Goal: Task Accomplishment & Management: Use online tool/utility

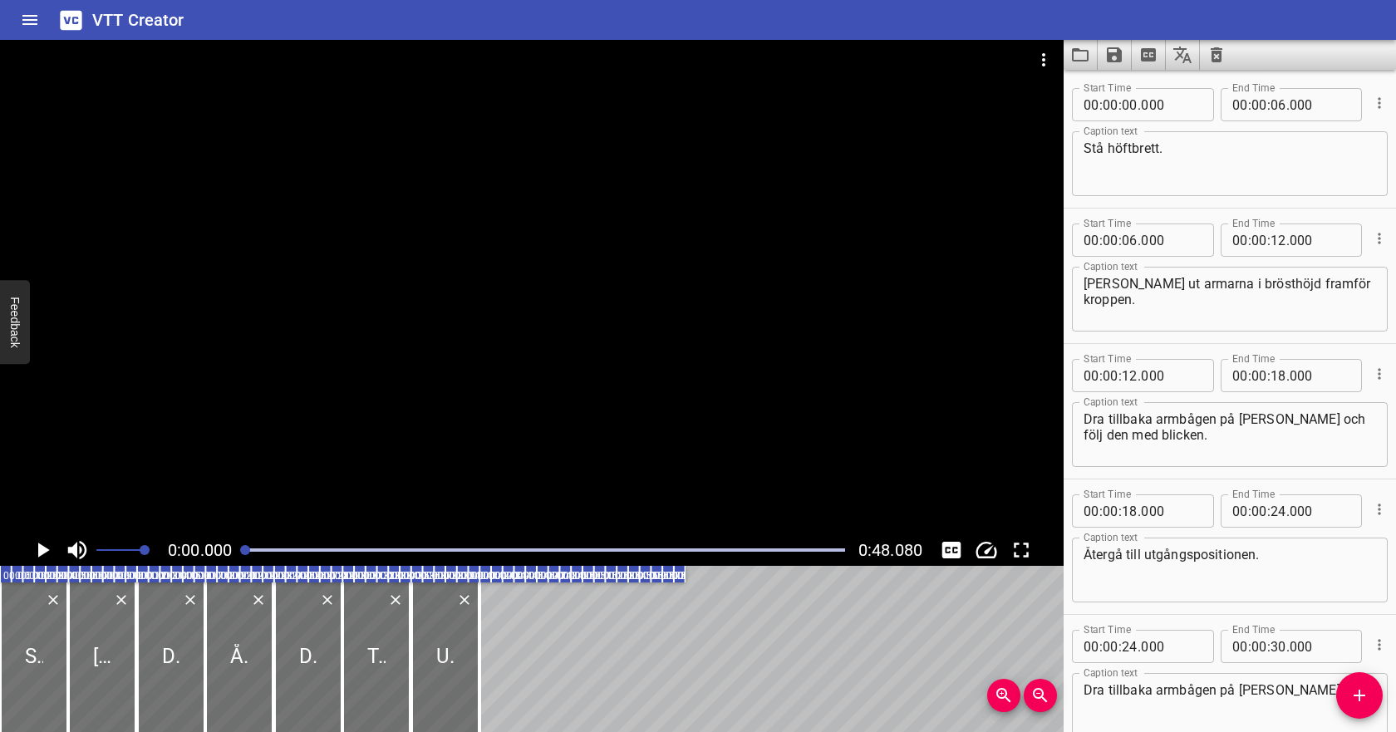
click at [46, 546] on icon "Play/Pause" at bounding box center [42, 549] width 25 height 25
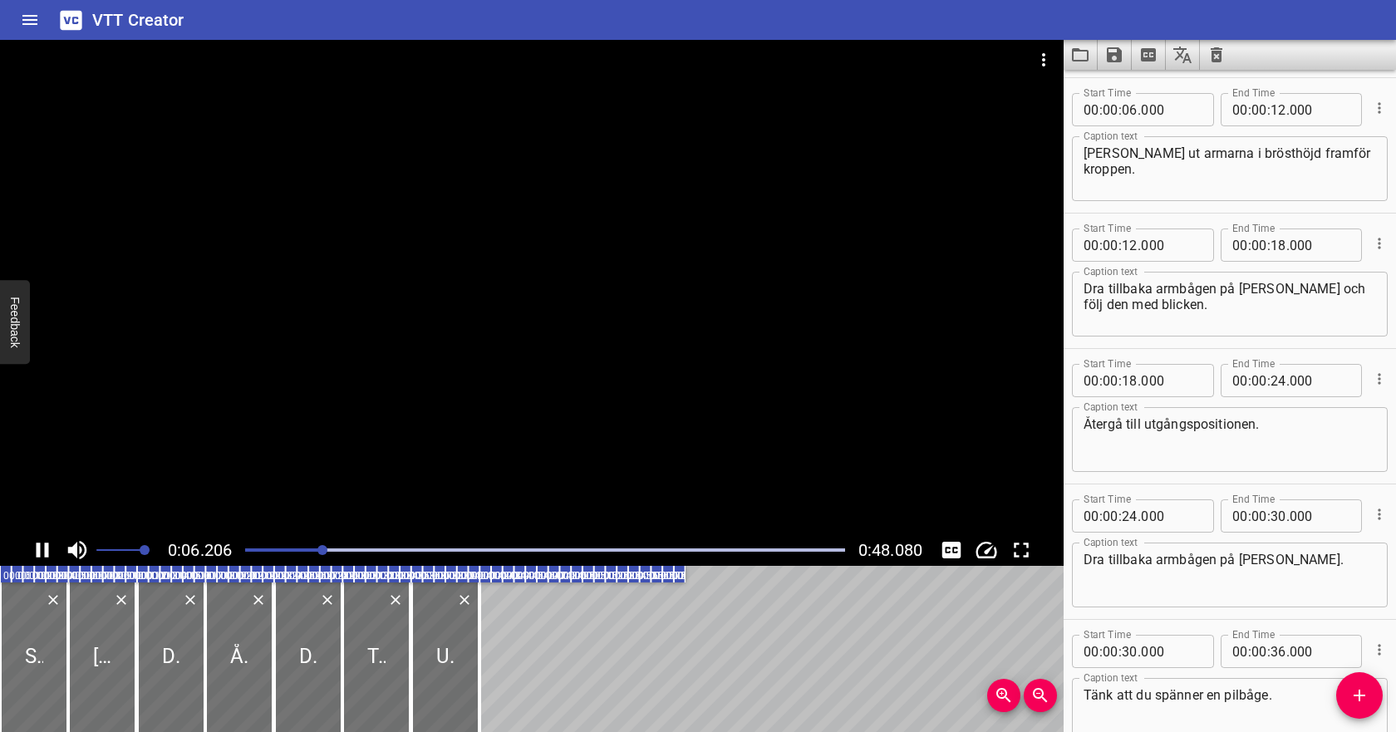
scroll to position [135, 0]
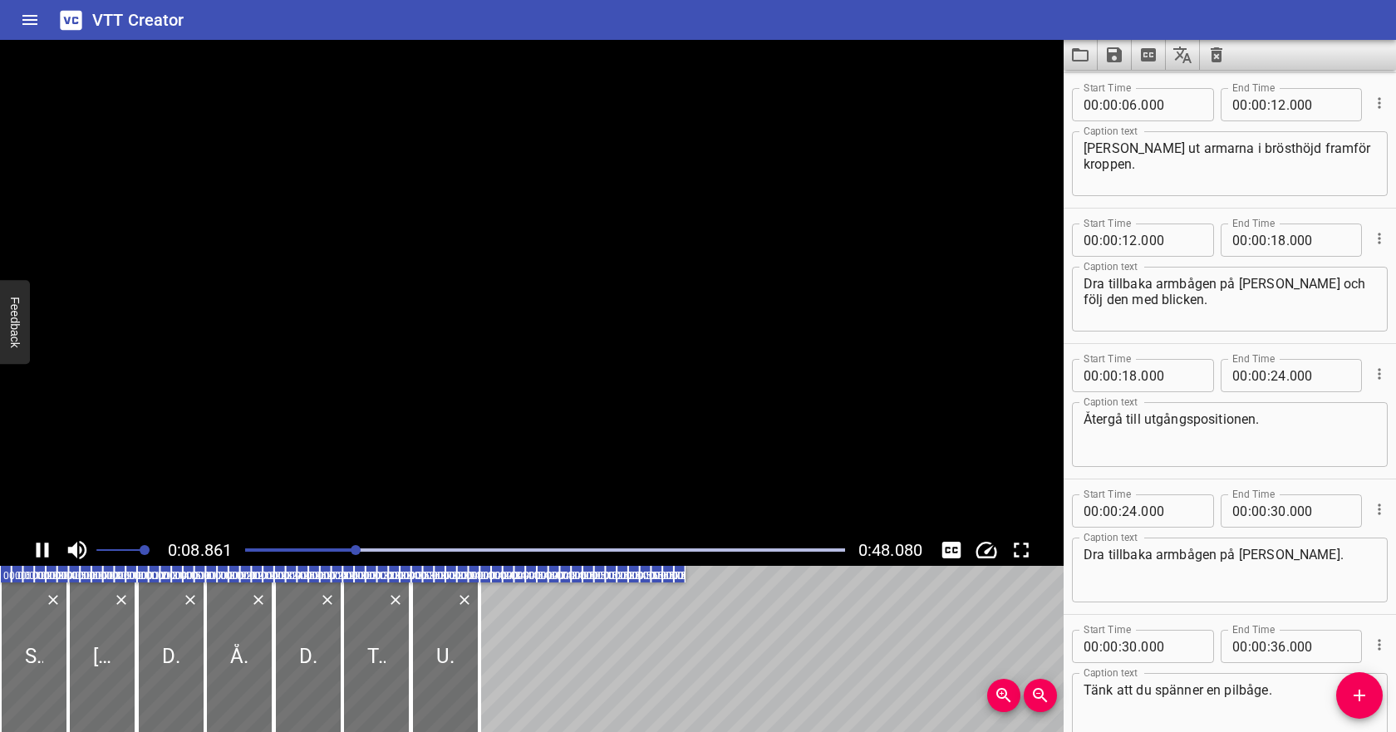
click at [44, 544] on icon "Play/Pause" at bounding box center [43, 549] width 12 height 15
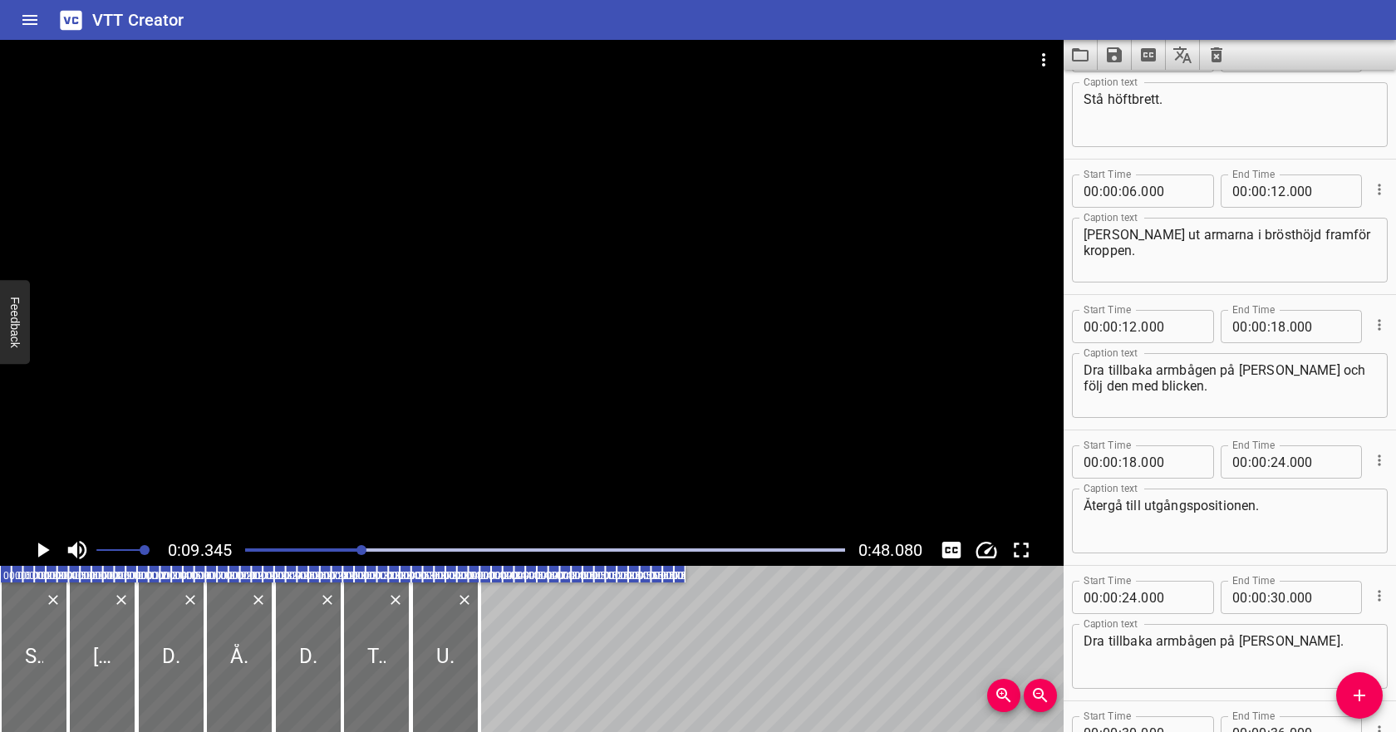
scroll to position [28, 0]
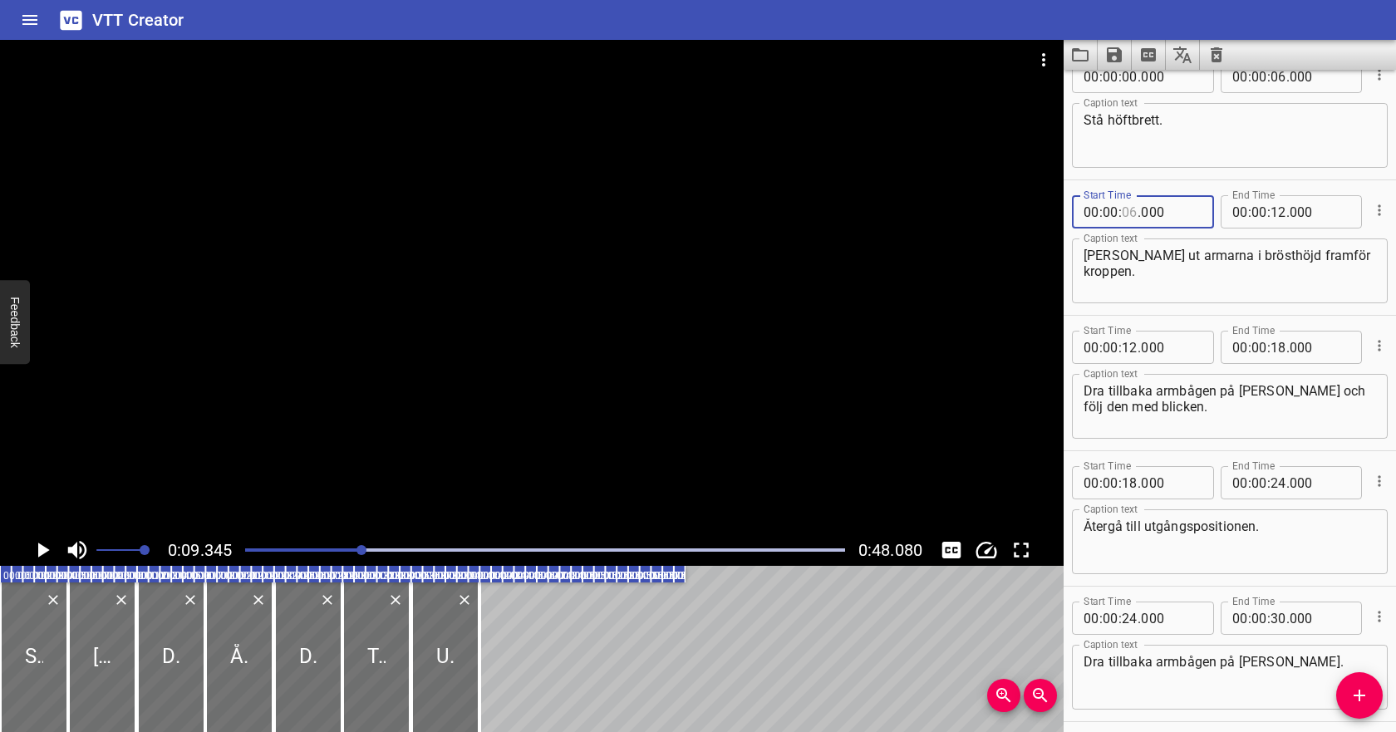
click at [1131, 211] on input "number" at bounding box center [1129, 211] width 16 height 33
type input "08"
type input "000"
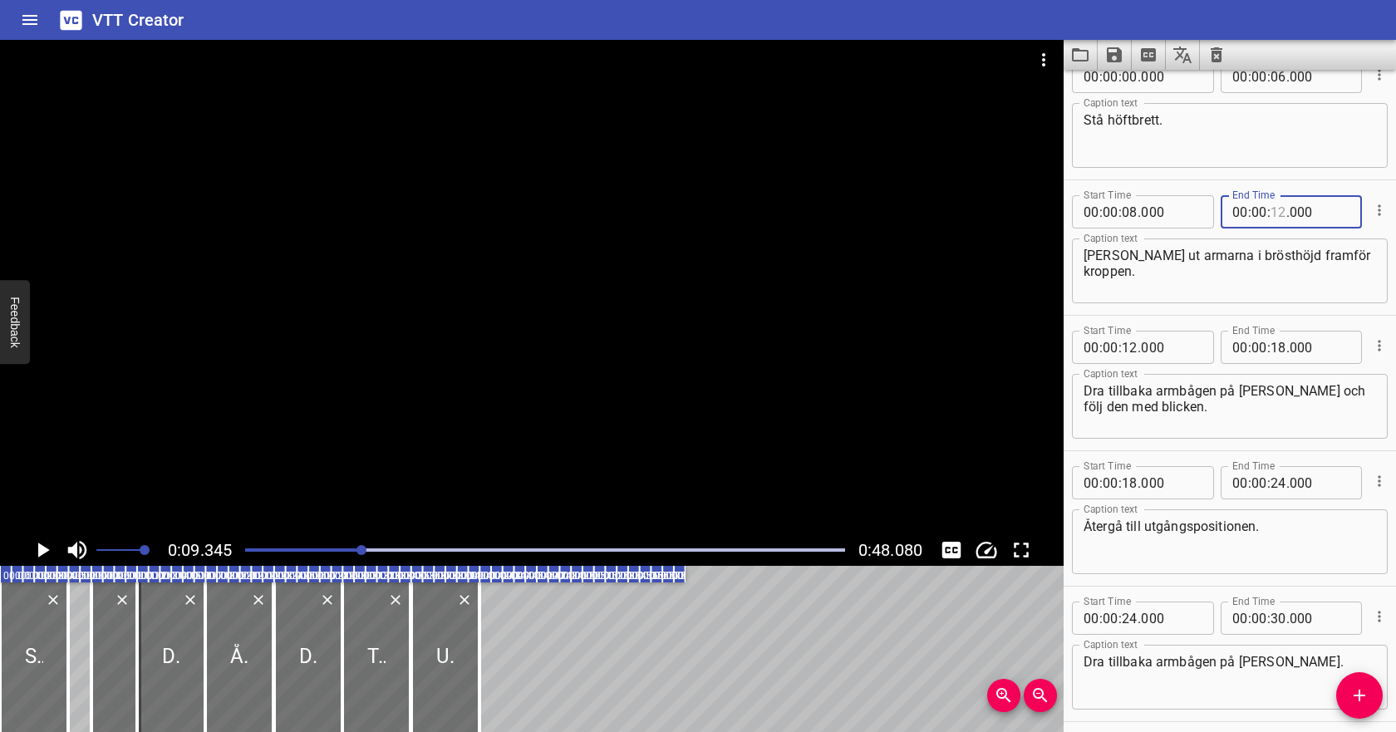
click at [1277, 212] on input "number" at bounding box center [1278, 211] width 16 height 33
type input "14"
type input "000"
click at [1131, 349] on input "number" at bounding box center [1129, 347] width 16 height 33
type input "14"
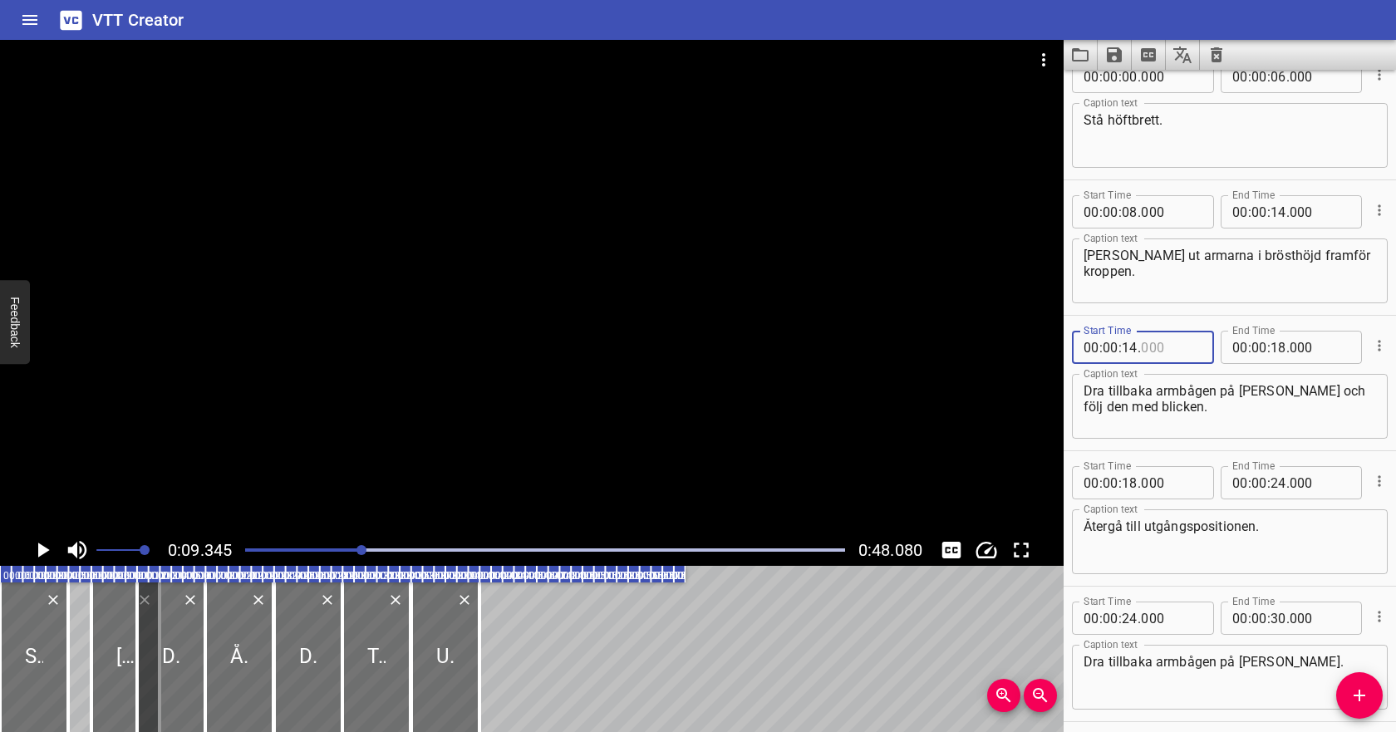
type input "000"
click at [1203, 406] on textarea "Dra tillbaka armbågen på ena armen och följ den med blicken." at bounding box center [1229, 406] width 292 height 47
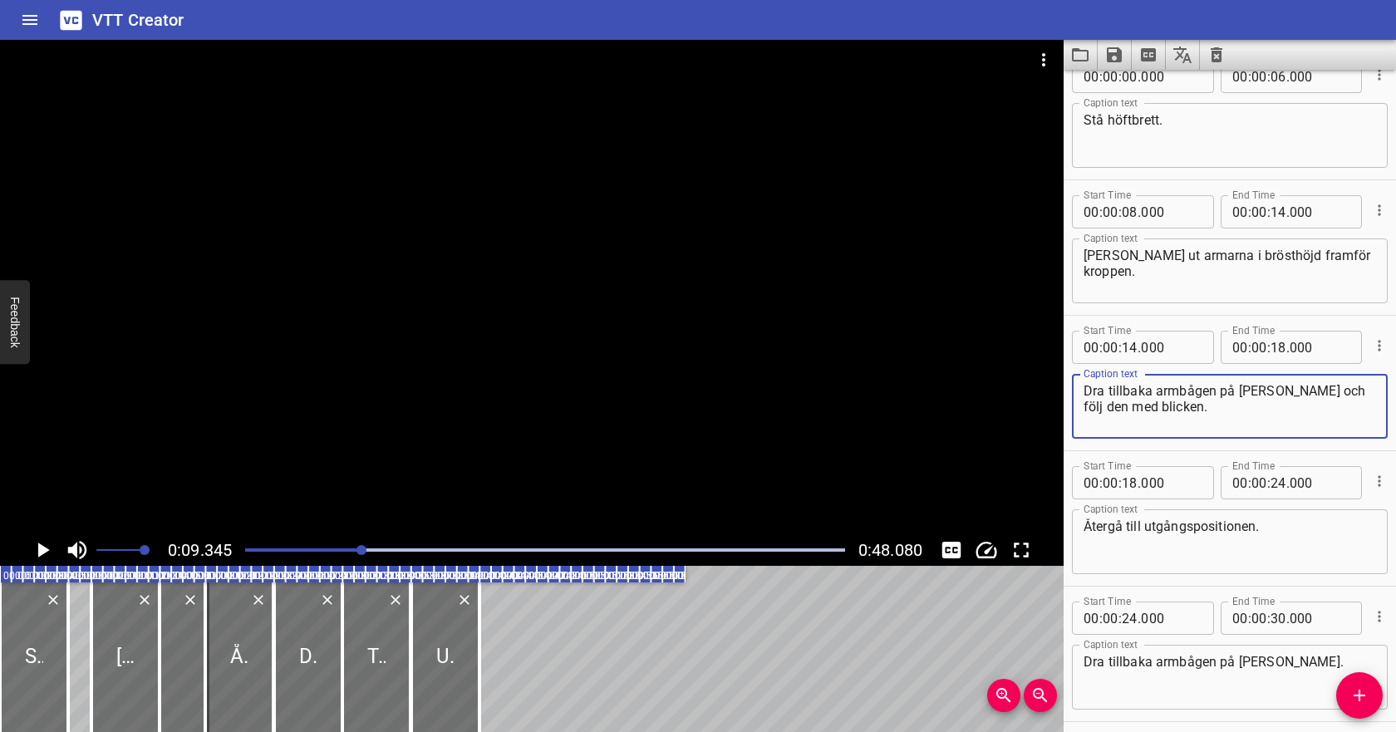
click at [37, 552] on icon "Play/Pause" at bounding box center [42, 549] width 25 height 25
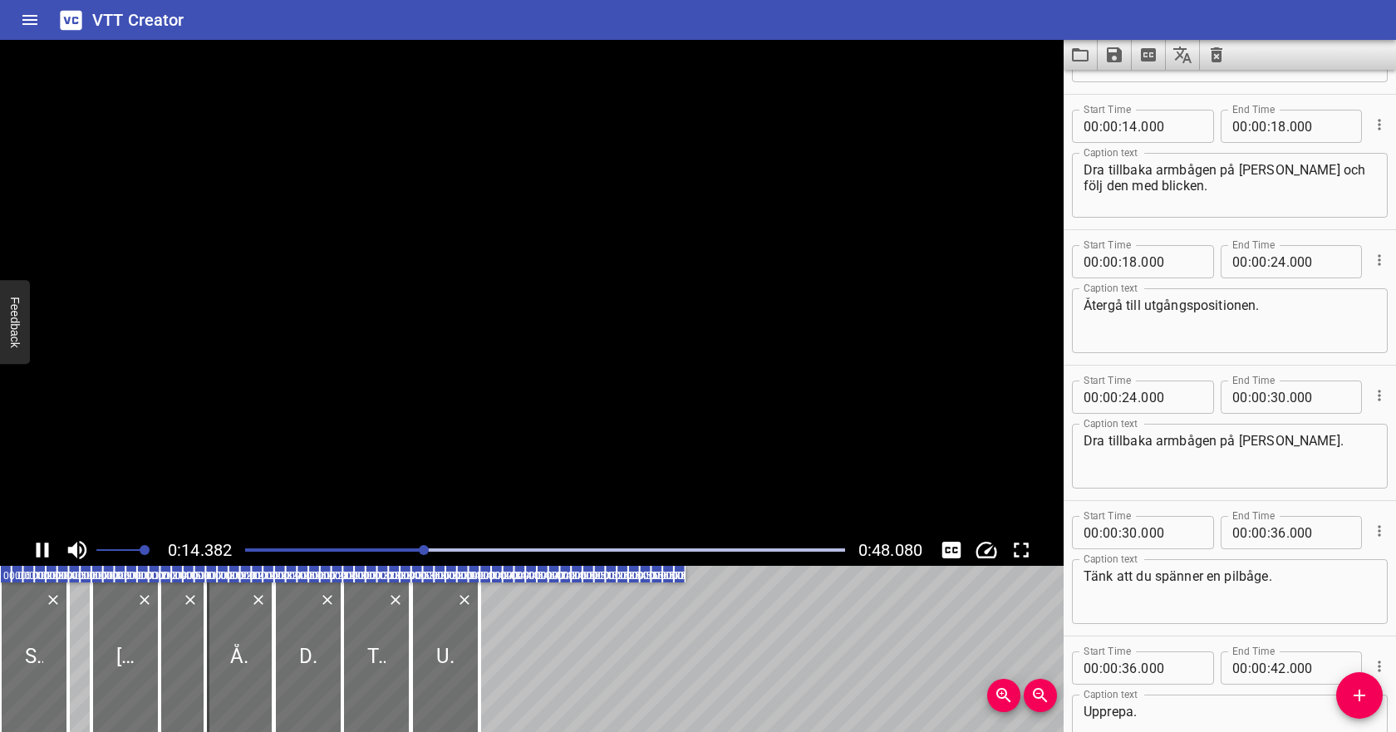
scroll to position [271, 0]
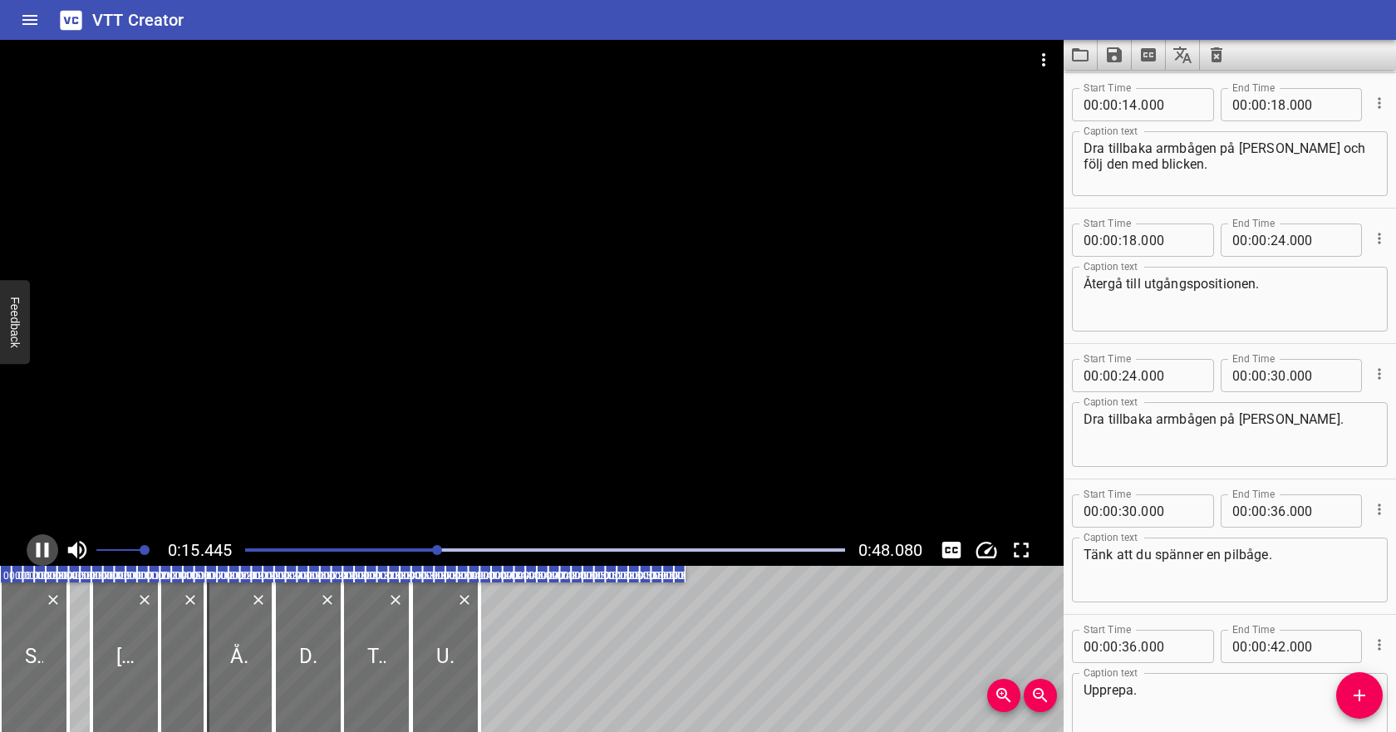
click at [38, 552] on icon "Play/Pause" at bounding box center [43, 549] width 12 height 15
click at [38, 552] on icon "Play/Pause" at bounding box center [44, 549] width 12 height 15
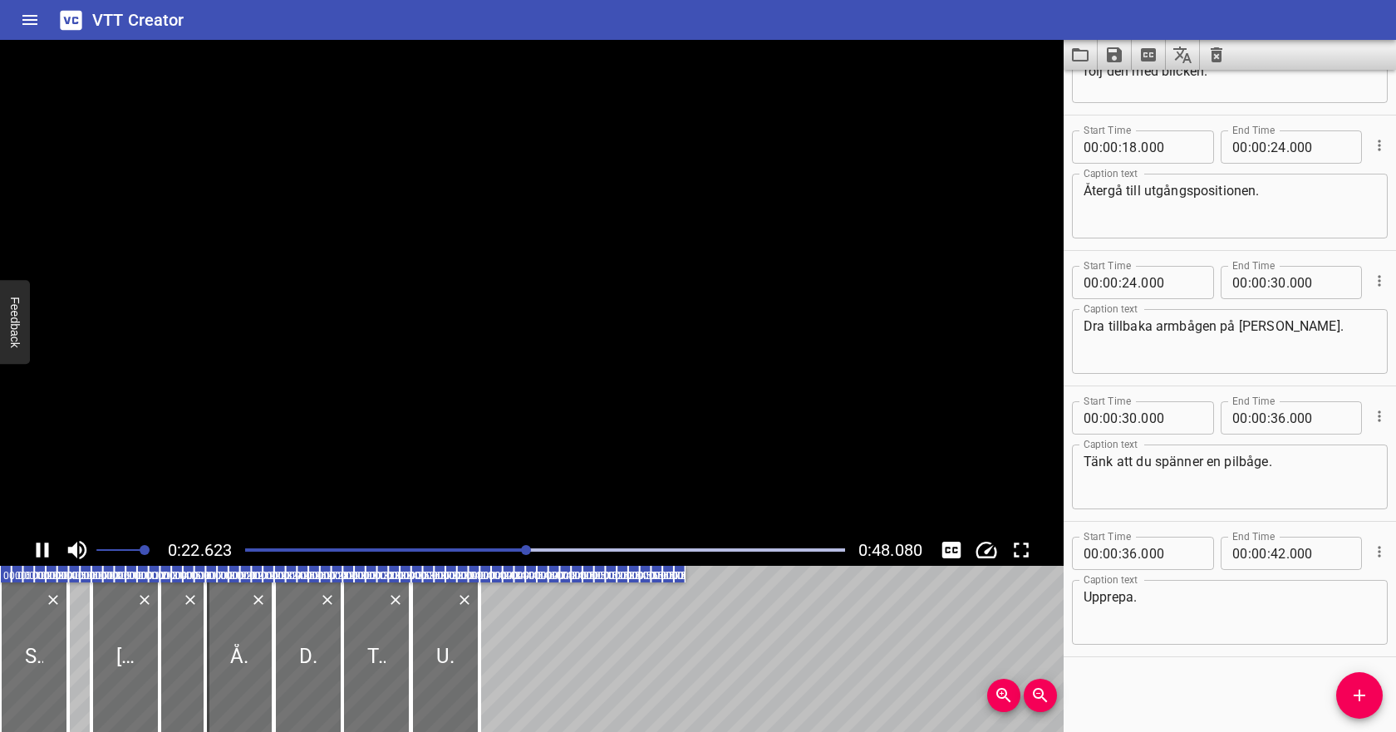
click at [38, 552] on icon "Play/Pause" at bounding box center [43, 549] width 12 height 15
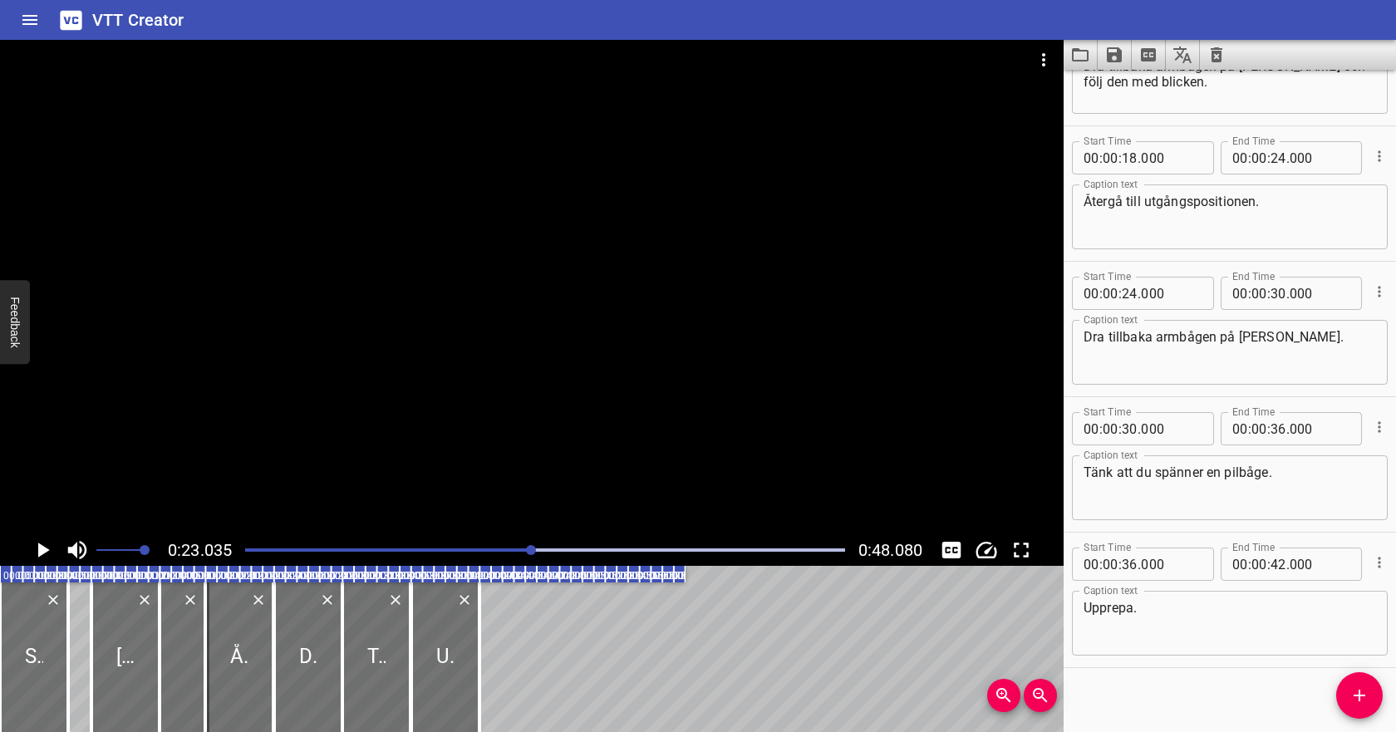
scroll to position [352, 0]
click at [1279, 162] on input "number" at bounding box center [1278, 158] width 16 height 33
type input "22"
type input "000"
click at [1134, 302] on input "number" at bounding box center [1129, 293] width 16 height 33
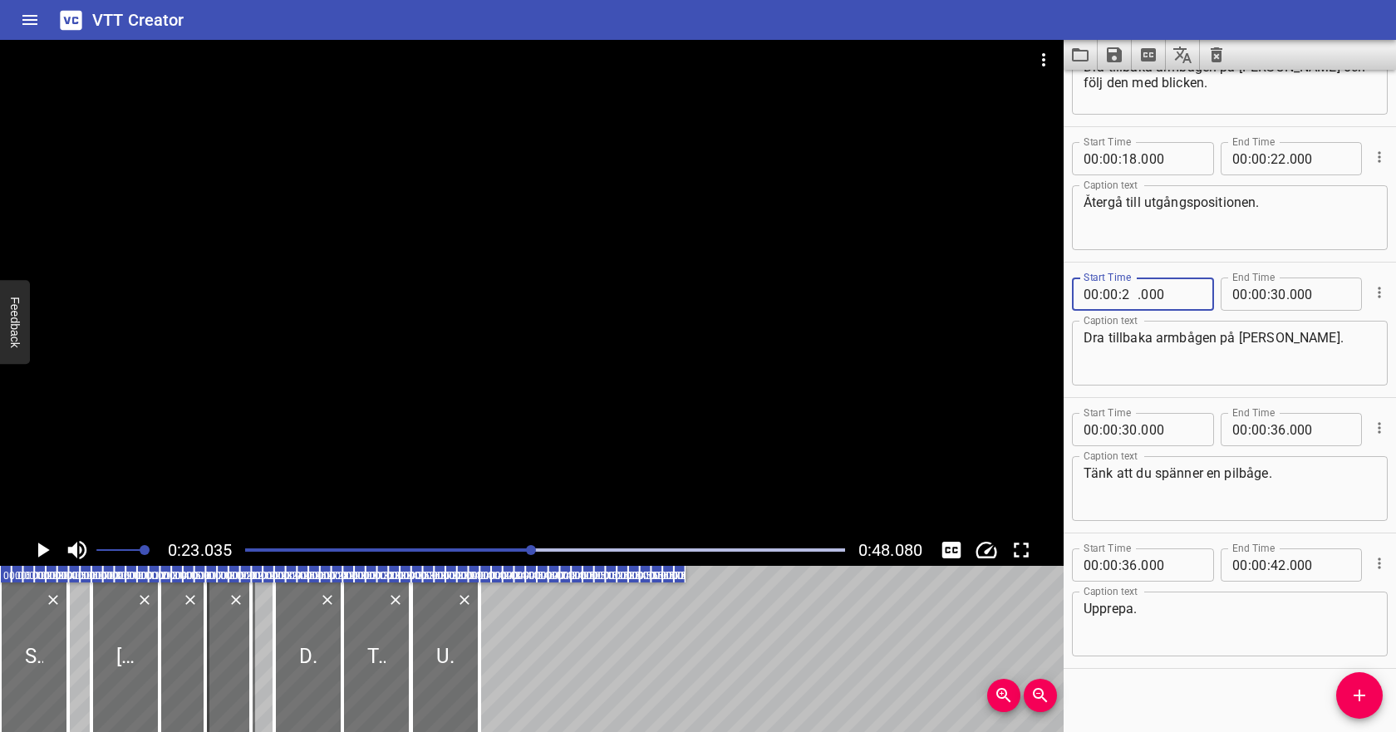
type input "22"
type input "000"
click at [50, 555] on icon "Play/Pause" at bounding box center [42, 549] width 25 height 25
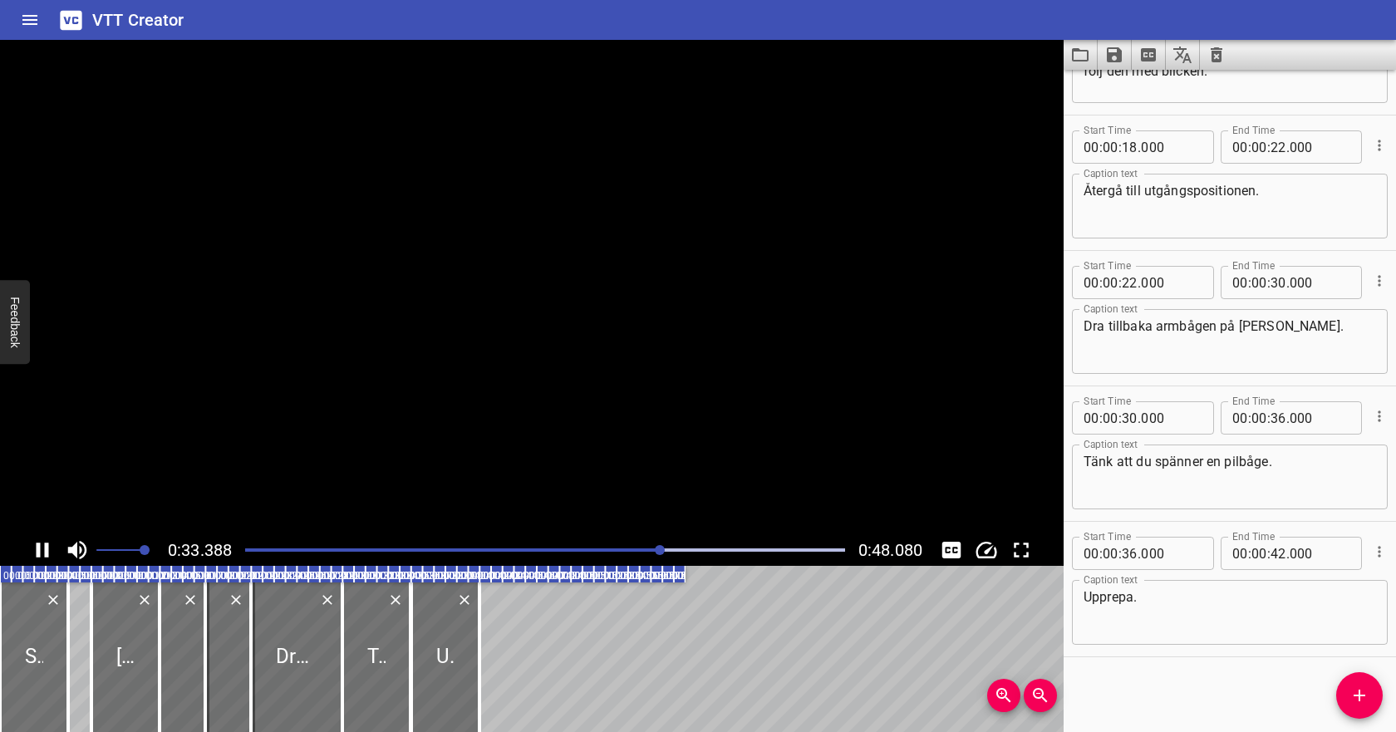
click at [1318, 329] on textarea "Dra tillbaka armbågen på andra sidan." at bounding box center [1229, 341] width 292 height 47
type textarea "Dra tillbaka armbågen på andra sidan och arbeta växelvis."
click at [1384, 546] on icon "Cue Options" at bounding box center [1379, 551] width 17 height 17
click at [1357, 574] on li "Delete Cue" at bounding box center [1309, 582] width 145 height 30
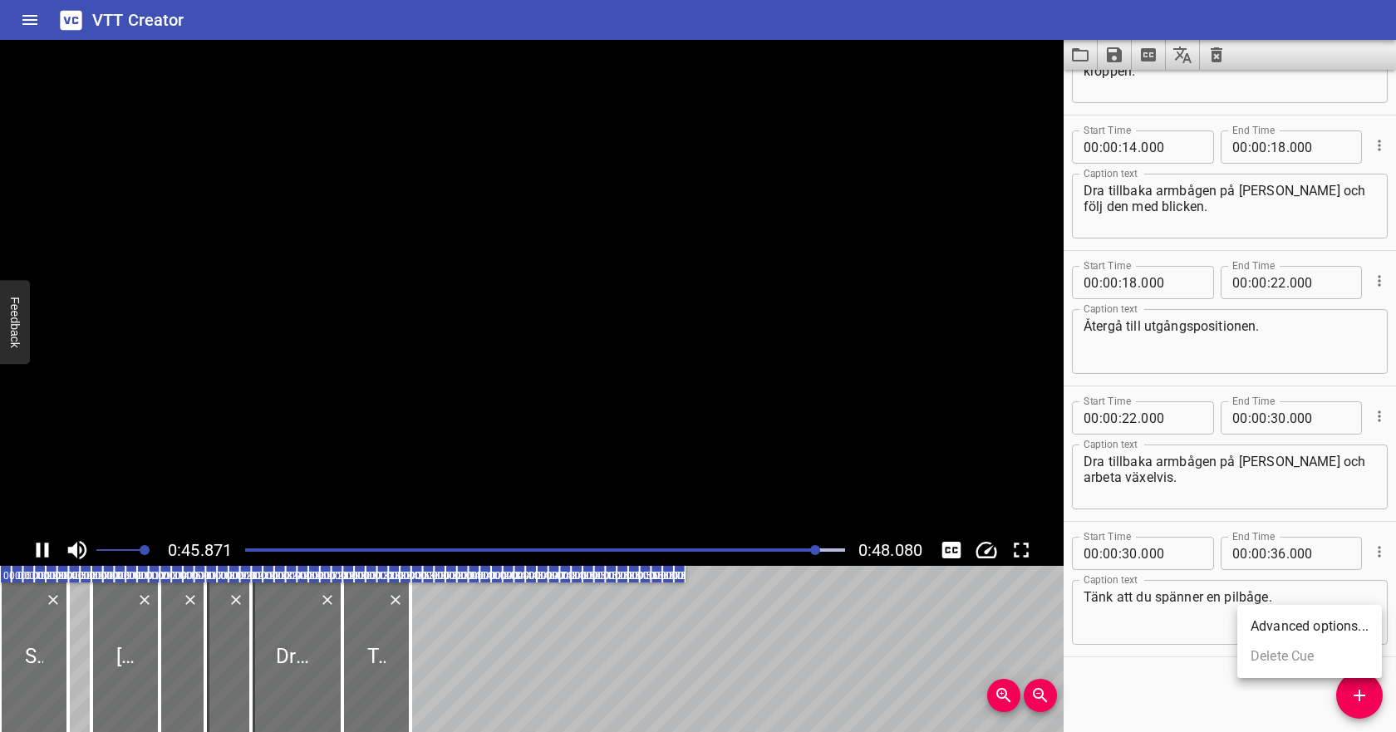
scroll to position [228, 0]
click at [246, 552] on div at bounding box center [545, 549] width 620 height 23
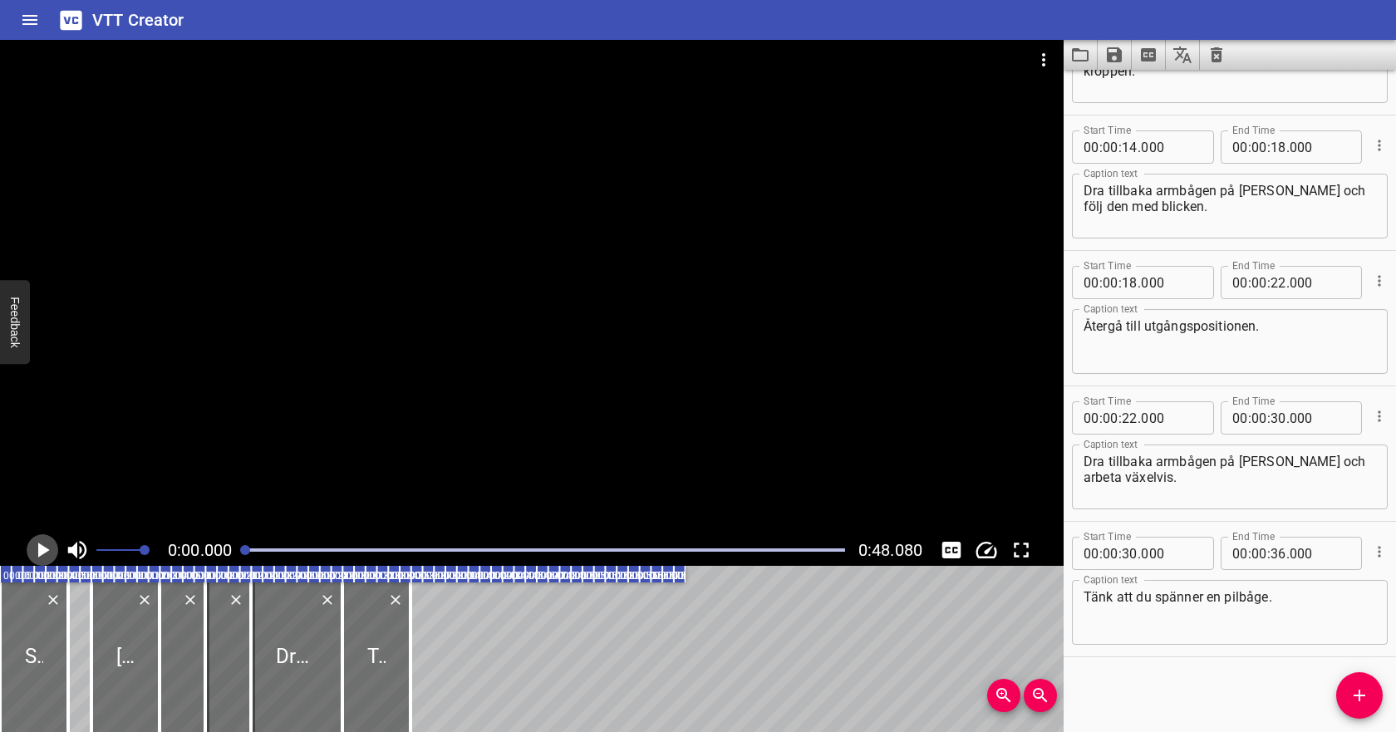
click at [34, 547] on icon "Play/Pause" at bounding box center [42, 549] width 25 height 25
click at [37, 546] on icon "Play/Pause" at bounding box center [43, 549] width 12 height 15
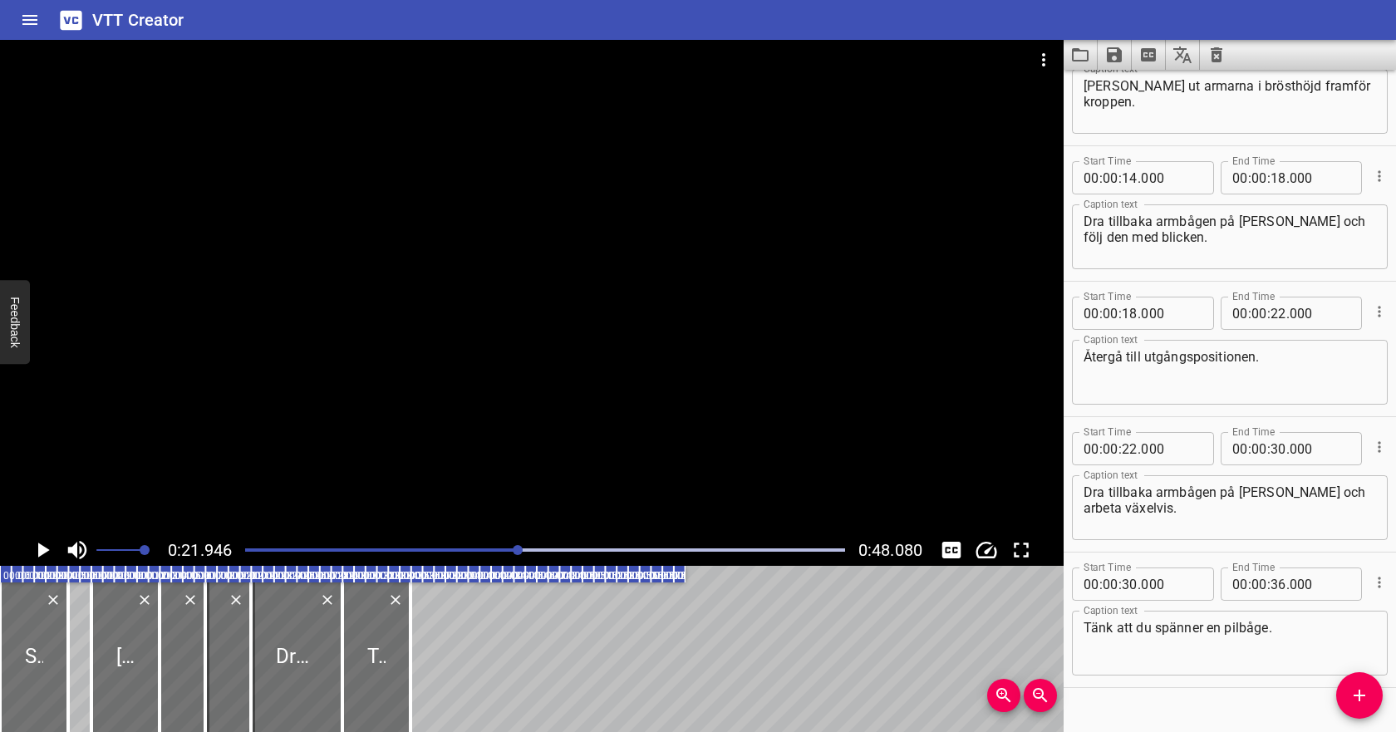
scroll to position [196, 0]
click at [1284, 315] on input "number" at bounding box center [1278, 314] width 16 height 33
type input "20"
type input "000"
click at [1131, 313] on input "number" at bounding box center [1129, 314] width 16 height 33
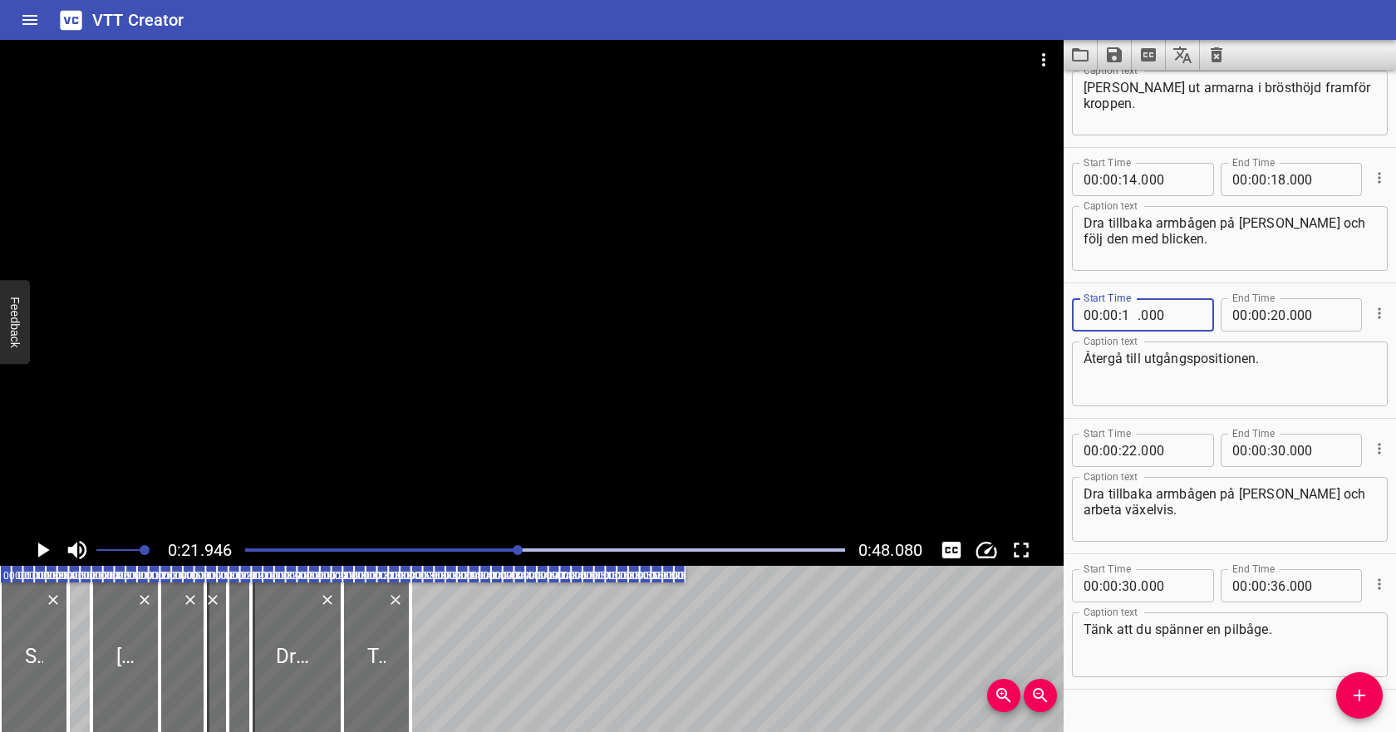
type input "17"
type input "000"
click at [510, 439] on div at bounding box center [531, 287] width 1063 height 494
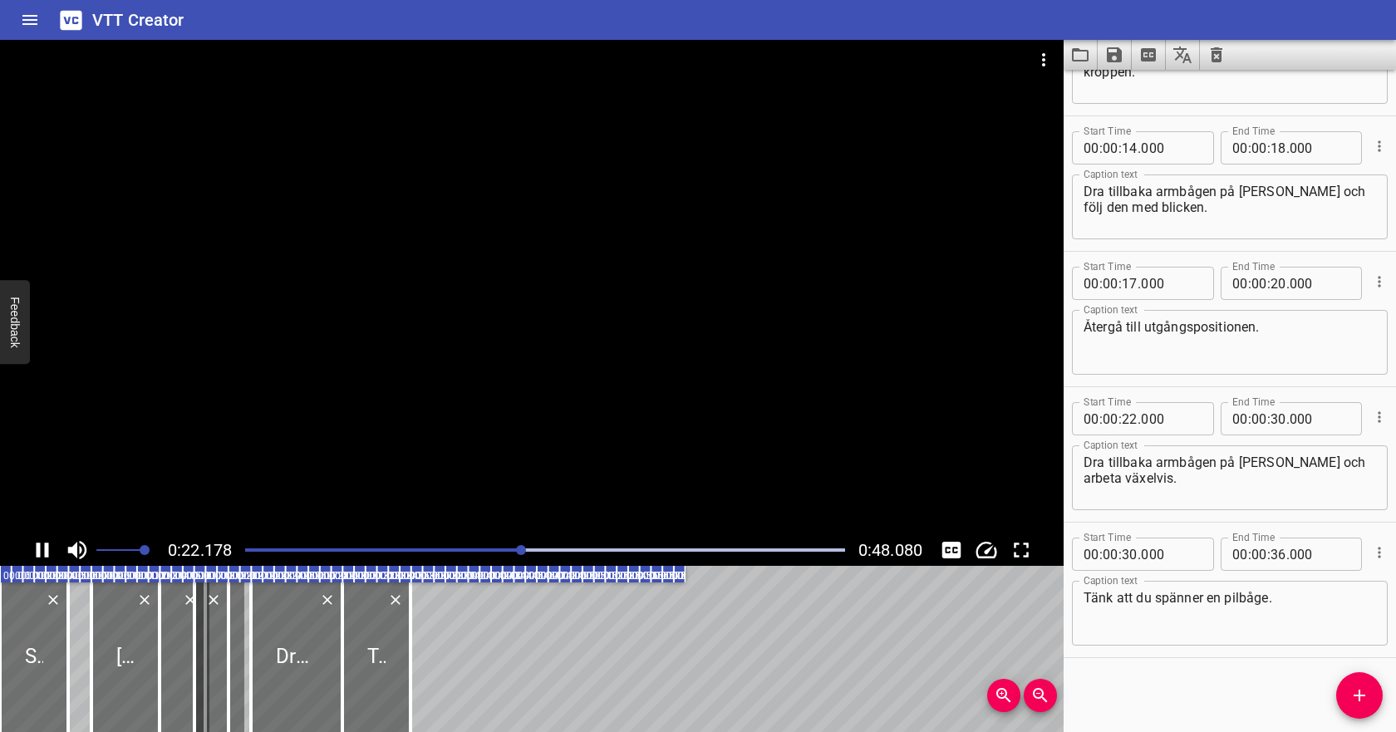
scroll to position [228, 0]
click at [444, 542] on div at bounding box center [545, 549] width 620 height 23
click at [37, 552] on icon "Play/Pause" at bounding box center [43, 549] width 12 height 15
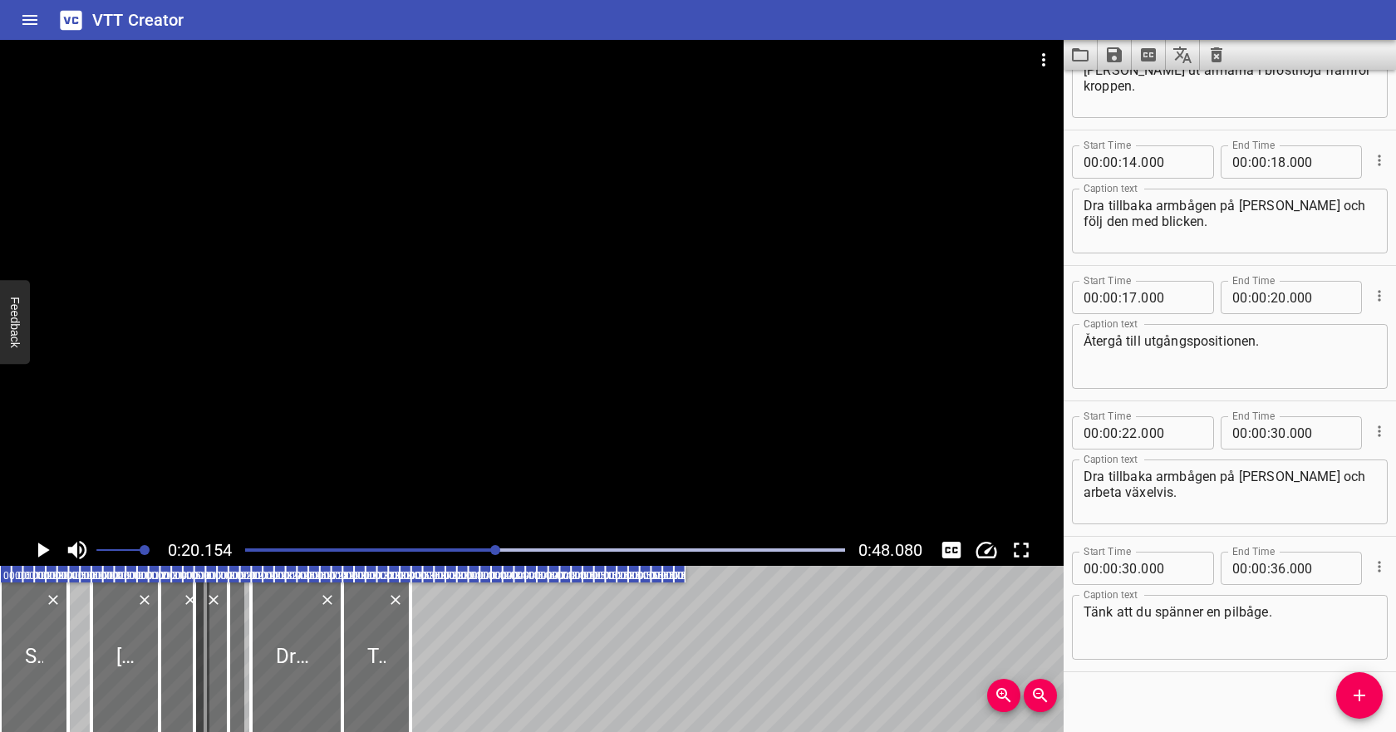
scroll to position [212, 0]
click at [1381, 297] on icon "Cue Options" at bounding box center [1379, 297] width 17 height 17
click at [1330, 324] on li "Delete Cue" at bounding box center [1309, 327] width 145 height 30
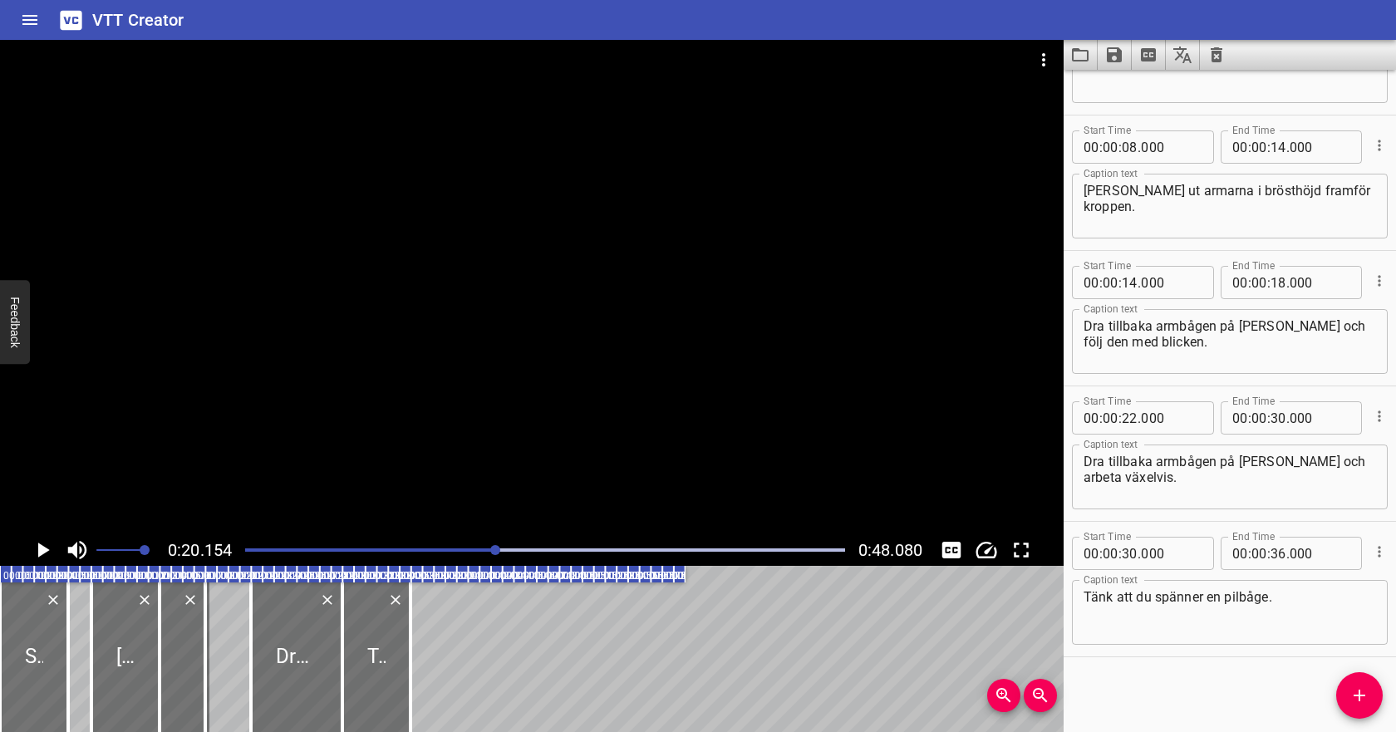
click at [412, 551] on div "Play progress" at bounding box center [197, 549] width 600 height 3
click at [43, 556] on icon "Play/Pause" at bounding box center [42, 549] width 25 height 25
click at [1278, 420] on input "number" at bounding box center [1278, 417] width 16 height 33
type input "28"
type input "000"
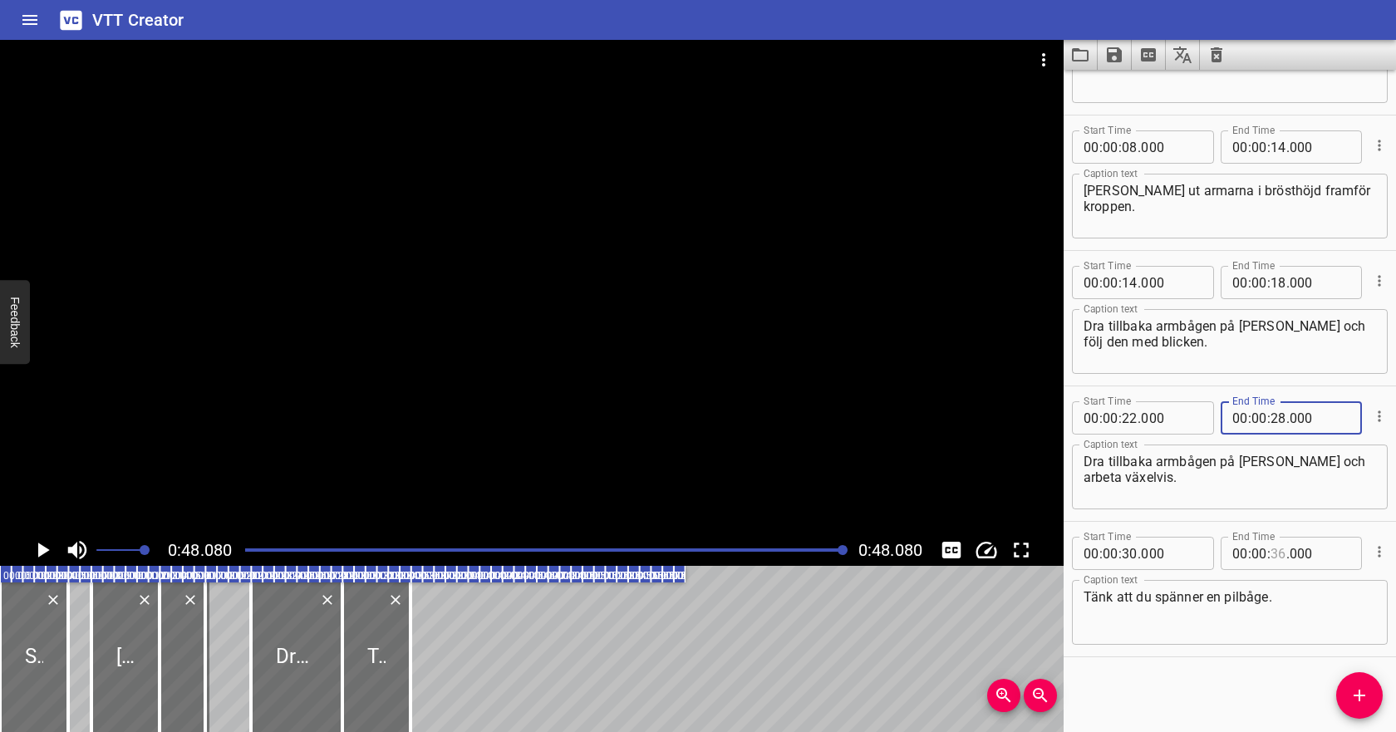
click at [1282, 554] on input "number" at bounding box center [1278, 553] width 16 height 33
type input "38"
type input "000"
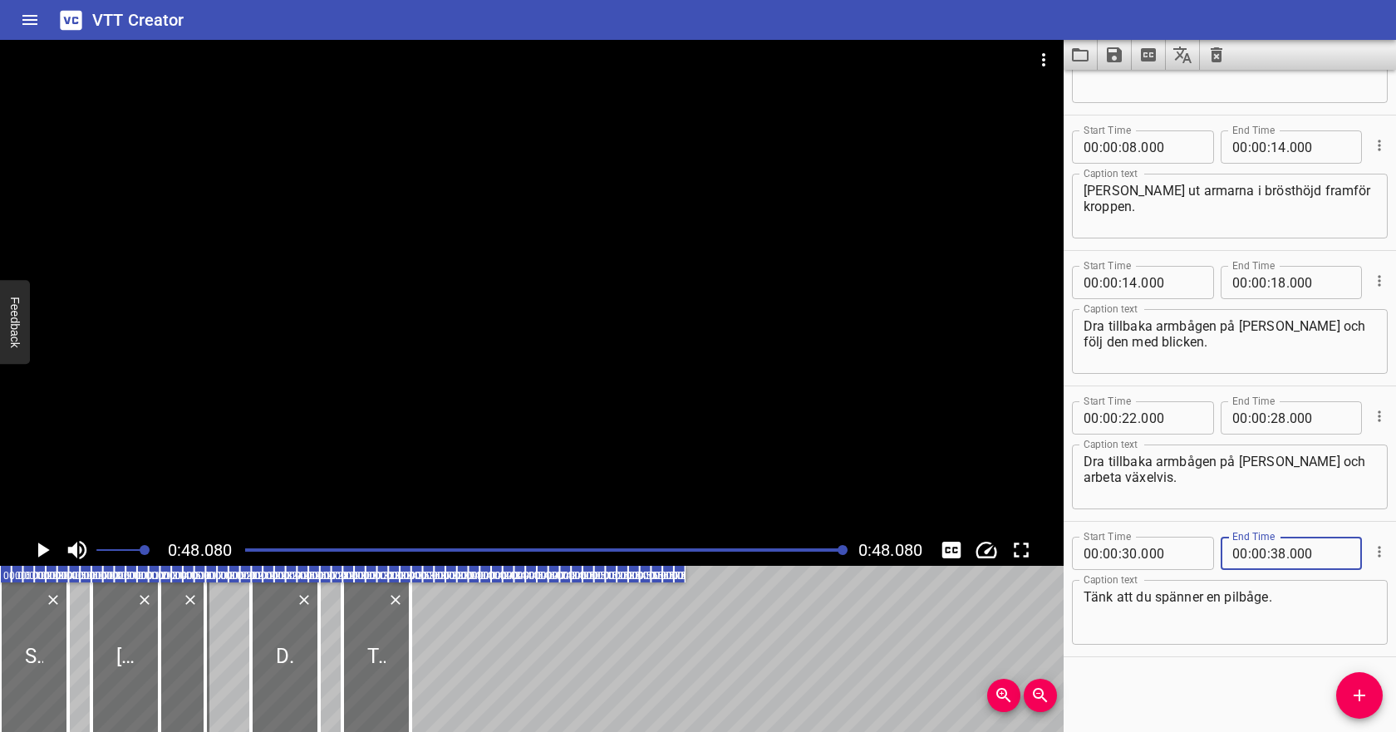
click at [1295, 608] on textarea "Tänk att du spänner en pilbåge." at bounding box center [1229, 612] width 292 height 47
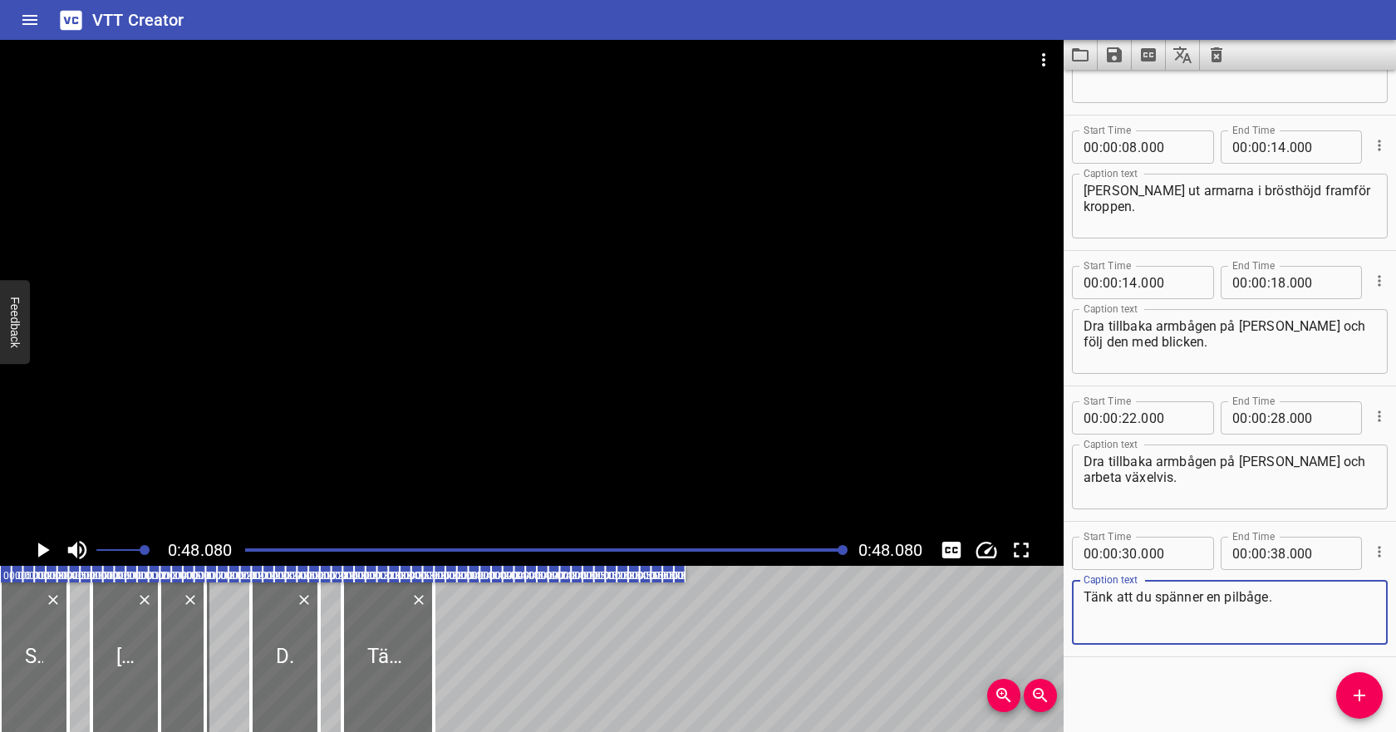
click at [1119, 58] on icon "Save captions to file" at bounding box center [1114, 54] width 15 height 15
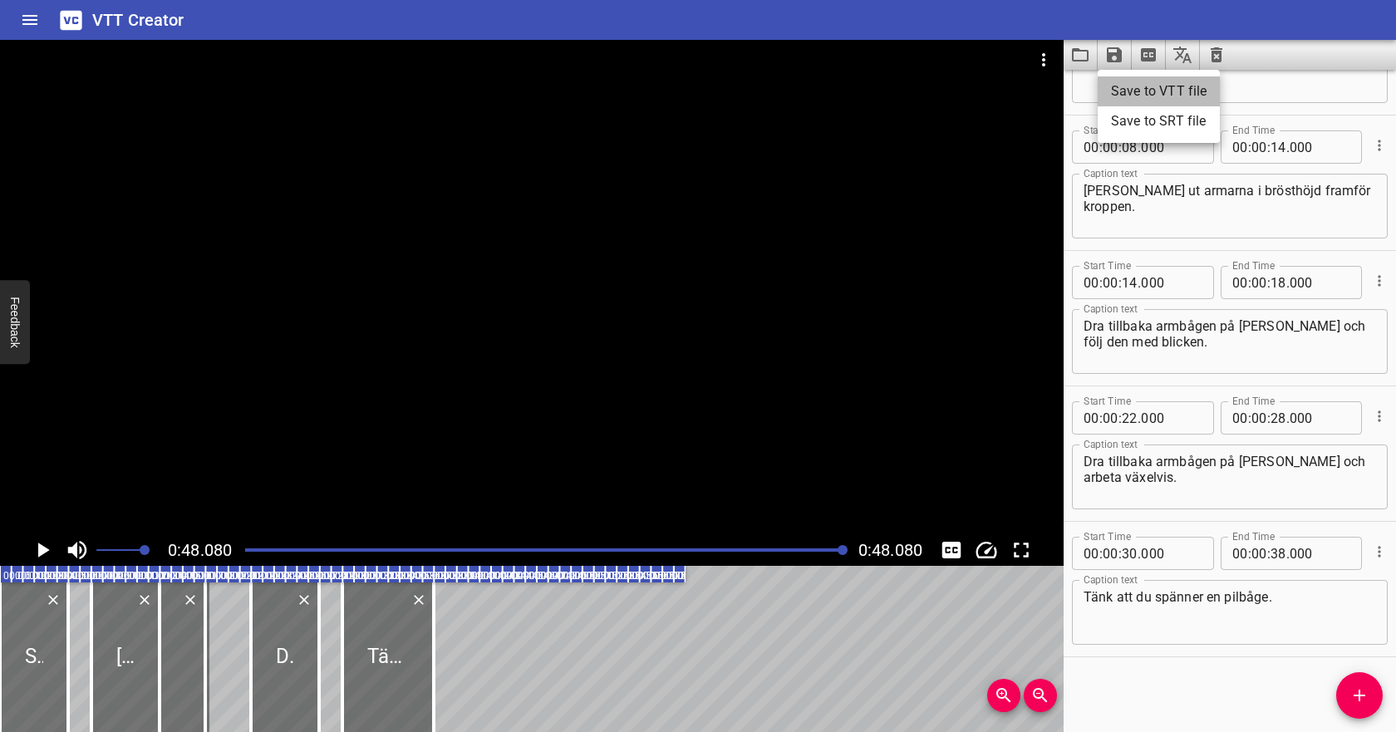
click at [1130, 86] on li "Save to VTT file" at bounding box center [1158, 91] width 122 height 30
click at [1044, 56] on icon "Video Options" at bounding box center [1043, 60] width 20 height 20
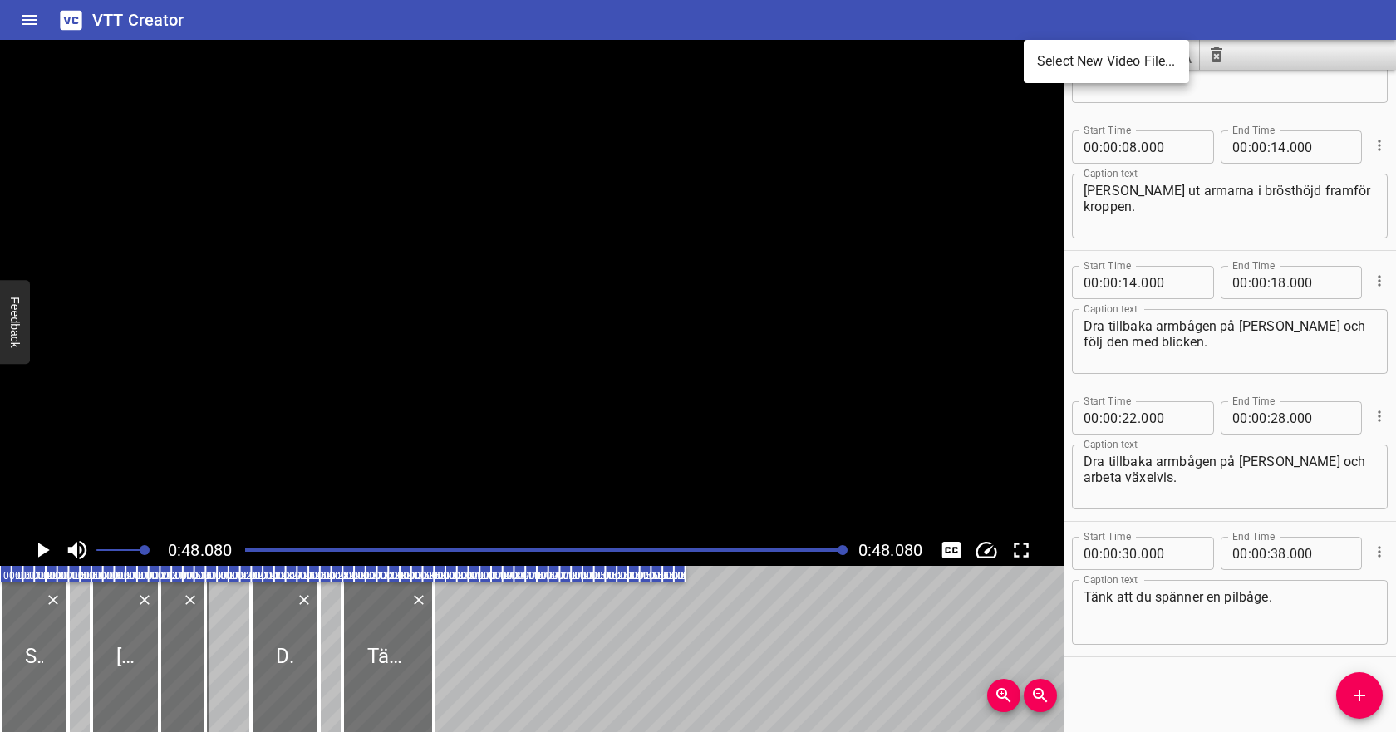
click at [1064, 60] on li "Select New Video File..." at bounding box center [1105, 62] width 165 height 30
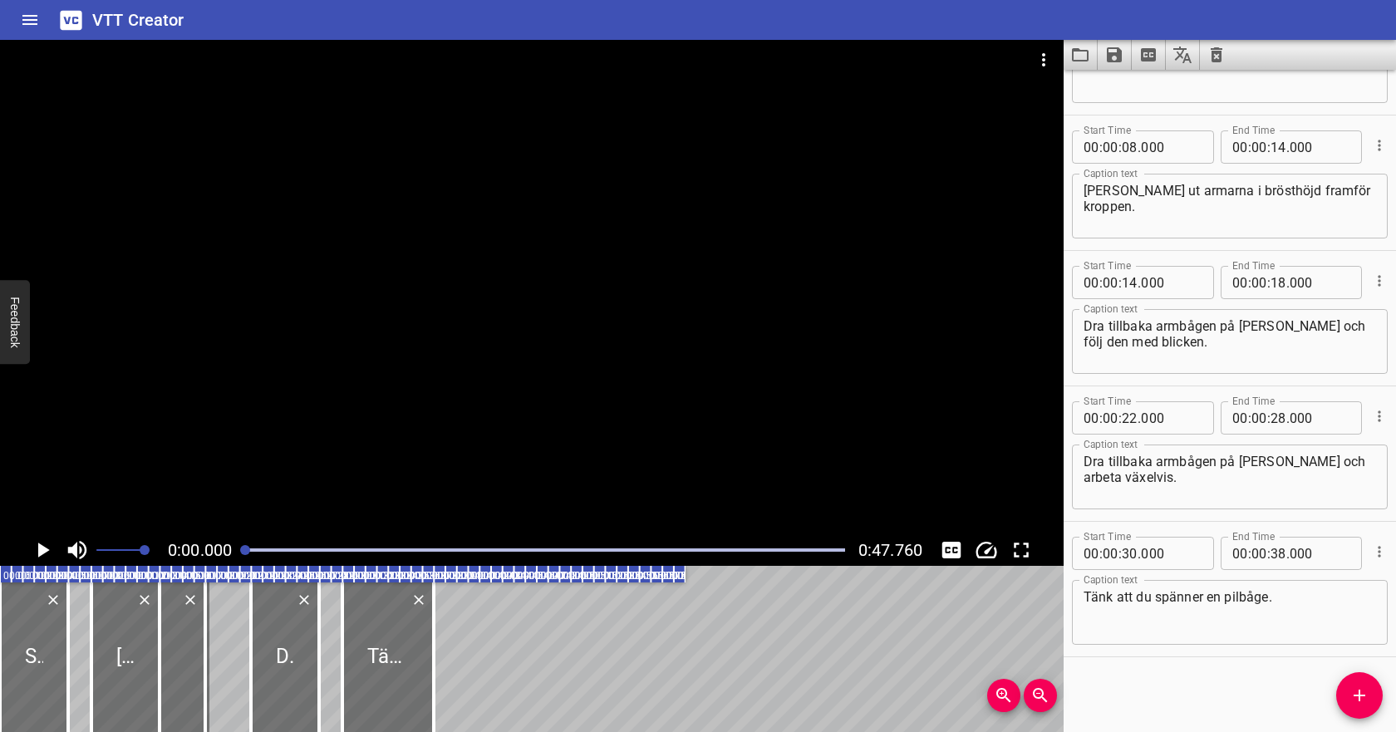
click at [1219, 54] on icon "Clear captions" at bounding box center [1216, 54] width 12 height 15
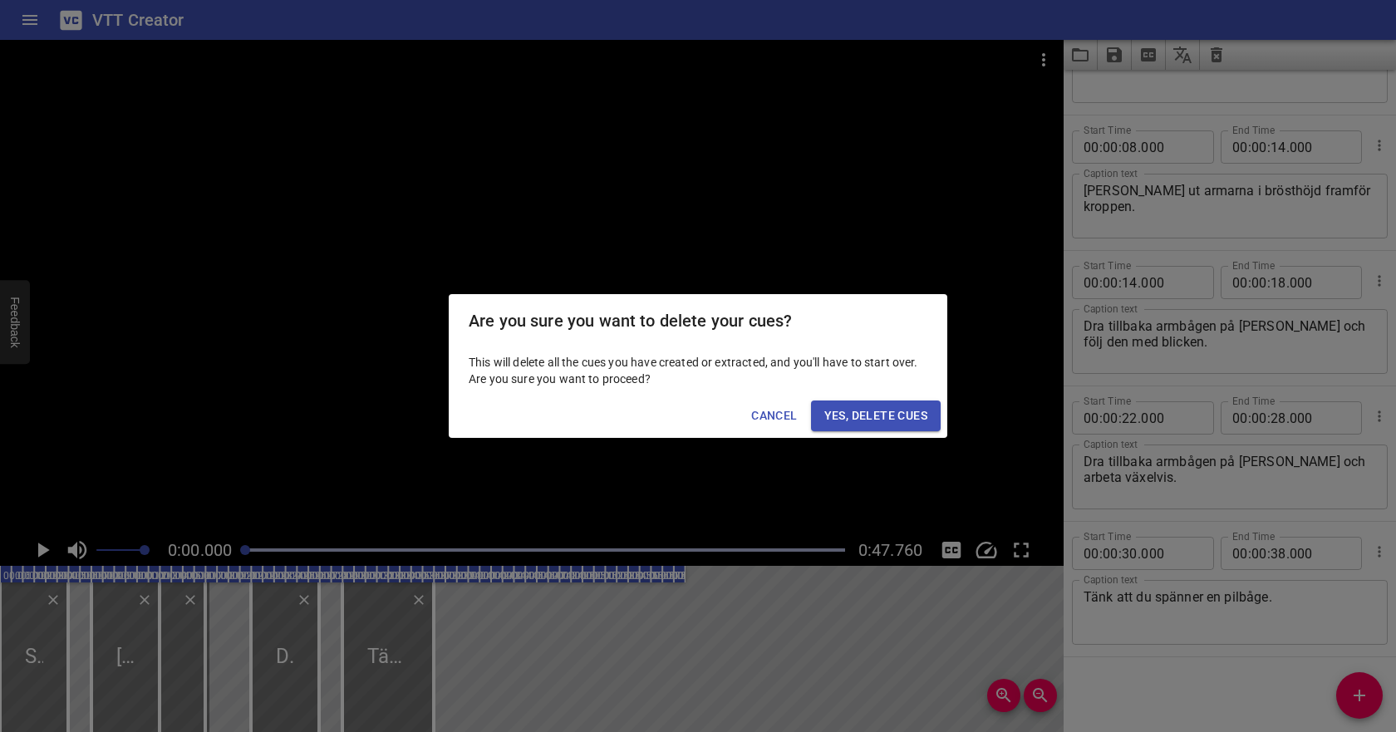
click at [923, 409] on span "Yes, Delete Cues" at bounding box center [875, 415] width 103 height 21
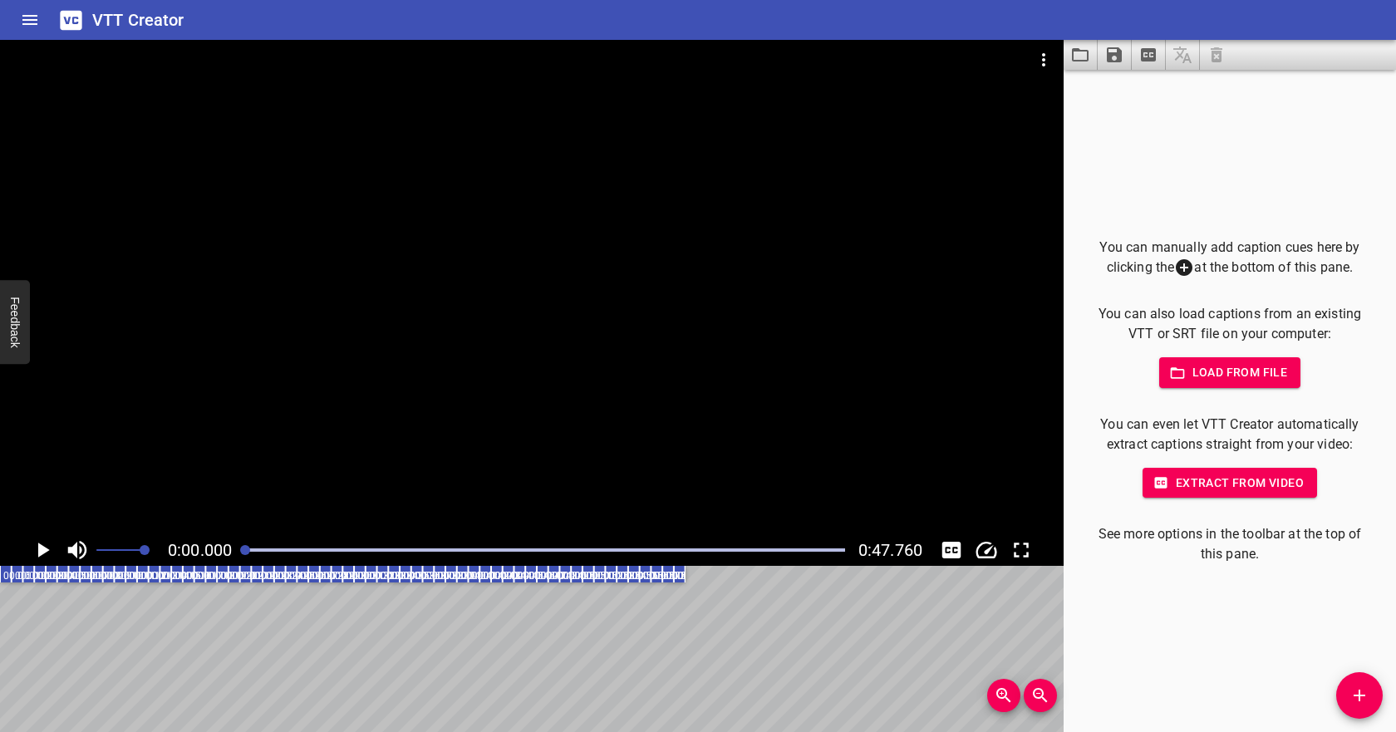
click at [1226, 379] on span "Load from file" at bounding box center [1229, 372] width 115 height 21
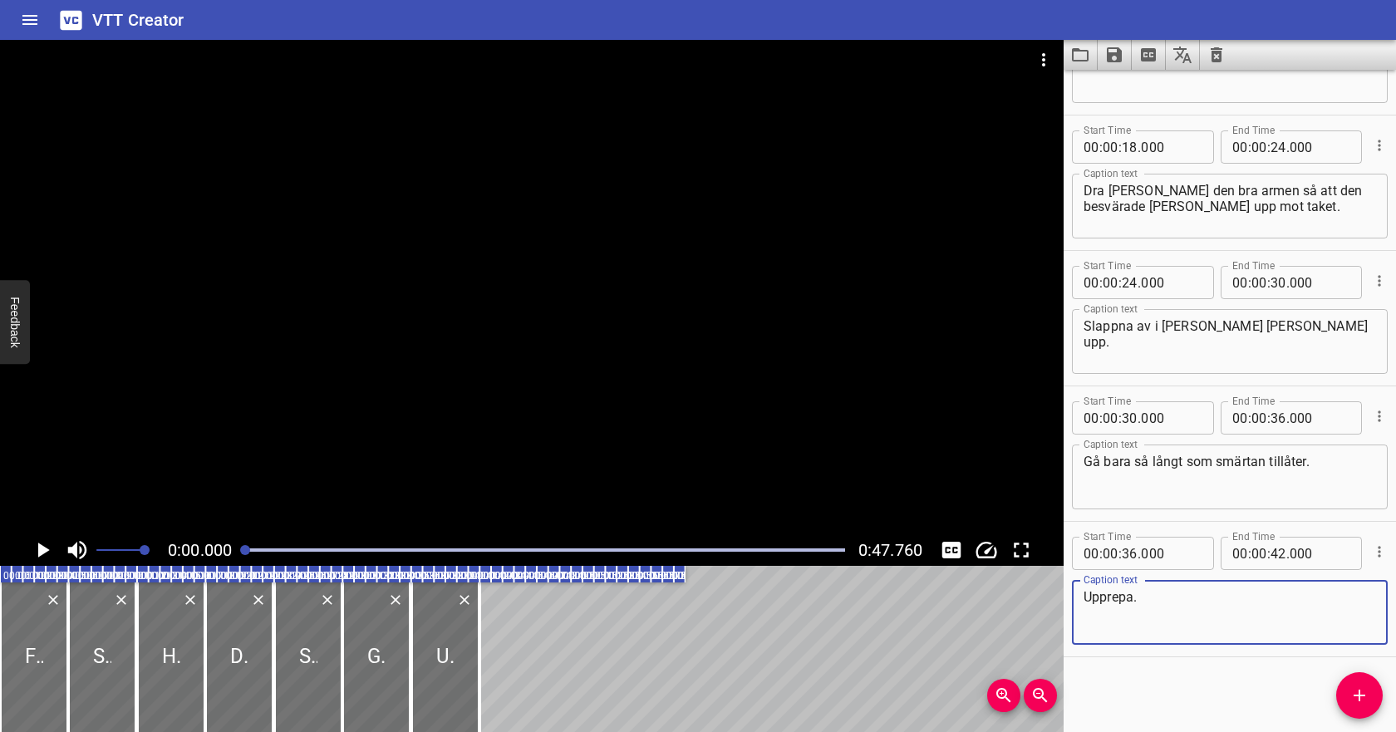
scroll to position [0, 0]
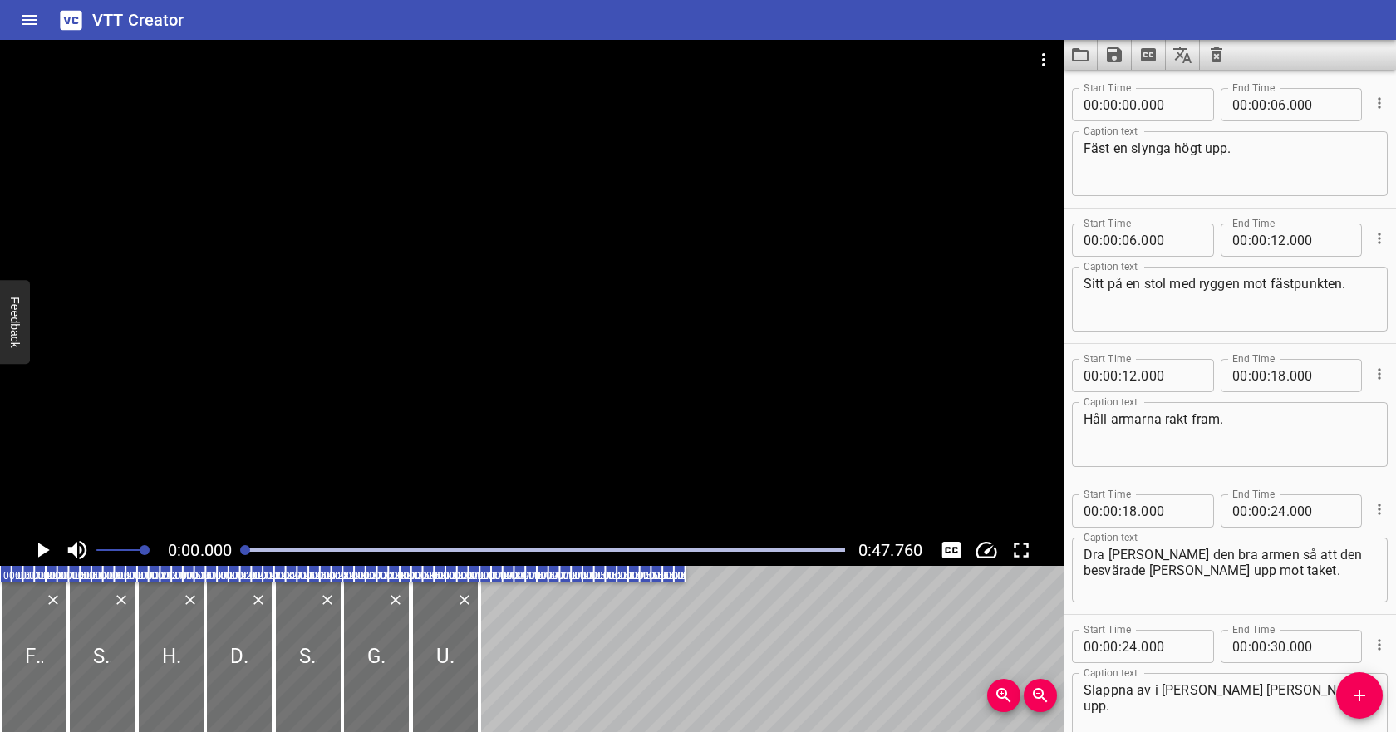
click at [46, 550] on icon "Play/Pause" at bounding box center [44, 549] width 12 height 15
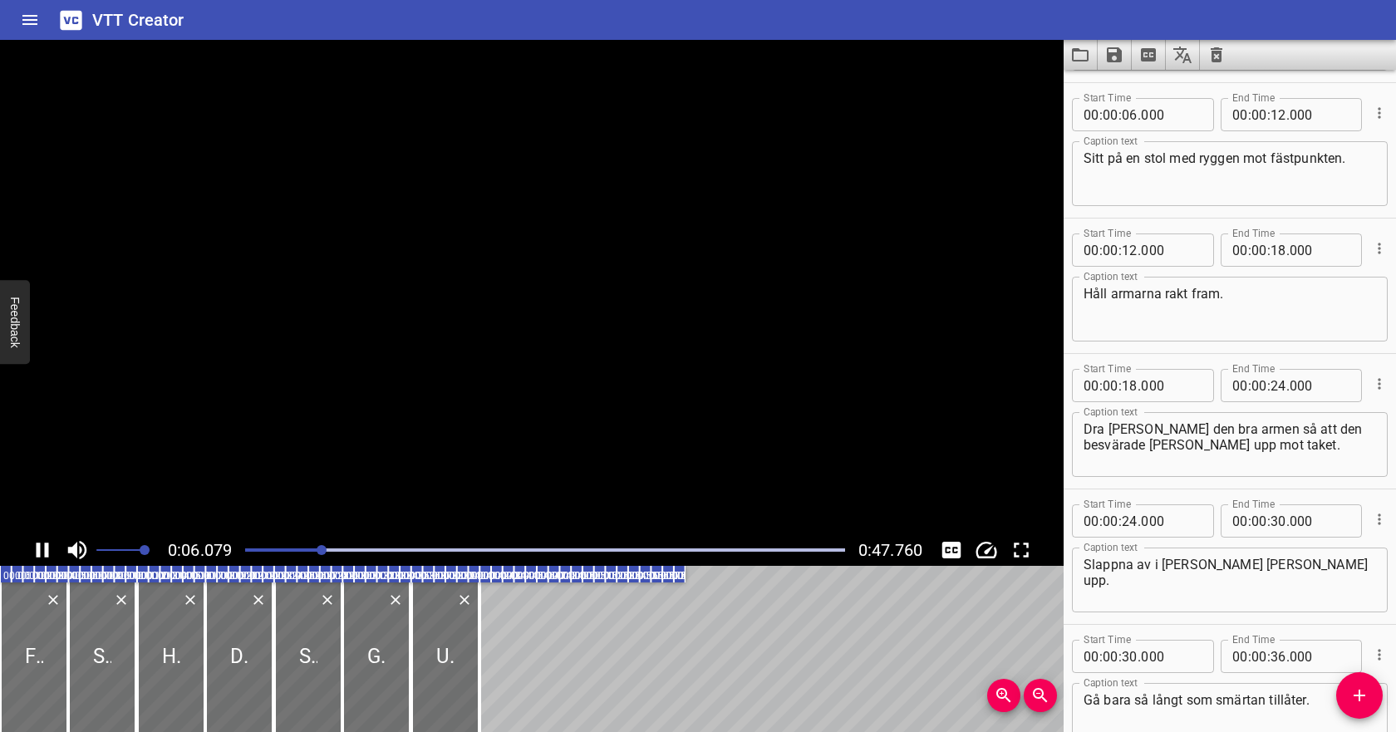
scroll to position [135, 0]
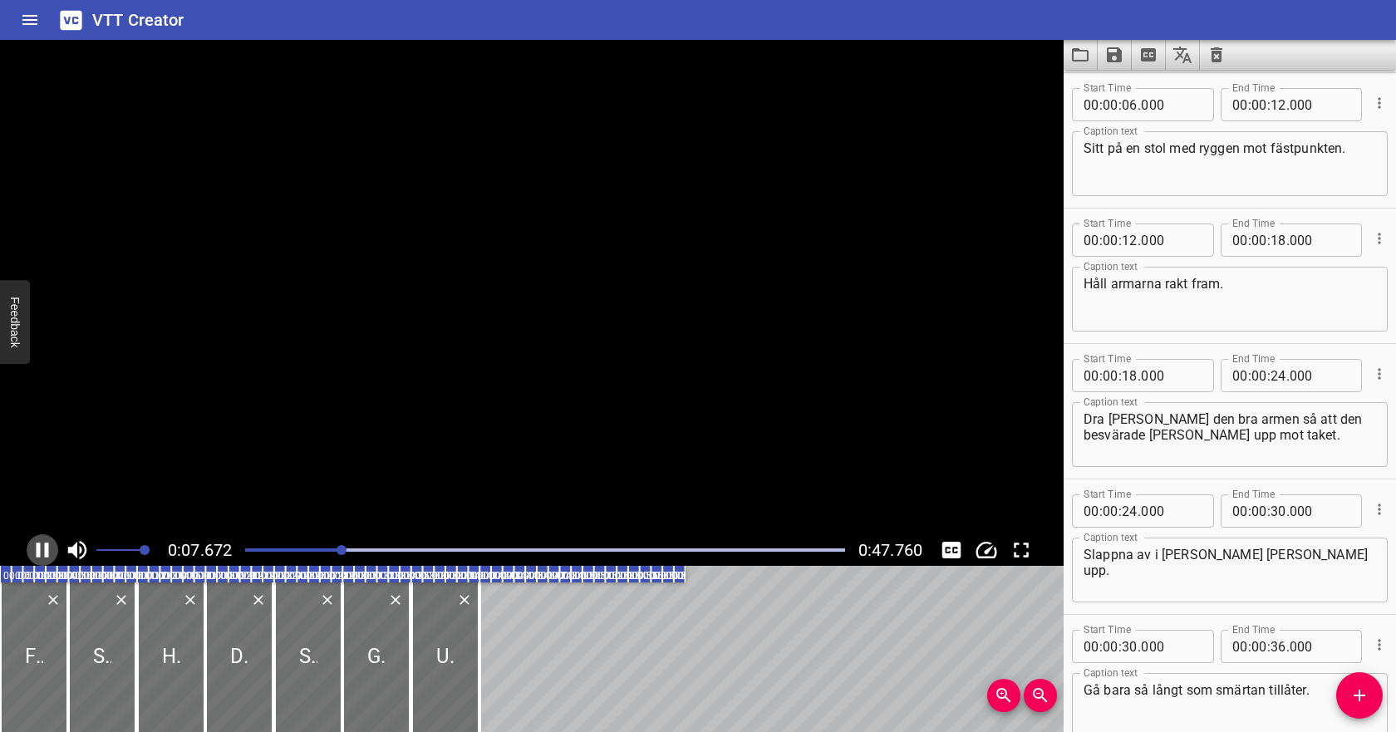
click at [46, 548] on icon "Play/Pause" at bounding box center [43, 549] width 12 height 15
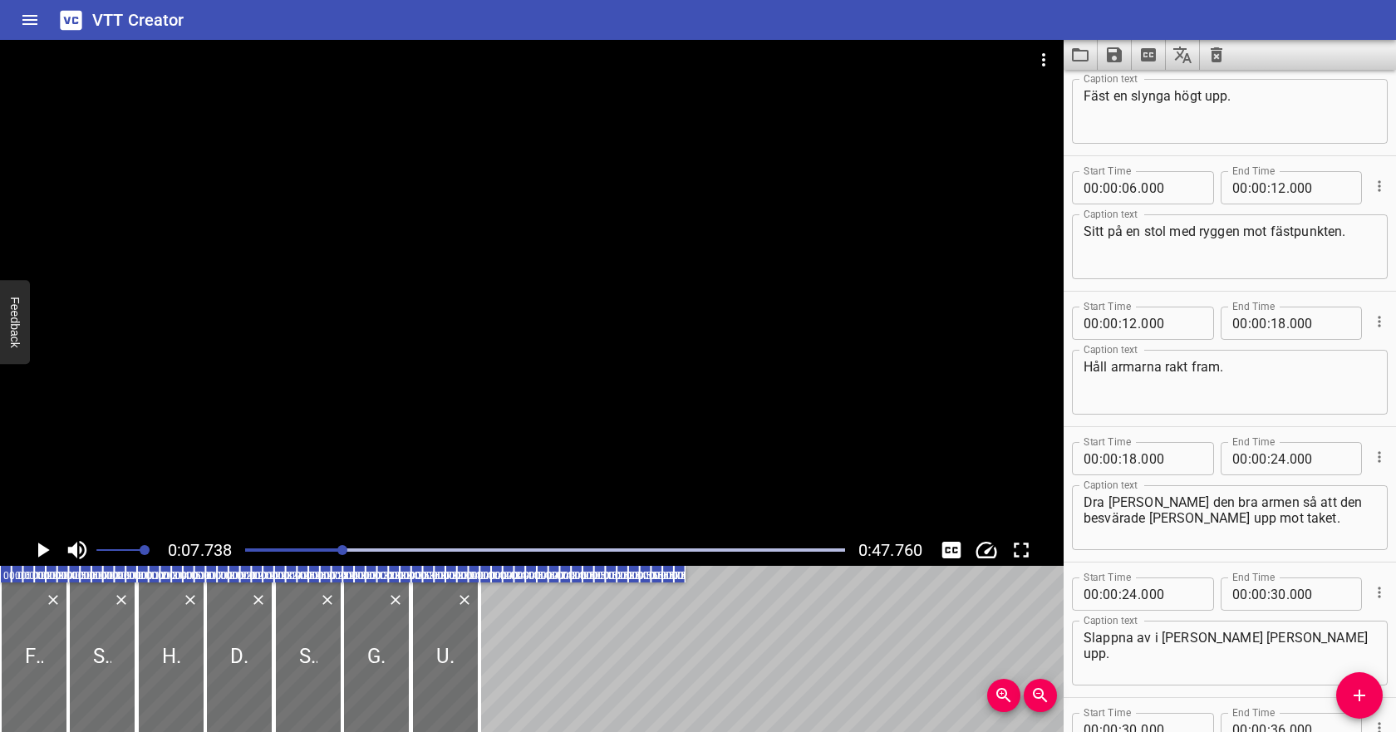
scroll to position [0, 0]
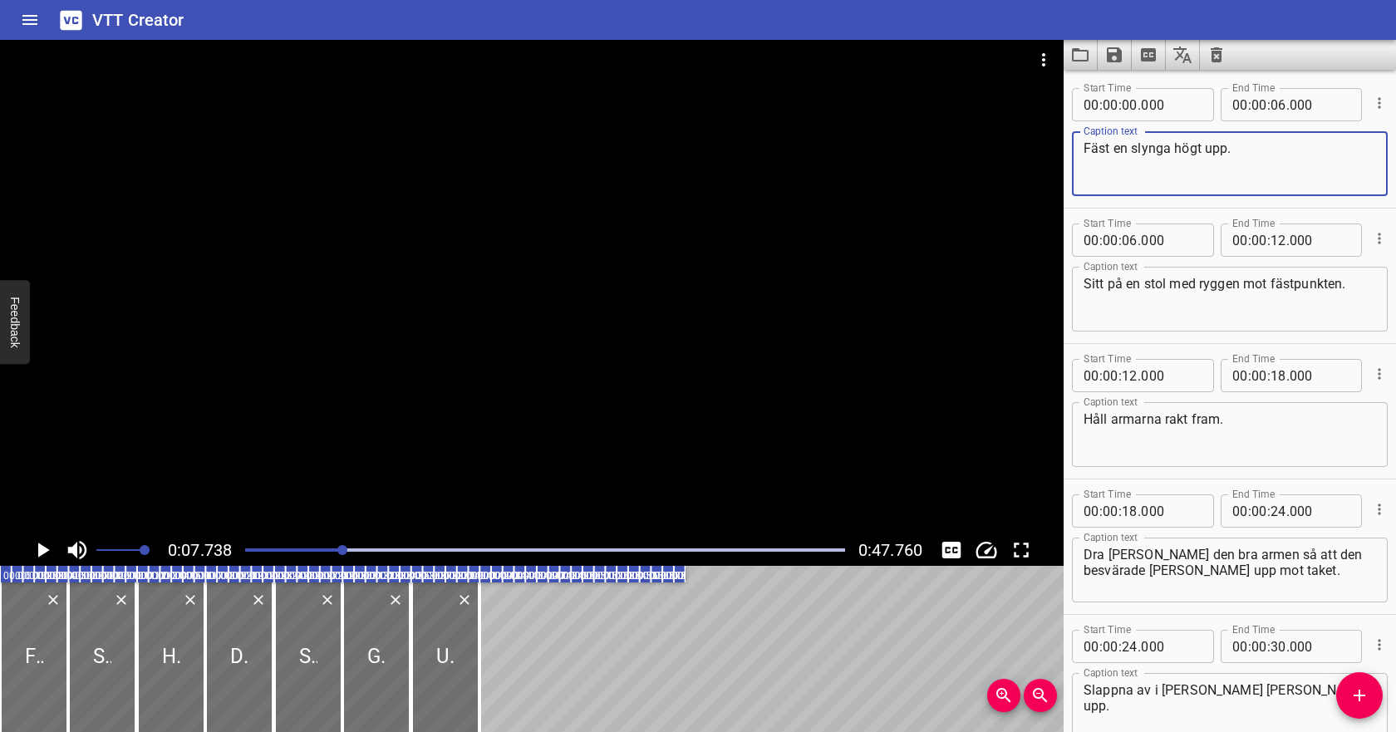
click at [1248, 150] on textarea "Fäst en slynga högt upp." at bounding box center [1229, 163] width 292 height 47
type textarea "Fäst en slynga högt upp bakom dig."
click at [40, 552] on icon "Play/Pause" at bounding box center [44, 549] width 12 height 15
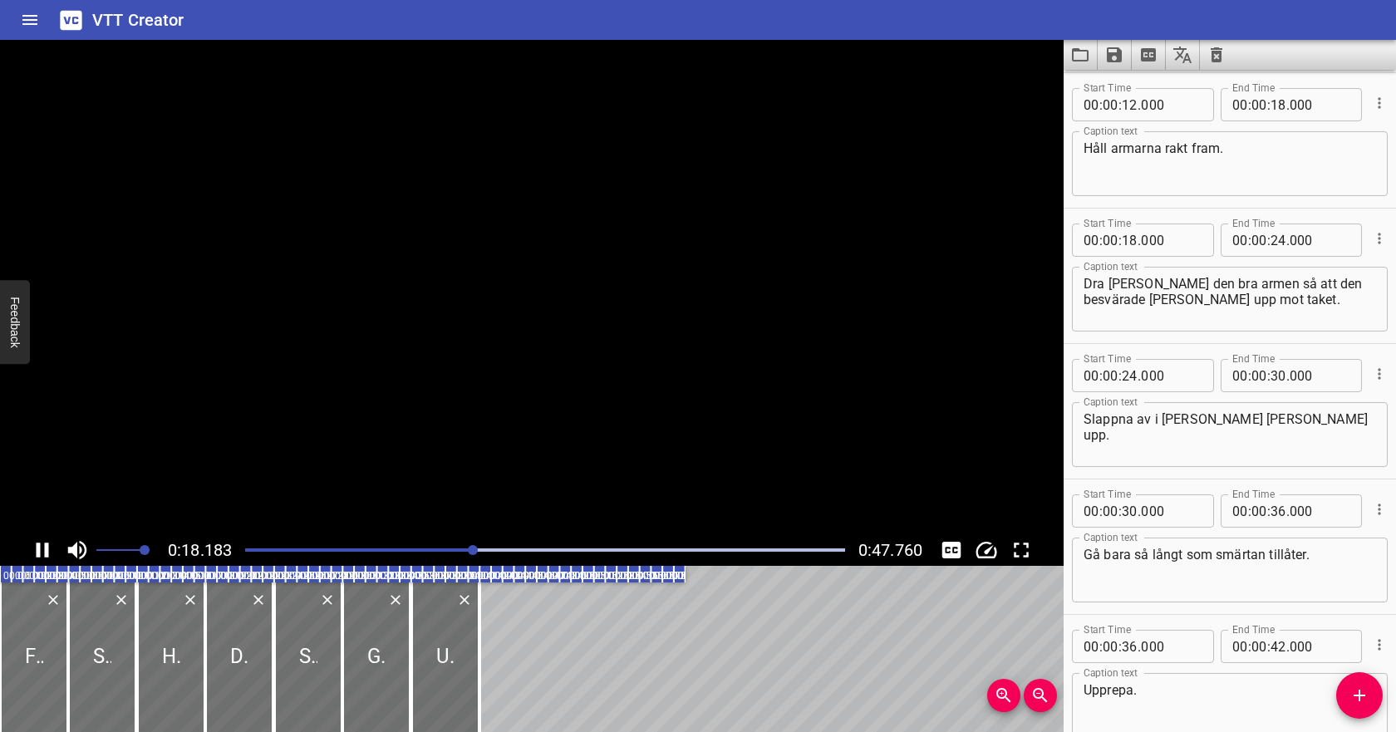
scroll to position [364, 0]
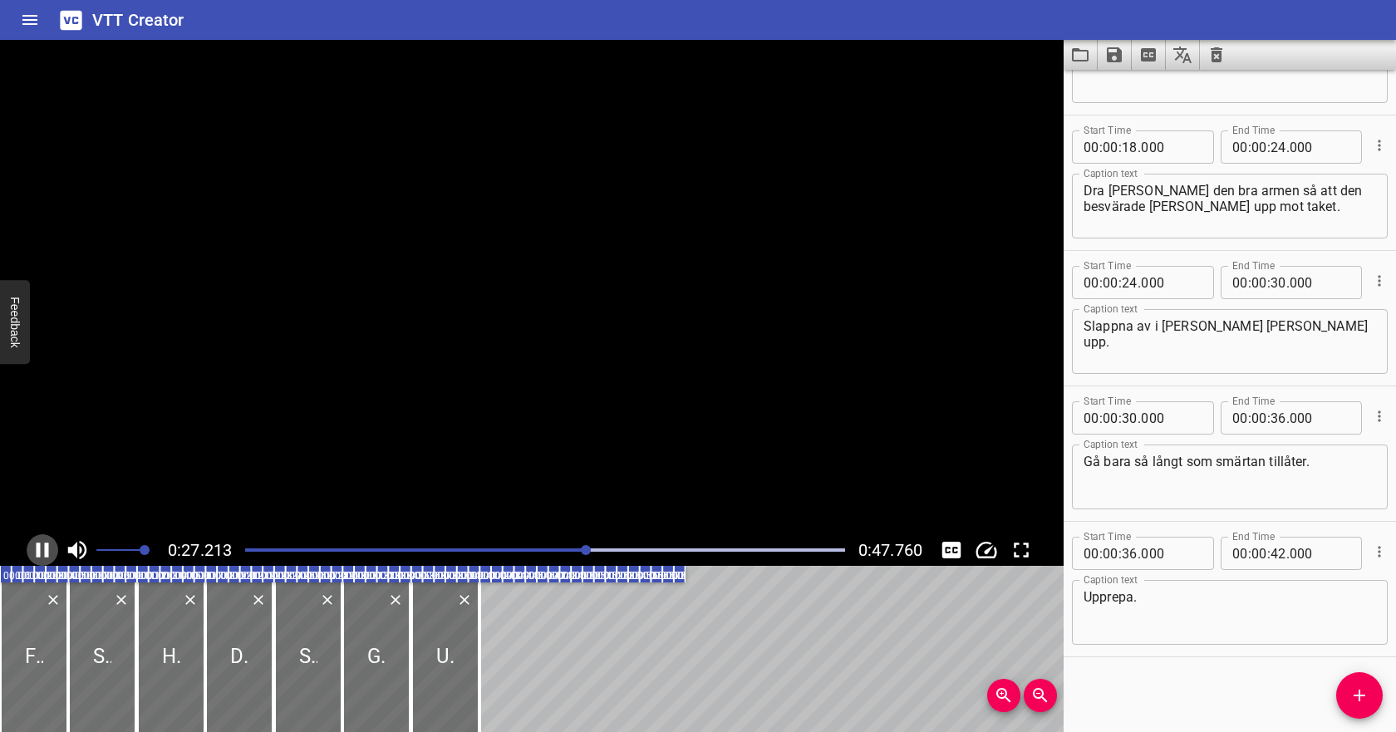
click at [40, 552] on icon "Play/Pause" at bounding box center [43, 549] width 12 height 15
click at [1280, 146] on input "number" at bounding box center [1278, 147] width 16 height 33
type input "26"
type input "000"
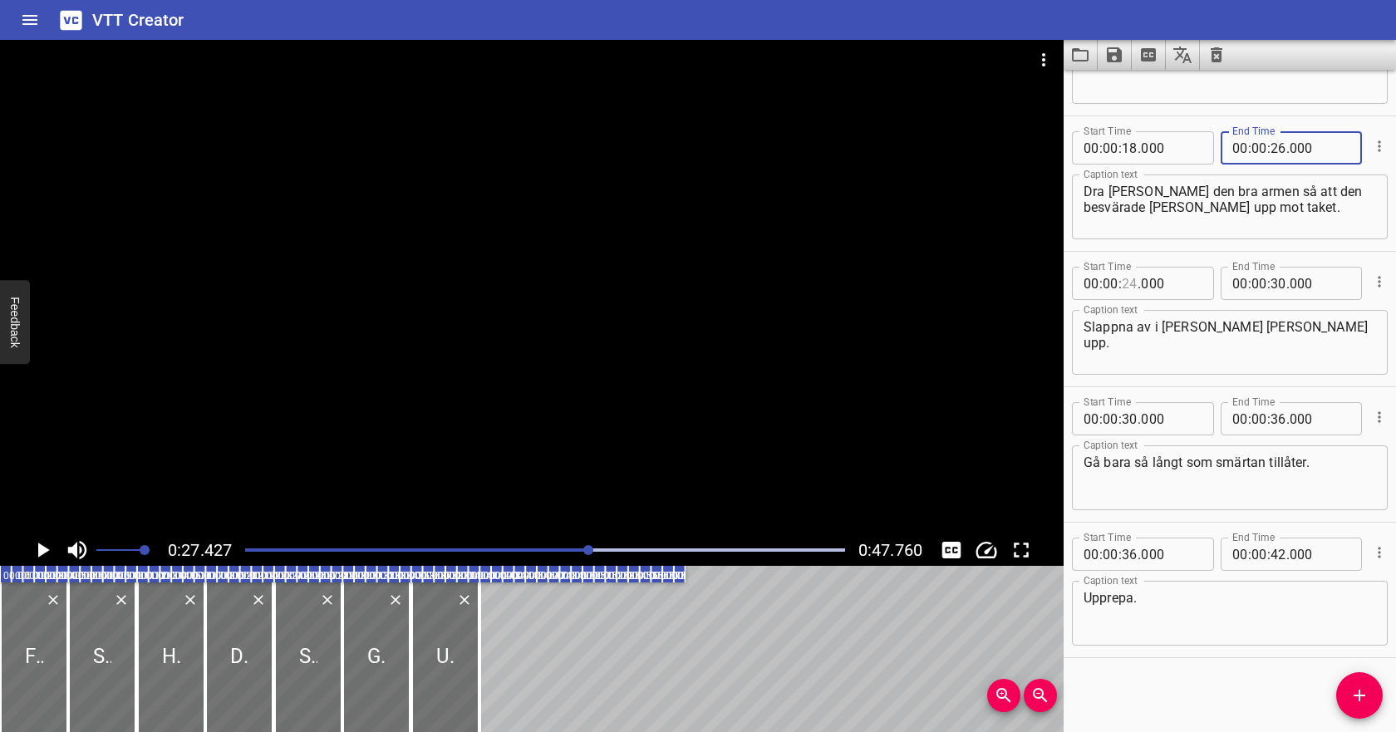
click at [1132, 282] on input "number" at bounding box center [1129, 283] width 16 height 33
type input "30"
type input "000"
click at [1278, 285] on input "number" at bounding box center [1278, 283] width 16 height 33
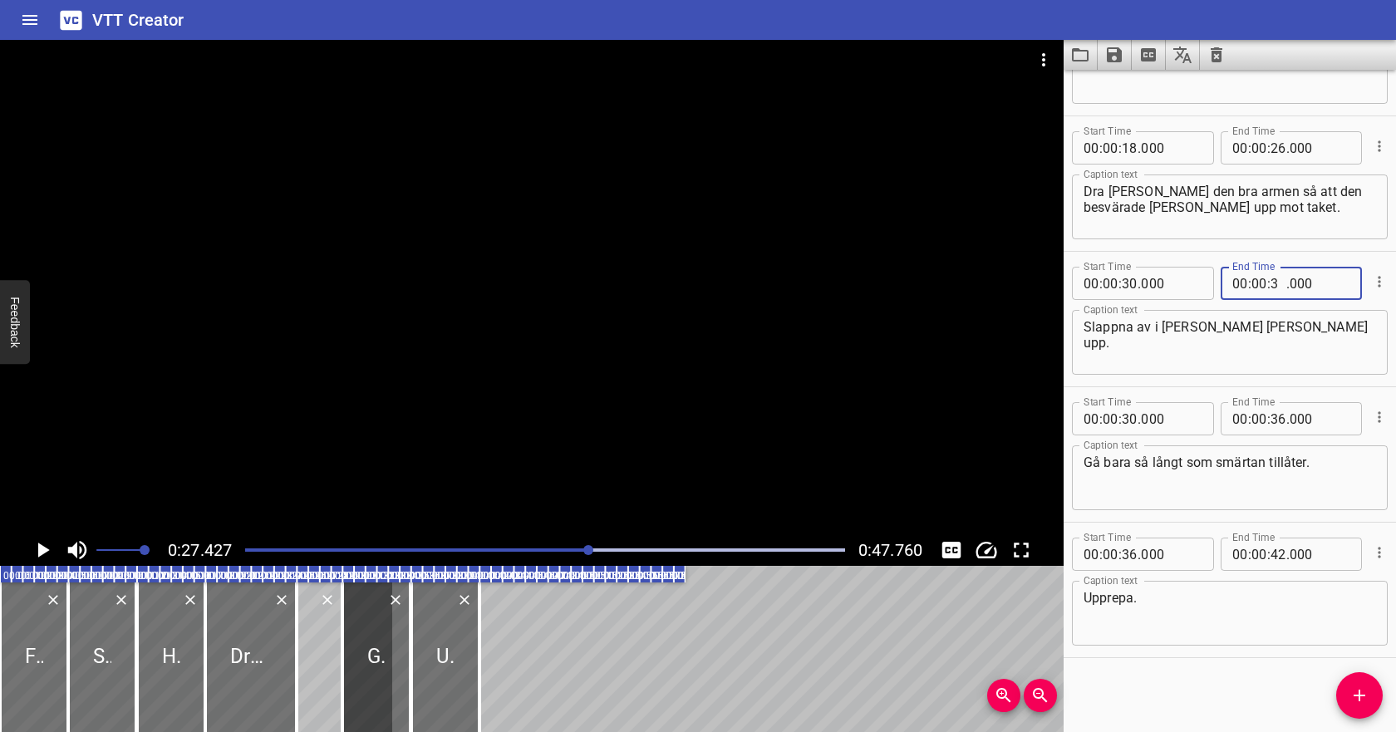
type input "36"
type input "000"
click at [1130, 422] on input "number" at bounding box center [1129, 418] width 16 height 33
type input "38"
type input "000"
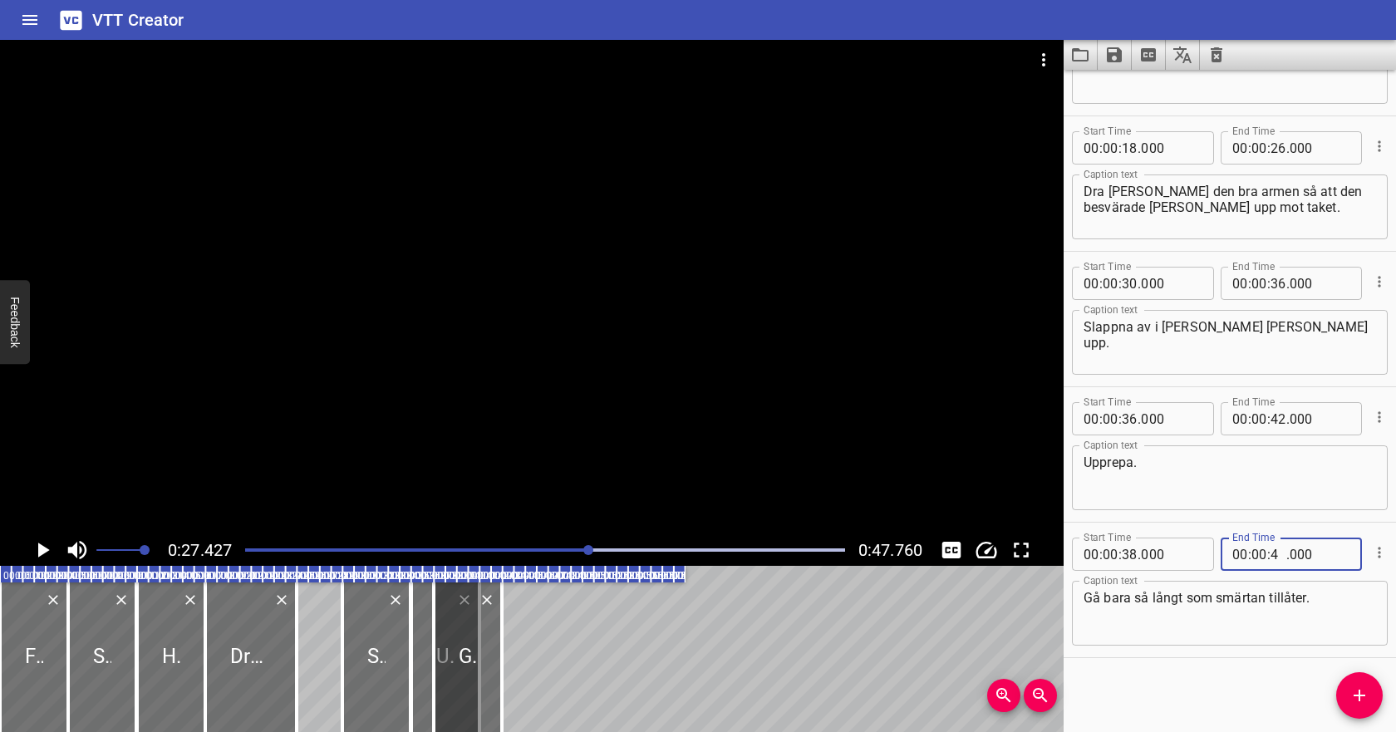
type input "44"
type input "000"
click at [1377, 415] on icon "Cue Options" at bounding box center [1379, 417] width 17 height 17
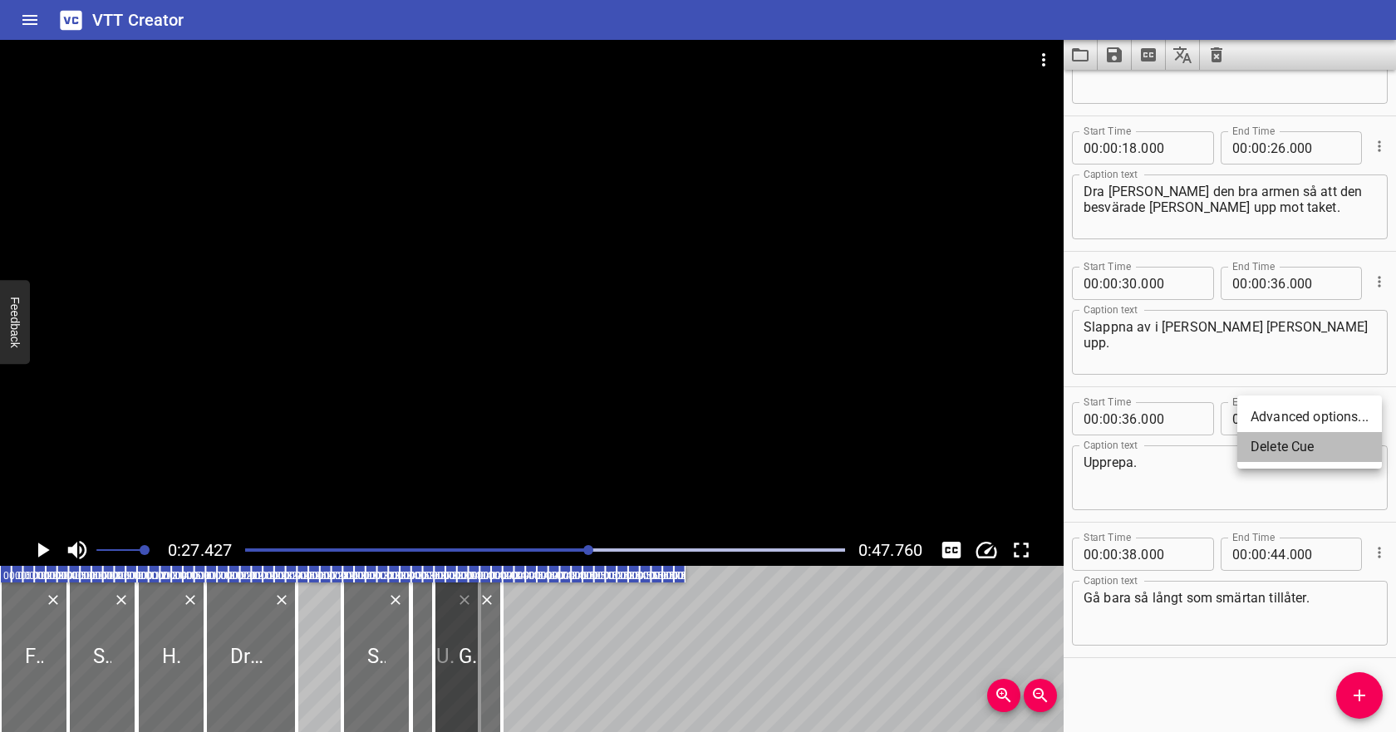
click at [1346, 444] on li "Delete Cue" at bounding box center [1309, 447] width 145 height 30
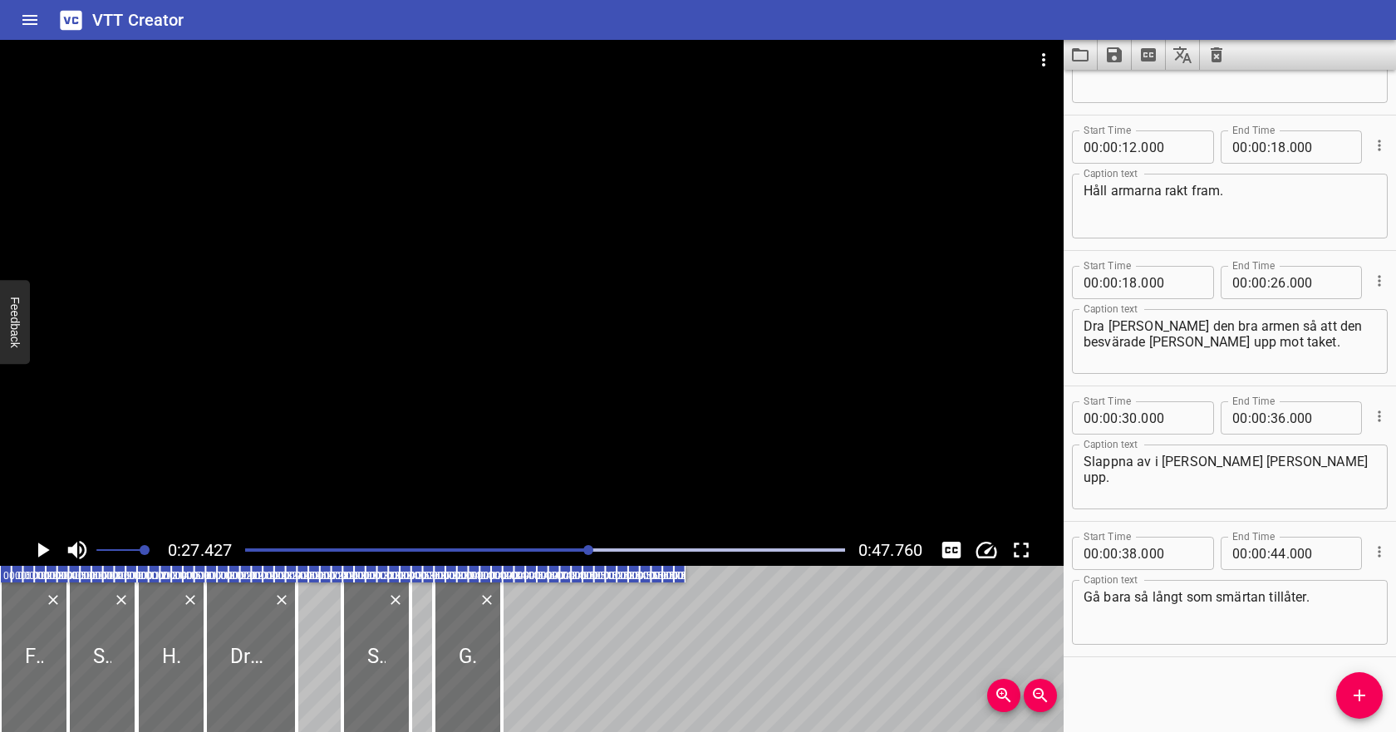
click at [39, 547] on icon "Play/Pause" at bounding box center [44, 549] width 12 height 15
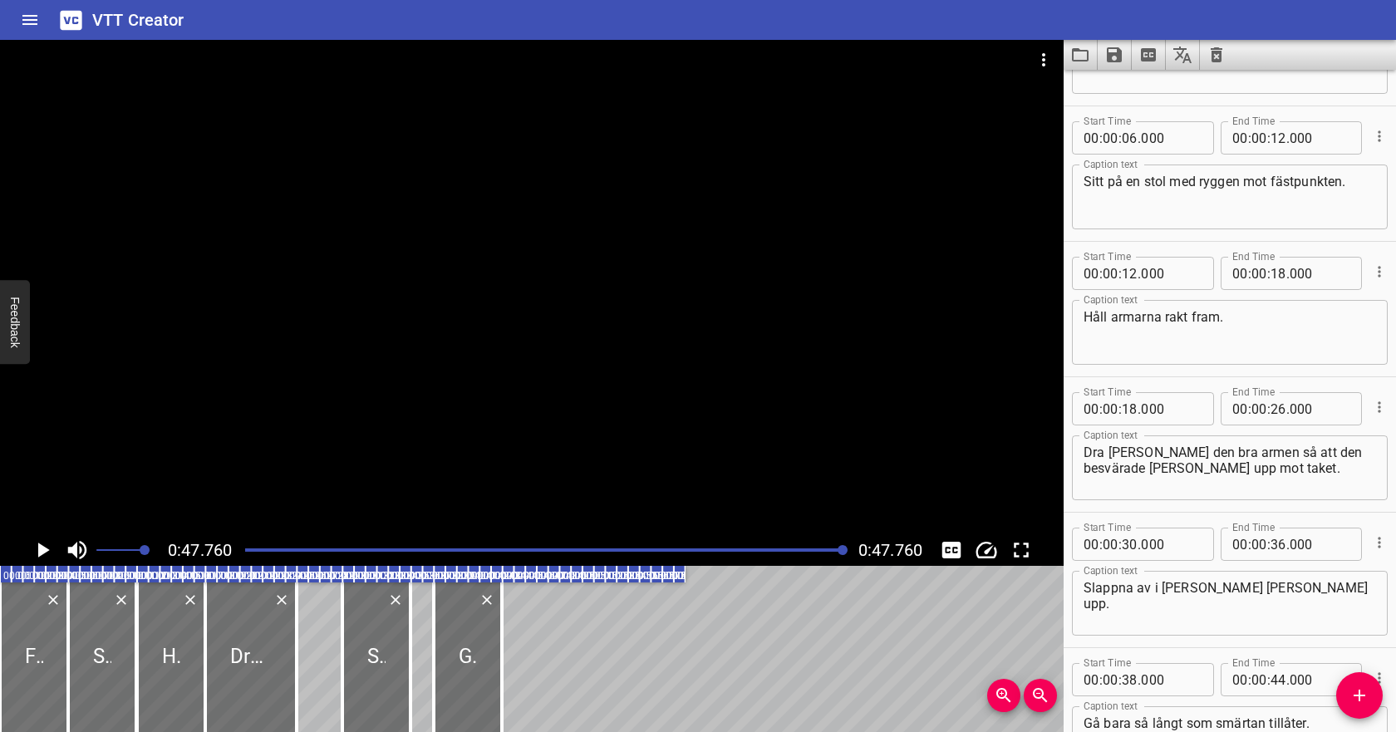
scroll to position [106, 0]
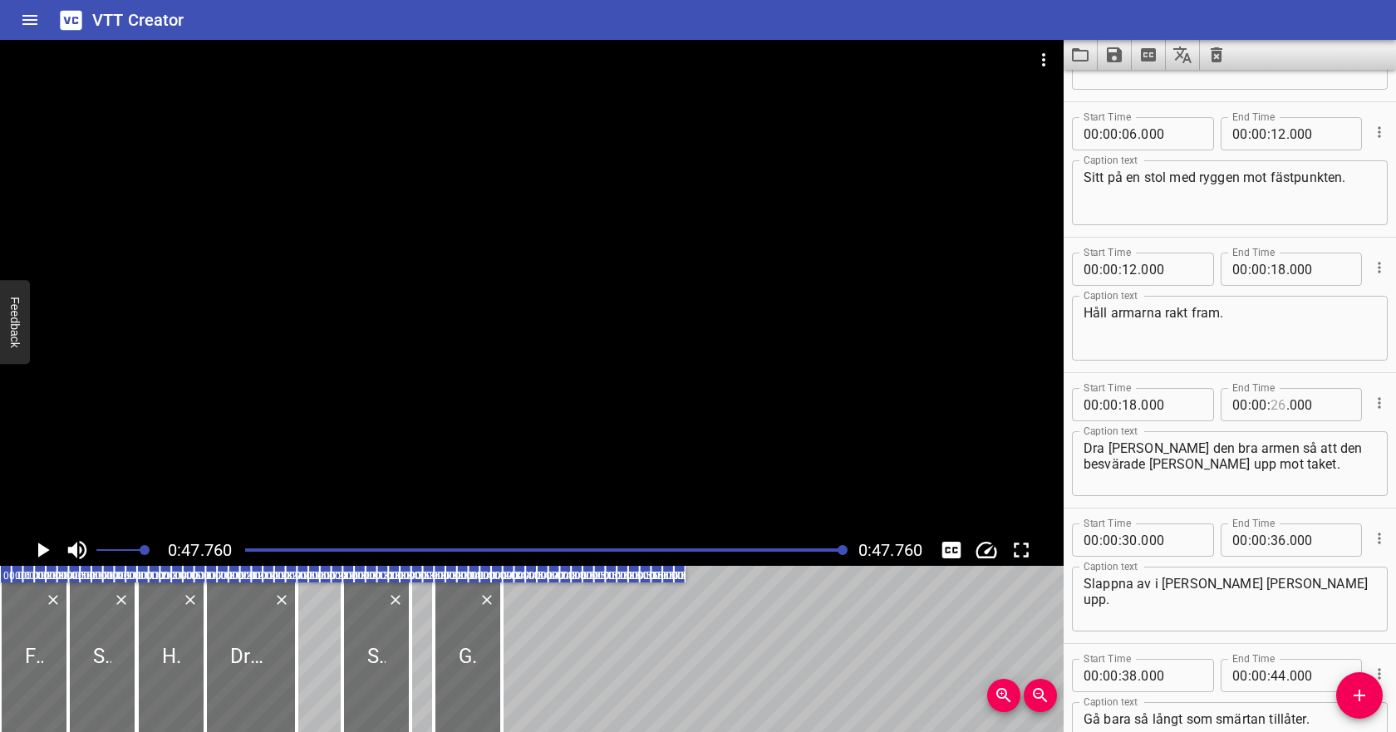
click at [1277, 402] on input "number" at bounding box center [1278, 404] width 16 height 33
type input "28"
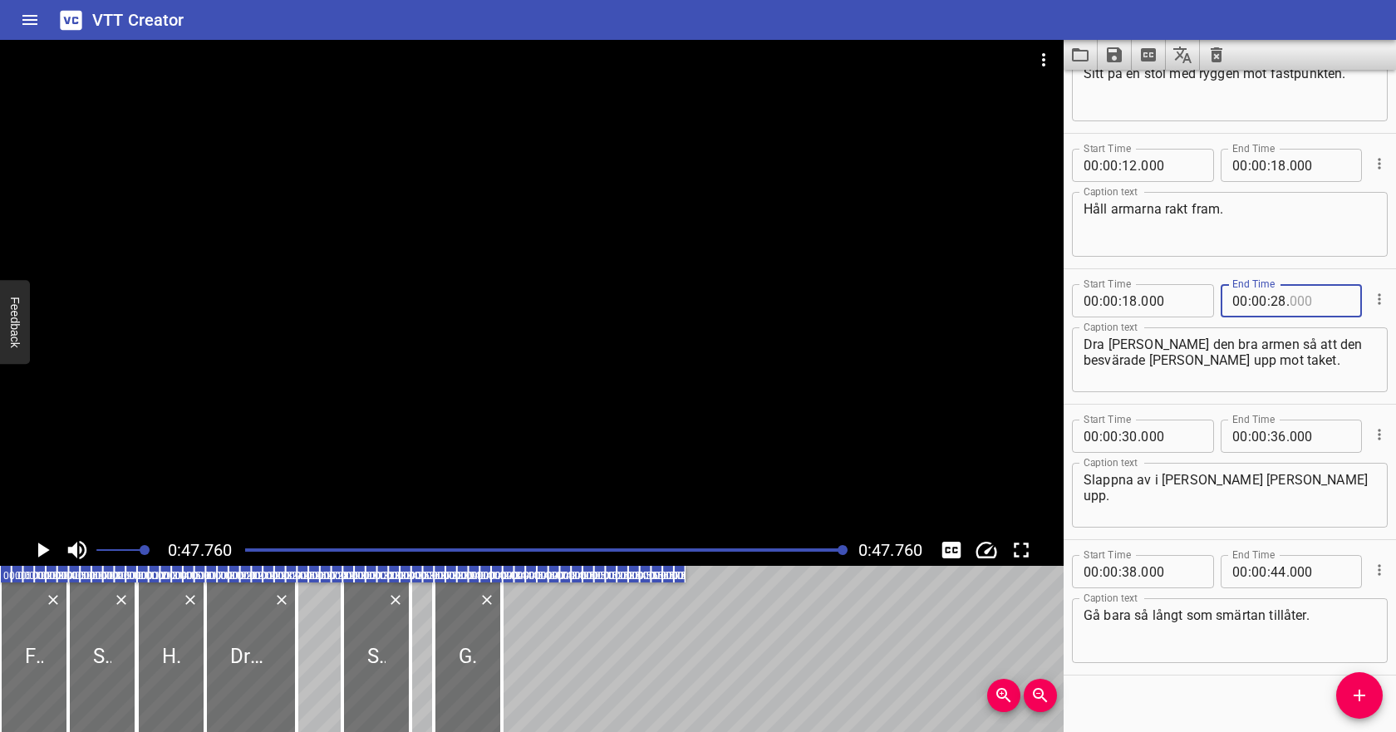
scroll to position [213, 0]
type input "000"
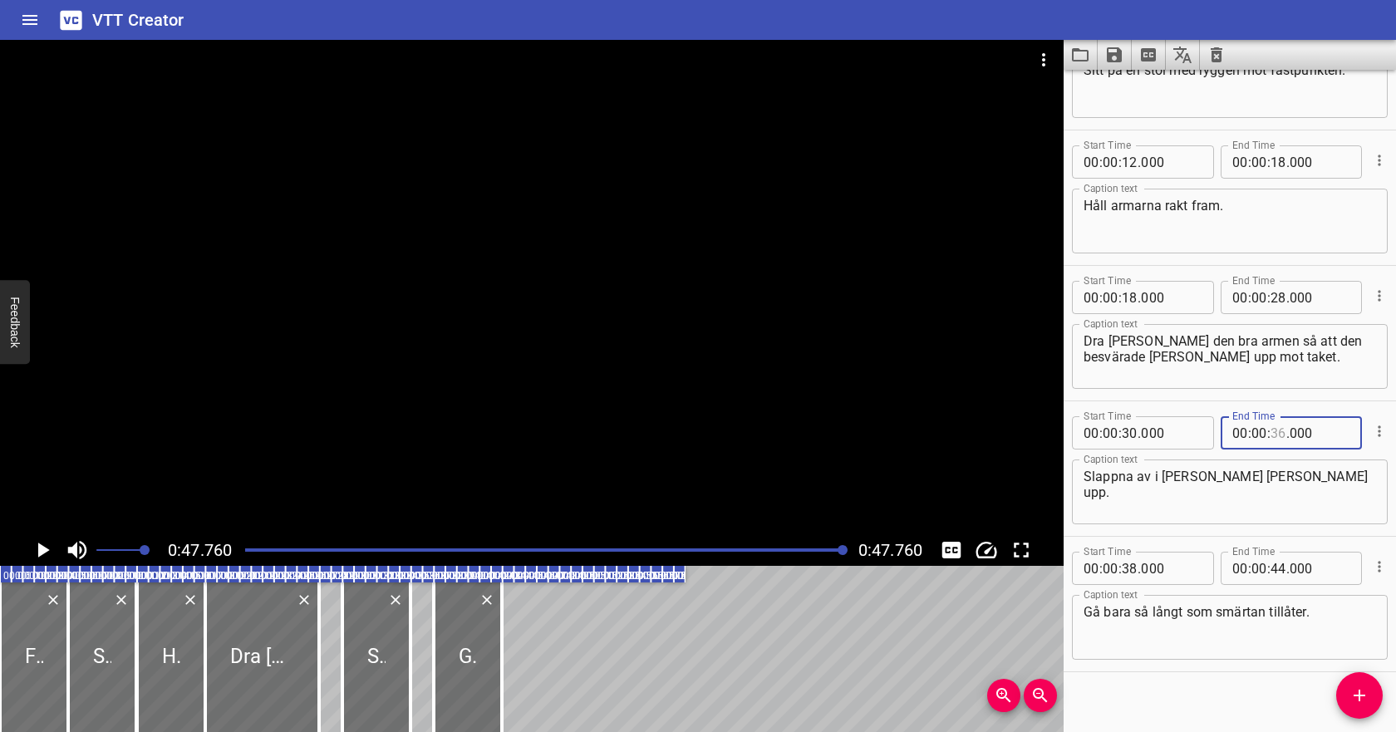
click at [1273, 434] on input "number" at bounding box center [1278, 432] width 16 height 33
type input "38"
type input "000"
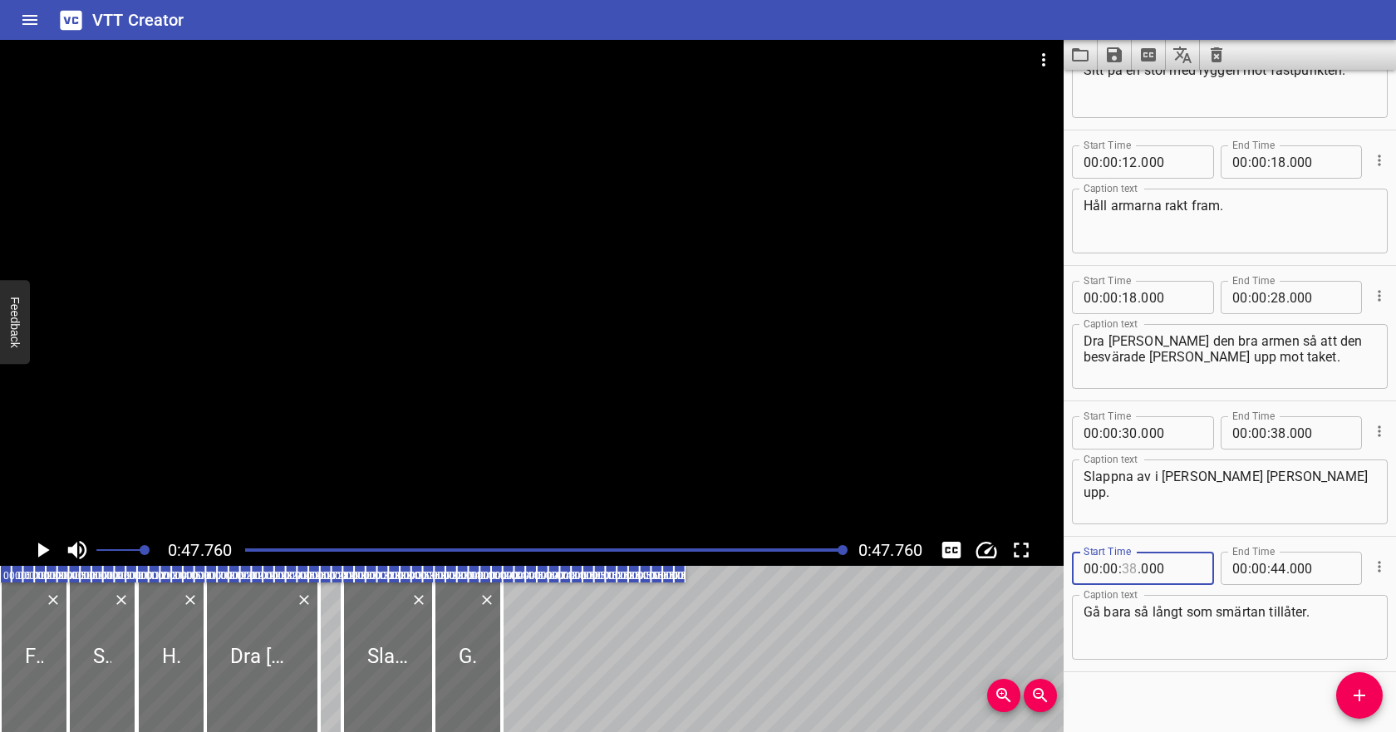
click at [1124, 566] on input "number" at bounding box center [1129, 568] width 16 height 33
type input "49"
type input "0"
type input "000"
click at [1127, 569] on input "number" at bounding box center [1129, 568] width 16 height 33
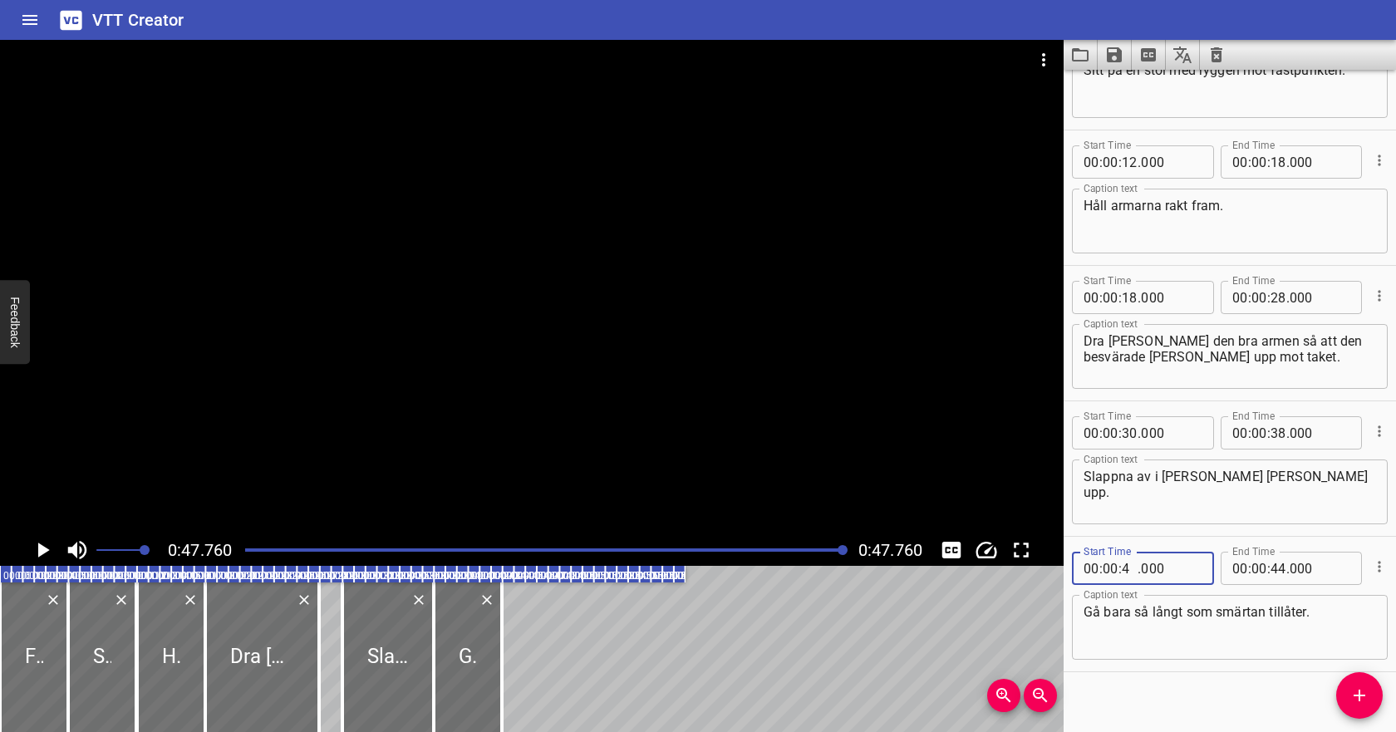
type input "40"
type input "000"
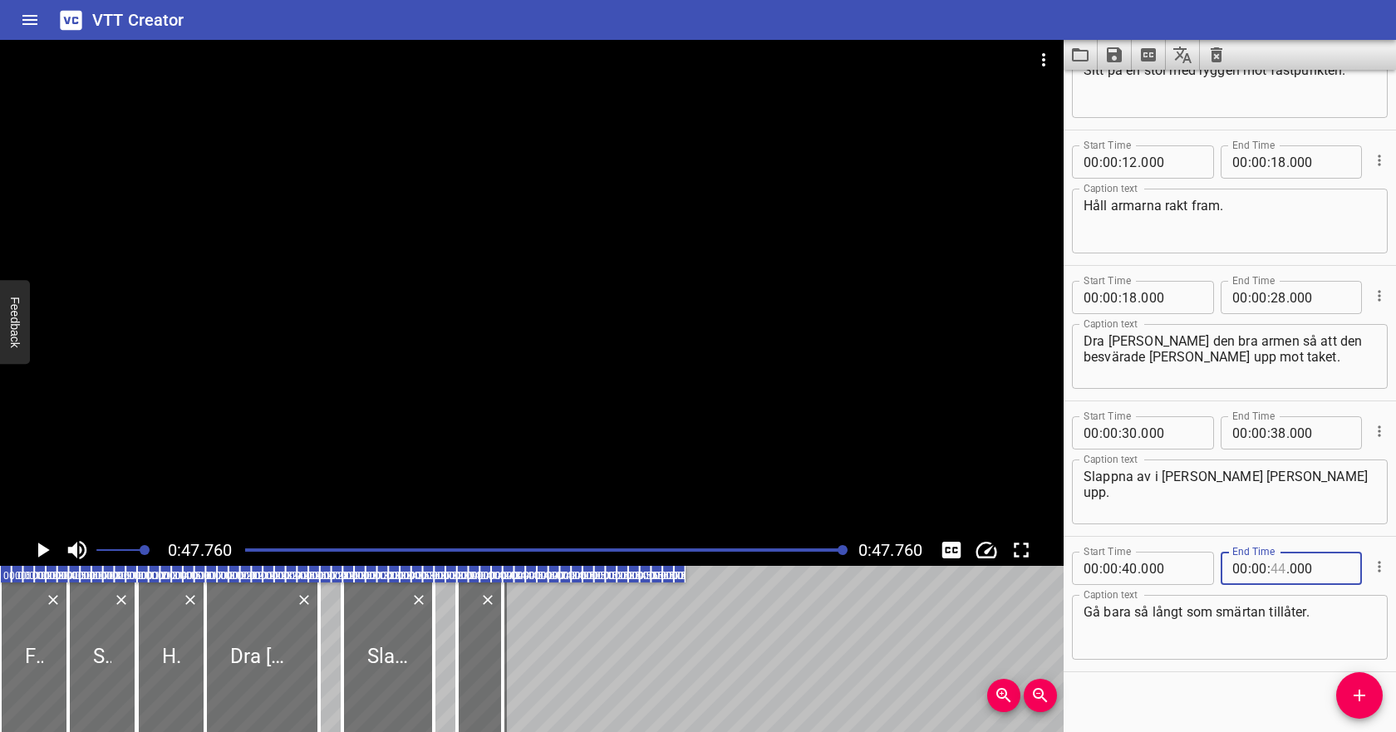
click at [1282, 567] on input "number" at bounding box center [1278, 568] width 16 height 33
type input "46"
type input "000"
click at [645, 552] on div at bounding box center [545, 549] width 620 height 23
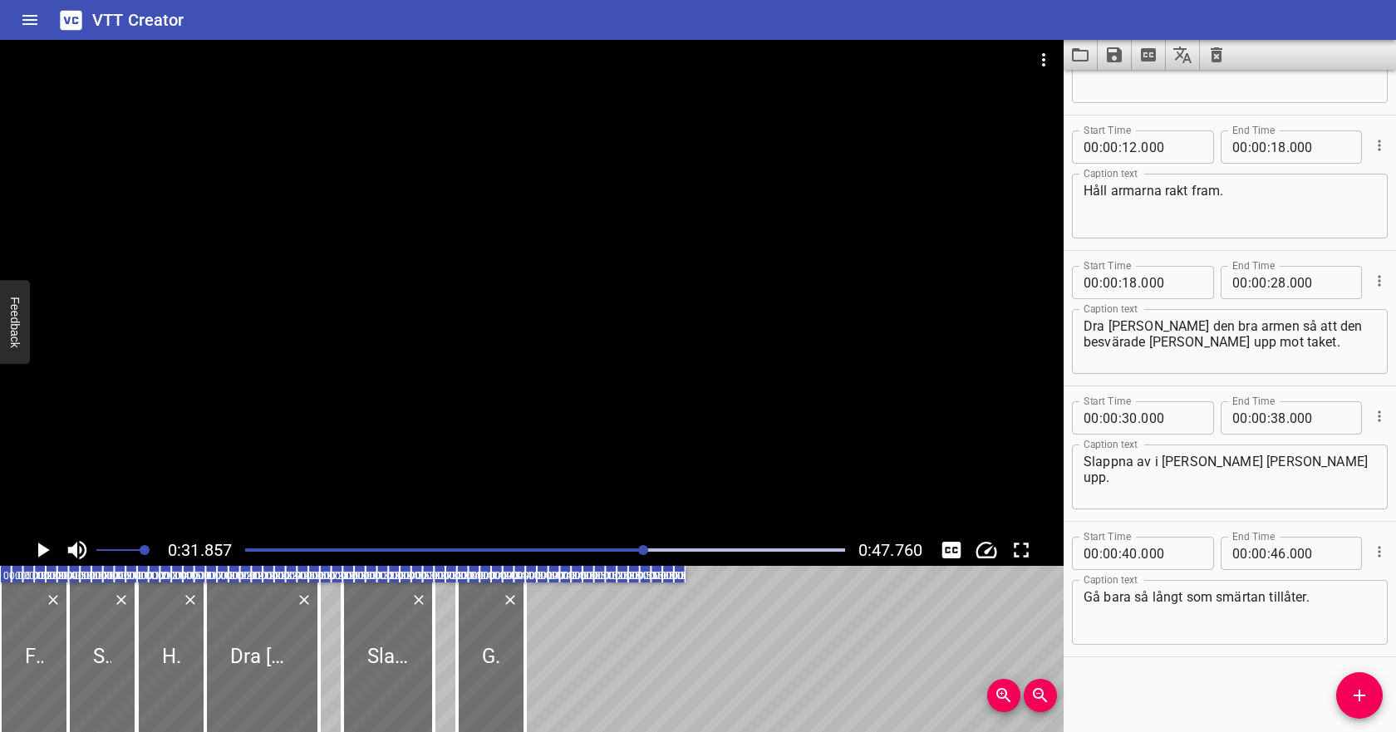
click at [47, 546] on icon "Play/Pause" at bounding box center [42, 549] width 25 height 25
click at [1125, 549] on input "number" at bounding box center [1129, 553] width 16 height 33
type input "39"
type input "000"
click at [1278, 555] on input "number" at bounding box center [1278, 553] width 16 height 33
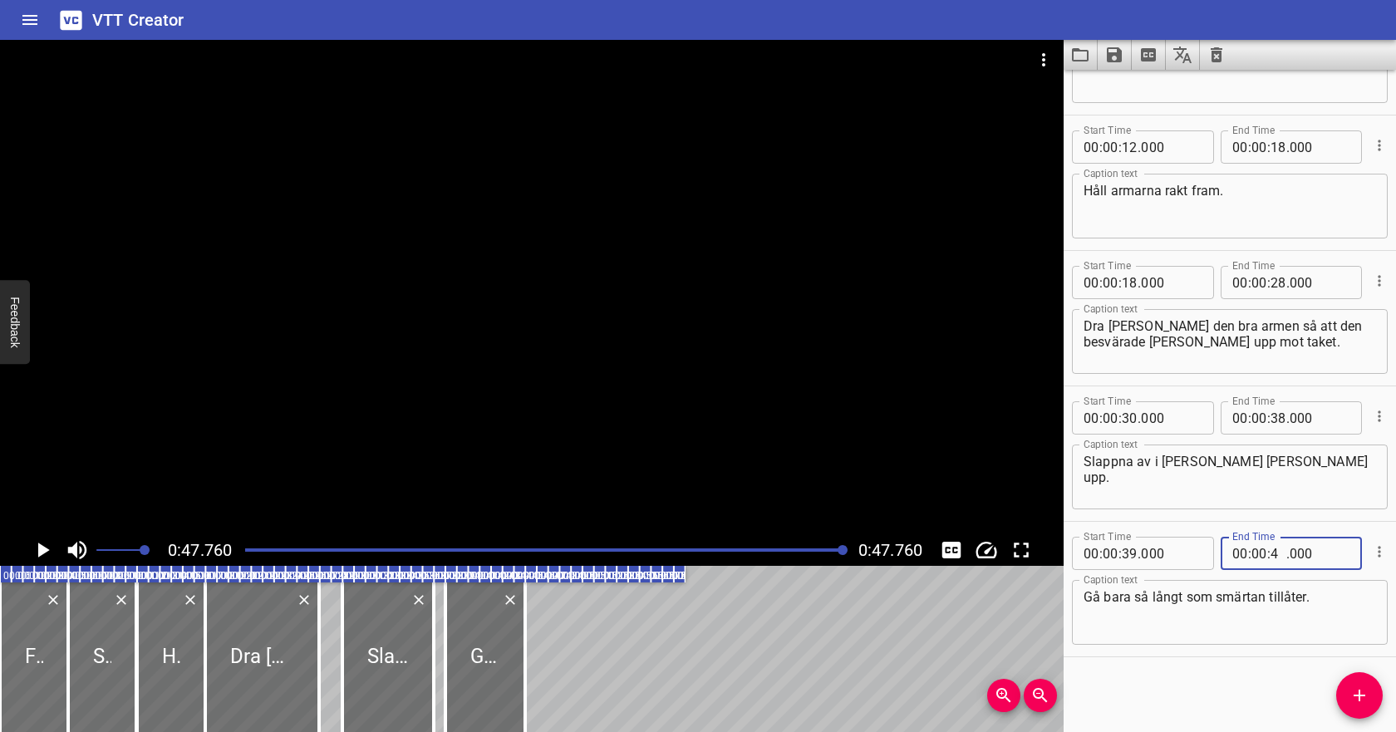
type input "45"
type input "000"
click at [1293, 611] on textarea "Gå bara så långt som smärtan tillåter." at bounding box center [1229, 612] width 292 height 47
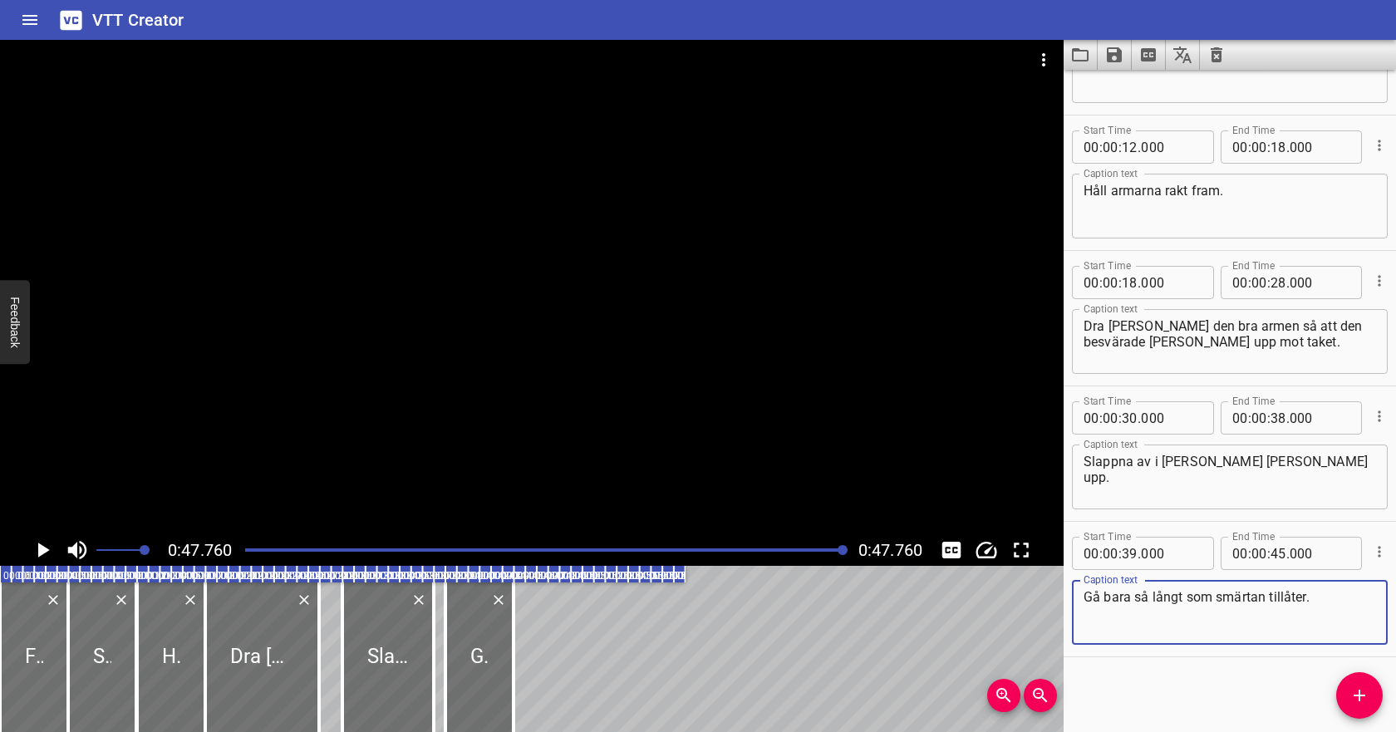
click at [1115, 58] on icon "Save captions to file" at bounding box center [1114, 55] width 20 height 20
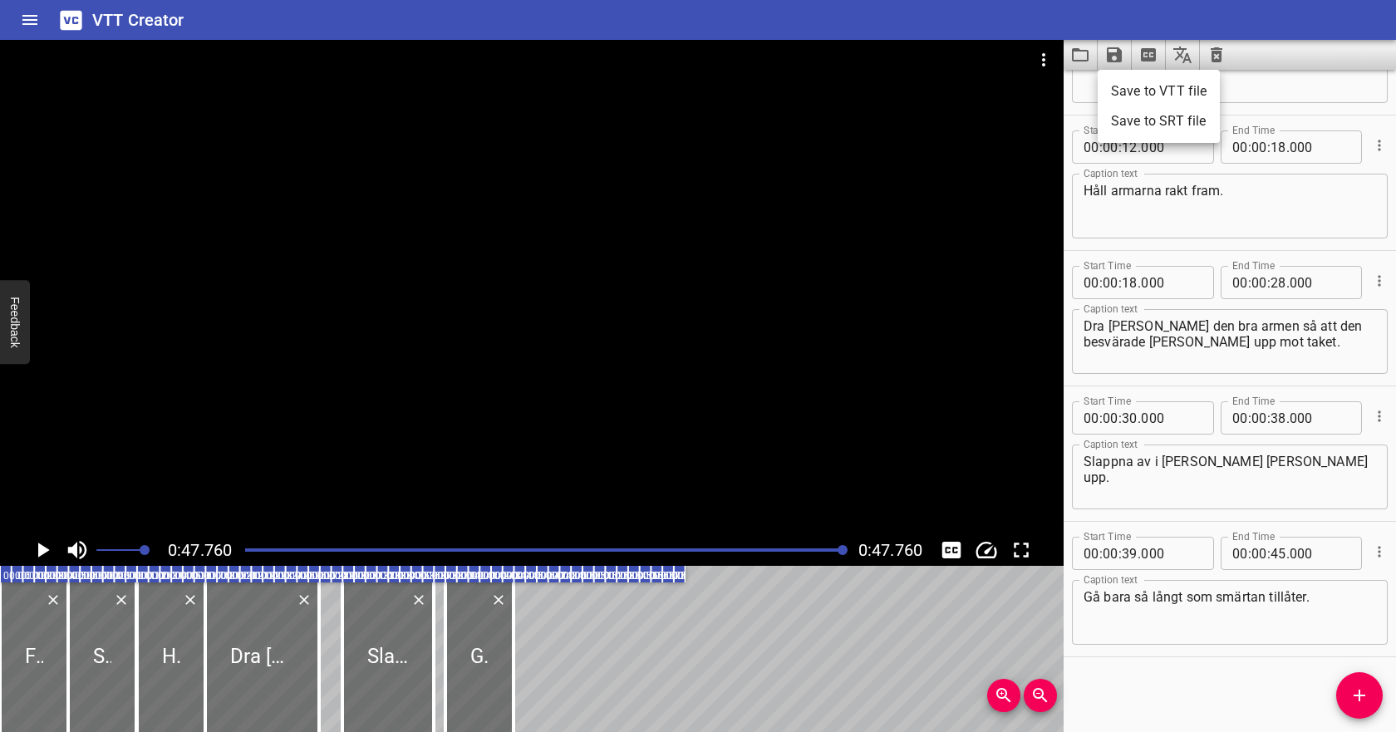
click at [1126, 80] on li "Save to VTT file" at bounding box center [1158, 91] width 122 height 30
click at [1051, 58] on icon "Video Options" at bounding box center [1043, 60] width 20 height 20
click at [1062, 66] on li "Select New Video File..." at bounding box center [1105, 62] width 165 height 30
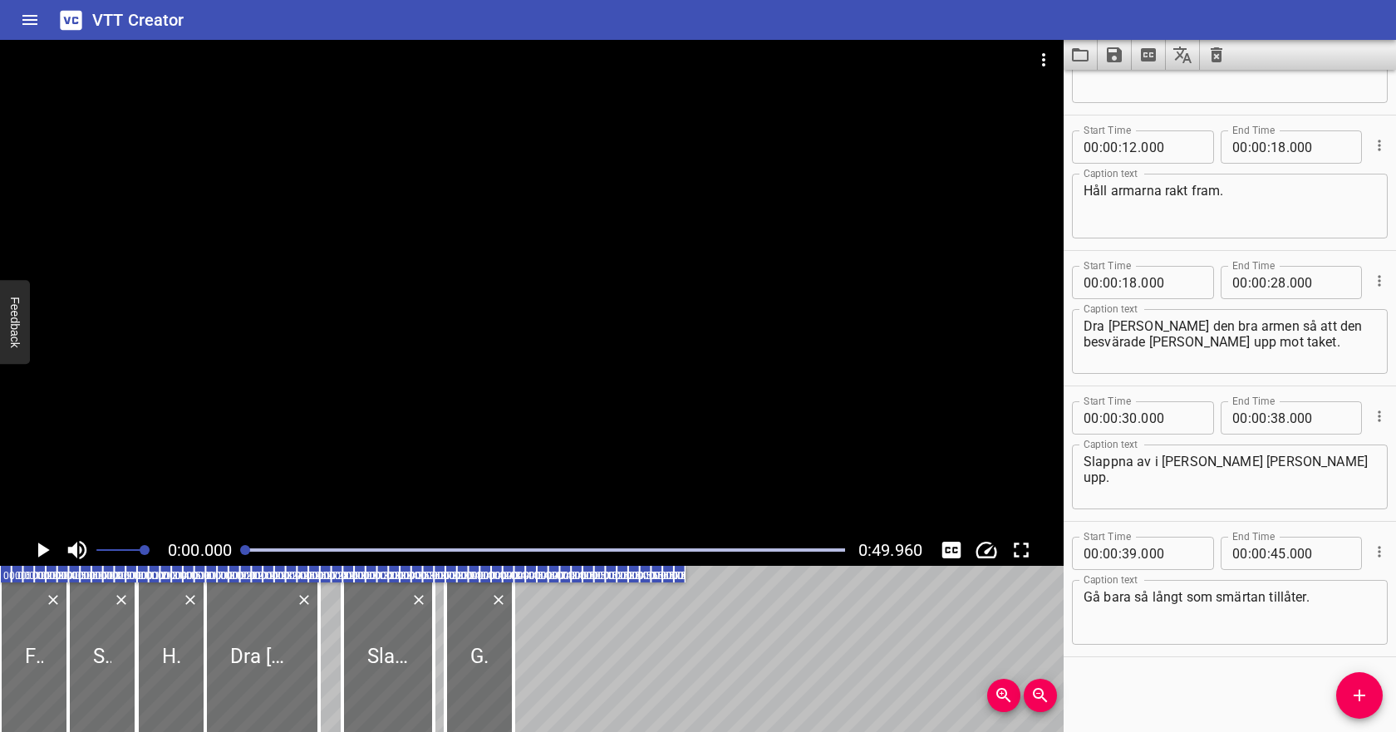
click at [1219, 59] on icon "Clear captions" at bounding box center [1216, 54] width 12 height 15
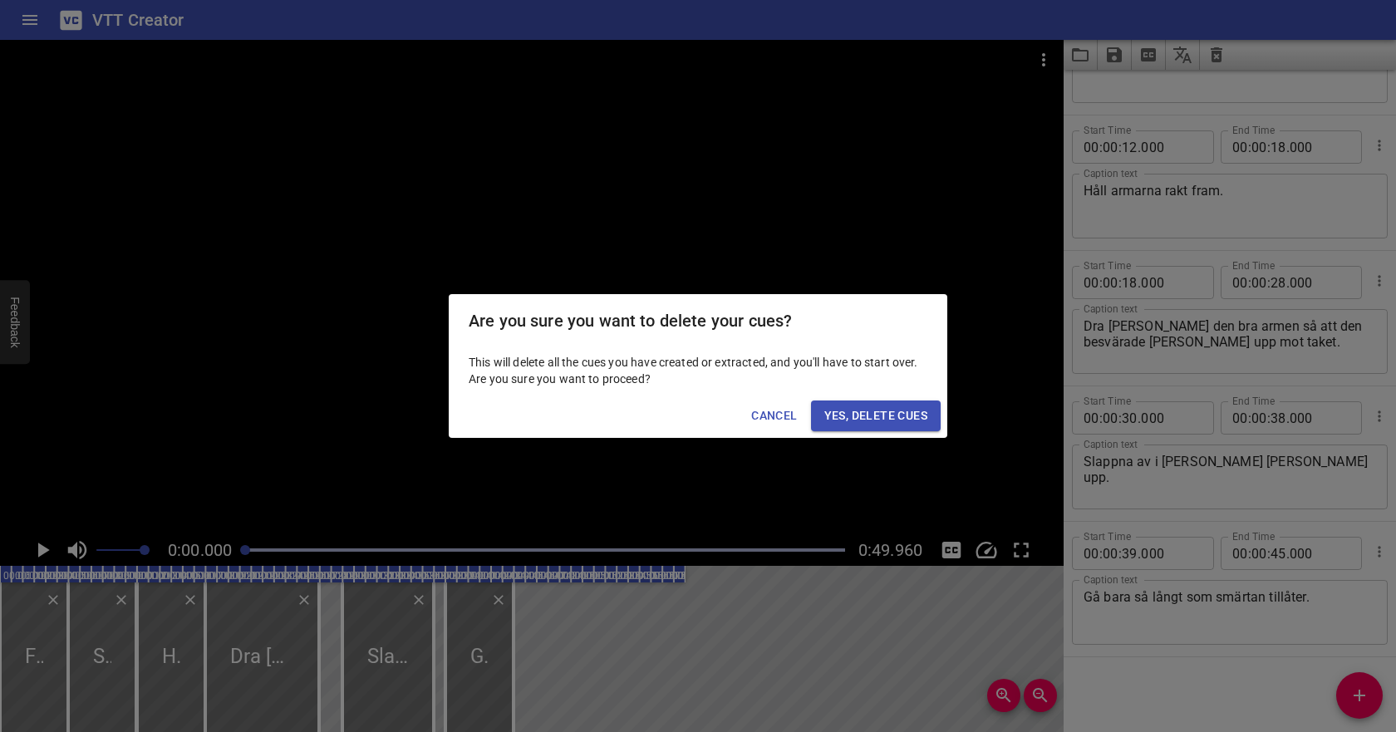
click at [841, 417] on span "Yes, Delete Cues" at bounding box center [875, 415] width 103 height 21
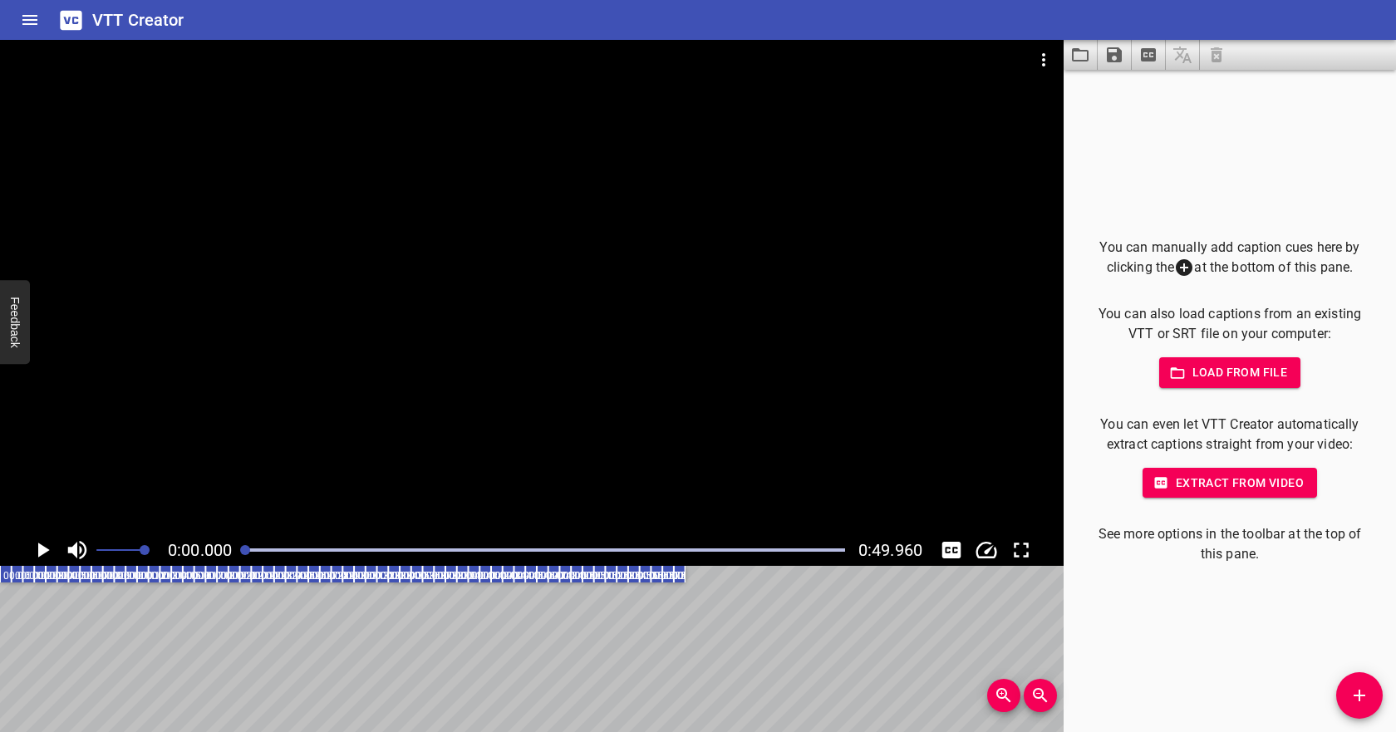
click at [1190, 368] on span "Load from file" at bounding box center [1229, 372] width 115 height 21
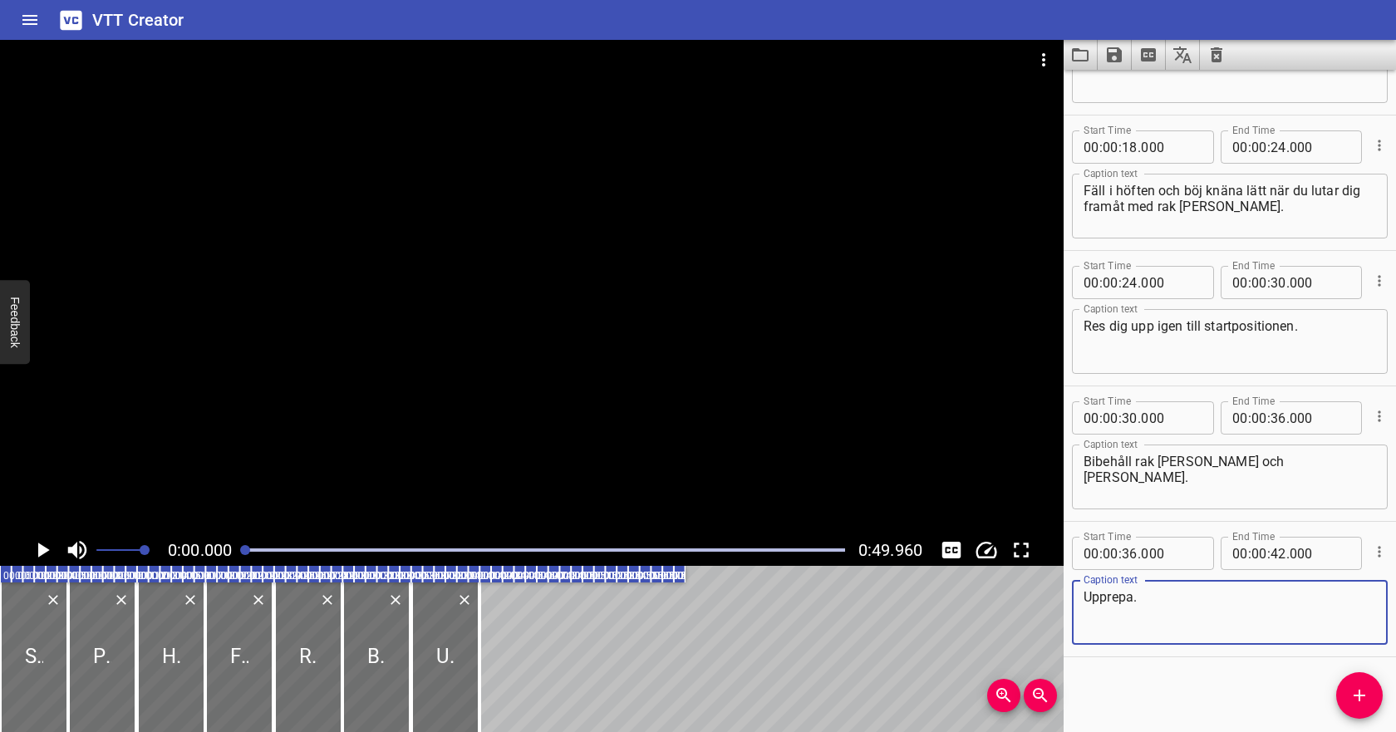
scroll to position [0, 0]
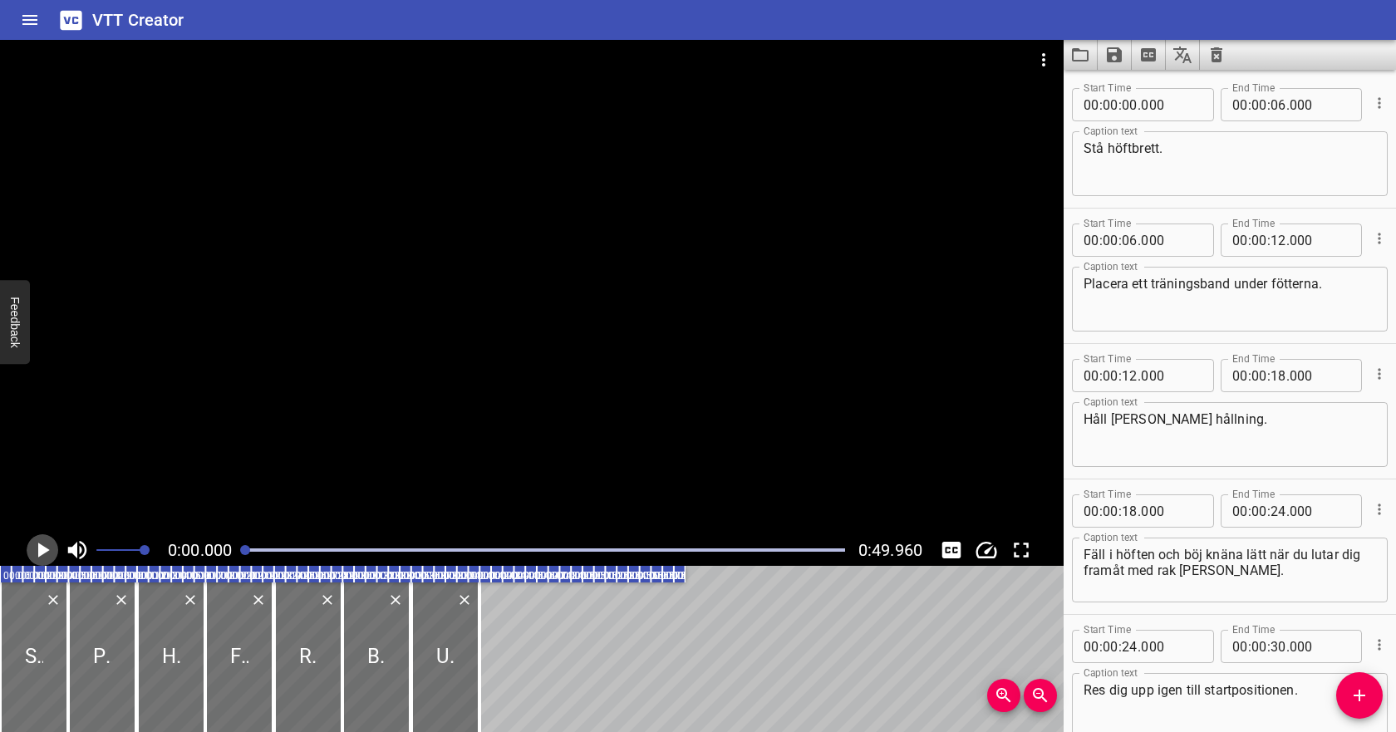
click at [41, 545] on icon "Play/Pause" at bounding box center [44, 549] width 12 height 15
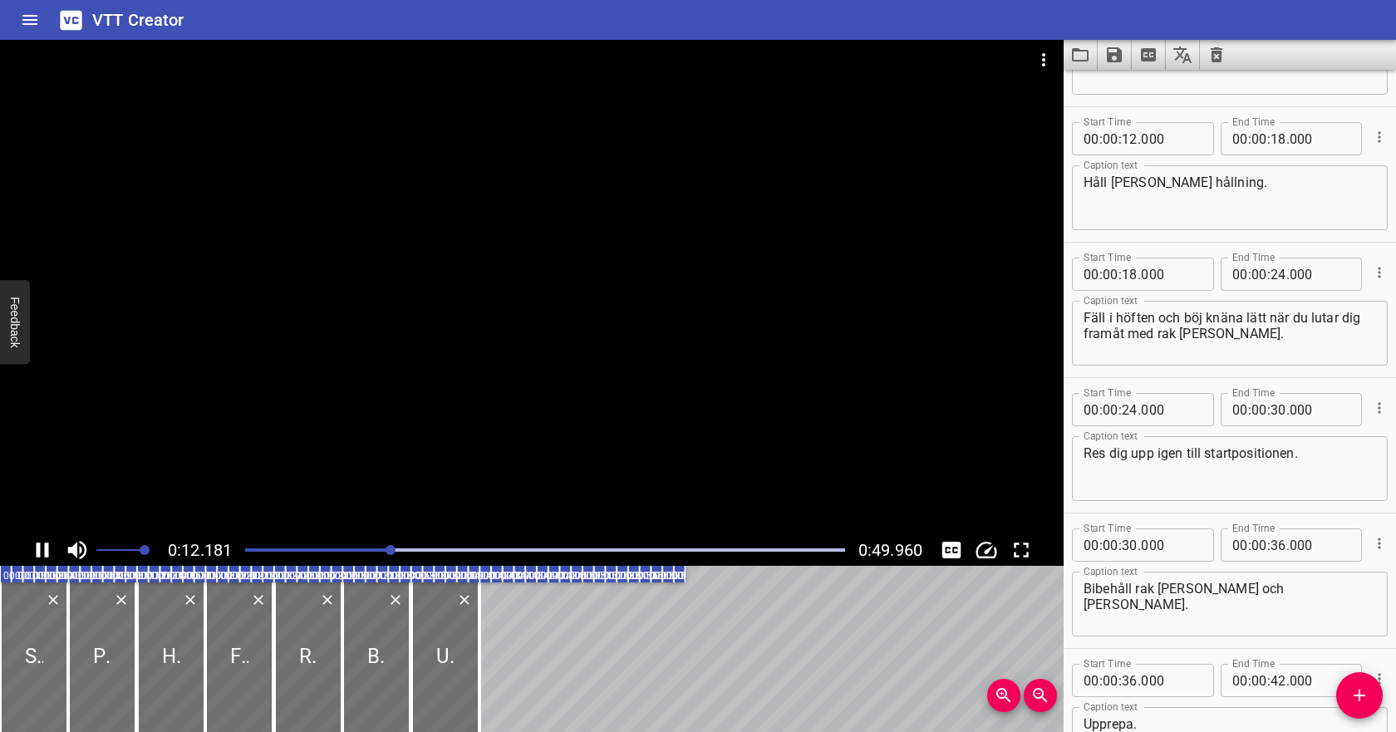
scroll to position [271, 0]
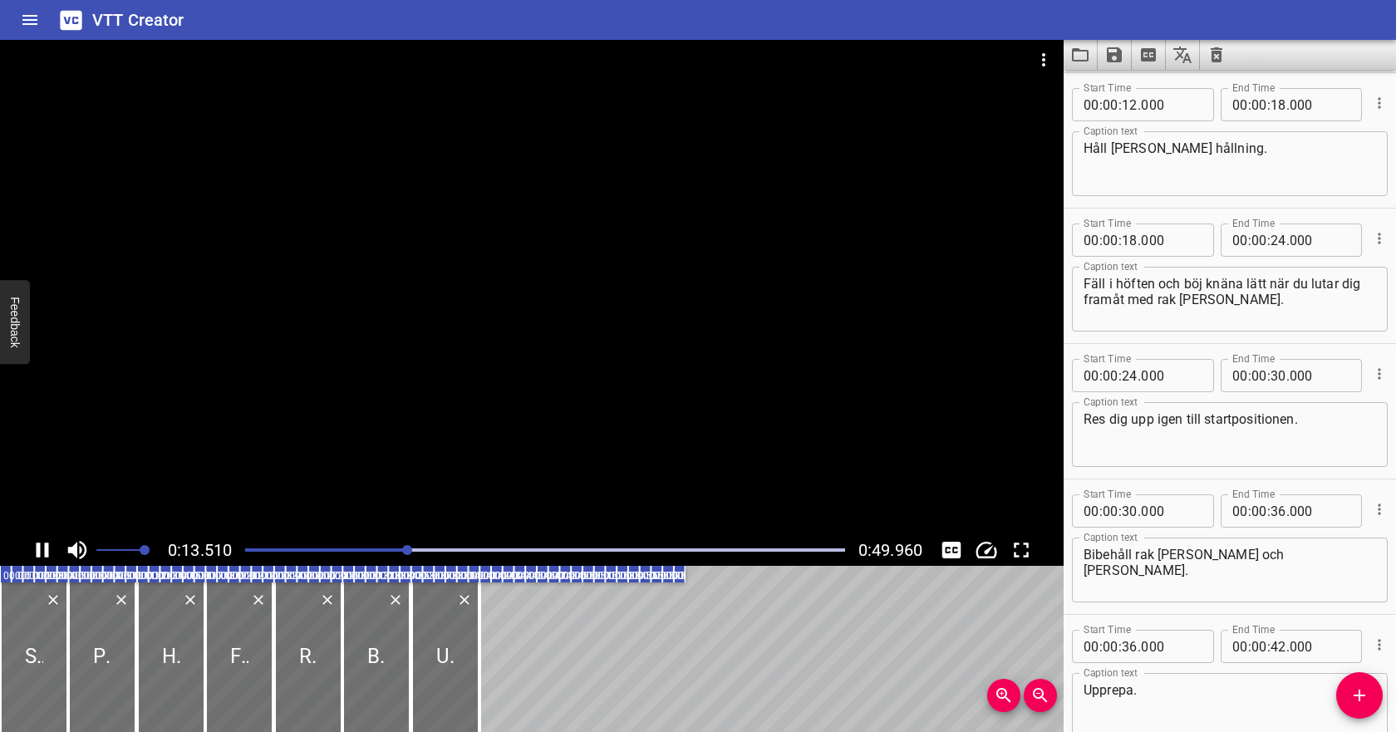
click at [41, 545] on icon "Play/Pause" at bounding box center [42, 549] width 25 height 25
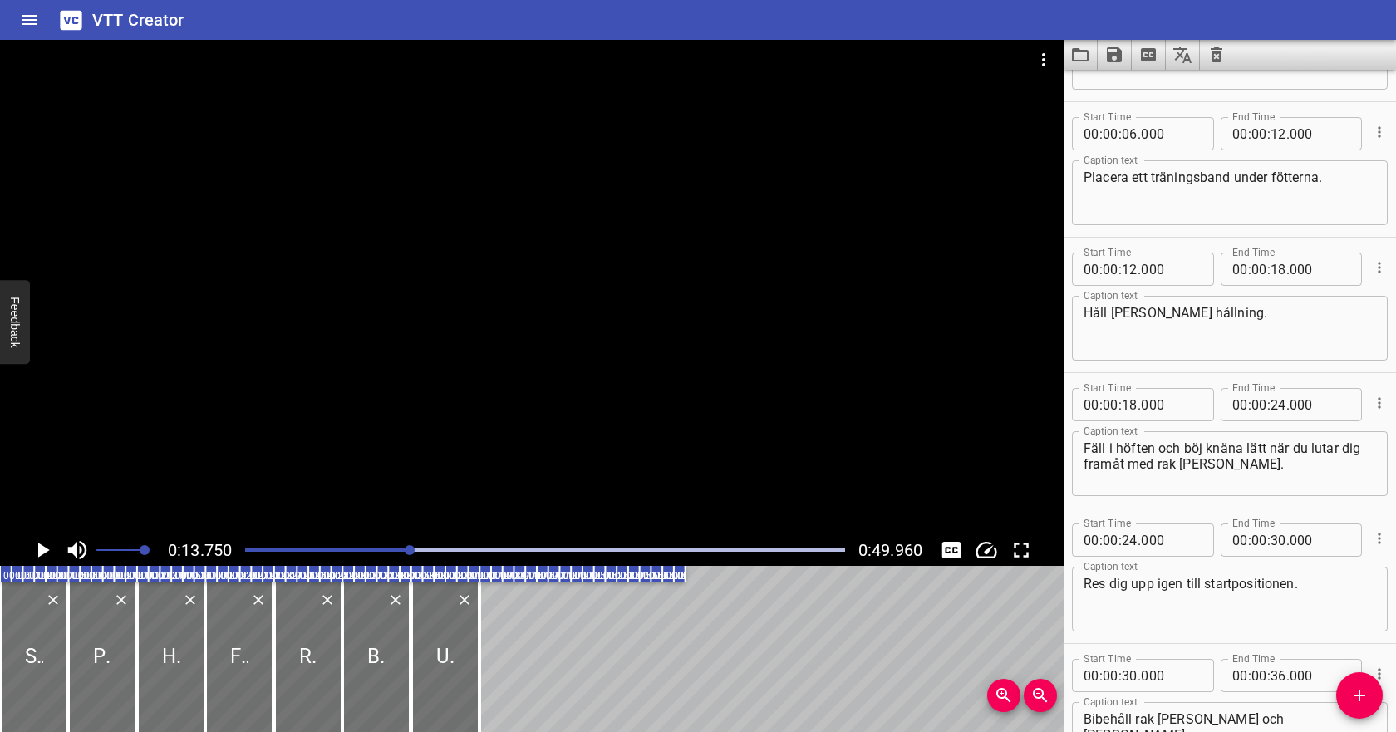
scroll to position [96, 0]
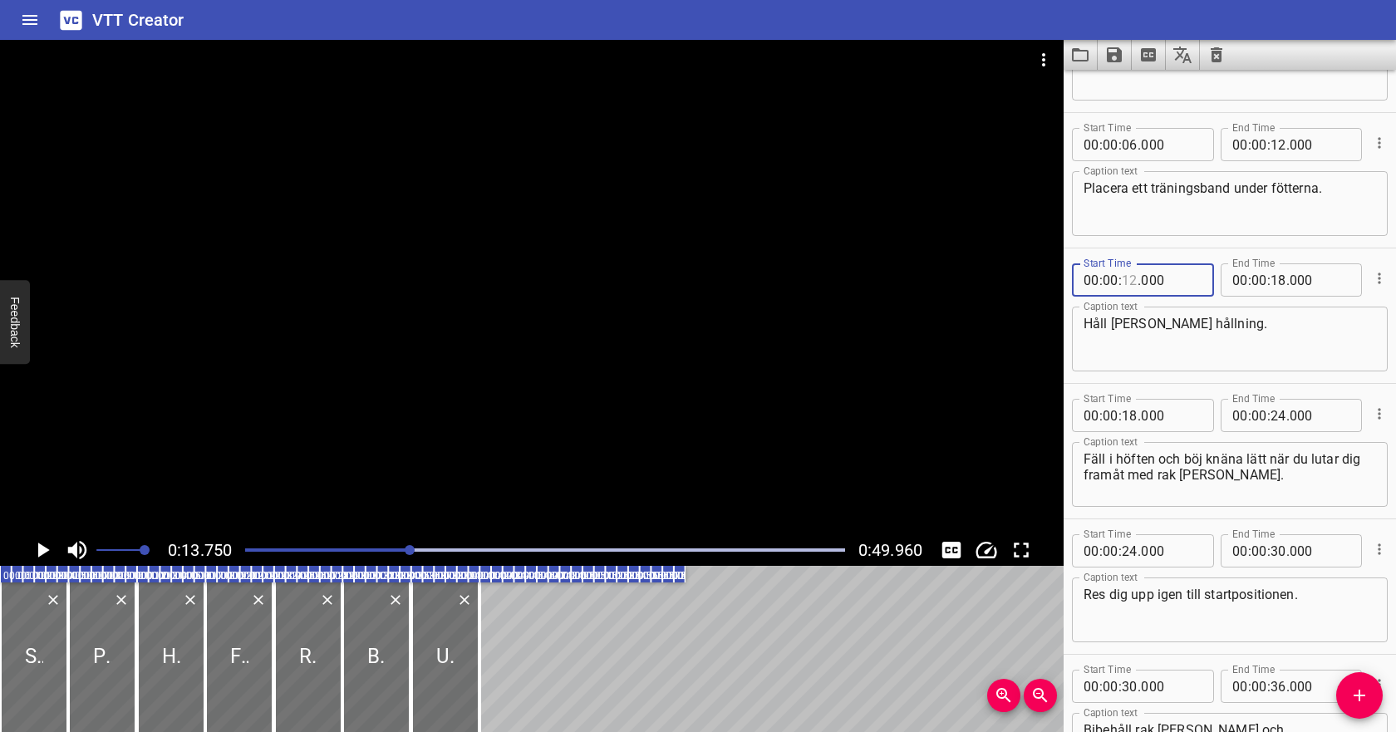
click at [1131, 285] on input "number" at bounding box center [1129, 279] width 16 height 33
type input "14"
type input "000"
click at [52, 541] on icon "Play/Pause" at bounding box center [42, 549] width 25 height 25
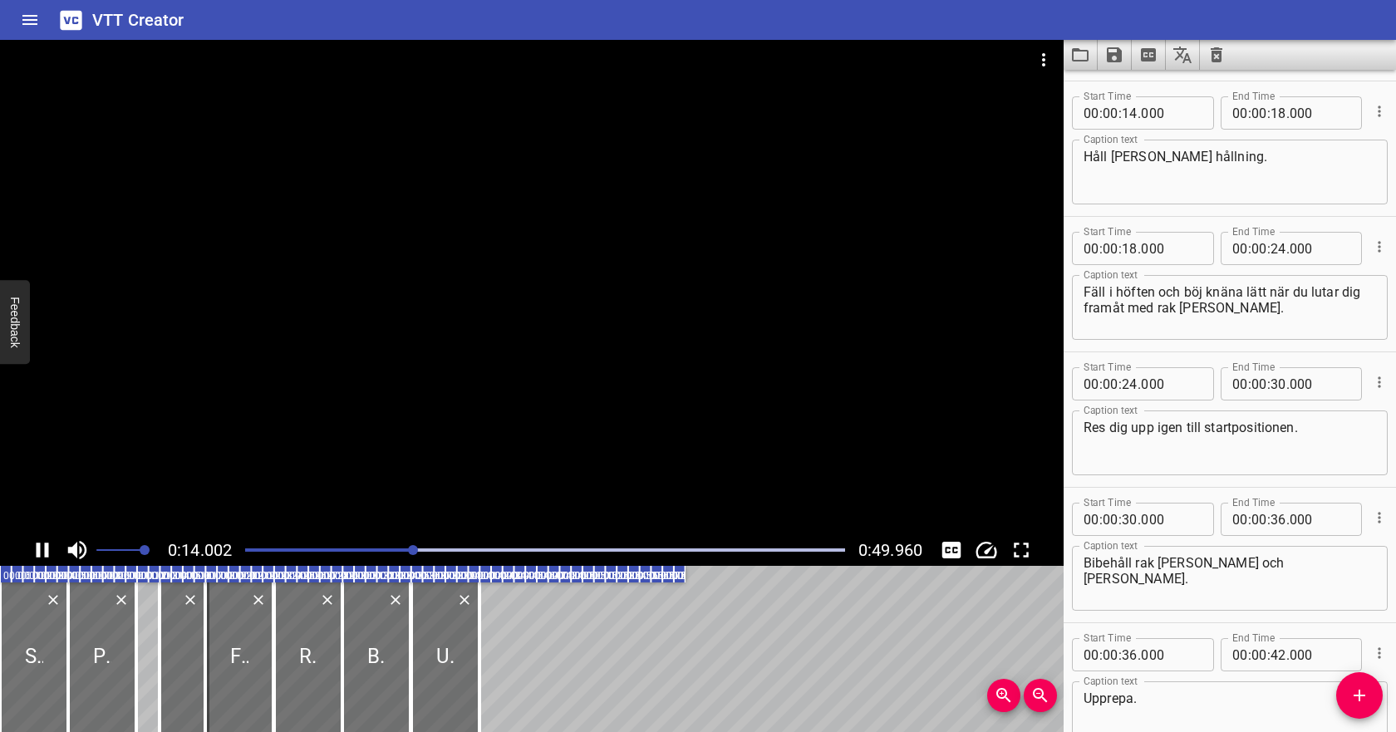
scroll to position [271, 0]
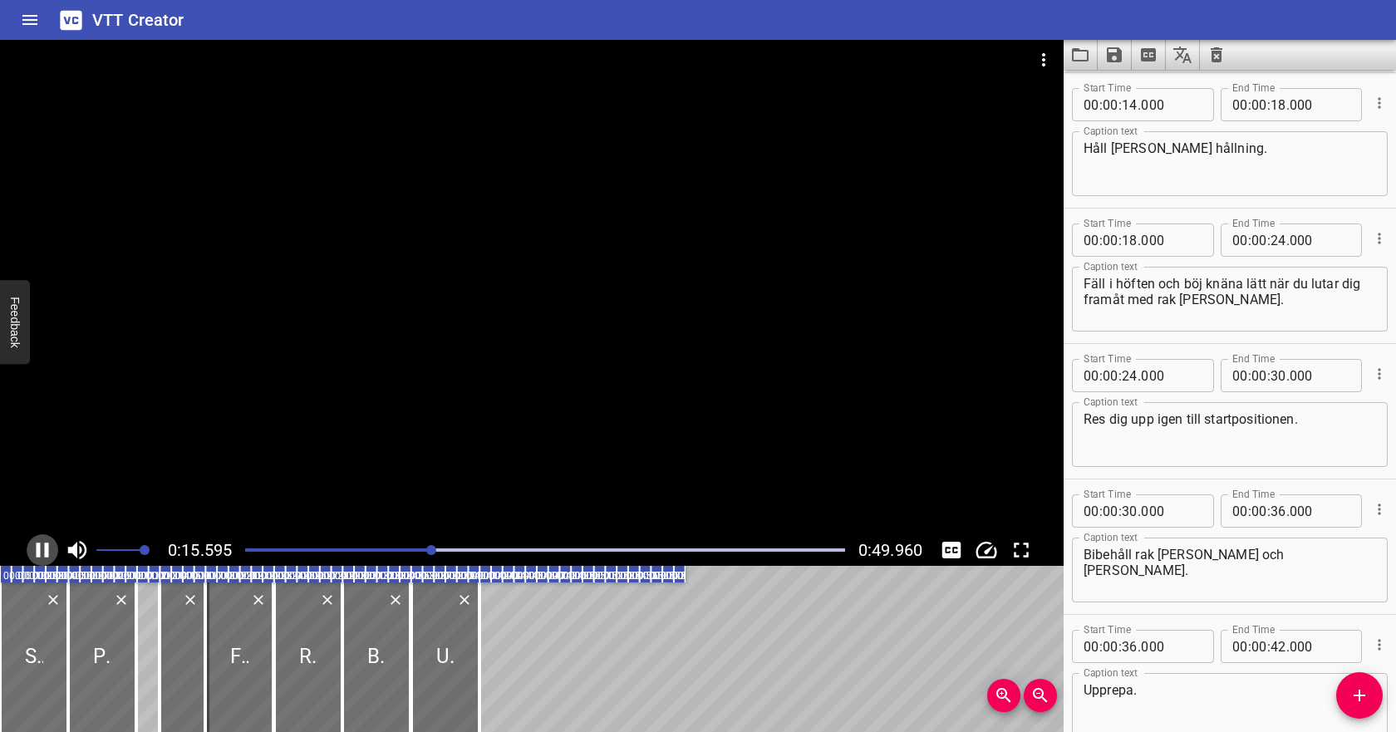
click at [46, 542] on icon "Play/Pause" at bounding box center [43, 549] width 12 height 15
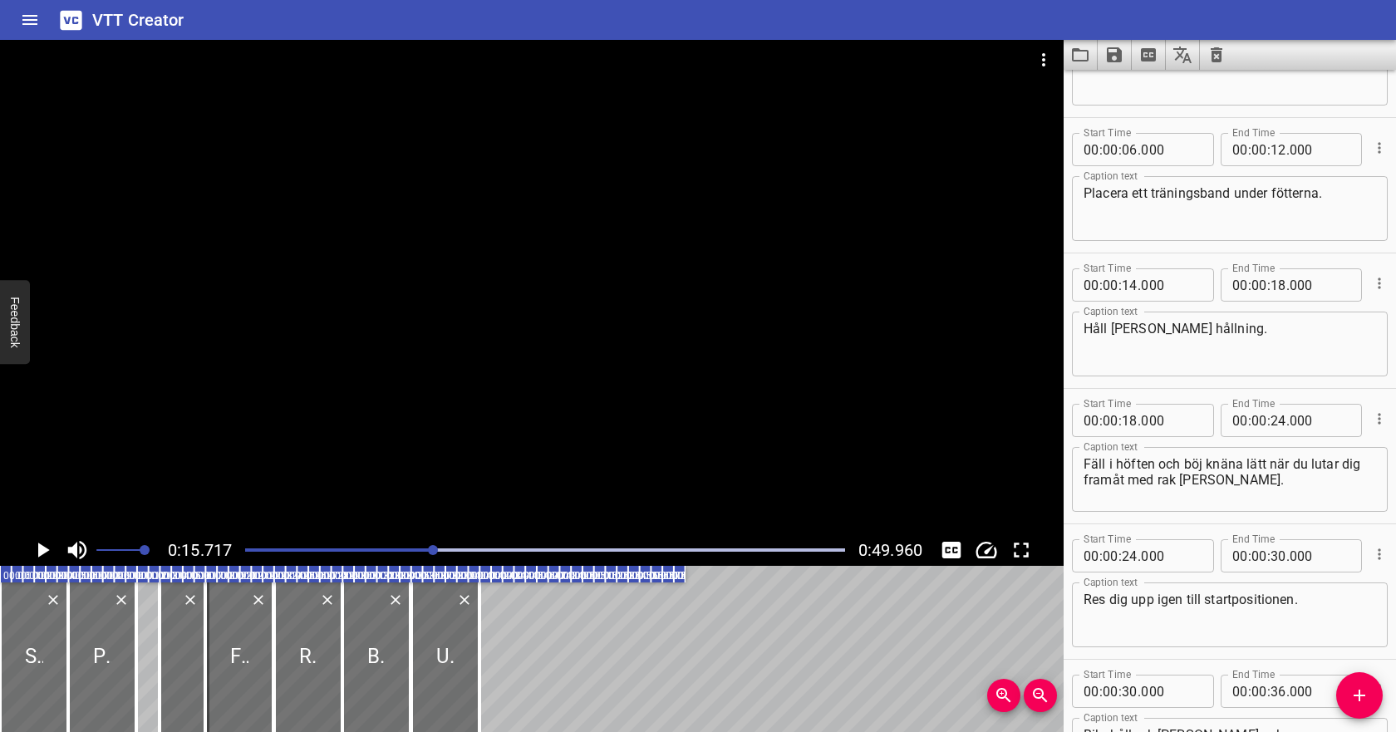
scroll to position [90, 0]
click at [1127, 289] on input "number" at bounding box center [1129, 285] width 16 height 33
type input "12"
type input "000"
click at [1276, 287] on input "number" at bounding box center [1278, 285] width 16 height 33
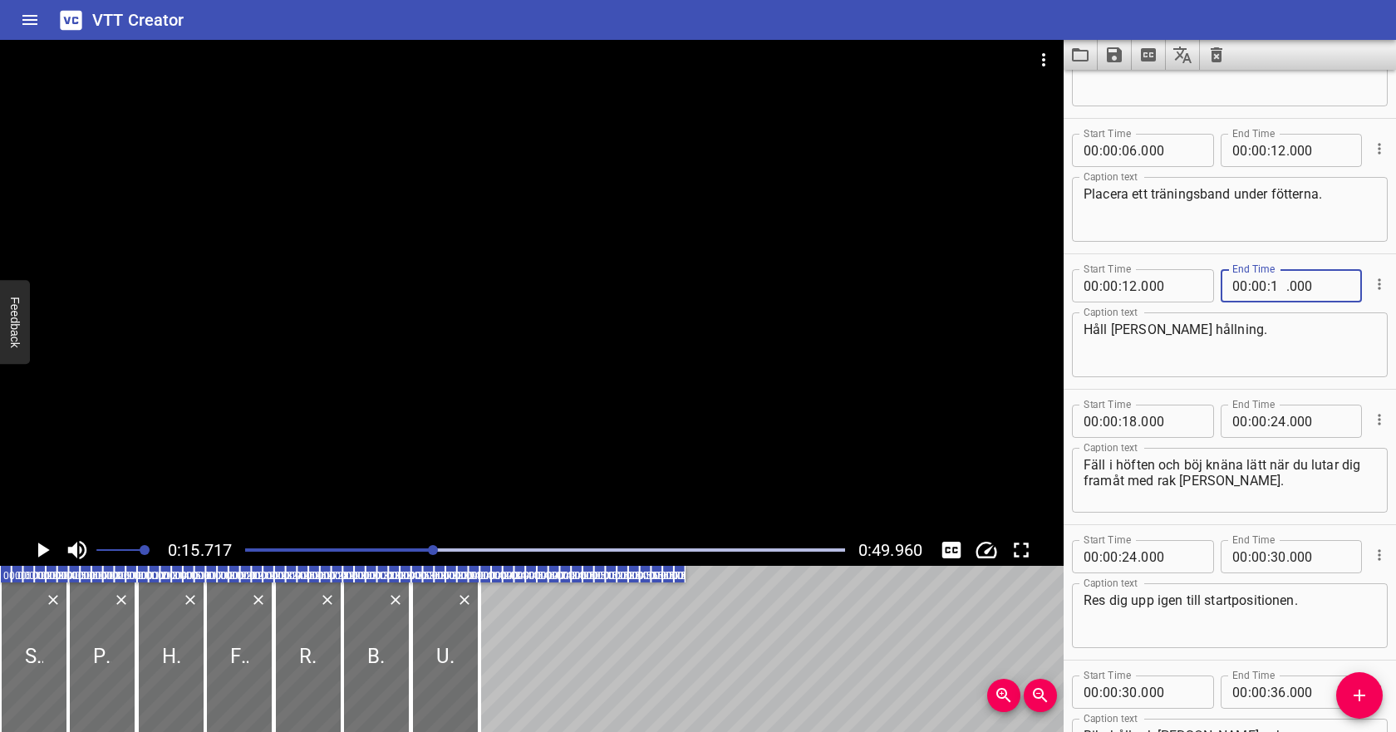
type input "15"
type input "000"
click at [1131, 425] on input "number" at bounding box center [1129, 421] width 16 height 33
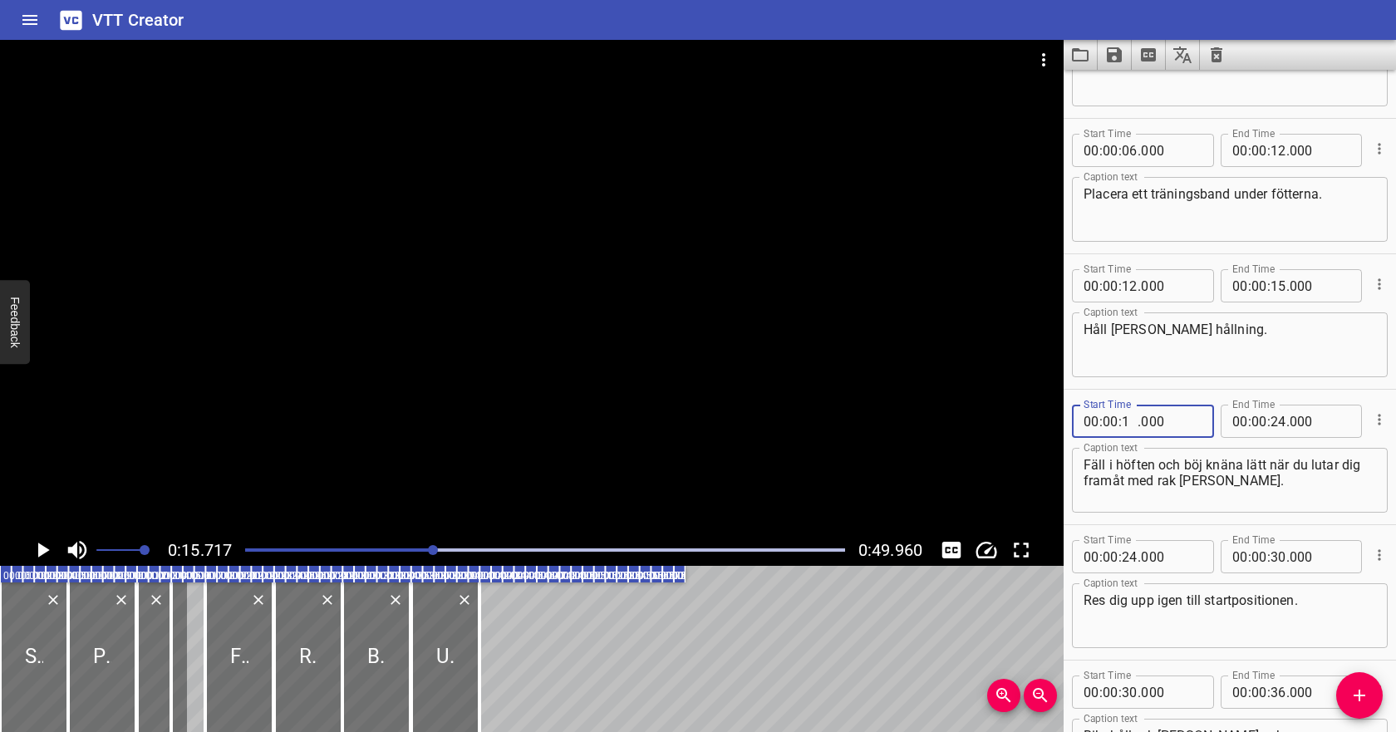
type input "15"
type input "000"
click at [47, 544] on icon "Play/Pause" at bounding box center [42, 549] width 25 height 25
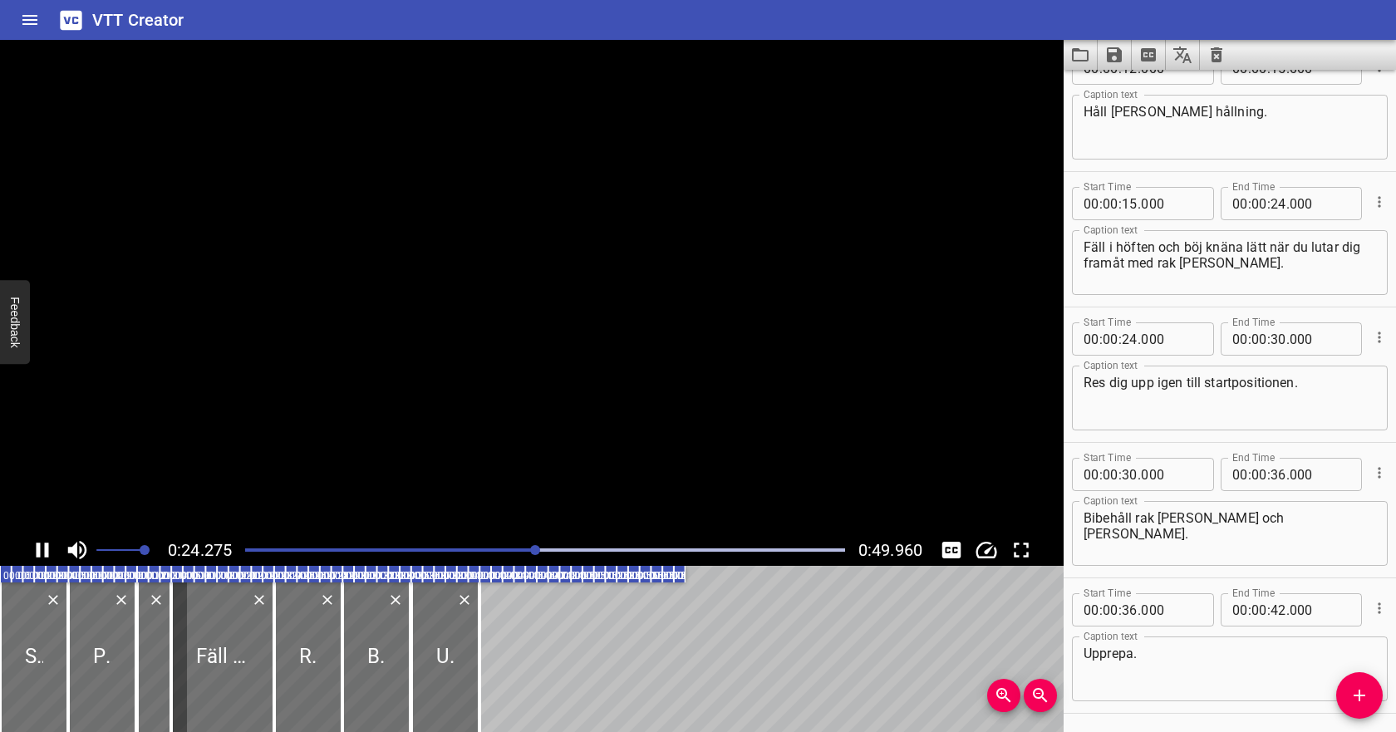
scroll to position [364, 0]
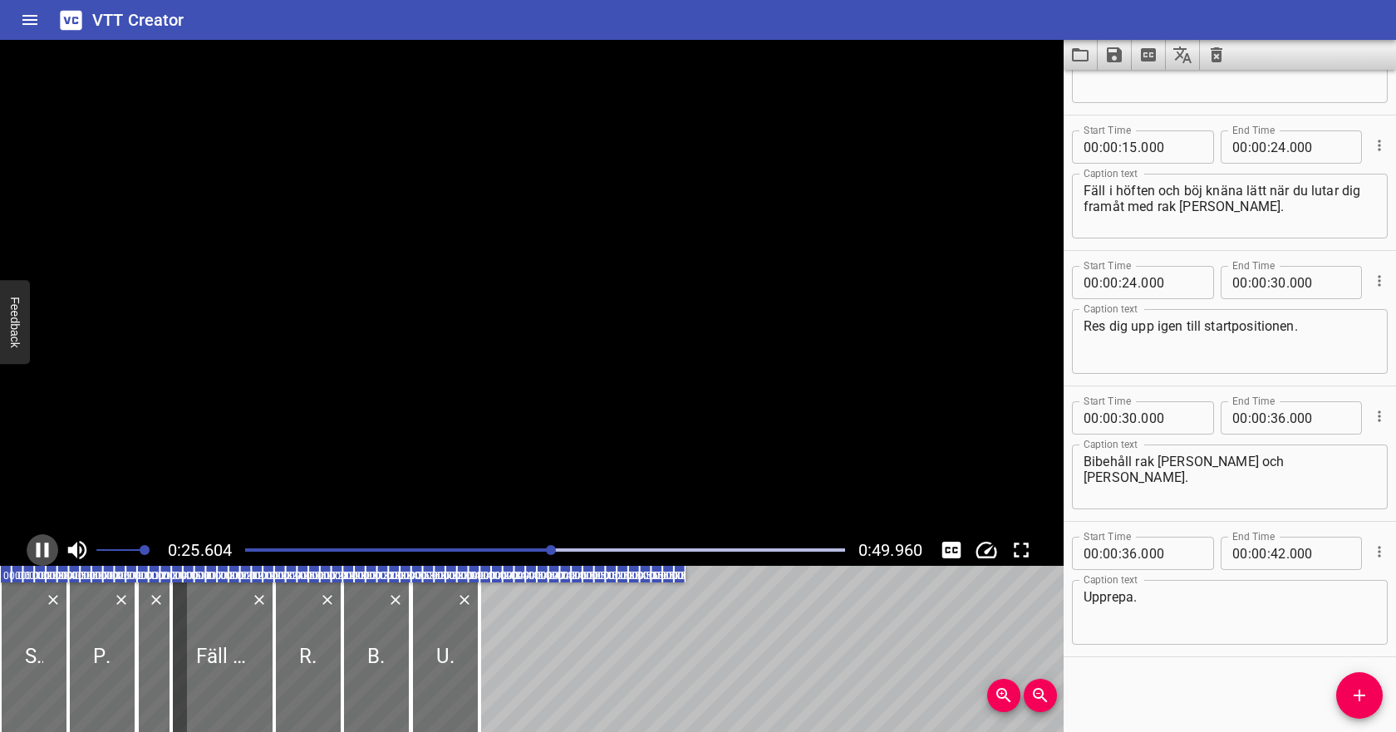
click at [47, 544] on icon "Play/Pause" at bounding box center [43, 549] width 12 height 15
click at [1383, 282] on icon "Cue Options" at bounding box center [1379, 280] width 17 height 17
click at [1339, 307] on li "Delete Cue" at bounding box center [1309, 311] width 145 height 30
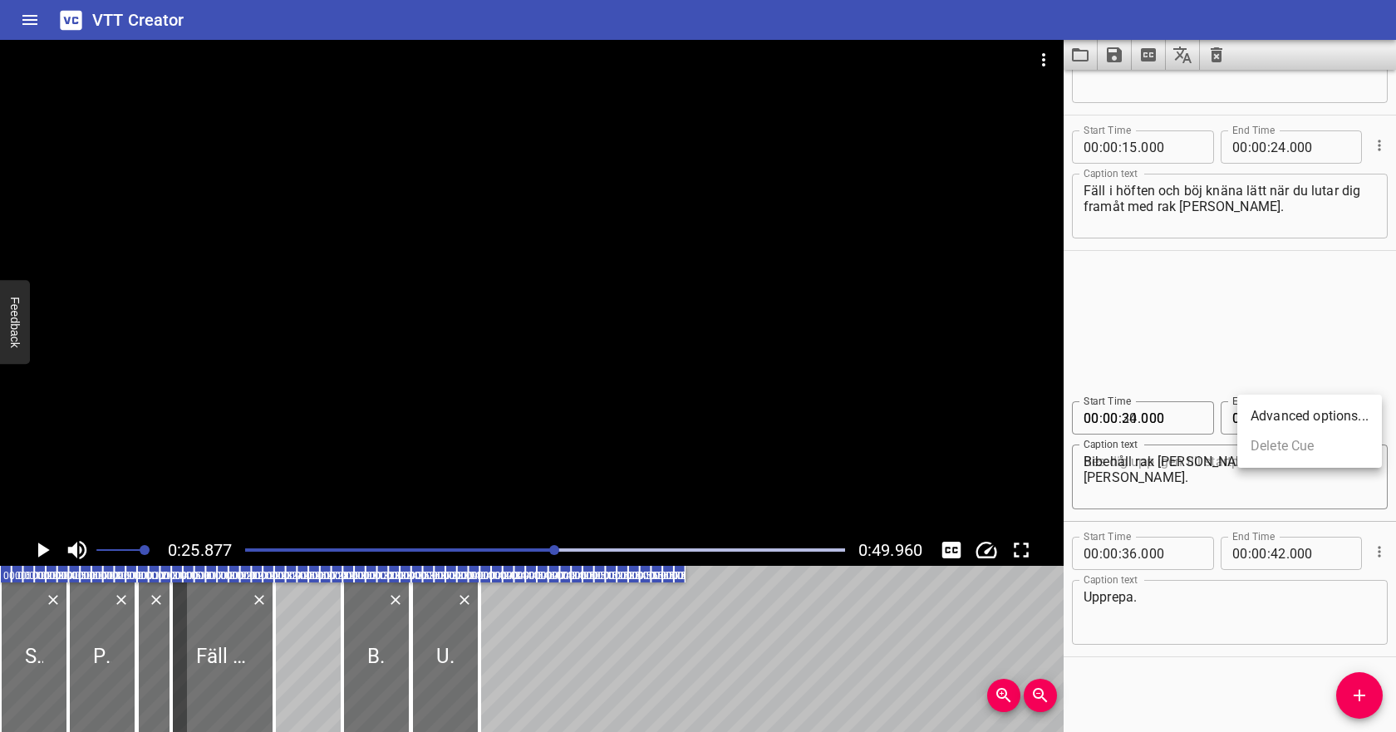
scroll to position [228, 0]
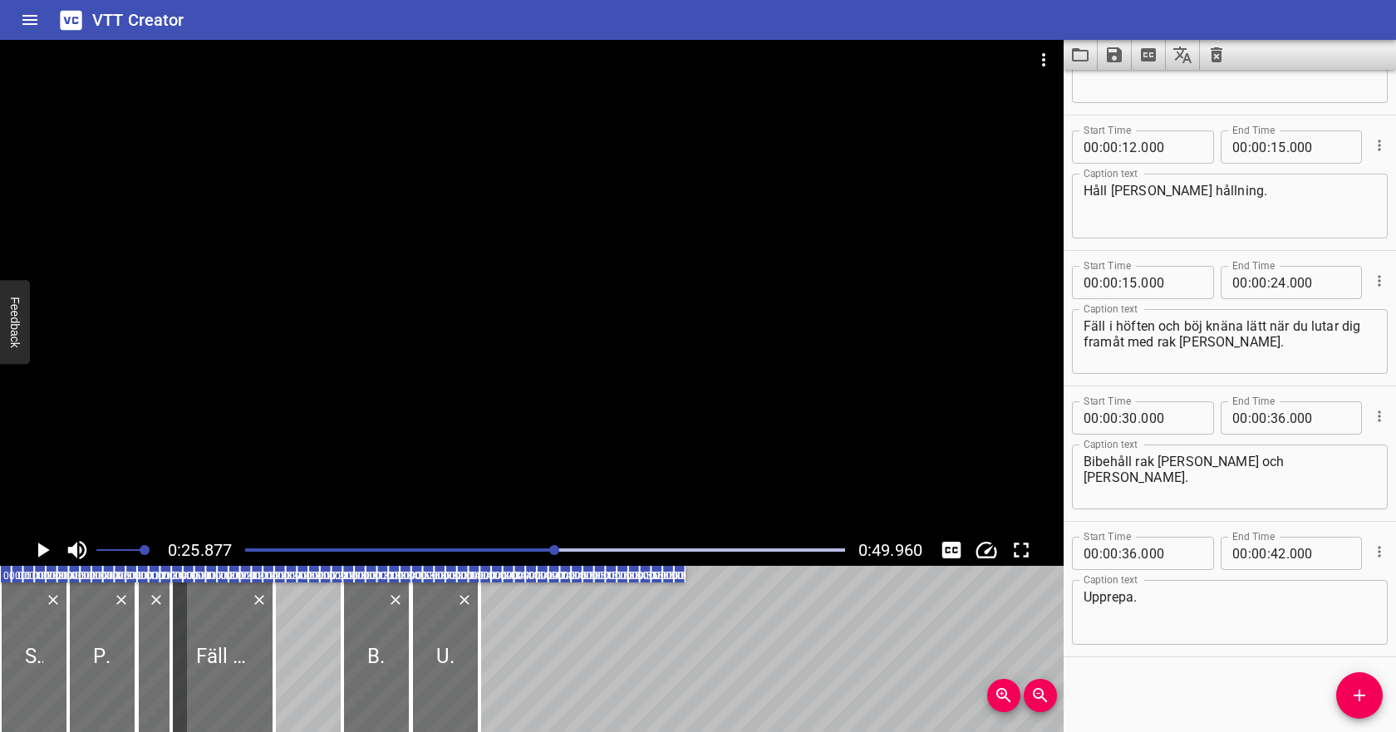
click at [32, 555] on icon "Play/Pause" at bounding box center [42, 549] width 25 height 25
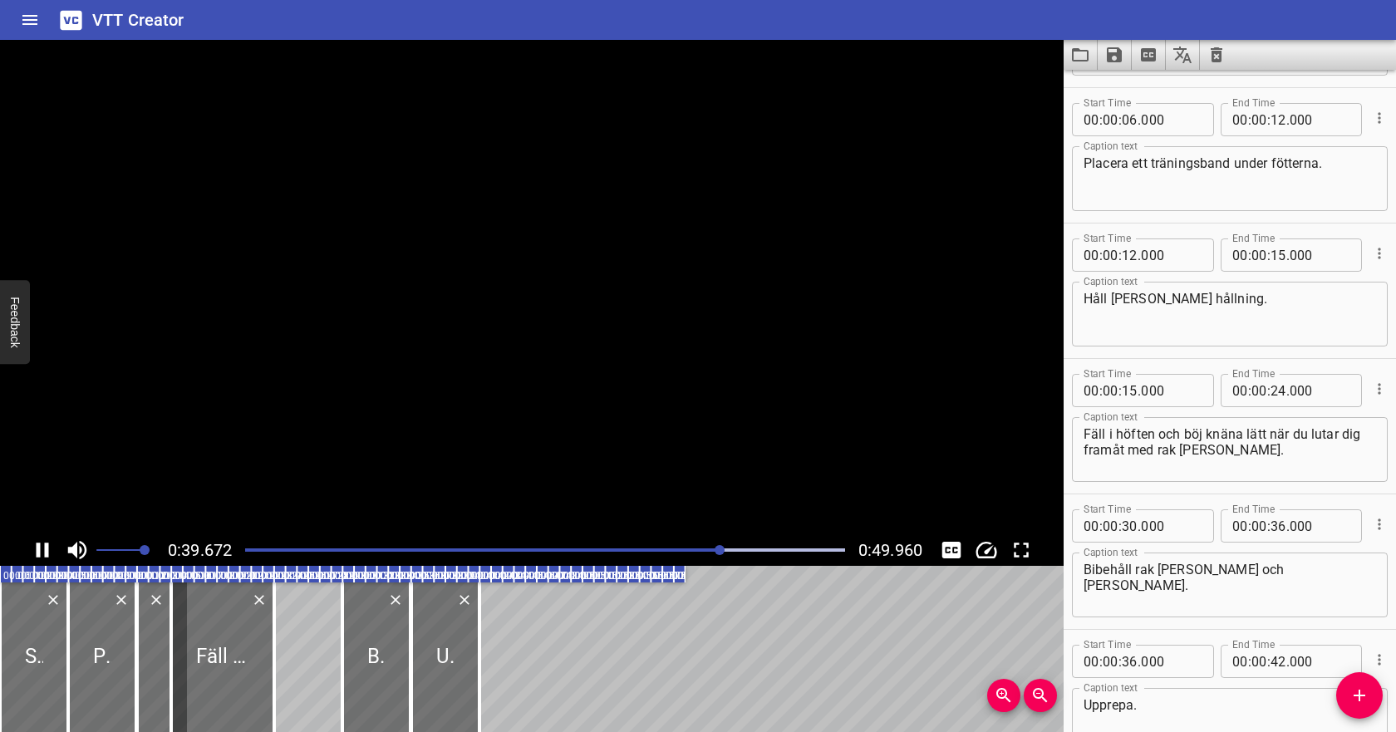
scroll to position [0, 0]
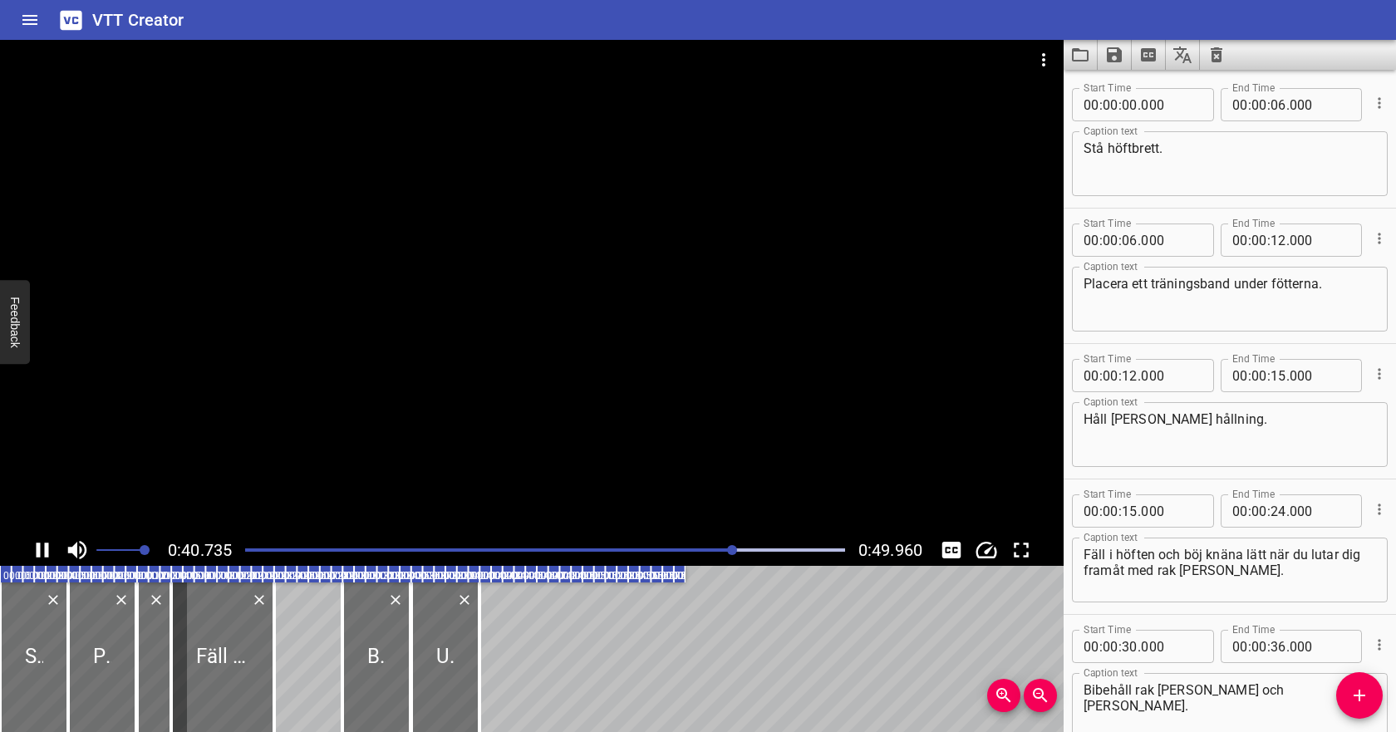
click at [255, 547] on div at bounding box center [545, 549] width 620 height 23
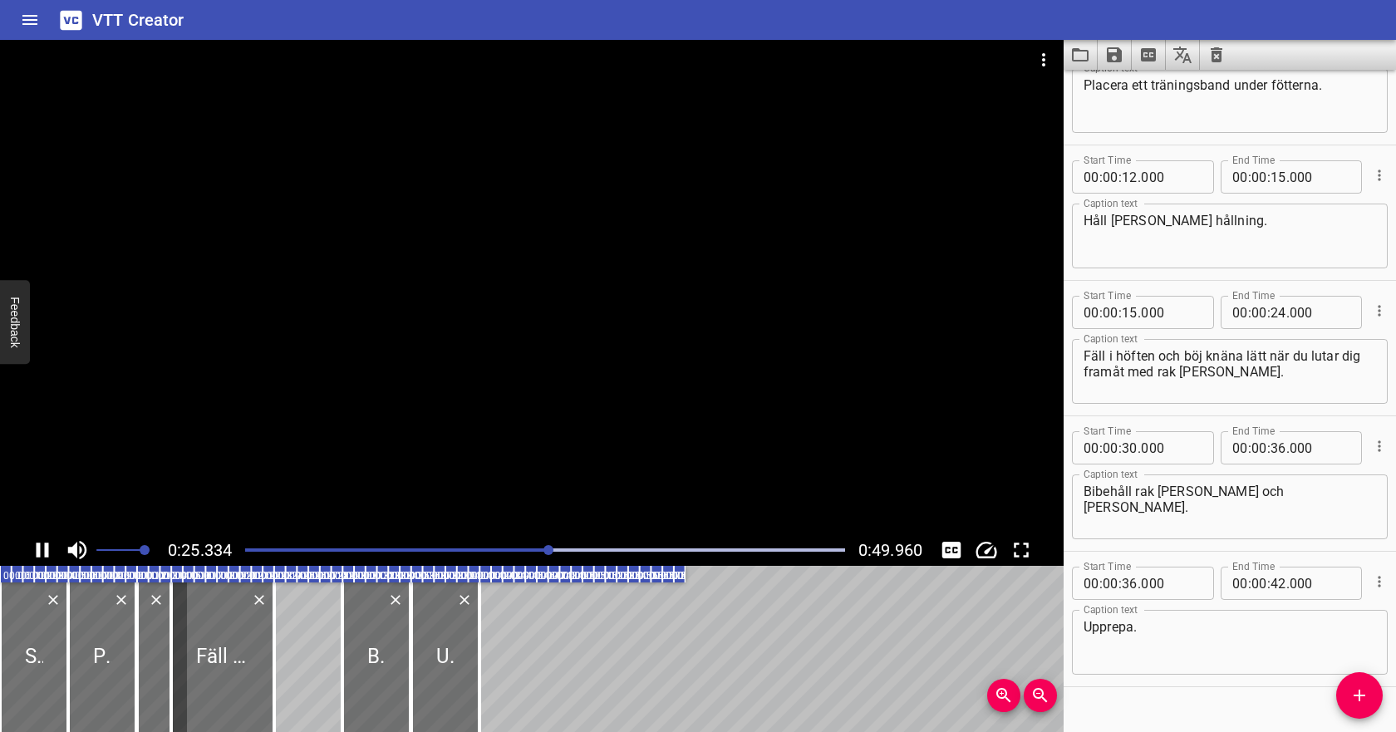
scroll to position [198, 0]
click at [1279, 317] on input "number" at bounding box center [1278, 313] width 16 height 33
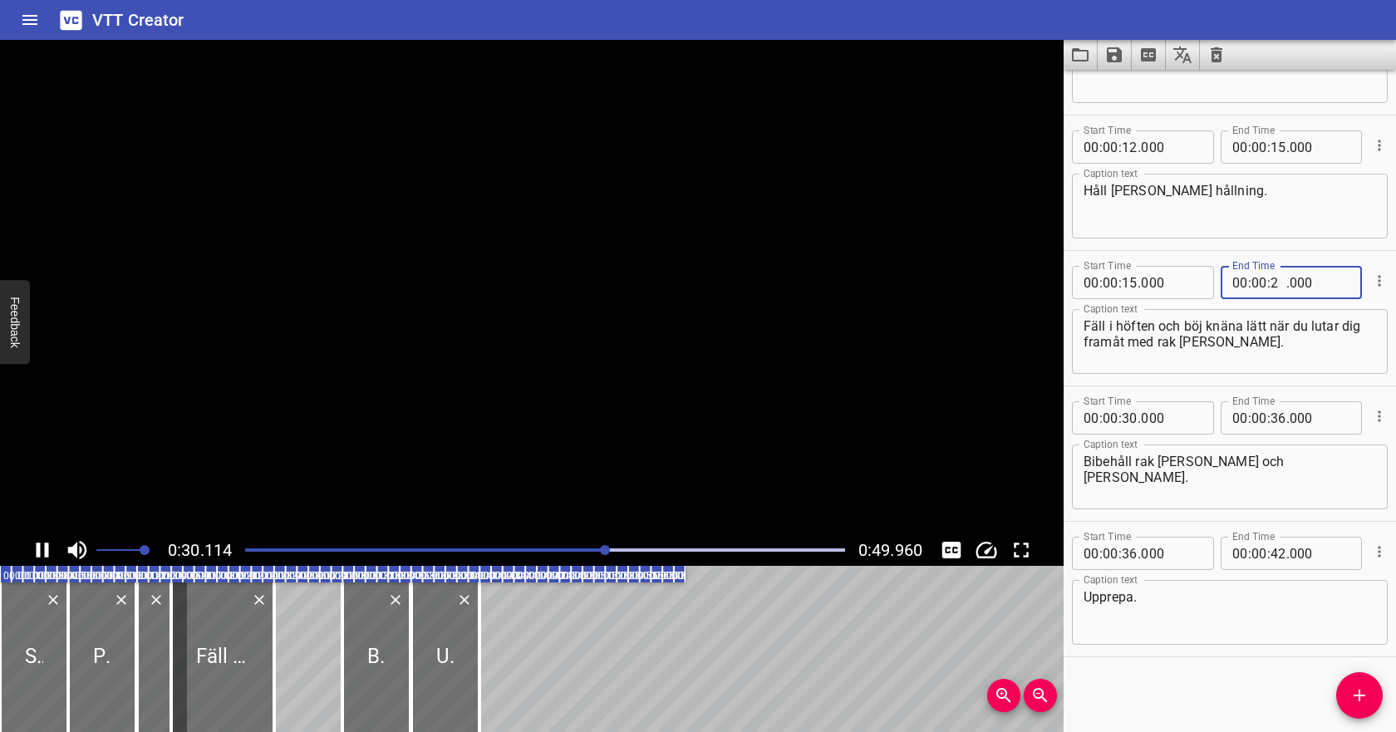
type input "26"
type input "000"
click at [1287, 379] on div "Start Time 00 : 00 : 15 . 000 Start Time End Time 00 : 00 : 26 . 000 End Time C…" at bounding box center [1229, 318] width 332 height 135
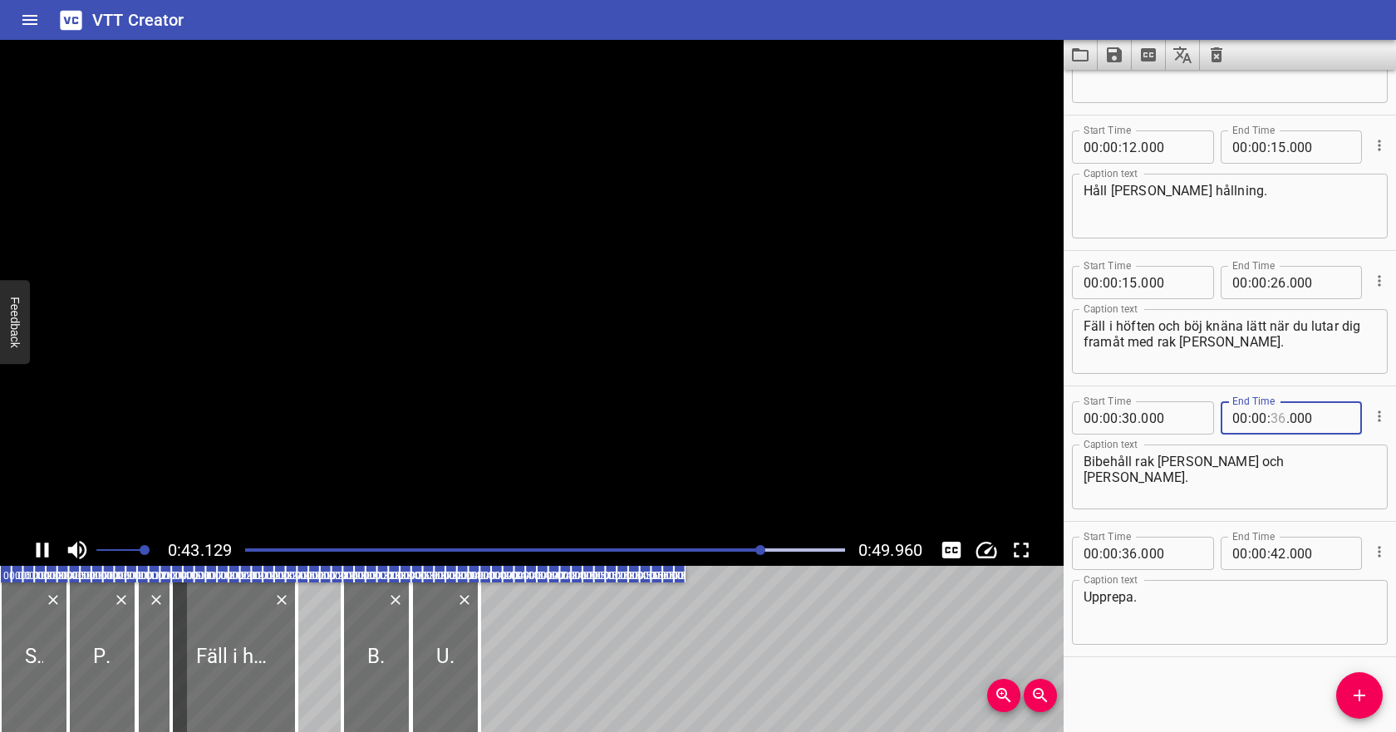
click at [1281, 420] on input "number" at bounding box center [1278, 417] width 16 height 33
type input "38"
type input "000"
click at [1125, 552] on input "number" at bounding box center [1129, 553] width 16 height 33
type input "40"
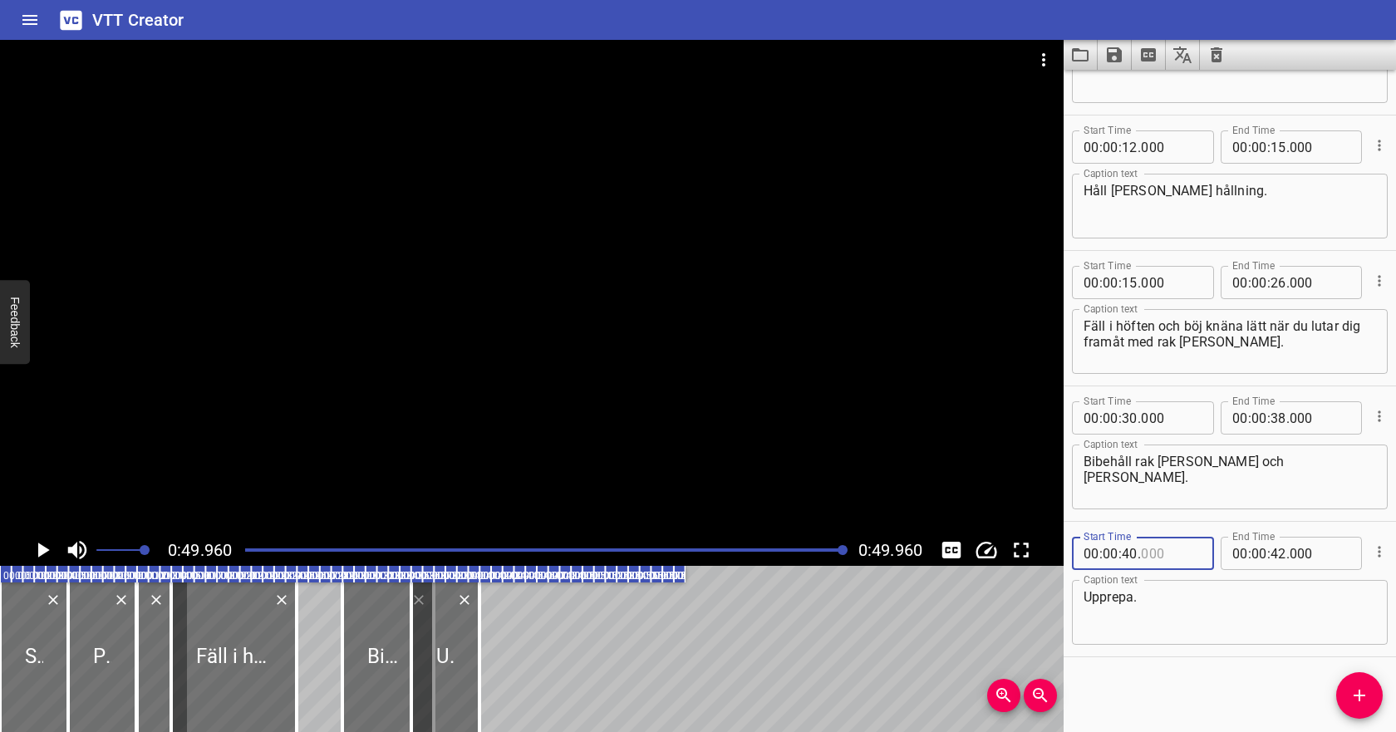
type input "000"
click at [1125, 554] on input "number" at bounding box center [1129, 553] width 16 height 33
type input "38"
type input "000"
click at [1273, 549] on input "number" at bounding box center [1278, 553] width 16 height 33
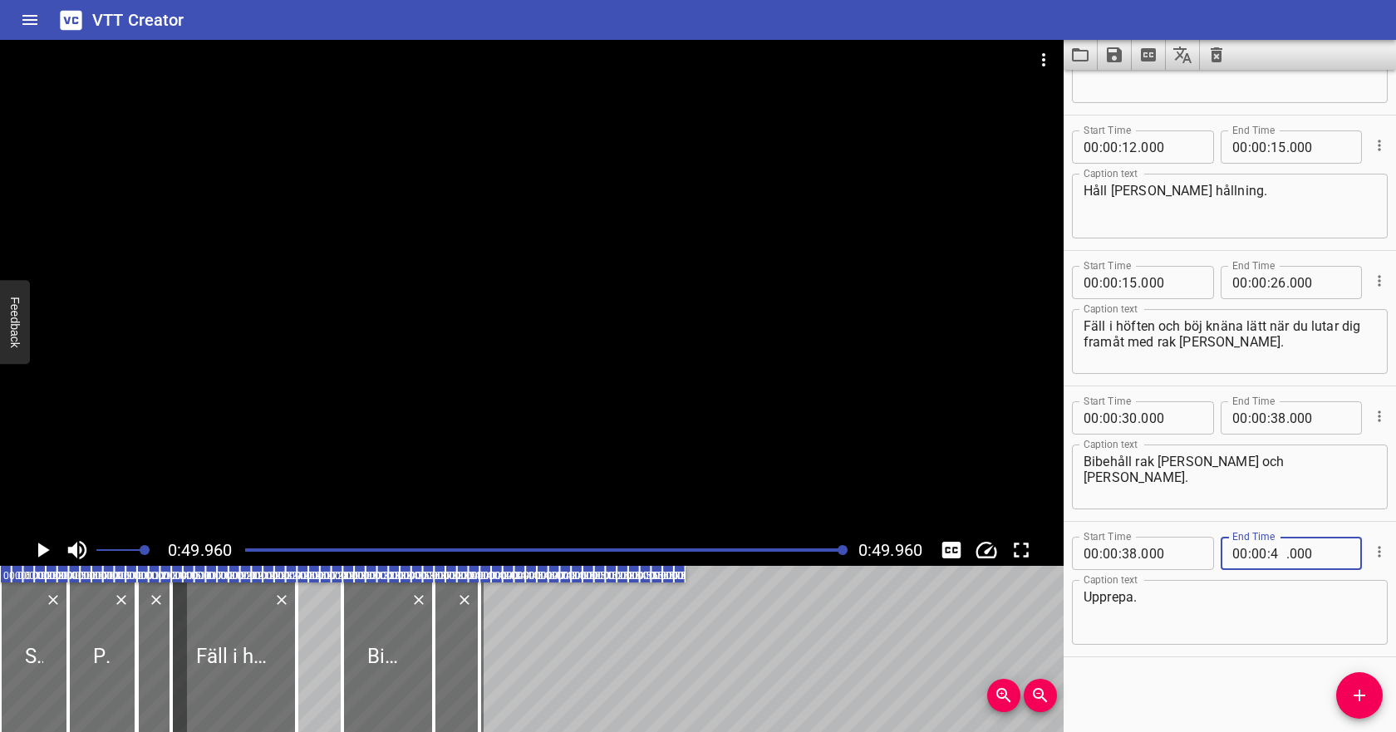
type input "44"
type input "000"
click at [1251, 582] on div "Upprepa. Caption text" at bounding box center [1230, 612] width 316 height 65
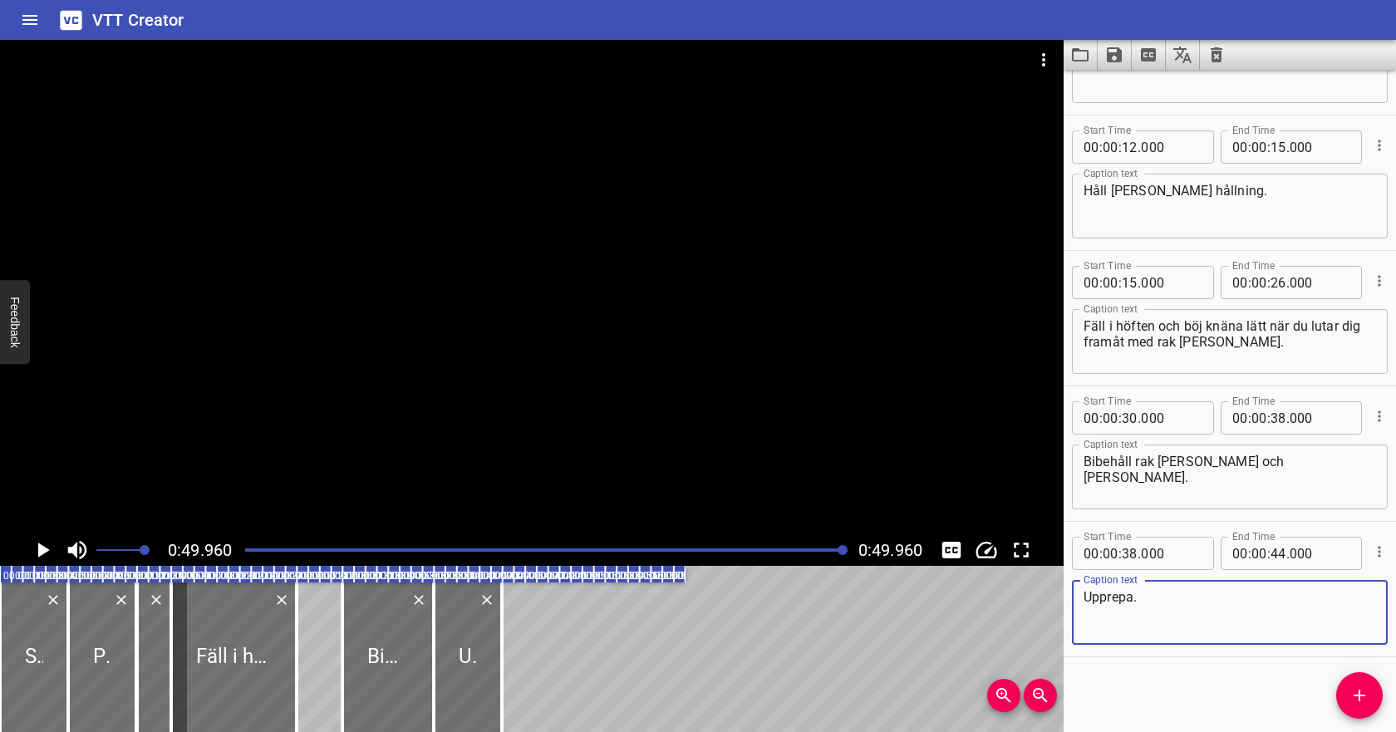
click at [556, 546] on div at bounding box center [545, 549] width 620 height 23
click at [47, 545] on icon "Play/Pause" at bounding box center [42, 549] width 25 height 25
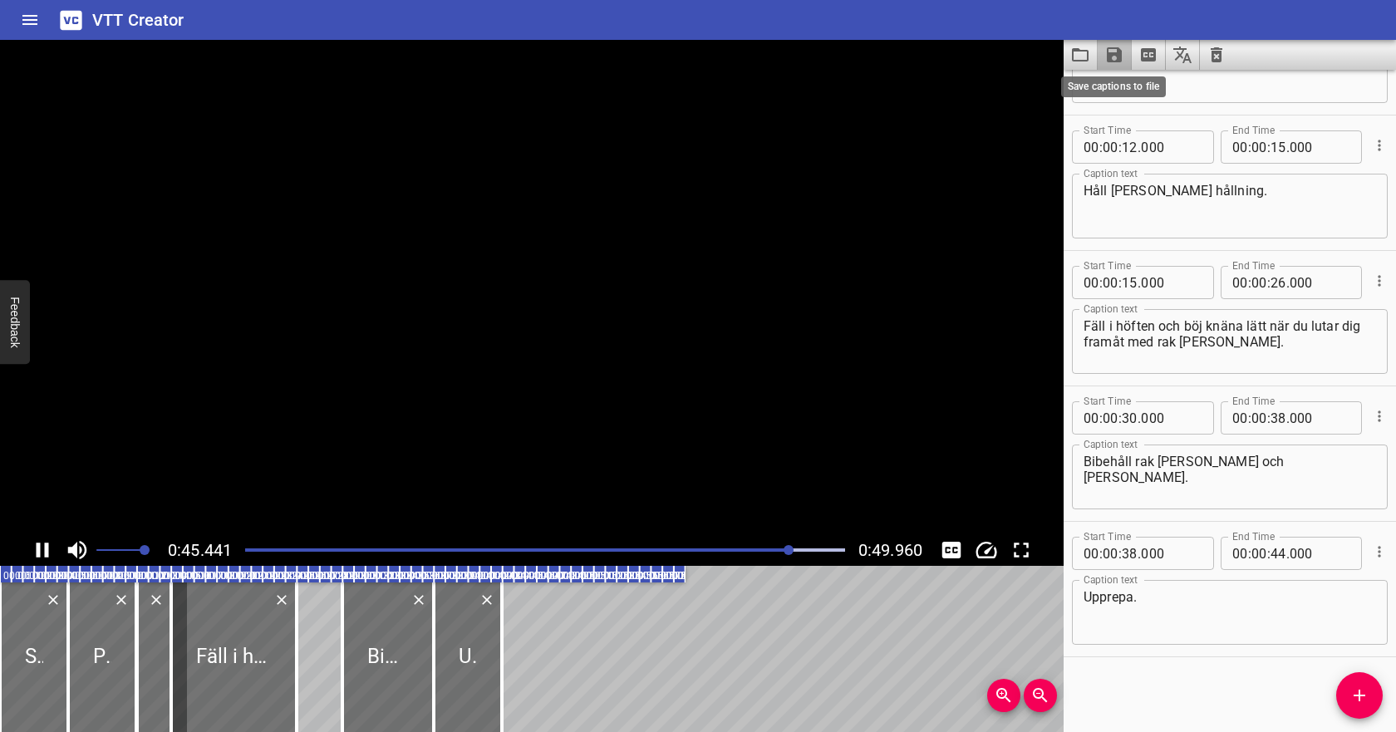
click at [1120, 60] on icon "Save captions to file" at bounding box center [1114, 54] width 15 height 15
click at [1132, 89] on li "Save to VTT file" at bounding box center [1158, 91] width 122 height 30
click at [1051, 55] on icon "Video Options" at bounding box center [1043, 60] width 20 height 20
click at [1055, 66] on li "Select New Video File..." at bounding box center [1105, 62] width 165 height 30
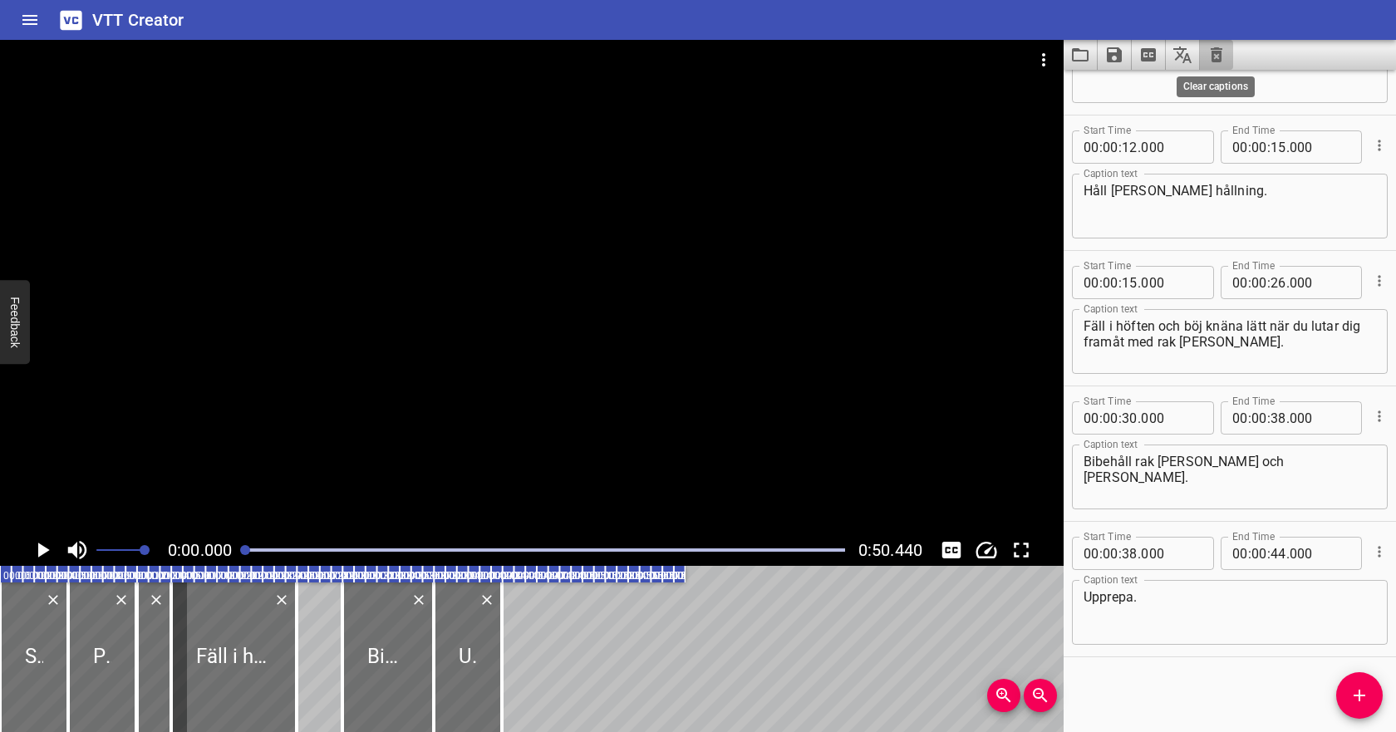
click at [1213, 55] on icon "Clear captions" at bounding box center [1216, 54] width 12 height 15
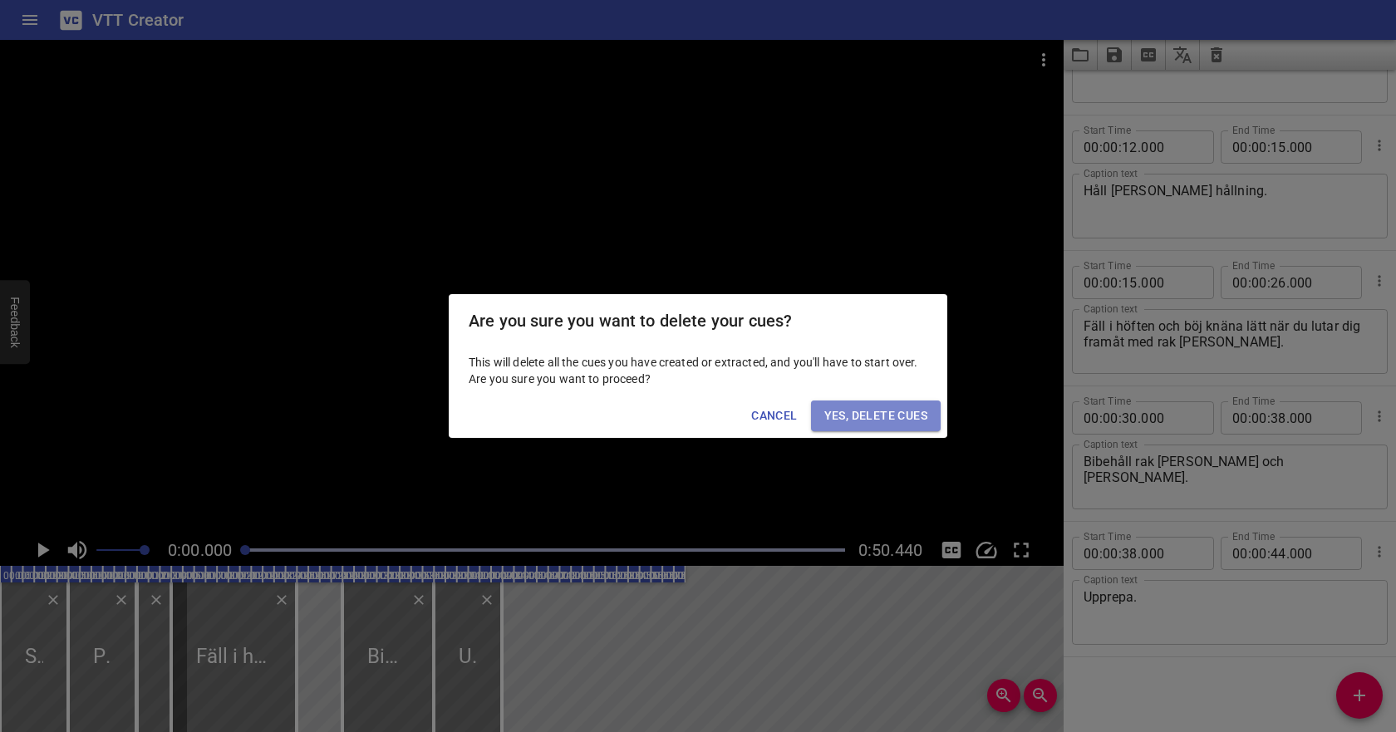
click at [901, 416] on span "Yes, Delete Cues" at bounding box center [875, 415] width 103 height 21
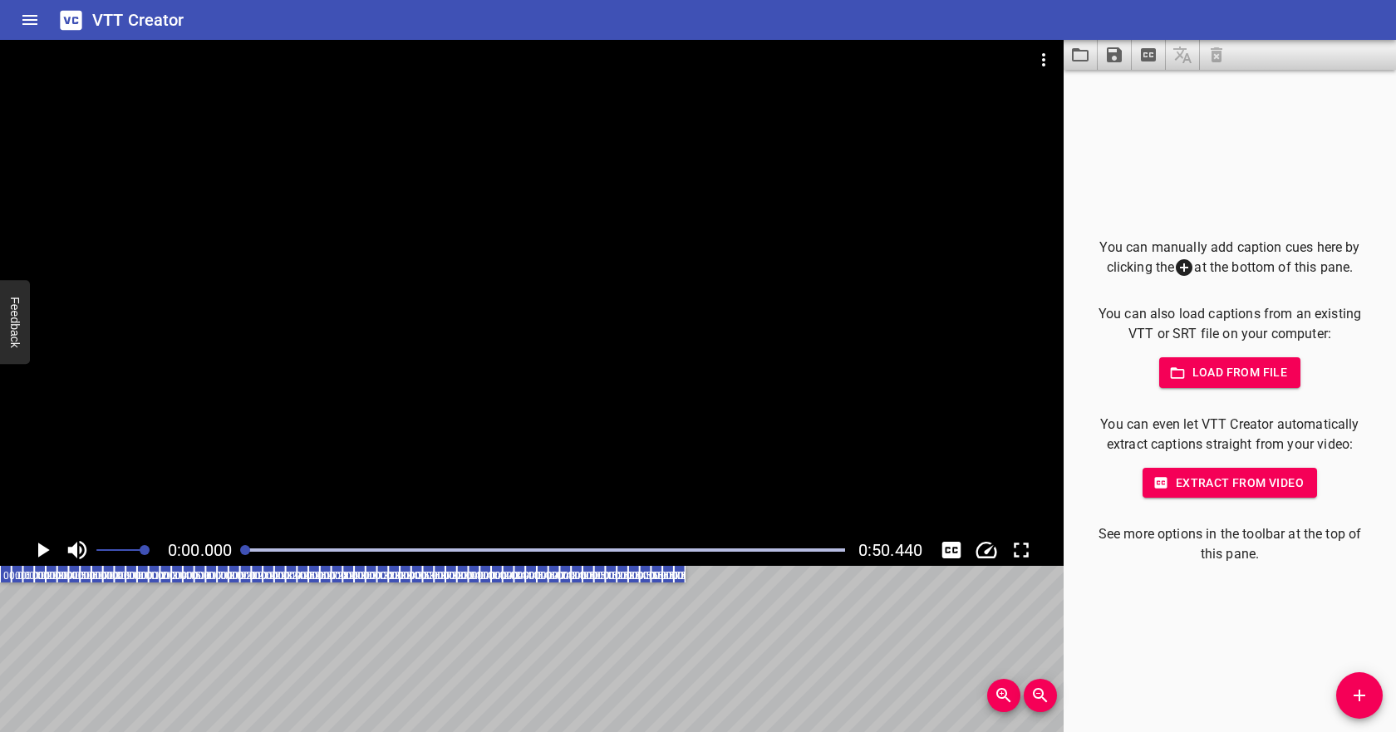
click at [1205, 365] on span "Load from file" at bounding box center [1229, 372] width 115 height 21
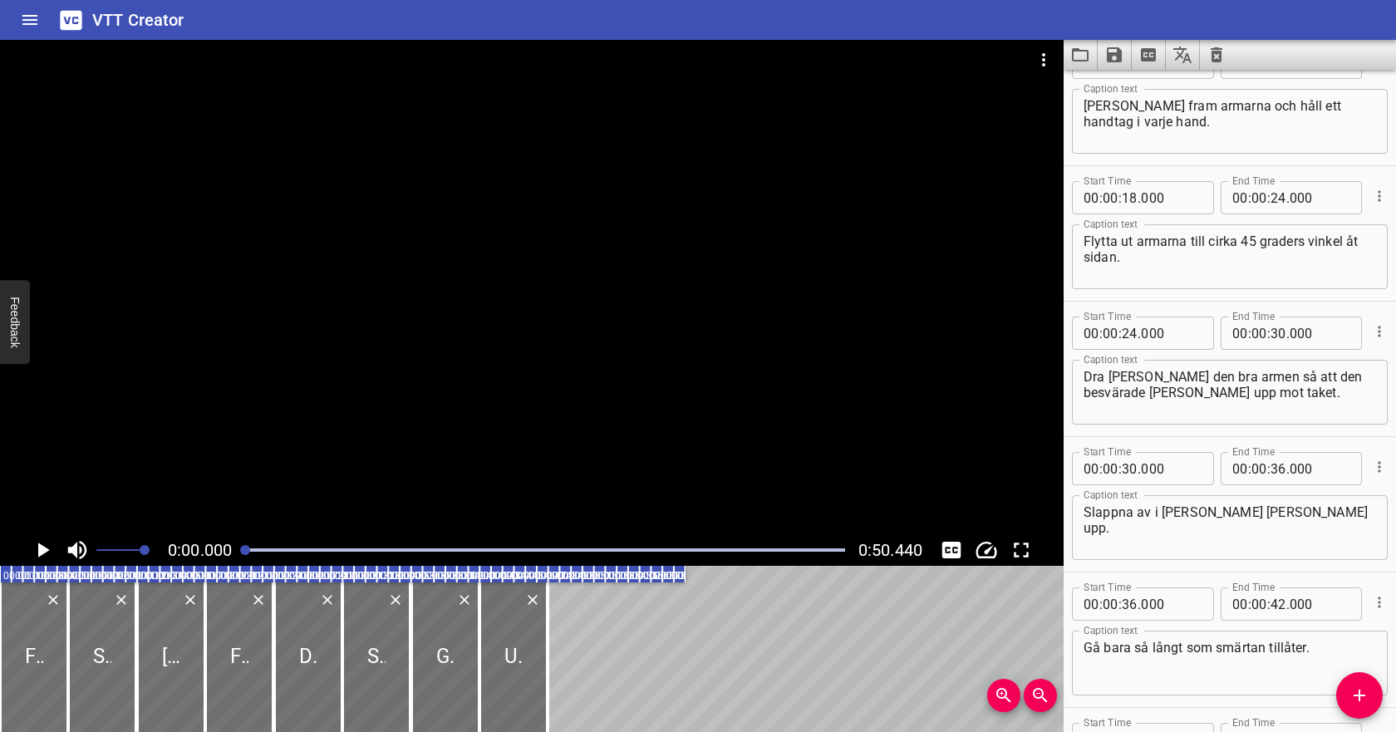
scroll to position [0, 0]
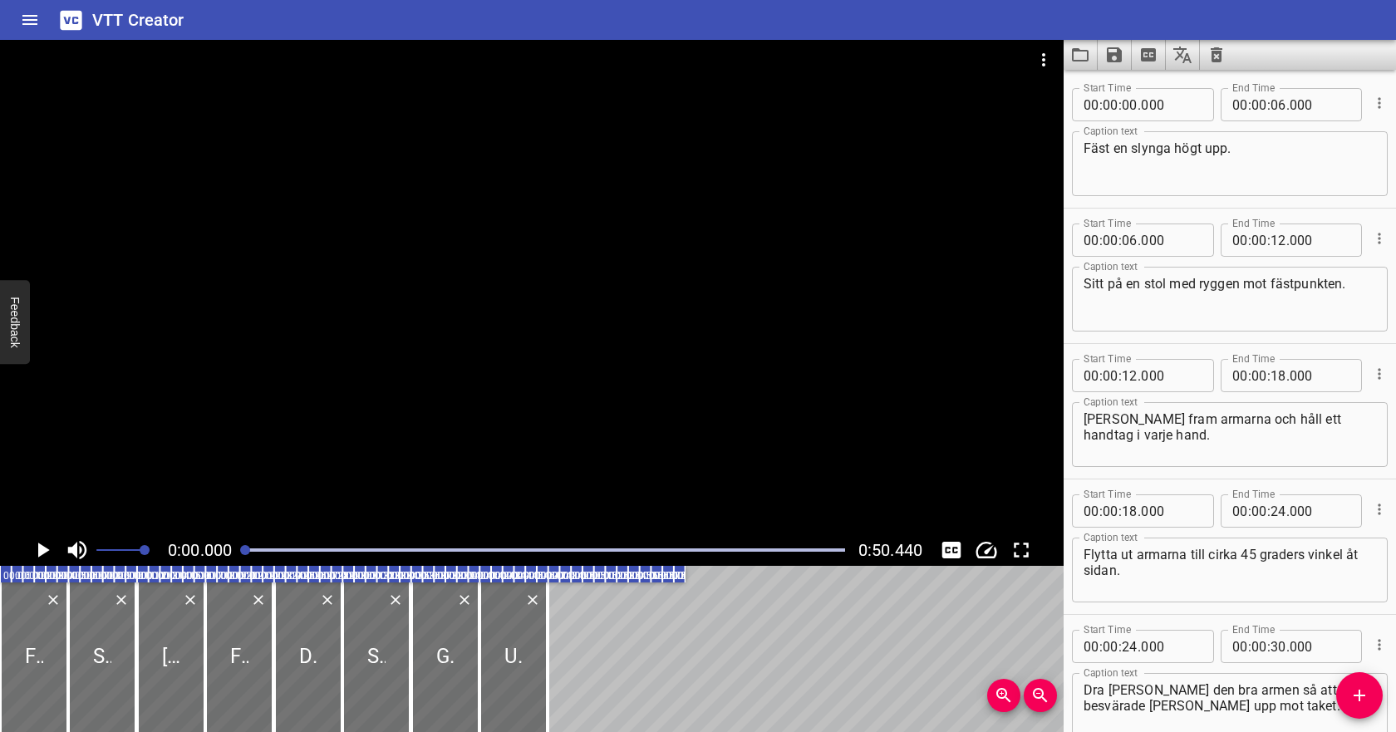
click at [37, 545] on icon "Play/Pause" at bounding box center [42, 549] width 25 height 25
click at [1228, 145] on textarea "Fäst en slynga högt upp." at bounding box center [1229, 163] width 292 height 47
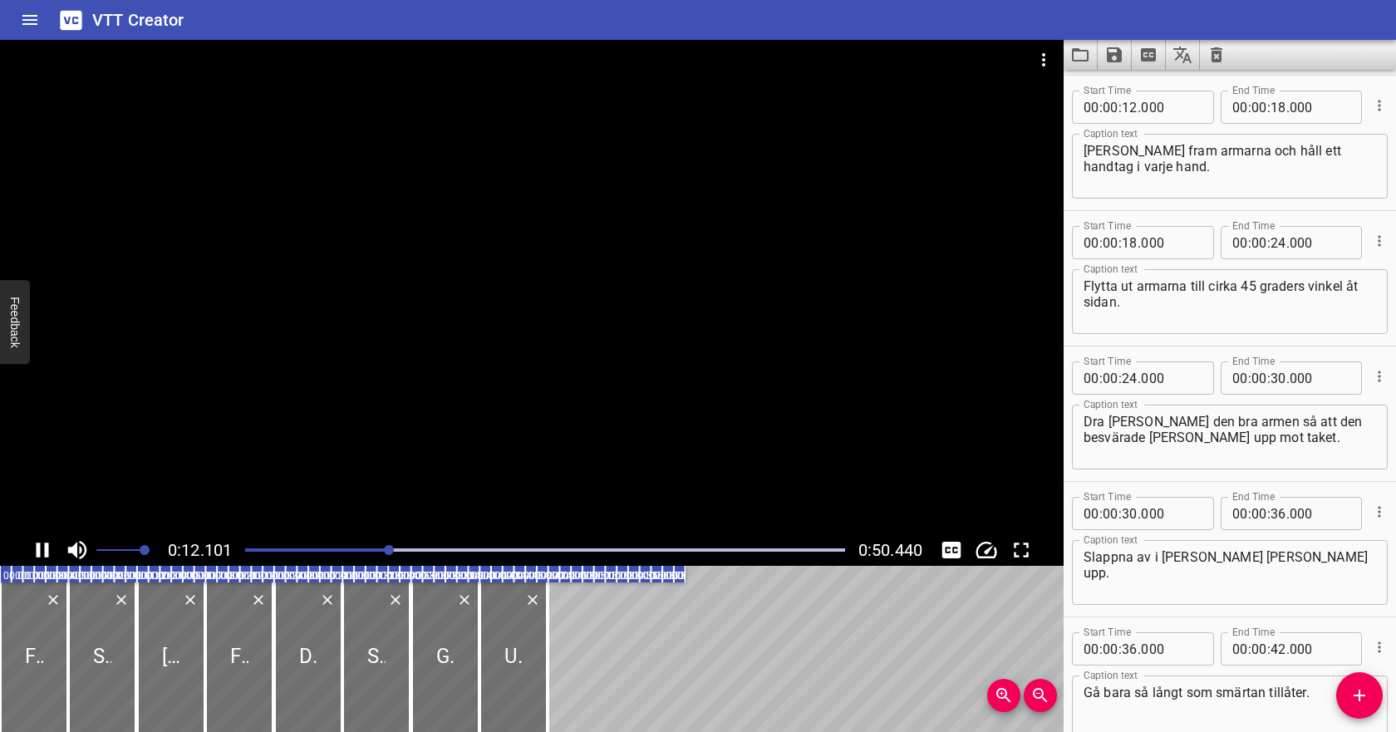
scroll to position [271, 0]
type textarea "Fäst en slynga högt upp bakom dig."
click at [41, 552] on icon "Play/Pause" at bounding box center [42, 549] width 25 height 25
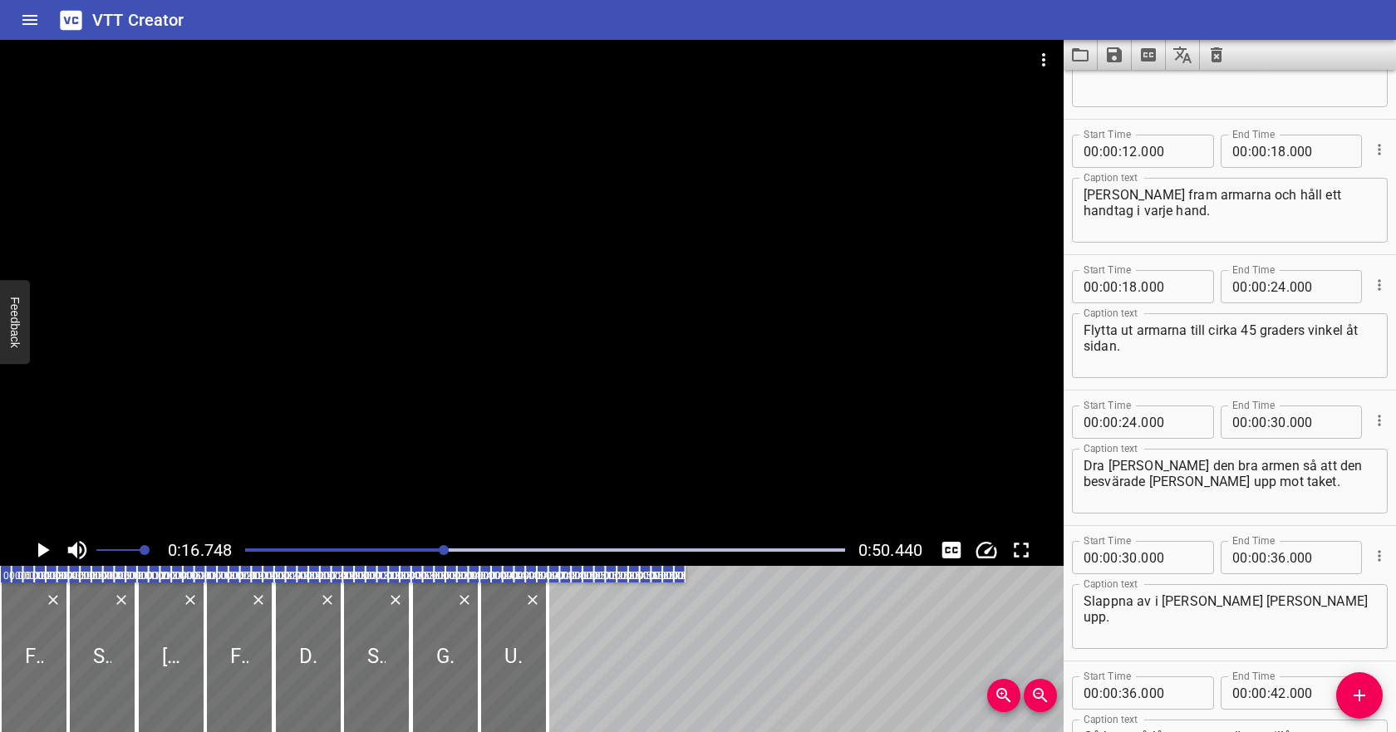
scroll to position [223, 0]
click at [1125, 150] on input "number" at bounding box center [1129, 152] width 16 height 33
type input "15"
type input "000"
click at [50, 543] on icon "Play/Pause" at bounding box center [42, 549] width 25 height 25
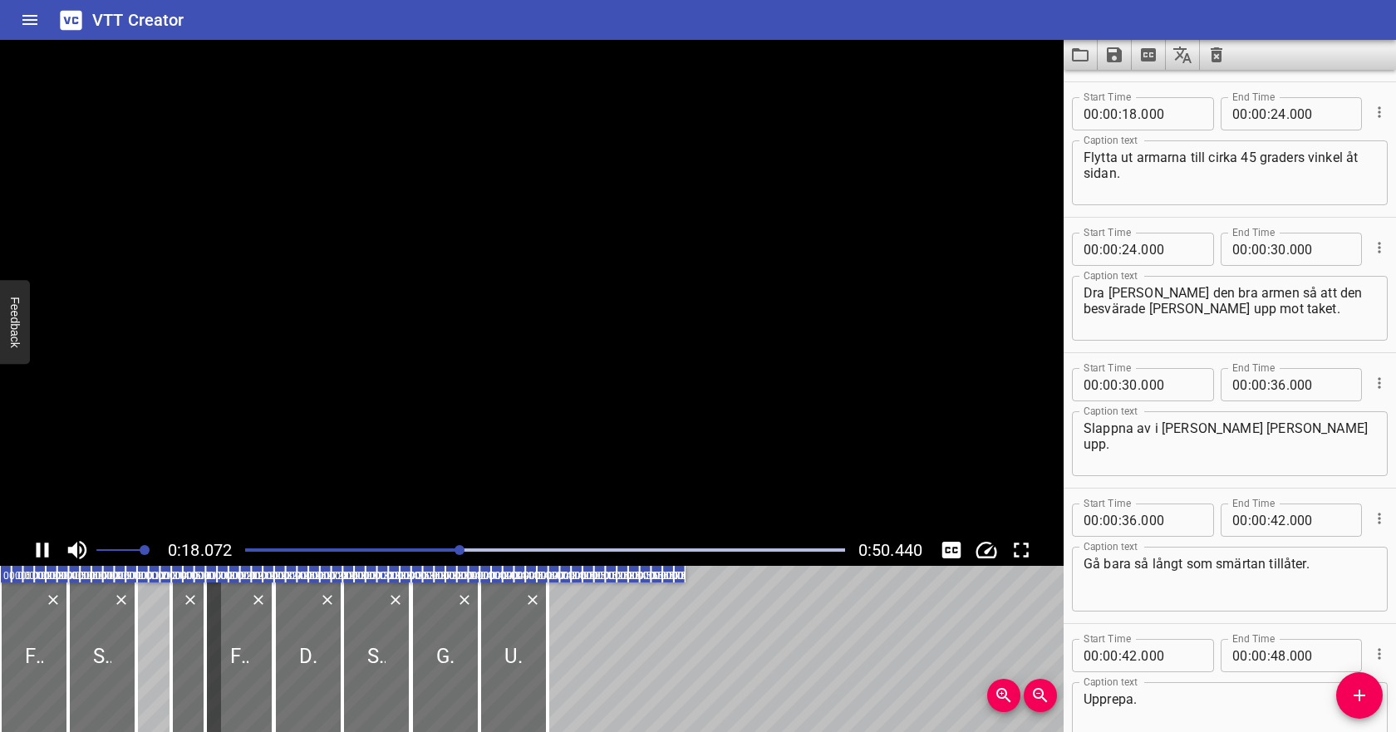
scroll to position [406, 0]
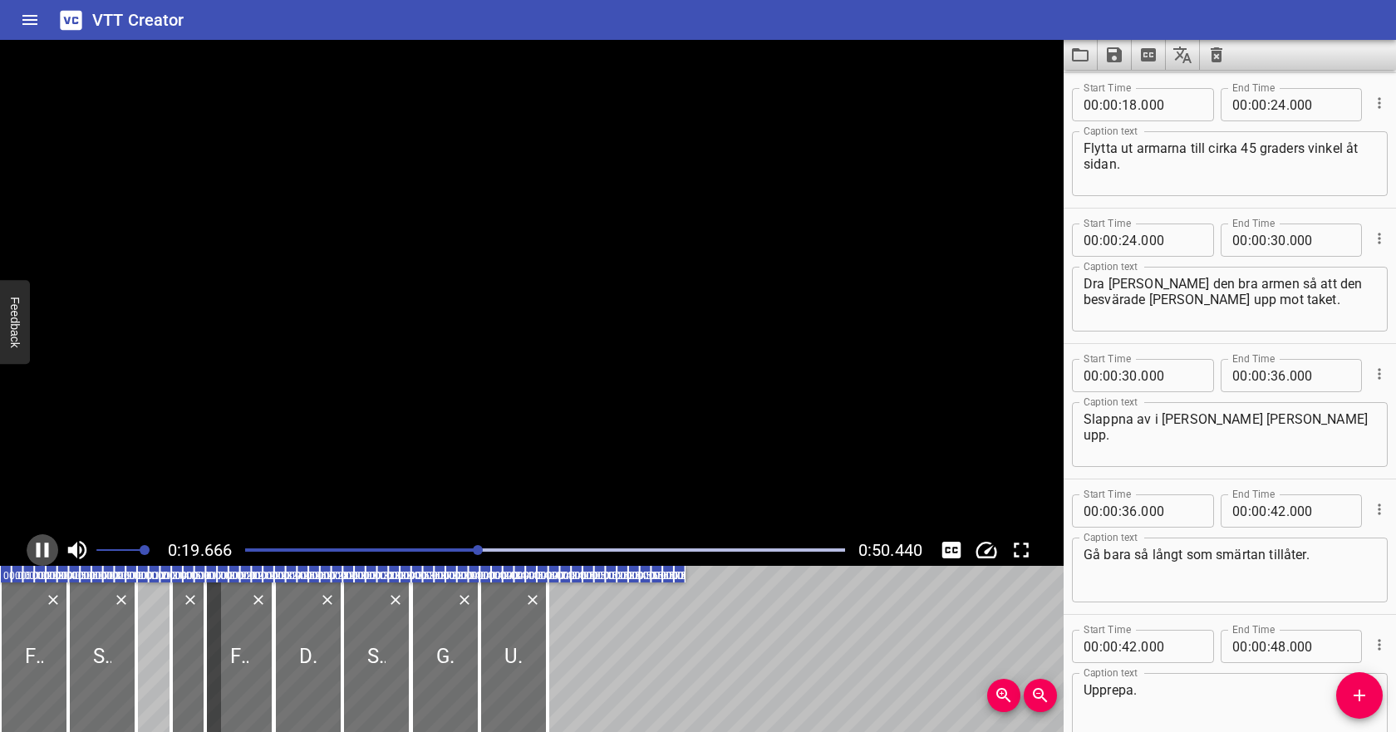
click at [50, 543] on icon "Play/Pause" at bounding box center [42, 549] width 25 height 25
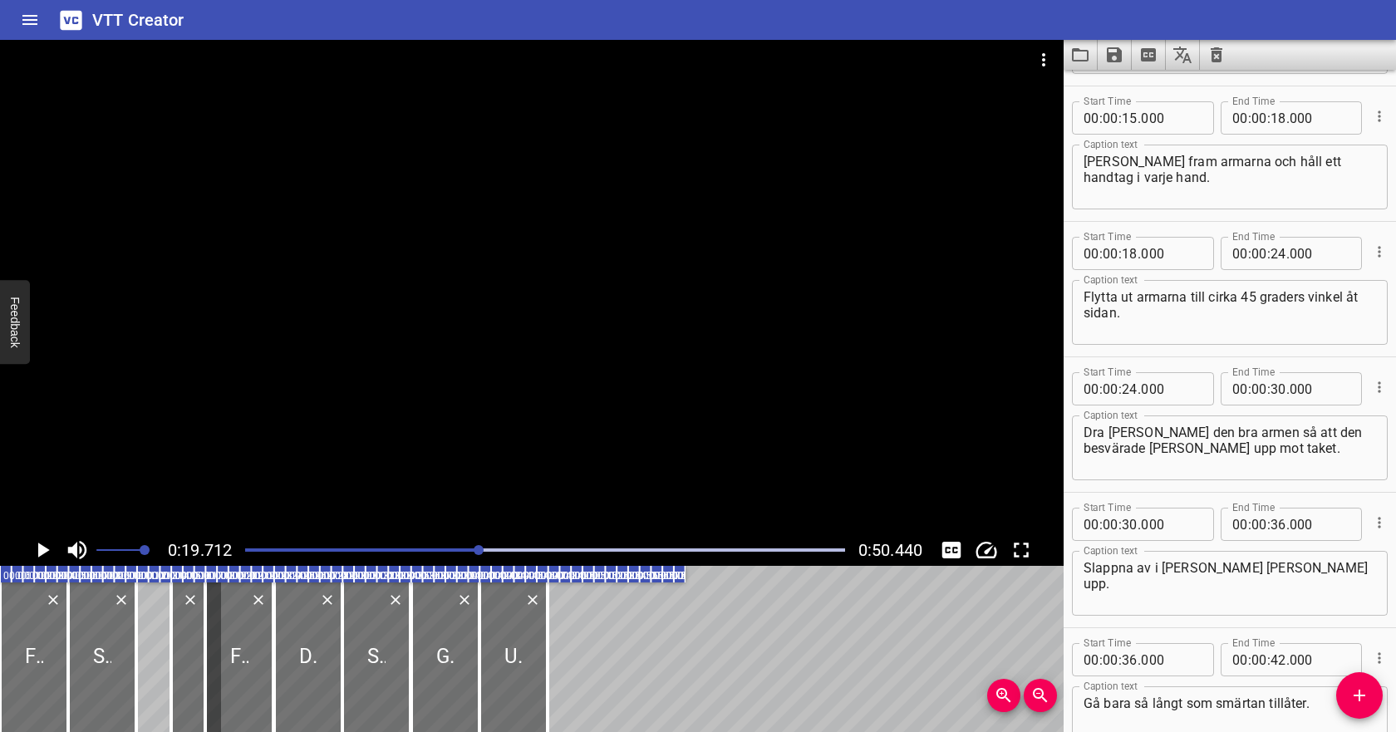
scroll to position [212, 0]
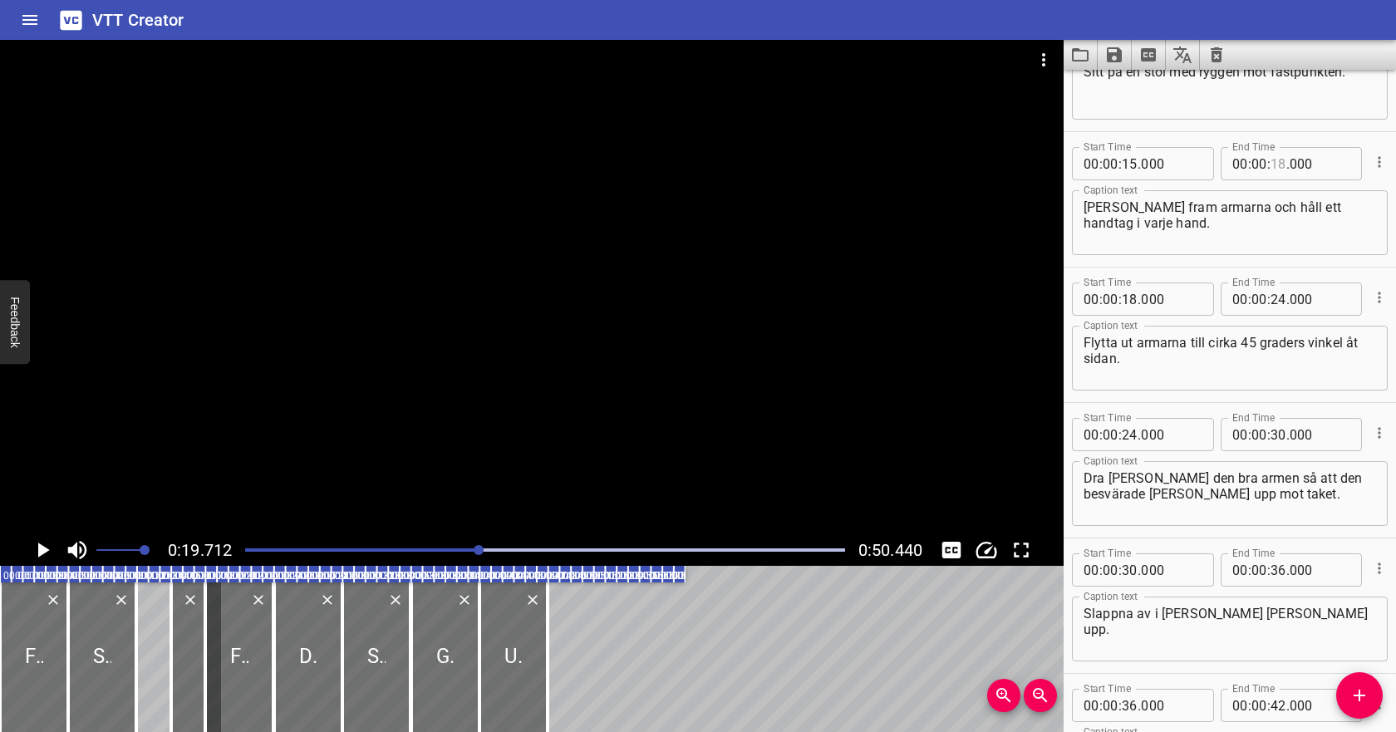
click at [1277, 172] on input "number" at bounding box center [1278, 163] width 16 height 33
type input "19"
type input "000"
click at [1132, 303] on input "number" at bounding box center [1129, 298] width 16 height 33
type input "19"
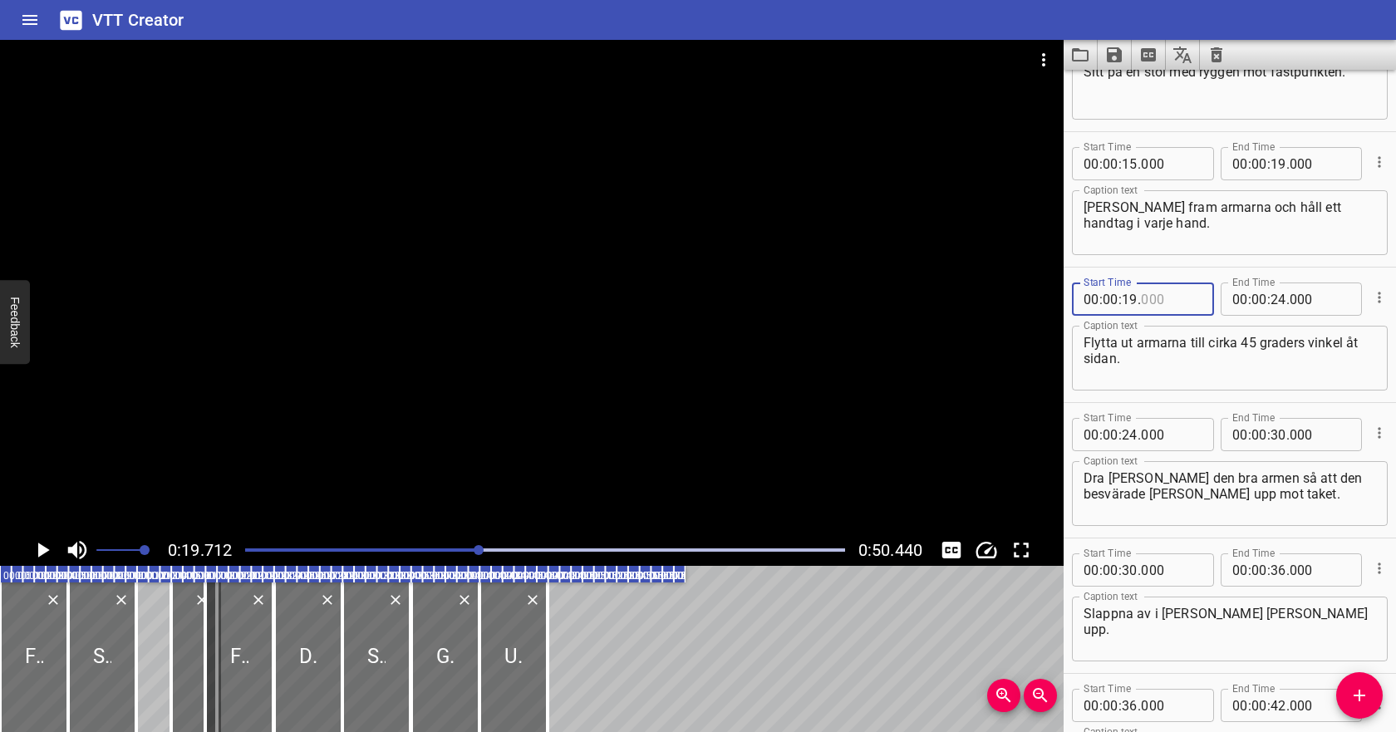
type input "000"
click at [37, 549] on icon "Play/Pause" at bounding box center [42, 549] width 25 height 25
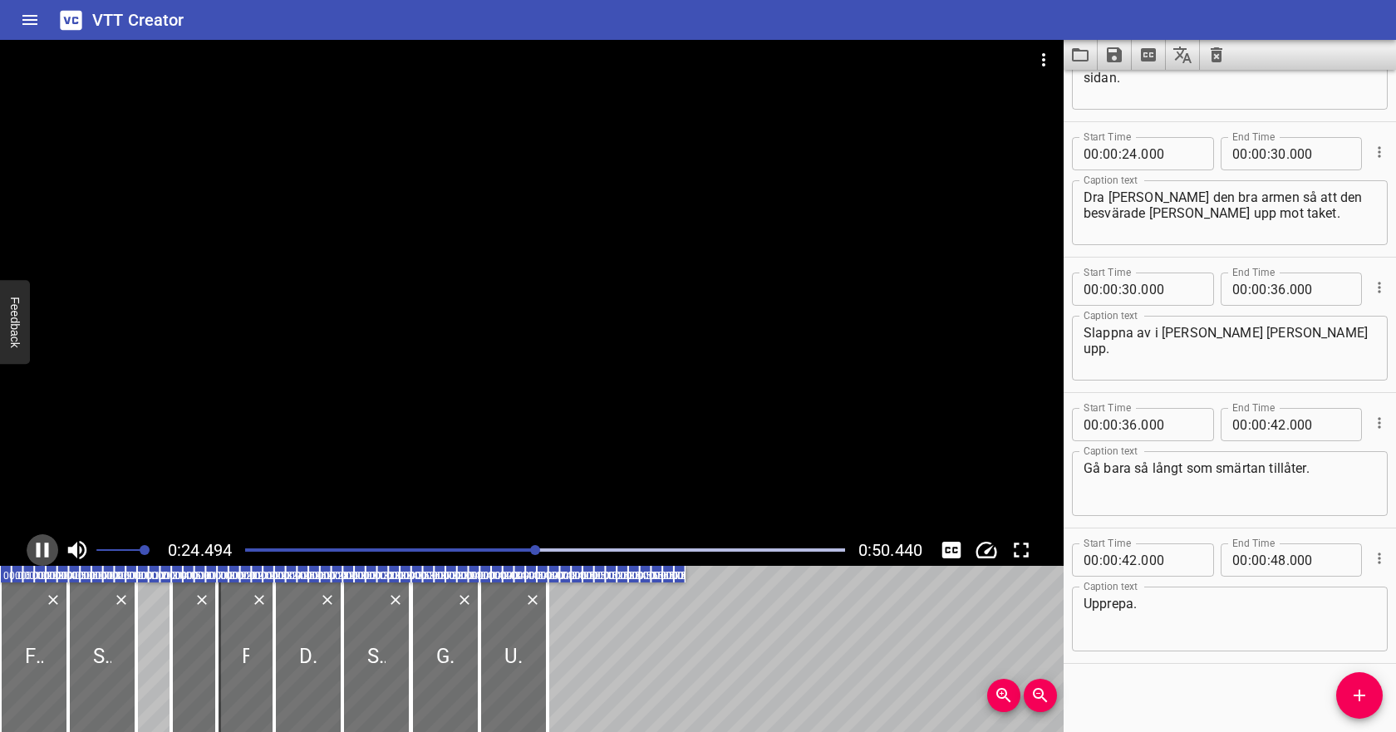
scroll to position [499, 0]
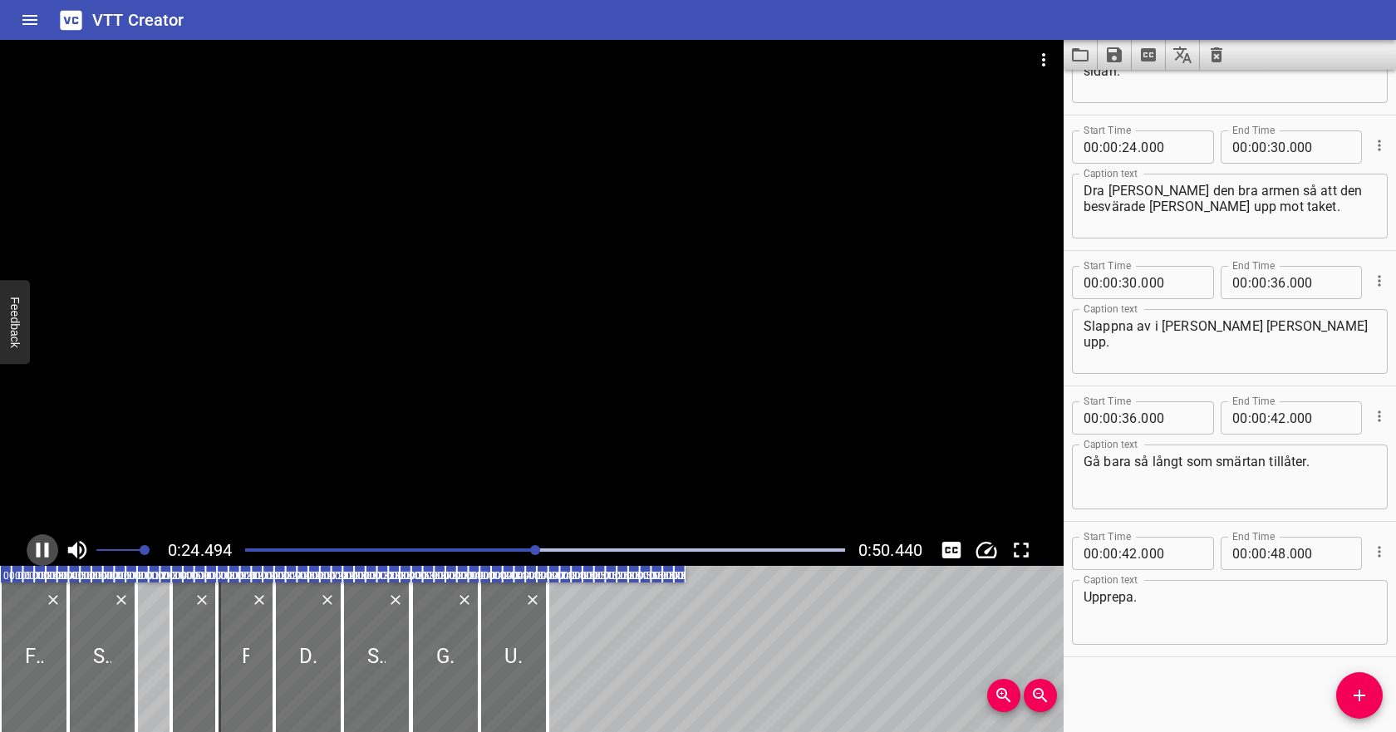
click at [40, 546] on icon "Play/Pause" at bounding box center [43, 549] width 12 height 15
click at [52, 549] on icon "Play/Pause" at bounding box center [42, 549] width 25 height 25
click at [1381, 548] on icon "Cue Options" at bounding box center [1379, 551] width 17 height 17
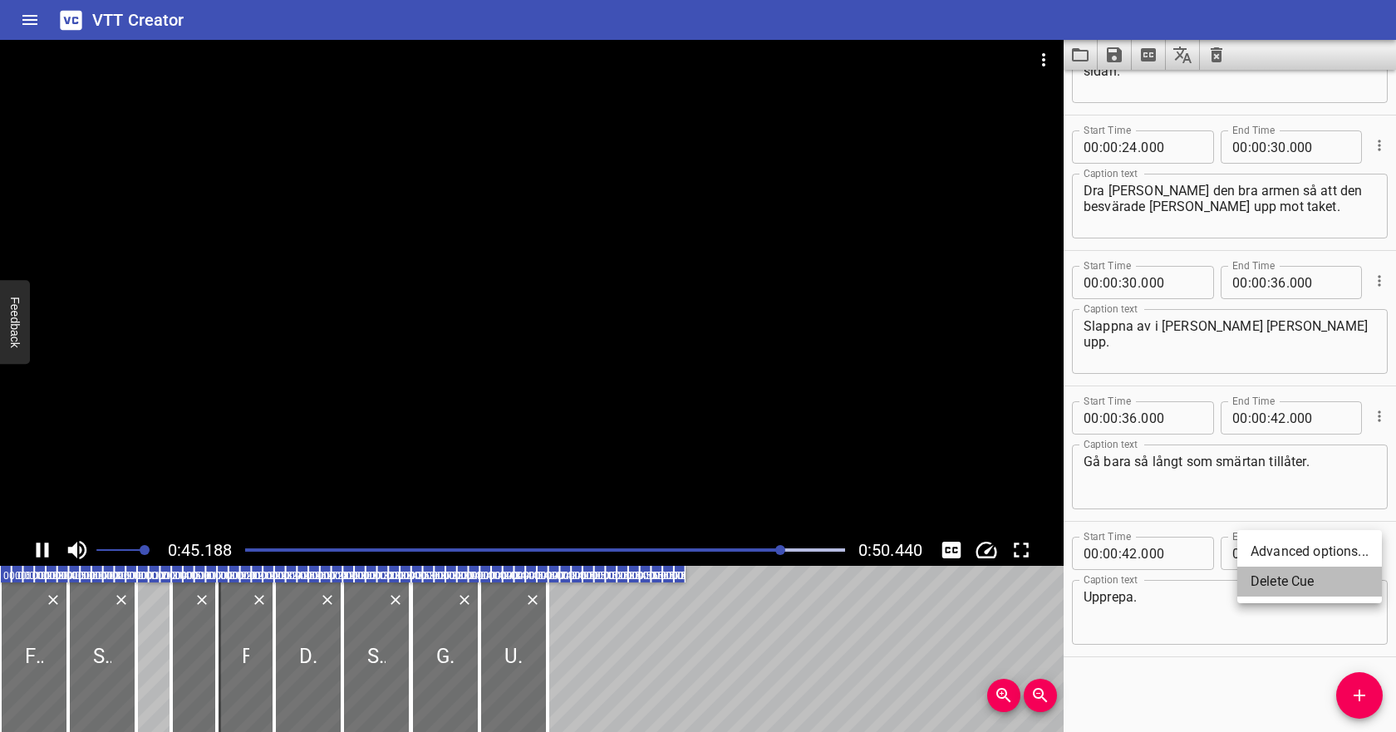
click at [1338, 578] on li "Delete Cue" at bounding box center [1309, 582] width 145 height 30
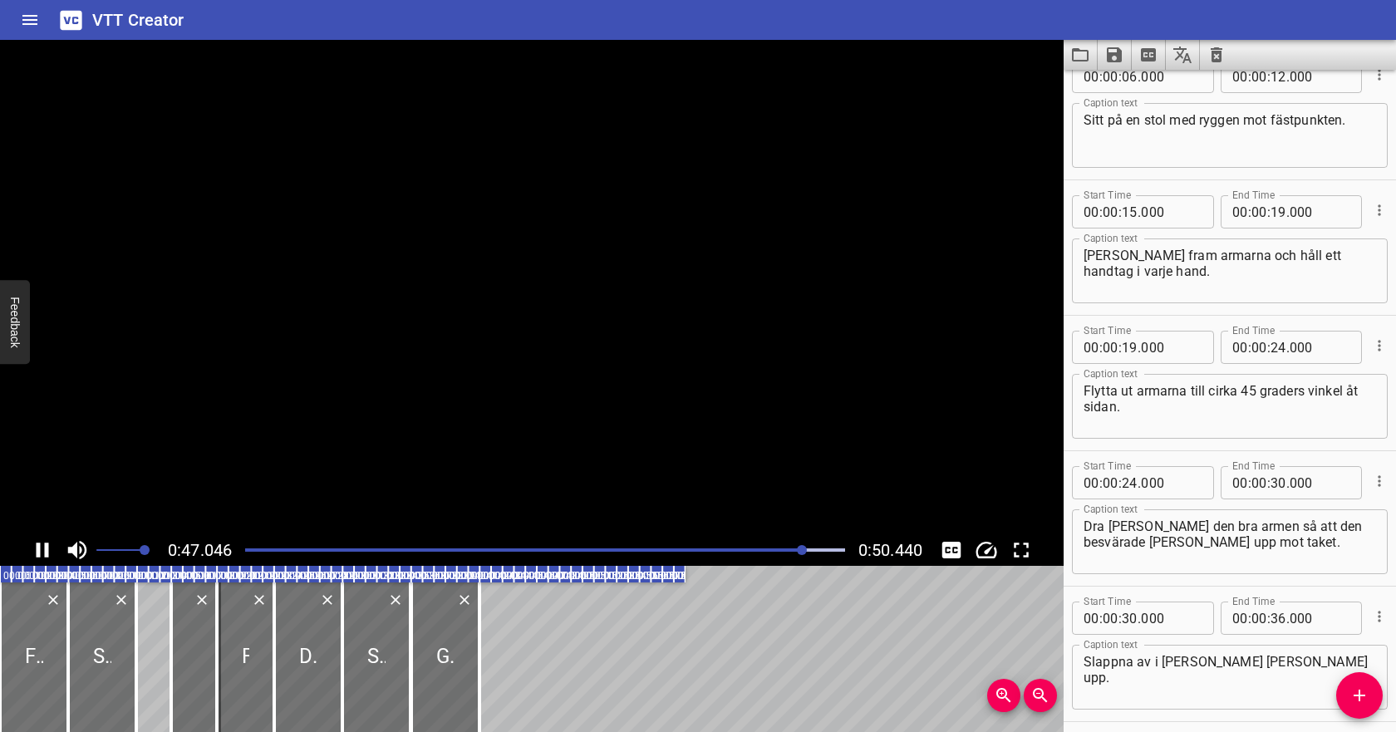
scroll to position [150, 0]
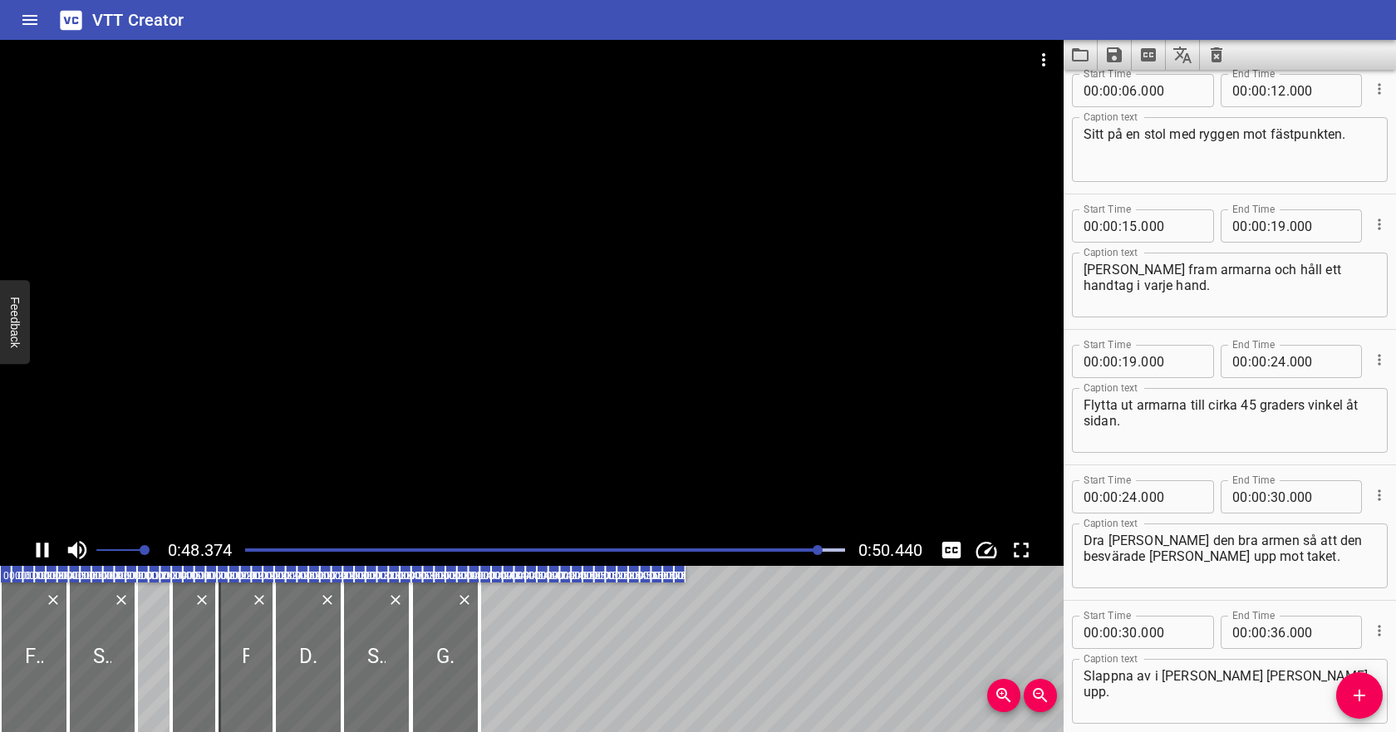
click at [241, 546] on div at bounding box center [545, 549] width 620 height 23
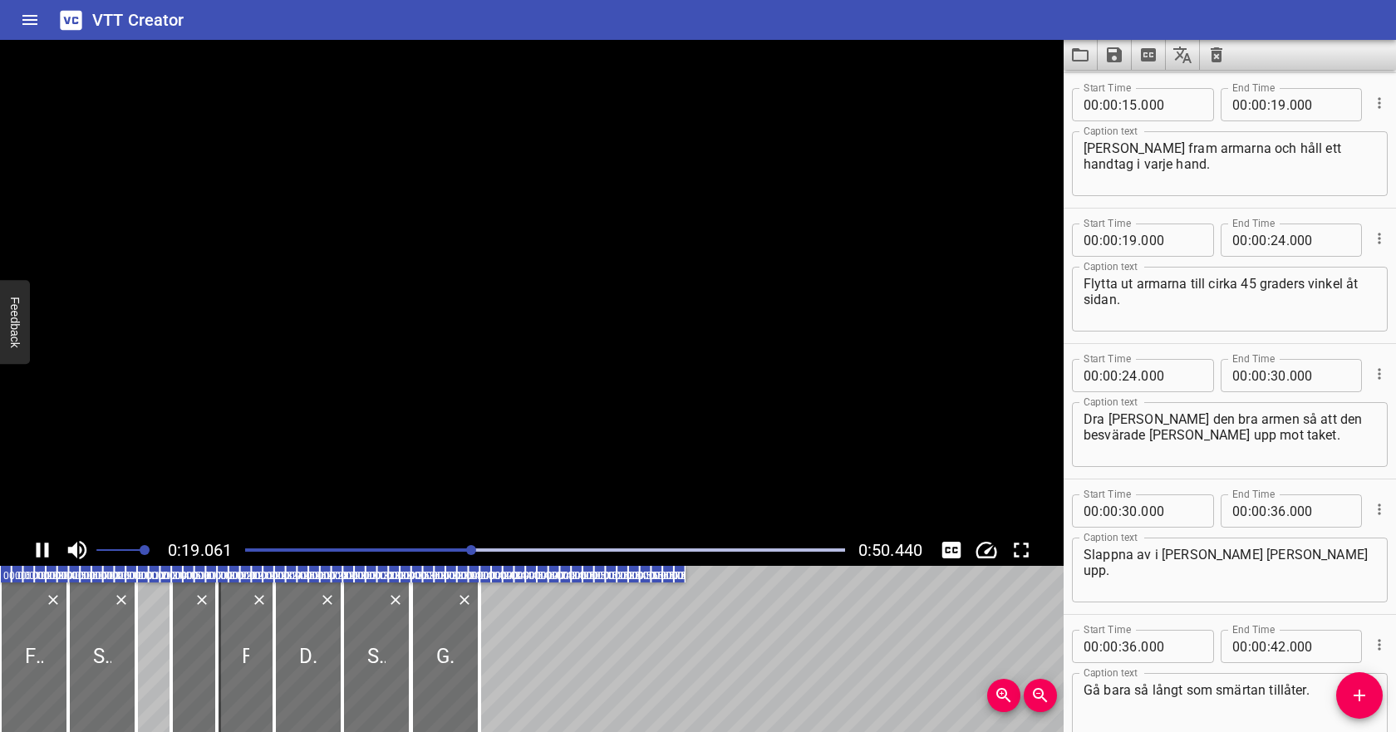
scroll to position [364, 0]
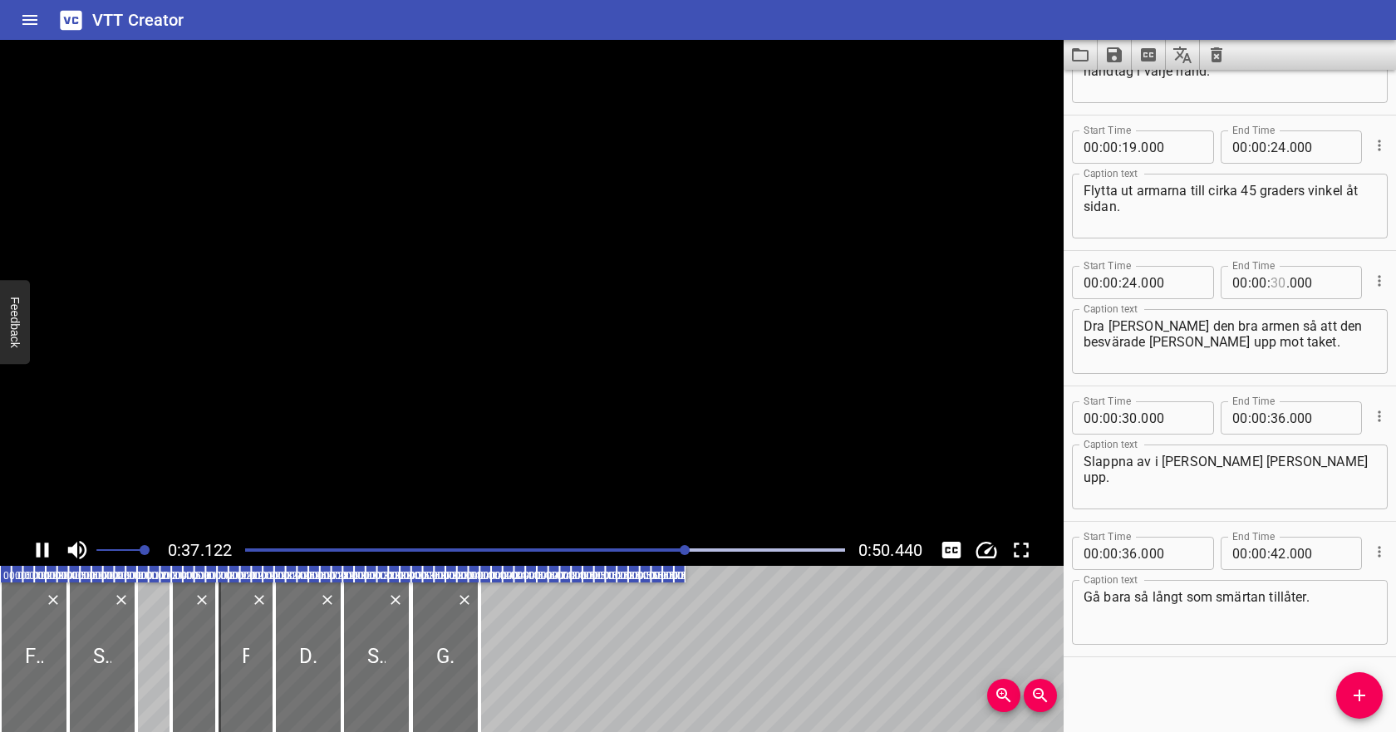
click at [1276, 282] on input "number" at bounding box center [1278, 282] width 16 height 33
type input "32"
type input "000"
click at [1131, 416] on input "number" at bounding box center [1129, 417] width 16 height 33
type input "34"
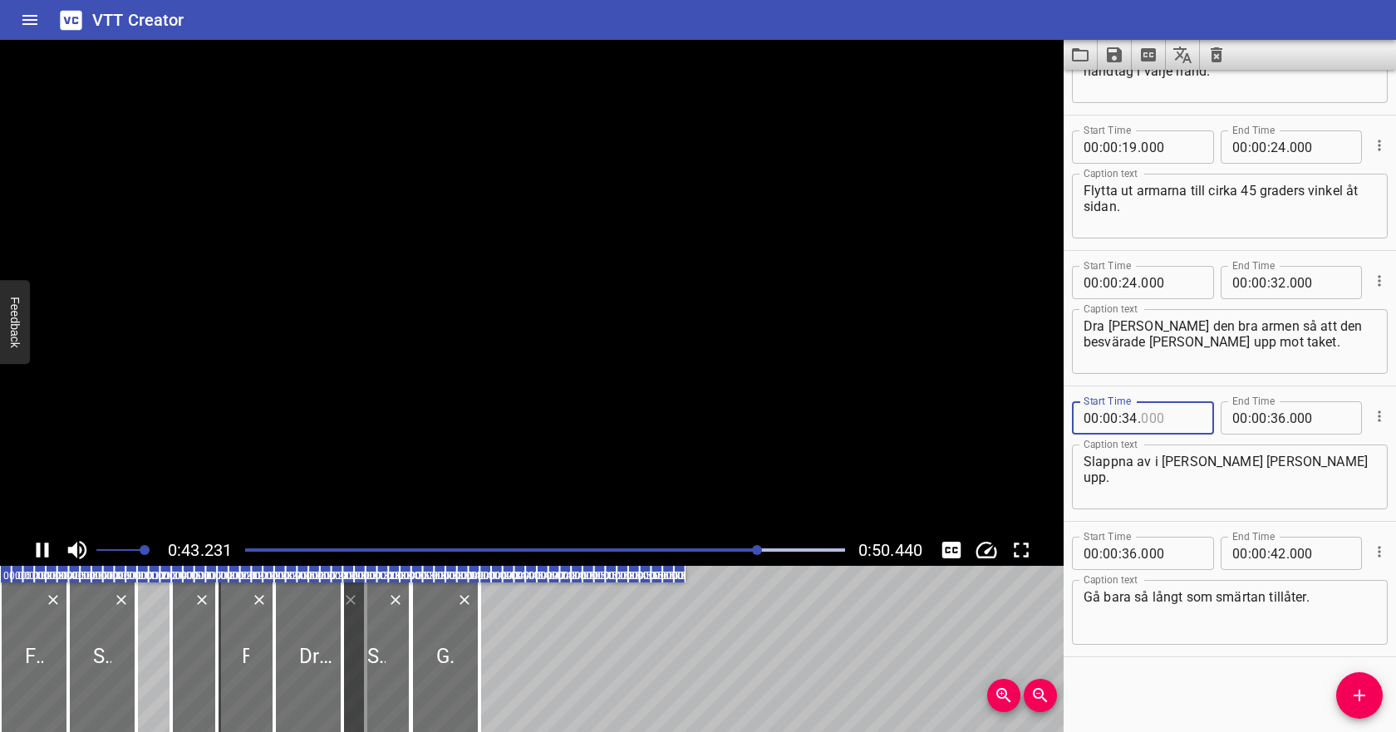
type input "000"
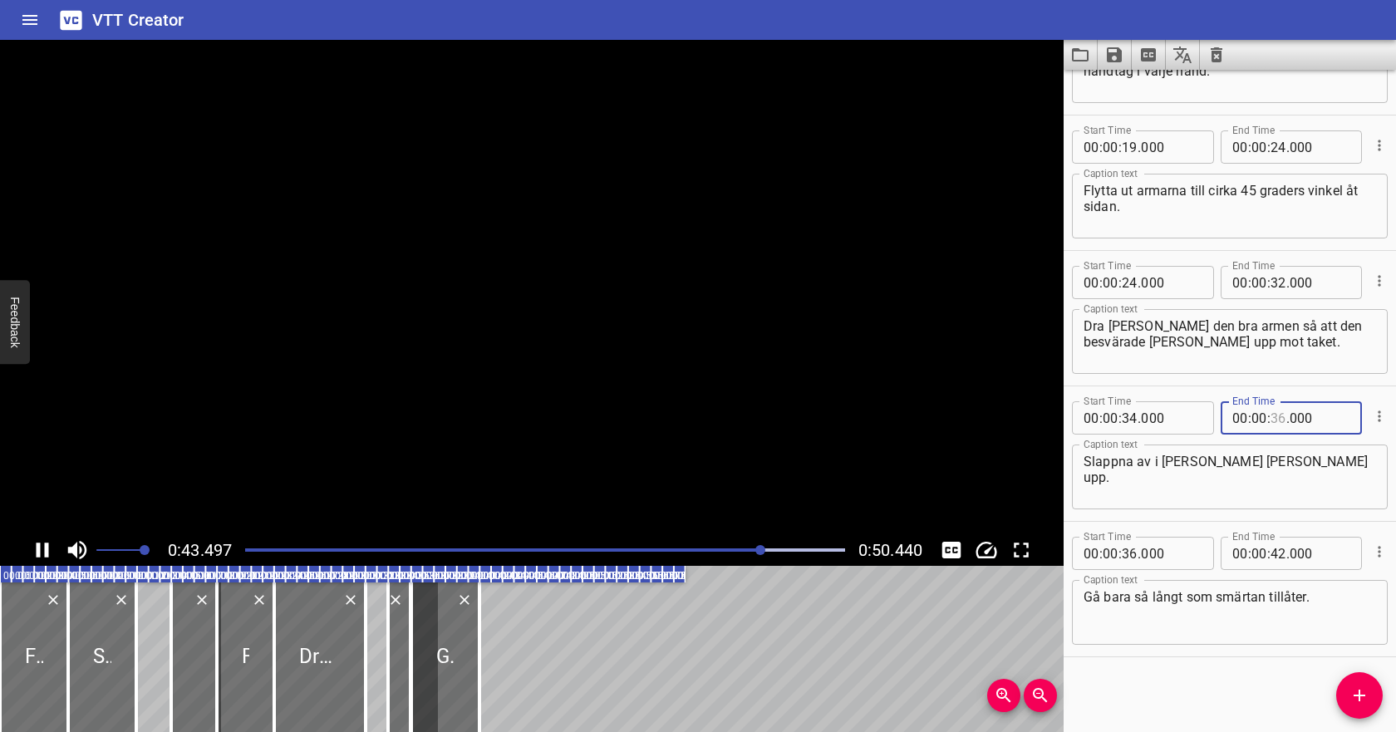
click at [1272, 418] on input "number" at bounding box center [1278, 417] width 16 height 33
type input "40"
type input "000"
click at [1128, 549] on input "number" at bounding box center [1129, 553] width 16 height 33
type input "42"
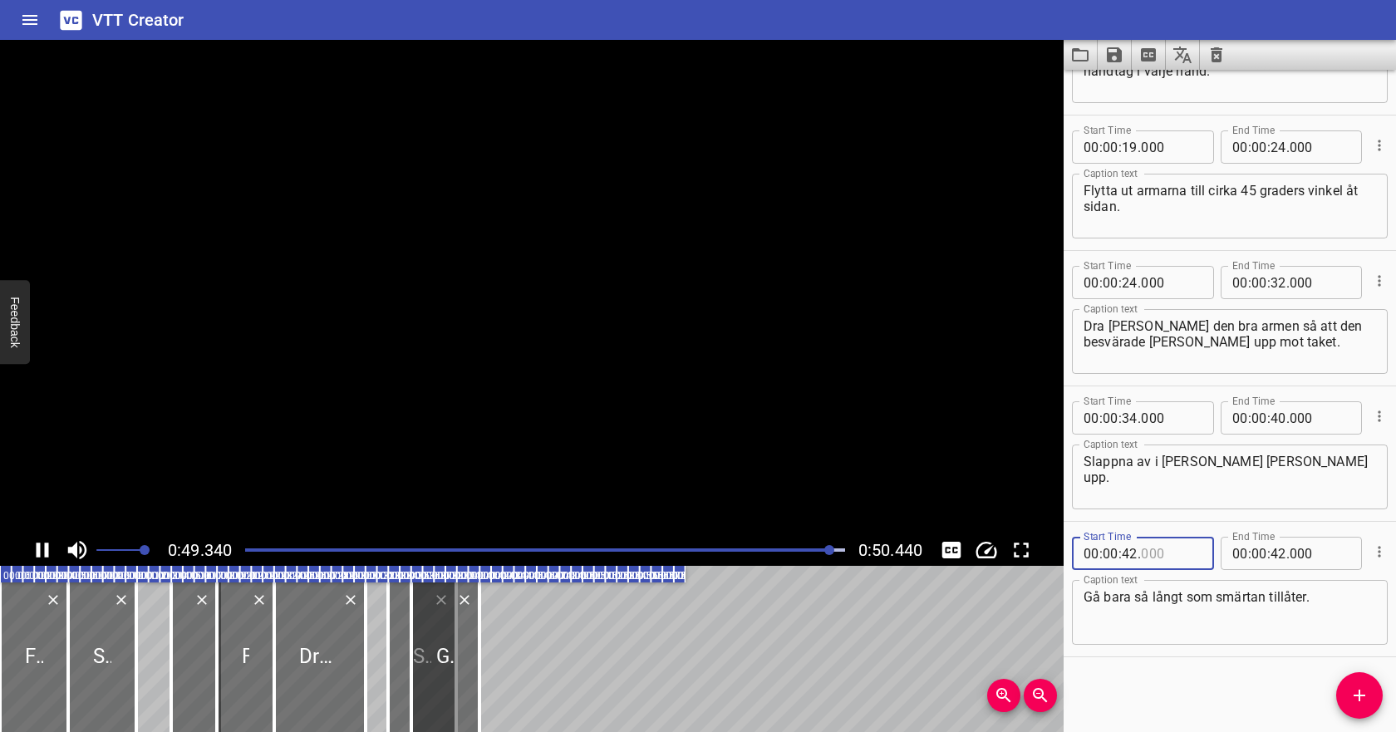
type input "000"
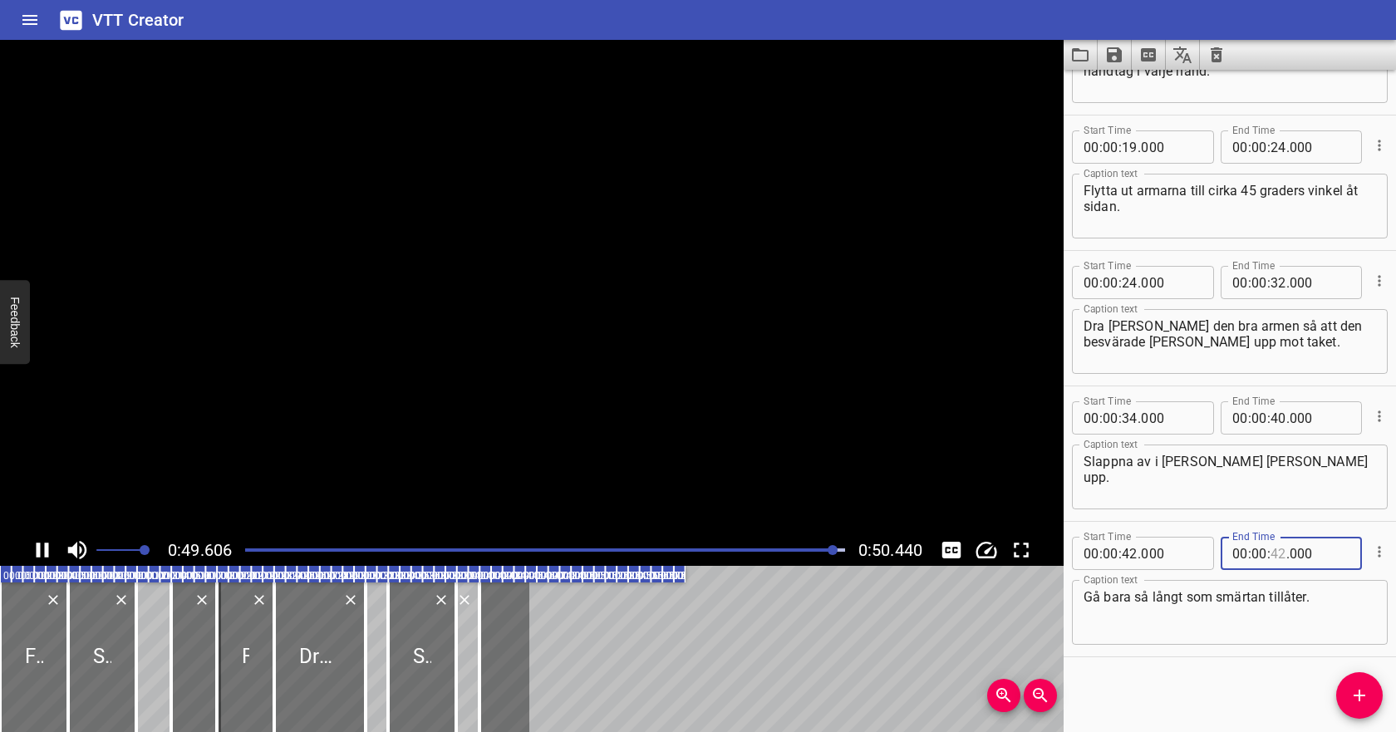
click at [1279, 553] on input "number" at bounding box center [1278, 553] width 16 height 33
type input "48"
type input "000"
click at [681, 548] on div "Play progress" at bounding box center [545, 549] width 600 height 3
click at [40, 552] on icon "Play/Pause" at bounding box center [44, 549] width 12 height 15
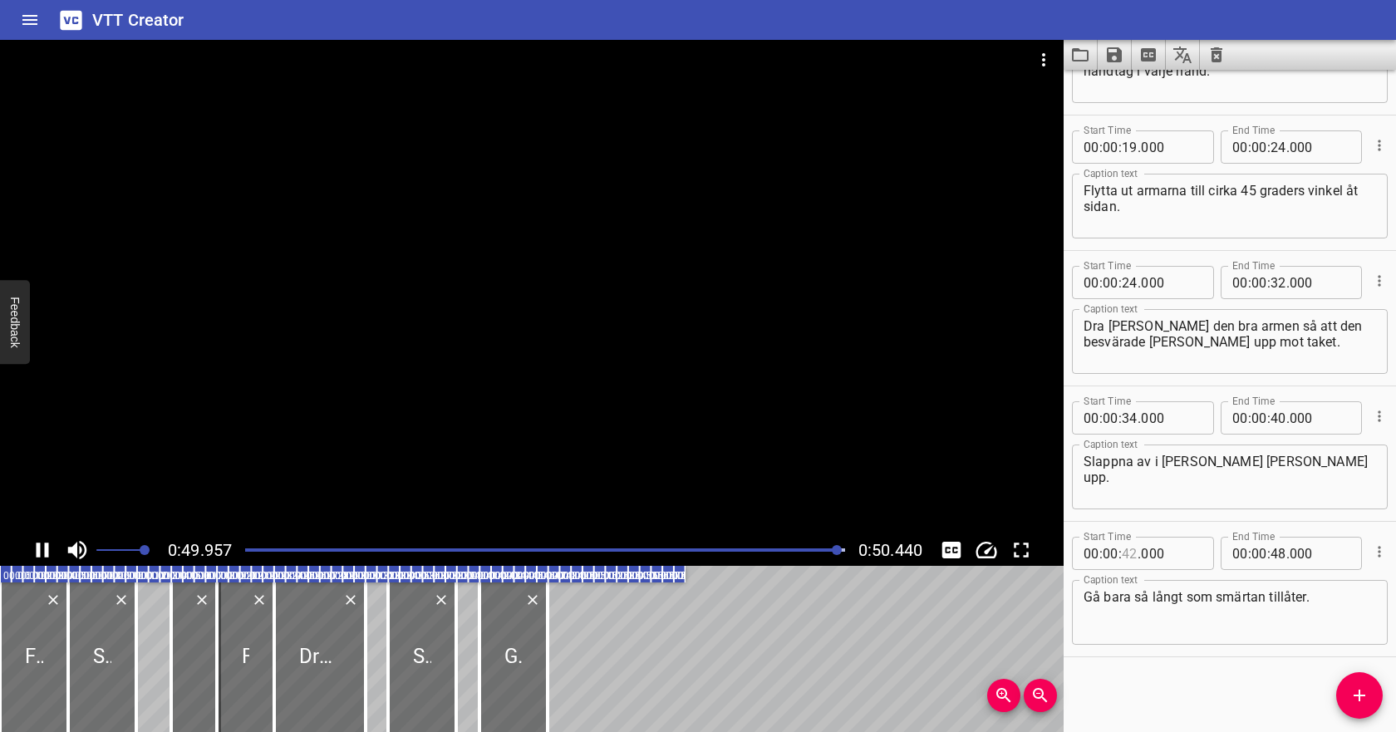
click at [1130, 554] on input "number" at bounding box center [1129, 553] width 16 height 33
type input "40"
type input "000"
click at [1274, 554] on input "number" at bounding box center [1278, 553] width 16 height 33
type input "46"
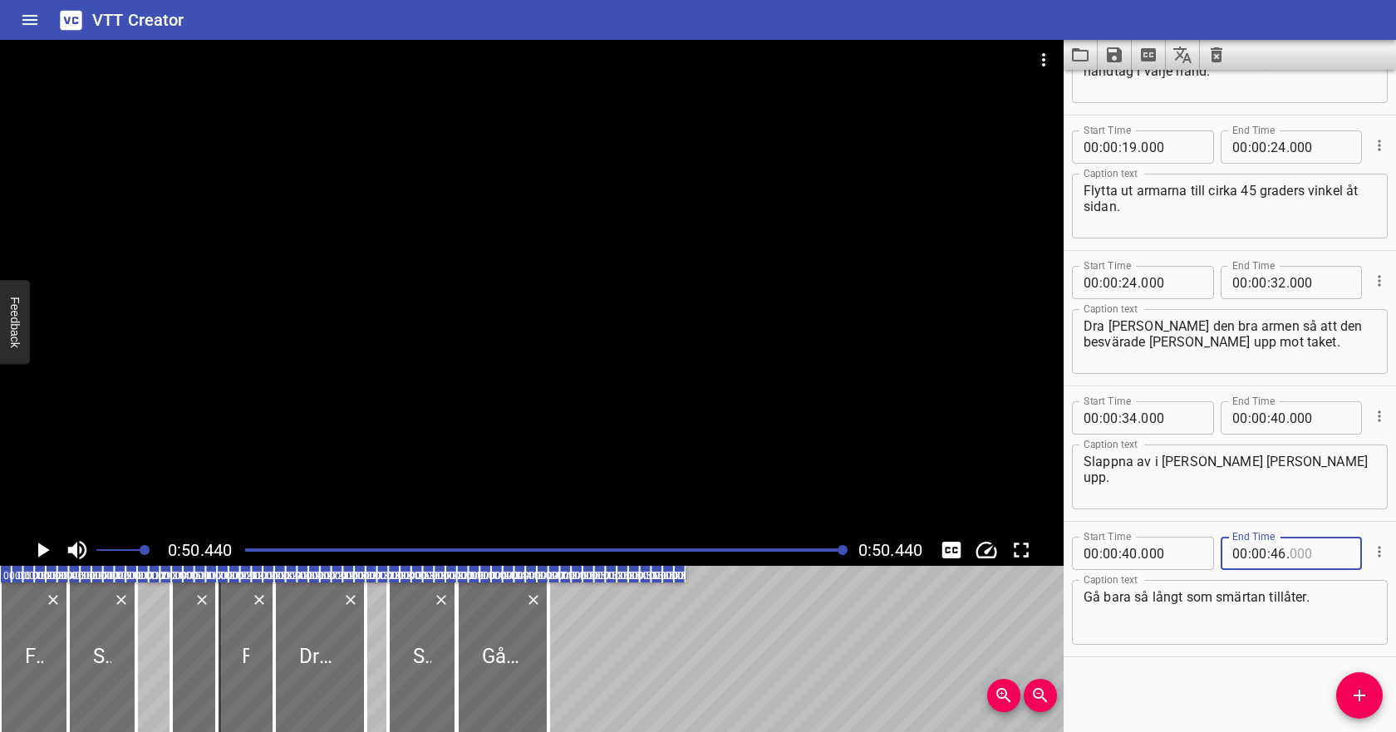
type input "000"
click at [1255, 597] on textarea "Gå bara så långt som smärtan tillåter." at bounding box center [1229, 612] width 292 height 47
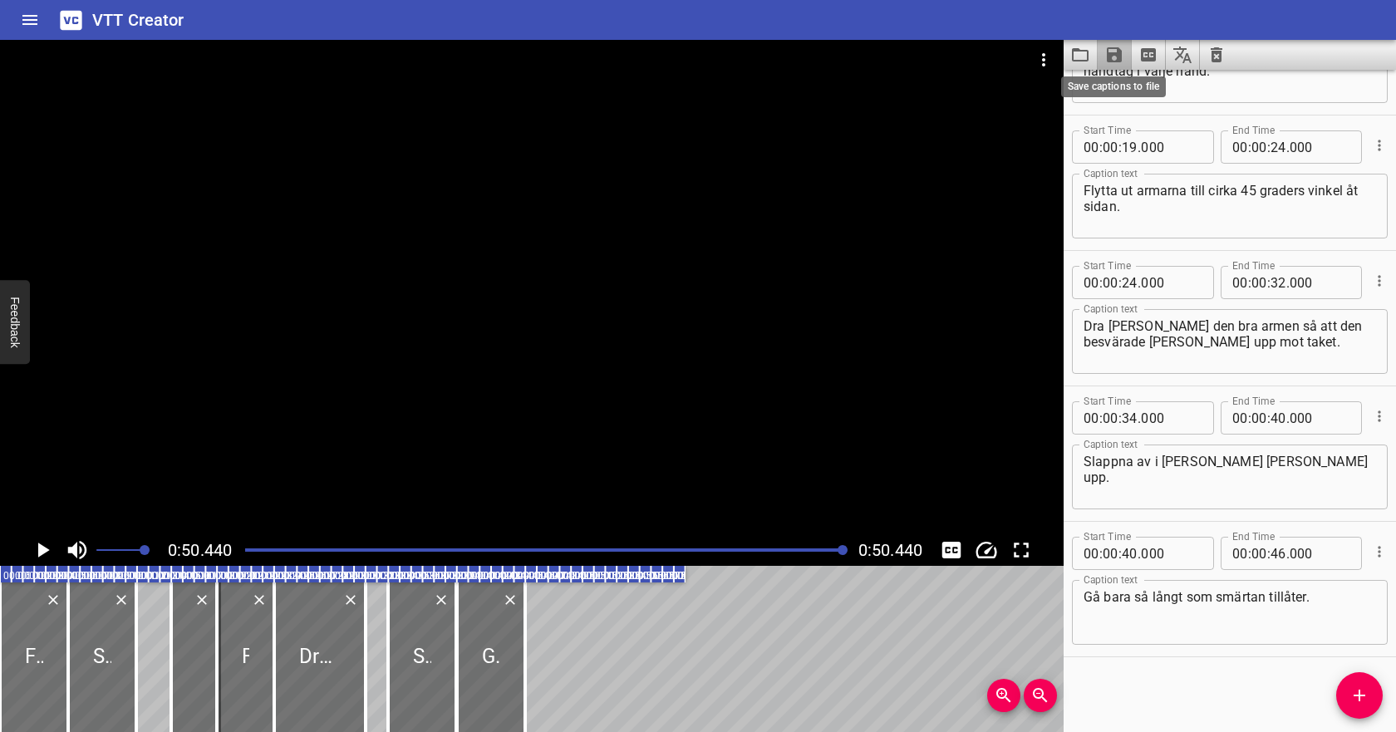
click at [1116, 51] on icon "Save captions to file" at bounding box center [1114, 54] width 15 height 15
click at [1129, 88] on li "Save to VTT file" at bounding box center [1158, 91] width 122 height 30
click at [1044, 55] on icon "Video Options" at bounding box center [1043, 59] width 3 height 13
click at [1056, 66] on li "Select New Video File..." at bounding box center [1105, 62] width 165 height 30
click at [1213, 57] on icon "Clear captions" at bounding box center [1216, 54] width 12 height 15
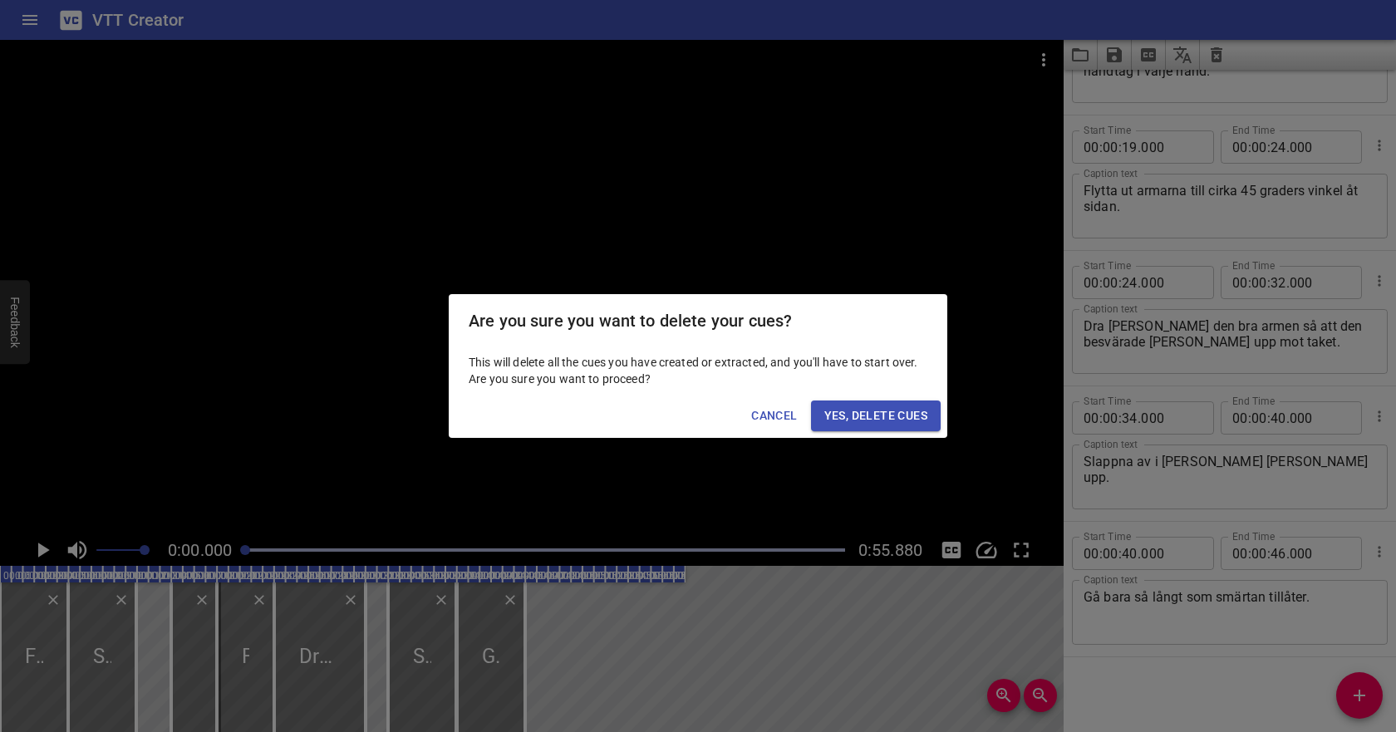
click at [881, 403] on button "Yes, Delete Cues" at bounding box center [876, 415] width 130 height 31
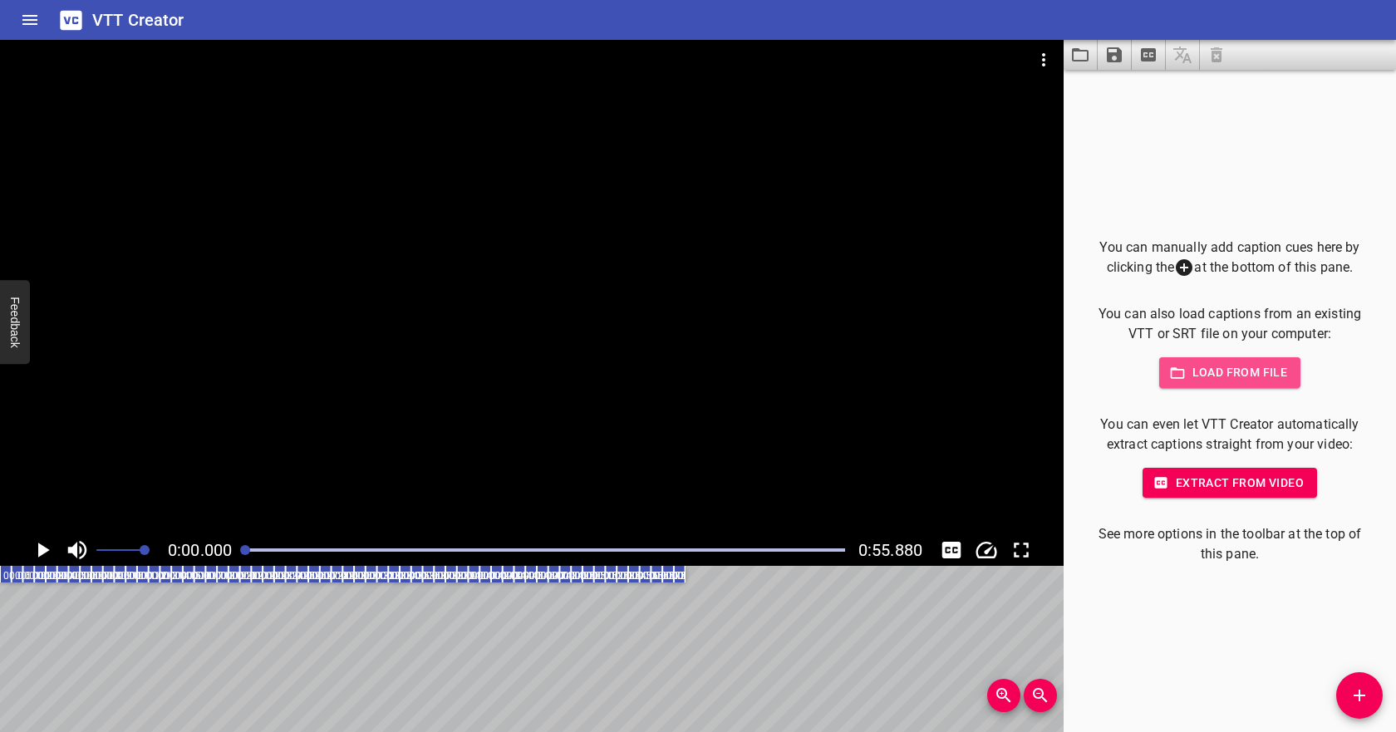
click at [1210, 375] on span "Load from file" at bounding box center [1229, 372] width 115 height 21
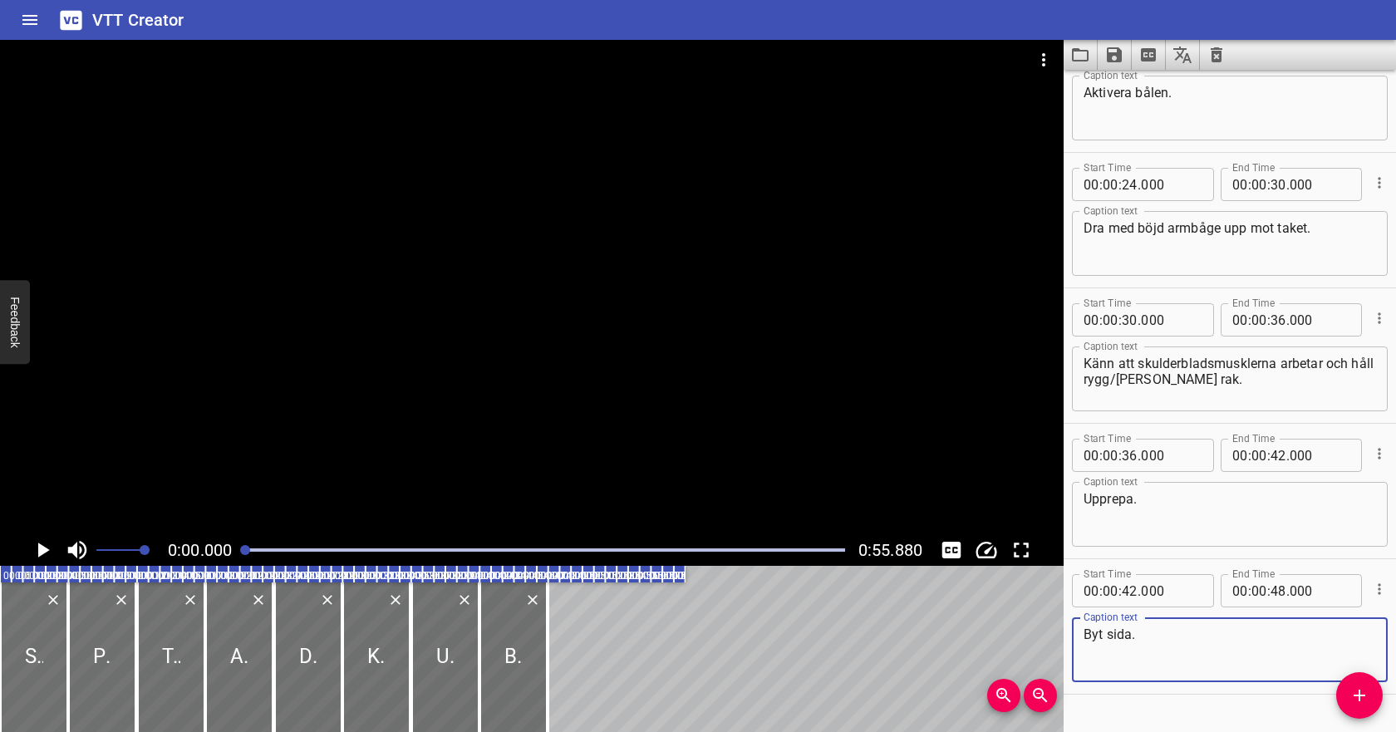
scroll to position [499, 0]
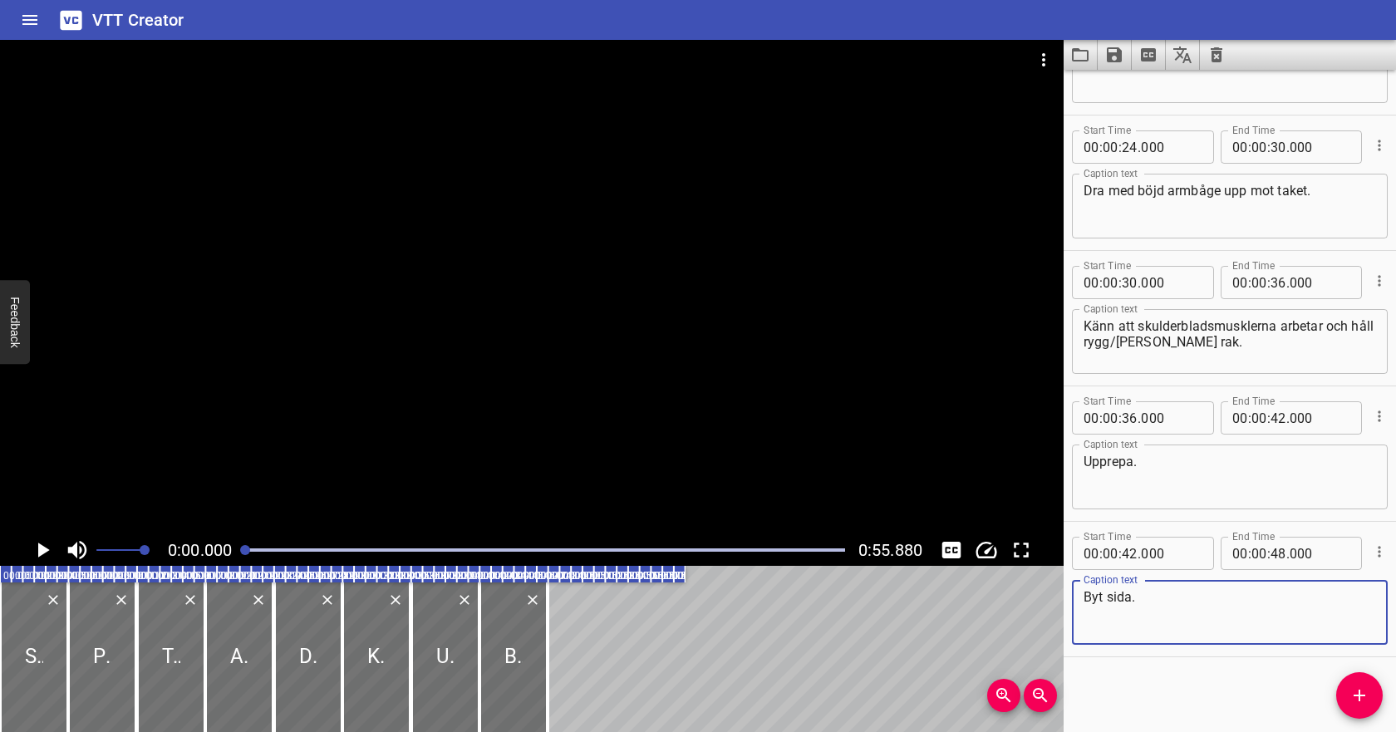
click at [39, 551] on icon "Play/Pause" at bounding box center [44, 549] width 12 height 15
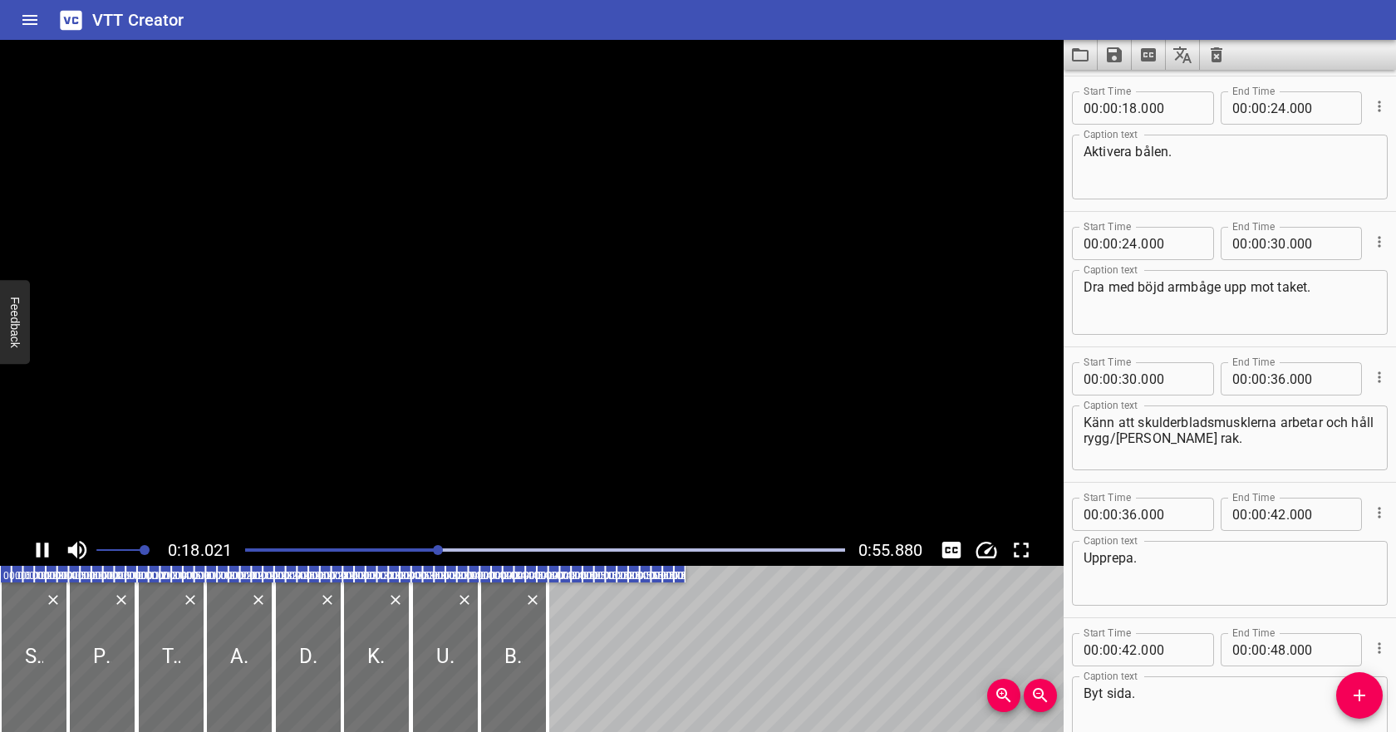
scroll to position [406, 0]
click at [40, 550] on icon "Play/Pause" at bounding box center [43, 549] width 12 height 15
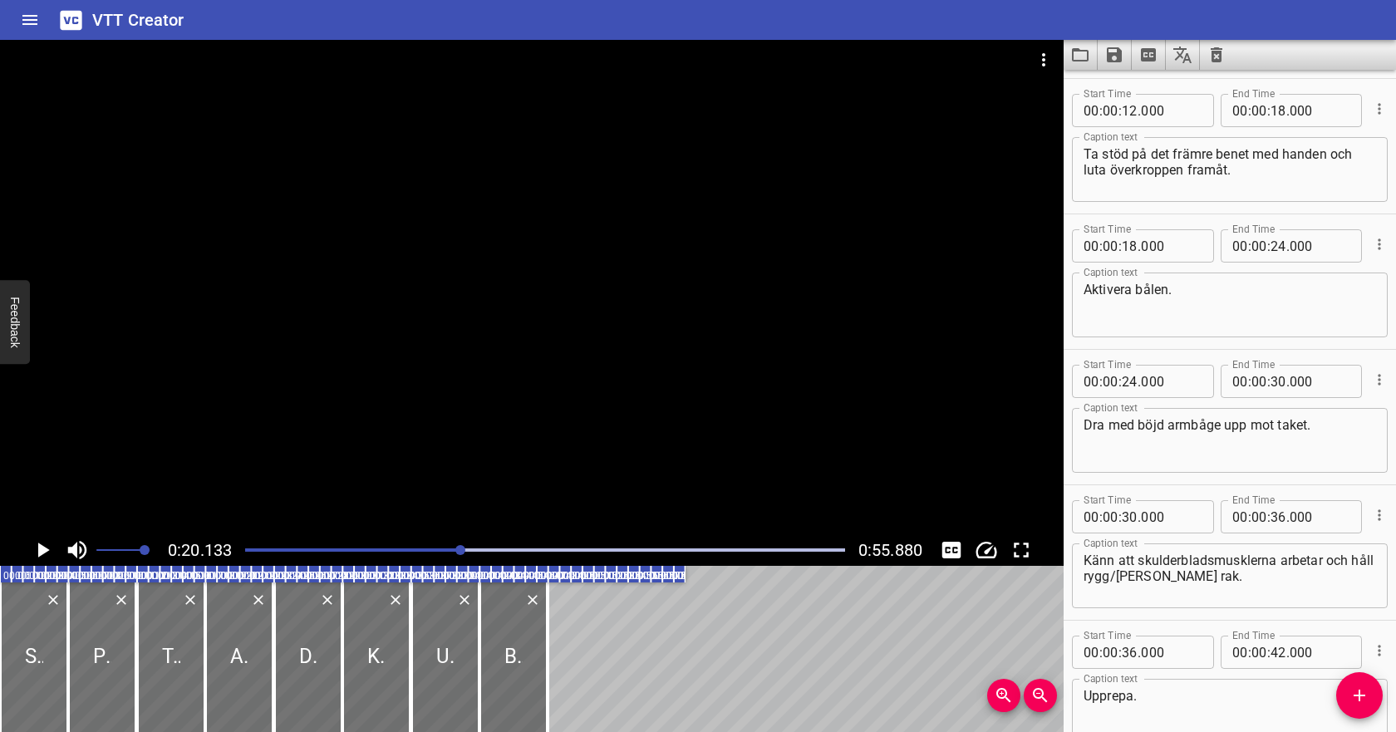
scroll to position [264, 0]
click at [1282, 111] on input "number" at bounding box center [1278, 111] width 16 height 33
type input "21"
type input "000"
click at [1130, 246] on input "number" at bounding box center [1129, 246] width 16 height 33
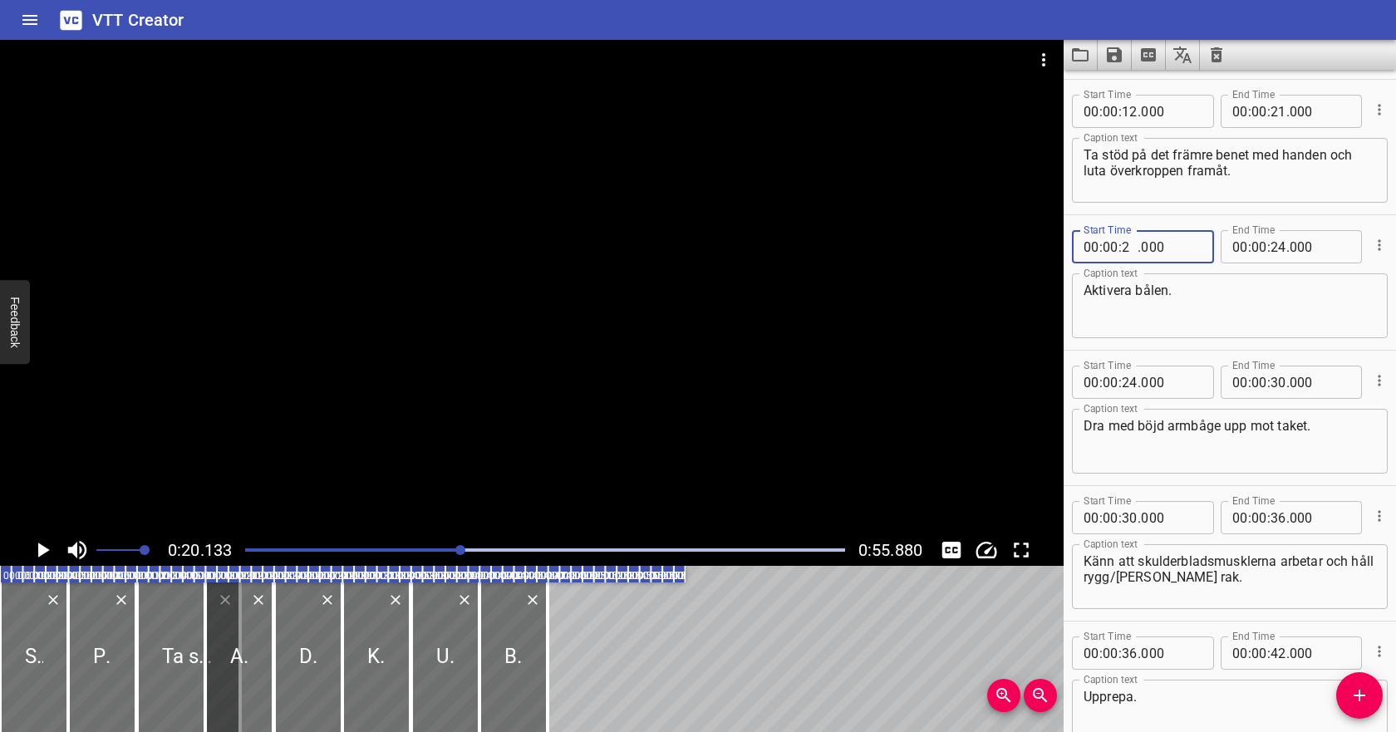
type input "21"
type input "000"
click at [1209, 309] on textarea "Aktivera bålen." at bounding box center [1229, 305] width 292 height 47
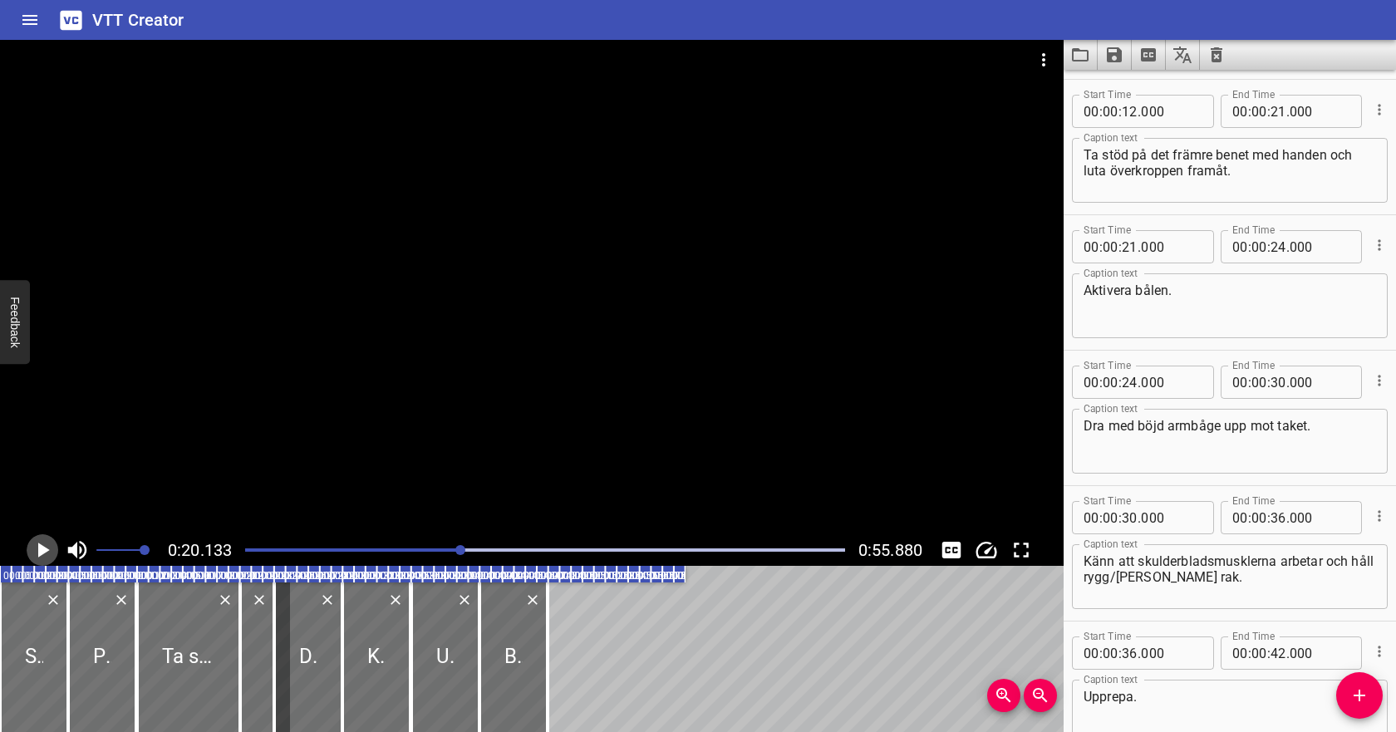
click at [46, 547] on icon "Play/Pause" at bounding box center [42, 549] width 25 height 25
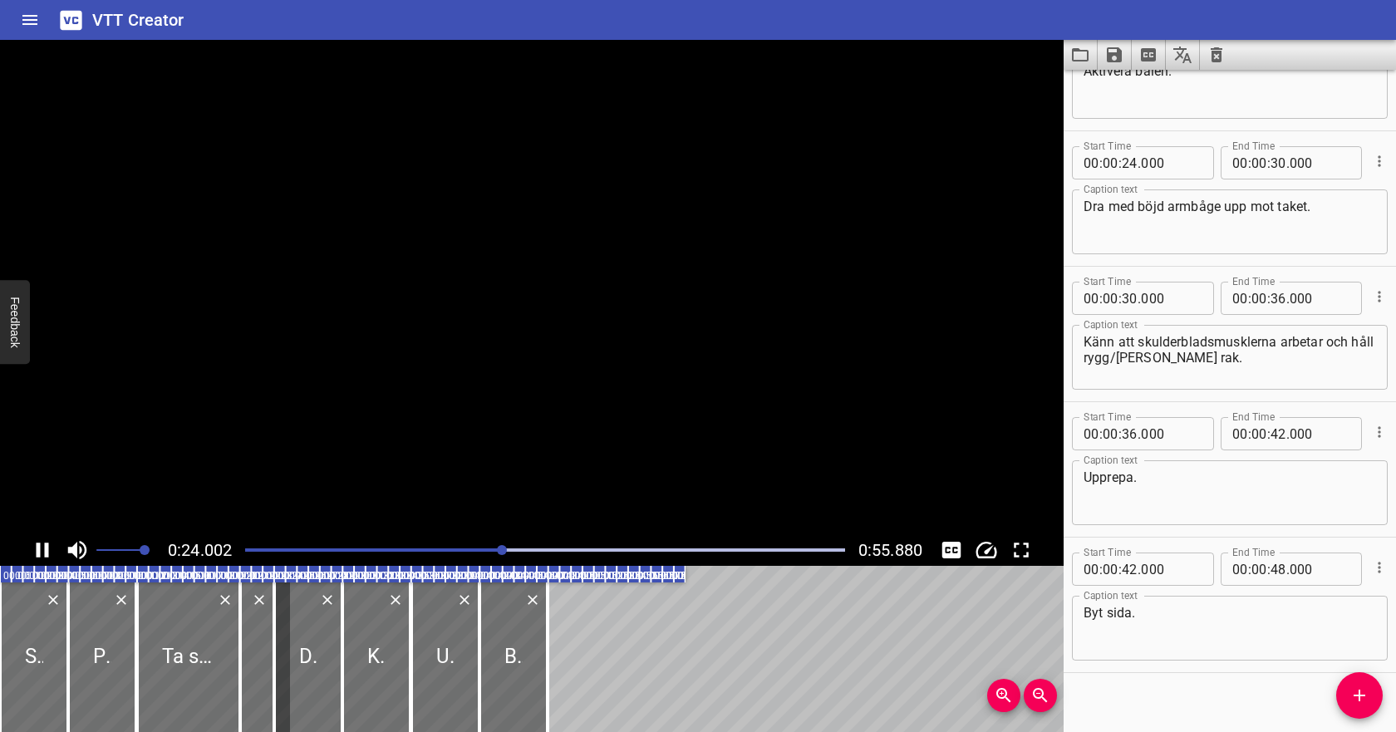
scroll to position [499, 0]
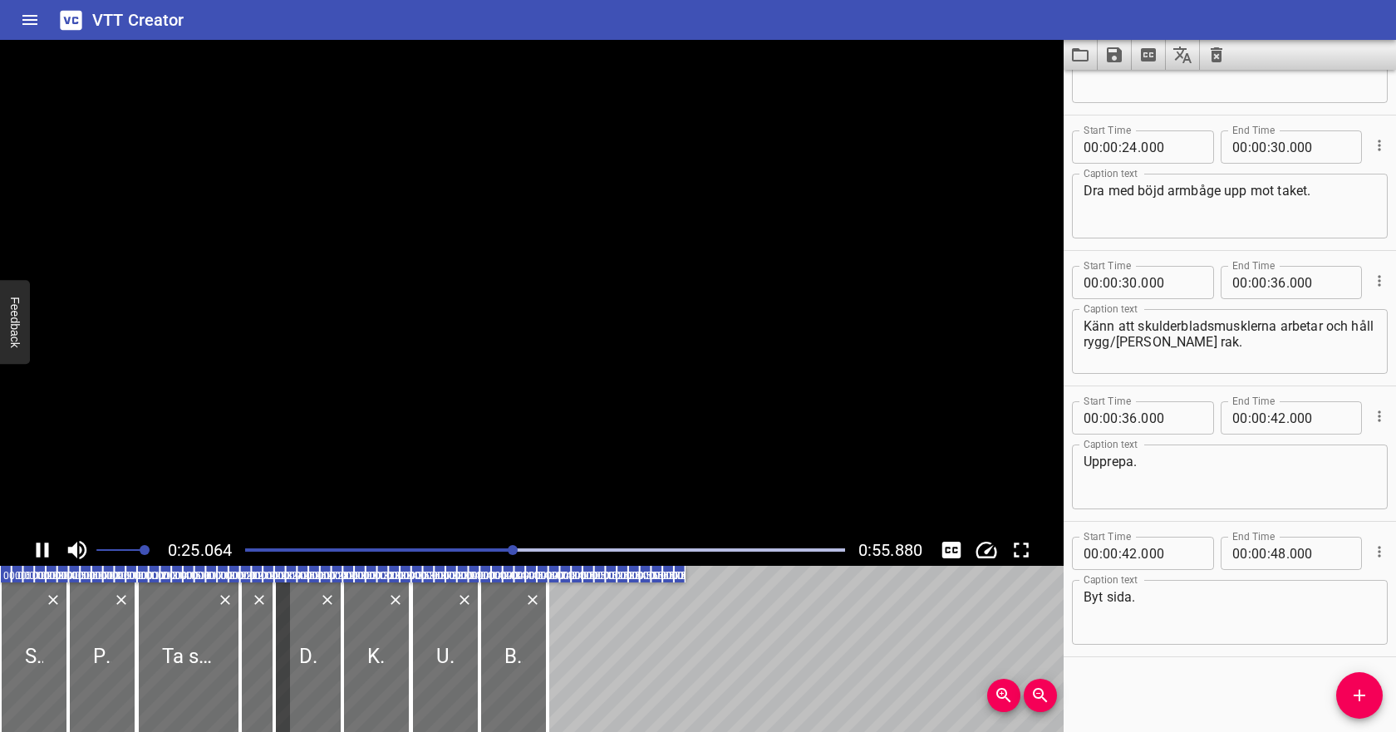
click at [46, 547] on icon "Play/Pause" at bounding box center [43, 549] width 12 height 15
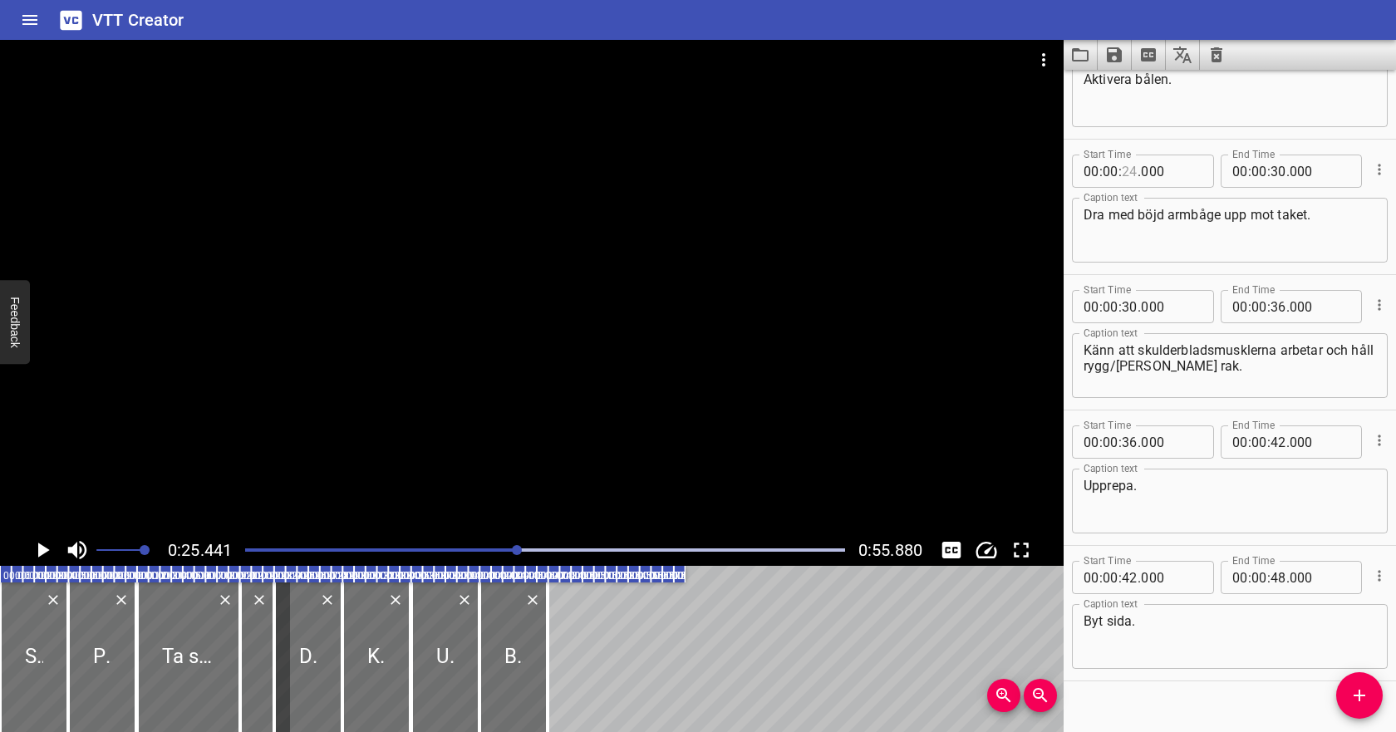
click at [1131, 176] on input "number" at bounding box center [1129, 171] width 16 height 33
type input "25"
type input "000"
click at [1235, 238] on textarea "Dra med böjd armbåge upp mot taket." at bounding box center [1229, 230] width 292 height 47
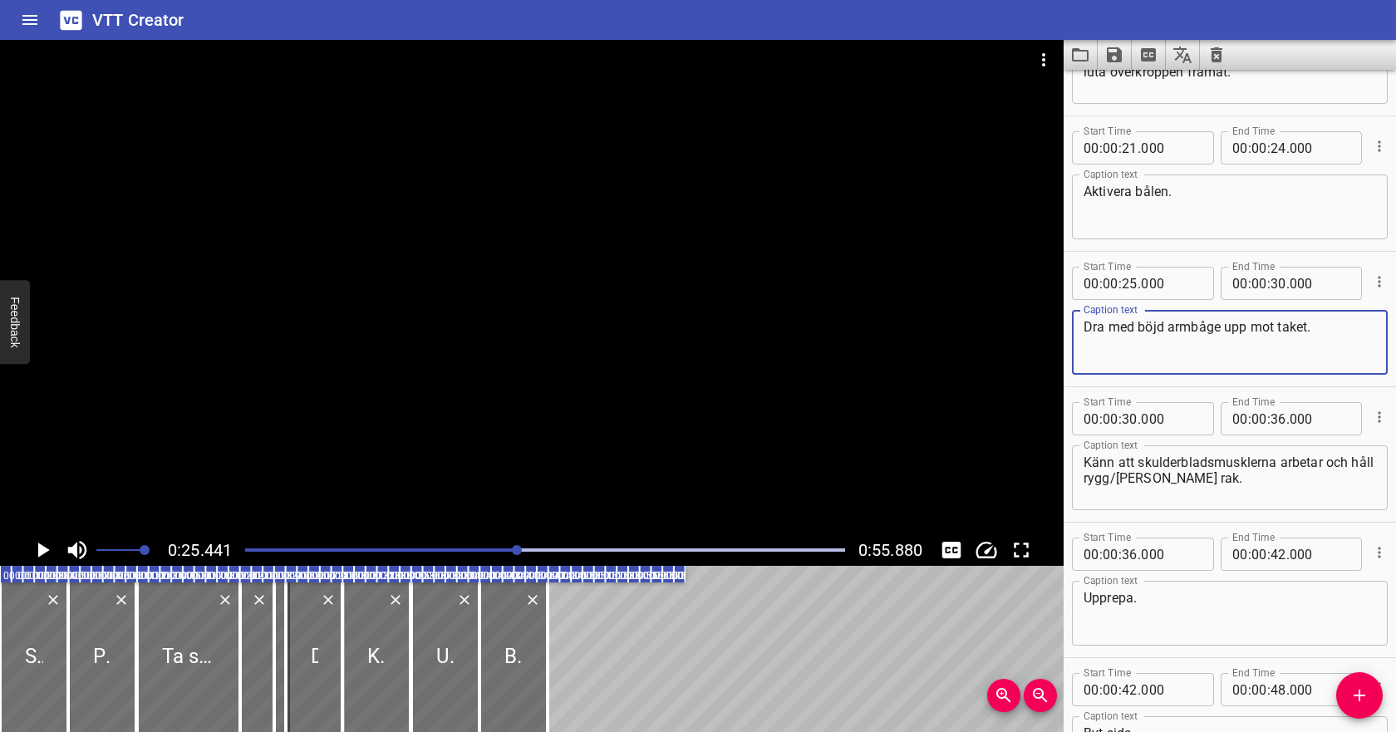
scroll to position [357, 0]
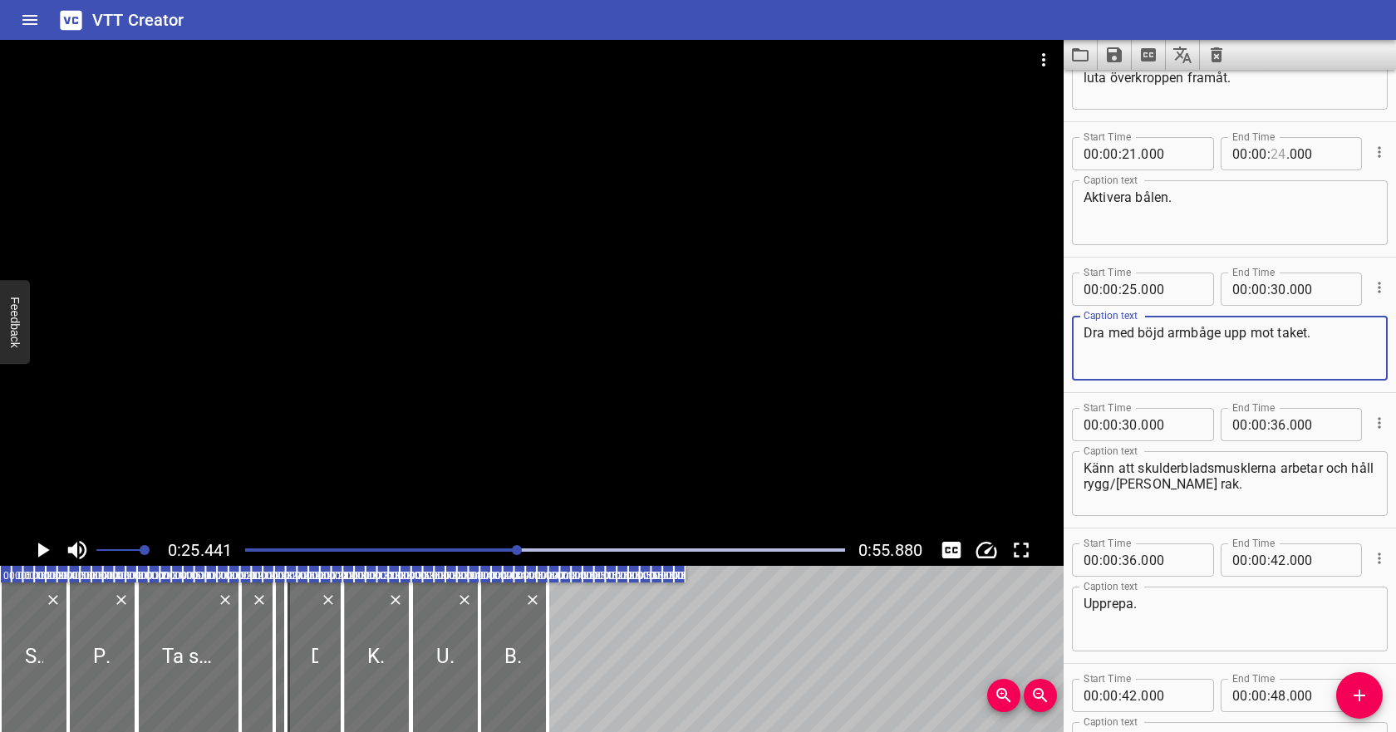
click at [1278, 159] on input "number" at bounding box center [1278, 153] width 16 height 33
type input "25"
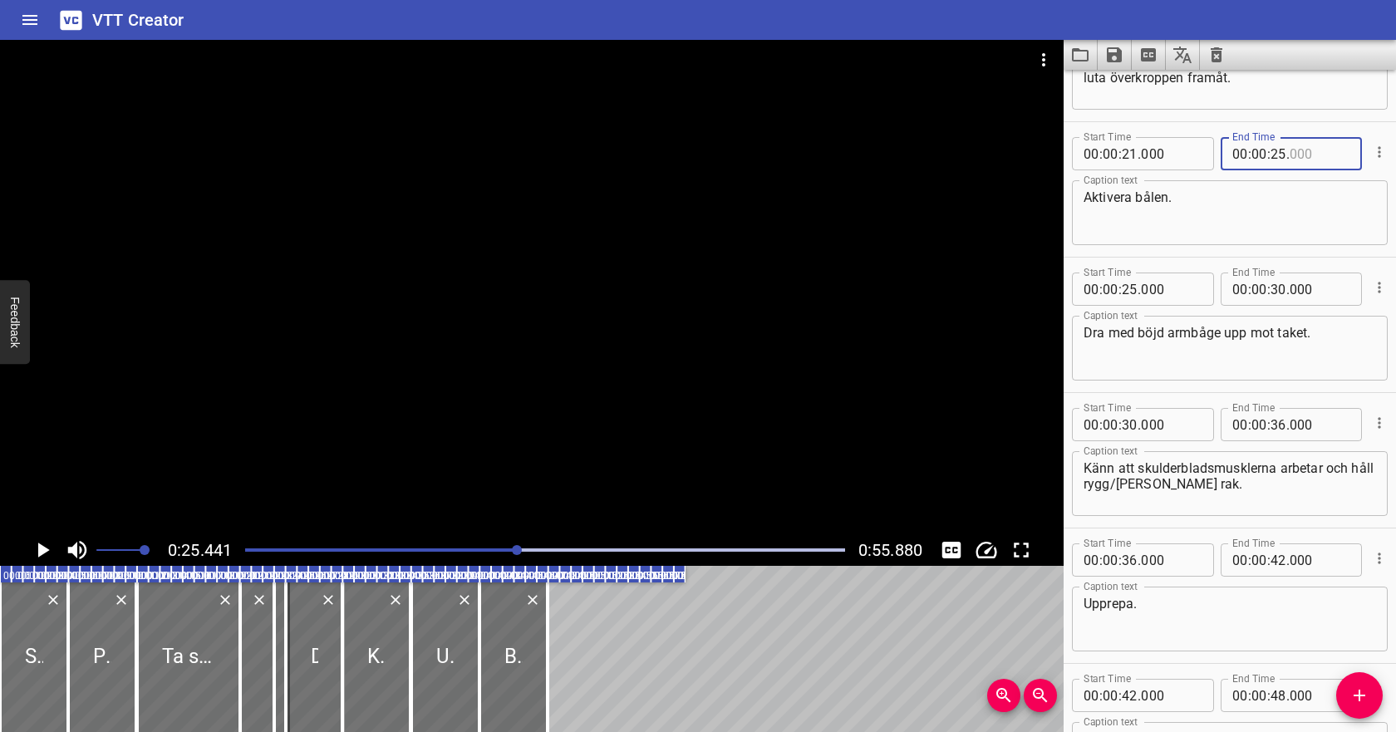
type input "000"
click at [1264, 202] on textarea "Aktivera bålen." at bounding box center [1229, 212] width 292 height 47
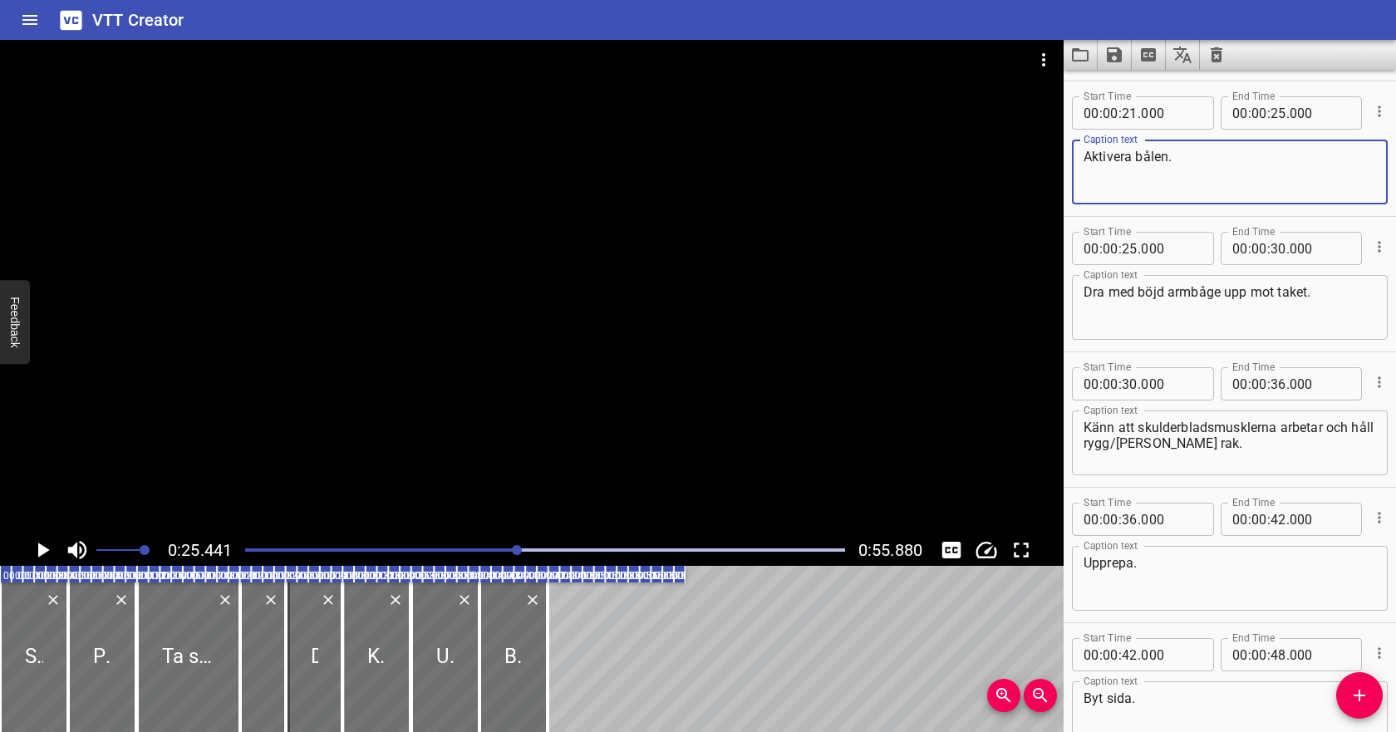
scroll to position [412, 0]
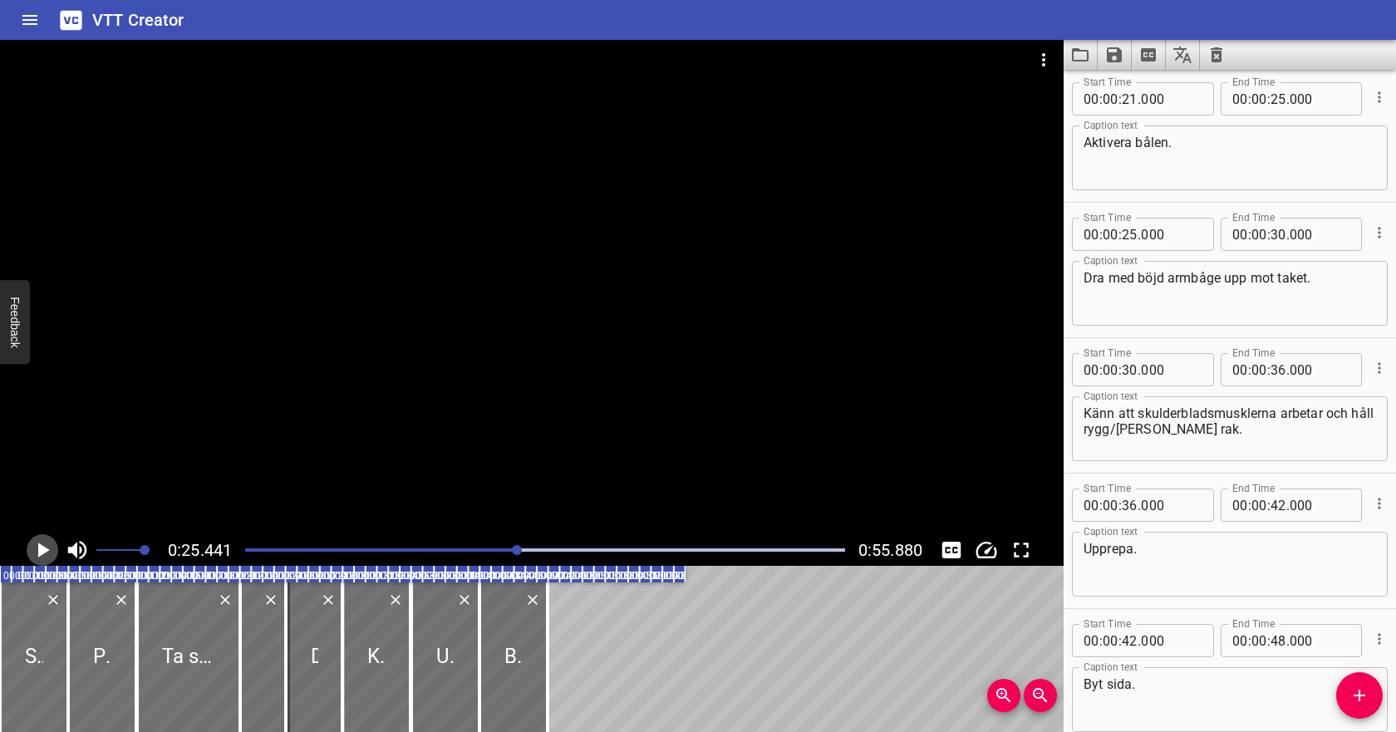
click at [40, 550] on icon "Play/Pause" at bounding box center [44, 549] width 12 height 15
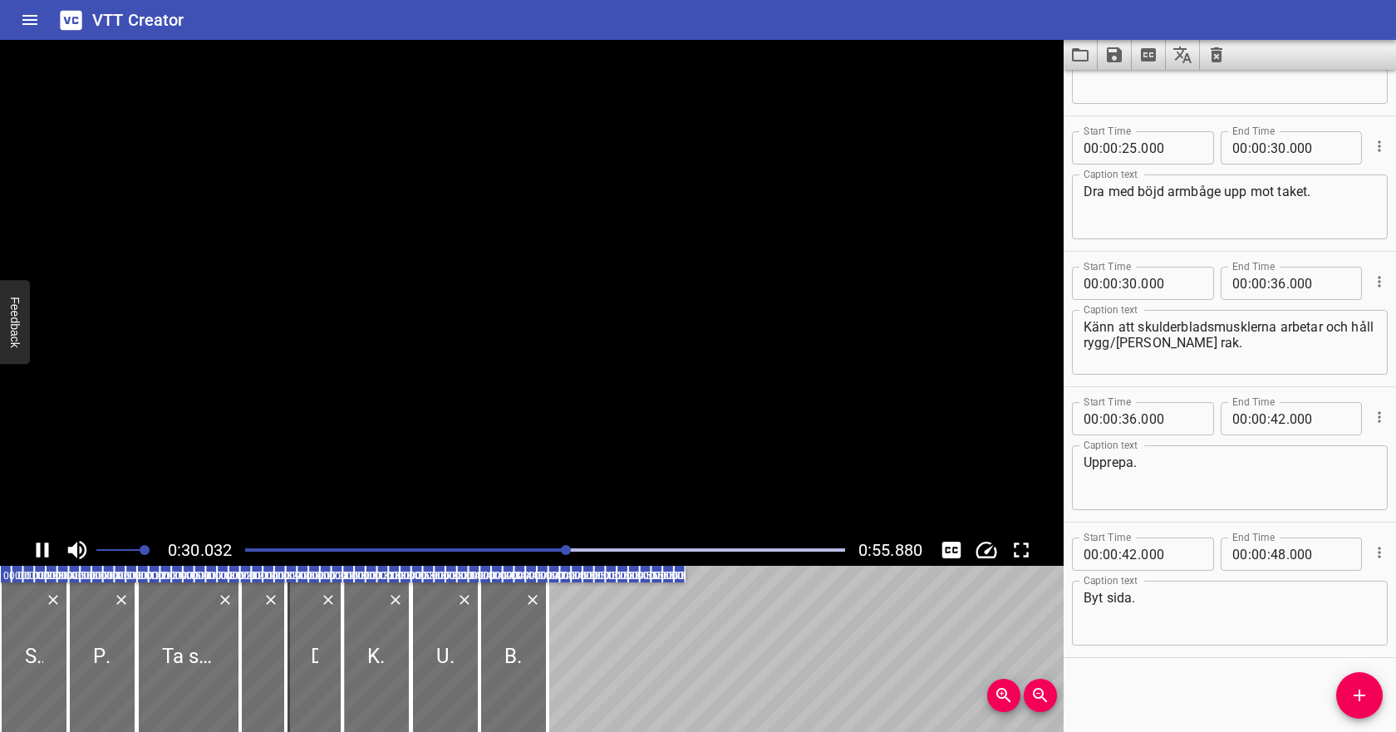
scroll to position [499, 0]
click at [40, 551] on icon "Play/Pause" at bounding box center [43, 549] width 12 height 15
click at [1273, 152] on input "number" at bounding box center [1278, 146] width 16 height 33
type input "33"
type input "000"
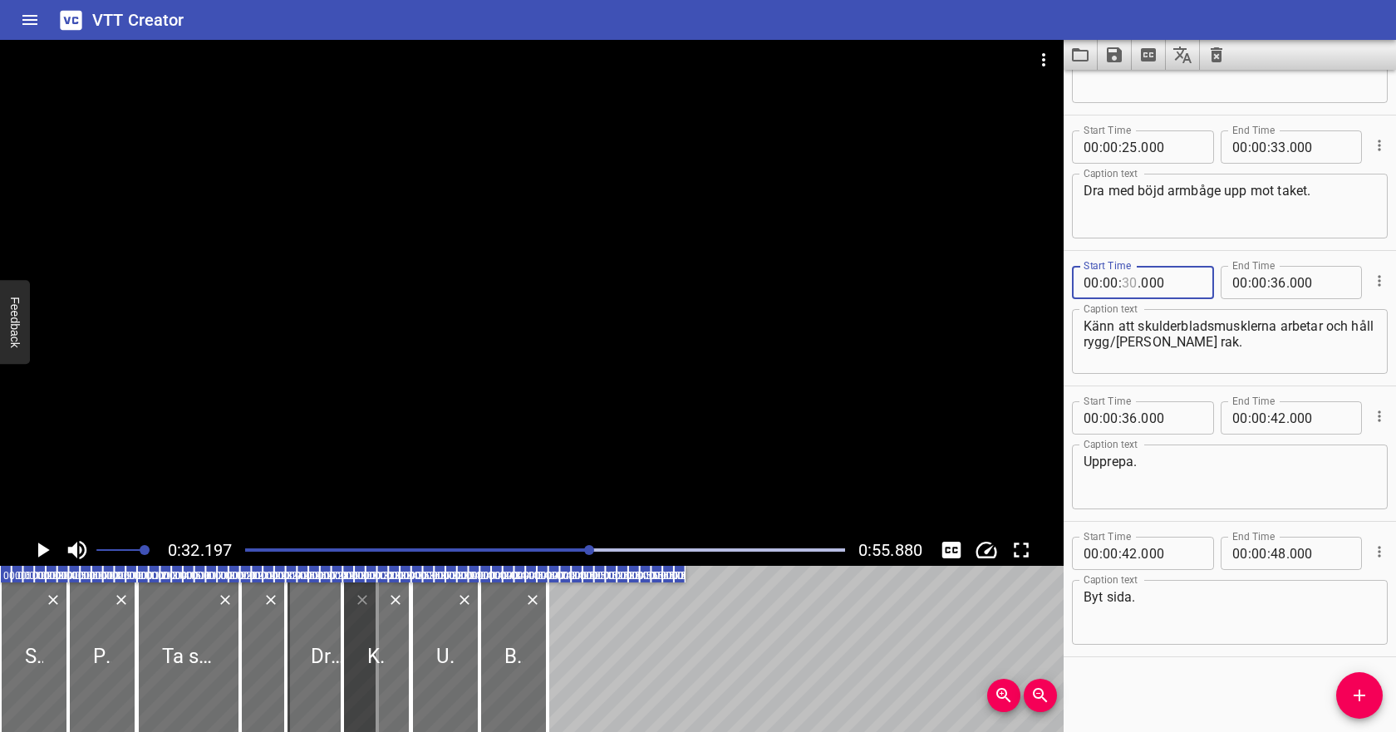
click at [1131, 279] on input "number" at bounding box center [1129, 282] width 16 height 33
type input "35"
type input "000"
click at [1278, 282] on input "number" at bounding box center [1278, 282] width 16 height 33
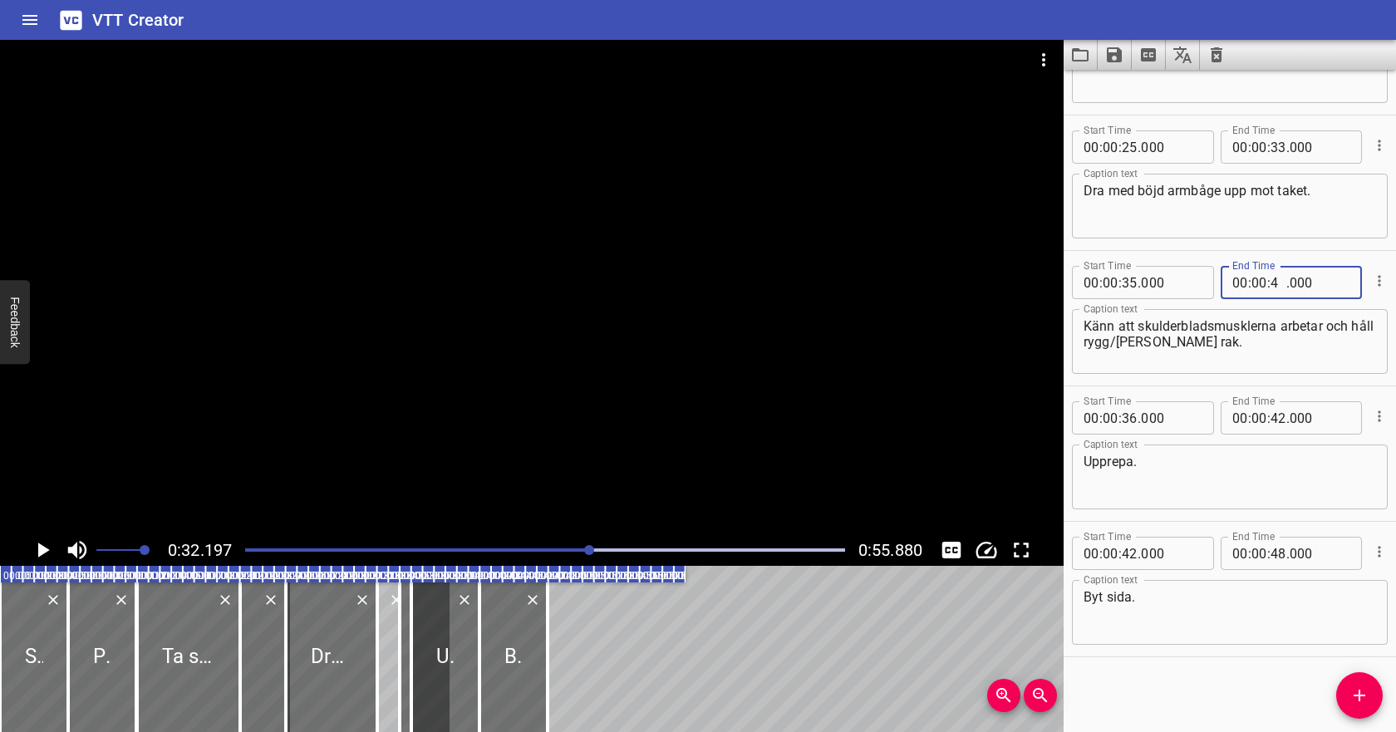
type input "41"
type input "000"
click at [1386, 412] on icon "Cue Options" at bounding box center [1379, 416] width 17 height 17
click at [1345, 444] on li "Delete Cue" at bounding box center [1309, 446] width 145 height 30
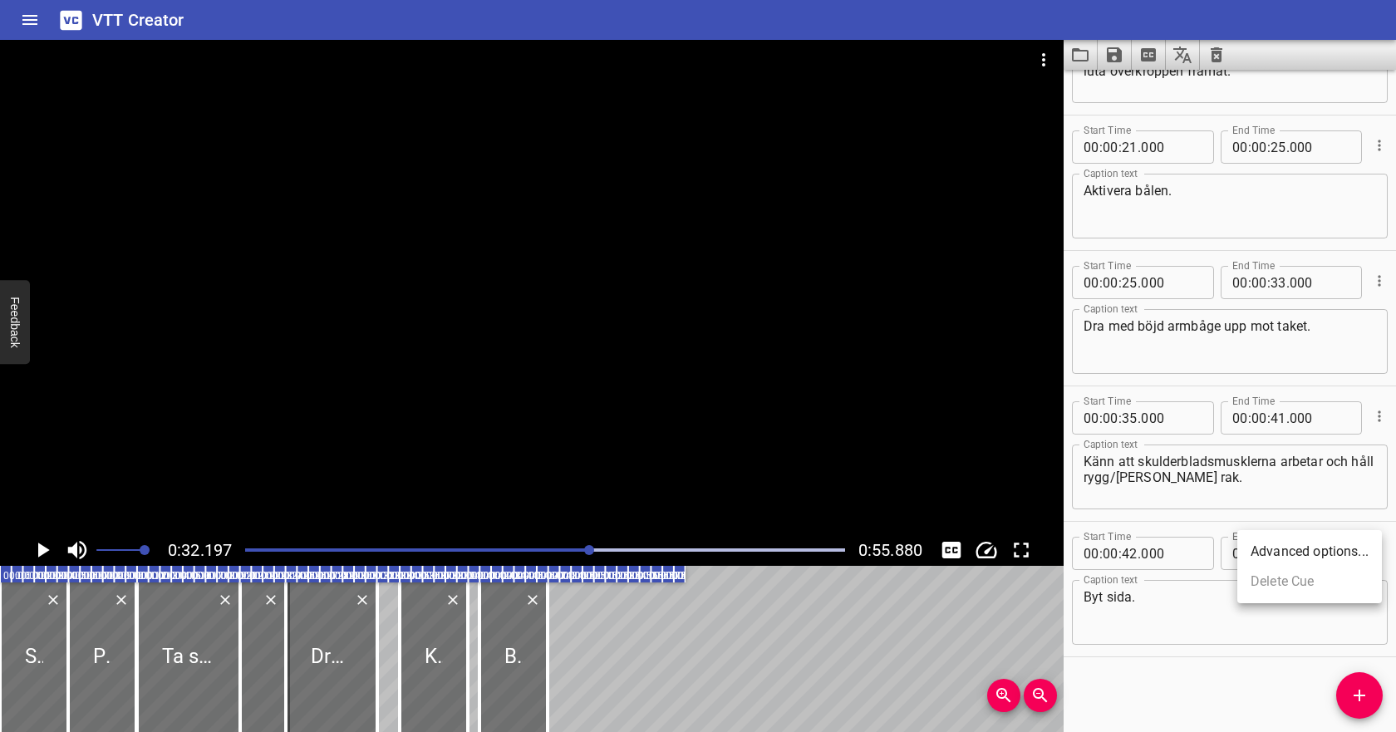
scroll to position [364, 0]
click at [42, 553] on icon "Play/Pause" at bounding box center [44, 549] width 12 height 15
click at [42, 553] on icon "Play/Pause" at bounding box center [42, 549] width 25 height 25
click at [1128, 552] on input "number" at bounding box center [1129, 553] width 16 height 33
type input "49"
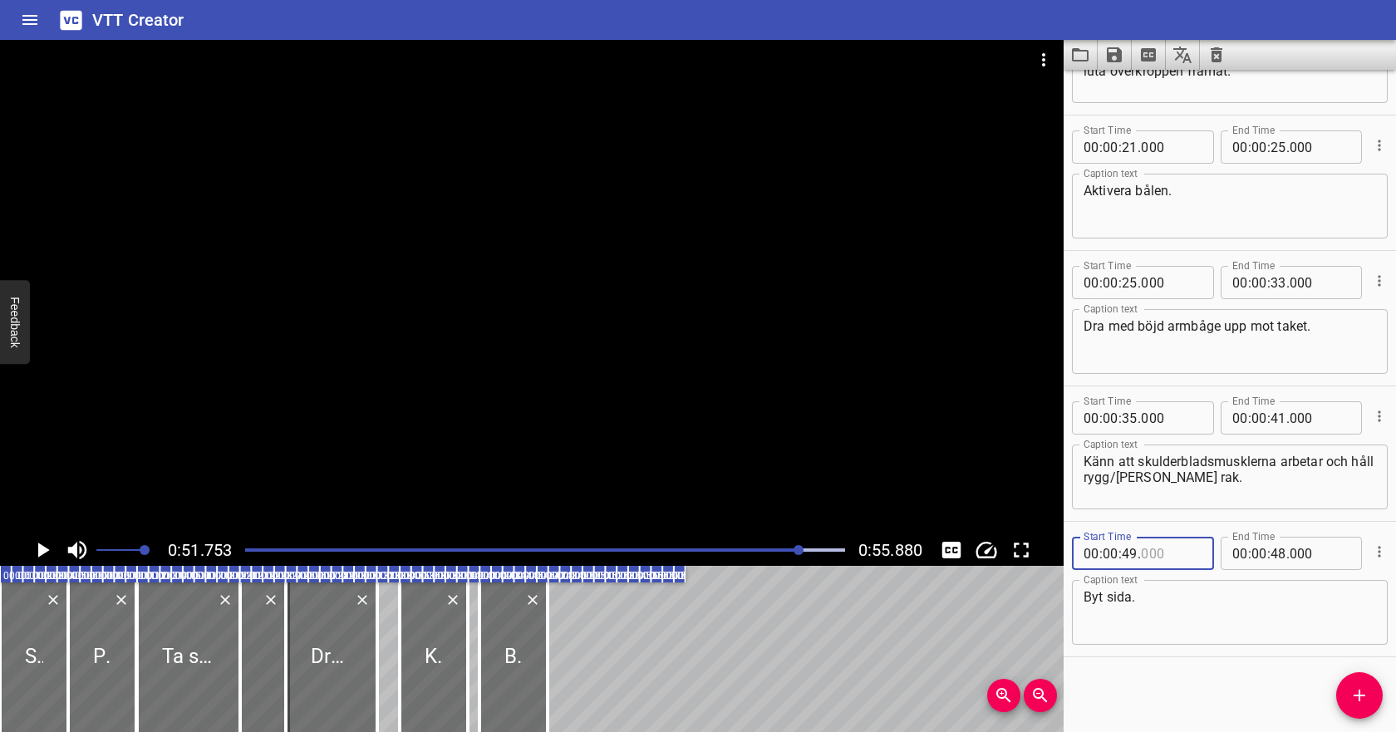
type input "000"
click at [1133, 557] on input "number" at bounding box center [1129, 553] width 16 height 33
type input "50"
type input "000"
click at [1274, 555] on input "number" at bounding box center [1278, 553] width 16 height 33
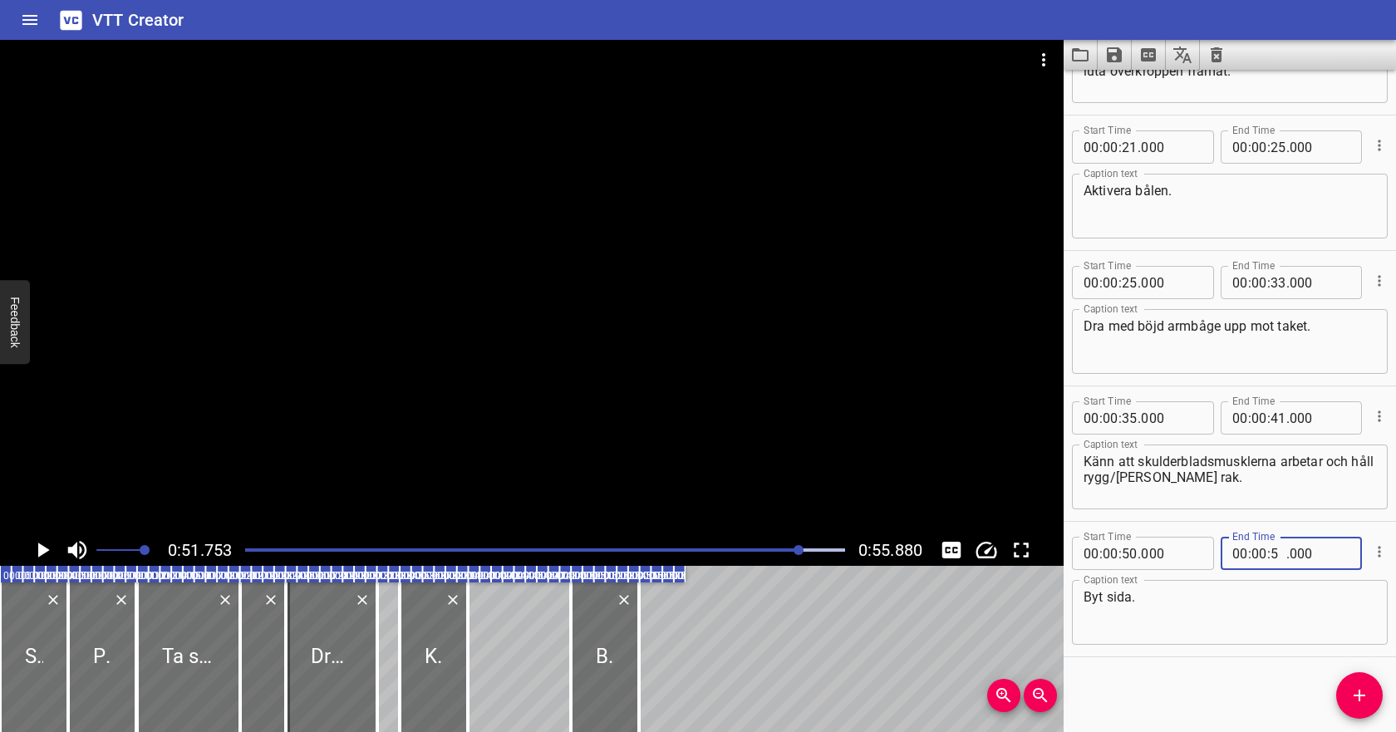
type input "55"
type input "000"
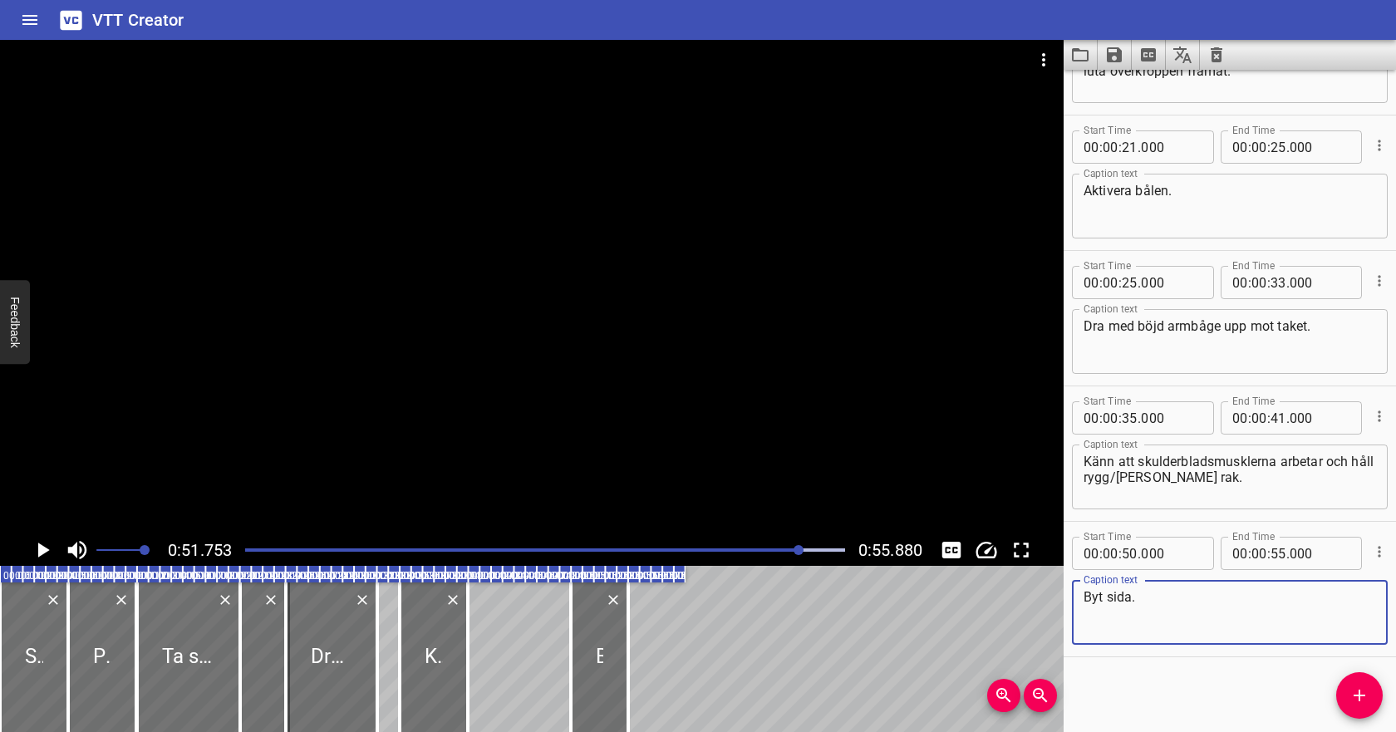
click at [1254, 601] on textarea "Byt sida." at bounding box center [1229, 612] width 292 height 47
click at [245, 548] on div at bounding box center [545, 549] width 620 height 23
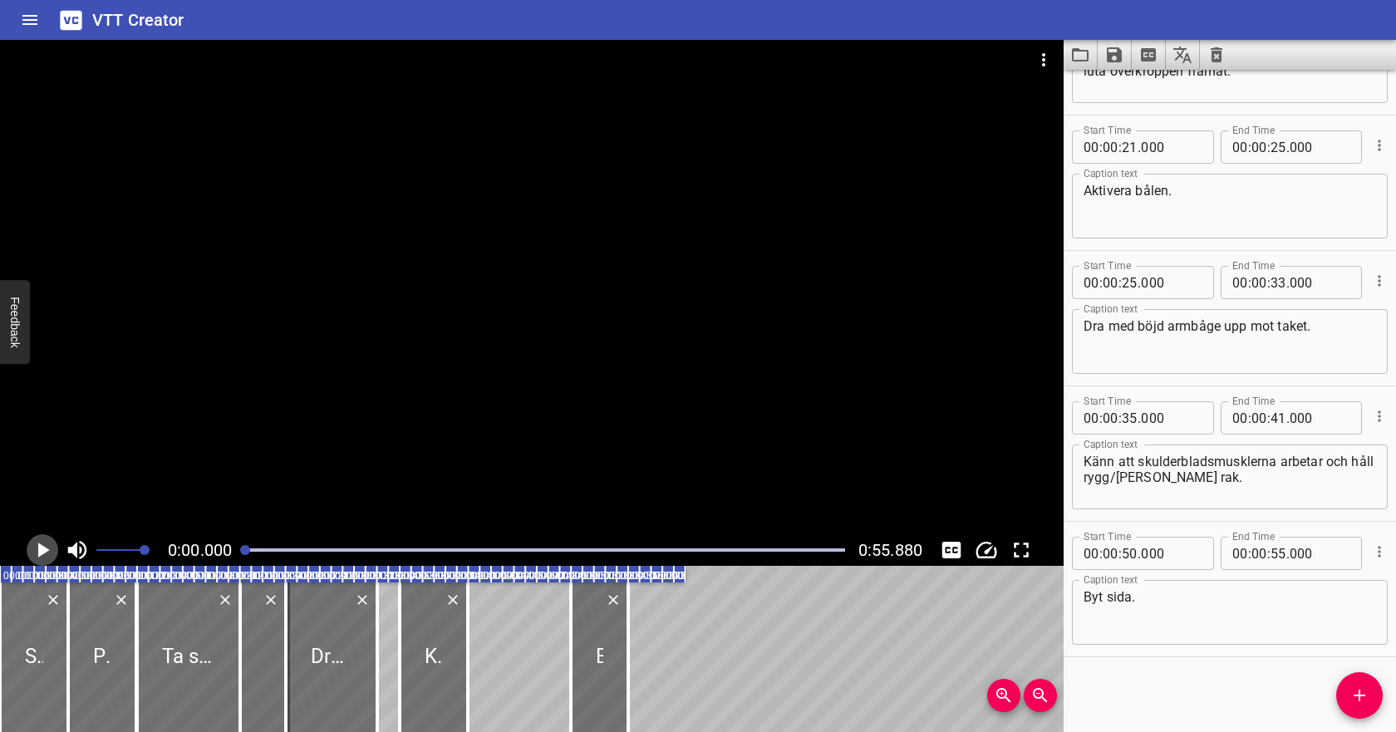
click at [48, 545] on icon "Play/Pause" at bounding box center [42, 549] width 25 height 25
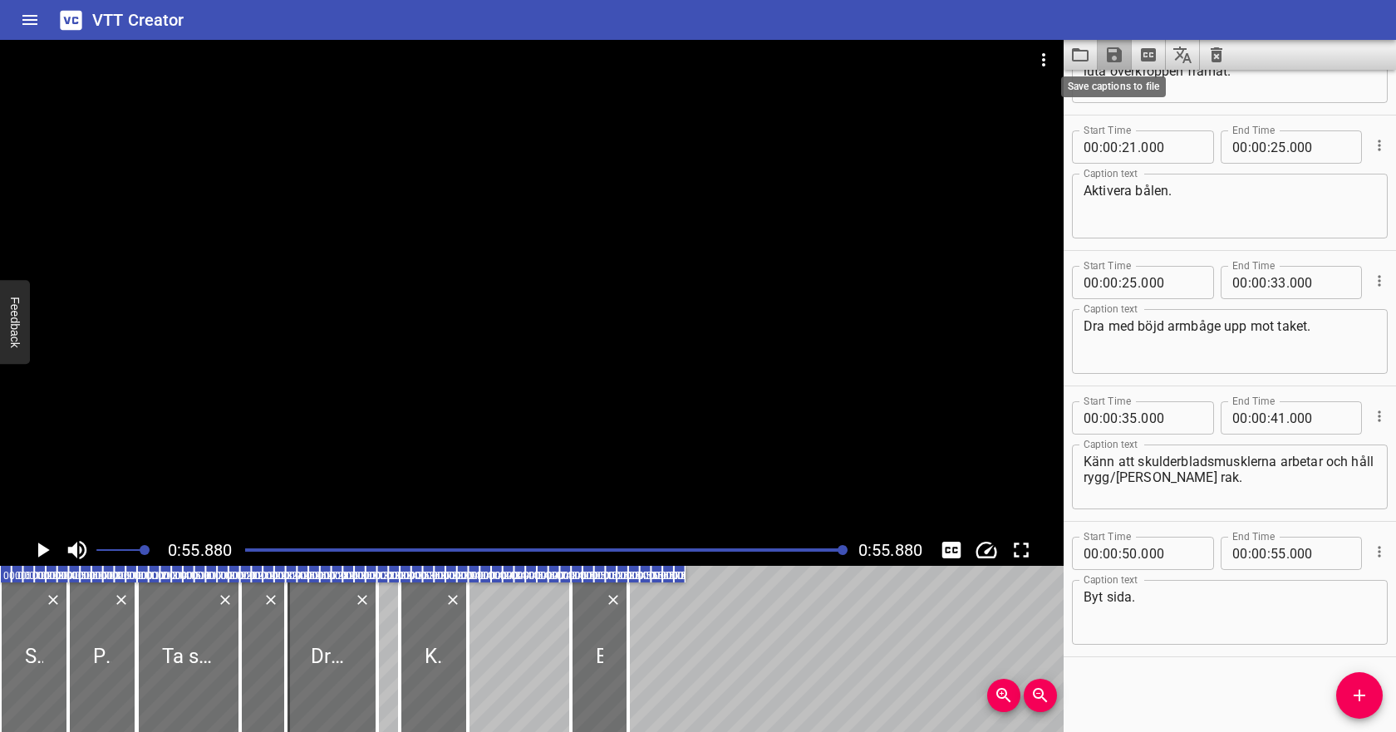
click at [1121, 54] on icon "Save captions to file" at bounding box center [1114, 54] width 15 height 15
click at [1123, 84] on li "Save to VTT file" at bounding box center [1158, 91] width 122 height 30
click at [1049, 56] on icon "Video Options" at bounding box center [1043, 60] width 20 height 20
click at [1054, 69] on li "Select New Video File..." at bounding box center [1105, 62] width 165 height 30
click at [1222, 51] on icon "Clear captions" at bounding box center [1216, 55] width 20 height 20
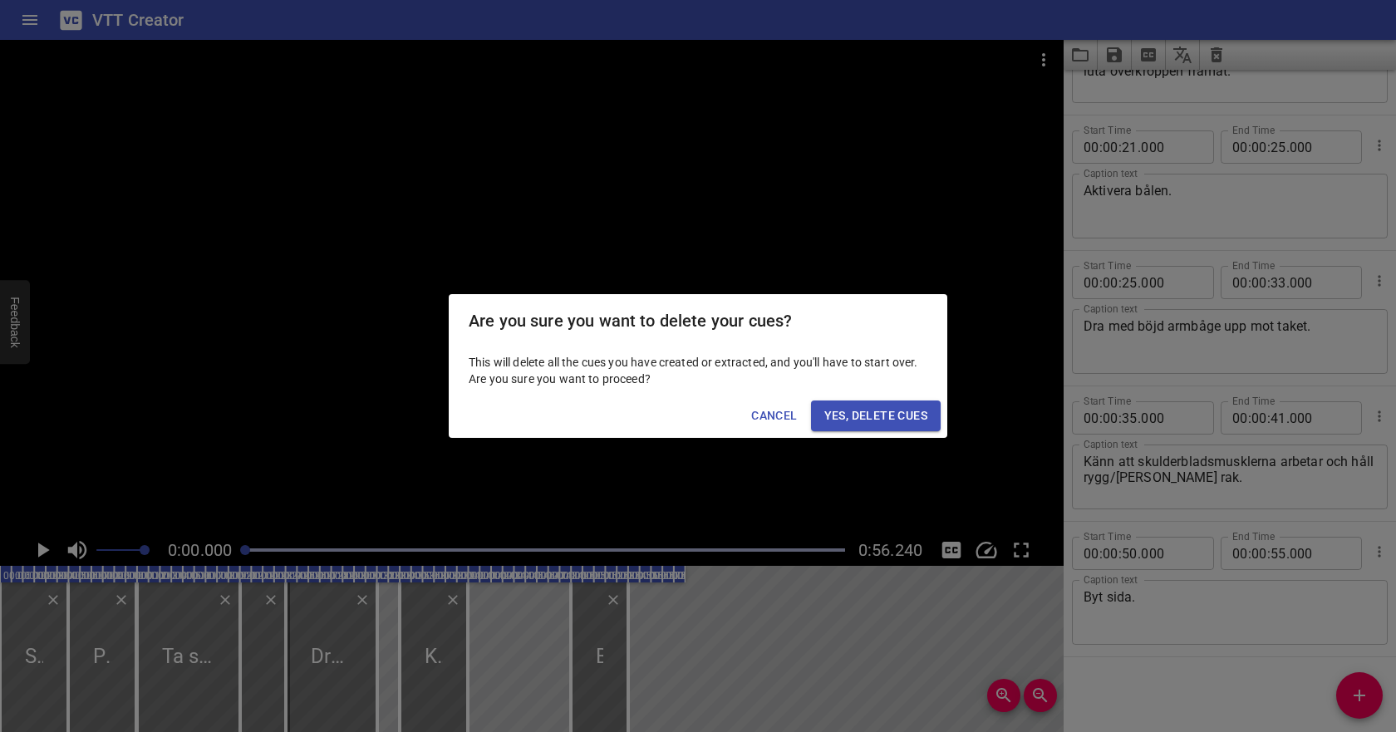
click at [911, 406] on span "Yes, Delete Cues" at bounding box center [875, 415] width 103 height 21
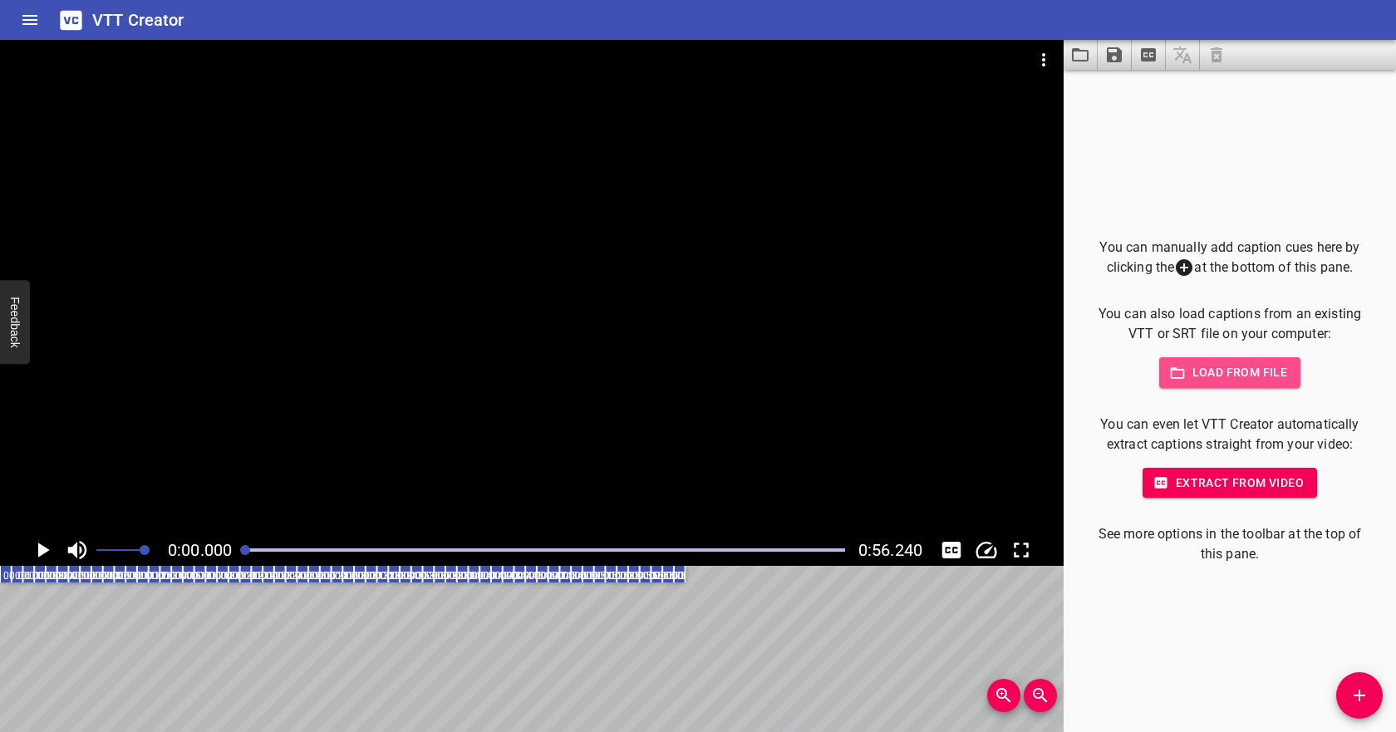
click at [1181, 374] on icon "button" at bounding box center [1177, 373] width 17 height 17
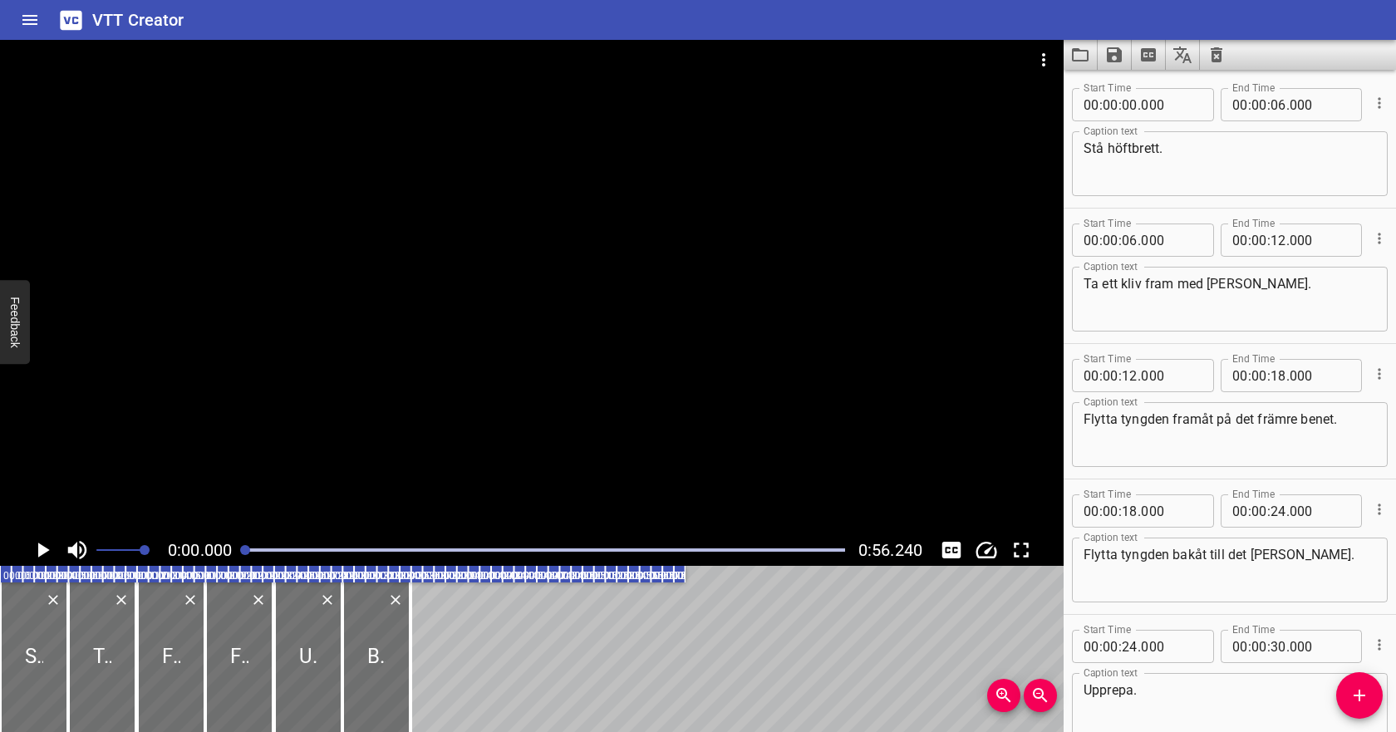
scroll to position [228, 0]
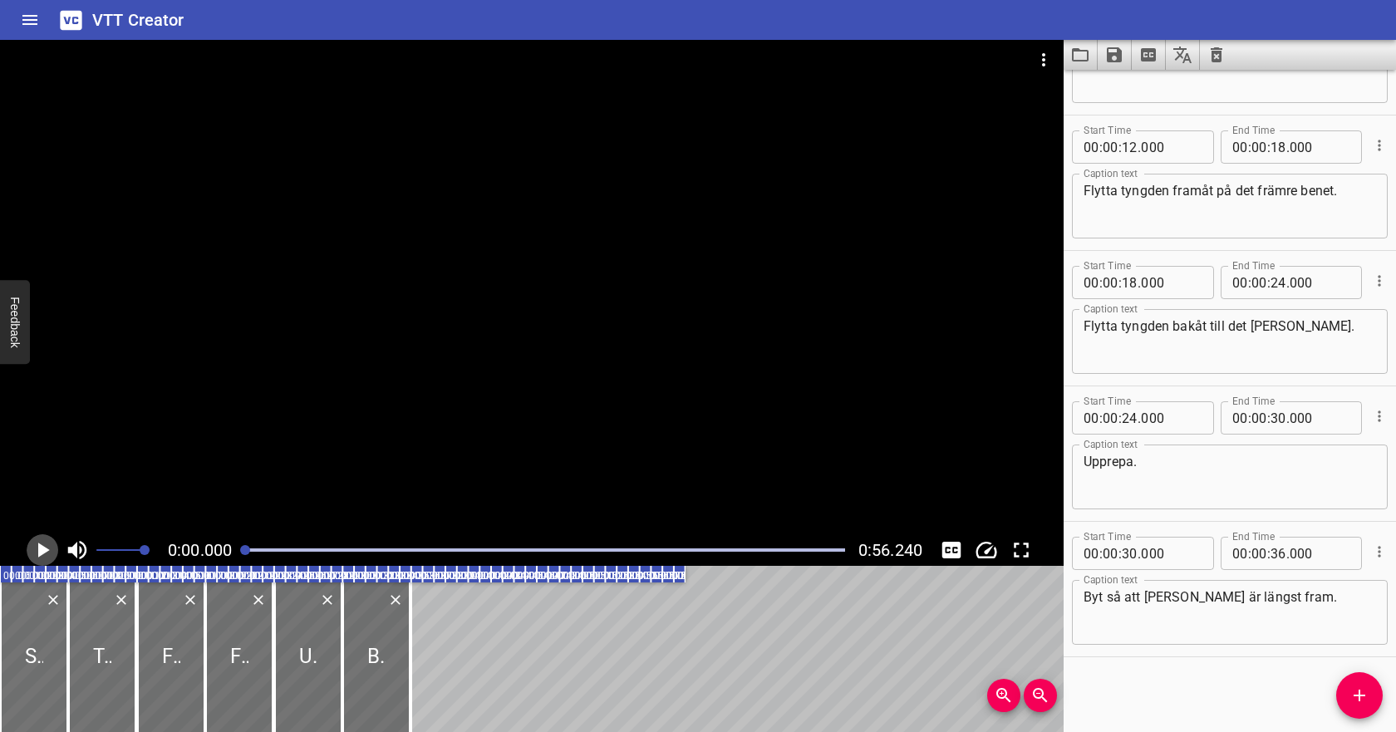
click at [44, 547] on icon "Play/Pause" at bounding box center [44, 549] width 12 height 15
click at [42, 545] on icon "Play/Pause" at bounding box center [42, 549] width 25 height 25
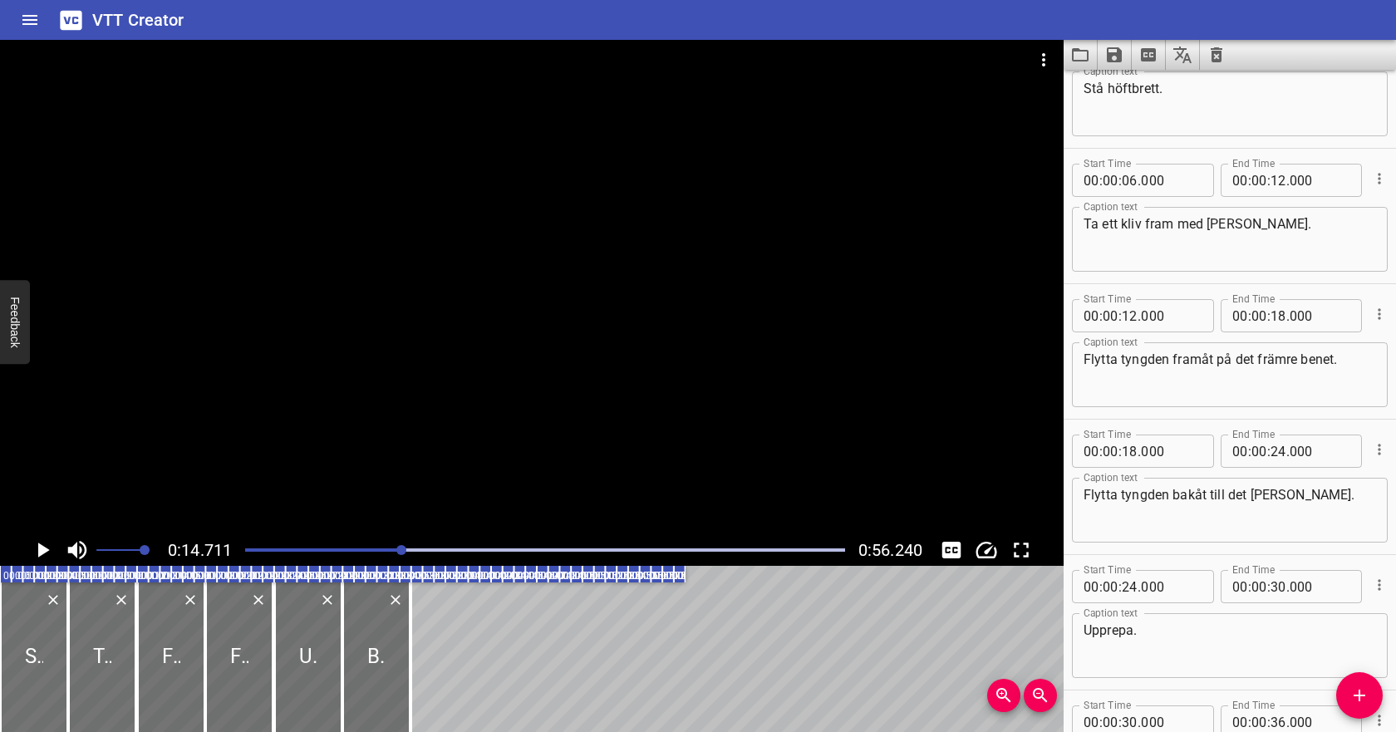
scroll to position [0, 0]
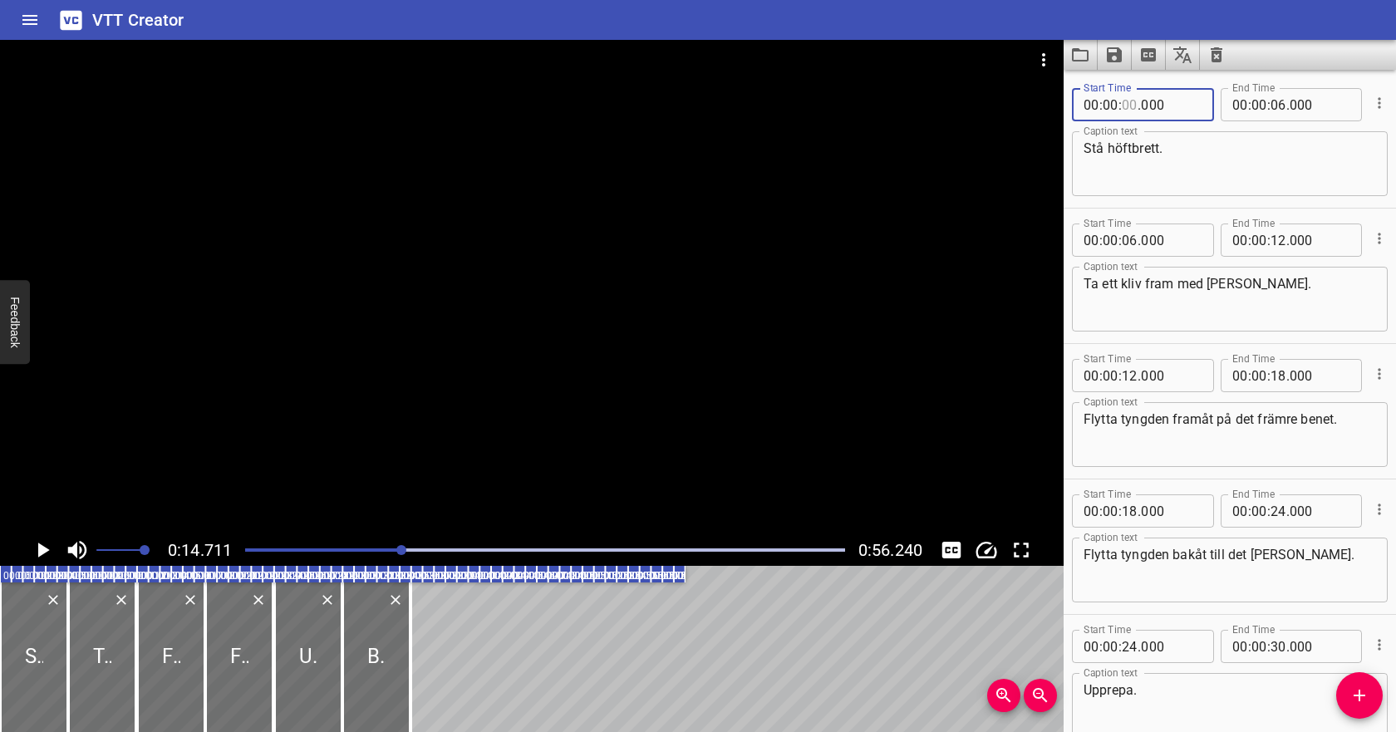
click at [1128, 102] on input "number" at bounding box center [1129, 104] width 16 height 33
type input "03"
type input "000"
click at [1279, 107] on input "number" at bounding box center [1278, 104] width 16 height 33
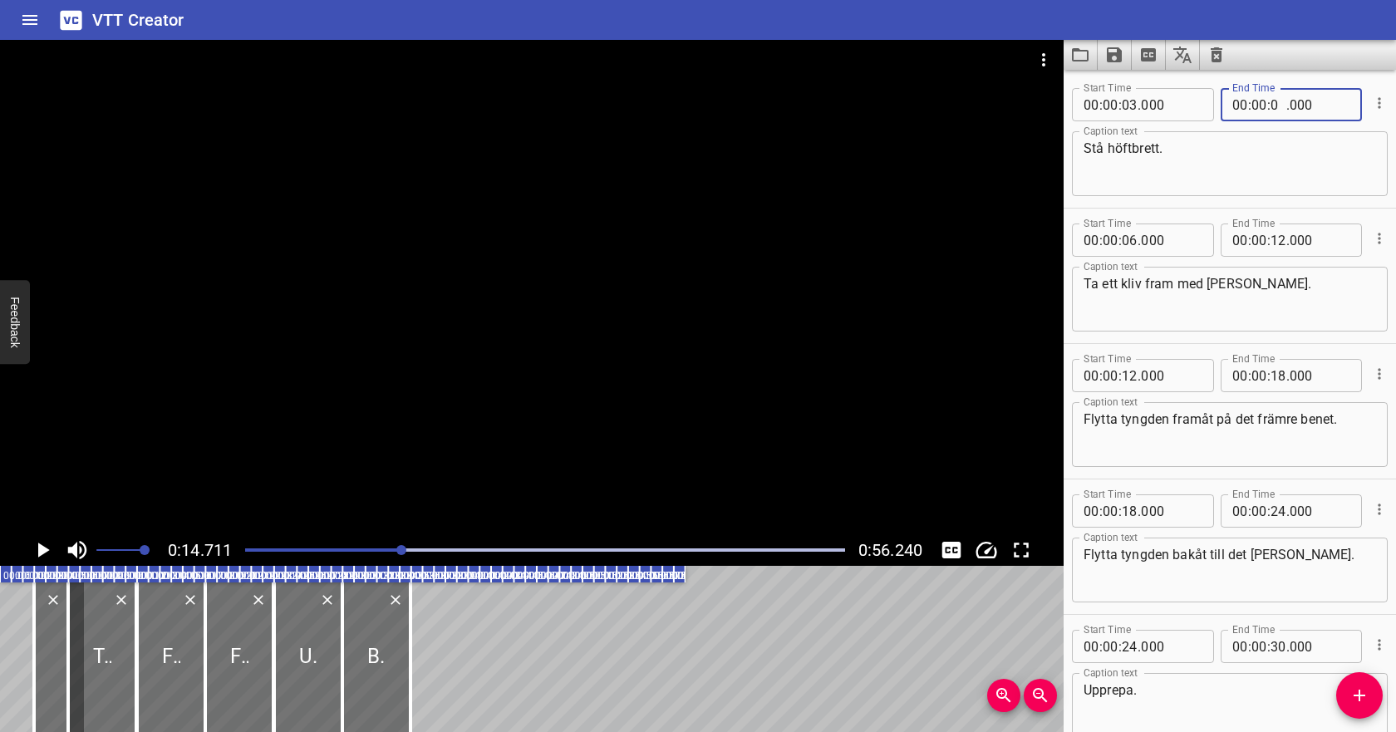
type input "09"
type input "000"
click at [1133, 237] on input "number" at bounding box center [1129, 239] width 16 height 33
type input "12"
type input "000"
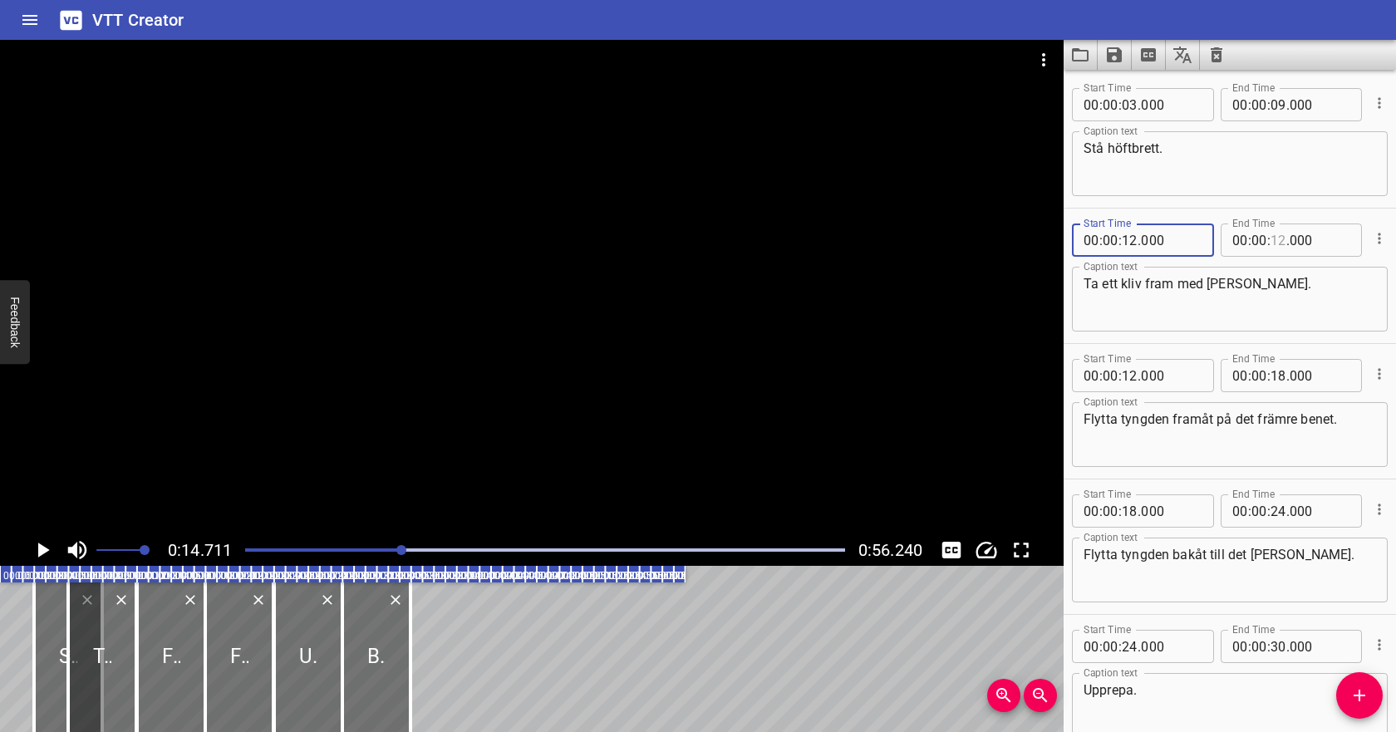
click at [1277, 241] on input "number" at bounding box center [1278, 239] width 16 height 33
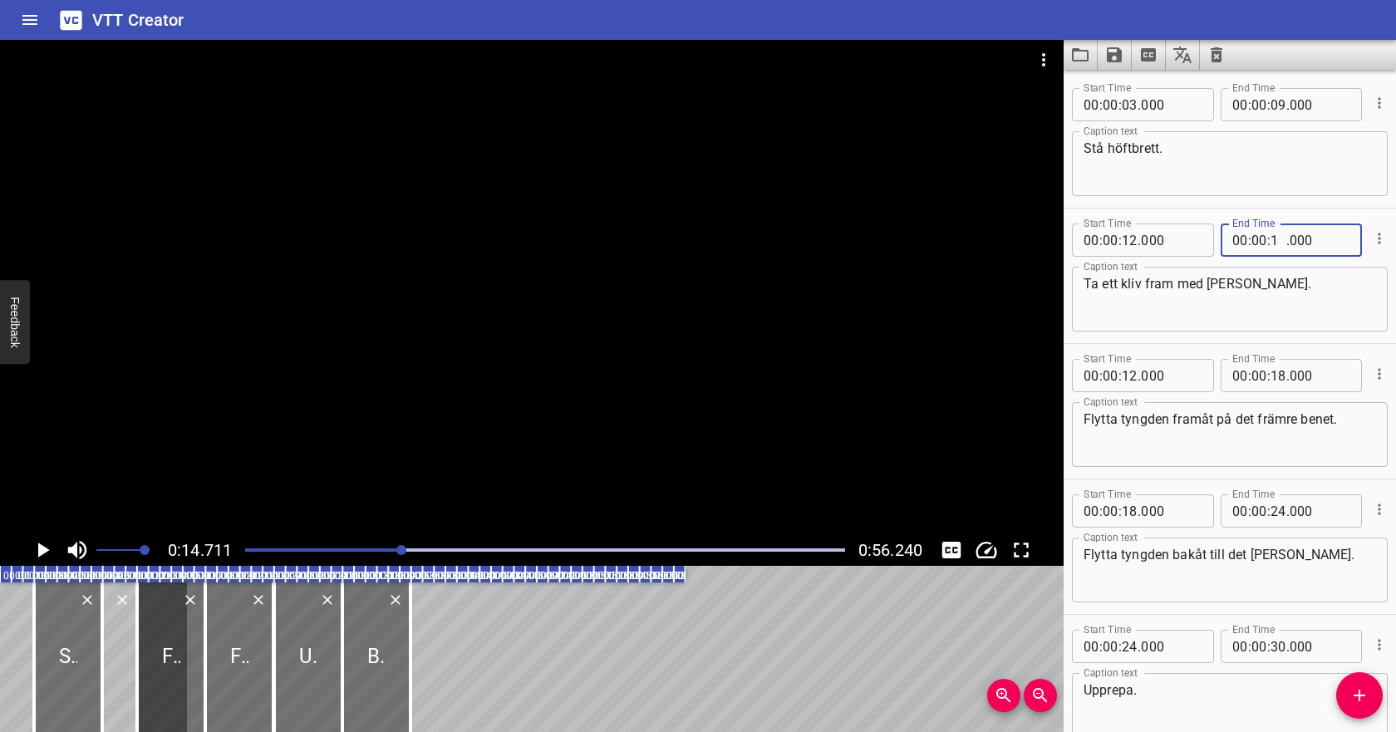
type input "15"
type input "000"
click at [1131, 376] on input "number" at bounding box center [1129, 375] width 16 height 33
type input "15"
type input "000"
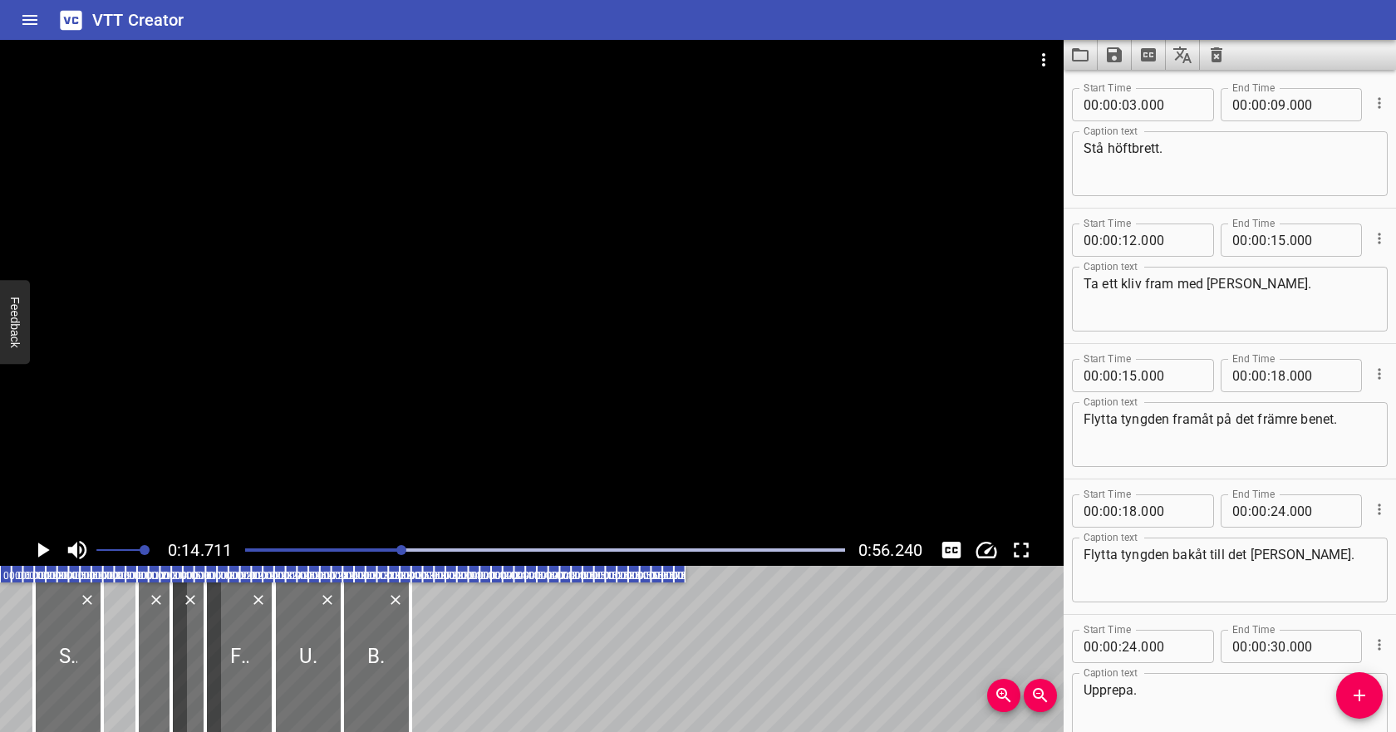
click at [1249, 410] on div "Flytta tyngden framåt på det främre benet. Caption text" at bounding box center [1230, 434] width 316 height 65
click at [338, 551] on div "Play progress" at bounding box center [102, 549] width 600 height 3
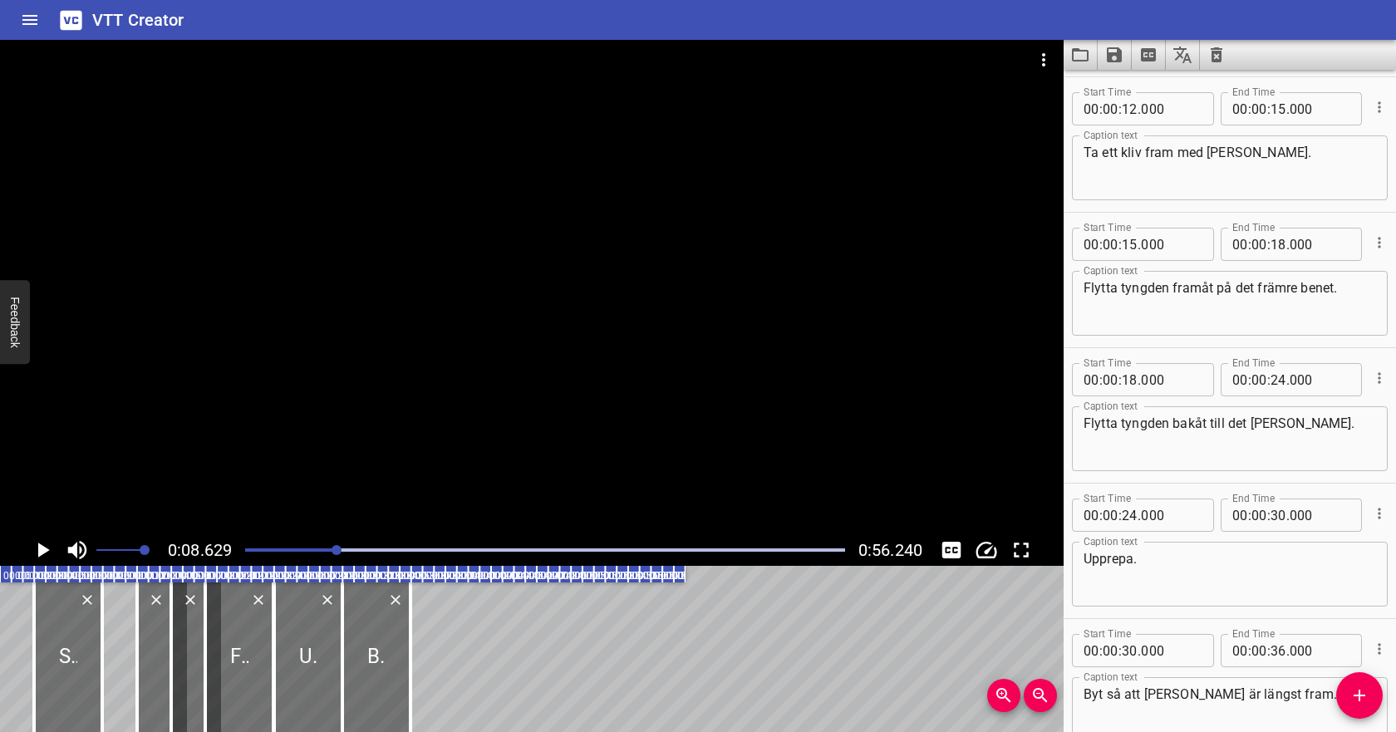
scroll to position [135, 0]
click at [37, 550] on icon "Play/Pause" at bounding box center [42, 549] width 25 height 25
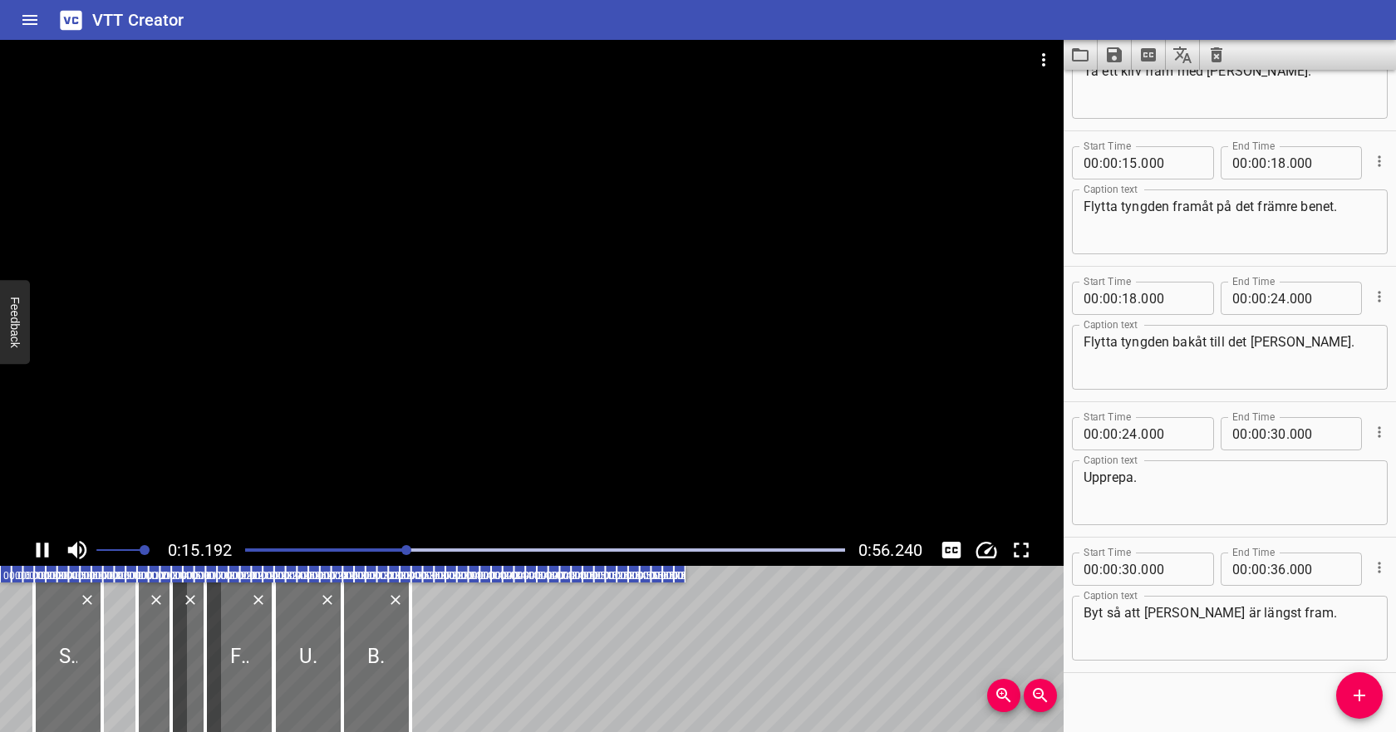
scroll to position [228, 0]
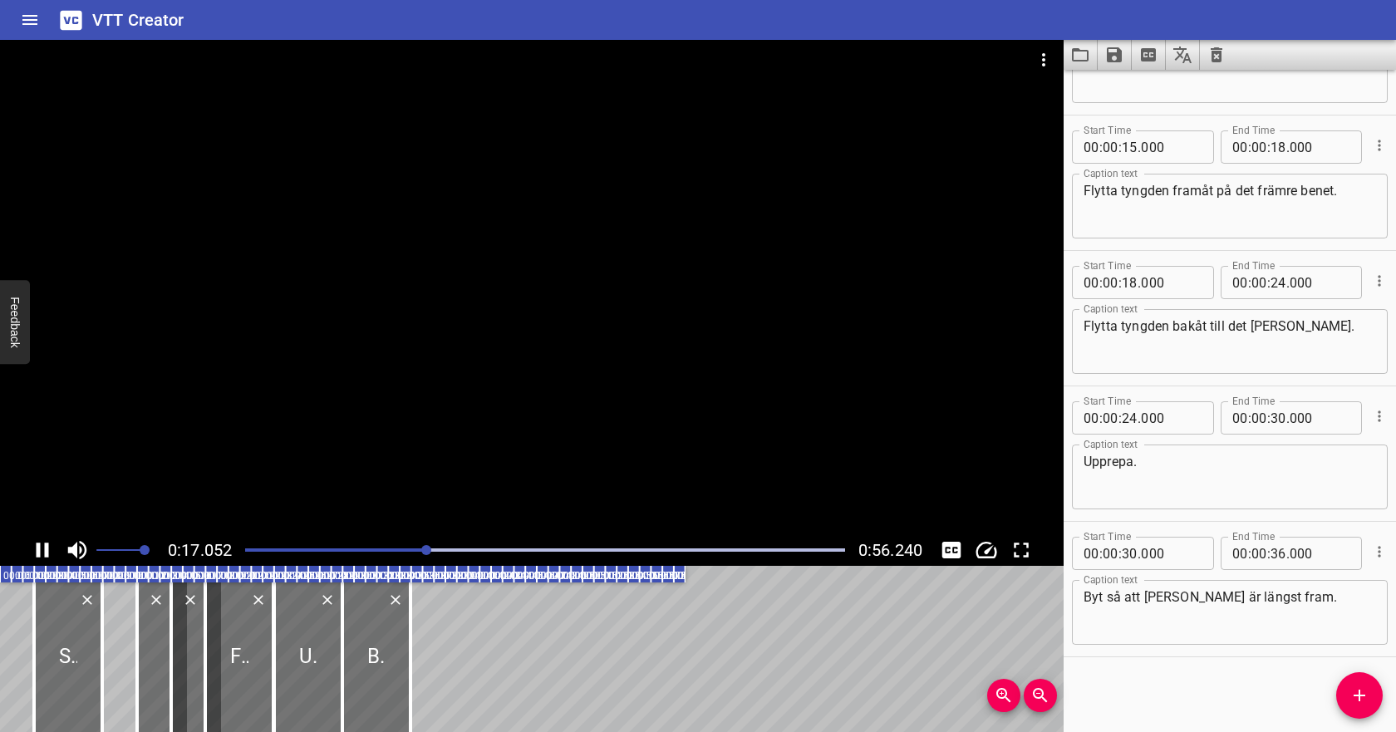
click at [37, 552] on icon "Play/Pause" at bounding box center [43, 549] width 12 height 15
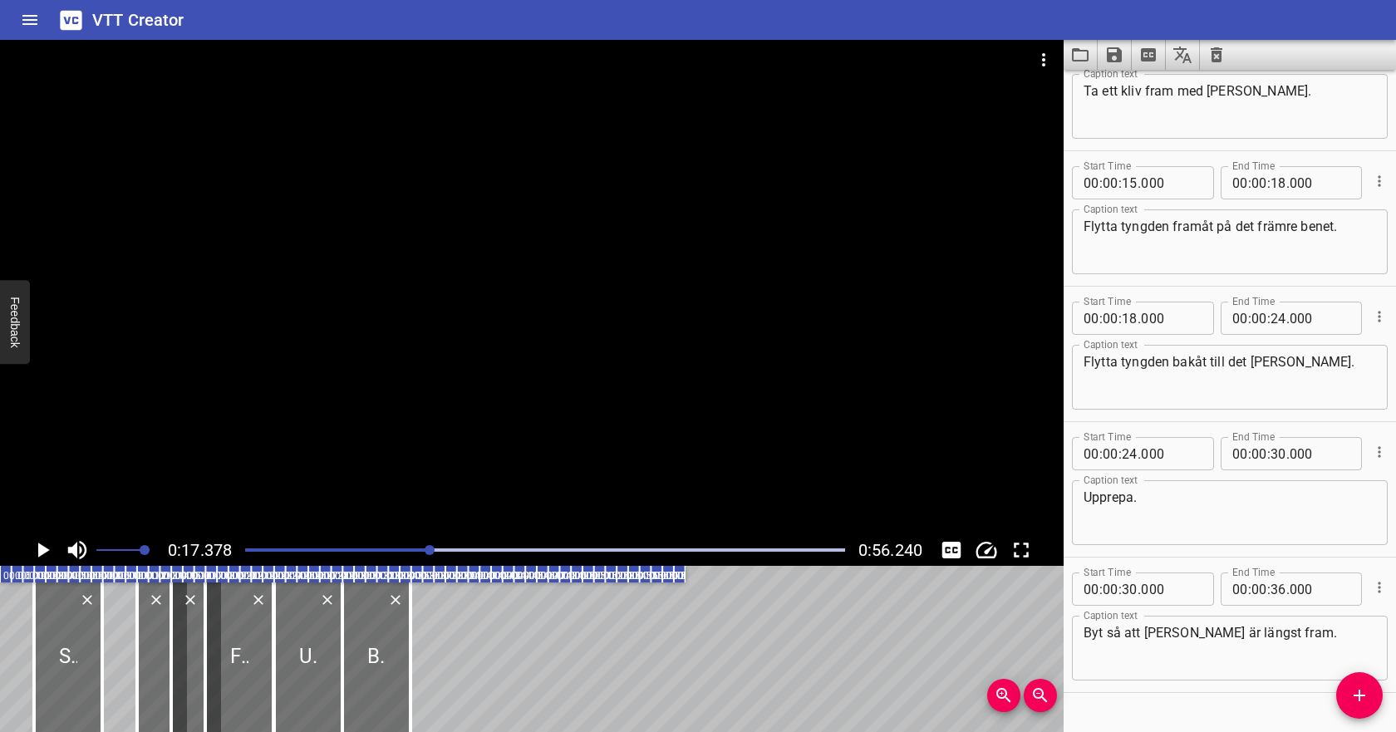
scroll to position [191, 0]
click at [1127, 189] on input "number" at bounding box center [1129, 184] width 16 height 33
click at [1123, 183] on input "7" at bounding box center [1129, 184] width 16 height 33
type input "17"
type input "000"
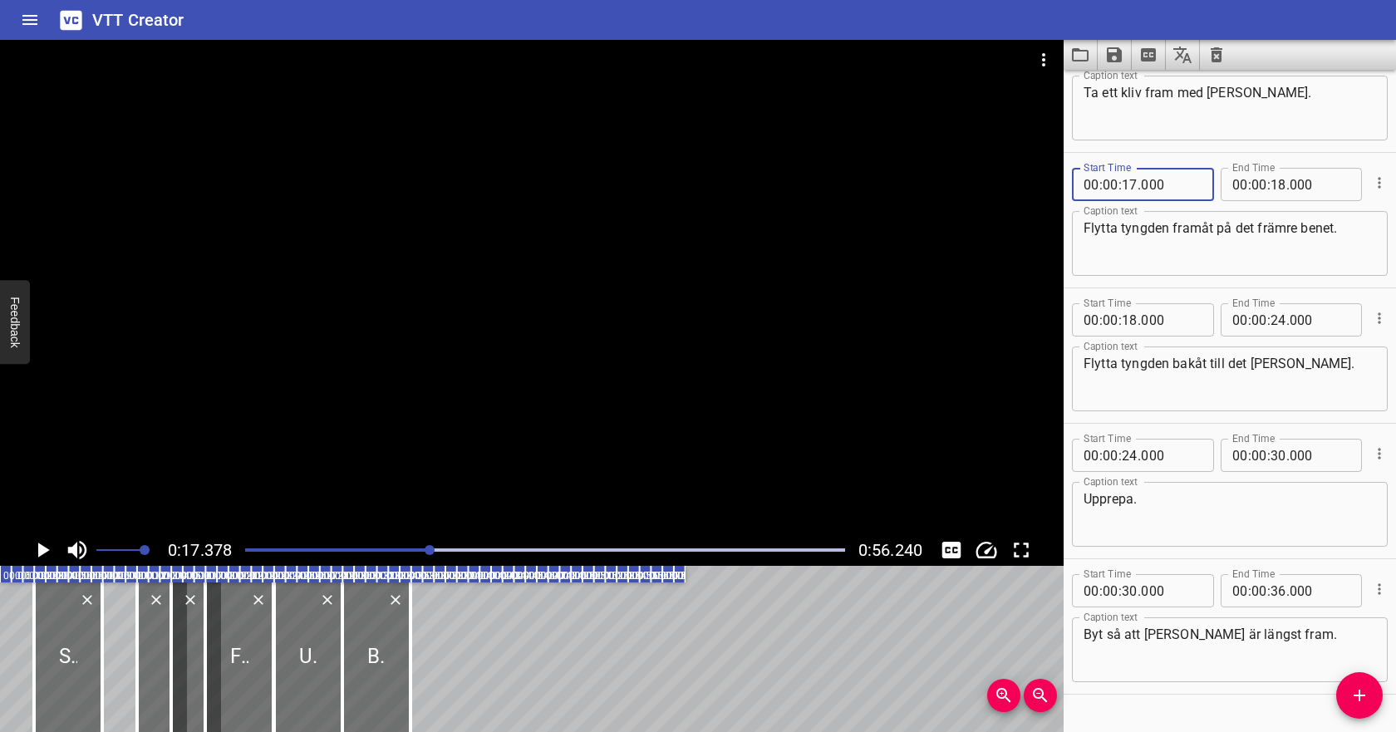
click at [39, 553] on icon "Play/Pause" at bounding box center [44, 549] width 12 height 15
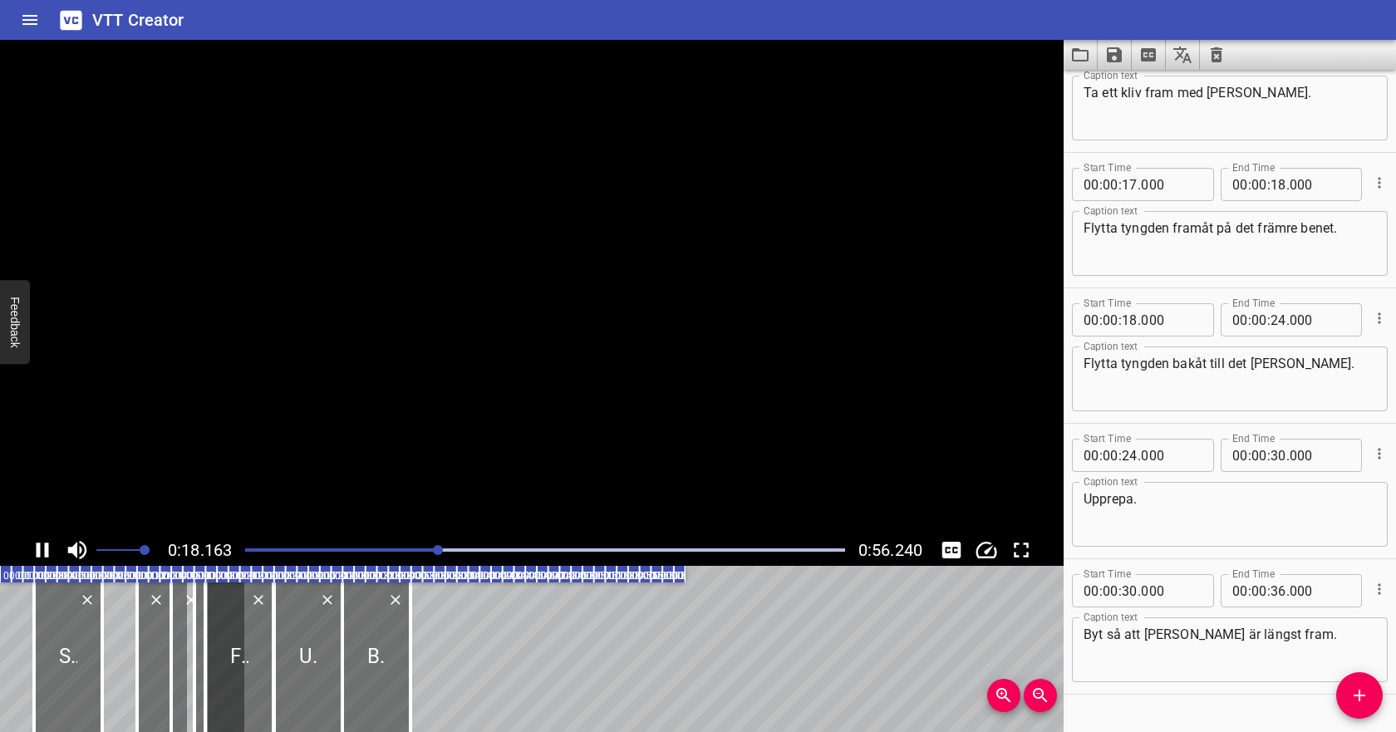
scroll to position [228, 0]
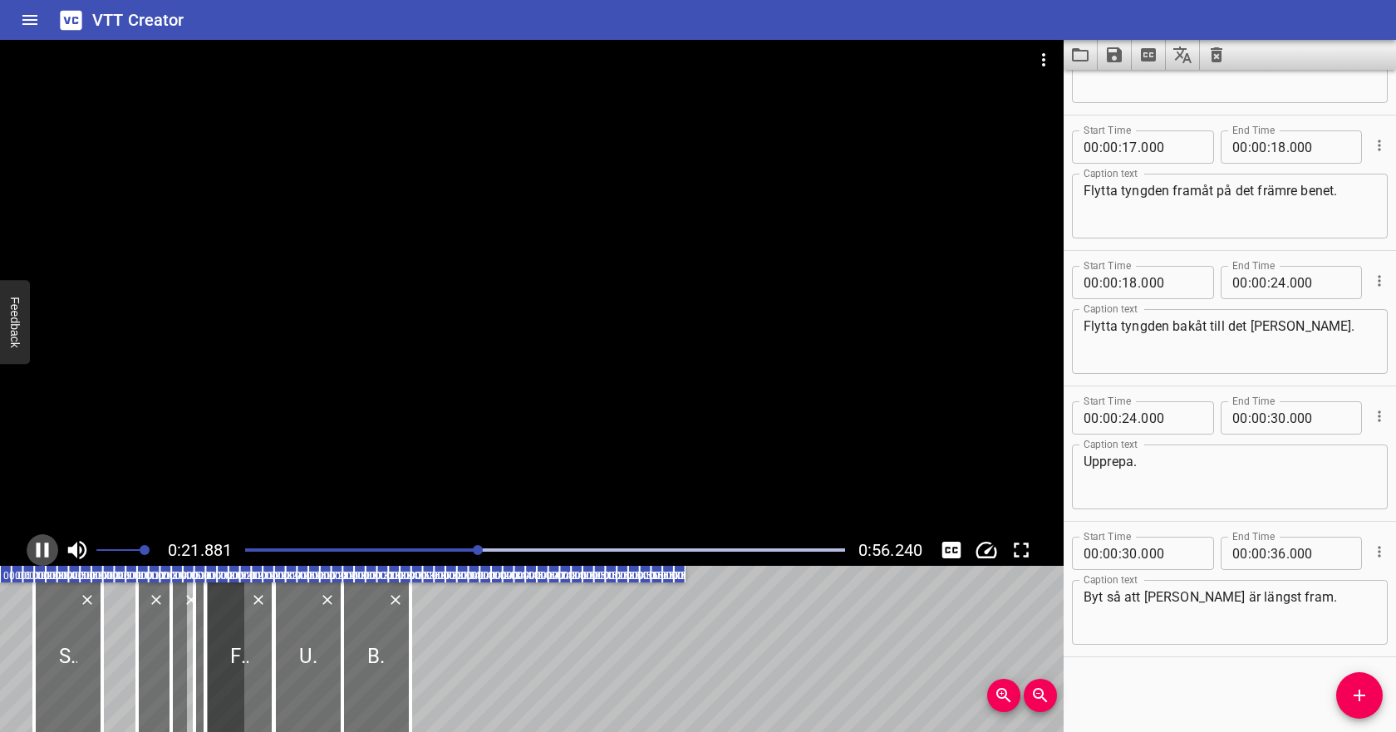
click at [39, 554] on icon "Play/Pause" at bounding box center [43, 549] width 12 height 15
click at [1273, 152] on input "number" at bounding box center [1278, 146] width 16 height 33
type input "21"
type input "000"
click at [1136, 282] on input "number" at bounding box center [1129, 282] width 16 height 33
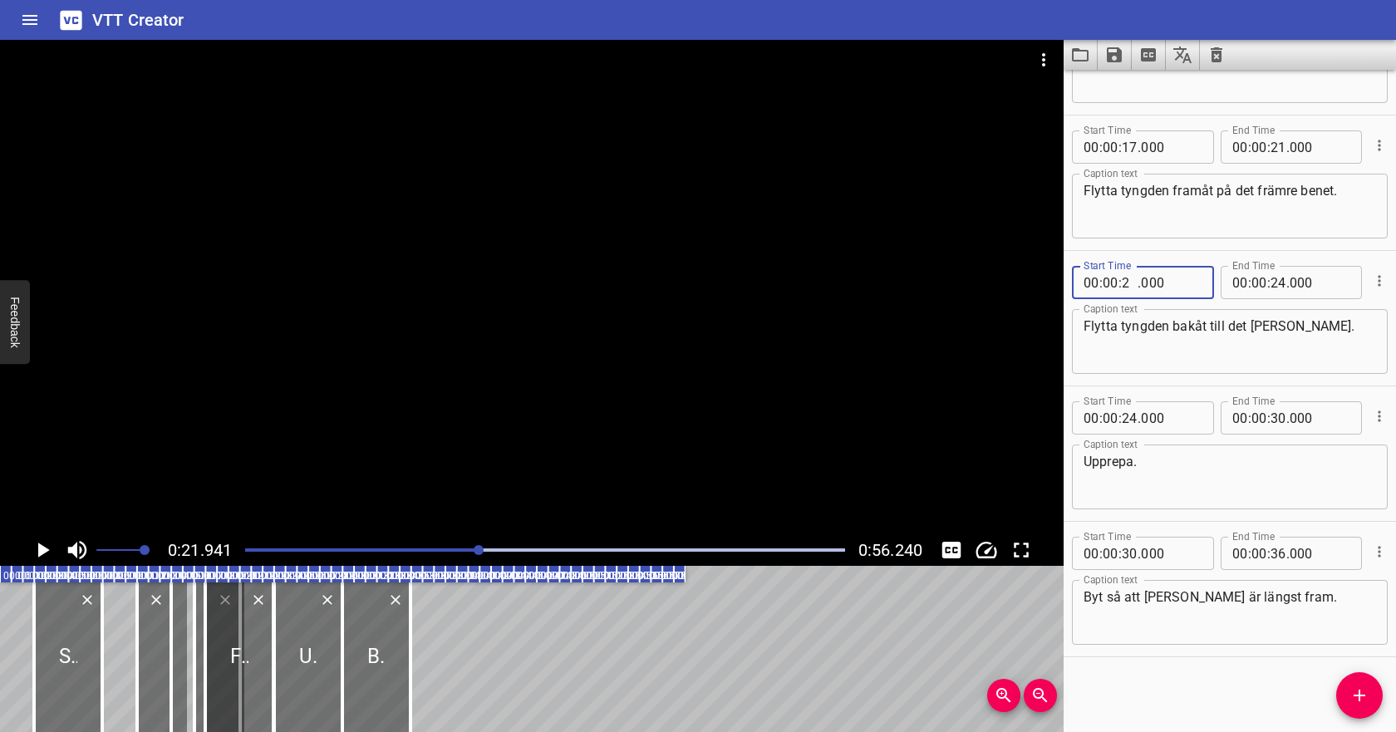
type input "21"
type input "000"
click at [48, 547] on icon "Play/Pause" at bounding box center [42, 549] width 25 height 25
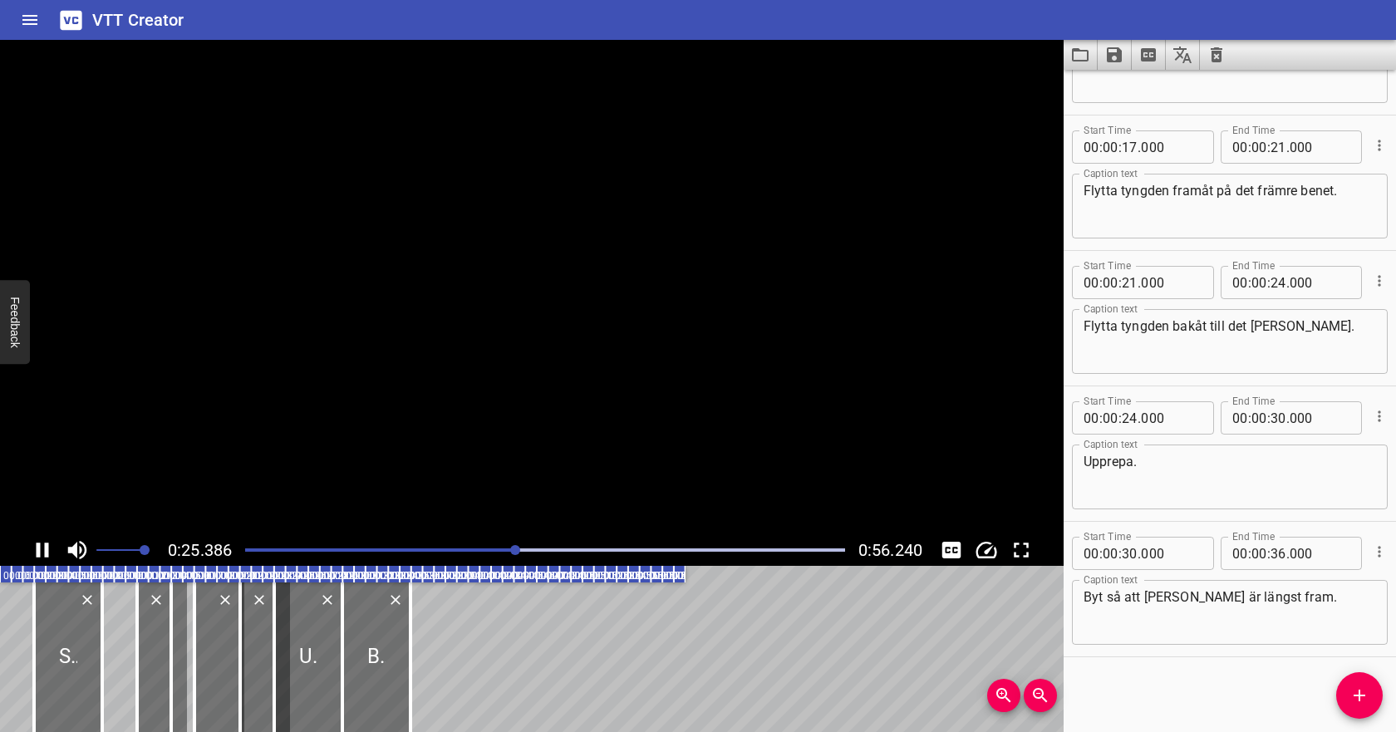
click at [48, 547] on icon "Play/Pause" at bounding box center [42, 549] width 25 height 25
click at [1274, 283] on input "number" at bounding box center [1278, 282] width 16 height 33
type input "27"
type input "000"
click at [1219, 341] on textarea "Flytta tyngden bakåt till det bakre benet." at bounding box center [1229, 341] width 292 height 47
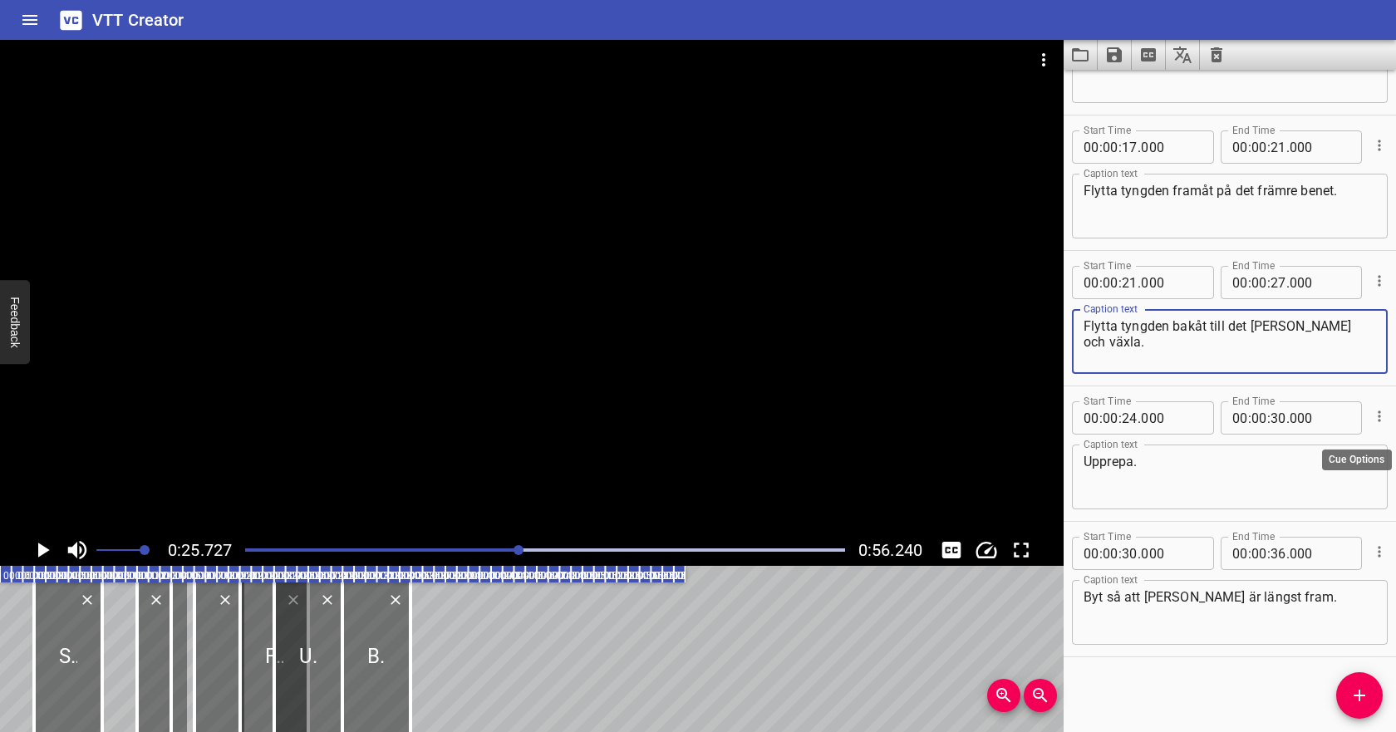
type textarea "Flytta tyngden bakåt till det bakre benet och växla."
click at [1382, 414] on icon "Cue Options" at bounding box center [1379, 416] width 17 height 17
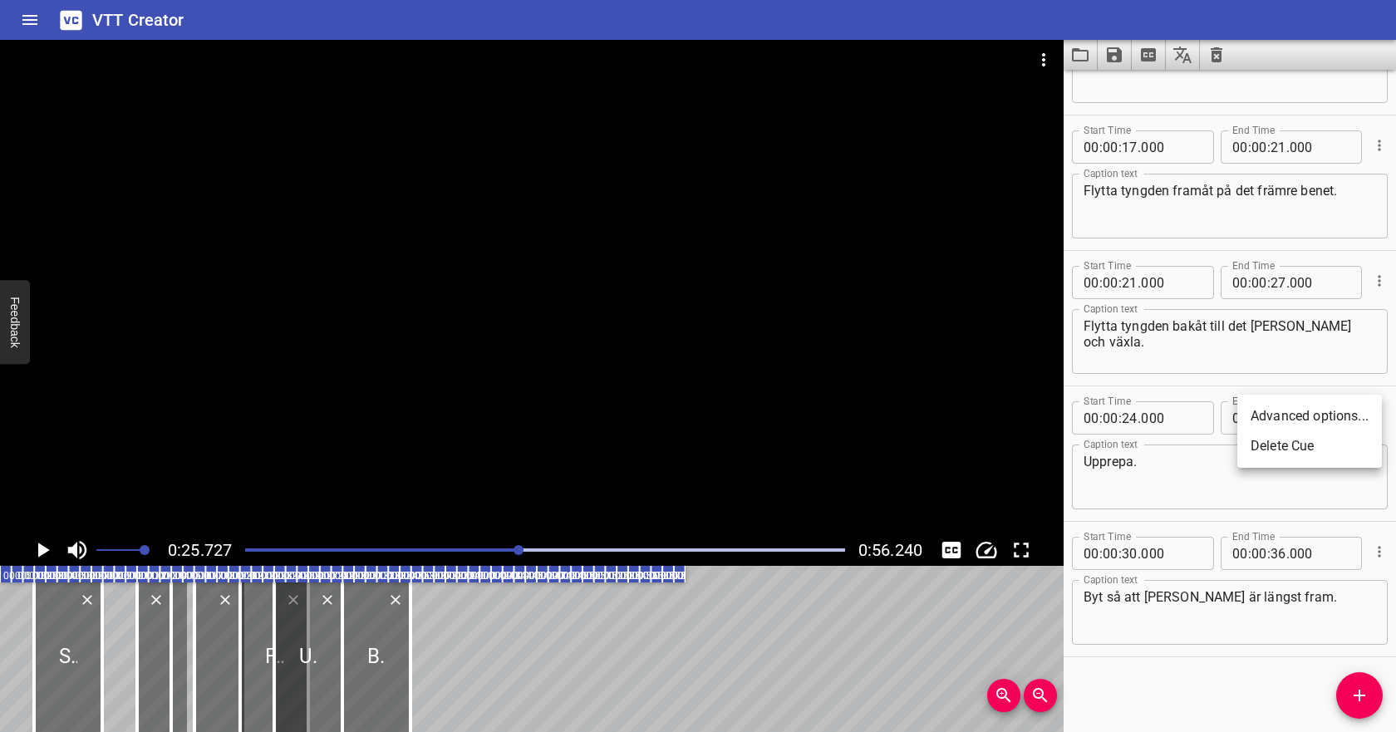
click at [1342, 452] on li "Delete Cue" at bounding box center [1309, 446] width 145 height 30
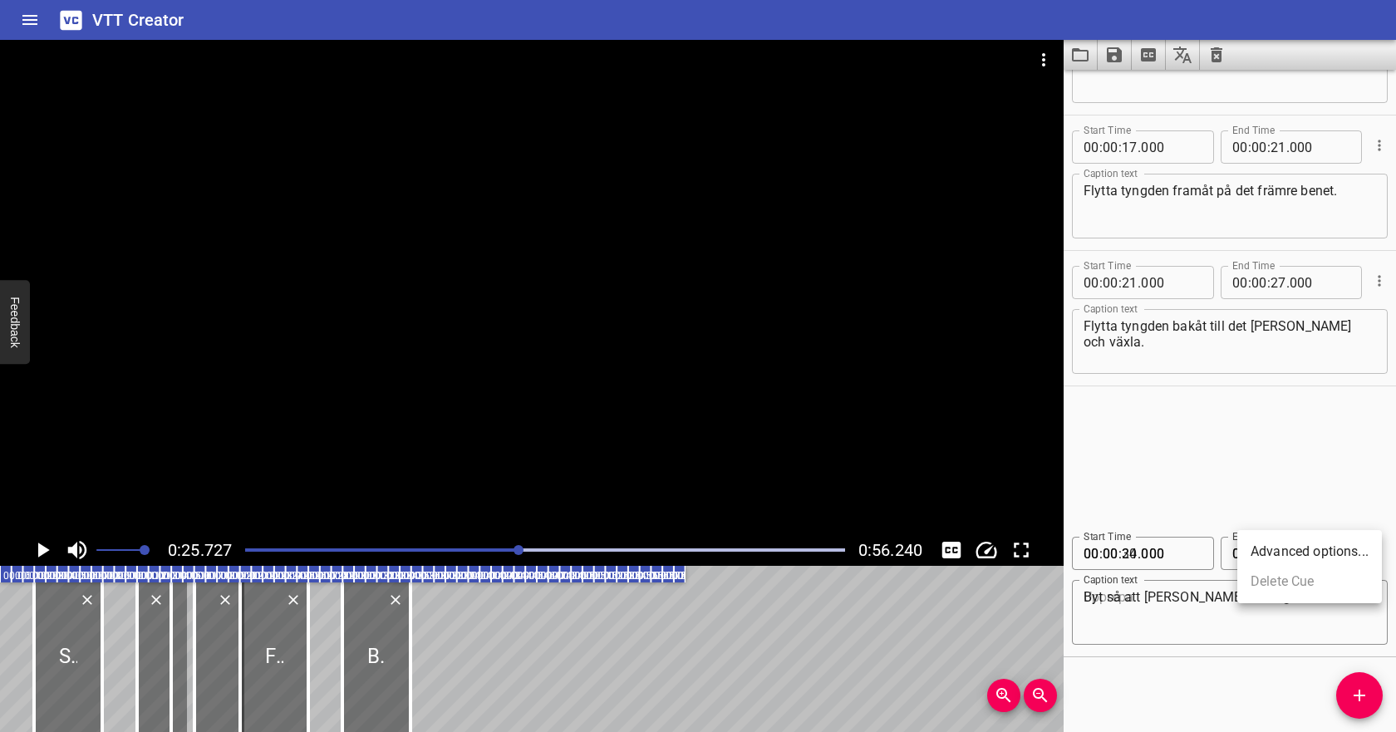
scroll to position [93, 0]
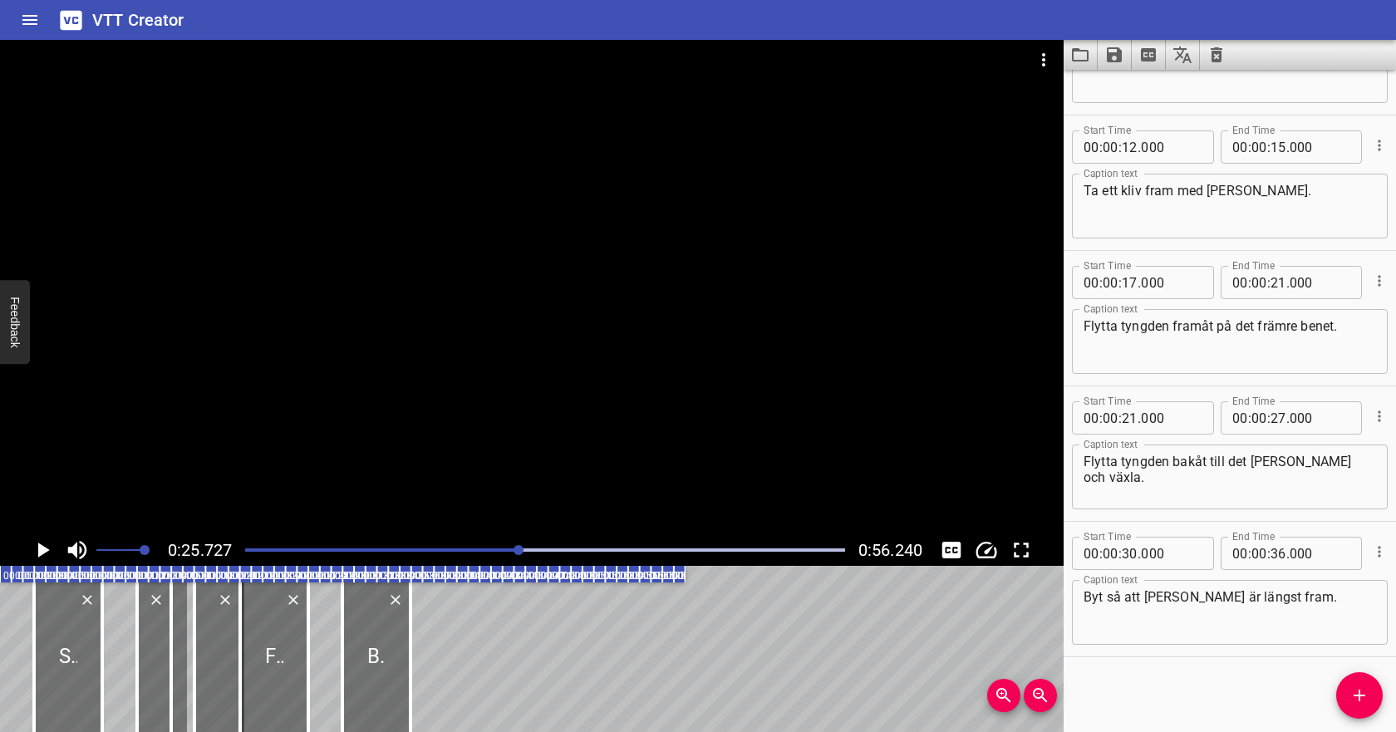
click at [246, 553] on div at bounding box center [545, 549] width 620 height 23
click at [48, 548] on icon "Play/Pause" at bounding box center [42, 549] width 25 height 25
click at [1278, 416] on input "number" at bounding box center [1278, 417] width 16 height 33
type input "30"
type input "000"
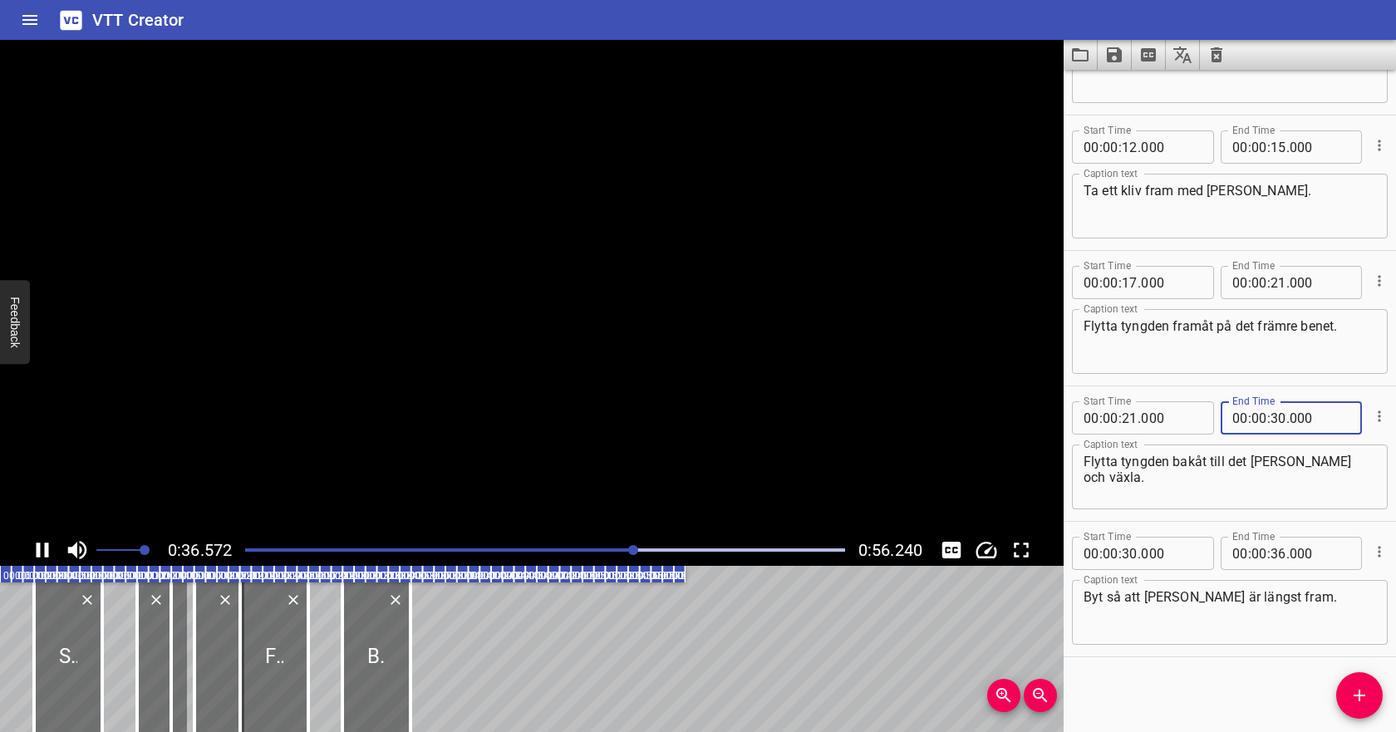
click at [1215, 484] on textarea "Flytta tyngden bakåt till det bakre benet och växla." at bounding box center [1229, 477] width 292 height 47
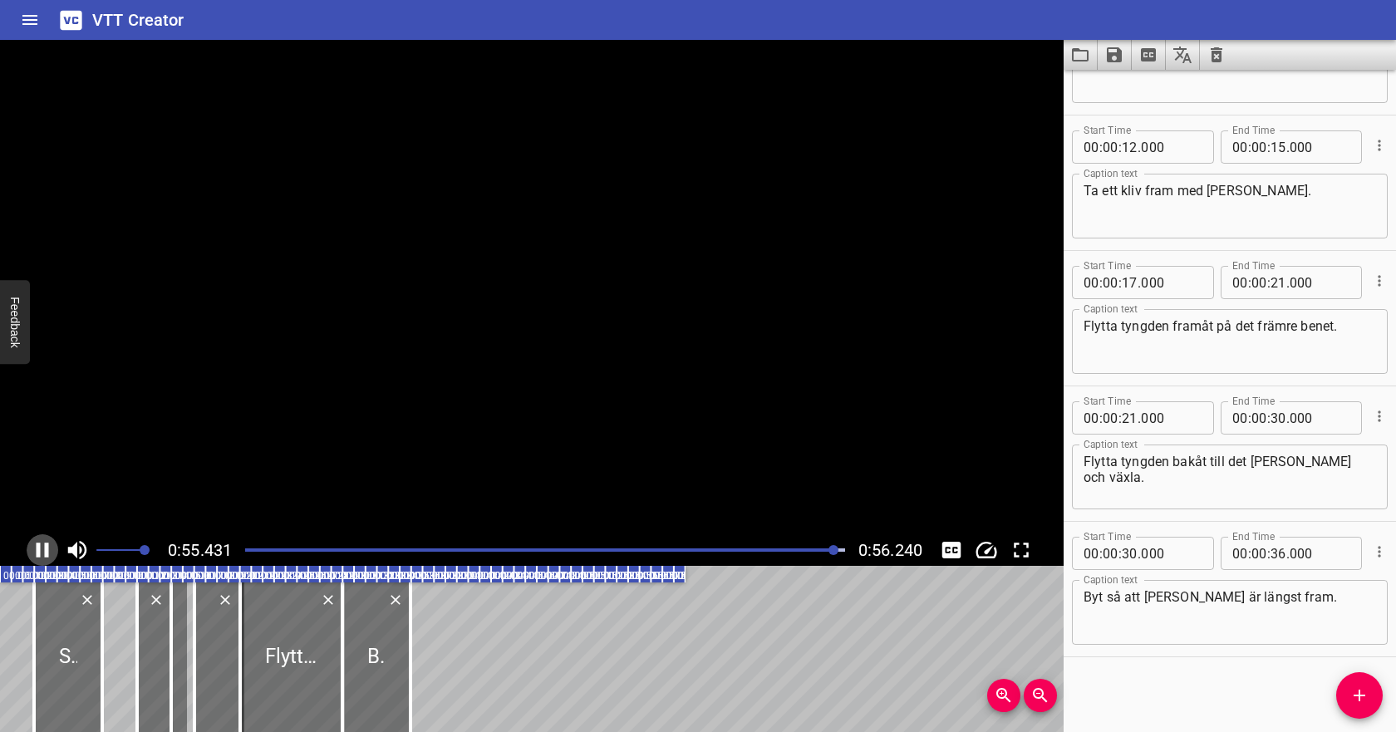
click at [42, 550] on icon "Play/Pause" at bounding box center [42, 549] width 25 height 25
click at [1078, 476] on div "Flytta tyngden bakåt till det bakre benet och växla. Caption text" at bounding box center [1230, 476] width 316 height 65
click at [1081, 474] on div "Flytta tyngden bakåt till det bakre benet och växla. Caption text" at bounding box center [1230, 476] width 316 height 65
click at [1083, 476] on textarea "Flytta tyngden bakåt till det bakre benet och växla." at bounding box center [1229, 477] width 292 height 47
click at [1113, 477] on textarea "Flytta tyngden bakåt till det bakre benet och växla." at bounding box center [1229, 477] width 292 height 47
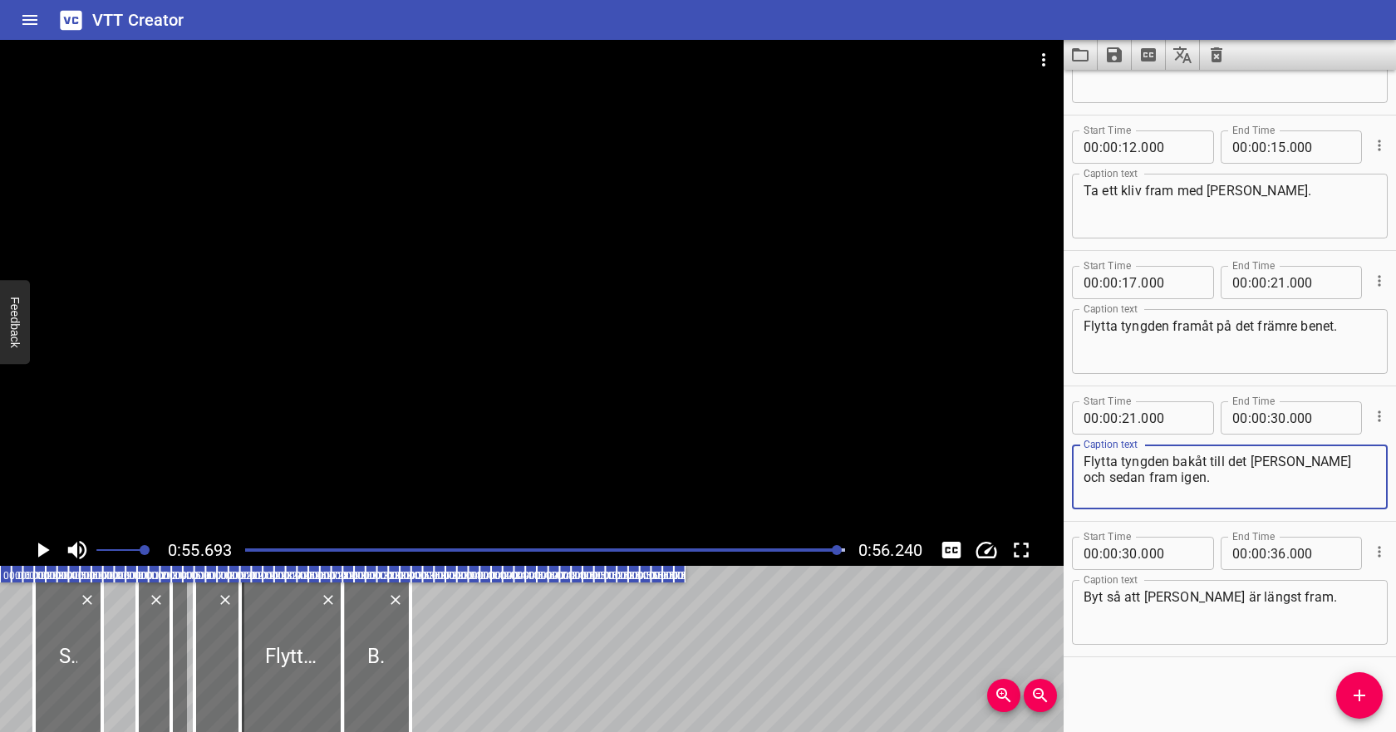
type textarea "Flytta tyngden bakåt till det bakre benet och sedan fram igen."
click at [1125, 552] on input "number" at bounding box center [1129, 553] width 16 height 33
type input "50"
type input "000"
click at [1276, 554] on input "number" at bounding box center [1278, 553] width 16 height 33
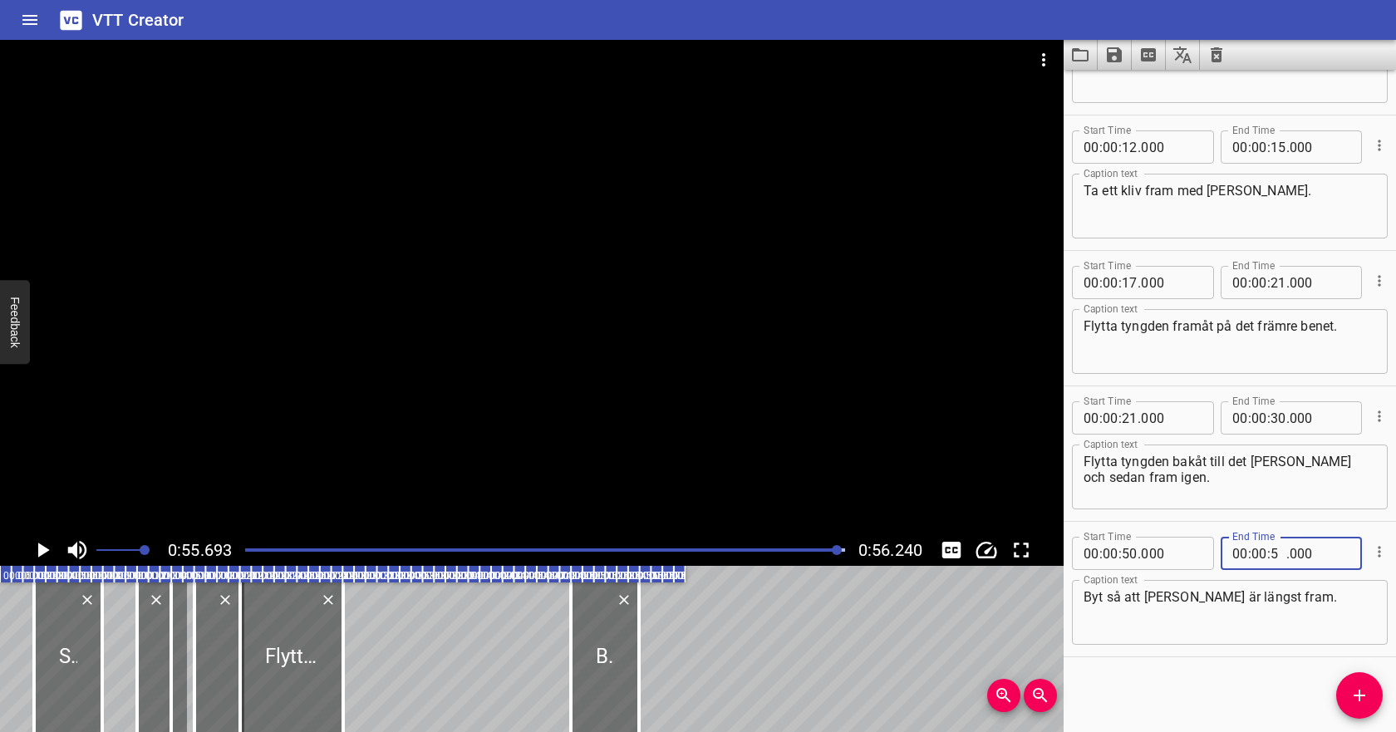
type input "55"
type input "000"
click at [1252, 600] on textarea "Byt så att andra benet är längst fram." at bounding box center [1229, 612] width 292 height 47
click at [248, 555] on div at bounding box center [545, 549] width 620 height 23
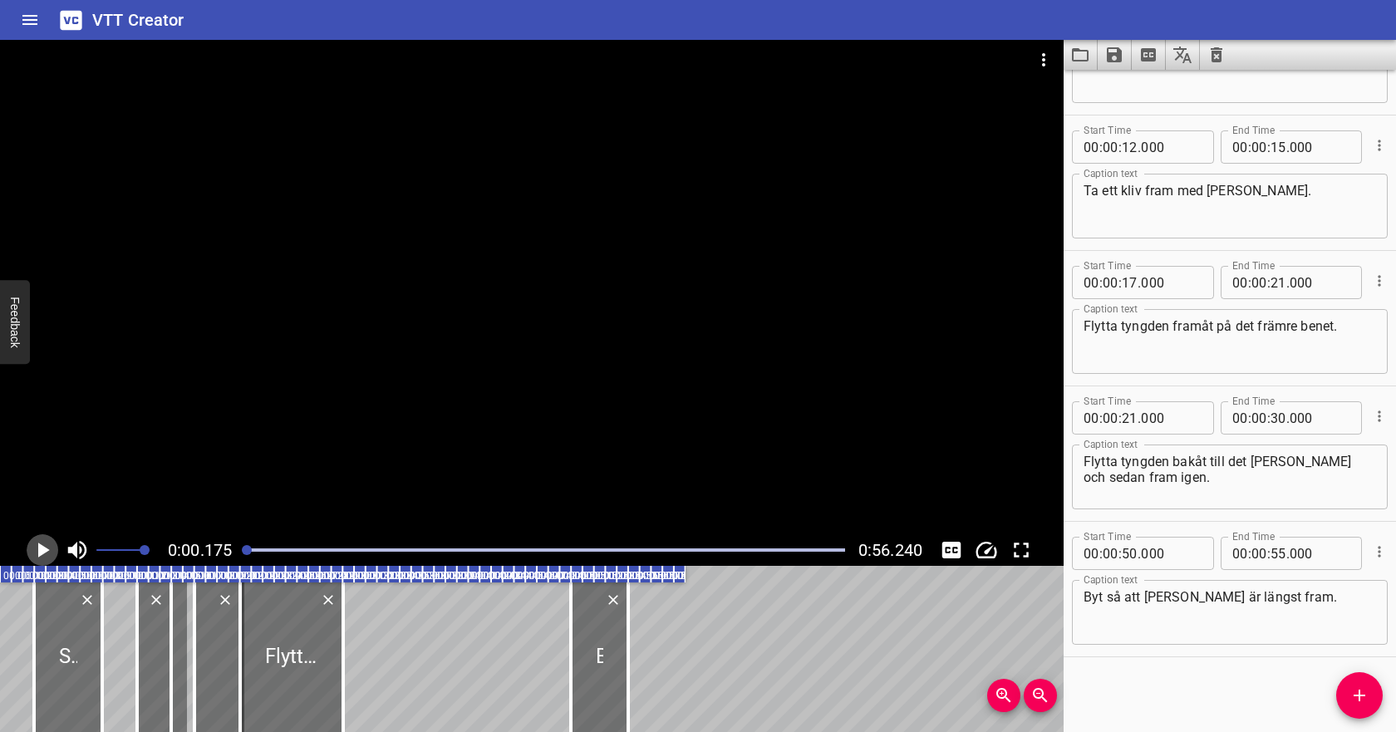
click at [41, 552] on icon "Play/Pause" at bounding box center [44, 549] width 12 height 15
click at [1128, 52] on button "Save captions to file" at bounding box center [1114, 55] width 34 height 30
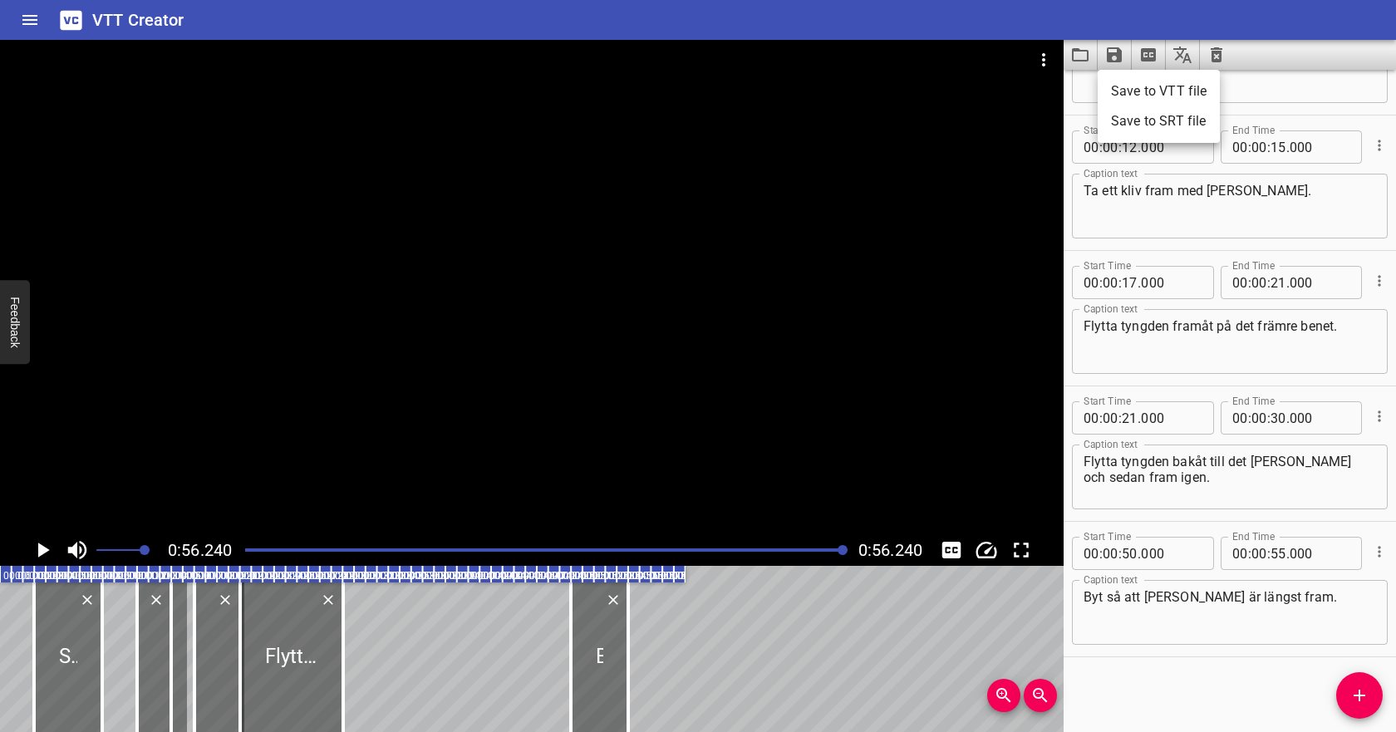
click at [1119, 92] on li "Save to VTT file" at bounding box center [1158, 91] width 122 height 30
click at [1045, 58] on icon "Video Options" at bounding box center [1043, 60] width 20 height 20
click at [1049, 63] on li "Select New Video File..." at bounding box center [1105, 62] width 165 height 30
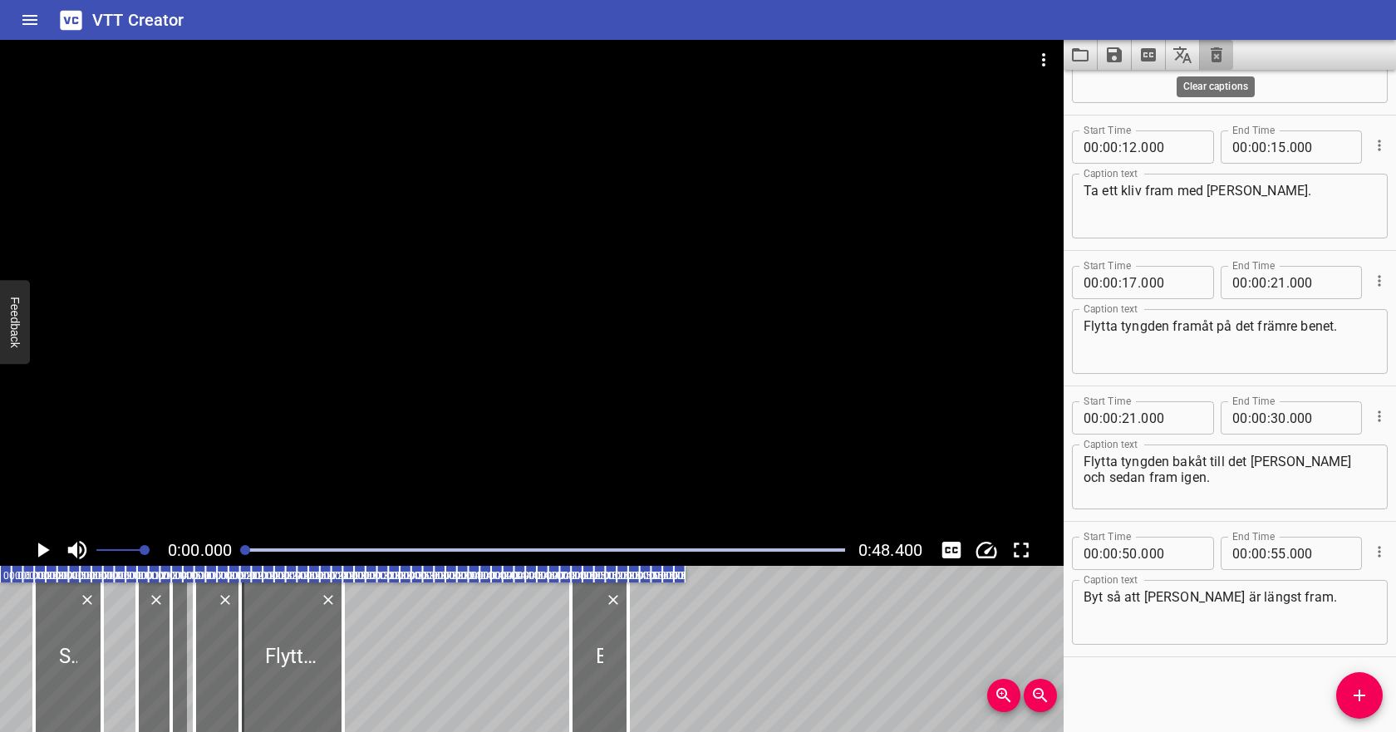
click at [1215, 58] on icon "Clear captions" at bounding box center [1216, 55] width 20 height 20
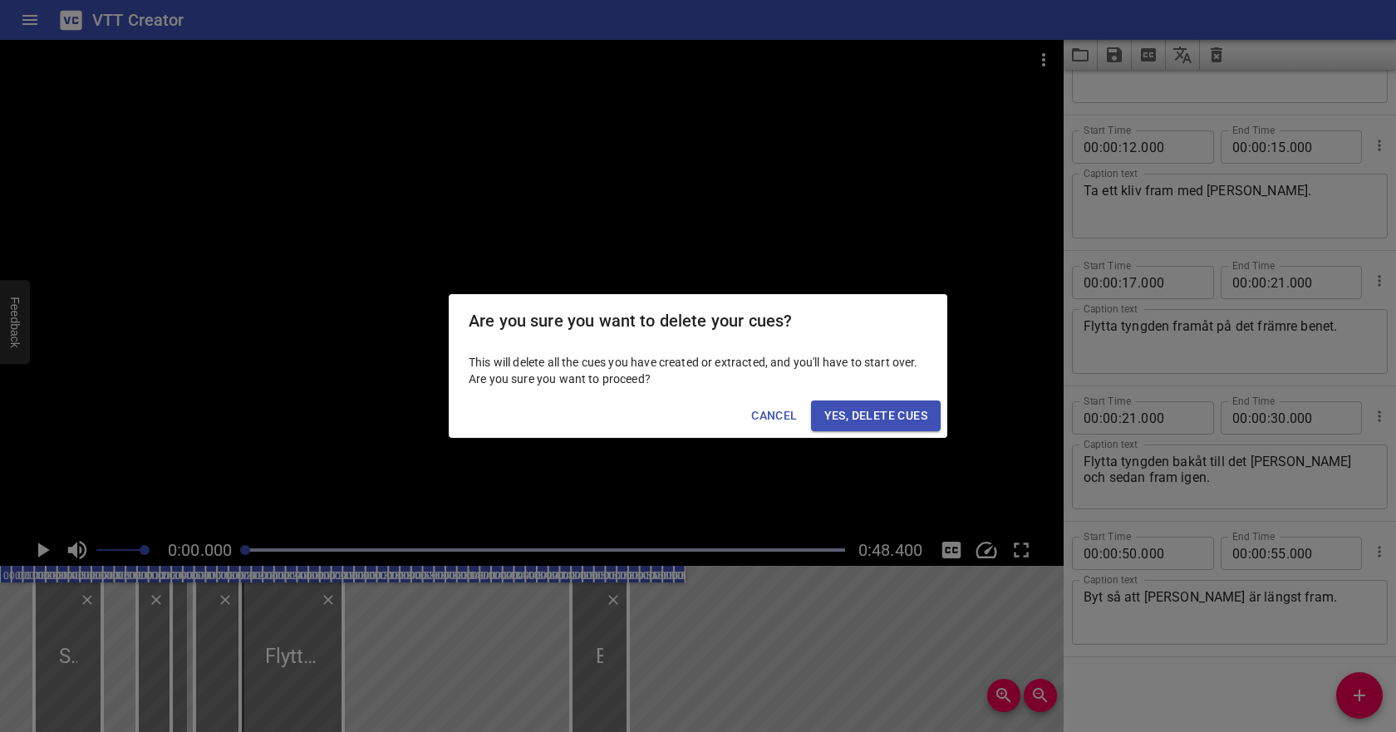
click at [841, 425] on span "Yes, Delete Cues" at bounding box center [875, 415] width 103 height 21
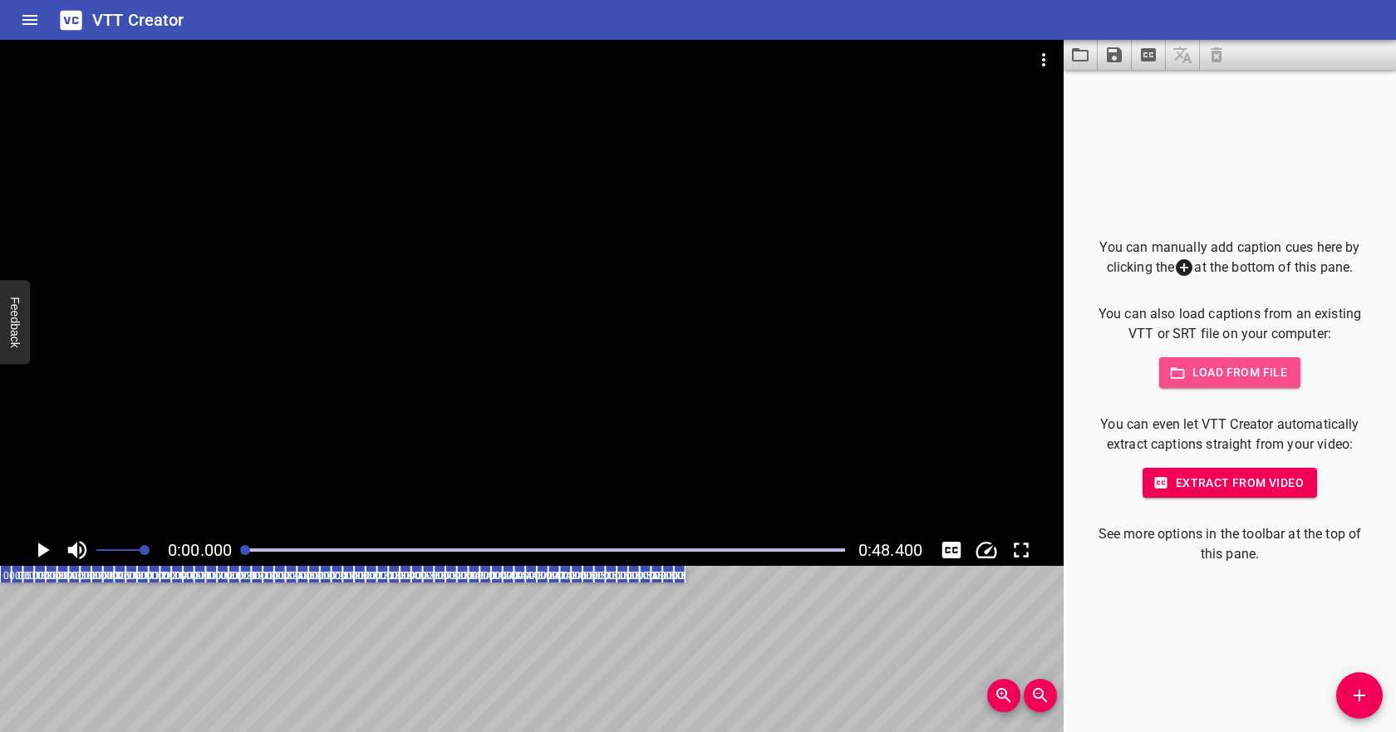
click at [1205, 373] on span "Load from file" at bounding box center [1229, 372] width 115 height 21
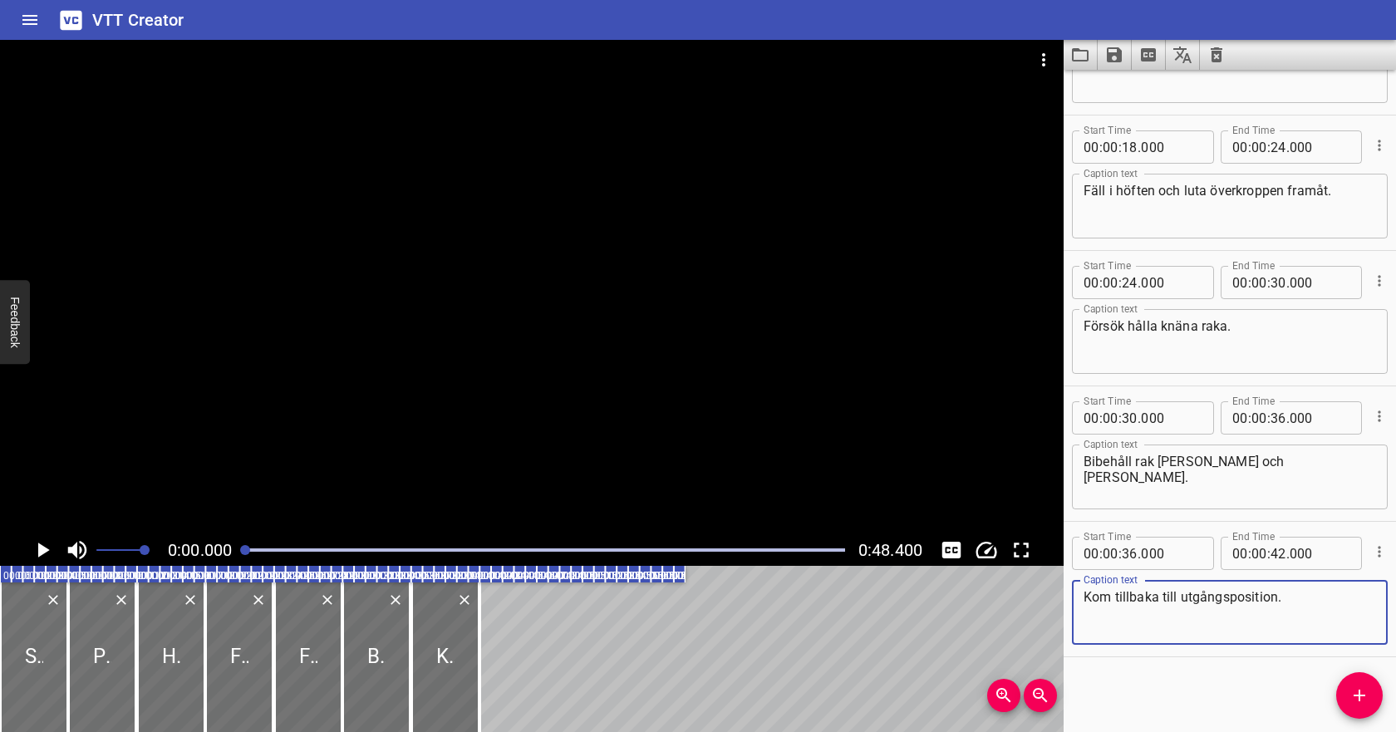
scroll to position [0, 0]
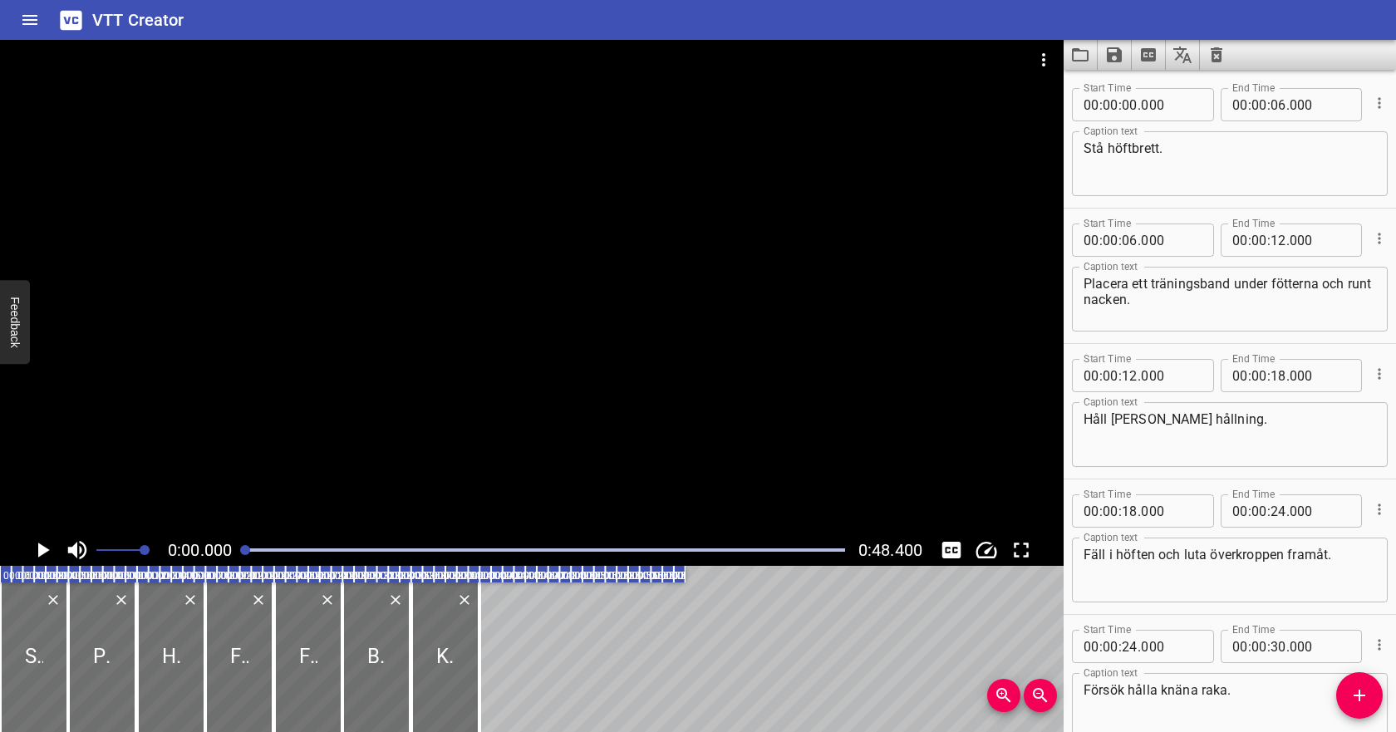
click at [43, 551] on icon "Play/Pause" at bounding box center [44, 549] width 12 height 15
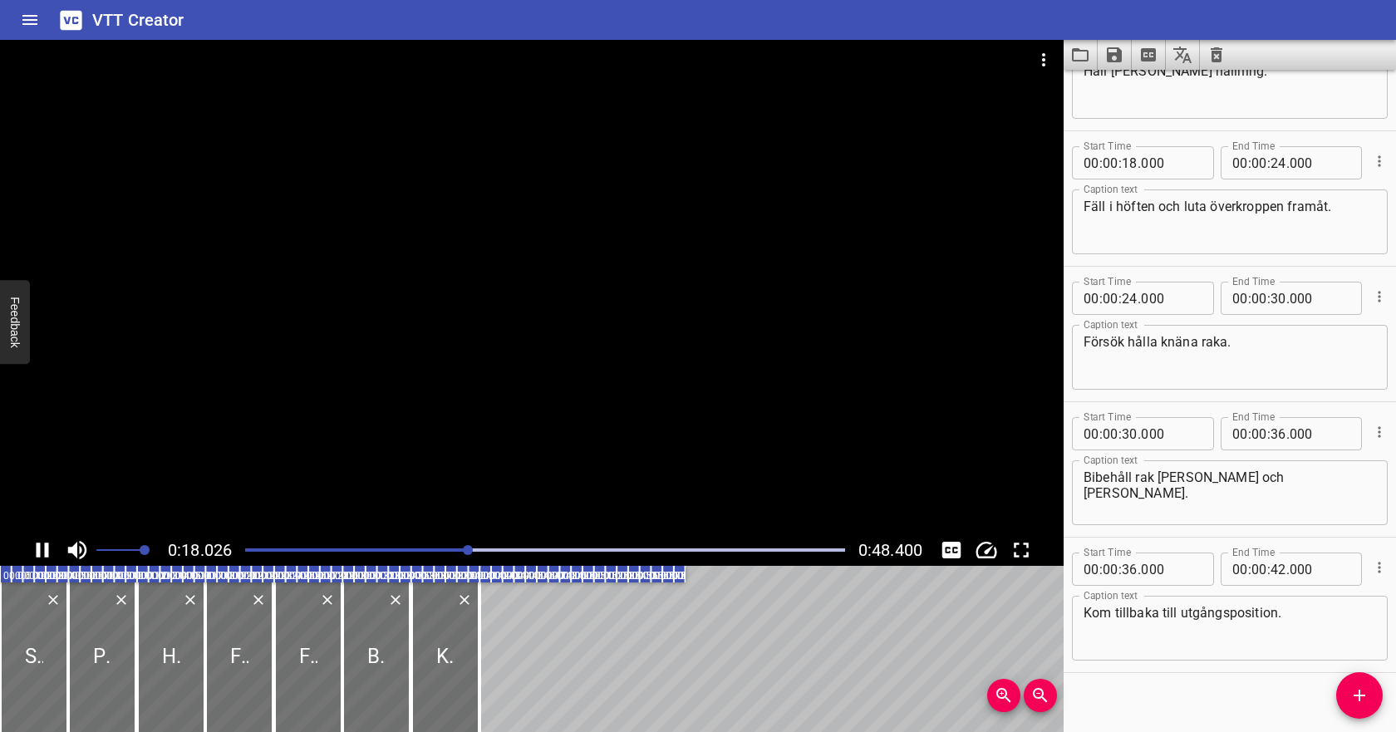
scroll to position [364, 0]
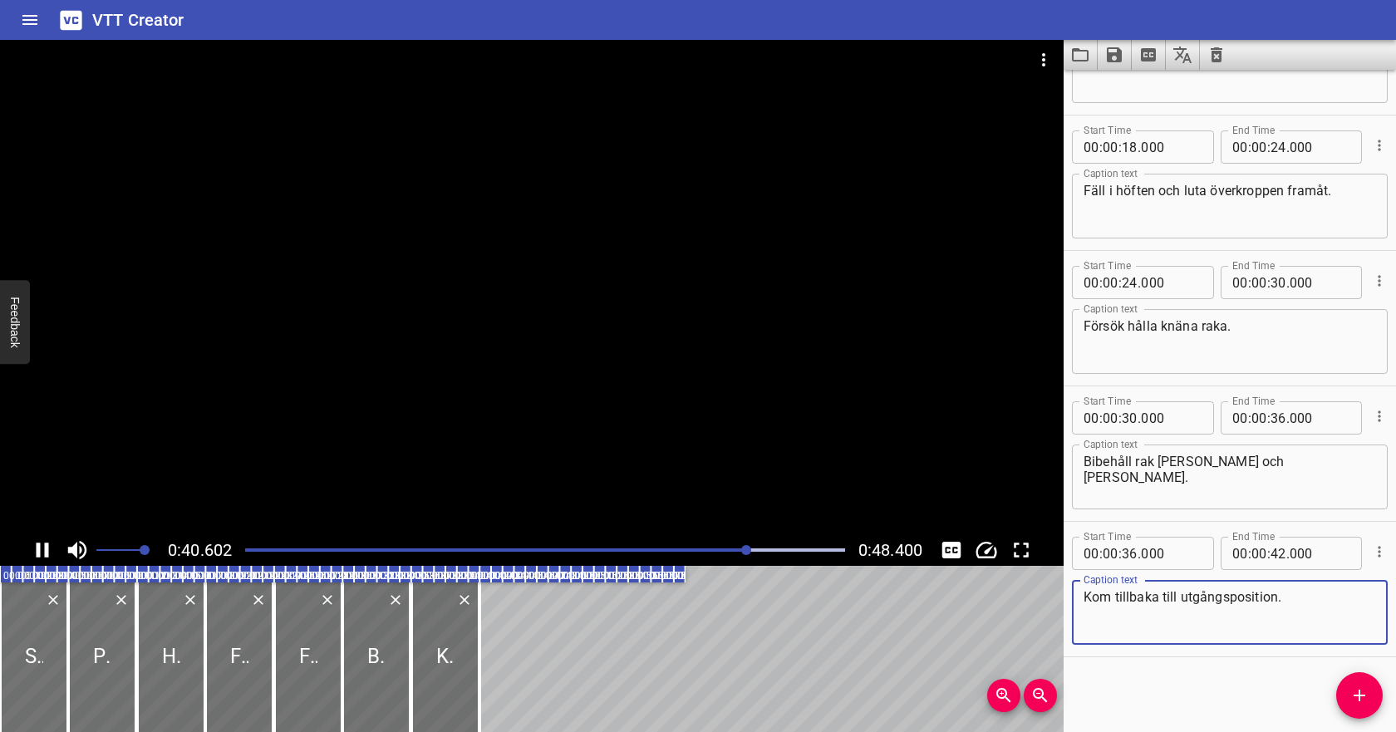
click at [1273, 594] on textarea "Kom tillbaka till utgångsposition." at bounding box center [1229, 612] width 292 height 47
type textarea "Kom tillbaka till utgångsposition mellan varje repetition."
click at [1276, 554] on input "number" at bounding box center [1278, 553] width 16 height 33
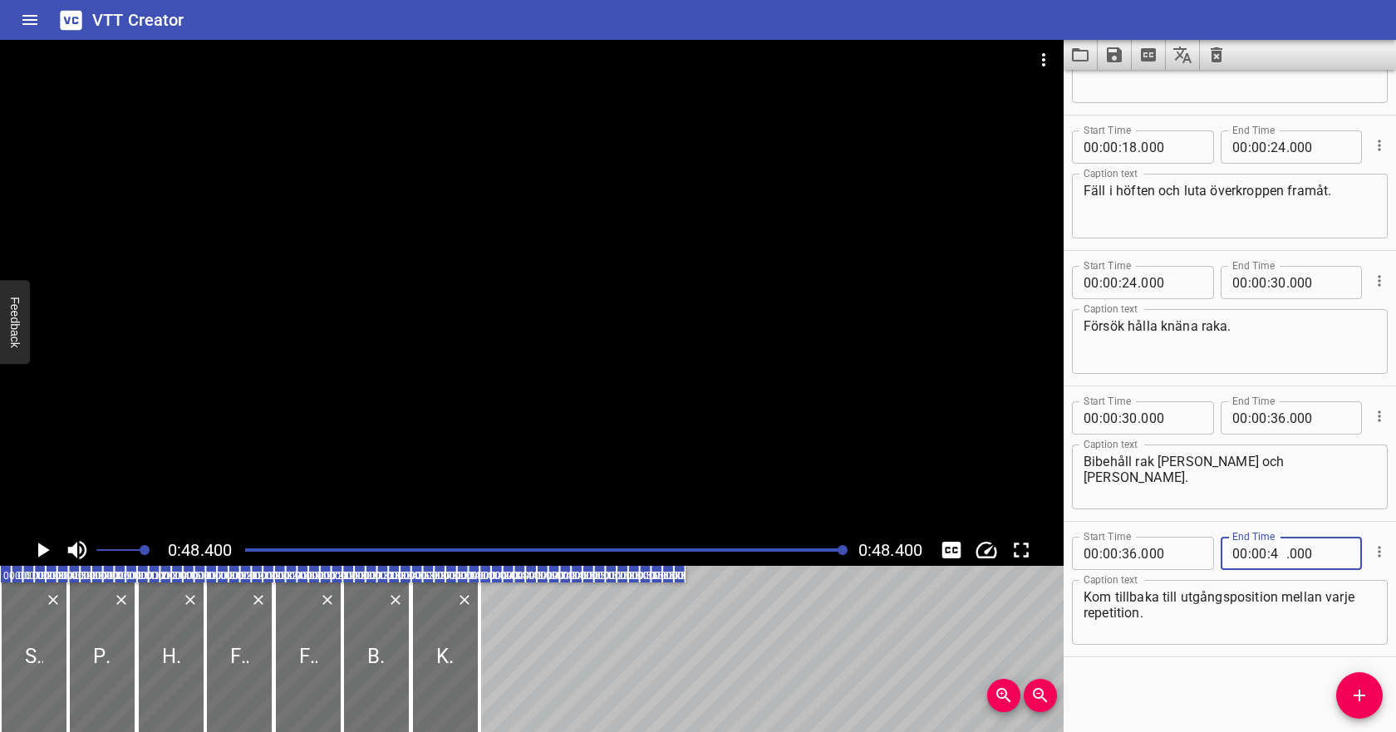
type input "44"
type input "000"
click at [1245, 626] on textarea "Kom tillbaka till utgångsposition mellan varje repetition." at bounding box center [1229, 612] width 292 height 47
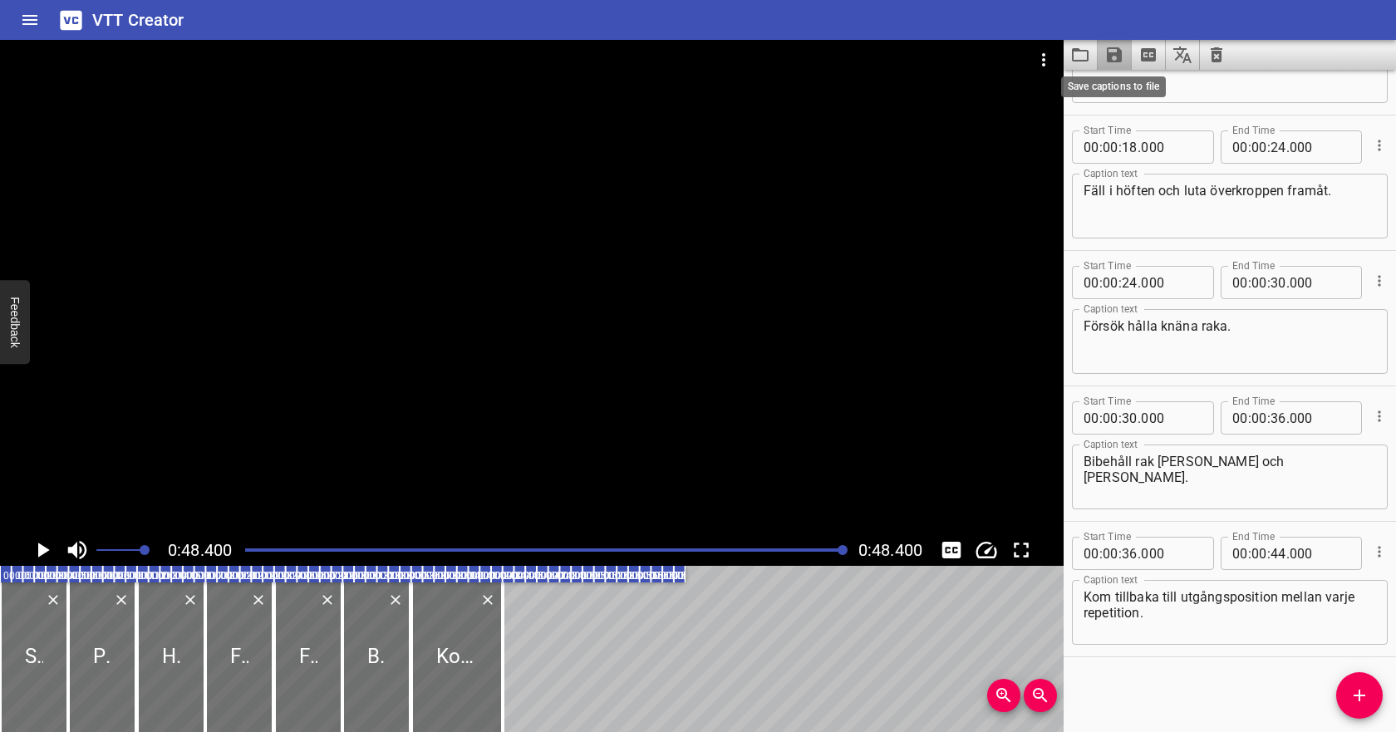
click at [1116, 56] on icon "Save captions to file" at bounding box center [1114, 54] width 15 height 15
click at [1133, 86] on li "Save to VTT file" at bounding box center [1158, 91] width 122 height 30
click at [1044, 55] on icon "Video Options" at bounding box center [1043, 59] width 3 height 13
click at [1062, 69] on li "Select New Video File..." at bounding box center [1105, 62] width 165 height 30
click at [1220, 60] on icon "Clear captions" at bounding box center [1216, 54] width 12 height 15
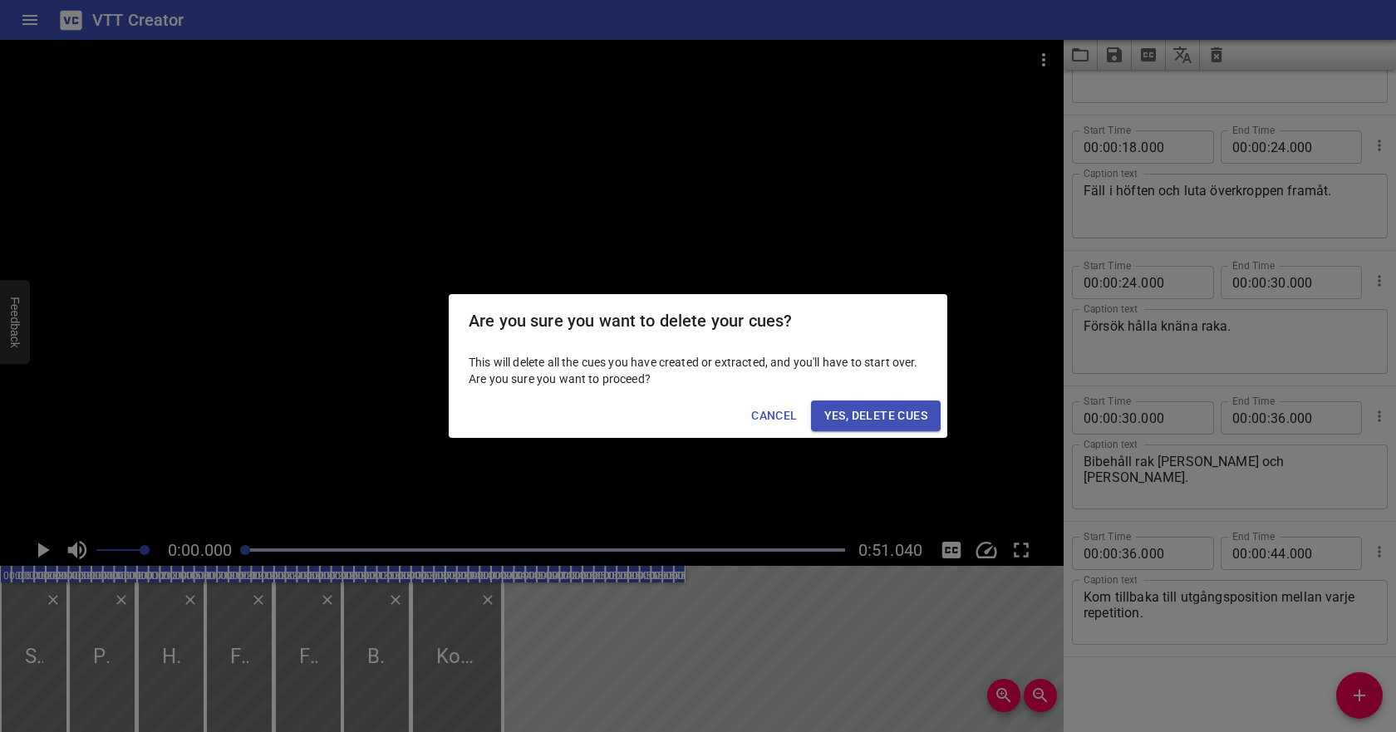
click at [928, 412] on button "Yes, Delete Cues" at bounding box center [876, 415] width 130 height 31
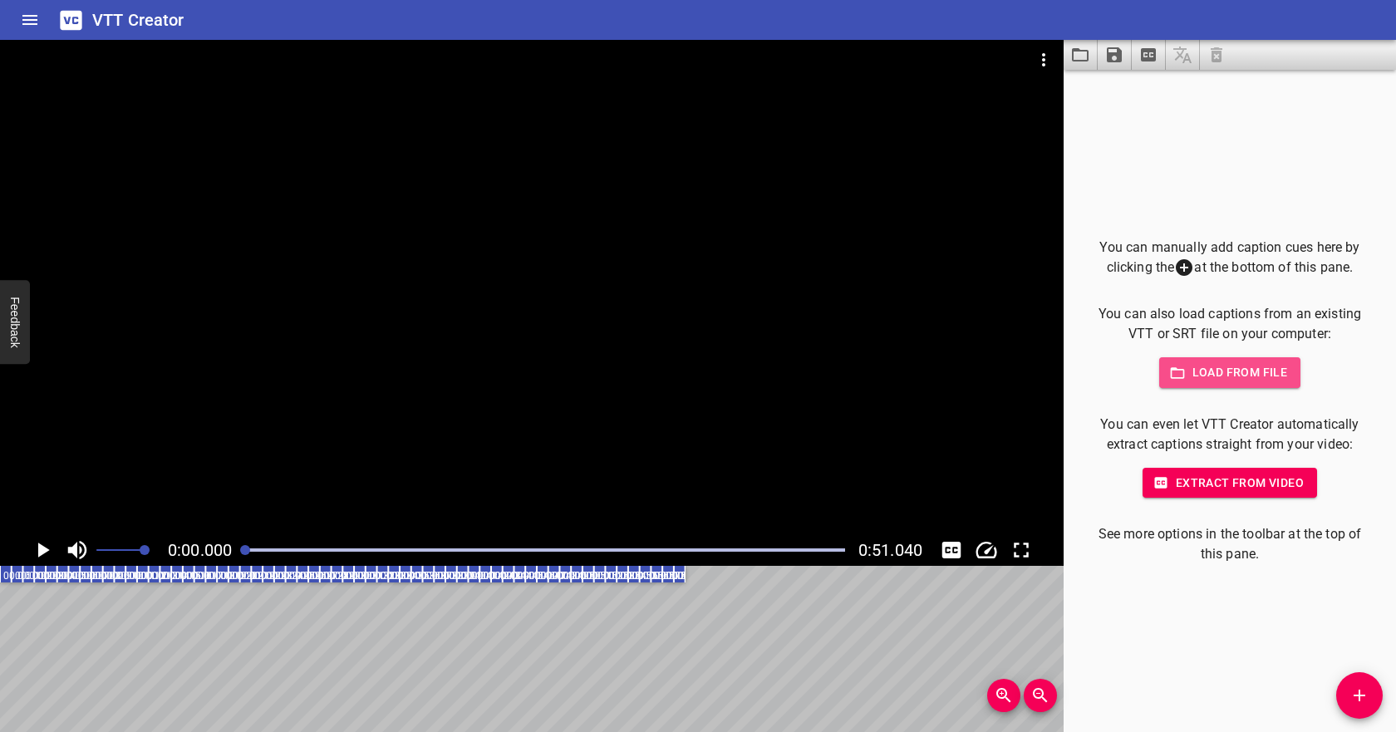
click at [1200, 379] on span "Load from file" at bounding box center [1229, 372] width 115 height 21
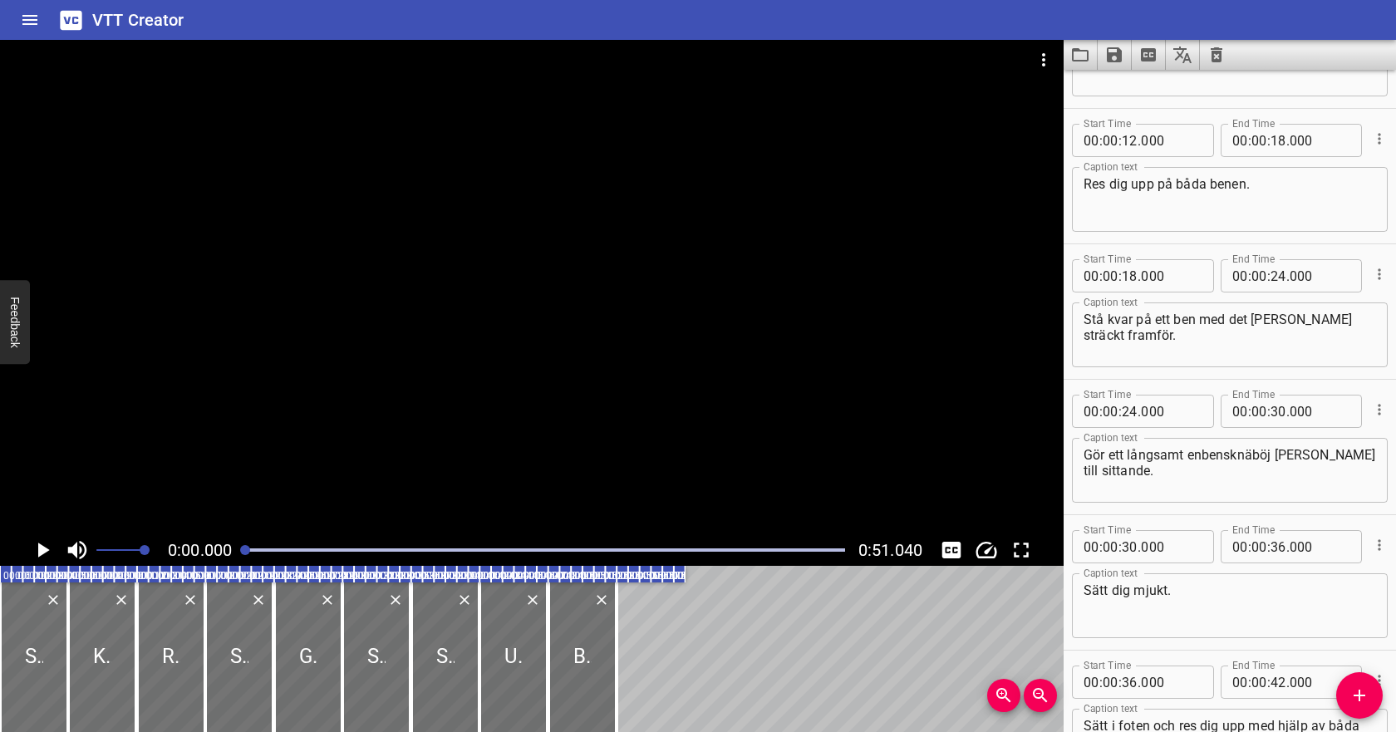
scroll to position [0, 0]
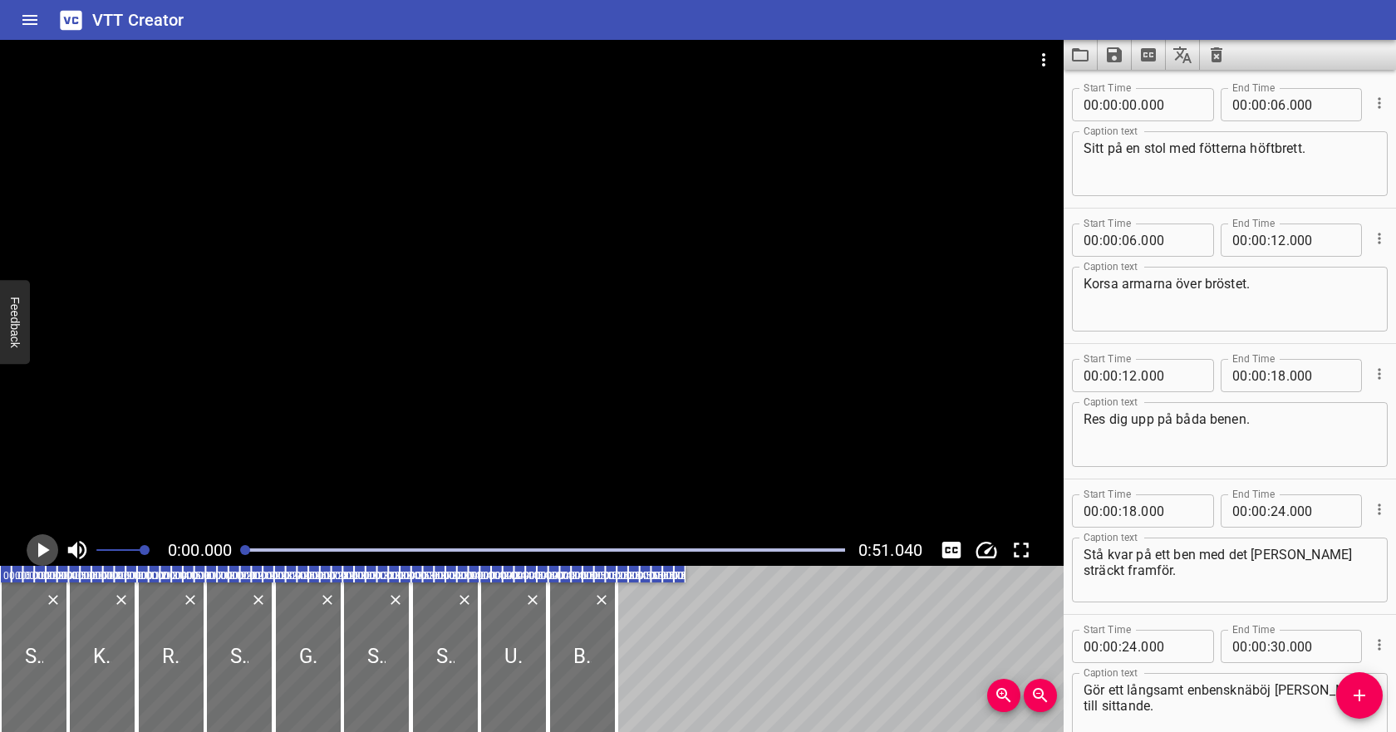
click at [43, 550] on icon "Play/Pause" at bounding box center [44, 549] width 12 height 15
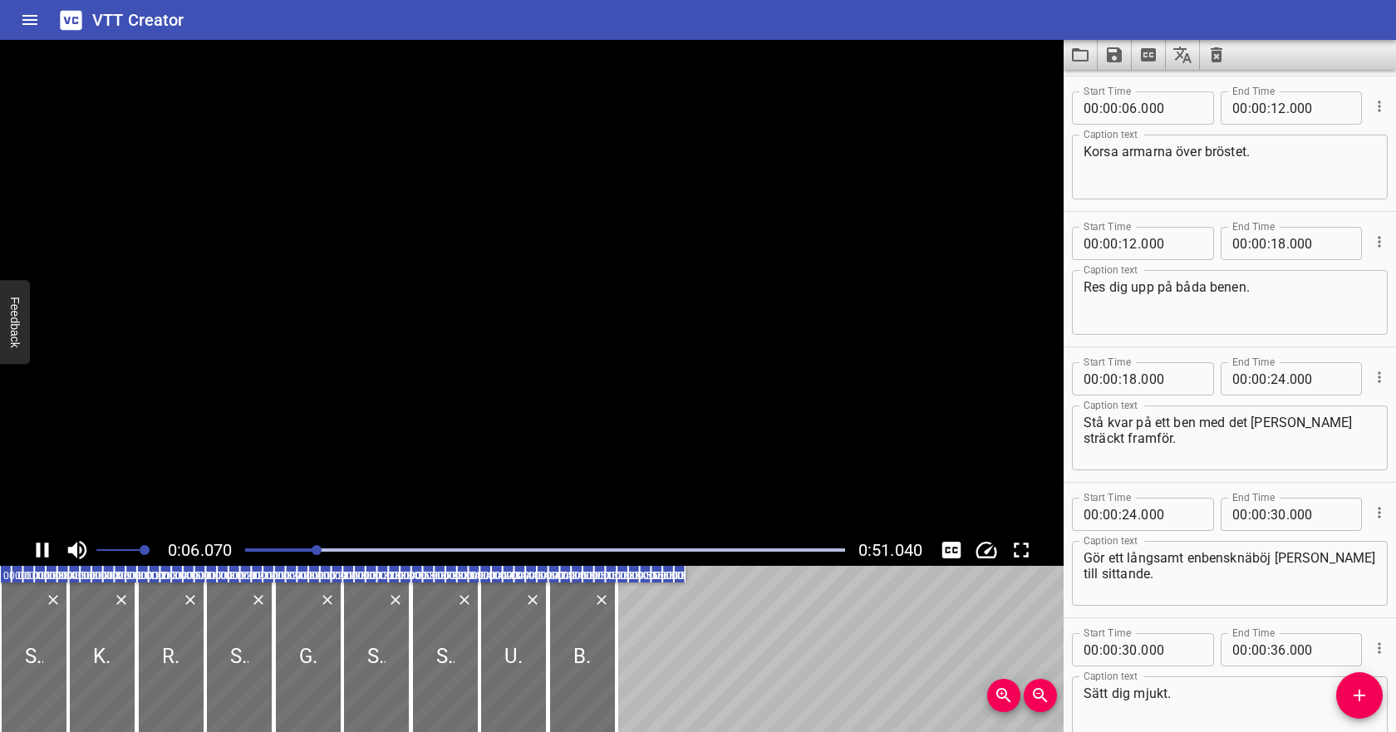
scroll to position [135, 0]
click at [43, 551] on icon "Play/Pause" at bounding box center [42, 549] width 25 height 25
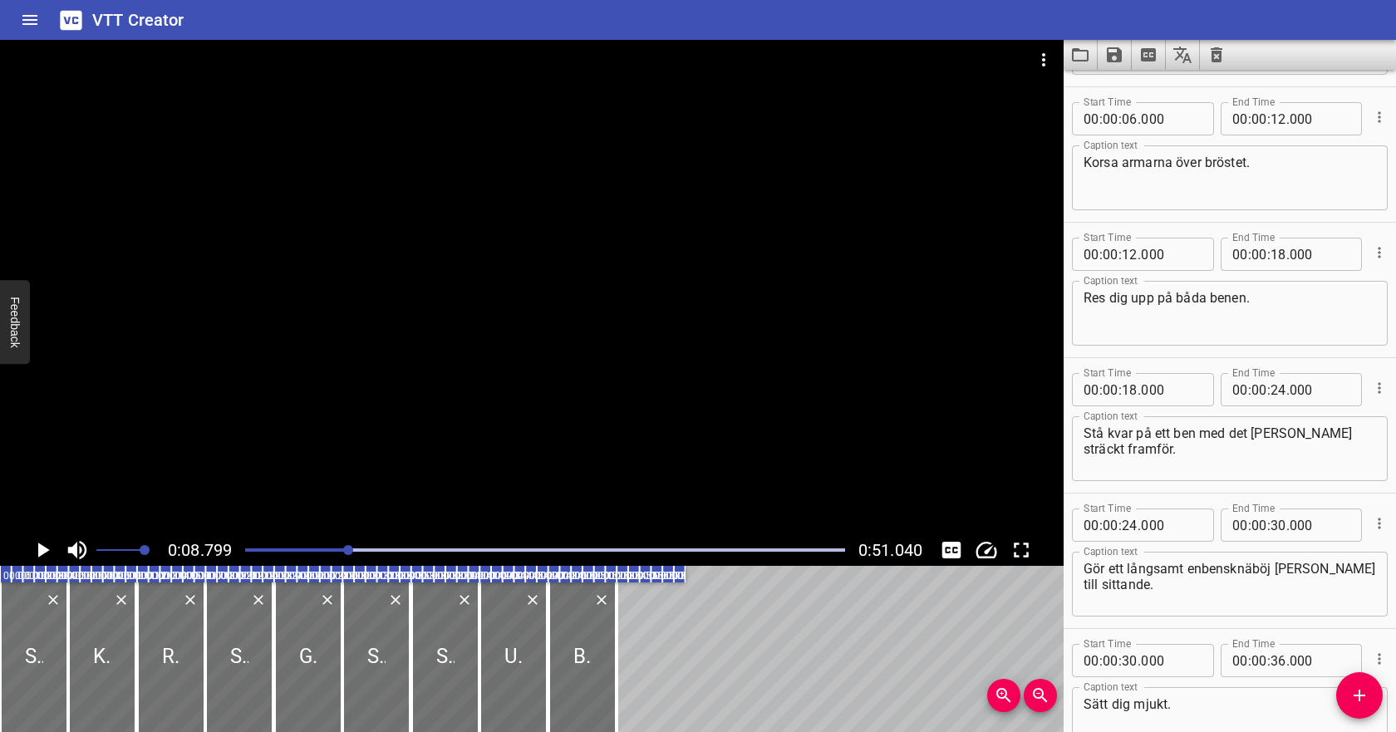
scroll to position [115, 0]
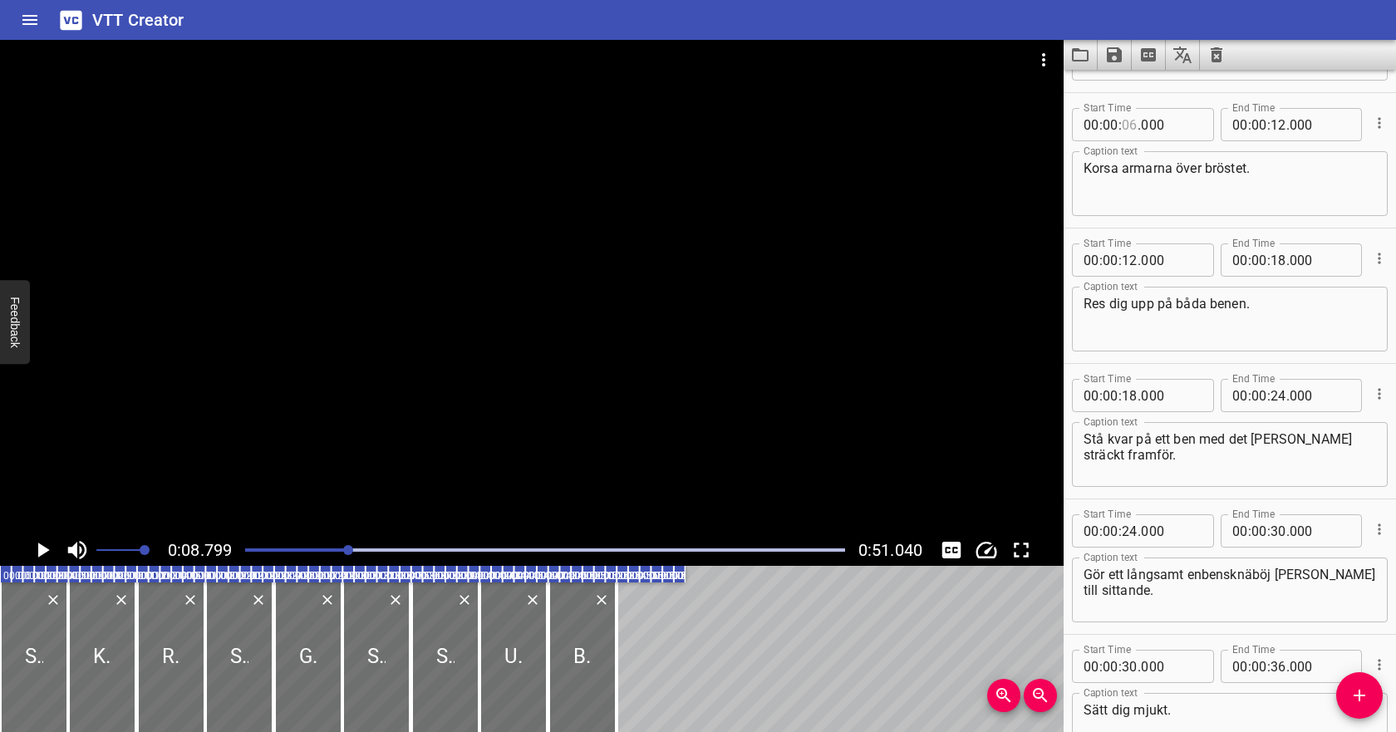
click at [1129, 130] on input "number" at bounding box center [1129, 124] width 16 height 33
type input "08"
type input "000"
click at [1212, 160] on textarea "Korsa armarna över bröstet." at bounding box center [1229, 183] width 292 height 47
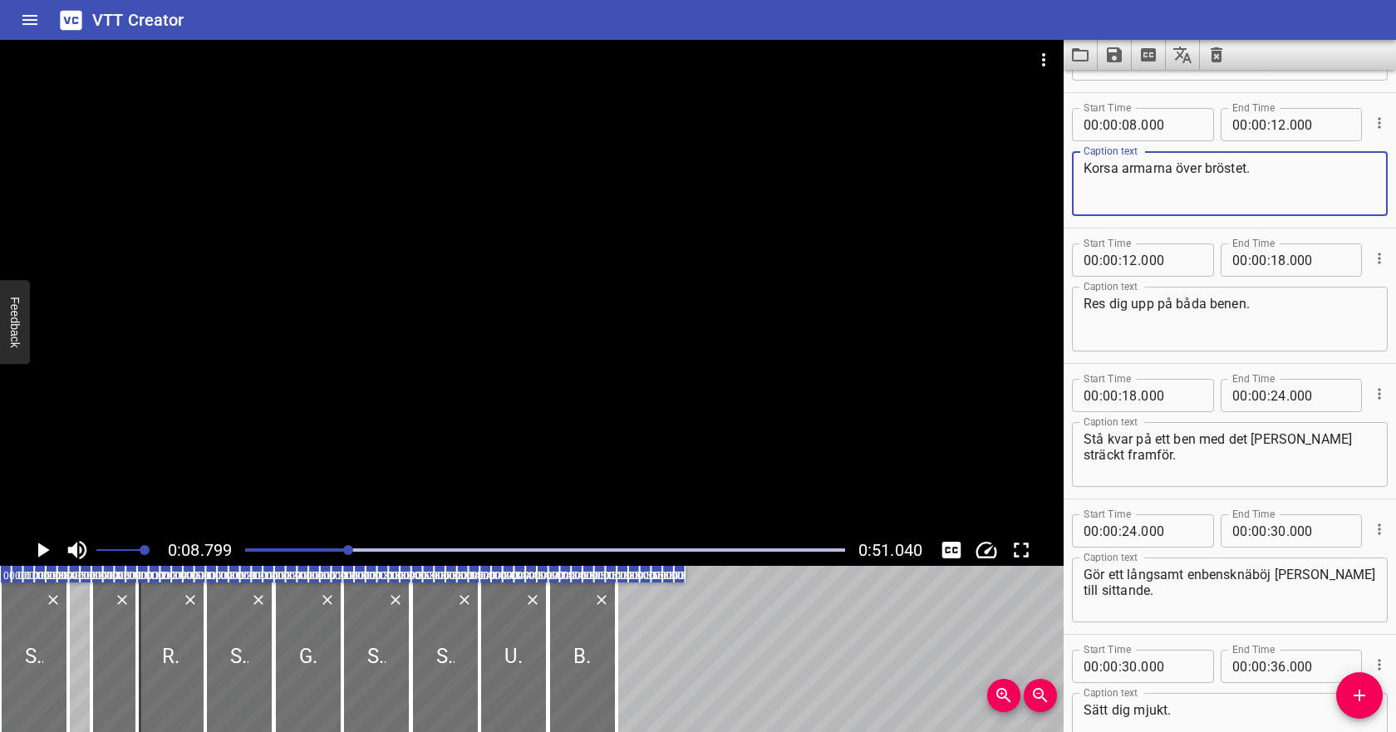
click at [43, 540] on icon "Play/Pause" at bounding box center [42, 549] width 25 height 25
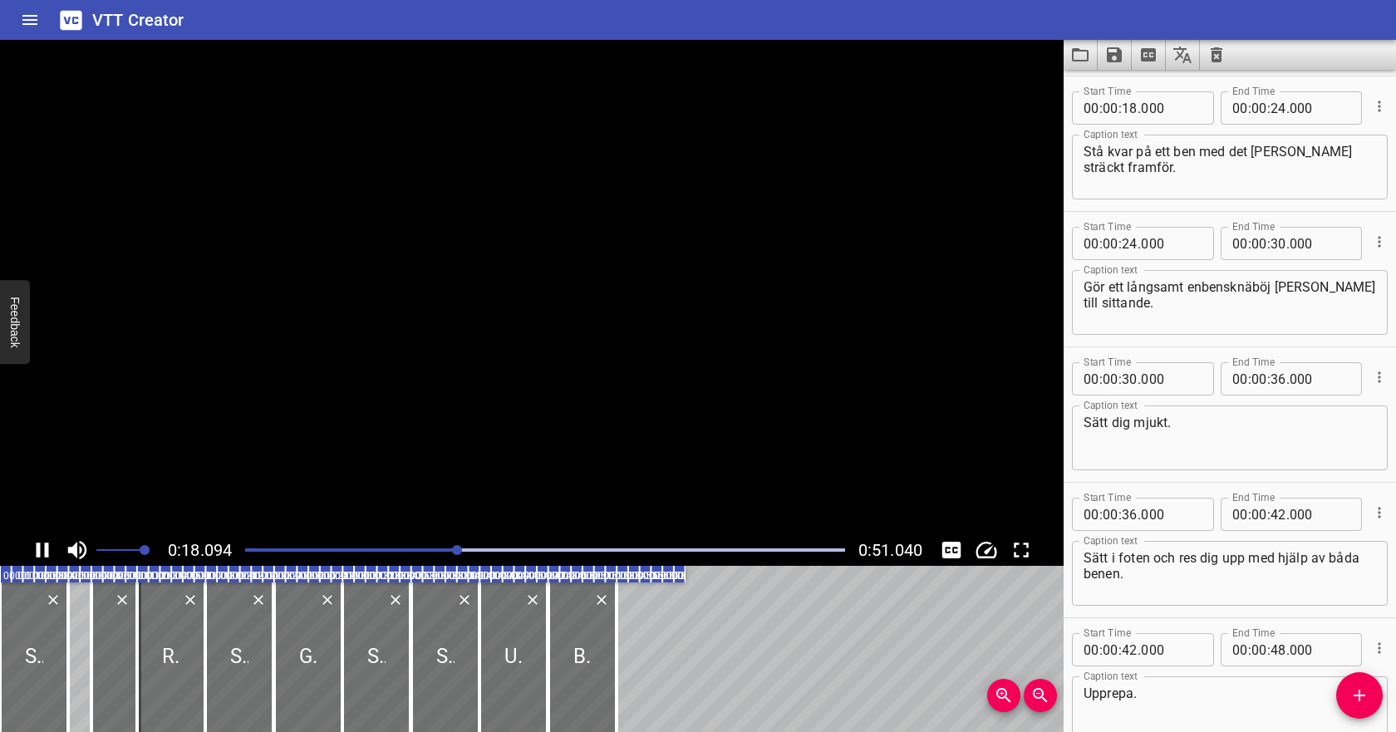
scroll to position [406, 0]
click at [43, 540] on icon "Play/Pause" at bounding box center [42, 549] width 25 height 25
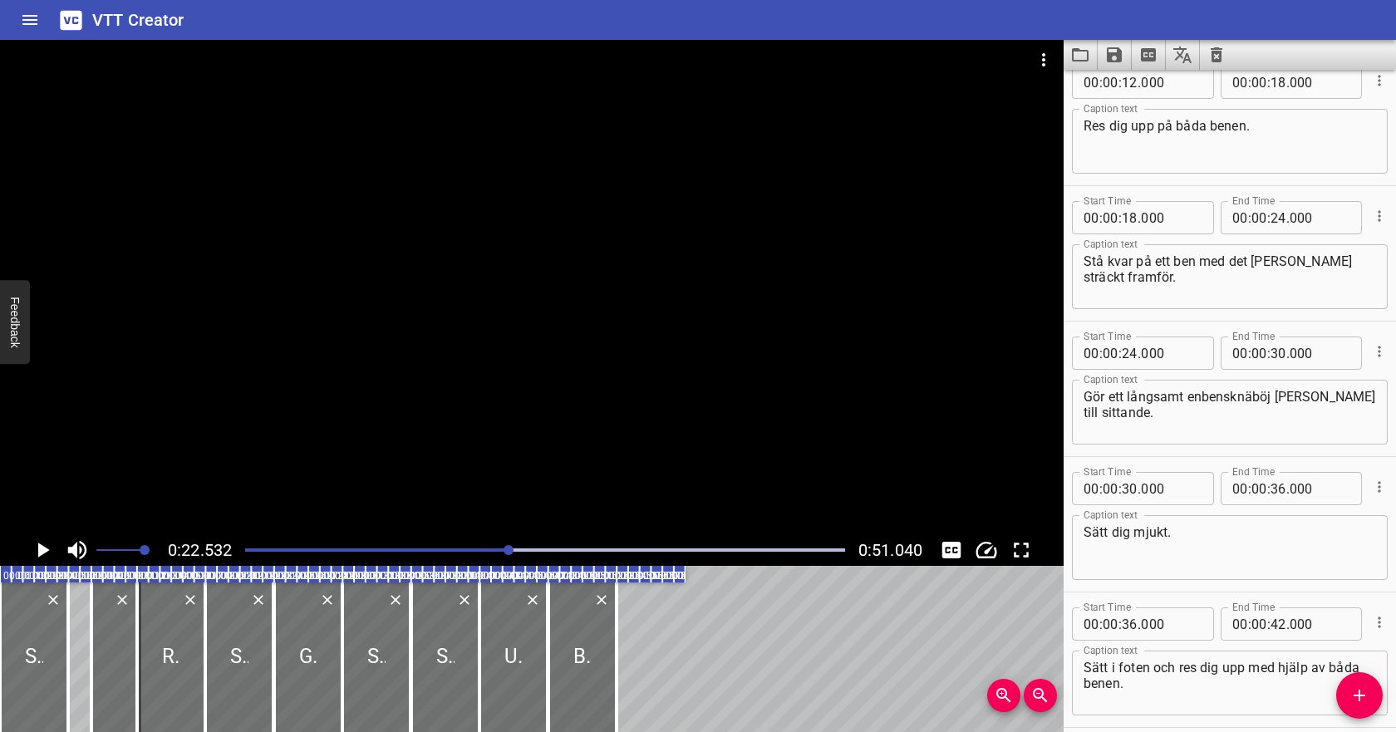
scroll to position [291, 0]
click at [1131, 214] on input "number" at bounding box center [1129, 220] width 16 height 33
type input "22"
type input "000"
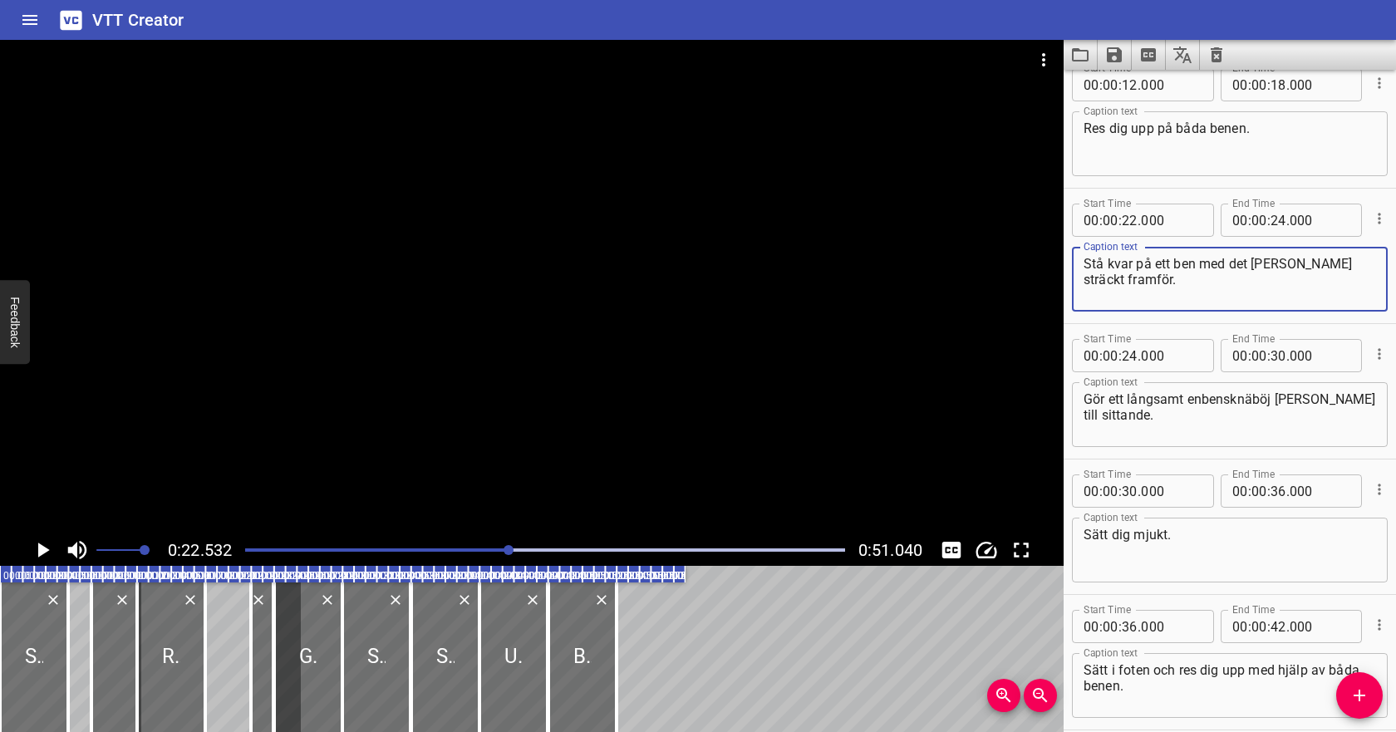
click at [1245, 277] on textarea "Stå kvar på ett ben med det andra benet sträckt framför." at bounding box center [1229, 279] width 292 height 47
click at [43, 547] on icon "Play/Pause" at bounding box center [44, 549] width 12 height 15
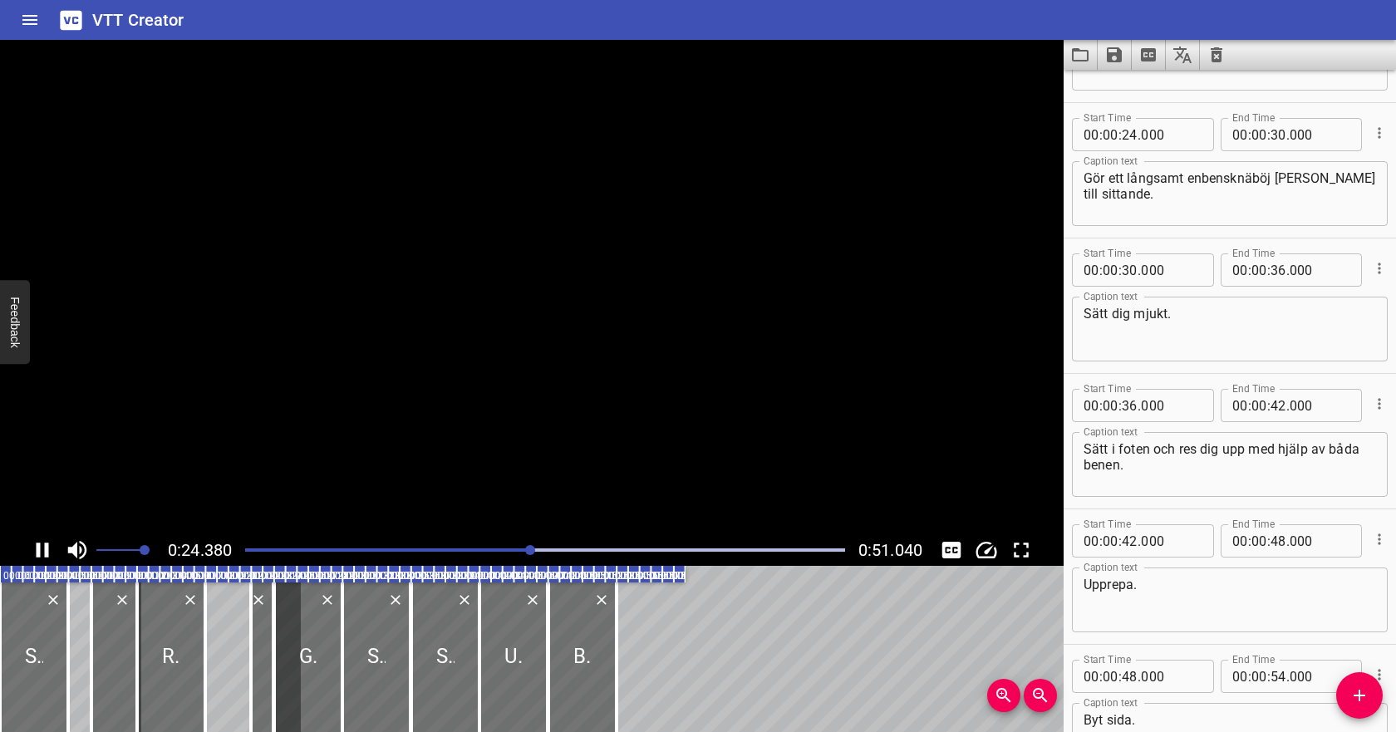
scroll to position [542, 0]
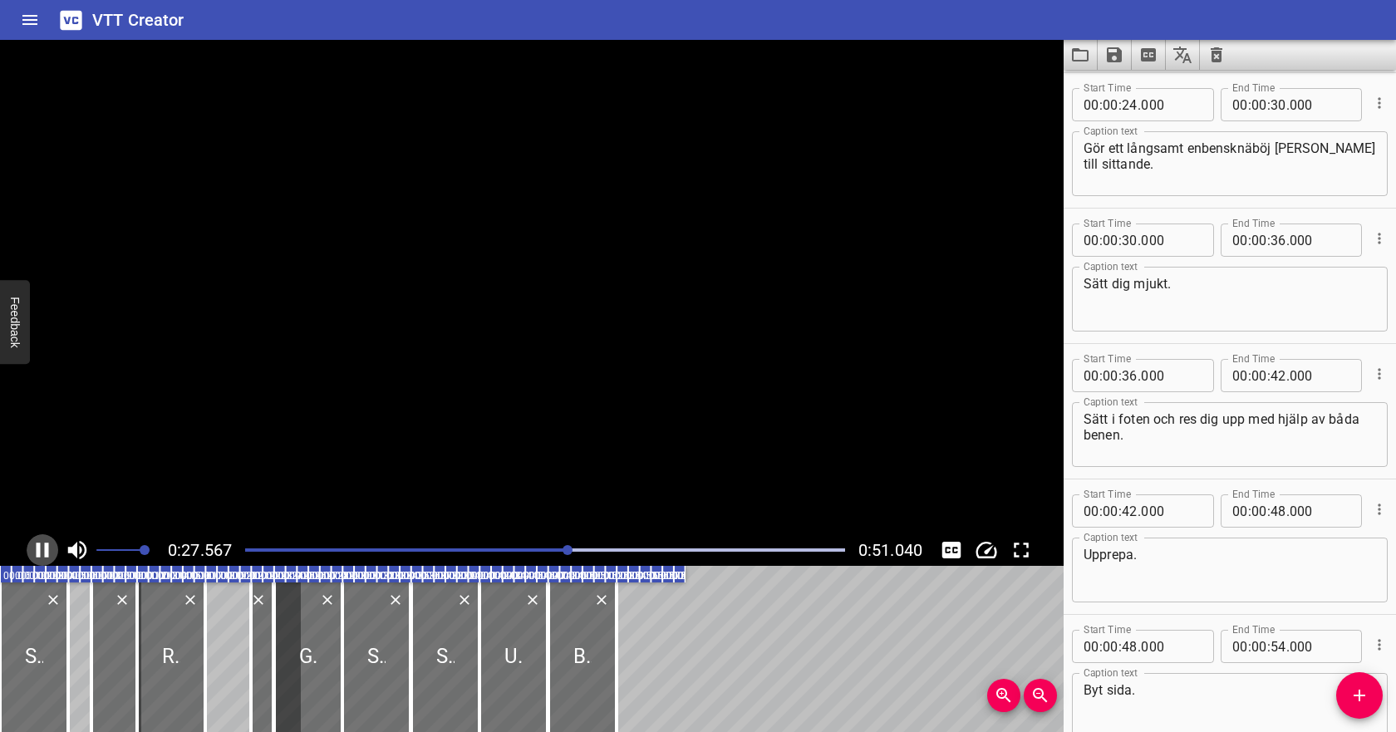
click at [43, 547] on icon "Play/Pause" at bounding box center [42, 549] width 25 height 25
click at [33, 552] on icon "Play/Pause" at bounding box center [42, 549] width 25 height 25
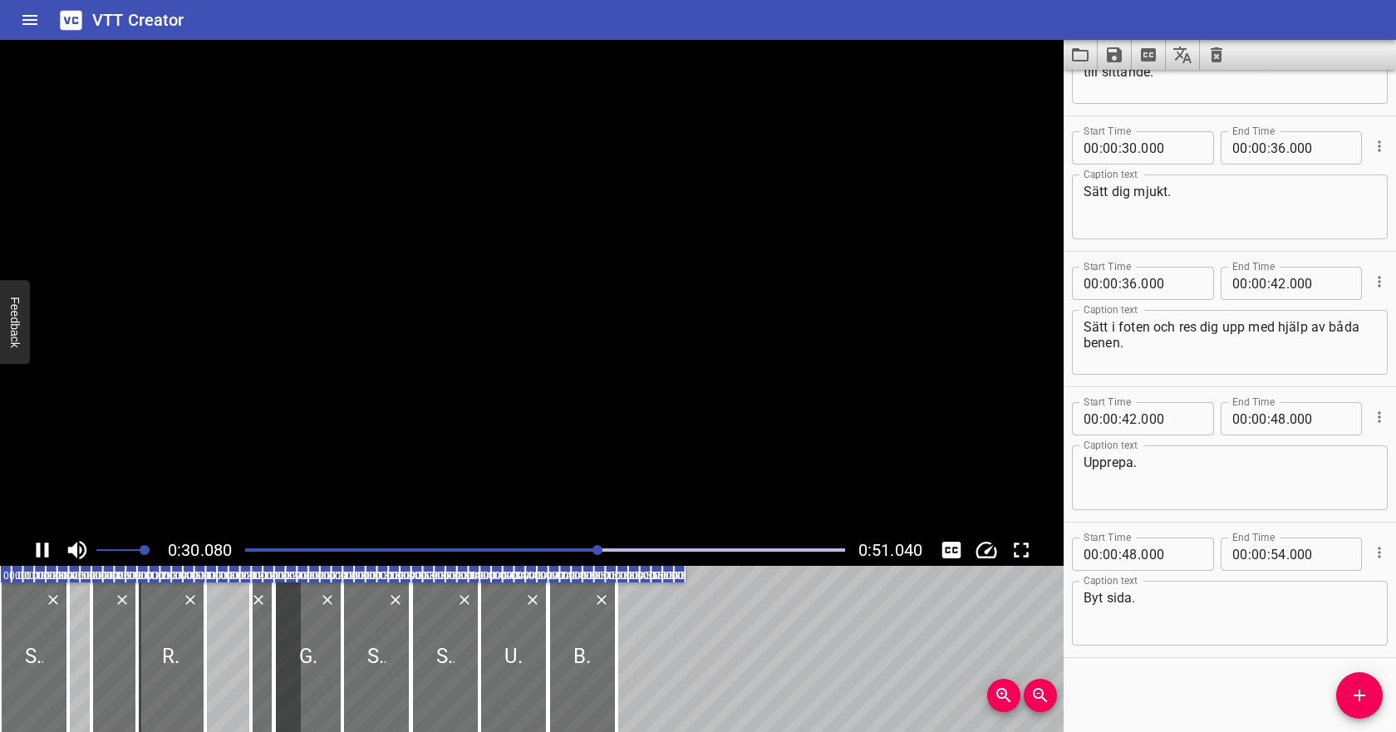
scroll to position [635, 0]
click at [33, 552] on icon "Play/Pause" at bounding box center [42, 549] width 25 height 25
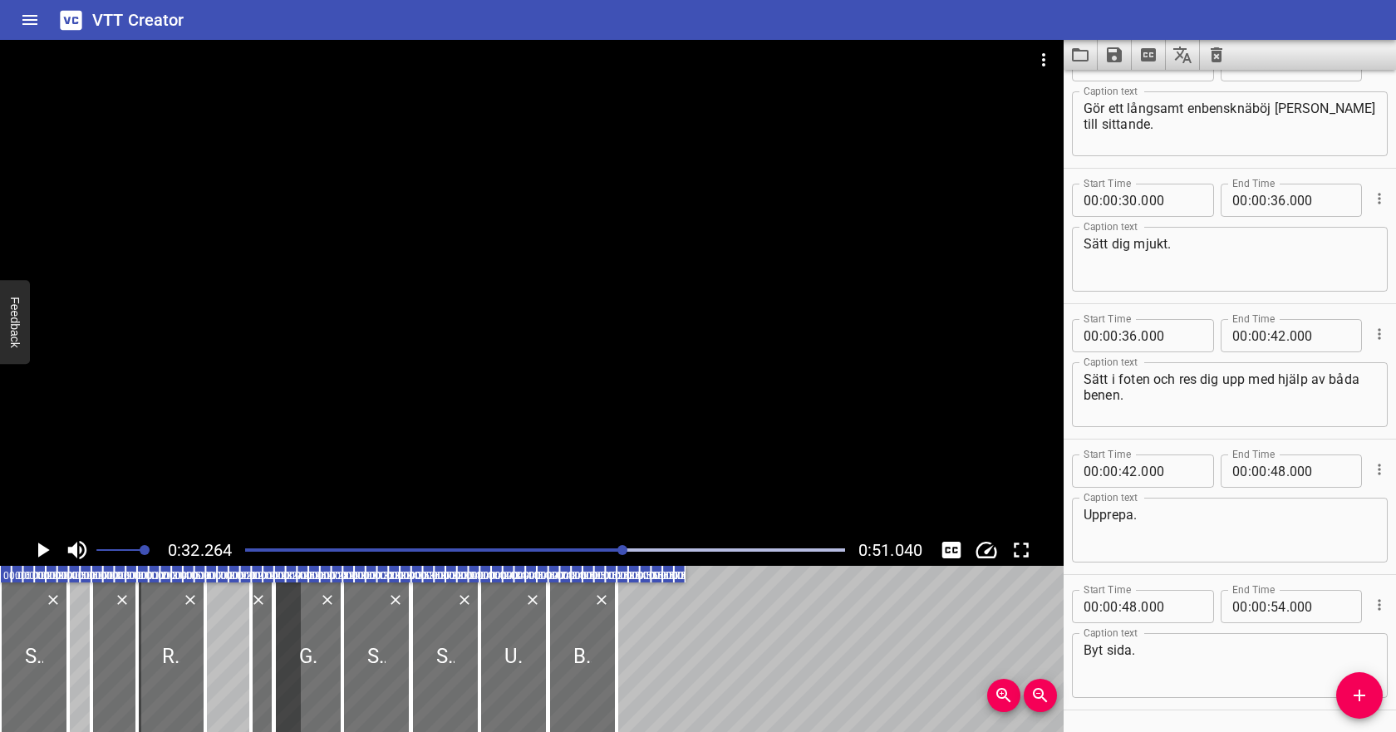
scroll to position [577, 0]
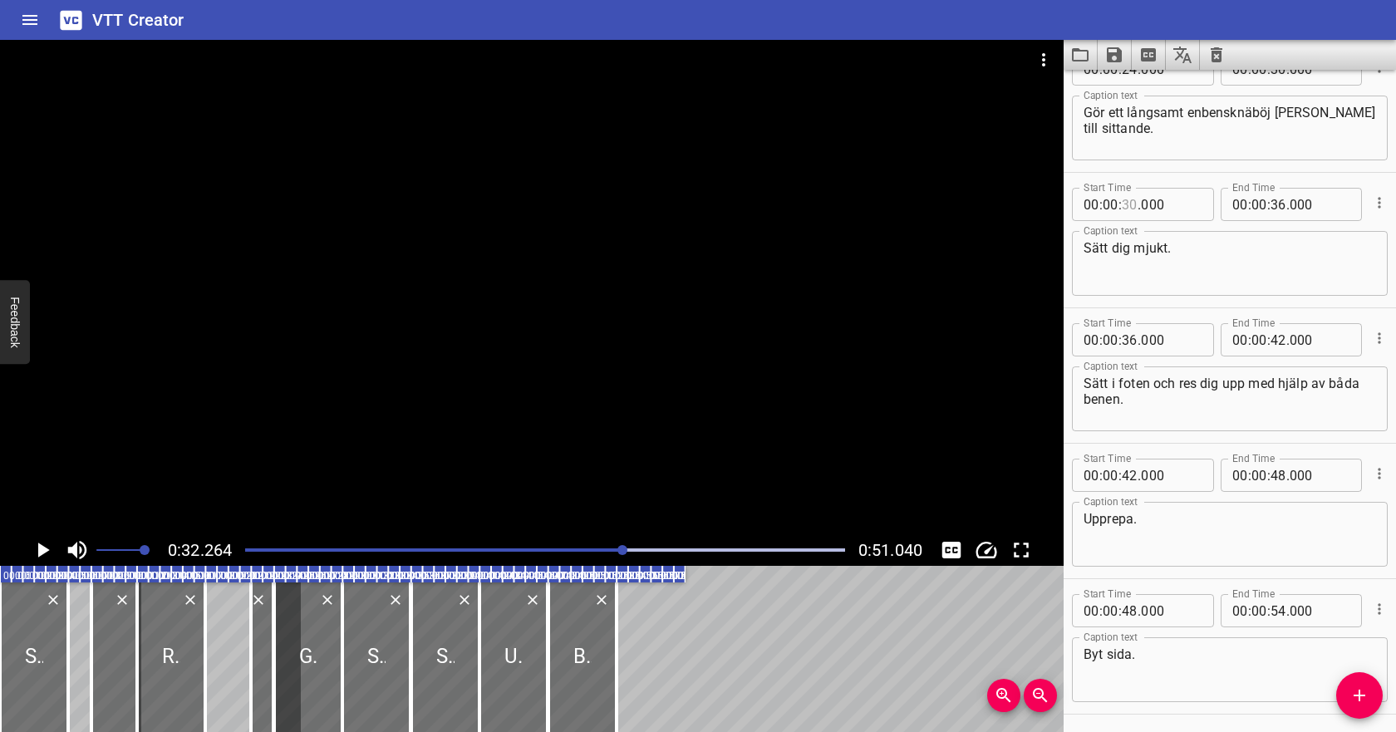
click at [1136, 205] on input "number" at bounding box center [1129, 204] width 16 height 33
type input "32"
type input "000"
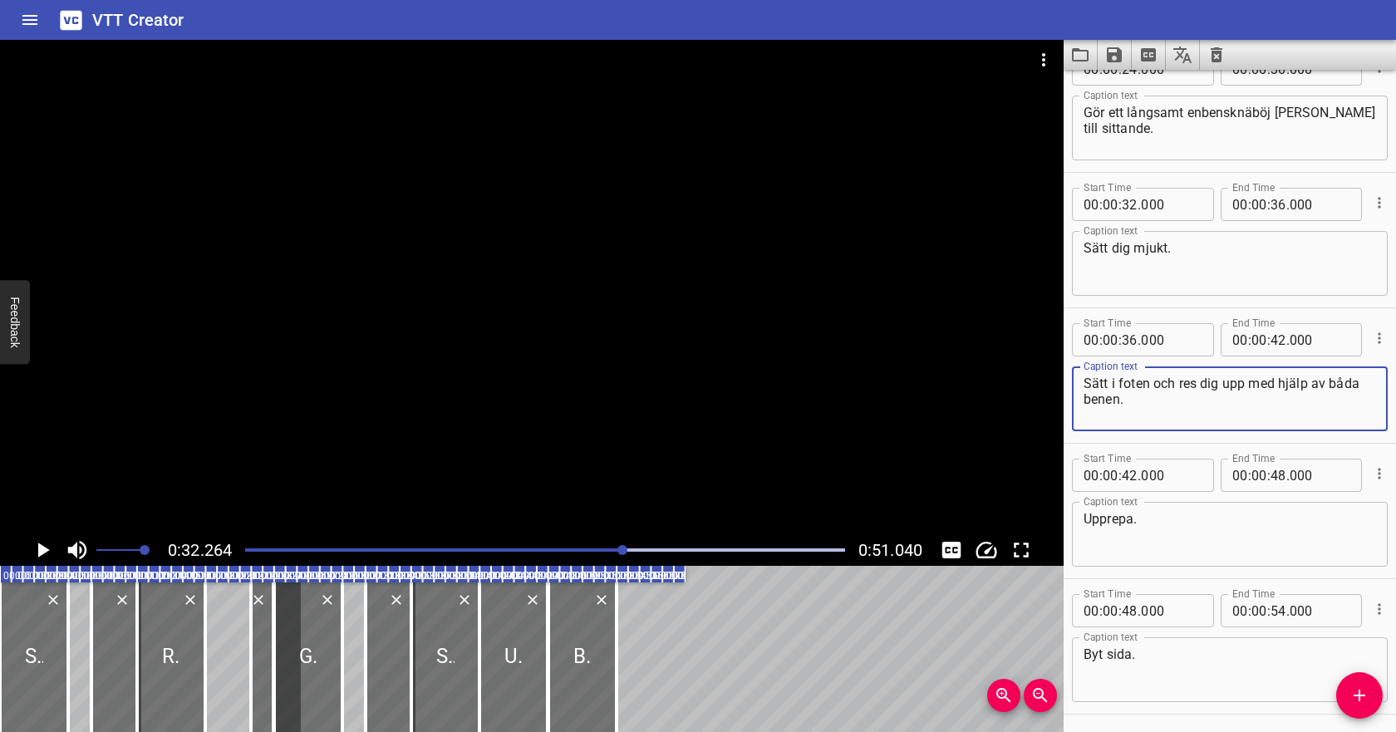
click at [1128, 402] on textarea "Sätt i foten och res dig upp med hjälp av båda benen." at bounding box center [1229, 398] width 292 height 47
click at [43, 556] on icon "Play/Pause" at bounding box center [42, 549] width 25 height 25
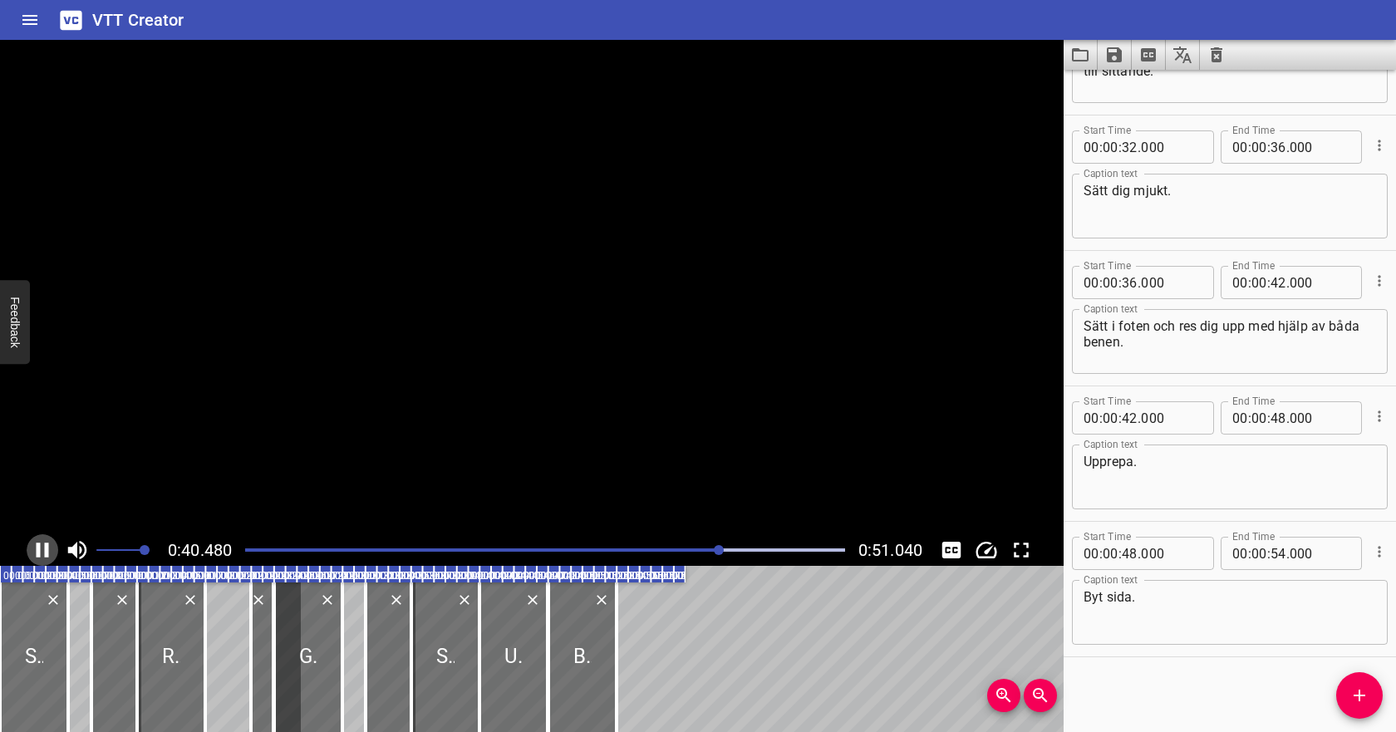
click at [44, 556] on icon "Play/Pause" at bounding box center [42, 549] width 25 height 25
click at [1128, 291] on input "number" at bounding box center [1129, 282] width 16 height 33
type input "40"
type input "000"
click at [1137, 431] on span "." at bounding box center [1138, 417] width 3 height 33
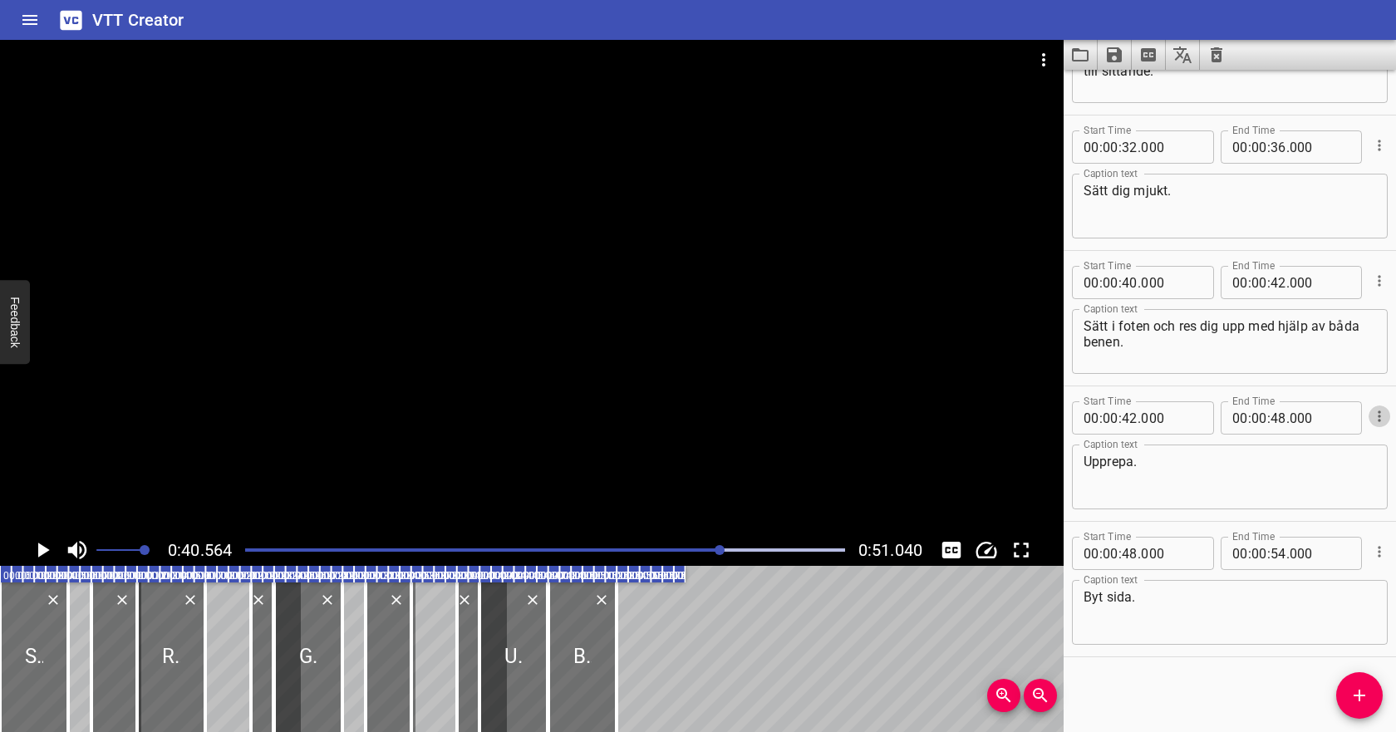
click at [1384, 415] on icon "Cue Options" at bounding box center [1379, 416] width 17 height 17
click at [1337, 444] on li "Delete Cue" at bounding box center [1309, 446] width 145 height 30
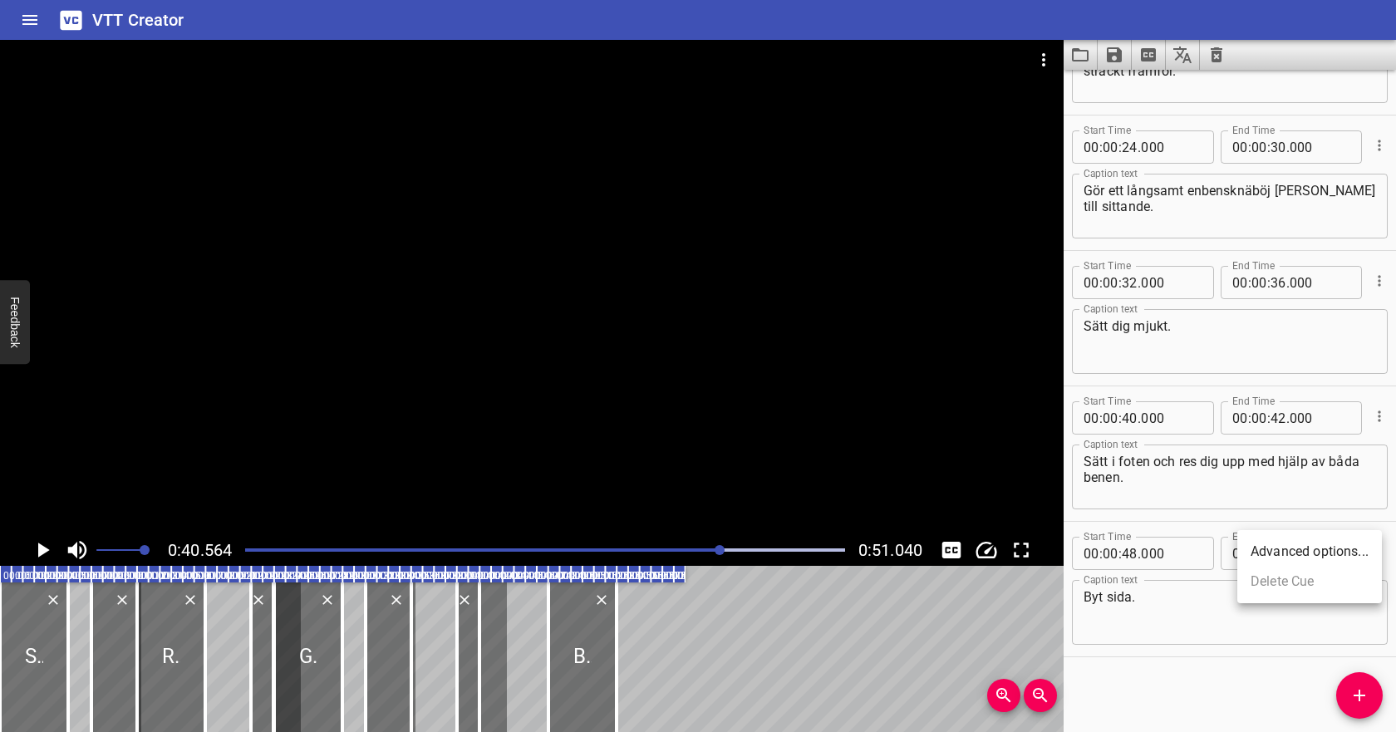
scroll to position [499, 0]
click at [37, 549] on icon "Play/Pause" at bounding box center [42, 549] width 25 height 25
click at [45, 552] on icon "Play/Pause" at bounding box center [43, 549] width 12 height 15
click at [45, 552] on icon "Play/Pause" at bounding box center [42, 549] width 25 height 25
click at [248, 549] on div "Play progress" at bounding box center [545, 549] width 600 height 3
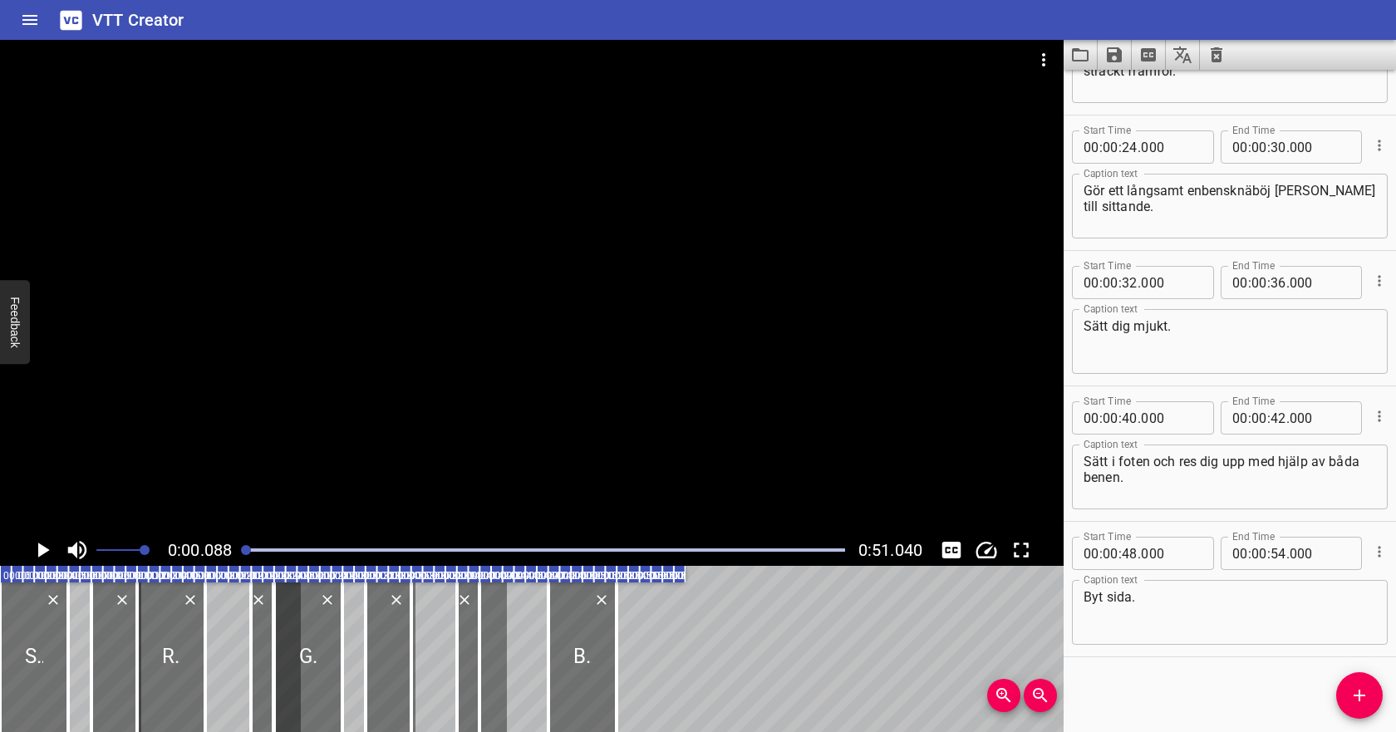
click at [38, 554] on icon "Play/Pause" at bounding box center [44, 549] width 12 height 15
click at [51, 550] on icon "Play/Pause" at bounding box center [42, 549] width 25 height 25
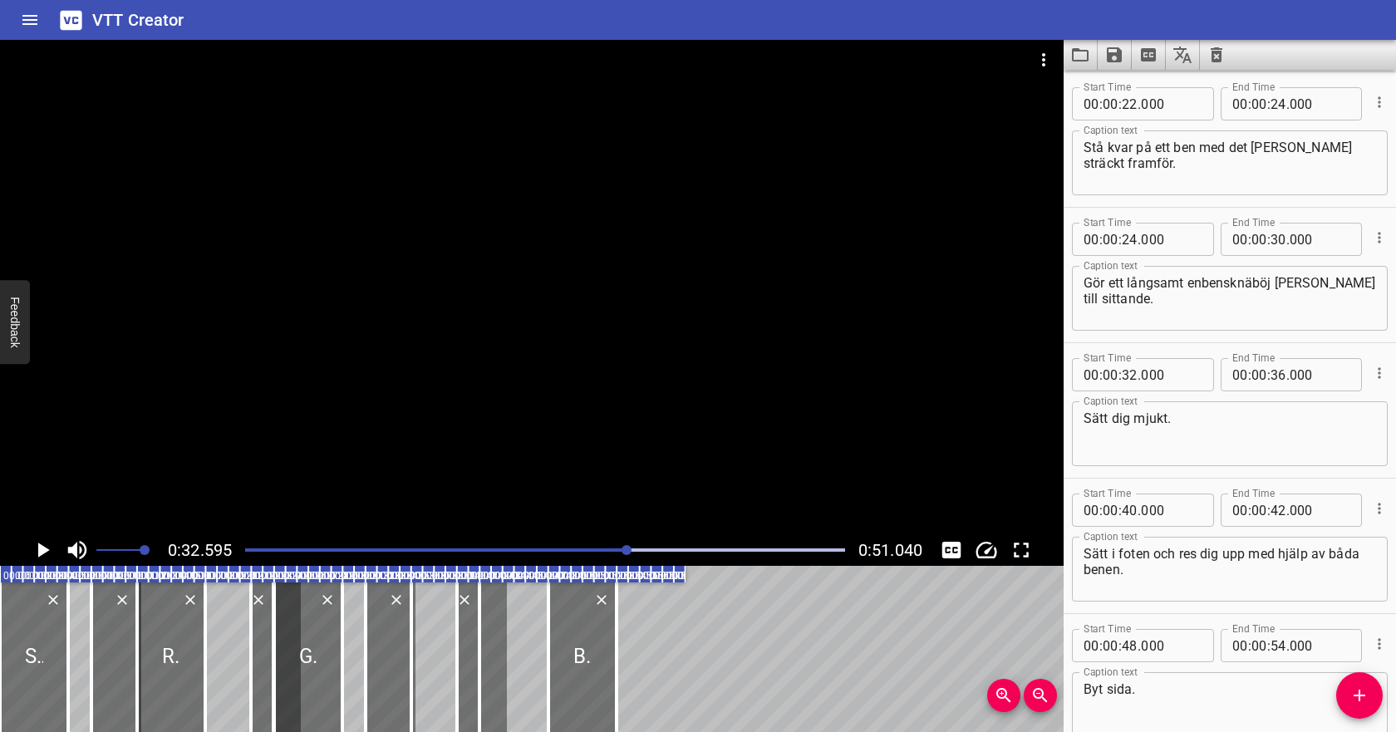
scroll to position [406, 0]
click at [1280, 238] on input "number" at bounding box center [1278, 239] width 16 height 33
type input "32"
type input "000"
click at [1326, 293] on textarea "Gör ett långsamt enbensknäböj ned till sittande." at bounding box center [1229, 299] width 292 height 47
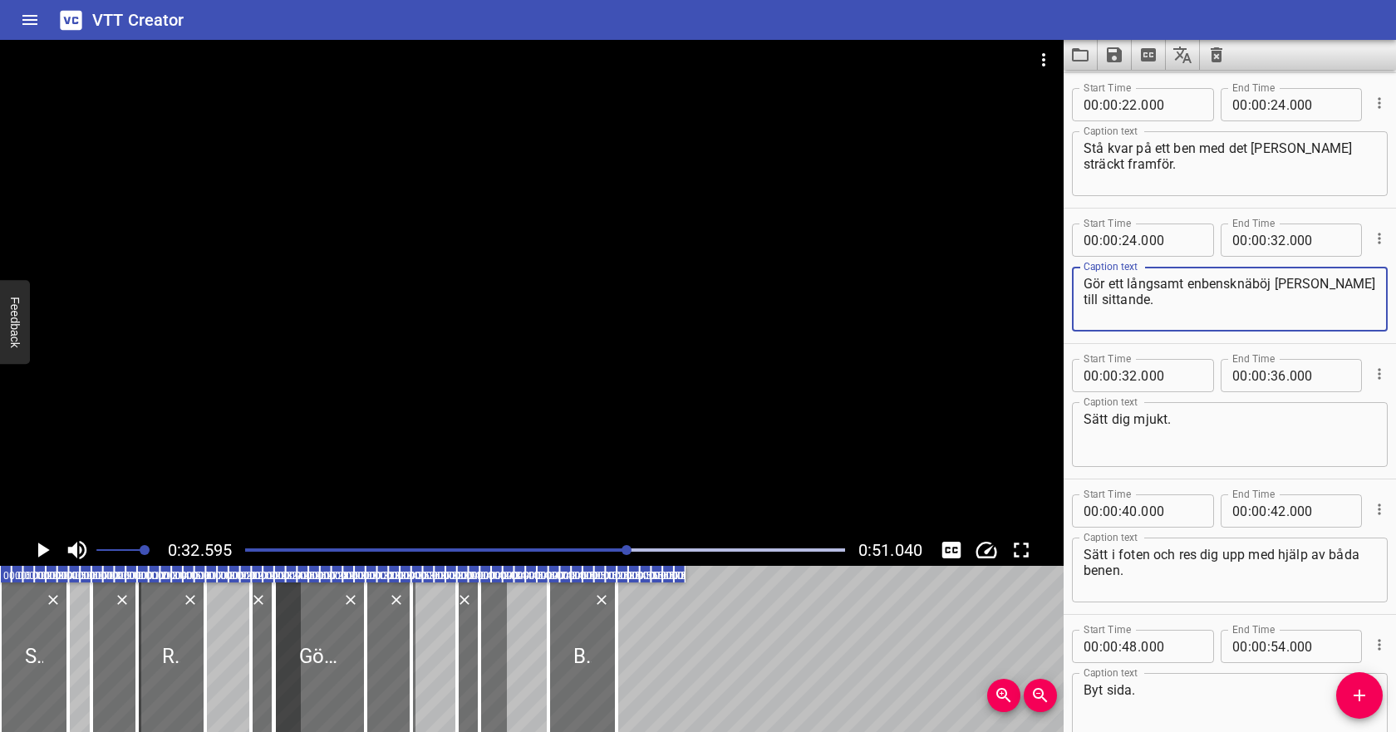
click at [37, 544] on icon "Play/Pause" at bounding box center [42, 549] width 25 height 25
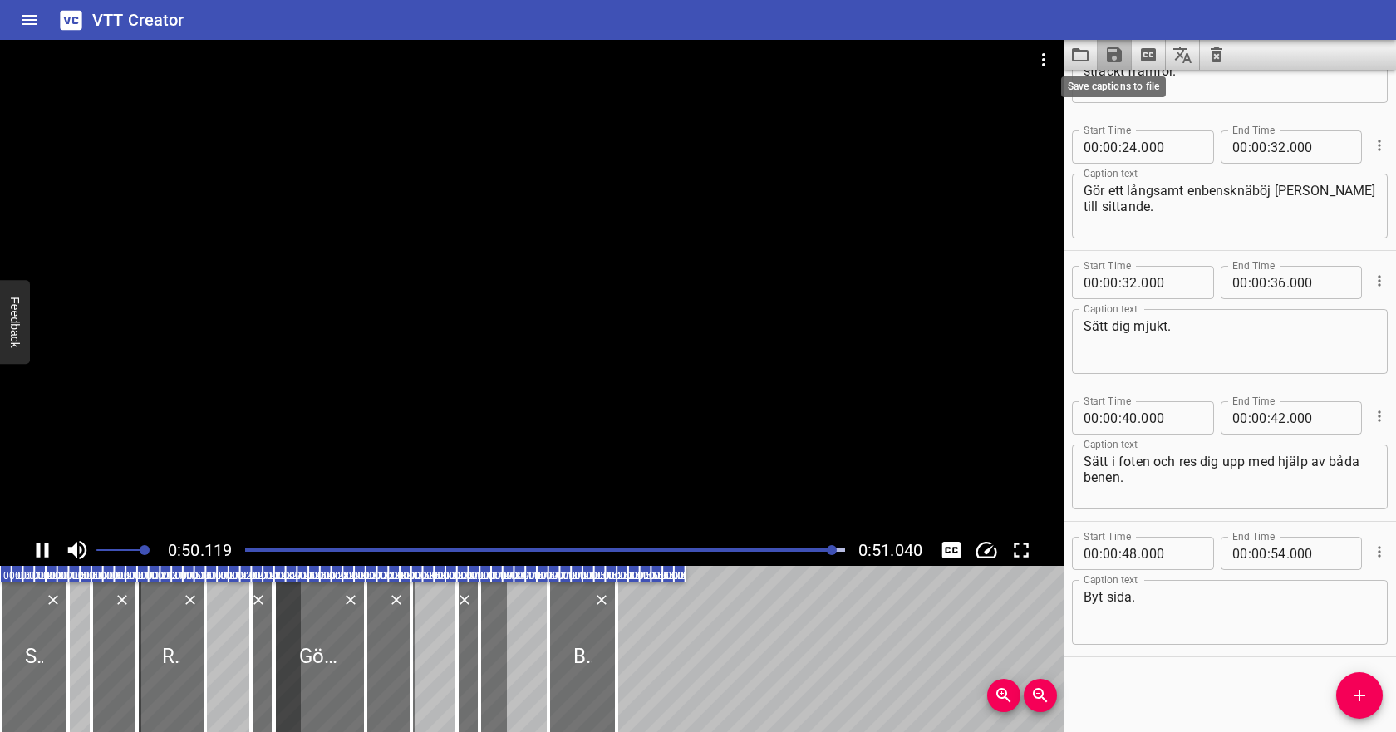
click at [1118, 52] on icon "Save captions to file" at bounding box center [1114, 54] width 15 height 15
click at [1122, 86] on li "Save to VTT file" at bounding box center [1158, 91] width 122 height 30
click at [1043, 53] on icon "Video Options" at bounding box center [1043, 60] width 20 height 20
click at [1048, 66] on li "Select New Video File..." at bounding box center [1105, 62] width 165 height 30
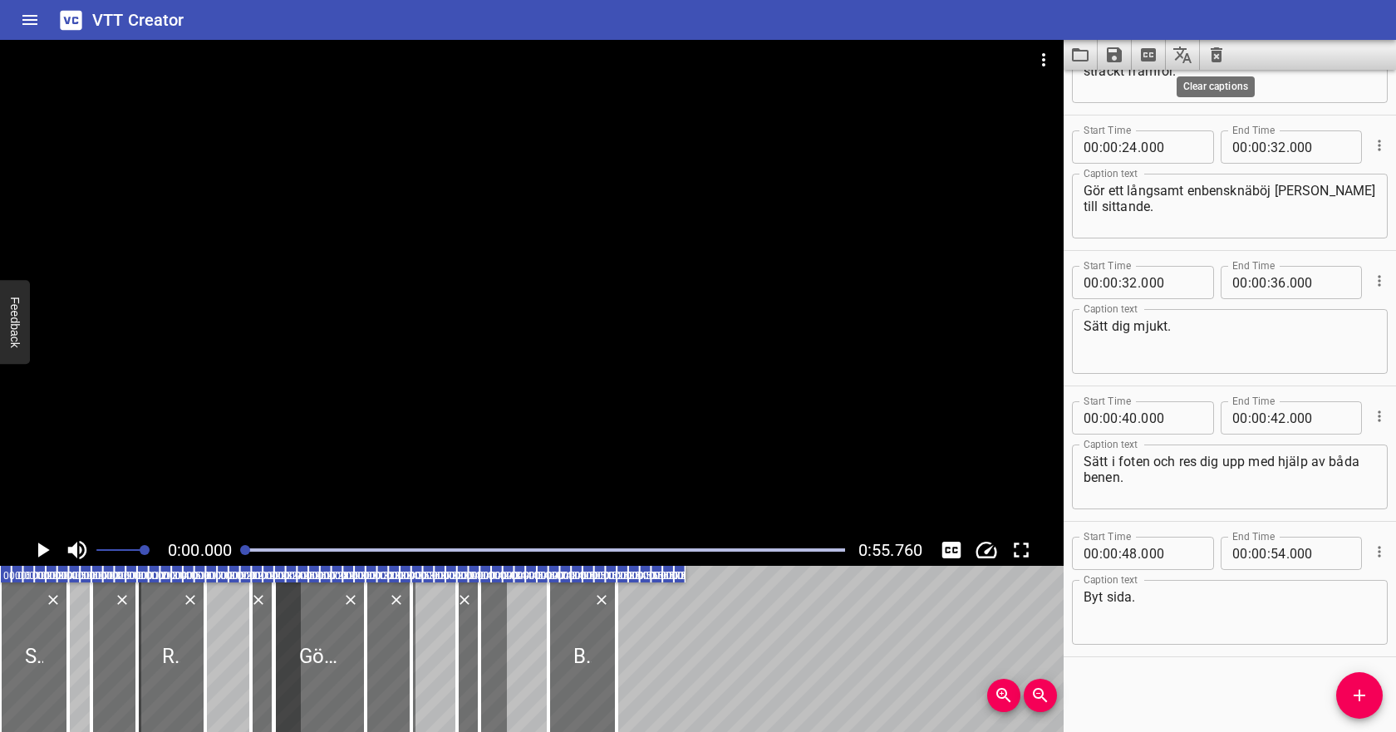
click at [1213, 52] on icon "Clear captions" at bounding box center [1216, 54] width 12 height 15
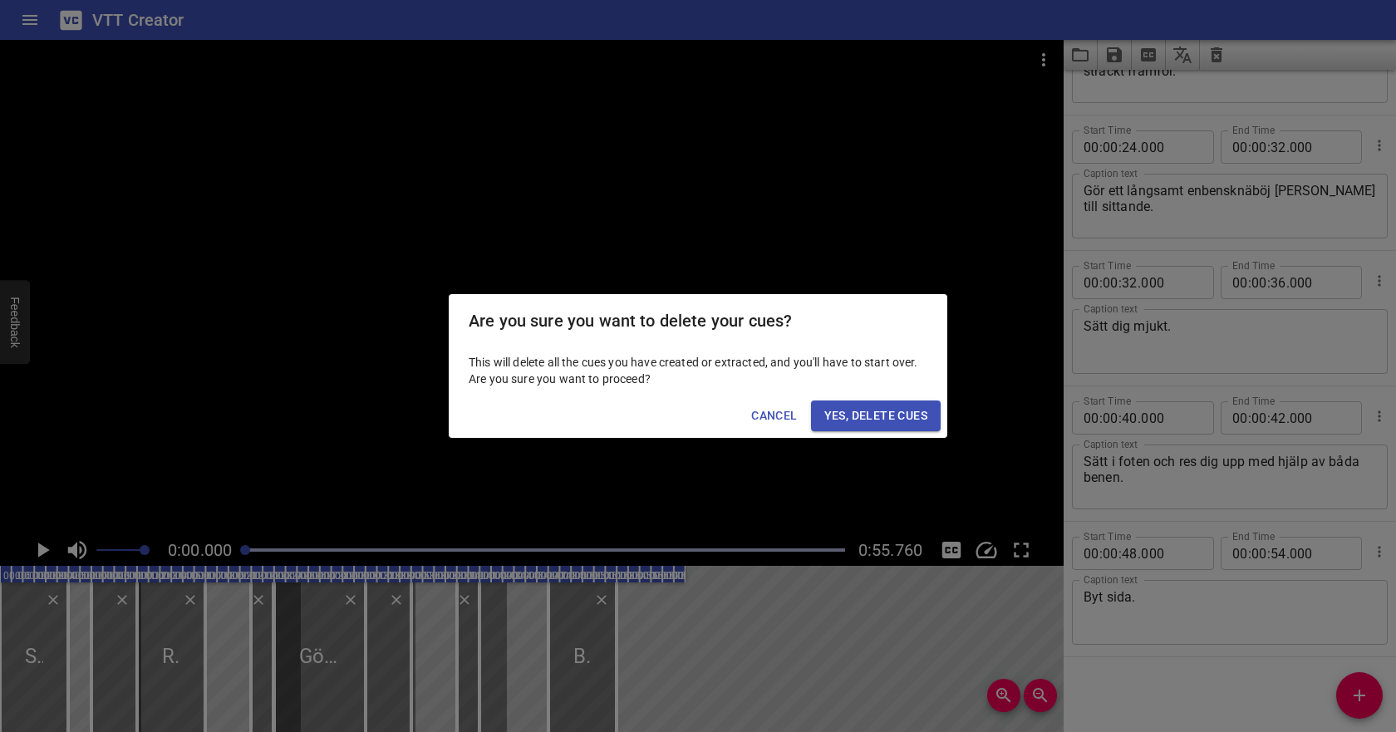
click at [913, 415] on span "Yes, Delete Cues" at bounding box center [875, 415] width 103 height 21
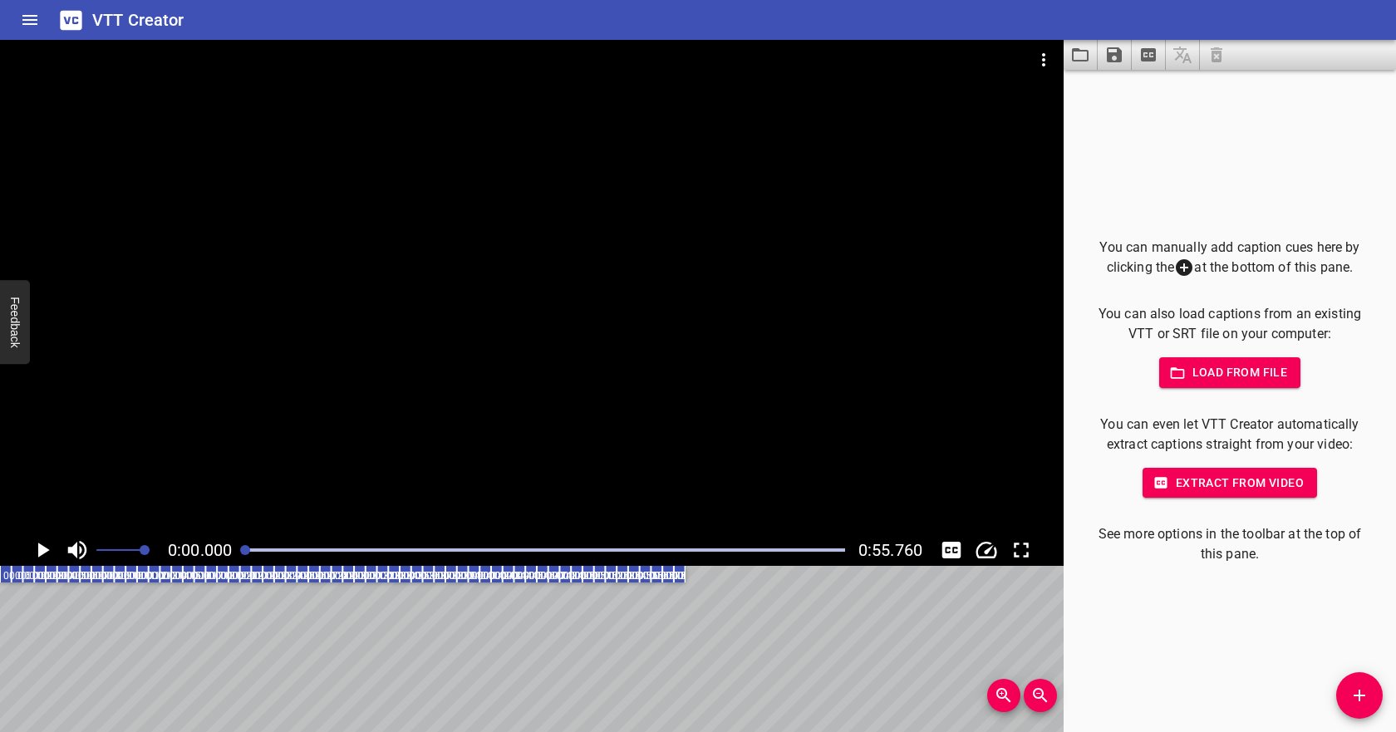
click at [1188, 374] on span "Load from file" at bounding box center [1229, 372] width 115 height 21
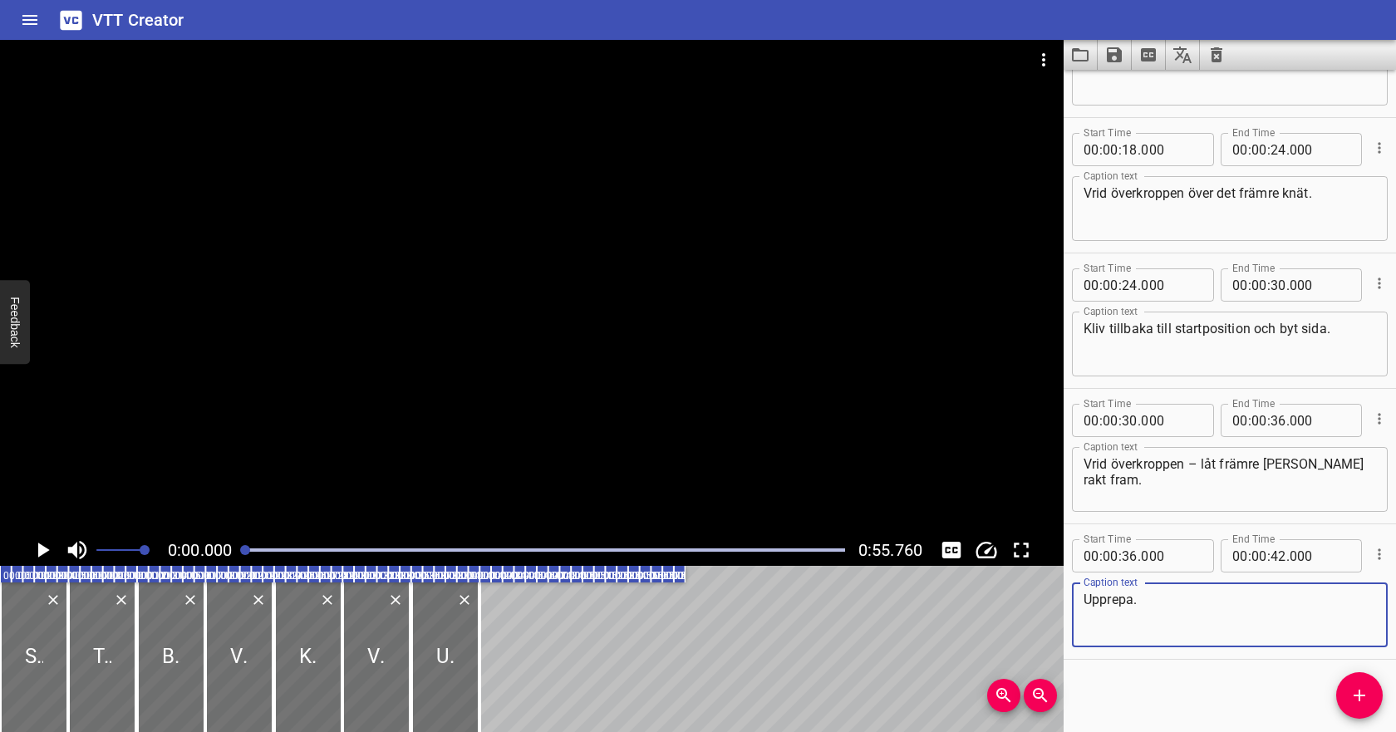
scroll to position [364, 0]
click at [43, 548] on icon "Play/Pause" at bounding box center [44, 549] width 12 height 15
click at [43, 550] on icon "Play/Pause" at bounding box center [42, 549] width 25 height 25
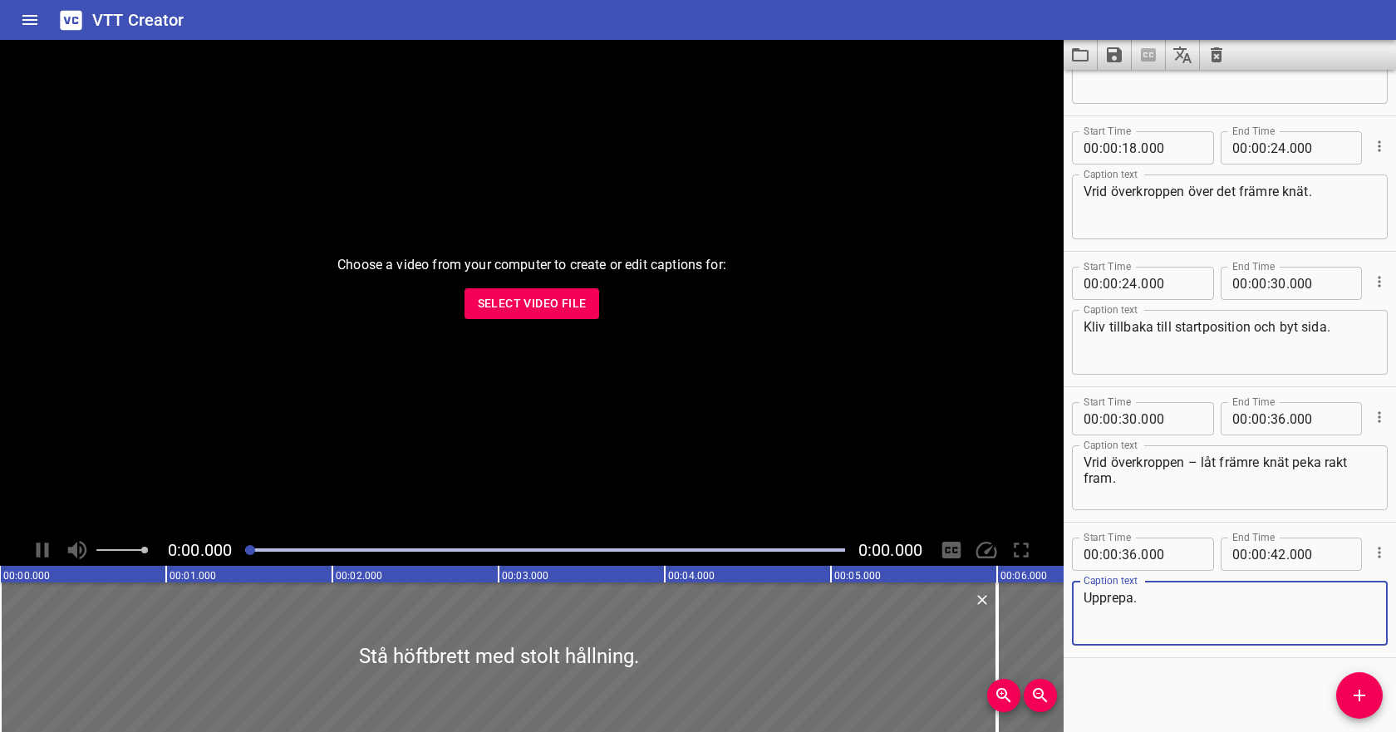
scroll to position [364, 0]
click at [550, 308] on span "Select Video File" at bounding box center [532, 303] width 109 height 21
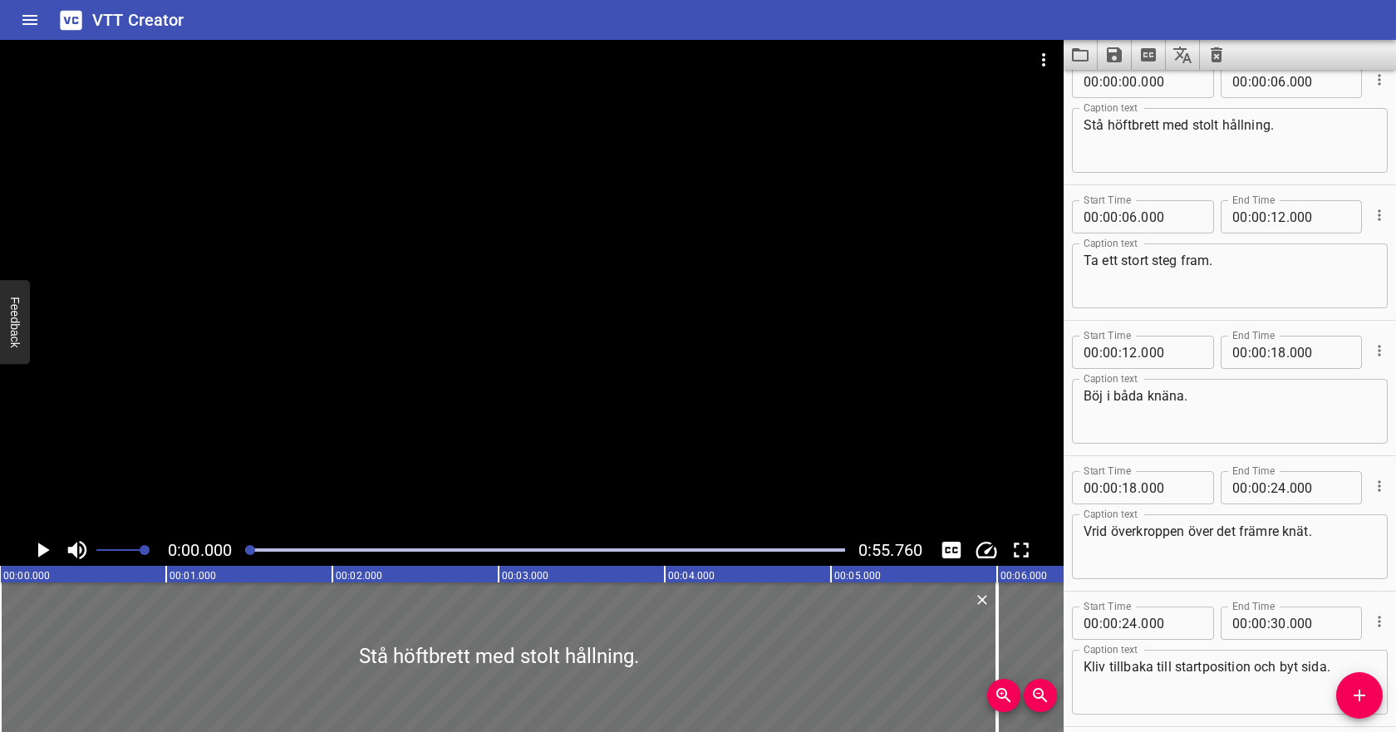
scroll to position [0, 0]
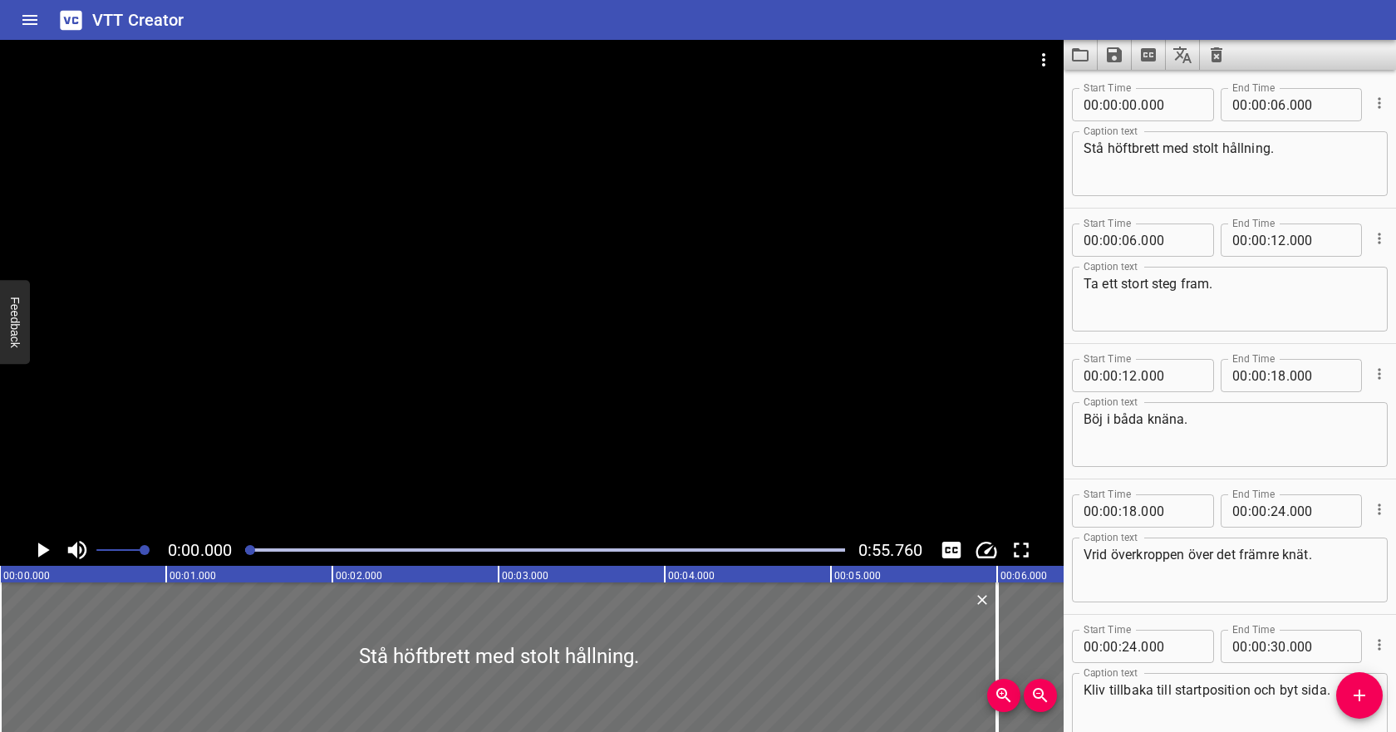
click at [39, 550] on icon "Play/Pause" at bounding box center [44, 549] width 12 height 15
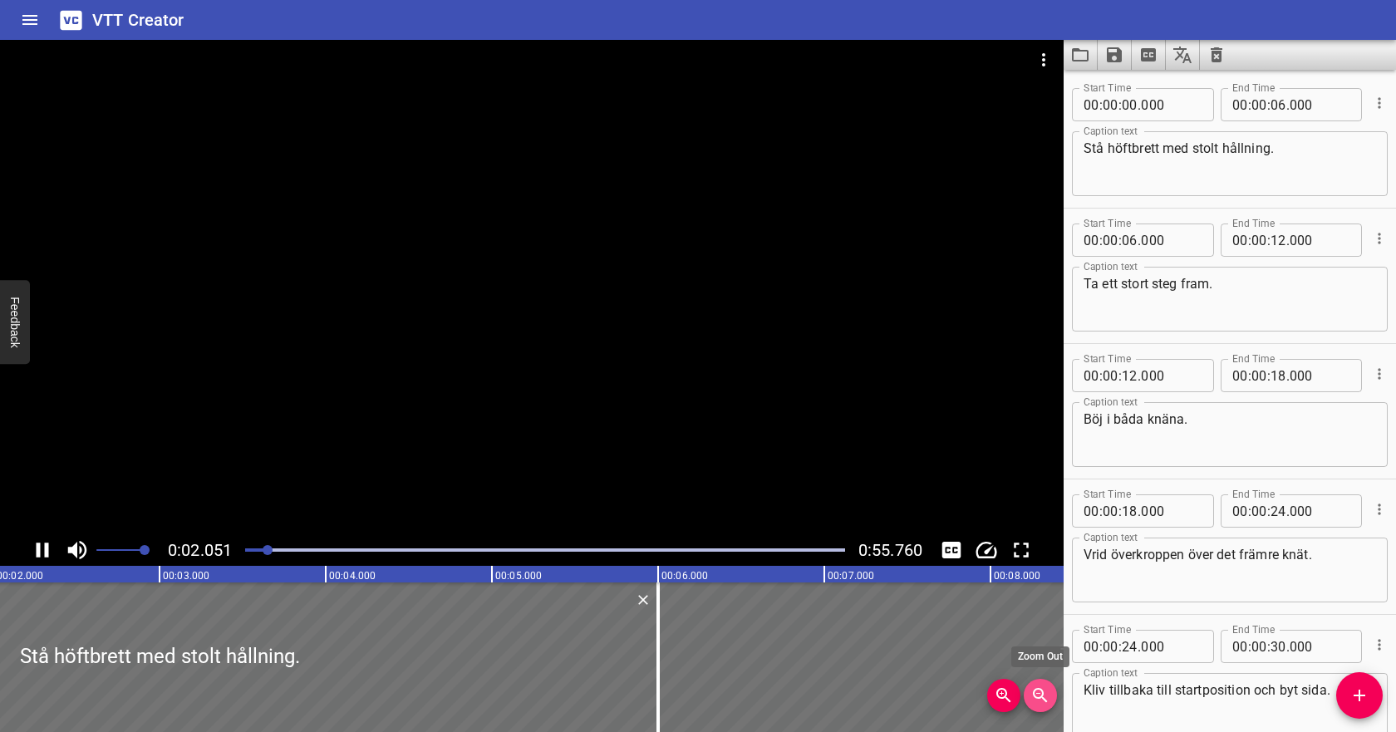
click at [1043, 706] on button "Zoom Out" at bounding box center [1039, 695] width 33 height 33
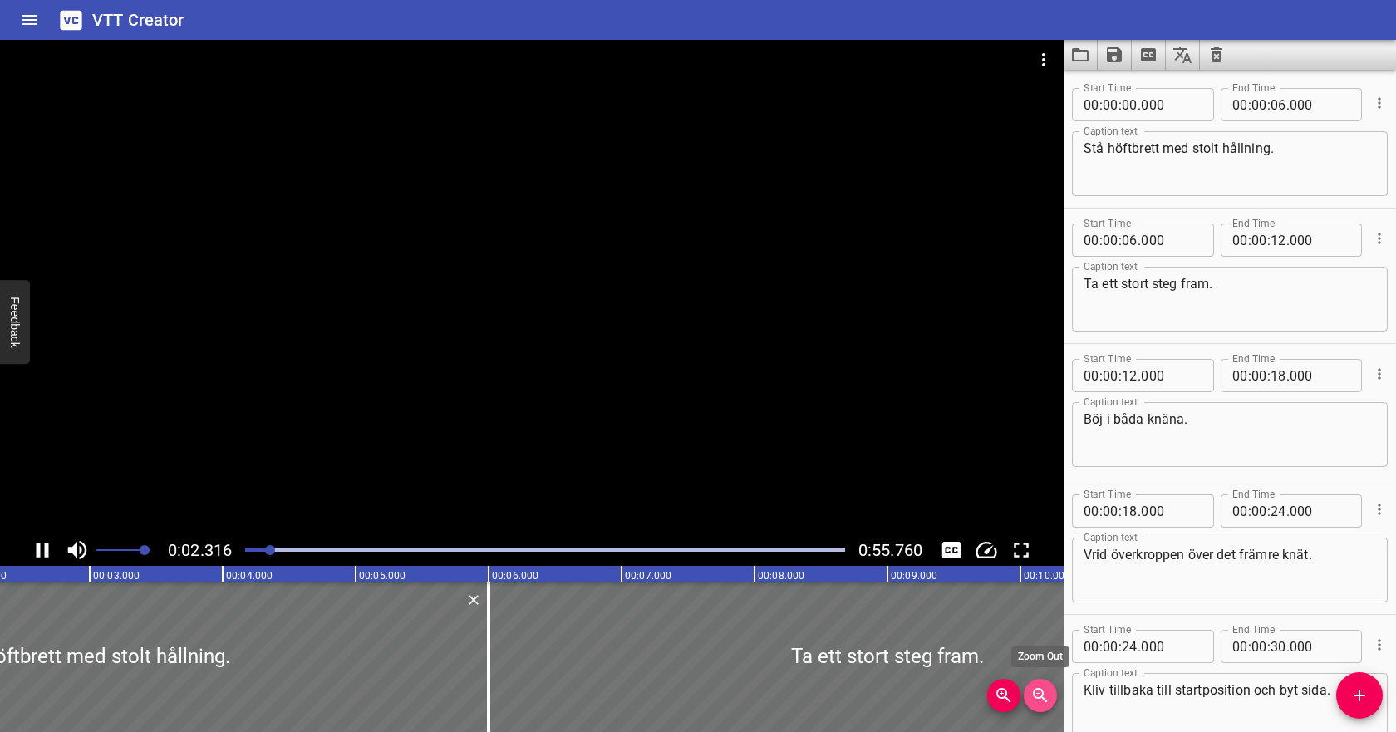
click at [1043, 706] on button "Zoom Out" at bounding box center [1039, 695] width 33 height 33
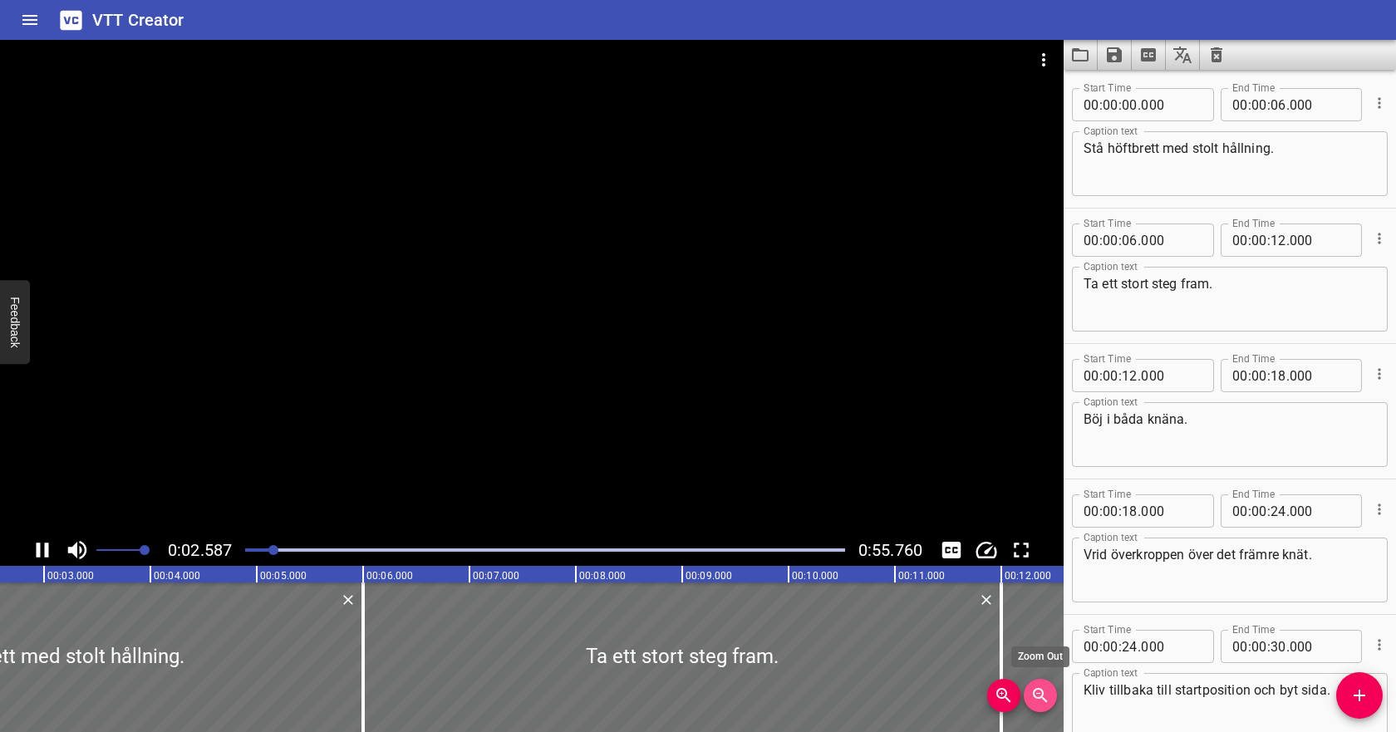
click at [1043, 706] on button "Zoom Out" at bounding box center [1039, 695] width 33 height 33
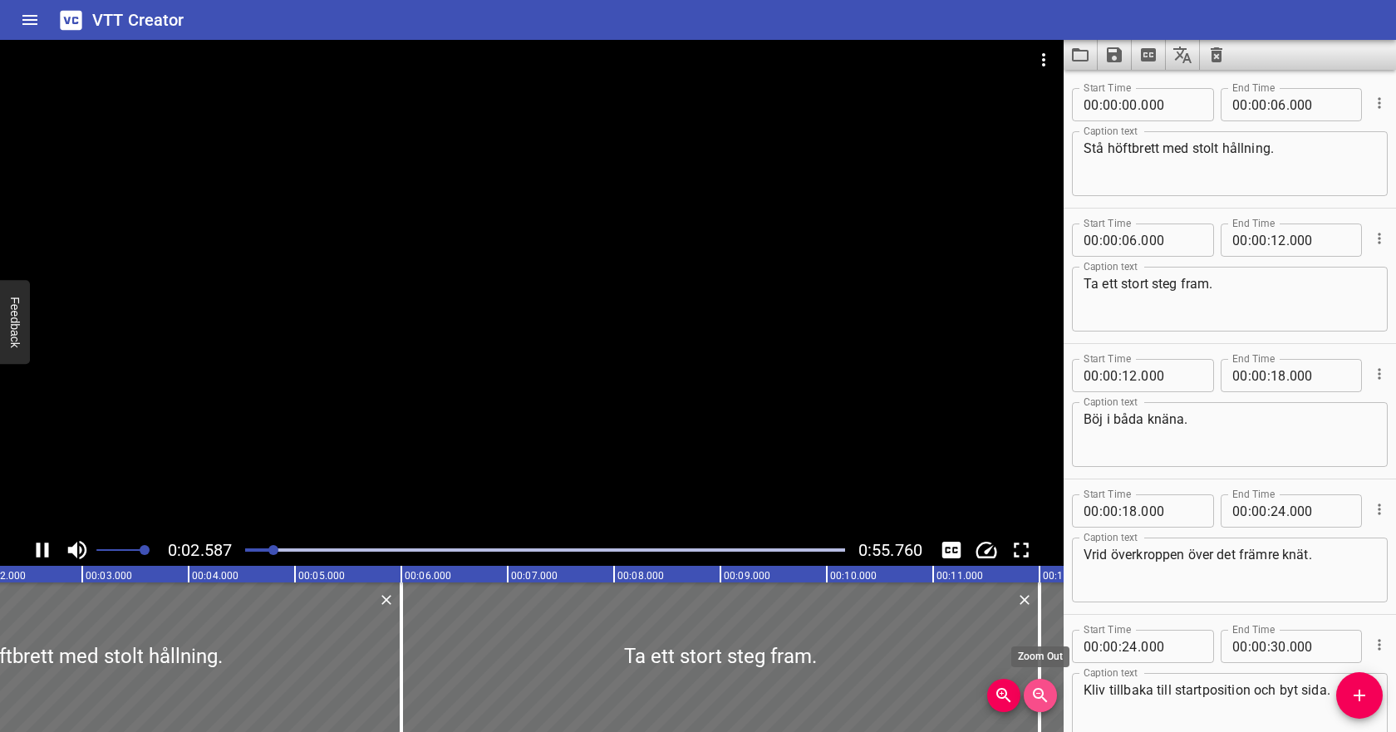
click at [1043, 706] on button "Zoom Out" at bounding box center [1039, 695] width 33 height 33
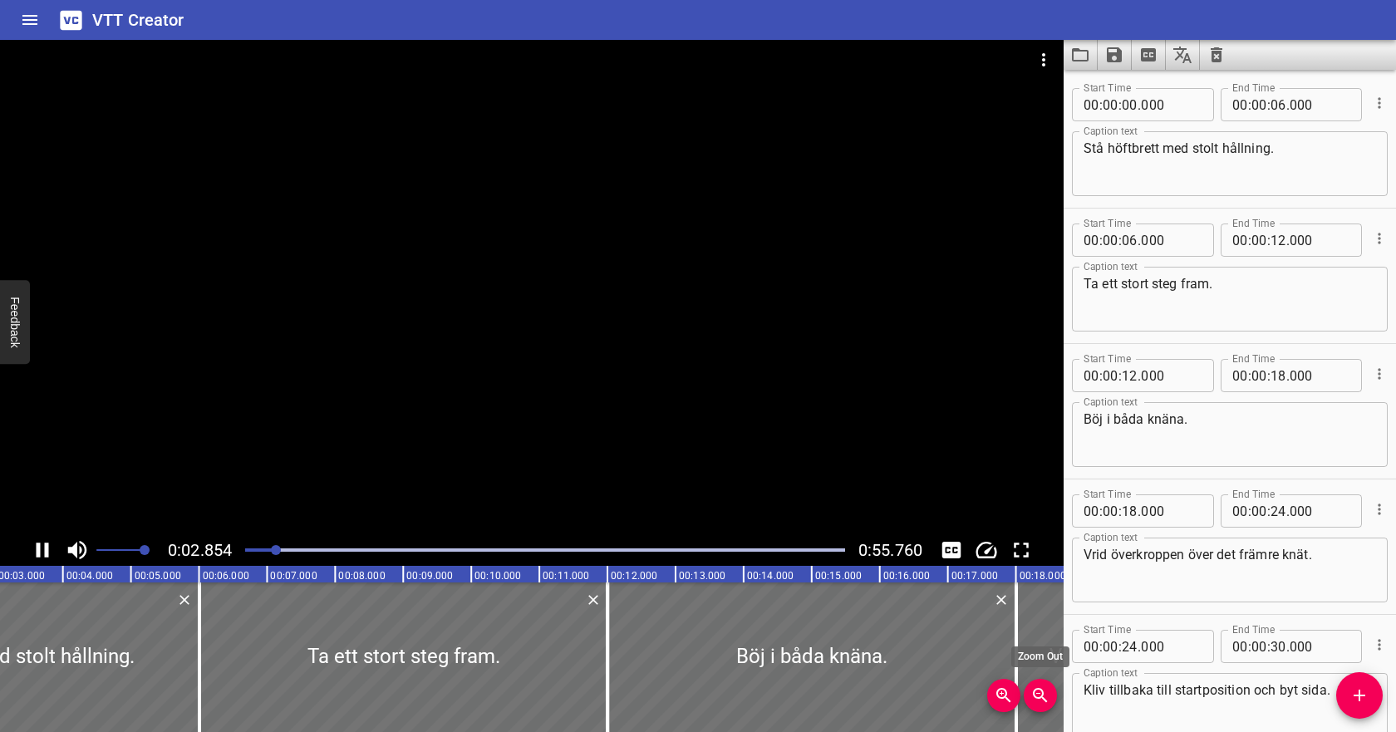
click at [1043, 706] on button "Zoom Out" at bounding box center [1039, 695] width 33 height 33
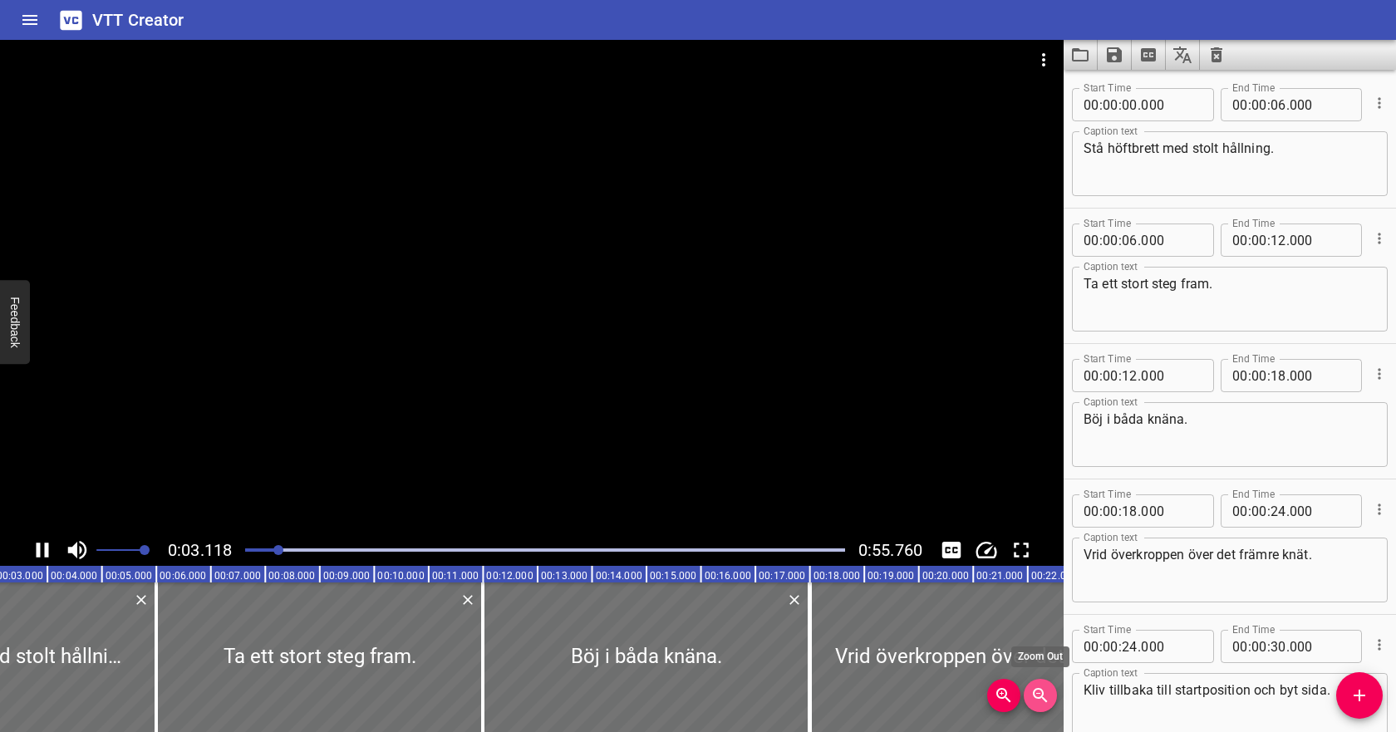
click at [1043, 706] on button "Zoom Out" at bounding box center [1039, 695] width 33 height 33
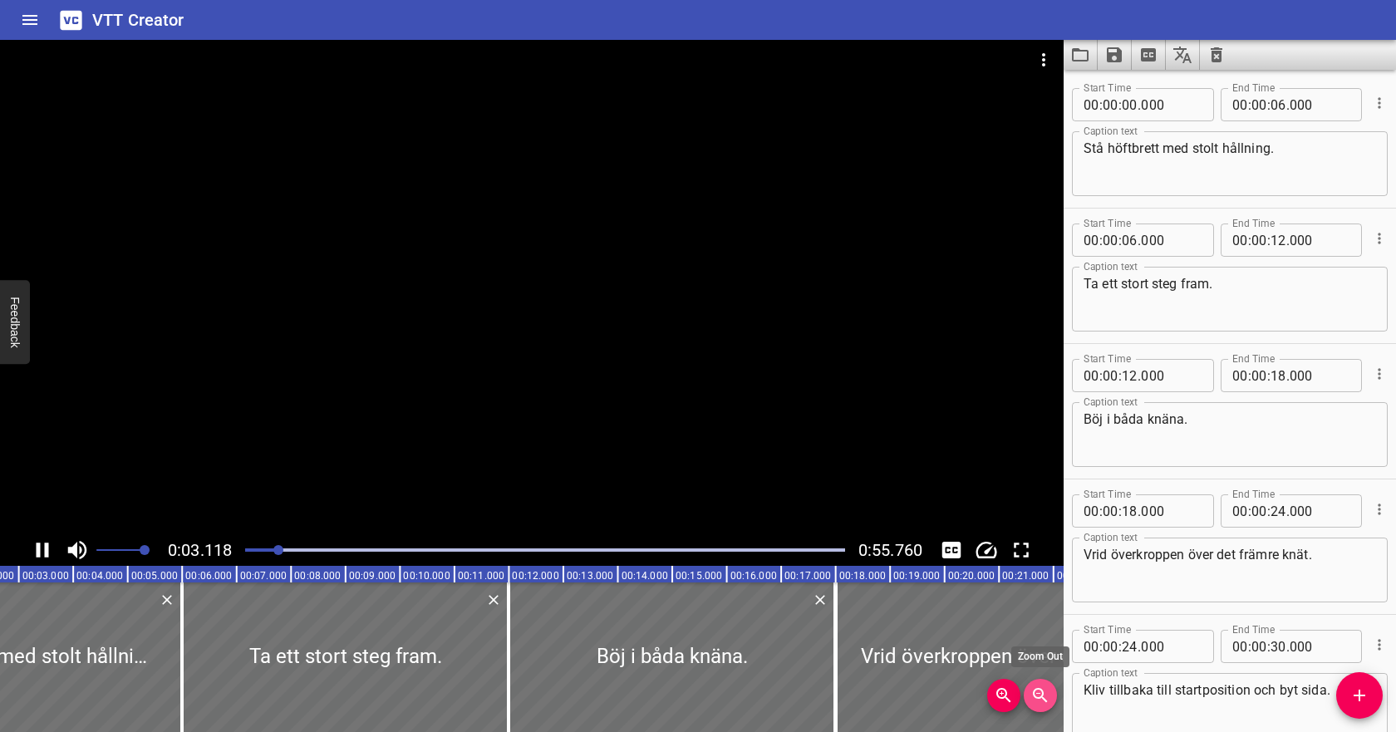
click at [1043, 706] on button "Zoom Out" at bounding box center [1039, 695] width 33 height 33
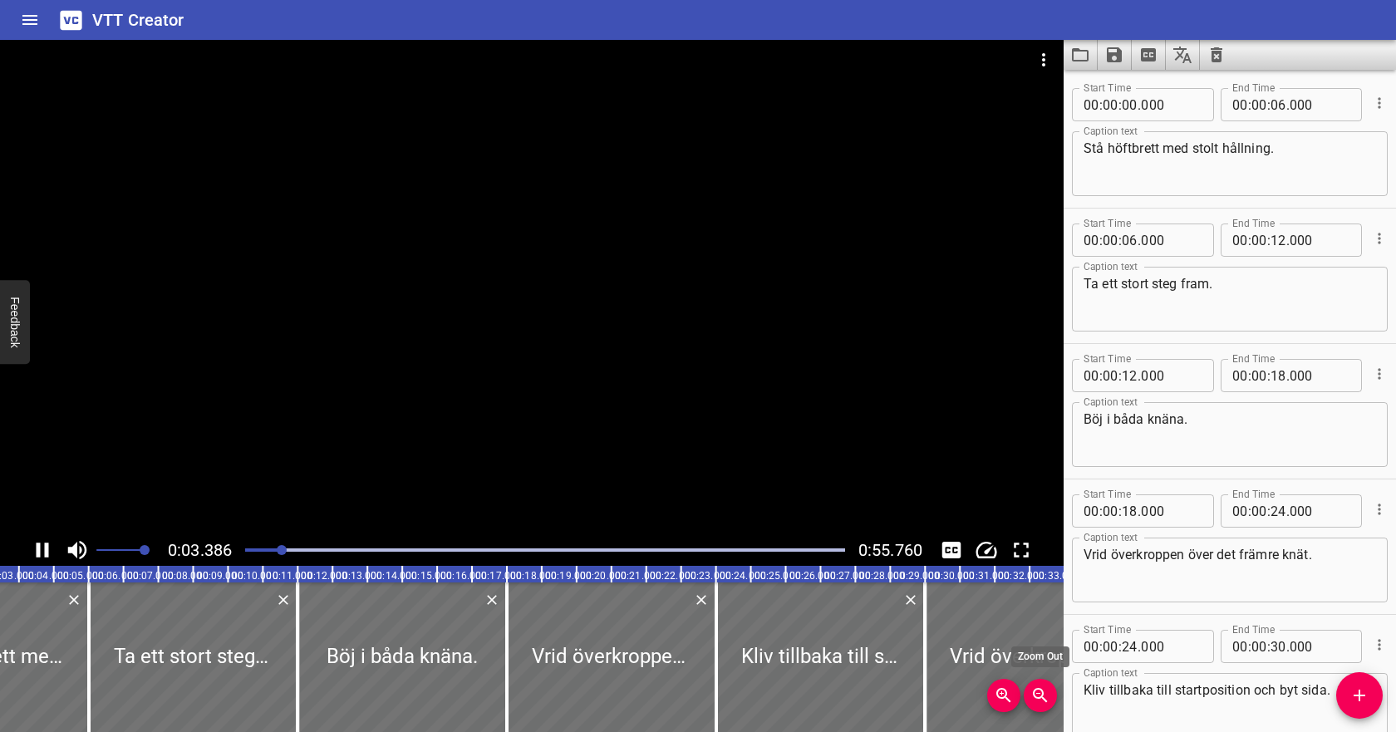
click at [1043, 706] on button "Zoom Out" at bounding box center [1039, 695] width 33 height 33
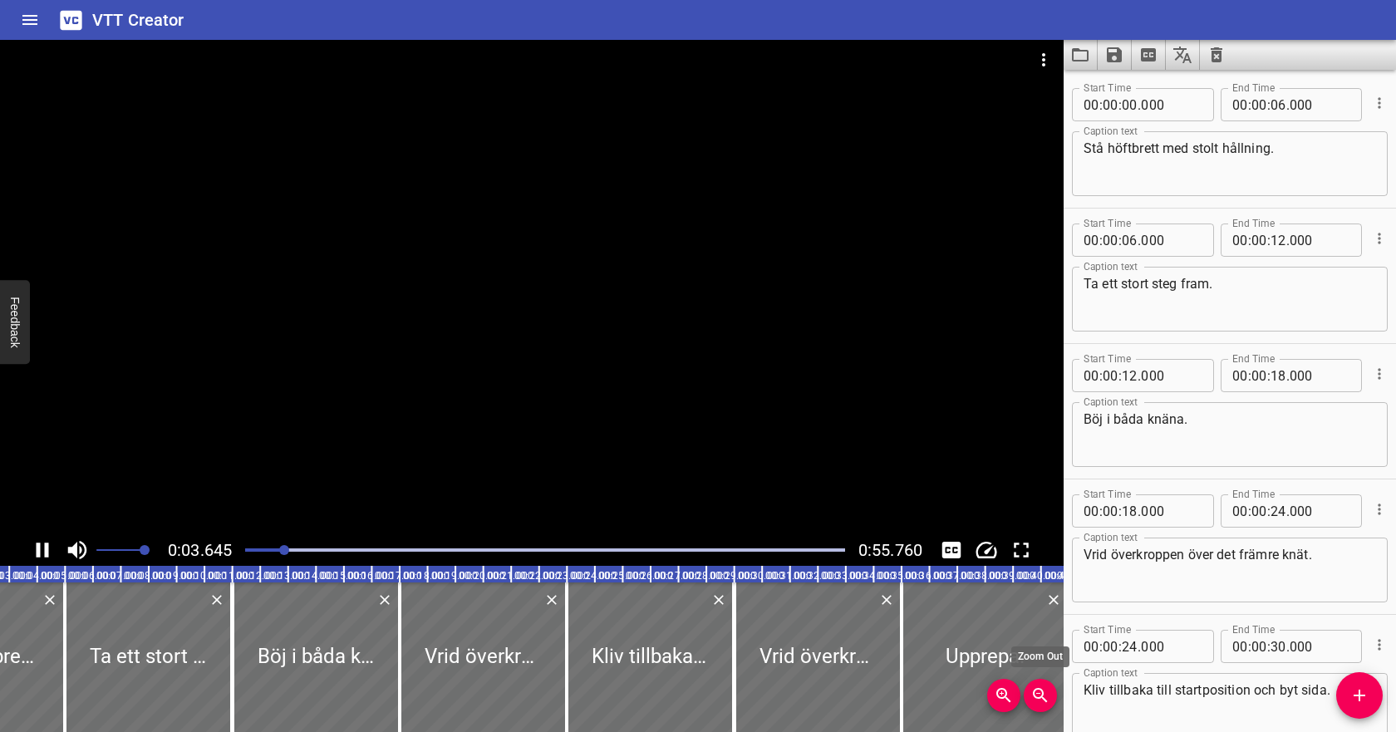
click at [1043, 706] on button "Zoom Out" at bounding box center [1039, 695] width 33 height 33
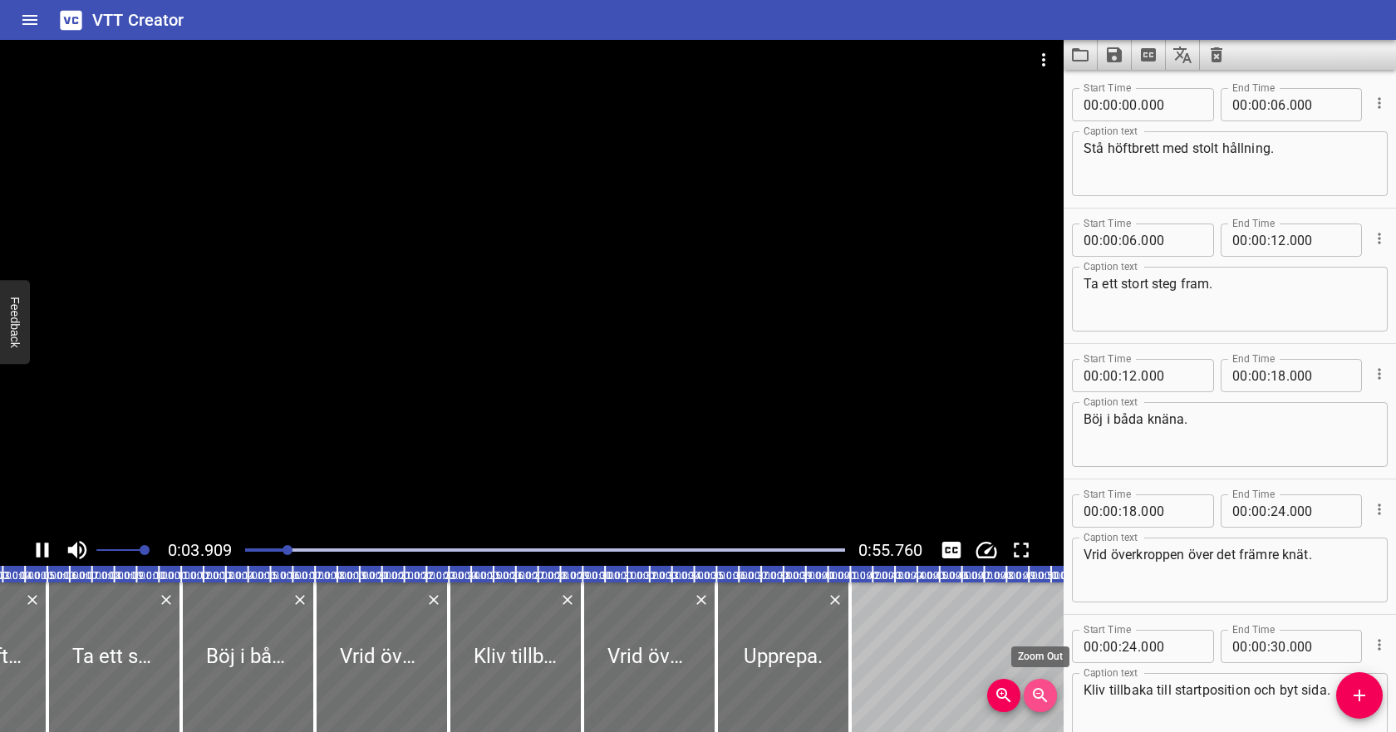
click at [1043, 706] on button "Zoom Out" at bounding box center [1039, 695] width 33 height 33
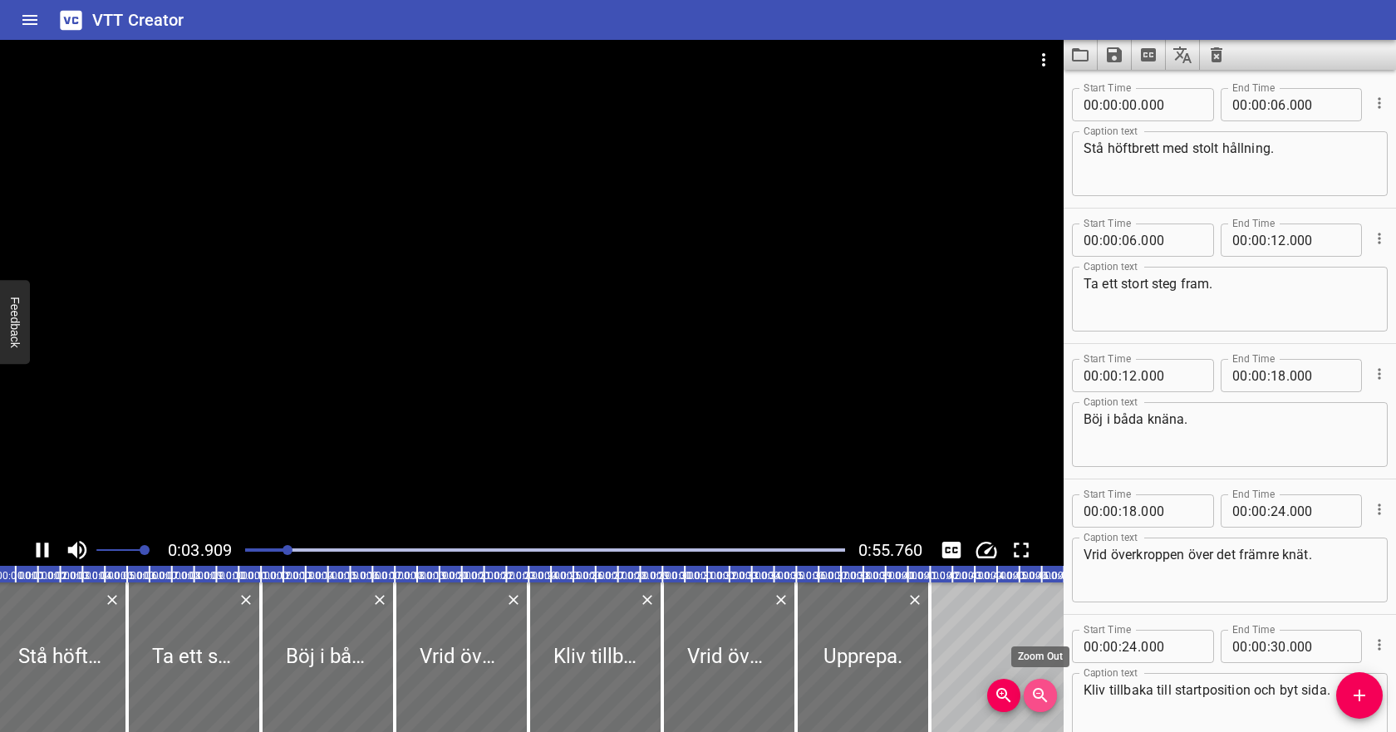
click at [1043, 706] on button "Zoom Out" at bounding box center [1039, 695] width 33 height 33
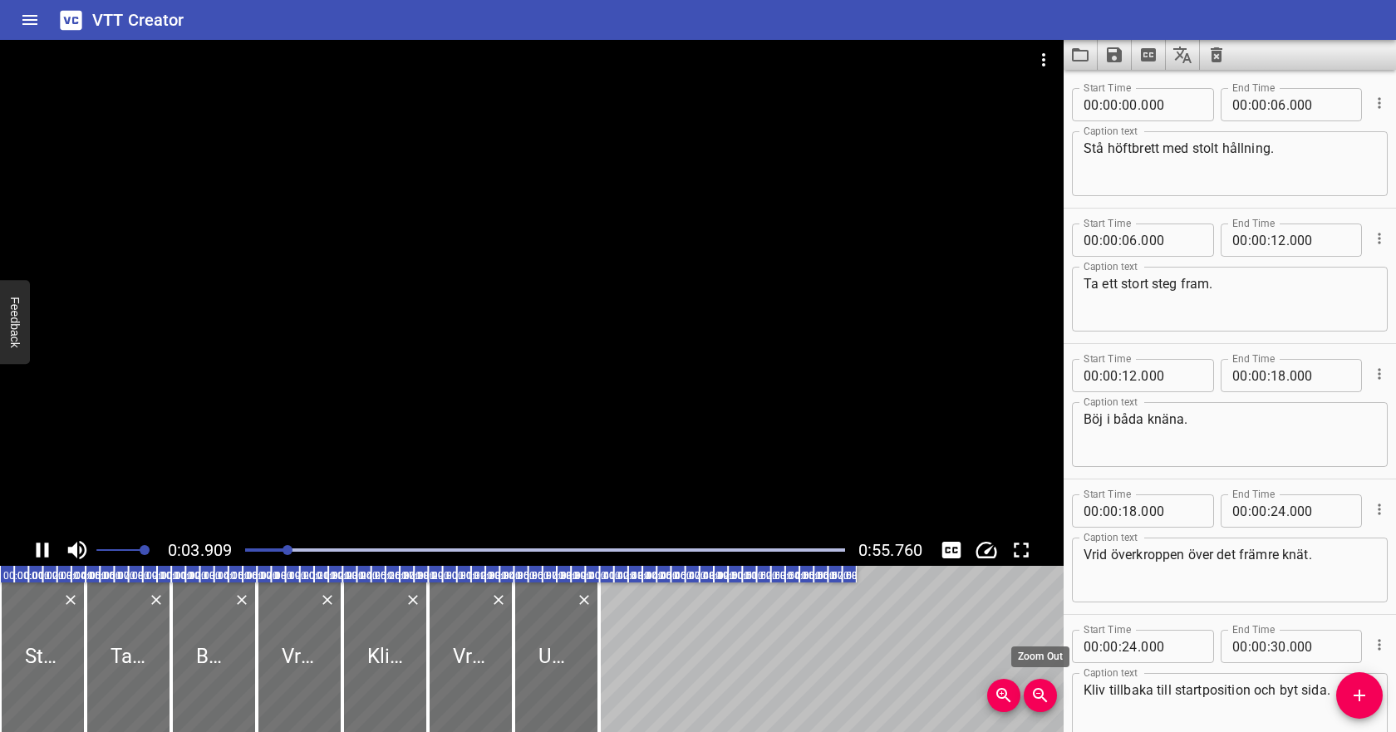
scroll to position [0, 0]
click at [1043, 706] on button "Zoom Out" at bounding box center [1039, 695] width 33 height 33
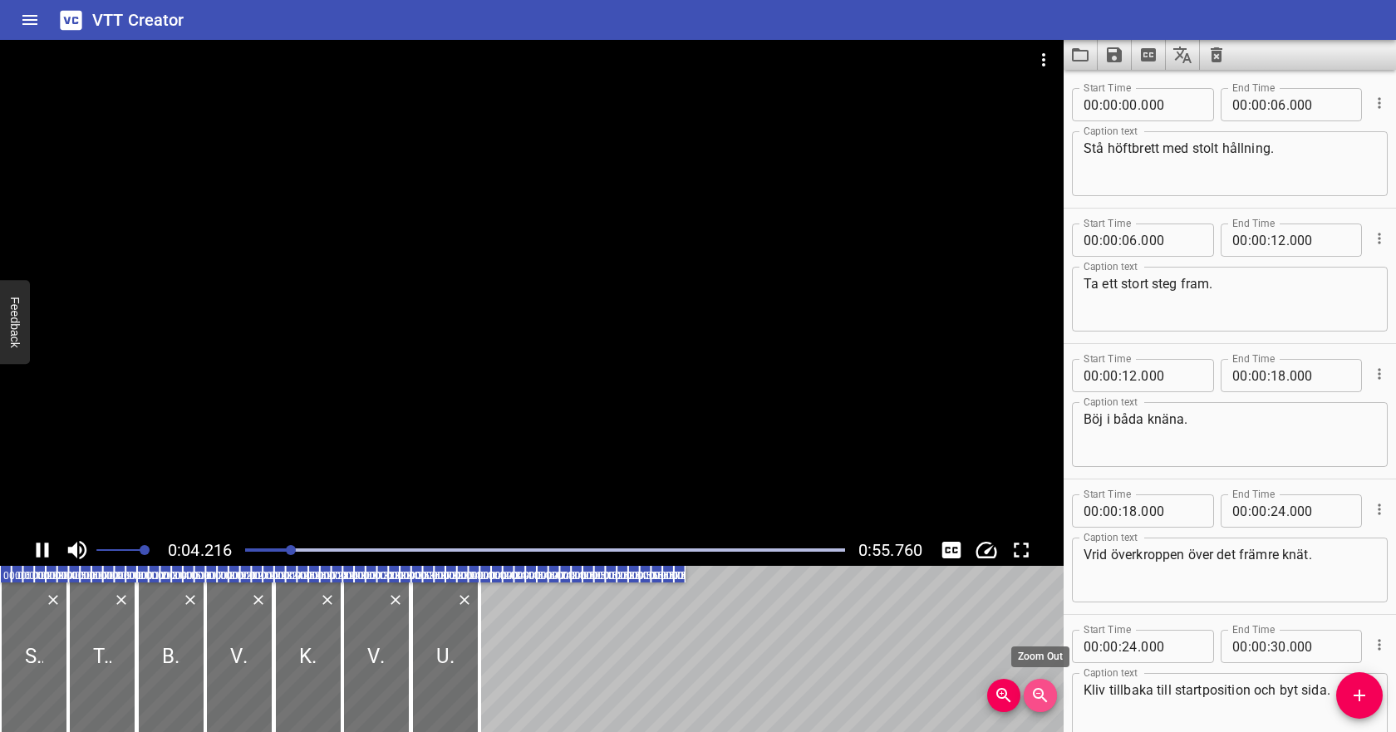
click at [1043, 706] on button "Zoom Out" at bounding box center [1039, 695] width 33 height 33
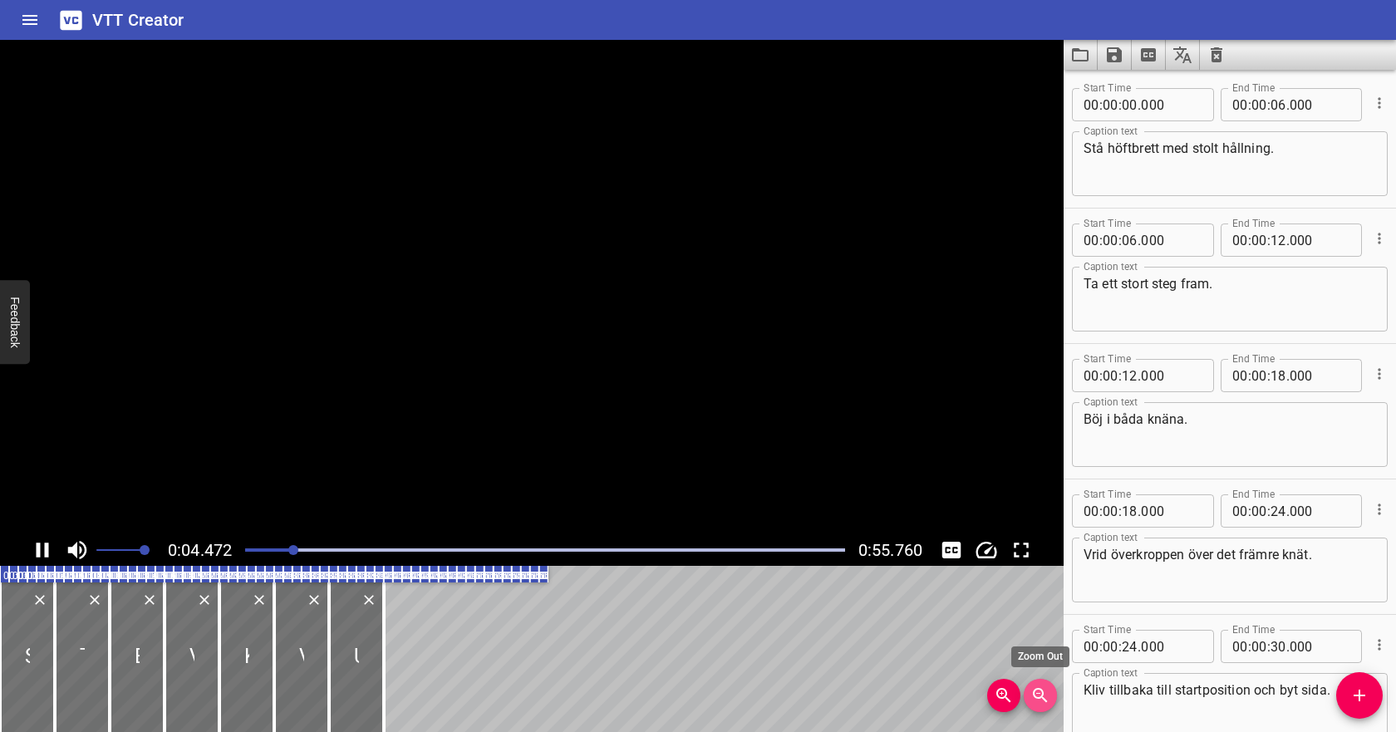
click at [1043, 706] on button "Zoom Out" at bounding box center [1039, 695] width 33 height 33
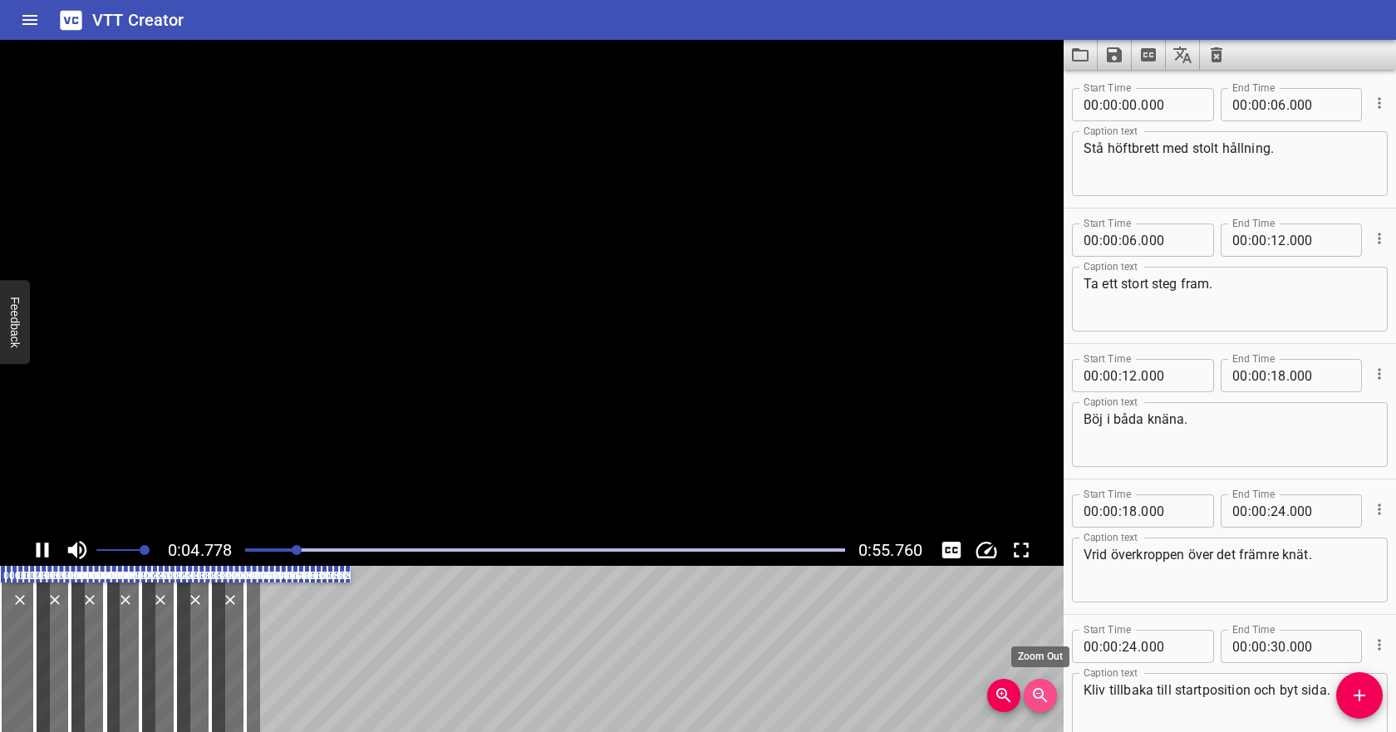
click at [1043, 706] on button "Zoom Out" at bounding box center [1039, 695] width 33 height 33
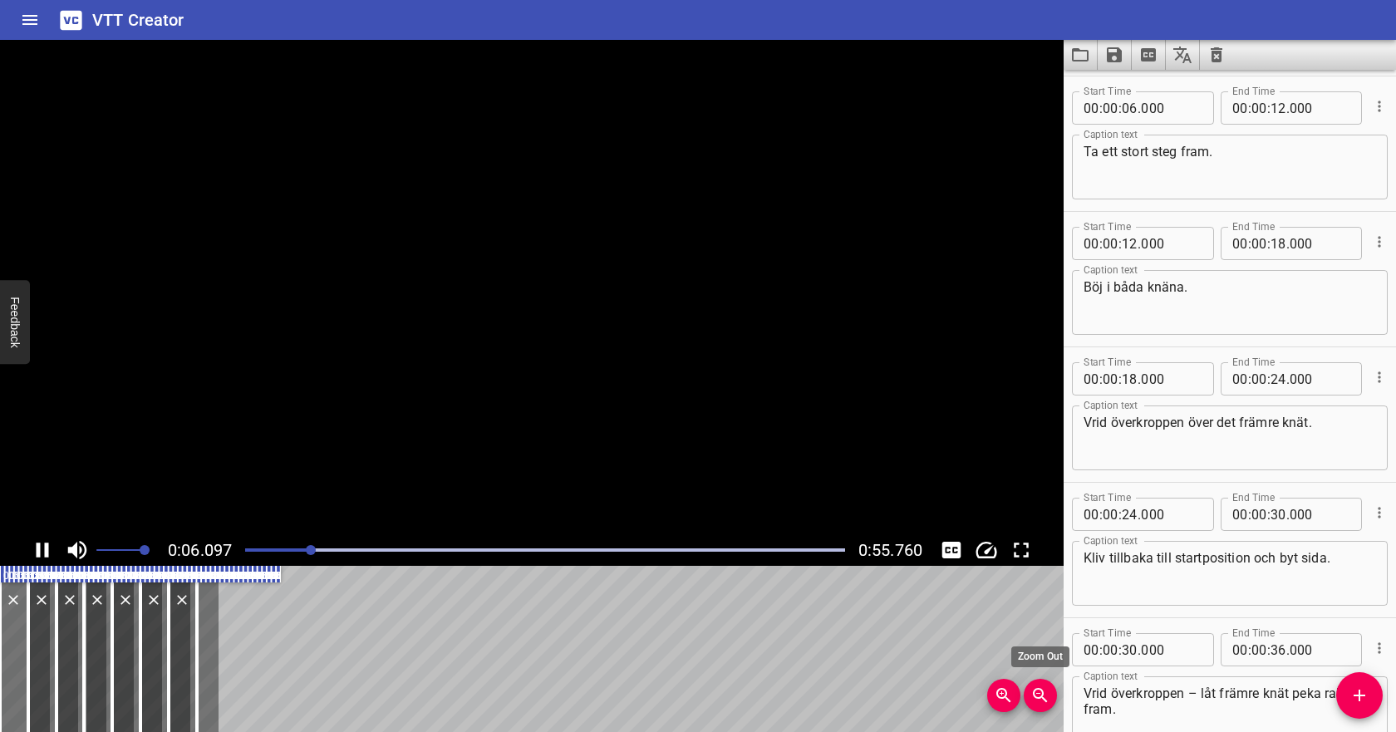
scroll to position [135, 0]
click at [998, 690] on icon "Zoom In" at bounding box center [1003, 695] width 14 height 14
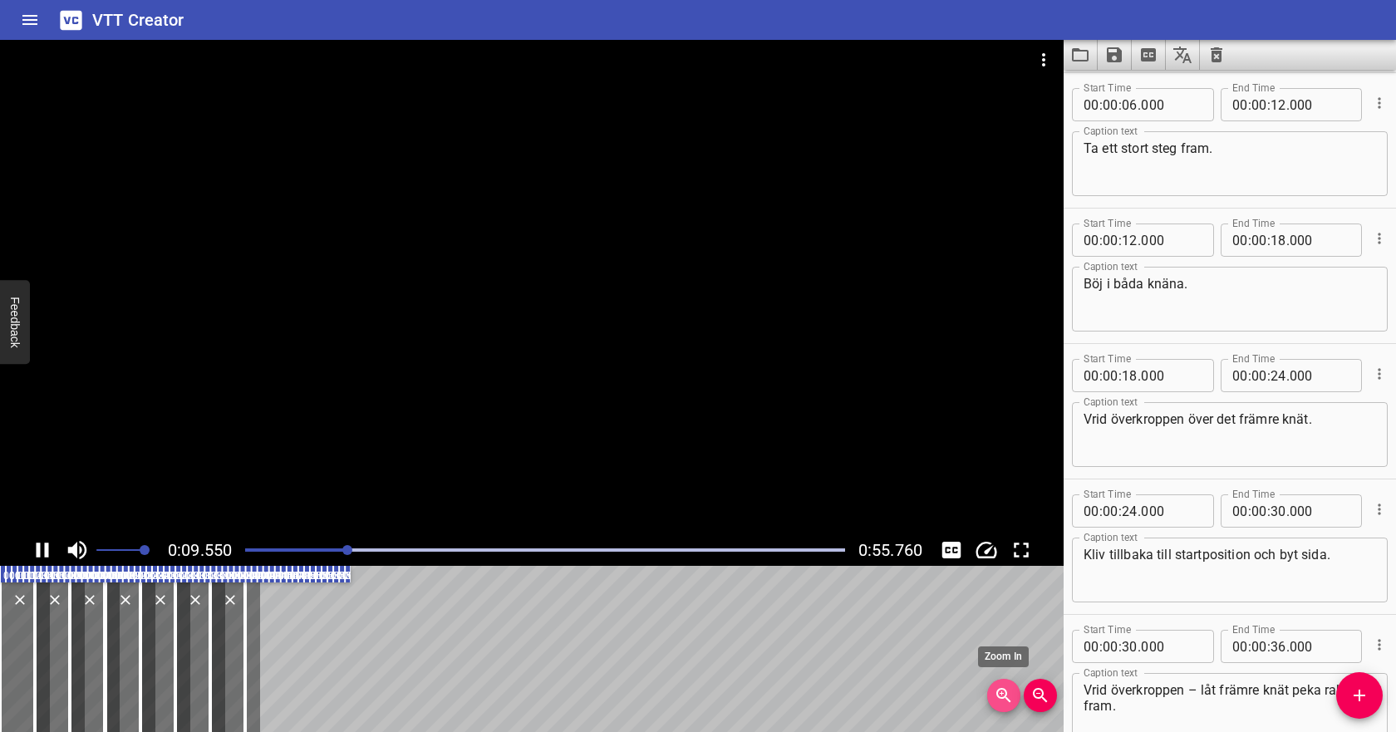
click at [998, 690] on icon "Zoom In" at bounding box center [1003, 695] width 14 height 14
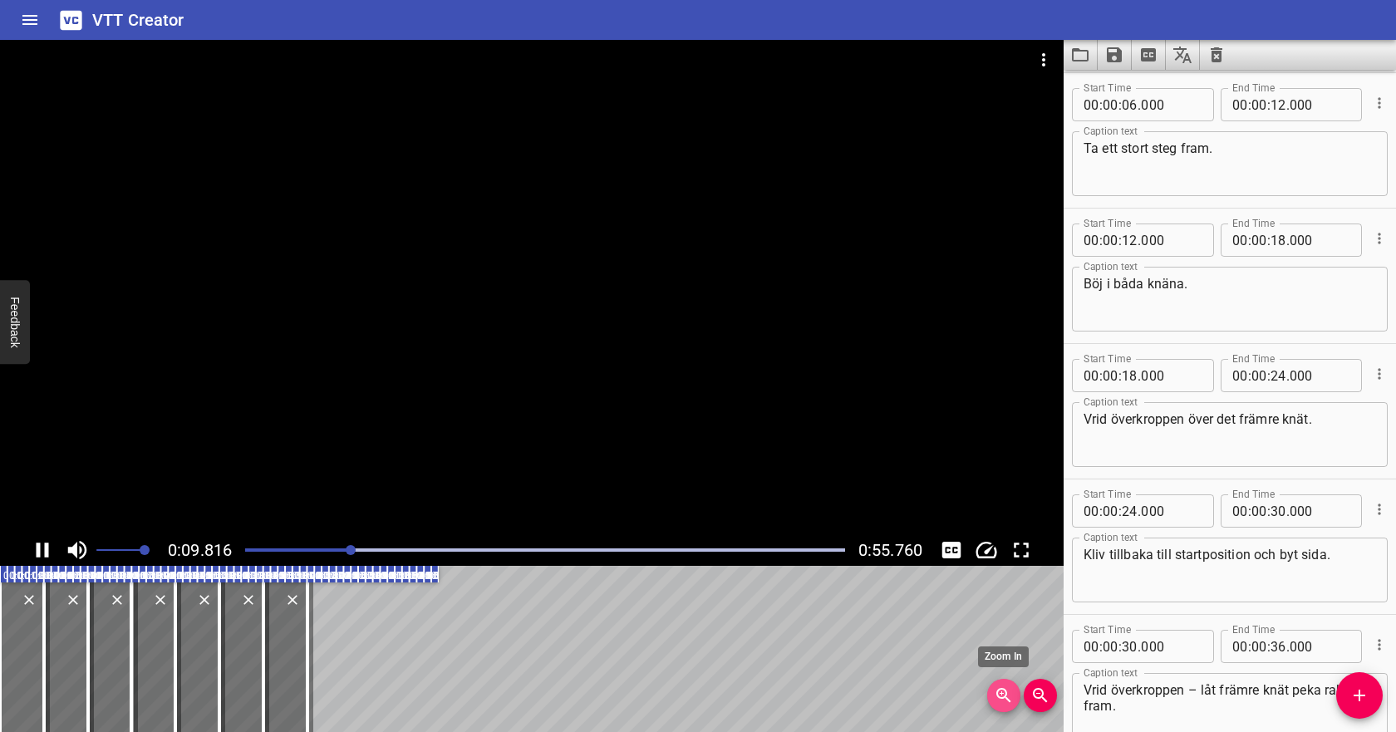
click at [998, 690] on icon "Zoom In" at bounding box center [1003, 695] width 14 height 14
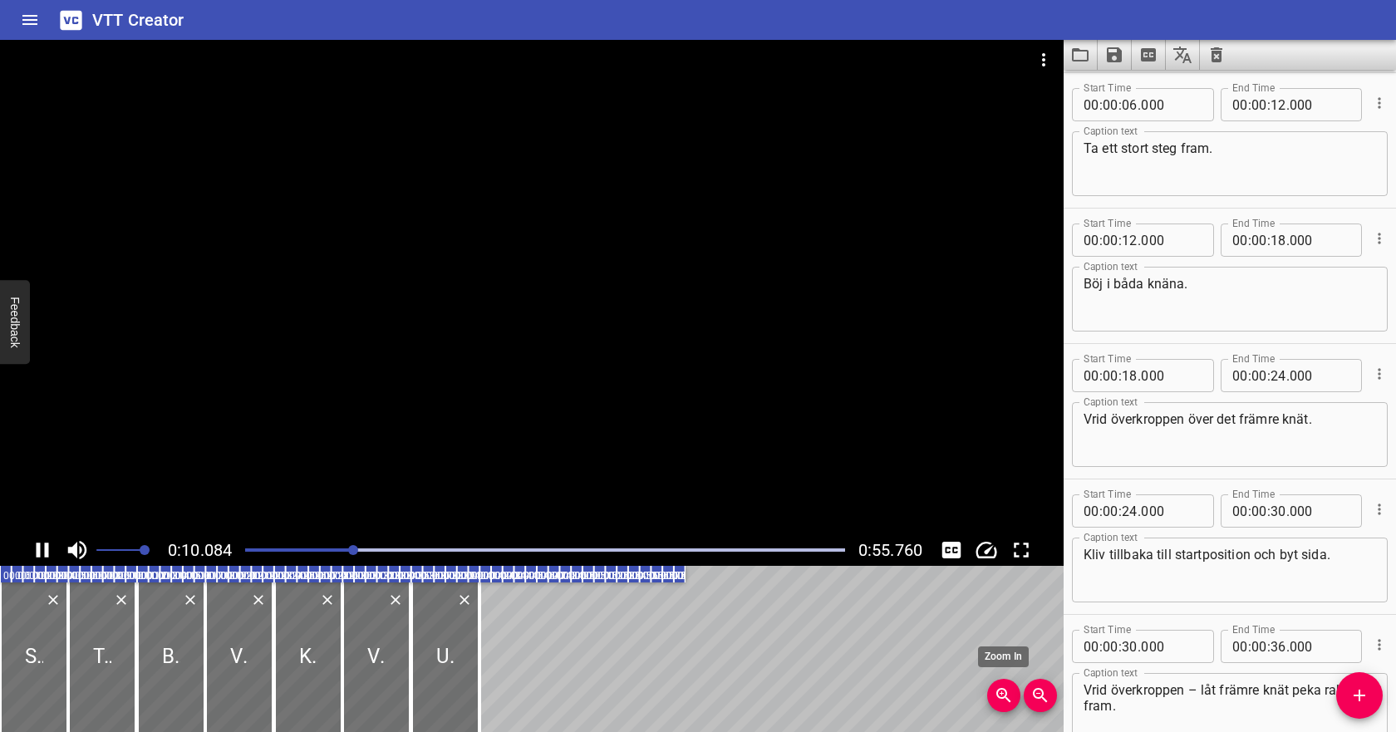
click at [998, 690] on icon "Zoom In" at bounding box center [1003, 695] width 14 height 14
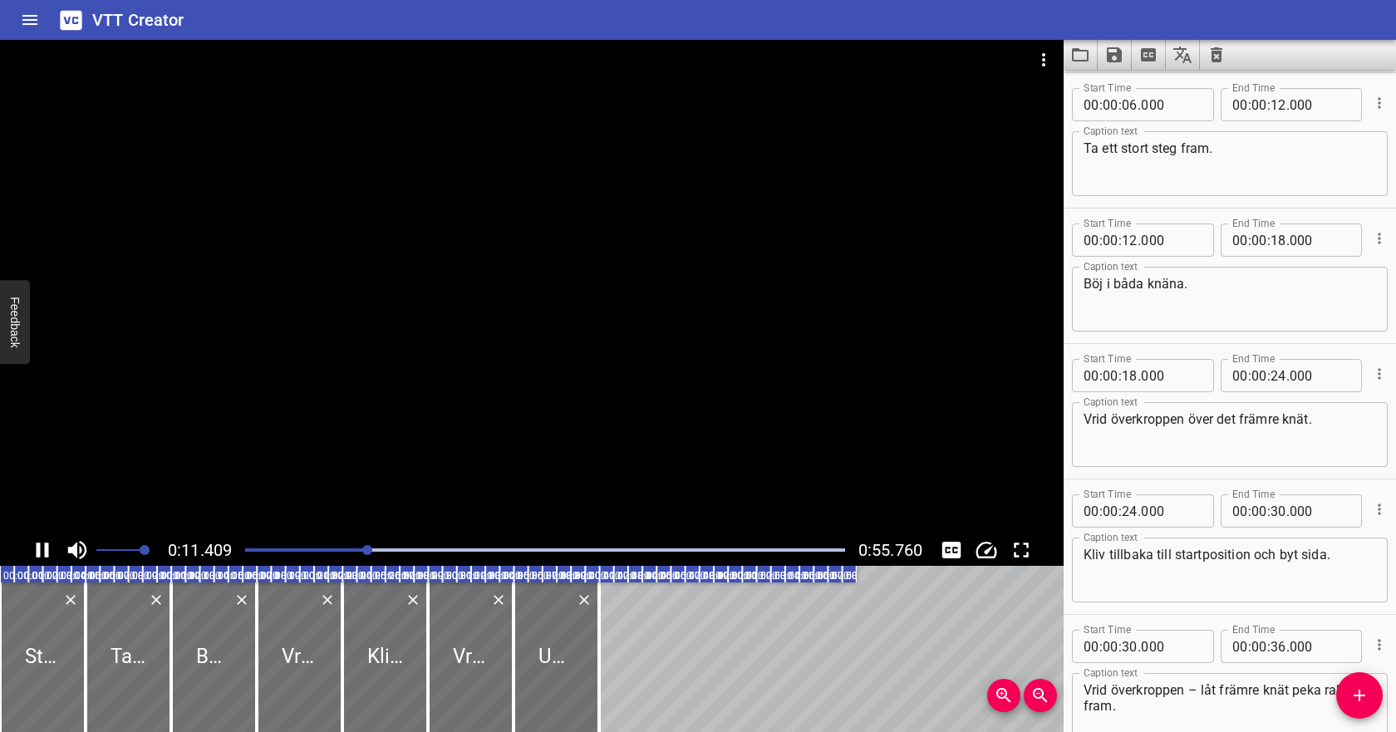
click at [41, 549] on icon "Play/Pause" at bounding box center [42, 549] width 25 height 25
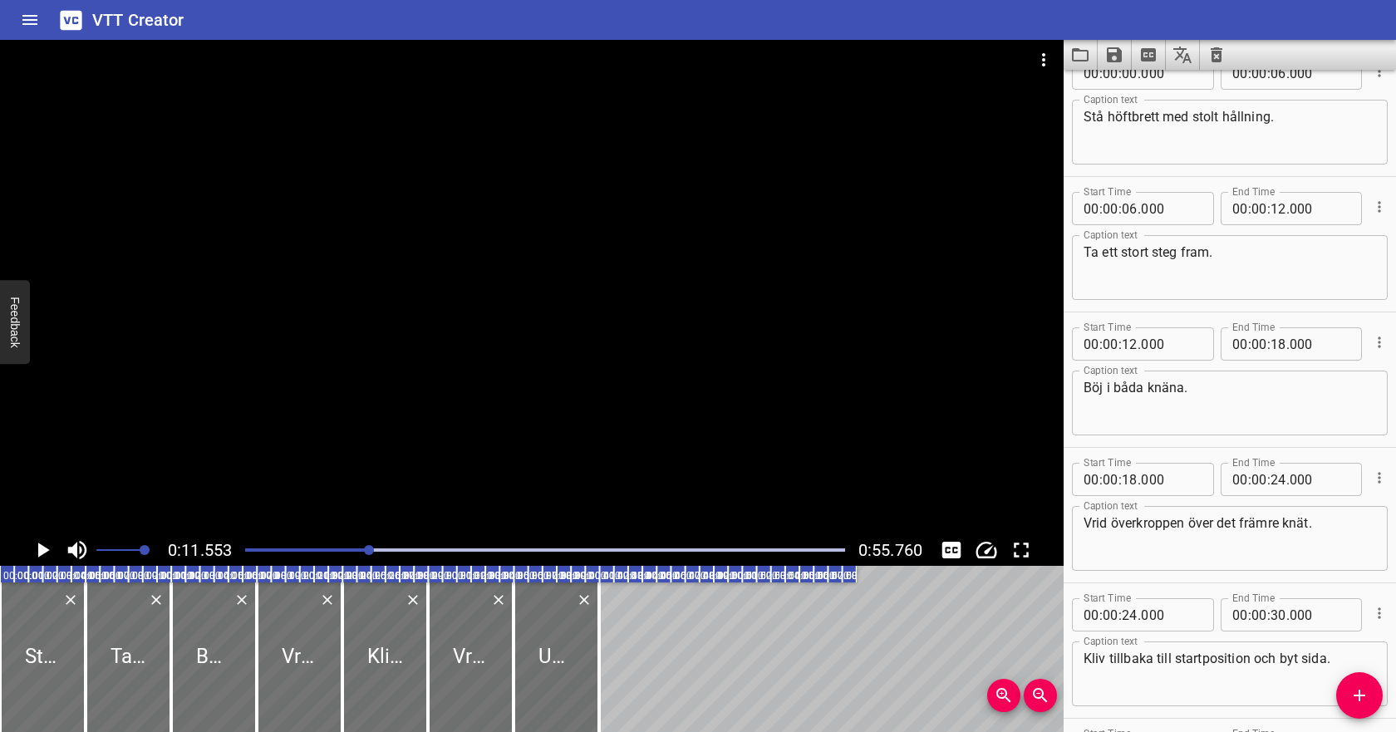
scroll to position [9, 0]
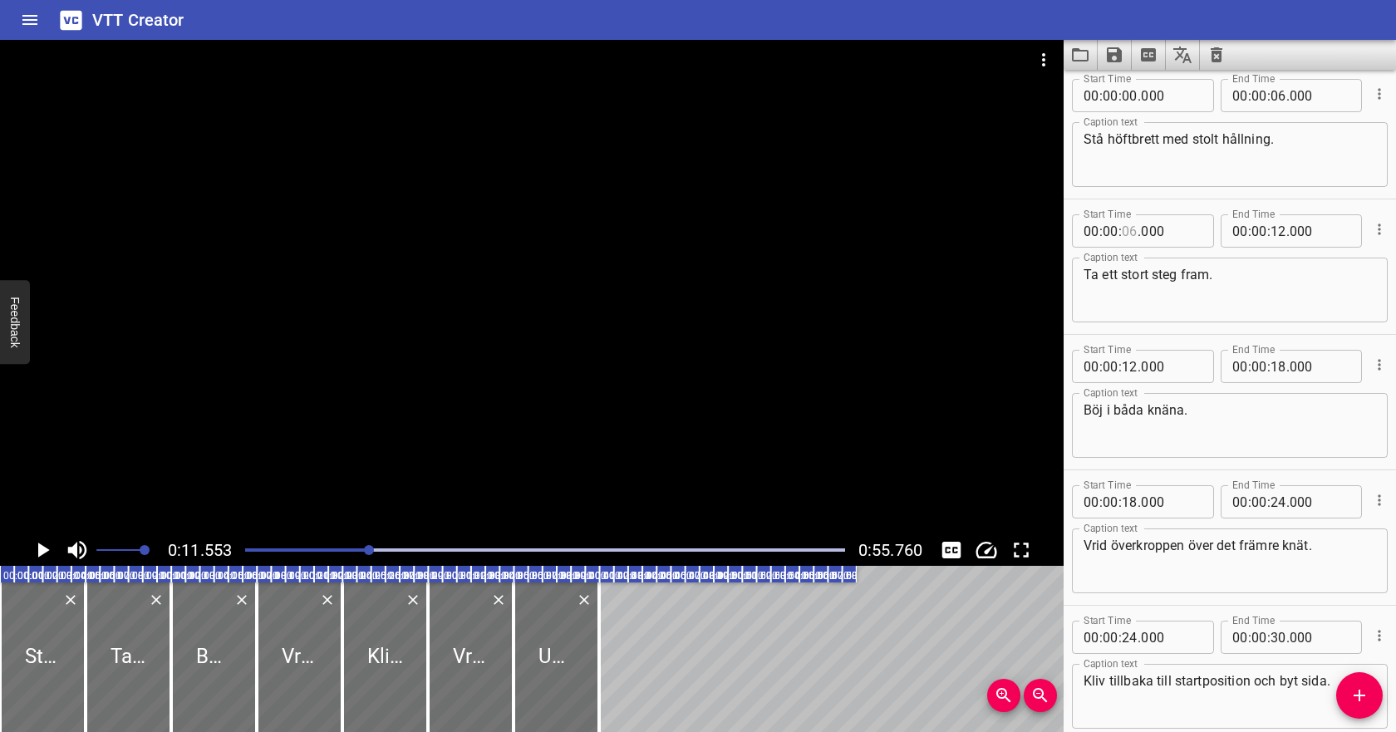
click at [1131, 225] on input "number" at bounding box center [1129, 230] width 16 height 33
type input "10"
type input "000"
click at [1170, 297] on textarea "Ta ett stort steg fram." at bounding box center [1229, 290] width 292 height 47
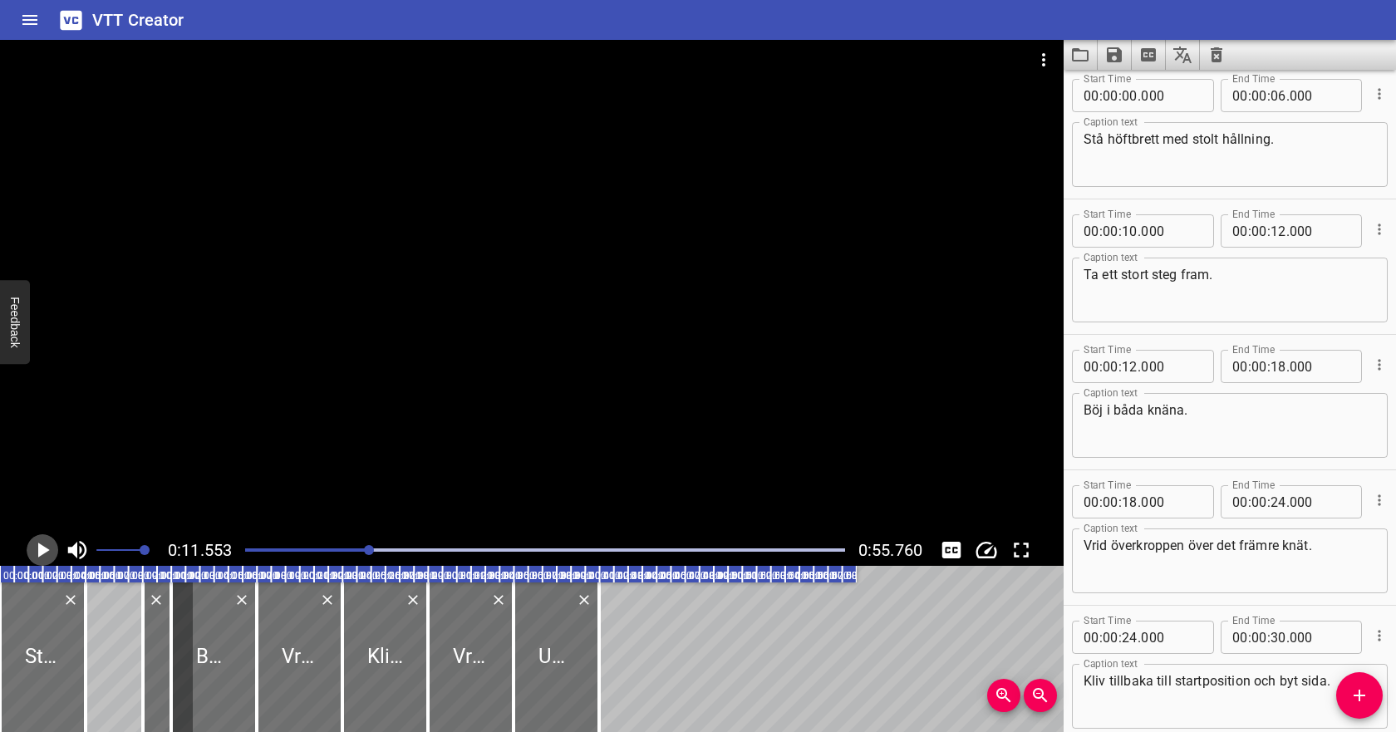
click at [38, 547] on icon "Play/Pause" at bounding box center [44, 549] width 12 height 15
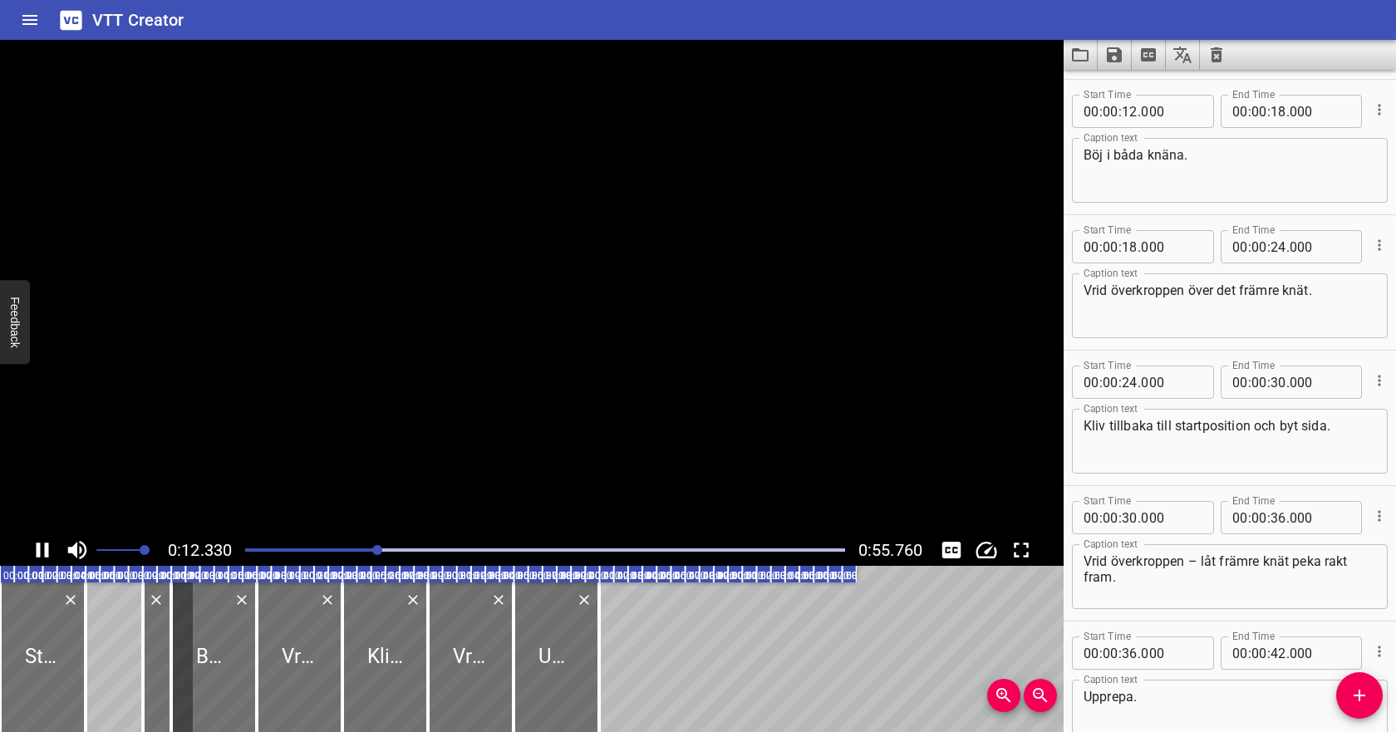
scroll to position [271, 0]
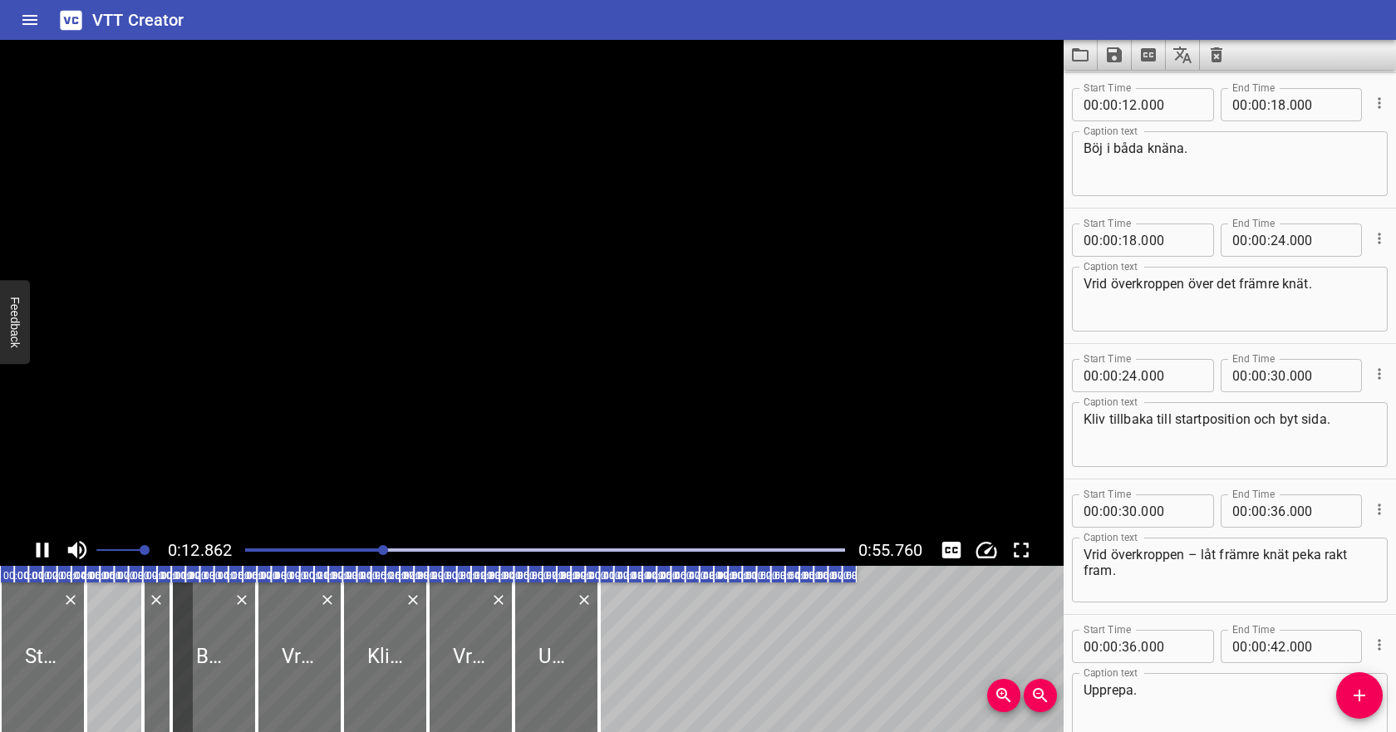
click at [38, 547] on icon "Play/Pause" at bounding box center [43, 549] width 12 height 15
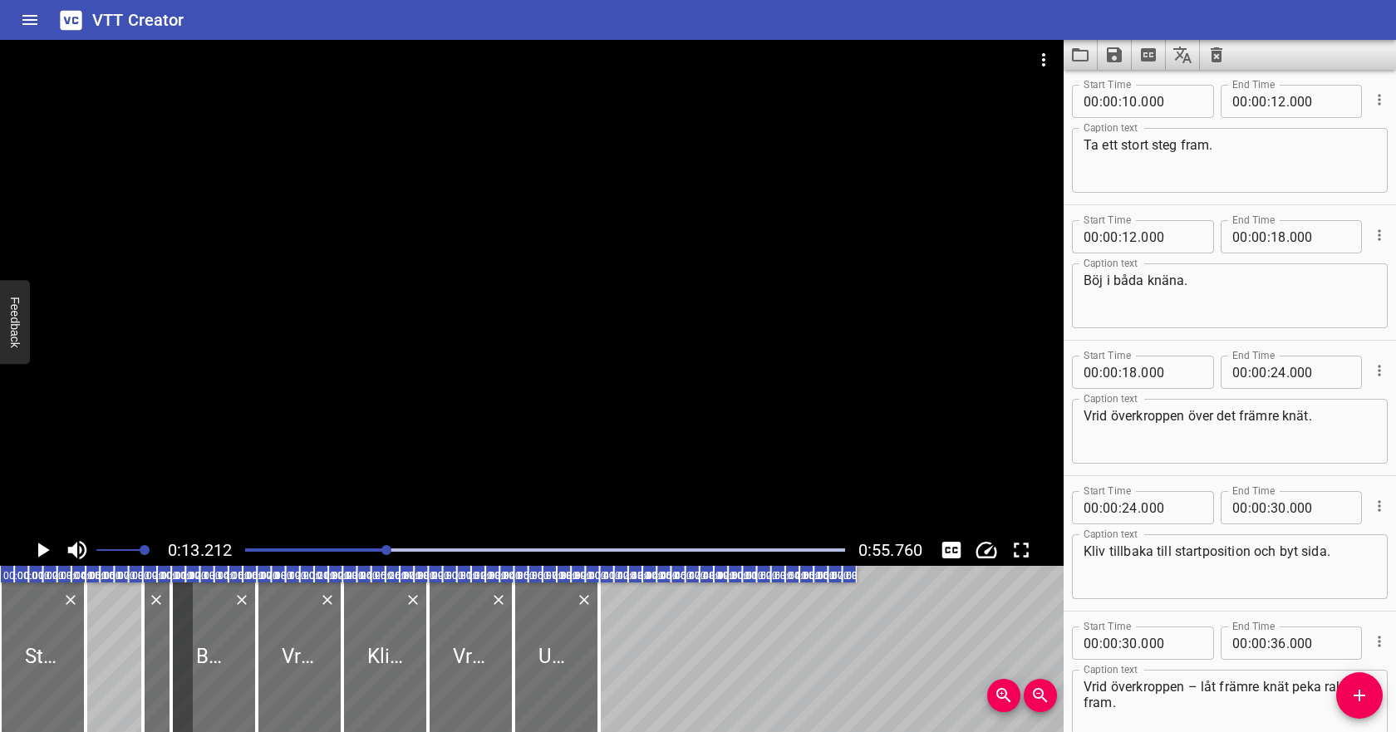
scroll to position [132, 0]
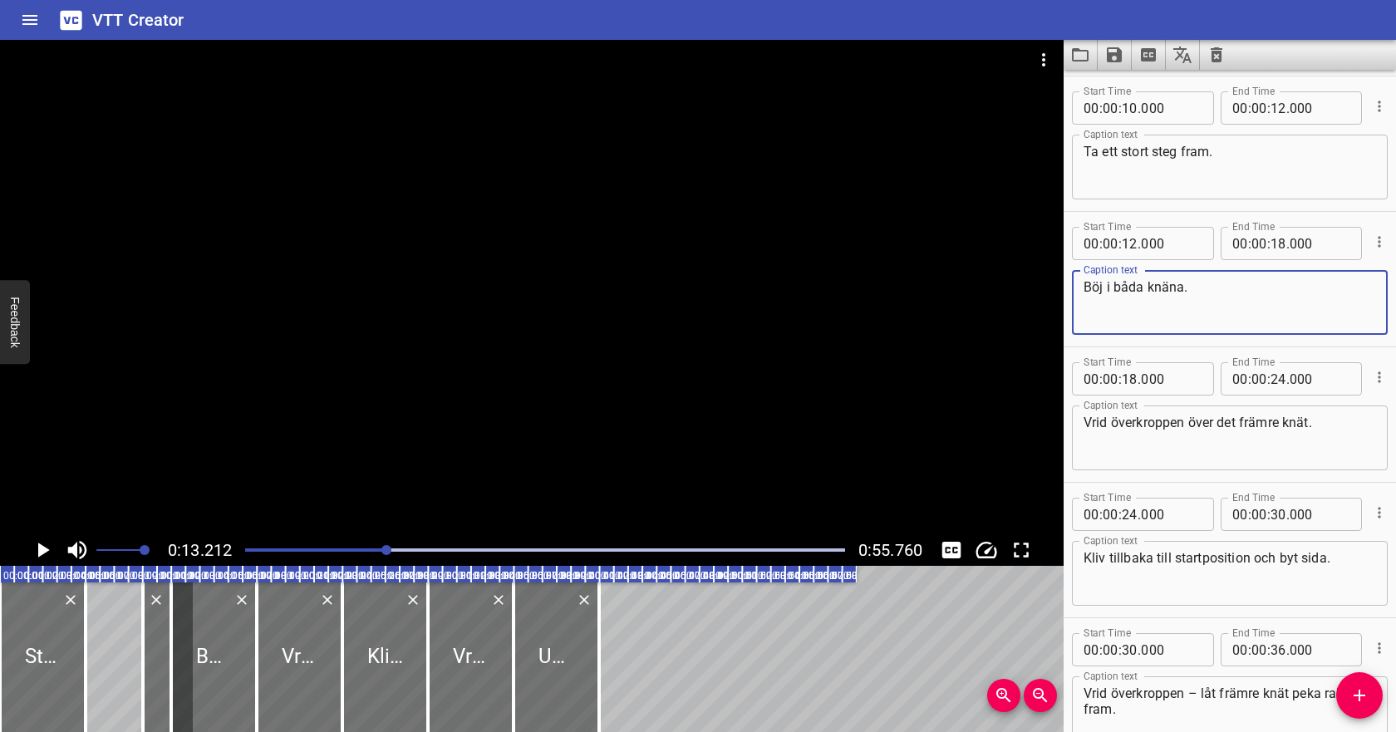
drag, startPoint x: 1191, startPoint y: 285, endPoint x: 1068, endPoint y: 286, distance: 122.9
click at [1068, 286] on div "Start Time 00 : 00 : 12 . 000 Start Time End Time 00 : 00 : 18 . 000 End Time C…" at bounding box center [1229, 279] width 332 height 135
click at [1294, 150] on textarea "Ta ett stort steg fram." at bounding box center [1229, 167] width 292 height 47
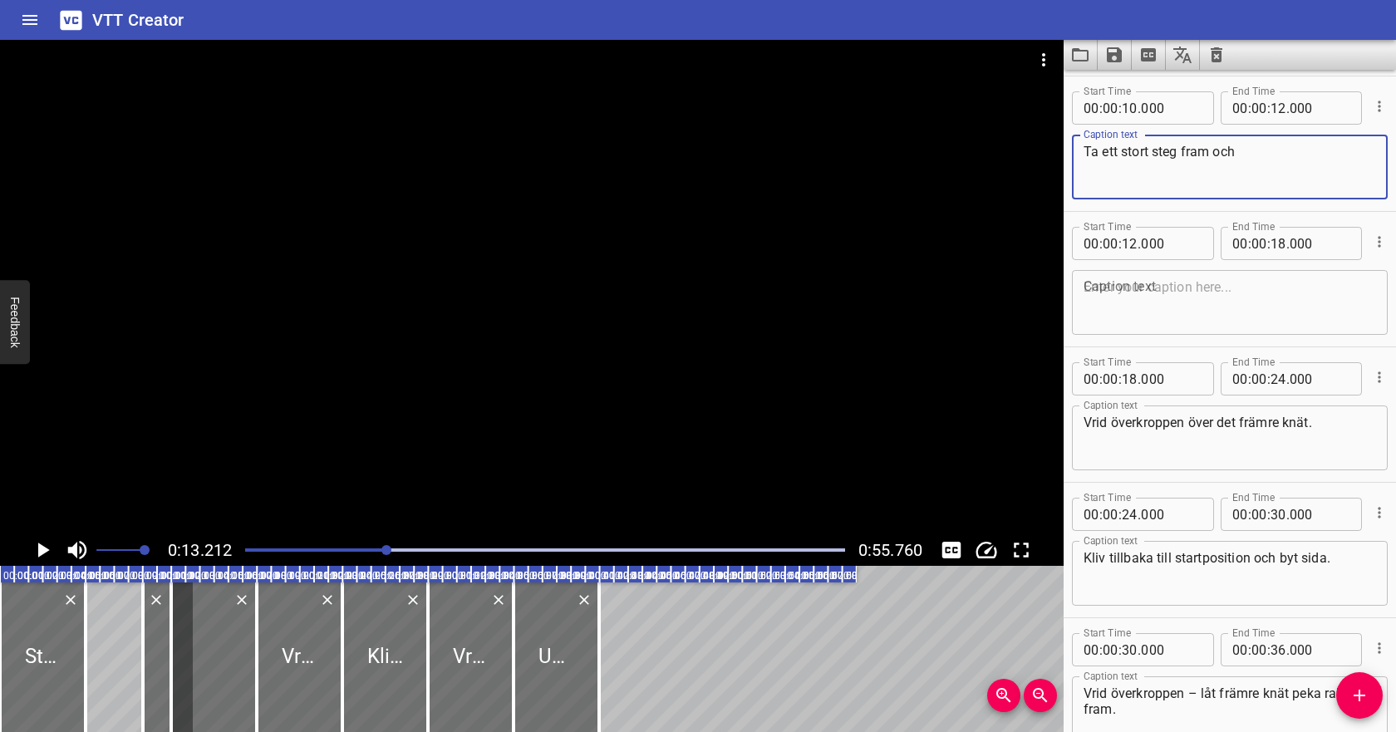
paste textarea "Böj i båda knäna."
click at [1245, 147] on textarea "Ta ett stort steg fram och Böj i båda knäna." at bounding box center [1229, 167] width 292 height 47
type textarea "Ta ett stort steg fram och böj i båda knäna."
click at [1378, 248] on icon "Cue Options" at bounding box center [1379, 241] width 17 height 17
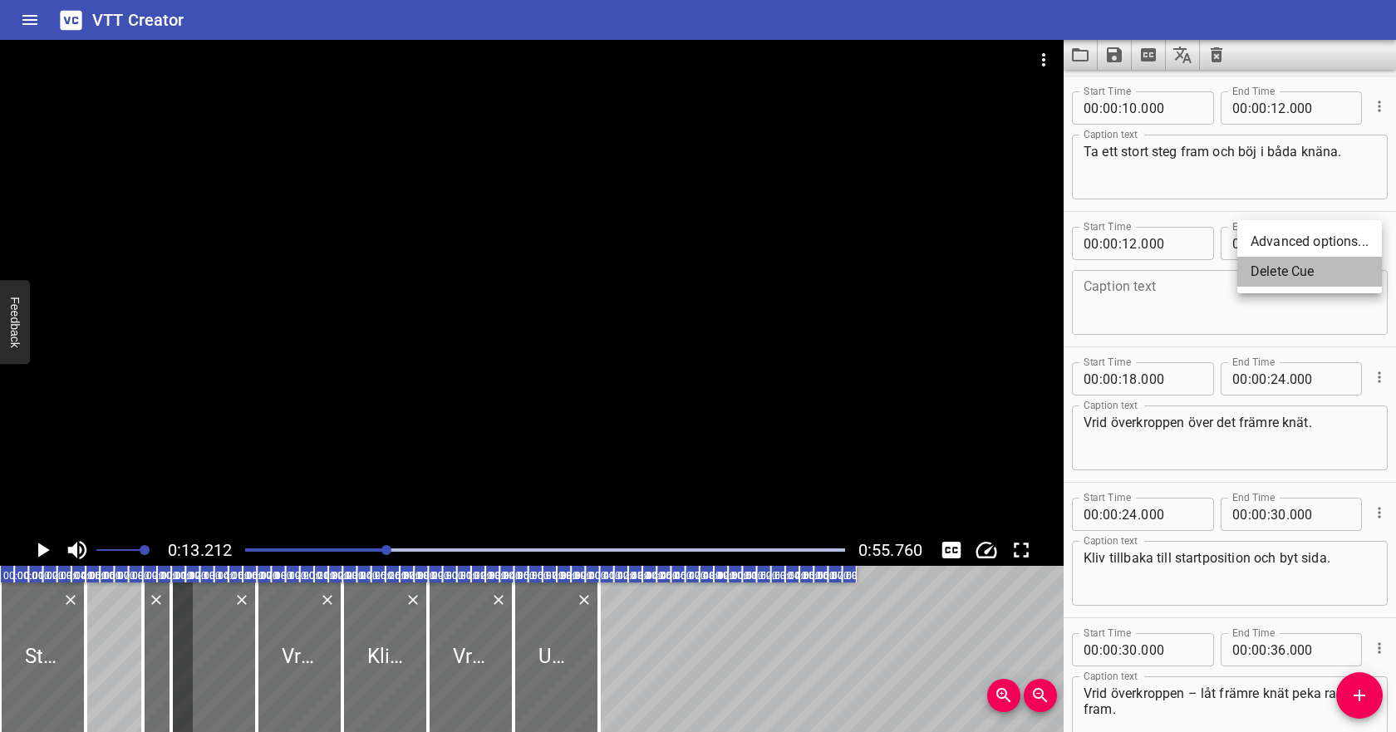
click at [1347, 268] on li "Delete Cue" at bounding box center [1309, 272] width 145 height 30
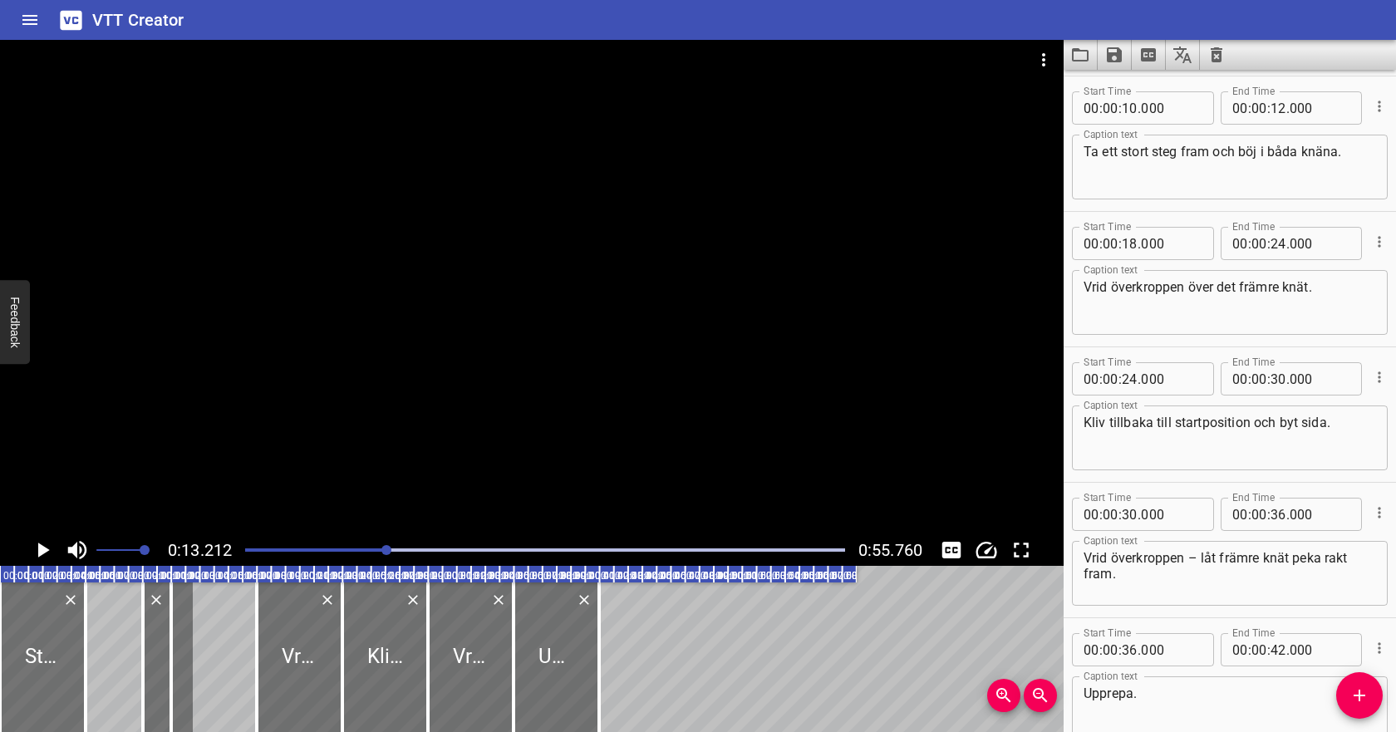
click at [40, 548] on icon "Play/Pause" at bounding box center [44, 549] width 12 height 15
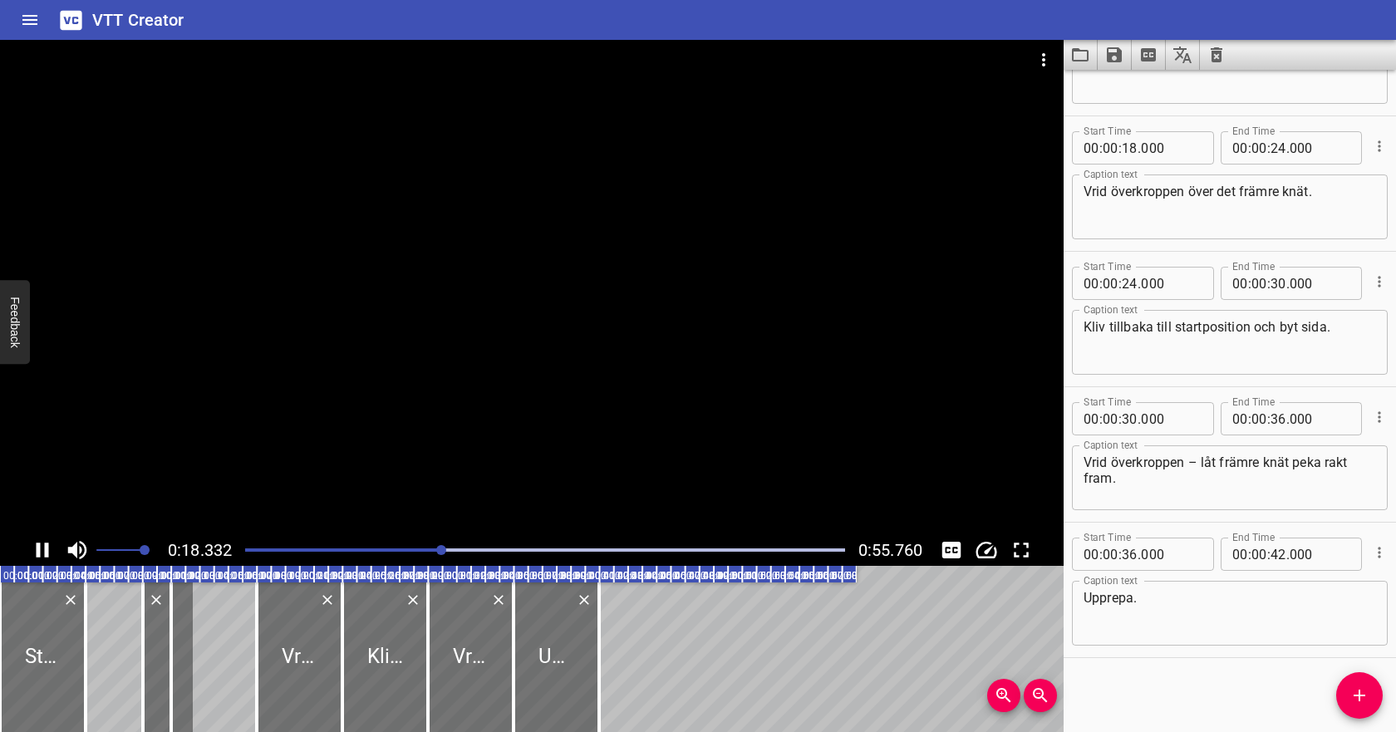
scroll to position [228, 0]
click at [43, 547] on icon "Play/Pause" at bounding box center [42, 549] width 25 height 25
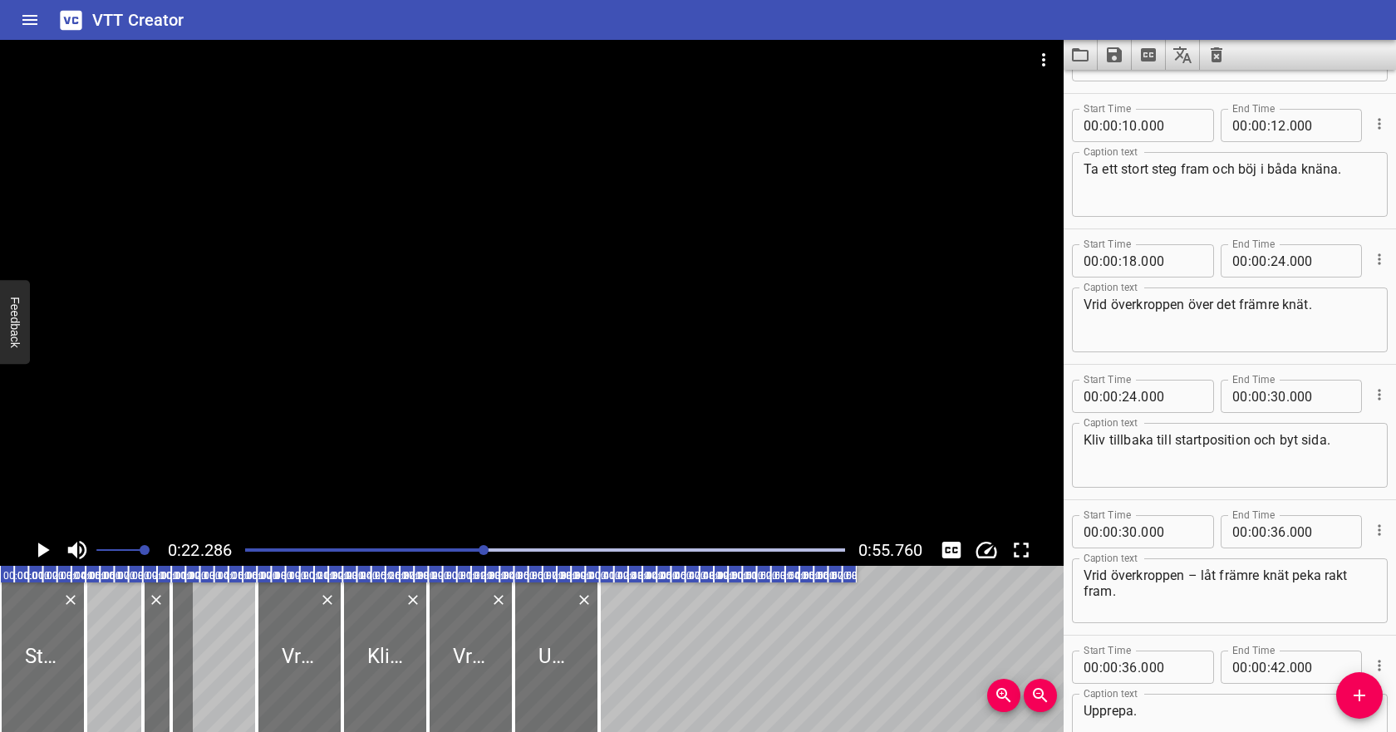
scroll to position [113, 0]
click at [1128, 261] on input "number" at bounding box center [1129, 262] width 16 height 33
type input "22"
type input "000"
click at [1278, 257] on input "number" at bounding box center [1278, 262] width 16 height 33
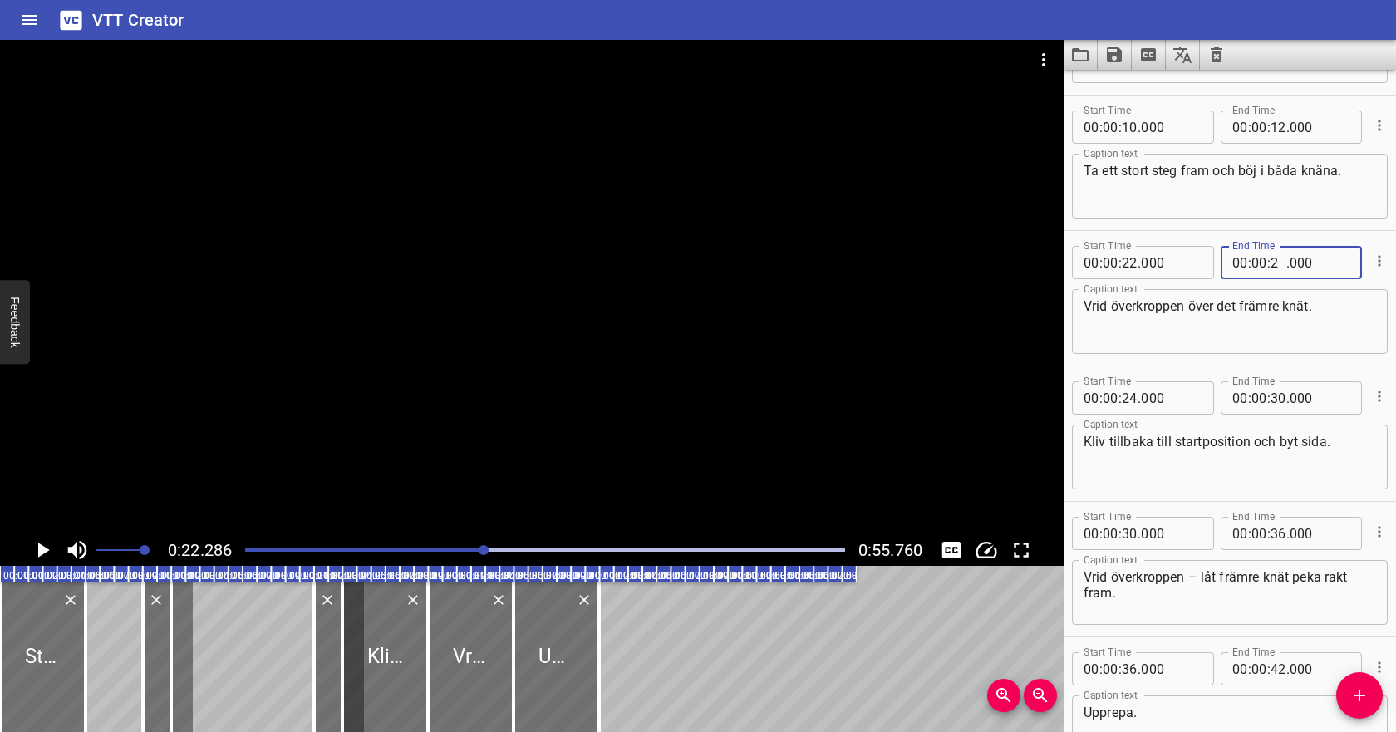
type input "28"
type input "000"
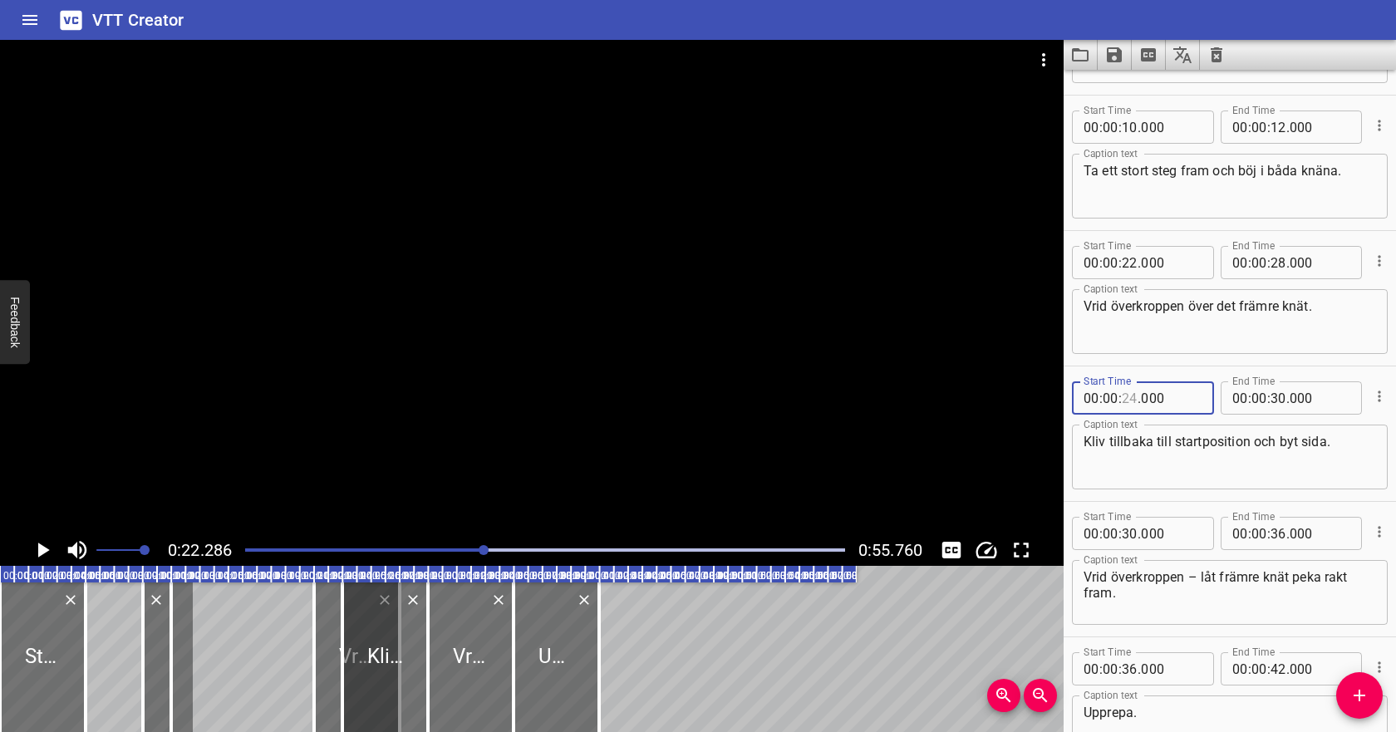
click at [1131, 397] on input "number" at bounding box center [1129, 397] width 16 height 33
type input "28"
type input "000"
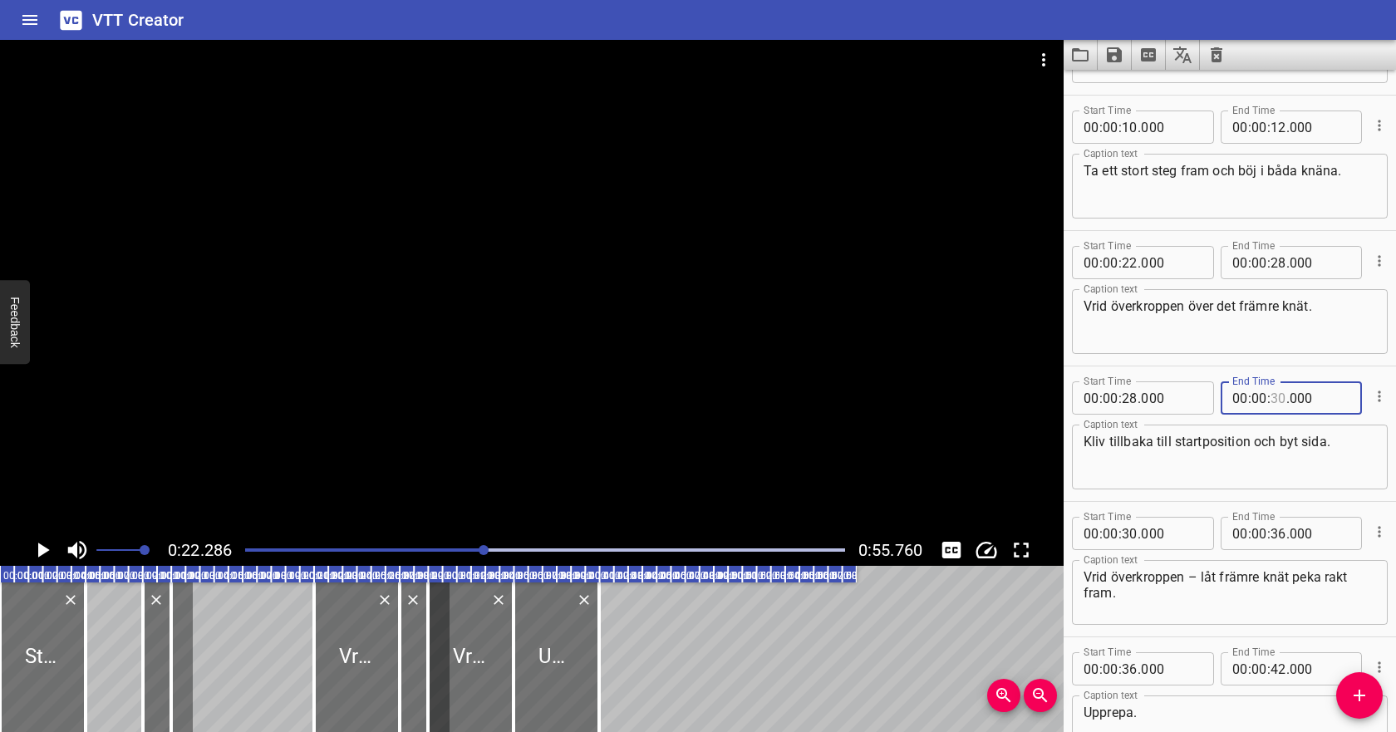
click at [1276, 400] on input "number" at bounding box center [1278, 397] width 16 height 33
type input "30"
click at [34, 548] on icon "Play/Pause" at bounding box center [42, 549] width 25 height 25
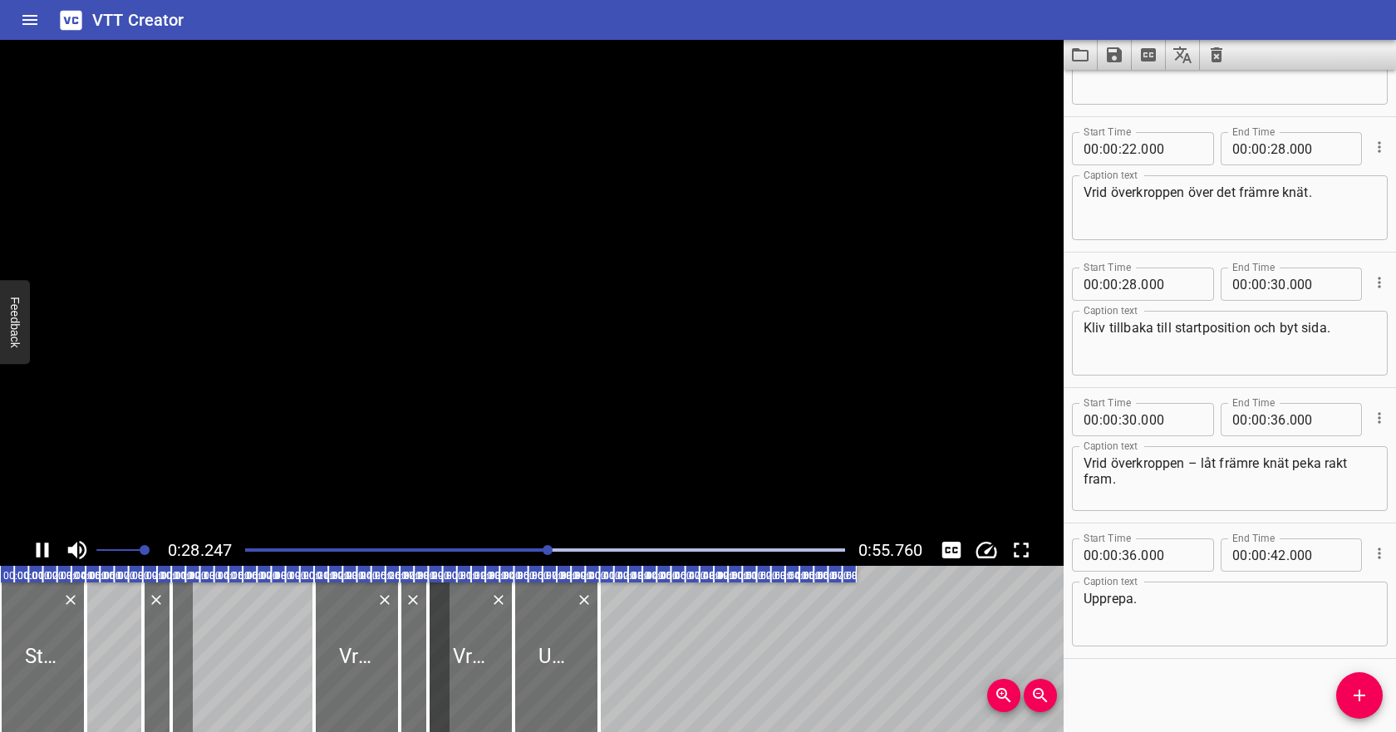
scroll to position [228, 0]
click at [56, 551] on button "Play/Pause" at bounding box center [43, 550] width 32 height 32
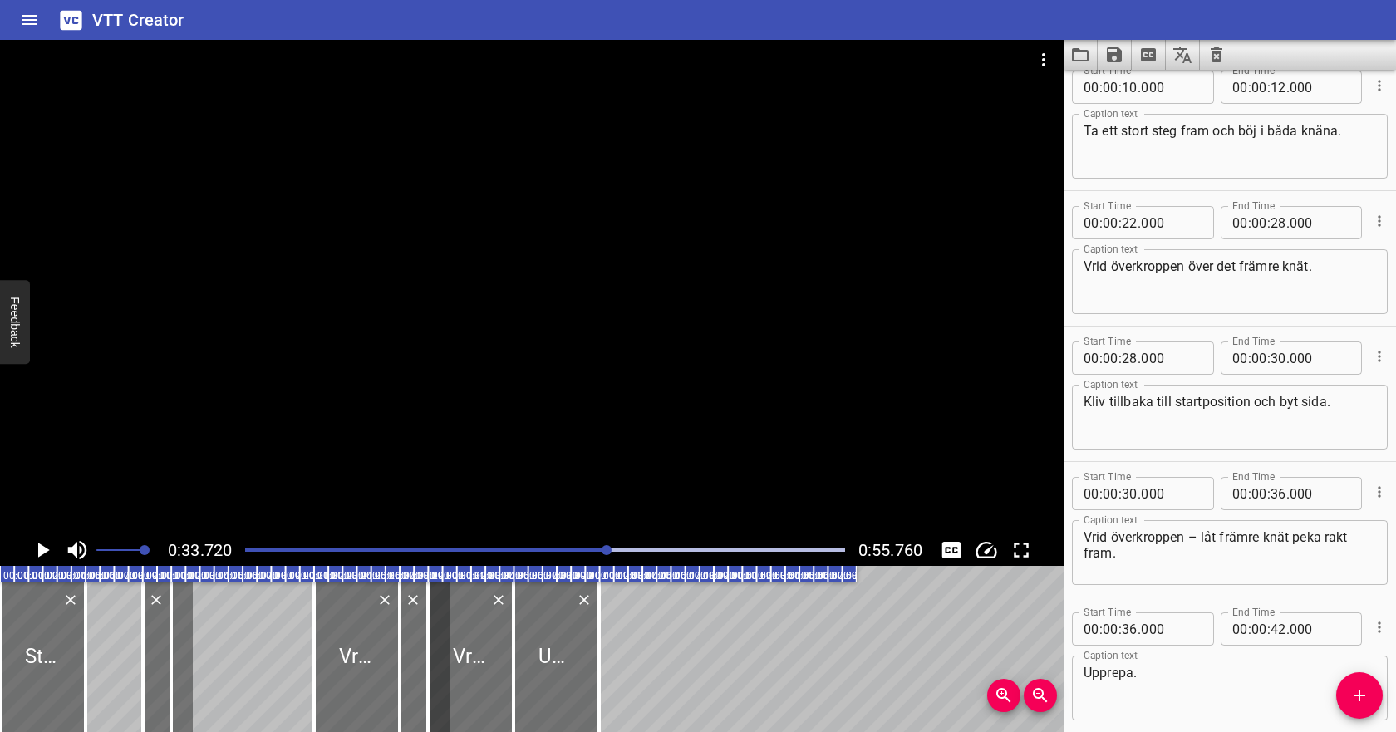
scroll to position [150, 0]
click at [1129, 361] on input "number" at bounding box center [1129, 361] width 16 height 33
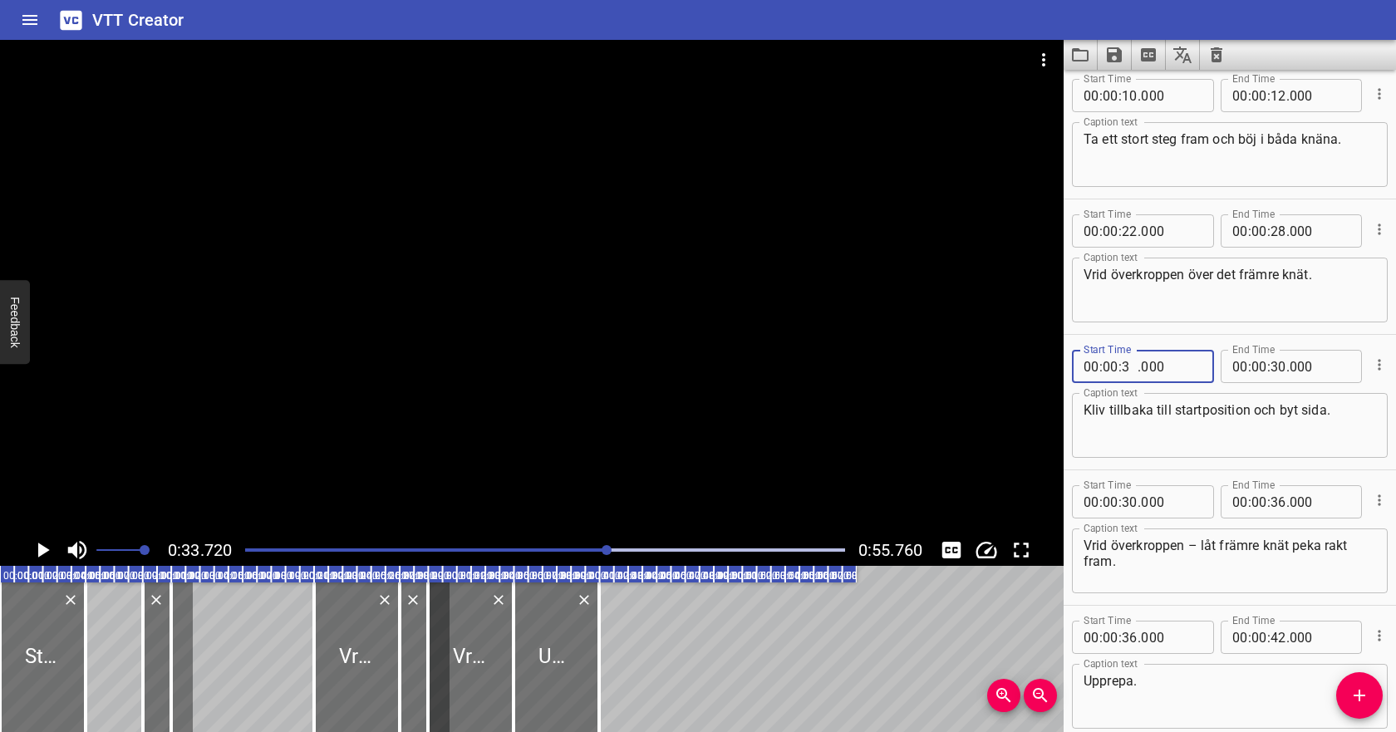
type input "31"
type input "000"
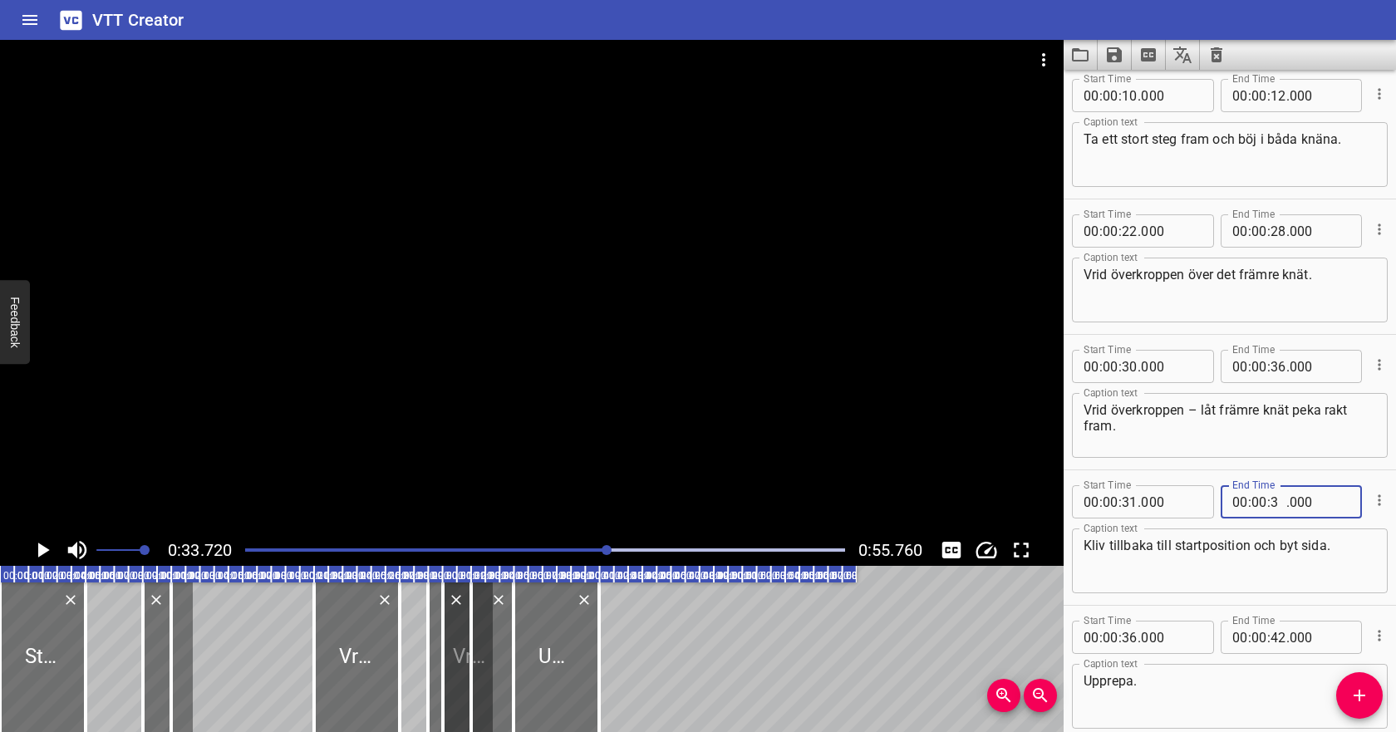
type input "34"
type input "000"
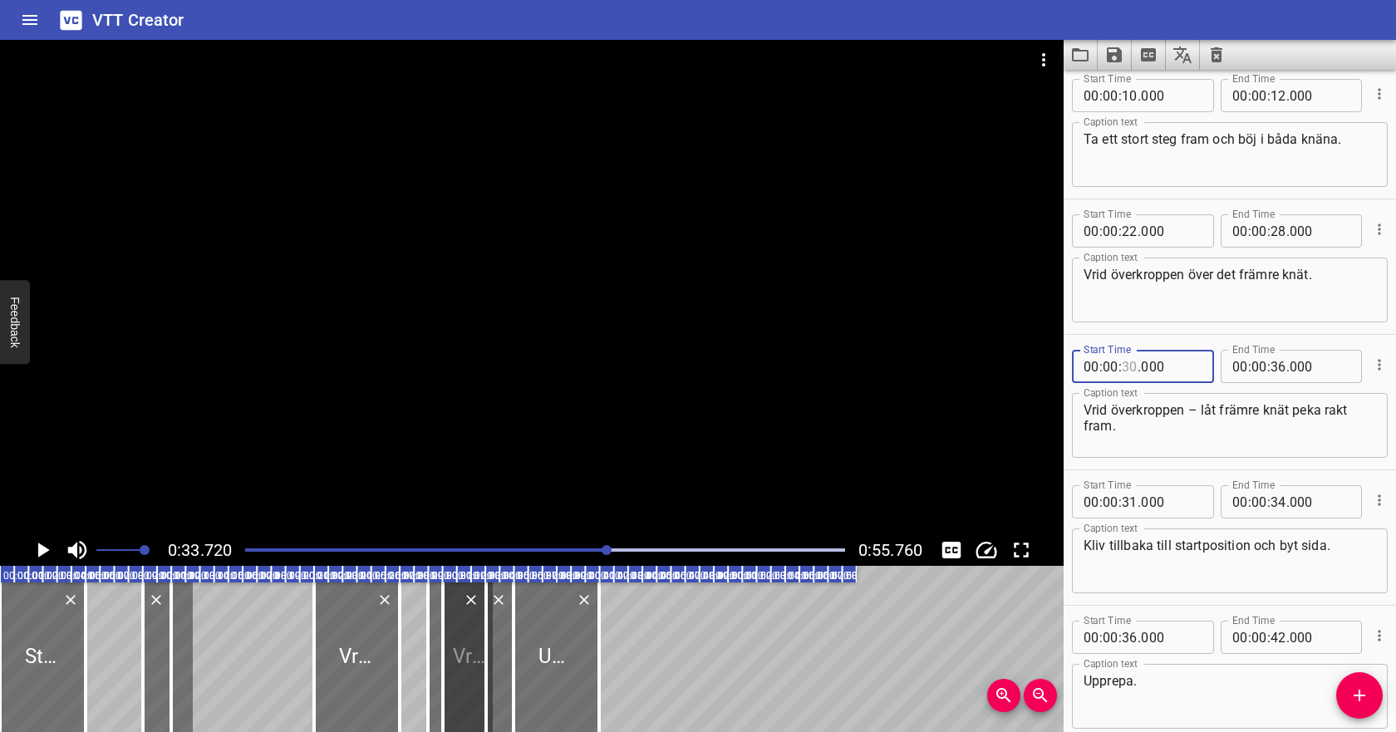
click at [1130, 366] on input "number" at bounding box center [1129, 366] width 16 height 33
type input "2"
type input "30"
type input "34"
type input "30"
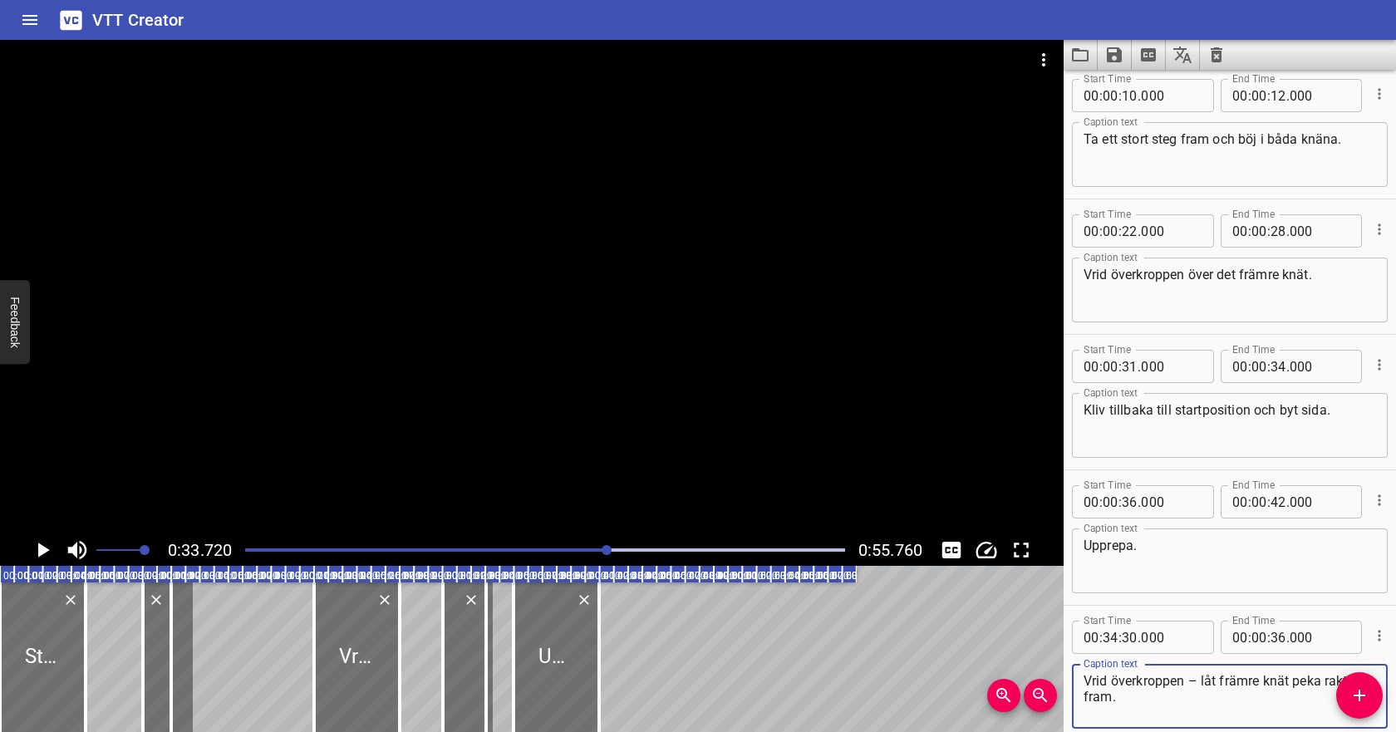
click at [42, 549] on icon "Play/Pause" at bounding box center [44, 549] width 12 height 15
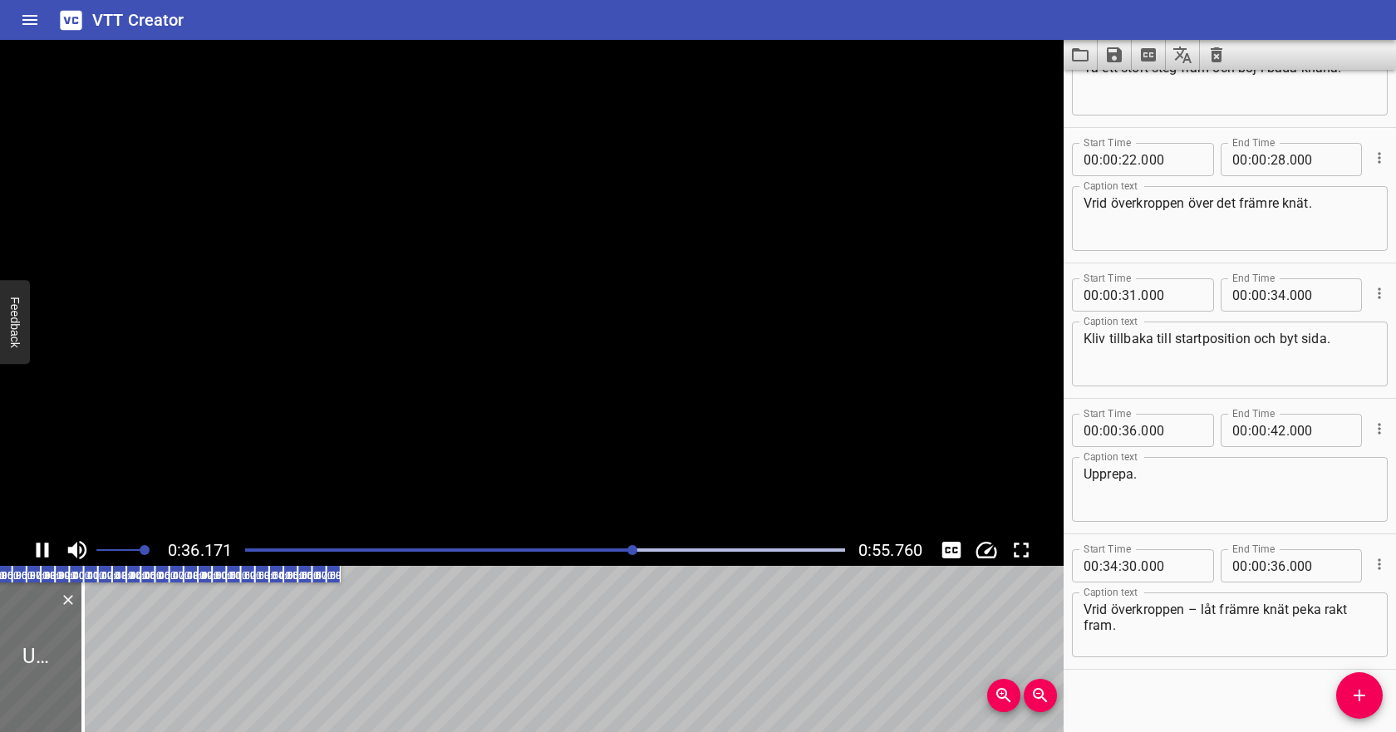
scroll to position [228, 0]
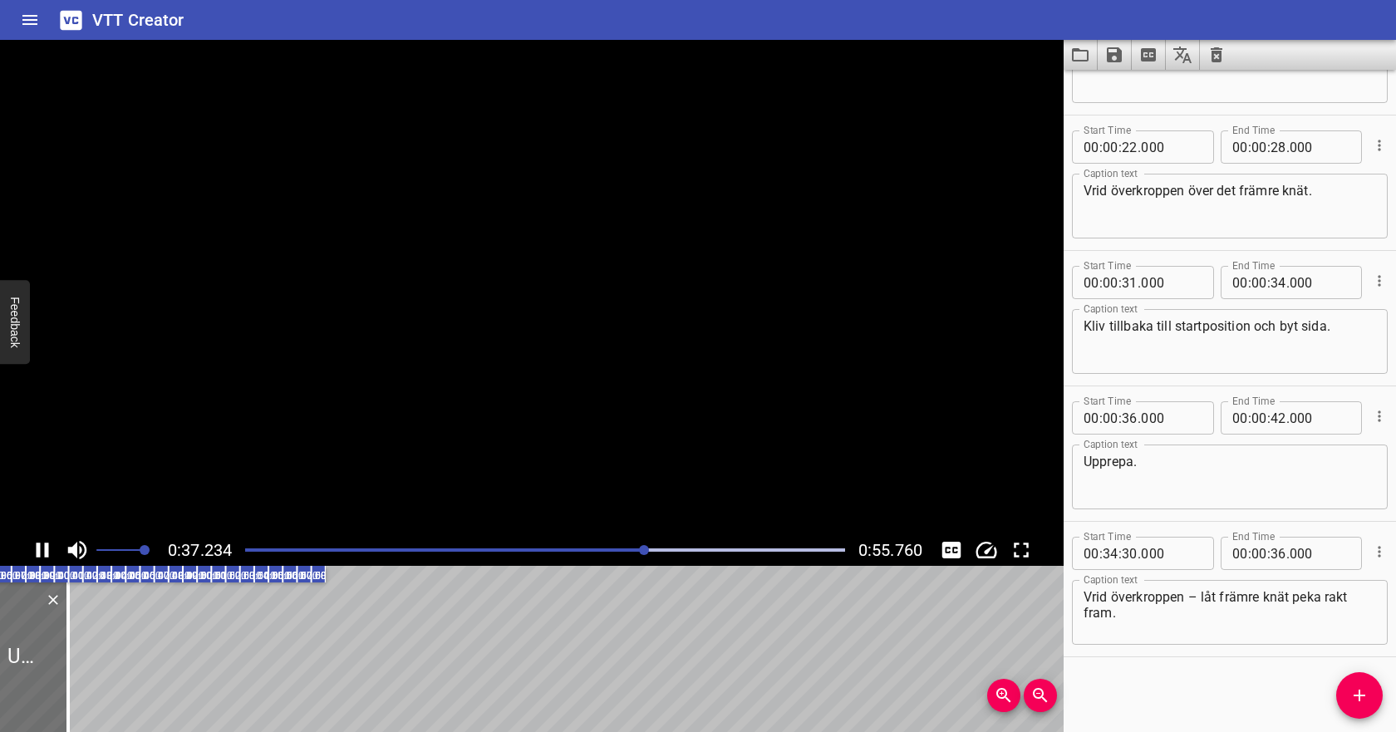
click at [42, 549] on icon "Play/Pause" at bounding box center [42, 549] width 25 height 25
click at [1379, 408] on icon "Cue Options" at bounding box center [1379, 416] width 17 height 17
click at [1319, 444] on li "Delete Cue" at bounding box center [1309, 446] width 145 height 30
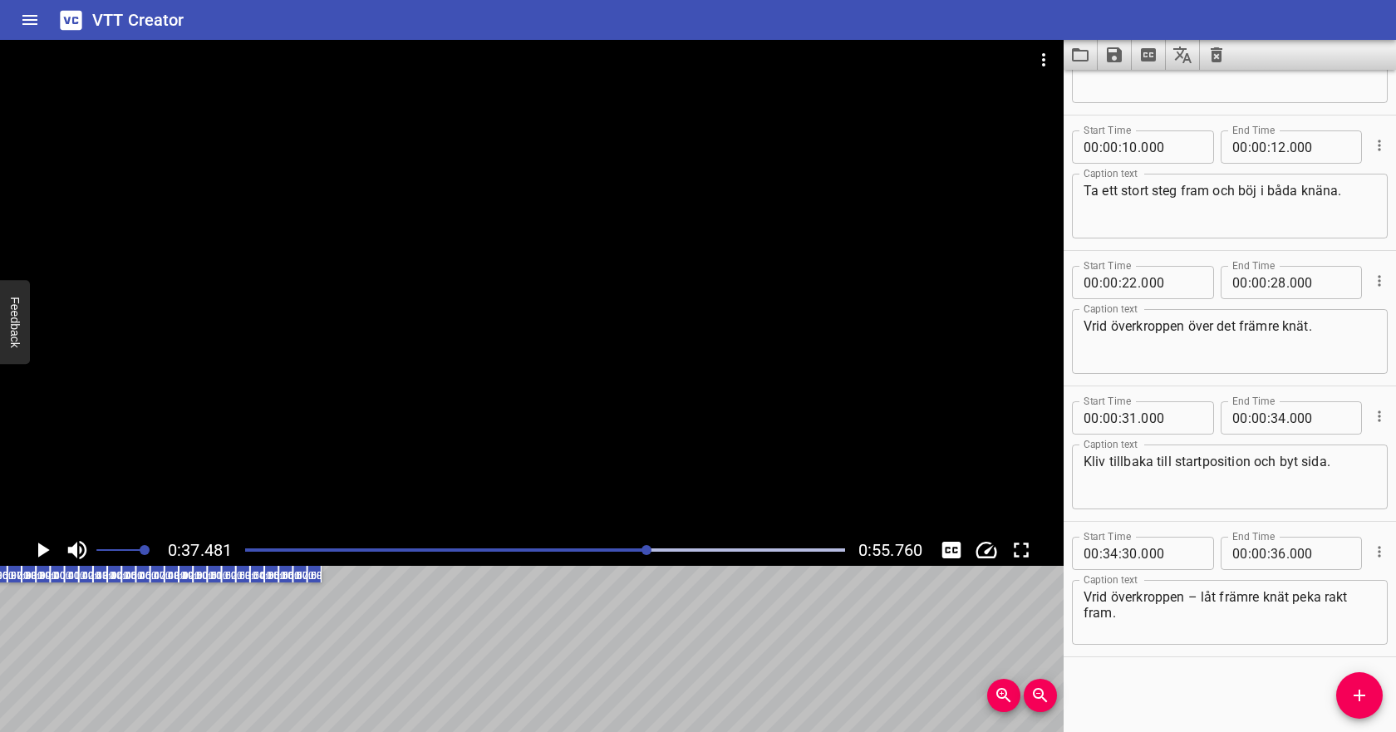
click at [42, 547] on icon "Play/Pause" at bounding box center [44, 549] width 12 height 15
click at [245, 552] on div at bounding box center [545, 549] width 620 height 23
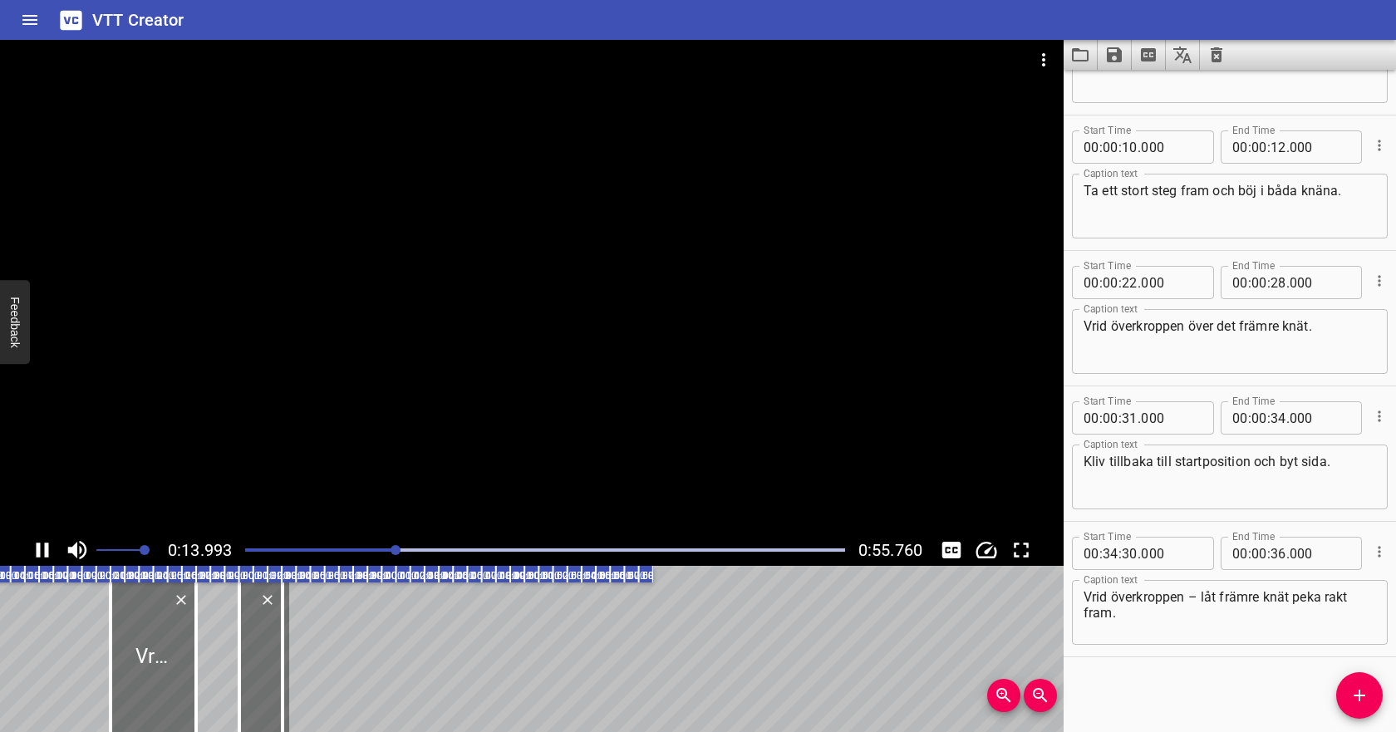
click at [33, 553] on icon "Play/Pause" at bounding box center [42, 549] width 25 height 25
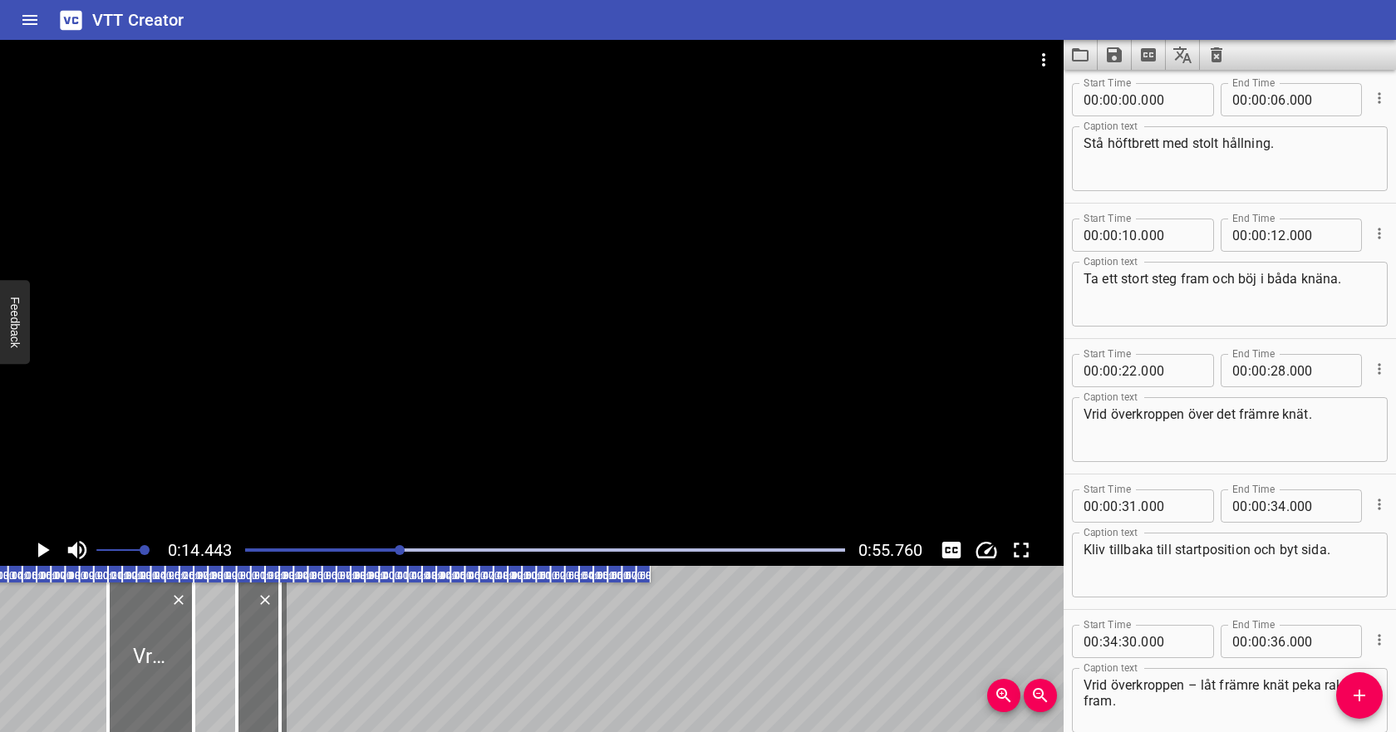
scroll to position [0, 0]
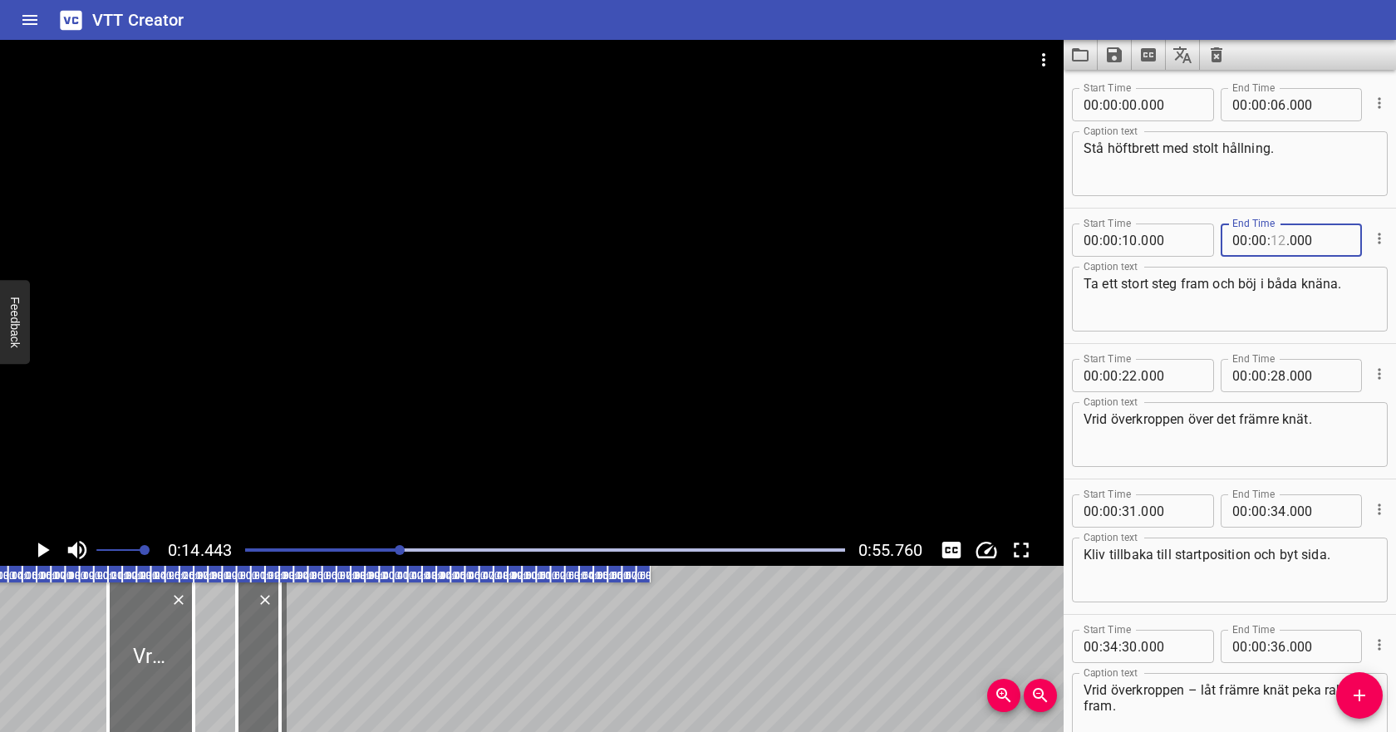
click at [1276, 243] on input "number" at bounding box center [1278, 239] width 16 height 33
type input "18"
type input "000"
click at [1231, 283] on textarea "Ta ett stort steg fram och böj i båda knäna." at bounding box center [1229, 299] width 292 height 47
click at [345, 550] on div "Play progress" at bounding box center [101, 549] width 600 height 3
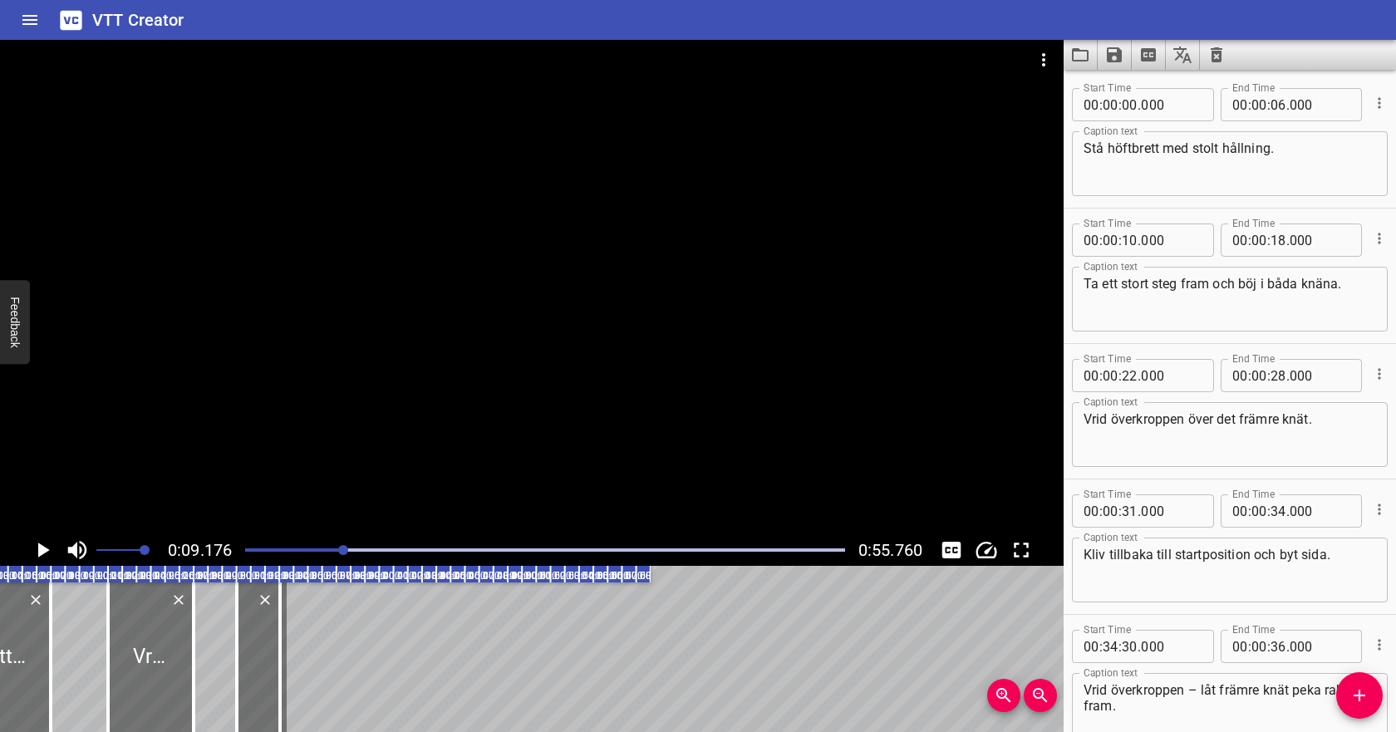
scroll to position [93, 0]
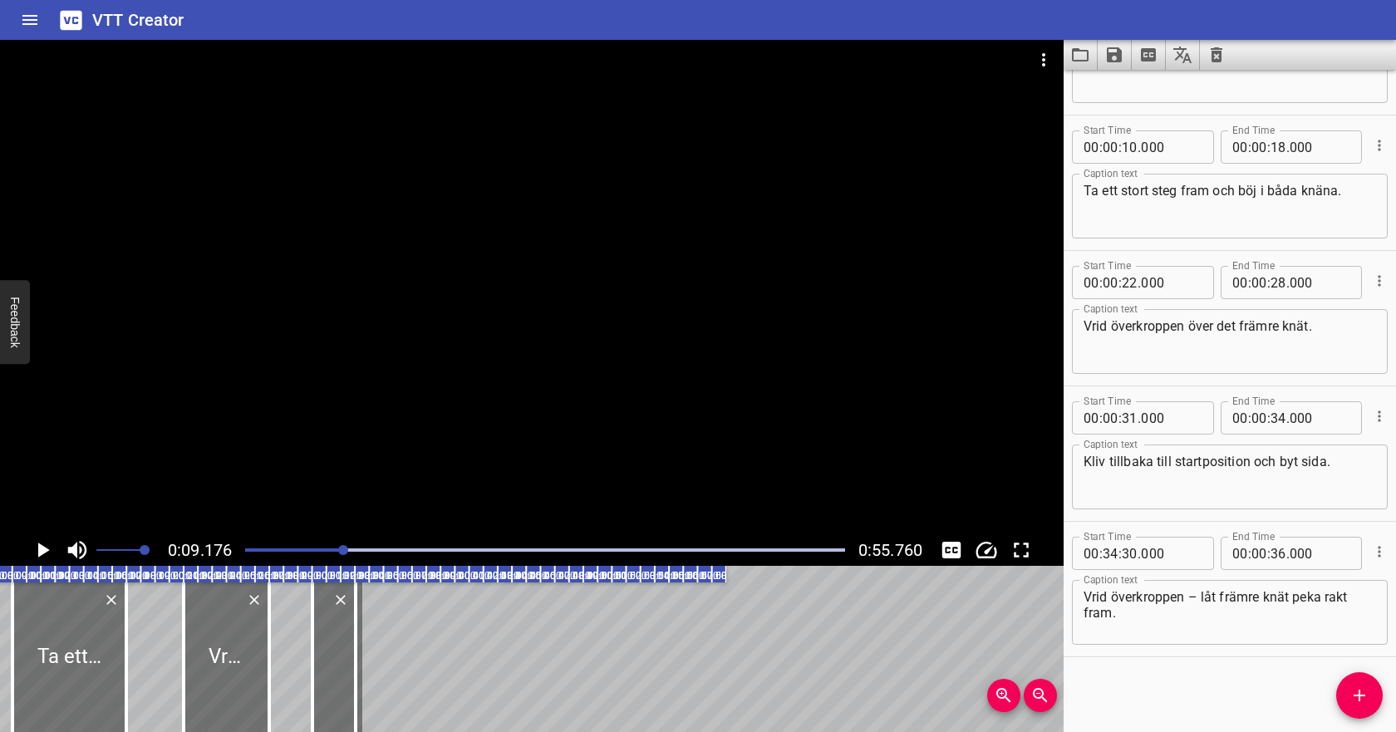
click at [42, 543] on icon "Play/Pause" at bounding box center [42, 549] width 25 height 25
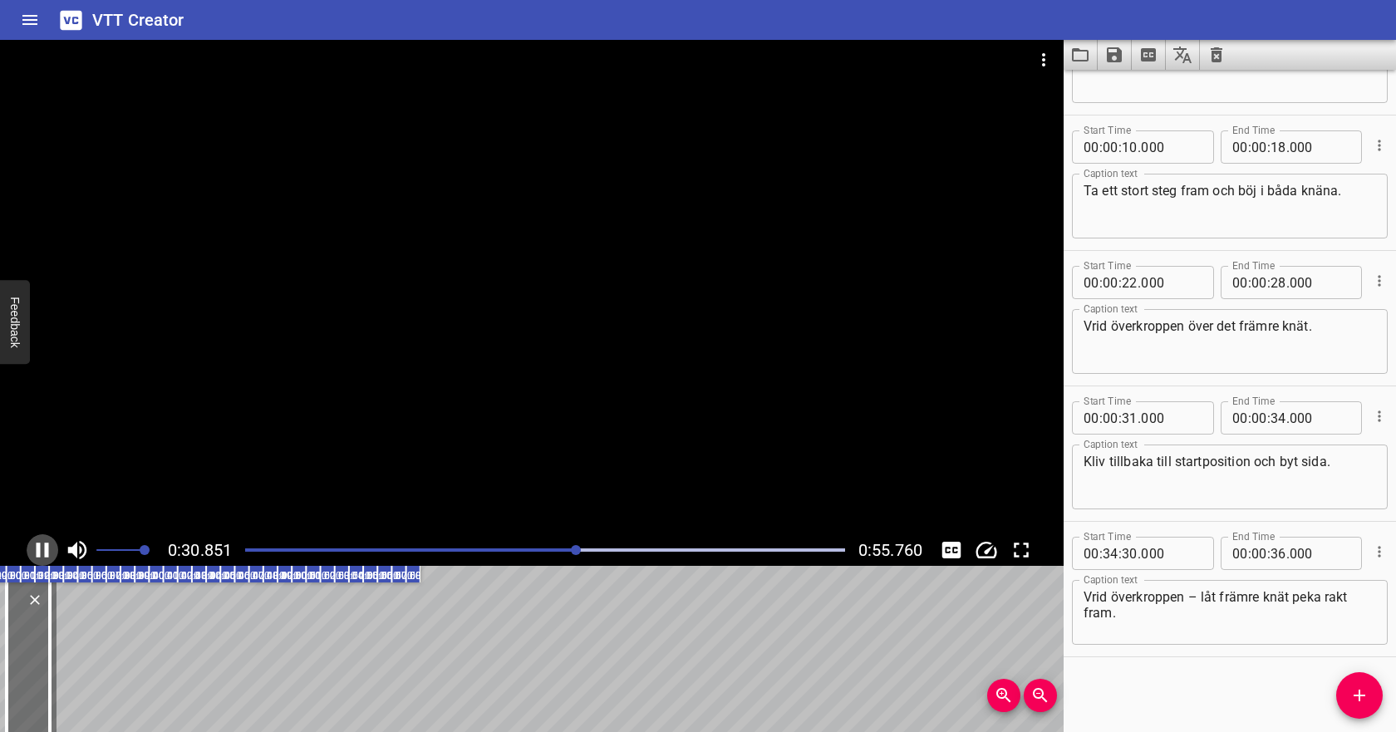
click at [43, 548] on icon "Play/Pause" at bounding box center [42, 549] width 25 height 25
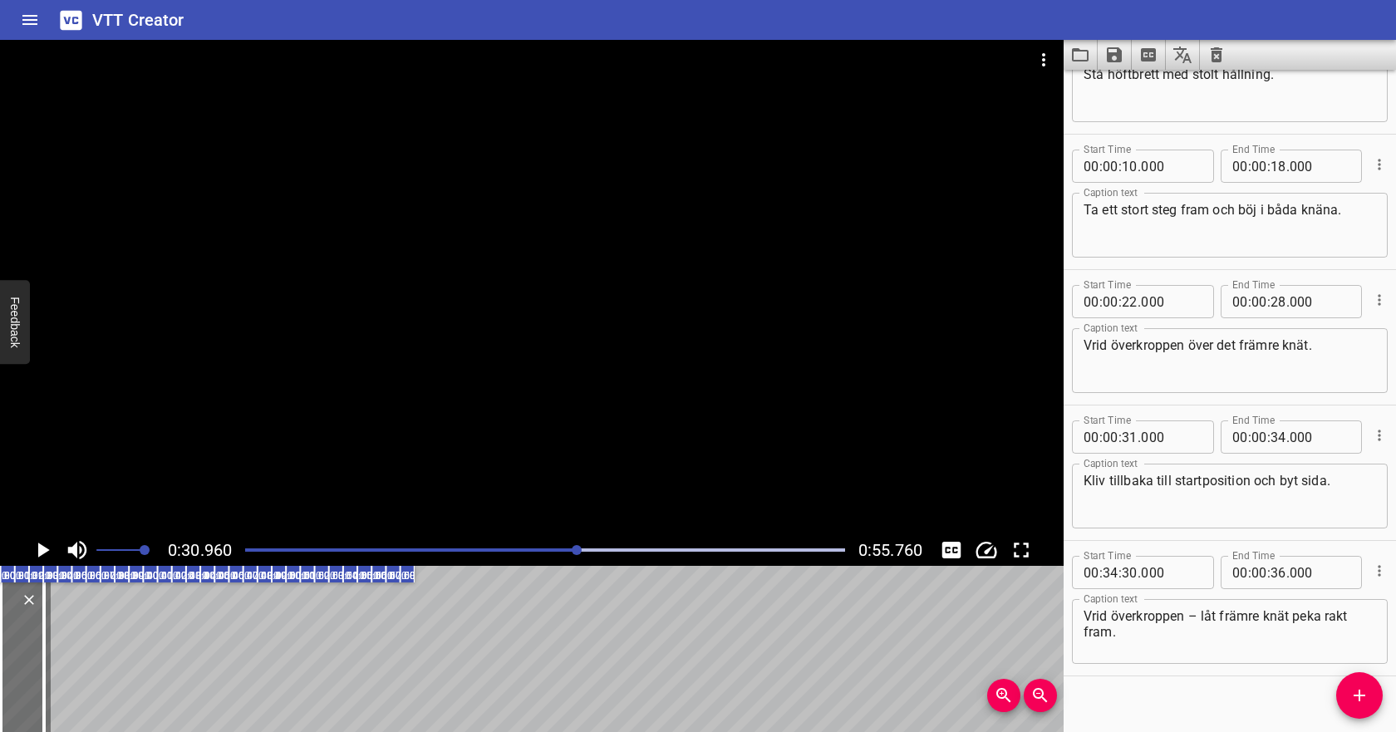
scroll to position [77, 0]
click at [1283, 299] on input "number" at bounding box center [1278, 298] width 16 height 33
type input "31"
type input "000"
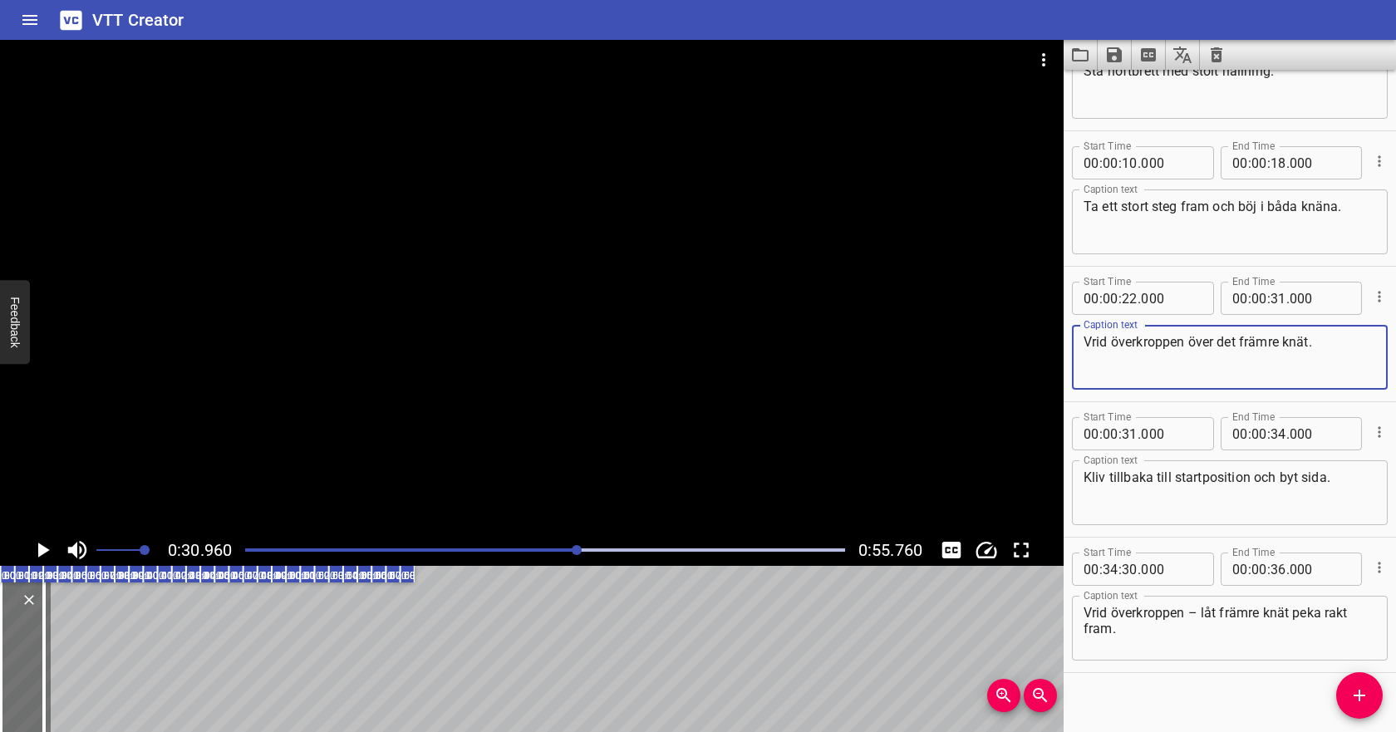
click at [1232, 354] on textarea "Vrid överkroppen över det främre knät." at bounding box center [1229, 357] width 292 height 47
click at [38, 549] on icon "Play/Pause" at bounding box center [44, 549] width 12 height 15
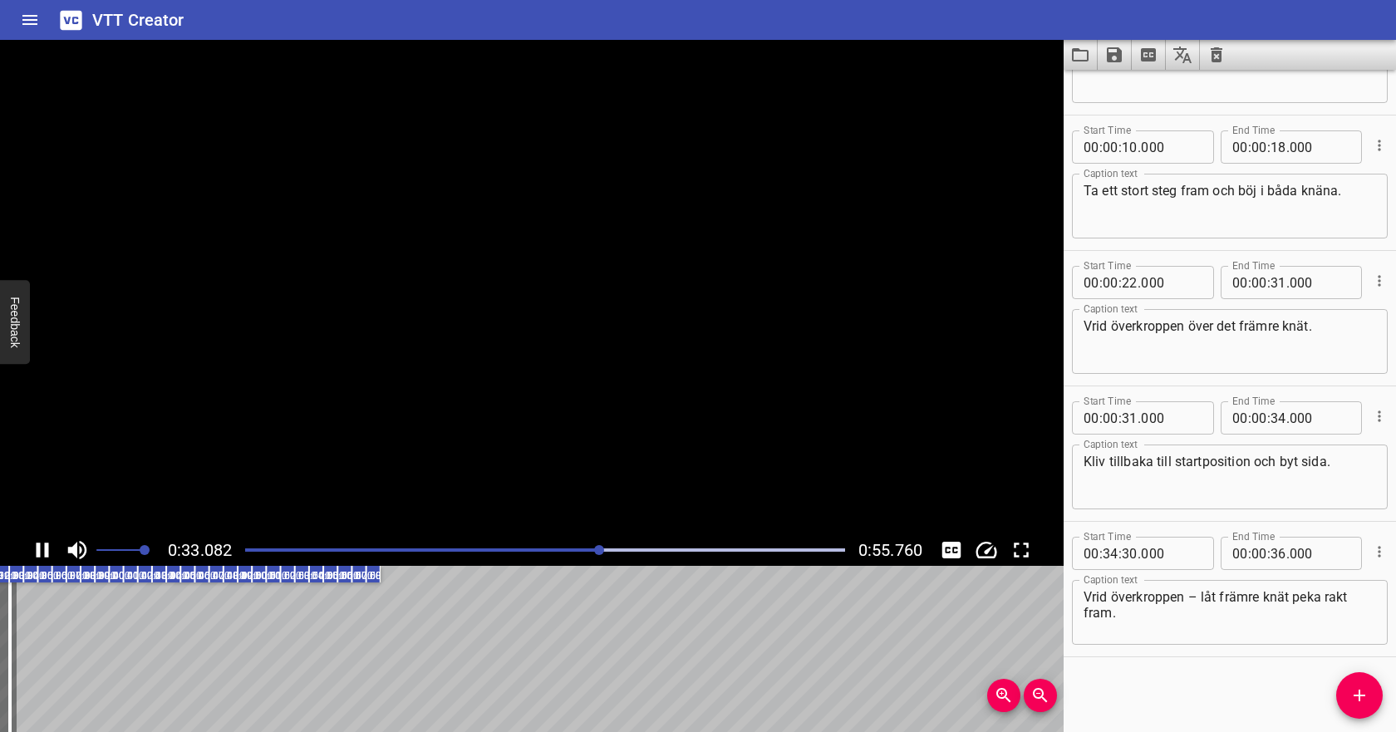
click at [38, 549] on icon "Play/Pause" at bounding box center [43, 549] width 12 height 15
click at [1129, 415] on input "number" at bounding box center [1129, 417] width 16 height 33
type input "32"
type input "000"
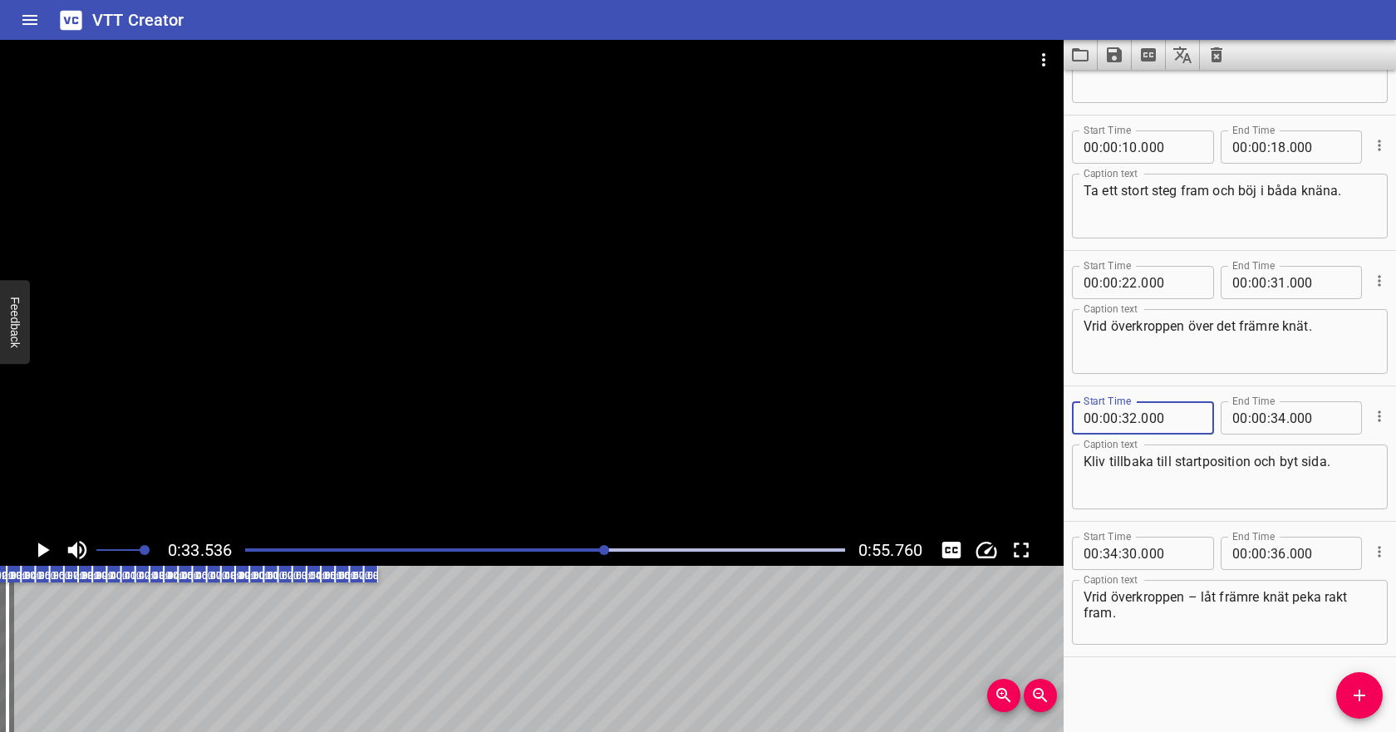
click at [1249, 461] on textarea "Kliv tillbaka till startposition och byt sida." at bounding box center [1229, 477] width 292 height 47
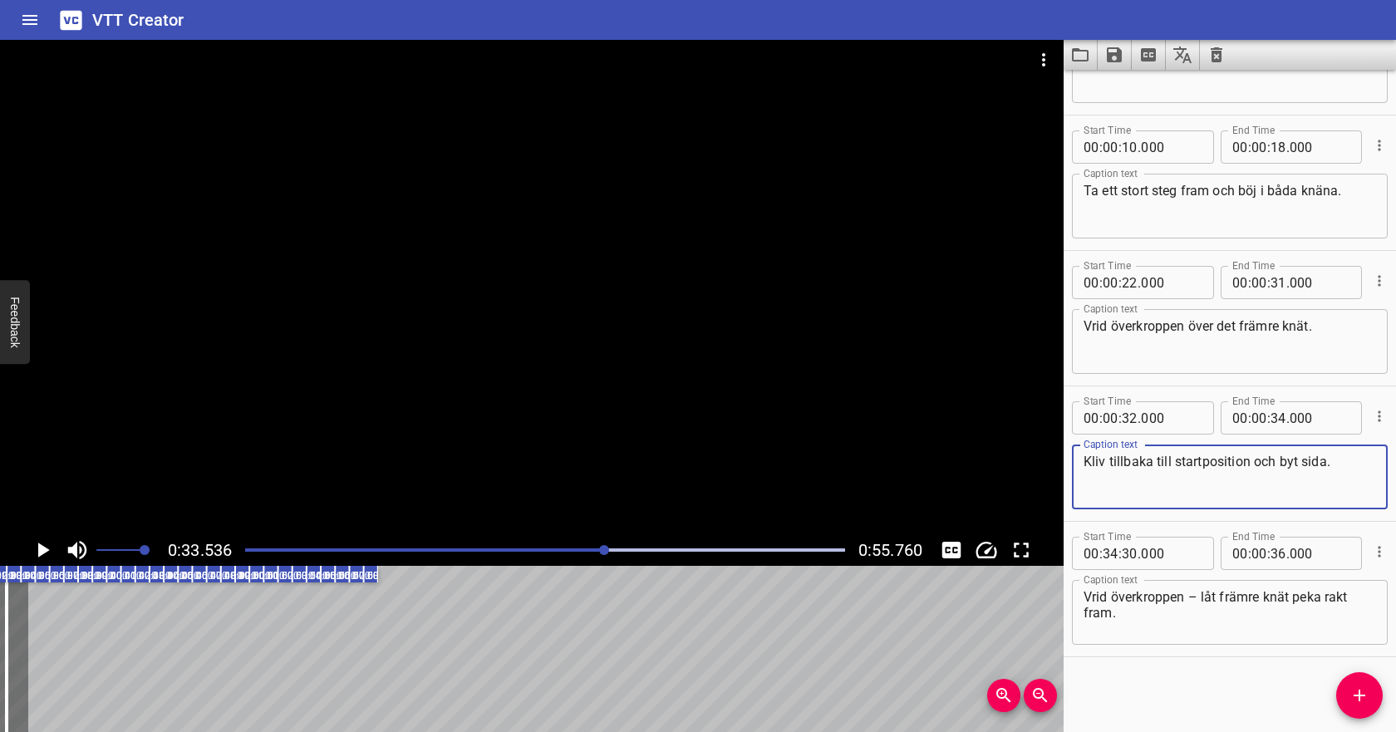
click at [34, 543] on icon "Play/Pause" at bounding box center [42, 549] width 25 height 25
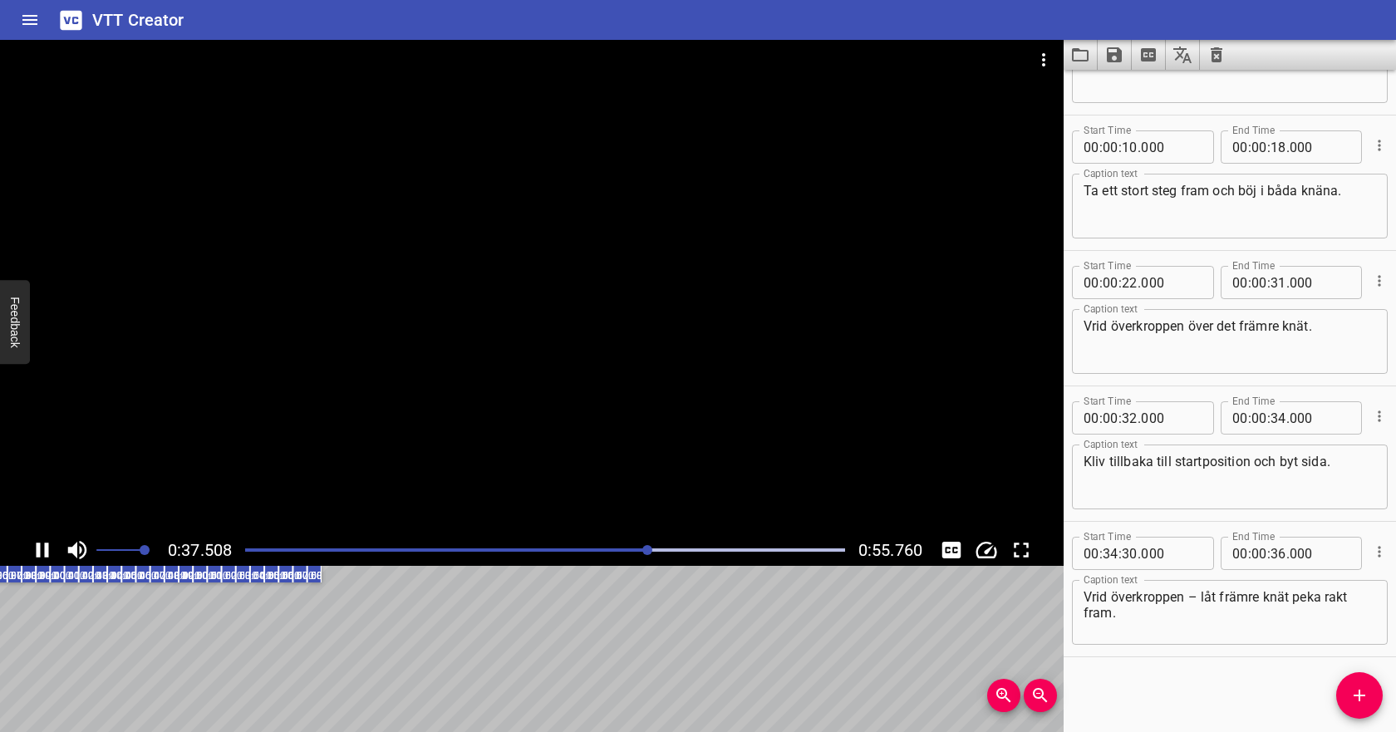
click at [27, 544] on button "Play/Pause" at bounding box center [43, 550] width 32 height 32
click at [1381, 413] on icon "Cue Options" at bounding box center [1379, 416] width 17 height 17
click at [1329, 440] on li "Delete Cue" at bounding box center [1309, 446] width 145 height 30
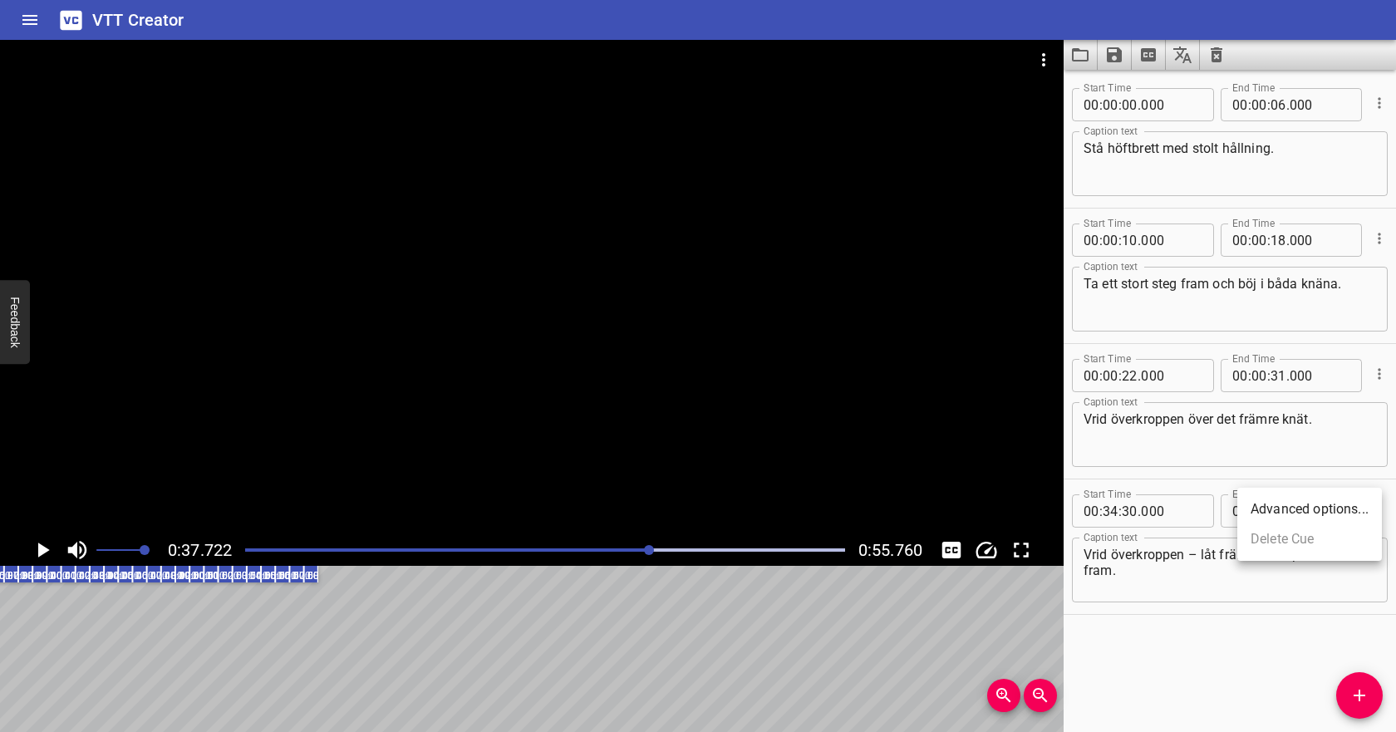
scroll to position [0, 0]
click at [43, 552] on icon "Play/Pause" at bounding box center [44, 549] width 12 height 15
click at [46, 551] on icon "Play/Pause" at bounding box center [43, 549] width 12 height 15
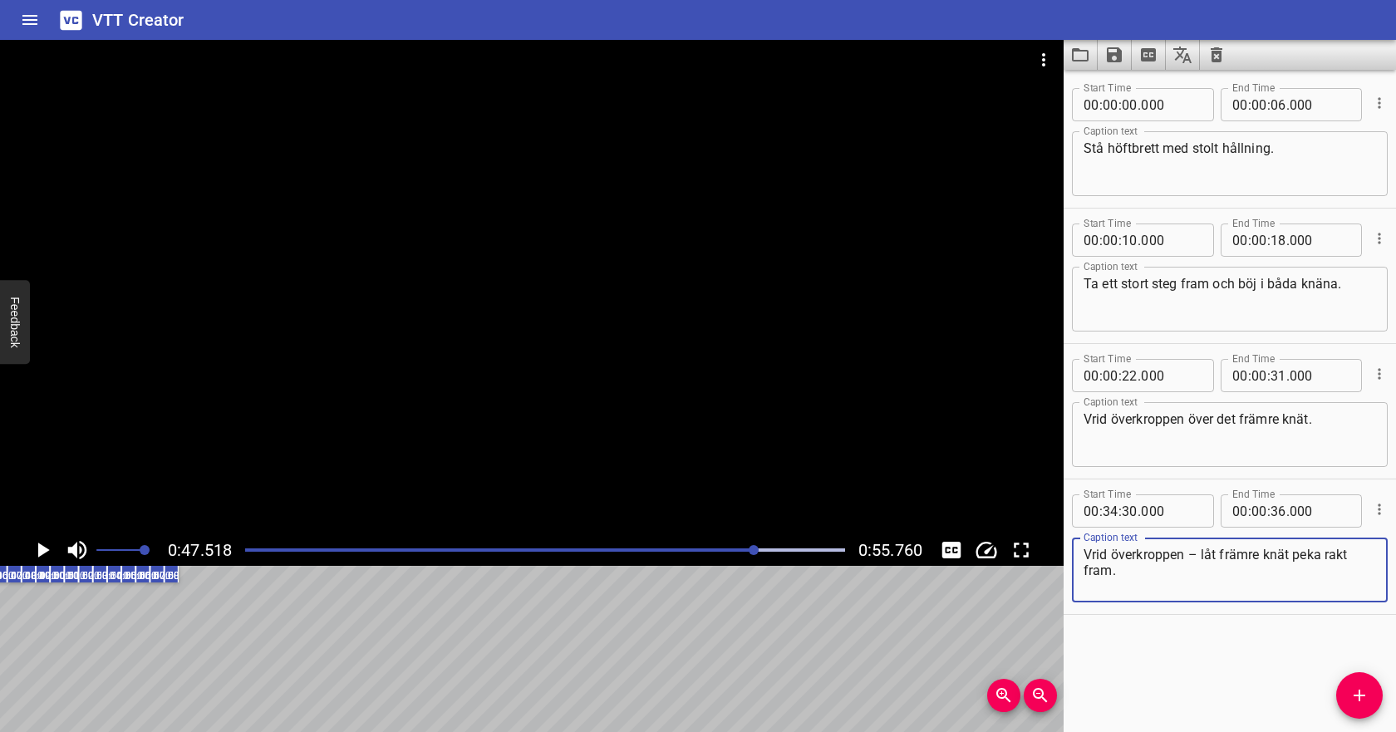
drag, startPoint x: 1205, startPoint y: 552, endPoint x: 1075, endPoint y: 555, distance: 130.4
click at [1075, 555] on div "Vrid överkroppen – låt främre knät peka rakt fram. Caption text" at bounding box center [1230, 569] width 316 height 65
click at [1262, 553] on textarea "Låt främre knät peka rakt fram." at bounding box center [1229, 570] width 292 height 47
drag, startPoint x: 1102, startPoint y: 553, endPoint x: 1075, endPoint y: 554, distance: 27.4
click at [1075, 554] on div "Låt främre knät peka rakt fram. Caption text" at bounding box center [1230, 569] width 316 height 65
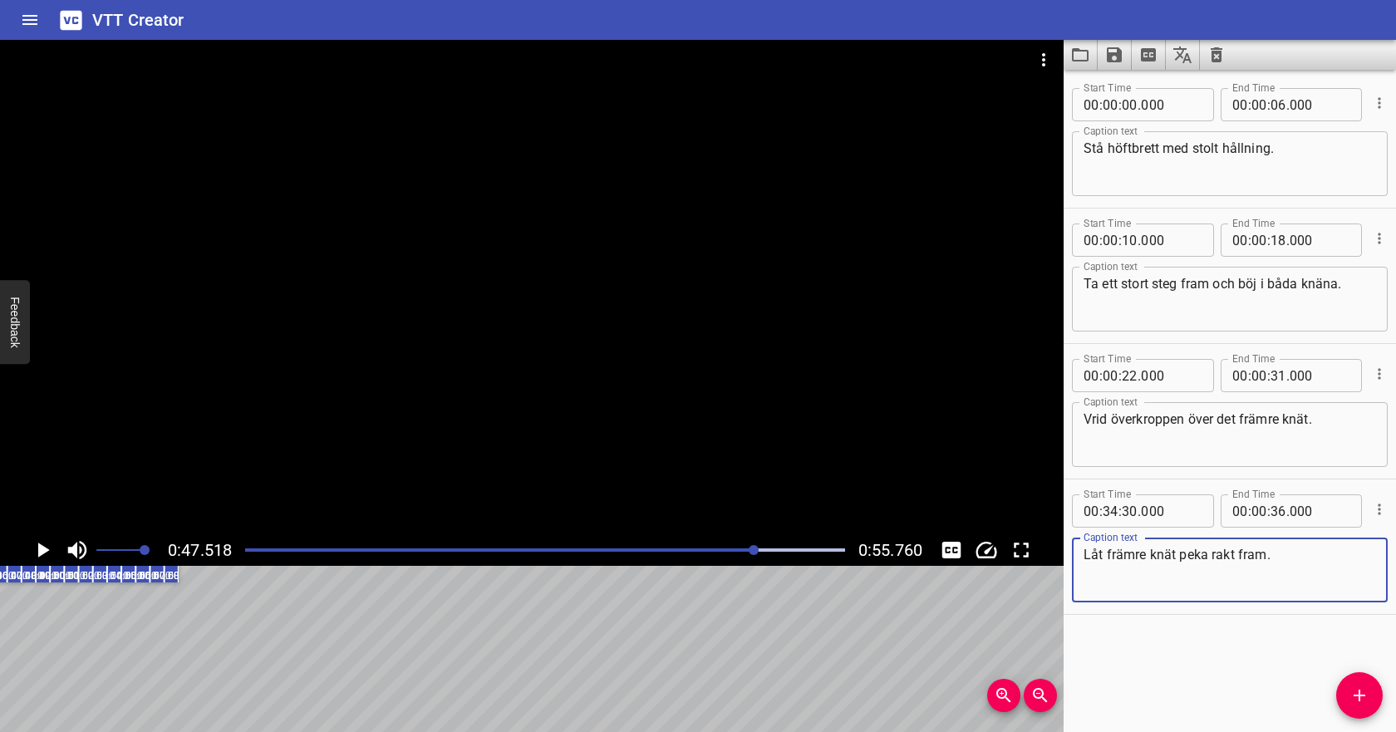
drag, startPoint x: 1111, startPoint y: 552, endPoint x: 1072, endPoint y: 552, distance: 39.0
click at [1072, 552] on div "Låt främre knät peka rakt fram. Caption text" at bounding box center [1230, 569] width 316 height 65
click at [1131, 550] on textarea "Främre knät peka rakt fram." at bounding box center [1229, 570] width 292 height 47
click at [1158, 552] on textarea "Främre knät peka rakt fram." at bounding box center [1229, 570] width 292 height 47
click at [1317, 554] on textarea "Främre knät ska fortsatt peka rakt fram." at bounding box center [1229, 570] width 292 height 47
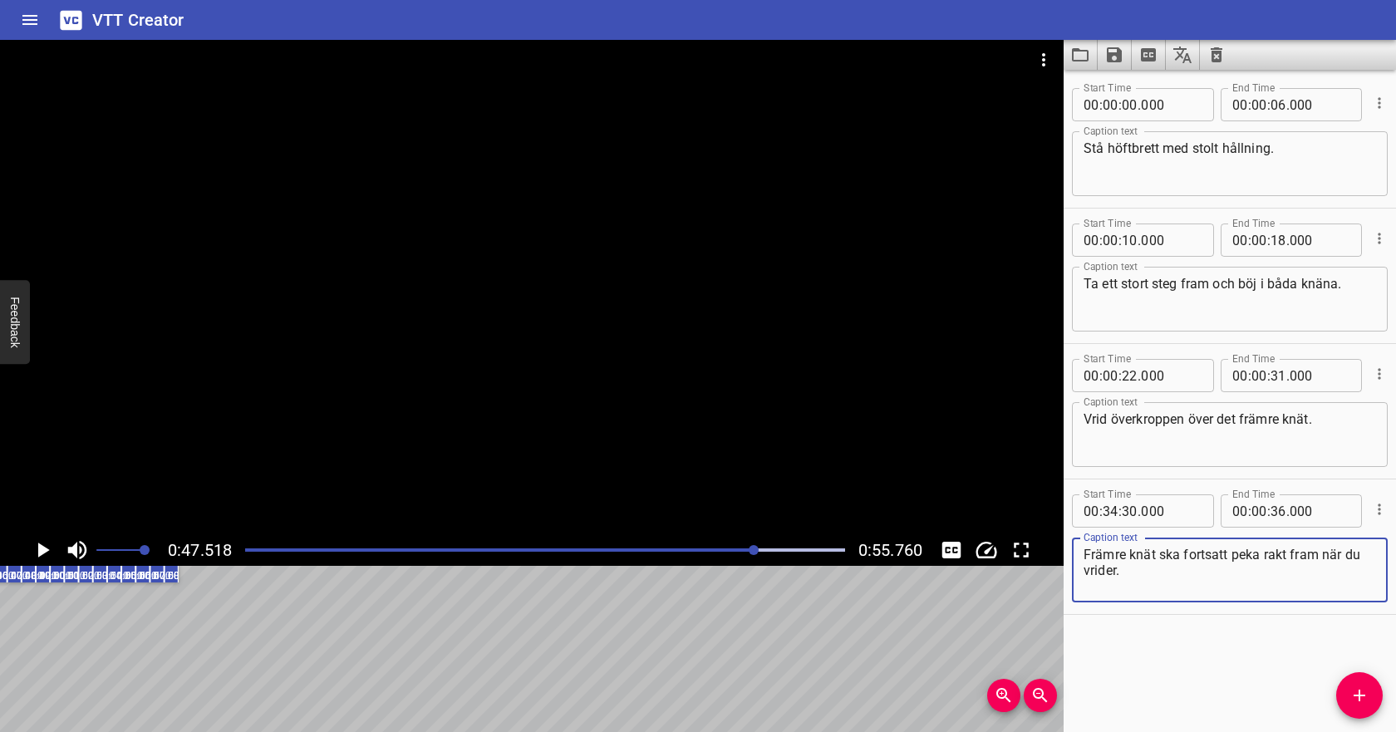
type textarea "Främre knät ska fortsatt peka rakt fram när du vrider."
click at [1360, 692] on icon "Add Cue" at bounding box center [1359, 695] width 20 height 20
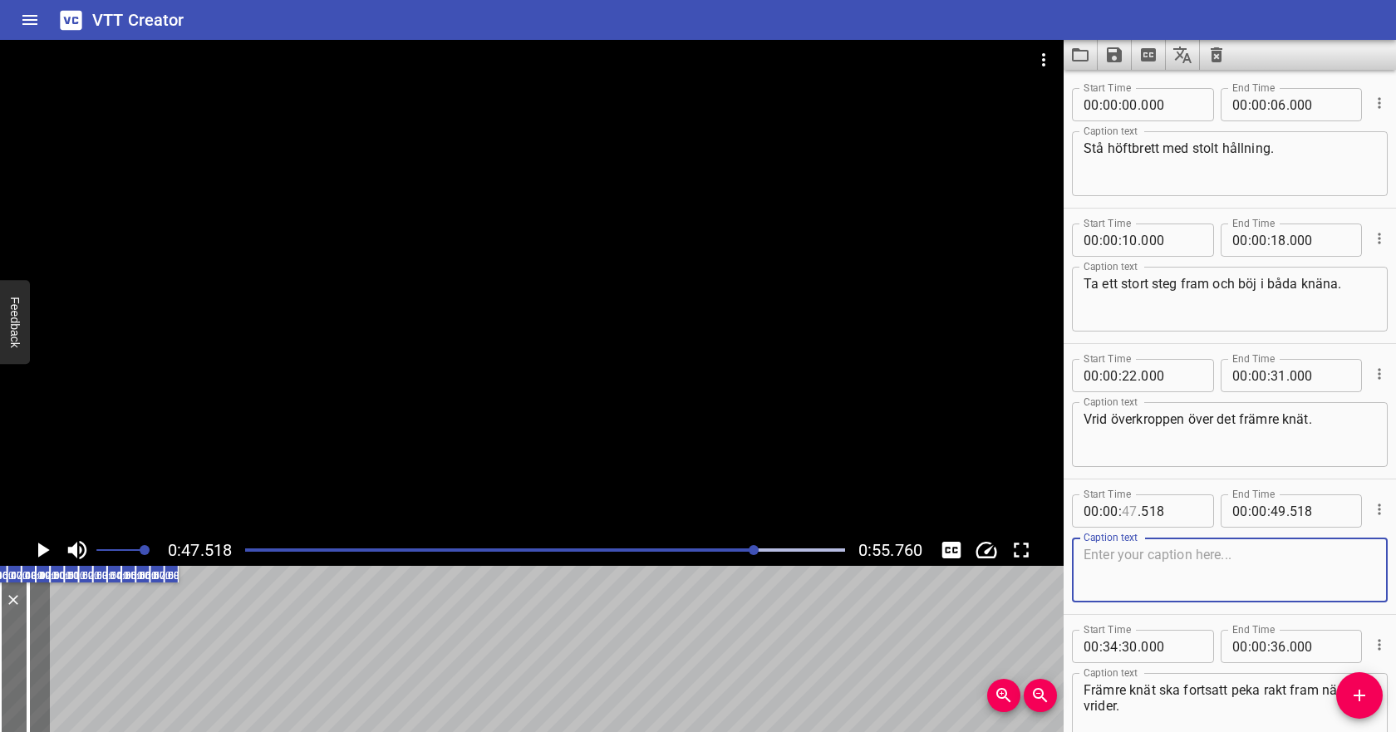
click at [1127, 514] on input "number" at bounding box center [1129, 510] width 16 height 33
type input "-1"
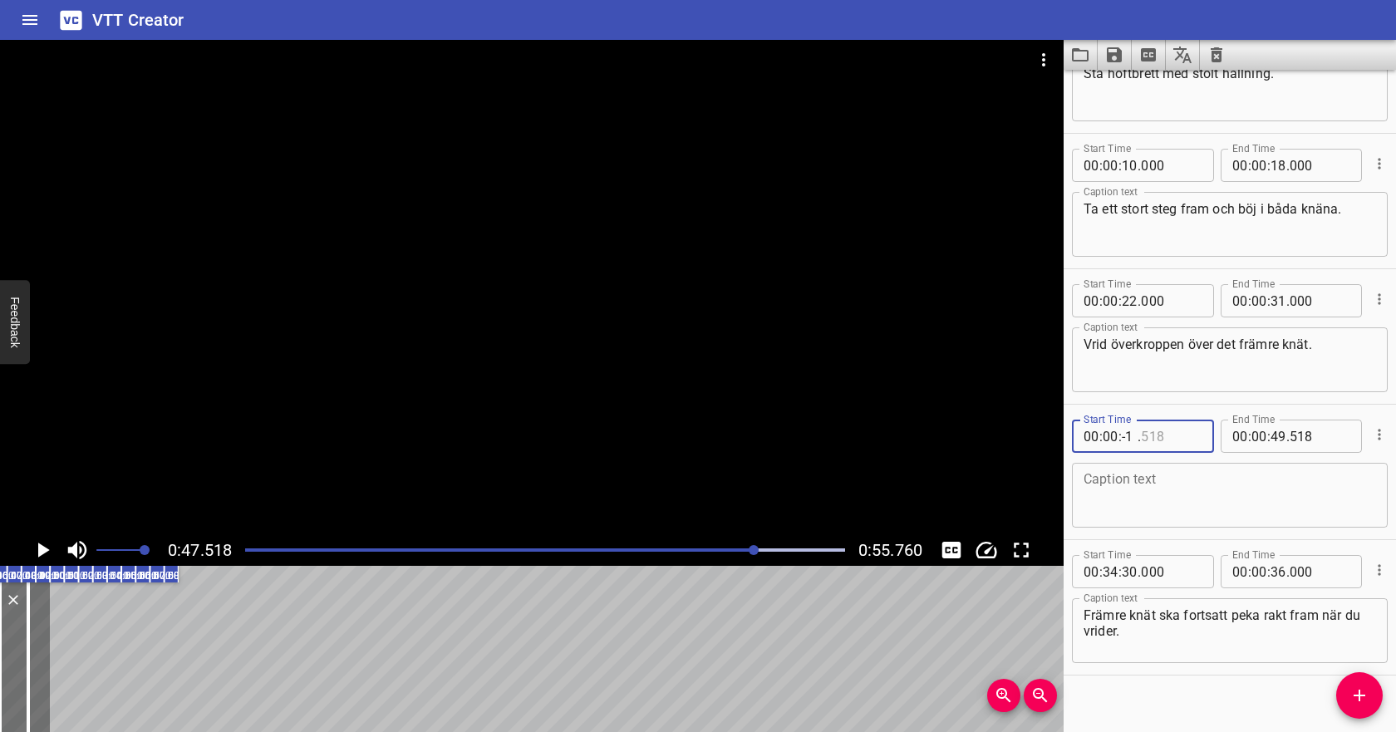
scroll to position [93, 0]
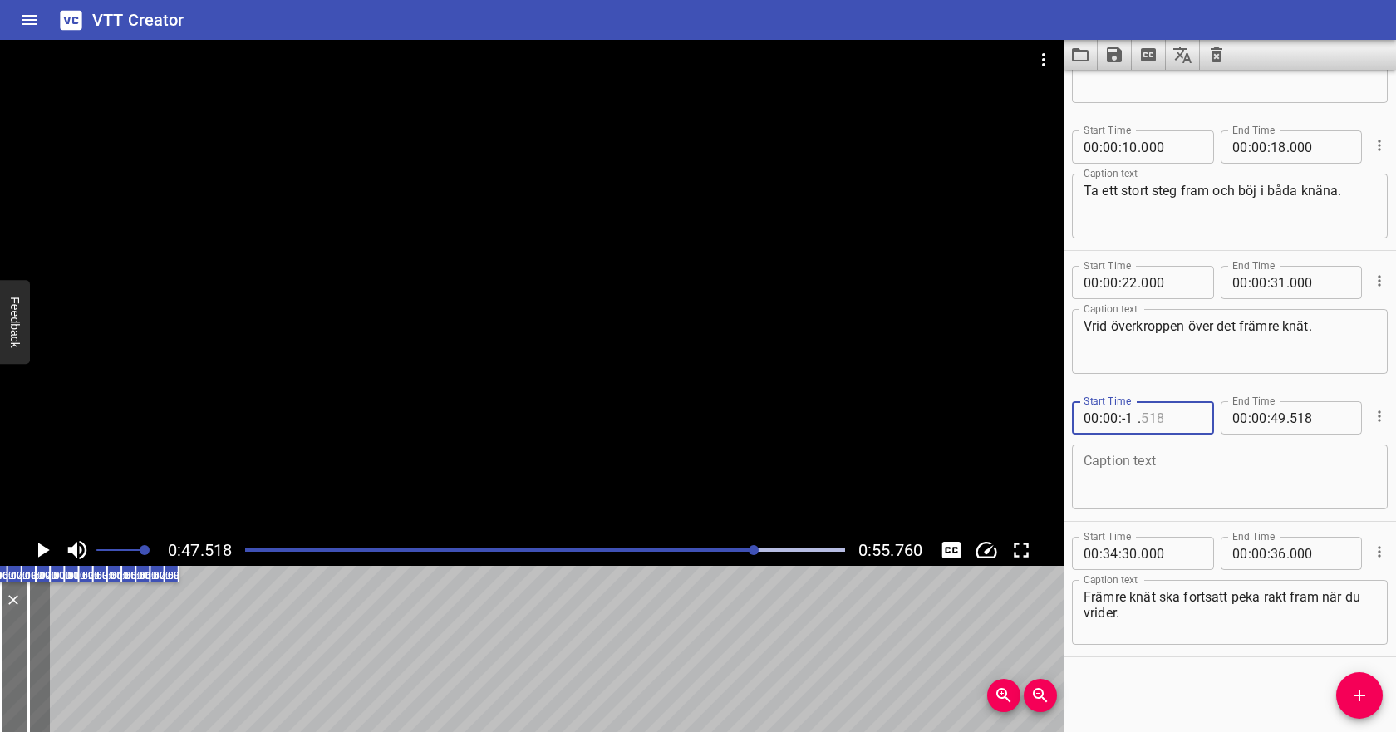
type input "518"
click at [1127, 420] on input "number" at bounding box center [1129, 417] width 16 height 33
type input "-1"
type input "59"
type input "-1"
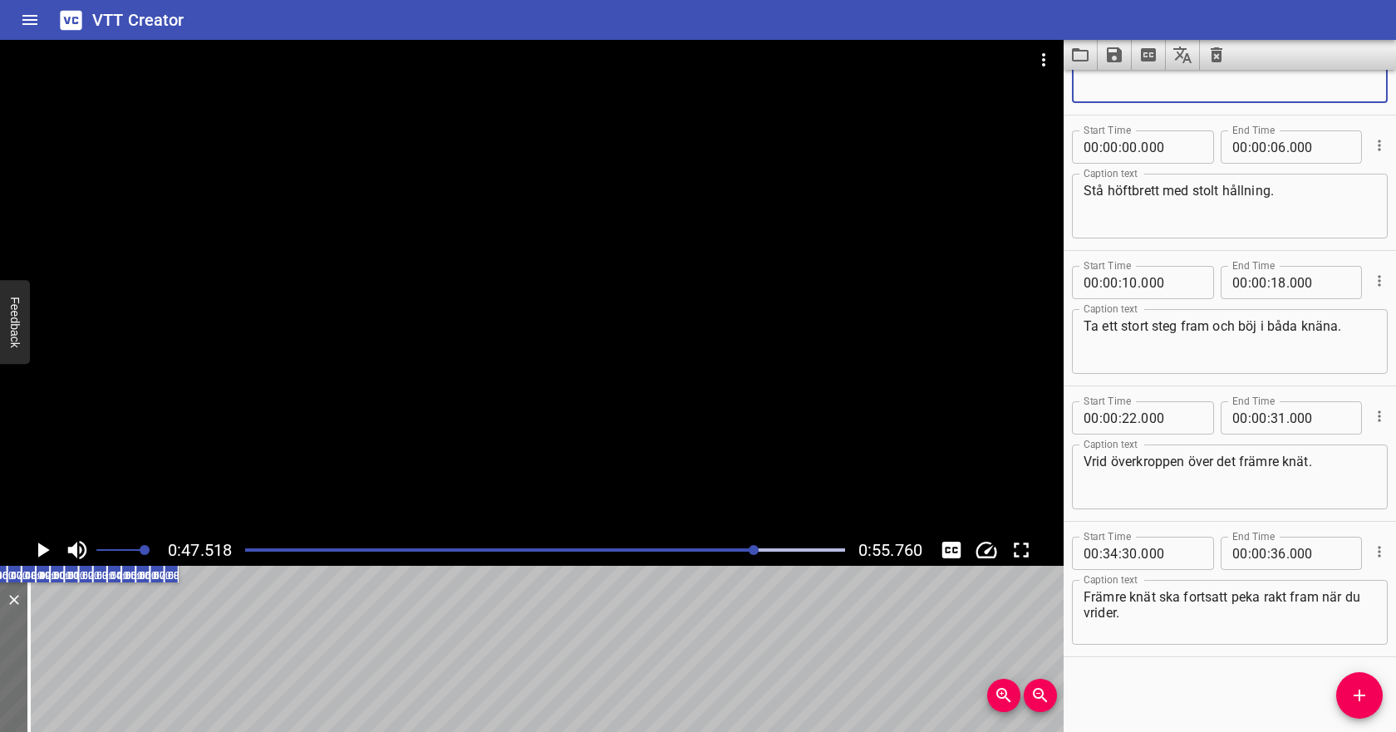
click at [1141, 95] on textarea at bounding box center [1229, 70] width 292 height 47
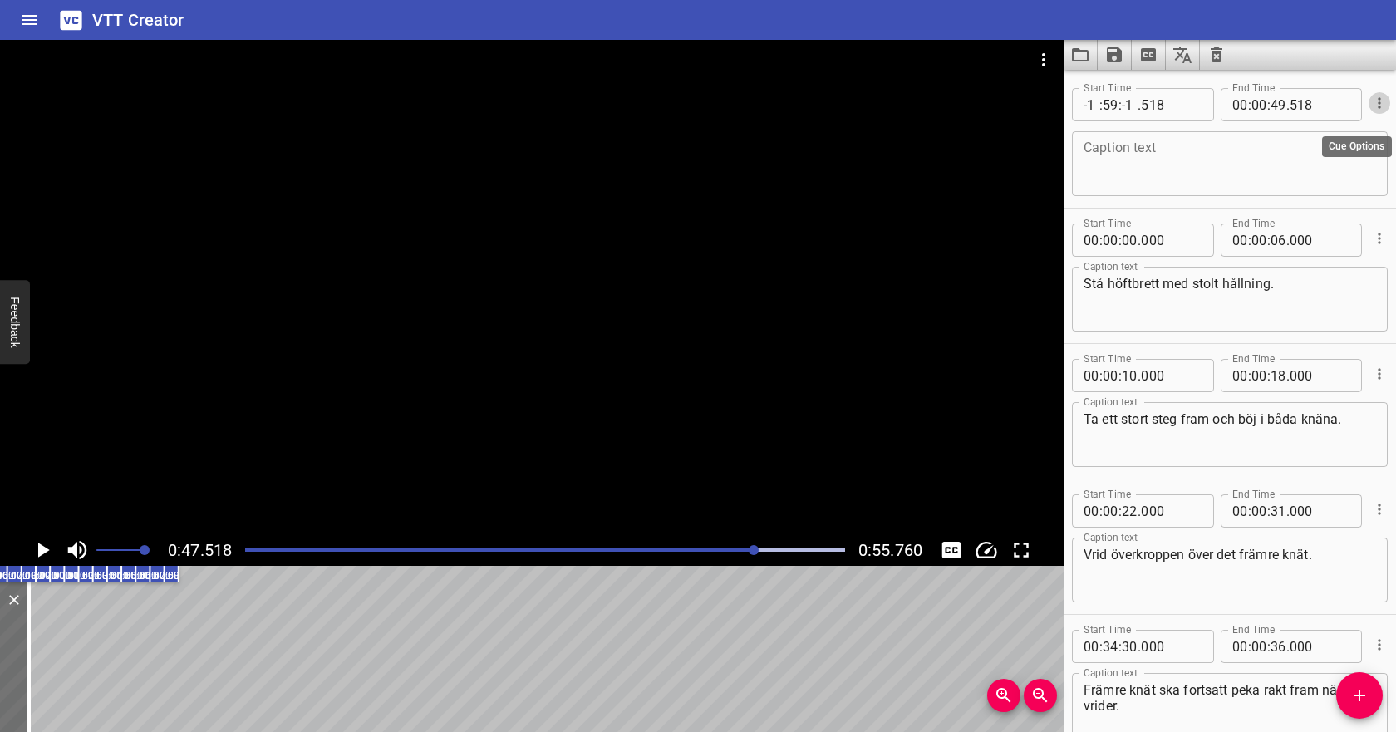
click at [1379, 100] on icon "Cue Options" at bounding box center [1379, 103] width 17 height 17
click at [1352, 133] on li "Delete Cue" at bounding box center [1309, 133] width 145 height 30
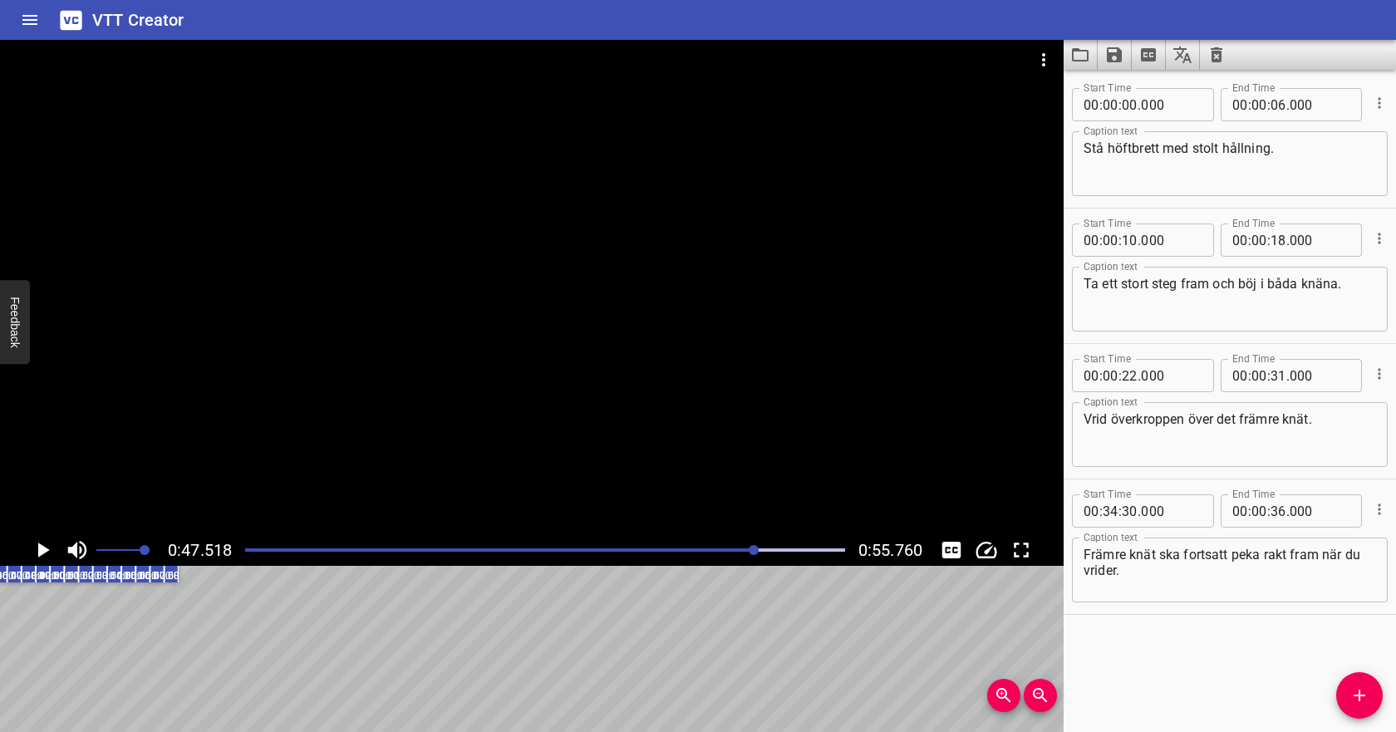
click at [1152, 645] on div "Start Time 00 : 00 : 00 . 000 Start Time End Time 00 : 00 : 06 . 000 End Time C…" at bounding box center [1229, 401] width 332 height 662
click at [1368, 704] on icon "Add Cue" at bounding box center [1359, 695] width 20 height 20
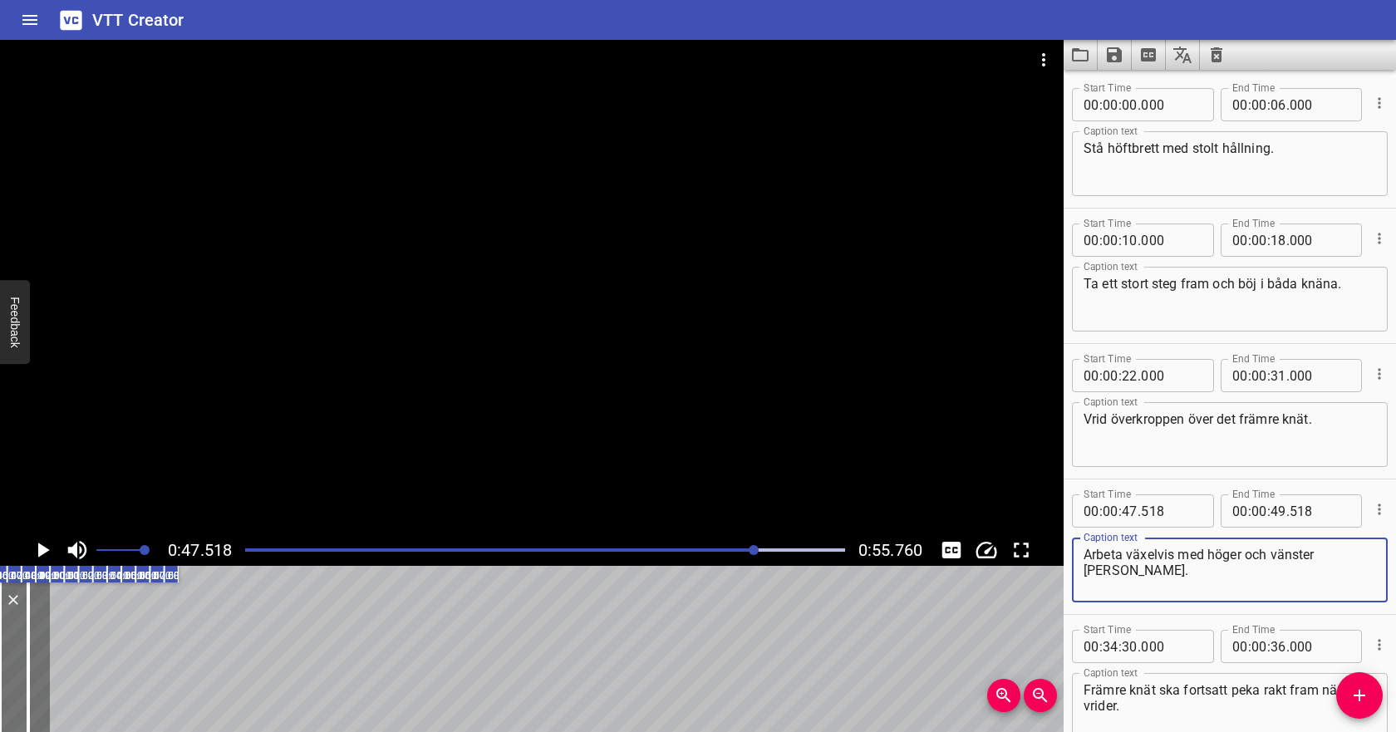
type textarea "Arbeta växelvis med höger och vänster ben."
click at [1273, 521] on input "number" at bounding box center [1278, 510] width 16 height 33
type input "49"
click at [1181, 646] on input "number" at bounding box center [1171, 646] width 61 height 33
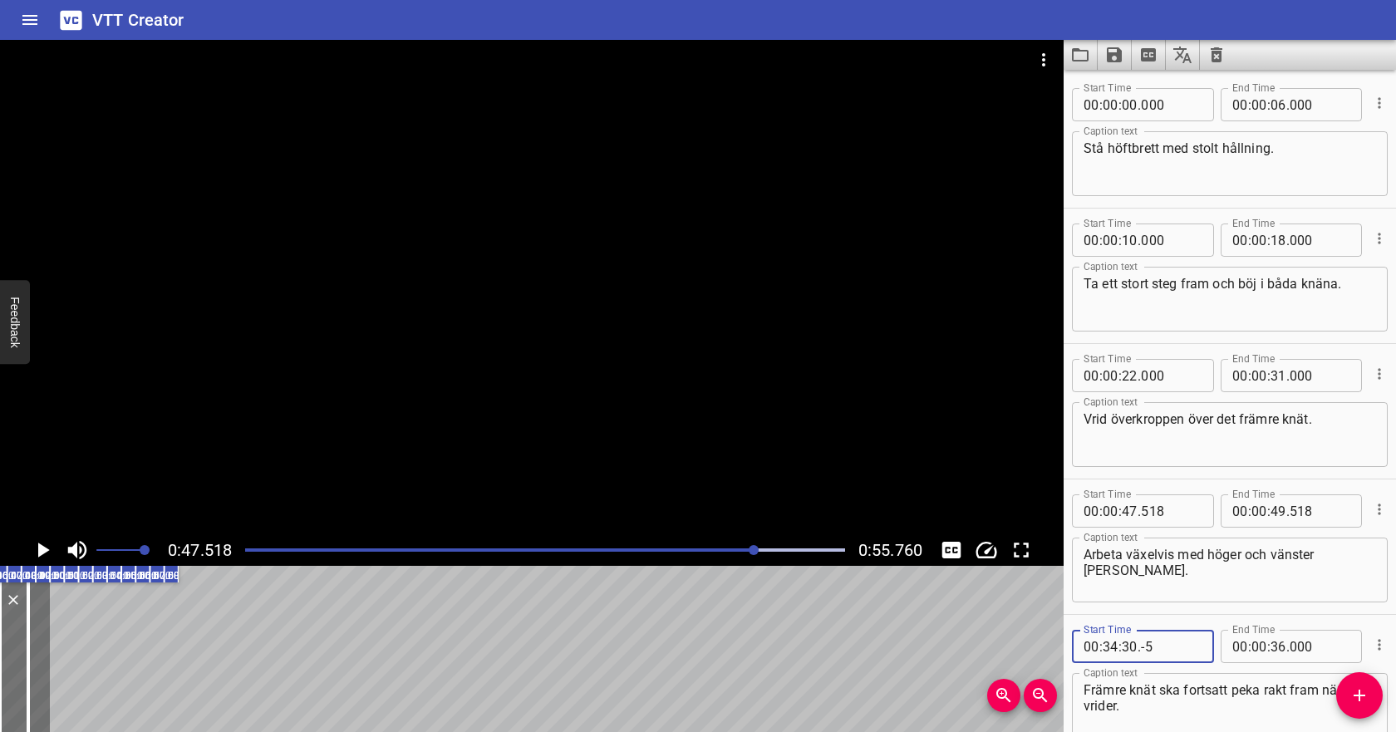
scroll to position [93, 0]
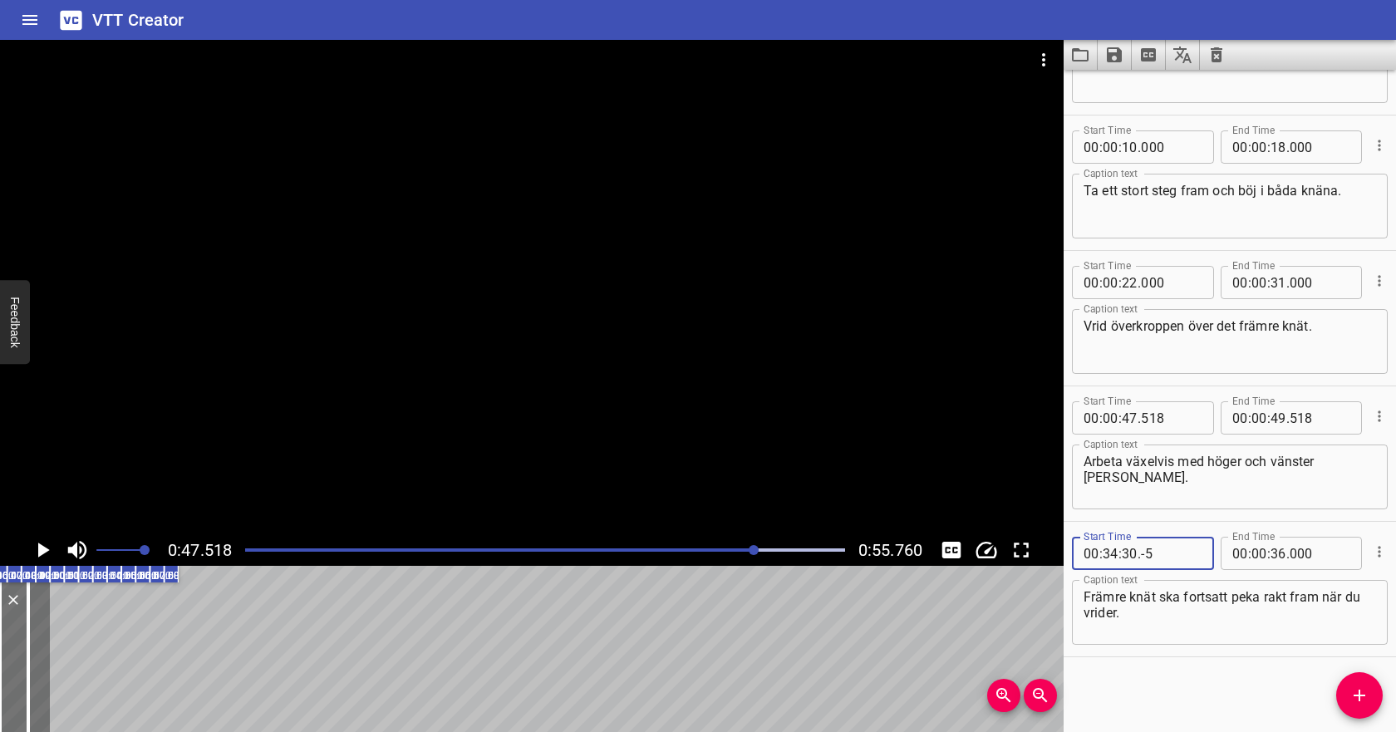
type input "-5"
click at [1108, 556] on input "number" at bounding box center [1110, 553] width 16 height 33
click at [1113, 556] on input "number" at bounding box center [1110, 553] width 16 height 33
type input "00"
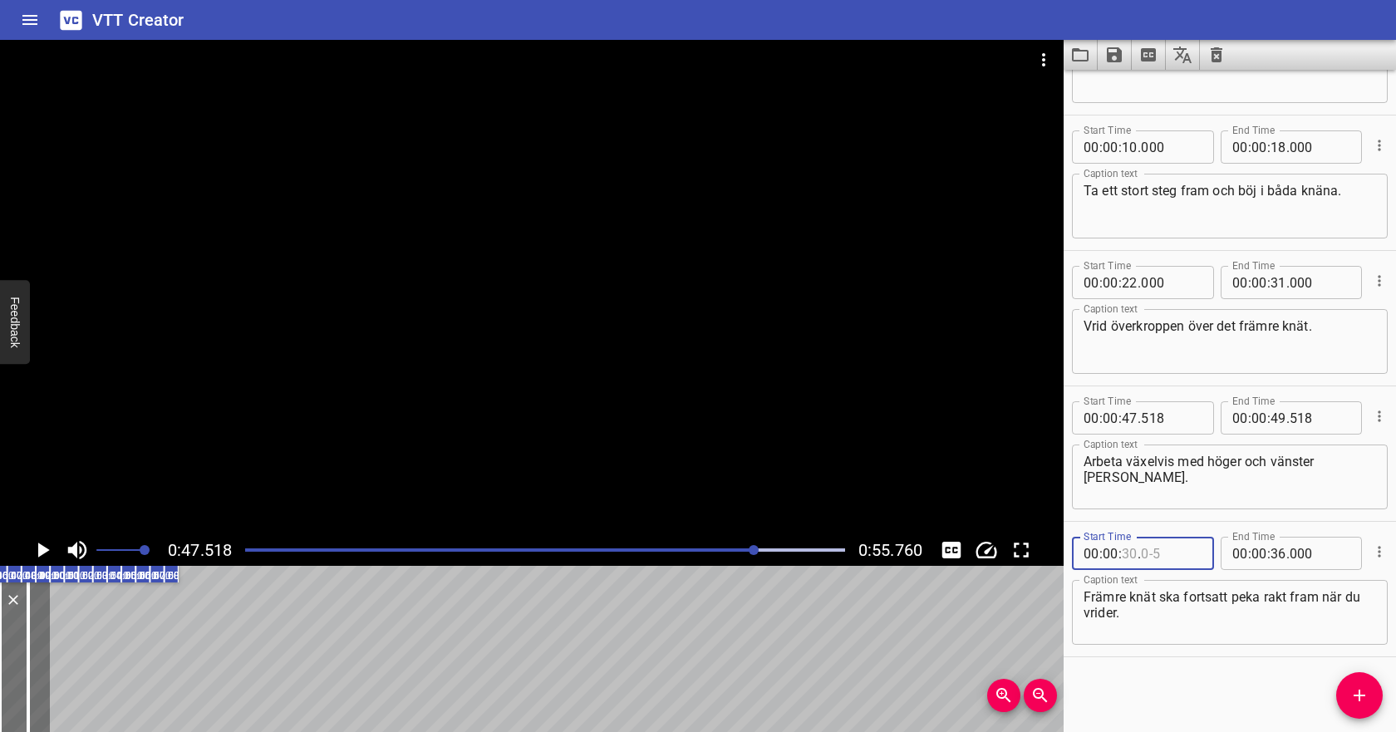
type input "4"
type input "30"
type input "34"
click at [1138, 605] on textarea "Främre knät ska fortsatt peka rakt fram när du vrider." at bounding box center [1229, 612] width 292 height 47
click at [1087, 553] on input "number" at bounding box center [1091, 553] width 16 height 33
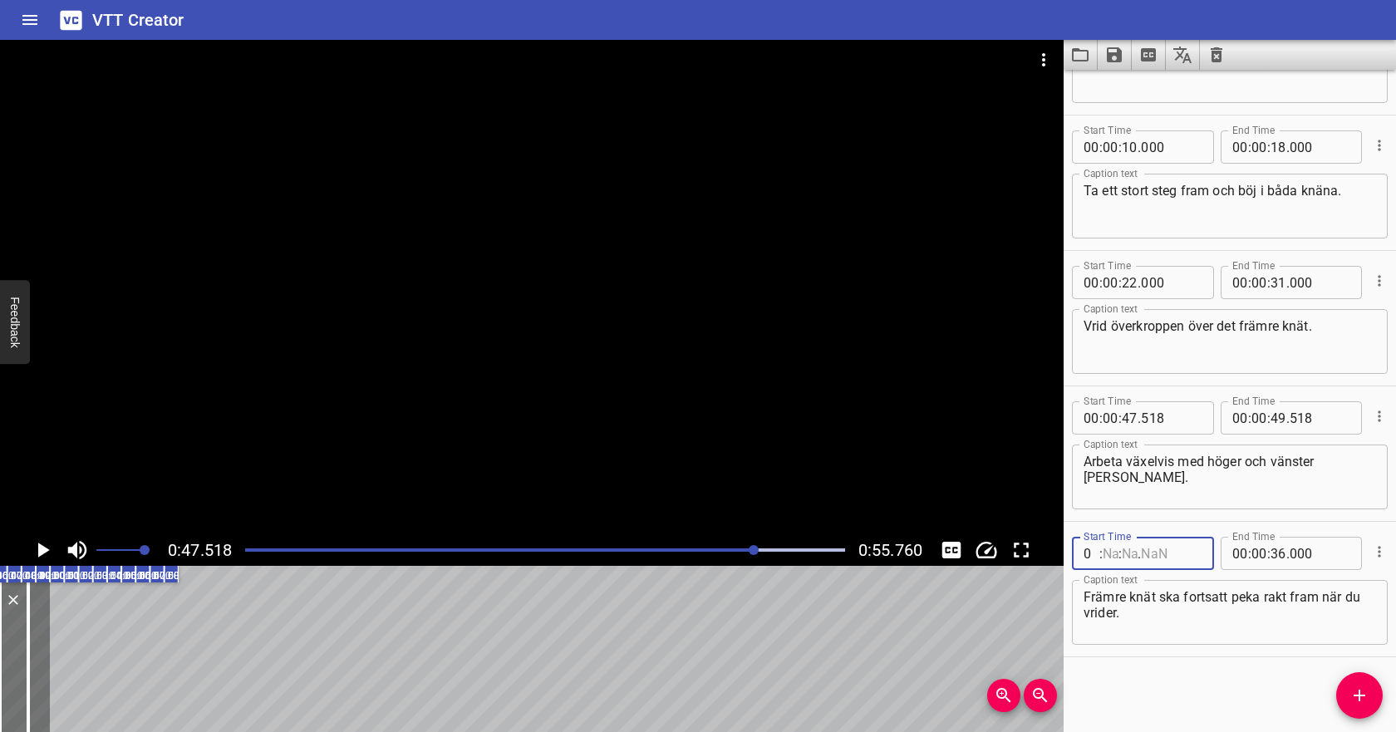
type input "00"
type input "34"
type input "000"
click at [1109, 609] on textarea "Främre knät ska fortsatt peka rakt fram när du vrider." at bounding box center [1229, 612] width 292 height 47
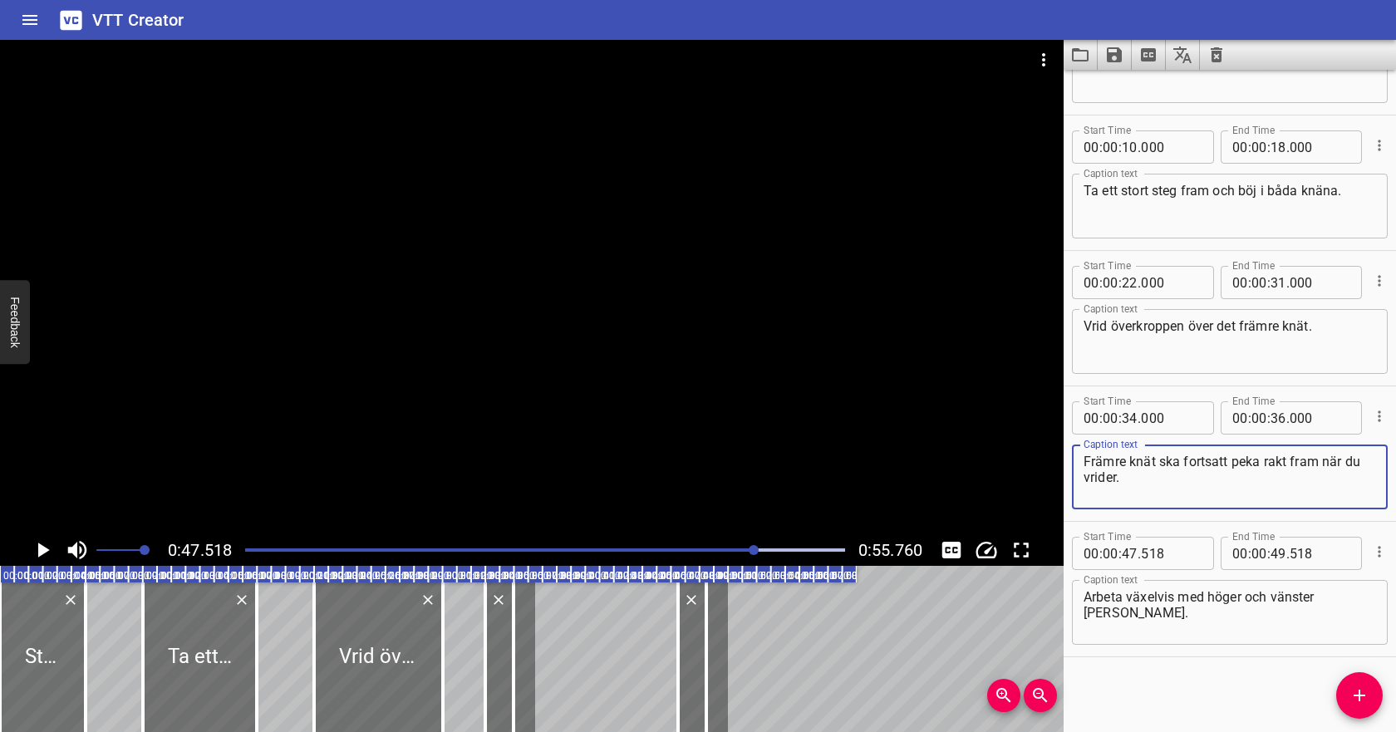
scroll to position [0, 0]
click at [463, 544] on div at bounding box center [545, 549] width 620 height 23
click at [253, 548] on div "Play progress" at bounding box center [163, 549] width 600 height 3
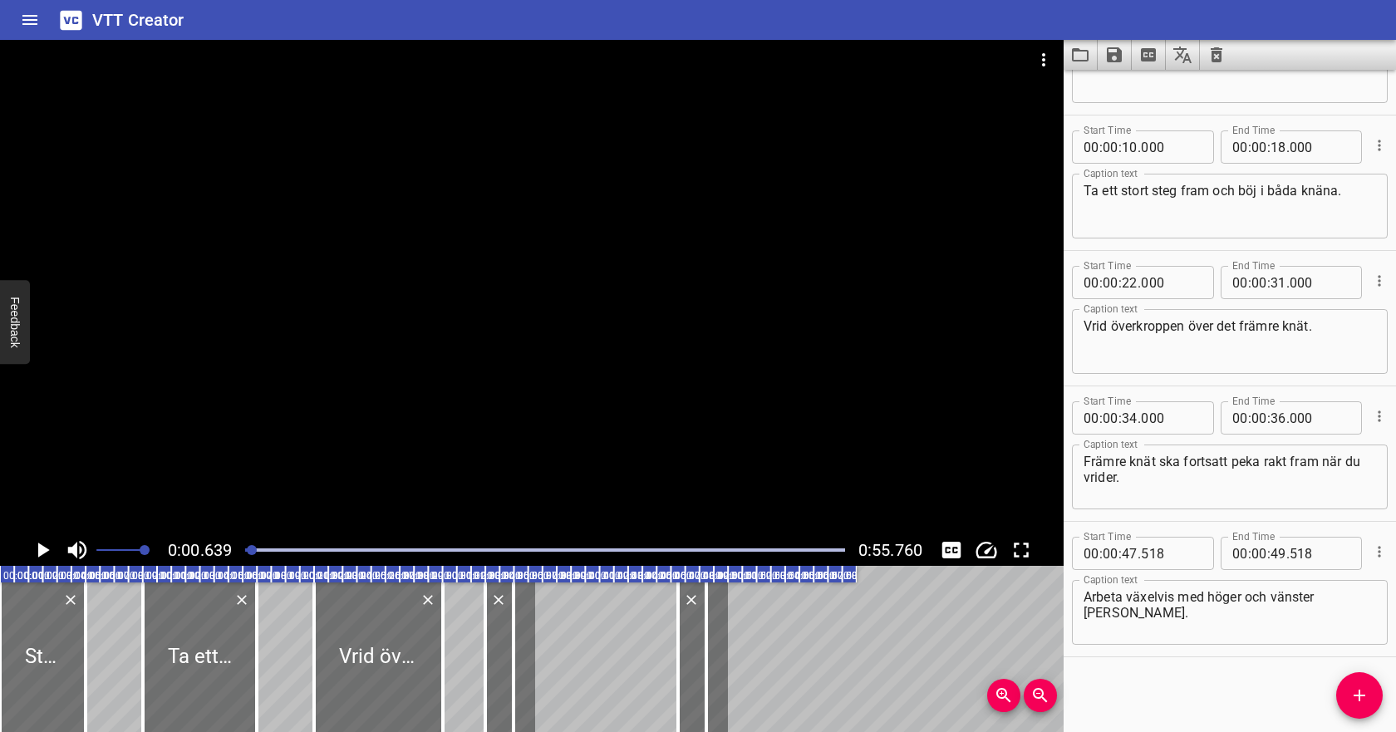
click at [45, 547] on icon "Play/Pause" at bounding box center [42, 549] width 25 height 25
click at [45, 547] on icon "Play/Pause" at bounding box center [43, 549] width 12 height 15
click at [37, 552] on icon "Play/Pause" at bounding box center [42, 549] width 25 height 25
click at [37, 552] on icon "Play/Pause" at bounding box center [43, 549] width 12 height 15
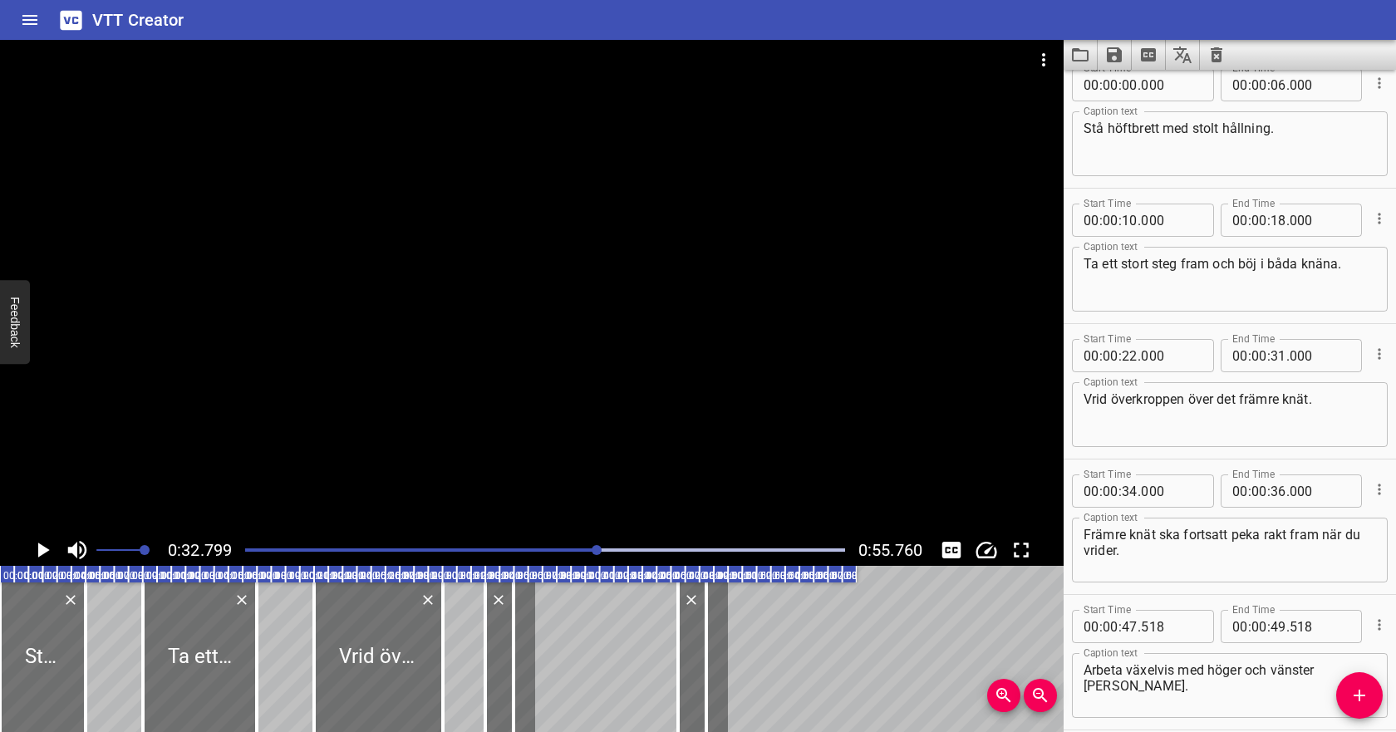
scroll to position [28, 0]
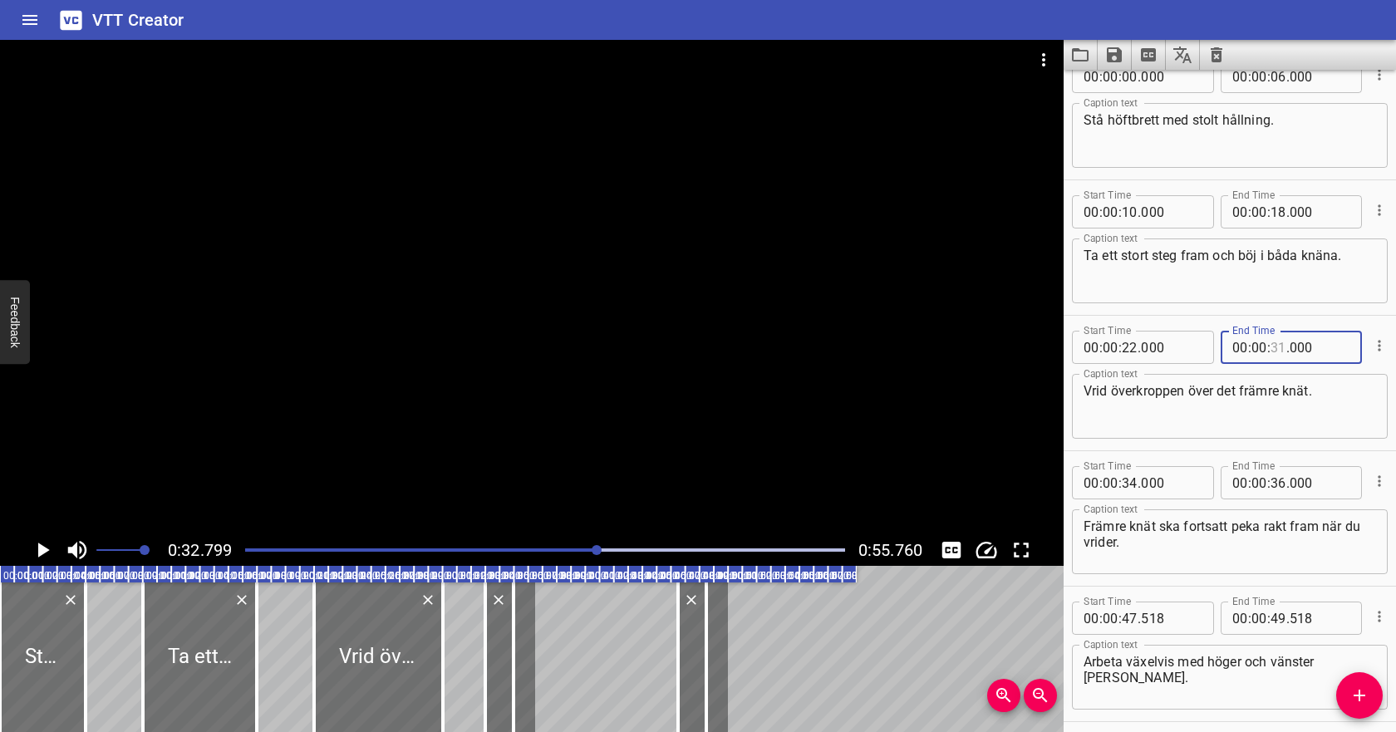
click at [1276, 348] on input "number" at bounding box center [1278, 347] width 16 height 33
type input "32"
type input "000"
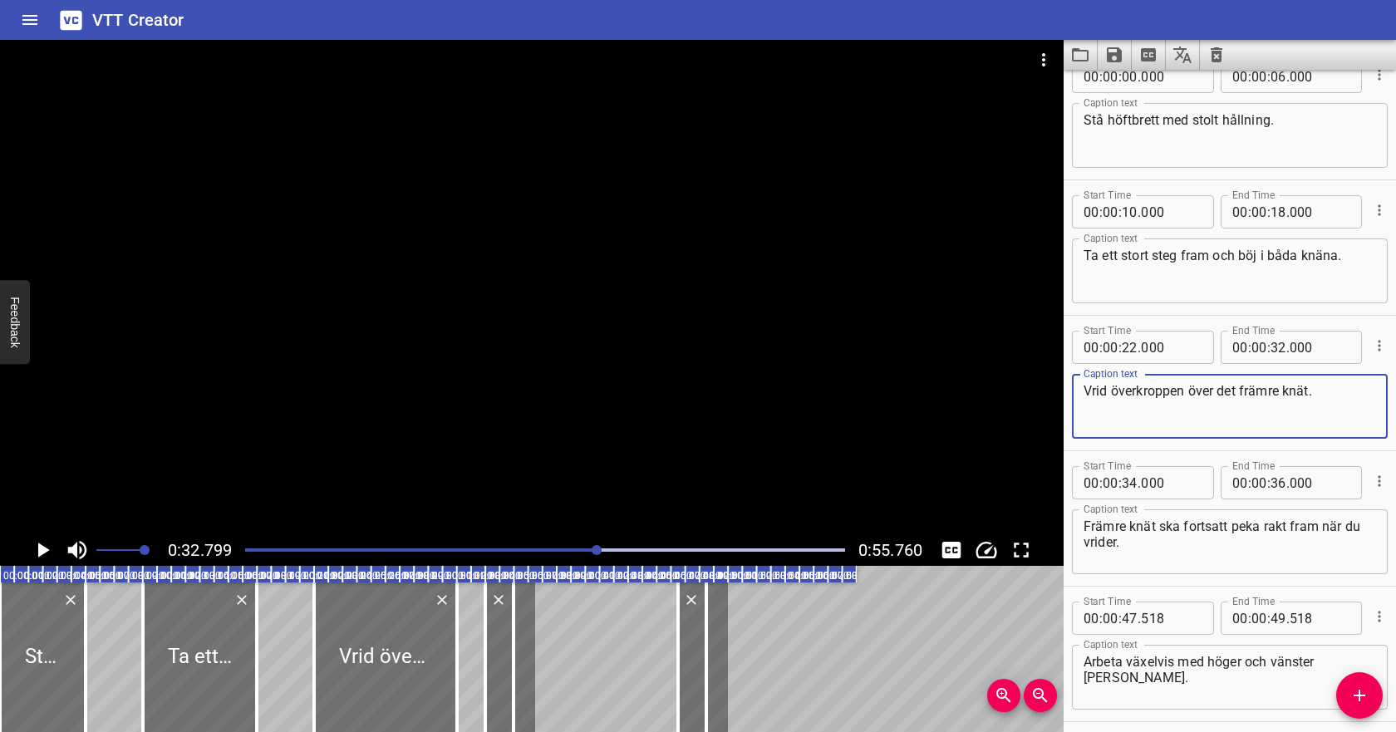
click at [1234, 410] on textarea "Vrid överkroppen över det främre knät." at bounding box center [1229, 406] width 292 height 47
click at [47, 543] on icon "Play/Pause" at bounding box center [42, 549] width 25 height 25
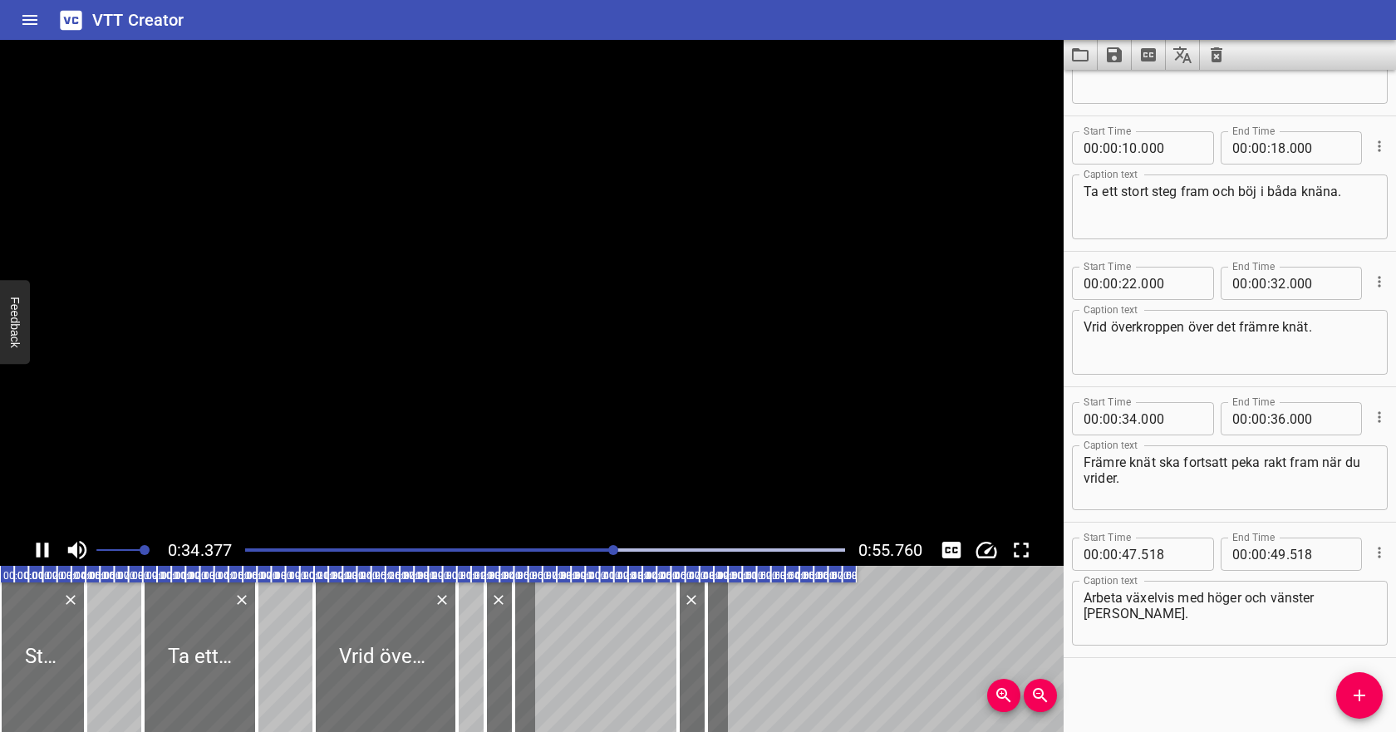
scroll to position [93, 0]
click at [47, 543] on icon "Play/Pause" at bounding box center [43, 549] width 12 height 15
click at [1281, 419] on input "number" at bounding box center [1278, 417] width 16 height 33
type input "42"
type input "000"
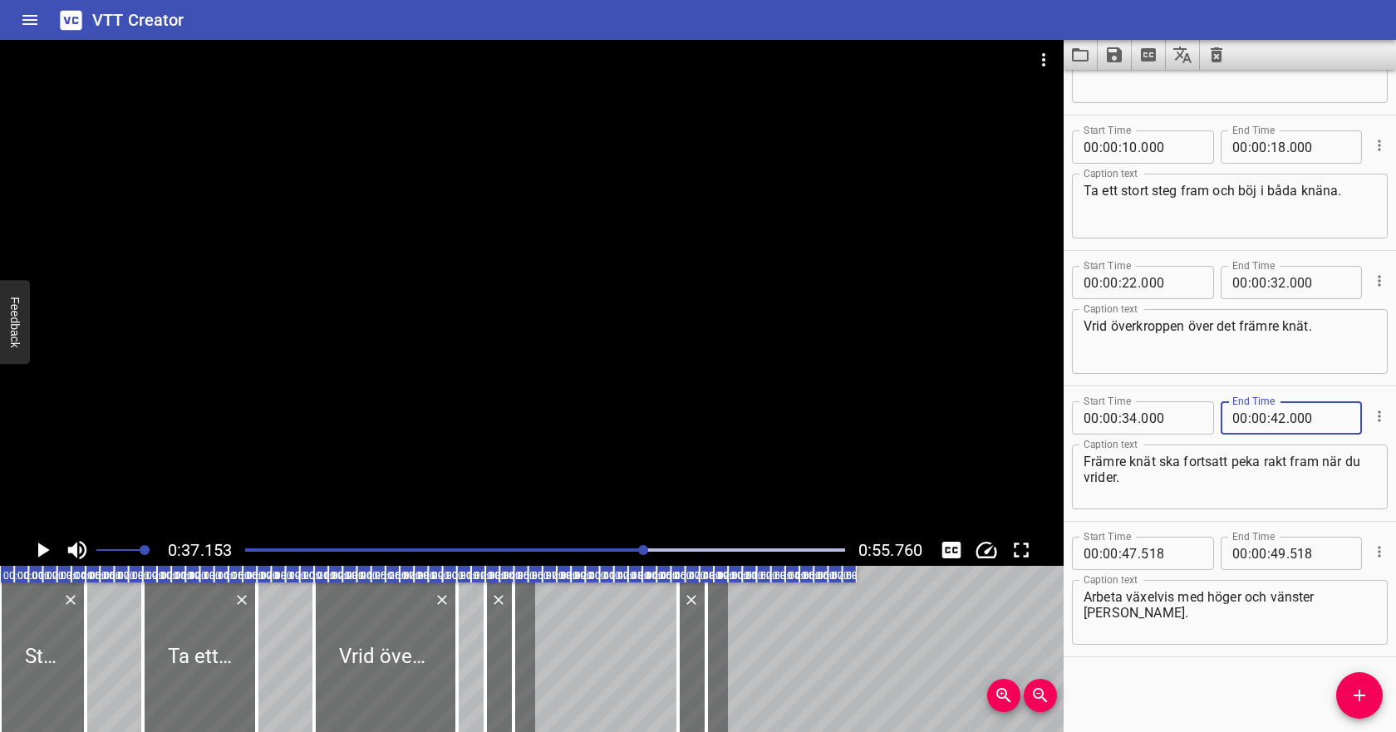
click at [1262, 473] on textarea "Främre knät ska fortsatt peka rakt fram när du vrider." at bounding box center [1229, 477] width 292 height 47
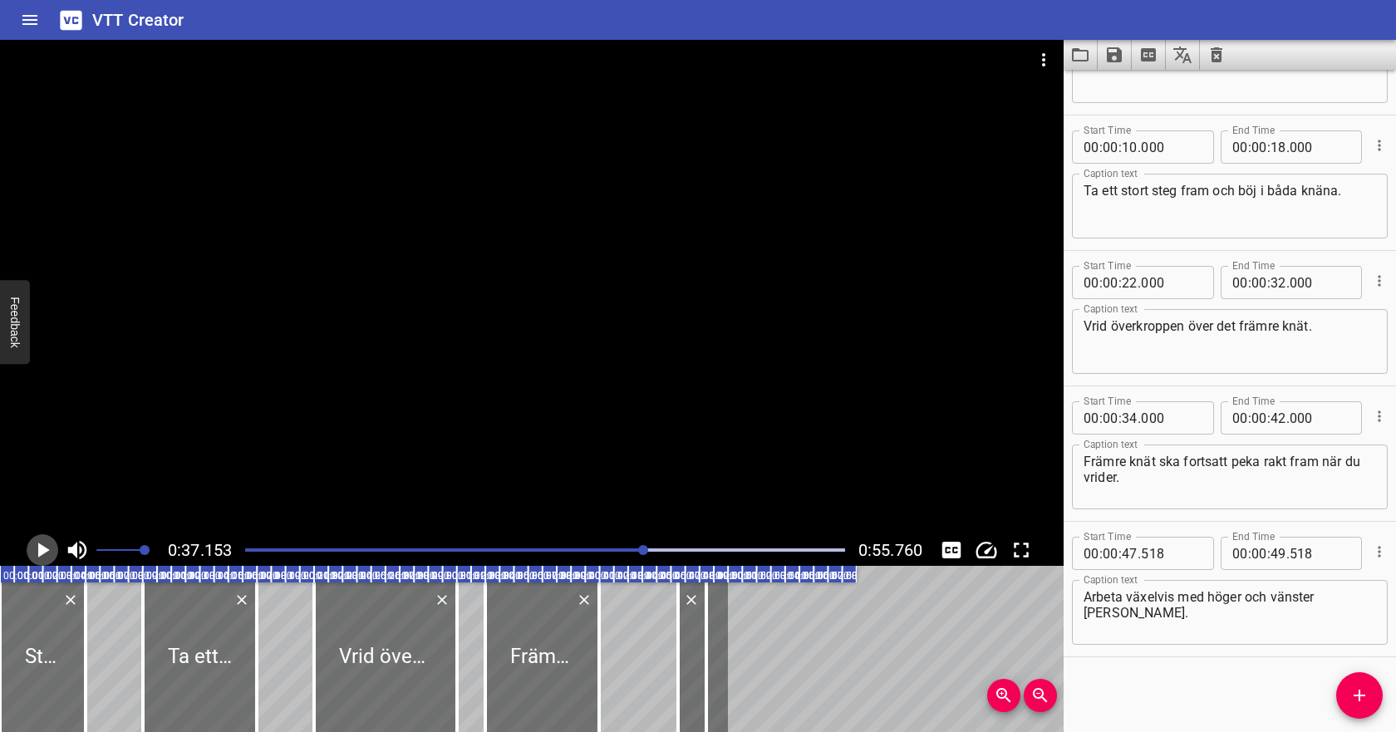
click at [41, 554] on icon "Play/Pause" at bounding box center [44, 549] width 12 height 15
click at [38, 550] on icon "Play/Pause" at bounding box center [43, 549] width 12 height 15
click at [1281, 415] on input "number" at bounding box center [1278, 417] width 16 height 33
type input "44"
type input "000"
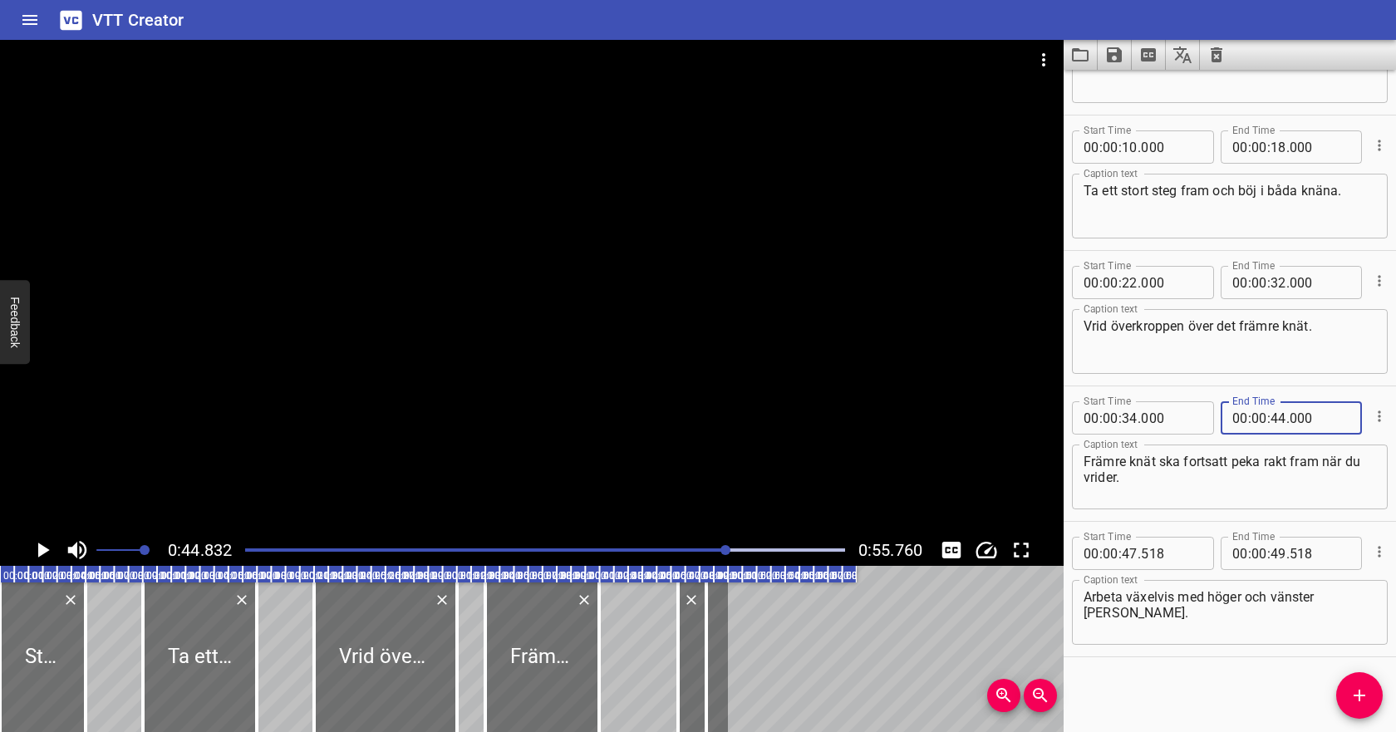
click at [1278, 469] on textarea "Främre knät ska fortsatt peka rakt fram när du vrider." at bounding box center [1229, 477] width 292 height 47
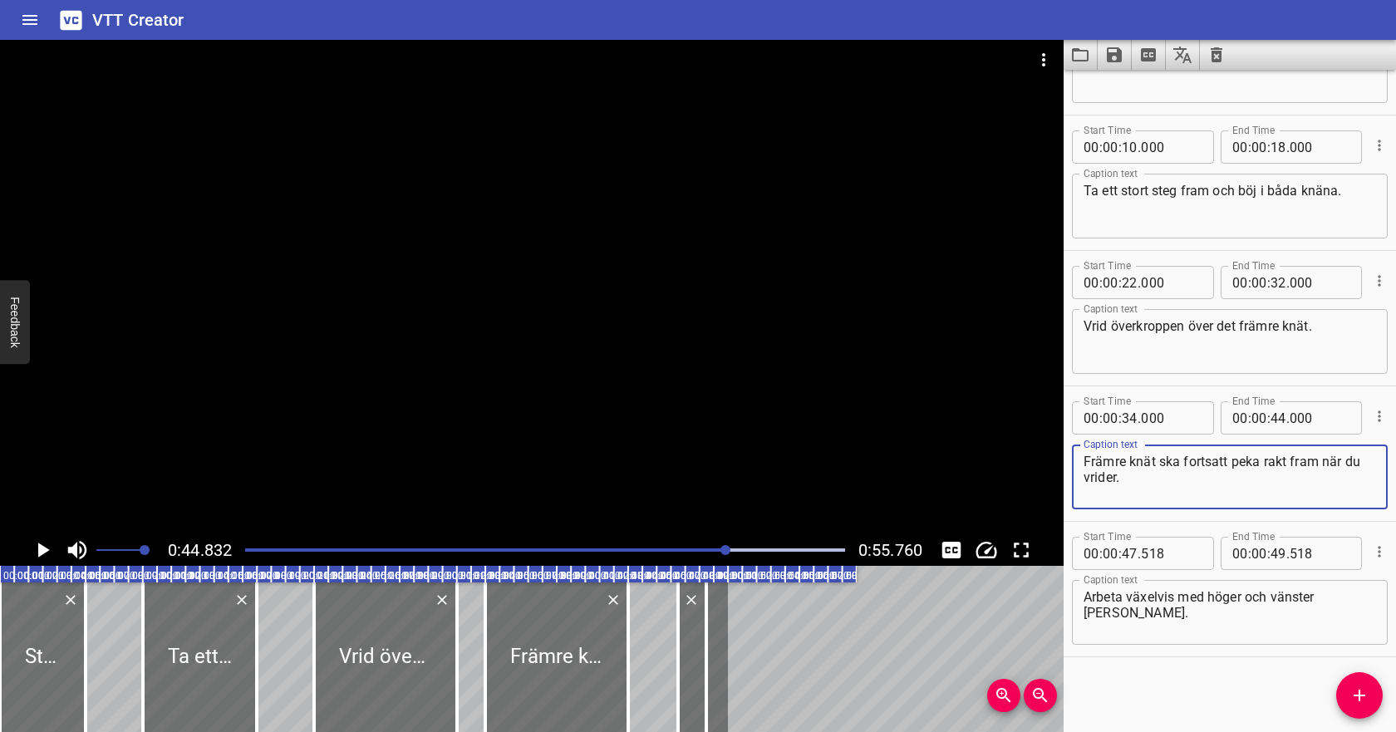
click at [47, 542] on icon "Play/Pause" at bounding box center [42, 549] width 25 height 25
click at [788, 547] on div at bounding box center [545, 549] width 620 height 23
click at [765, 547] on div at bounding box center [545, 549] width 620 height 23
click at [744, 546] on div at bounding box center [545, 549] width 620 height 23
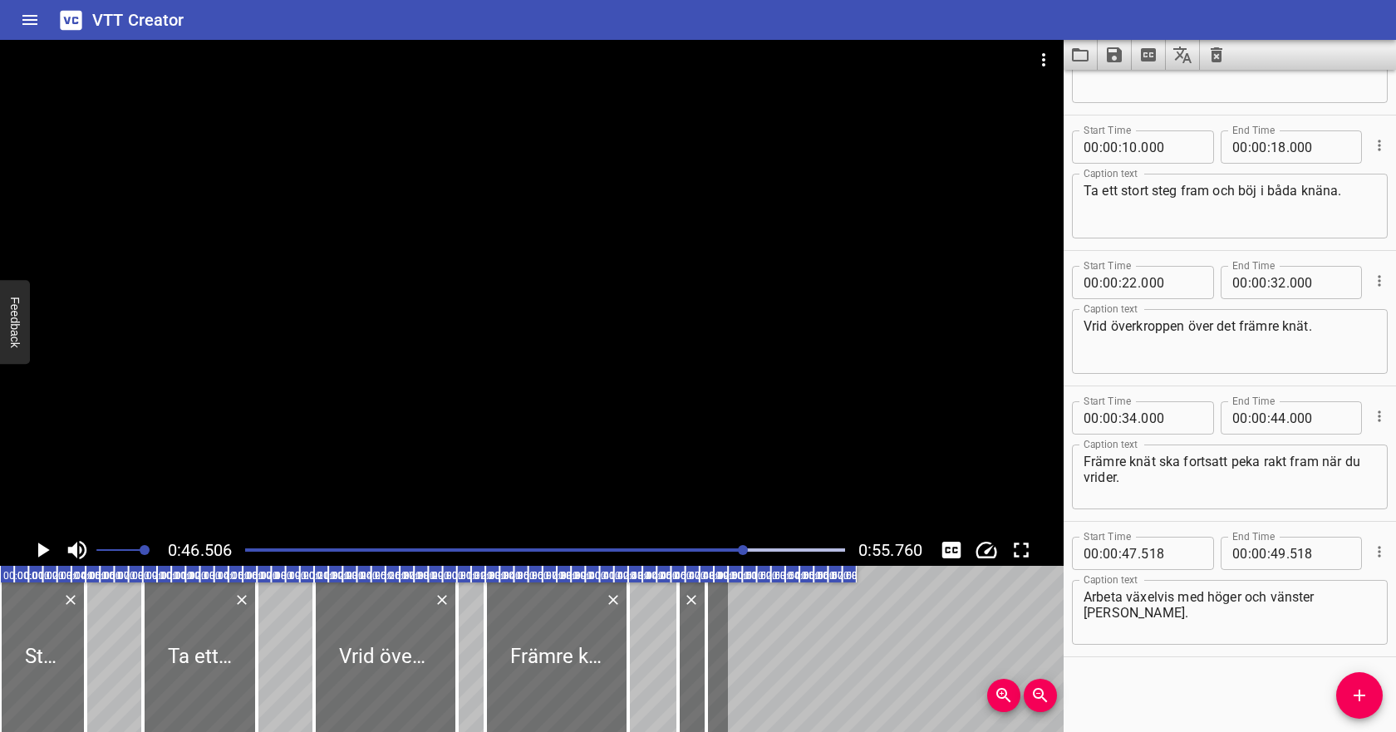
click at [48, 547] on icon "Play/Pause" at bounding box center [42, 549] width 25 height 25
click at [48, 548] on icon "Play/Pause" at bounding box center [43, 549] width 12 height 15
click at [691, 550] on div "Play progress" at bounding box center [473, 549] width 600 height 3
click at [50, 552] on icon "Play/Pause" at bounding box center [42, 549] width 25 height 25
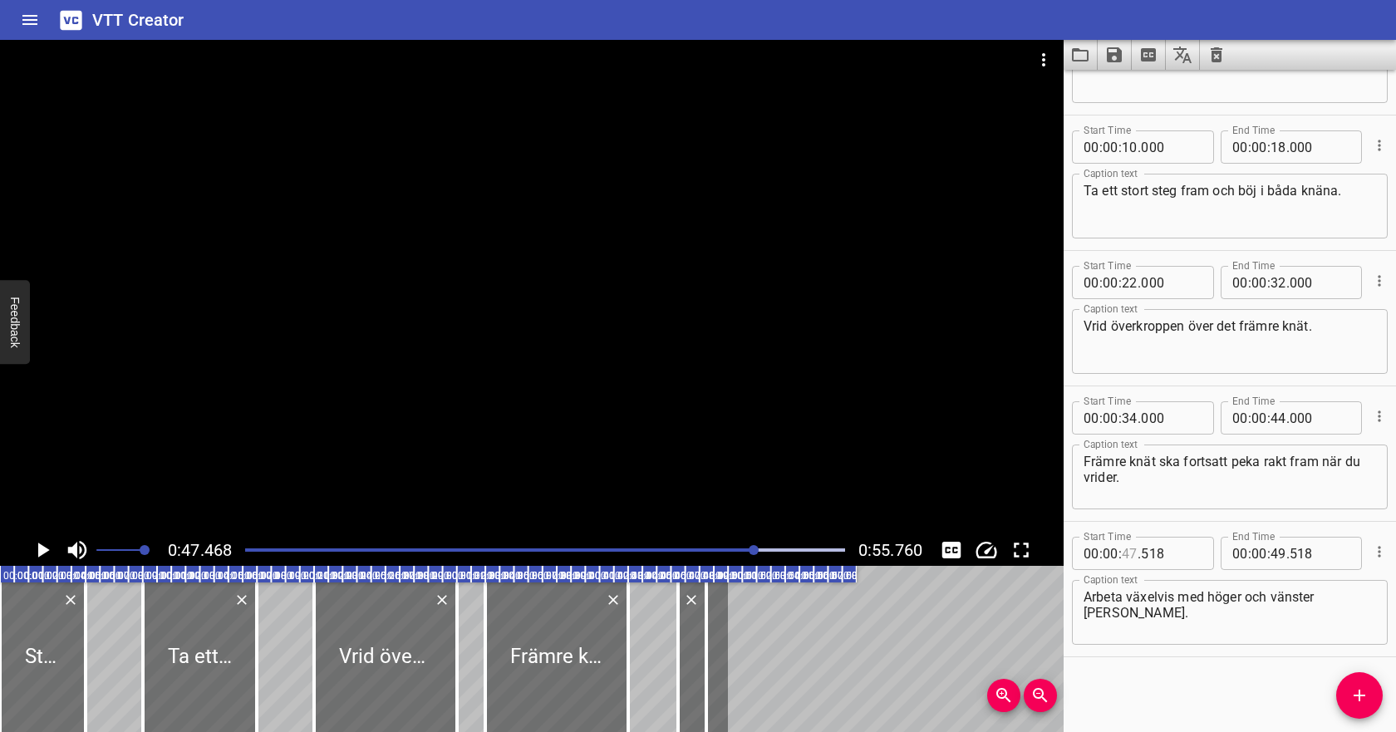
click at [1136, 551] on input "number" at bounding box center [1129, 553] width 16 height 33
type input "46"
type input "518"
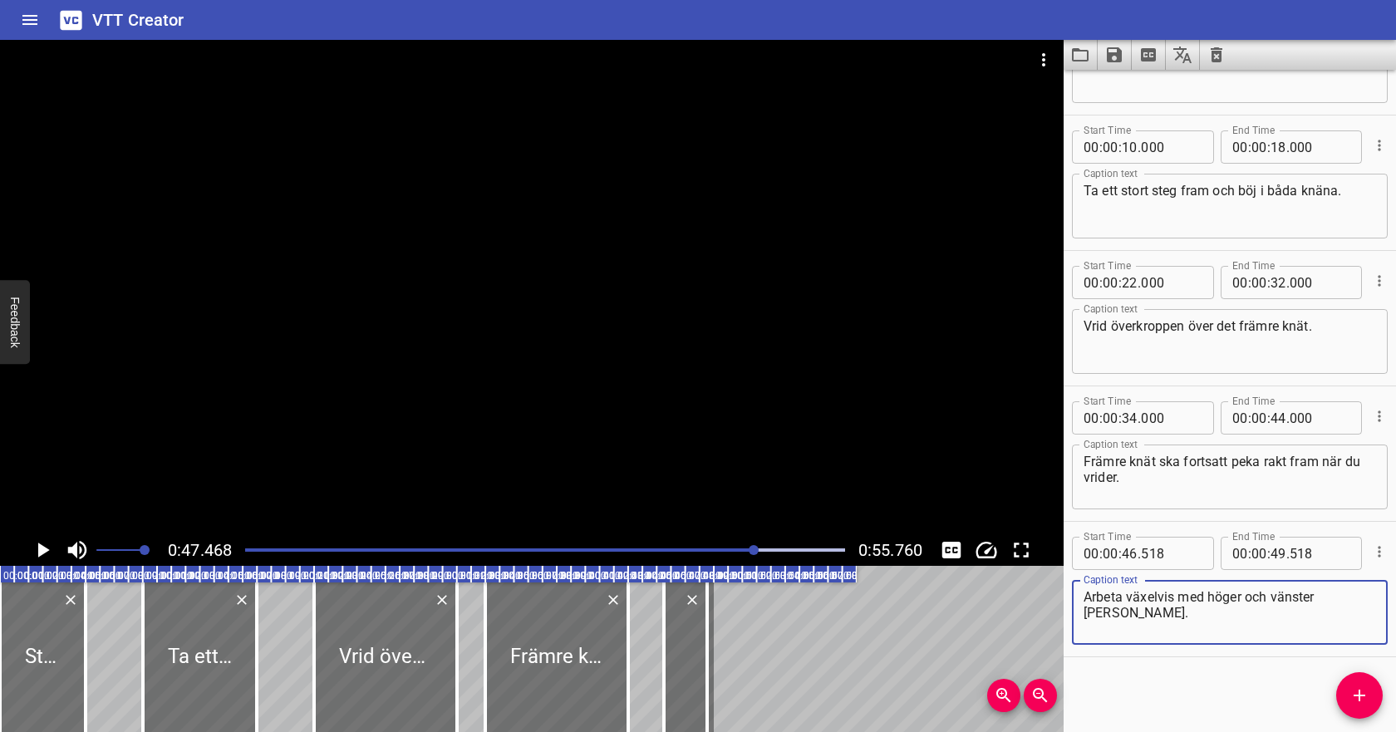
click at [1326, 606] on textarea "Arbeta växelvis med höger och vänster ben." at bounding box center [1229, 612] width 292 height 47
click at [47, 552] on icon "Play/Pause" at bounding box center [42, 549] width 25 height 25
click at [47, 552] on icon "Play/Pause" at bounding box center [43, 549] width 12 height 15
click at [1279, 551] on input "number" at bounding box center [1278, 553] width 16 height 33
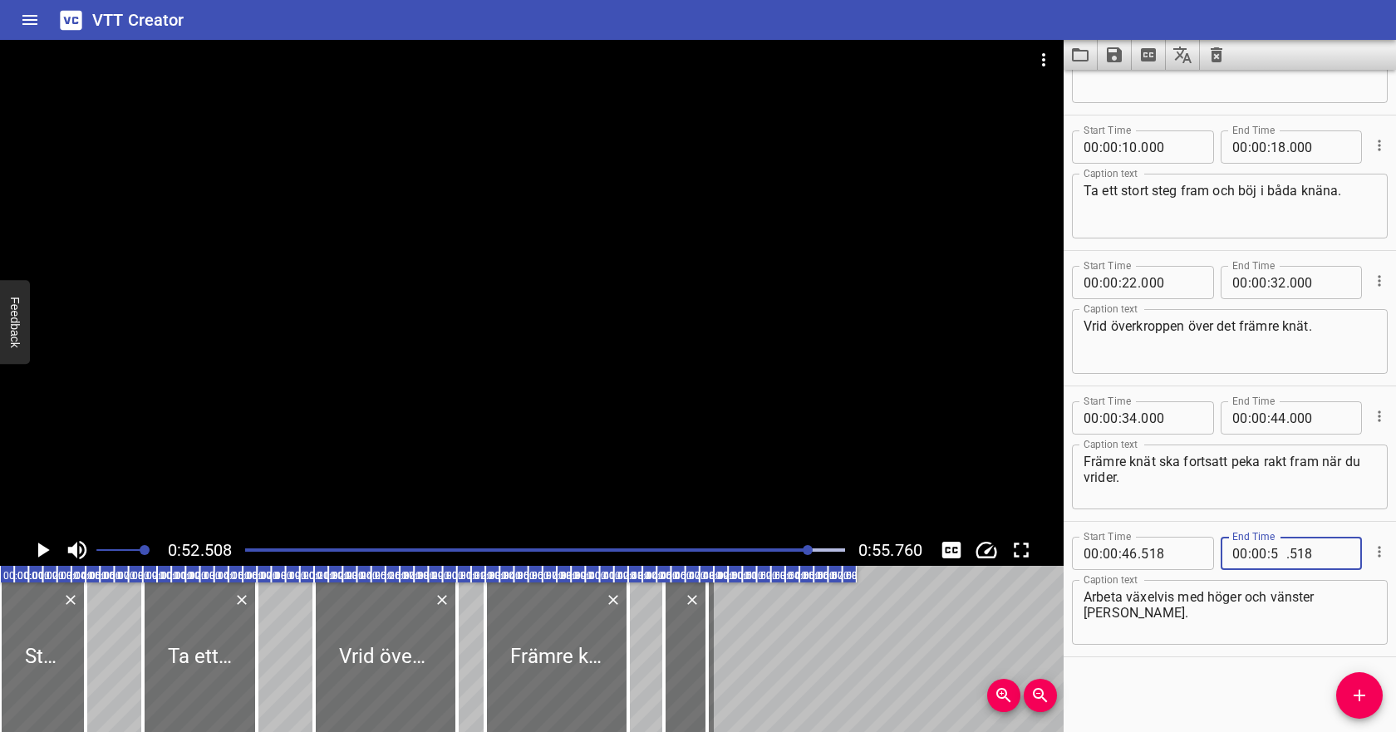
type input "52"
type input "000"
click at [1318, 585] on div "Arbeta växelvis med höger och vänster ben. Caption text" at bounding box center [1230, 612] width 316 height 65
click at [765, 546] on div at bounding box center [545, 549] width 620 height 23
click at [45, 547] on icon "Play/Pause" at bounding box center [42, 549] width 25 height 25
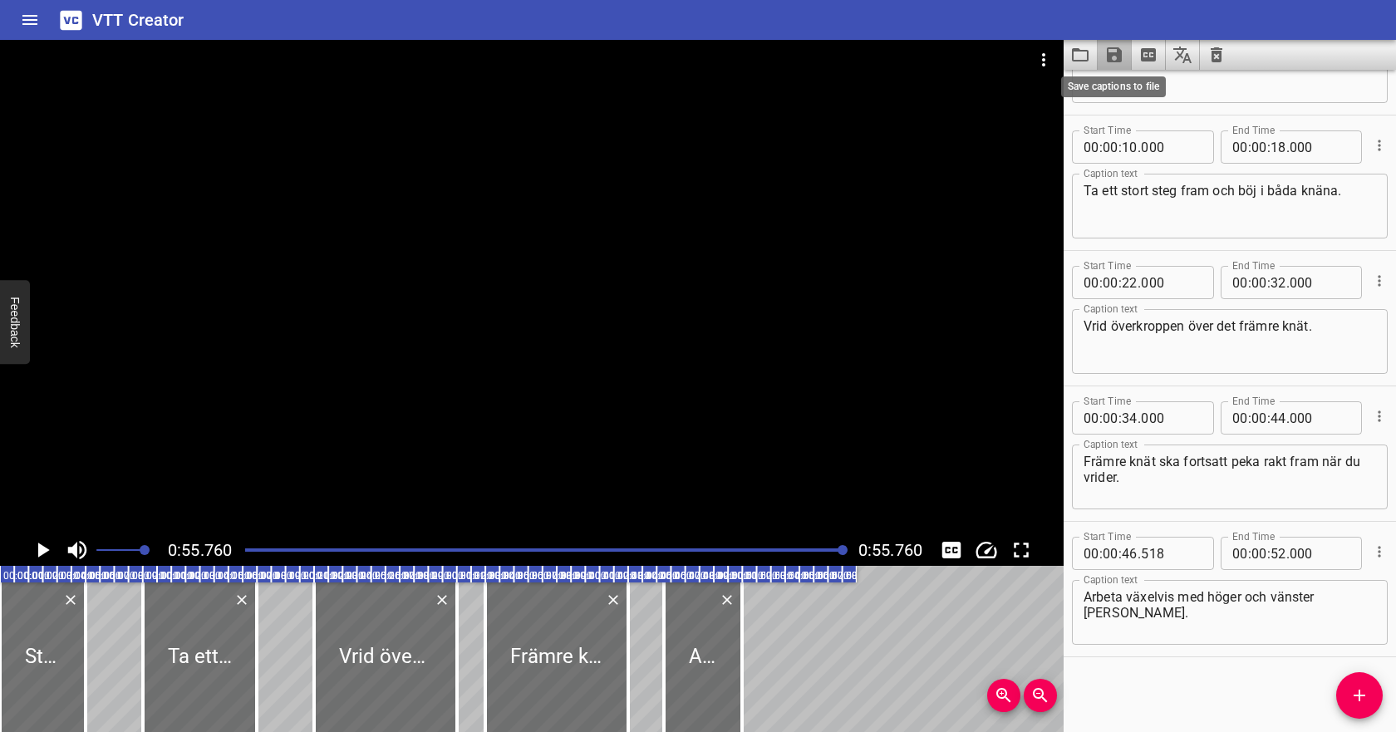
click at [1119, 56] on icon "Save captions to file" at bounding box center [1114, 54] width 15 height 15
click at [1124, 86] on li "Save to VTT file" at bounding box center [1158, 91] width 122 height 30
click at [1047, 58] on icon "Video Options" at bounding box center [1043, 60] width 20 height 20
click at [1050, 66] on li "Select New Video File..." at bounding box center [1105, 62] width 165 height 30
click at [1215, 61] on icon "Clear captions" at bounding box center [1216, 54] width 12 height 15
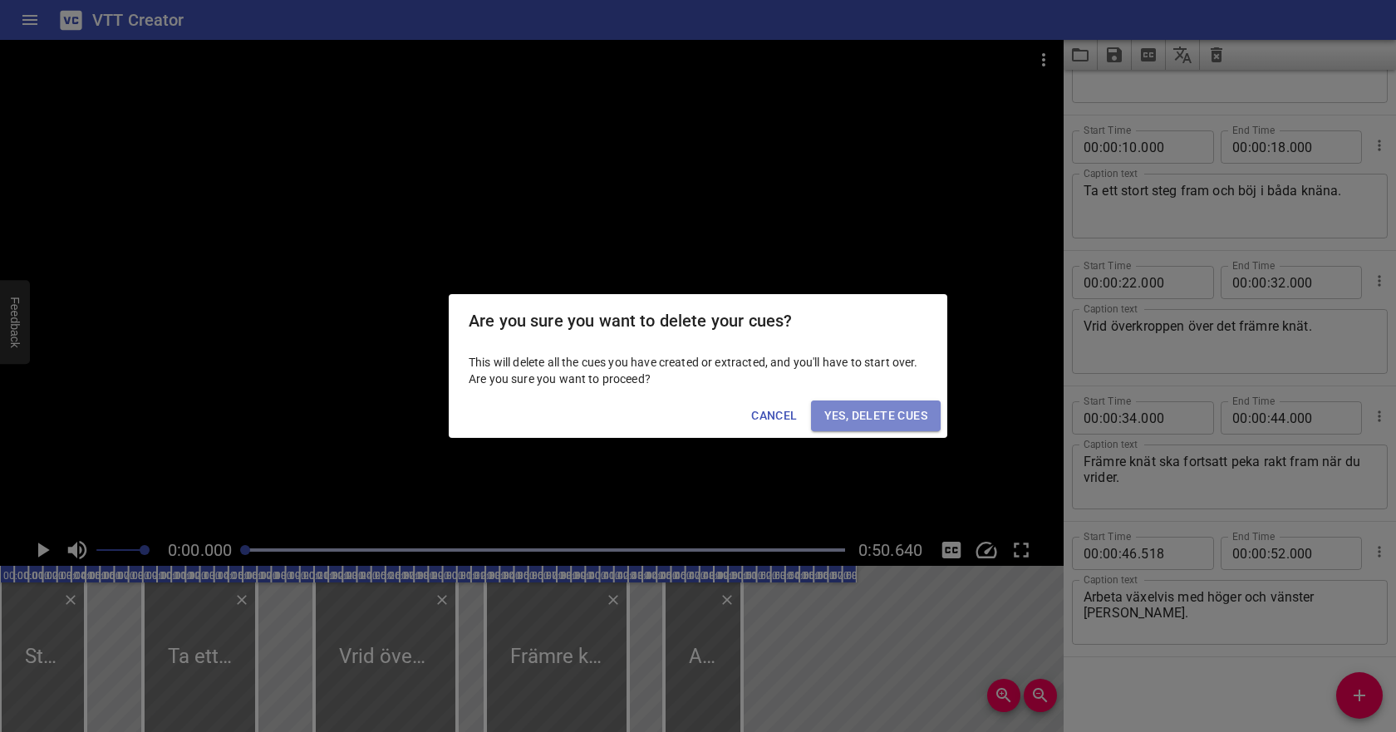
click at [894, 420] on span "Yes, Delete Cues" at bounding box center [875, 415] width 103 height 21
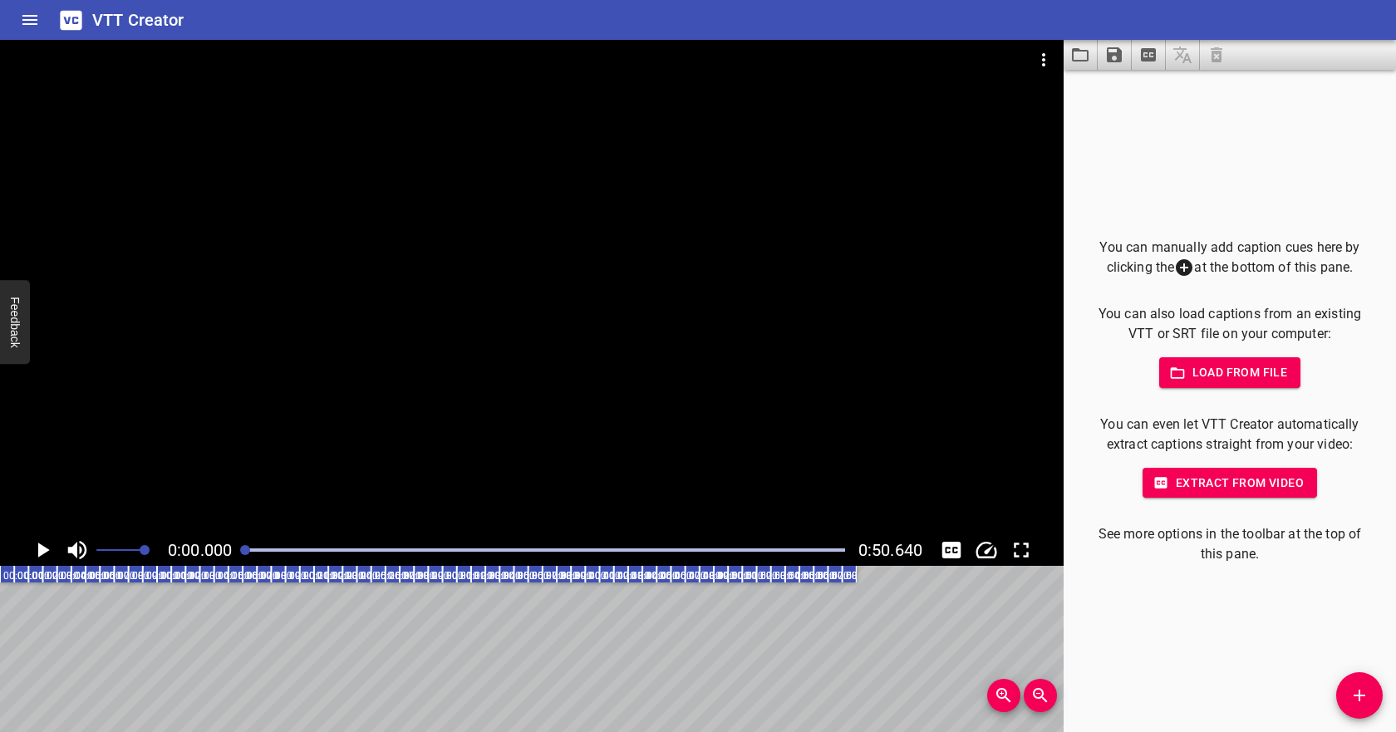
click at [1242, 358] on button "Load from file" at bounding box center [1230, 372] width 142 height 31
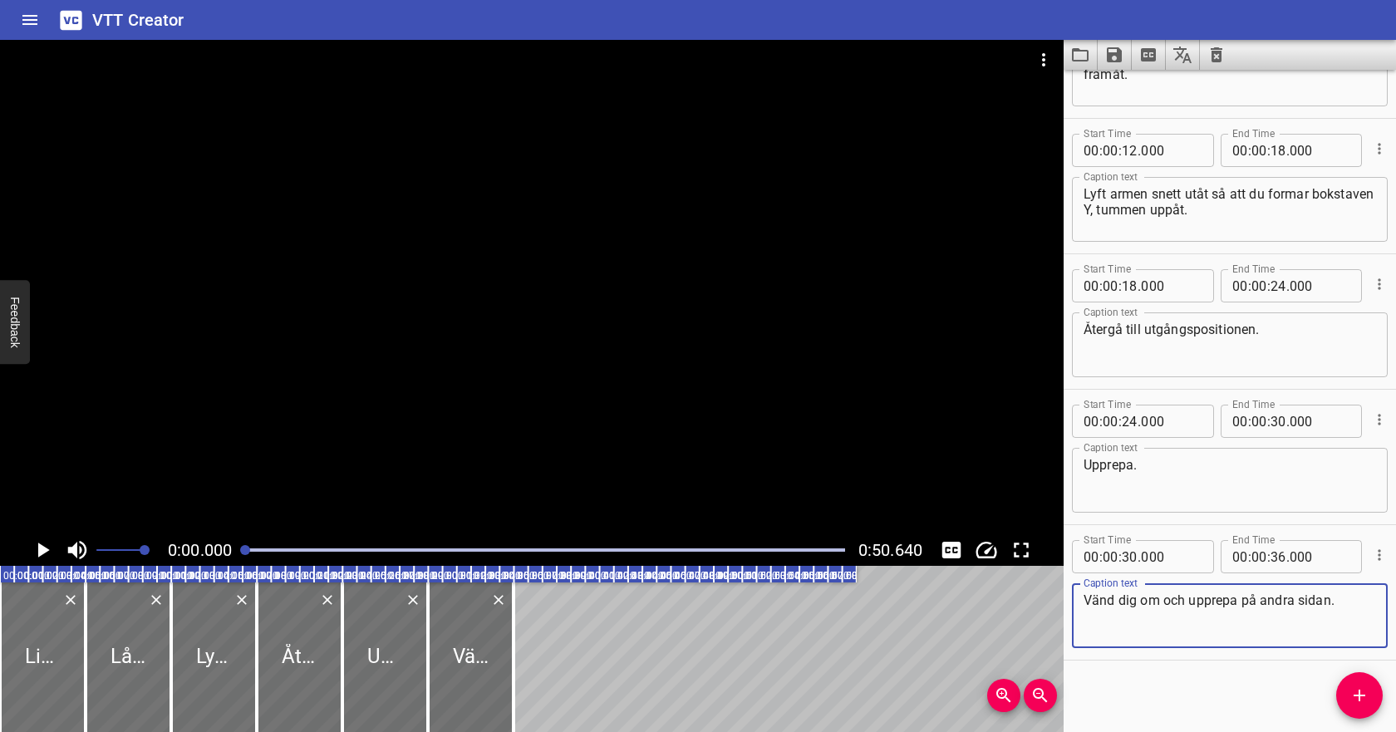
scroll to position [228, 0]
click at [30, 550] on icon "Play/Pause" at bounding box center [42, 549] width 25 height 25
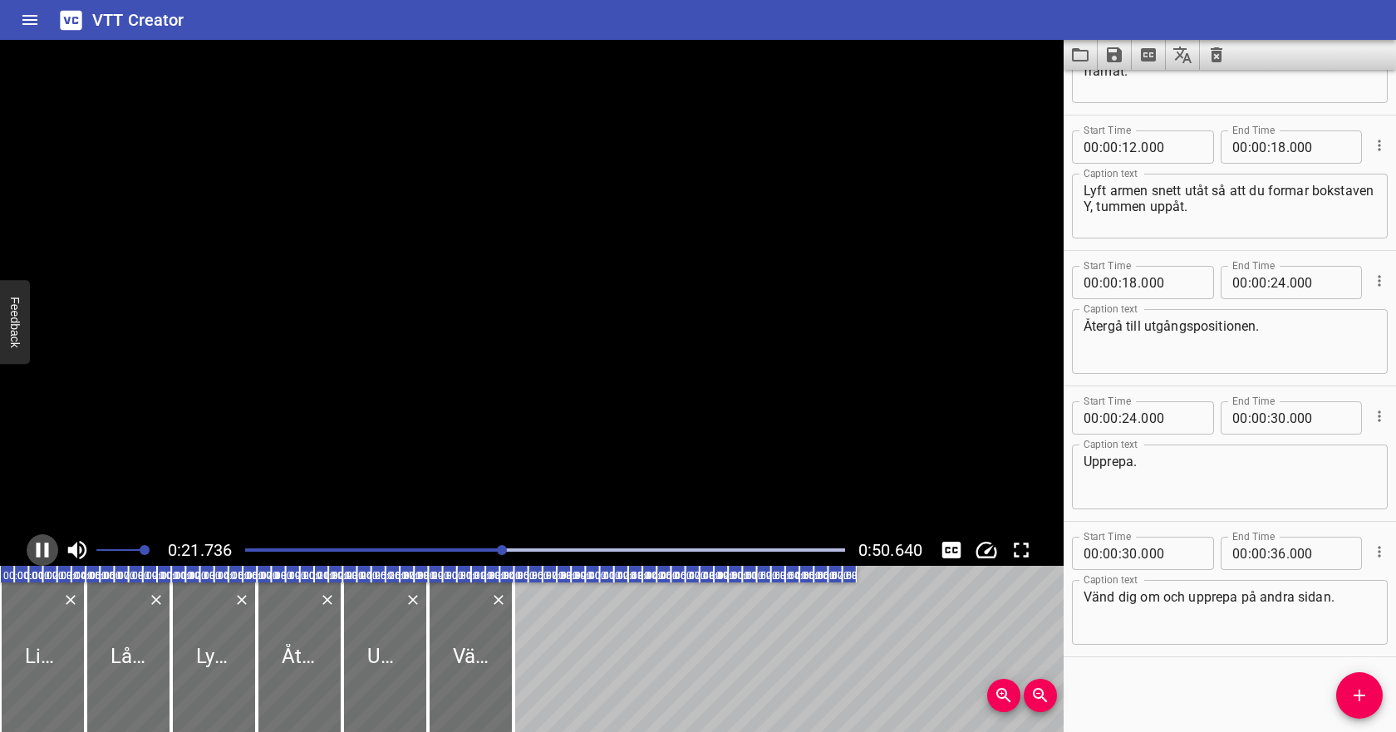
click at [37, 542] on icon "Play/Pause" at bounding box center [42, 549] width 25 height 25
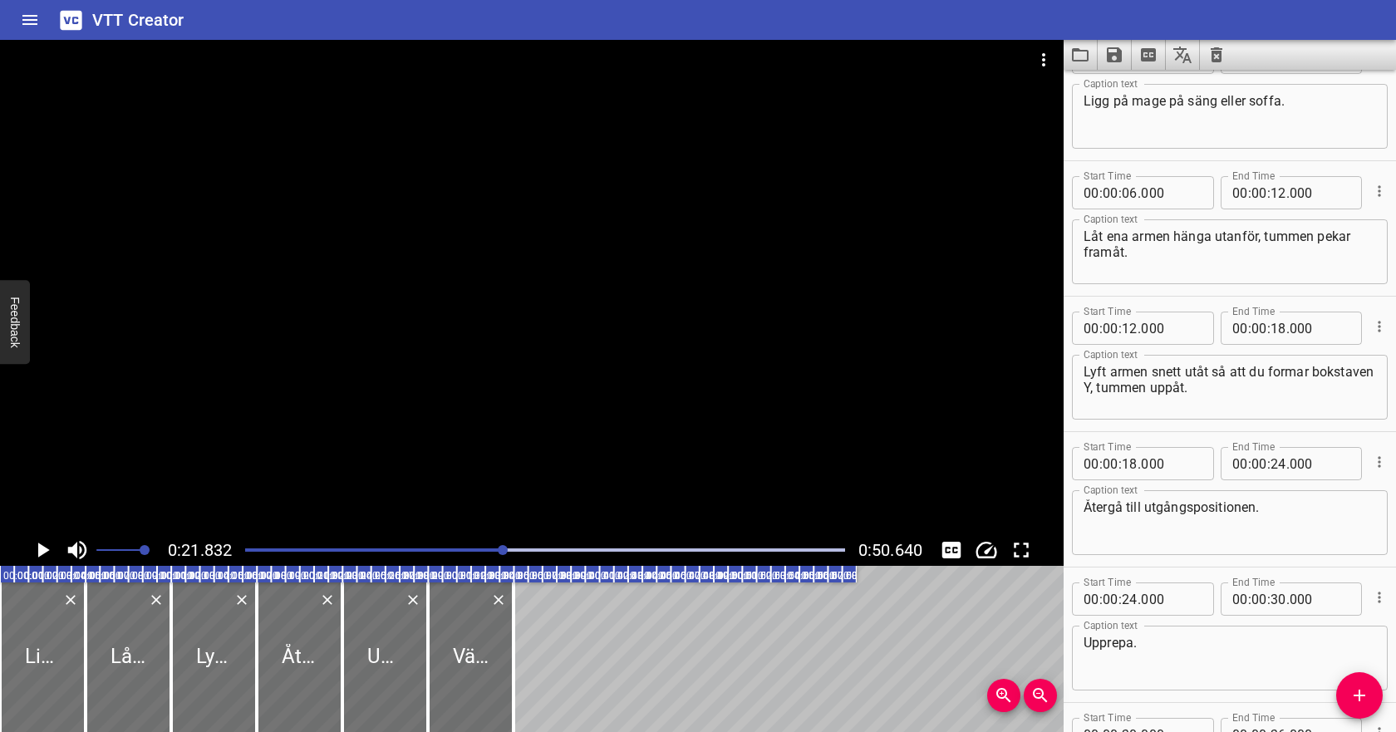
scroll to position [0, 0]
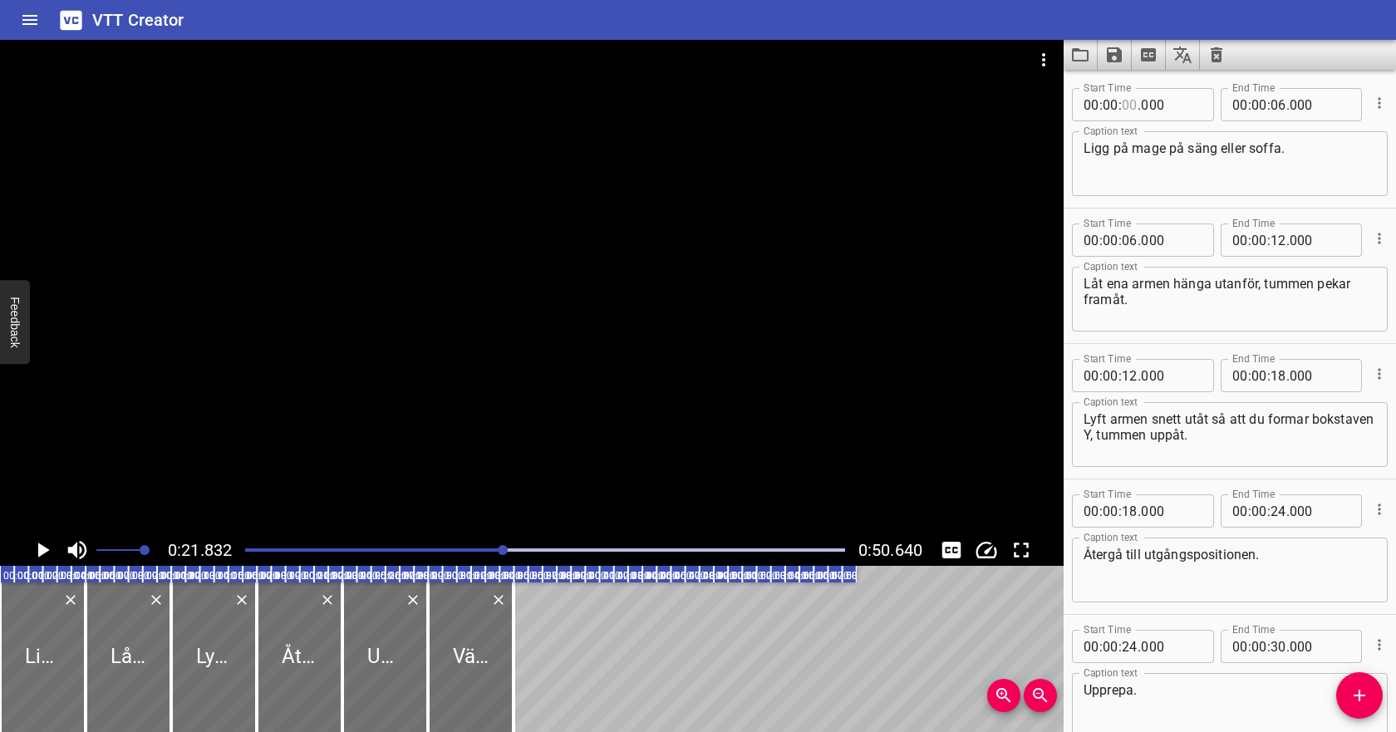
click at [1130, 107] on input "number" at bounding box center [1129, 104] width 16 height 33
type input "02"
type input "000"
click at [1284, 106] on input "number" at bounding box center [1278, 104] width 16 height 33
type input "08"
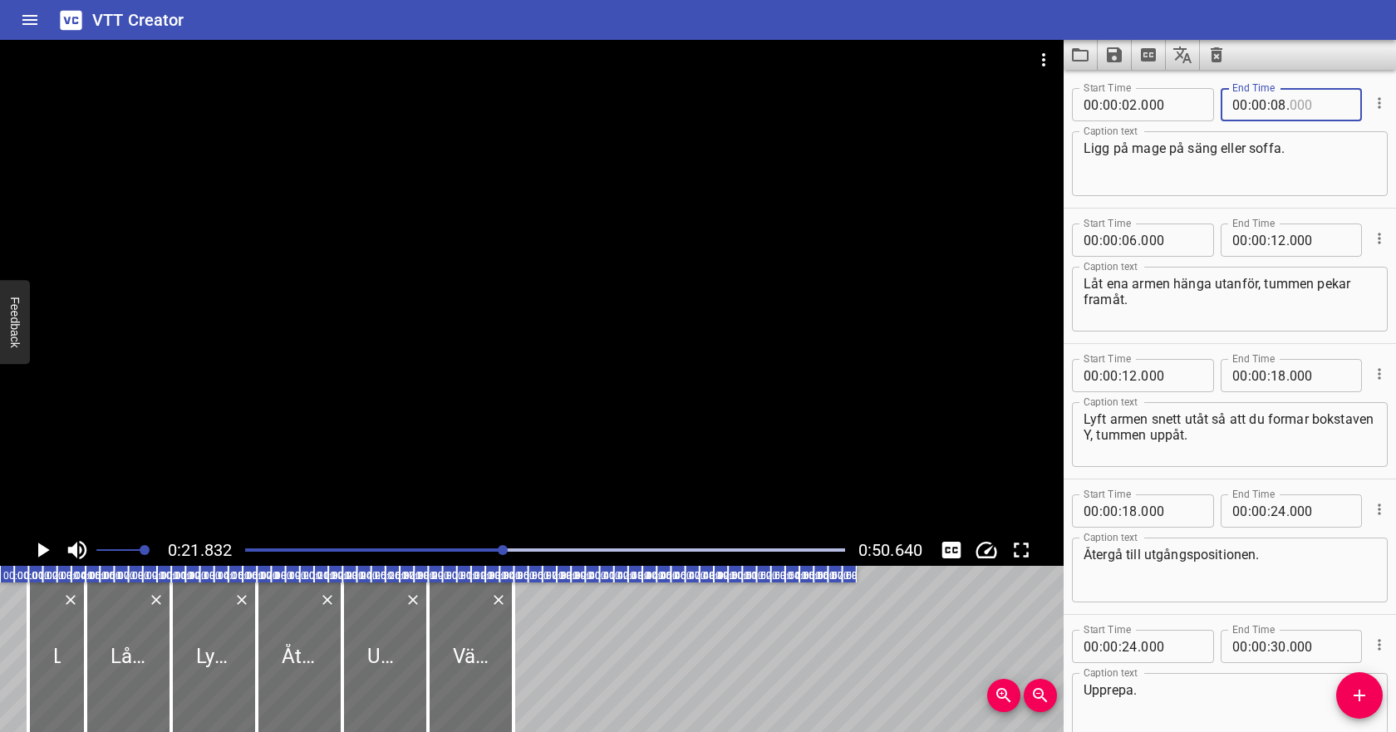
type input "000"
click at [1131, 242] on input "number" at bounding box center [1129, 239] width 16 height 33
type input "08"
type input "000"
click at [1283, 241] on input "number" at bounding box center [1278, 239] width 16 height 33
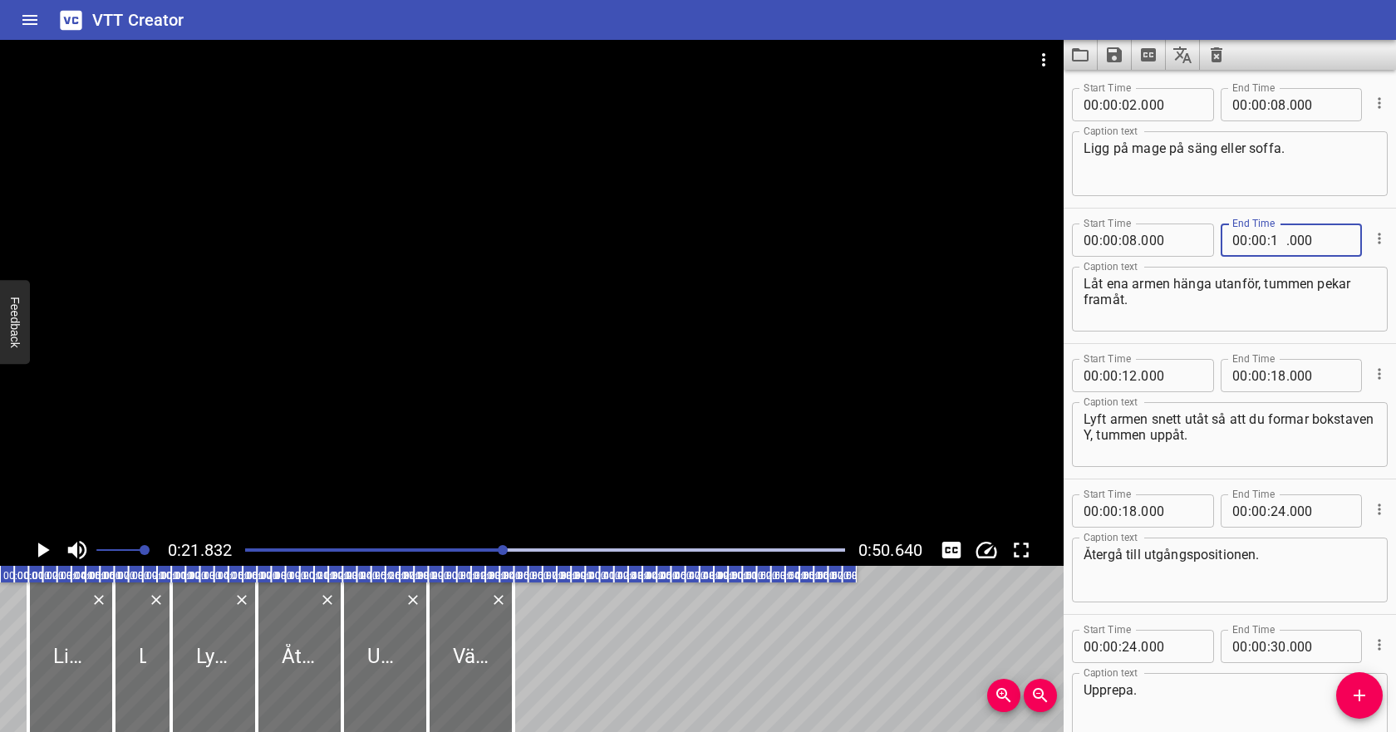
type input "18"
type input "000"
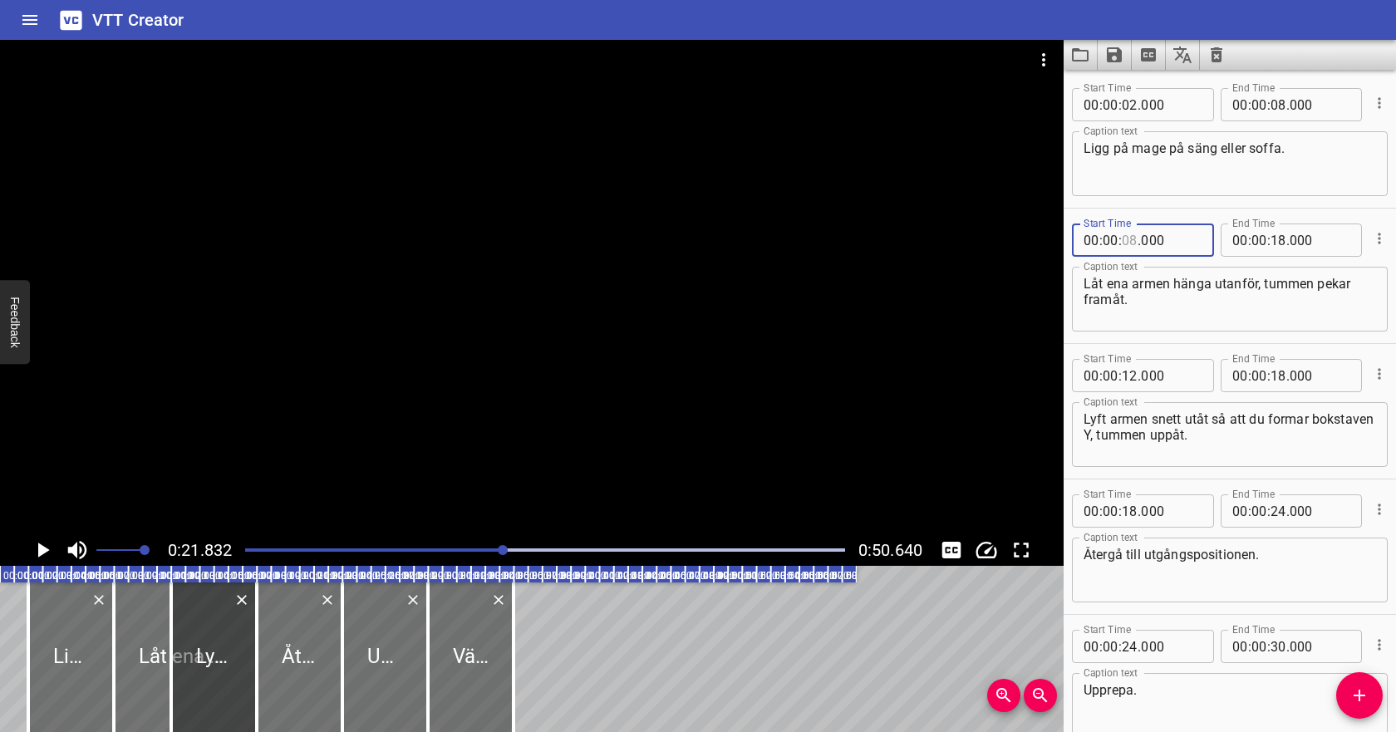
click at [1133, 239] on input "number" at bounding box center [1129, 239] width 16 height 33
type input "10"
type input "000"
click at [1129, 375] on input "number" at bounding box center [1129, 375] width 16 height 33
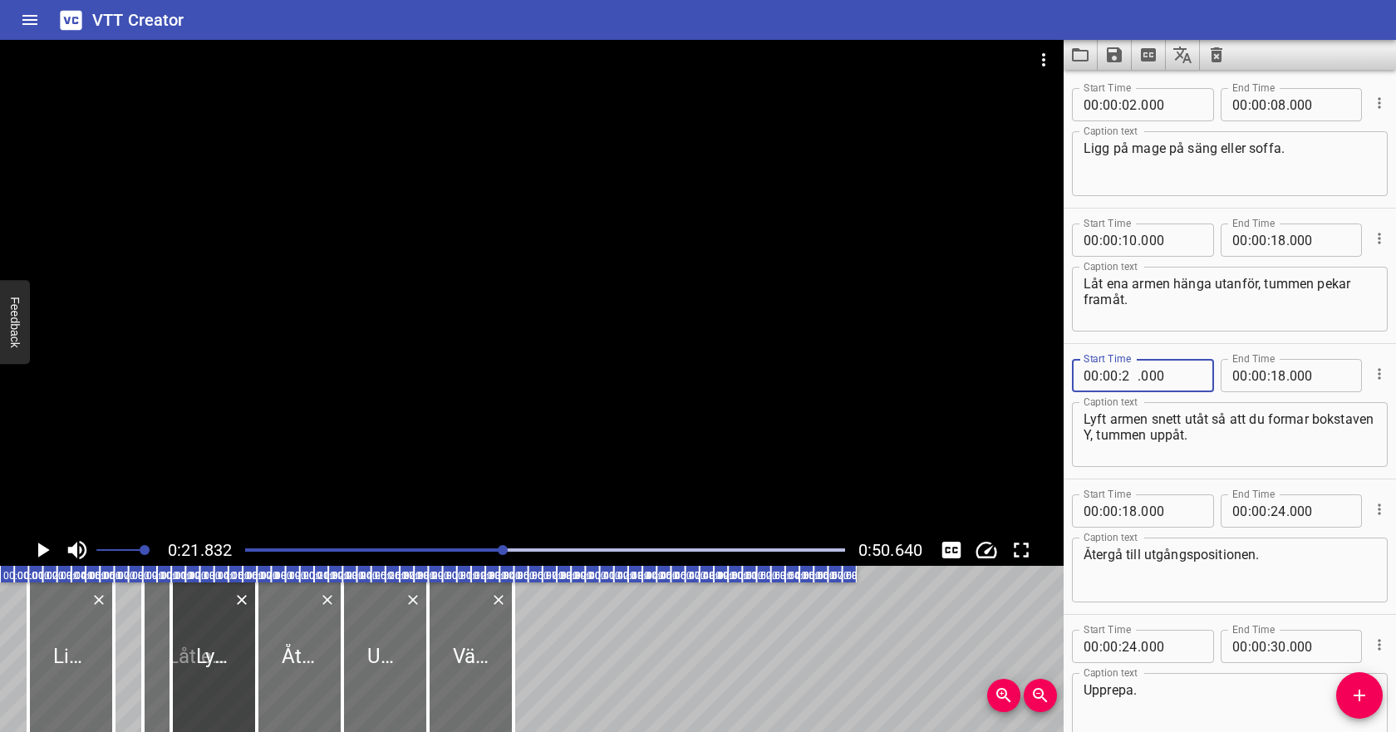
type input "20"
type input "000"
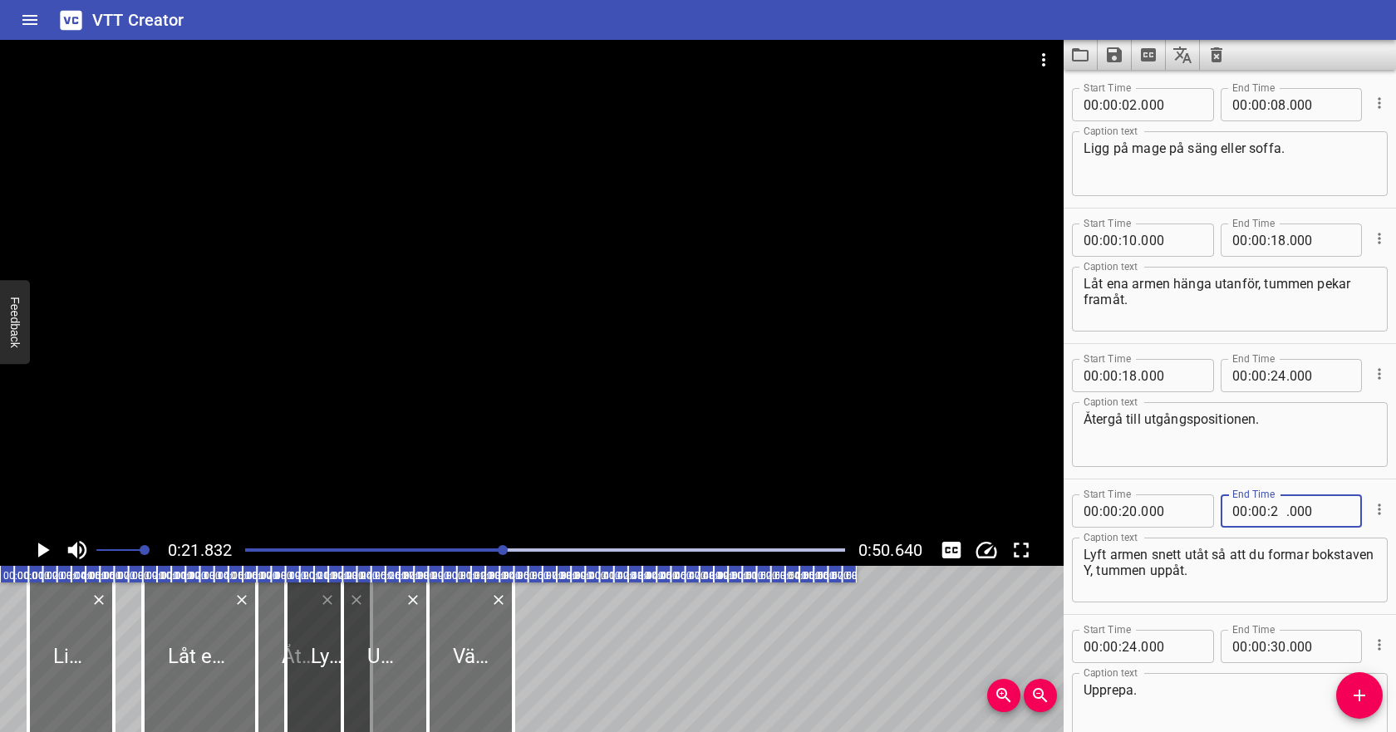
type input "22"
type input "000"
click at [1135, 375] on input "number" at bounding box center [1129, 375] width 16 height 33
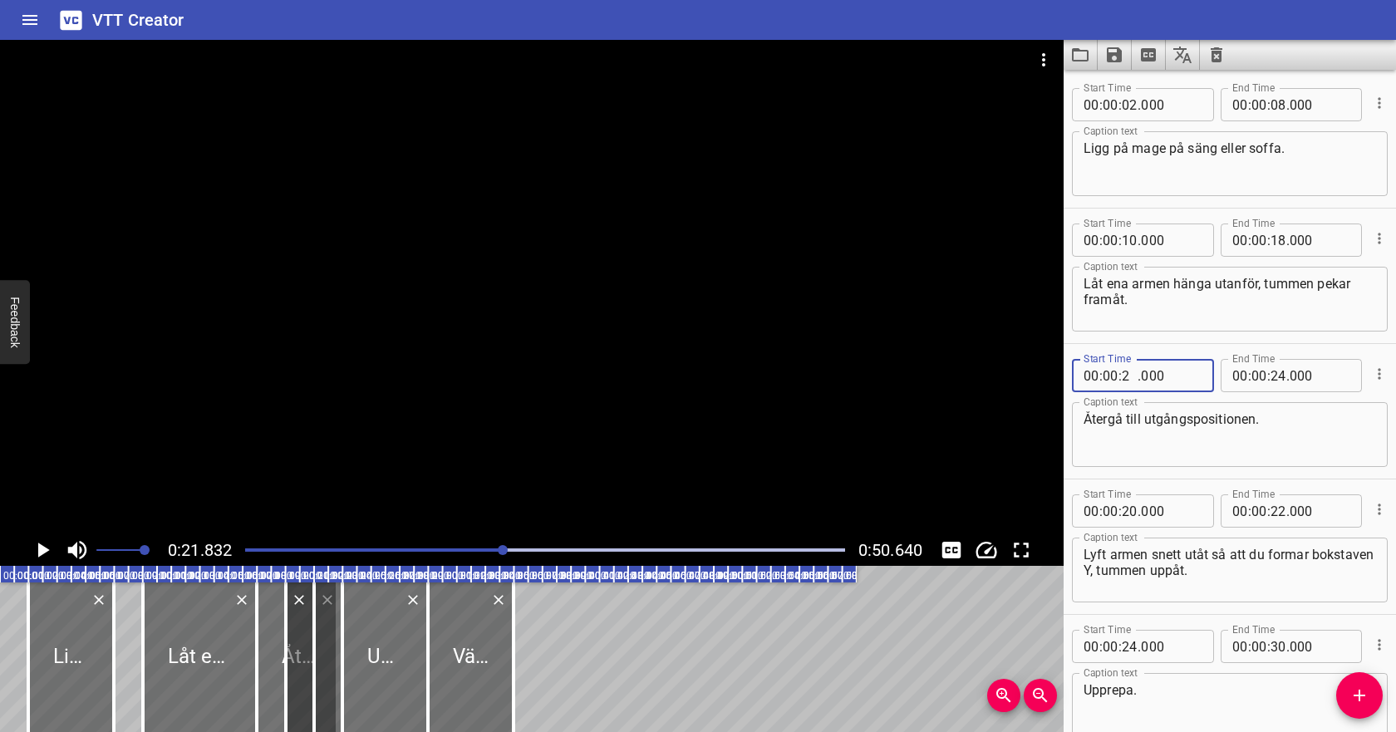
type input "22"
type input "000"
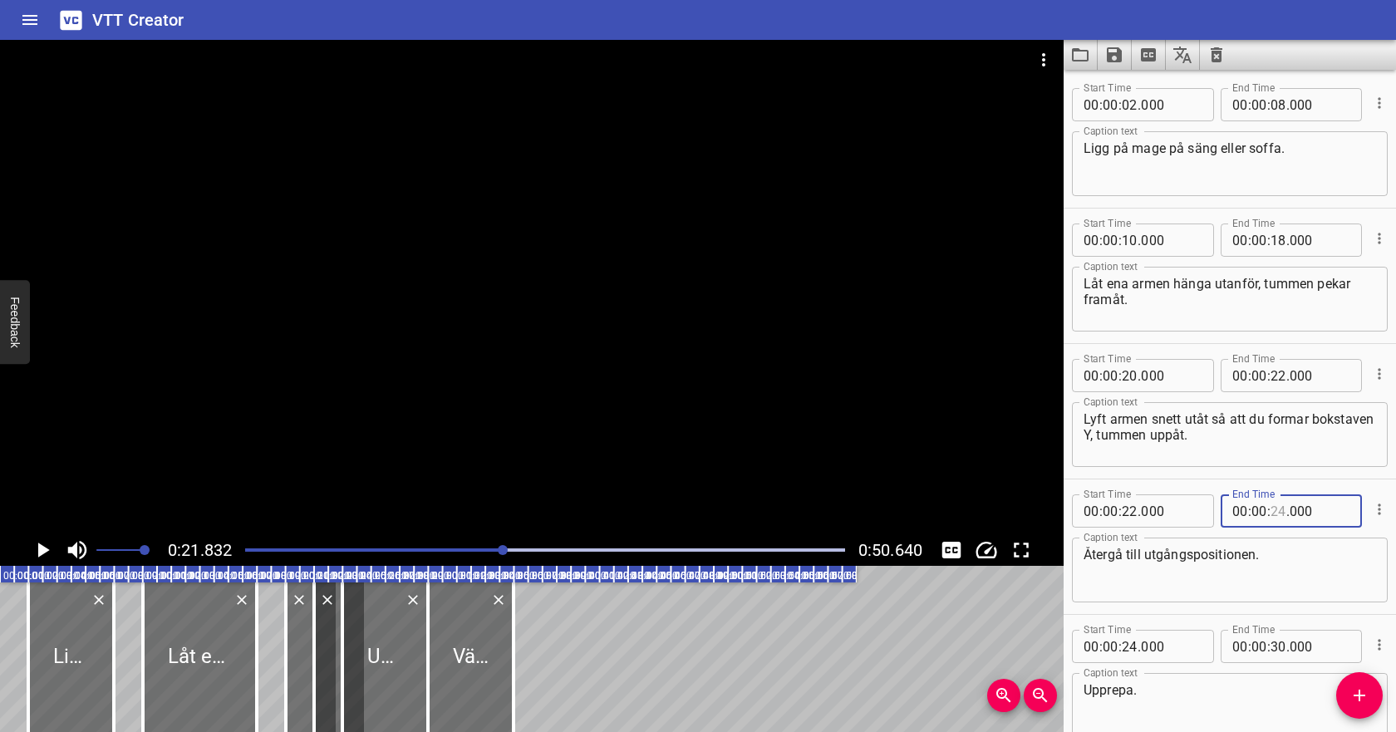
type input "24"
click at [38, 546] on icon "Play/Pause" at bounding box center [44, 549] width 12 height 15
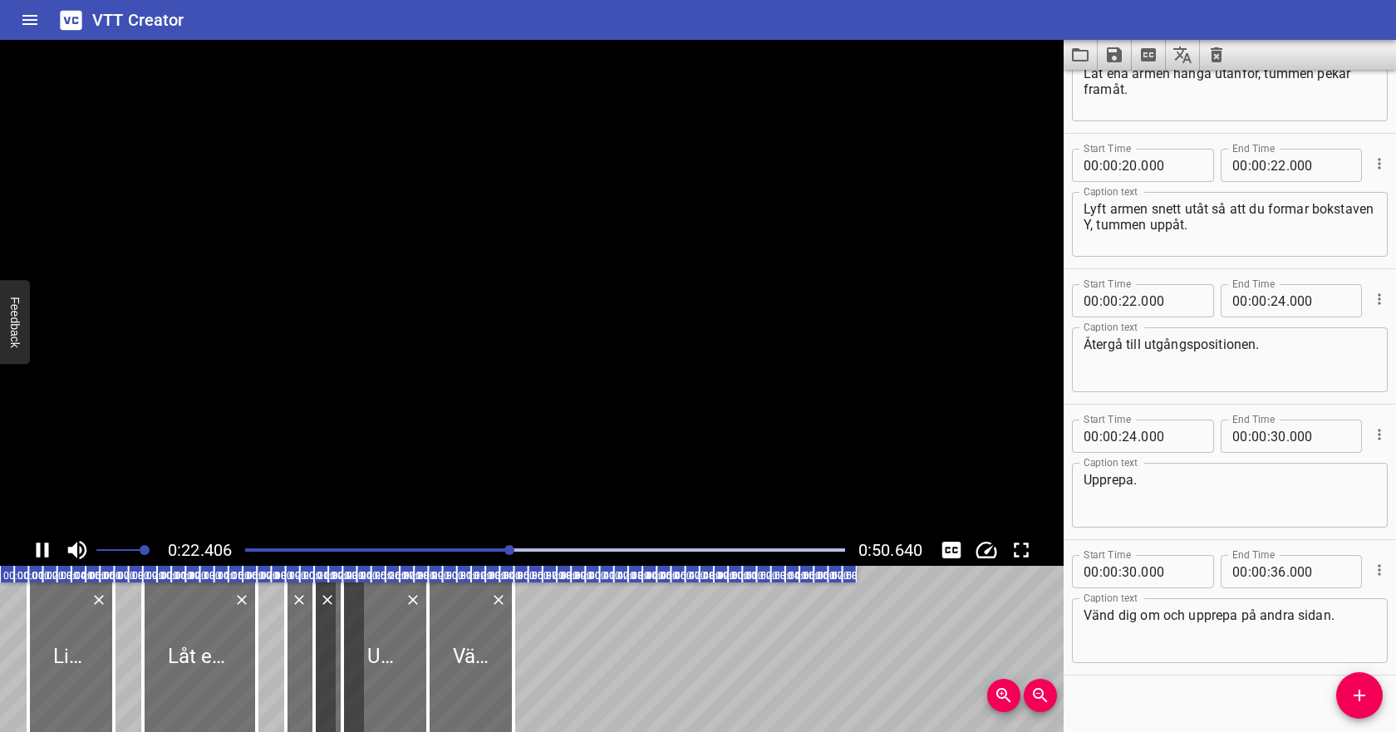
scroll to position [228, 0]
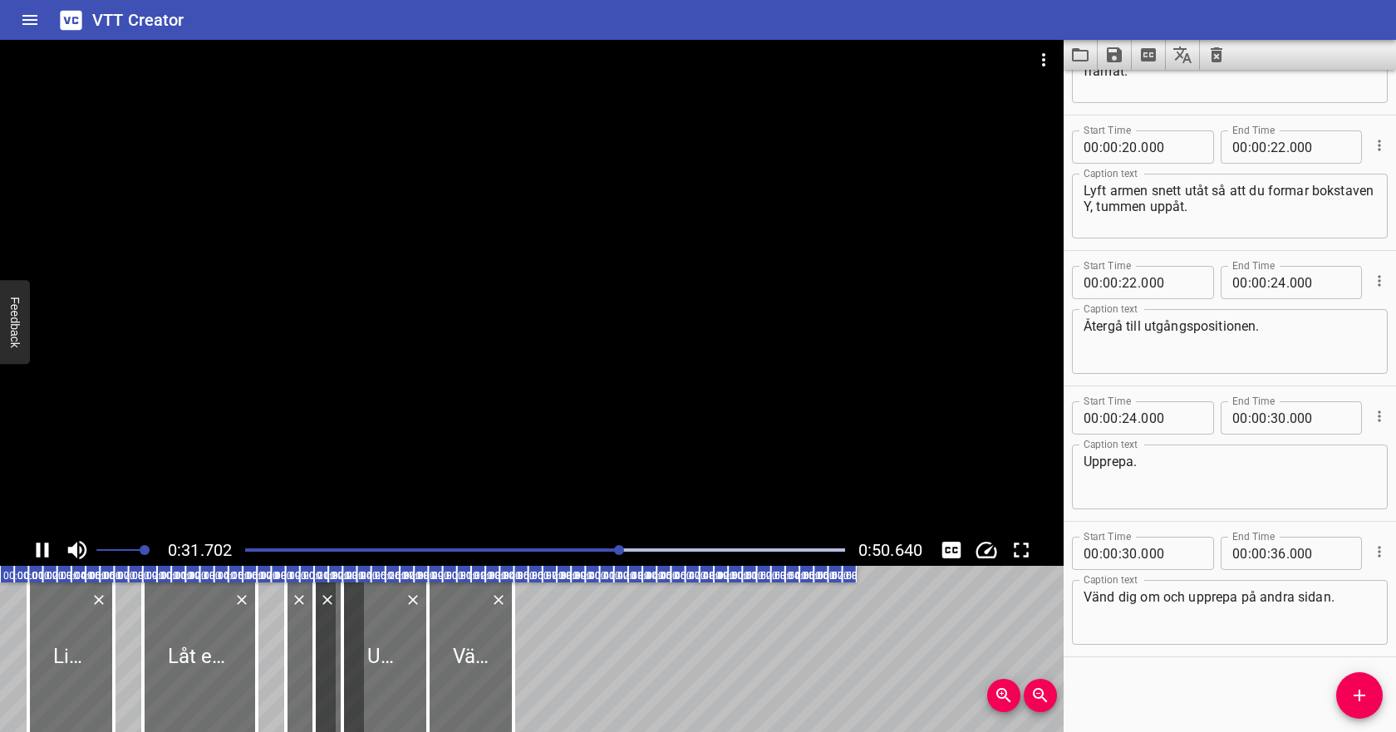
click at [39, 547] on icon "Play/Pause" at bounding box center [43, 549] width 12 height 15
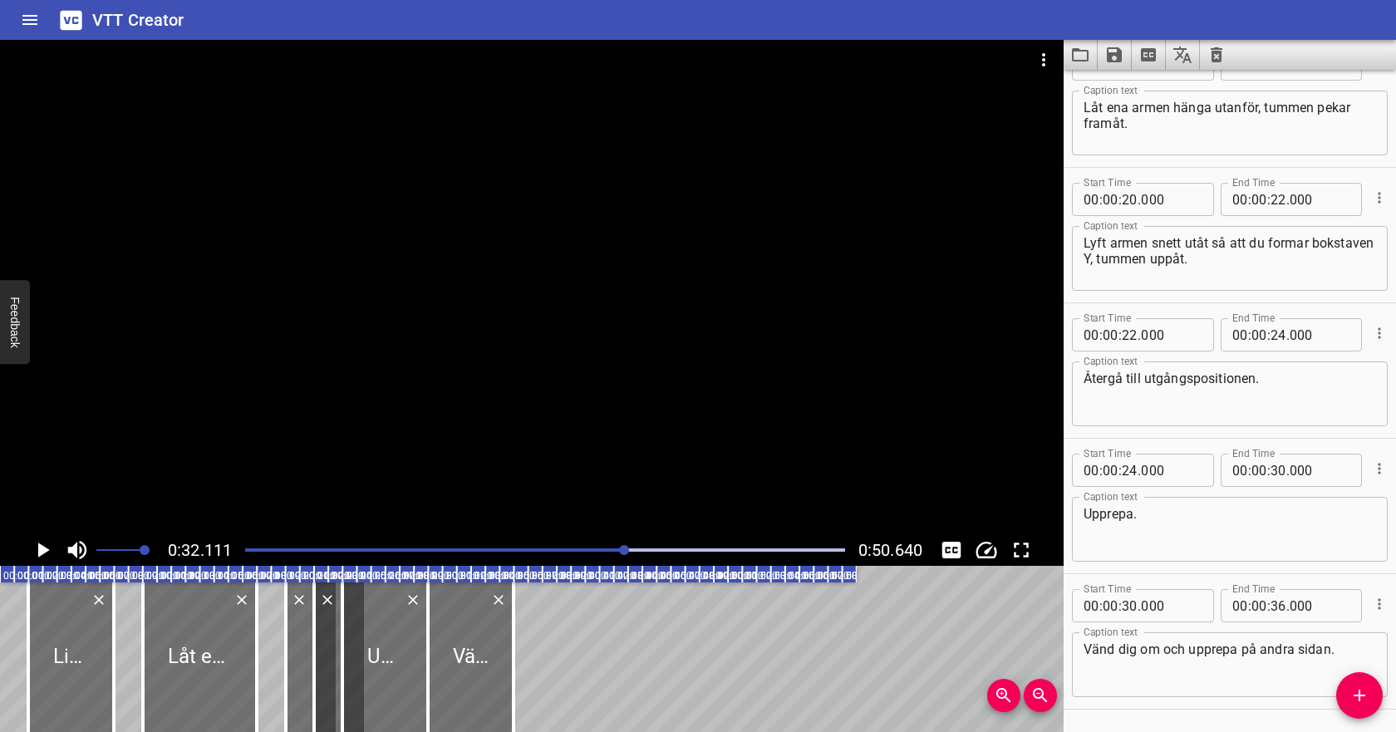
scroll to position [175, 0]
click at [1128, 333] on input "number" at bounding box center [1129, 335] width 16 height 33
type input "30"
type input "000"
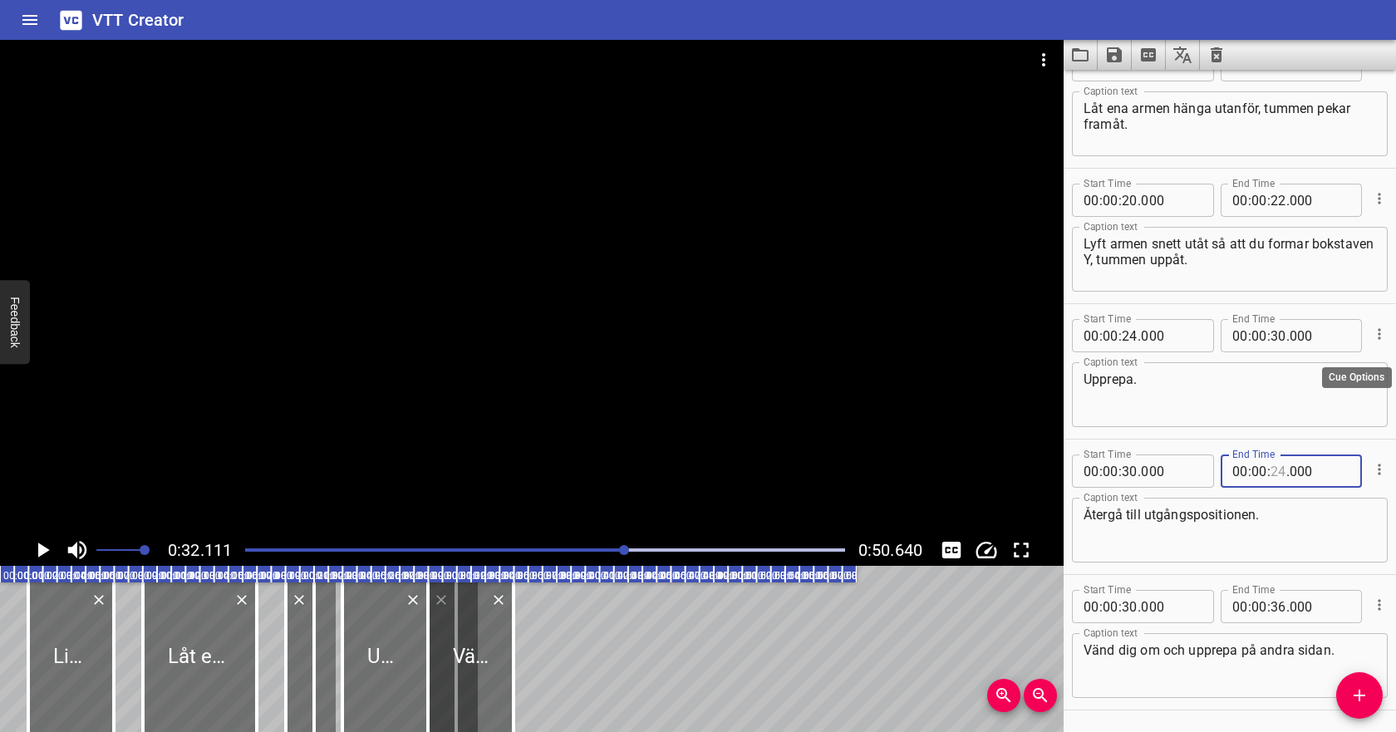
type input "24"
click at [1375, 335] on icon "Cue Options" at bounding box center [1379, 334] width 17 height 17
click at [1353, 361] on li "Delete Cue" at bounding box center [1309, 364] width 145 height 30
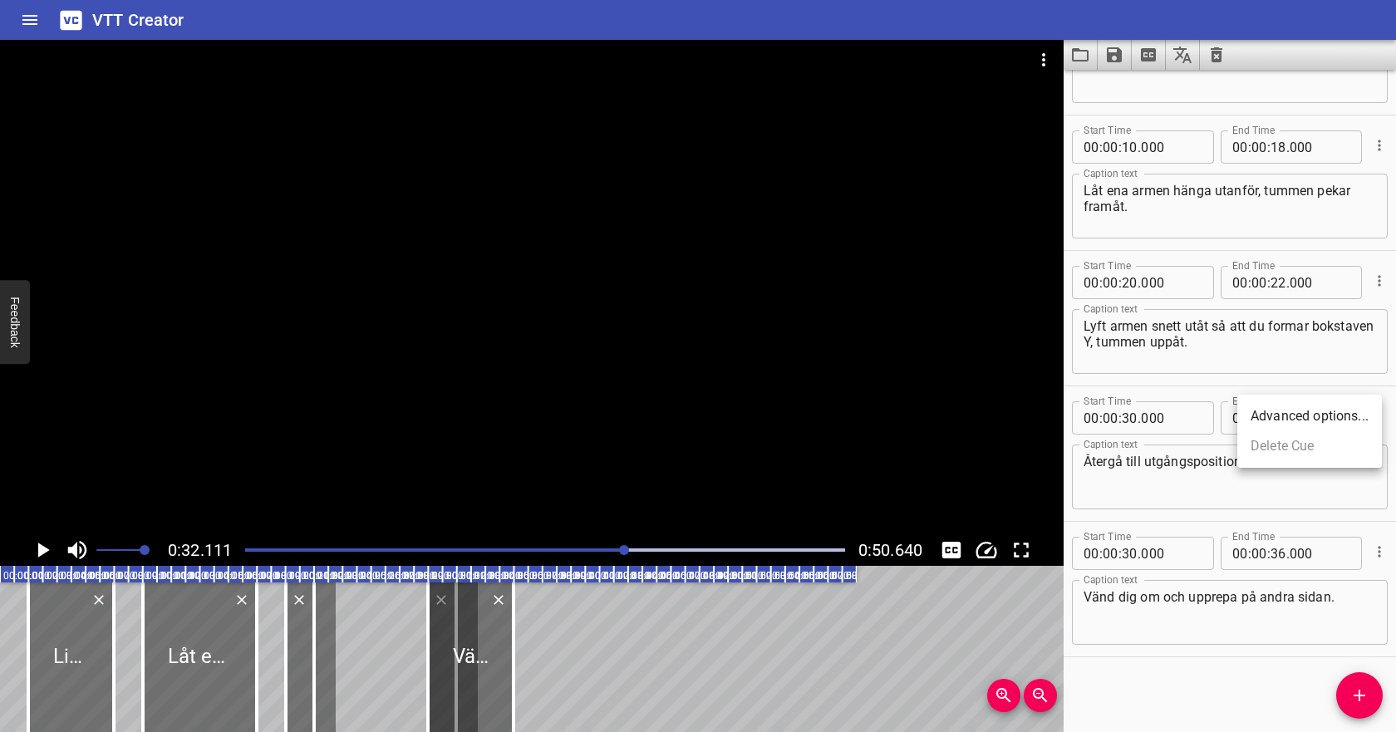
scroll to position [93, 0]
click at [1278, 421] on input "number" at bounding box center [1278, 417] width 16 height 33
type input "34"
type input "000"
click at [1123, 554] on input "number" at bounding box center [1129, 553] width 16 height 33
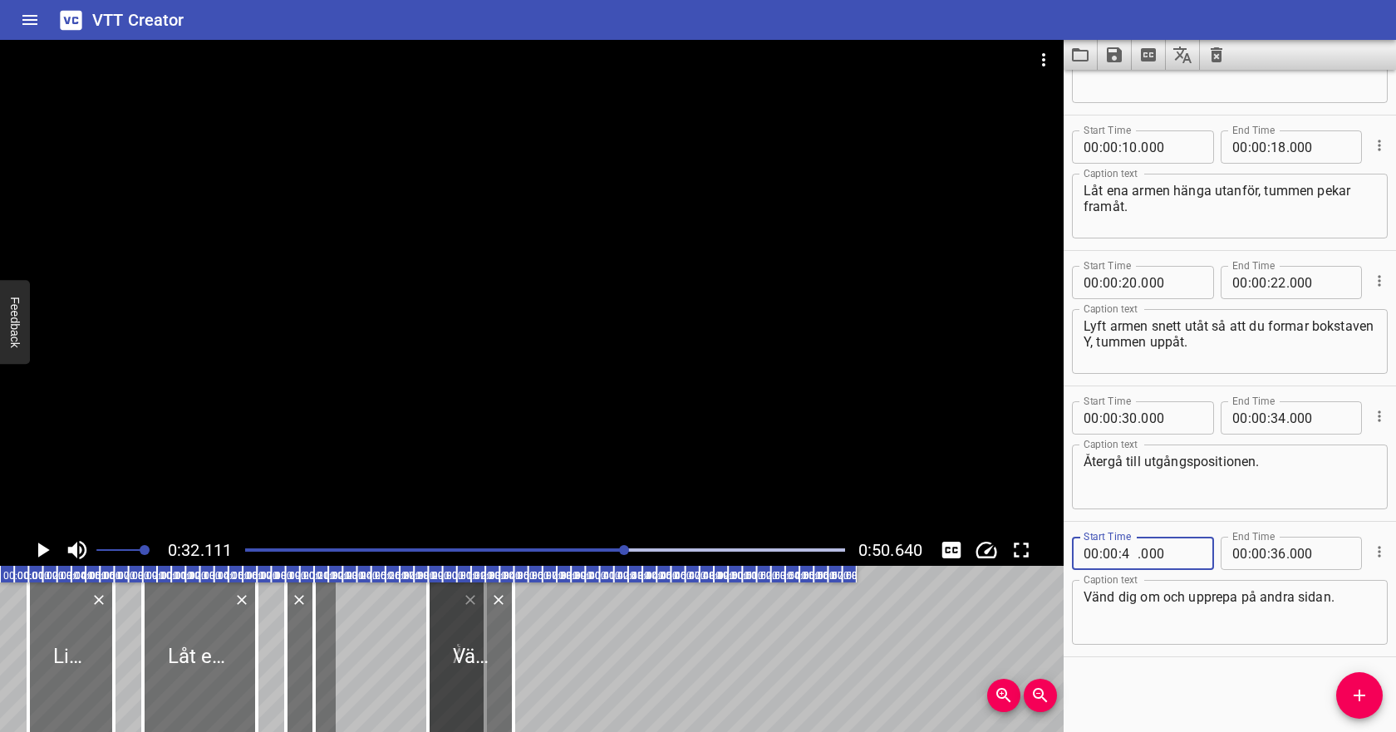
type input "40"
type input "000"
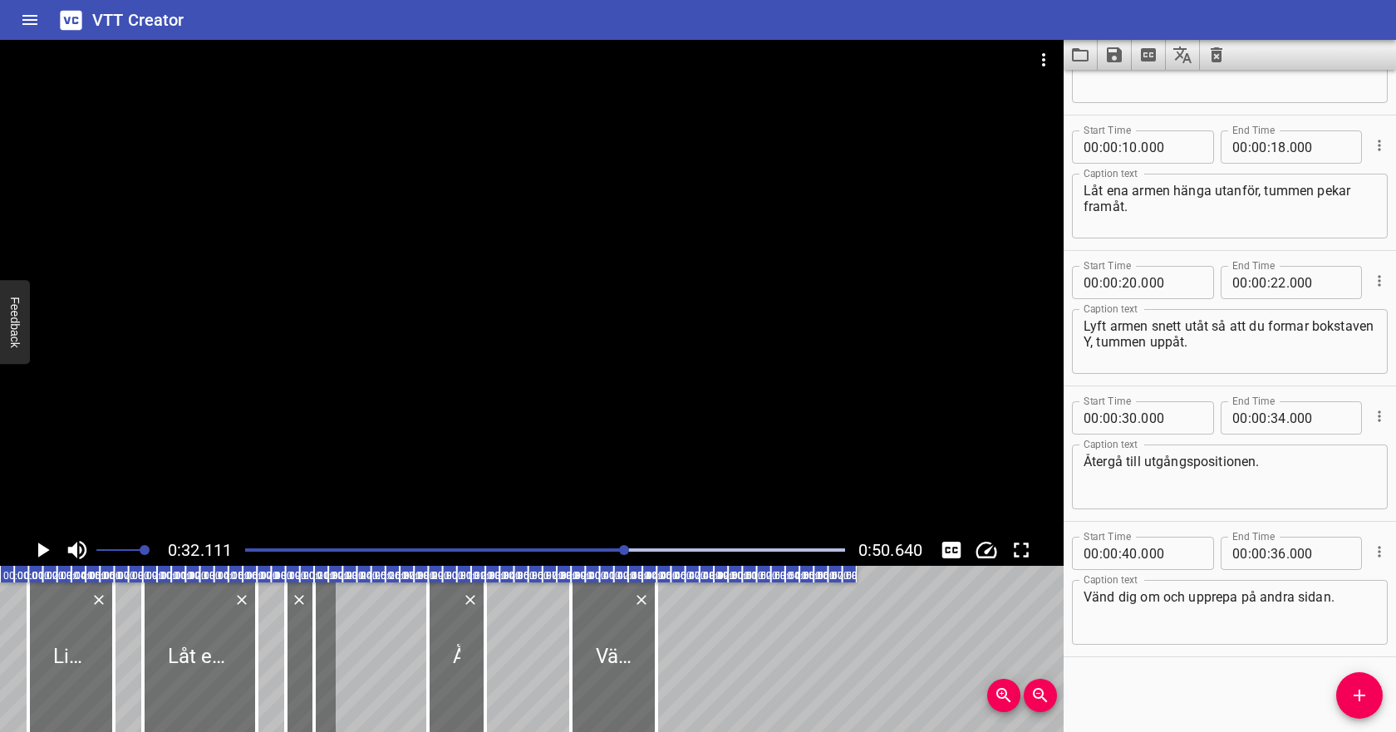
click at [1267, 554] on span ":" at bounding box center [1268, 553] width 3 height 33
click at [1274, 556] on input "number" at bounding box center [1278, 553] width 16 height 33
type input "44"
type input "000"
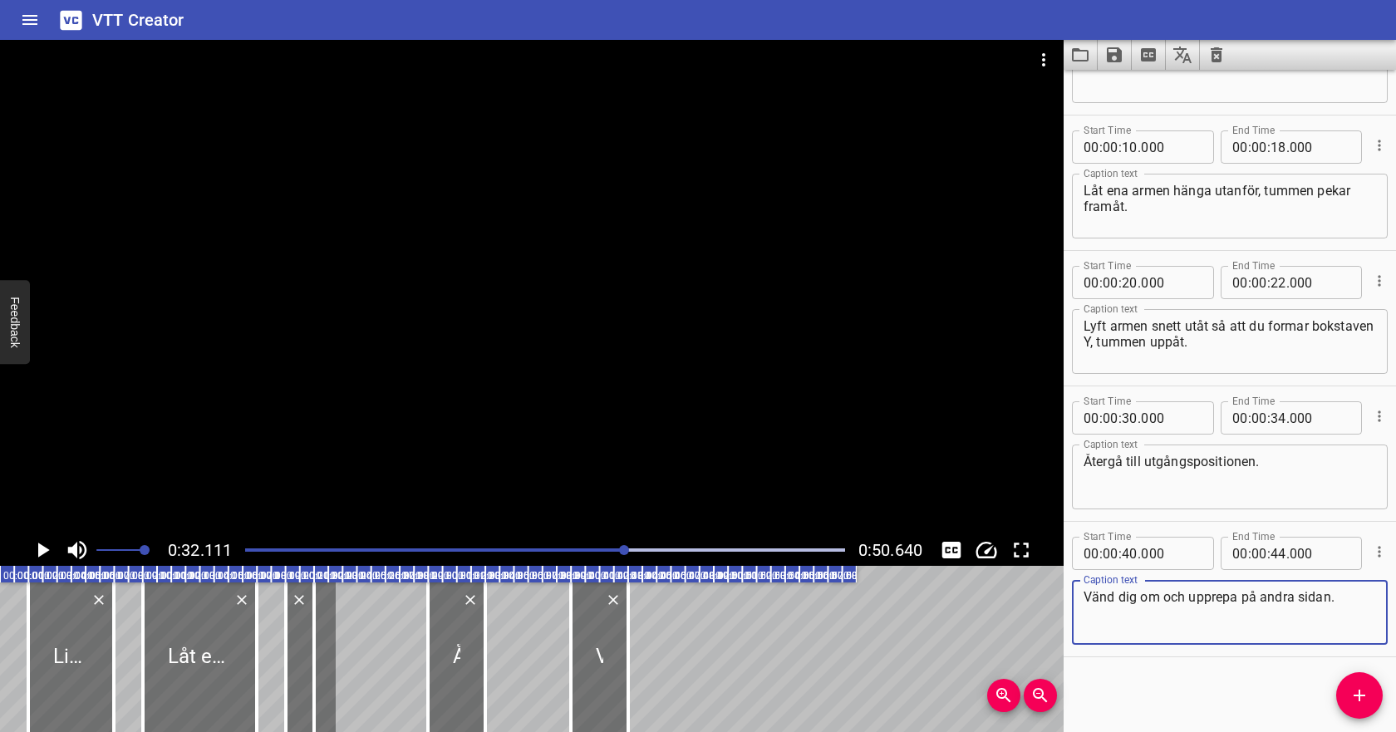
click at [1225, 620] on textarea "Vänd dig om och upprepa på andra sidan." at bounding box center [1229, 612] width 292 height 47
click at [244, 552] on div at bounding box center [545, 549] width 620 height 23
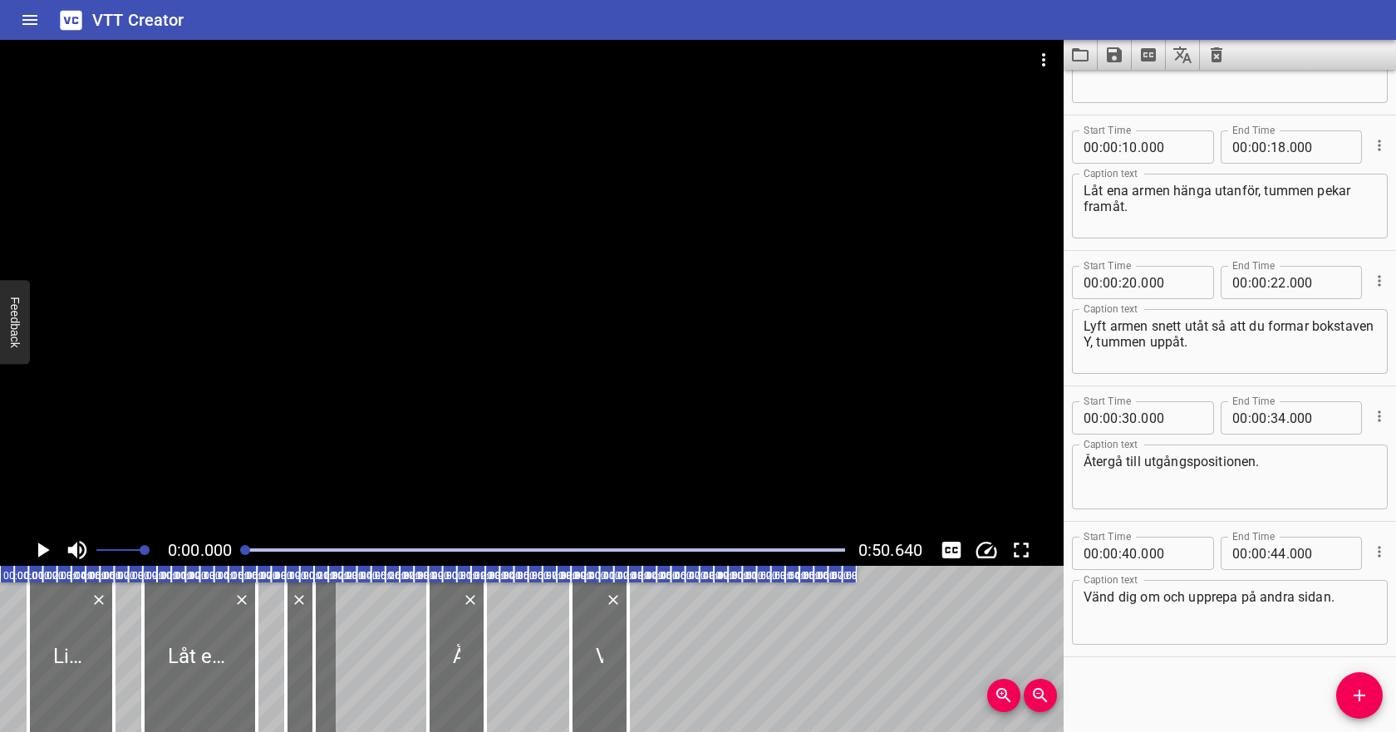
click at [47, 550] on icon "Play/Pause" at bounding box center [44, 549] width 12 height 15
click at [35, 545] on icon "Play/Pause" at bounding box center [42, 549] width 25 height 25
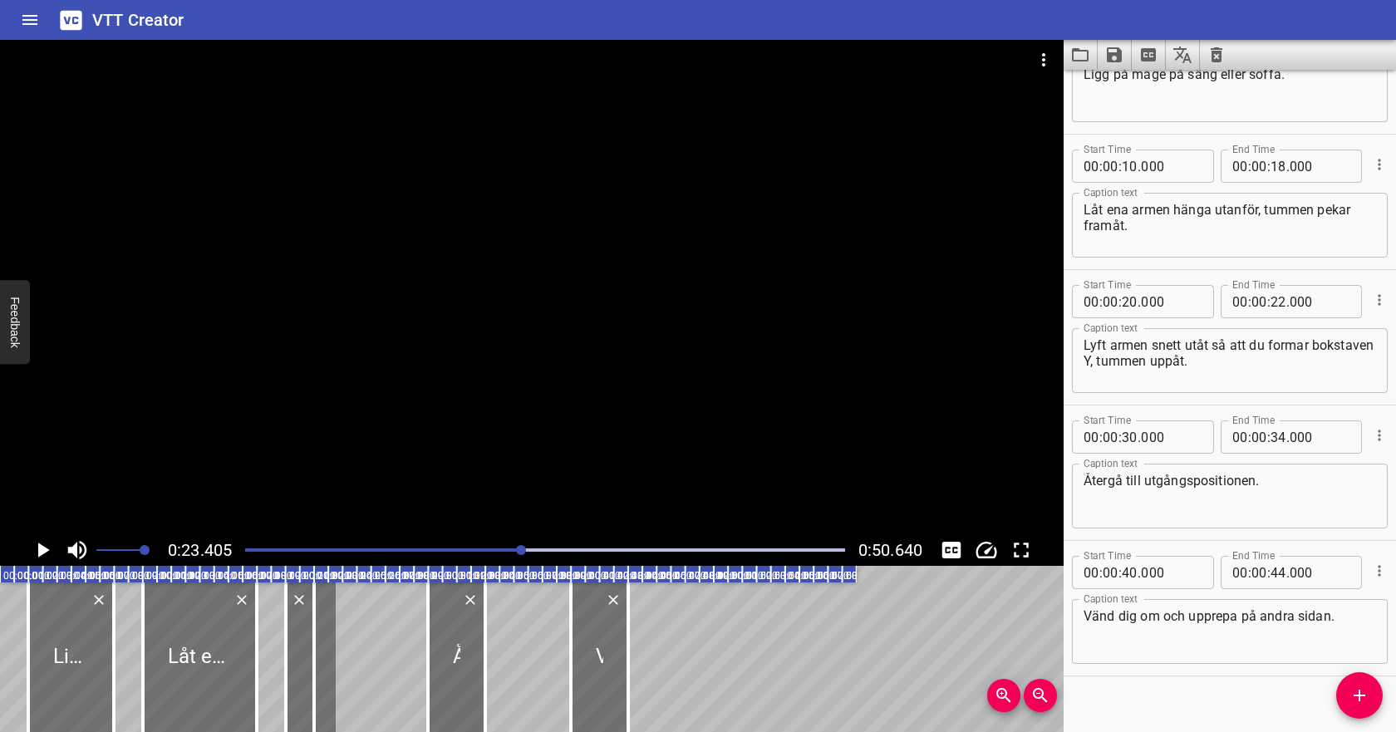
scroll to position [73, 0]
click at [1276, 305] on input "number" at bounding box center [1278, 302] width 16 height 33
type input "30"
type input "000"
click at [1283, 361] on textarea "Lyft armen snett utåt så att du formar bokstaven Y, tummen uppåt." at bounding box center [1229, 361] width 292 height 47
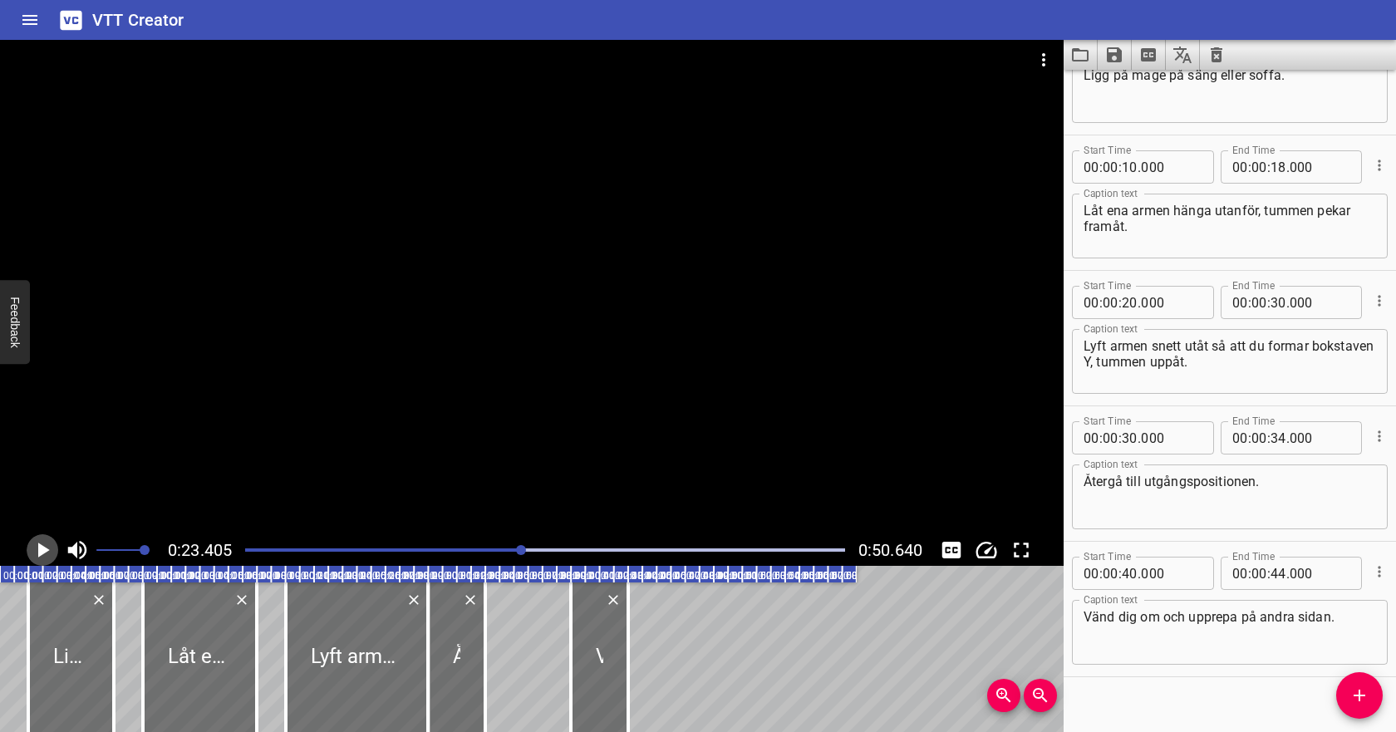
click at [39, 551] on icon "Play/Pause" at bounding box center [44, 549] width 12 height 15
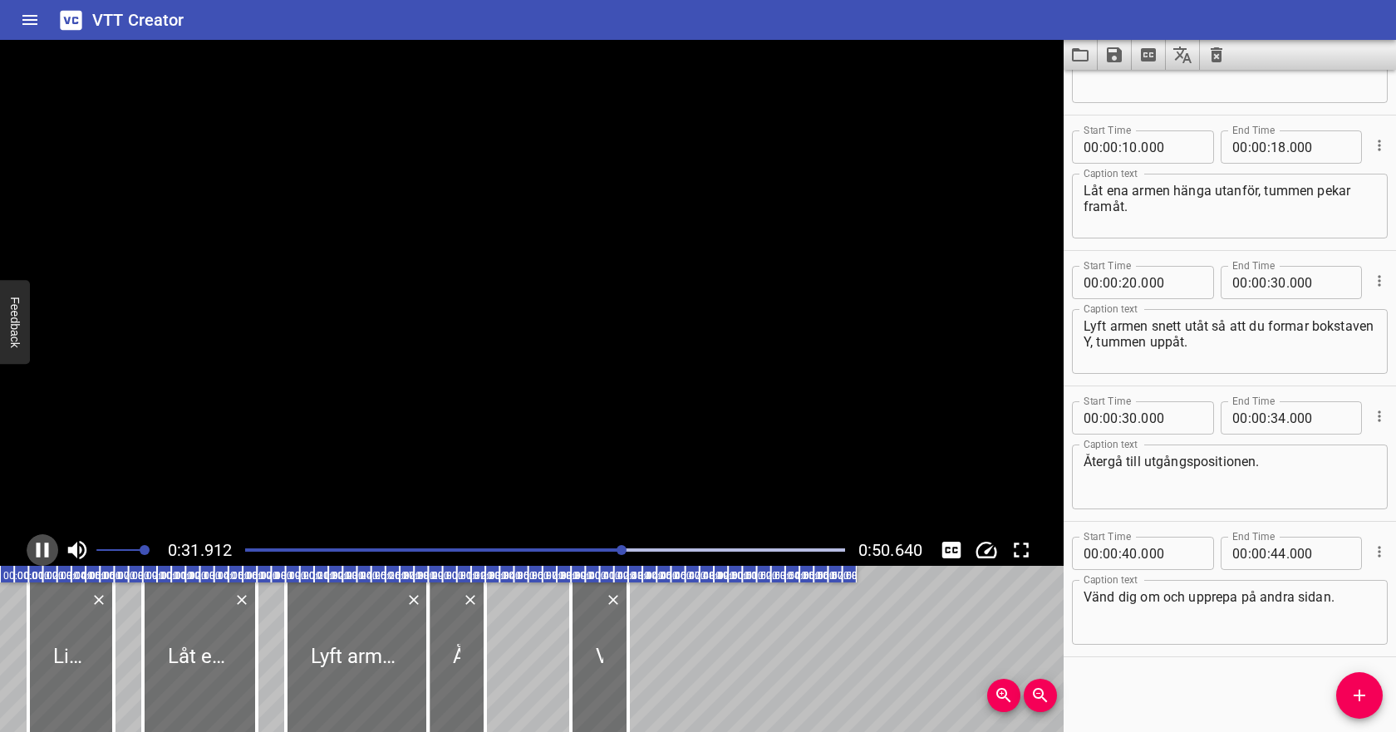
click at [39, 551] on icon "Play/Pause" at bounding box center [43, 549] width 12 height 15
click at [1127, 420] on input "number" at bounding box center [1129, 417] width 16 height 33
type input "32"
type input "000"
click at [34, 546] on icon "Play/Pause" at bounding box center [42, 549] width 25 height 25
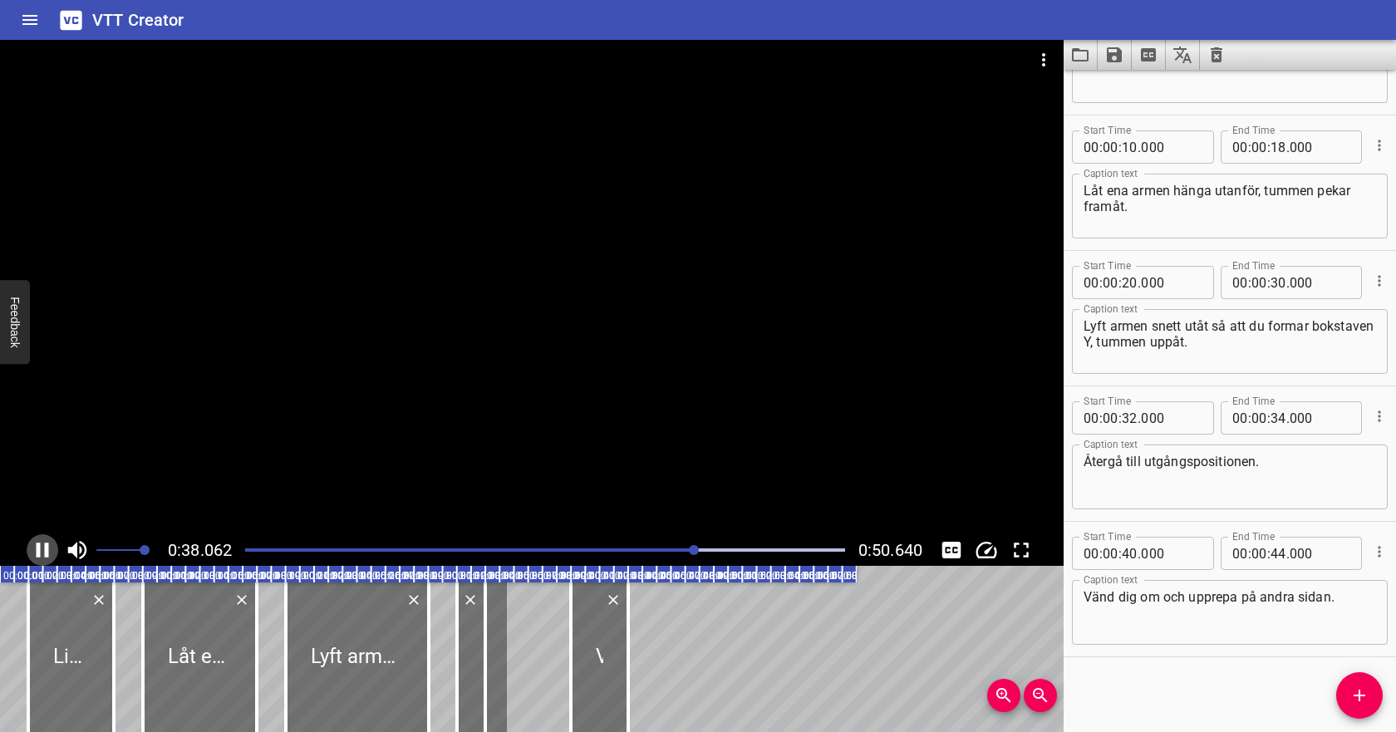
click at [34, 546] on icon "Play/Pause" at bounding box center [42, 549] width 25 height 25
click at [1277, 416] on input "number" at bounding box center [1278, 417] width 16 height 33
type input "38"
type input "000"
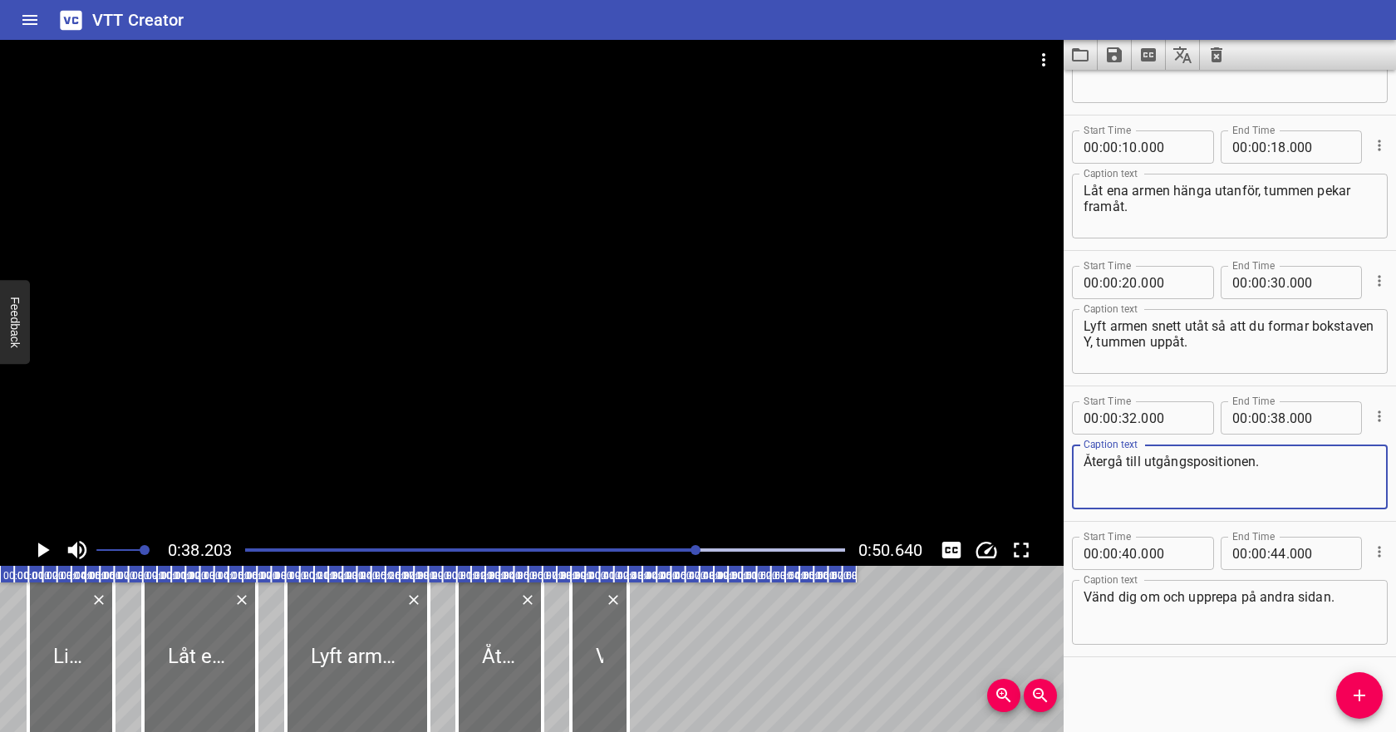
click at [1255, 462] on textarea "Återgå till utgångspositionen." at bounding box center [1229, 477] width 292 height 47
type textarea "Återgå till utgångspositionen mellan varje repetition."
click at [33, 551] on icon "Play/Pause" at bounding box center [42, 549] width 25 height 25
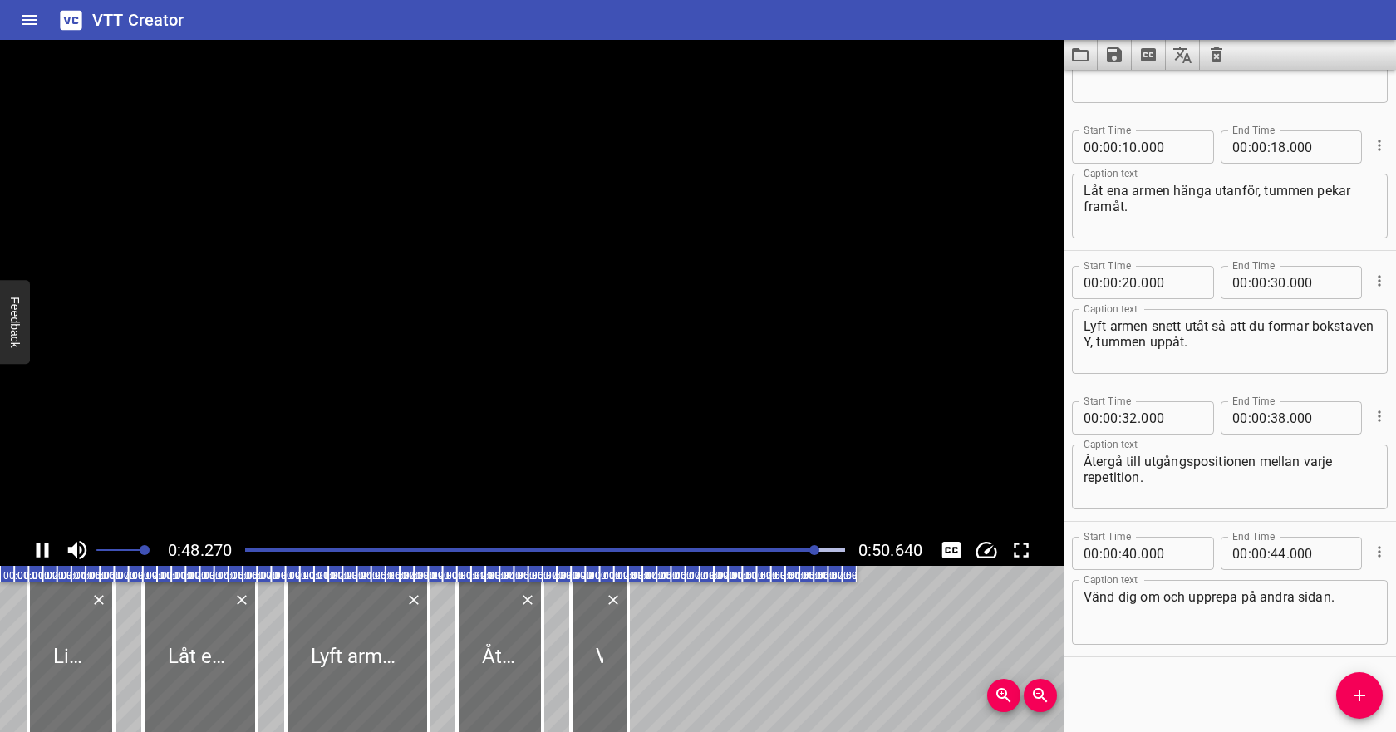
click at [41, 546] on icon "Play/Pause" at bounding box center [42, 549] width 25 height 25
click at [1130, 552] on input "number" at bounding box center [1129, 553] width 16 height 33
type input "47"
type input "000"
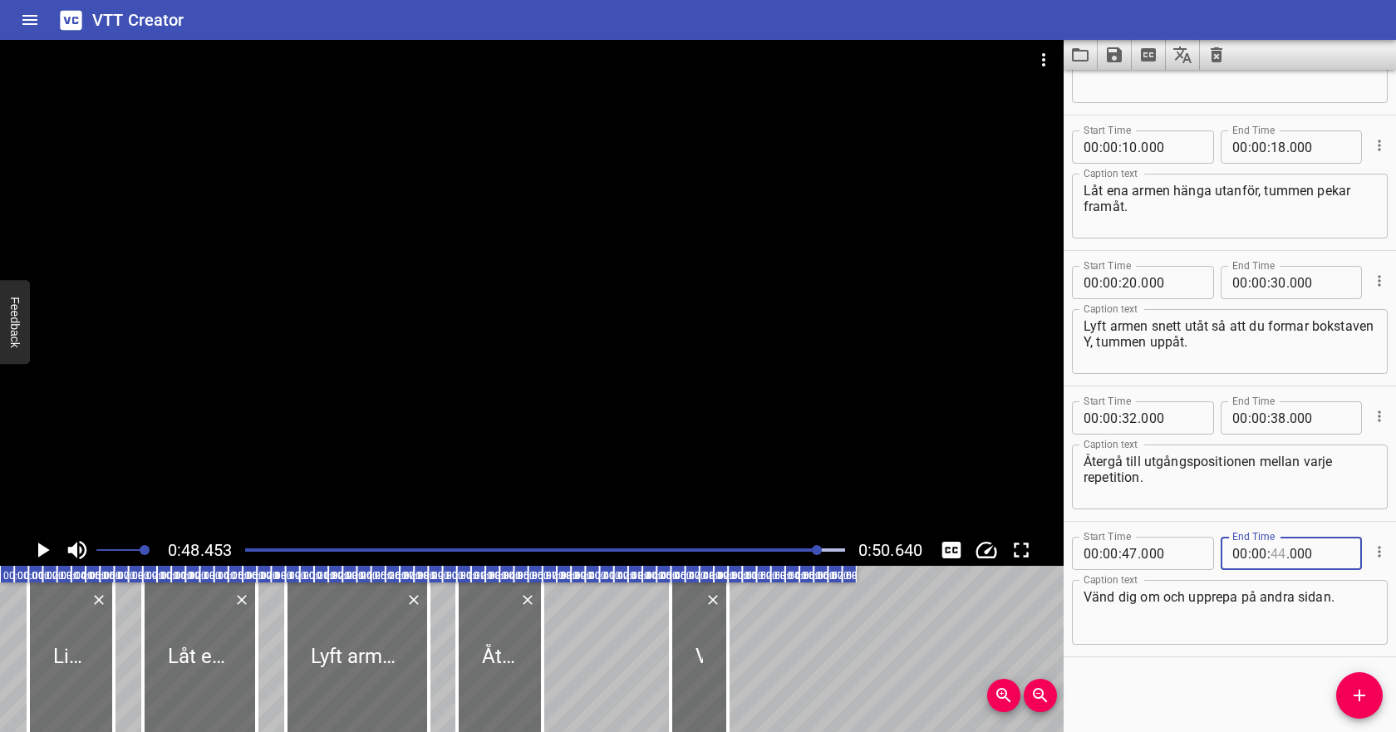
click at [1277, 552] on input "number" at bounding box center [1278, 553] width 16 height 33
type input "50"
type input "000"
click at [1300, 602] on textarea "Vänd dig om och upprepa på andra sidan." at bounding box center [1229, 612] width 292 height 47
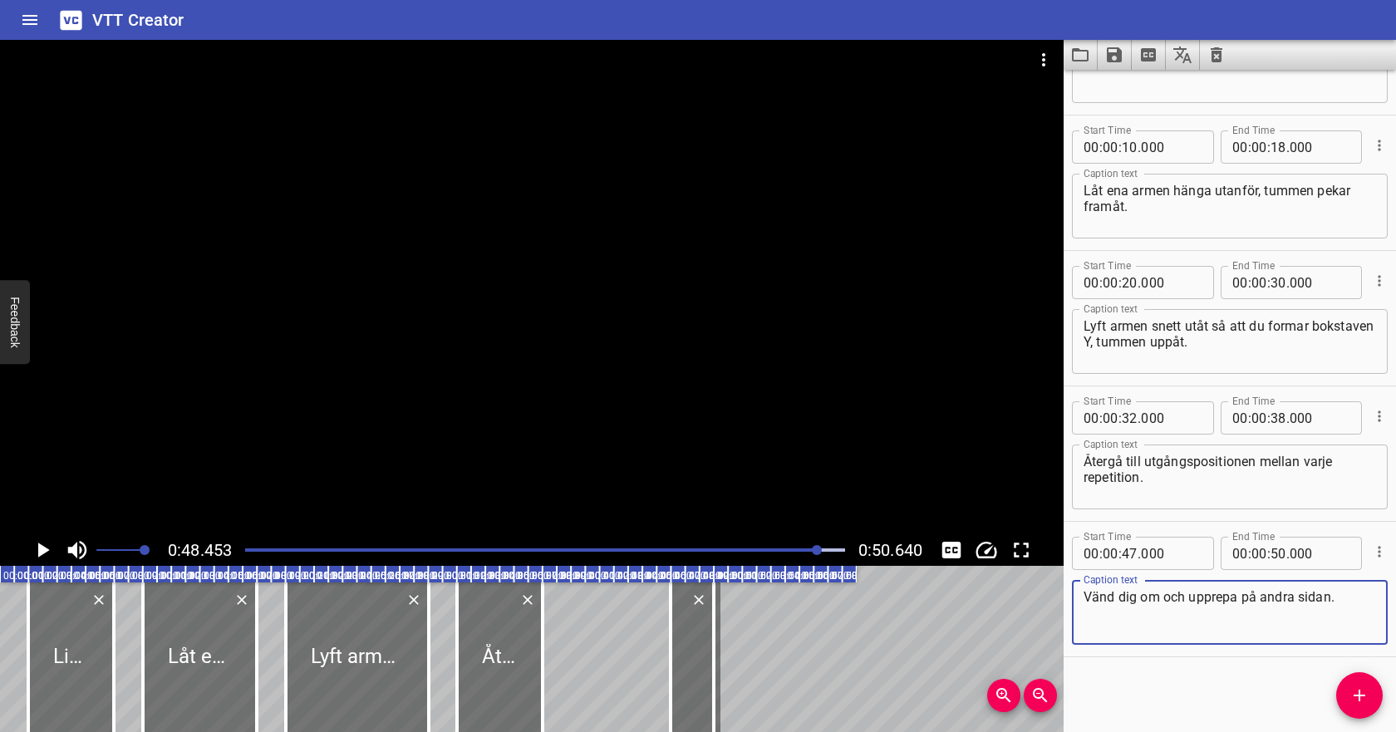
click at [42, 549] on icon "Play/Pause" at bounding box center [44, 549] width 12 height 15
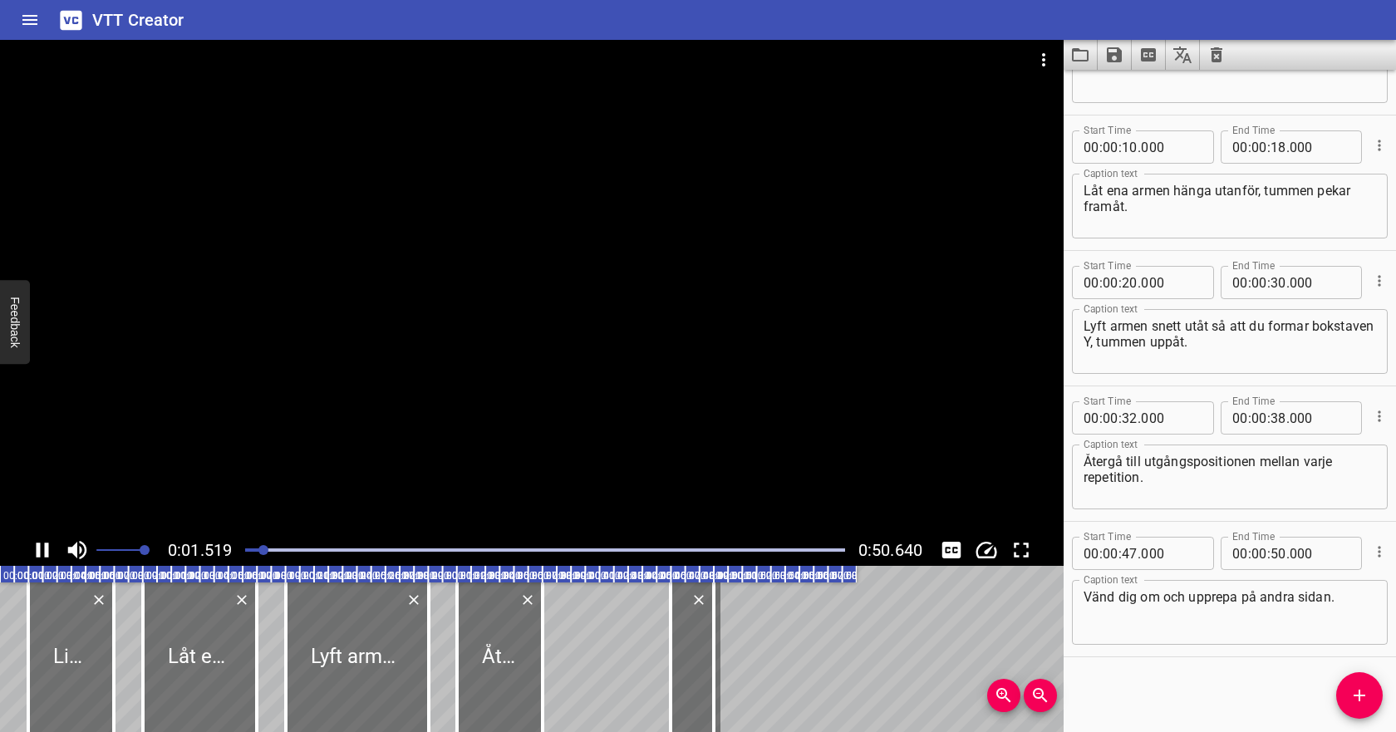
click at [781, 547] on div at bounding box center [545, 549] width 620 height 23
click at [736, 546] on div at bounding box center [545, 549] width 620 height 23
click at [312, 566] on rect at bounding box center [428, 574] width 856 height 17
click at [44, 553] on icon "Play/Pause" at bounding box center [42, 549] width 25 height 25
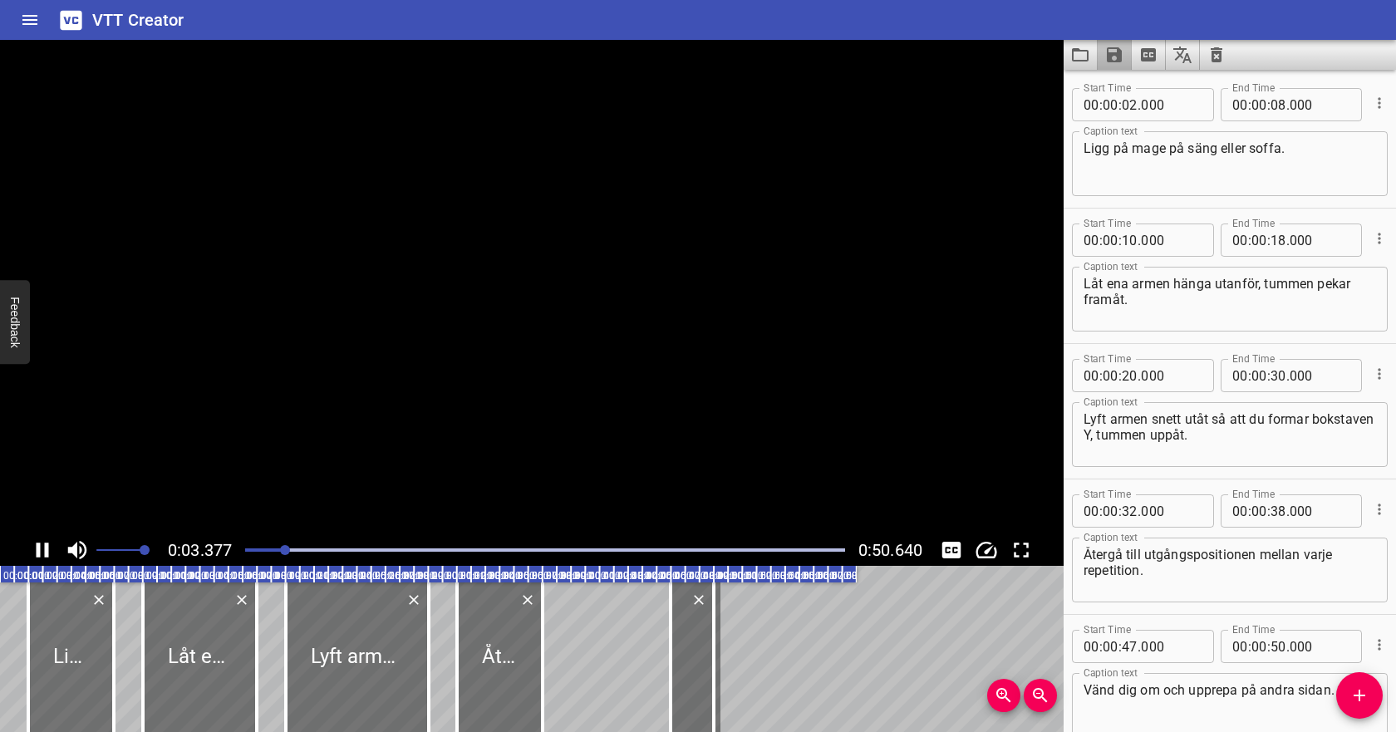
click at [1116, 58] on icon "Save captions to file" at bounding box center [1114, 55] width 20 height 20
click at [1126, 90] on li "Save to VTT file" at bounding box center [1158, 91] width 122 height 30
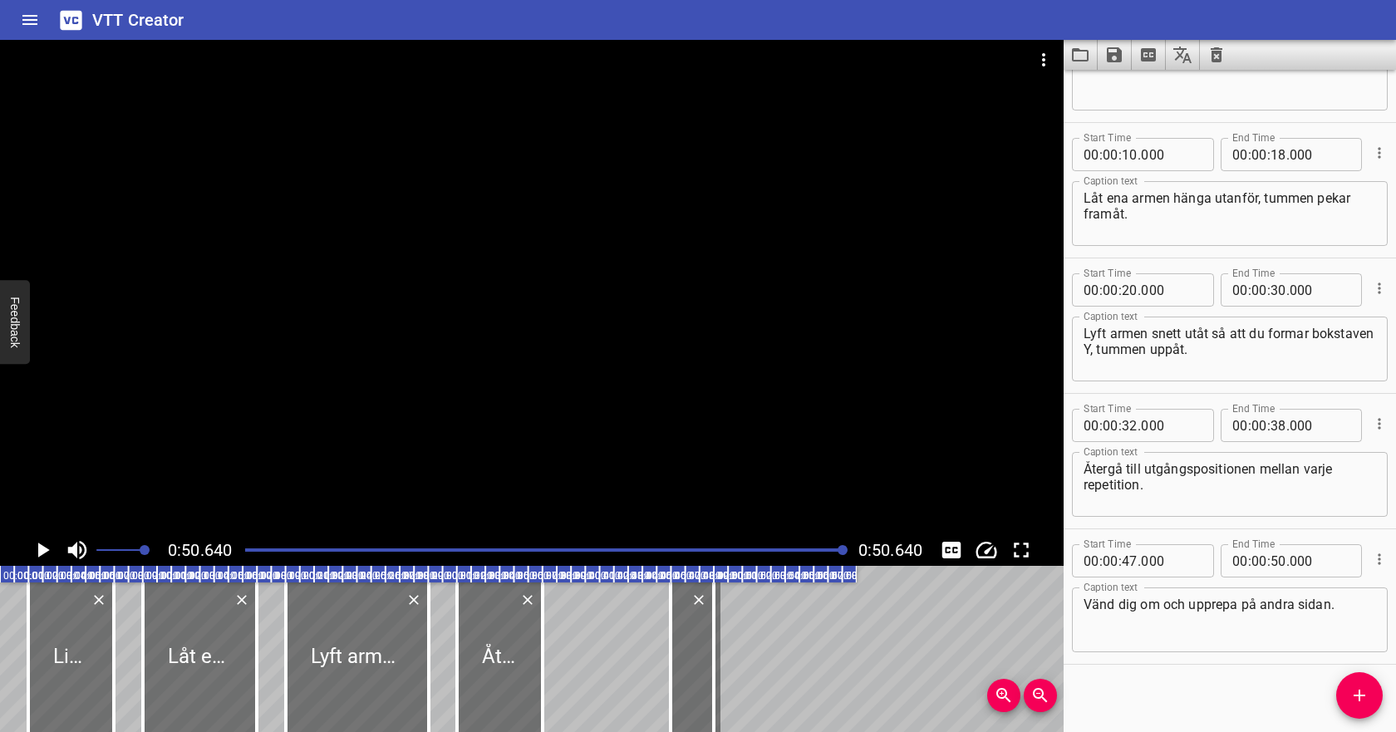
scroll to position [93, 0]
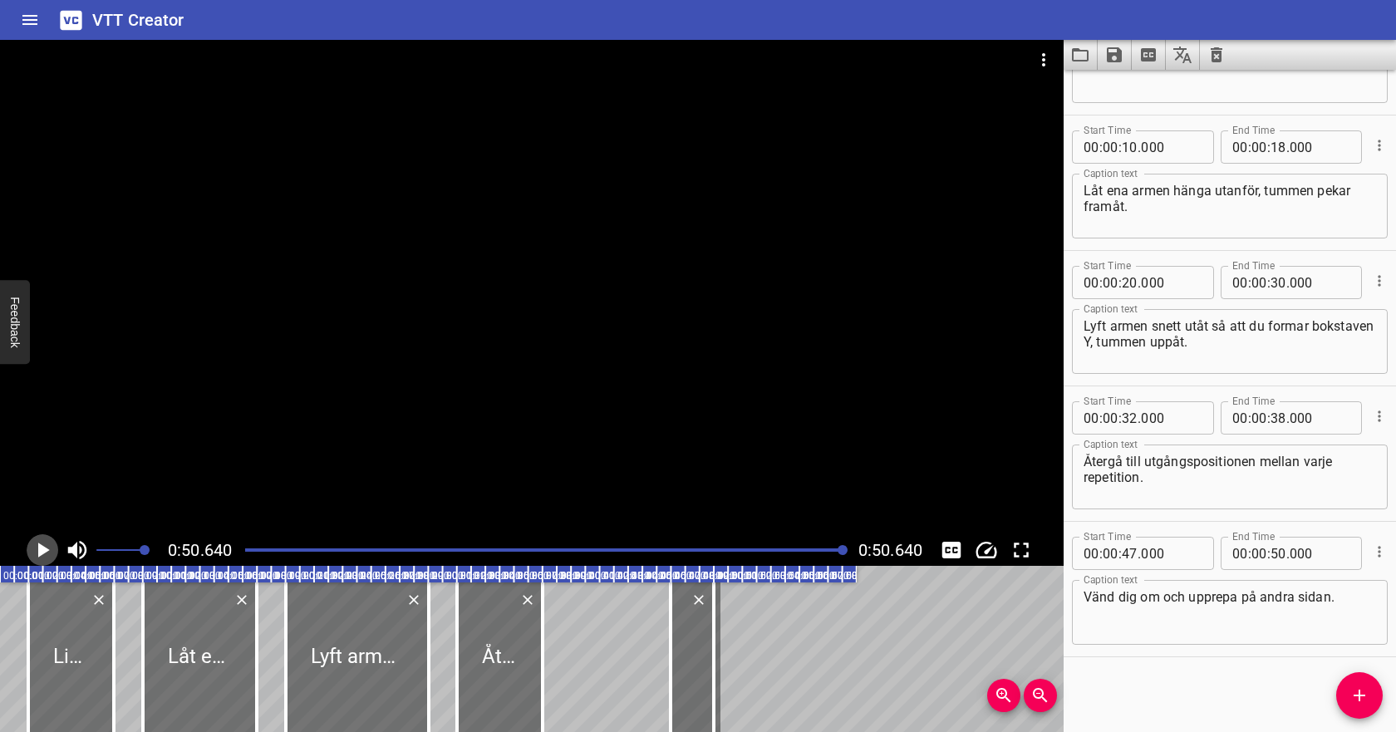
click at [47, 549] on icon "Play/Pause" at bounding box center [44, 549] width 12 height 15
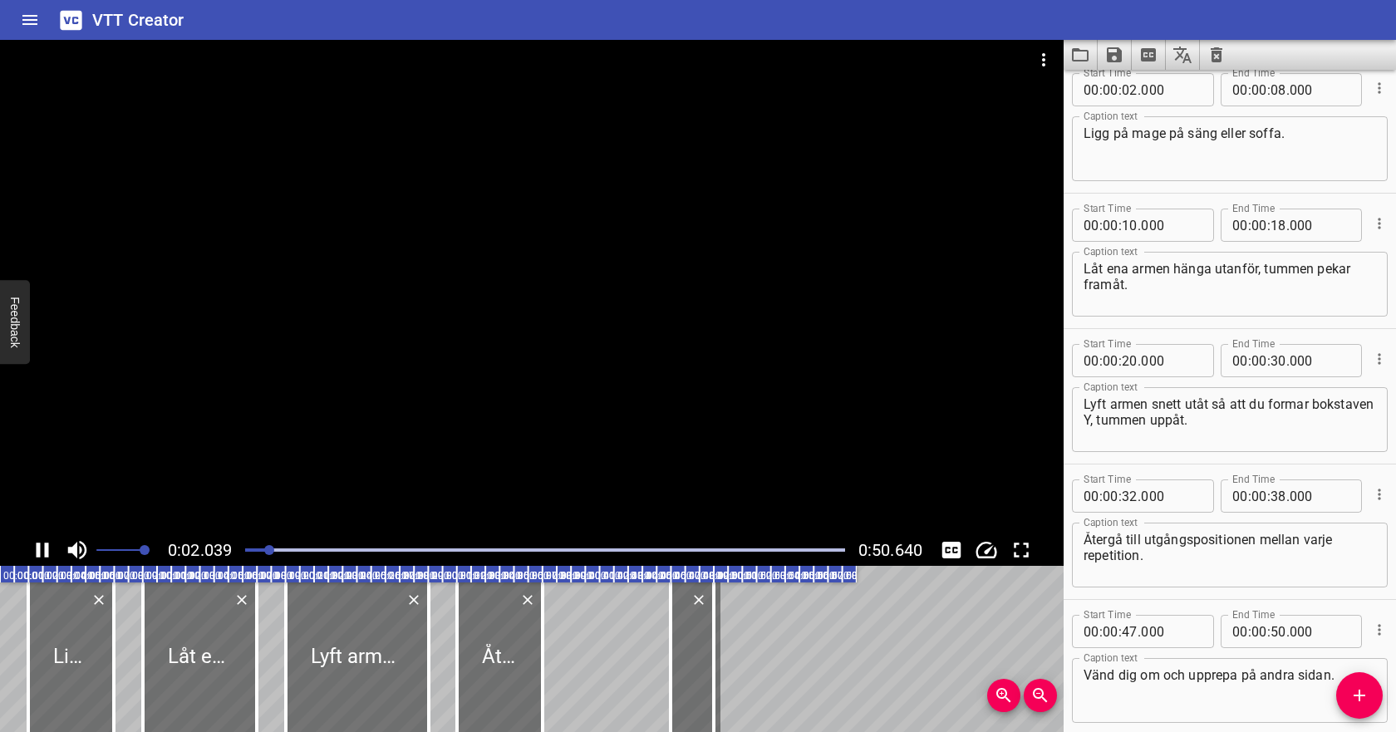
scroll to position [0, 0]
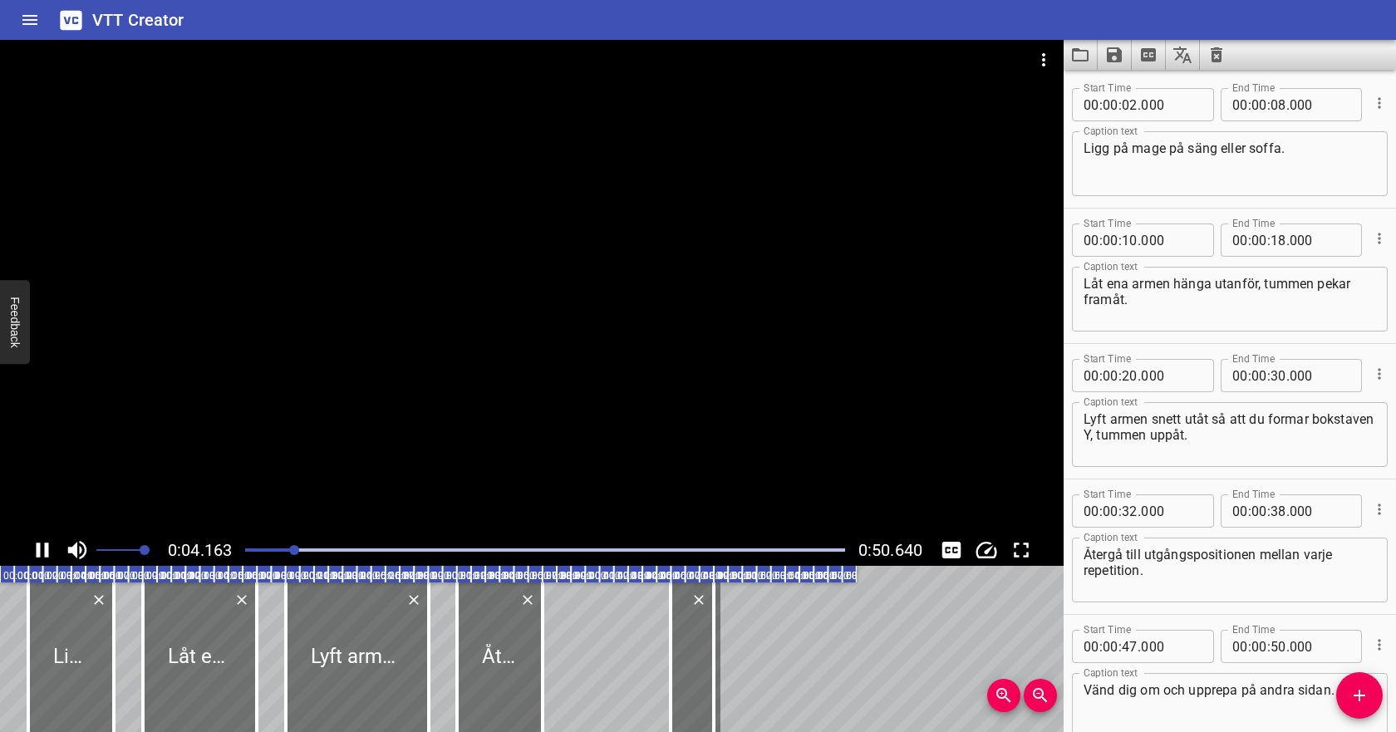
click at [47, 548] on icon "Play/Pause" at bounding box center [43, 549] width 12 height 15
click at [1040, 65] on icon "Video Options" at bounding box center [1043, 60] width 20 height 20
click at [1049, 64] on li "Select New Video File..." at bounding box center [1105, 62] width 165 height 30
click at [1214, 61] on icon "Clear captions" at bounding box center [1216, 54] width 12 height 15
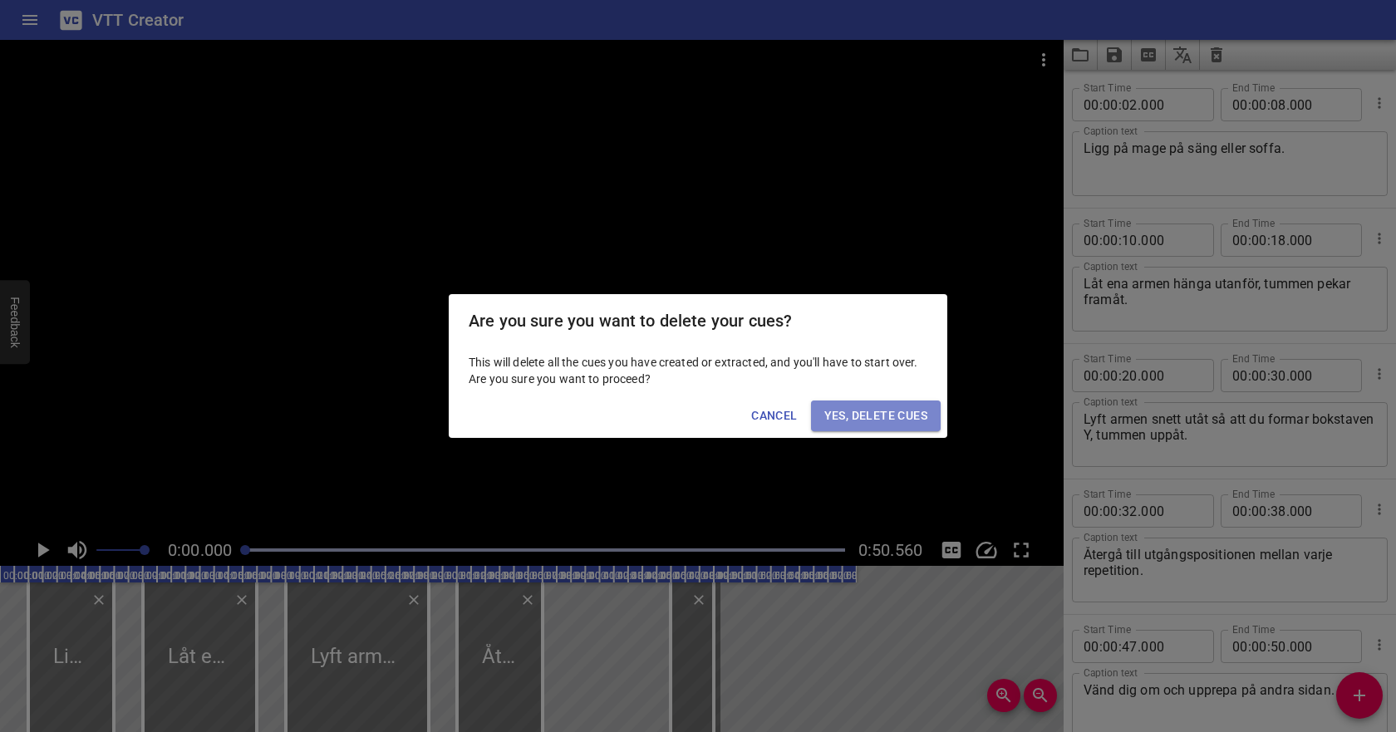
click at [905, 416] on span "Yes, Delete Cues" at bounding box center [875, 415] width 103 height 21
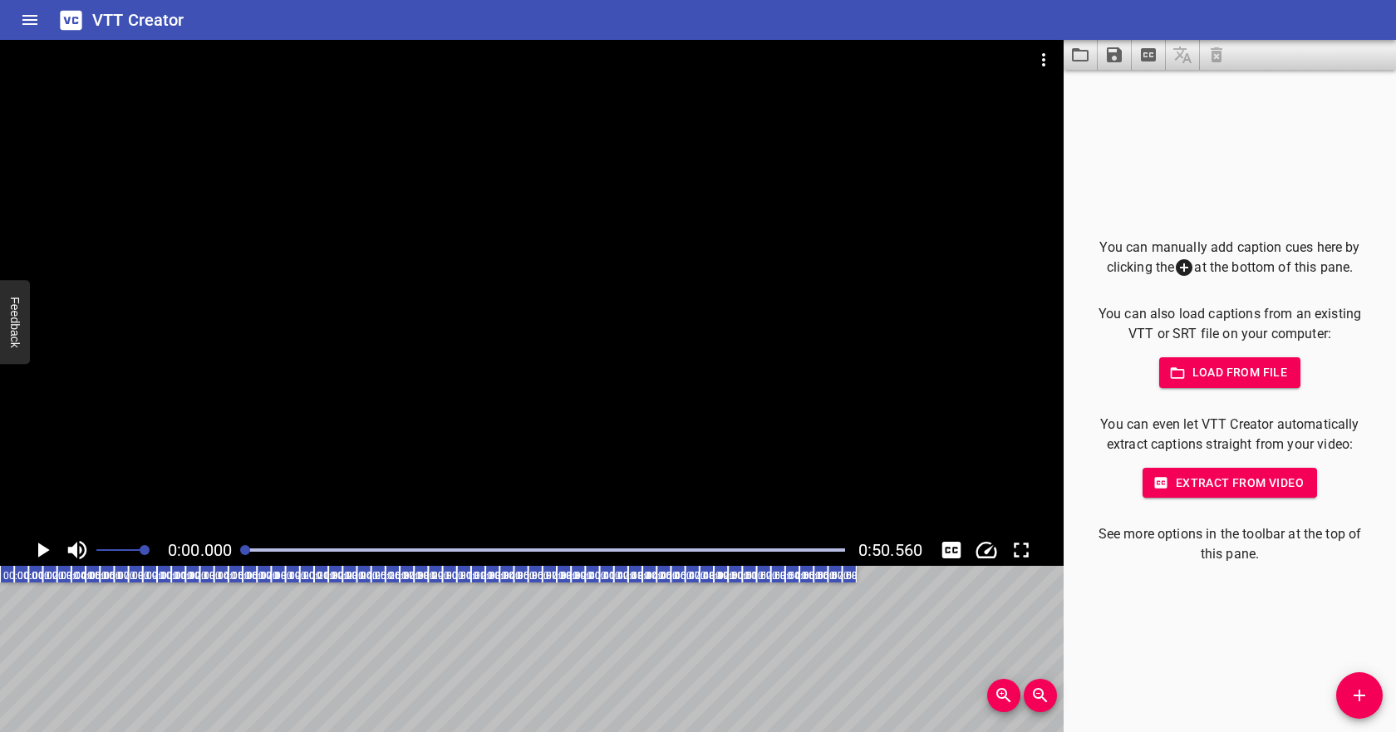
click at [1205, 375] on span "Load from file" at bounding box center [1229, 372] width 115 height 21
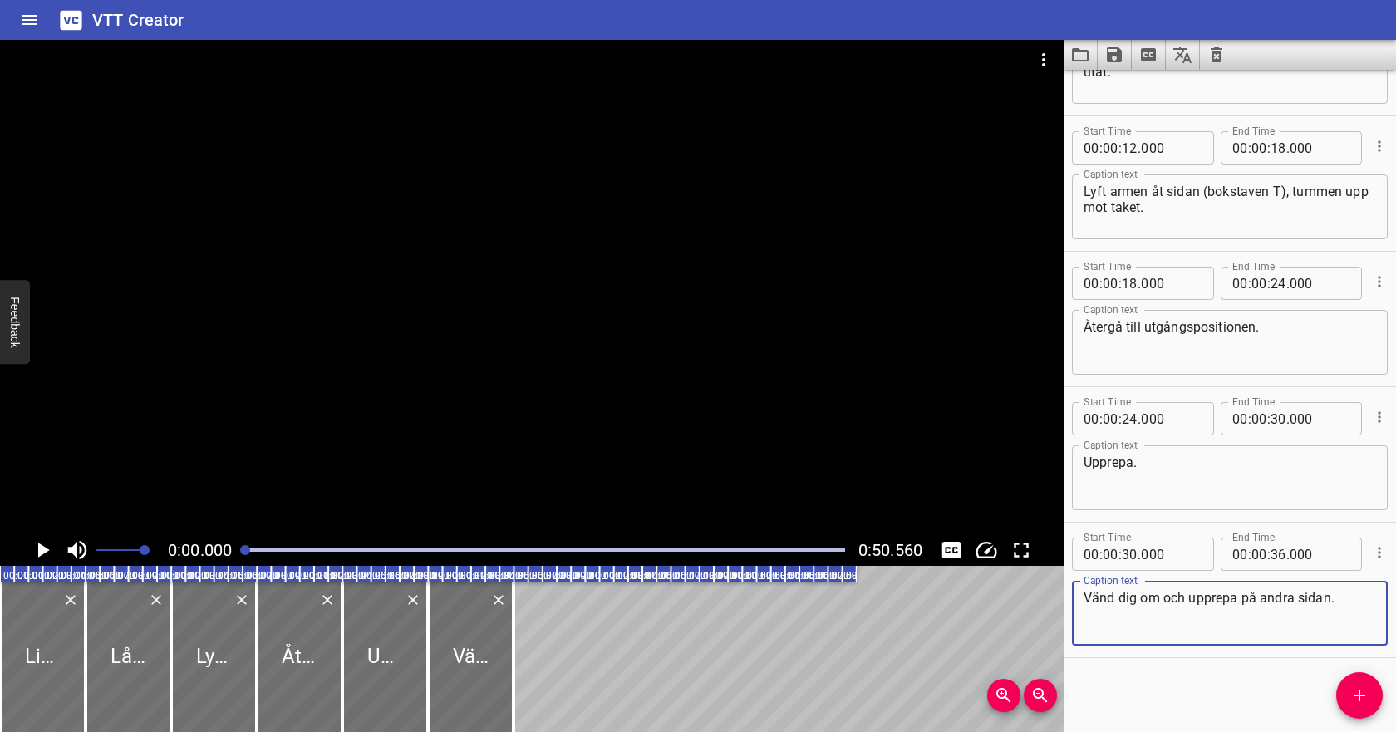
scroll to position [228, 0]
click at [48, 549] on icon "Play/Pause" at bounding box center [44, 549] width 12 height 15
click at [48, 549] on icon "Play/Pause" at bounding box center [43, 549] width 12 height 15
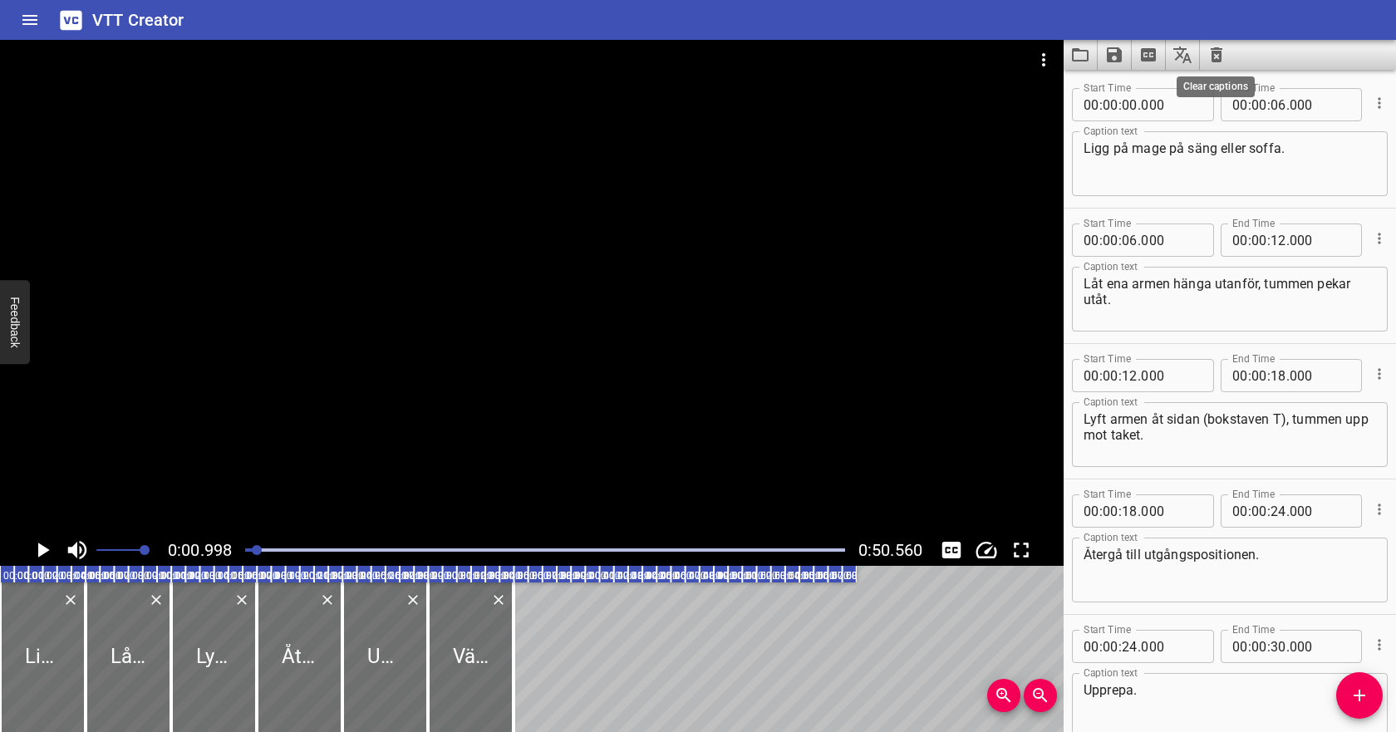
click at [1219, 45] on icon "Clear captions" at bounding box center [1216, 55] width 20 height 20
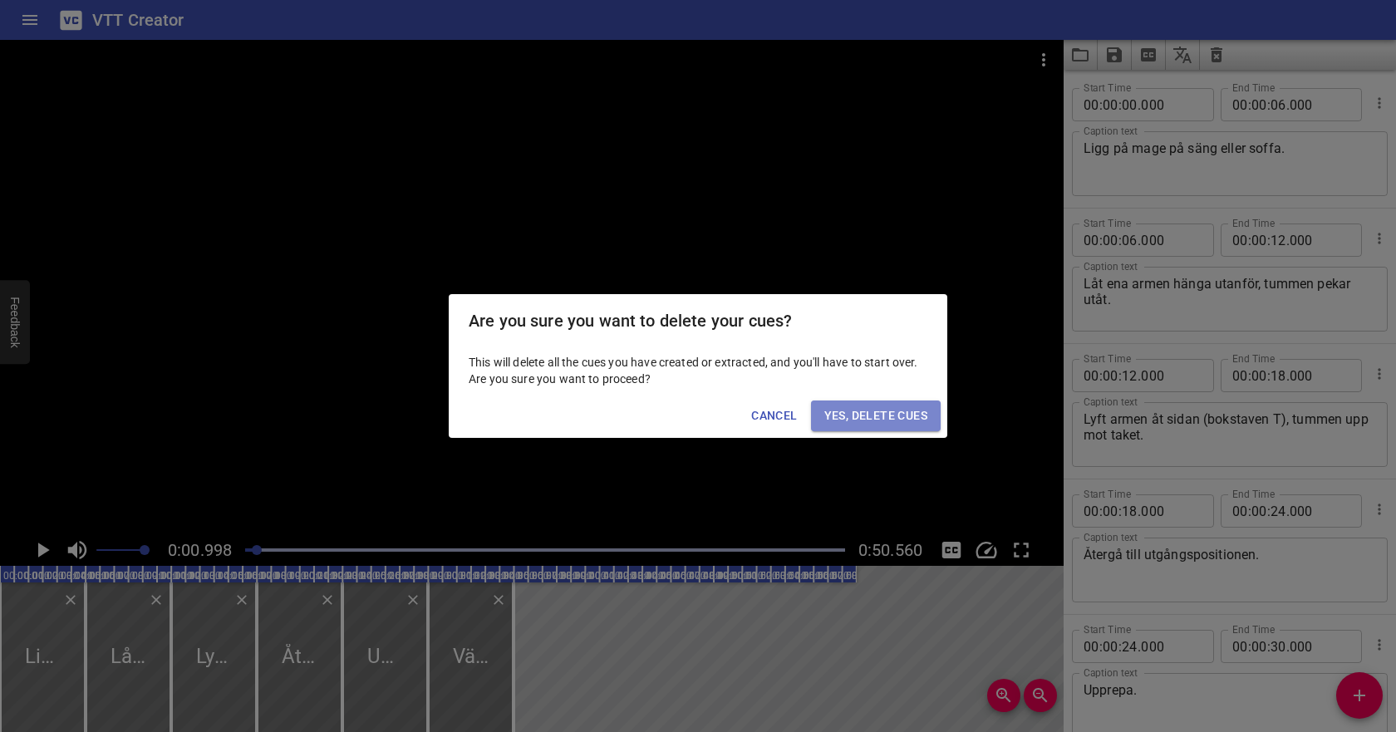
click at [920, 415] on span "Yes, Delete Cues" at bounding box center [875, 415] width 103 height 21
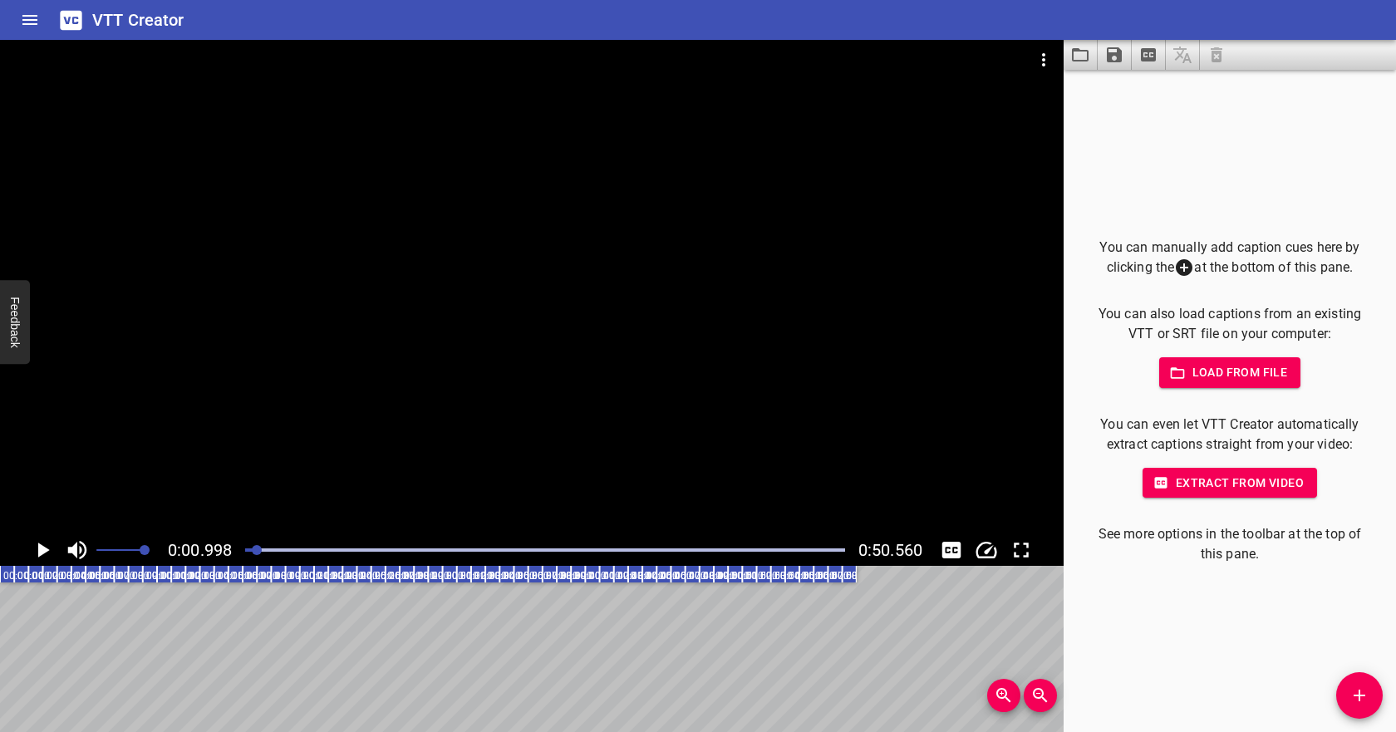
click at [1047, 66] on icon "Video Options" at bounding box center [1043, 60] width 20 height 20
click at [1050, 66] on li "Select New Video File..." at bounding box center [1105, 62] width 165 height 30
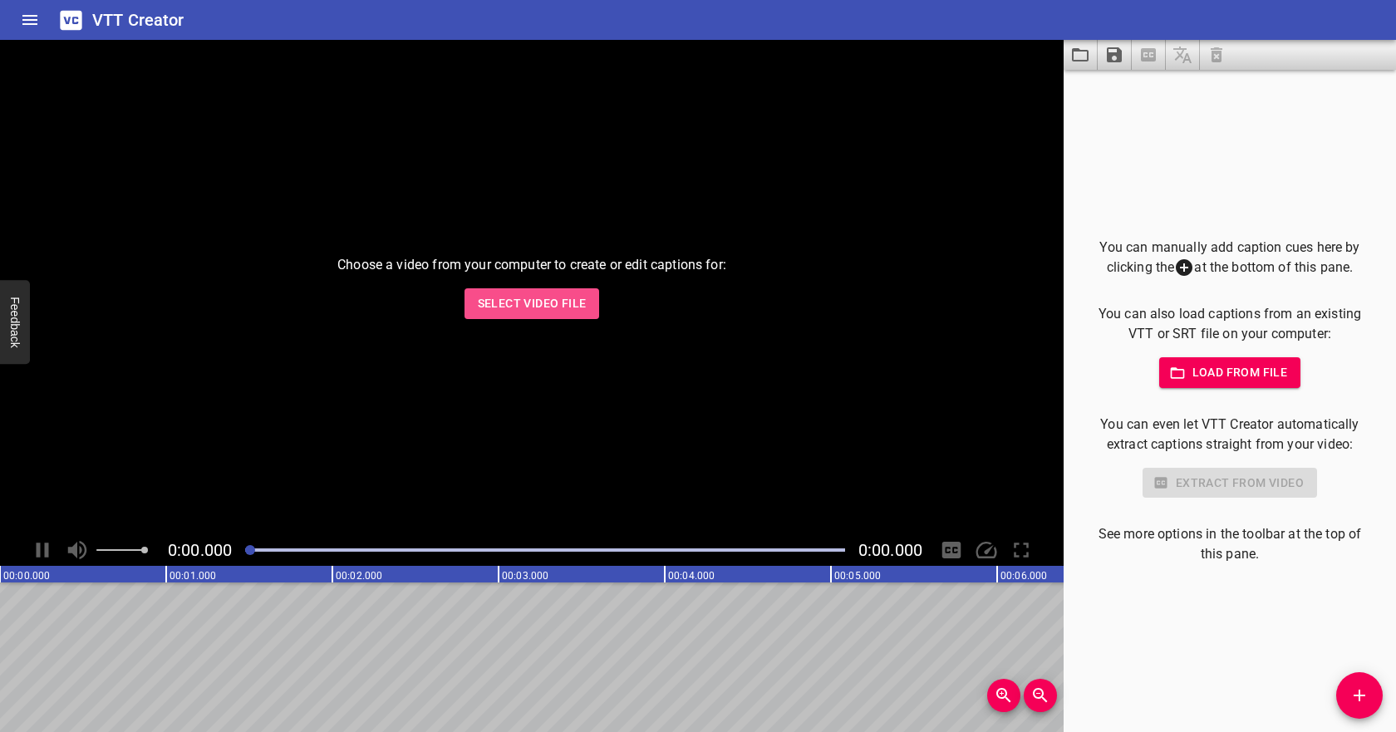
click at [563, 305] on span "Select Video File" at bounding box center [532, 303] width 109 height 21
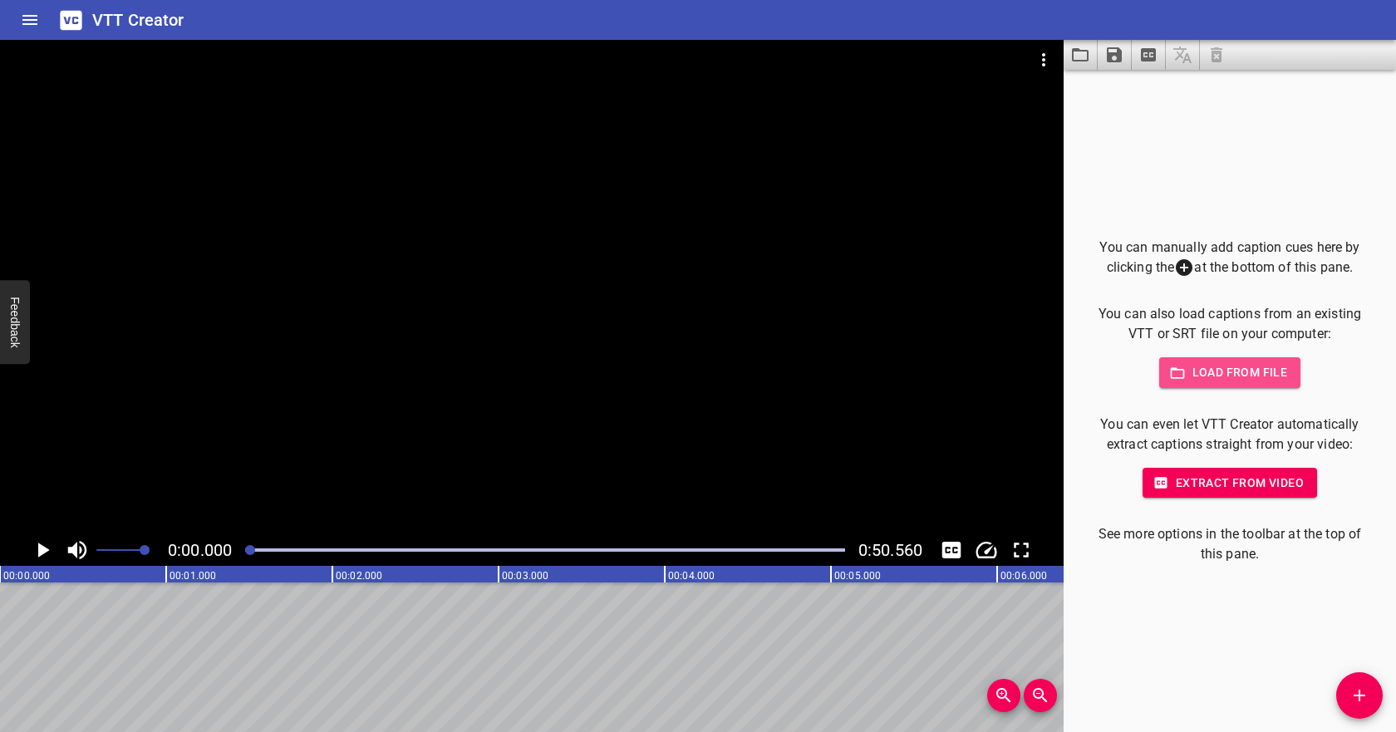
click at [1208, 366] on span "Load from file" at bounding box center [1229, 372] width 115 height 21
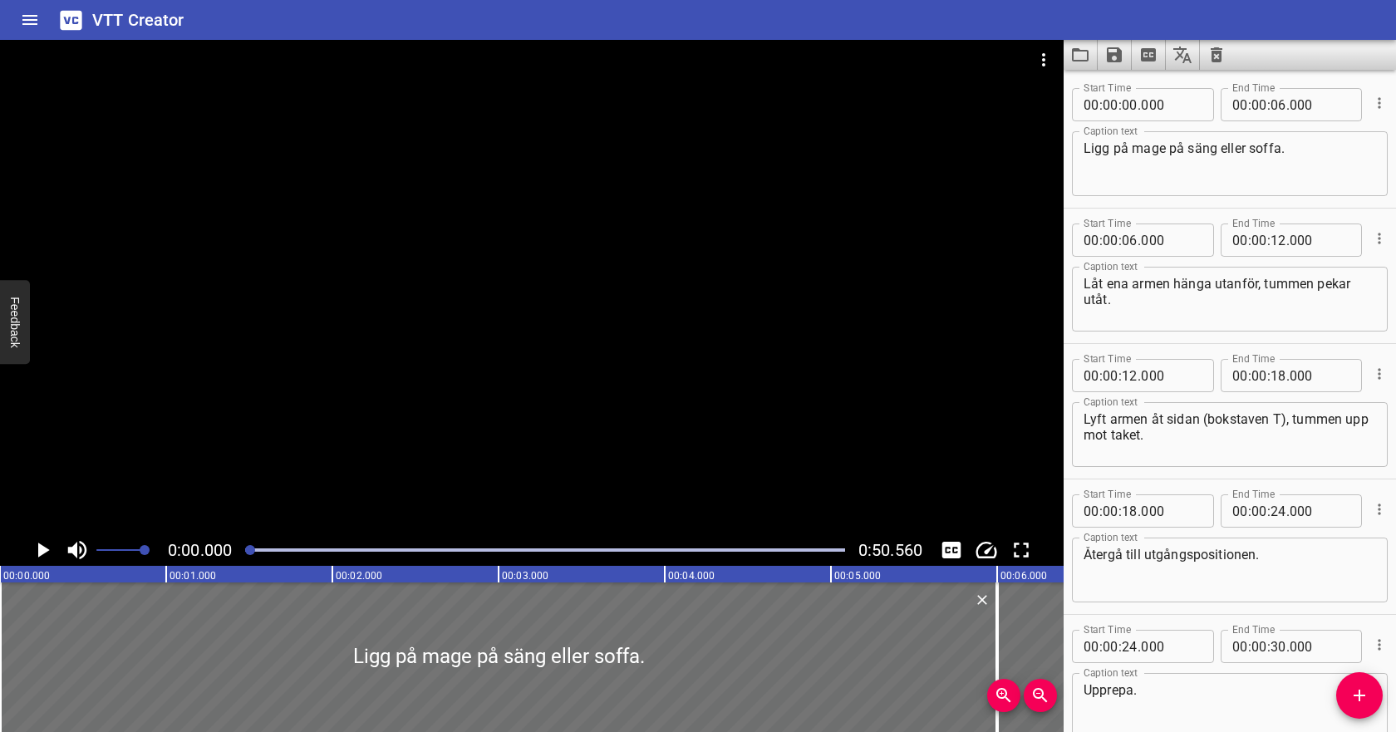
click at [1040, 702] on icon "Zoom Out" at bounding box center [1040, 695] width 20 height 20
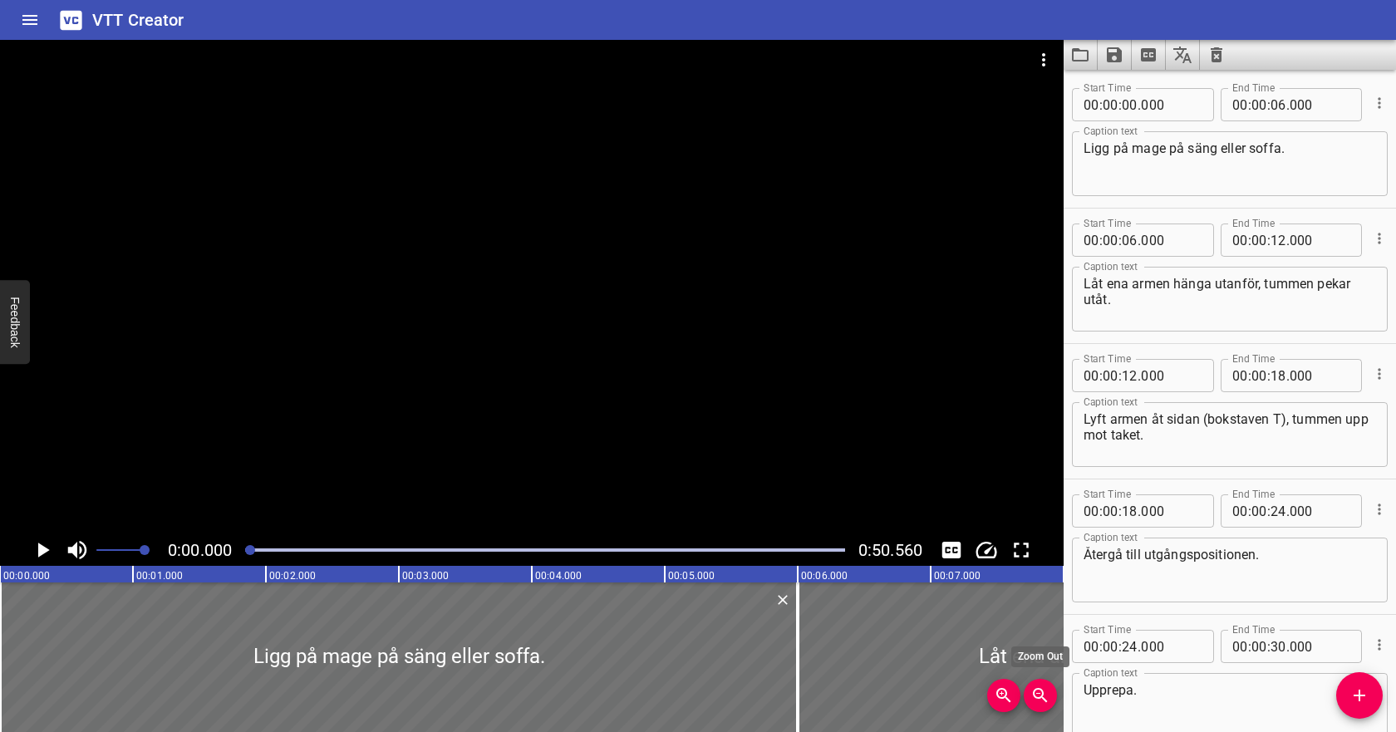
click at [1040, 702] on icon "Zoom Out" at bounding box center [1040, 695] width 20 height 20
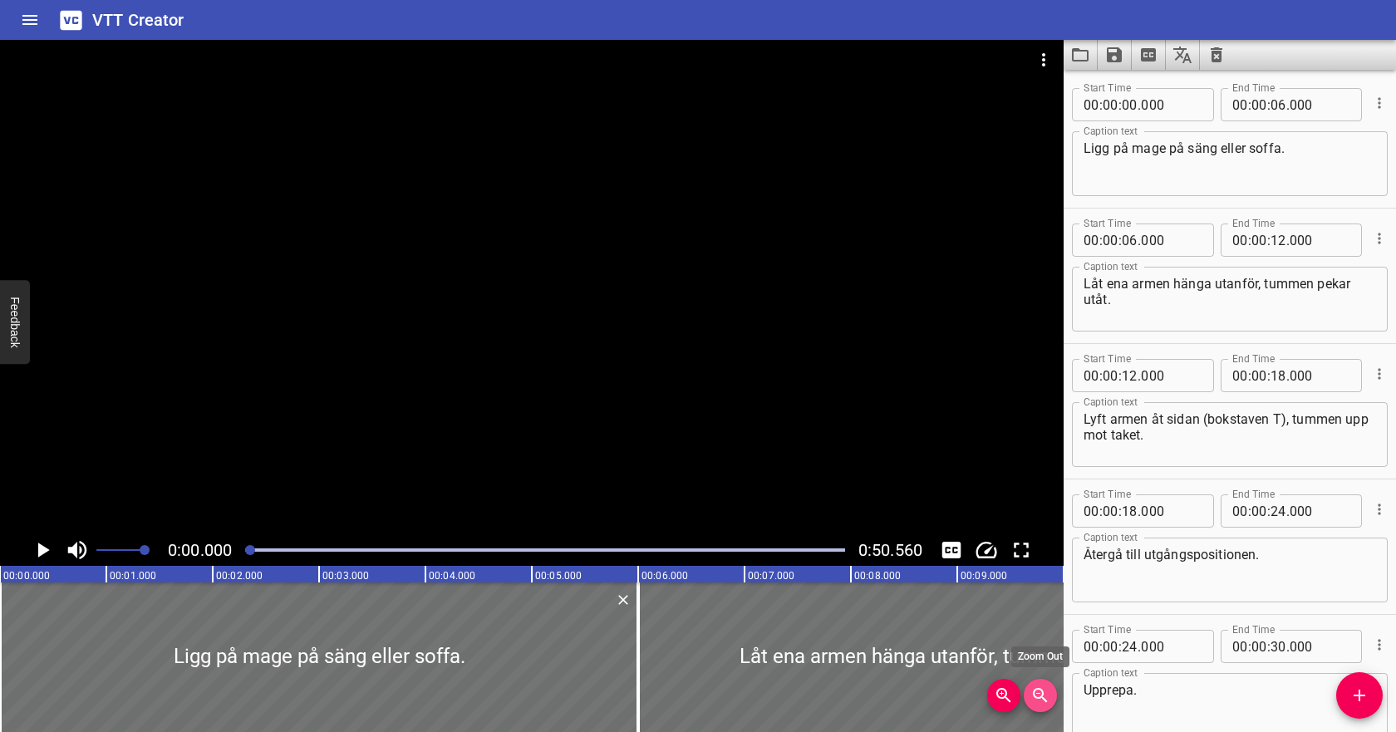
click at [1040, 702] on icon "Zoom Out" at bounding box center [1040, 695] width 20 height 20
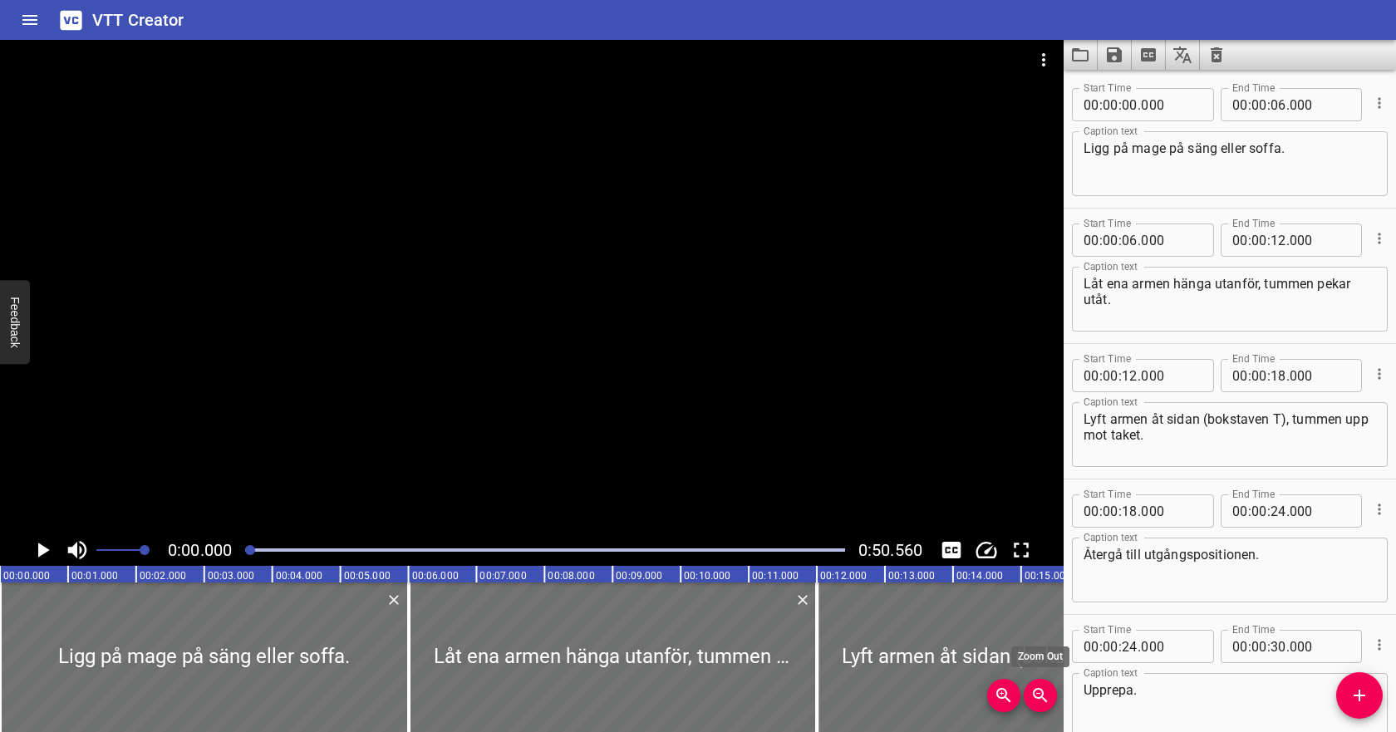
click at [1040, 702] on icon "Zoom Out" at bounding box center [1040, 695] width 20 height 20
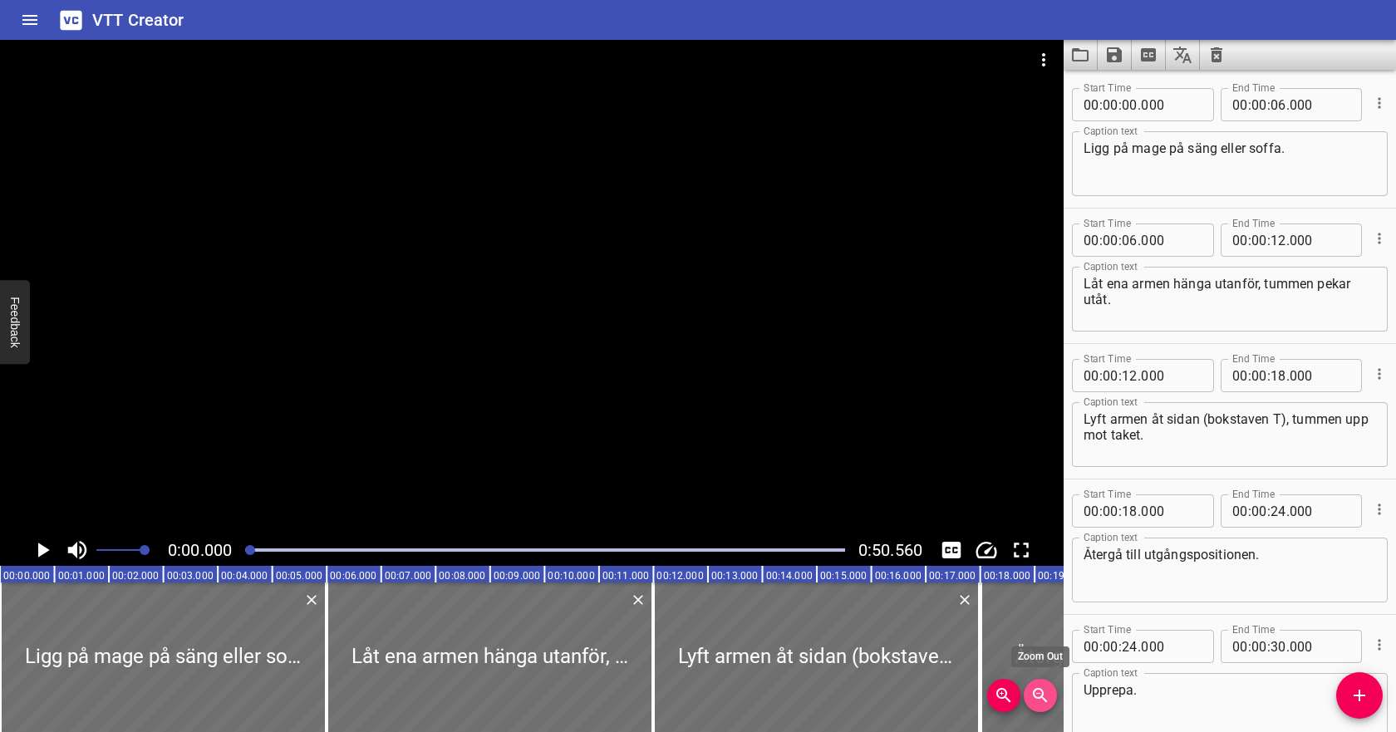
click at [1040, 702] on icon "Zoom Out" at bounding box center [1040, 695] width 20 height 20
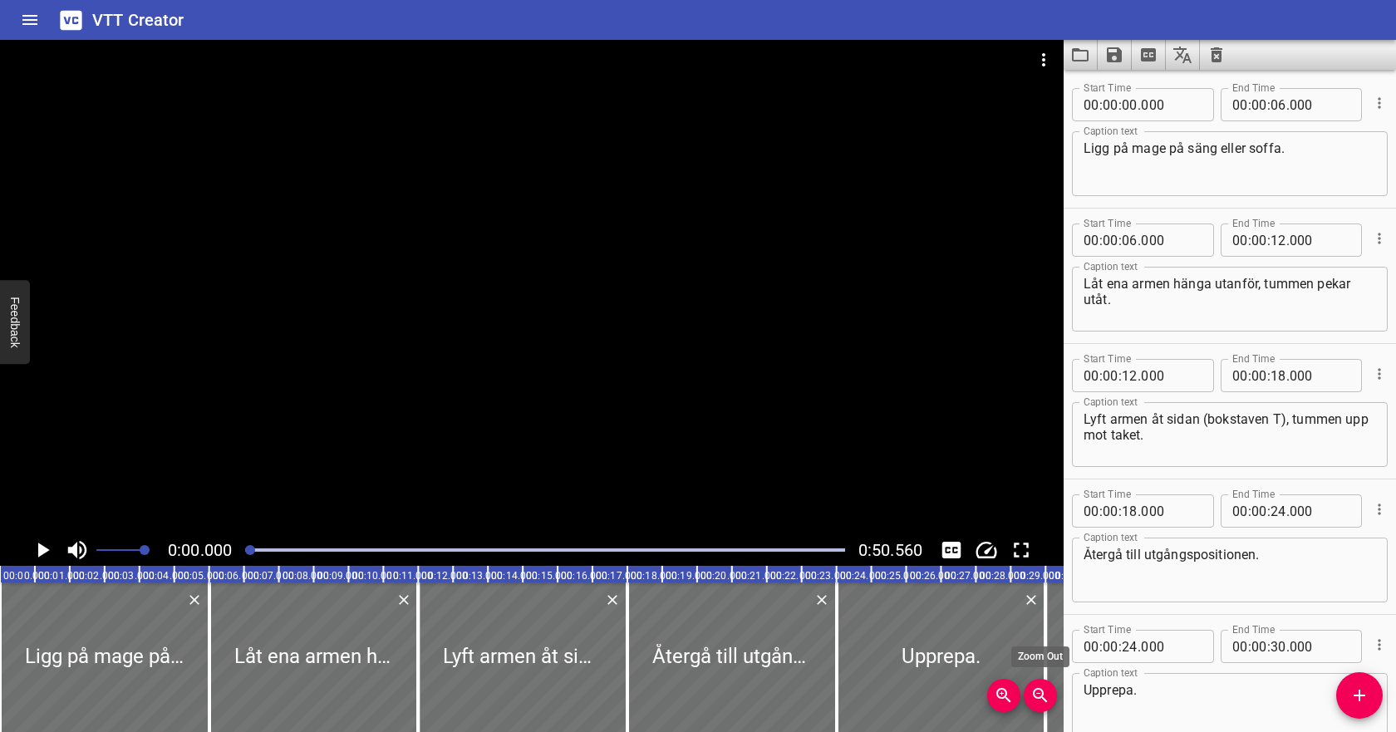
click at [1040, 702] on icon "Zoom Out" at bounding box center [1040, 695] width 20 height 20
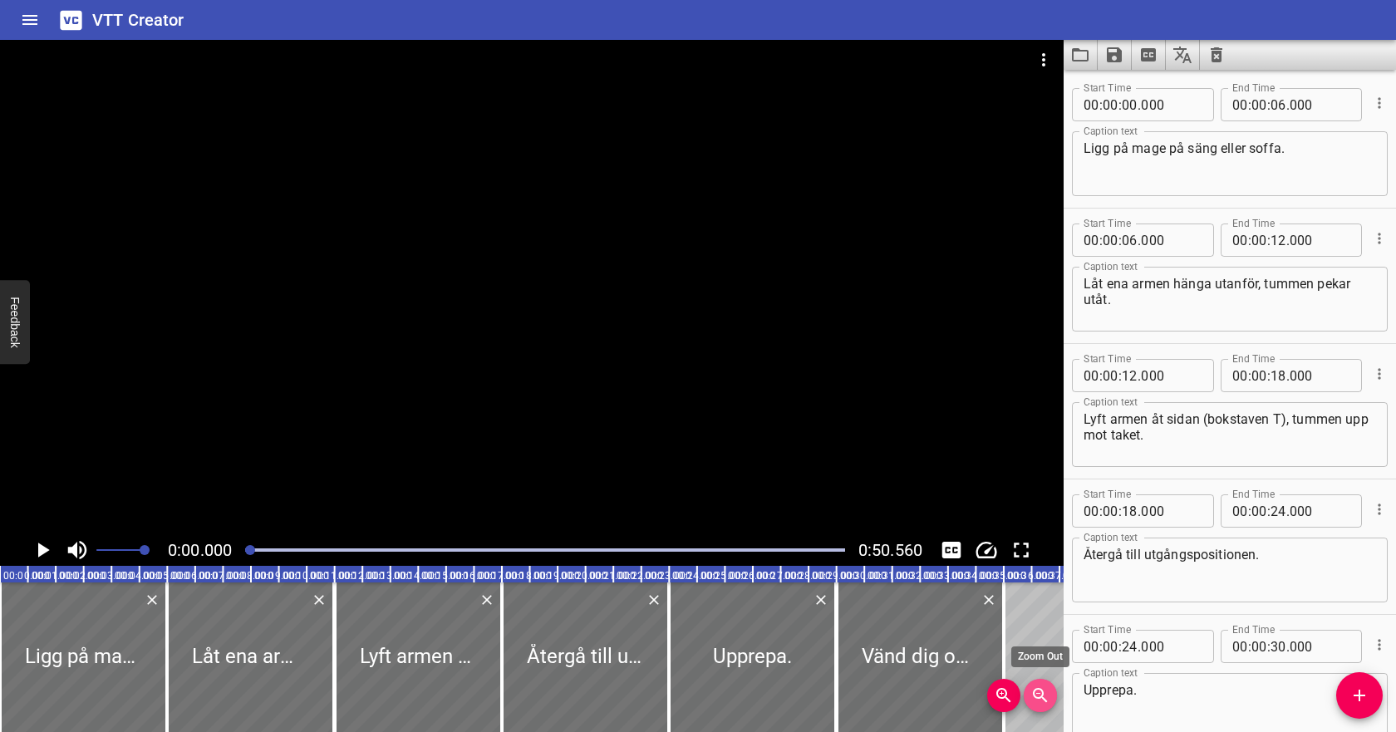
click at [1040, 702] on icon "Zoom Out" at bounding box center [1040, 695] width 20 height 20
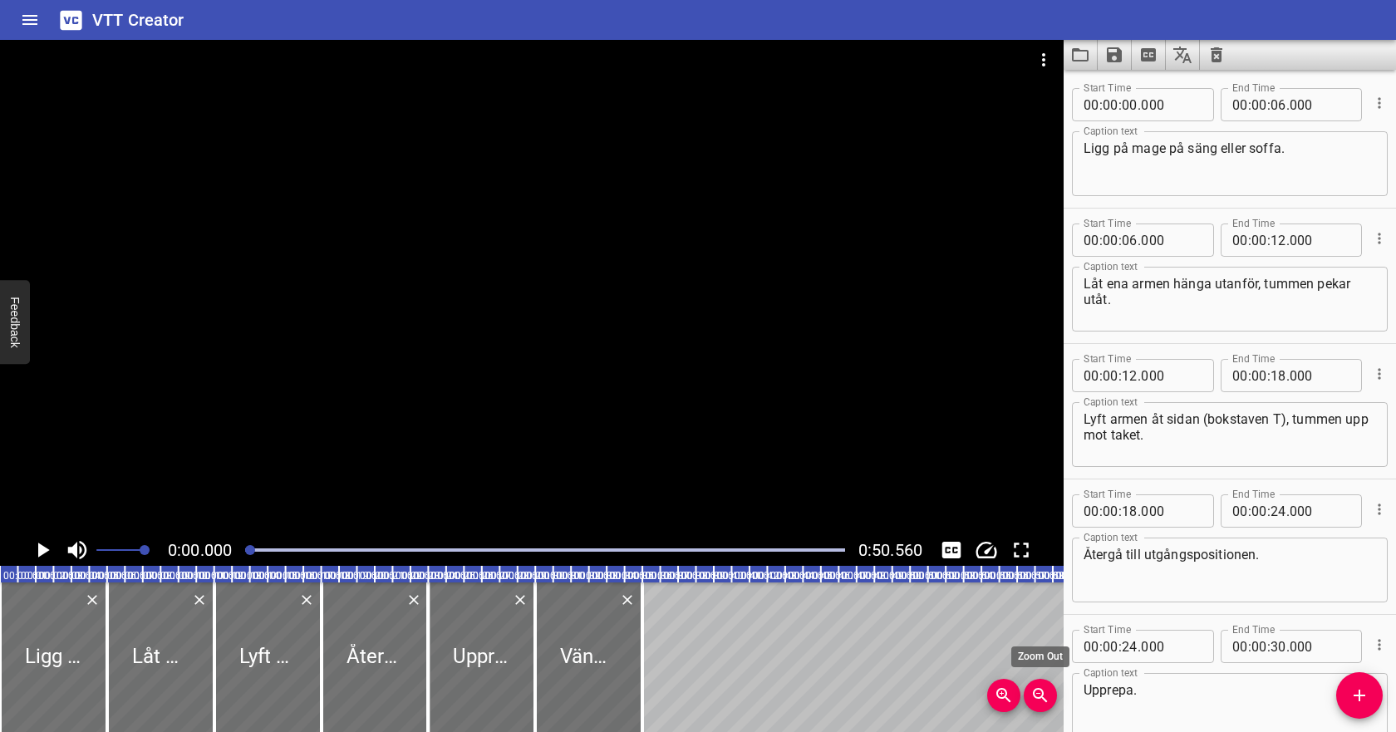
click at [1040, 702] on icon "Zoom Out" at bounding box center [1040, 695] width 20 height 20
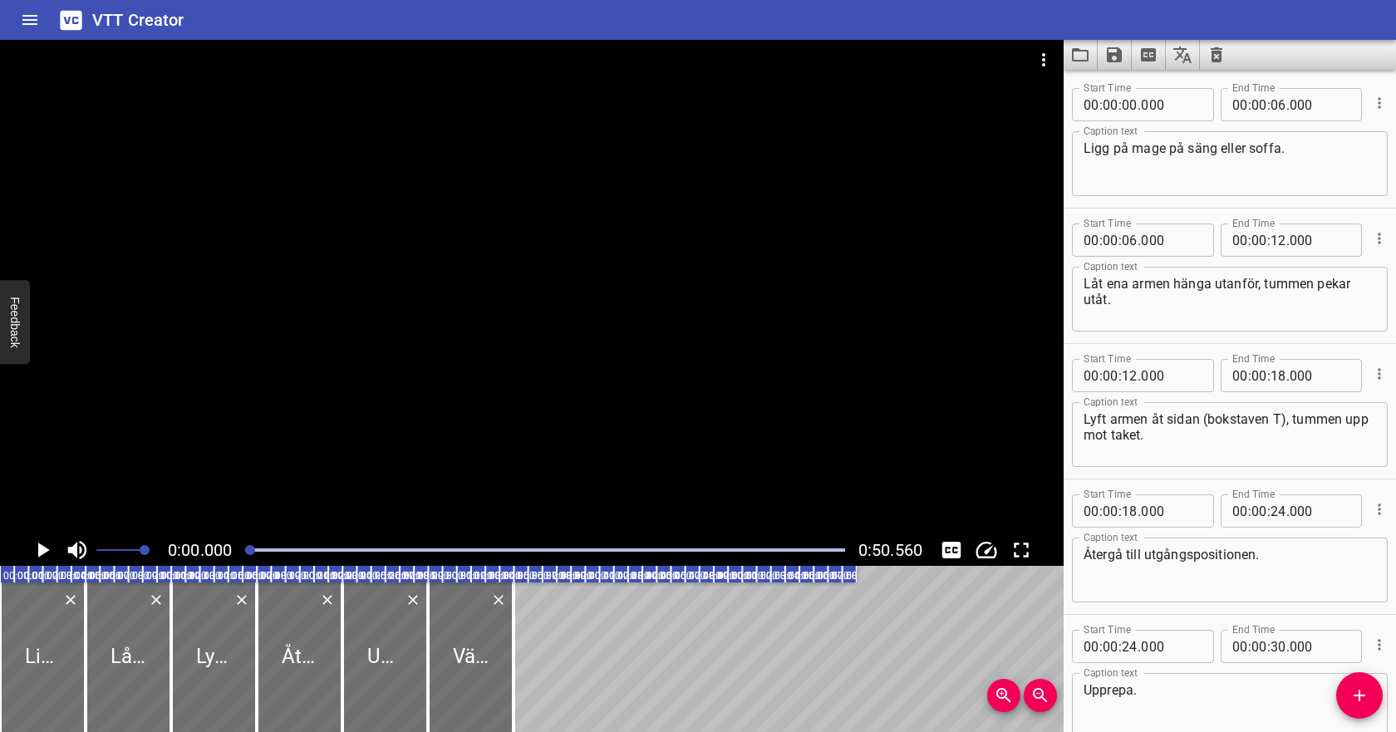
click at [1007, 699] on icon "Zoom In" at bounding box center [1003, 695] width 14 height 14
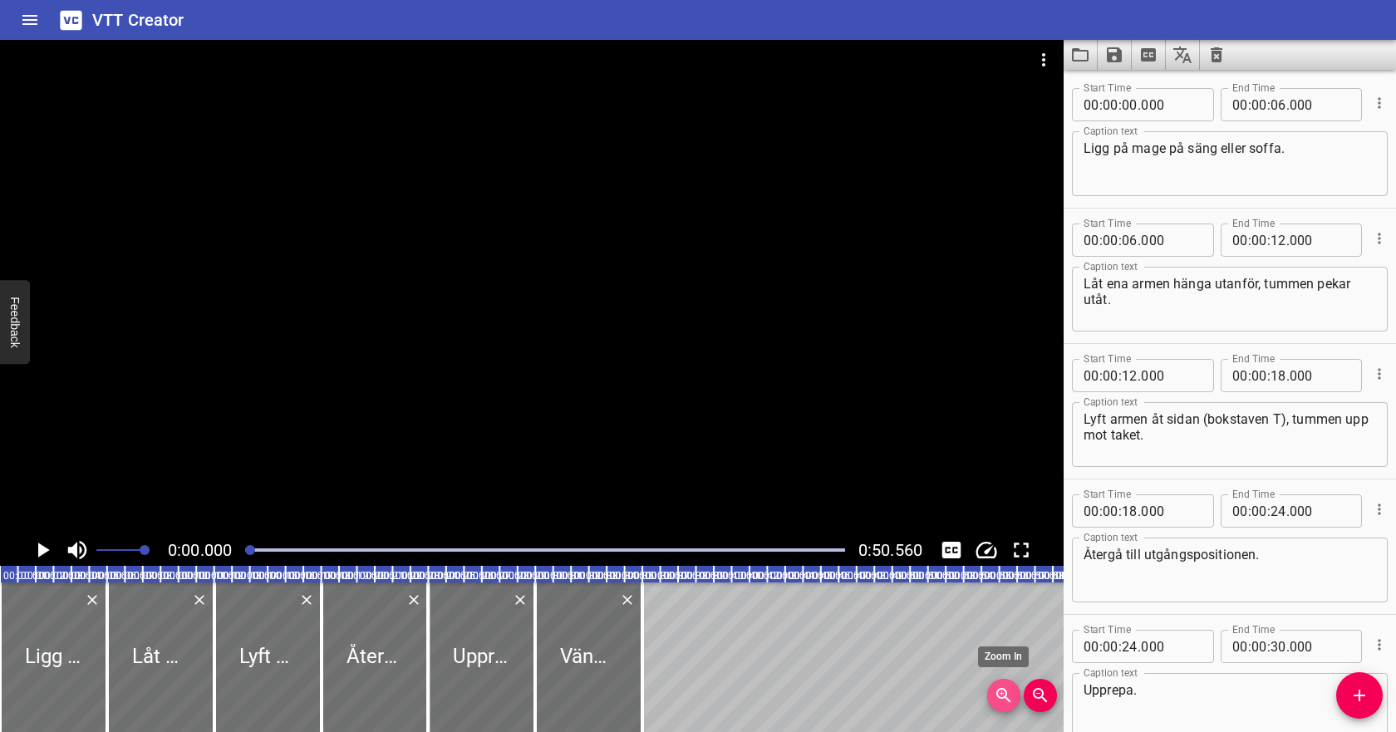
click at [1007, 699] on icon "Zoom In" at bounding box center [1003, 695] width 14 height 14
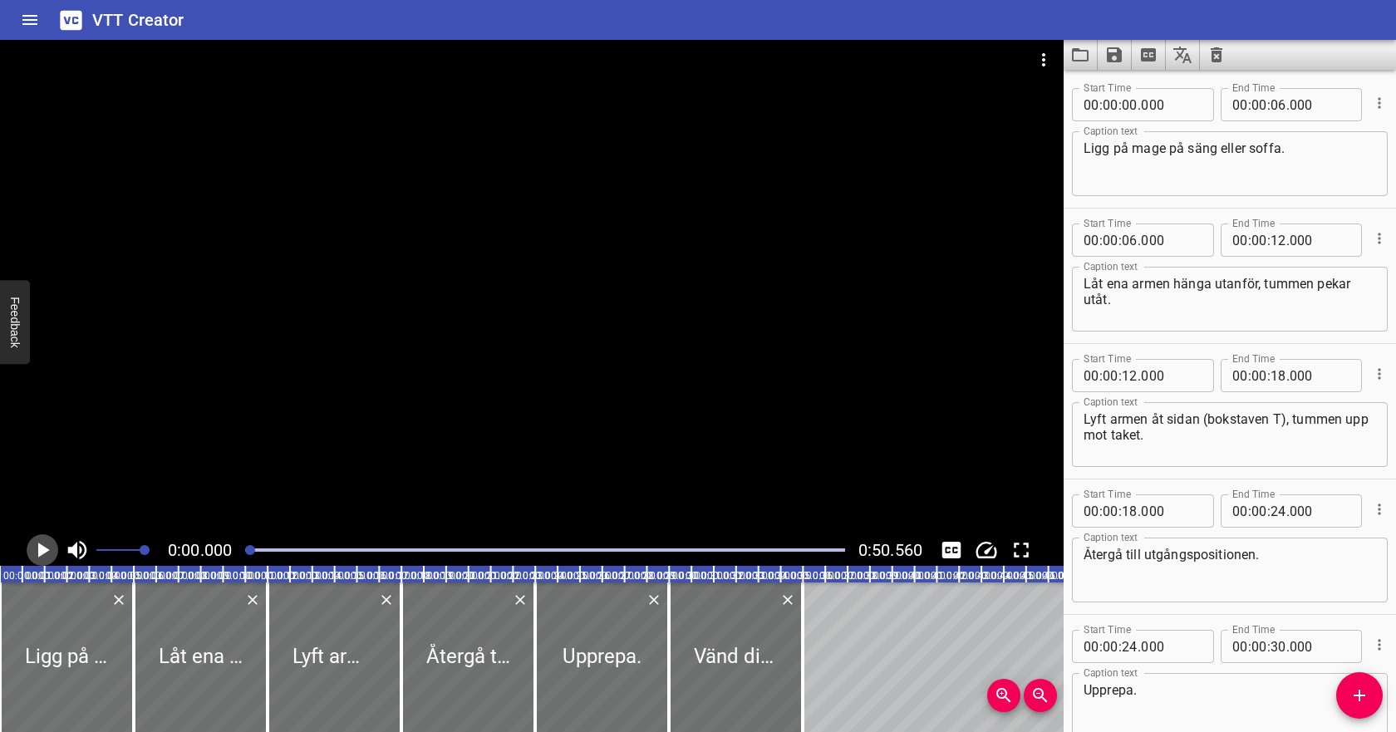
click at [47, 550] on icon "Play/Pause" at bounding box center [44, 549] width 12 height 15
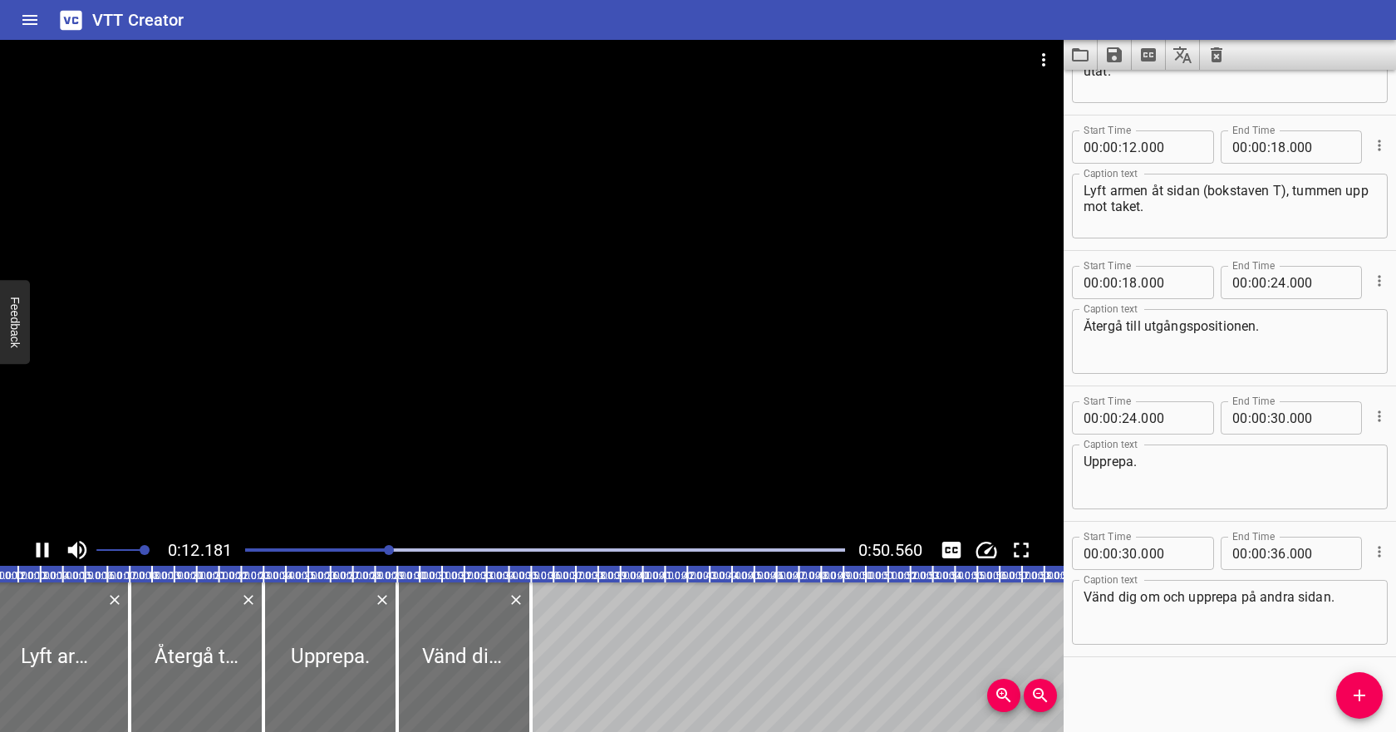
scroll to position [0, 275]
click at [47, 547] on icon "Play/Pause" at bounding box center [43, 549] width 12 height 15
click at [50, 552] on icon "Play/Pause" at bounding box center [42, 549] width 25 height 25
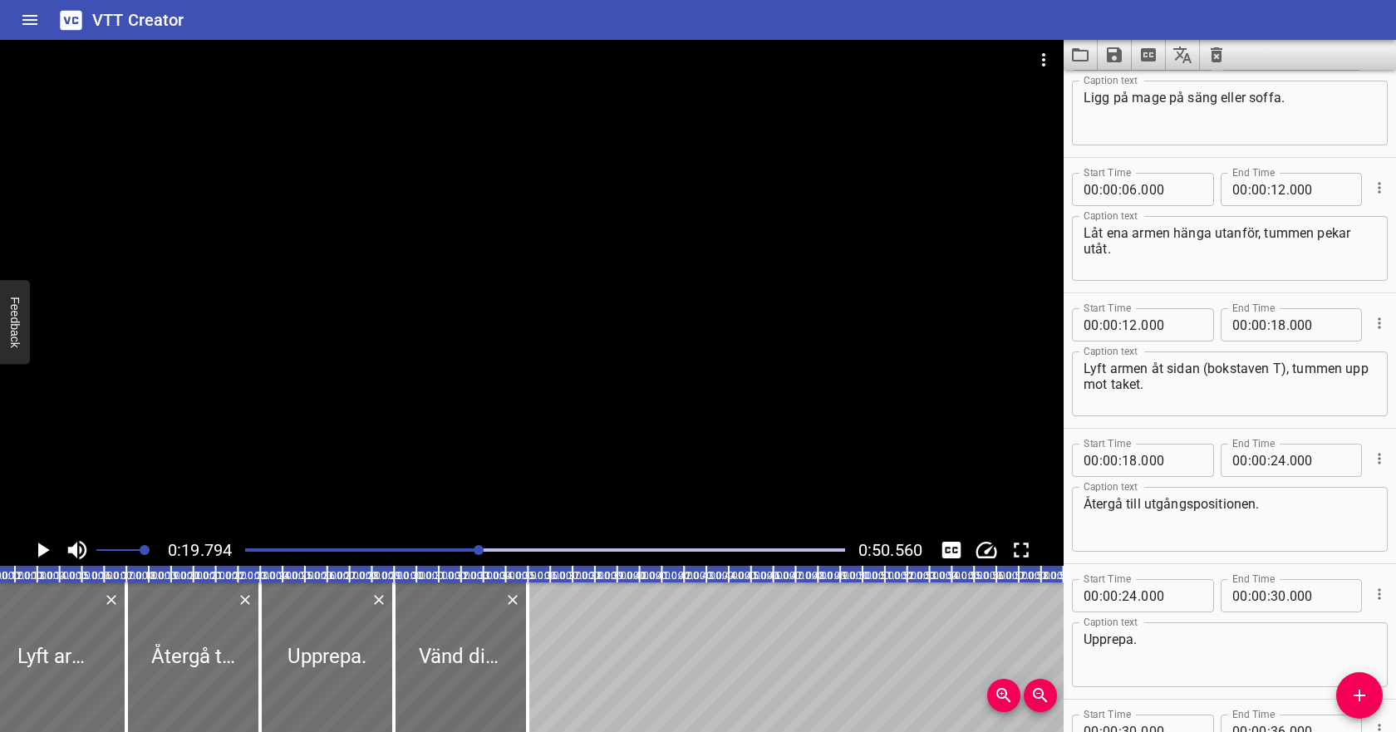
scroll to position [0, 0]
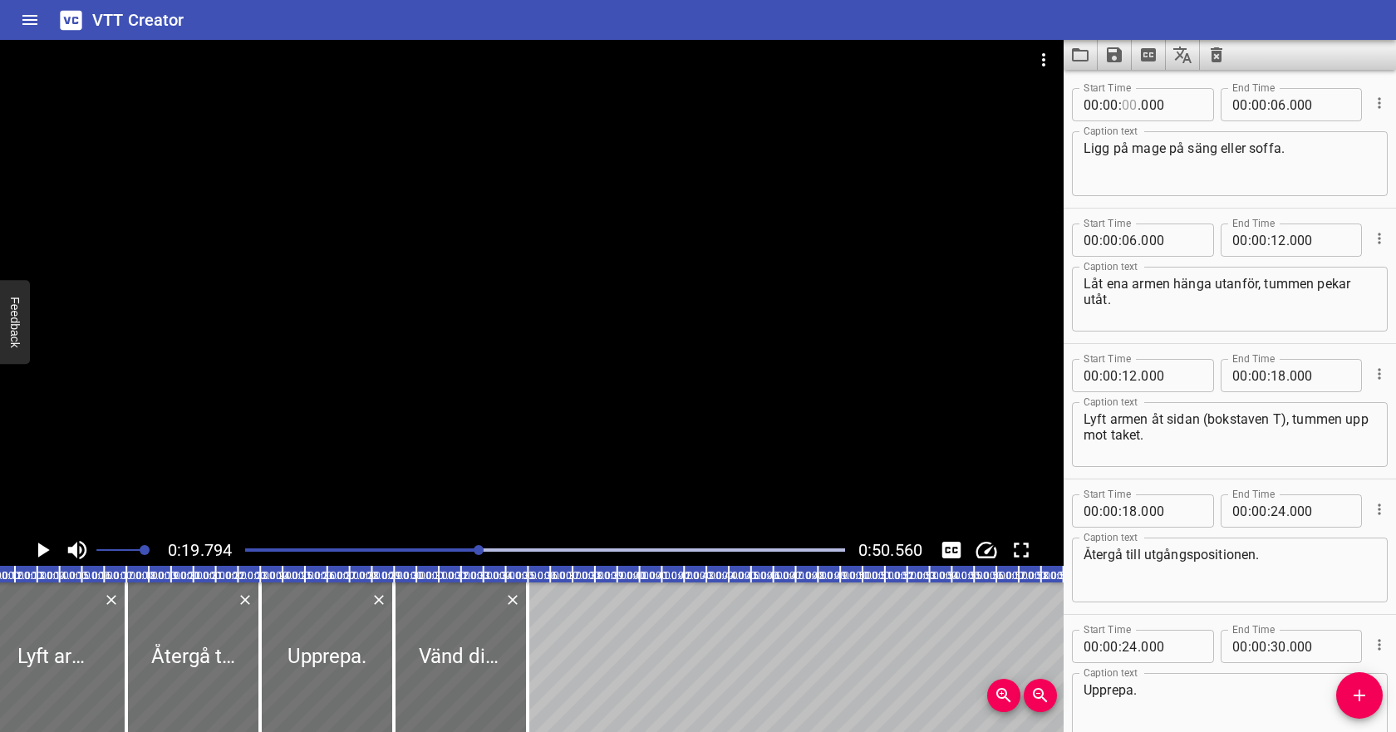
click at [1132, 111] on input "number" at bounding box center [1129, 104] width 16 height 33
type input "00"
type input "000"
click at [1130, 100] on input "number" at bounding box center [1129, 104] width 16 height 33
type input "02"
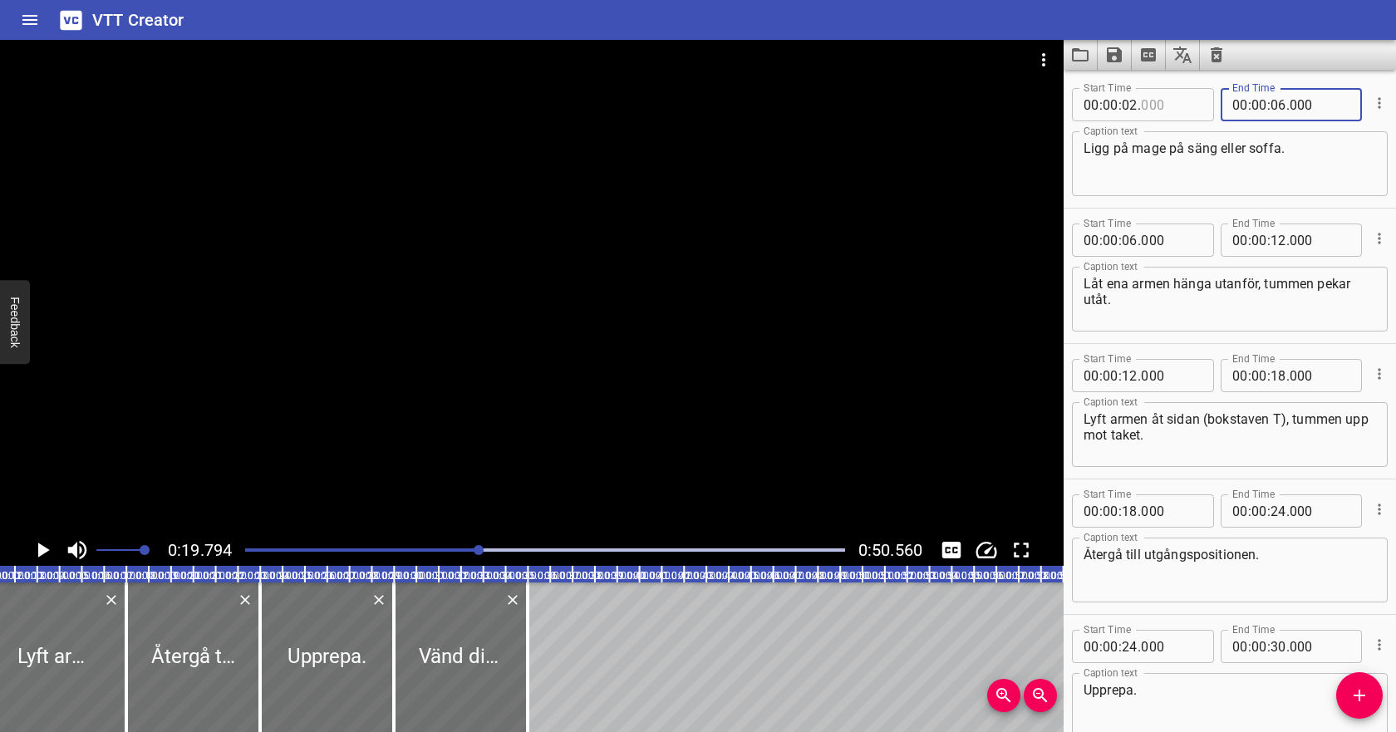
type input "000"
click at [1283, 101] on input "number" at bounding box center [1278, 104] width 16 height 33
type input "08"
type input "000"
click at [1132, 238] on input "number" at bounding box center [1129, 239] width 16 height 33
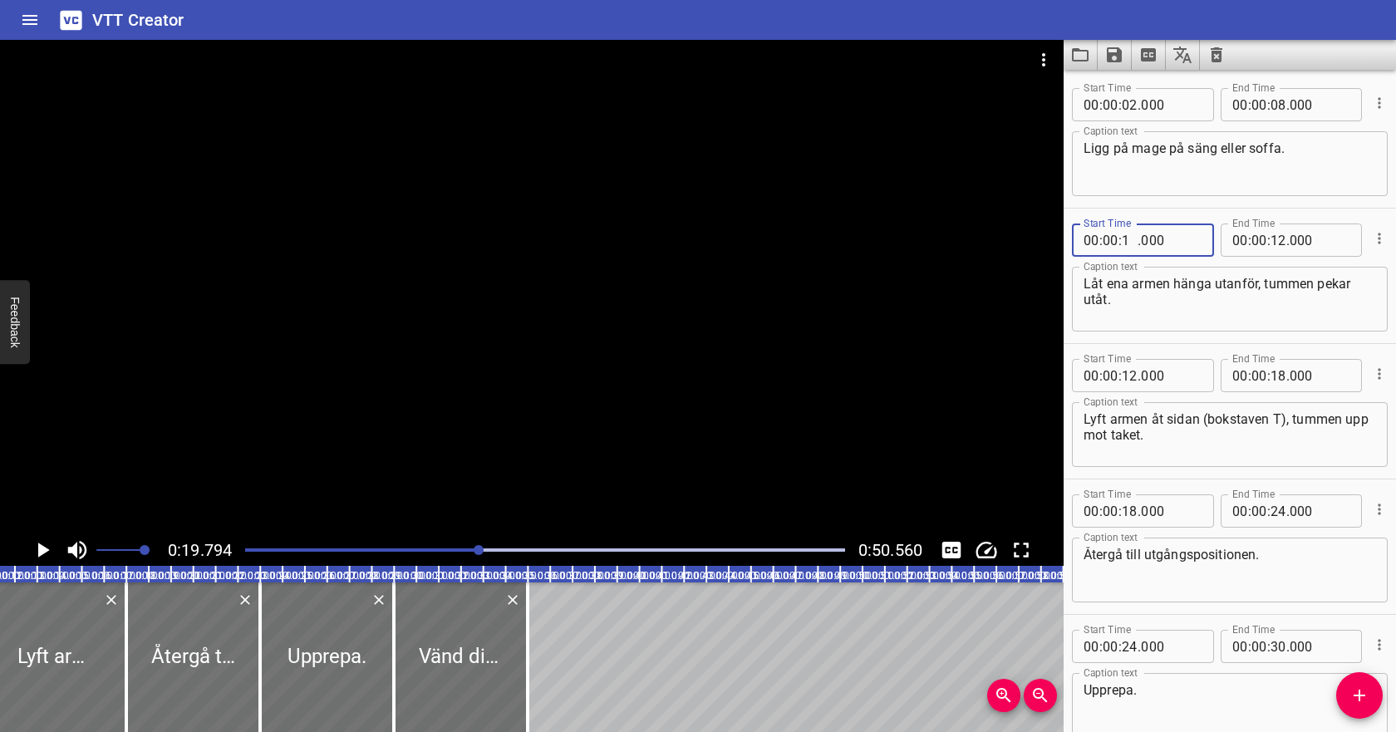
type input "10"
type input "000"
click at [1279, 243] on input "number" at bounding box center [1278, 239] width 16 height 33
type input "18"
type input "000"
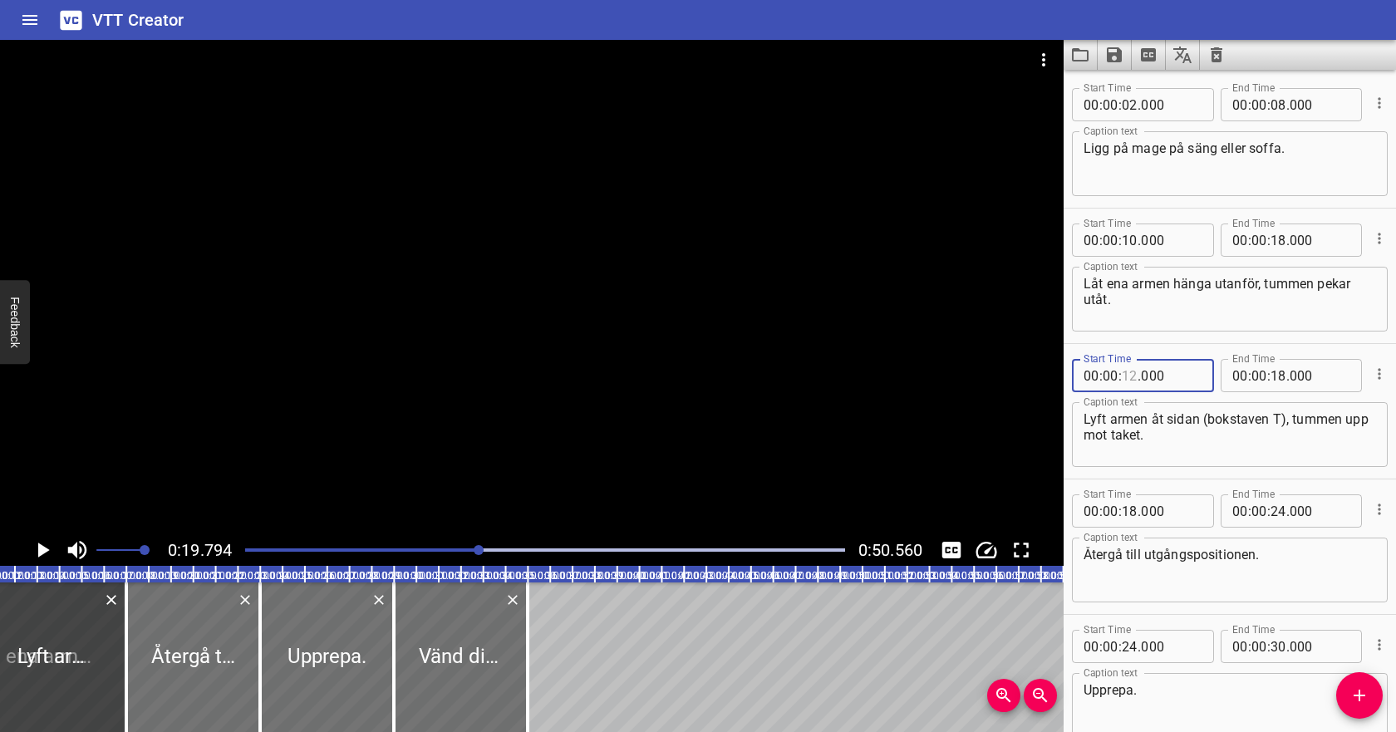
click at [1132, 375] on input "number" at bounding box center [1129, 375] width 16 height 33
type input "19"
type input "000"
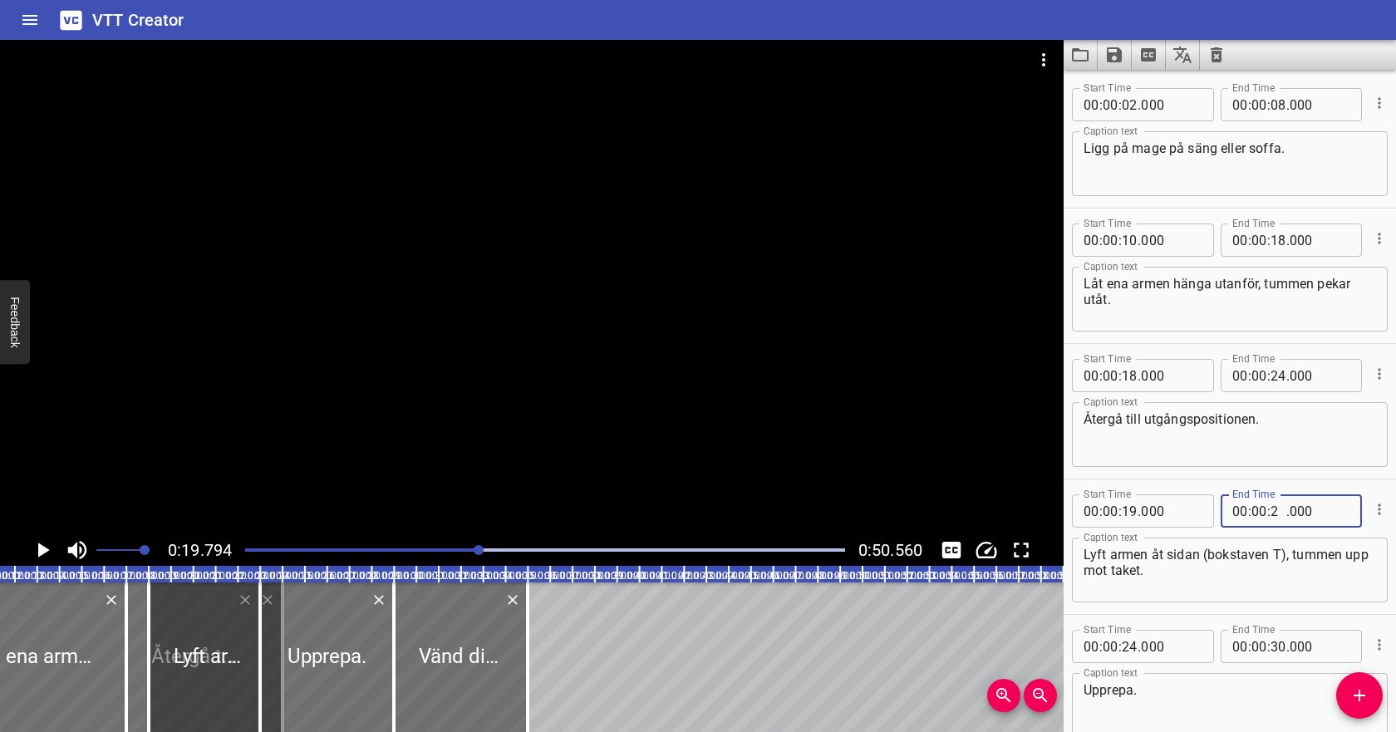
type input "20"
type input "000"
click at [1382, 373] on icon "Cue Options" at bounding box center [1379, 374] width 17 height 17
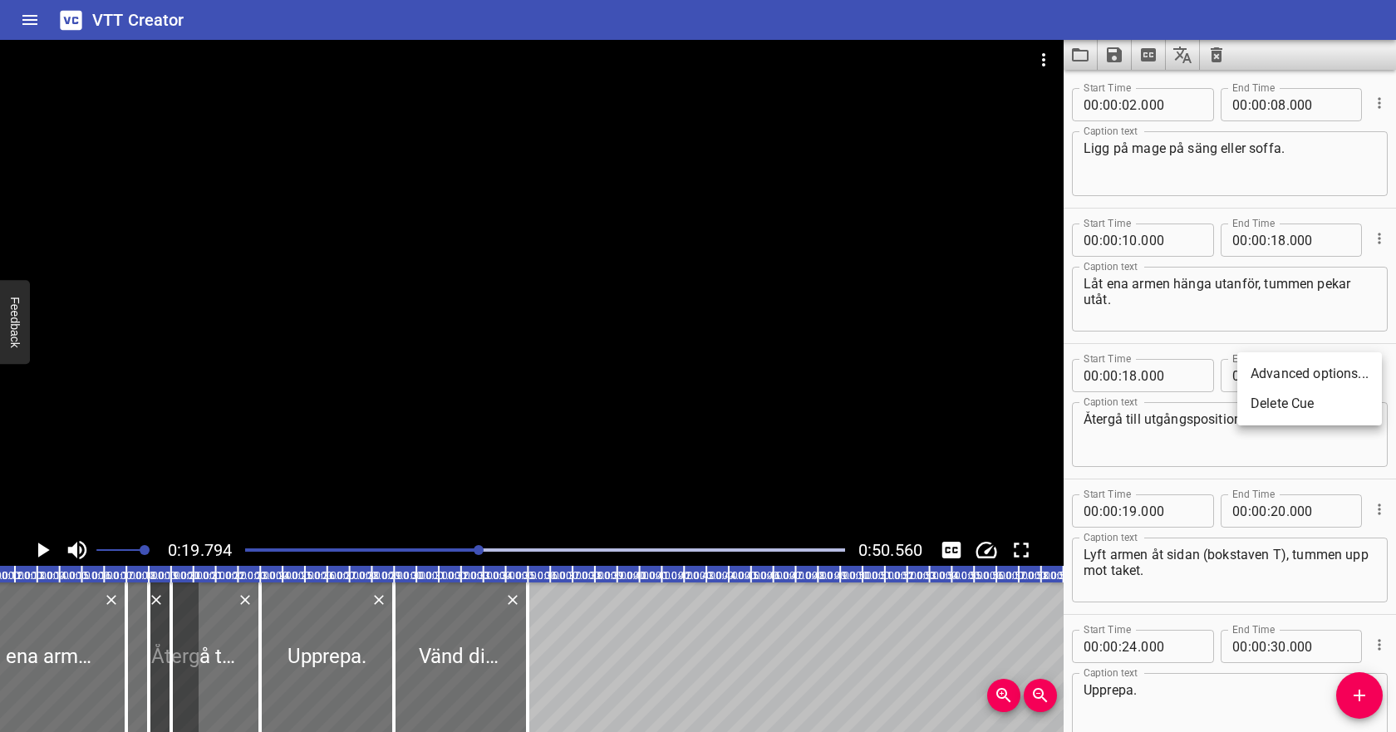
click at [1361, 399] on li "Delete Cue" at bounding box center [1309, 404] width 145 height 30
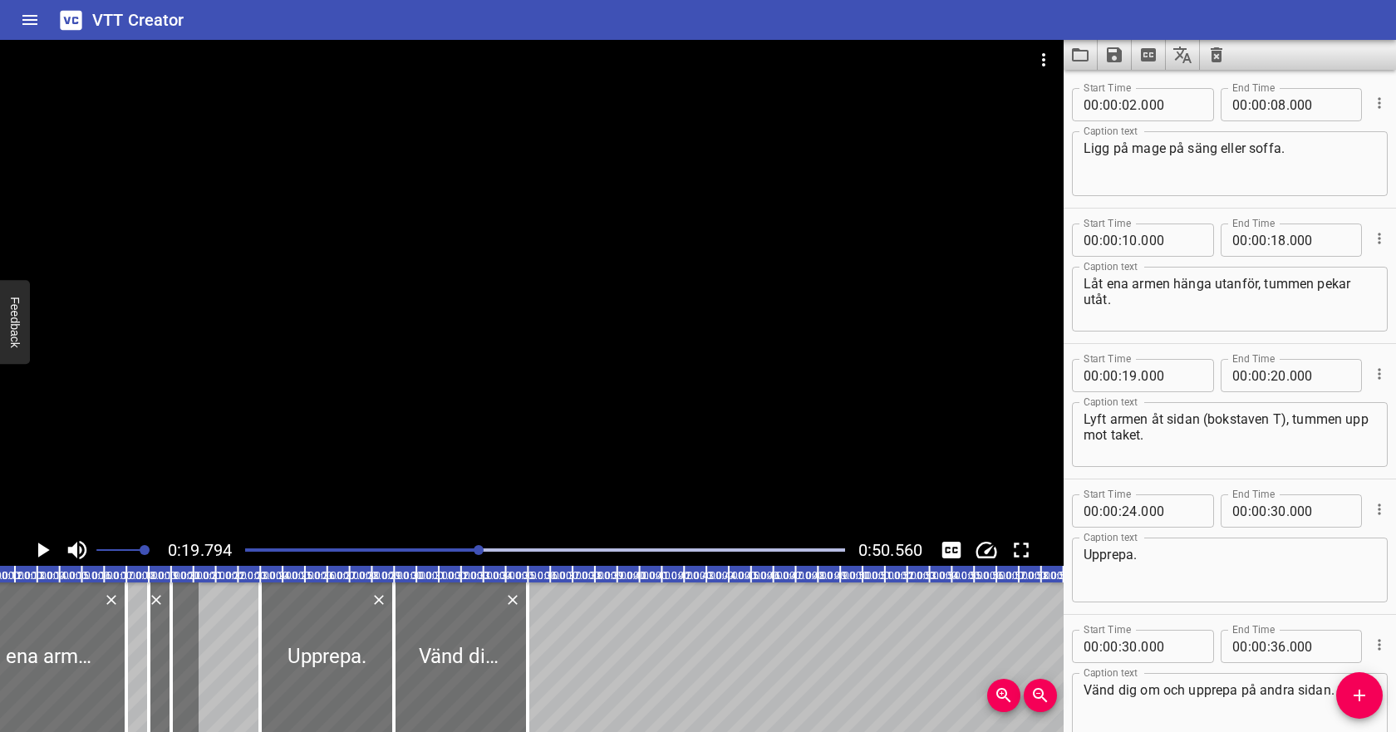
click at [302, 547] on div at bounding box center [545, 549] width 620 height 23
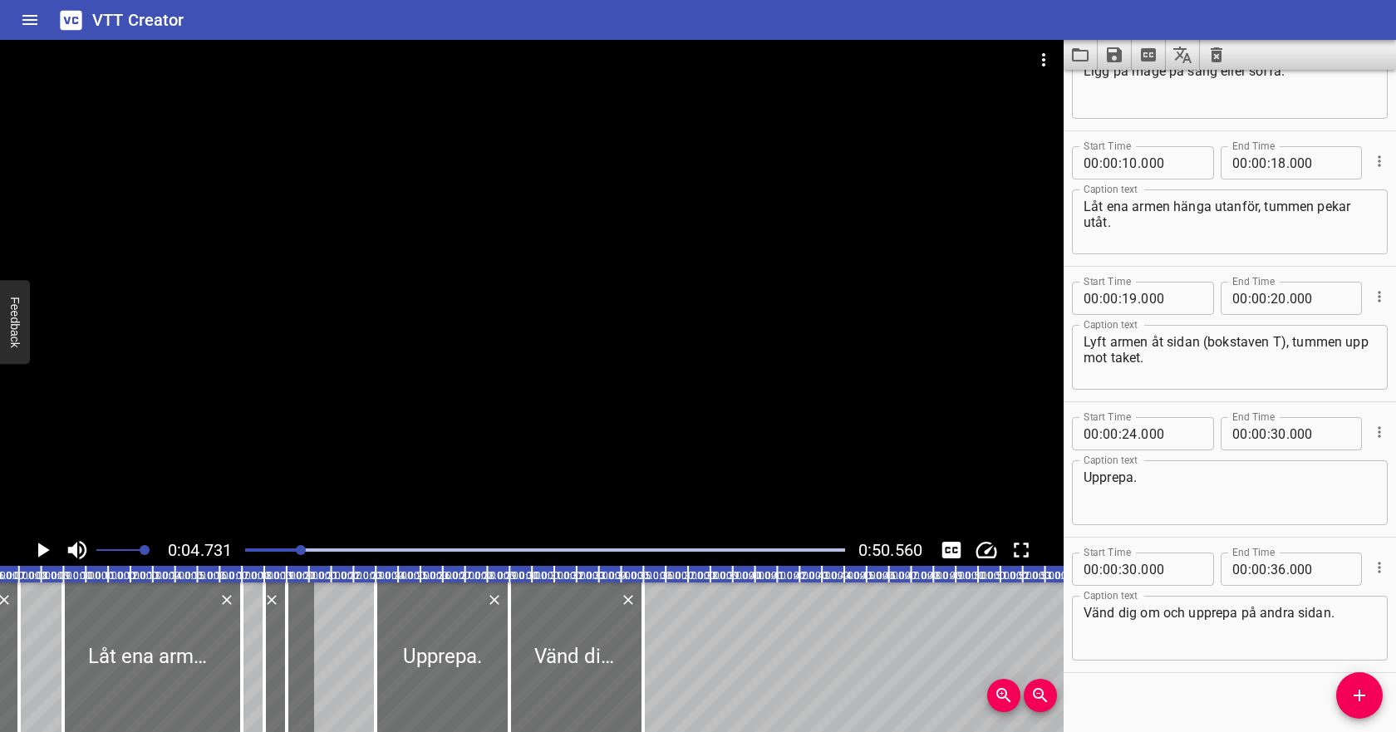
scroll to position [93, 0]
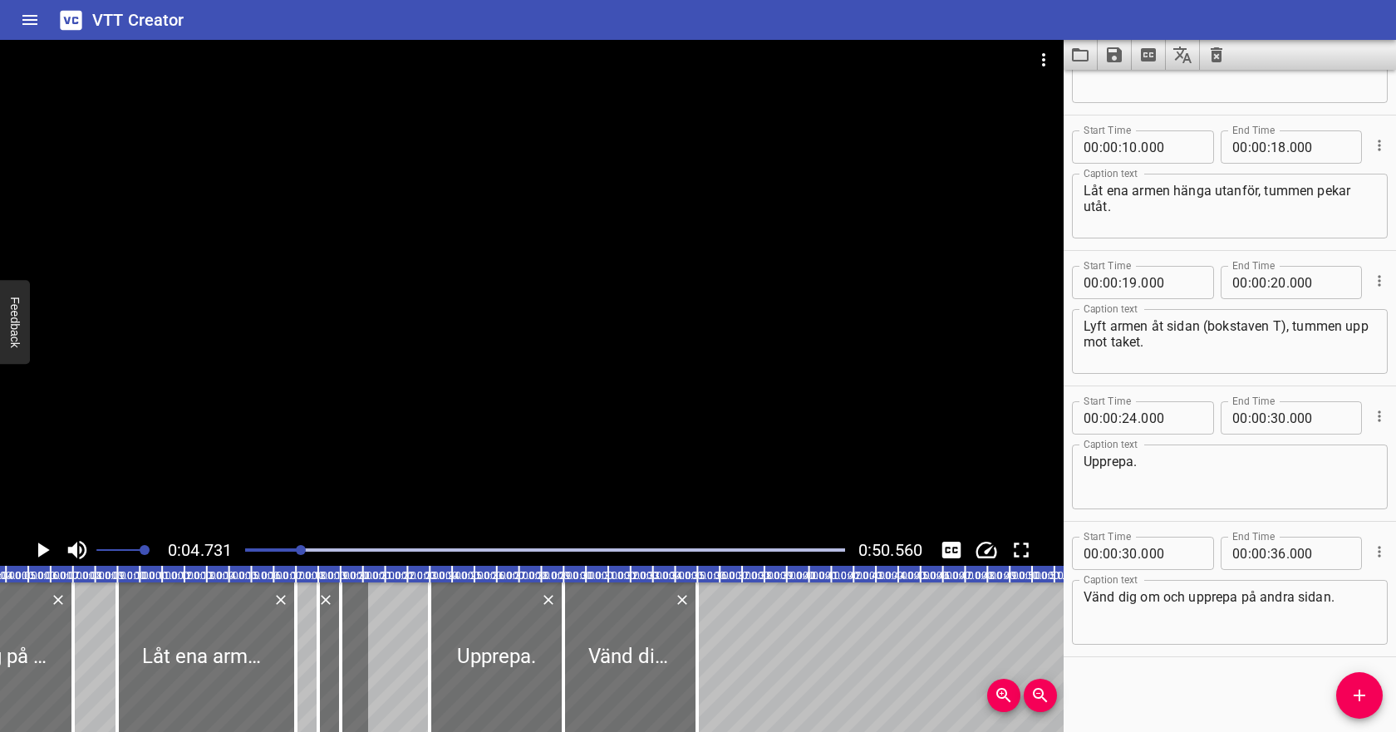
click at [35, 546] on icon "Play/Pause" at bounding box center [42, 549] width 25 height 25
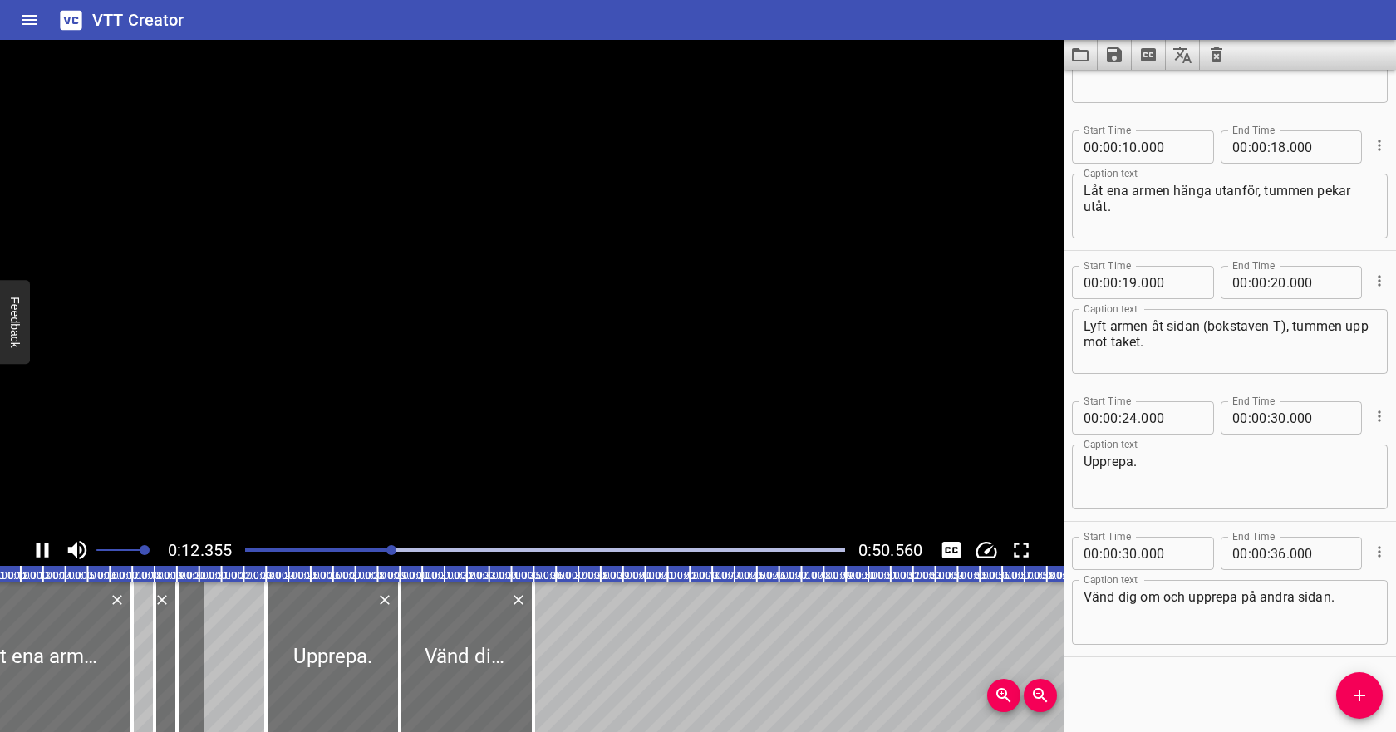
scroll to position [0, 275]
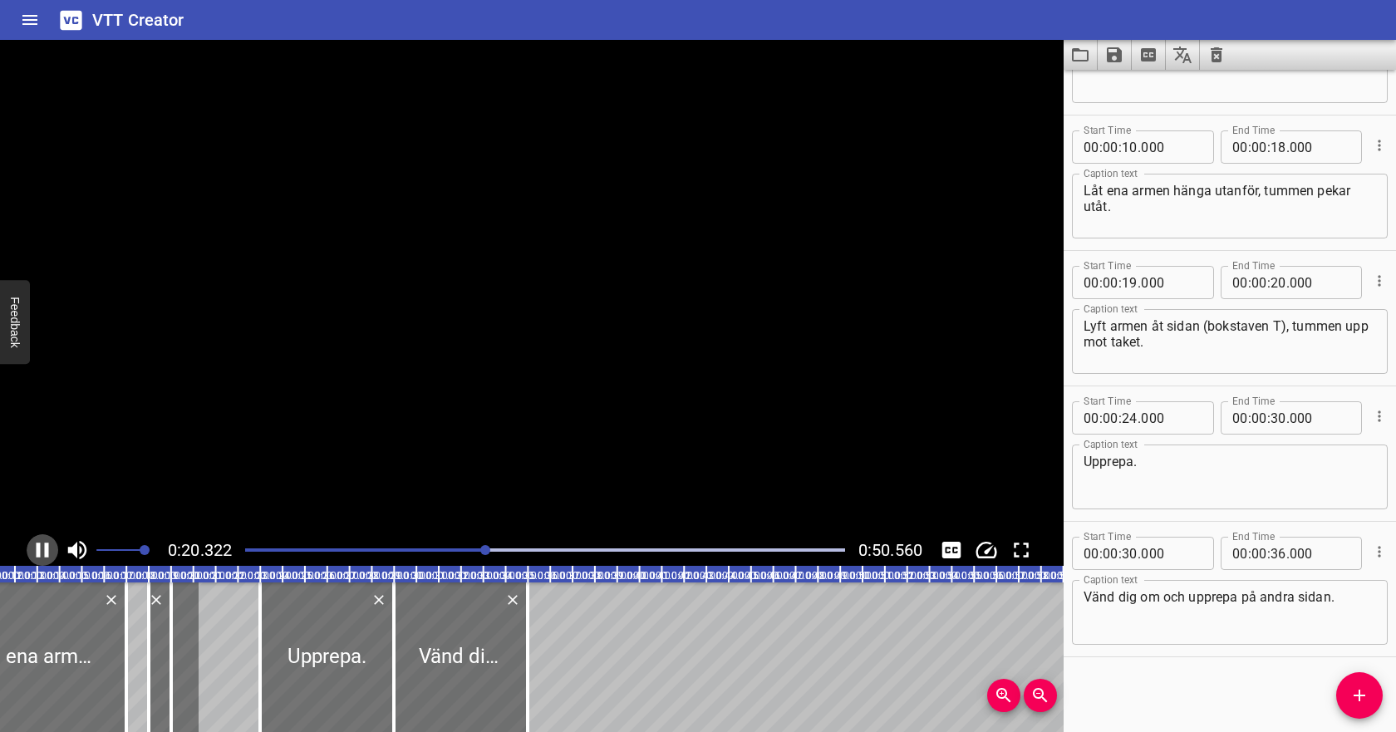
click at [42, 544] on icon "Play/Pause" at bounding box center [42, 549] width 25 height 25
click at [50, 545] on icon "Play/Pause" at bounding box center [42, 549] width 25 height 25
click at [42, 539] on icon "Play/Pause" at bounding box center [42, 549] width 25 height 25
click at [41, 539] on icon "Play/Pause" at bounding box center [42, 549] width 25 height 25
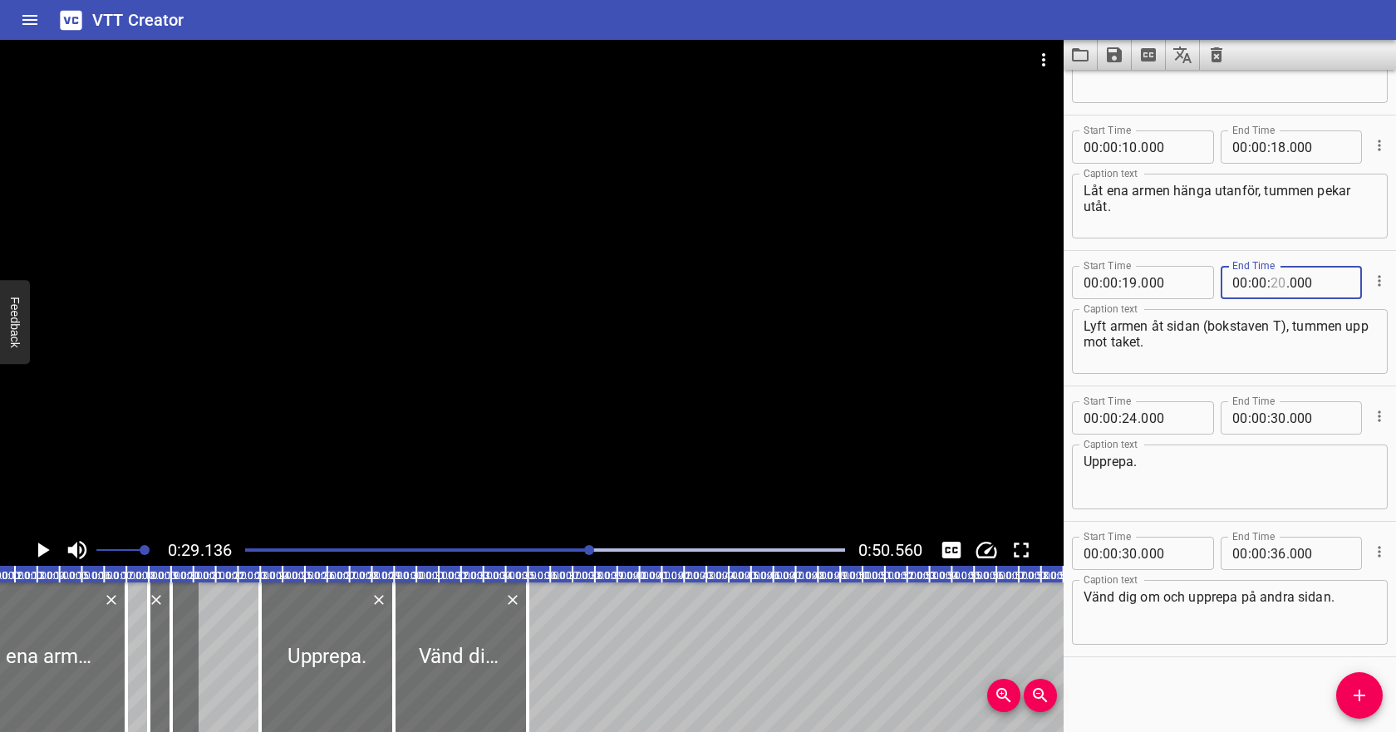
click at [1278, 282] on input "number" at bounding box center [1278, 282] width 16 height 33
type input "27"
type input "000"
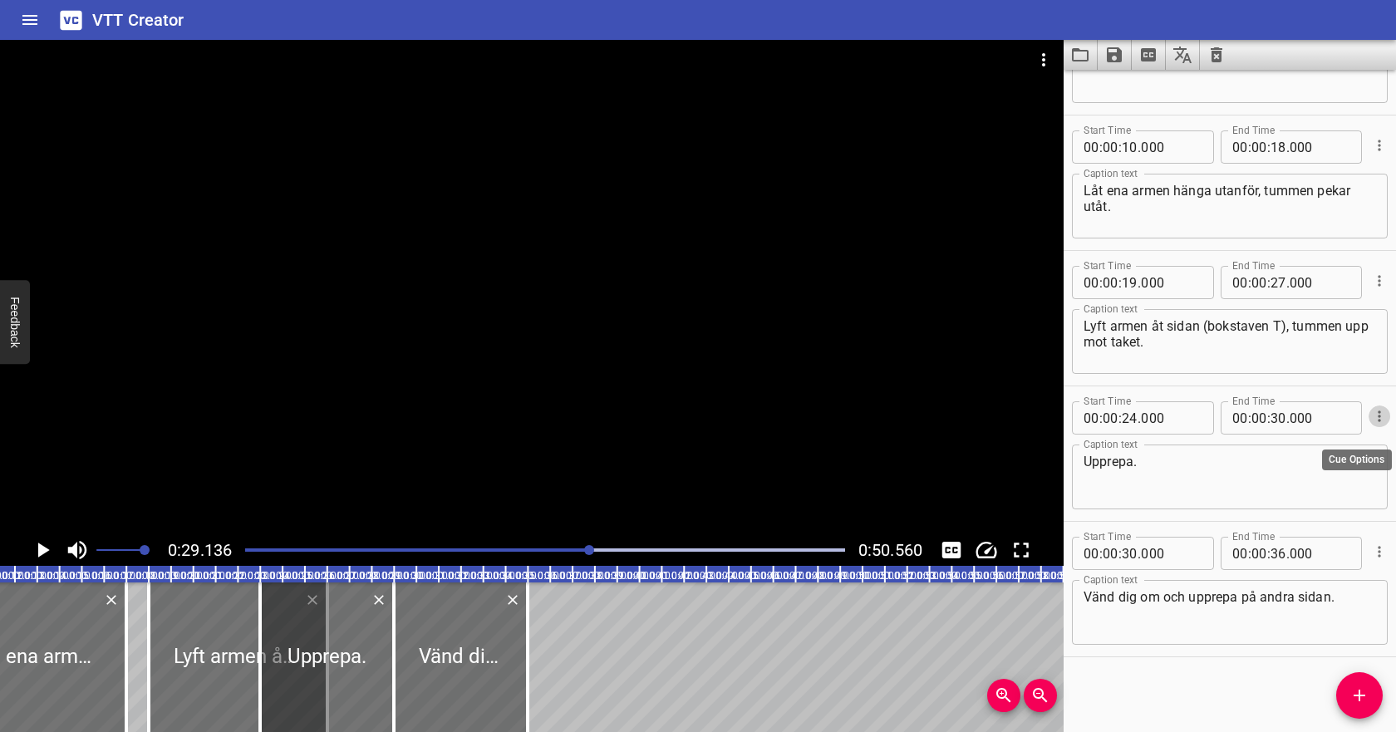
click at [1380, 410] on icon "Cue Options" at bounding box center [1379, 416] width 17 height 17
click at [1343, 441] on li "Delete Cue" at bounding box center [1309, 446] width 145 height 30
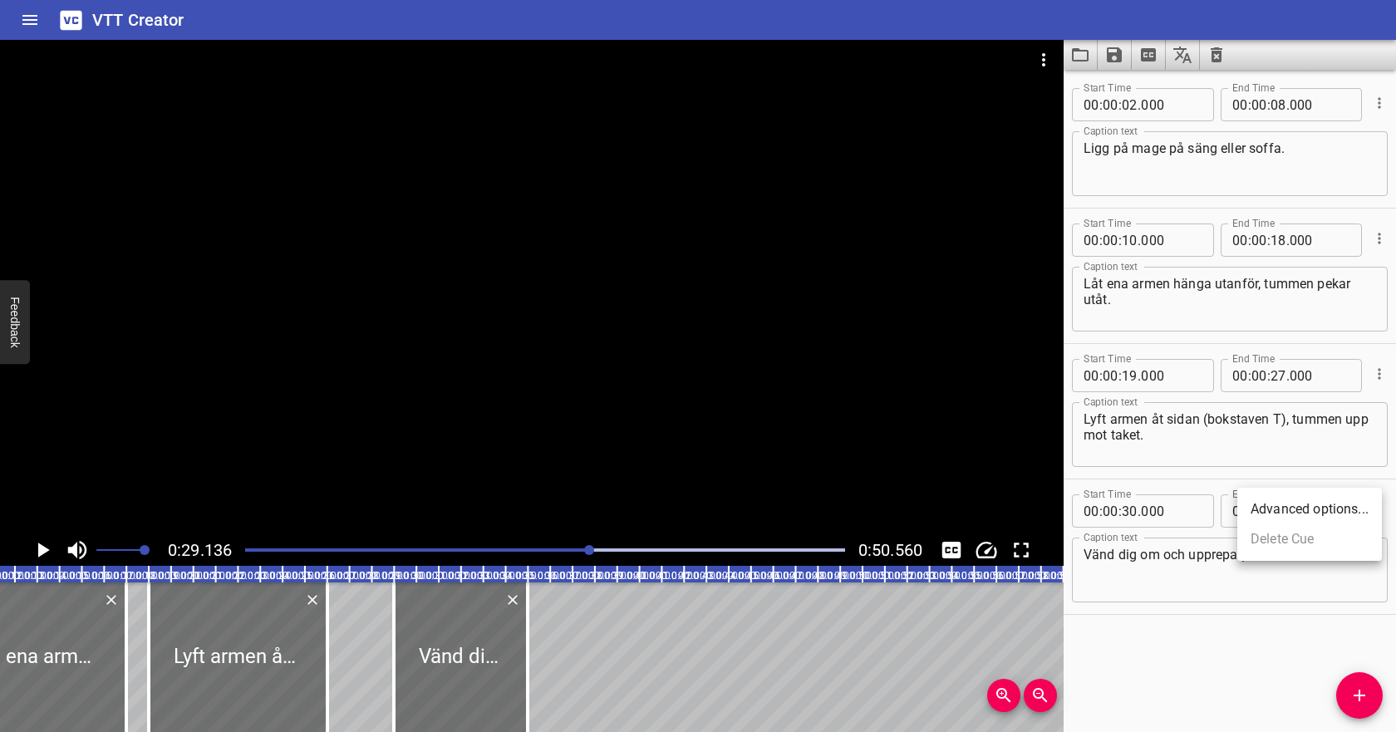
scroll to position [0, 0]
click at [37, 544] on icon "Play/Pause" at bounding box center [42, 549] width 25 height 25
click at [1128, 508] on input "number" at bounding box center [1129, 510] width 16 height 33
type input "45"
type input "000"
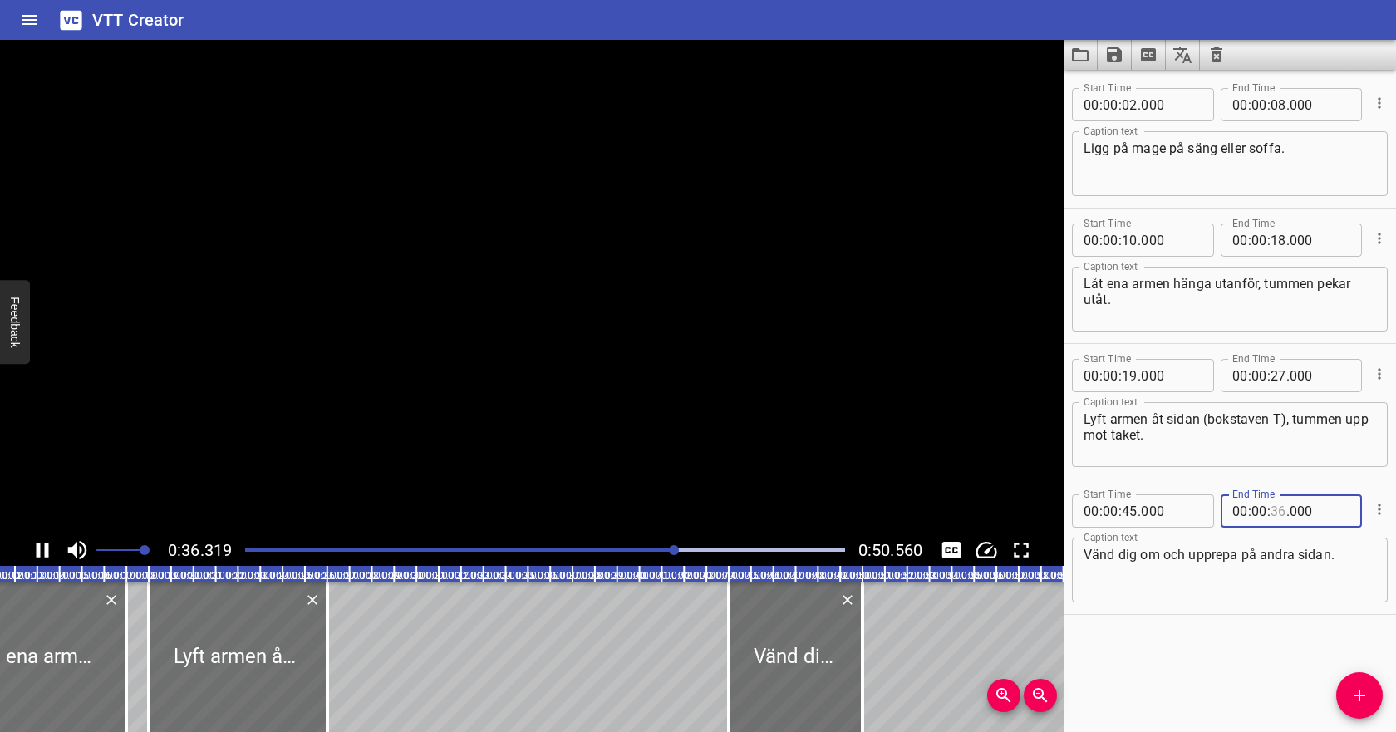
click at [1274, 511] on input "number" at bounding box center [1278, 510] width 16 height 33
type input "54"
type input "000"
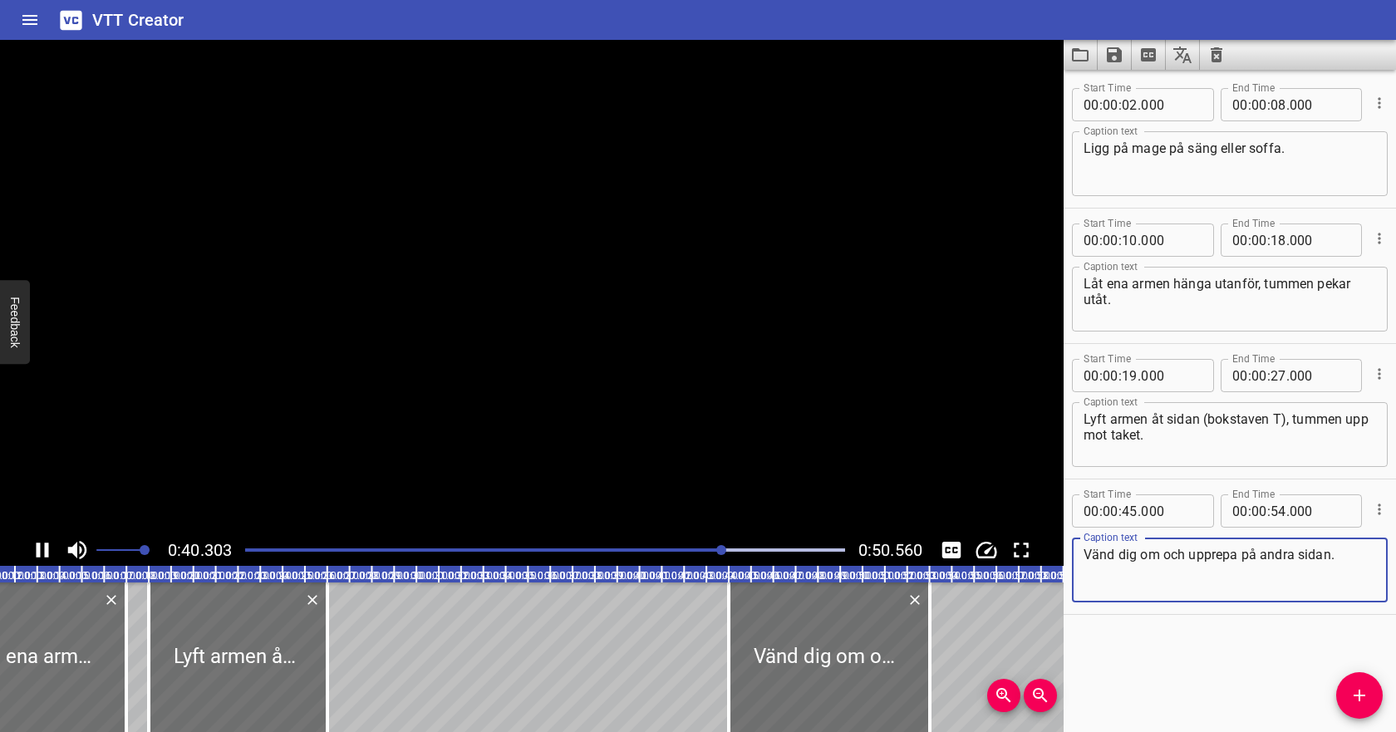
click at [1281, 556] on textarea "Vänd dig om och upprepa på andra sidan." at bounding box center [1229, 570] width 292 height 47
click at [1129, 508] on input "number" at bounding box center [1129, 510] width 16 height 33
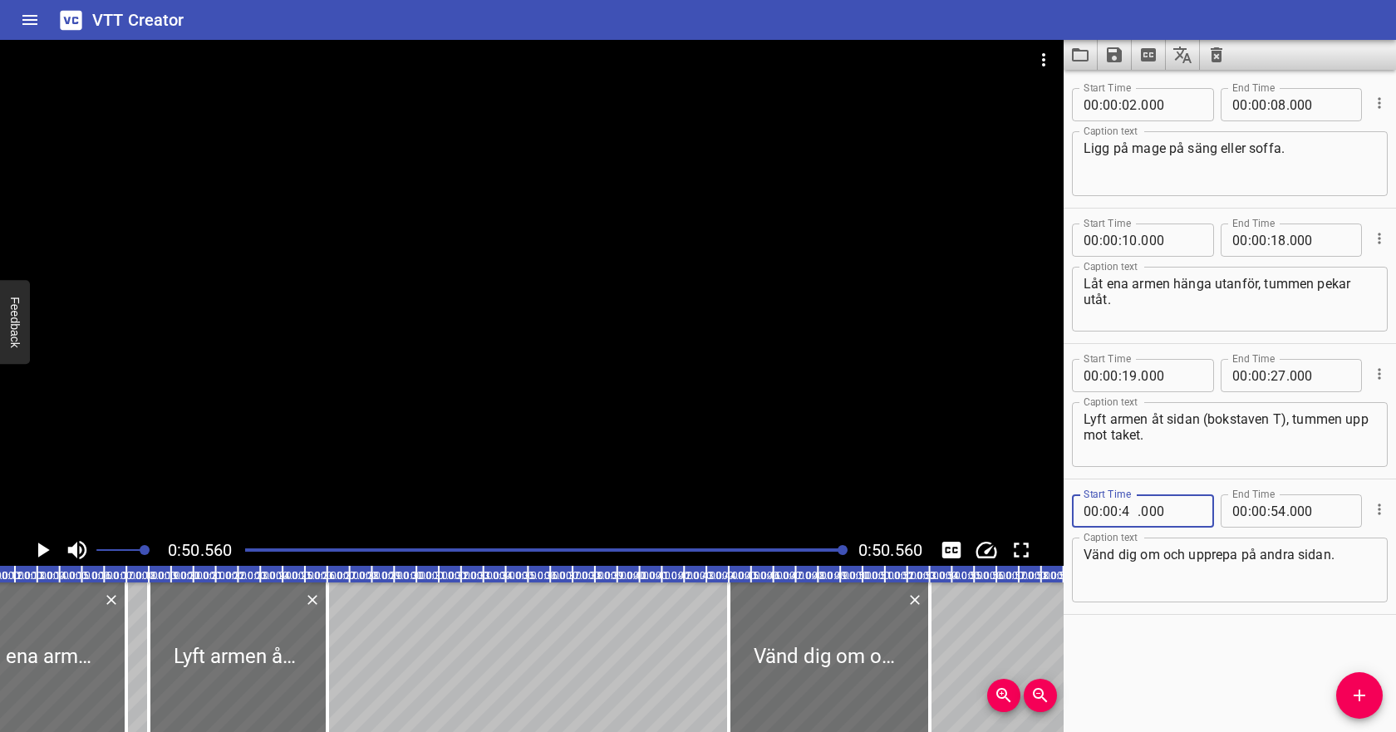
type input "48"
type input "000"
click at [1281, 509] on input "number" at bounding box center [1278, 510] width 16 height 33
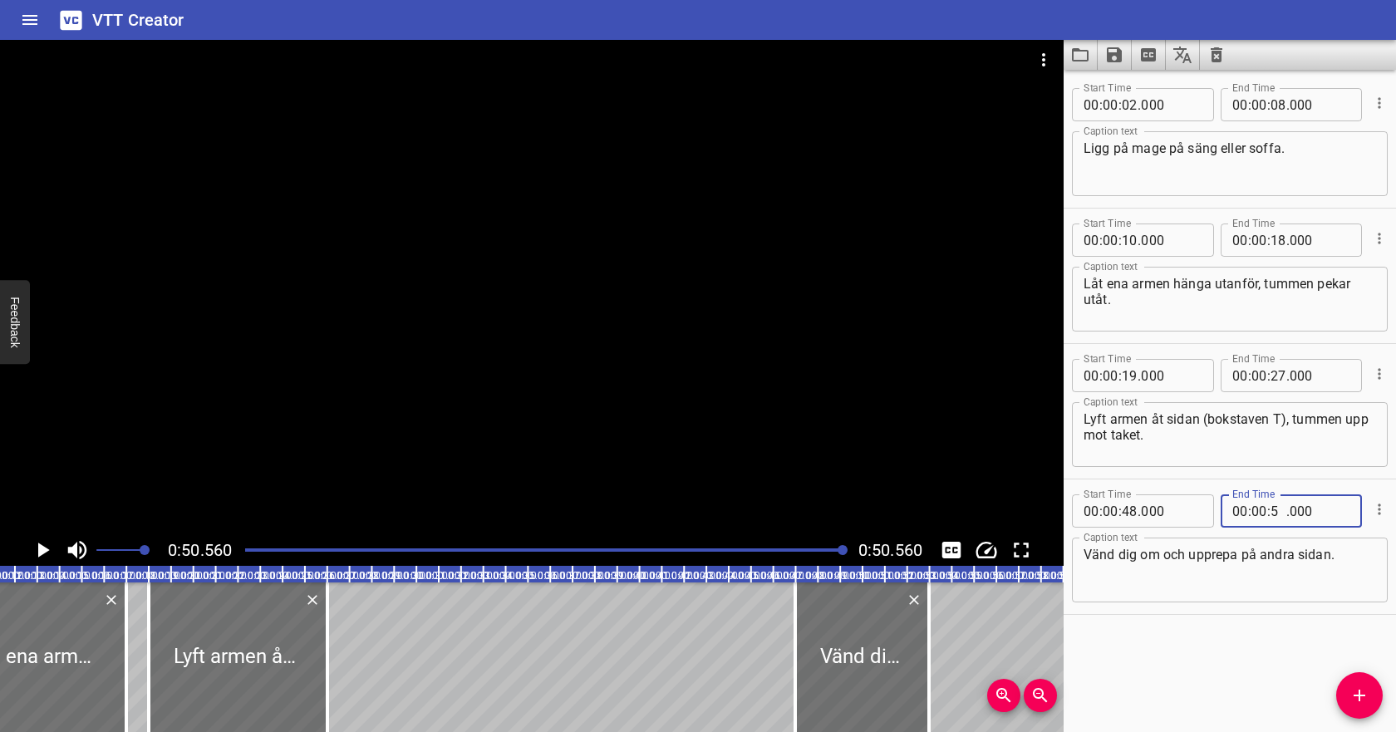
type input "50"
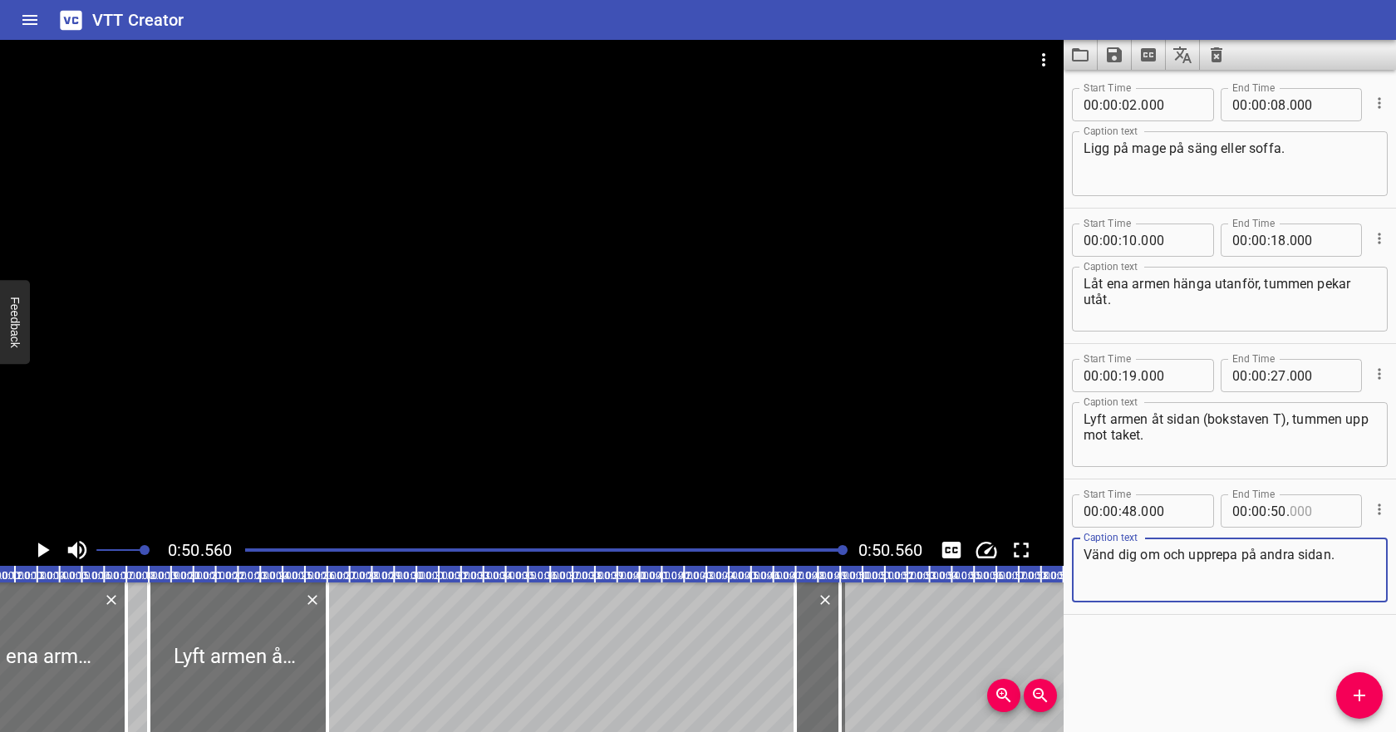
type input "000"
click at [1275, 562] on textarea "Vänd dig om och upprepa på andra sidan." at bounding box center [1229, 570] width 292 height 47
click at [253, 552] on div at bounding box center [545, 549] width 620 height 23
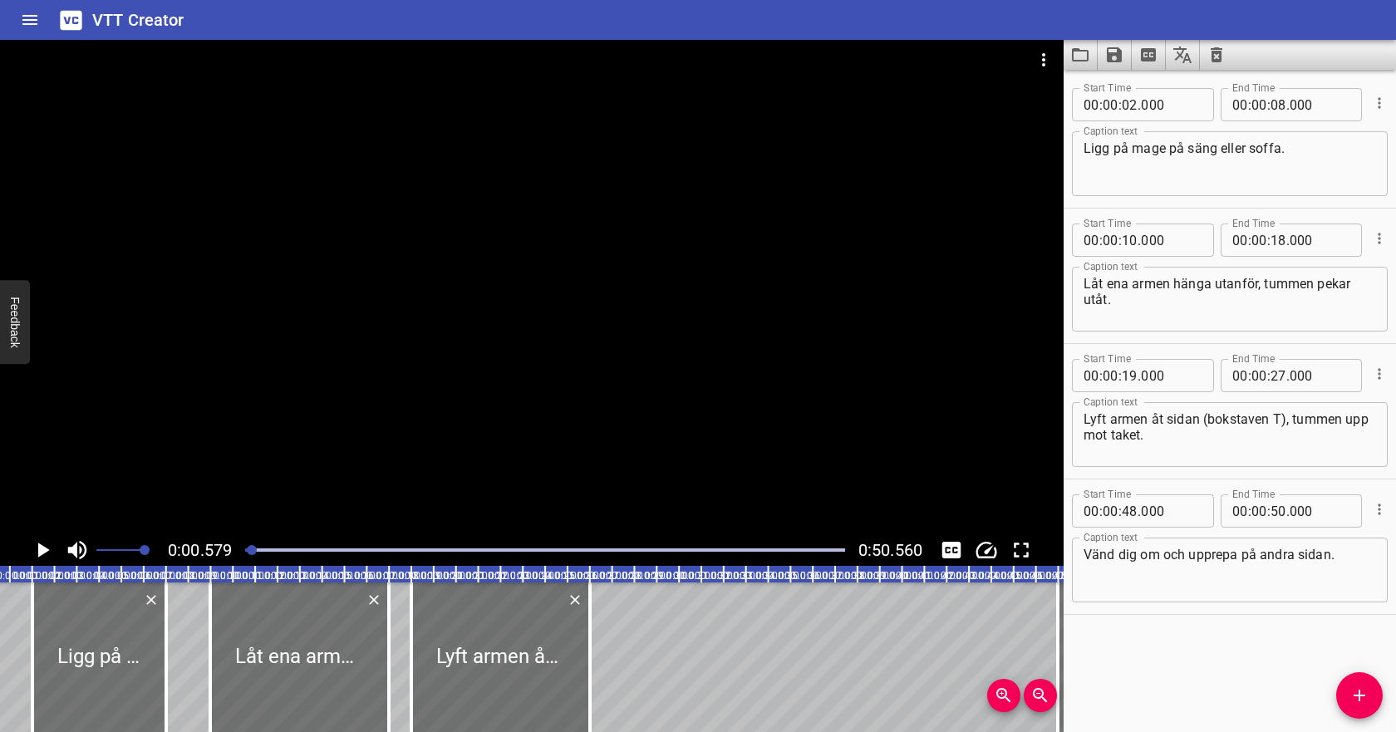
click at [48, 547] on icon "Play/Pause" at bounding box center [42, 549] width 25 height 25
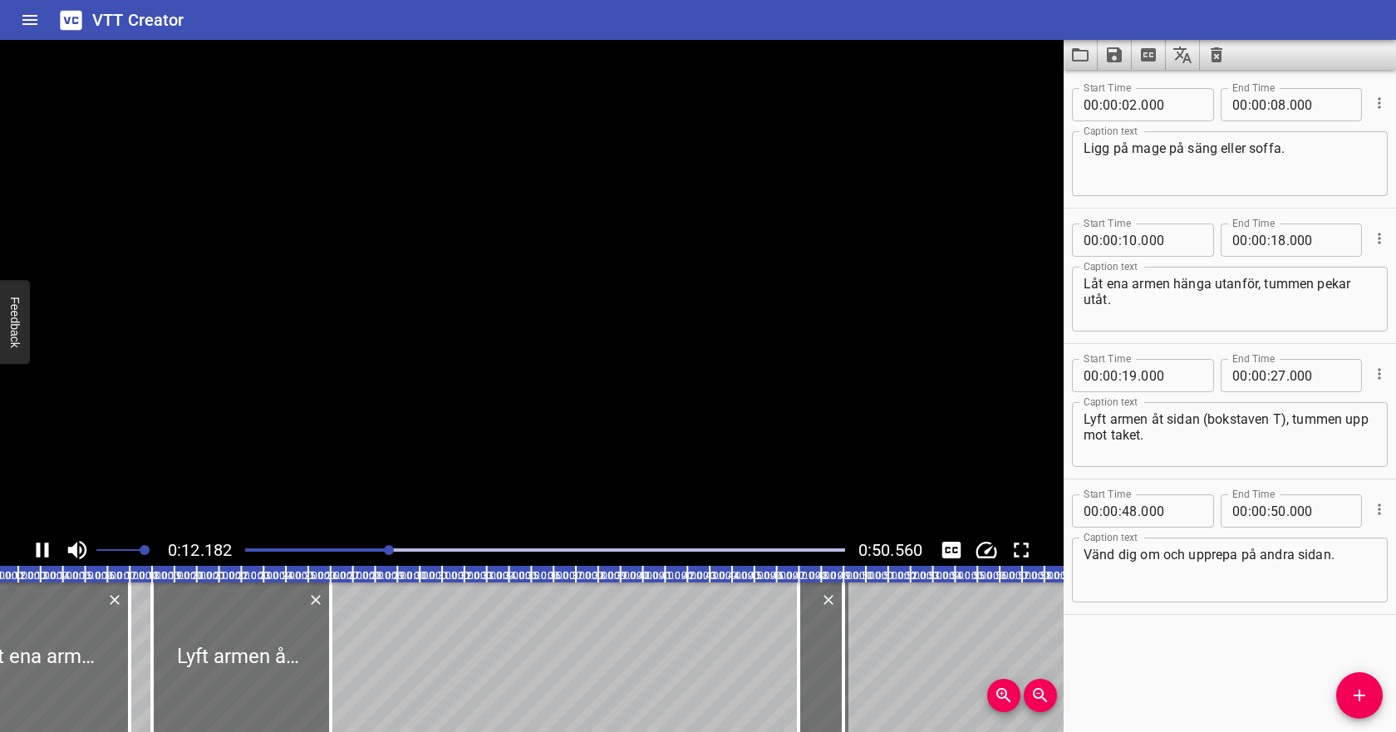
scroll to position [0, 275]
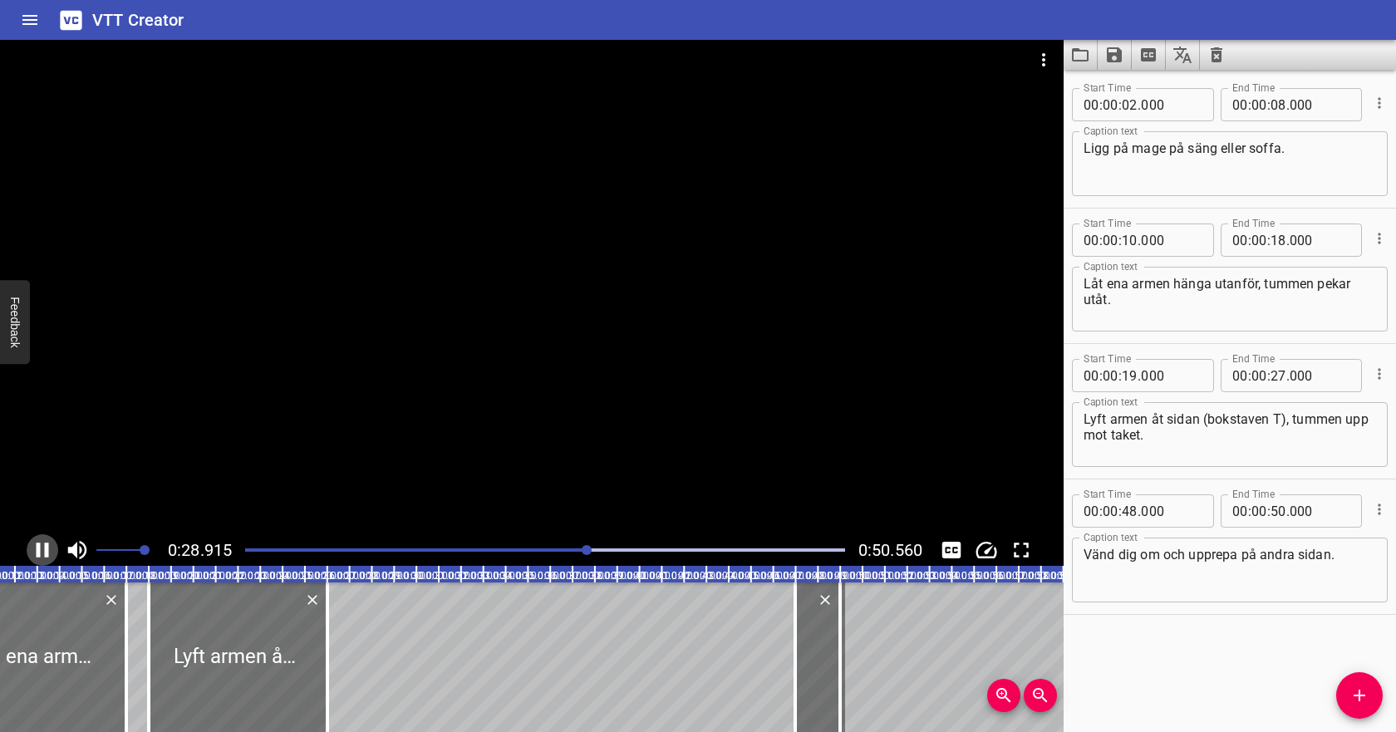
click at [44, 543] on icon "Play/Pause" at bounding box center [42, 549] width 25 height 25
click at [1280, 382] on input "number" at bounding box center [1278, 375] width 16 height 33
type input "29"
type input "000"
click at [1235, 425] on textarea "Lyft armen åt sidan (bokstaven T), tummen upp mot taket." at bounding box center [1229, 434] width 292 height 47
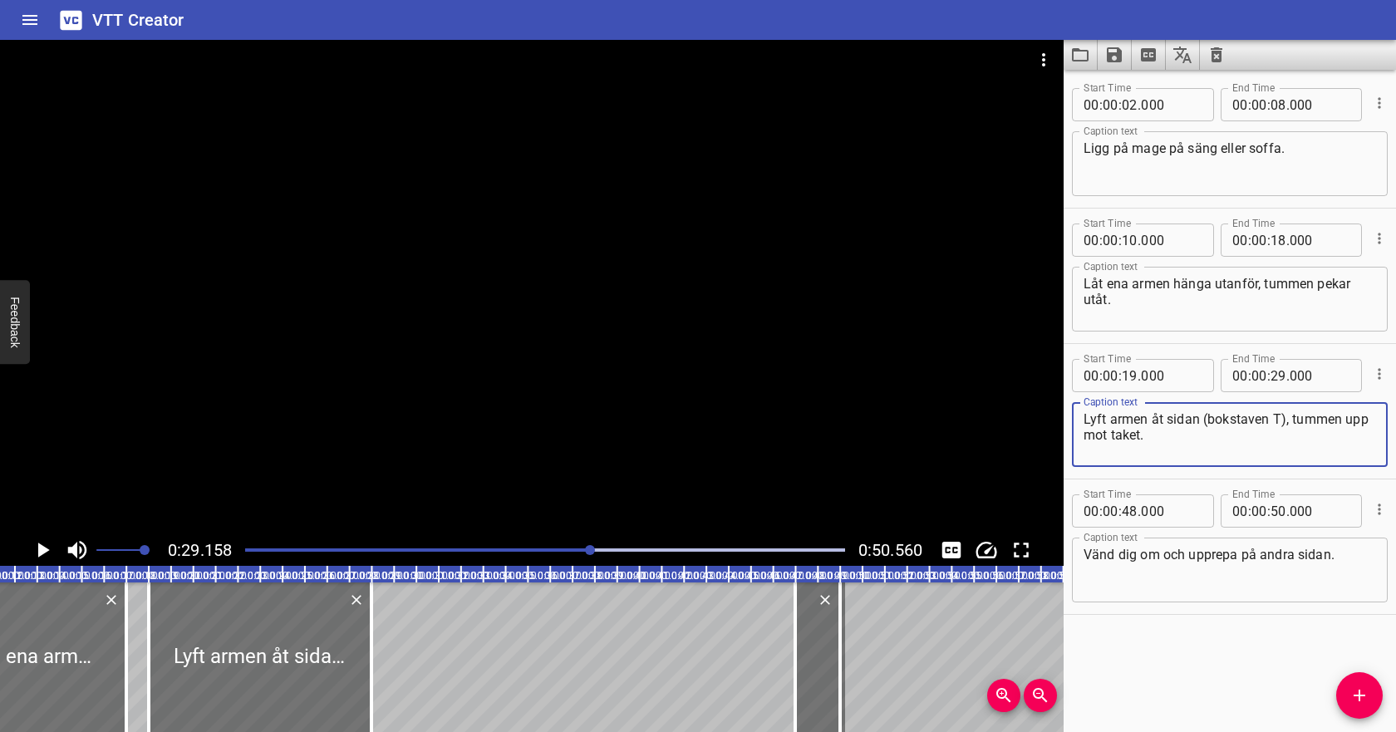
click at [35, 545] on icon "Play/Pause" at bounding box center [42, 549] width 25 height 25
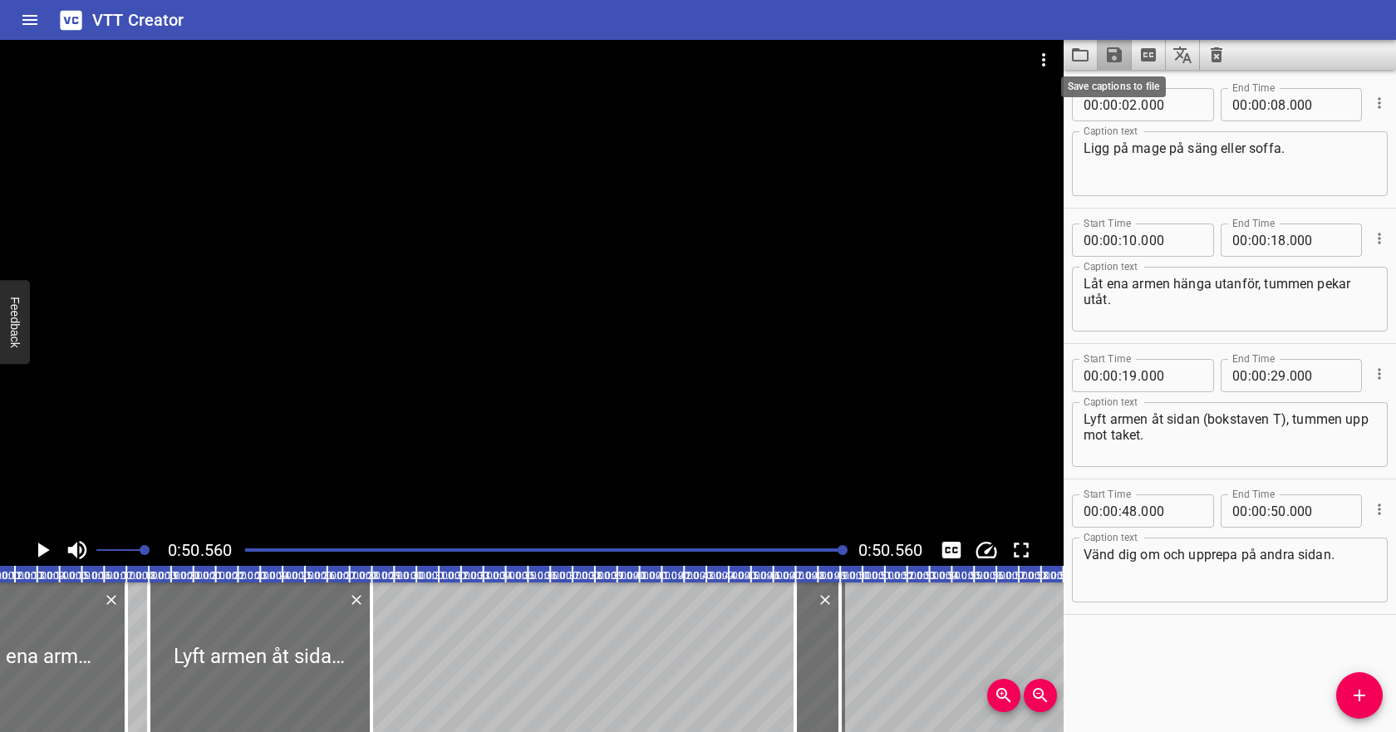
click at [1116, 60] on icon "Save captions to file" at bounding box center [1114, 54] width 15 height 15
click at [1132, 91] on li "Save to VTT file" at bounding box center [1158, 91] width 122 height 30
click at [1046, 52] on icon "Video Options" at bounding box center [1043, 60] width 20 height 20
click at [1055, 63] on li "Select New Video File..." at bounding box center [1105, 62] width 165 height 30
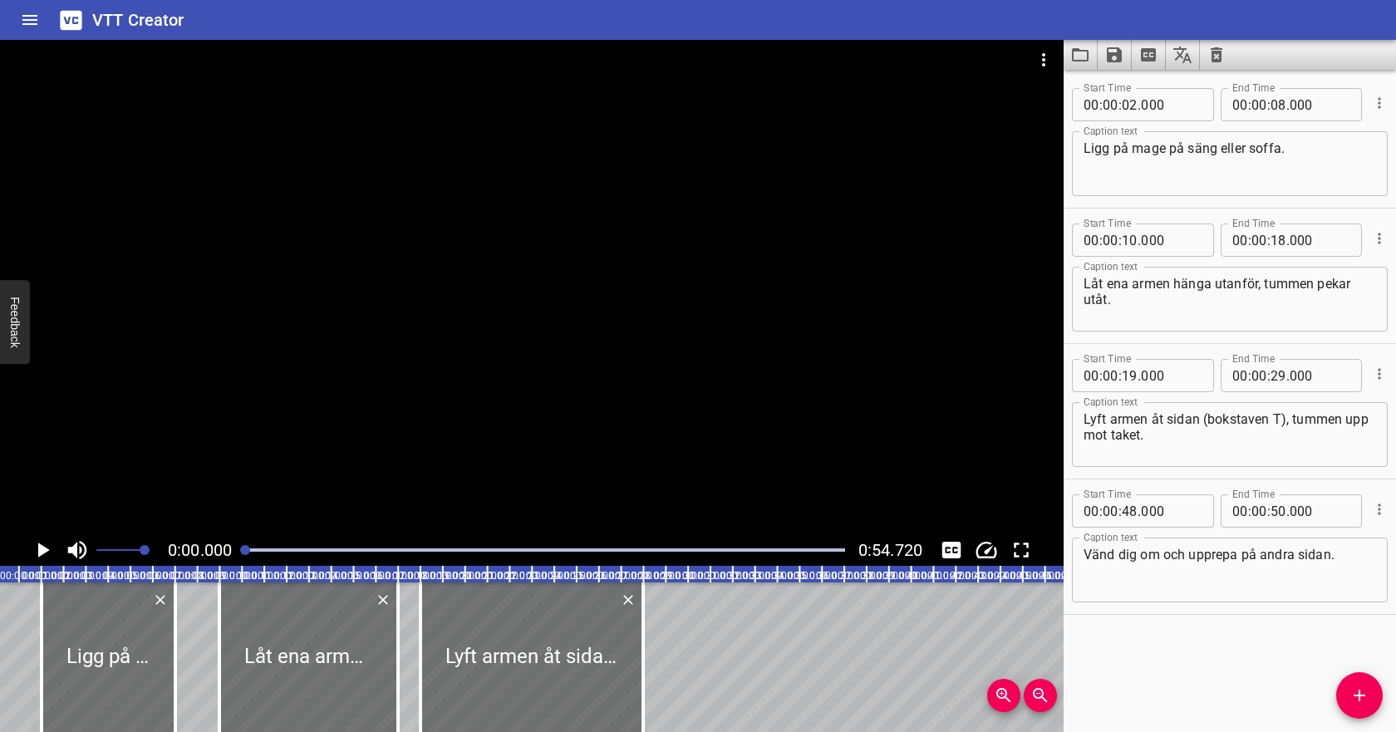
scroll to position [0, 0]
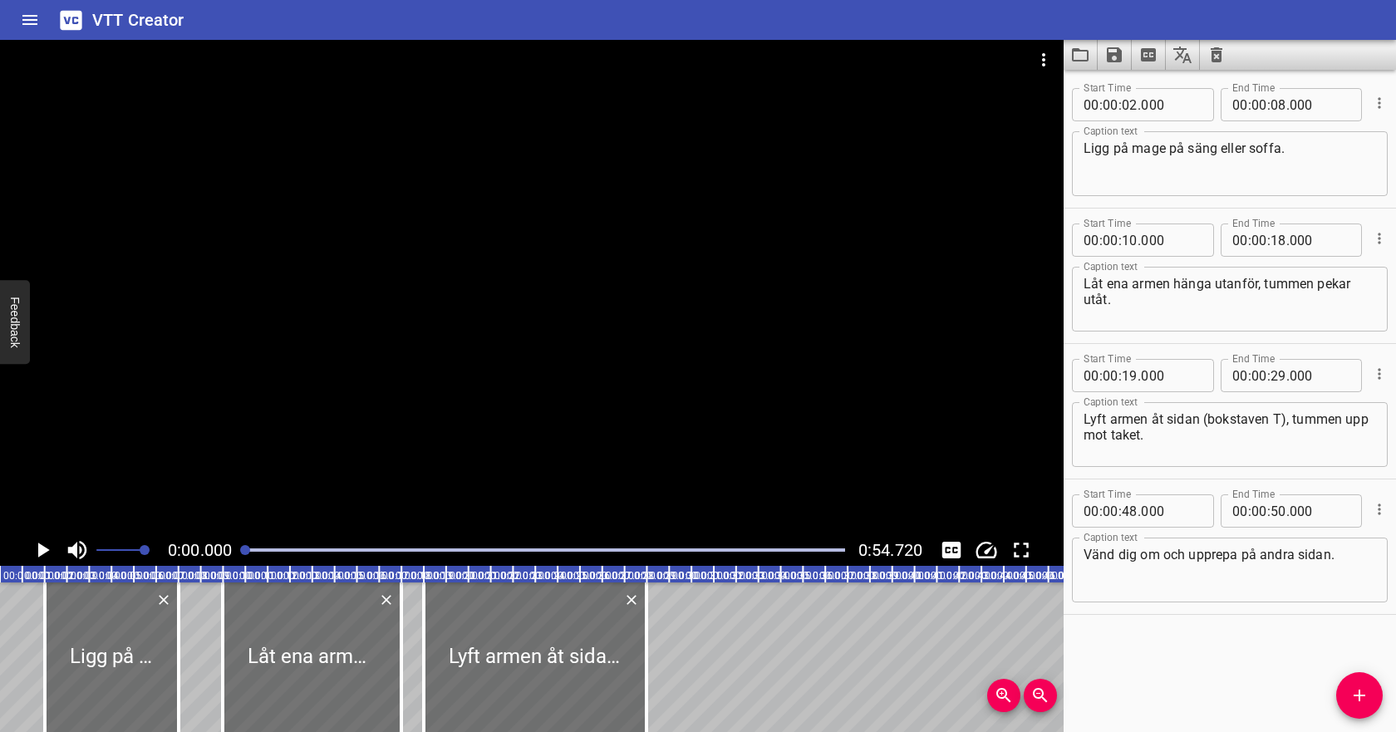
click at [1210, 61] on icon "Clear captions" at bounding box center [1216, 55] width 20 height 20
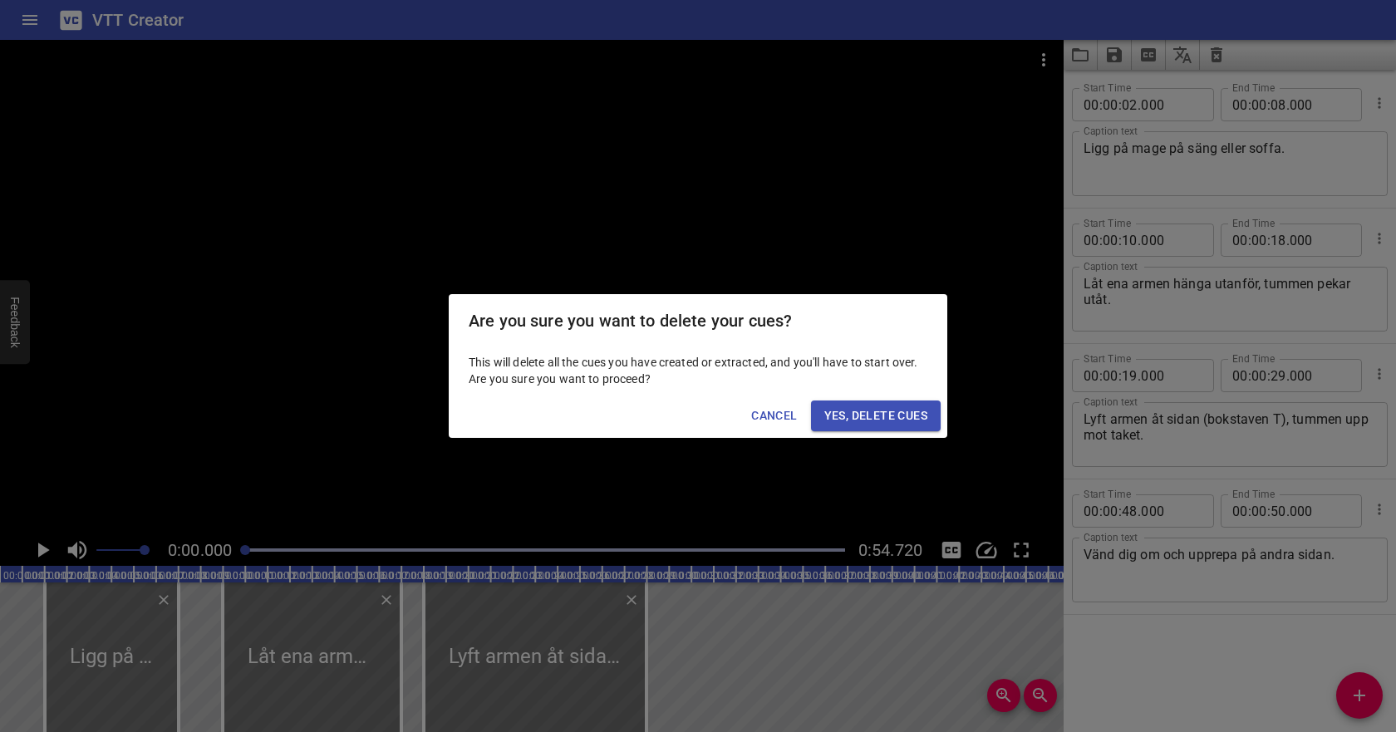
click at [902, 410] on span "Yes, Delete Cues" at bounding box center [875, 415] width 103 height 21
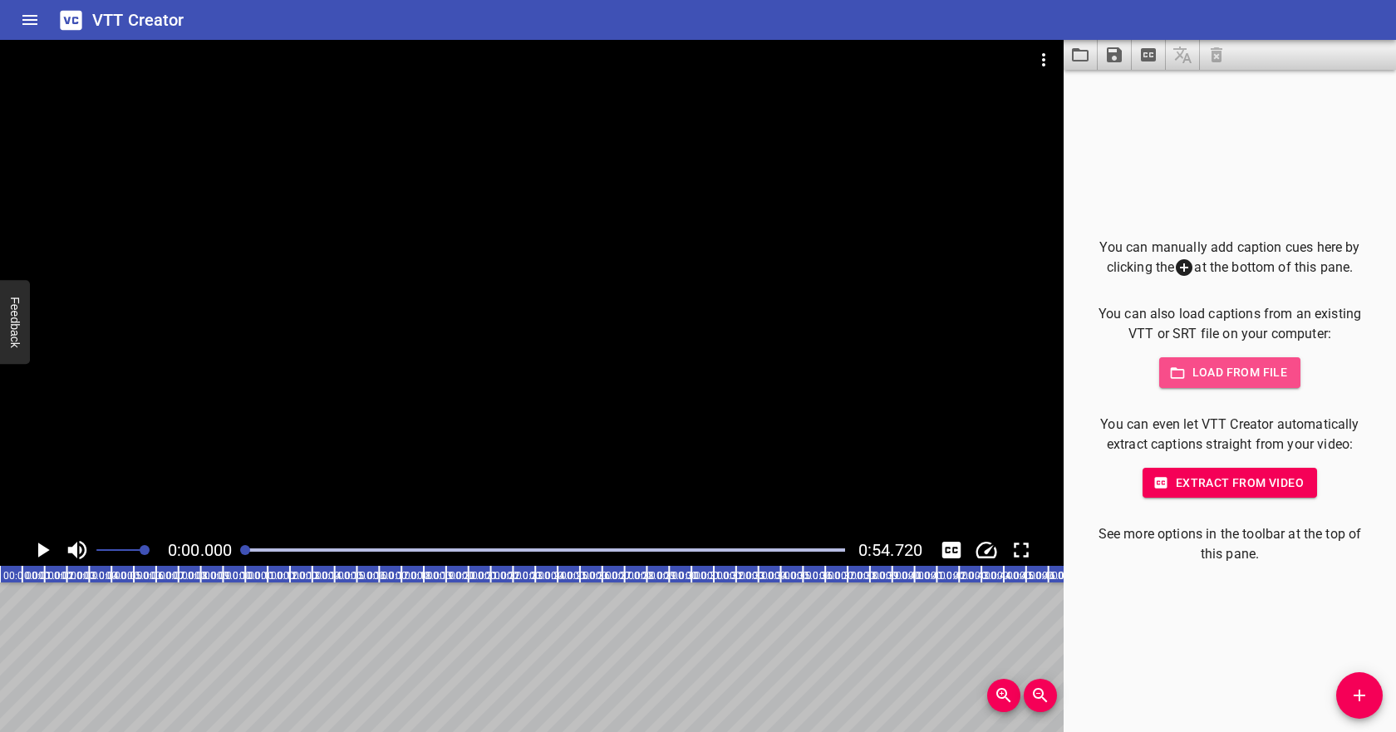
click at [1210, 368] on span "Load from file" at bounding box center [1229, 372] width 115 height 21
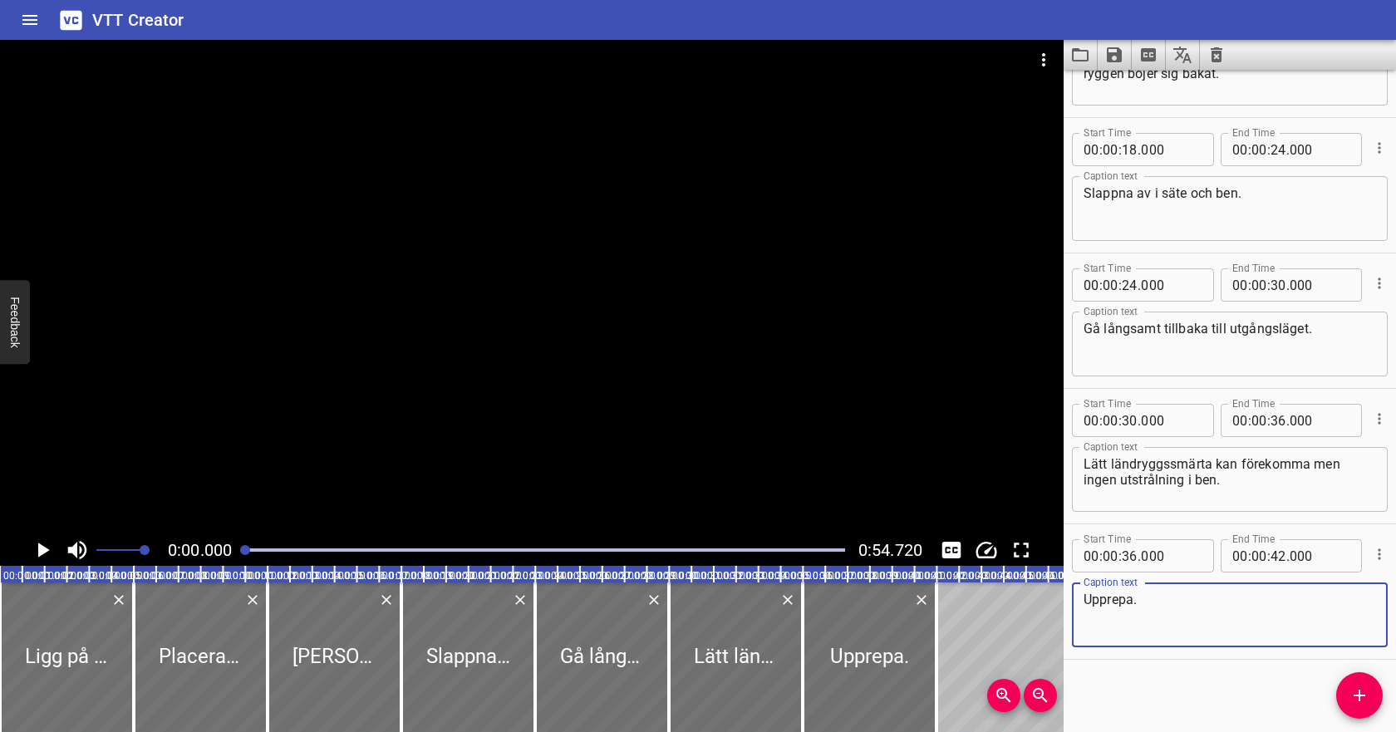
scroll to position [364, 0]
click at [40, 555] on icon "Play/Pause" at bounding box center [44, 549] width 12 height 15
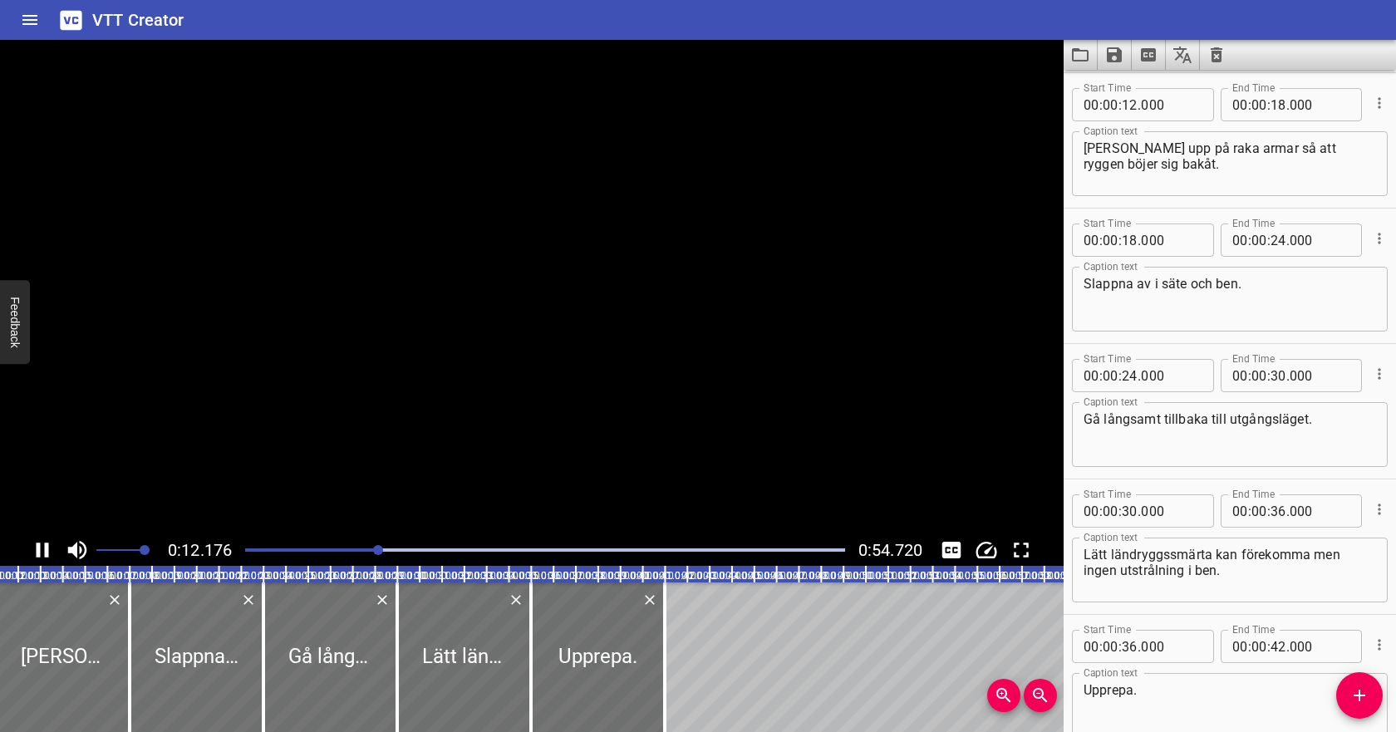
scroll to position [0, 275]
click at [42, 550] on icon "Play/Pause" at bounding box center [42, 549] width 25 height 25
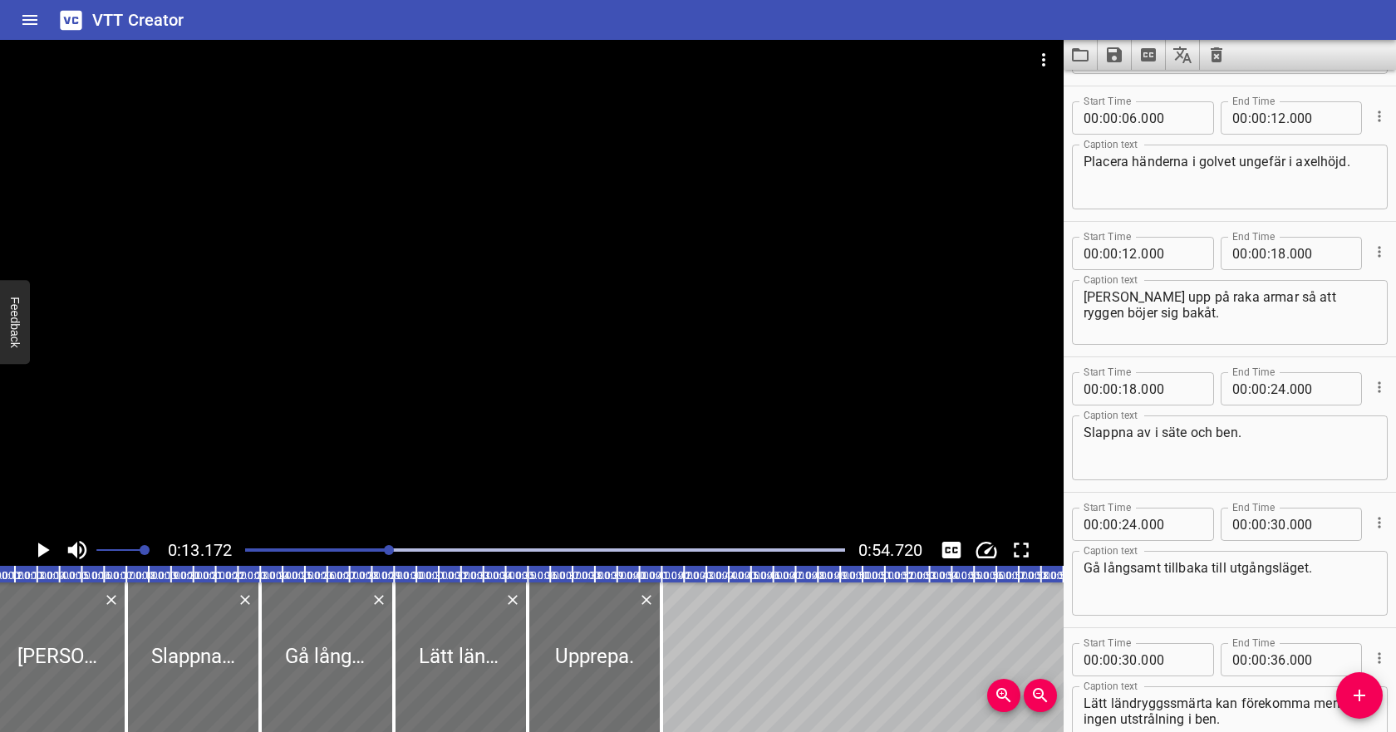
scroll to position [116, 0]
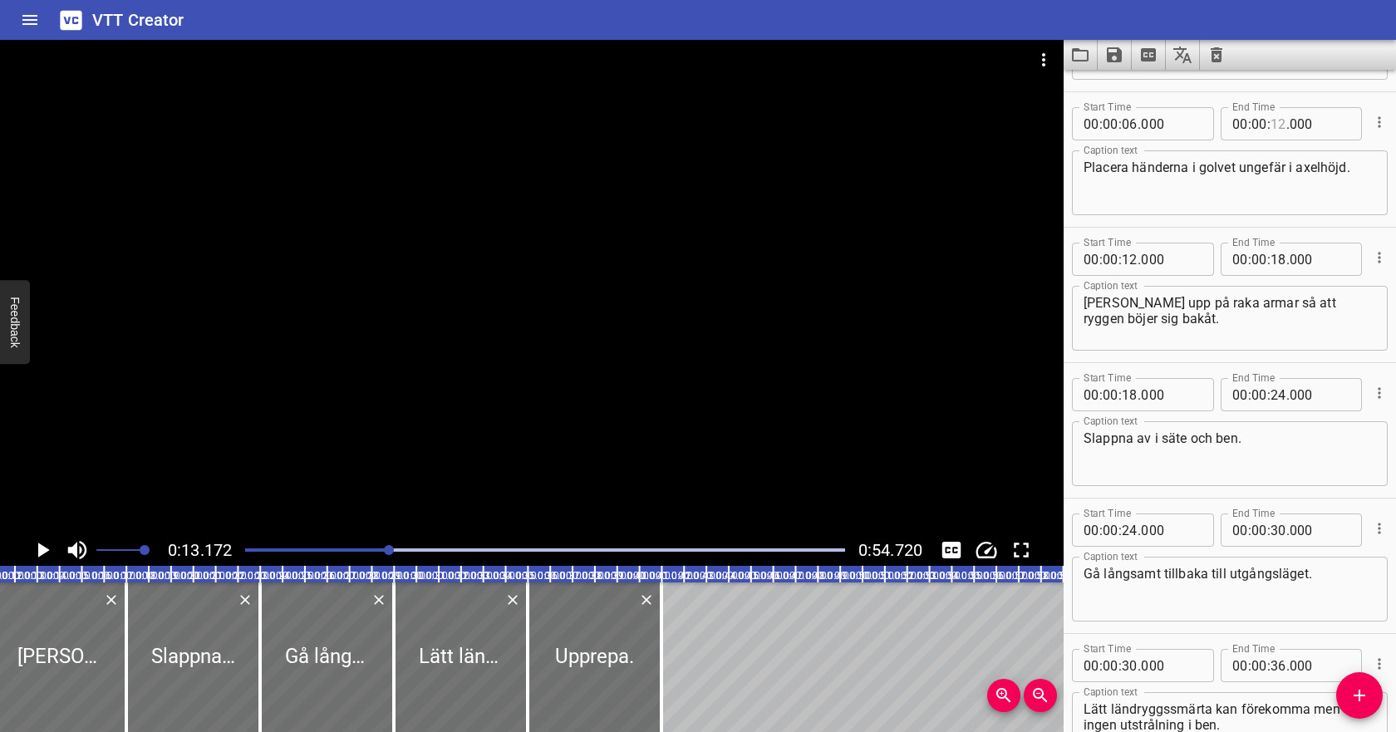
click at [1278, 117] on input "number" at bounding box center [1278, 123] width 16 height 33
type input "13"
type input "000"
click at [1131, 256] on input "number" at bounding box center [1129, 259] width 16 height 33
type input "13"
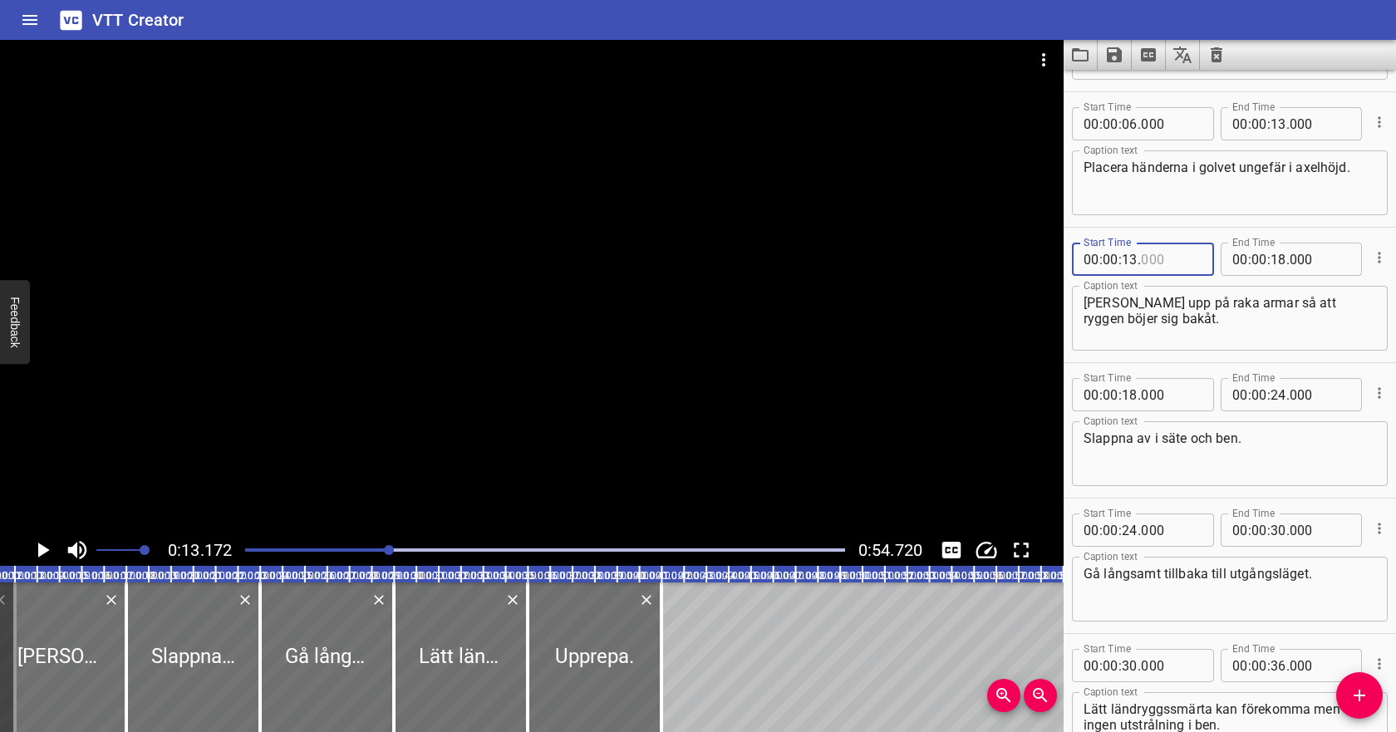
type input "000"
click at [1141, 299] on textarea "[PERSON_NAME] upp på raka armar så att ryggen böjer sig bakåt." at bounding box center [1229, 318] width 292 height 47
click at [37, 543] on icon "Play/Pause" at bounding box center [42, 549] width 25 height 25
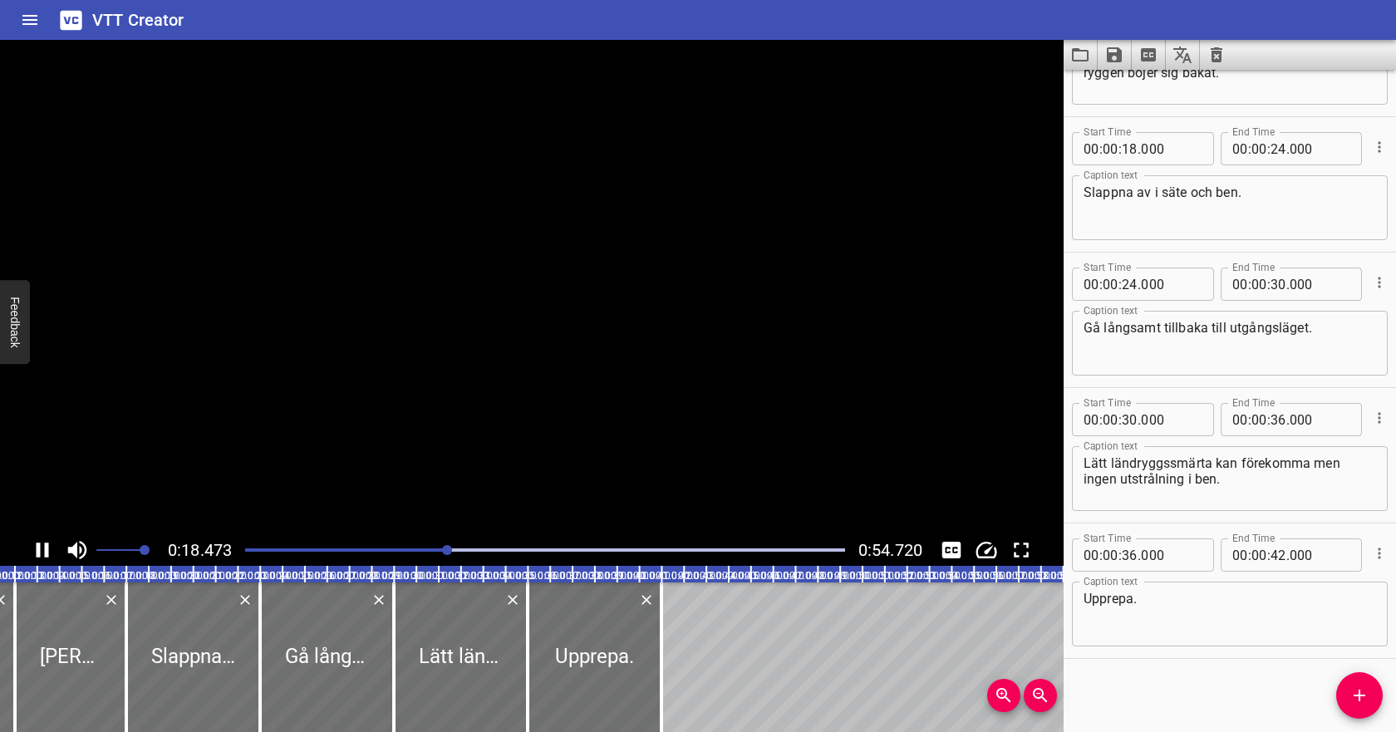
scroll to position [364, 0]
click at [37, 543] on icon "Play/Pause" at bounding box center [43, 549] width 12 height 15
click at [51, 542] on icon "Play/Pause" at bounding box center [42, 549] width 25 height 25
click at [1132, 149] on input "number" at bounding box center [1129, 146] width 16 height 33
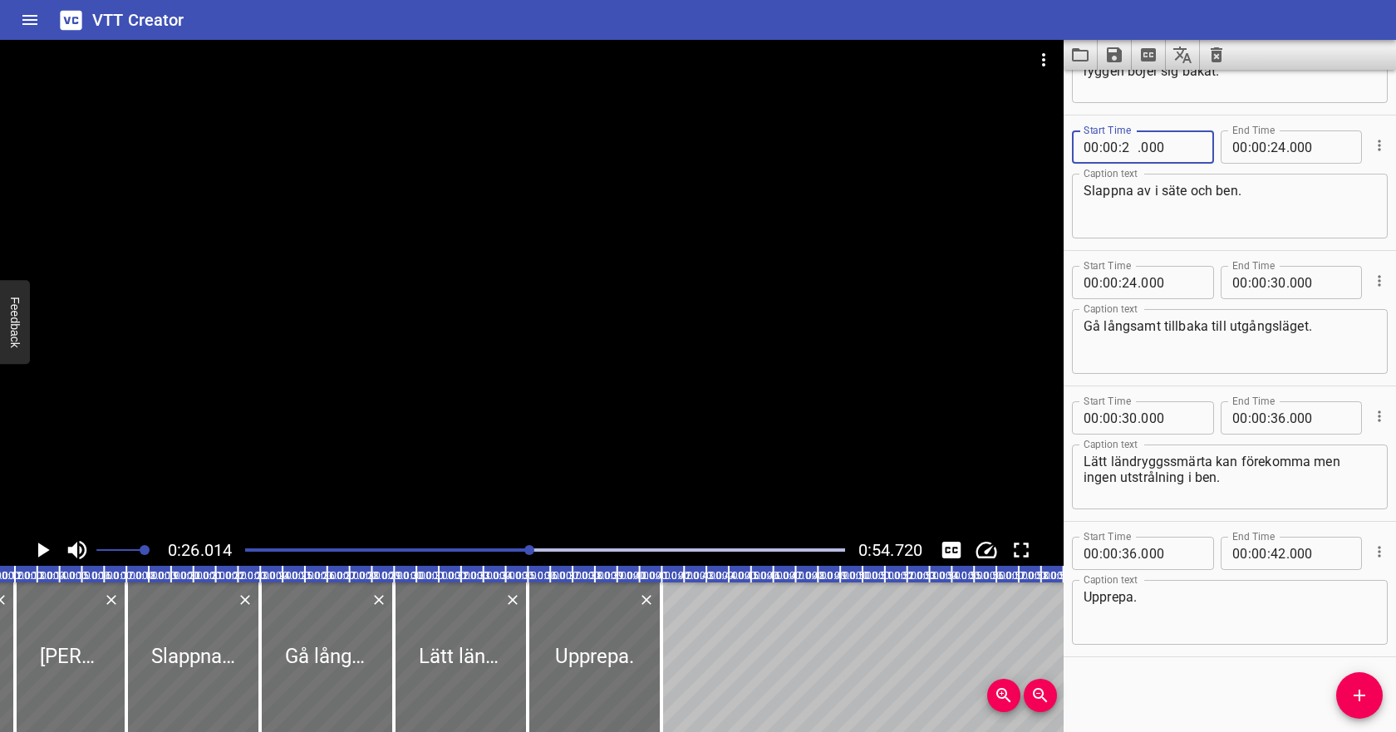
type input "25"
type input "000"
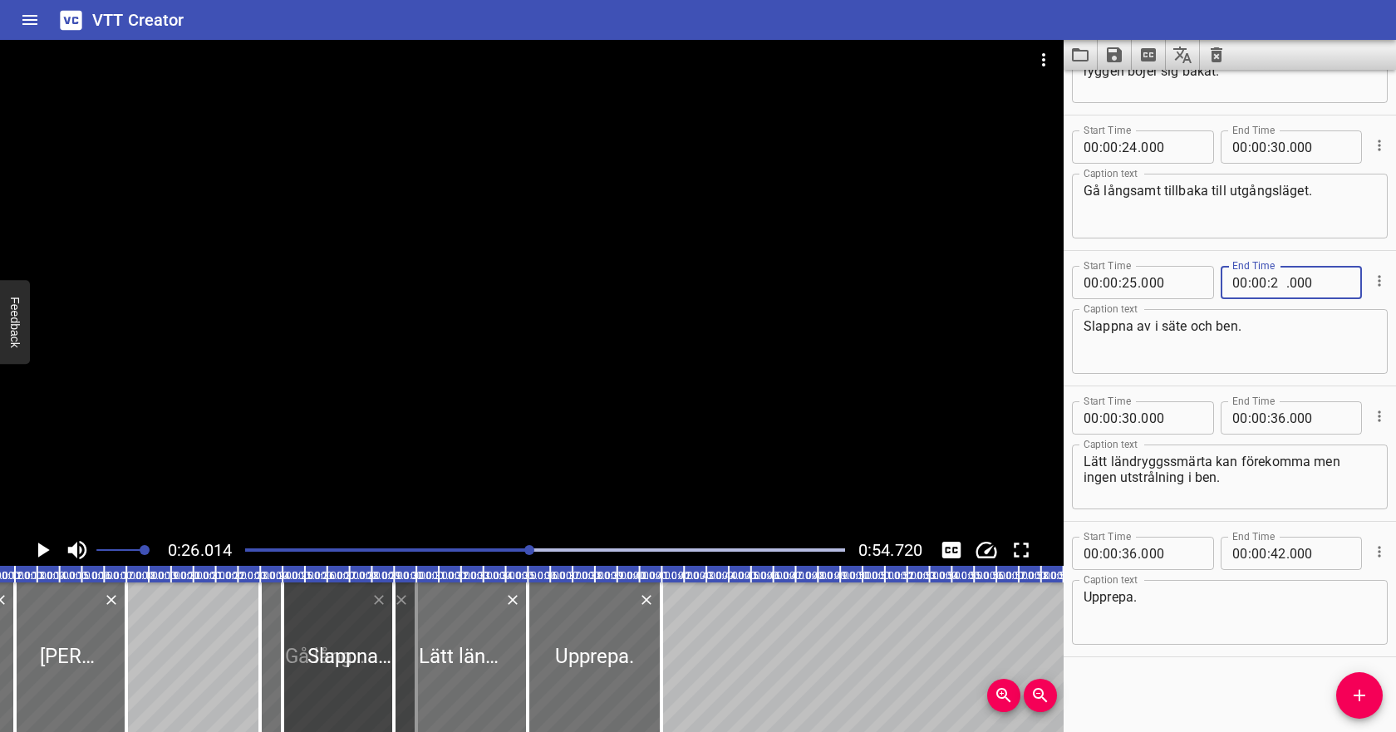
type input "26"
type input "000"
click at [1271, 326] on textarea "Slappna av i säte och ben." at bounding box center [1229, 341] width 292 height 47
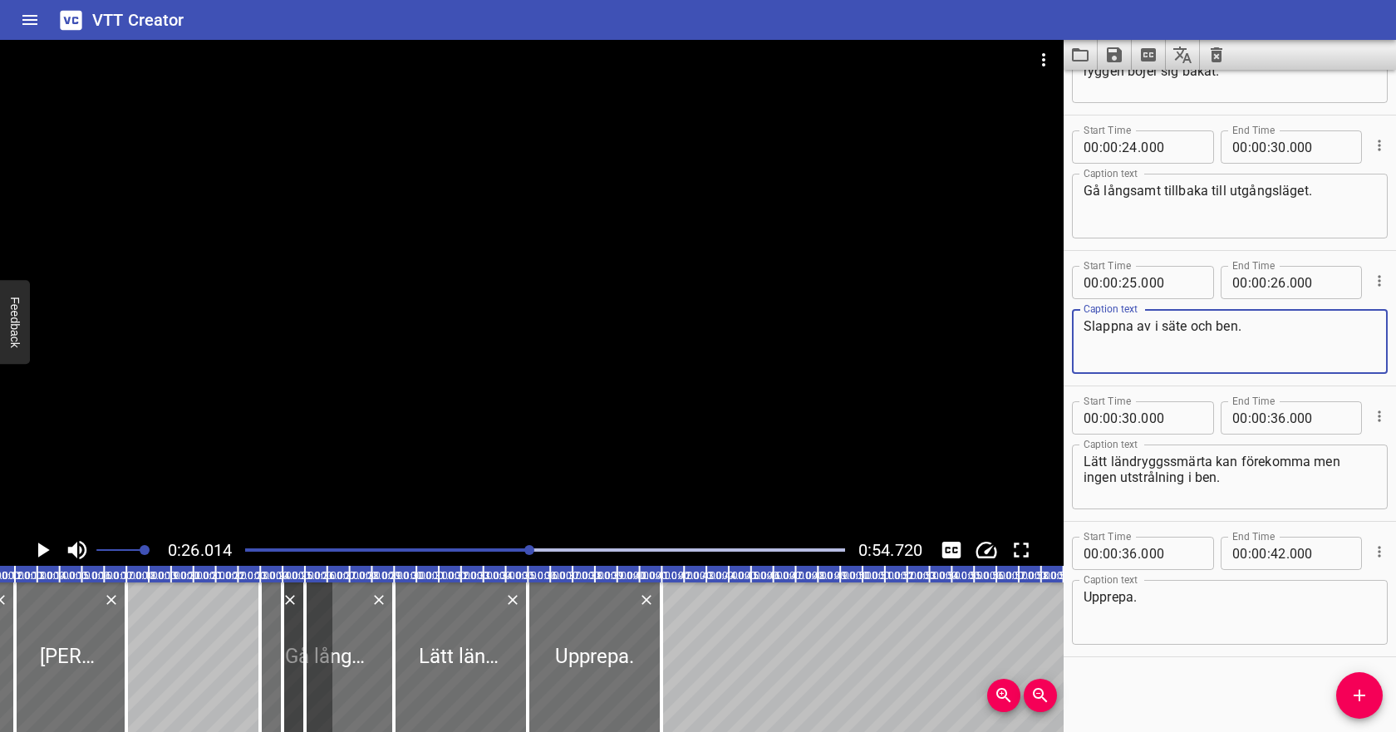
click at [484, 547] on div at bounding box center [545, 549] width 620 height 23
click at [39, 551] on icon "Play/Pause" at bounding box center [44, 549] width 12 height 15
click at [455, 552] on div at bounding box center [545, 549] width 620 height 23
click at [367, 546] on div at bounding box center [545, 549] width 620 height 23
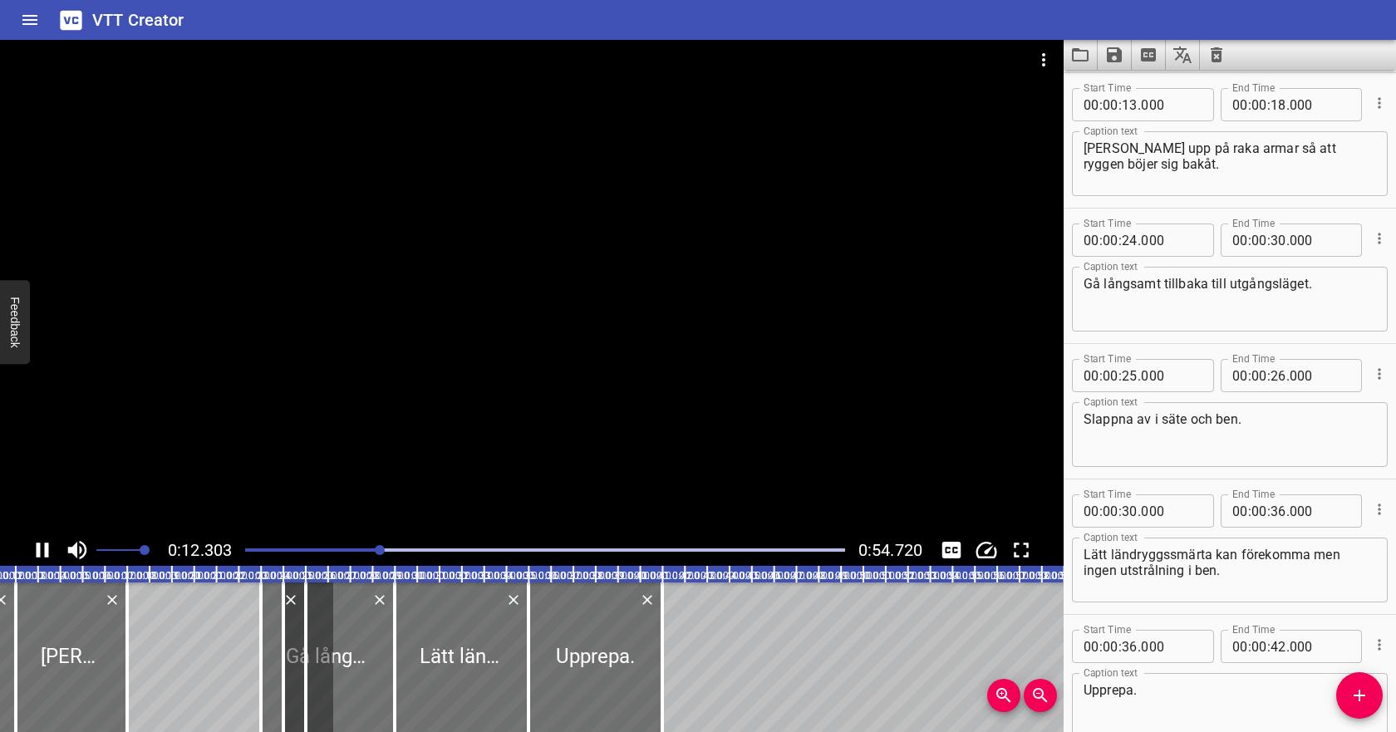
scroll to position [0, 275]
click at [46, 550] on icon "Play/Pause" at bounding box center [43, 549] width 12 height 15
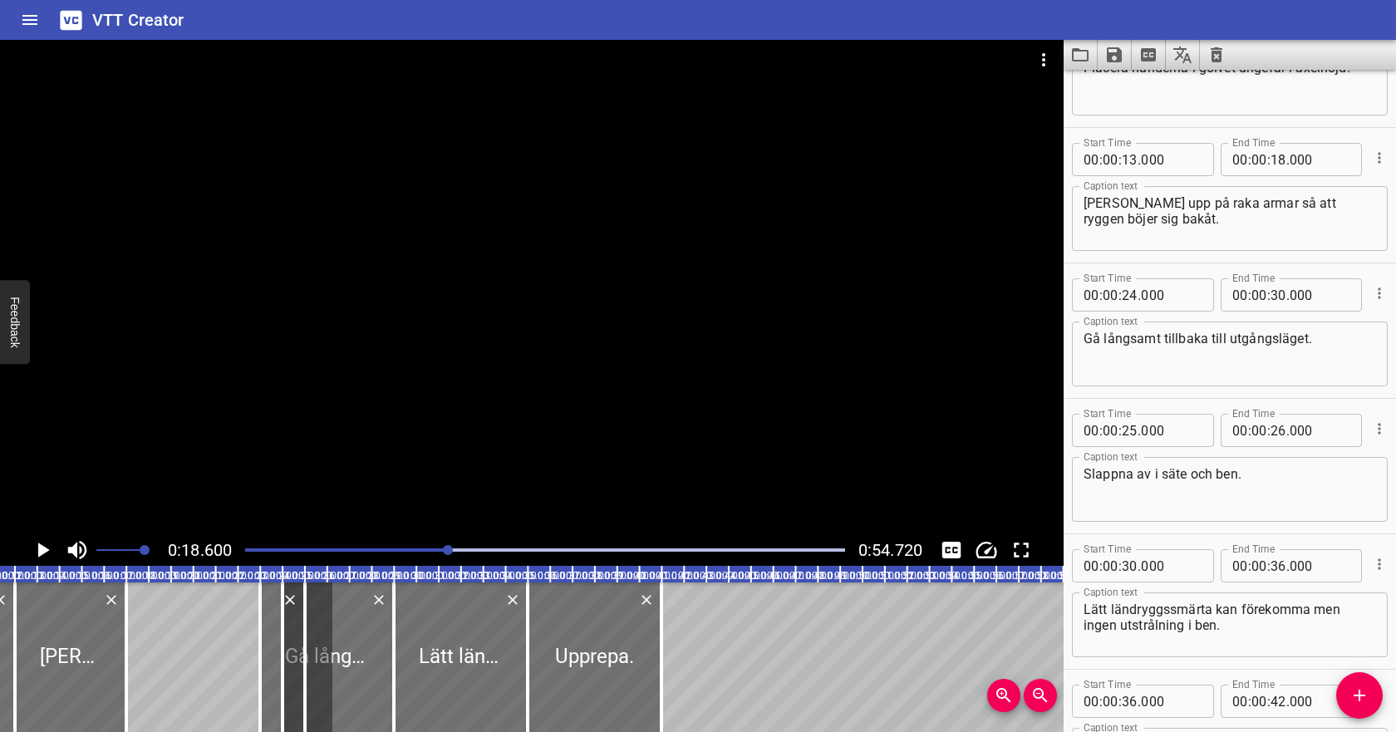
scroll to position [200, 0]
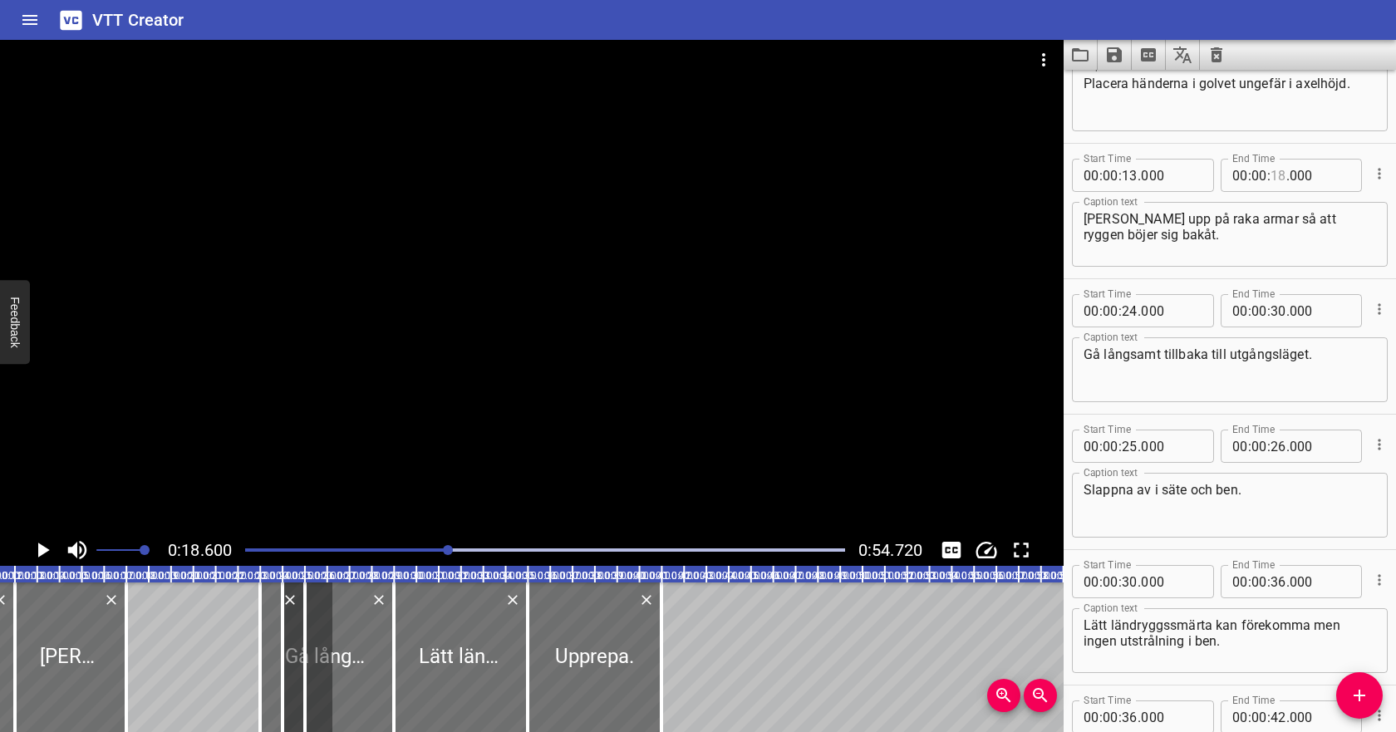
click at [1281, 178] on input "number" at bounding box center [1278, 175] width 16 height 33
type input "21"
type input "000"
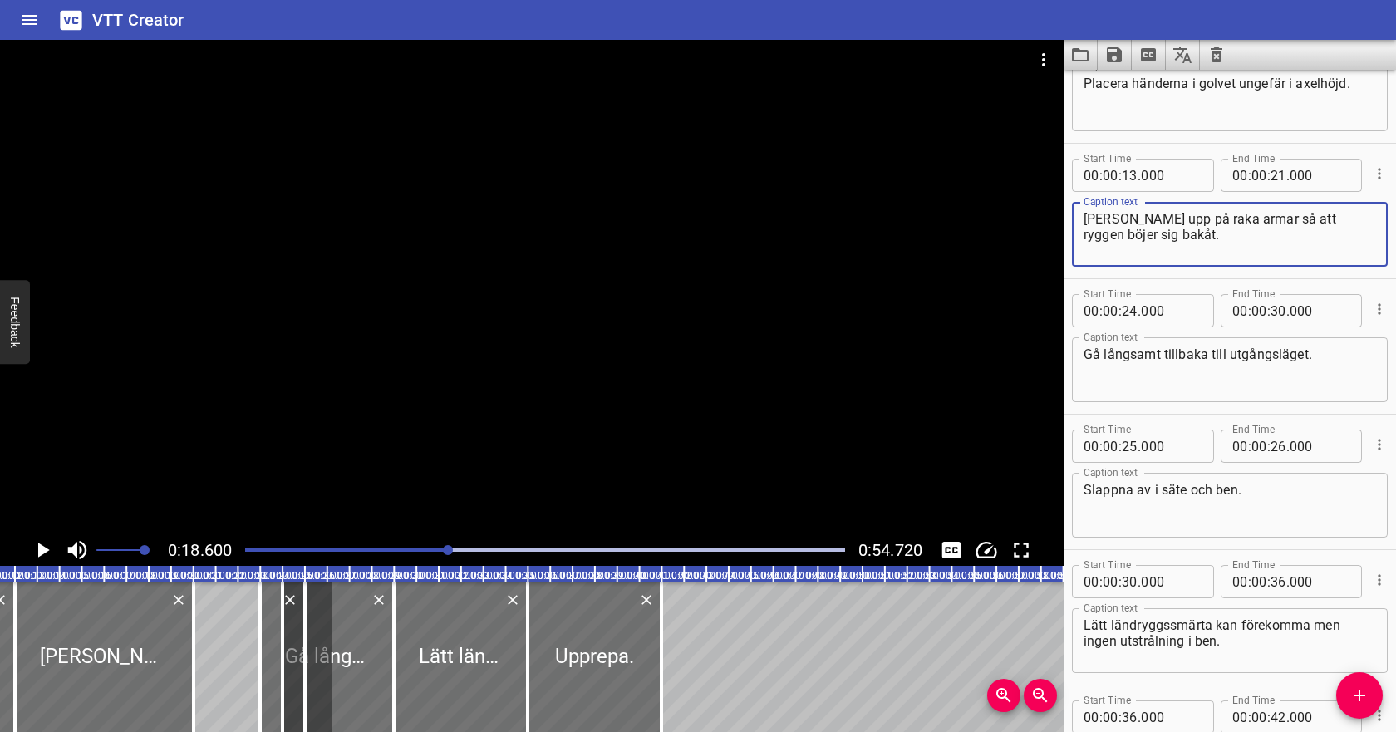
click at [1243, 245] on textarea "[PERSON_NAME] upp på raka armar så att ryggen böjer sig bakåt." at bounding box center [1229, 234] width 292 height 47
click at [50, 547] on icon "Play/Pause" at bounding box center [42, 549] width 25 height 25
click at [50, 546] on icon "Play/Pause" at bounding box center [42, 549] width 25 height 25
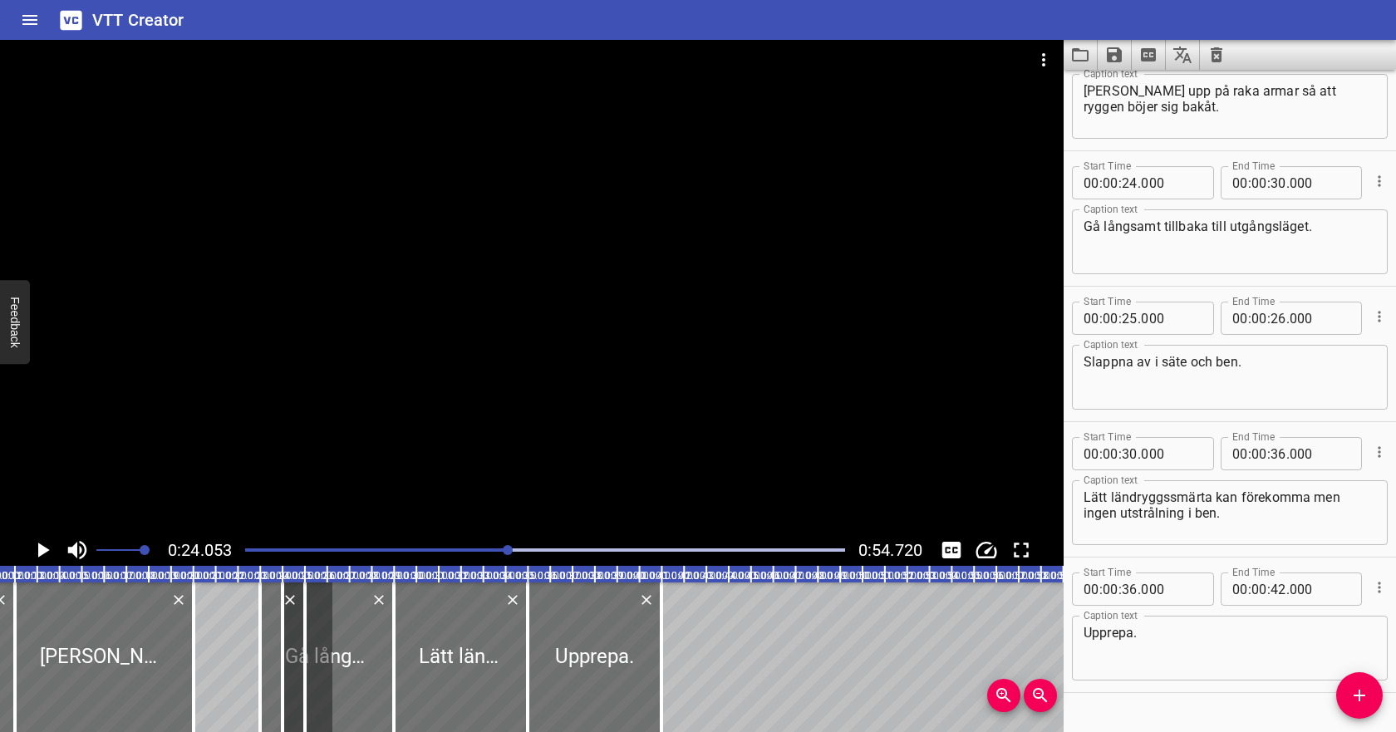
scroll to position [317, 0]
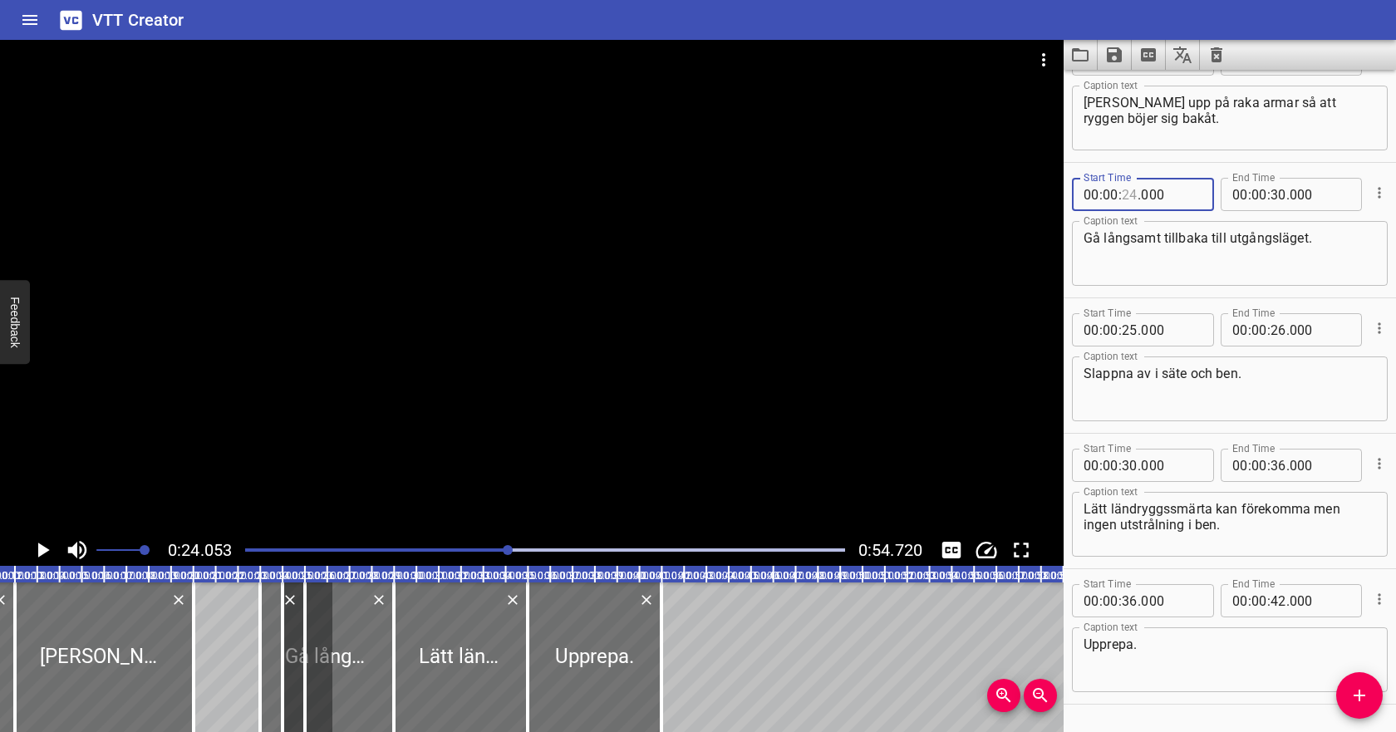
click at [1131, 199] on input "number" at bounding box center [1129, 194] width 16 height 33
type input "23"
type input "000"
click at [1131, 239] on textarea "Gå långsamt tillbaka till utgångsläget." at bounding box center [1229, 253] width 292 height 47
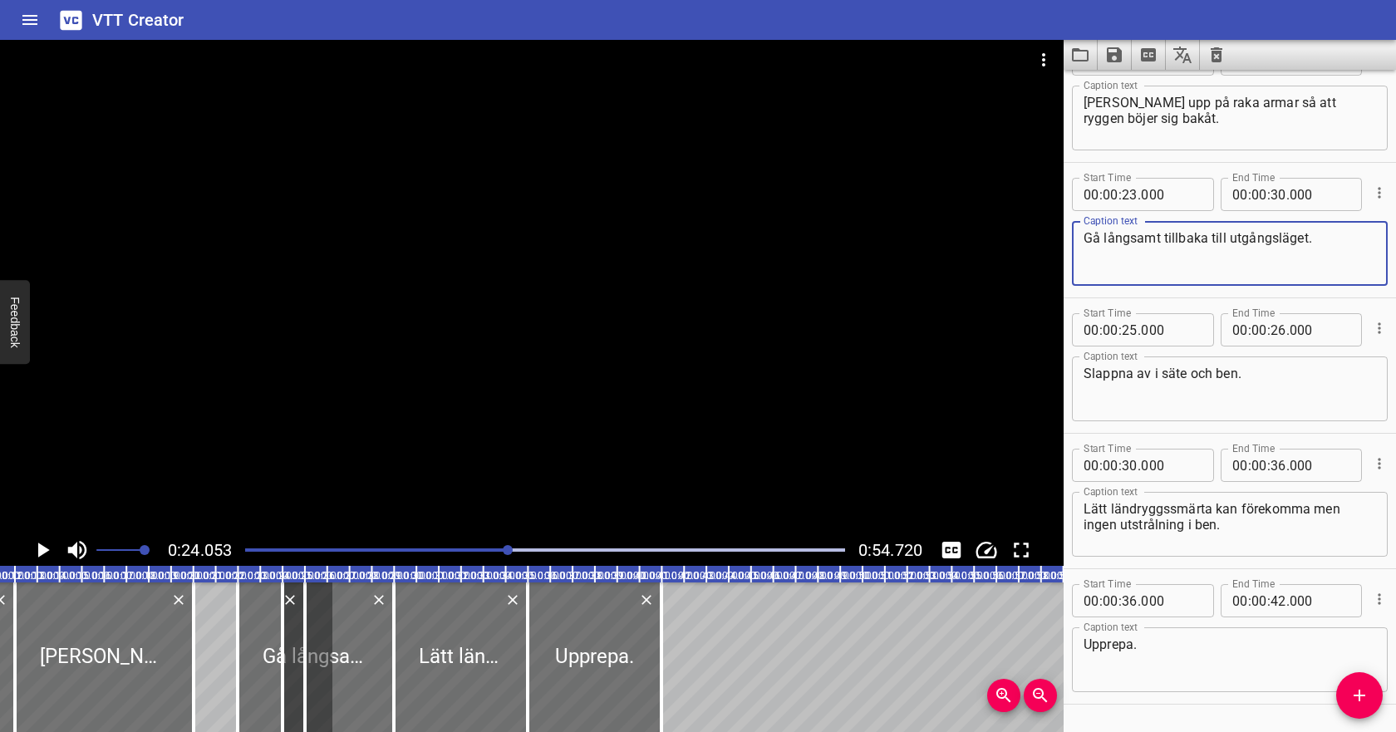
click at [460, 548] on div "Play progress" at bounding box center [209, 549] width 600 height 3
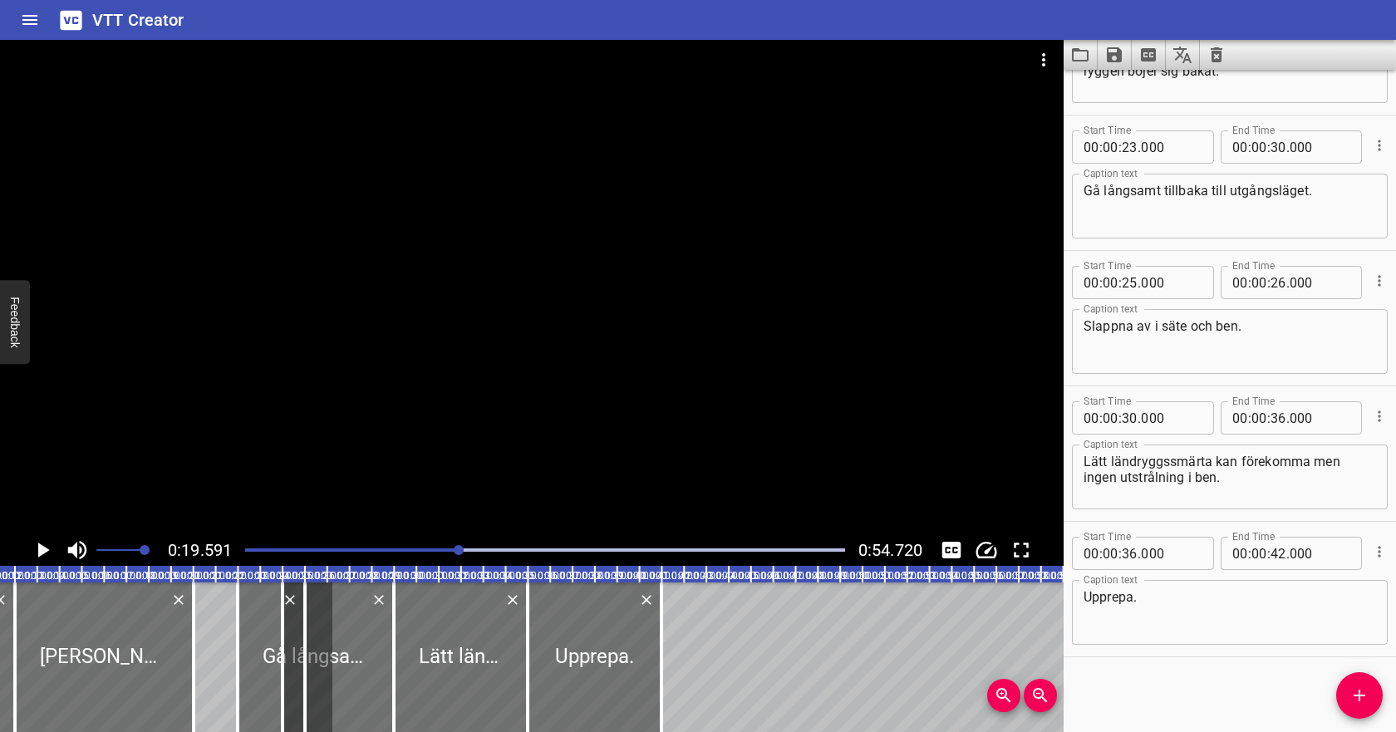
click at [45, 551] on icon "Play/Pause" at bounding box center [44, 549] width 12 height 15
click at [45, 550] on icon "Play/Pause" at bounding box center [43, 549] width 12 height 15
click at [45, 550] on icon "Play/Pause" at bounding box center [44, 549] width 12 height 15
click at [45, 550] on icon "Play/Pause" at bounding box center [43, 549] width 12 height 15
click at [1125, 153] on input "number" at bounding box center [1129, 146] width 16 height 33
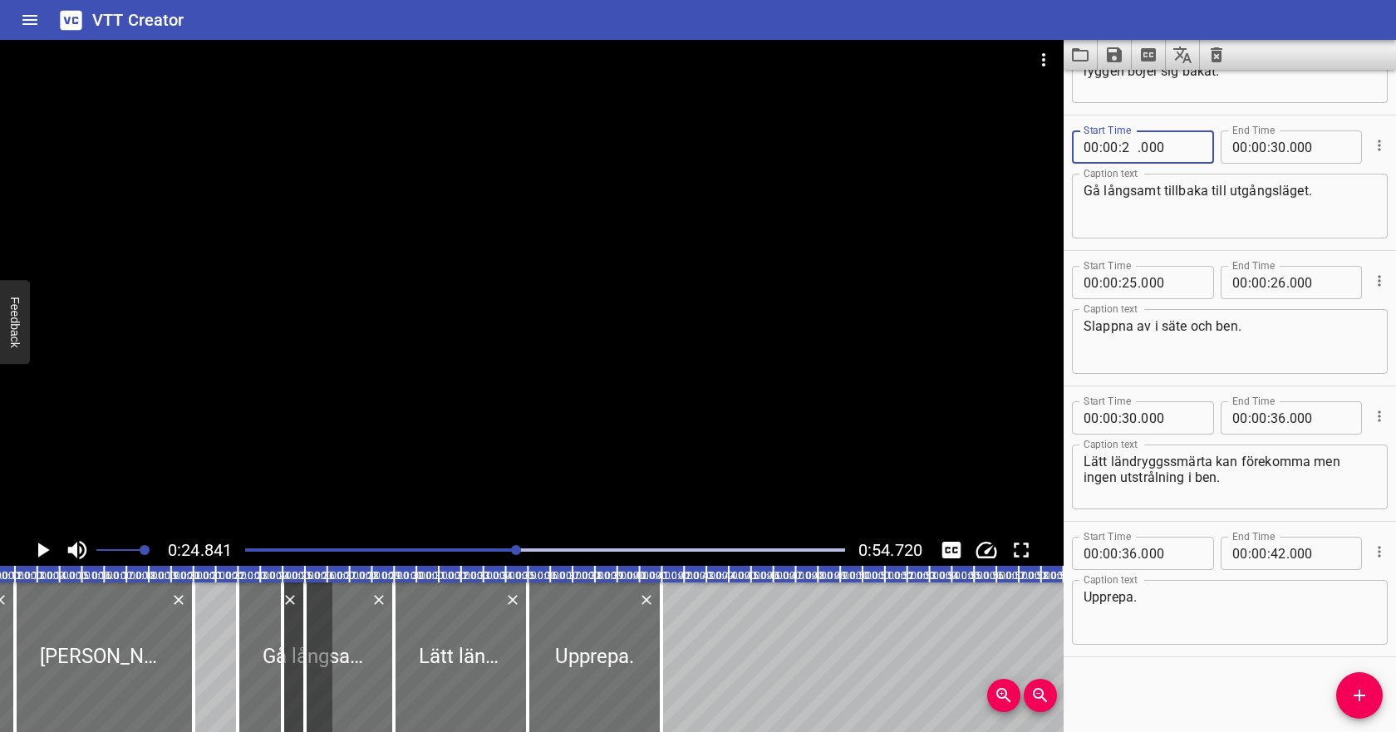
type input "22"
type input "000"
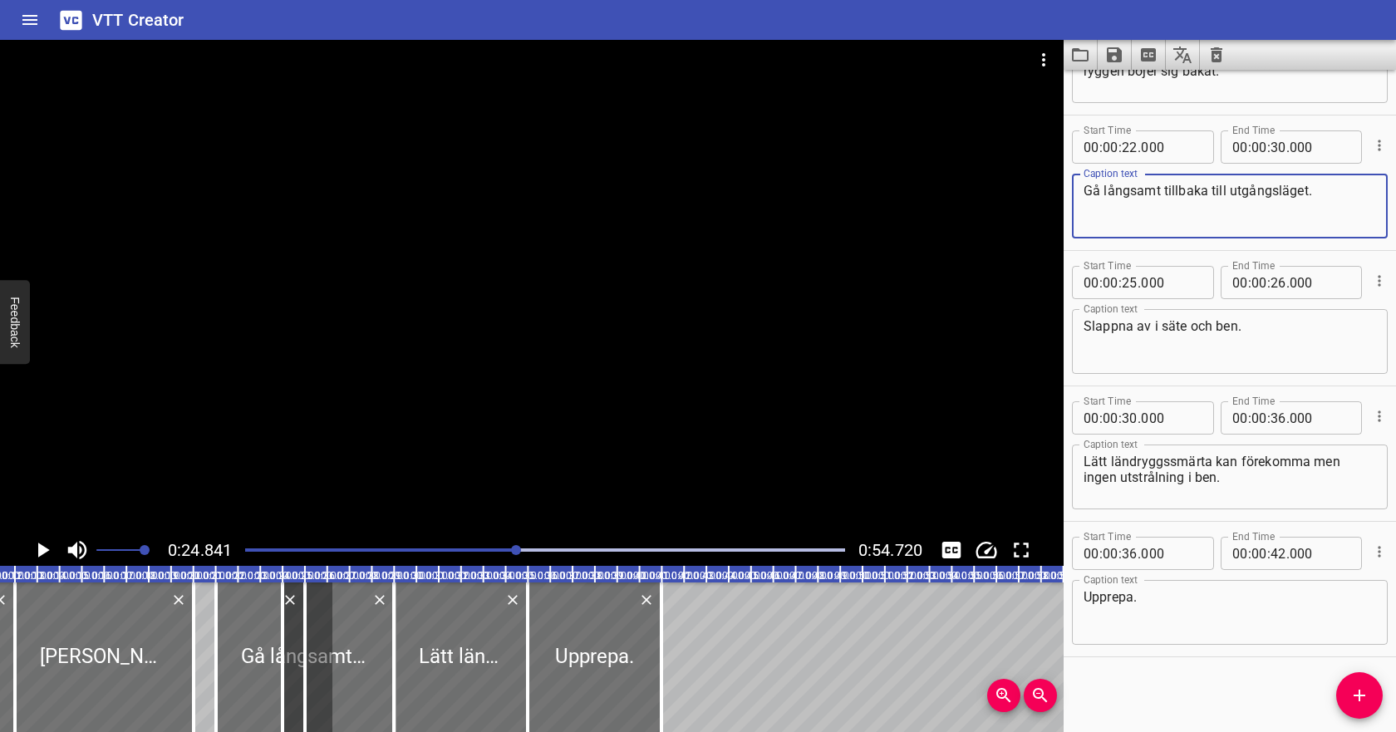
click at [1136, 195] on textarea "Gå långsamt tillbaka till utgångsläget." at bounding box center [1229, 206] width 292 height 47
click at [37, 542] on icon "Play/Pause" at bounding box center [42, 549] width 25 height 25
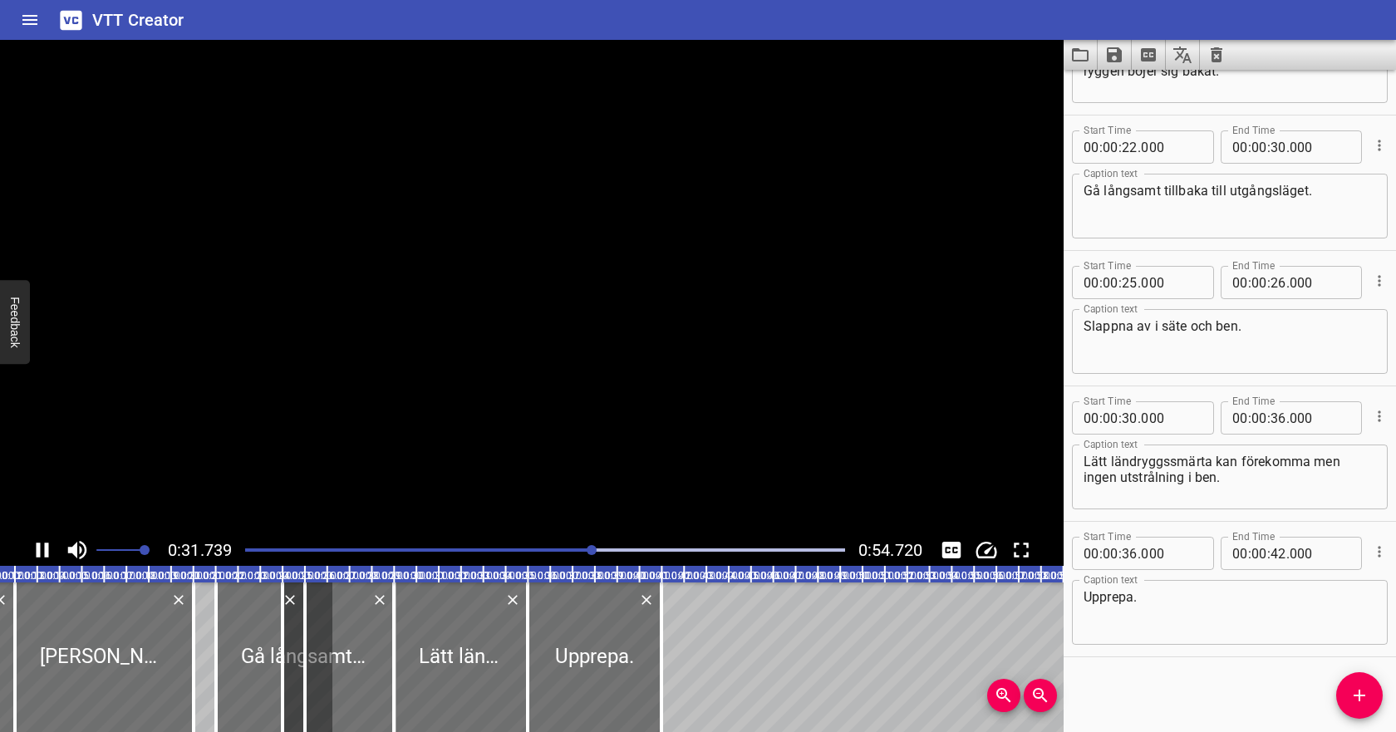
click at [37, 543] on icon "Play/Pause" at bounding box center [43, 549] width 12 height 15
click at [1133, 284] on input "number" at bounding box center [1129, 282] width 16 height 33
type input "31"
type input "000"
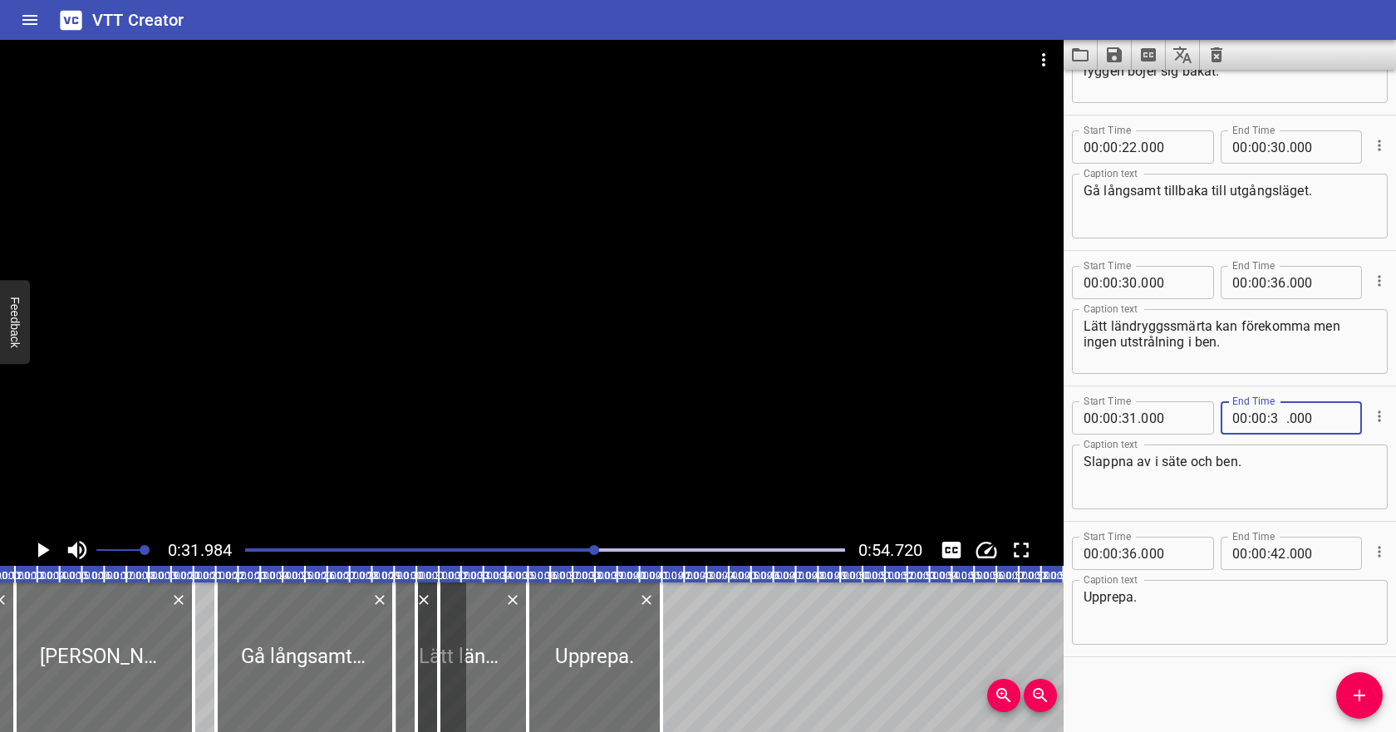
type input "37"
type input "000"
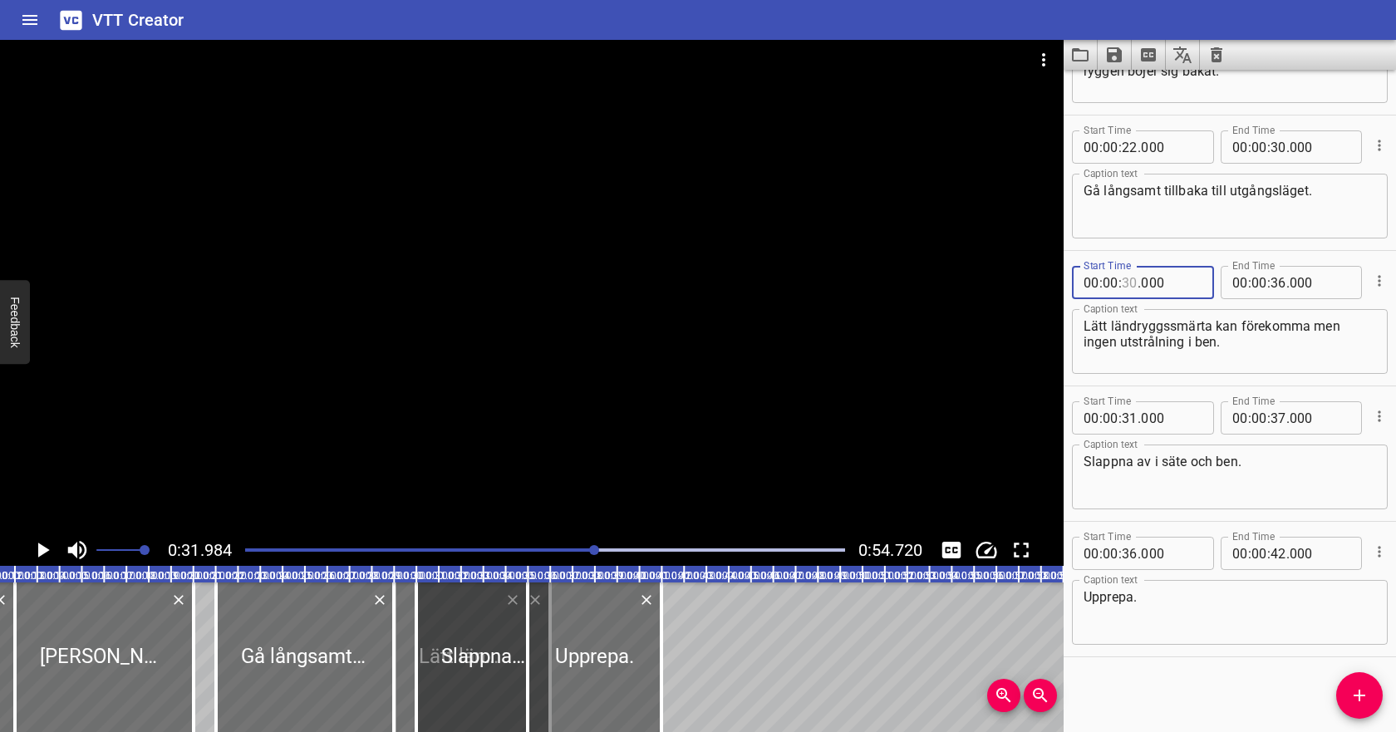
click at [1128, 280] on input "number" at bounding box center [1129, 282] width 16 height 33
type input "37"
type input "000"
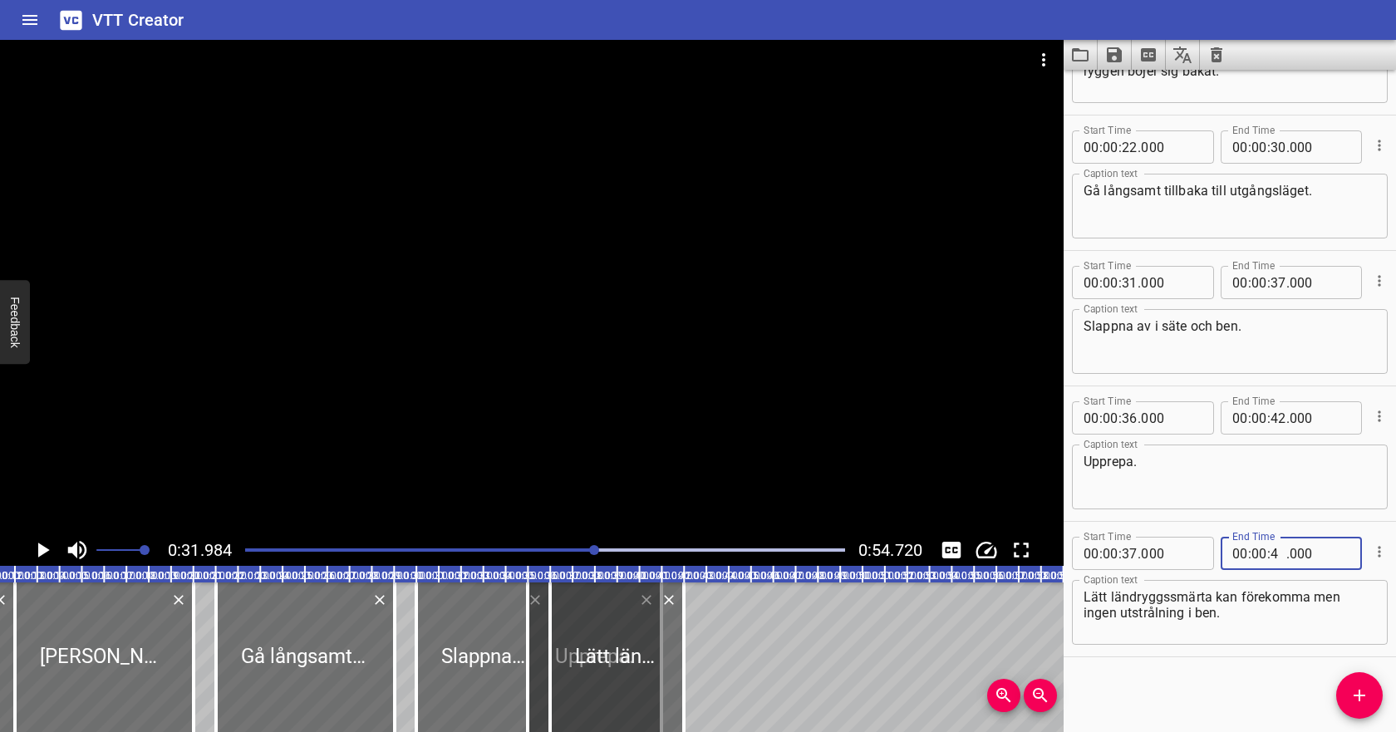
type input "40"
type input "000"
click at [1200, 486] on textarea "Upprepa." at bounding box center [1229, 477] width 292 height 47
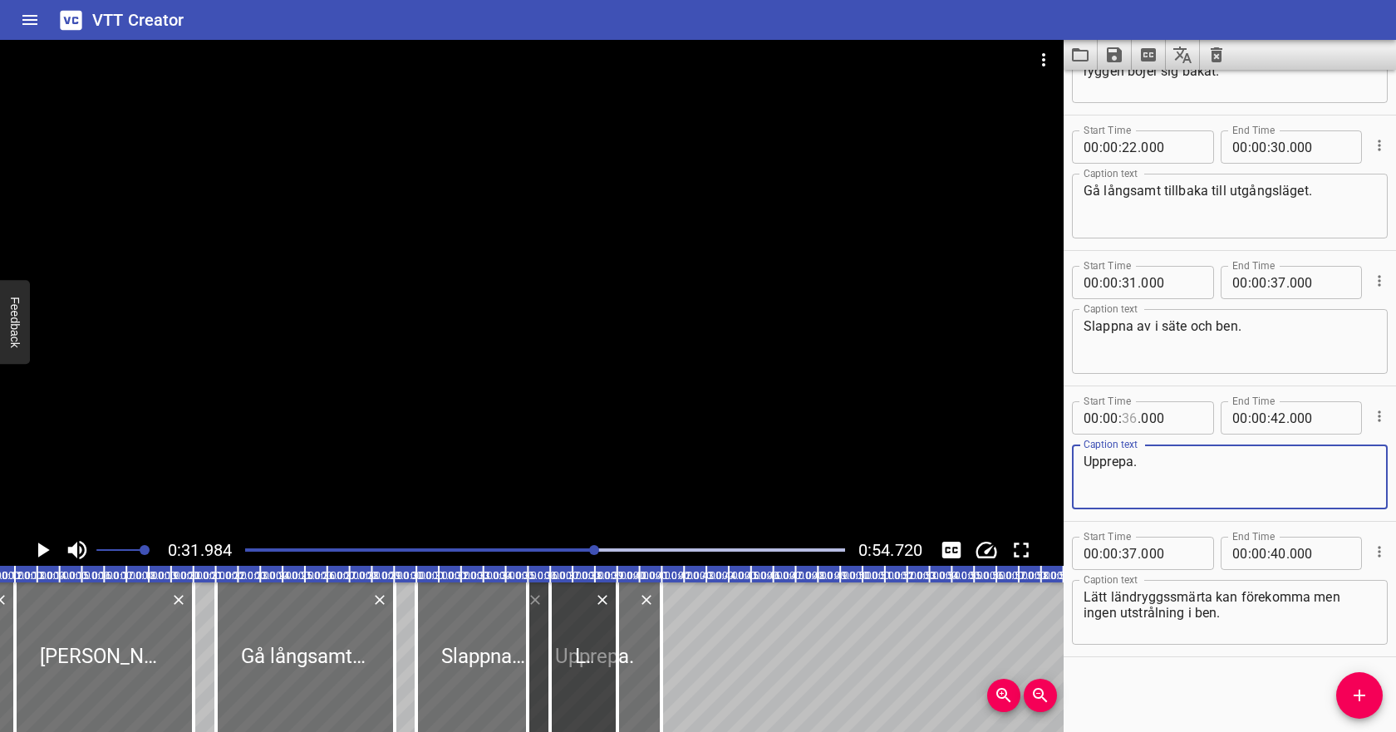
click at [1133, 419] on input "number" at bounding box center [1129, 417] width 16 height 33
type input "36"
click at [1381, 417] on icon "Cue Options" at bounding box center [1379, 416] width 17 height 17
click at [1357, 445] on li "Delete Cue" at bounding box center [1309, 446] width 145 height 30
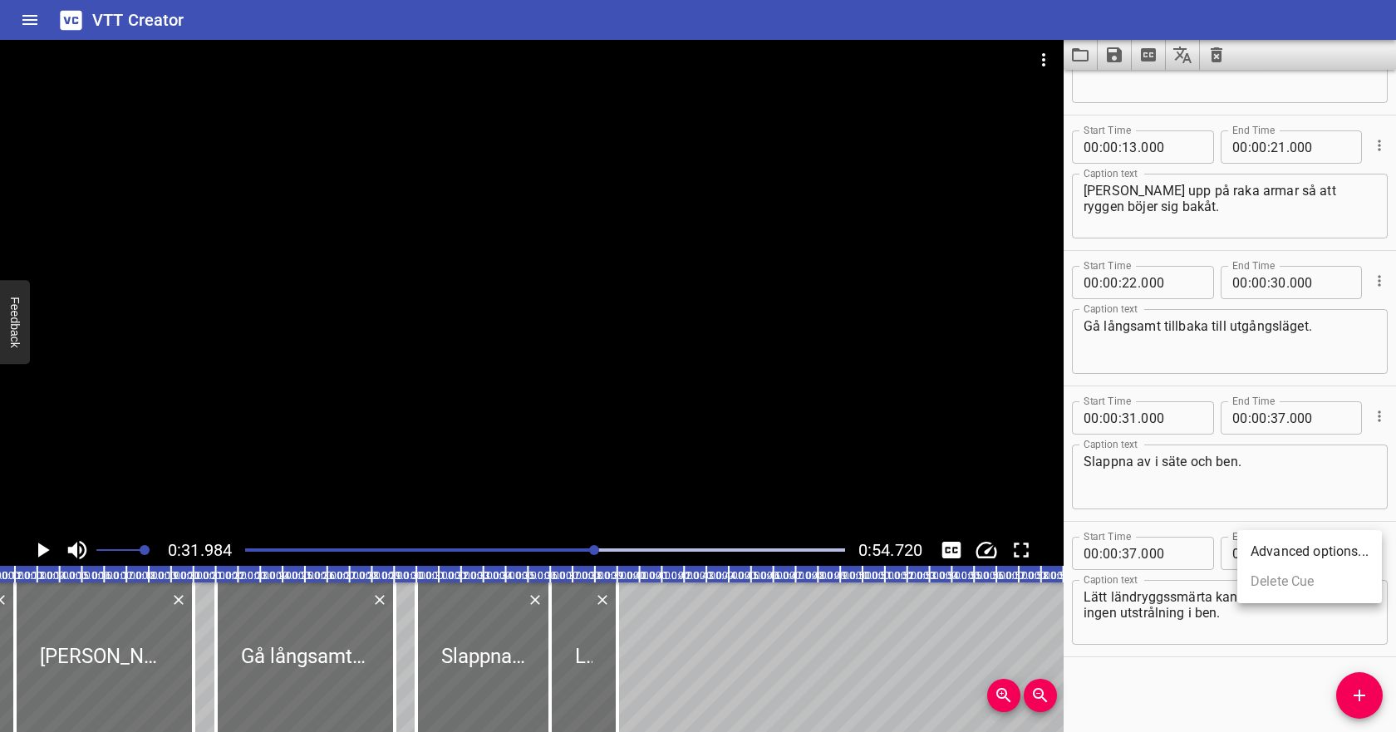
scroll to position [228, 0]
click at [532, 547] on div at bounding box center [545, 549] width 620 height 23
click at [47, 553] on icon "Play/Pause" at bounding box center [42, 549] width 25 height 25
click at [47, 553] on icon "Play/Pause" at bounding box center [43, 549] width 12 height 15
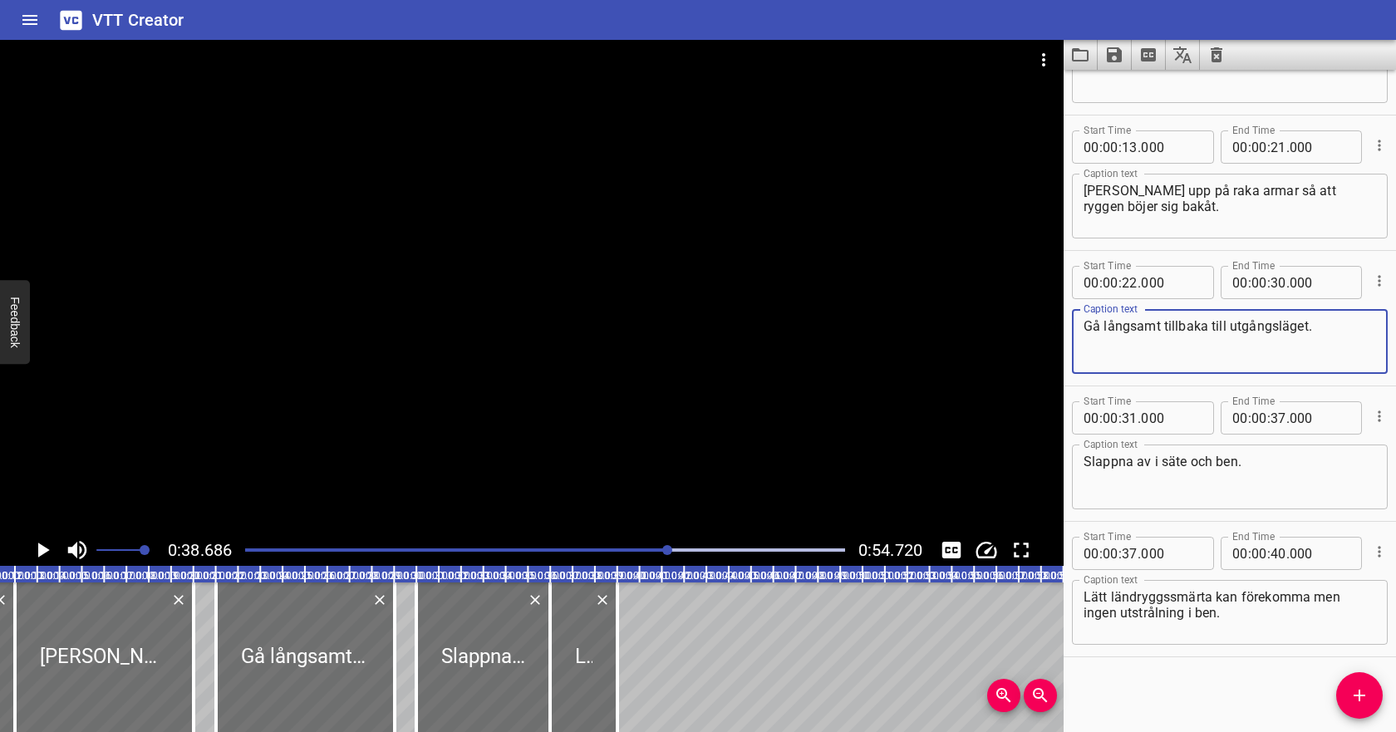
click at [1322, 326] on textarea "Gå långsamt tillbaka till utgångsläget." at bounding box center [1229, 341] width 292 height 47
click at [42, 553] on icon "Play/Pause" at bounding box center [44, 549] width 12 height 15
click at [518, 550] on div "Play progress" at bounding box center [396, 549] width 600 height 3
click at [1151, 332] on textarea "Gå långsamt tillbaka till utgångsläget och upprepa" at bounding box center [1229, 341] width 292 height 47
click at [1146, 338] on textarea "Gå långsamt tillbaka till utgångsläget och upprepa" at bounding box center [1229, 341] width 292 height 47
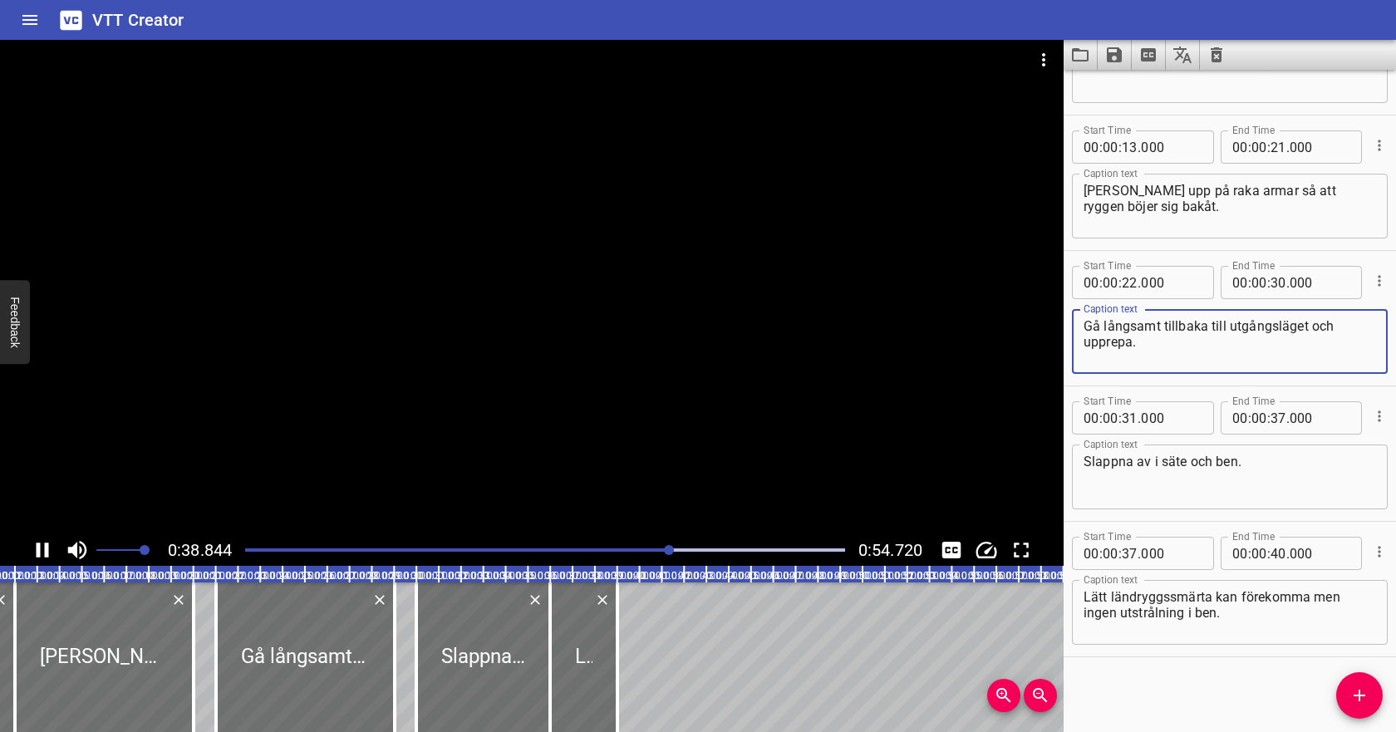
type textarea "Gå långsamt tillbaka till utgångsläget och upprepa."
click at [37, 546] on icon "Play/Pause" at bounding box center [43, 549] width 12 height 15
click at [1134, 554] on input "number" at bounding box center [1129, 553] width 16 height 33
type input "39"
type input "000"
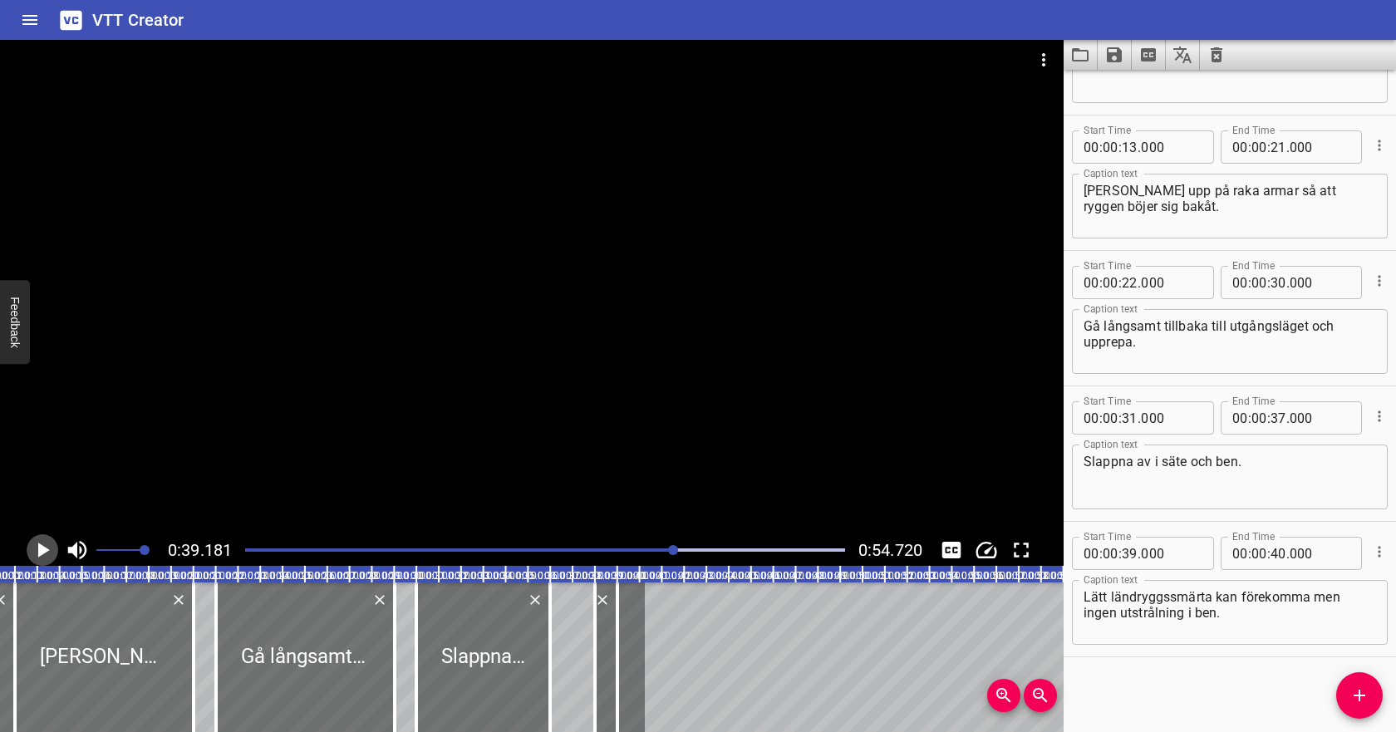
click at [45, 547] on icon "Play/Pause" at bounding box center [42, 549] width 25 height 25
click at [45, 547] on icon "Play/Pause" at bounding box center [43, 549] width 12 height 15
click at [1278, 547] on input "number" at bounding box center [1278, 553] width 16 height 33
type input "47"
type input "000"
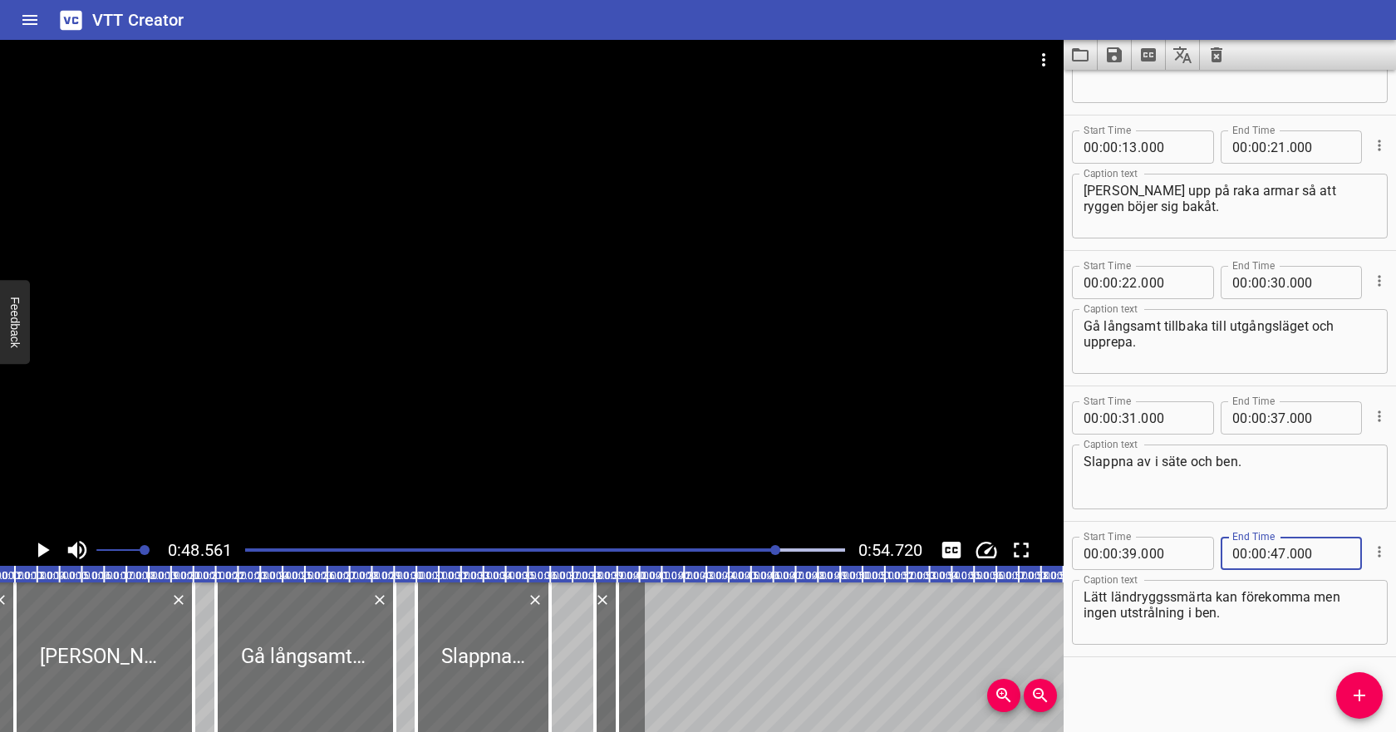
click at [708, 547] on div at bounding box center [545, 549] width 620 height 23
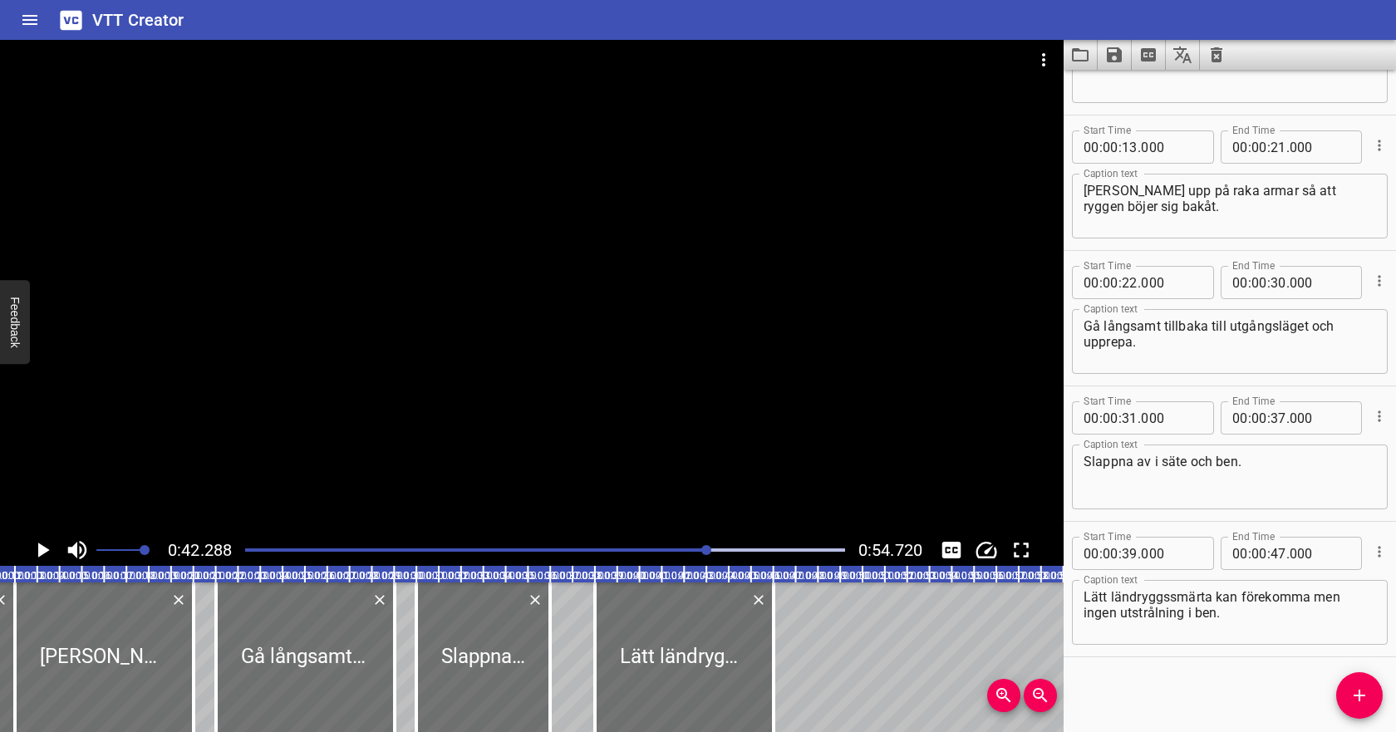
click at [42, 546] on icon "Play/Pause" at bounding box center [44, 549] width 12 height 15
click at [1119, 54] on icon "Save captions to file" at bounding box center [1114, 54] width 15 height 15
click at [1131, 83] on li "Save to VTT file" at bounding box center [1158, 91] width 122 height 30
click at [1038, 54] on icon "Video Options" at bounding box center [1043, 60] width 20 height 20
click at [1061, 66] on li "Select New Video File..." at bounding box center [1105, 62] width 165 height 30
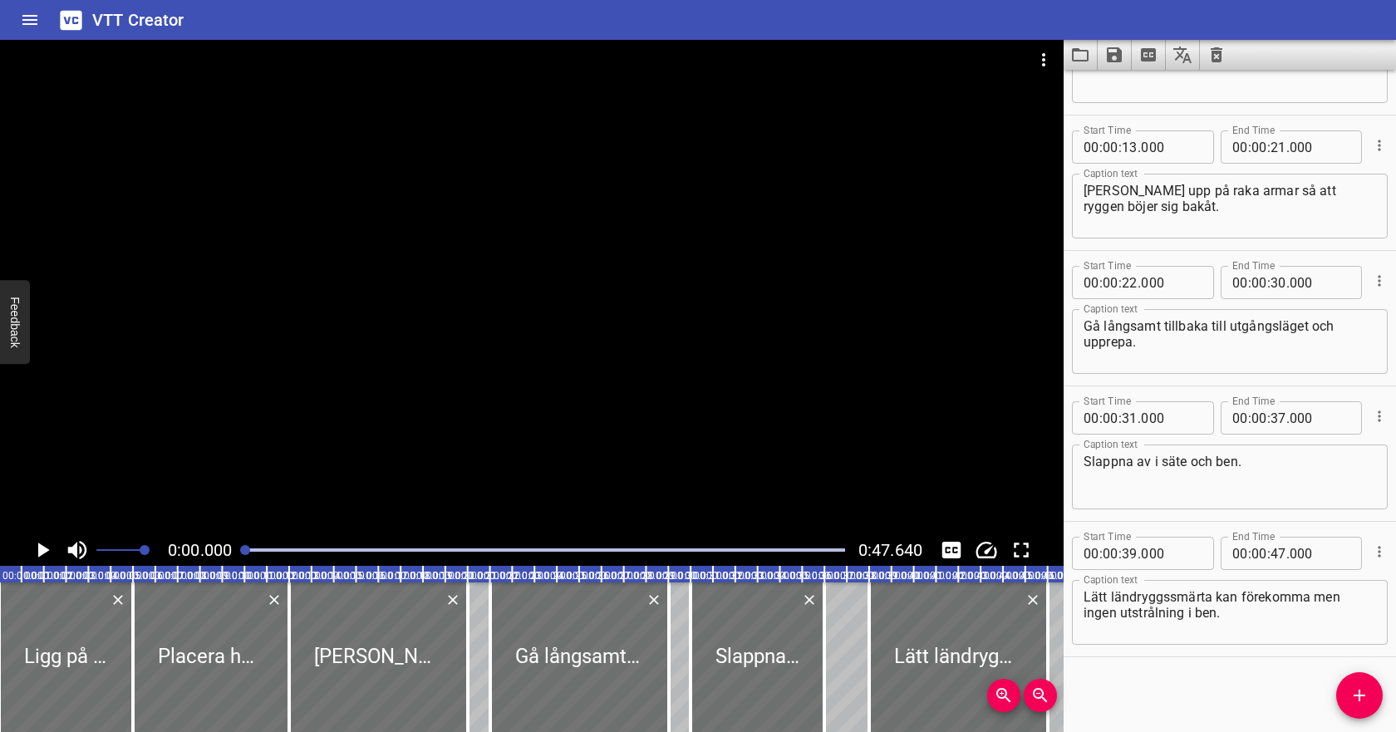
scroll to position [0, 0]
click at [1219, 65] on button "Clear captions" at bounding box center [1216, 55] width 33 height 30
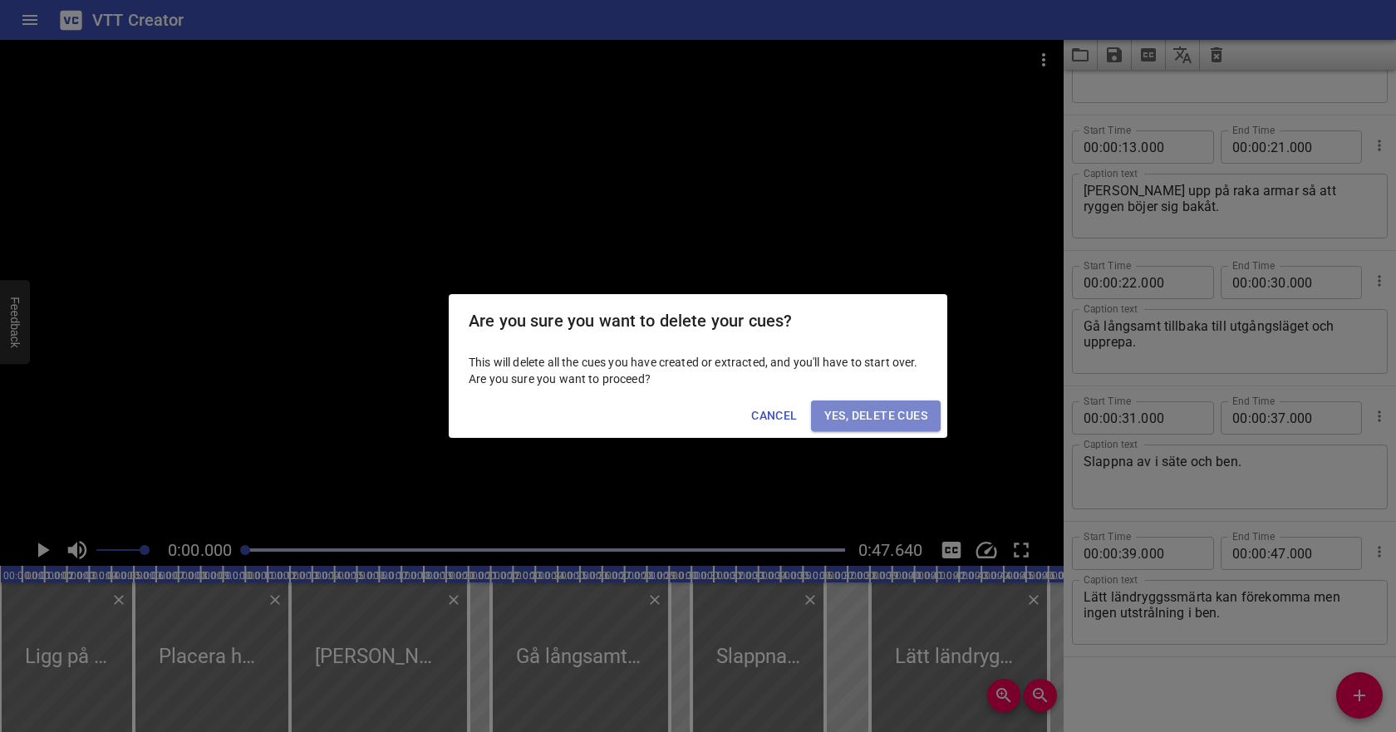
click at [876, 420] on span "Yes, Delete Cues" at bounding box center [875, 415] width 103 height 21
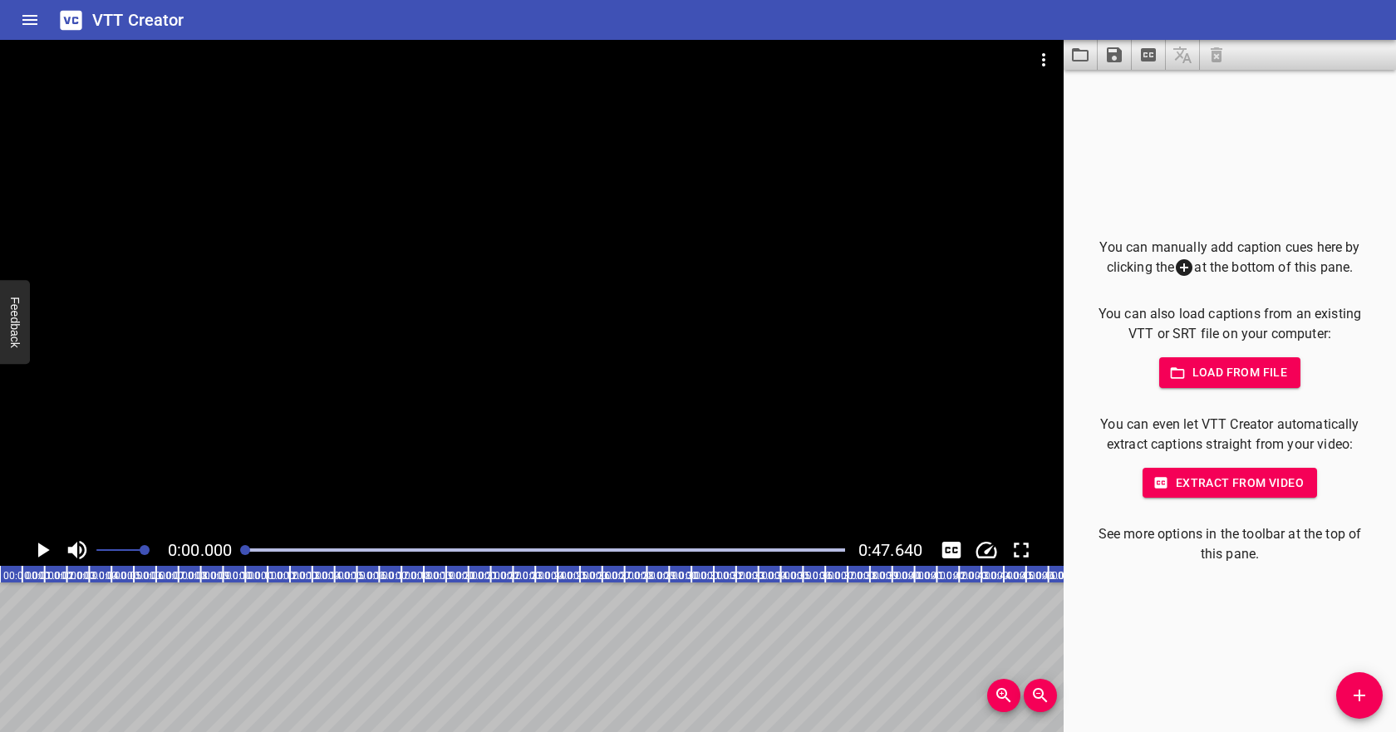
click at [1190, 379] on span "Load from file" at bounding box center [1229, 372] width 115 height 21
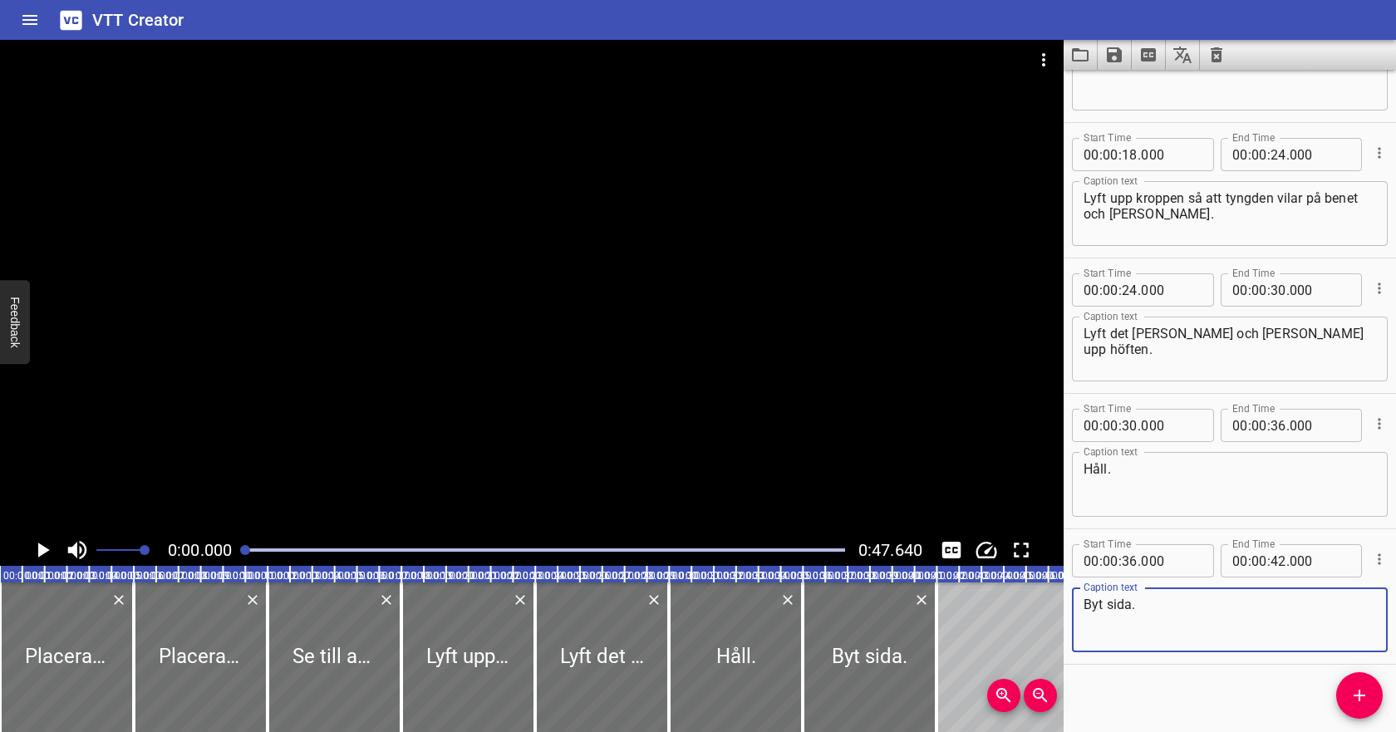
scroll to position [364, 0]
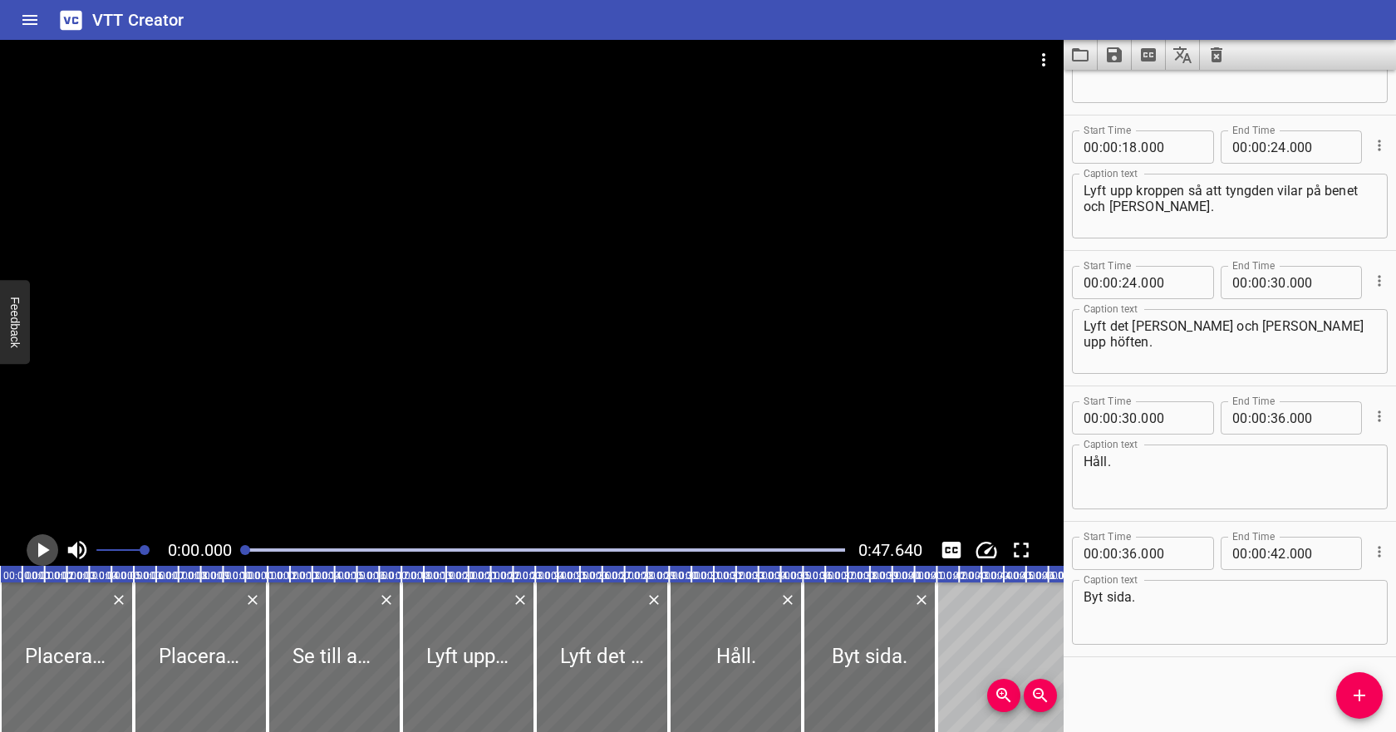
click at [42, 551] on icon "Play/Pause" at bounding box center [44, 549] width 12 height 15
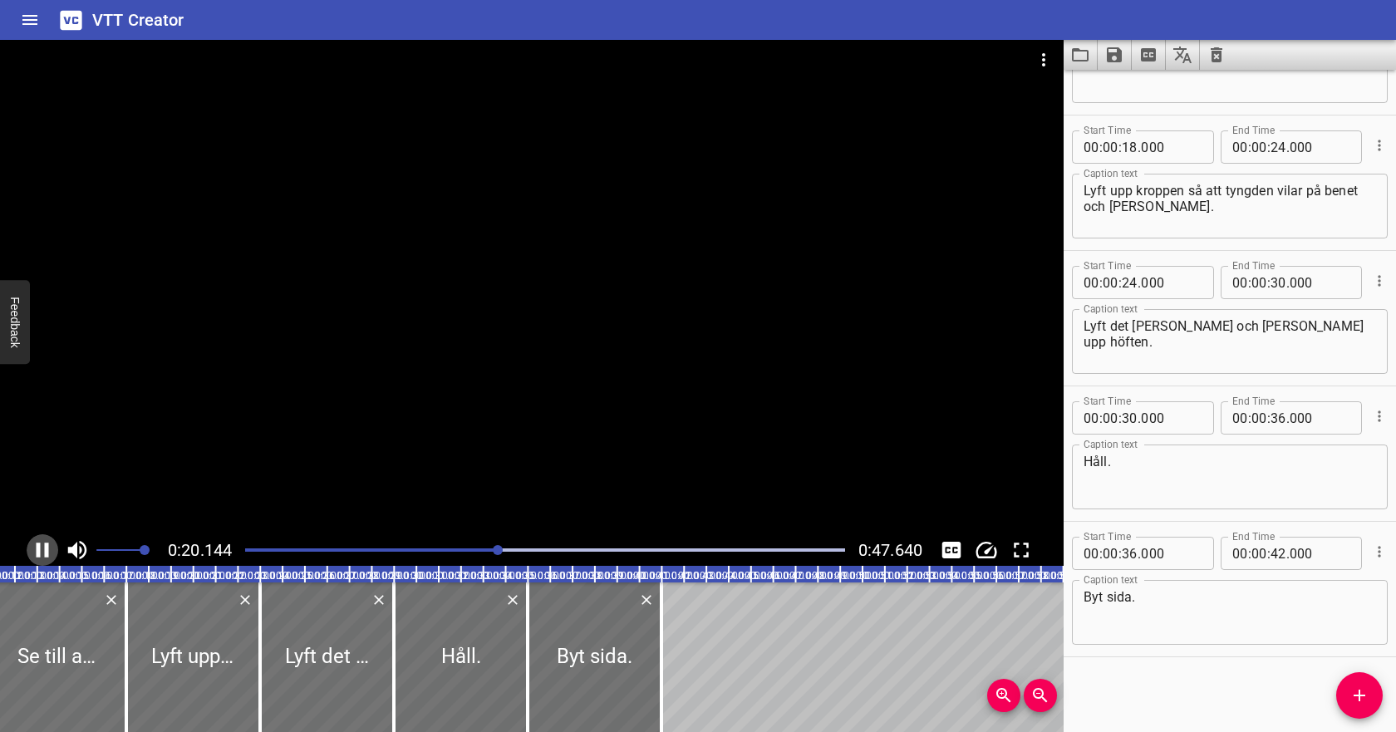
click at [42, 551] on icon "Play/Pause" at bounding box center [42, 549] width 25 height 25
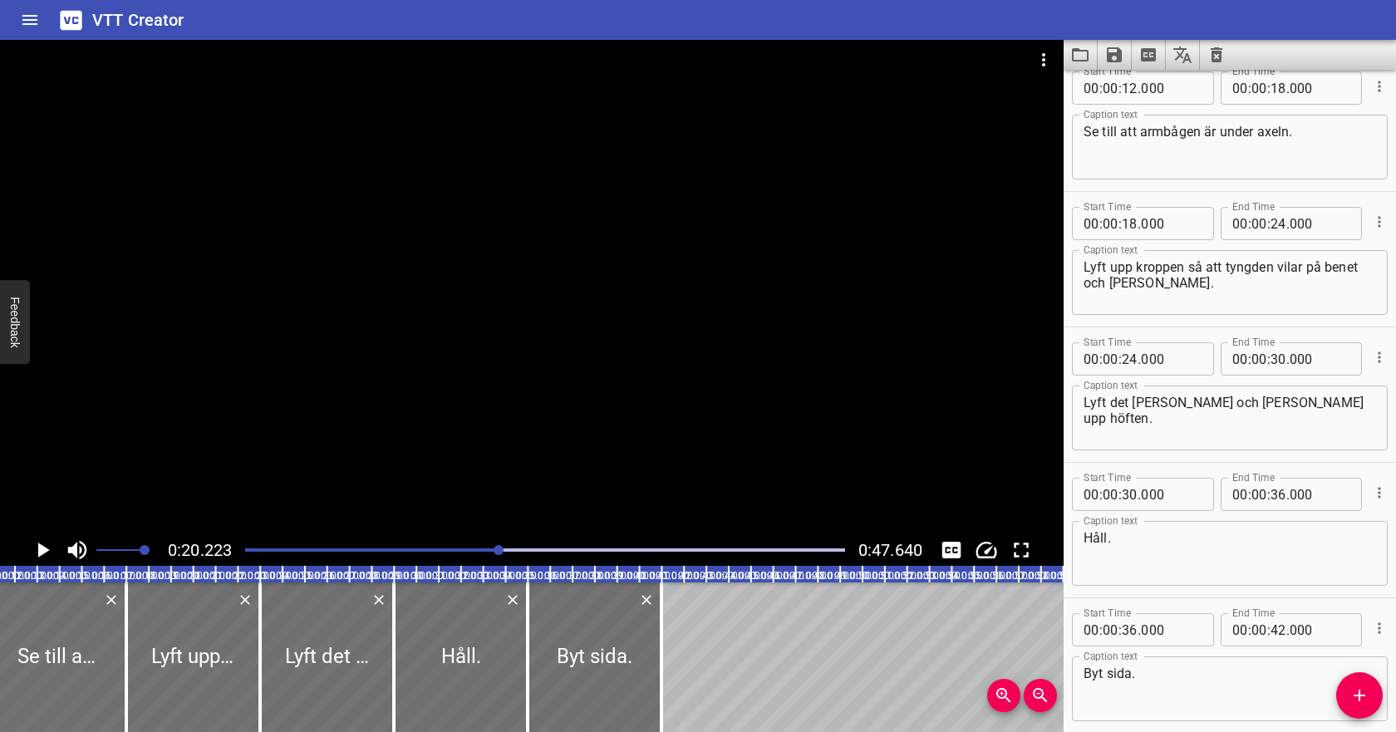
scroll to position [286, 0]
click at [1133, 228] on input "number" at bounding box center [1129, 225] width 16 height 33
type input "20"
type input "000"
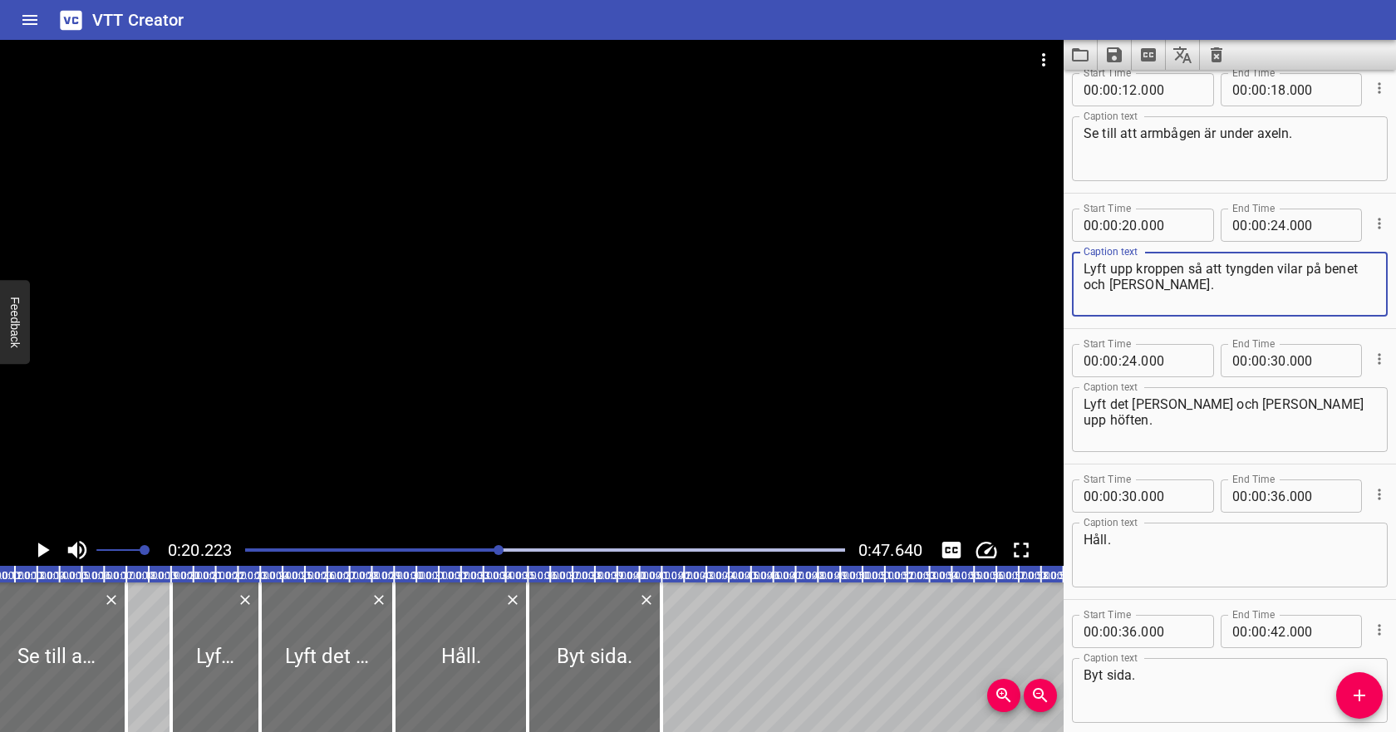
click at [1160, 286] on textarea "Lyft upp kroppen så att tyngden vilar på benet och [PERSON_NAME]." at bounding box center [1229, 284] width 292 height 47
click at [47, 545] on icon "Play/Pause" at bounding box center [42, 549] width 25 height 25
click at [47, 545] on icon "Play/Pause" at bounding box center [43, 549] width 12 height 15
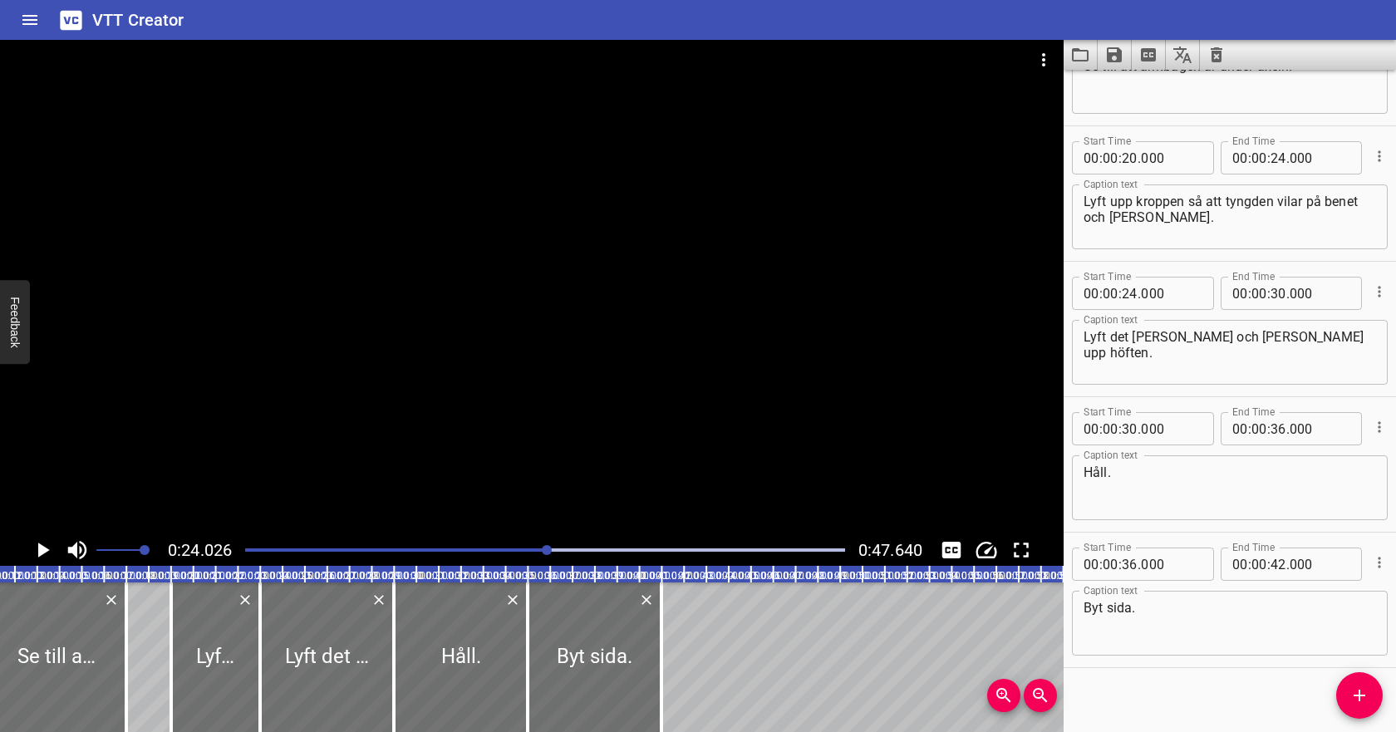
scroll to position [364, 0]
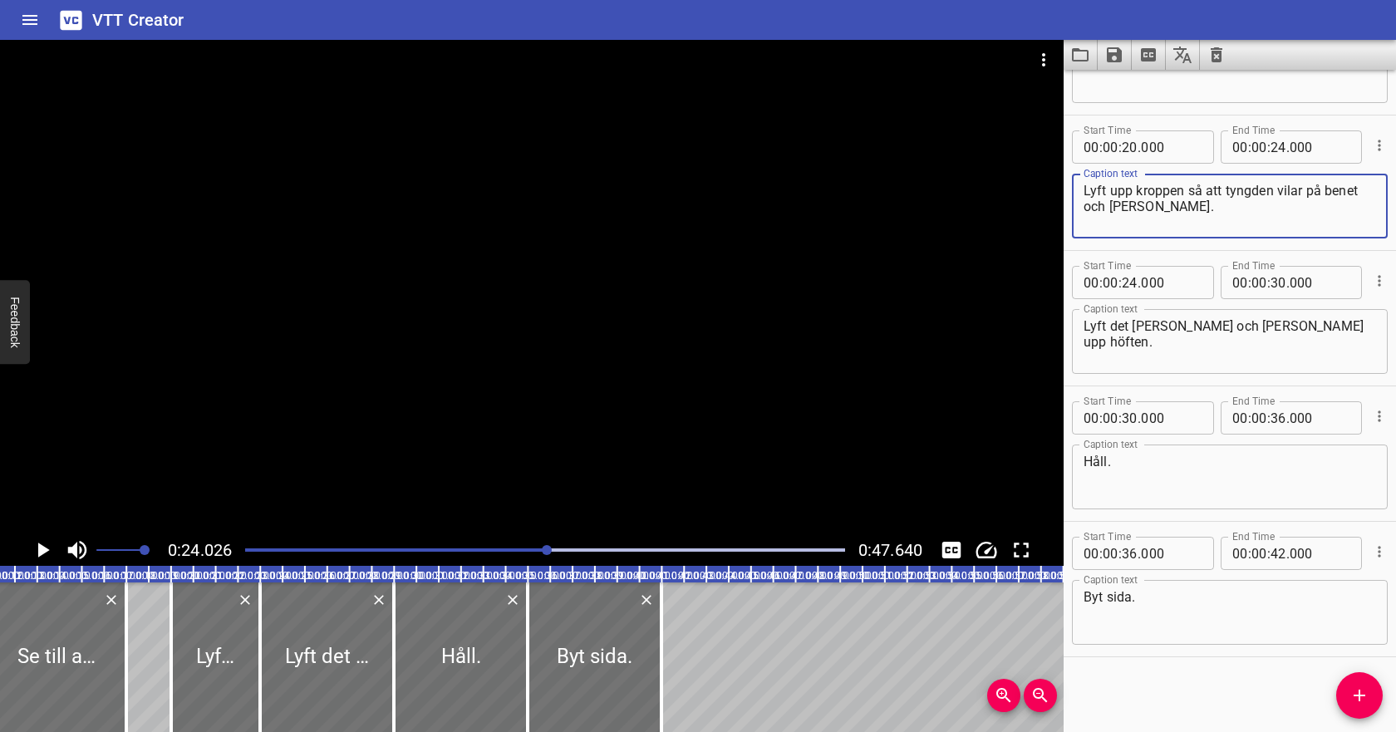
click at [1323, 189] on textarea "Lyft upp kroppen så att tyngden vilar på benet och [PERSON_NAME]." at bounding box center [1229, 206] width 292 height 47
type textarea "Lyft upp kroppen så att tyngden vilar på övre benet och [PERSON_NAME]."
click at [50, 548] on icon "Play/Pause" at bounding box center [42, 549] width 25 height 25
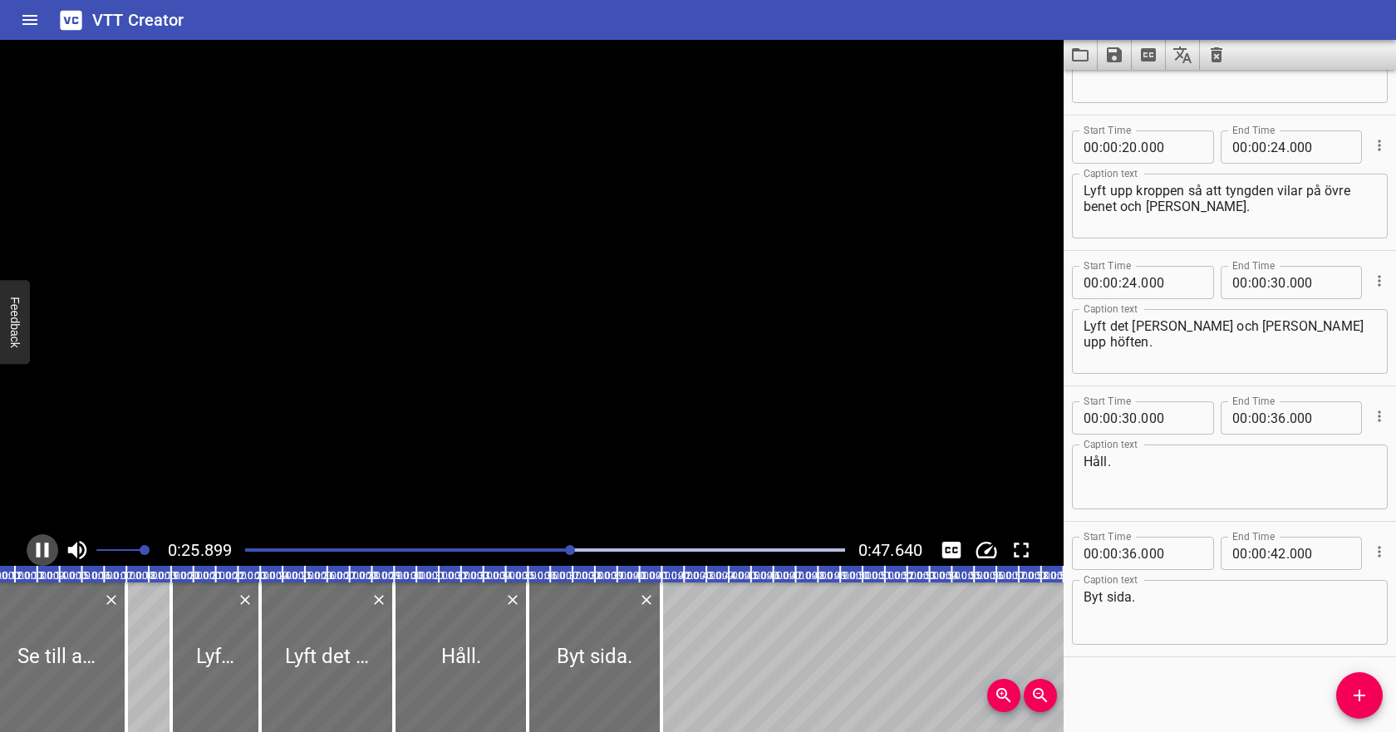
click at [50, 548] on icon "Play/Pause" at bounding box center [42, 549] width 25 height 25
click at [1274, 149] on input "number" at bounding box center [1278, 146] width 16 height 33
type input "25"
type input "000"
click at [1134, 274] on input "number" at bounding box center [1129, 282] width 16 height 33
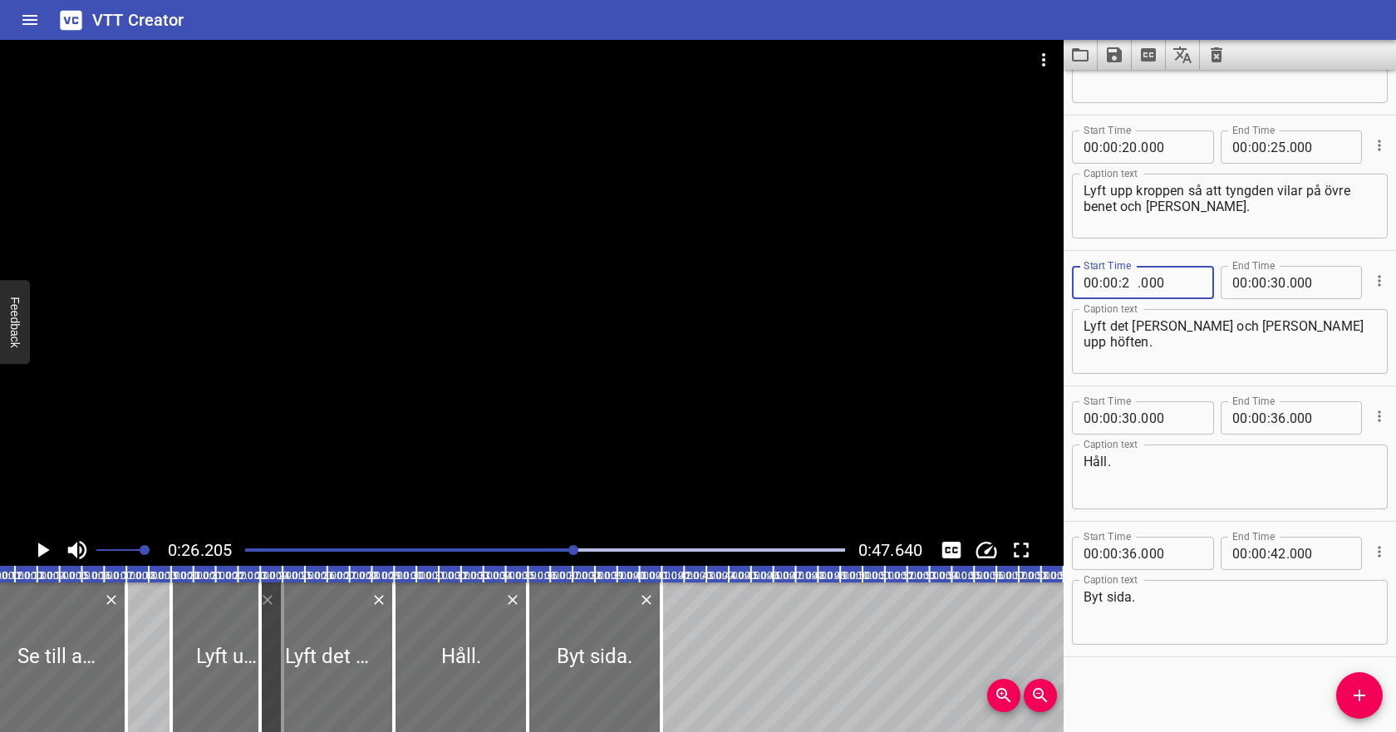
type input "25"
type input "000"
click at [1281, 282] on input "number" at bounding box center [1278, 282] width 16 height 33
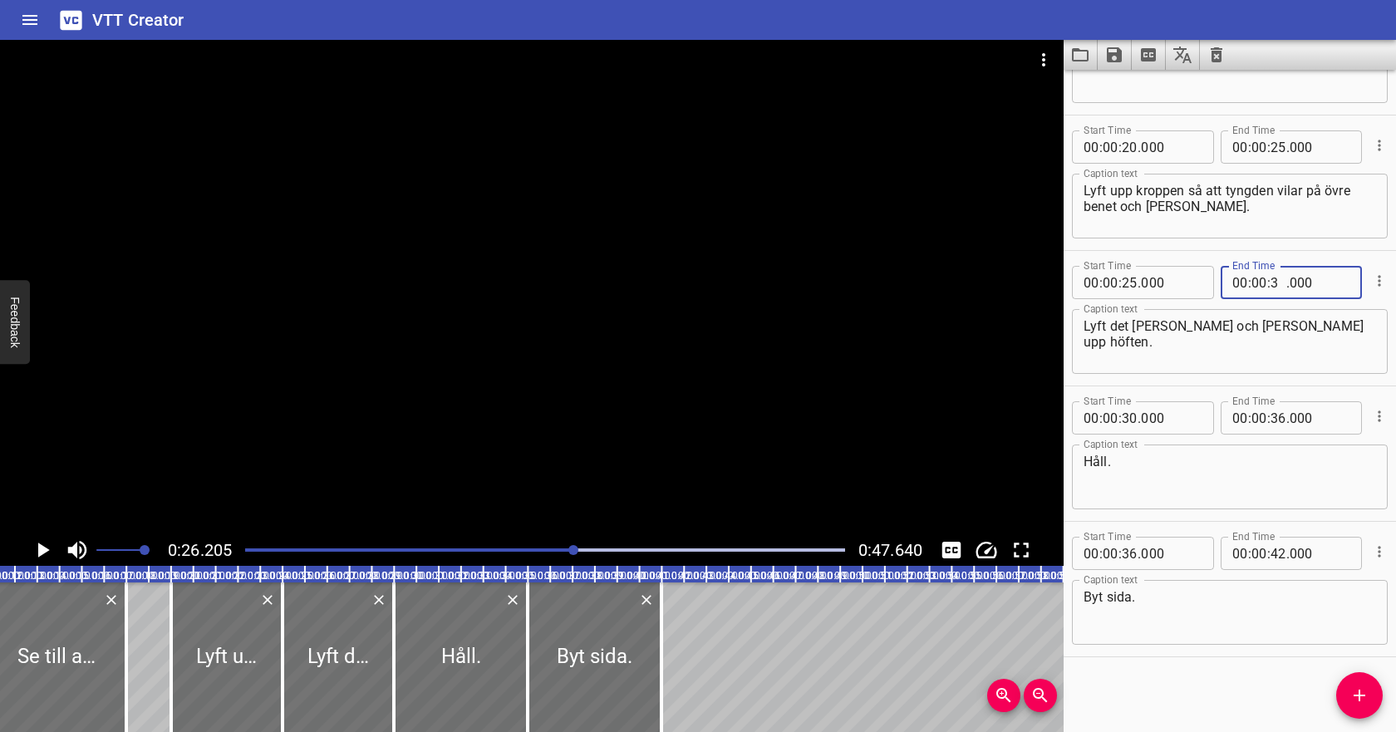
type input "32"
type input "000"
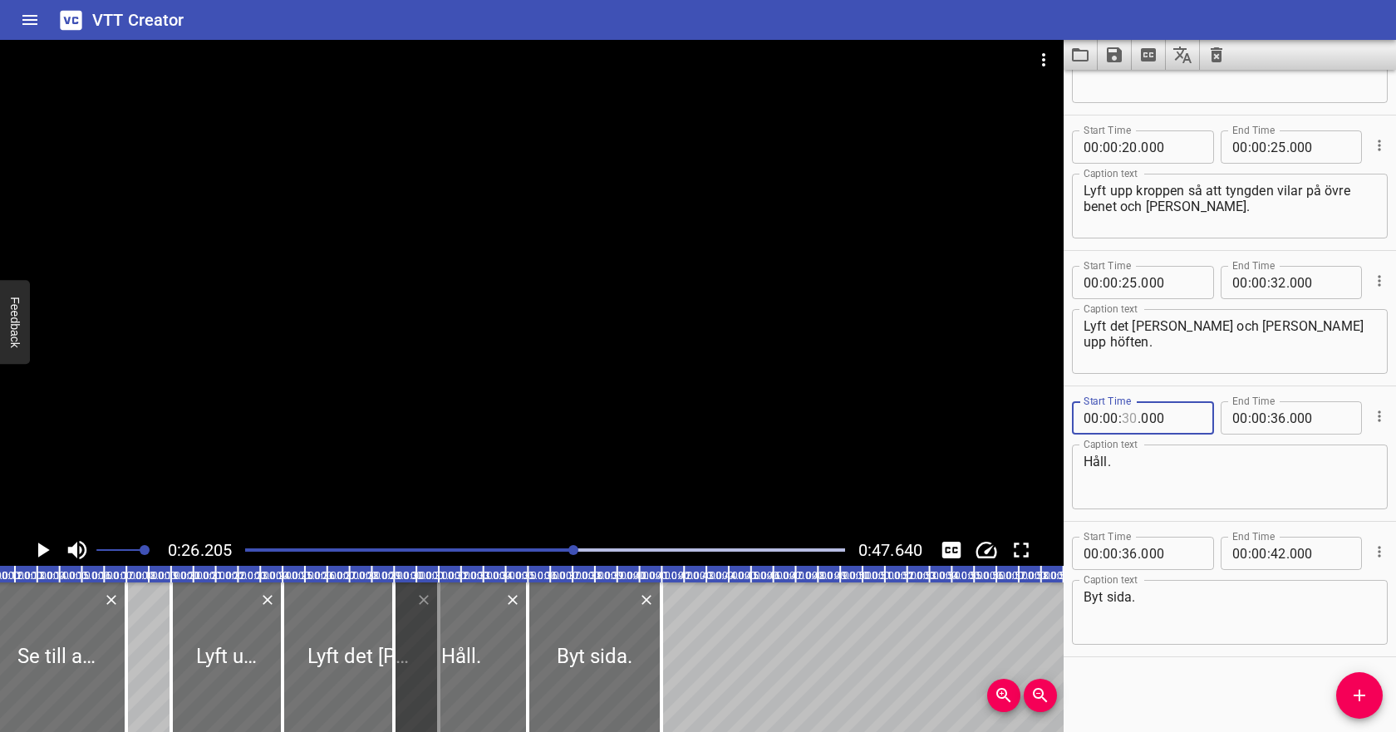
click at [1133, 420] on input "number" at bounding box center [1129, 417] width 16 height 33
type input "32"
type input "000"
click at [1283, 417] on input "number" at bounding box center [1278, 417] width 16 height 33
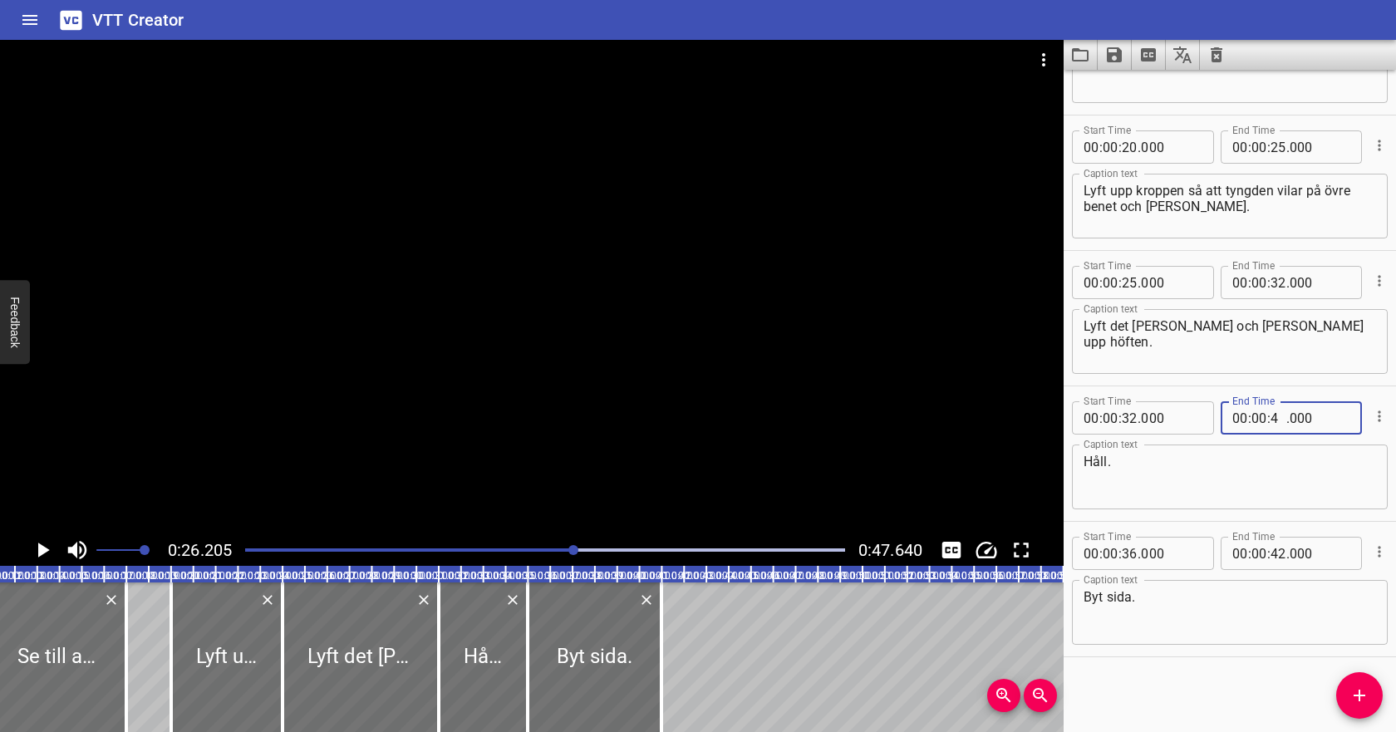
type input "40"
type input "000"
click at [1258, 469] on textarea "Håll." at bounding box center [1229, 477] width 292 height 47
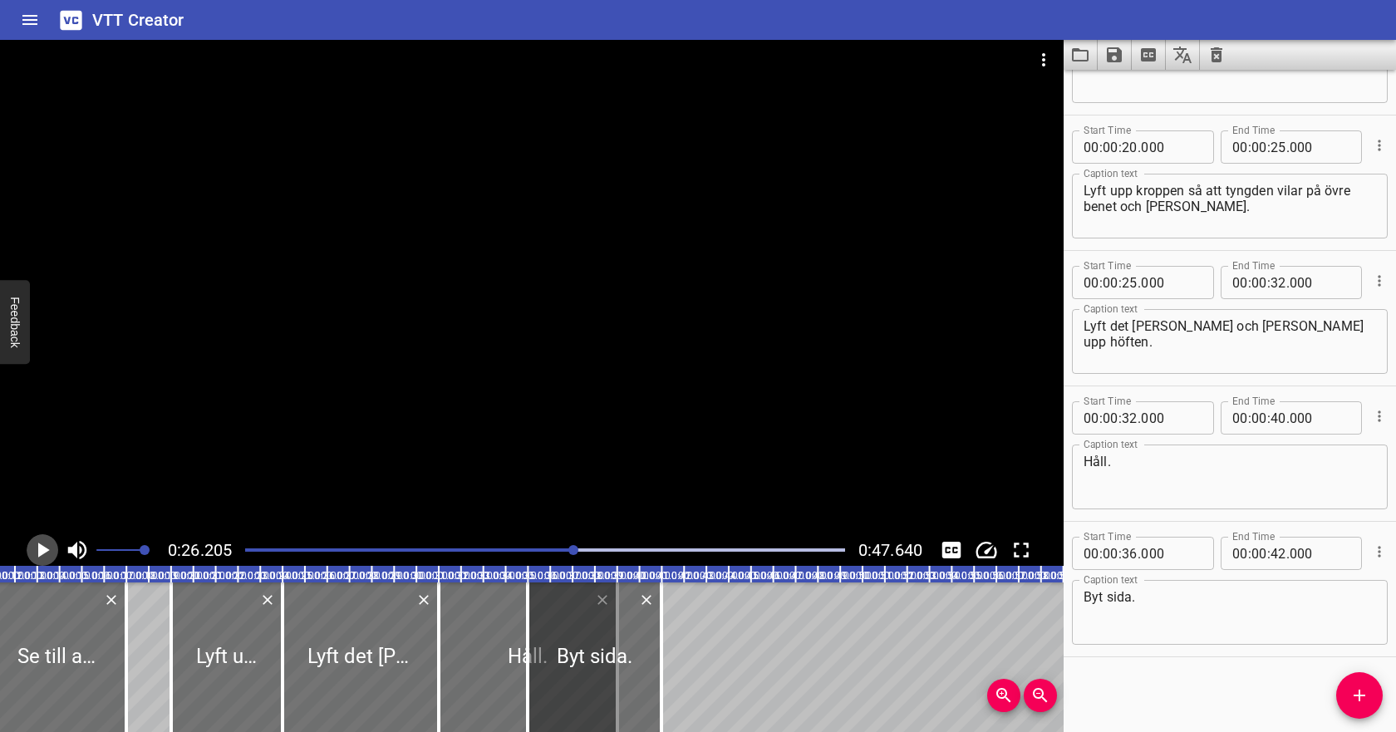
click at [42, 545] on icon "Play/Pause" at bounding box center [44, 549] width 12 height 15
click at [42, 545] on icon "Play/Pause" at bounding box center [42, 549] width 25 height 25
click at [1126, 546] on input "number" at bounding box center [1129, 553] width 16 height 33
type input "44"
type input "000"
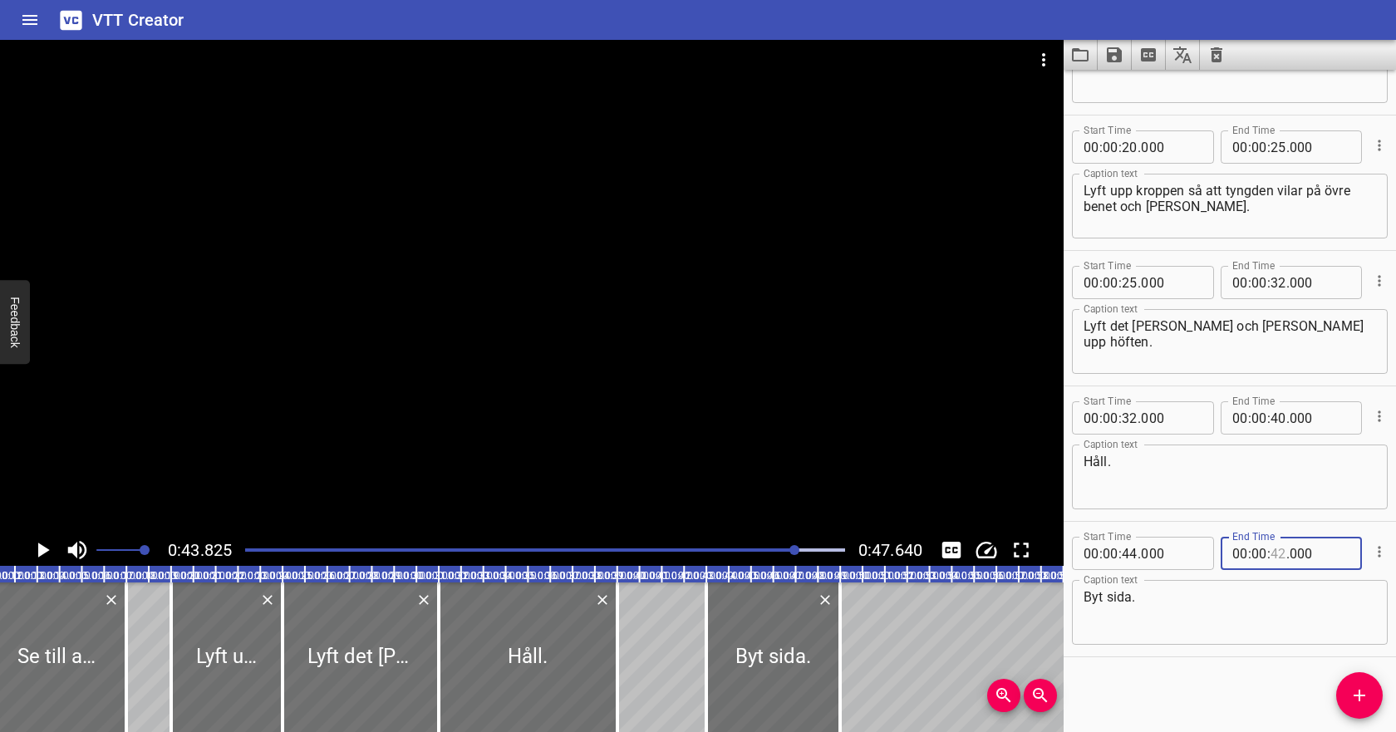
click at [1279, 552] on input "number" at bounding box center [1278, 553] width 16 height 33
type input "46"
type input "000"
click at [1248, 616] on textarea "Byt sida." at bounding box center [1229, 612] width 292 height 47
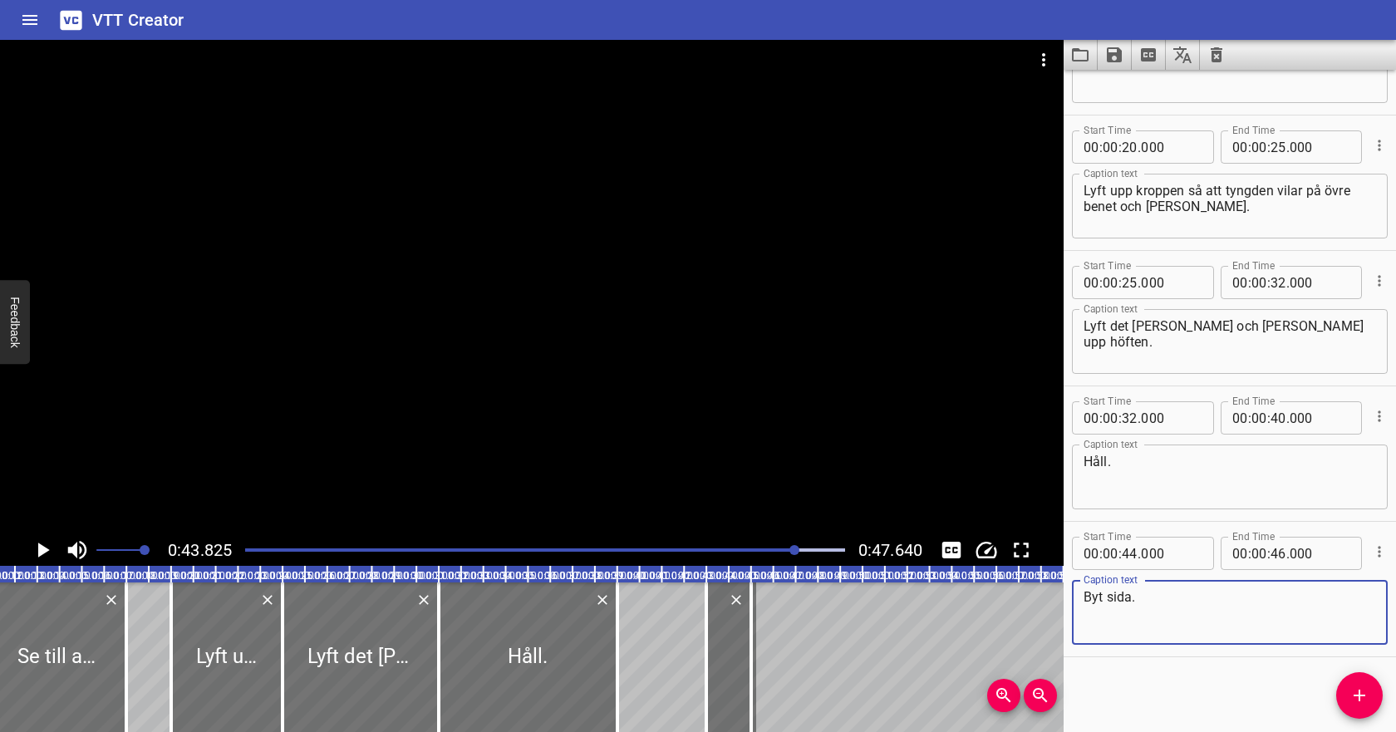
click at [39, 558] on icon "Play/Pause" at bounding box center [42, 549] width 25 height 25
click at [43, 562] on button "Play/Pause" at bounding box center [43, 550] width 32 height 32
click at [1279, 554] on input "number" at bounding box center [1278, 553] width 16 height 33
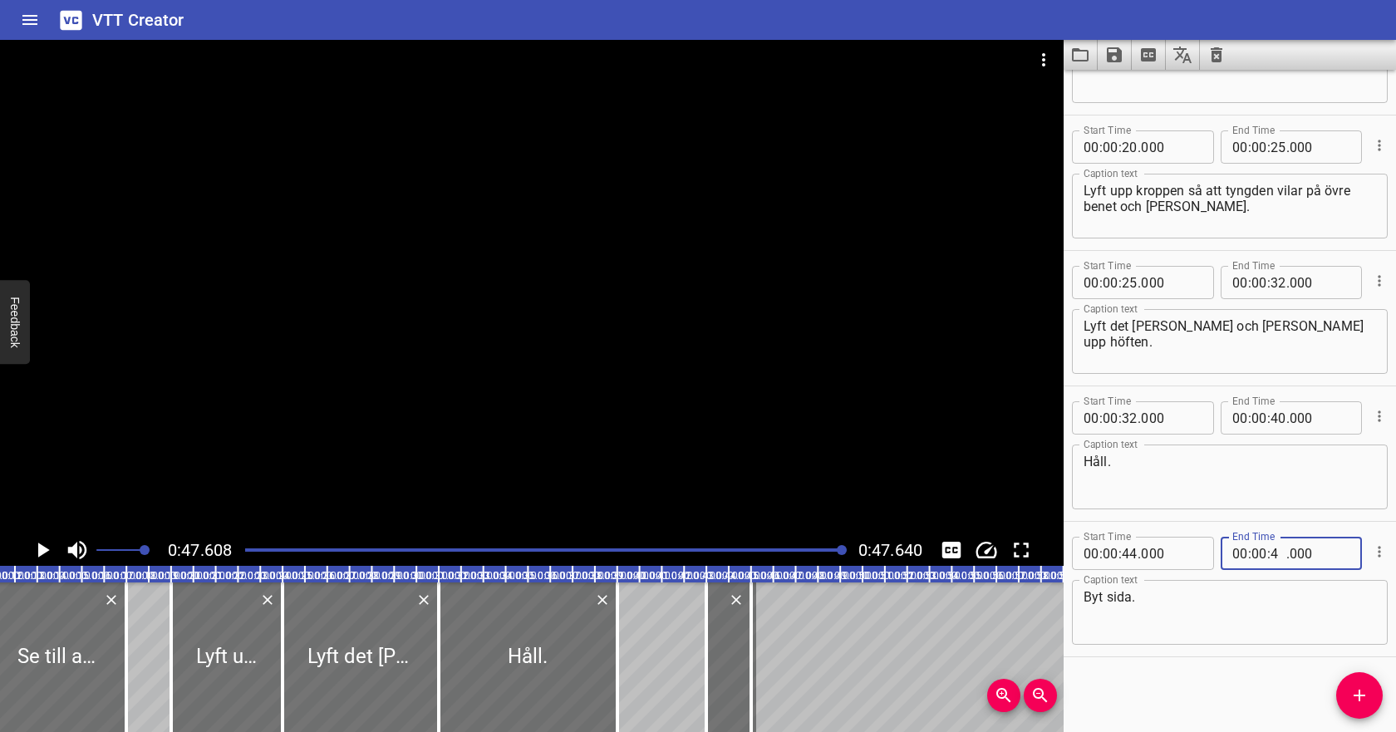
type input "47"
type input "000"
click at [1257, 601] on textarea "Byt sida." at bounding box center [1229, 612] width 292 height 47
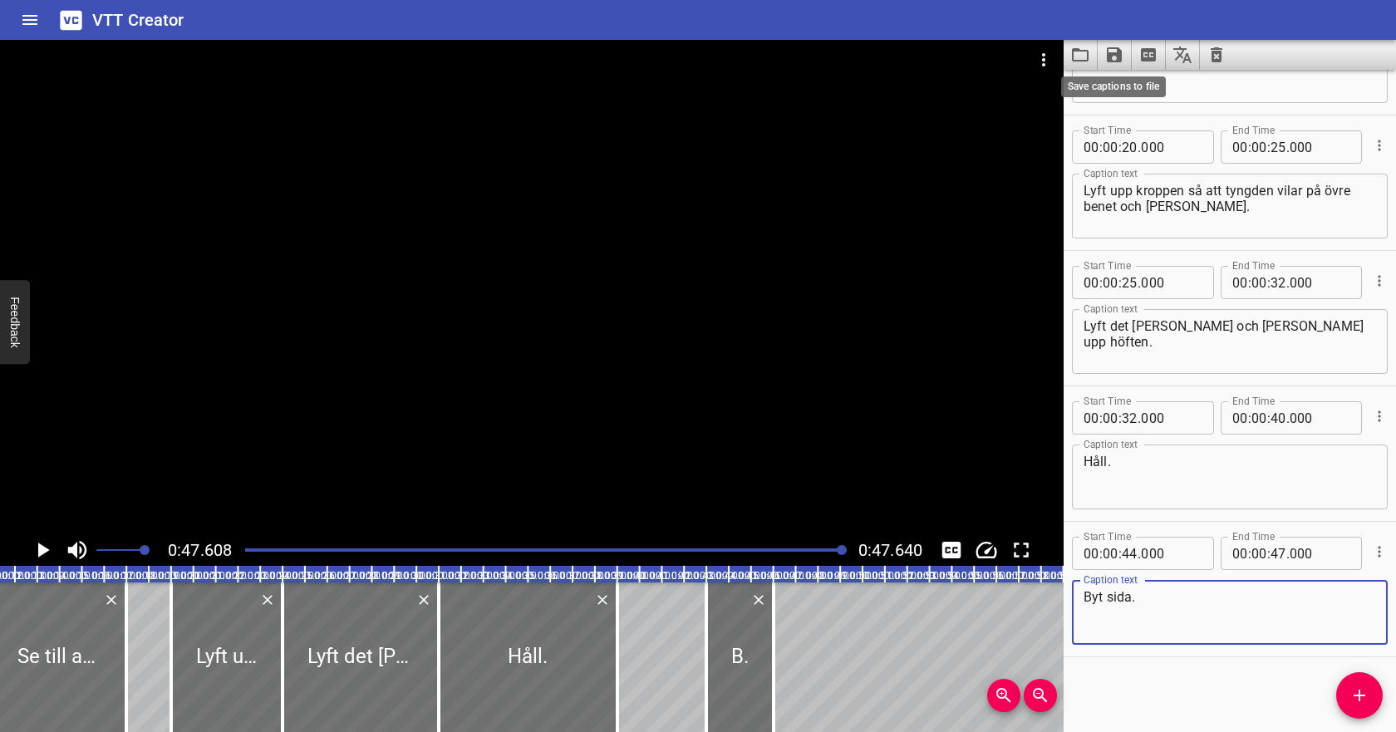
click at [1120, 56] on icon "Save captions to file" at bounding box center [1114, 54] width 15 height 15
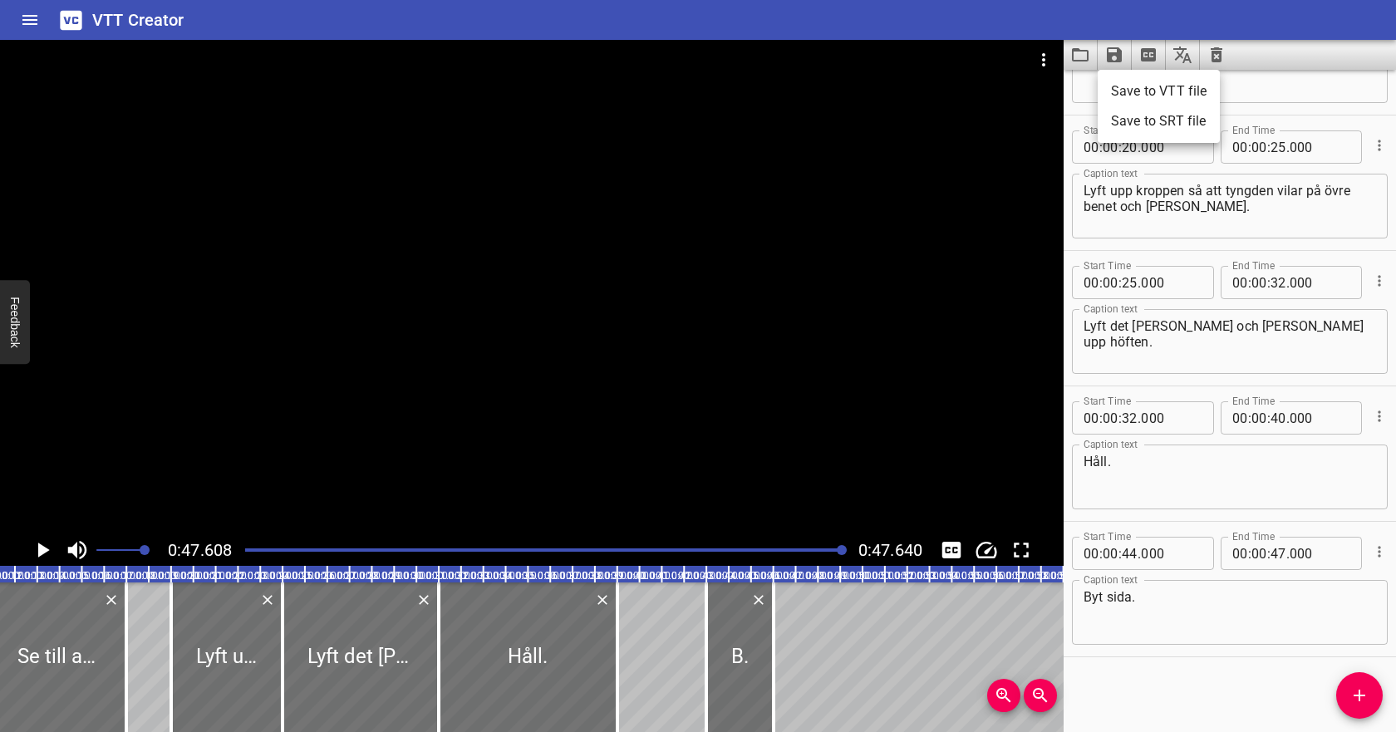
click at [1137, 88] on li "Save to VTT file" at bounding box center [1158, 91] width 122 height 30
click at [1044, 56] on icon "Video Options" at bounding box center [1043, 59] width 3 height 13
click at [1058, 60] on li "Select New Video File..." at bounding box center [1105, 62] width 165 height 30
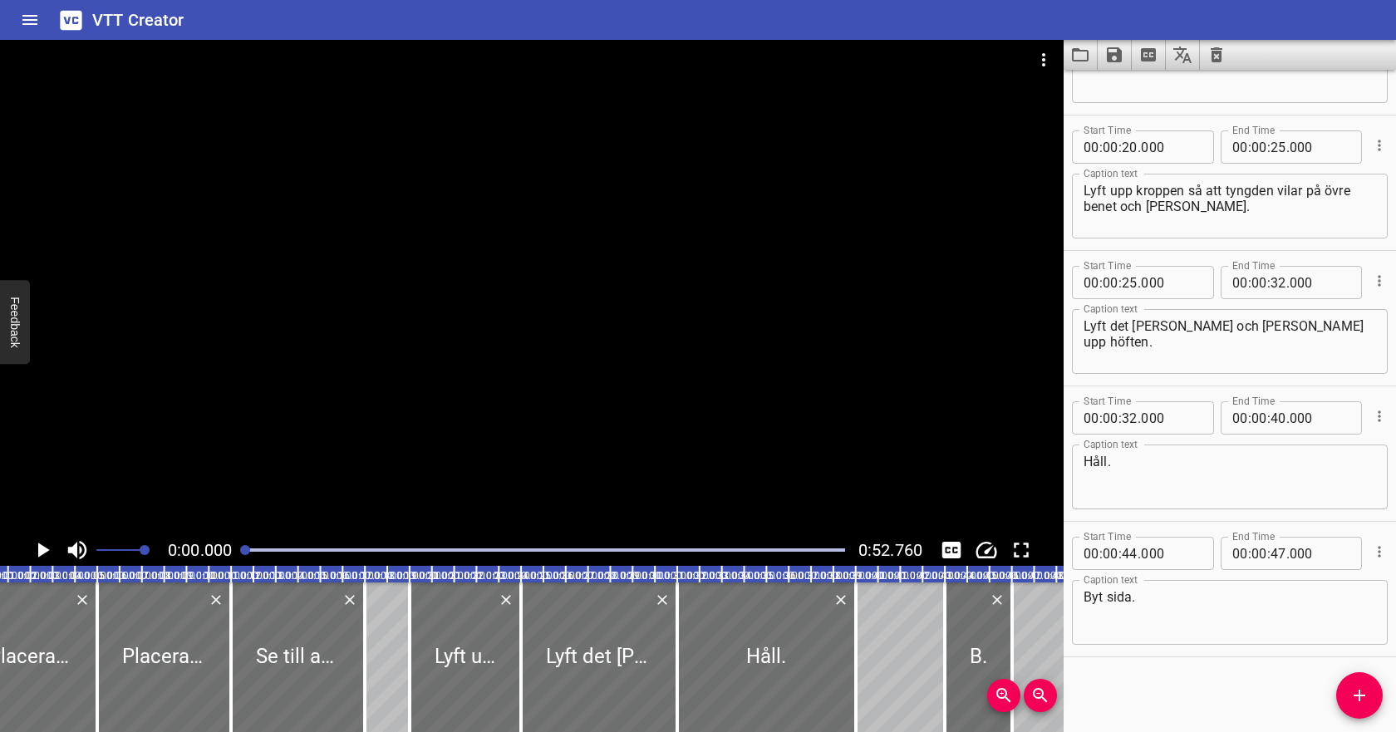
scroll to position [0, 0]
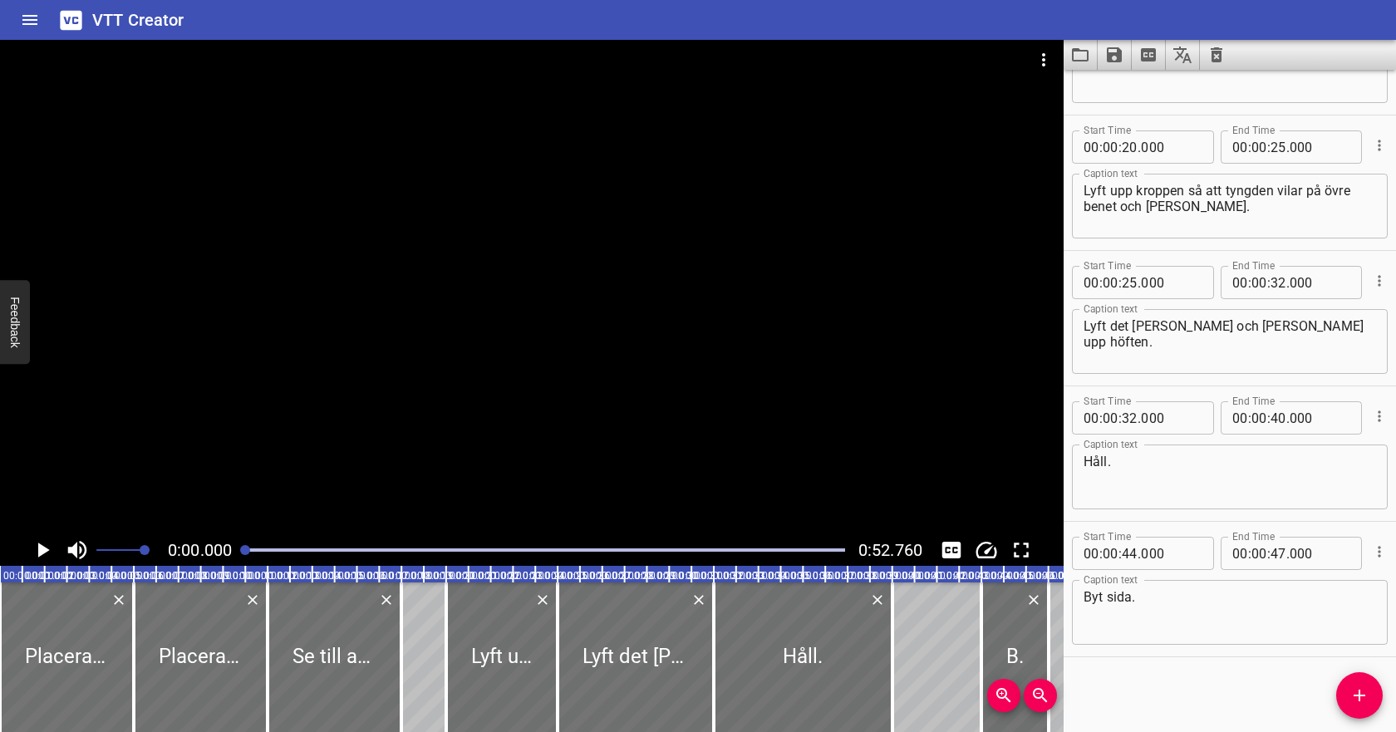
click at [1223, 53] on icon "Clear captions" at bounding box center [1216, 55] width 20 height 20
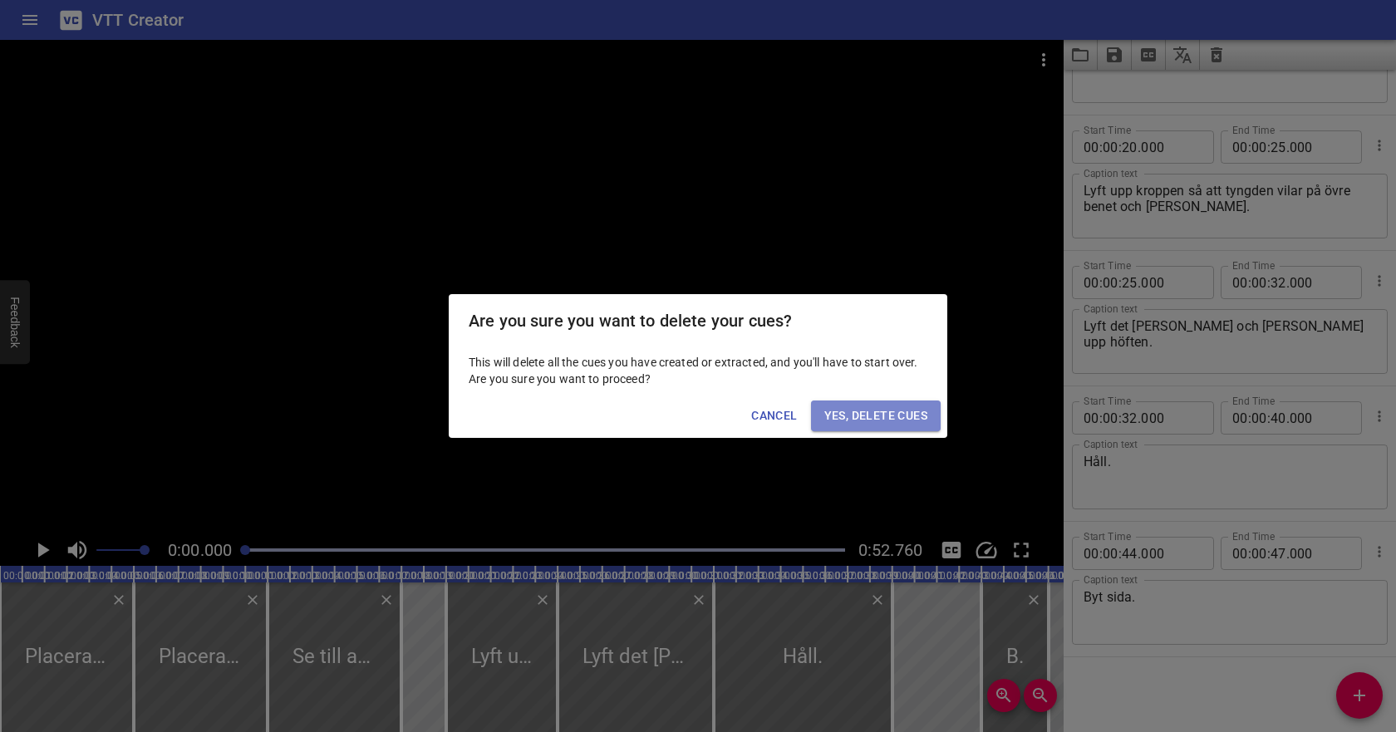
click at [864, 424] on span "Yes, Delete Cues" at bounding box center [875, 415] width 103 height 21
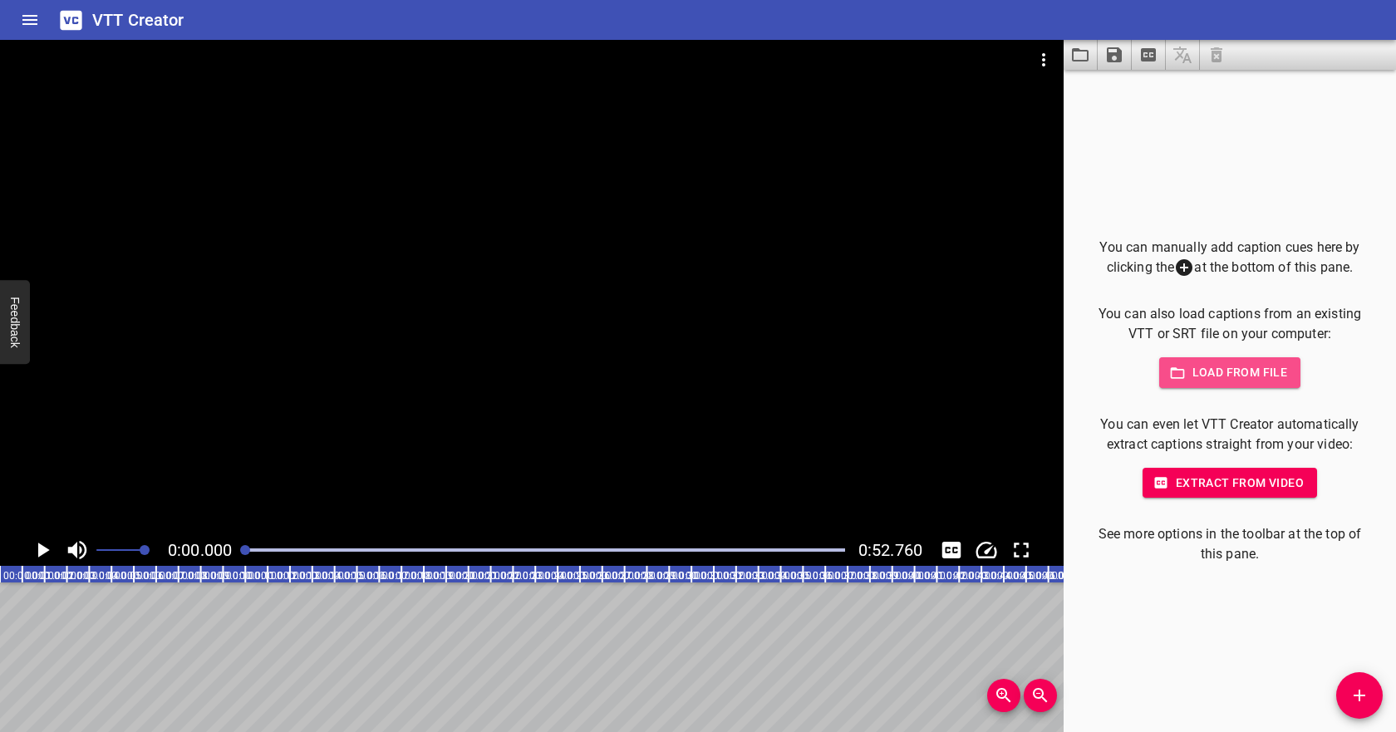
click at [1216, 372] on span "Load from file" at bounding box center [1229, 372] width 115 height 21
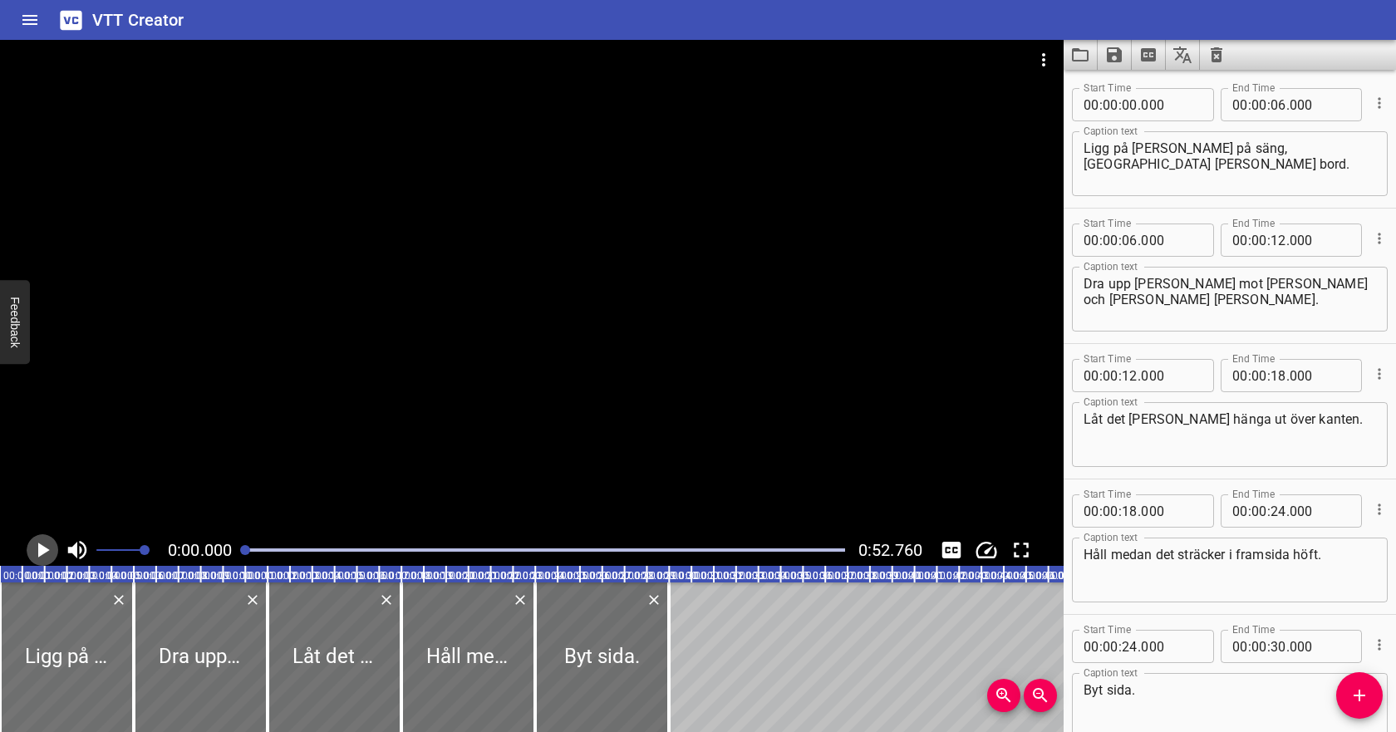
click at [47, 544] on icon "Play/Pause" at bounding box center [42, 549] width 25 height 25
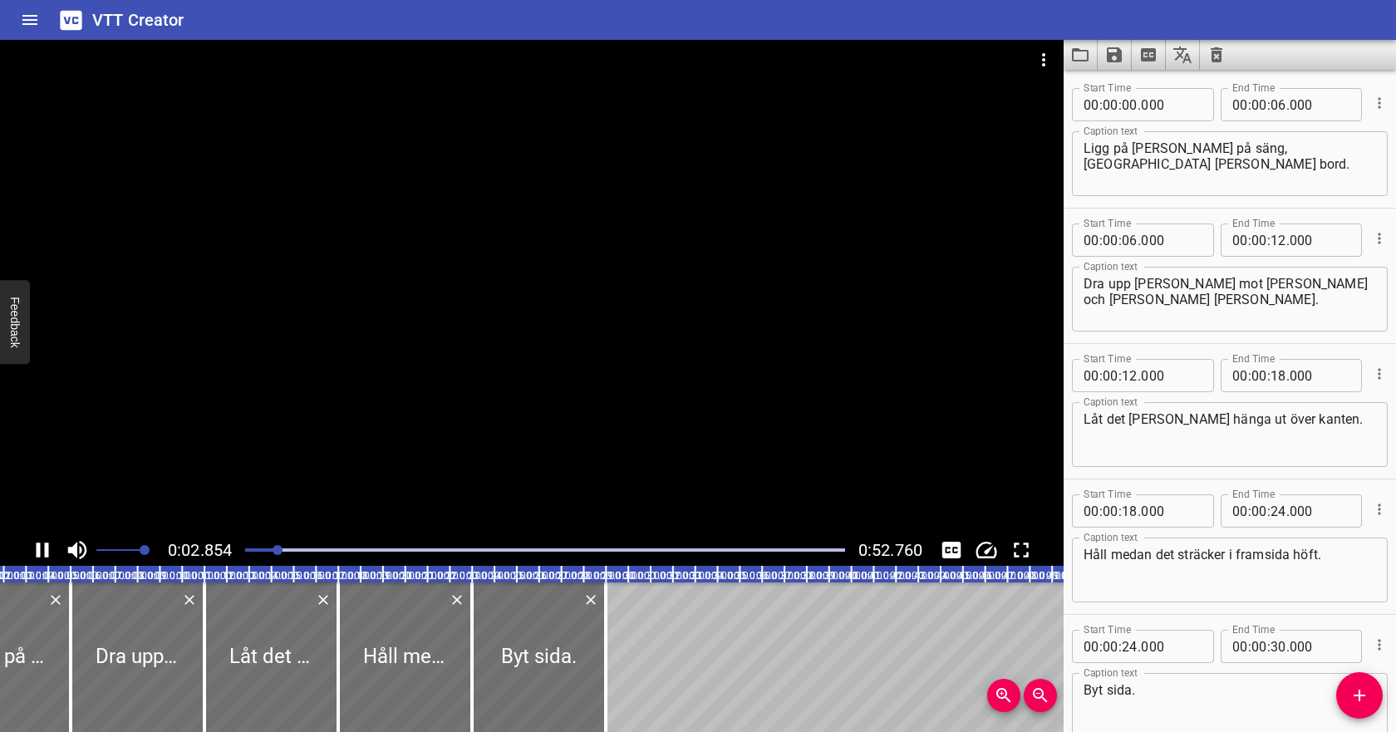
click at [48, 544] on icon "Play/Pause" at bounding box center [43, 549] width 12 height 15
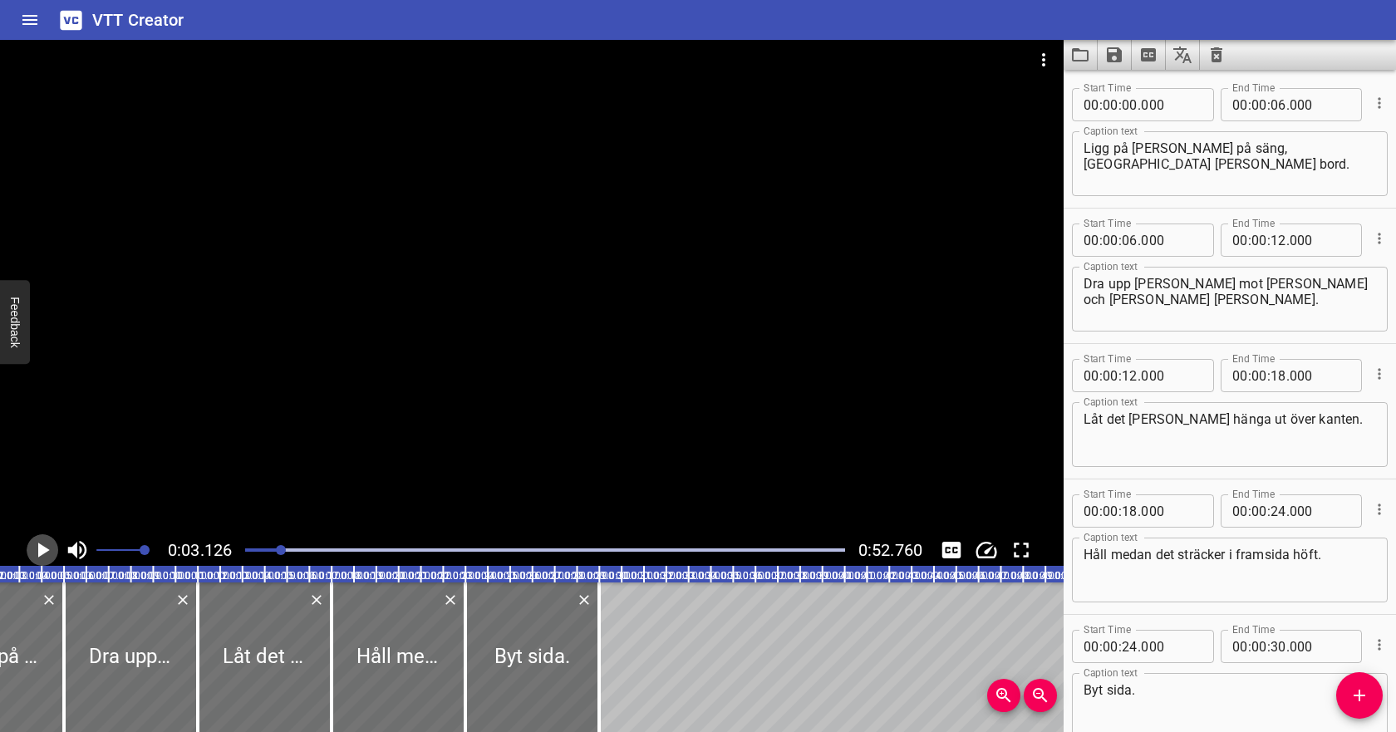
click at [45, 547] on icon "Play/Pause" at bounding box center [42, 549] width 25 height 25
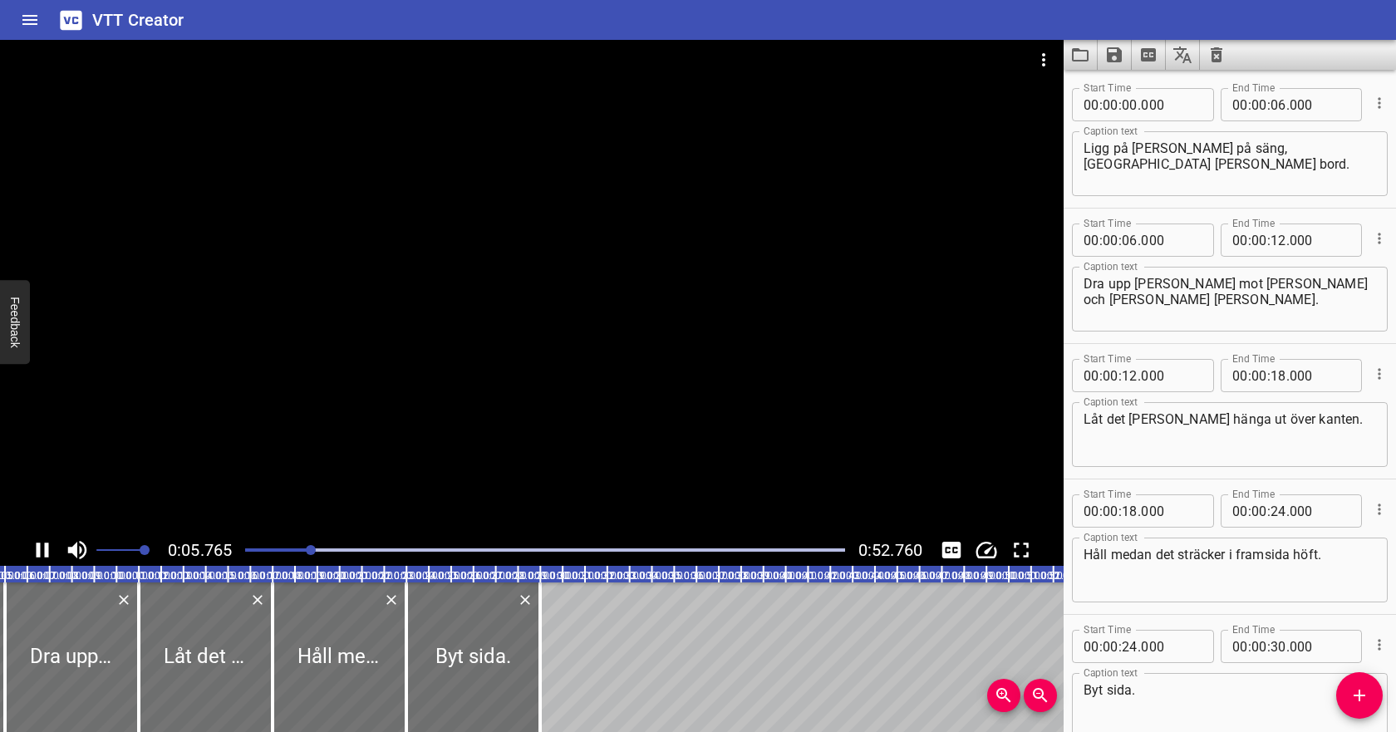
scroll to position [93, 0]
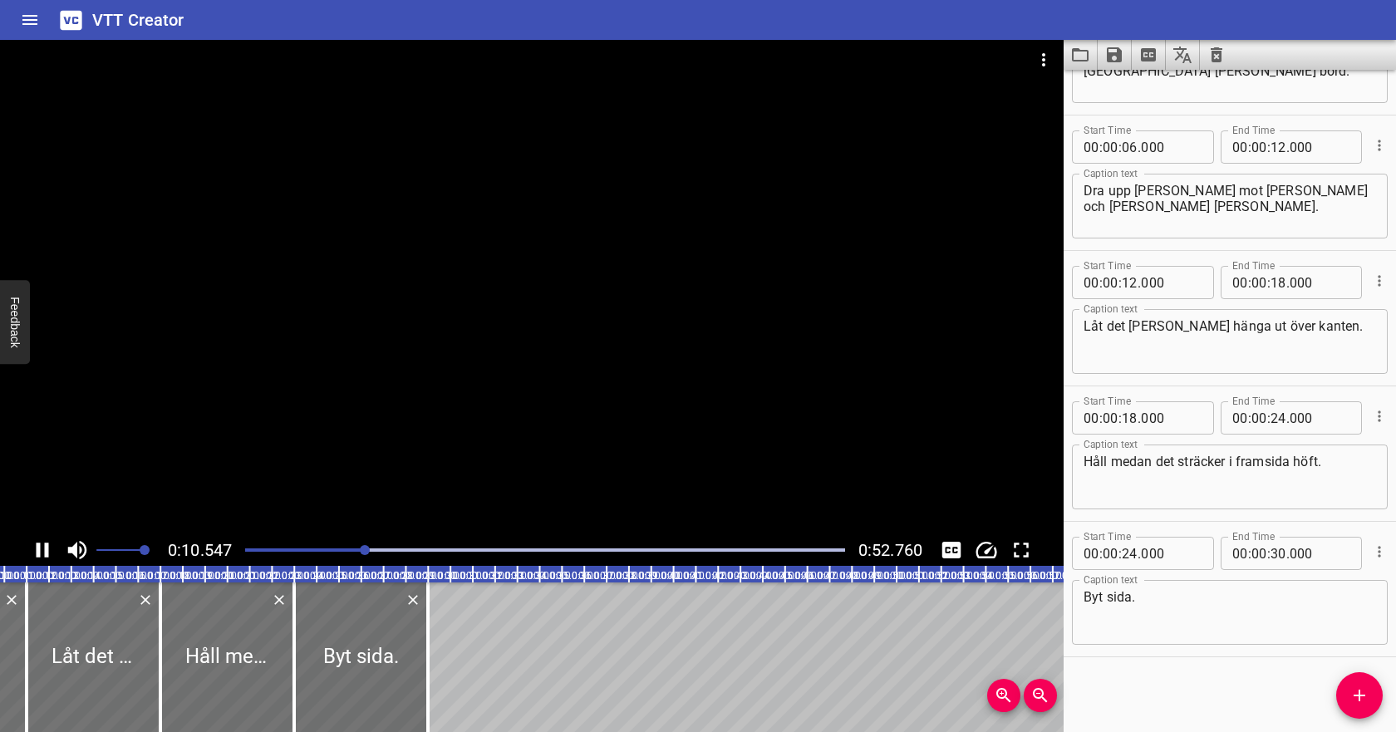
click at [46, 542] on icon "Play/Pause" at bounding box center [43, 549] width 12 height 15
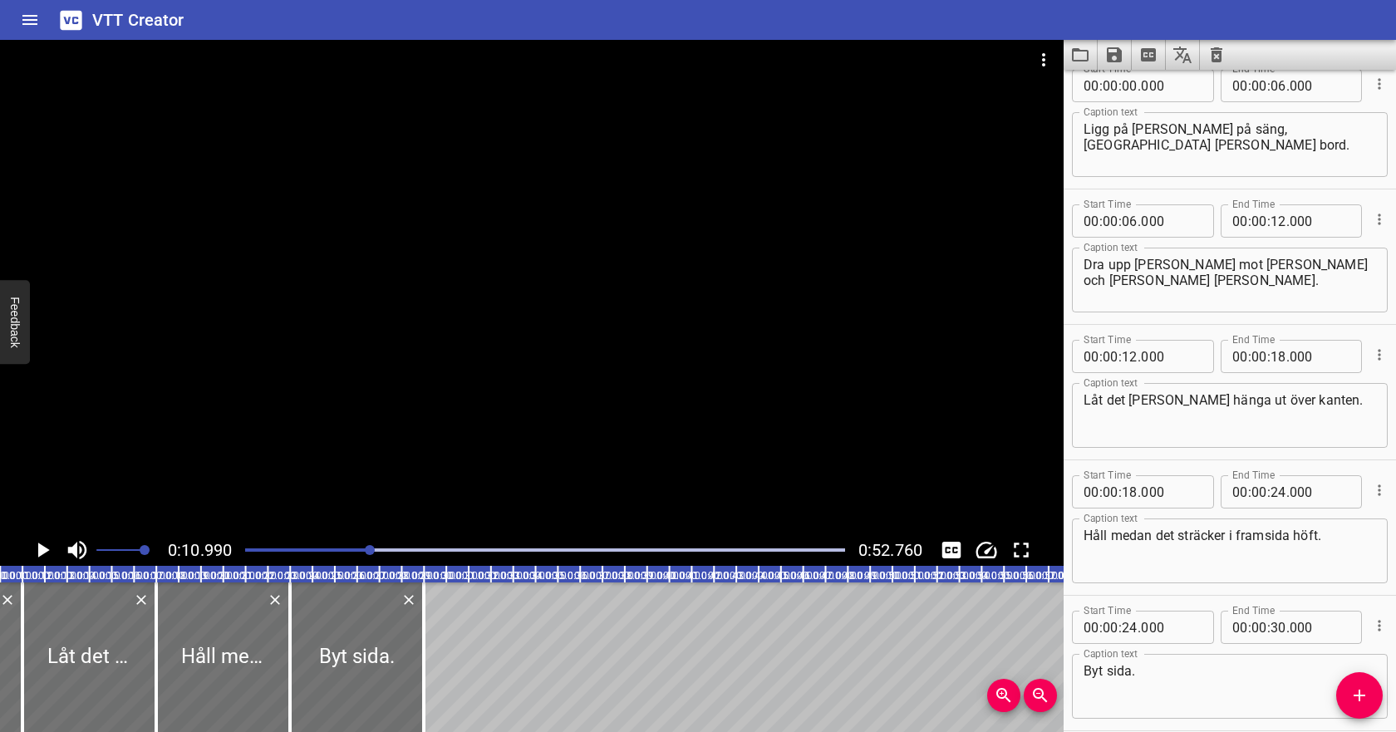
scroll to position [0, 0]
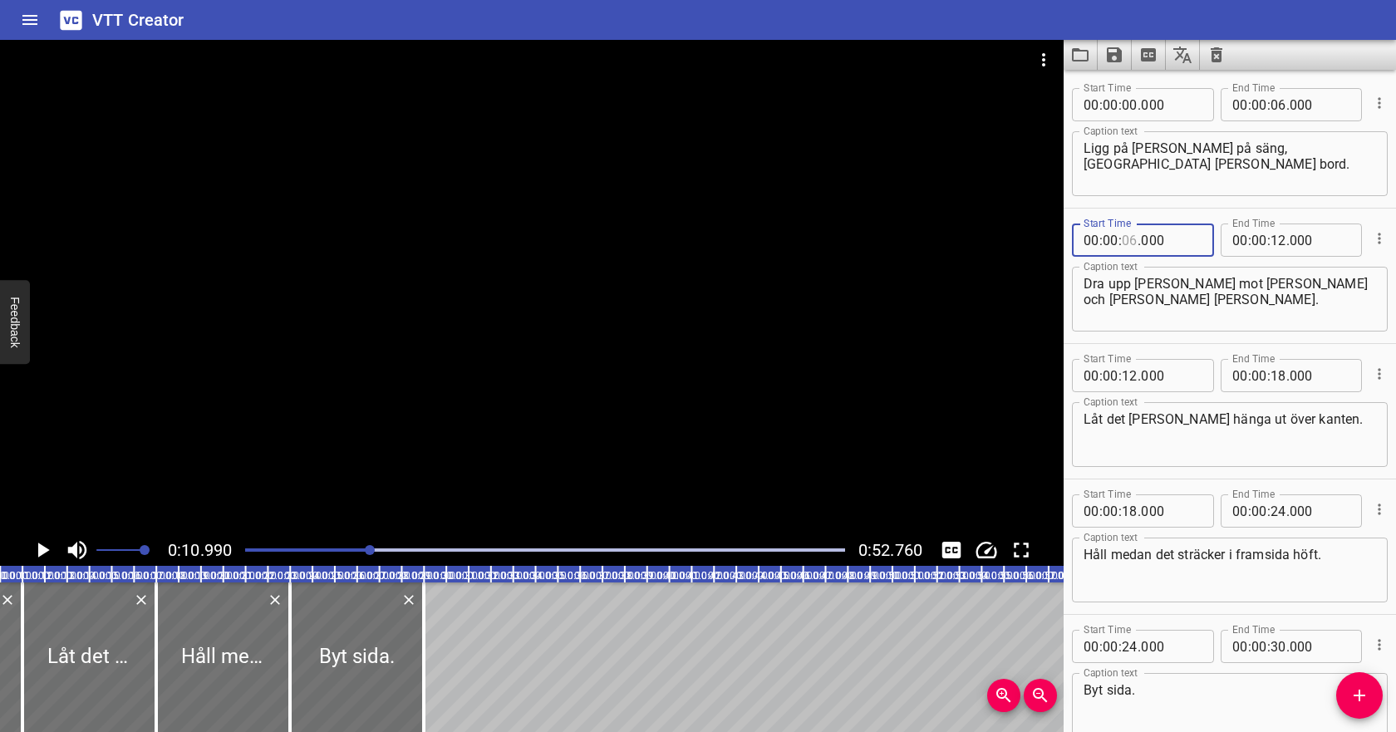
click at [1131, 239] on input "number" at bounding box center [1129, 239] width 16 height 33
type input "10"
type input "000"
click at [1165, 287] on textarea "Dra upp [PERSON_NAME] mot [PERSON_NAME] och [PERSON_NAME] [PERSON_NAME]." at bounding box center [1229, 299] width 292 height 47
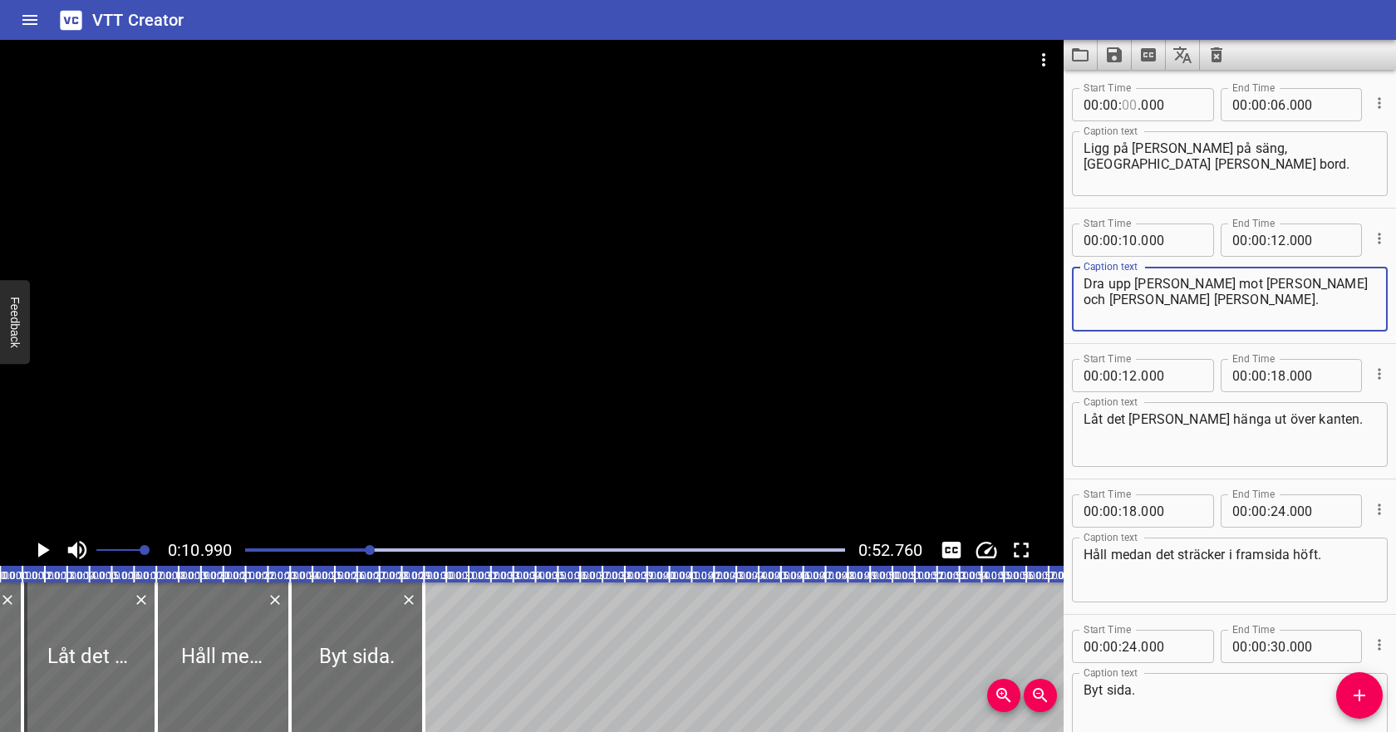
click at [1129, 106] on input "number" at bounding box center [1129, 104] width 16 height 33
type input "02"
type input "000"
click at [1277, 108] on input "number" at bounding box center [1278, 104] width 16 height 33
type input "08"
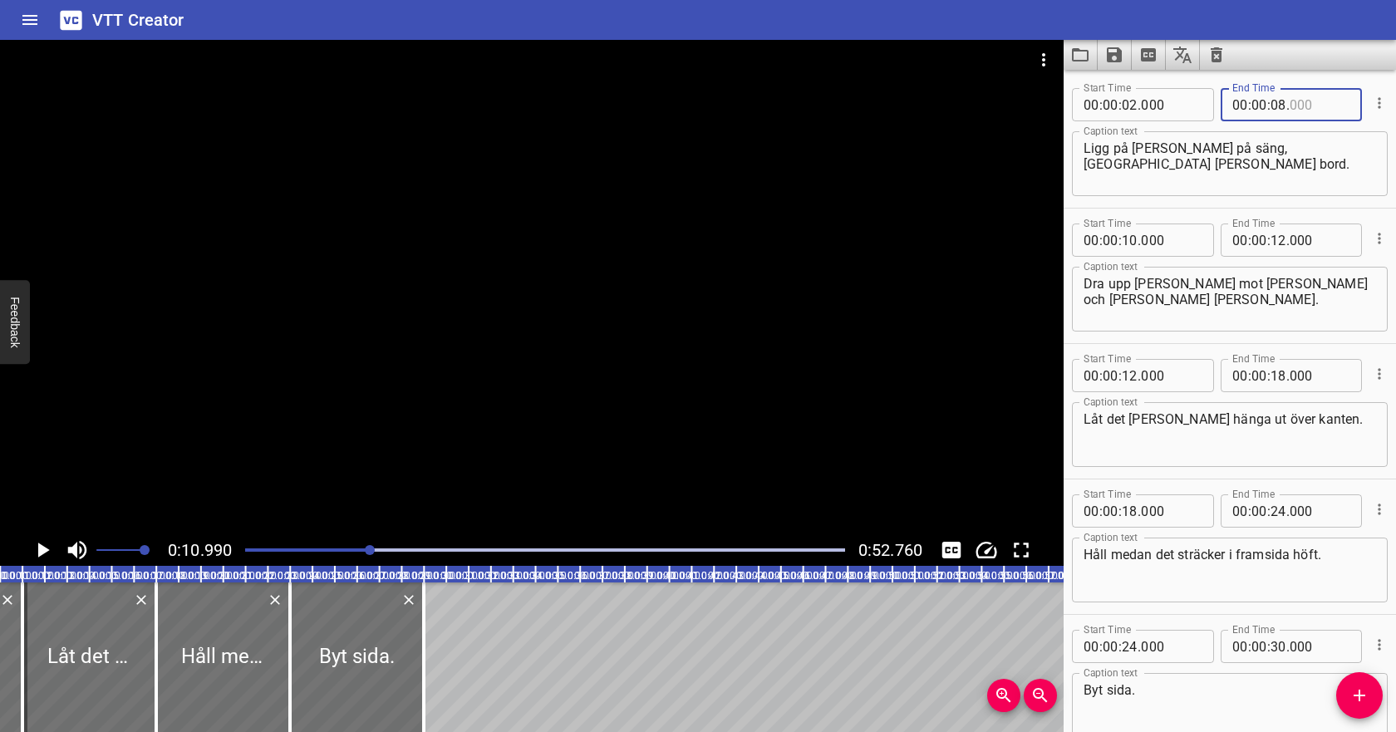
type input "000"
click at [1229, 295] on textarea "Dra upp [PERSON_NAME] mot [PERSON_NAME] och [PERSON_NAME] [PERSON_NAME]." at bounding box center [1229, 299] width 292 height 47
click at [42, 551] on icon "Play/Pause" at bounding box center [44, 549] width 12 height 15
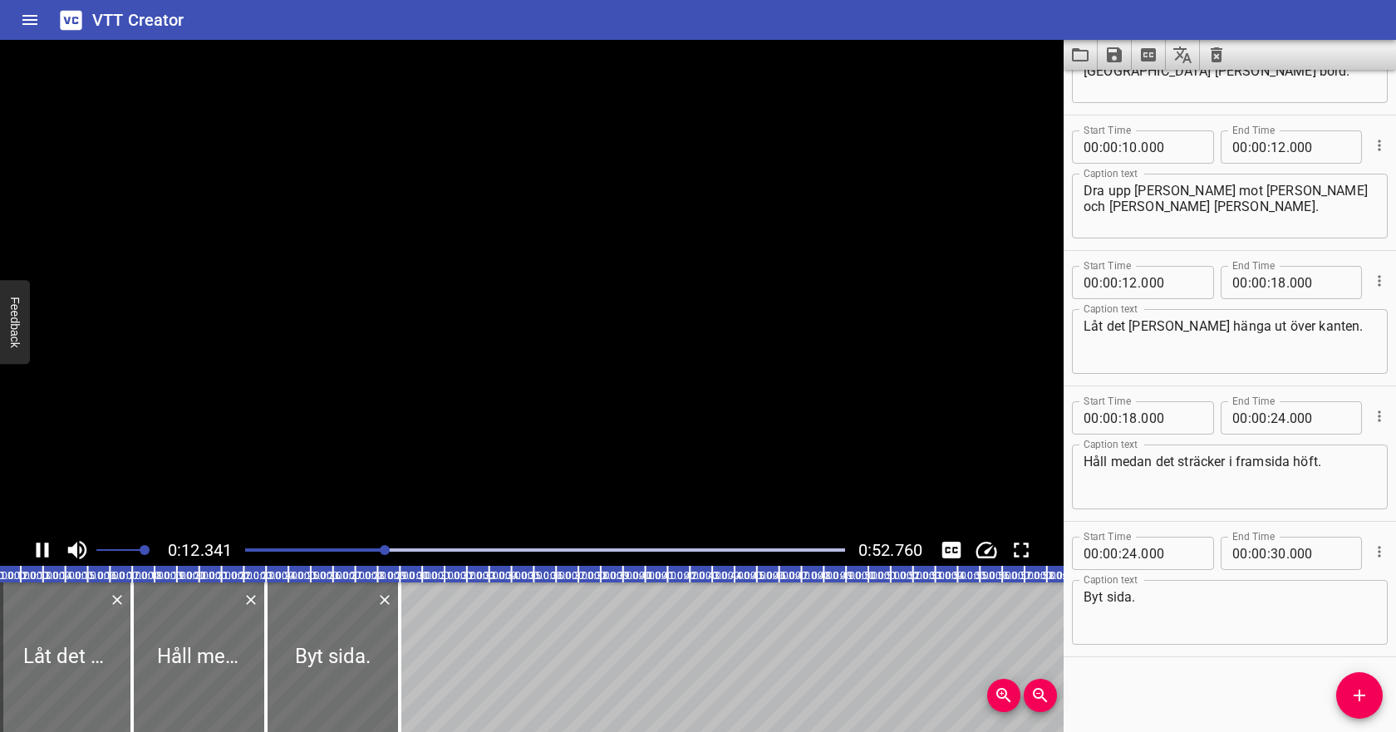
scroll to position [0, 275]
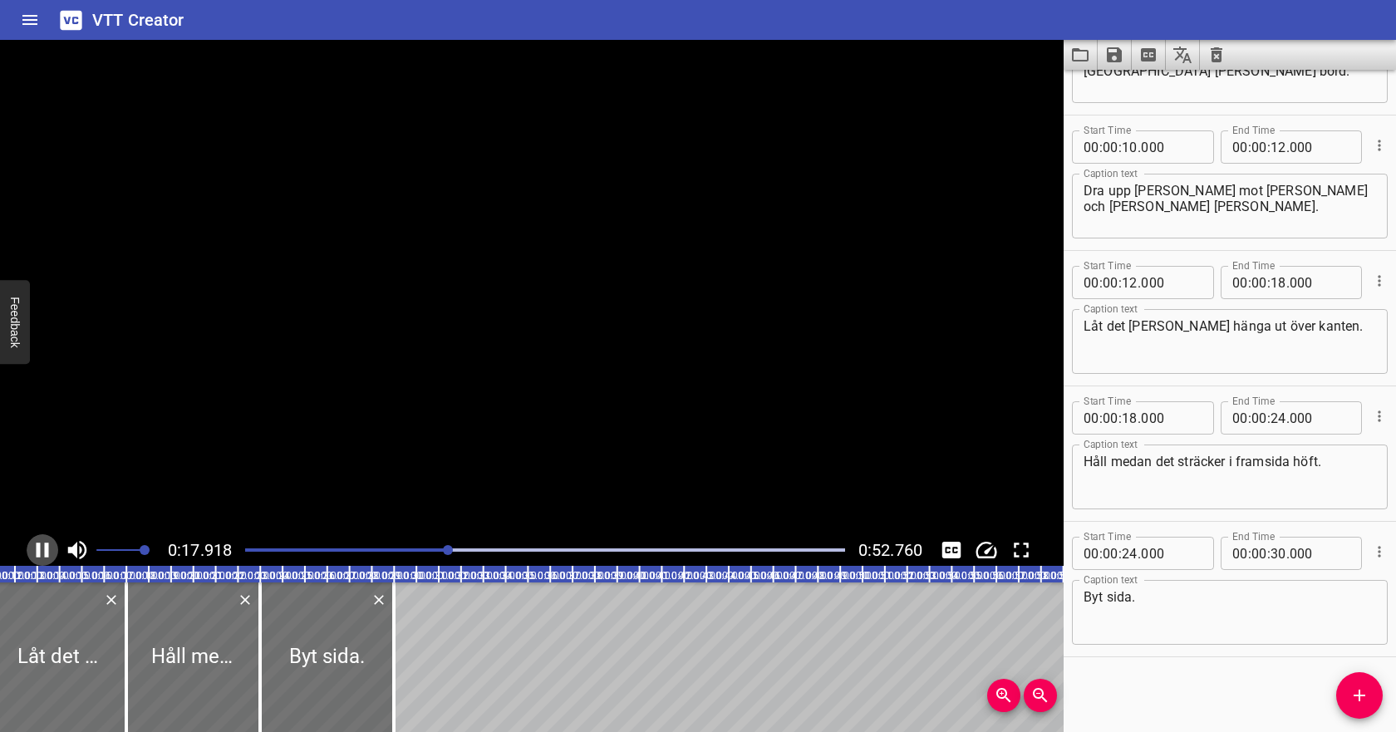
click at [42, 552] on icon "Play/Pause" at bounding box center [42, 549] width 25 height 25
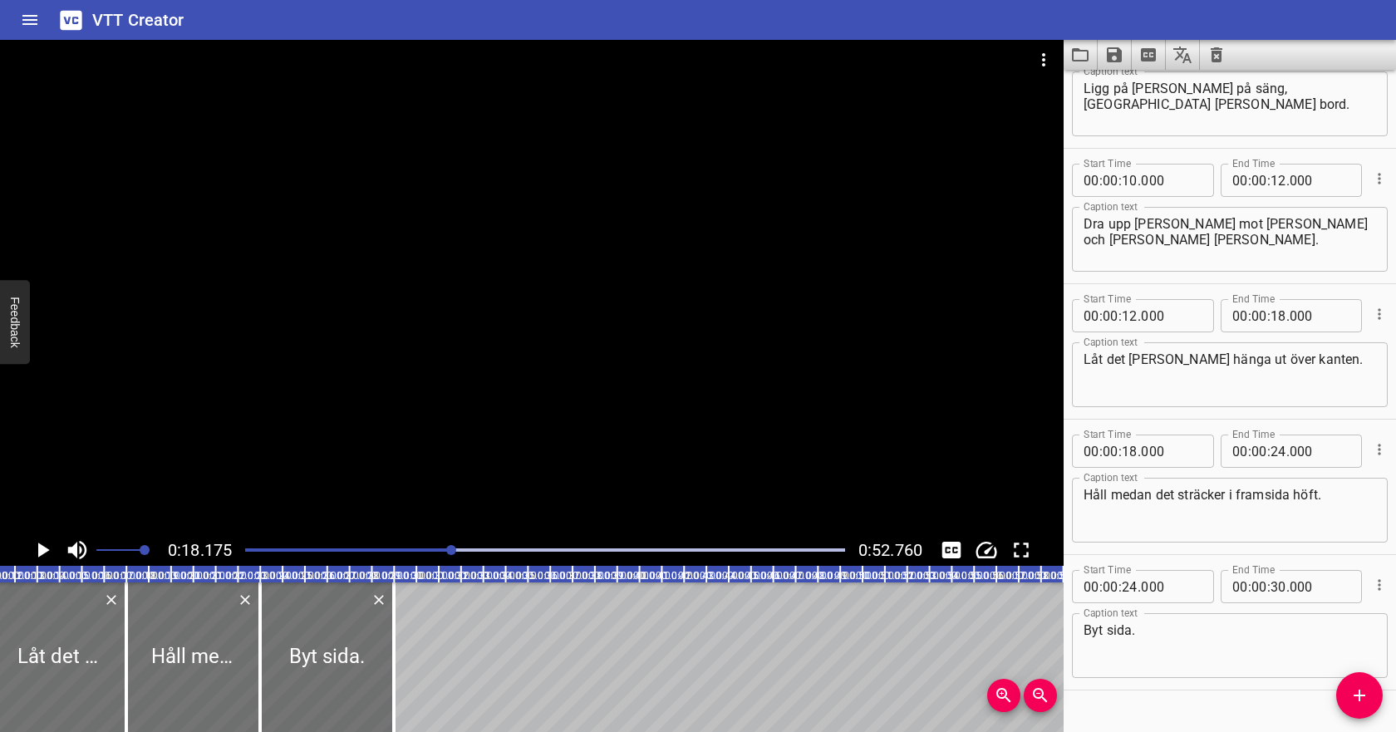
scroll to position [54, 0]
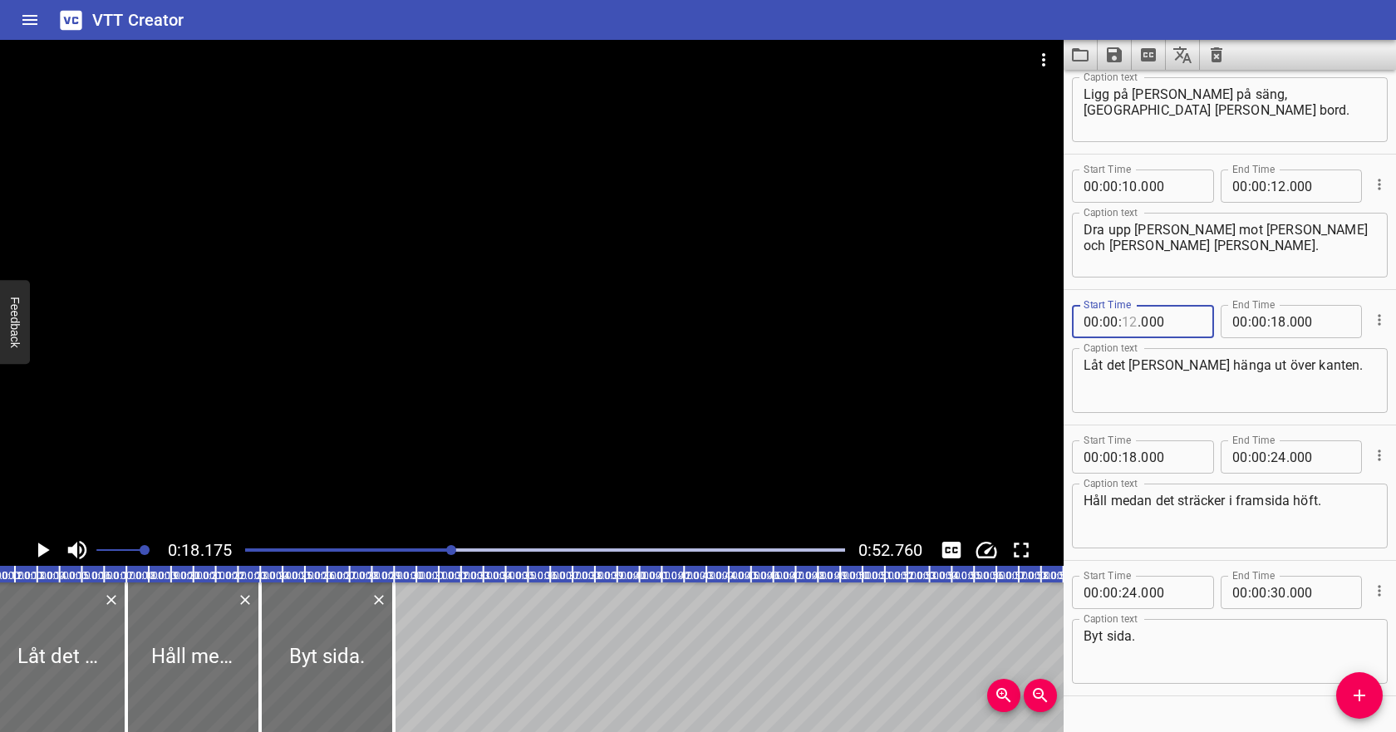
click at [1129, 321] on input "number" at bounding box center [1129, 321] width 16 height 33
type input "18"
type input "000"
click at [1278, 320] on input "number" at bounding box center [1278, 321] width 16 height 33
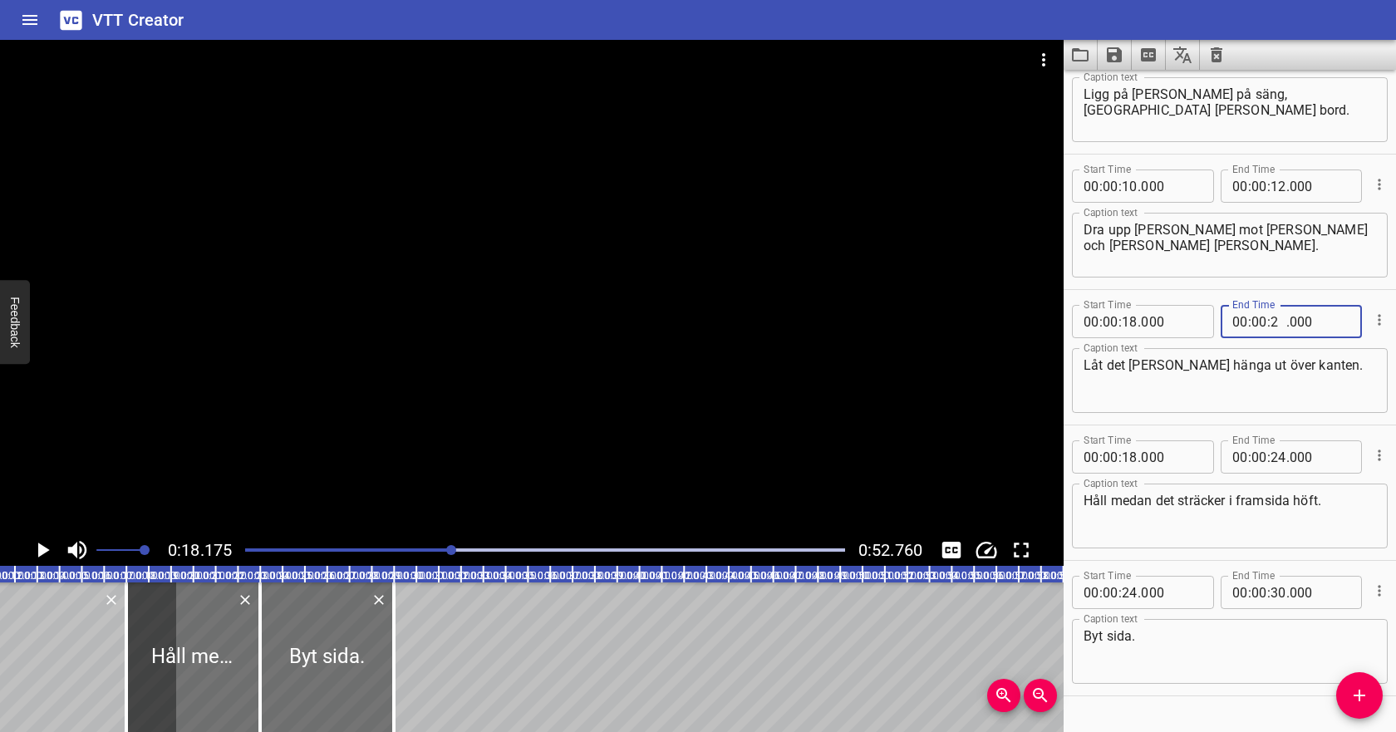
type input "20"
type input "000"
click at [1278, 189] on input "number" at bounding box center [1278, 185] width 16 height 33
type input "18"
type input "000"
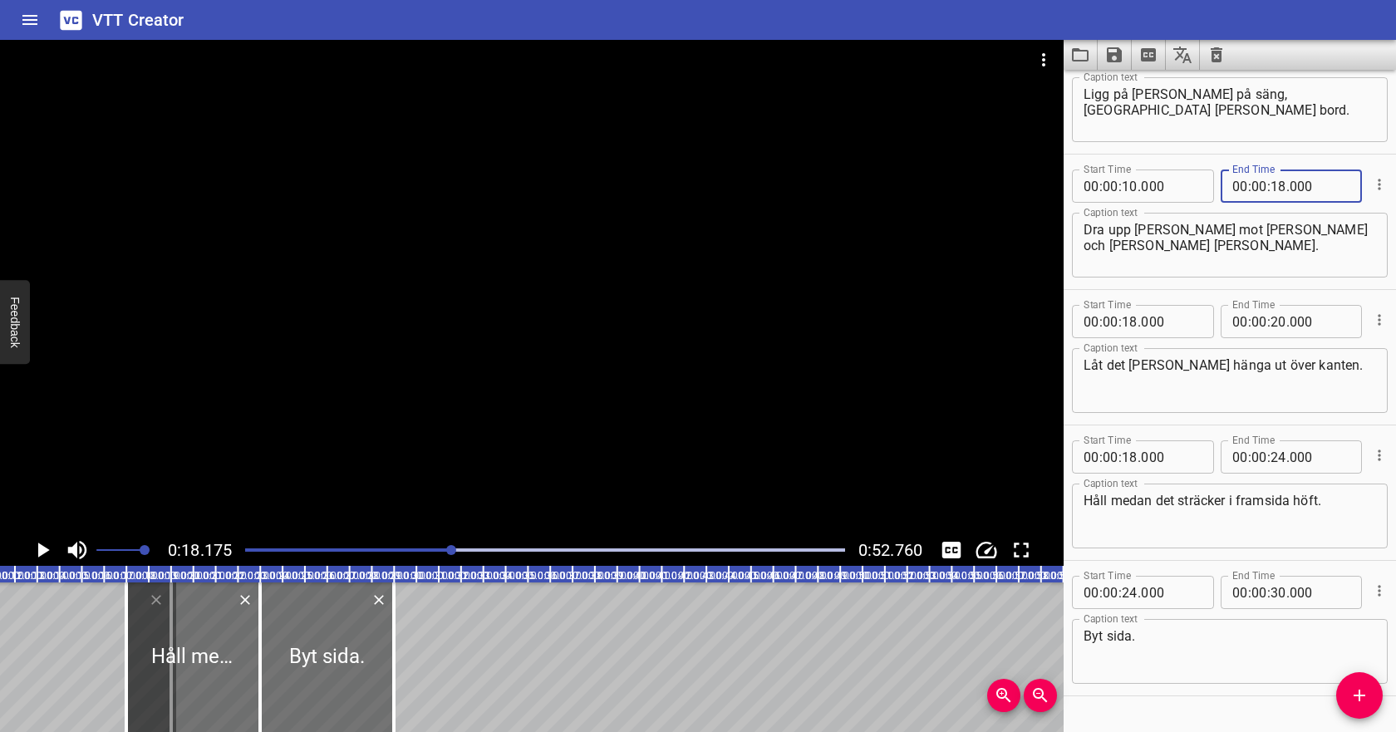
click at [1211, 406] on div "Låt det [PERSON_NAME] hänga ut över kanten. Caption text" at bounding box center [1230, 380] width 316 height 65
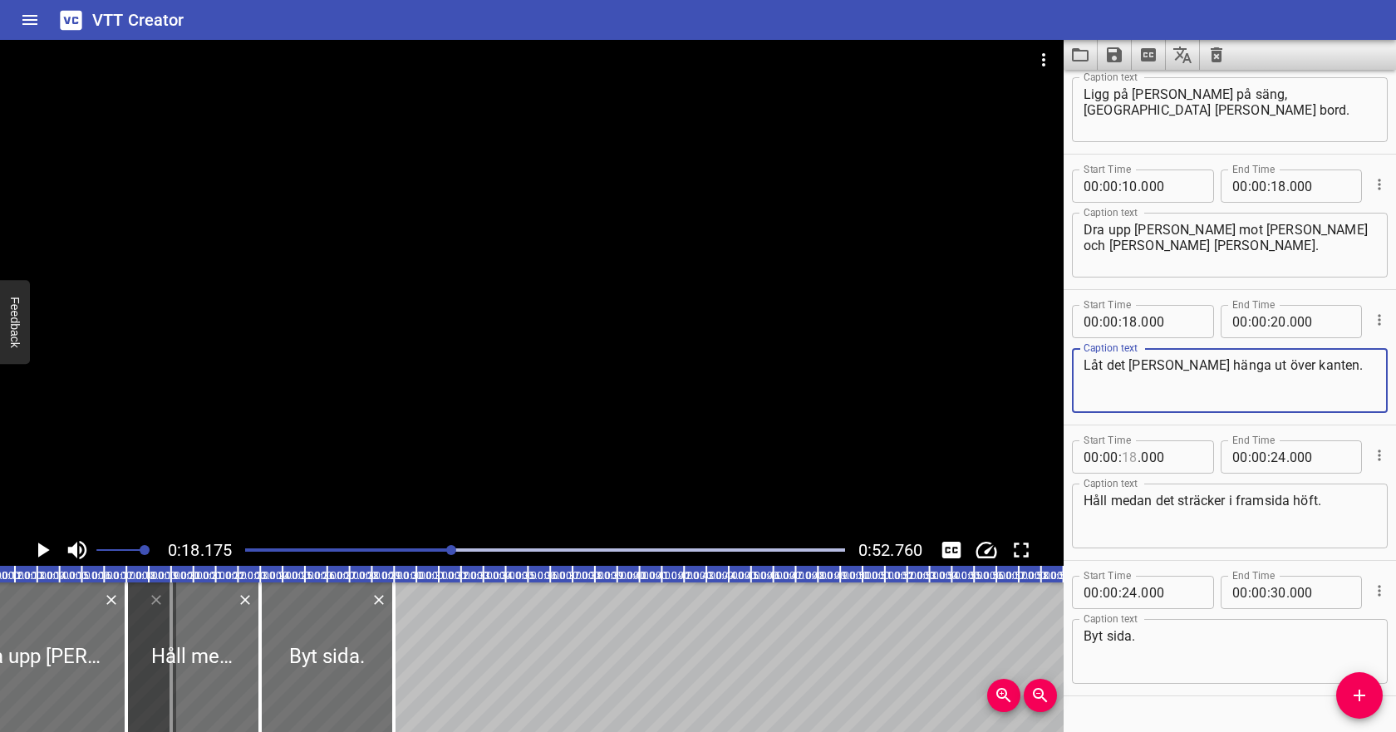
click at [1130, 455] on input "number" at bounding box center [1129, 456] width 16 height 33
type input "20"
type input "000"
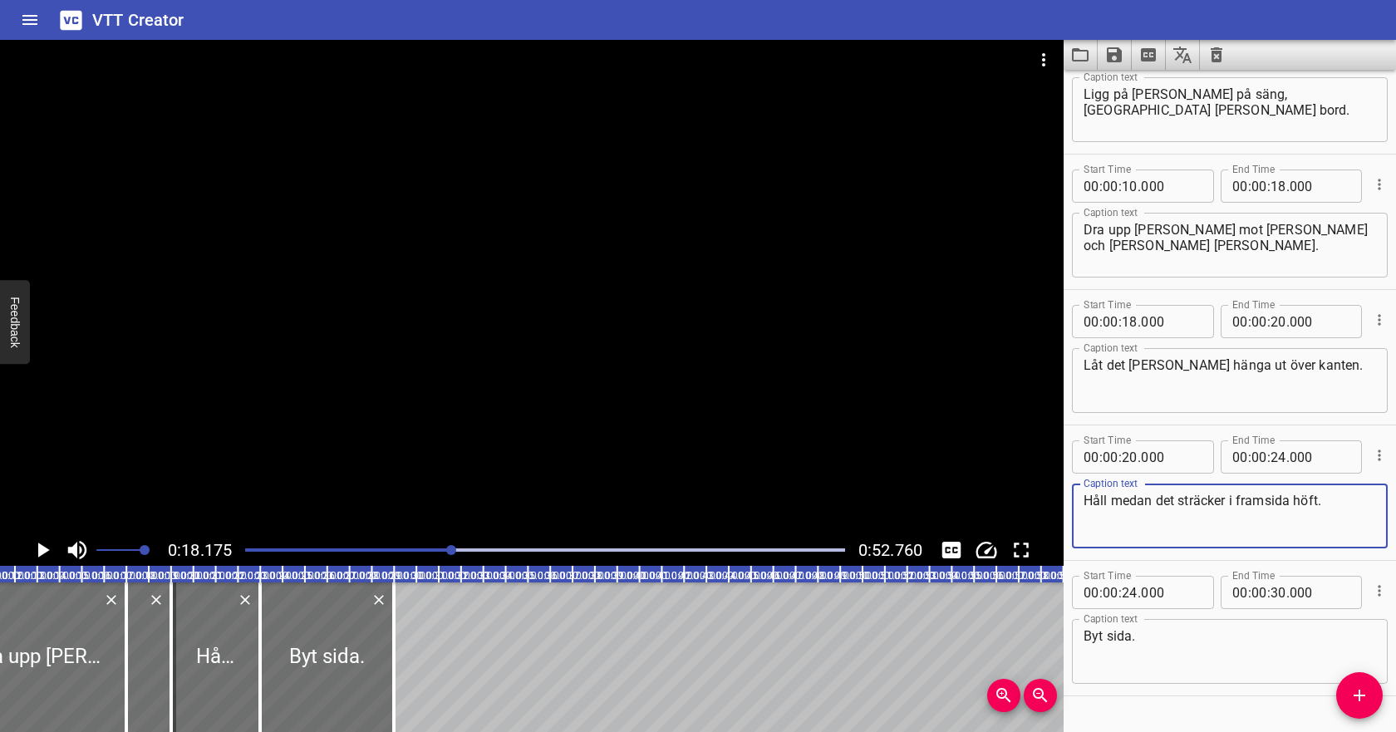
click at [1257, 508] on textarea "Håll medan det sträcker i framsida höft." at bounding box center [1229, 516] width 292 height 47
click at [43, 549] on icon "Play/Pause" at bounding box center [44, 549] width 12 height 15
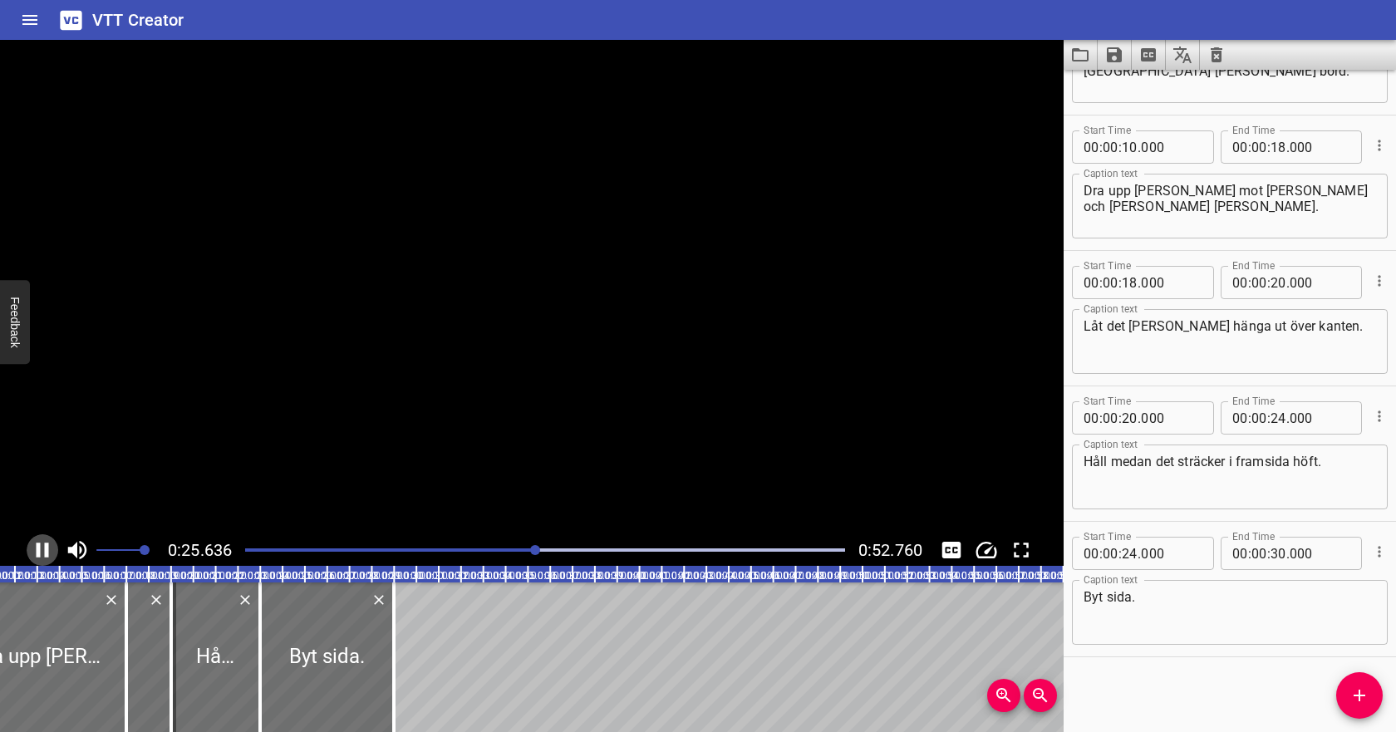
click at [43, 549] on icon "Play/Pause" at bounding box center [42, 549] width 25 height 25
click at [1129, 553] on input "number" at bounding box center [1129, 553] width 16 height 33
type input "45"
type input "000"
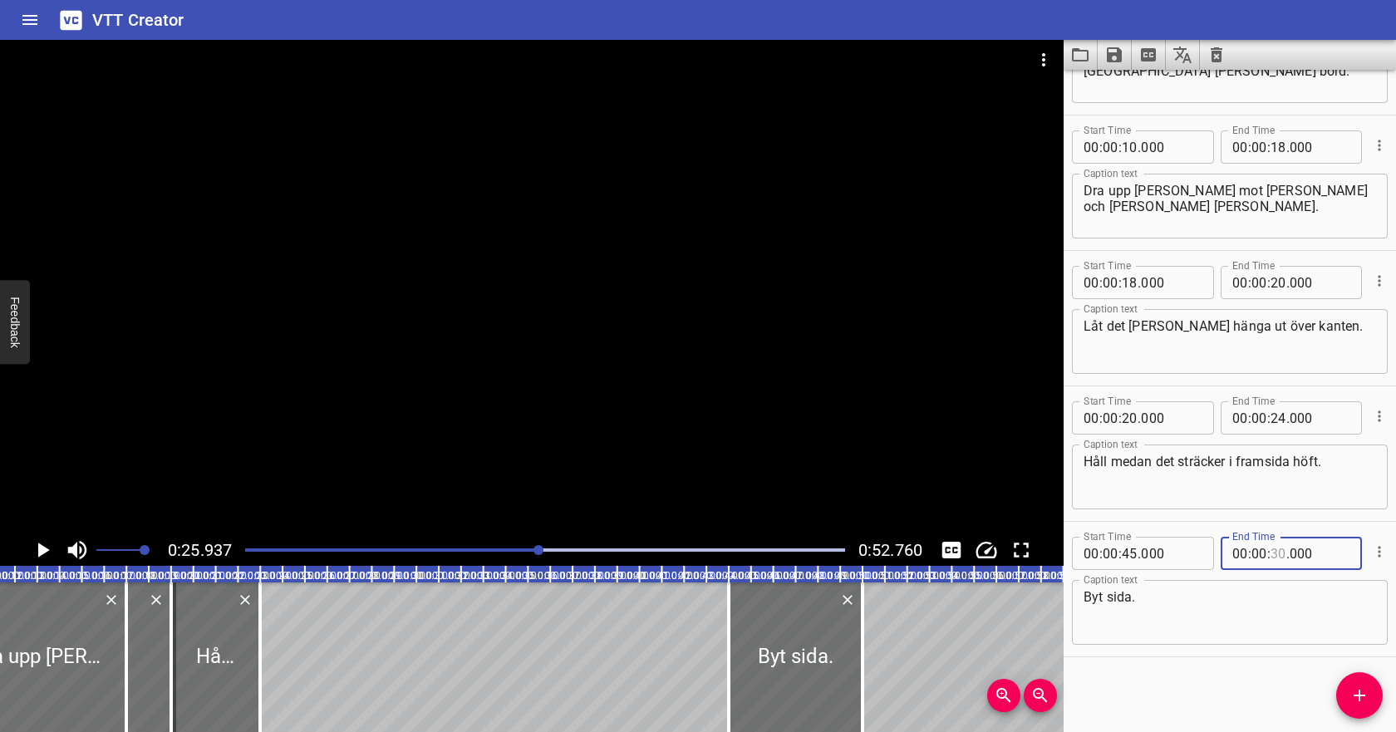
click at [1278, 554] on input "number" at bounding box center [1278, 553] width 16 height 33
type input "50"
type input "000"
click at [1280, 623] on textarea "Byt sida." at bounding box center [1229, 612] width 292 height 47
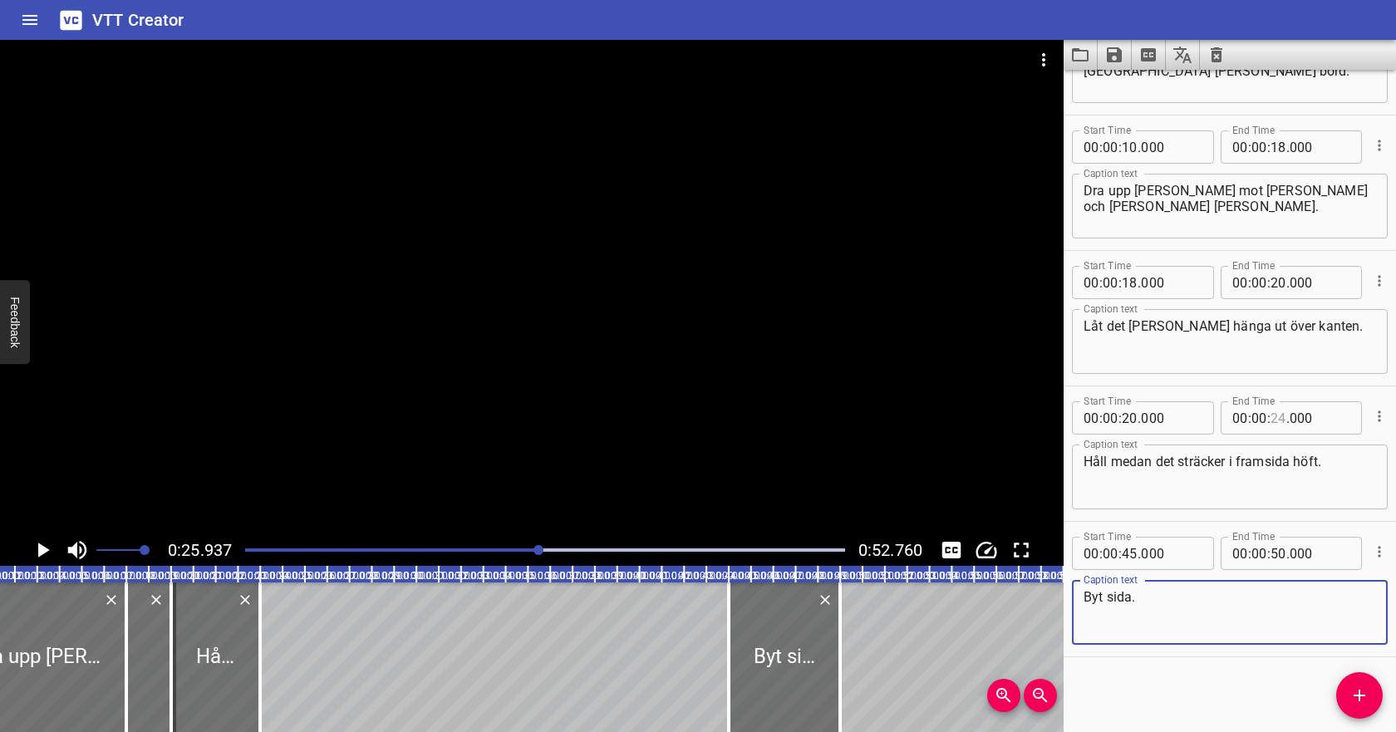
click at [1273, 419] on input "number" at bounding box center [1278, 417] width 16 height 33
type input "28"
type input "000"
click at [1283, 417] on input "number" at bounding box center [1278, 417] width 16 height 33
type input "30"
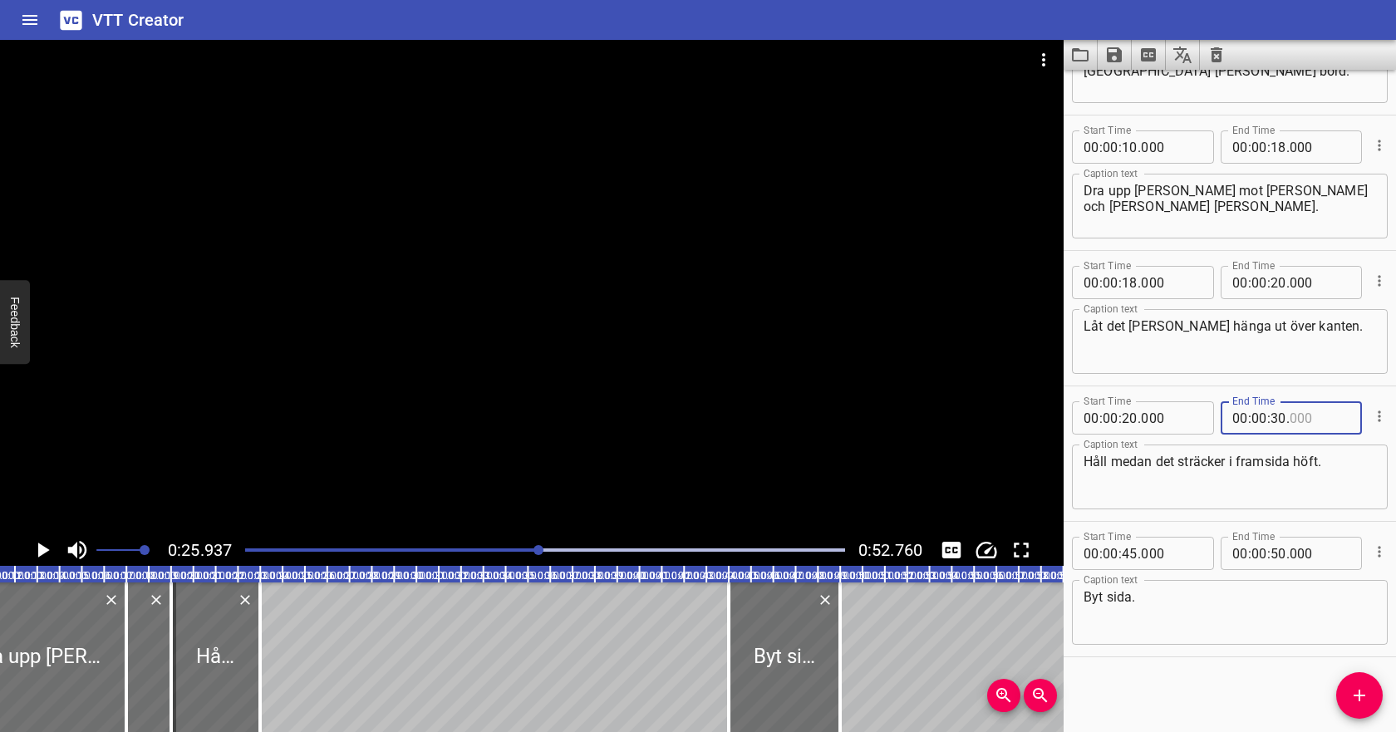
type input "000"
click at [1244, 479] on textarea "Håll medan det sträcker i framsida höft." at bounding box center [1229, 477] width 292 height 47
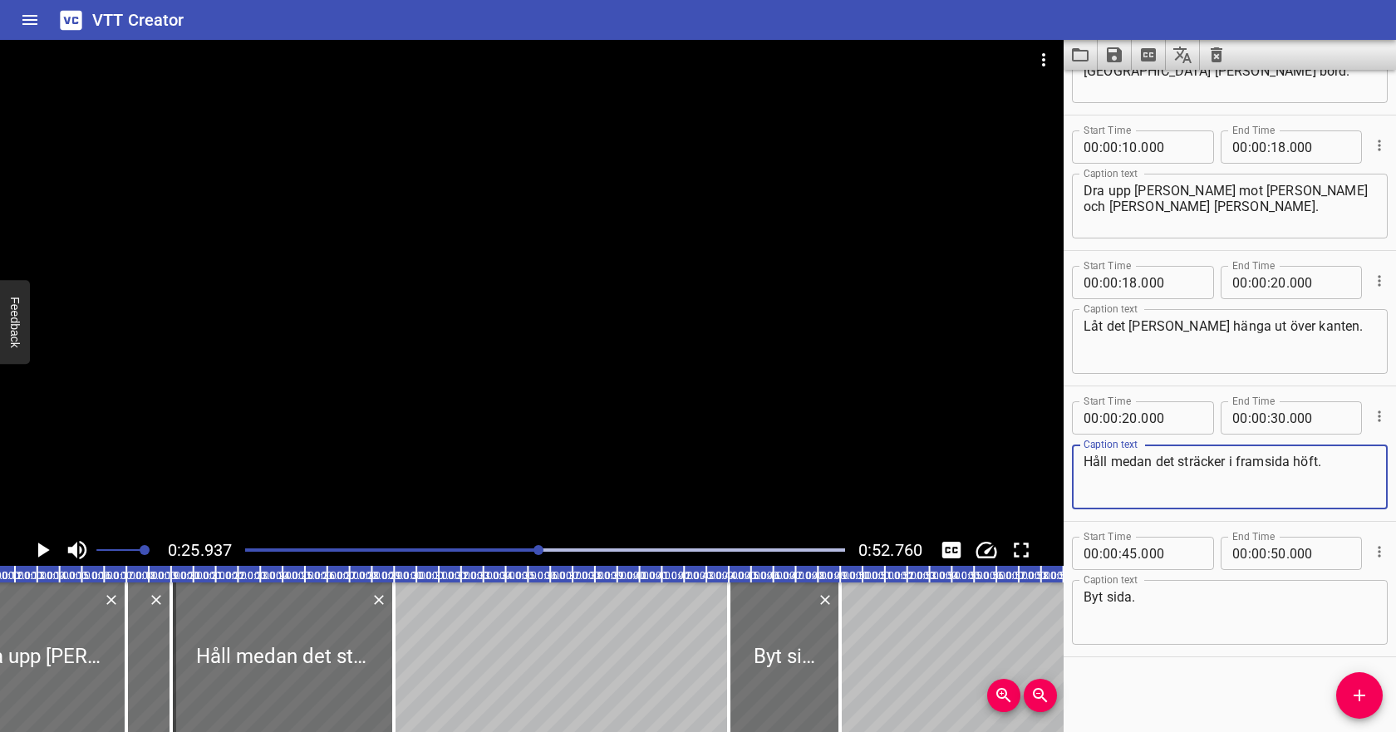
scroll to position [91, 0]
click at [1276, 286] on input "number" at bounding box center [1278, 283] width 16 height 33
type input "26"
type input "000"
click at [1131, 413] on input "number" at bounding box center [1129, 419] width 16 height 33
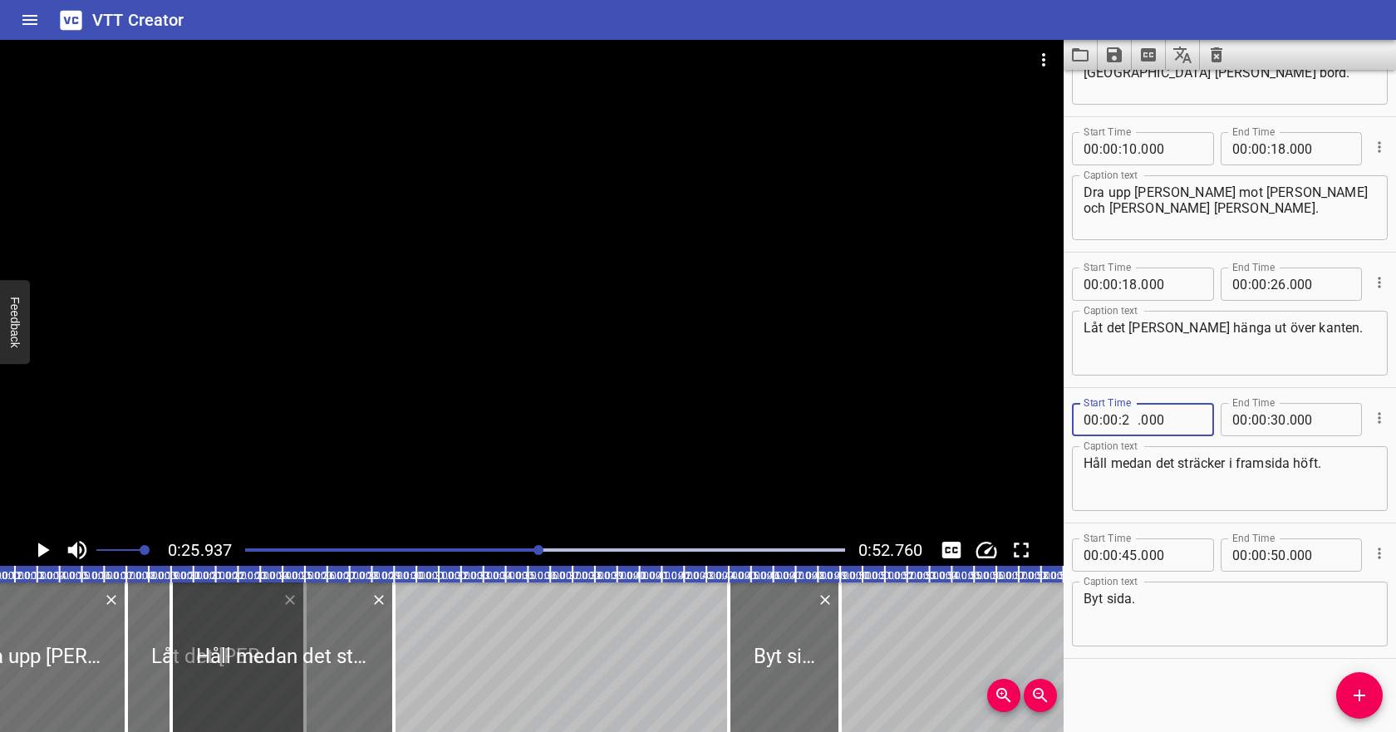
type input "28"
type input "000"
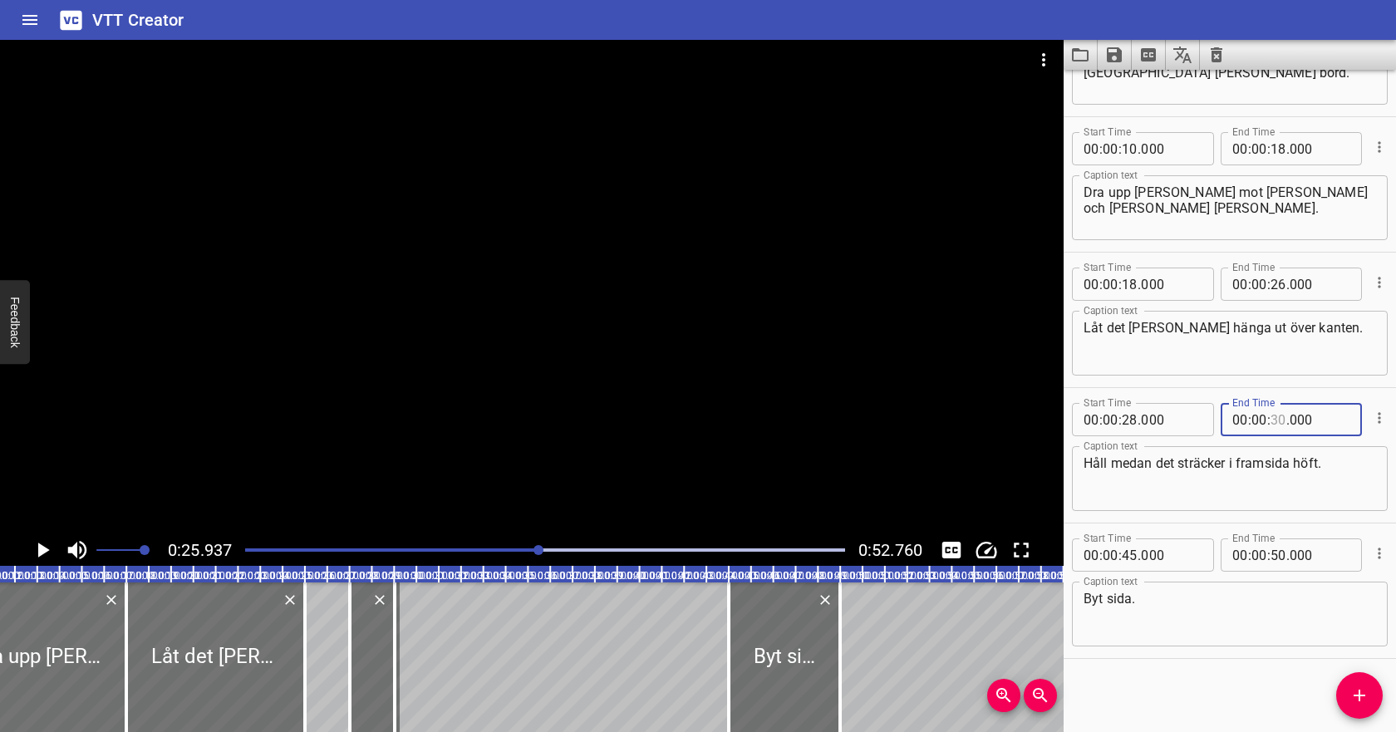
click at [1275, 424] on input "number" at bounding box center [1278, 419] width 16 height 33
type input "36"
type input "000"
click at [1287, 469] on textarea "Håll medan det sträcker i framsida höft." at bounding box center [1229, 478] width 292 height 47
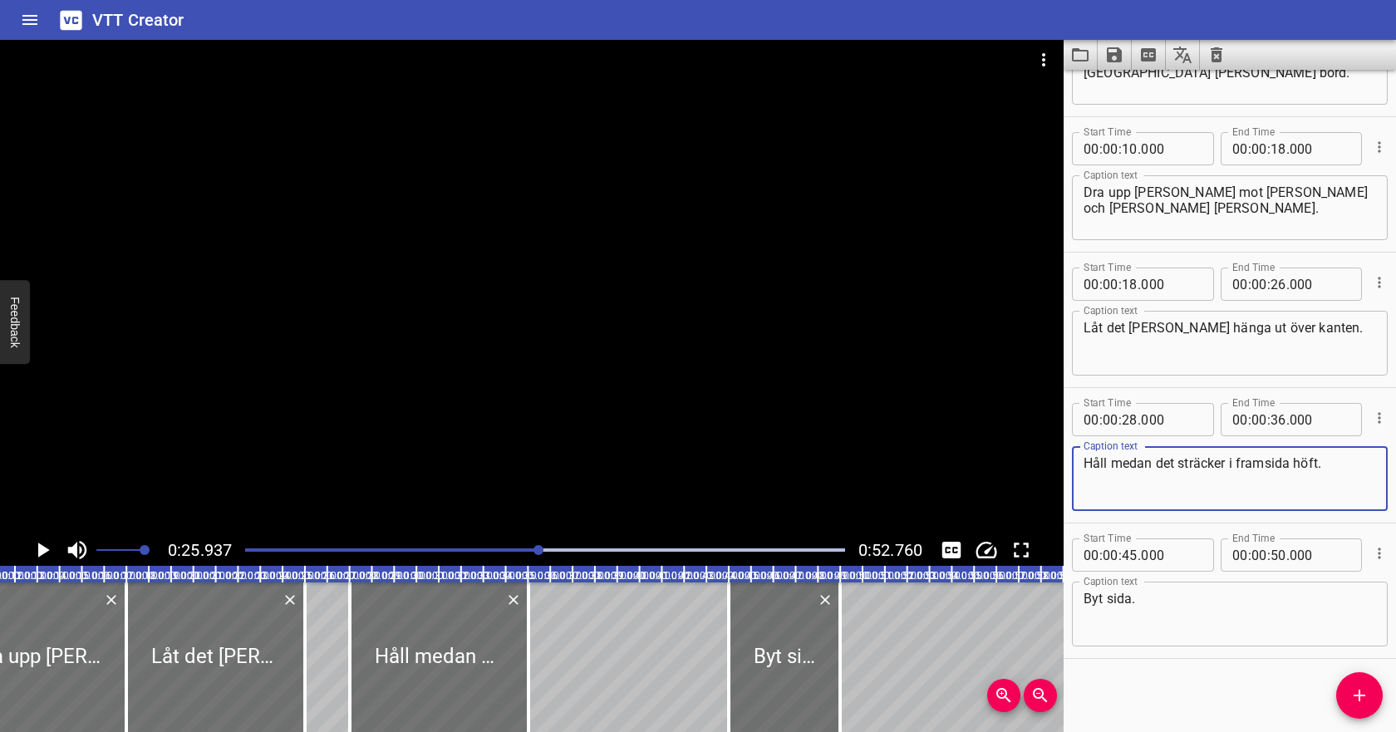
click at [250, 550] on div "Play progress" at bounding box center [240, 549] width 600 height 3
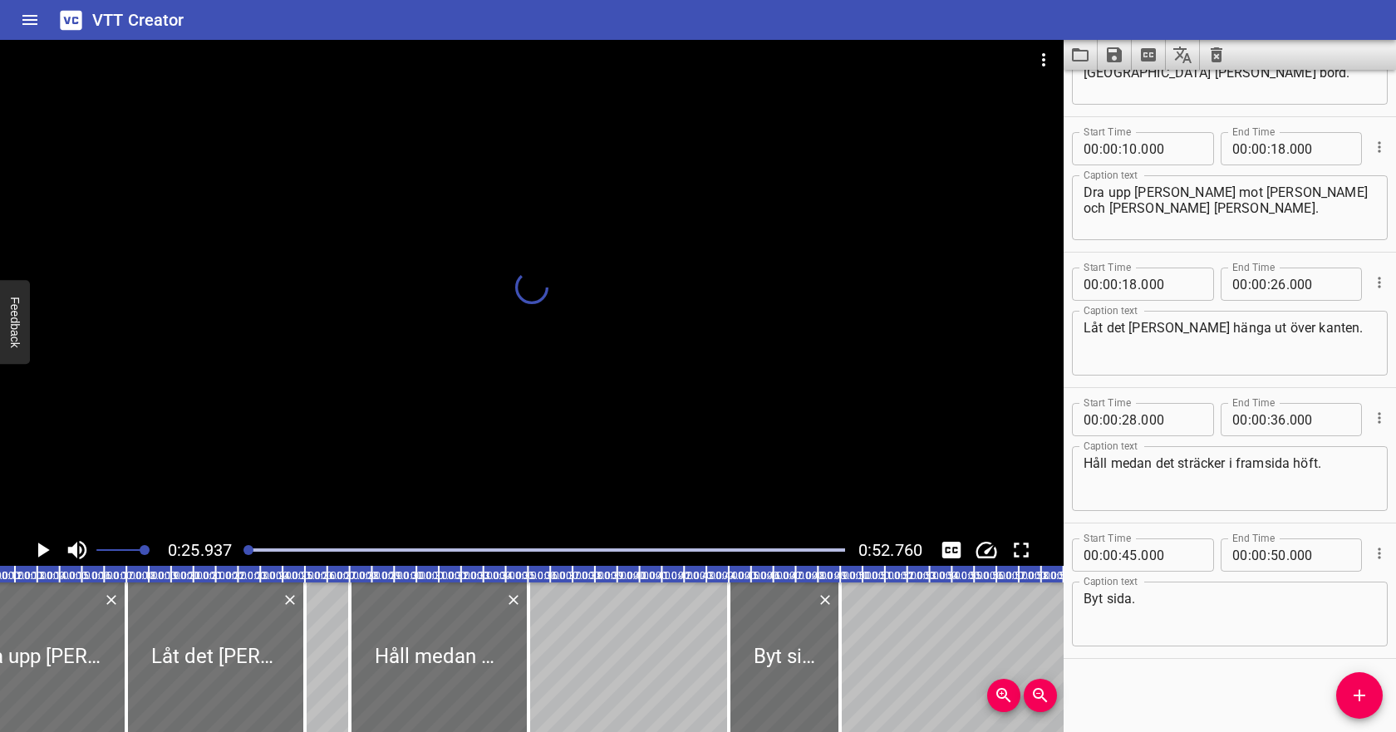
scroll to position [93, 0]
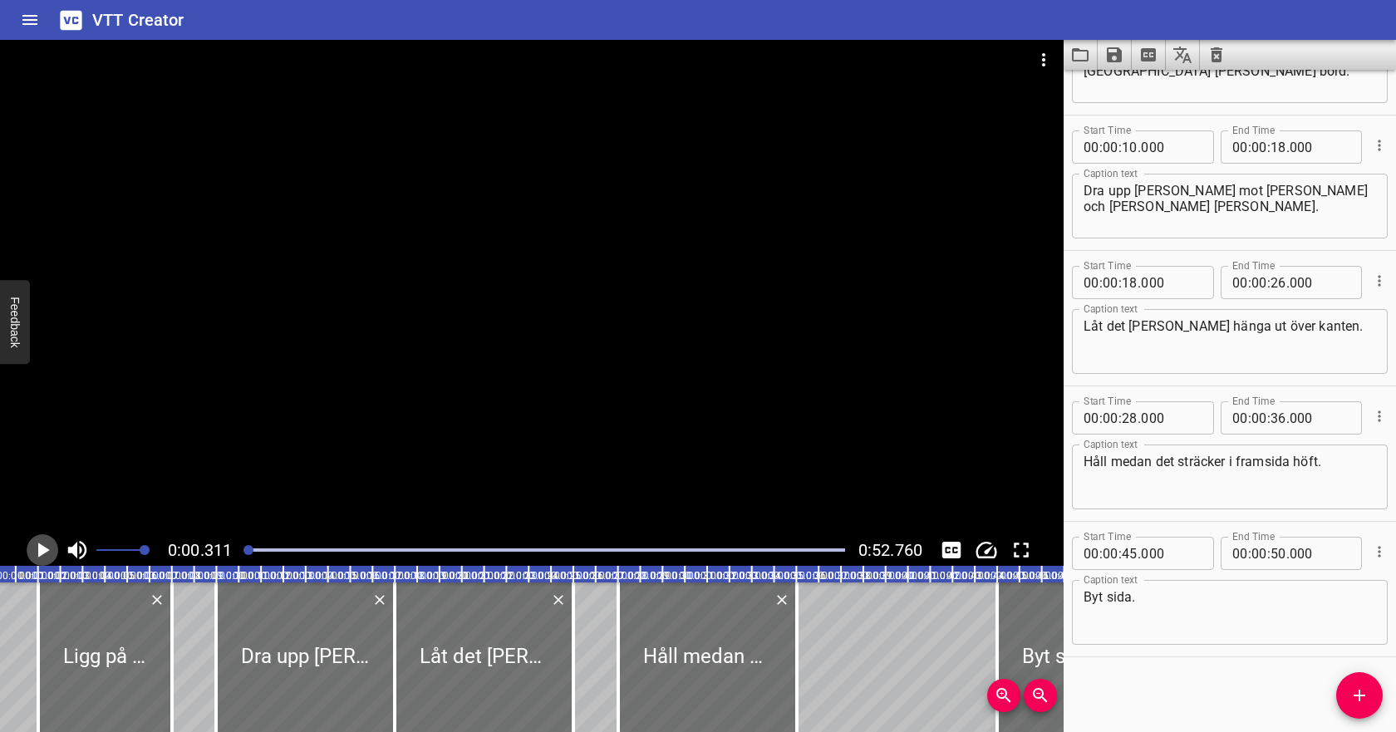
click at [42, 552] on icon "Play/Pause" at bounding box center [44, 549] width 12 height 15
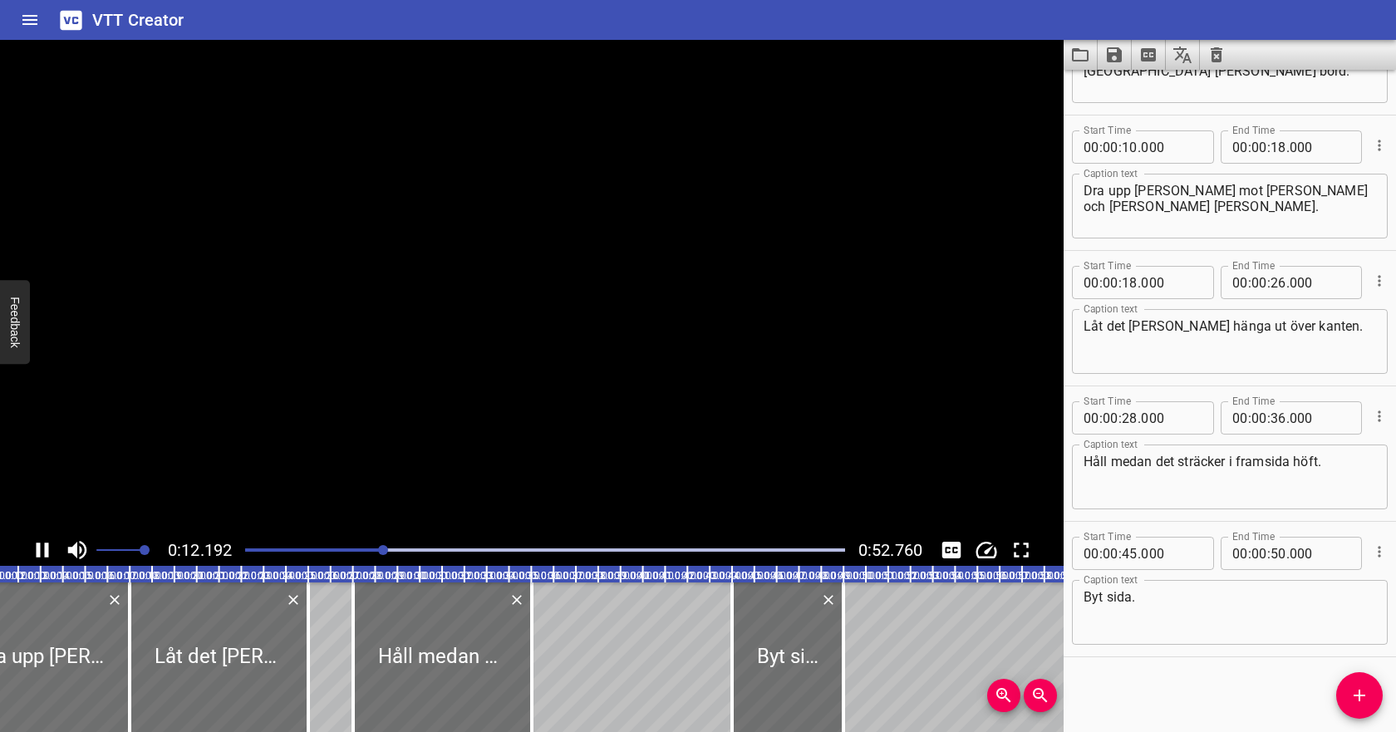
scroll to position [0, 275]
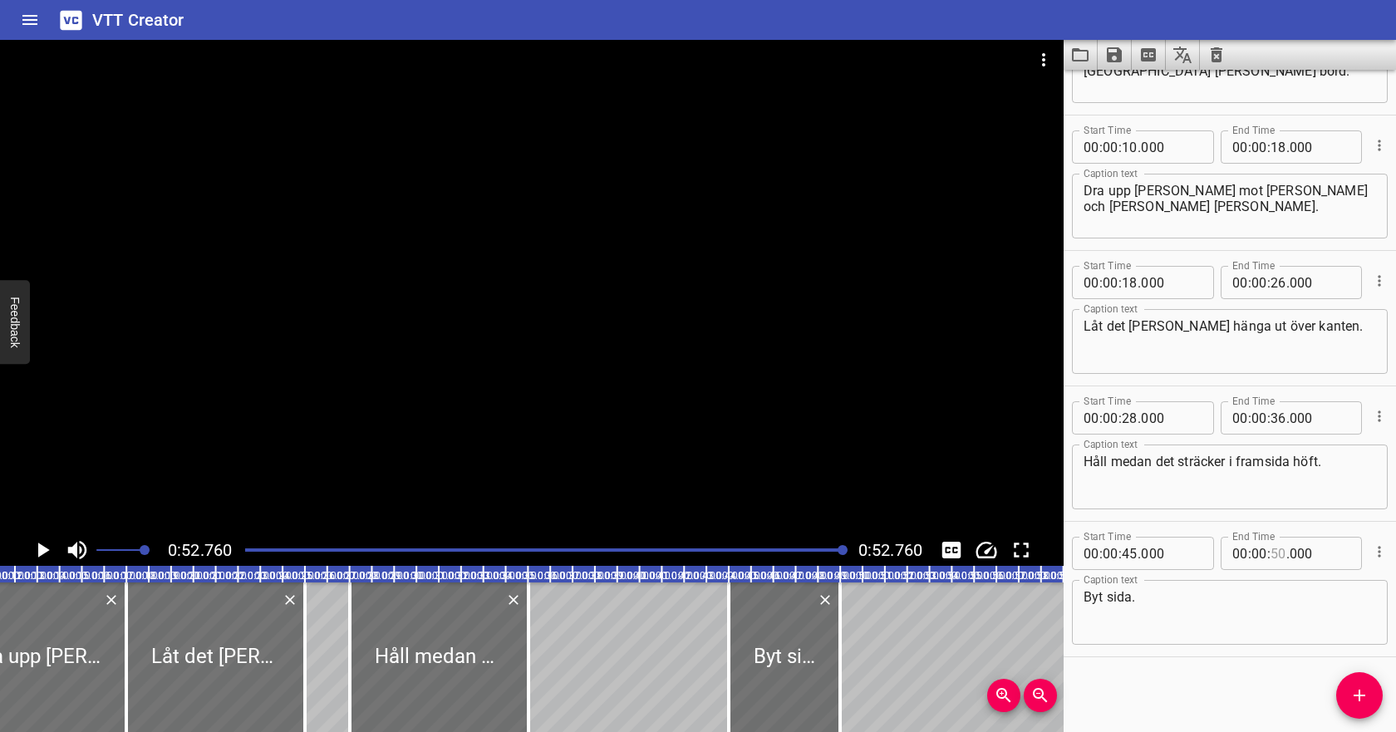
click at [1279, 557] on input "number" at bounding box center [1278, 553] width 16 height 33
type input "52"
type input "000"
click at [1278, 550] on input "number" at bounding box center [1278, 553] width 16 height 33
type input "51"
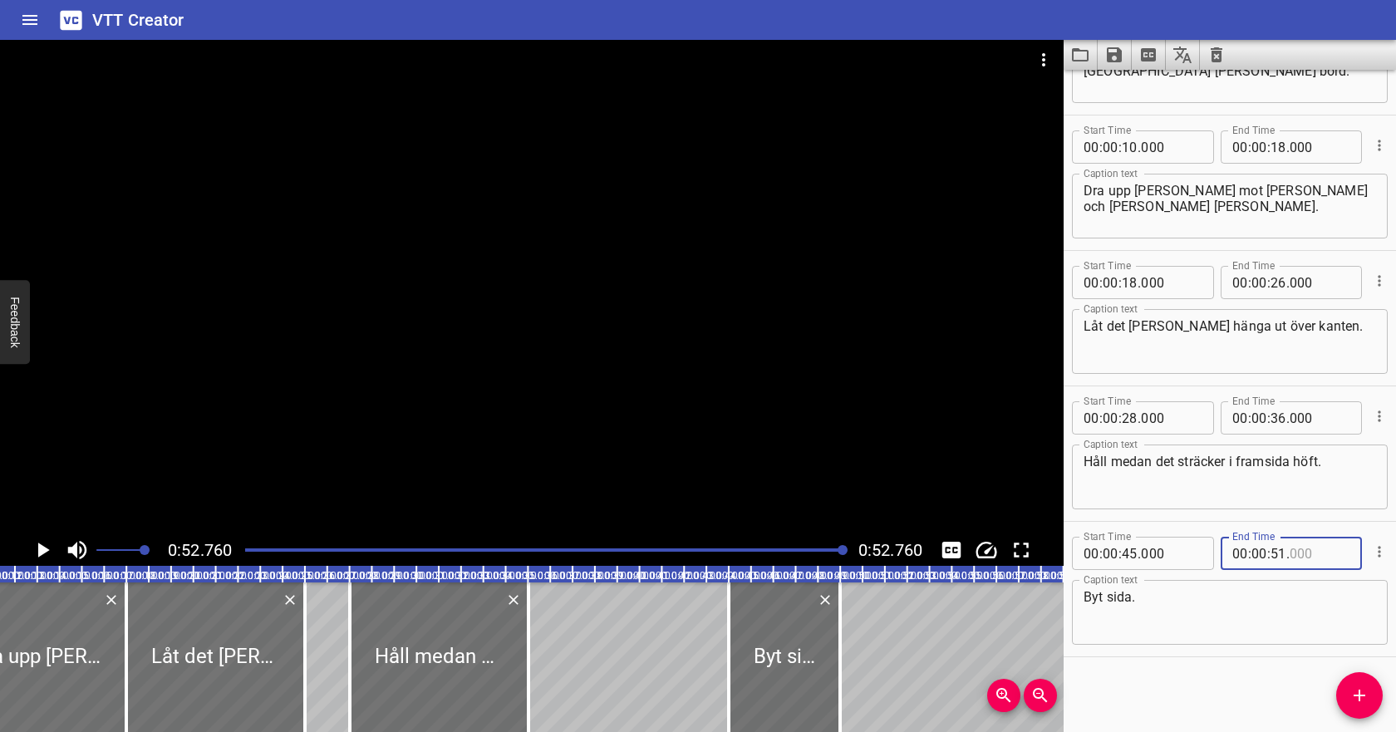
type input "000"
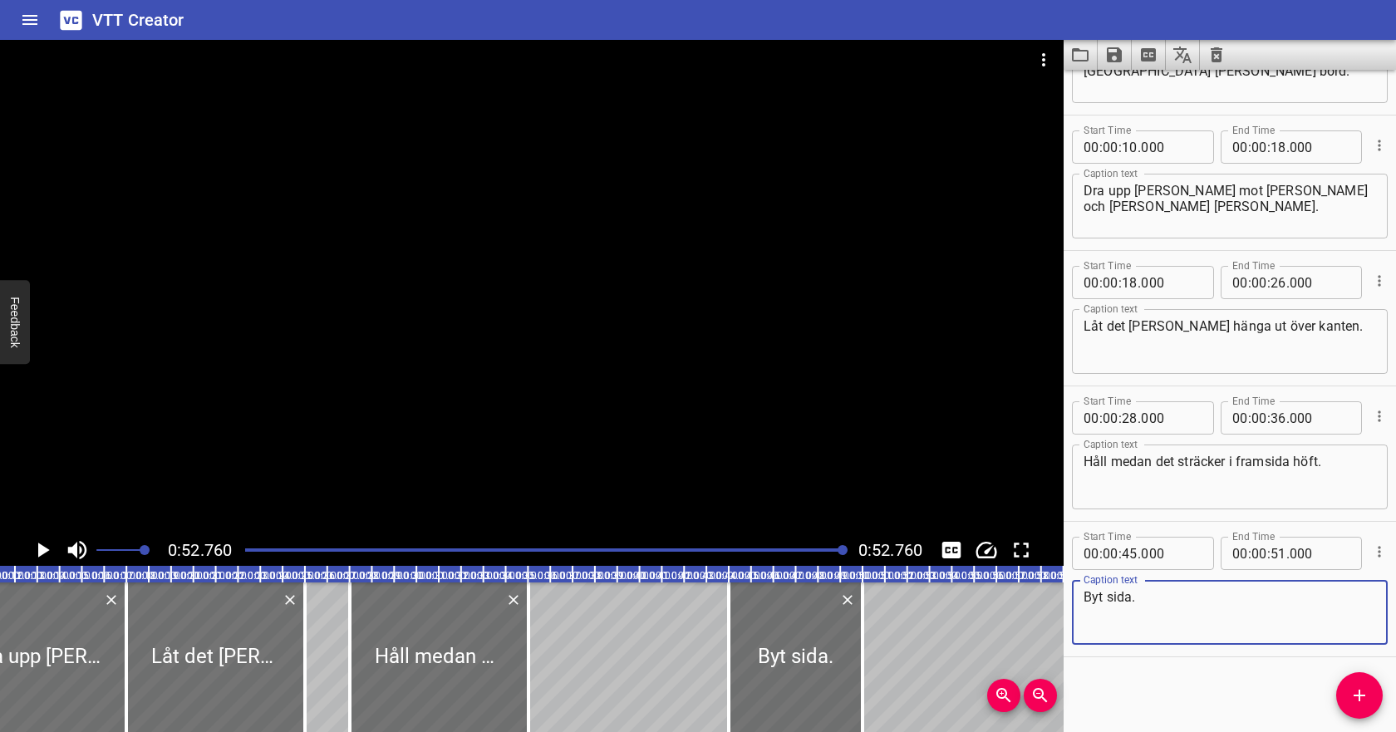
click at [1257, 615] on textarea "Byt sida." at bounding box center [1229, 612] width 292 height 47
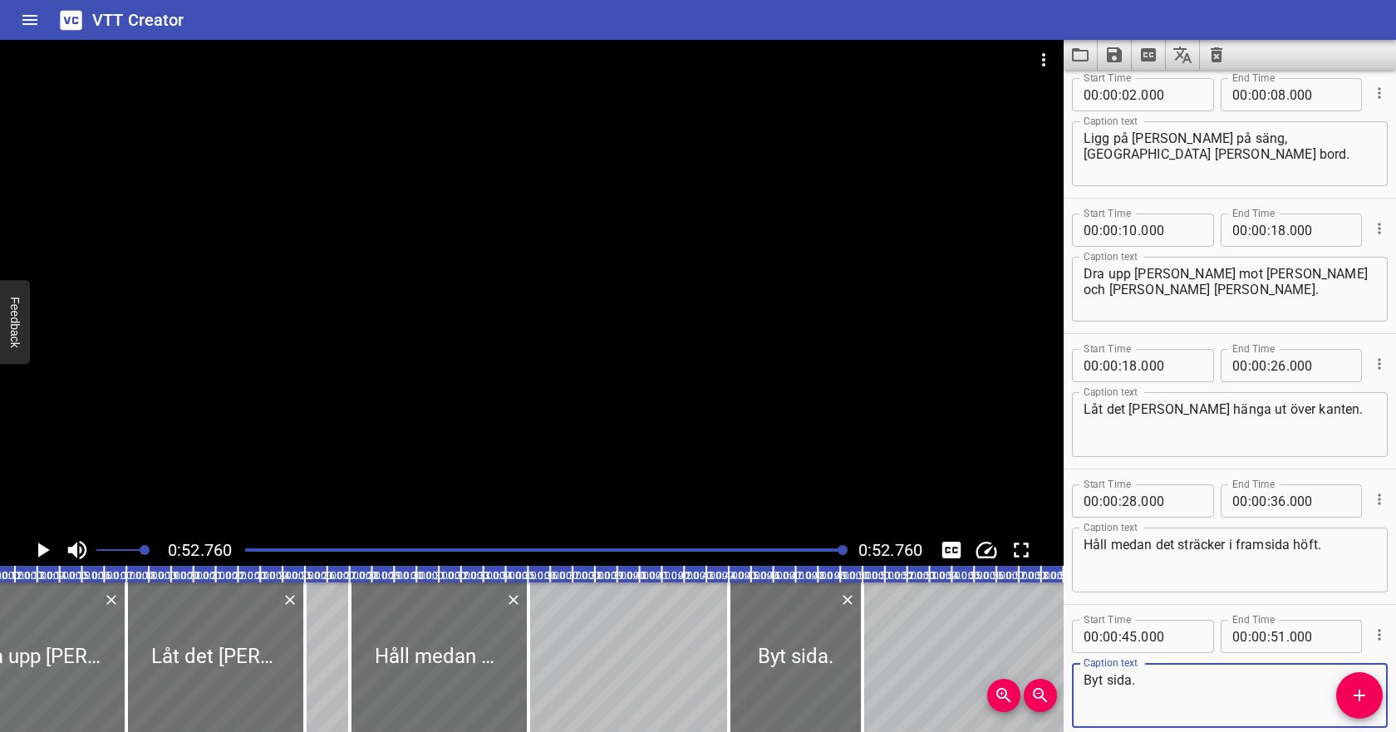
scroll to position [0, 0]
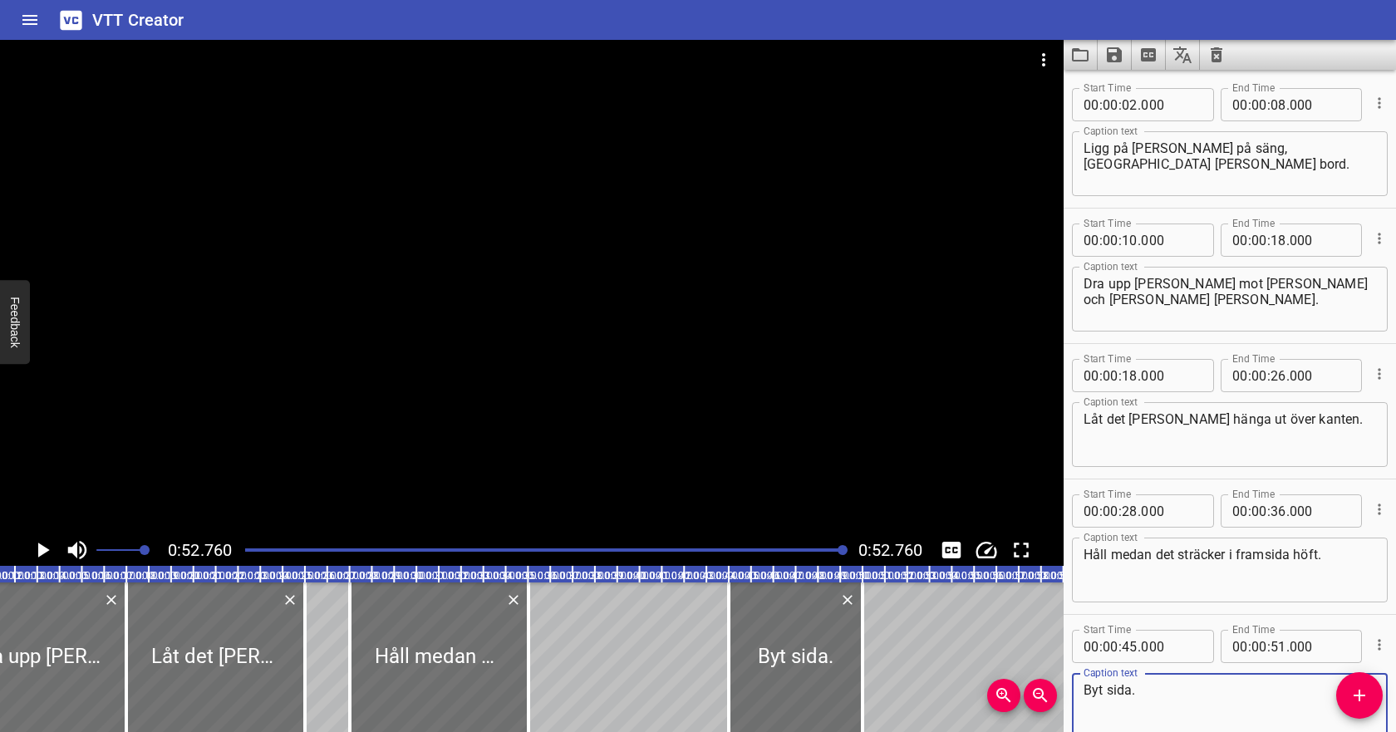
click at [1267, 376] on span ":" at bounding box center [1268, 375] width 3 height 33
click at [1278, 377] on input "number" at bounding box center [1278, 375] width 16 height 33
type input "28"
type input "000"
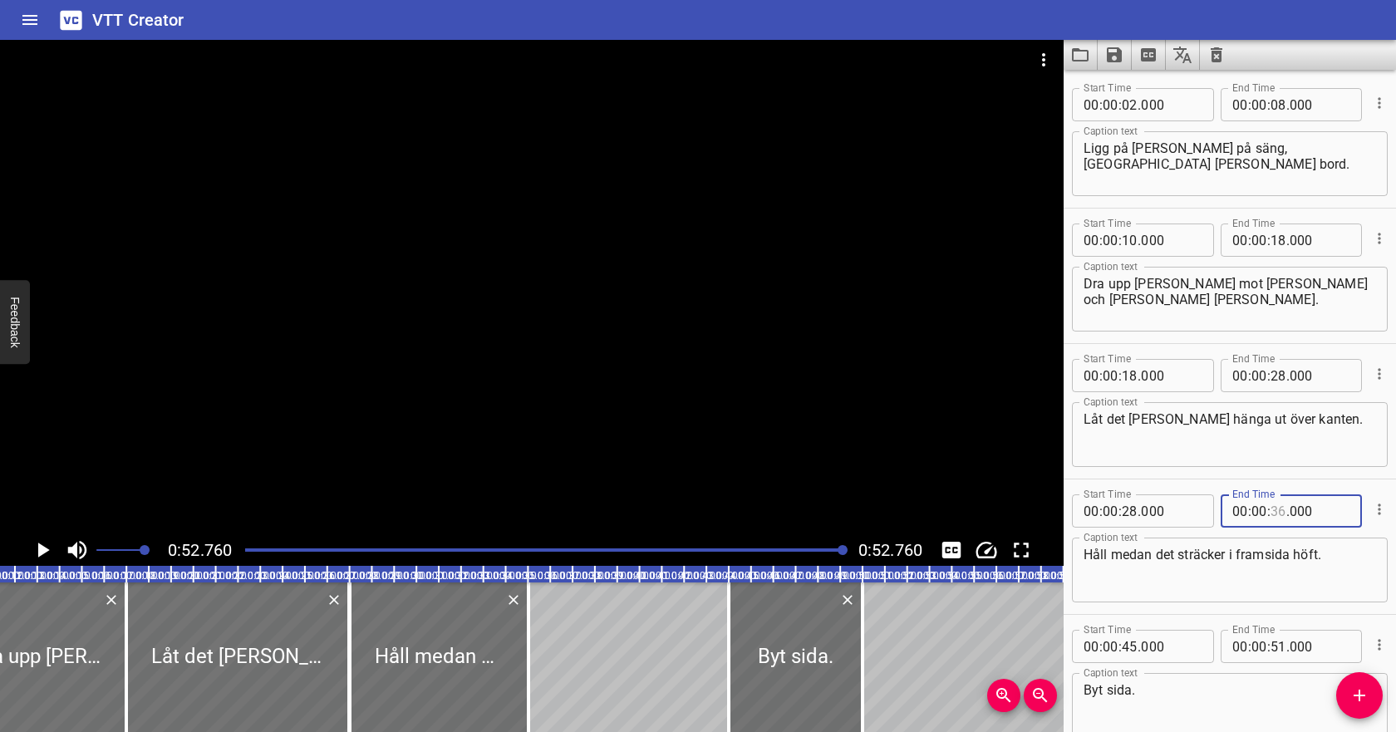
click at [1282, 513] on input "number" at bounding box center [1278, 510] width 16 height 33
type input "38"
type input "000"
click at [1132, 511] on input "number" at bounding box center [1129, 510] width 16 height 33
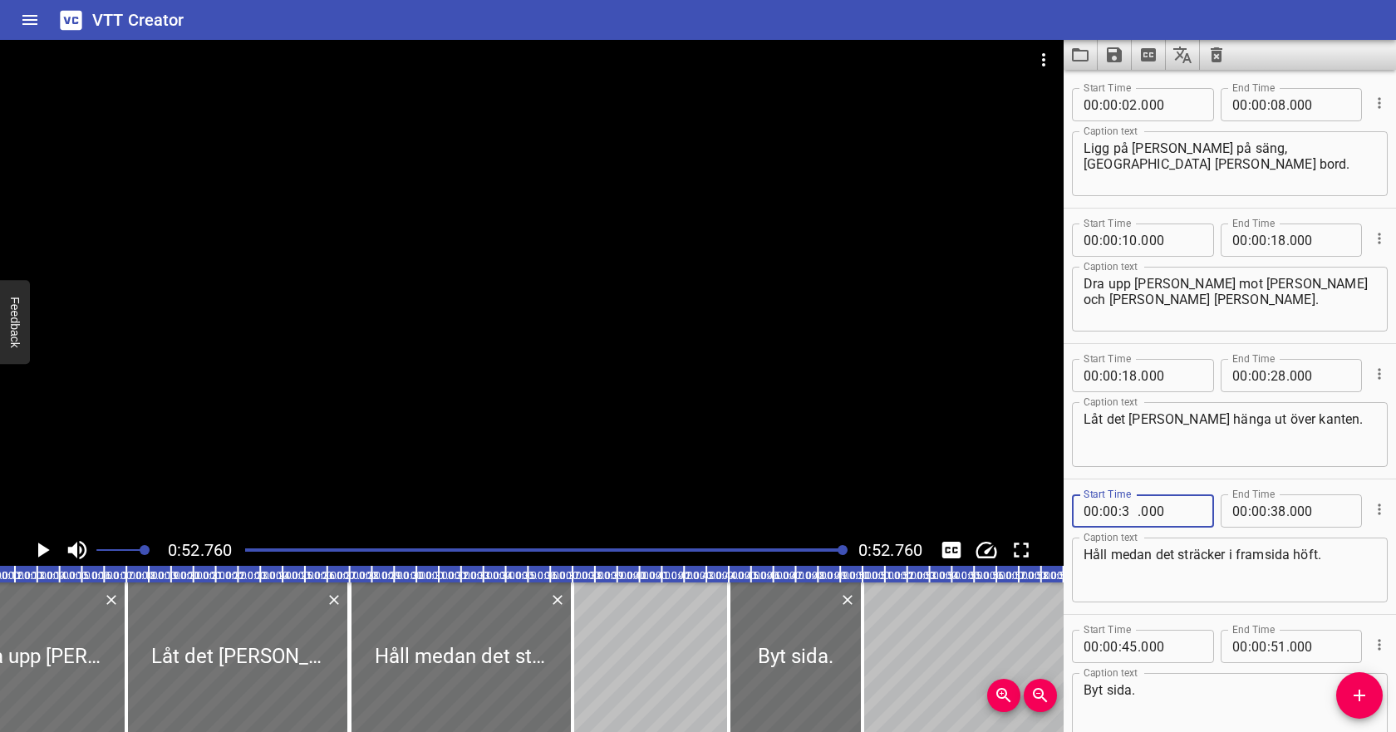
type input "30"
type input "000"
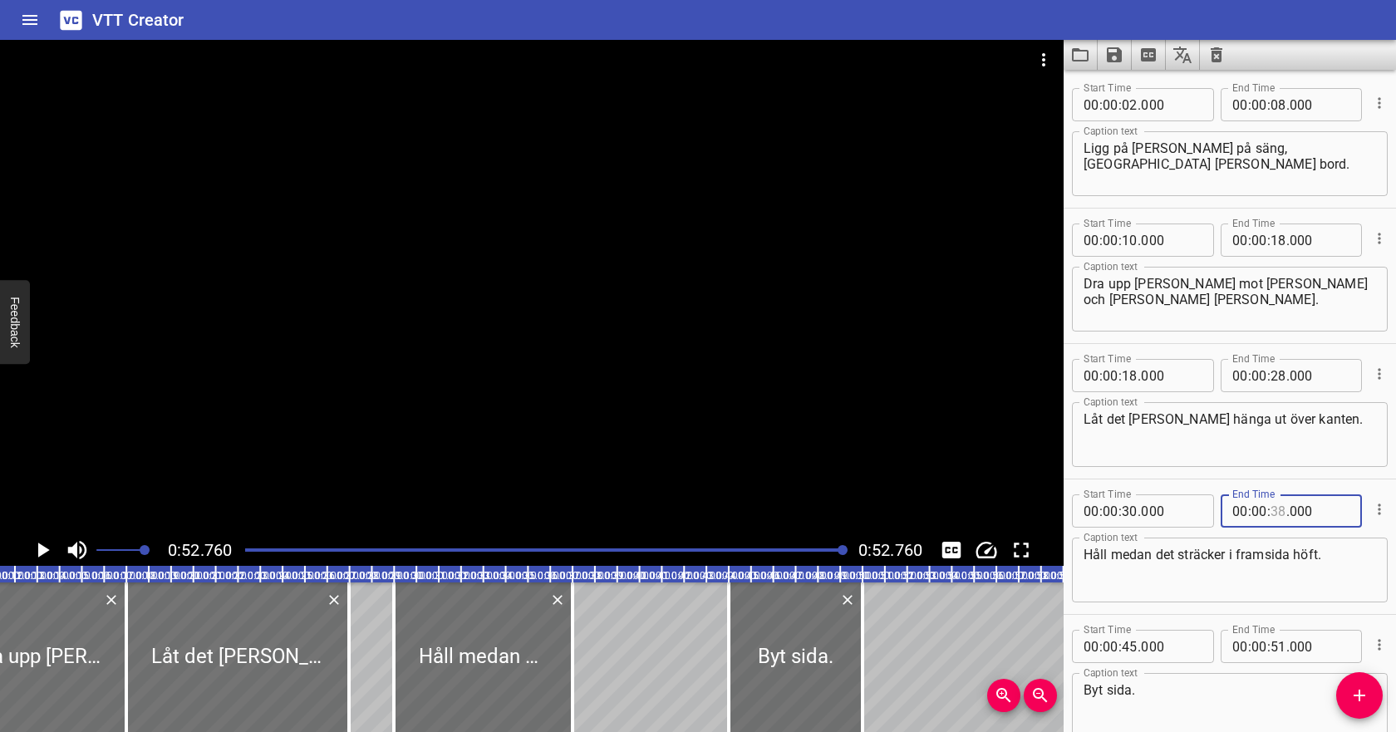
click at [1275, 512] on input "number" at bounding box center [1278, 510] width 16 height 33
type input "40"
type input "000"
click at [1252, 566] on textarea "Håll medan det sträcker i framsida höft." at bounding box center [1229, 570] width 292 height 47
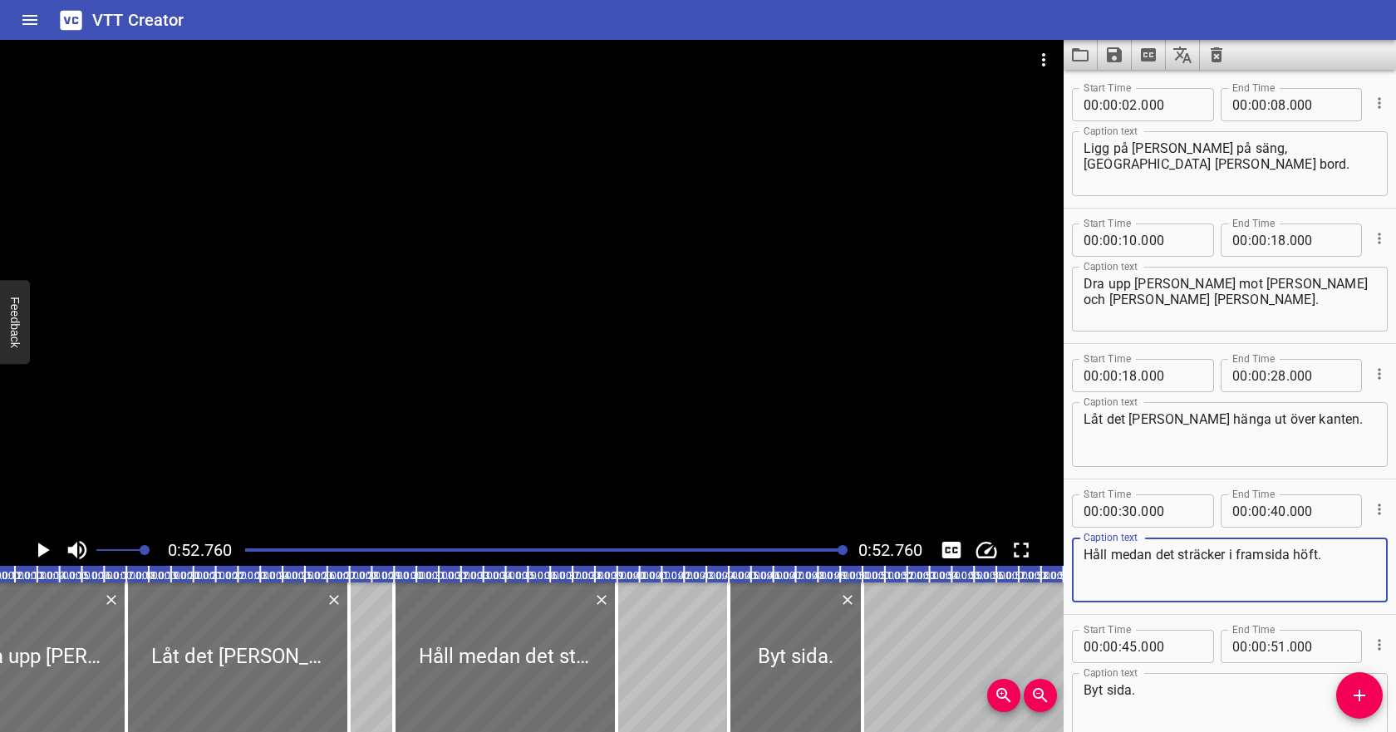
click at [1112, 55] on icon "Save captions to file" at bounding box center [1114, 54] width 15 height 15
click at [1123, 91] on li "Save to VTT file" at bounding box center [1158, 91] width 122 height 30
click at [1040, 72] on button "Video Options" at bounding box center [1043, 60] width 40 height 40
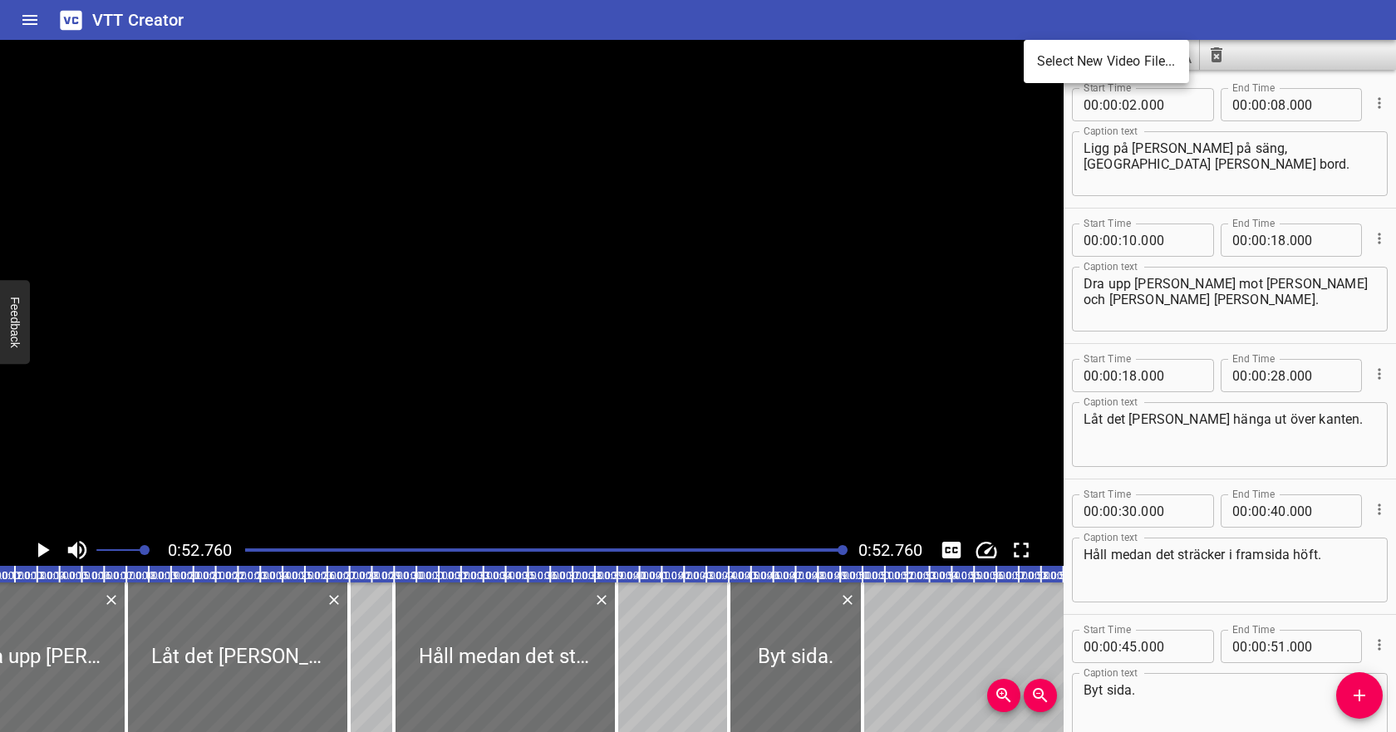
click at [1051, 70] on li "Select New Video File..." at bounding box center [1105, 62] width 165 height 30
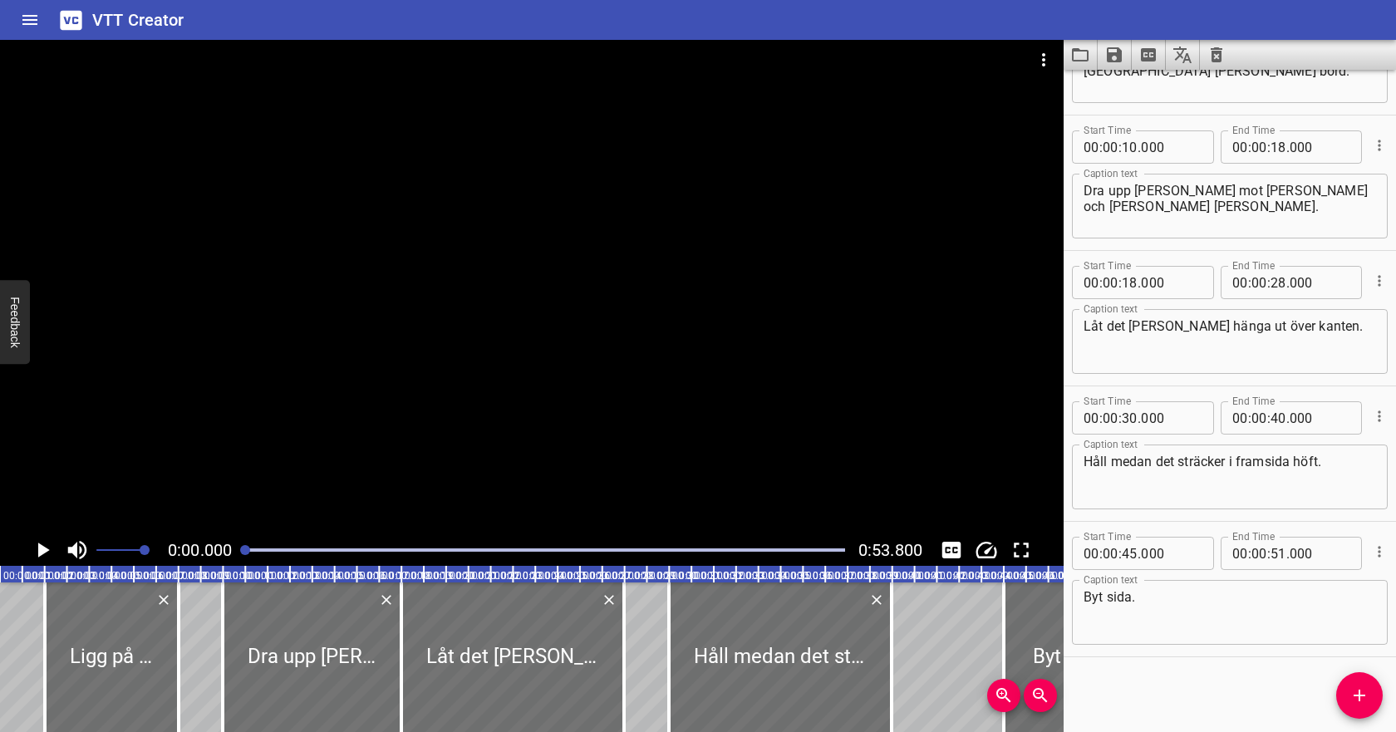
click at [1223, 61] on icon "Clear captions" at bounding box center [1216, 55] width 20 height 20
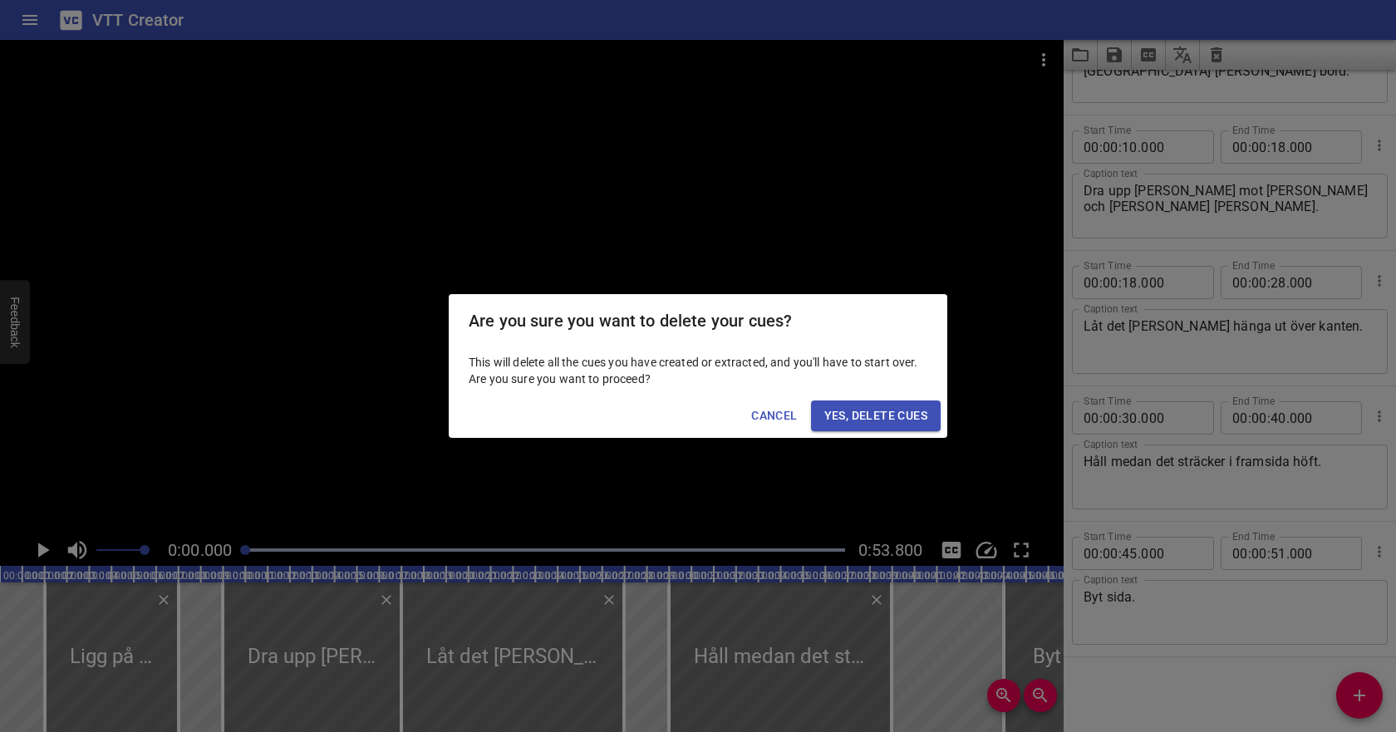
click at [907, 406] on span "Yes, Delete Cues" at bounding box center [875, 415] width 103 height 21
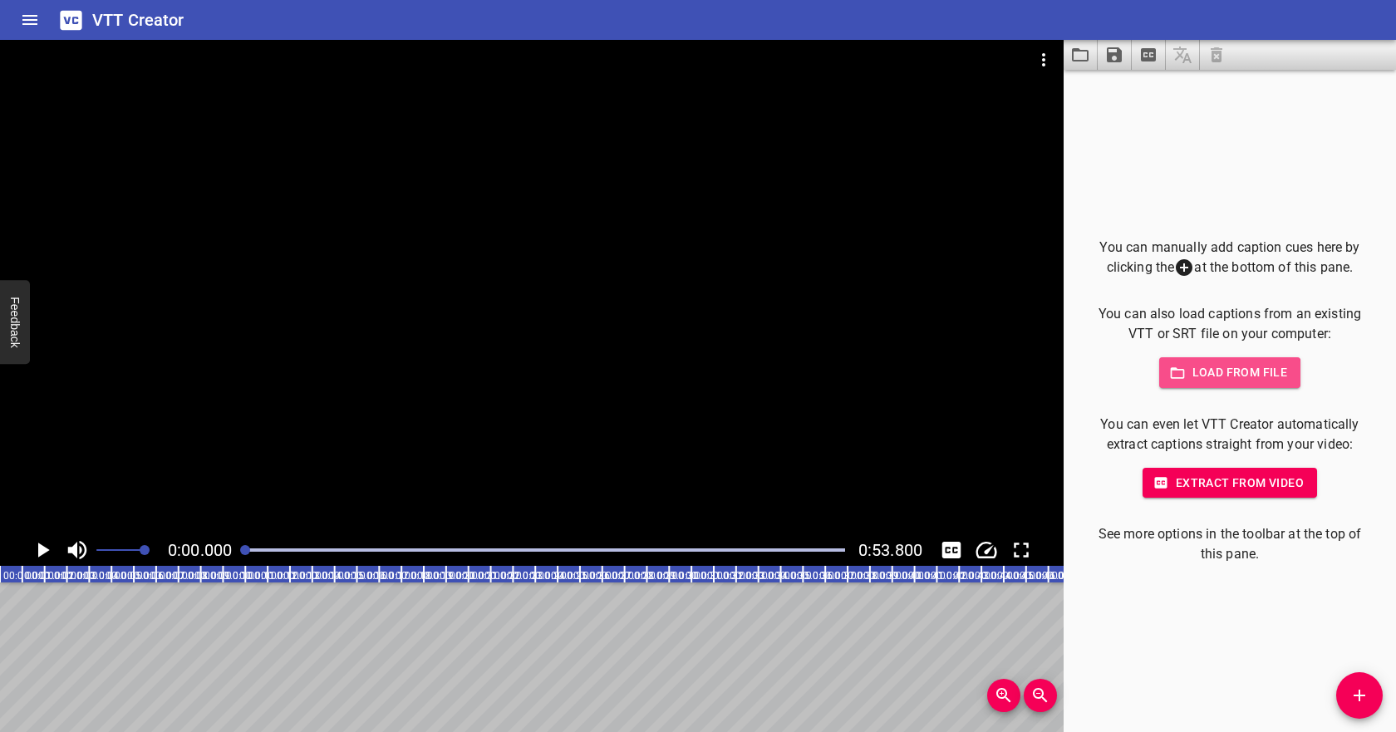
click at [1189, 375] on span "Load from file" at bounding box center [1229, 372] width 115 height 21
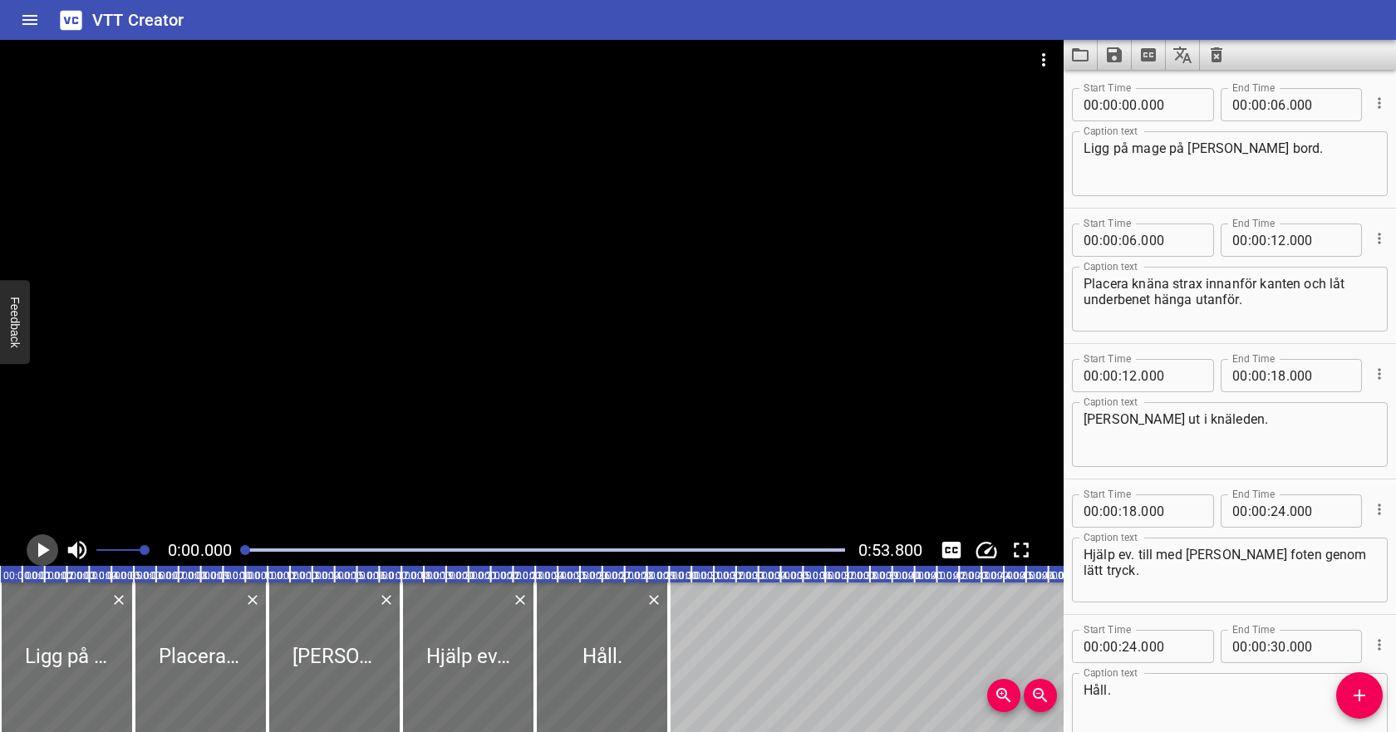
click at [46, 546] on icon "Play/Pause" at bounding box center [42, 549] width 25 height 25
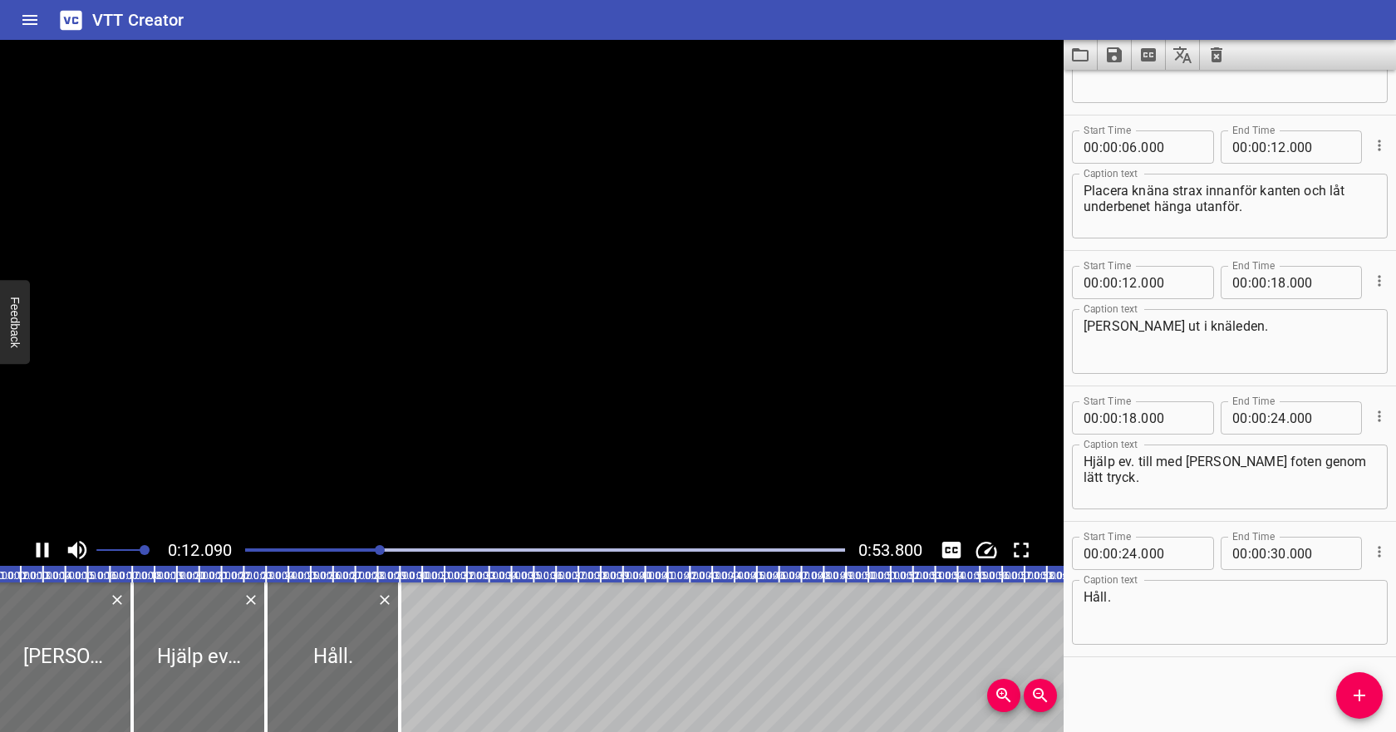
scroll to position [0, 275]
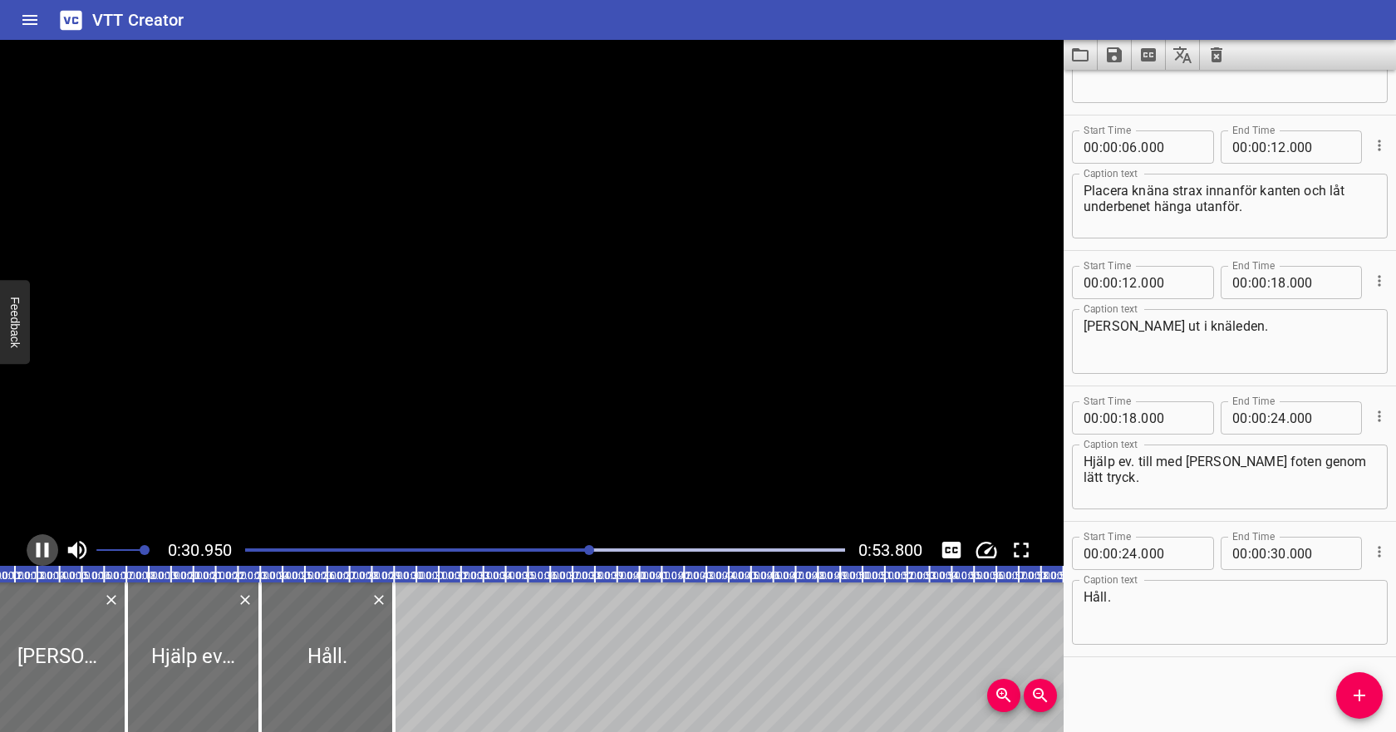
click at [46, 542] on icon "Play/Pause" at bounding box center [43, 549] width 12 height 15
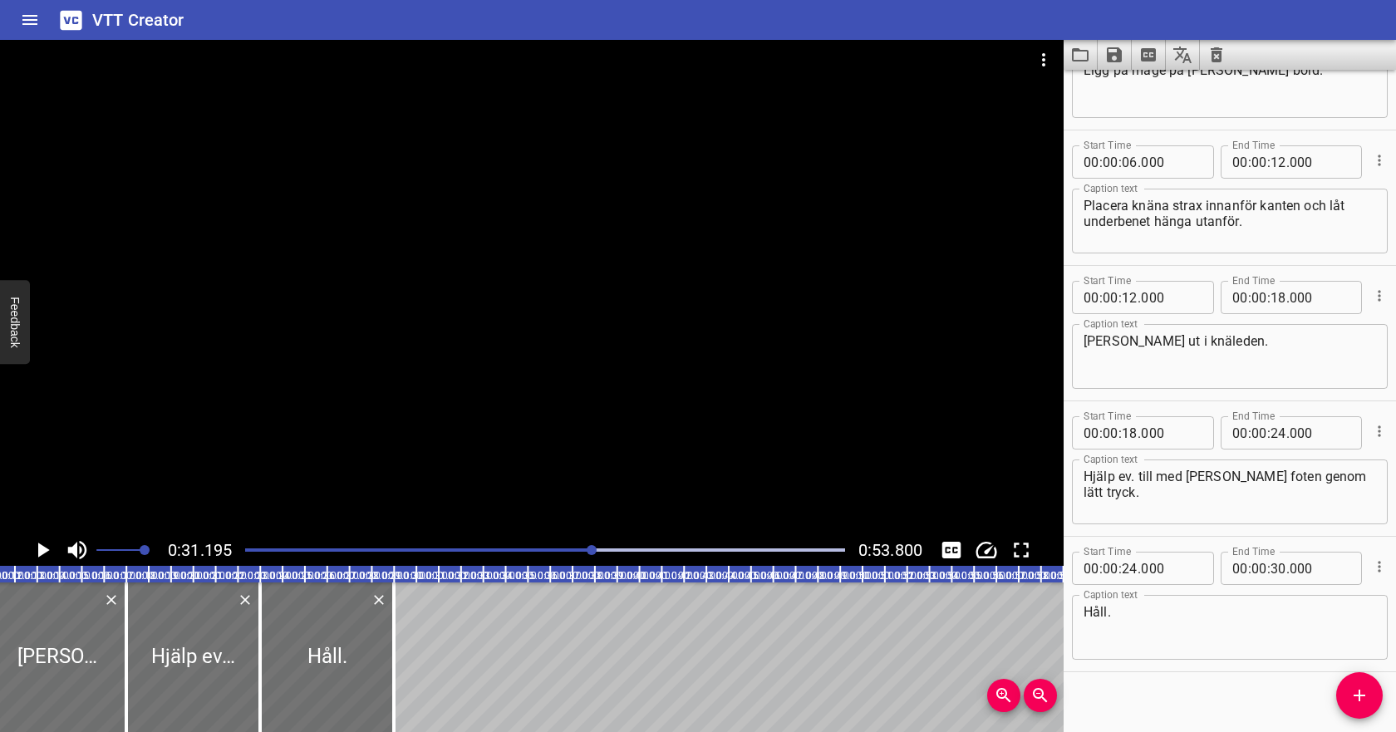
scroll to position [93, 0]
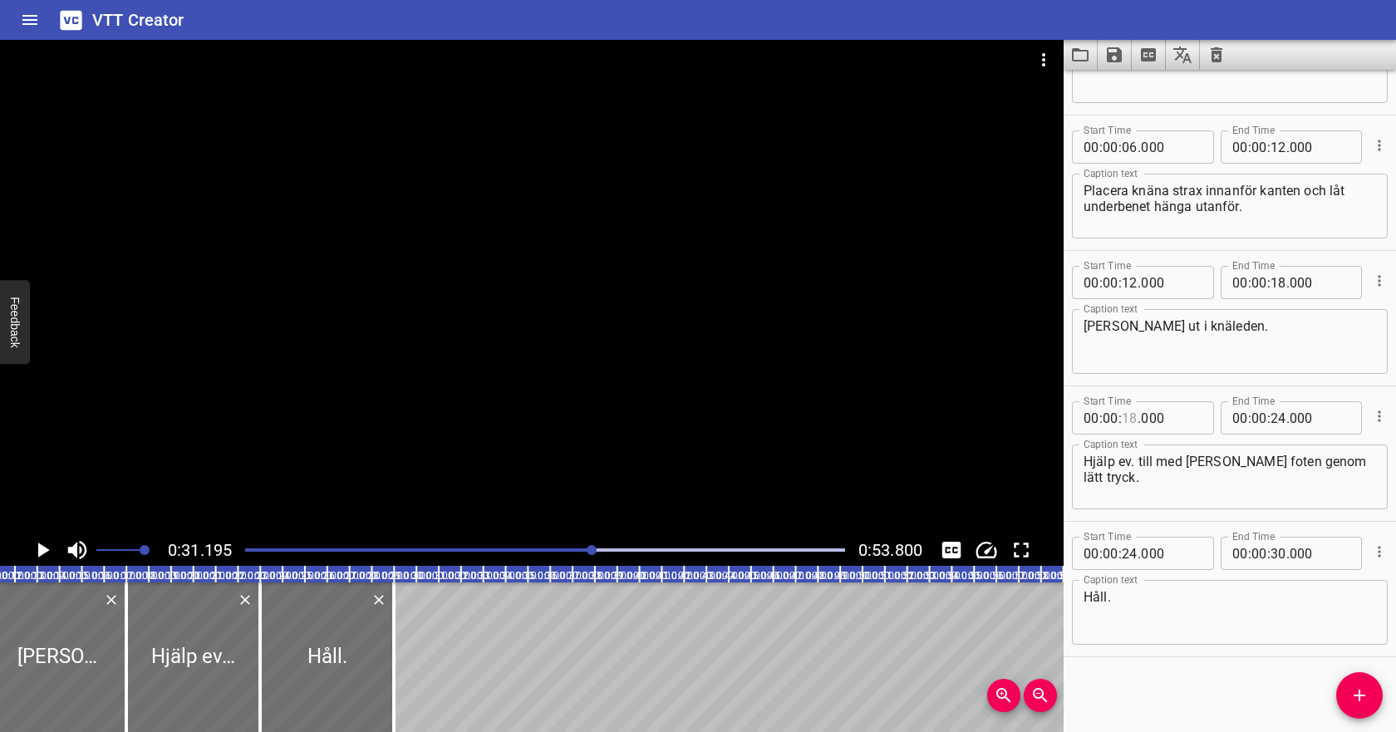
click at [1132, 410] on input "number" at bounding box center [1129, 417] width 16 height 33
type input "29"
type input "000"
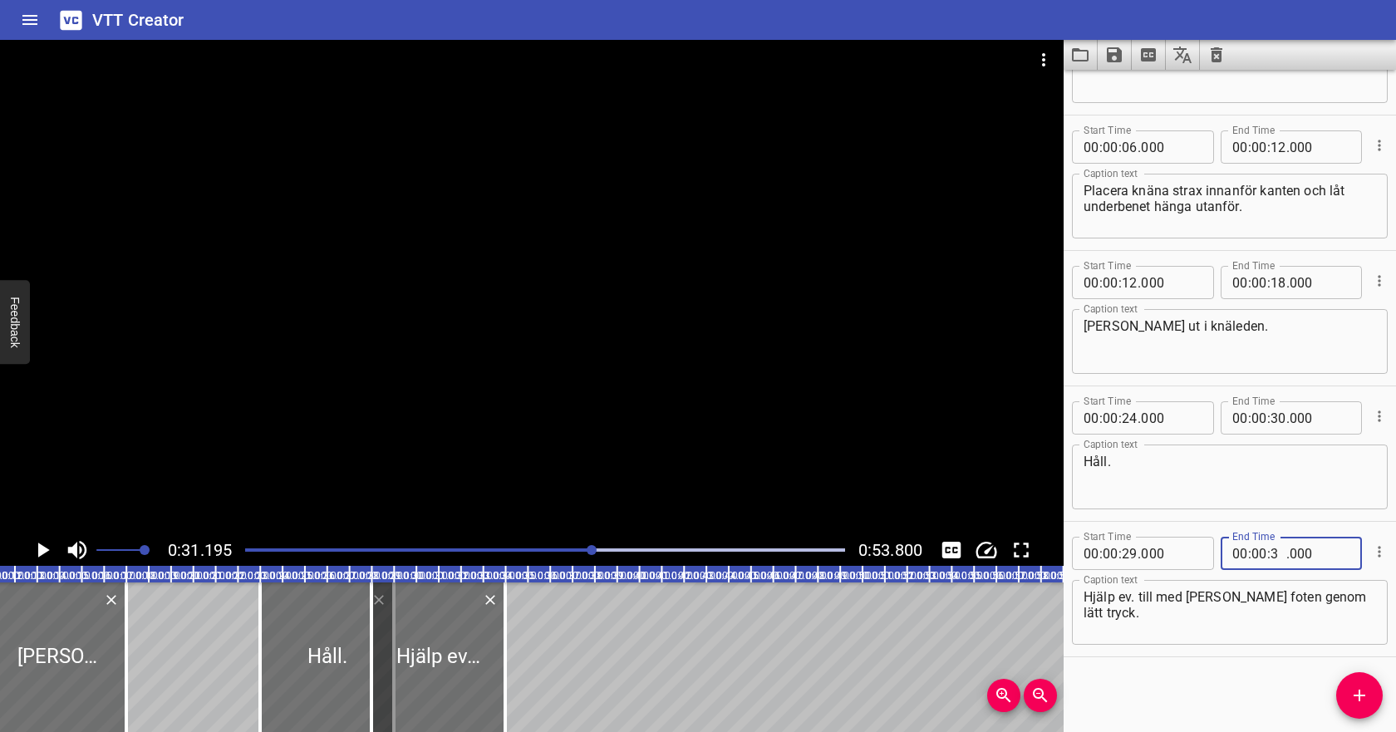
type input "36"
type input "000"
click at [1132, 419] on input "number" at bounding box center [1129, 417] width 16 height 33
type input "36"
type input "000"
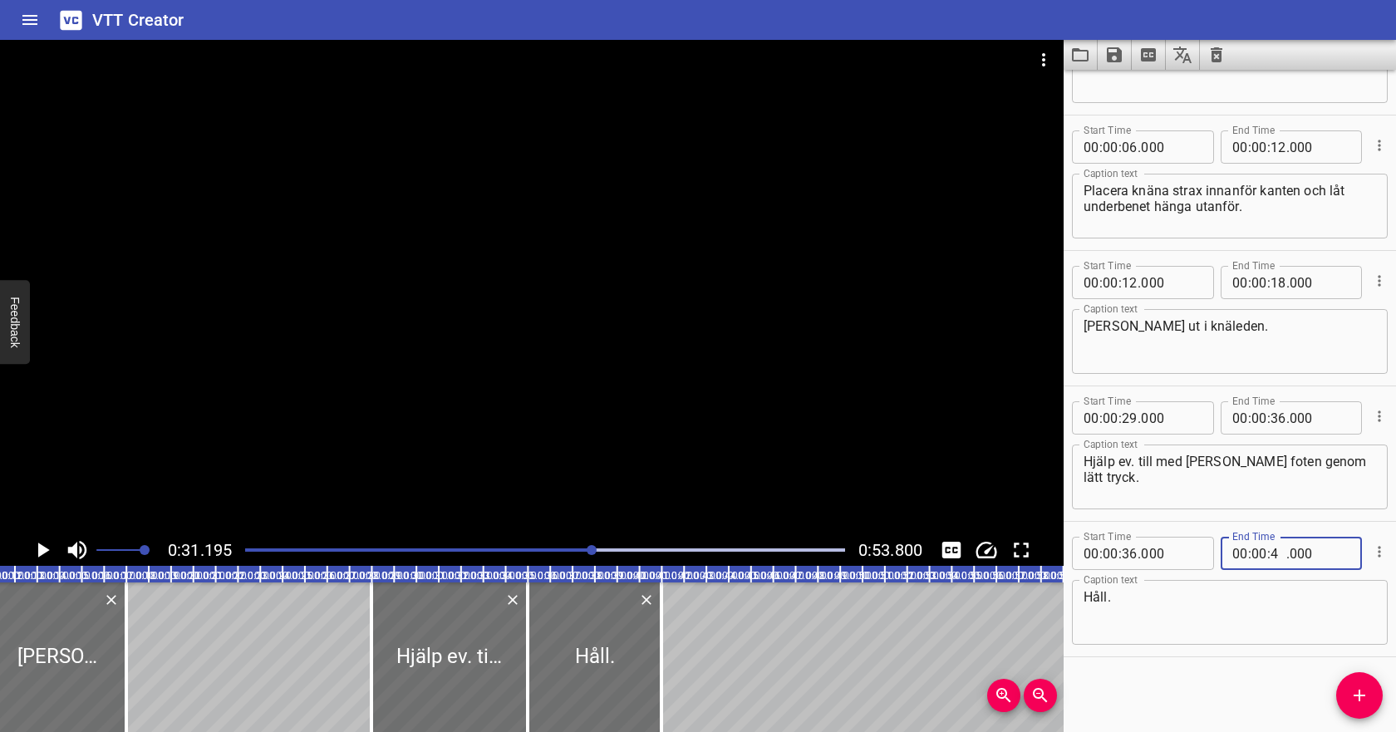
type input "45"
type input "000"
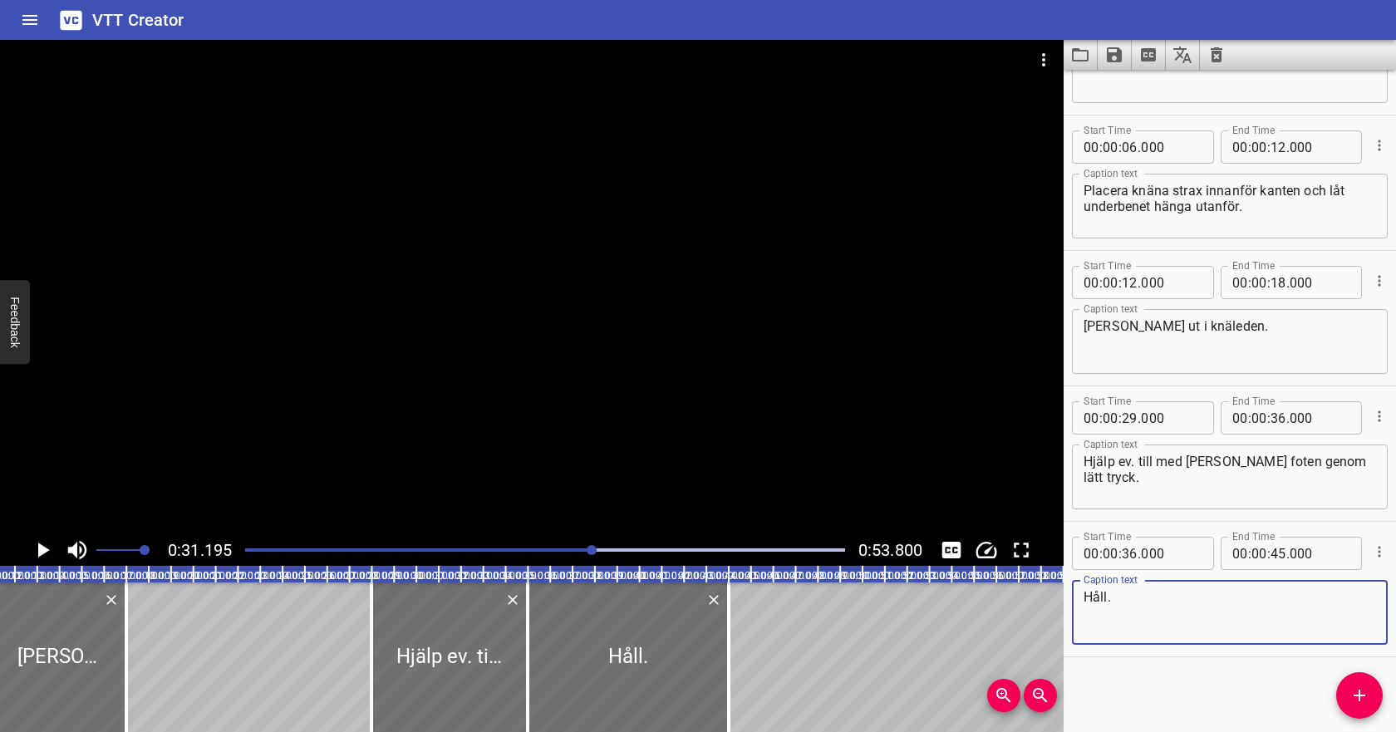
click at [1227, 626] on textarea "Håll." at bounding box center [1229, 612] width 292 height 47
click at [258, 549] on div "Play progress" at bounding box center [293, 549] width 600 height 3
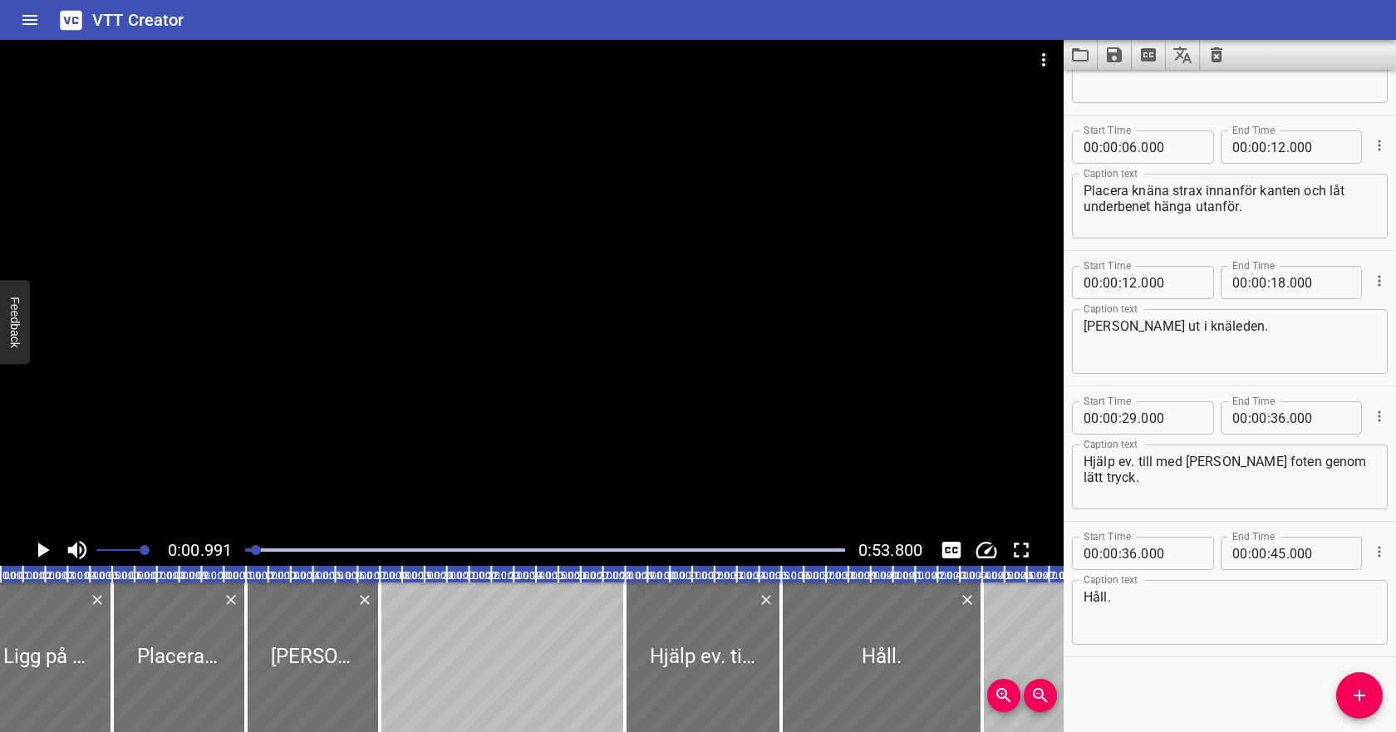
click at [47, 547] on icon "Play/Pause" at bounding box center [42, 549] width 25 height 25
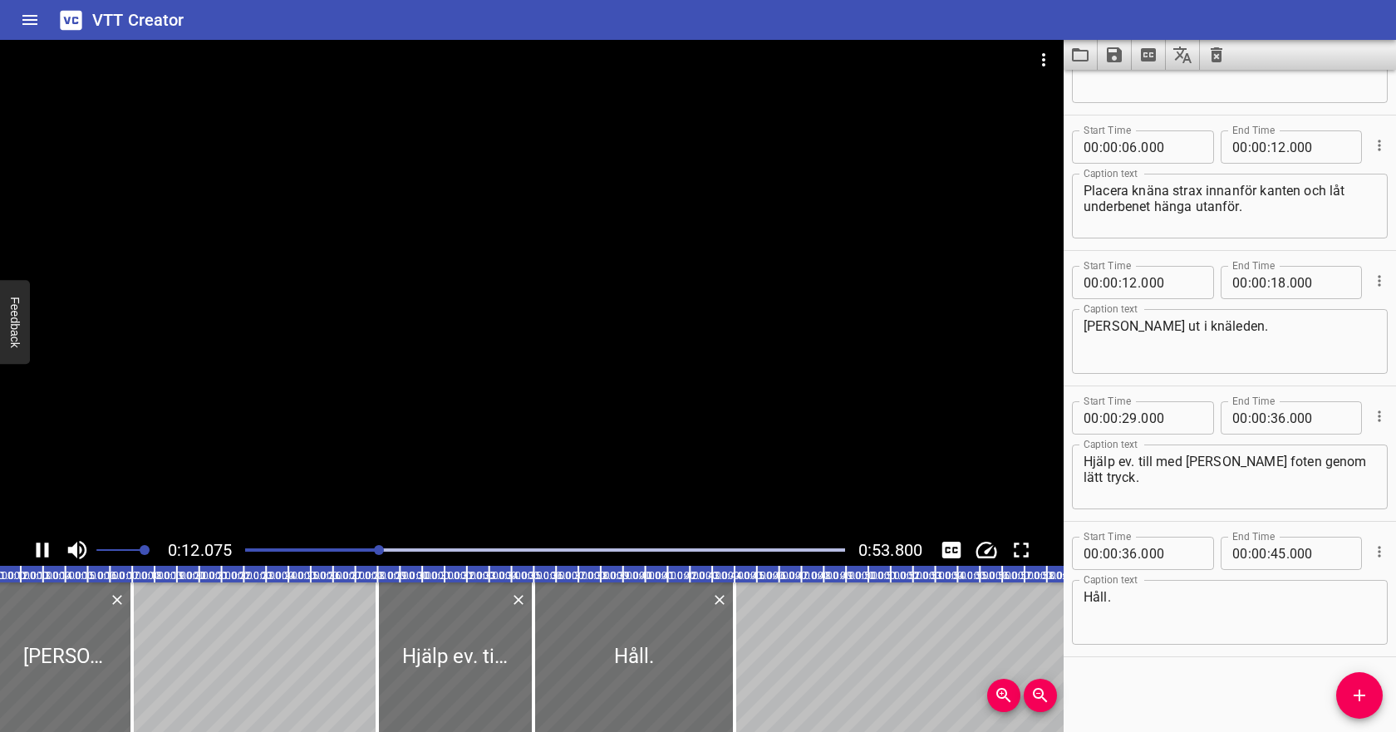
scroll to position [0, 275]
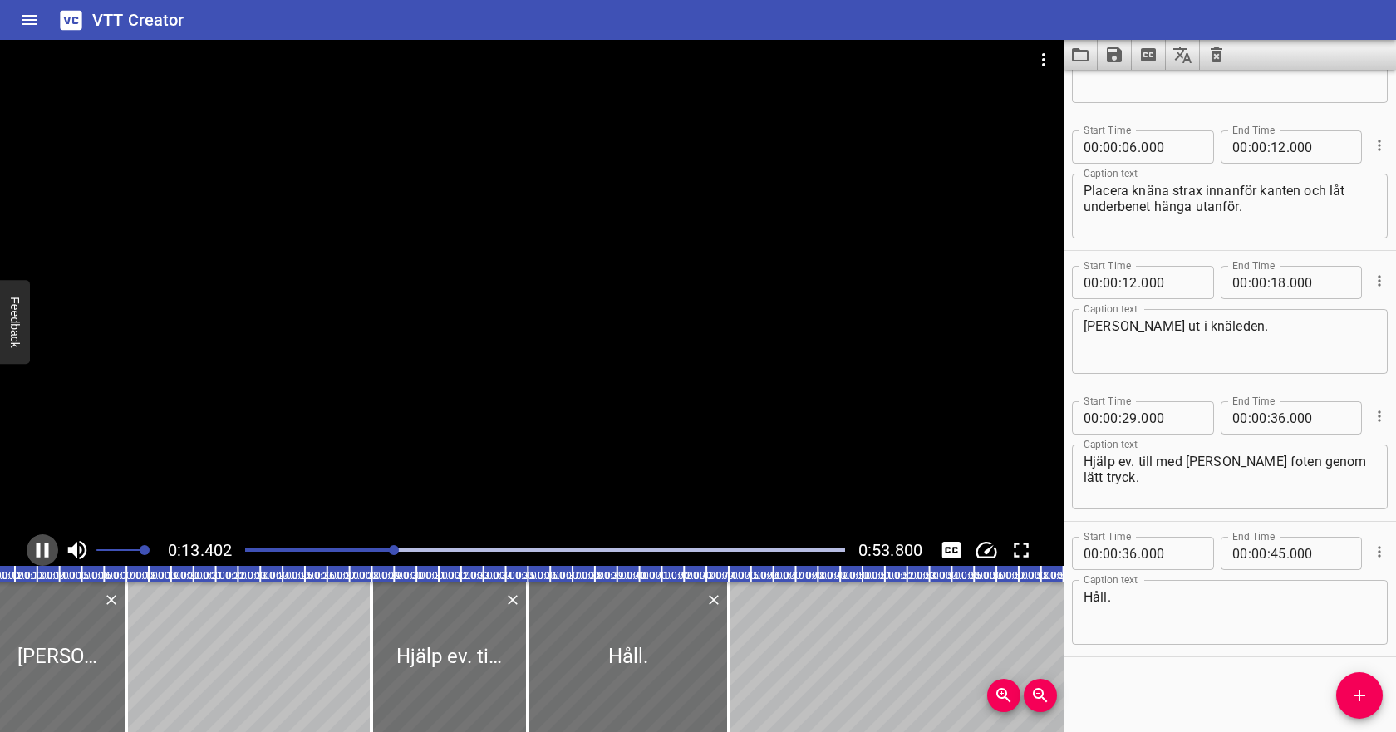
click at [42, 546] on icon "Play/Pause" at bounding box center [42, 549] width 25 height 25
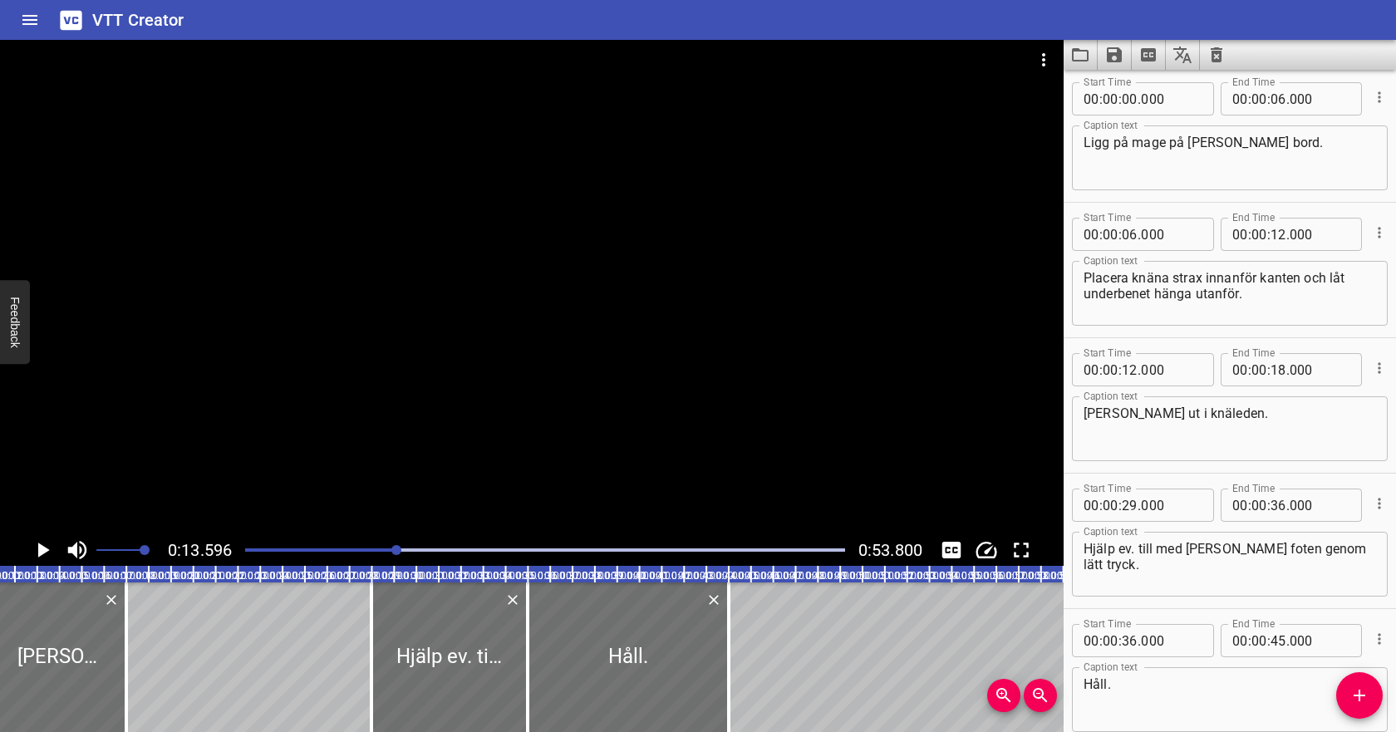
scroll to position [0, 0]
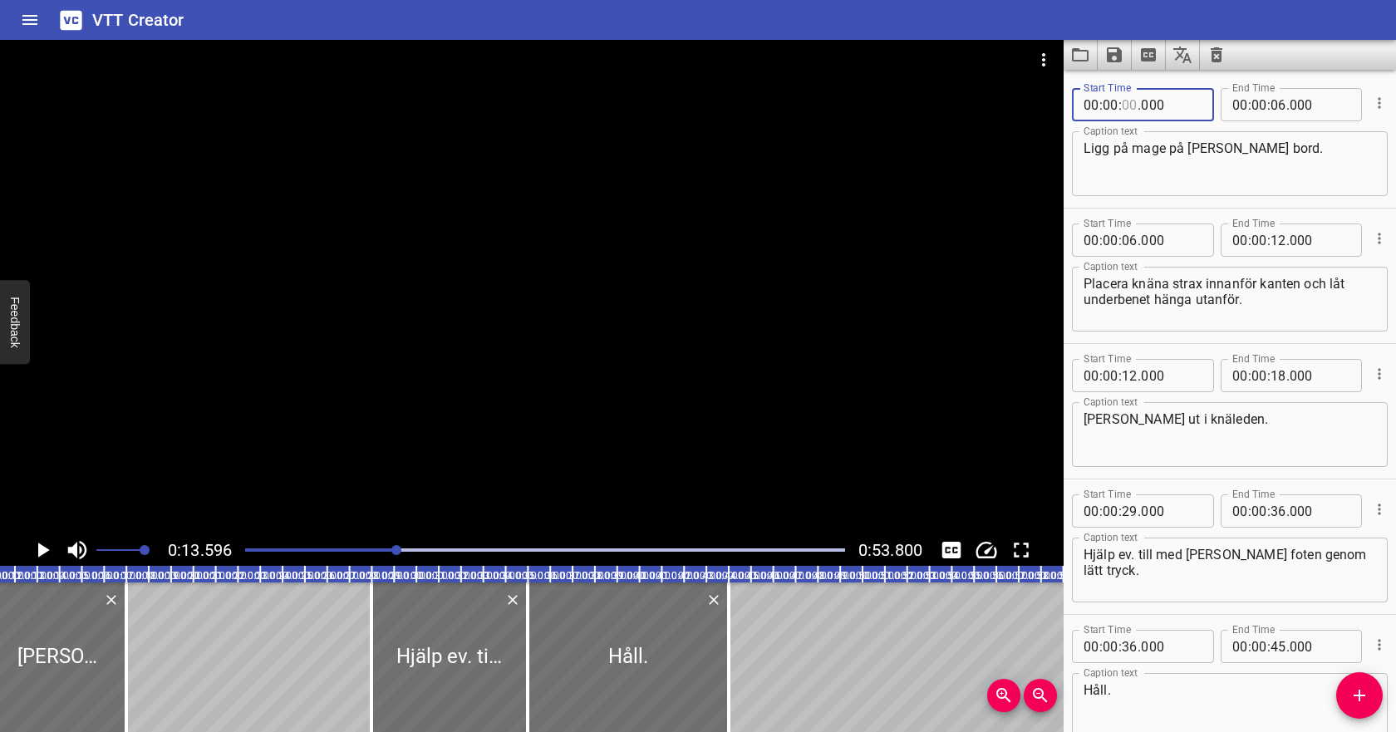
click at [1131, 105] on input "number" at bounding box center [1129, 104] width 16 height 33
type input "02"
type input "000"
click at [1280, 105] on input "number" at bounding box center [1278, 104] width 16 height 33
type input "08"
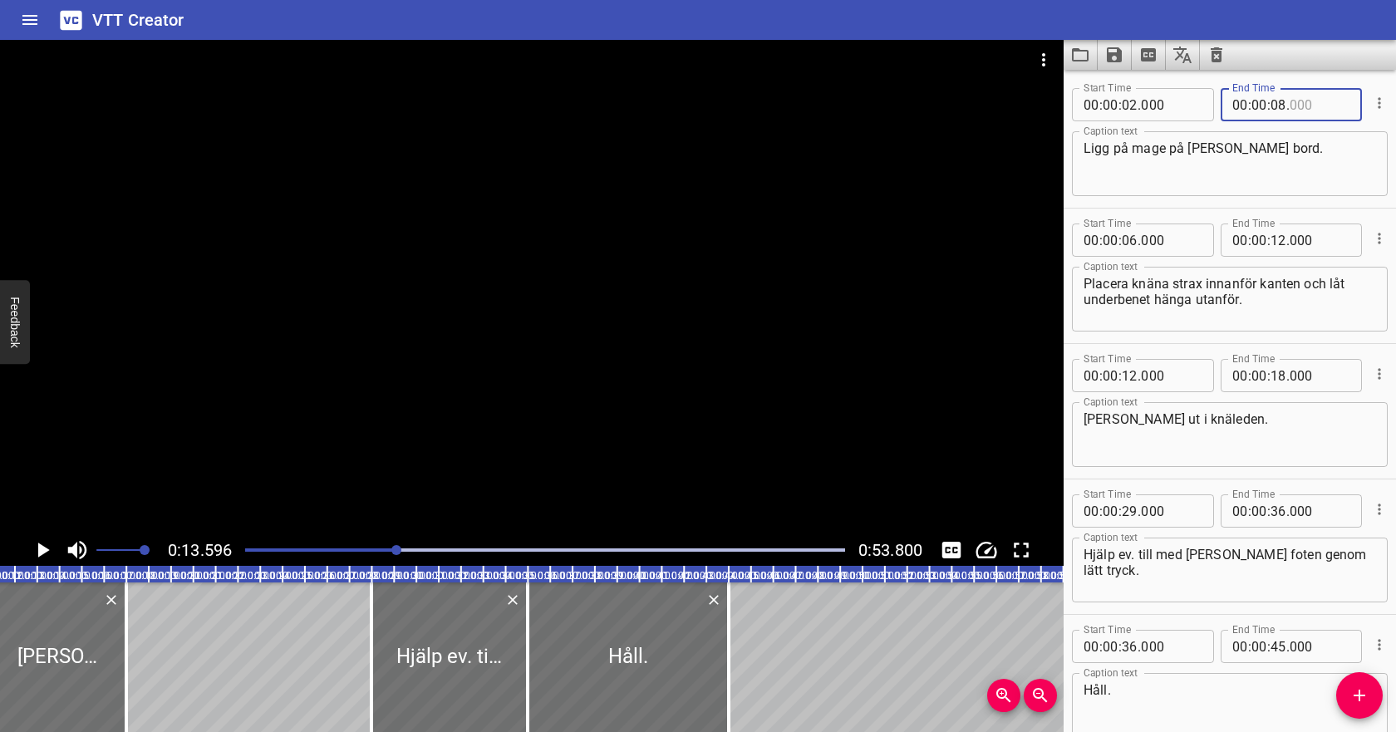
type input "000"
click at [1132, 237] on input "number" at bounding box center [1129, 239] width 16 height 33
type input "08"
type input "000"
click at [1283, 241] on input "number" at bounding box center [1278, 239] width 16 height 33
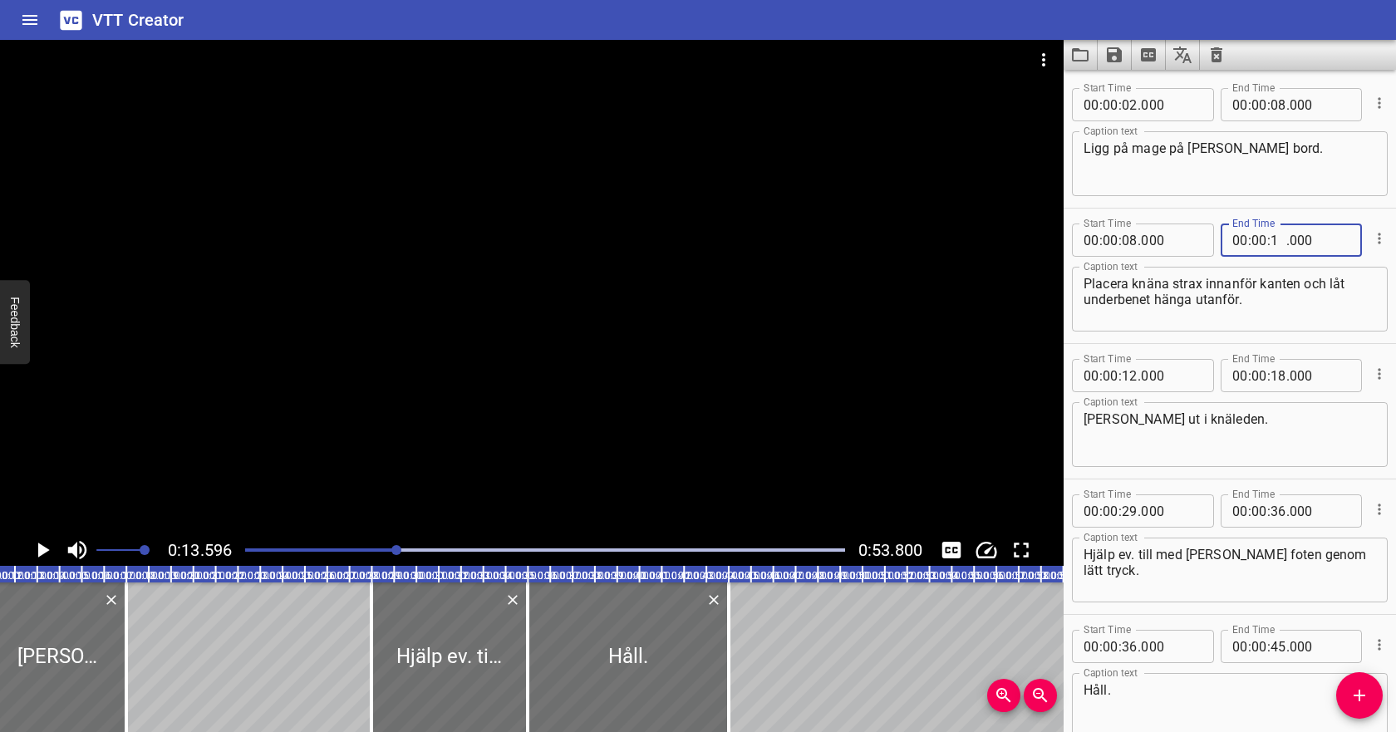
type input "16"
type input "000"
click at [1134, 375] on input "number" at bounding box center [1129, 375] width 16 height 33
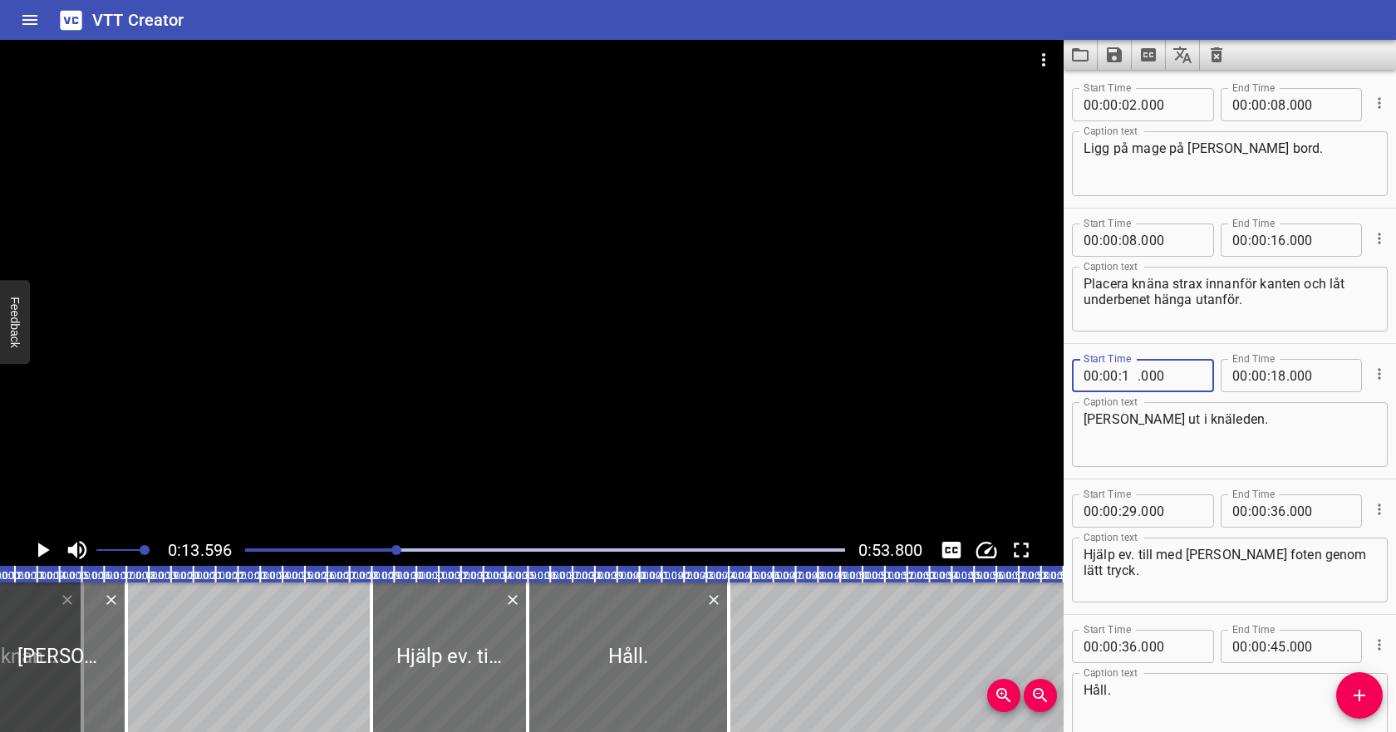
type input "16"
type input "000"
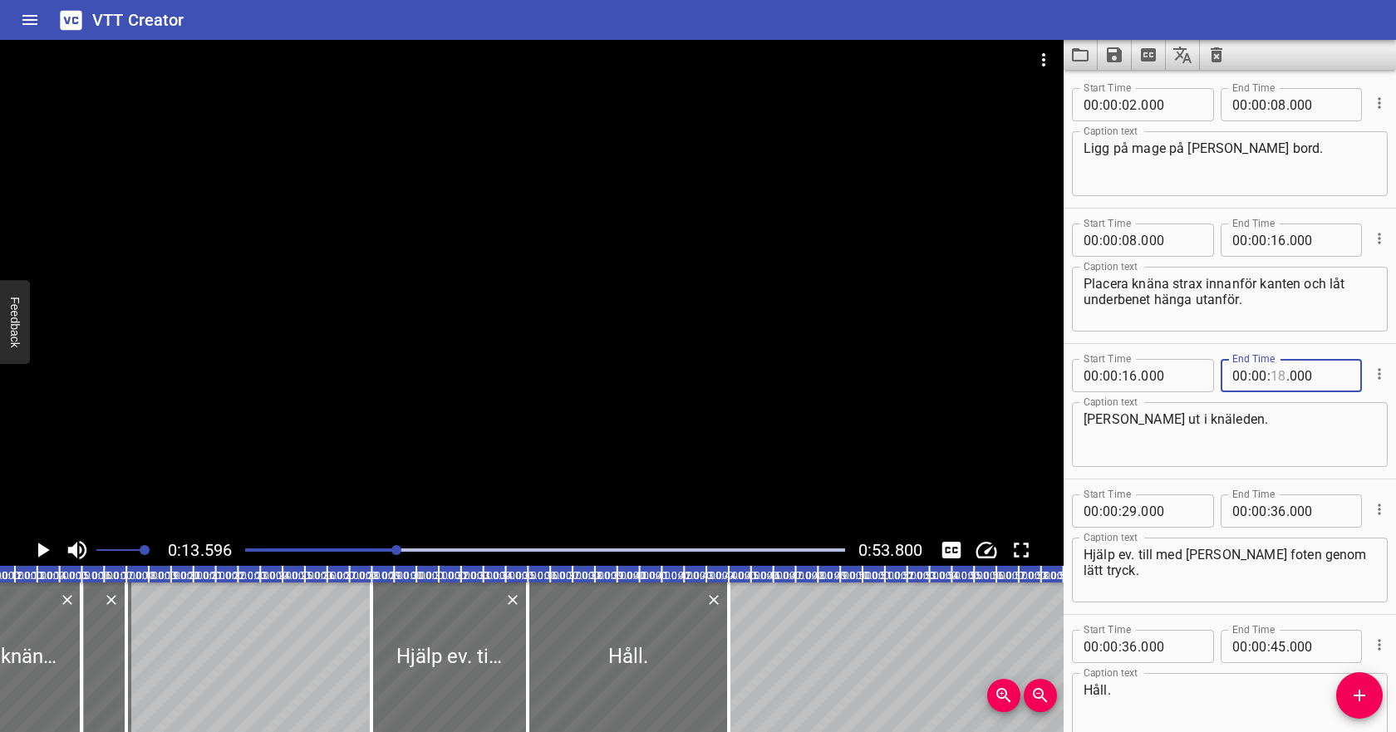
click at [1278, 375] on input "number" at bounding box center [1278, 375] width 16 height 33
type input "24"
type input "000"
click at [1263, 415] on textarea "[PERSON_NAME] ut i knäleden." at bounding box center [1229, 434] width 292 height 47
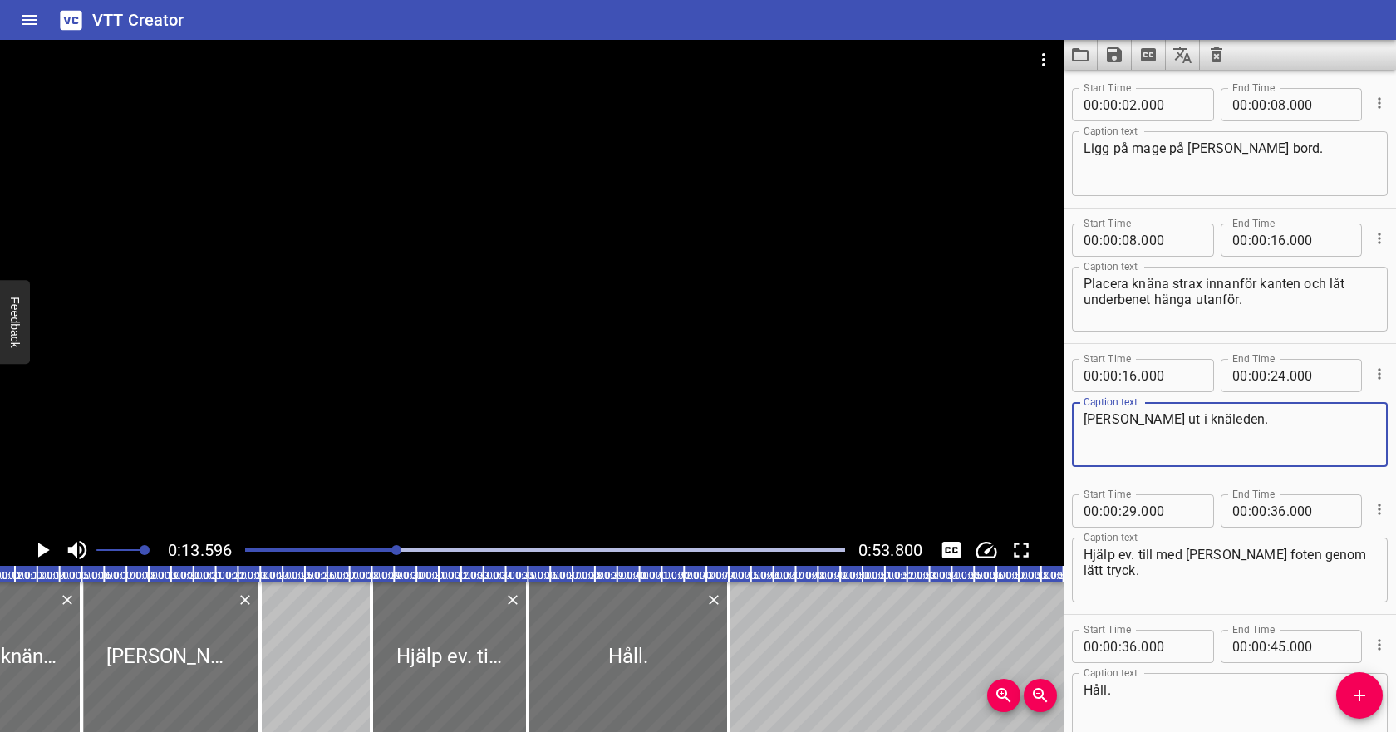
click at [360, 547] on div at bounding box center [545, 549] width 620 height 23
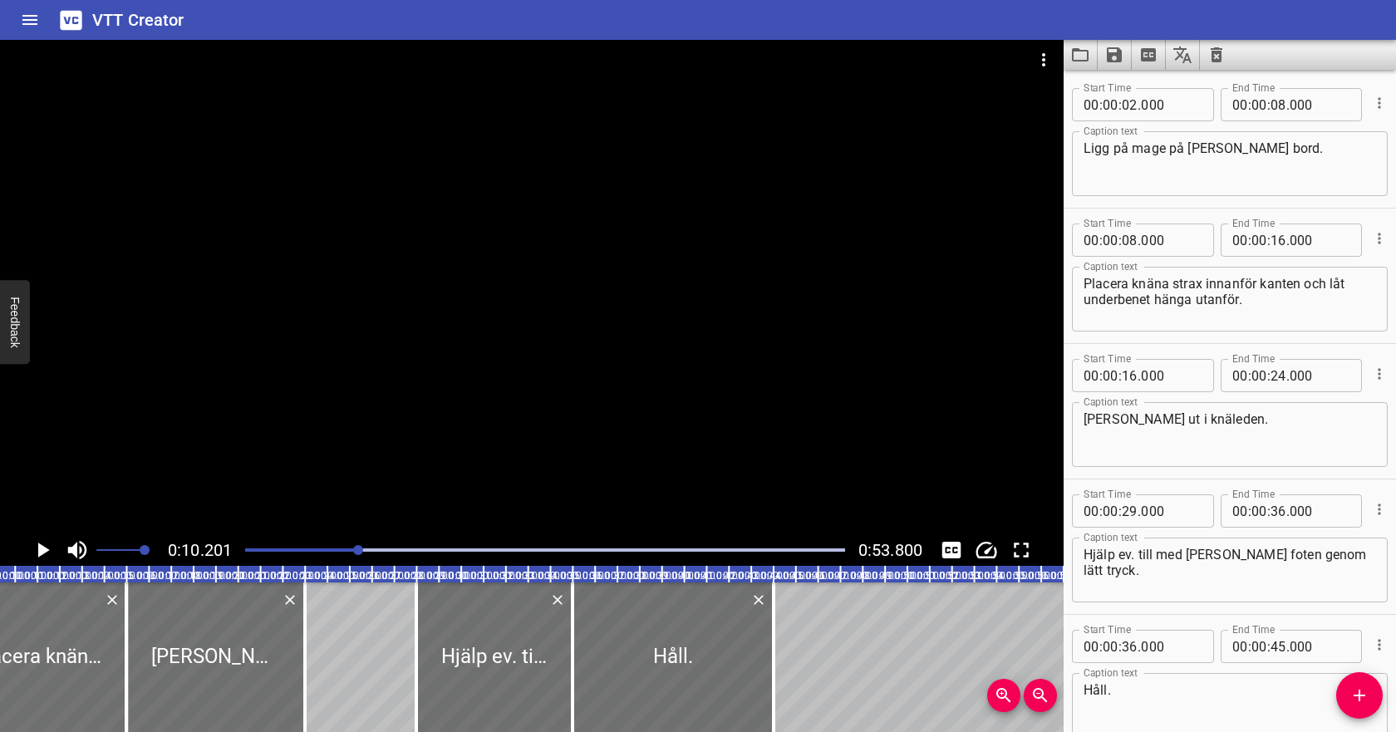
scroll to position [0, 228]
click at [47, 558] on icon "Play/Pause" at bounding box center [42, 549] width 25 height 25
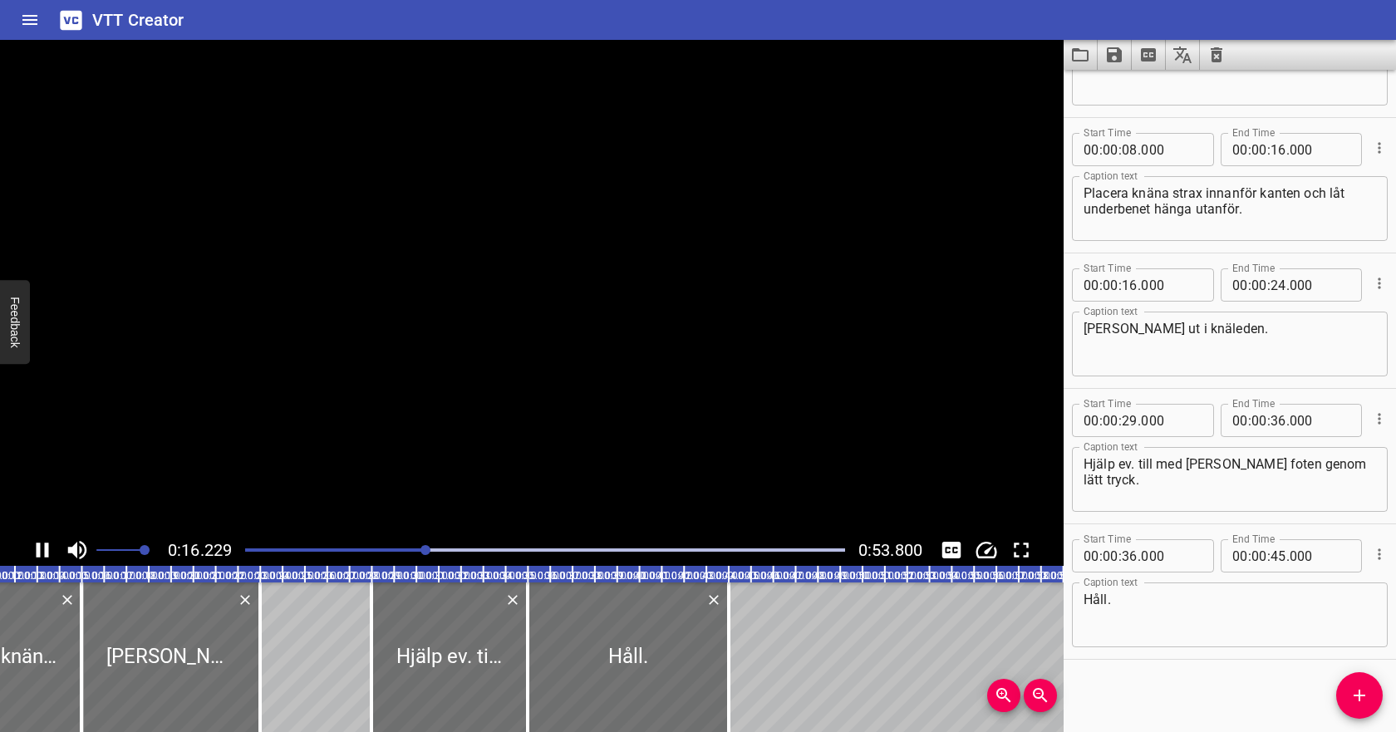
scroll to position [93, 0]
click at [1131, 560] on input "number" at bounding box center [1129, 553] width 16 height 33
type input "38"
type input "000"
click at [1281, 424] on input "number" at bounding box center [1278, 417] width 16 height 33
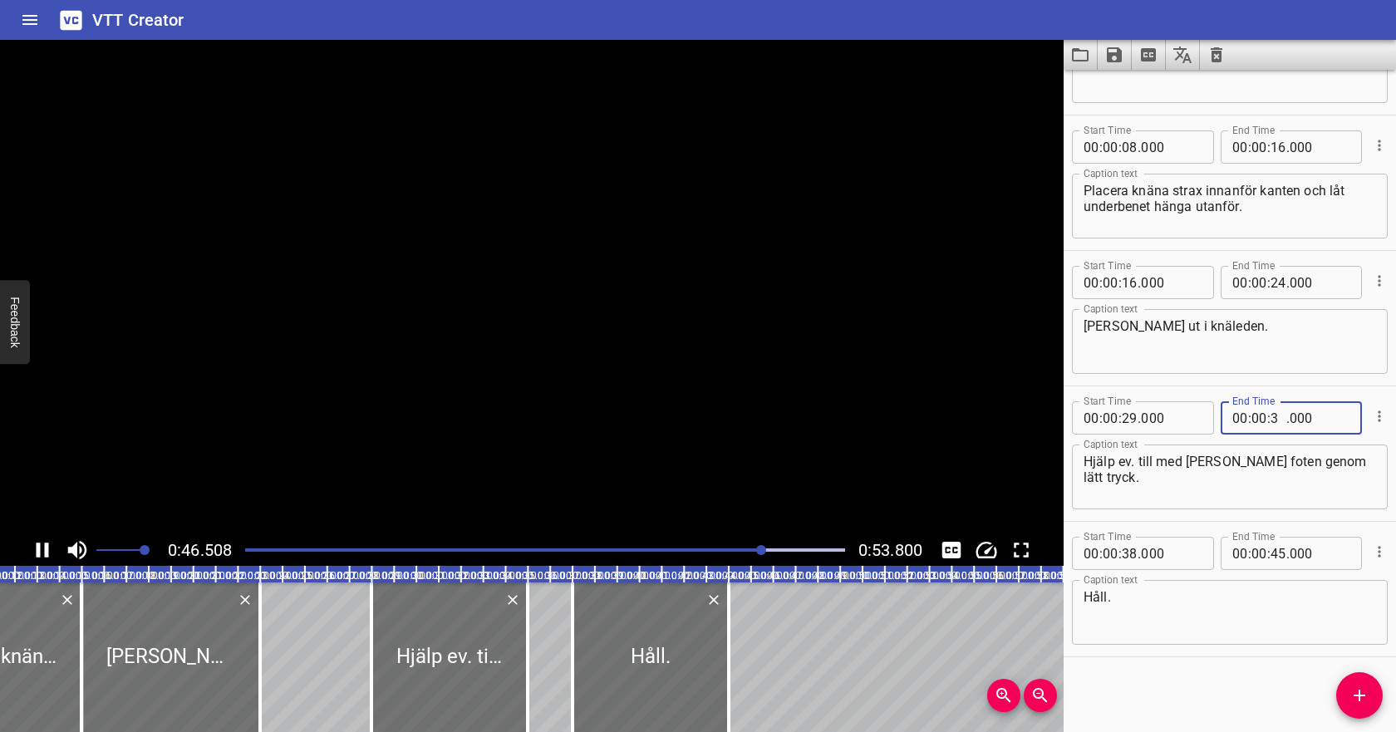
type input "38"
type input "000"
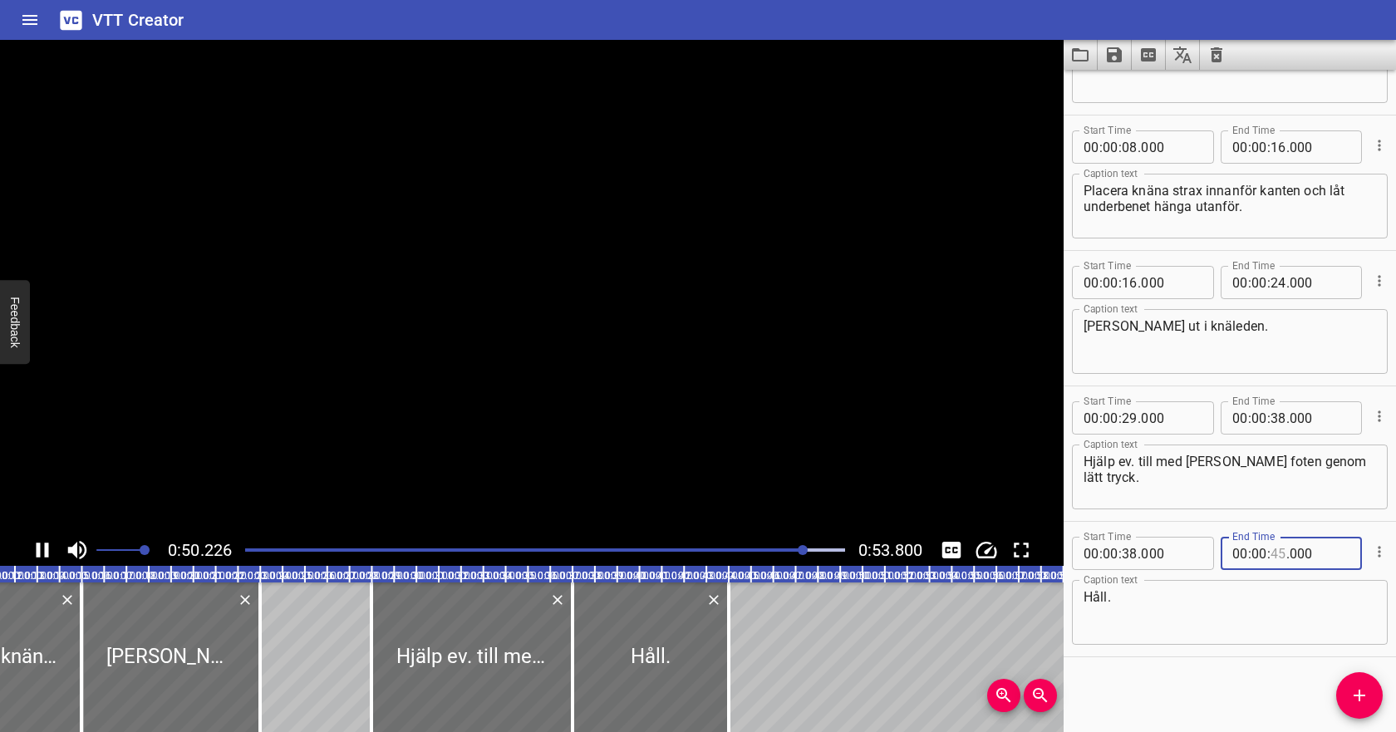
click at [1278, 555] on input "number" at bounding box center [1278, 553] width 16 height 33
type input "46"
type input "000"
click at [1270, 601] on textarea "Håll." at bounding box center [1229, 612] width 292 height 47
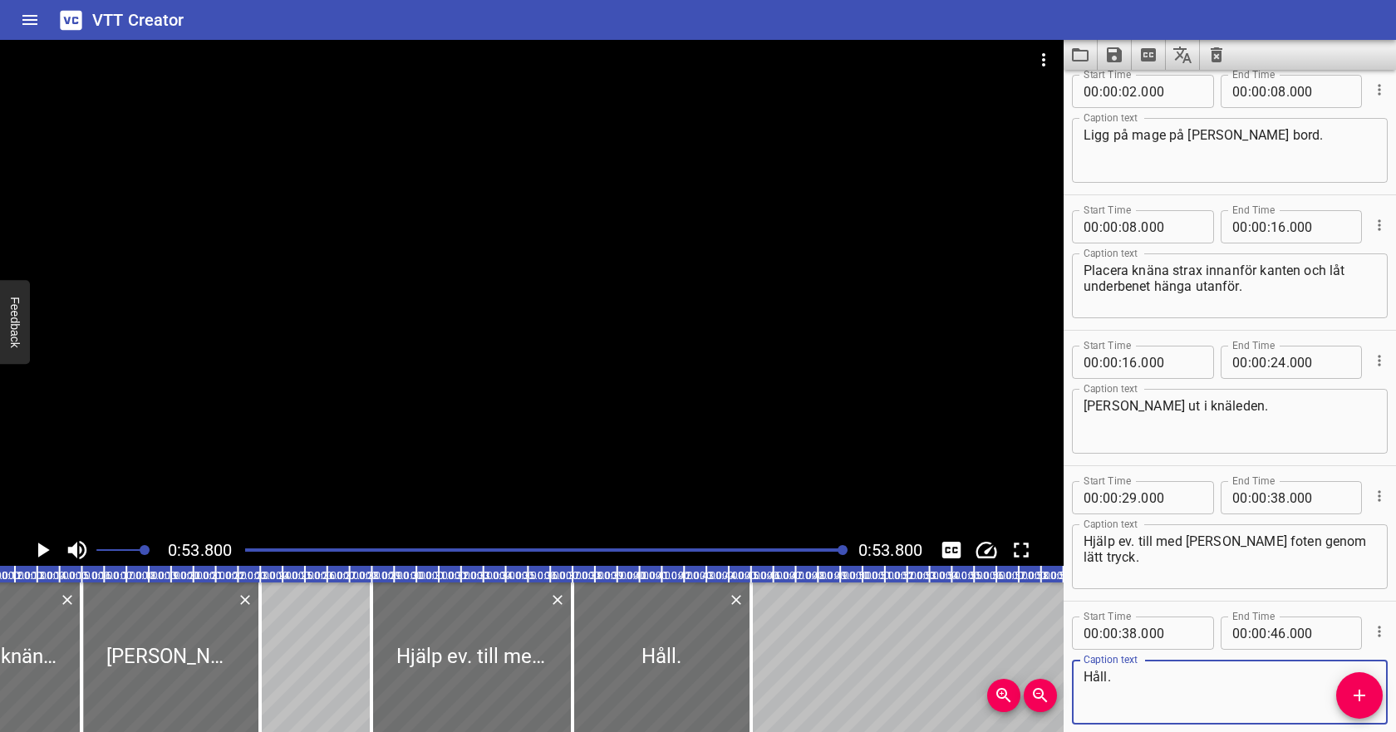
scroll to position [16, 0]
click at [1210, 406] on textarea "[PERSON_NAME] ut i knäleden." at bounding box center [1229, 418] width 292 height 47
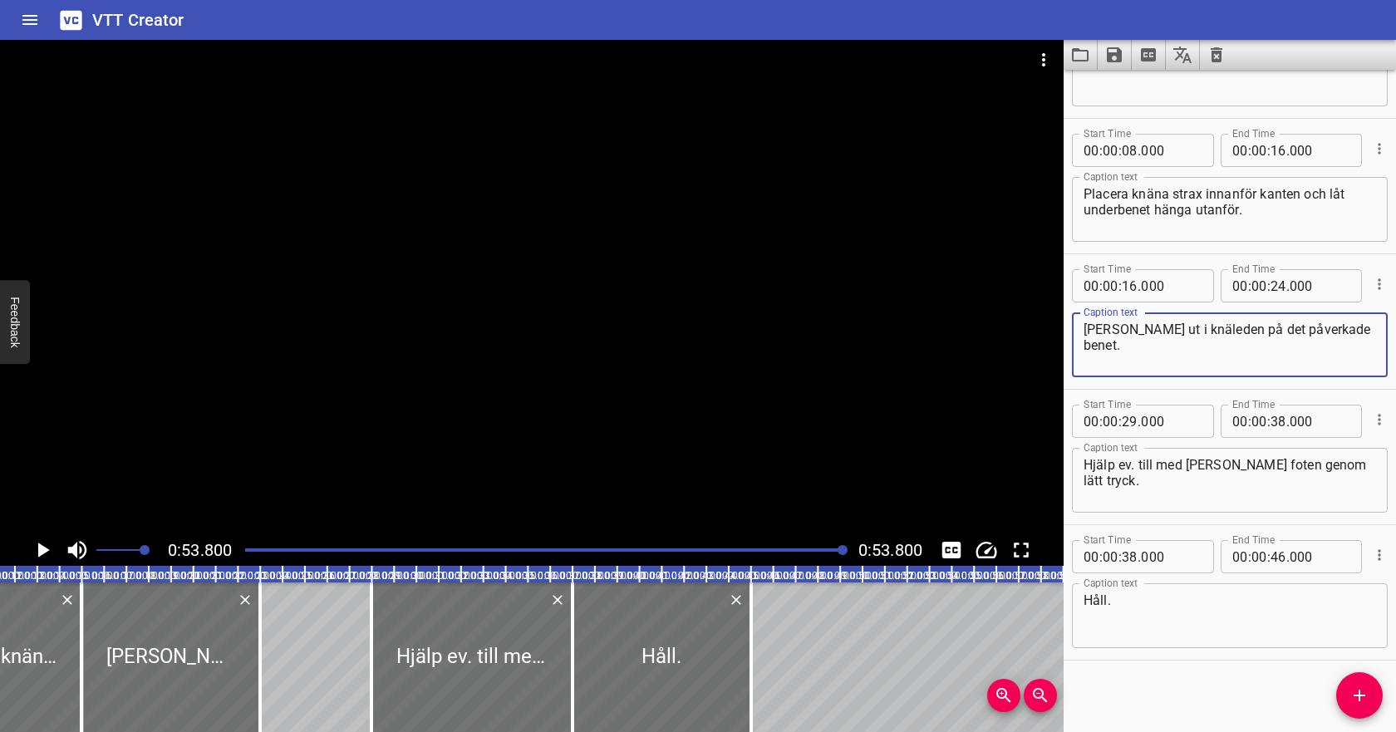
scroll to position [93, 0]
type textarea "[PERSON_NAME] ut i knäleden på det påverkade benet."
click at [1114, 61] on icon "Save captions to file" at bounding box center [1114, 54] width 15 height 15
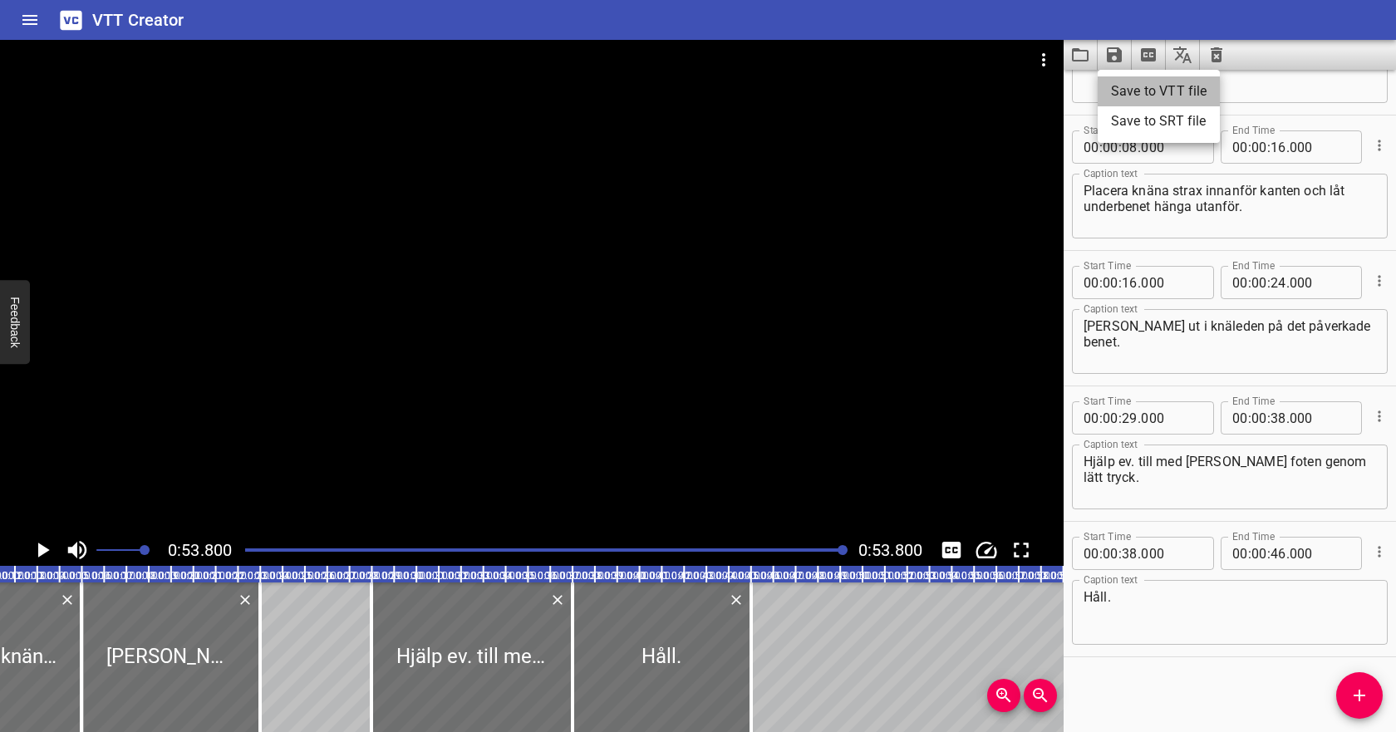
click at [1126, 90] on li "Save to VTT file" at bounding box center [1158, 91] width 122 height 30
click at [1046, 56] on icon "Video Options" at bounding box center [1043, 60] width 20 height 20
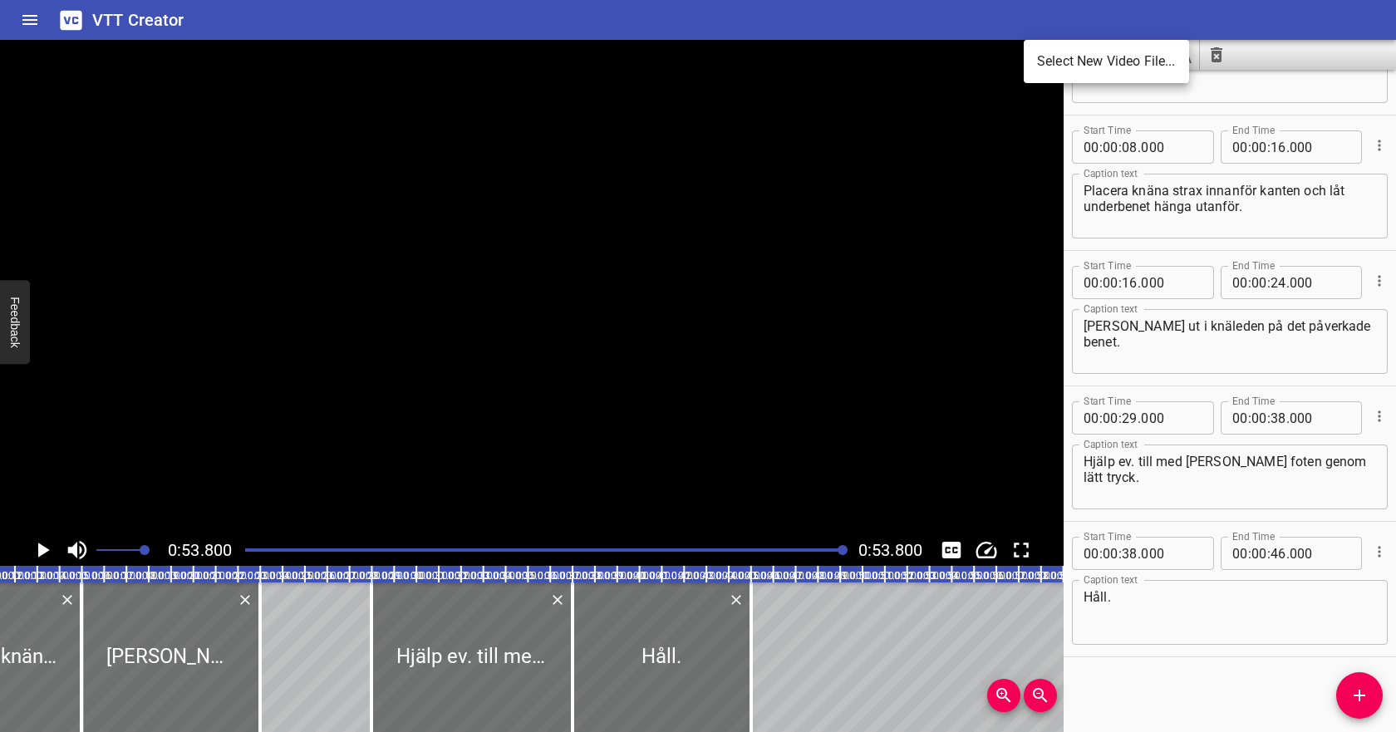
click at [1062, 71] on li "Select New Video File..." at bounding box center [1105, 62] width 165 height 30
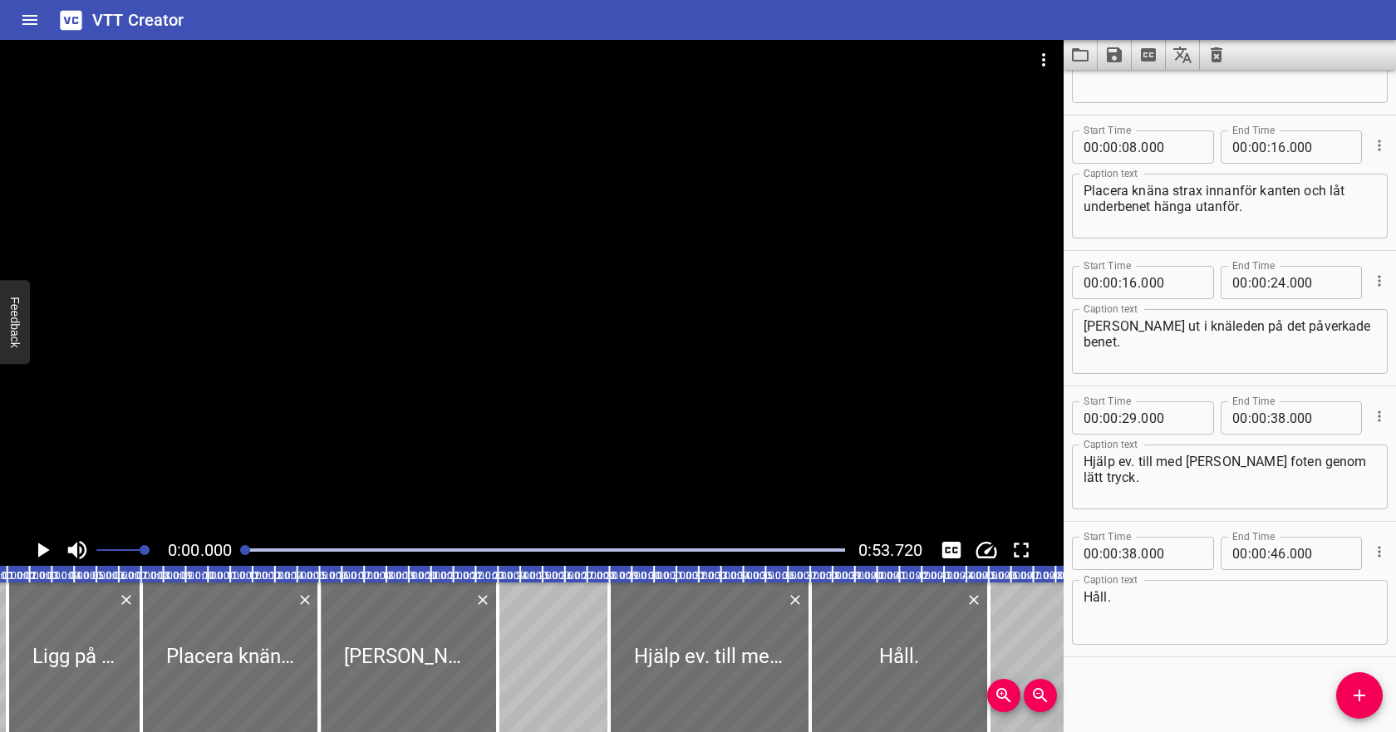
scroll to position [0, 0]
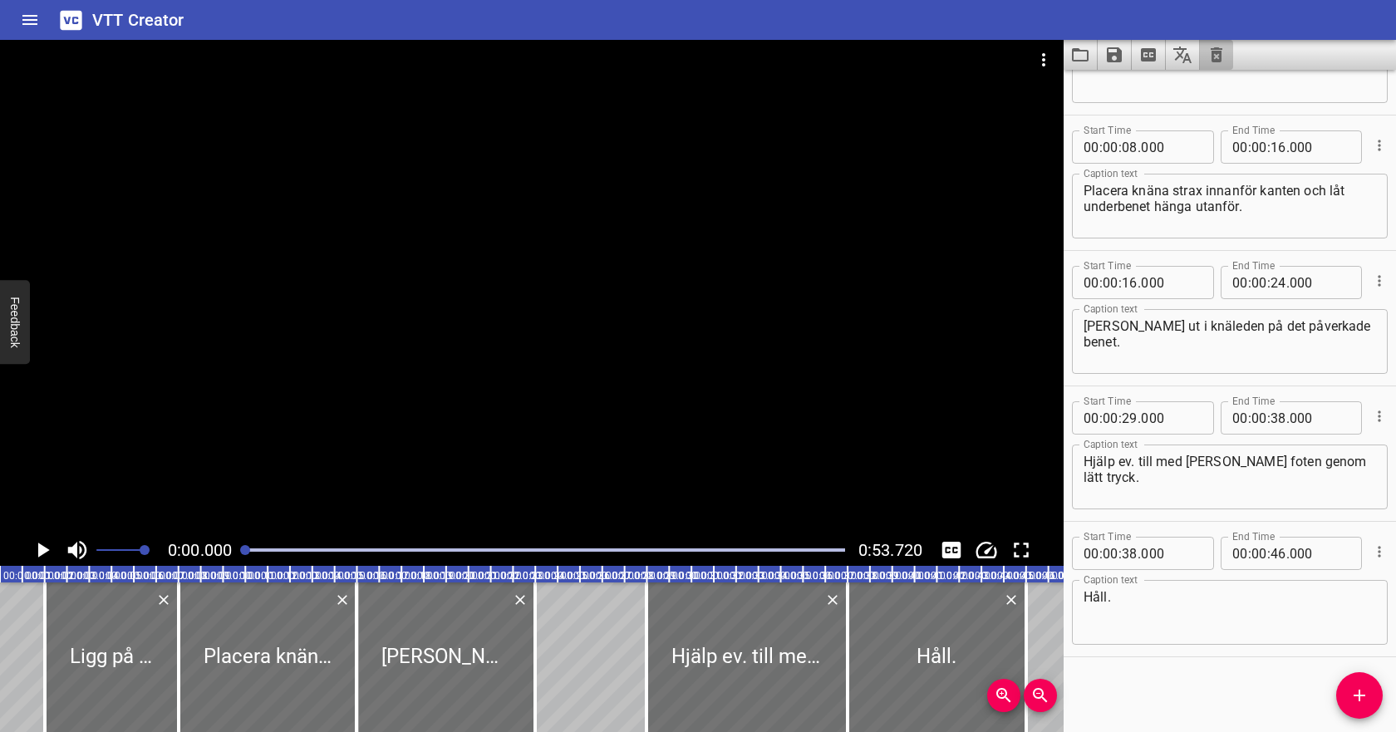
click at [1215, 51] on icon "Clear captions" at bounding box center [1216, 54] width 12 height 15
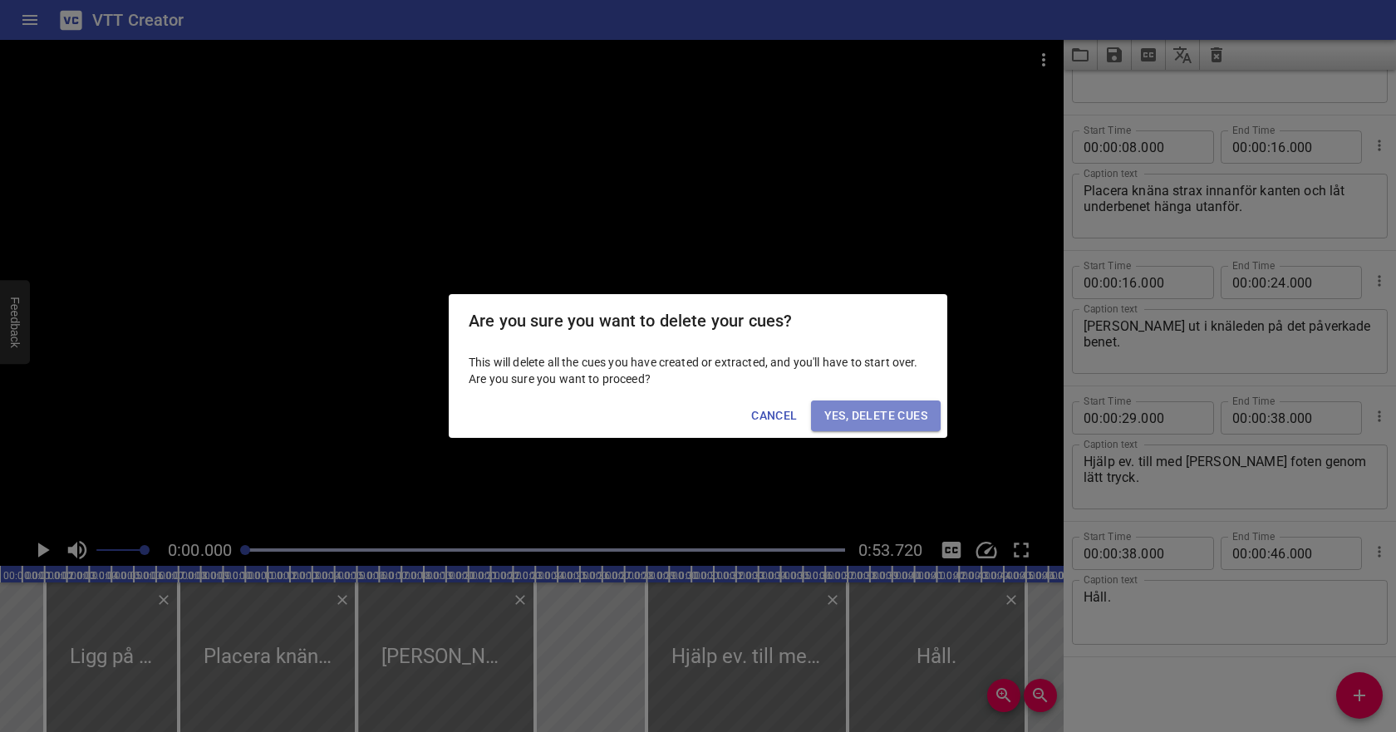
click at [905, 409] on span "Yes, Delete Cues" at bounding box center [875, 415] width 103 height 21
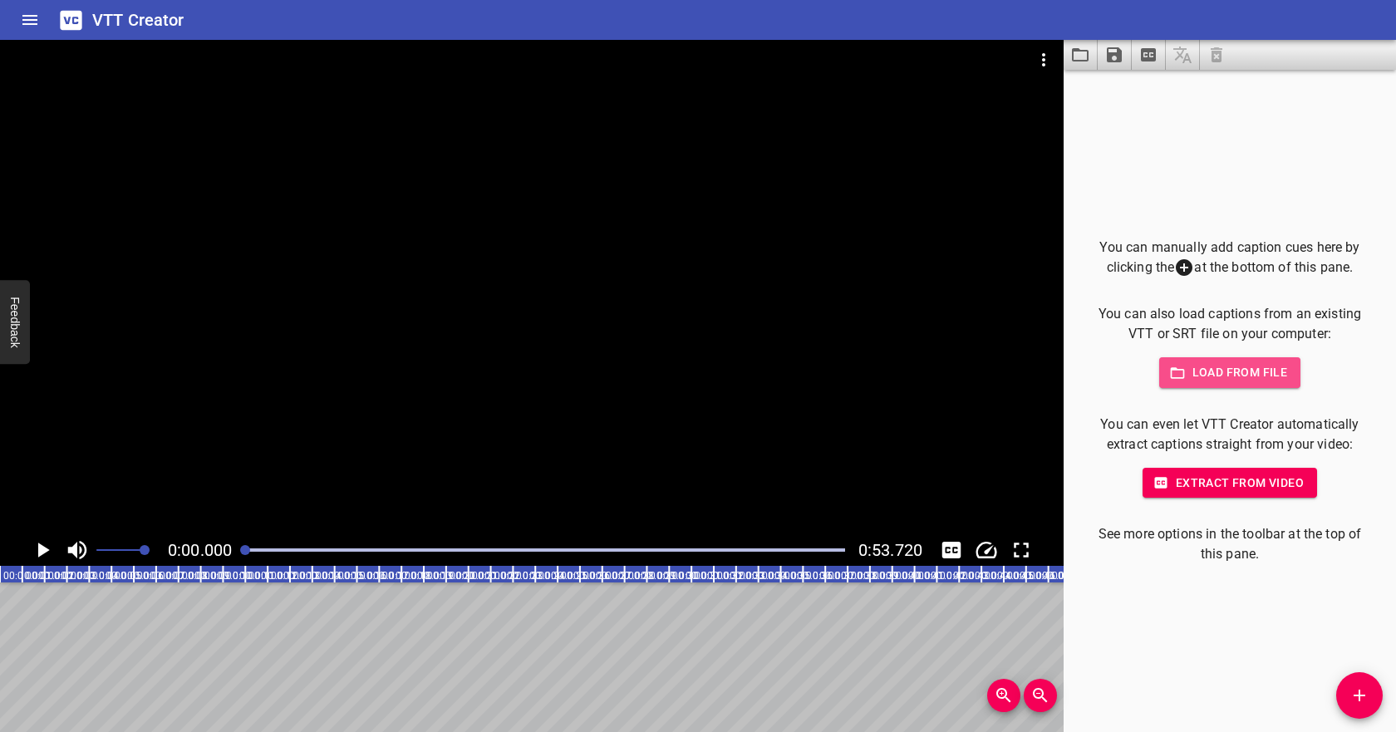
click at [1188, 374] on span "Load from file" at bounding box center [1229, 372] width 115 height 21
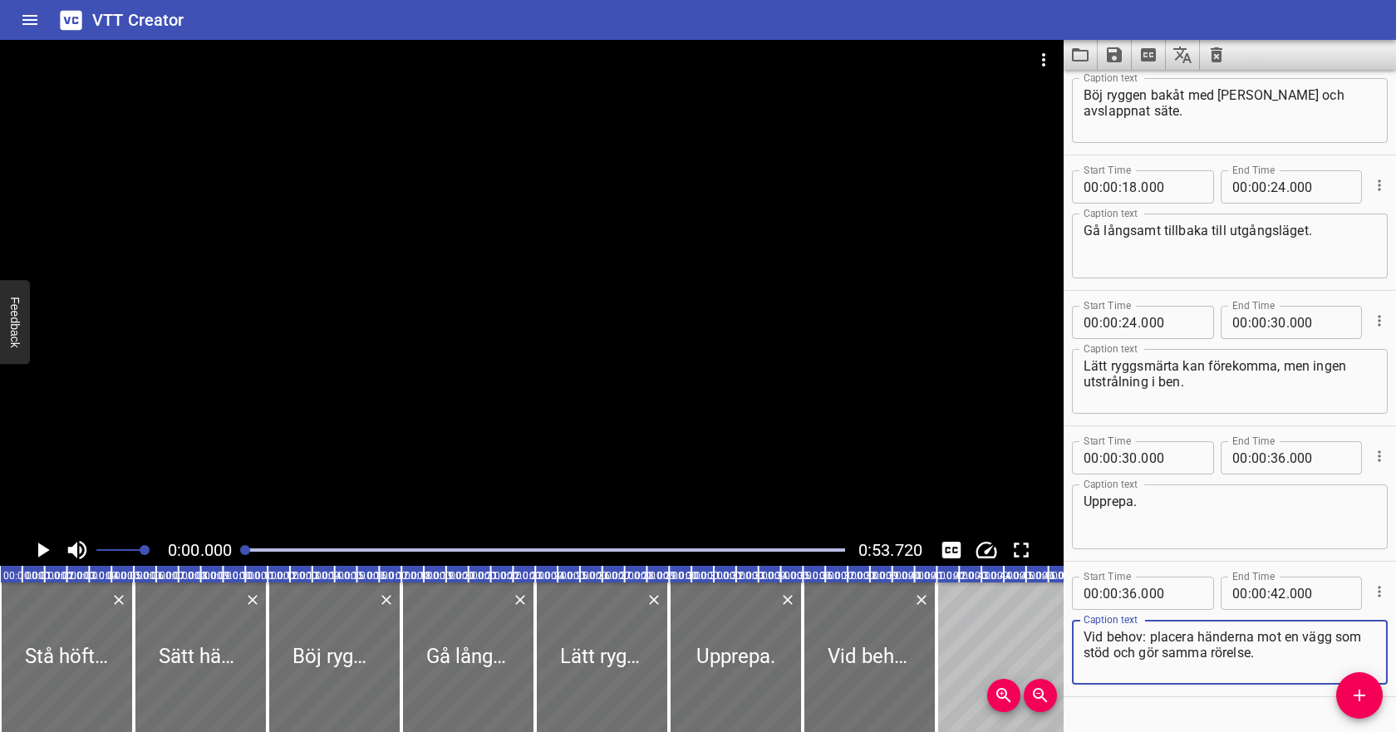
scroll to position [364, 0]
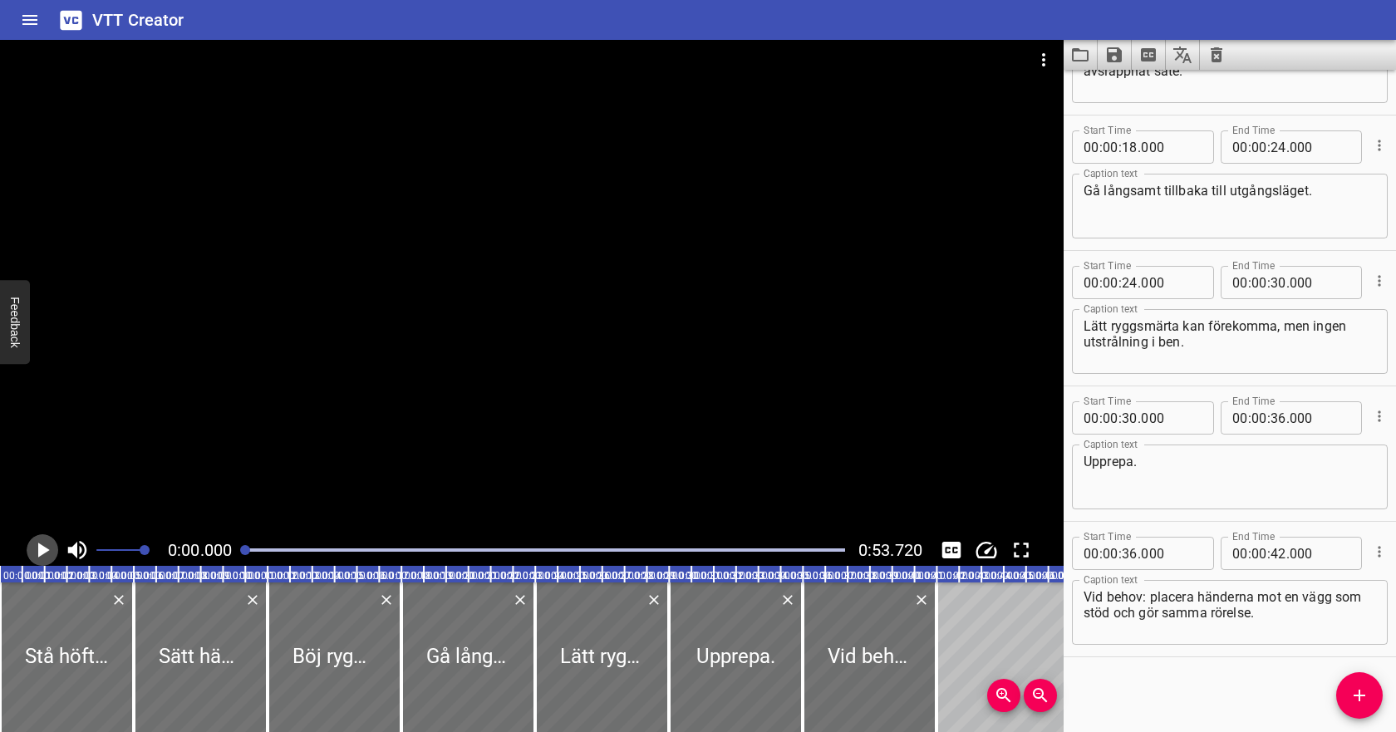
click at [42, 555] on icon "Play/Pause" at bounding box center [42, 549] width 25 height 25
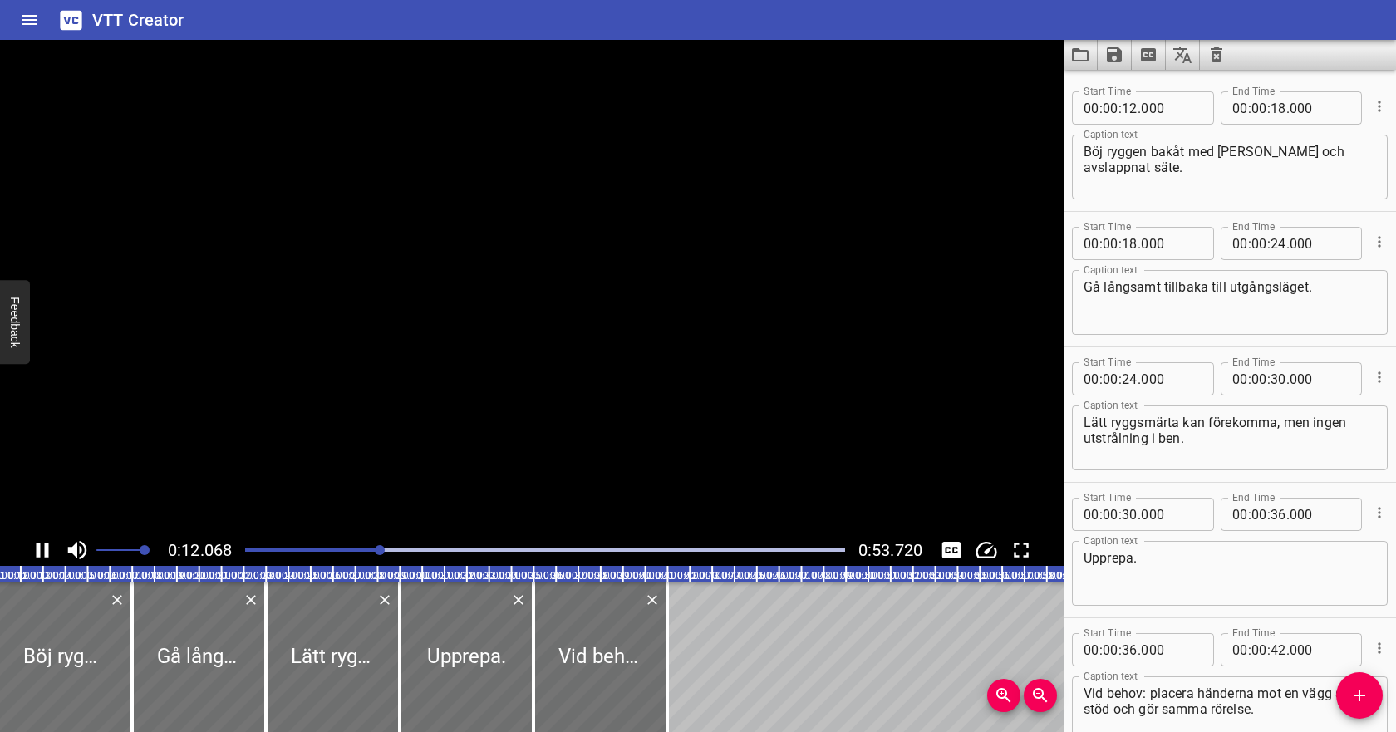
scroll to position [0, 275]
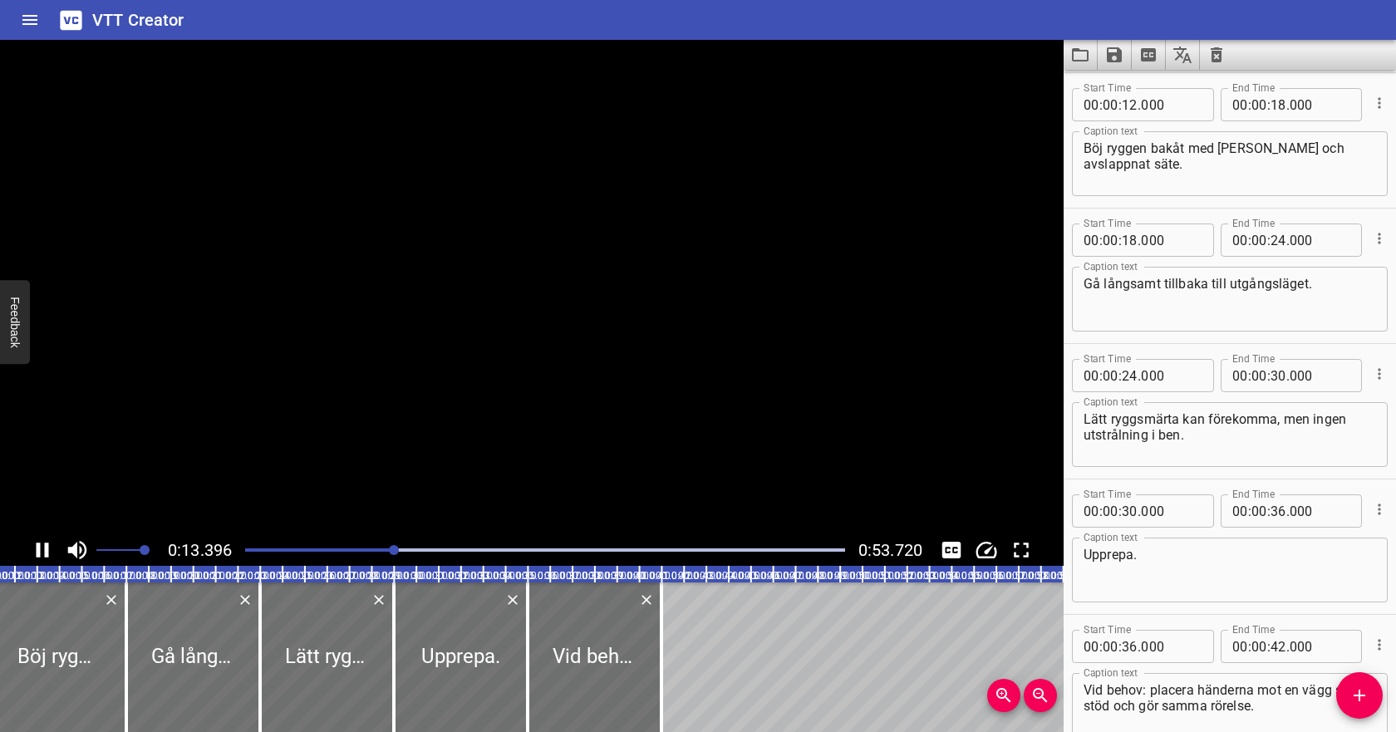
click at [43, 547] on icon "Play/Pause" at bounding box center [42, 549] width 25 height 25
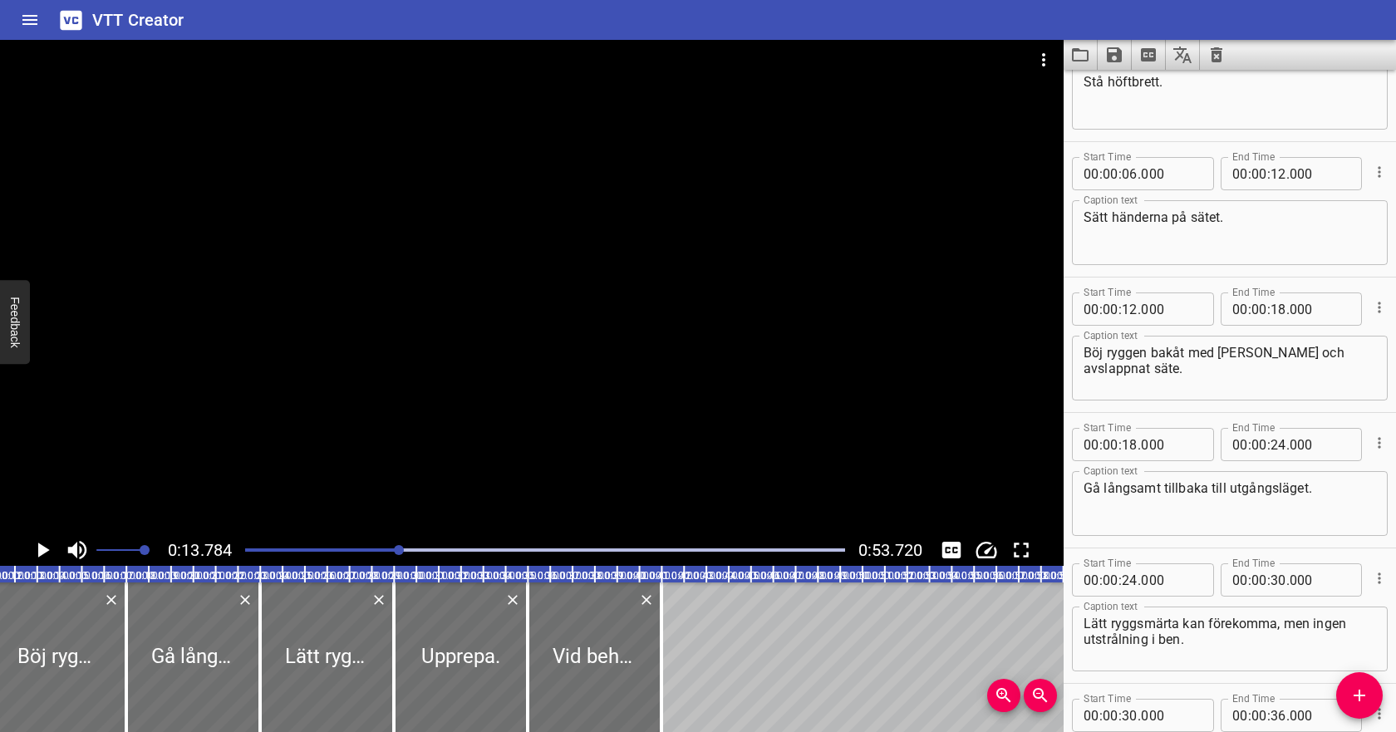
scroll to position [0, 0]
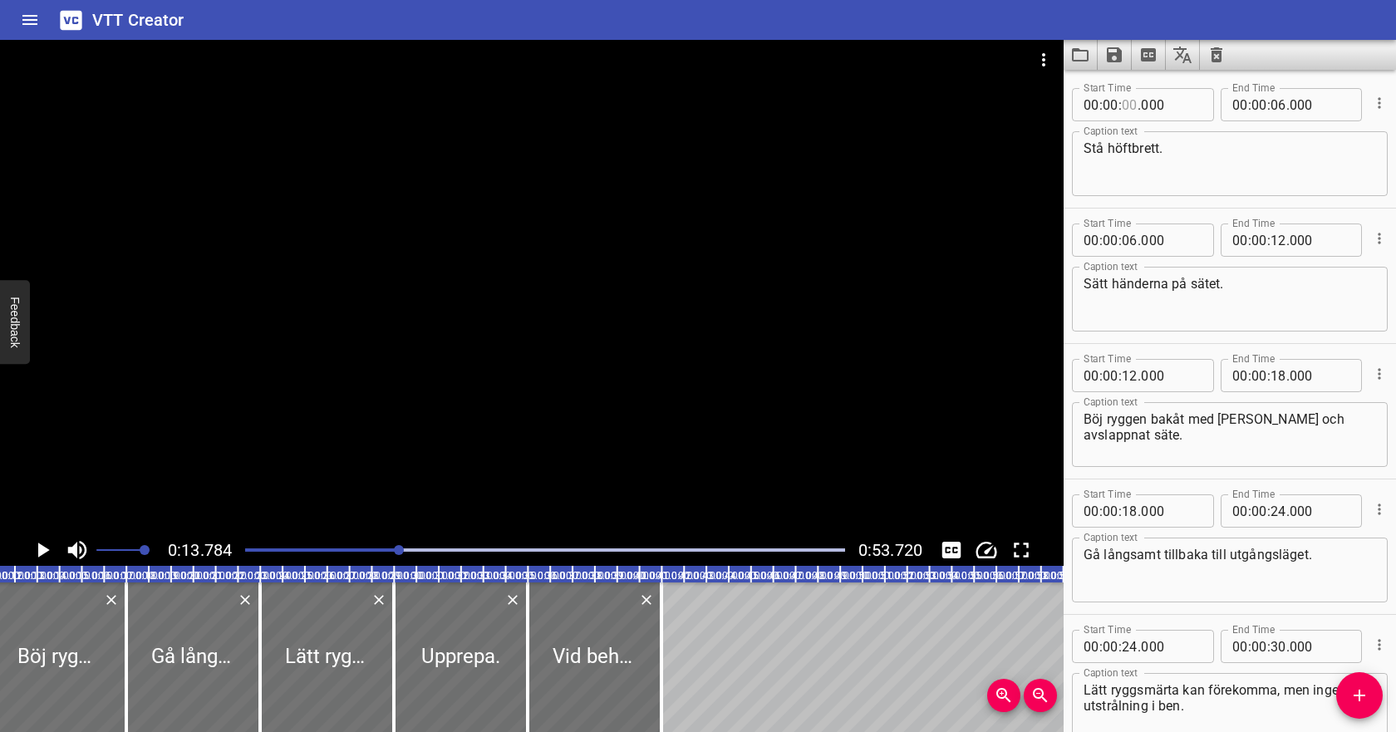
click at [1129, 107] on input "number" at bounding box center [1129, 104] width 16 height 33
type input "00"
type input "000"
click at [1125, 106] on input "number" at bounding box center [1129, 104] width 16 height 33
type input "03"
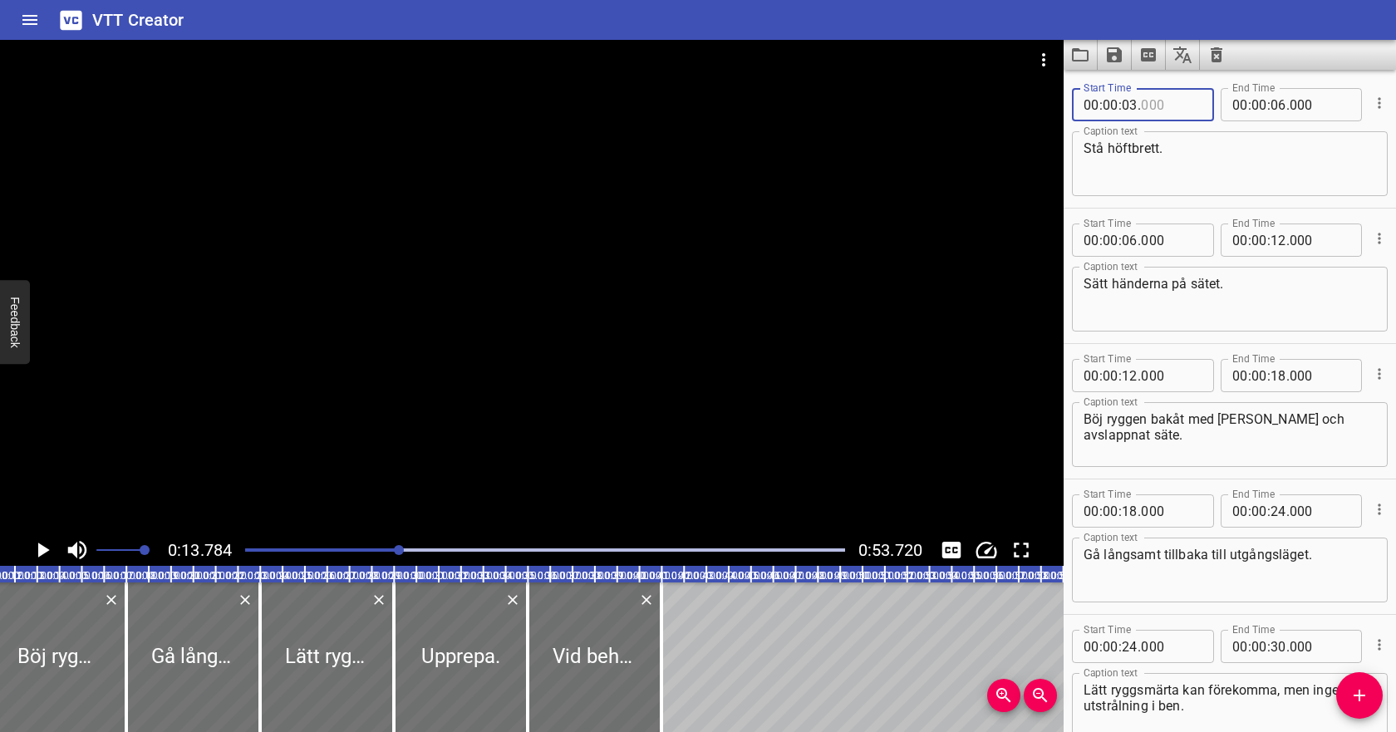
type input "000"
click at [1276, 106] on input "number" at bounding box center [1278, 104] width 16 height 33
type input "10"
type input "000"
click at [1130, 239] on input "number" at bounding box center [1129, 239] width 16 height 33
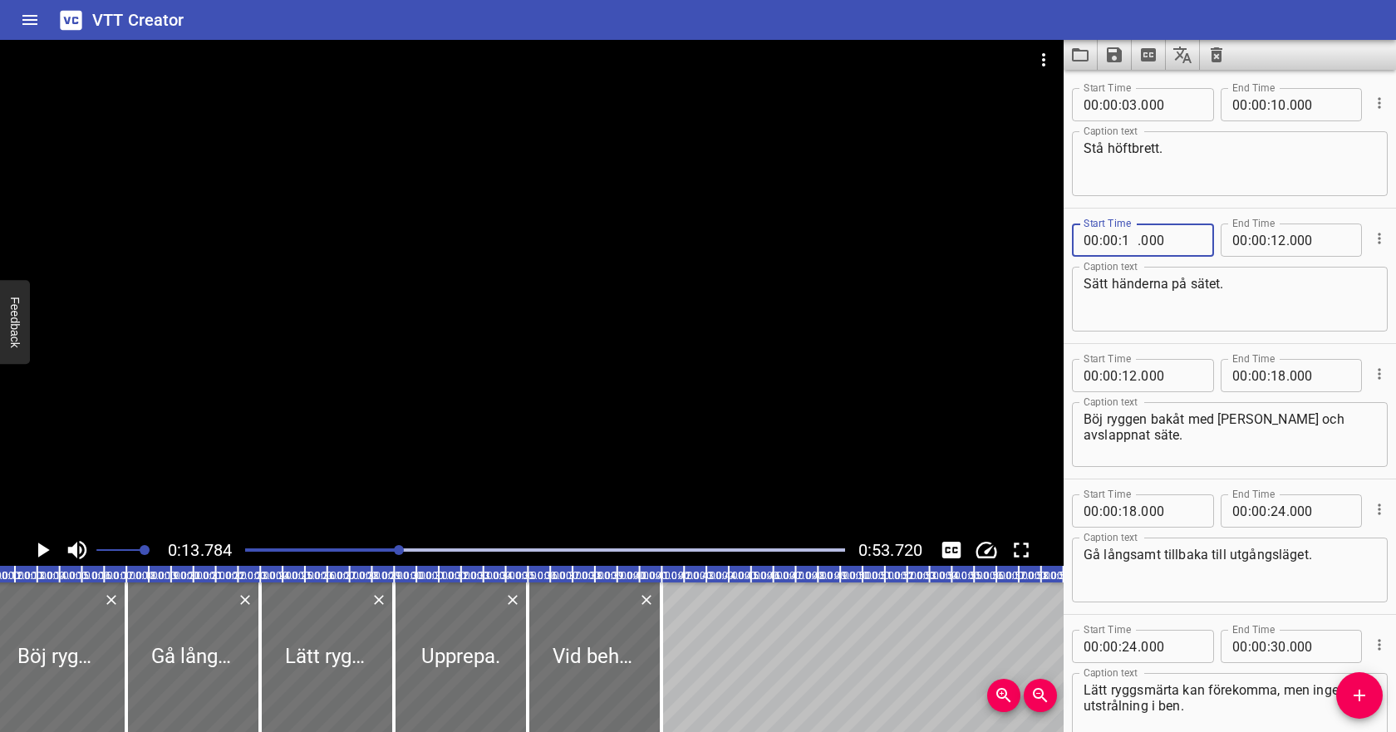
type input "13"
type input "000"
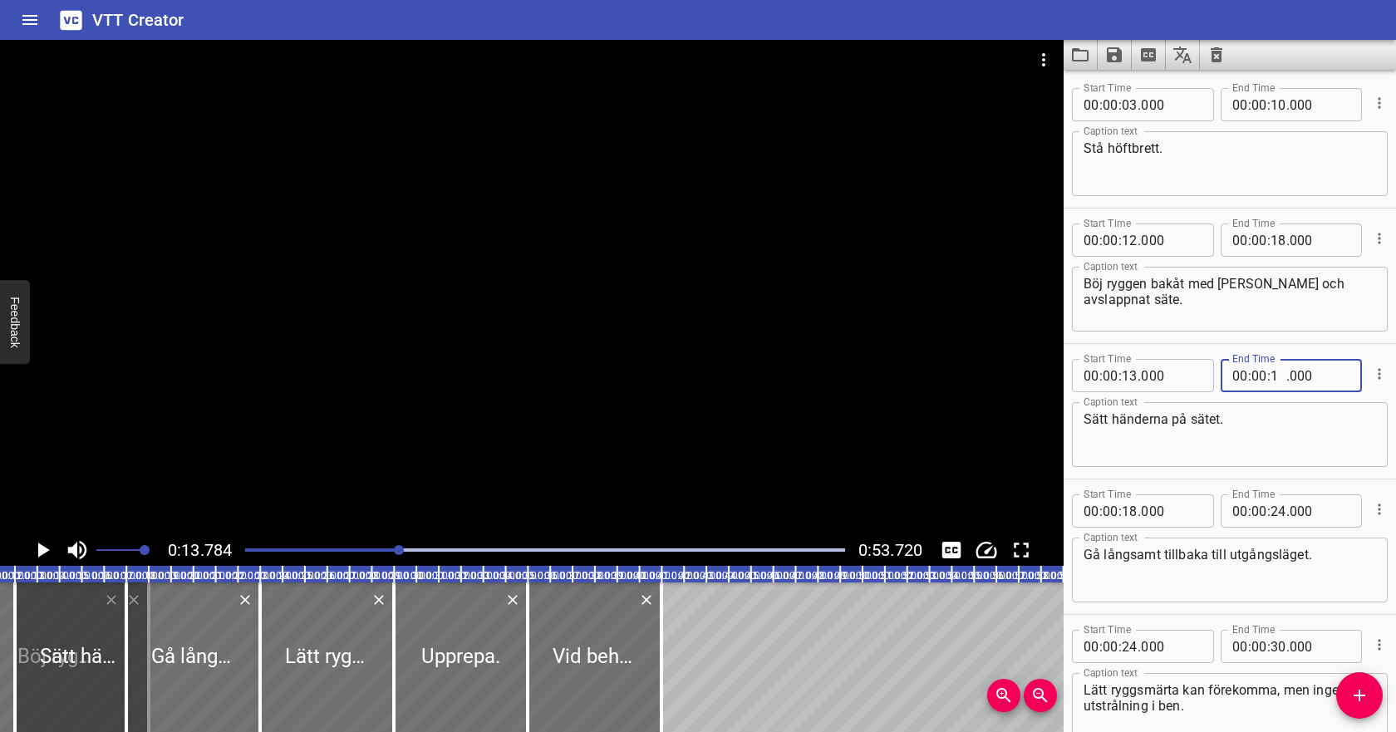
type input "14"
type input "000"
click at [1131, 245] on input "number" at bounding box center [1129, 239] width 16 height 33
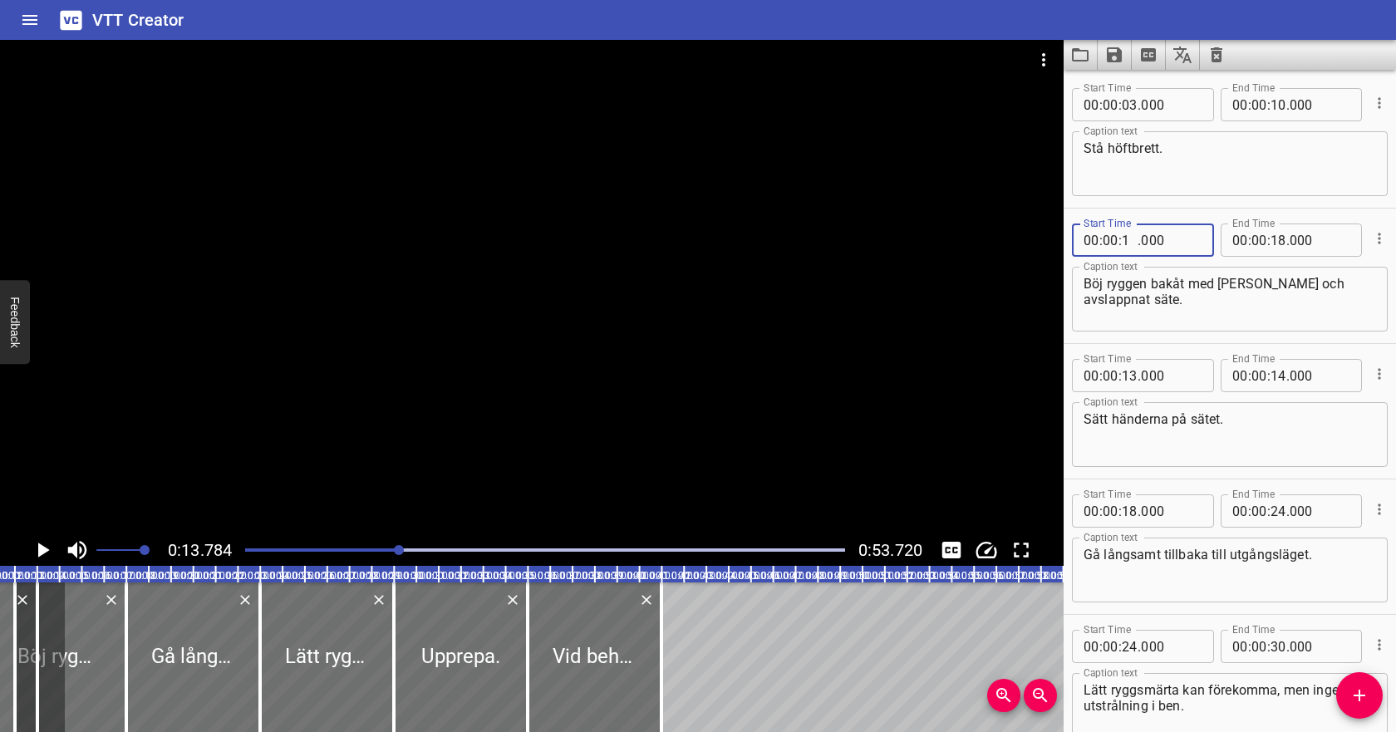
type input "15"
type input "000"
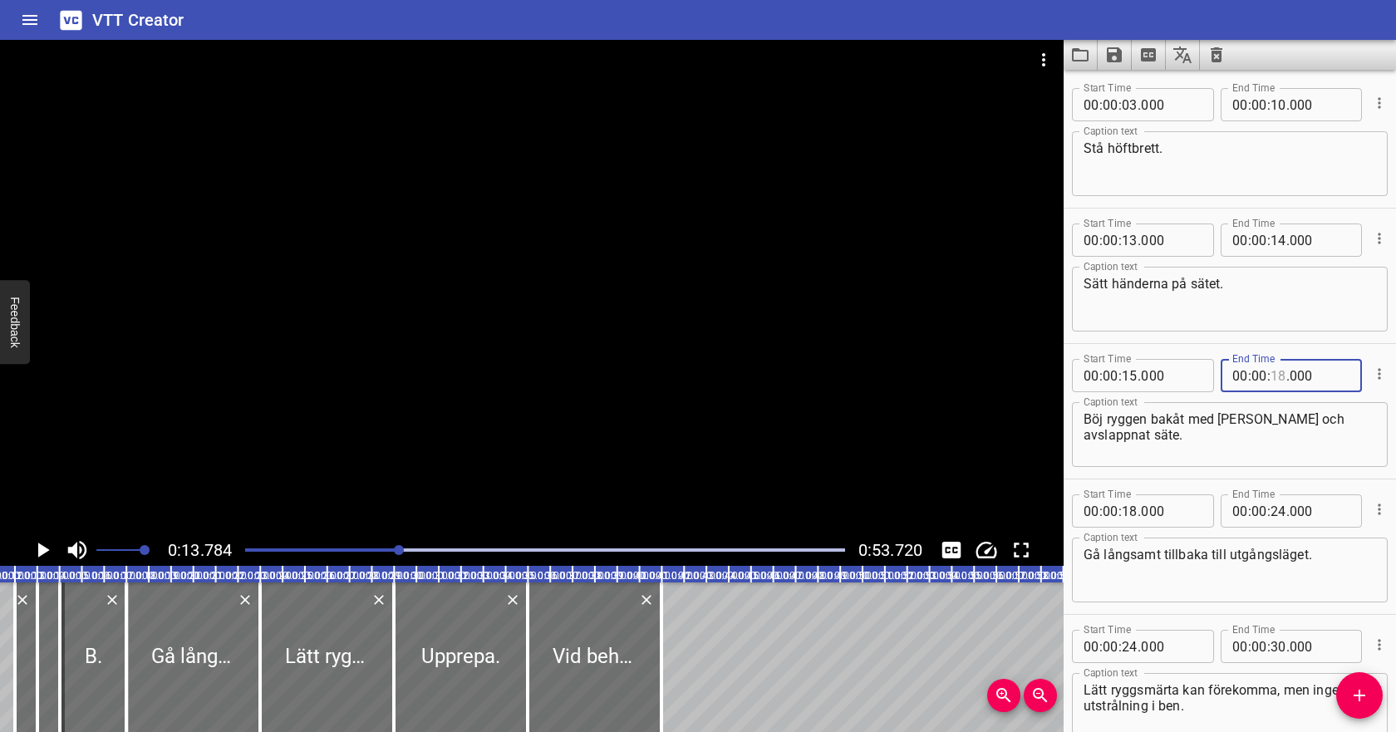
type input "18"
click at [38, 547] on icon "Play/Pause" at bounding box center [44, 549] width 12 height 15
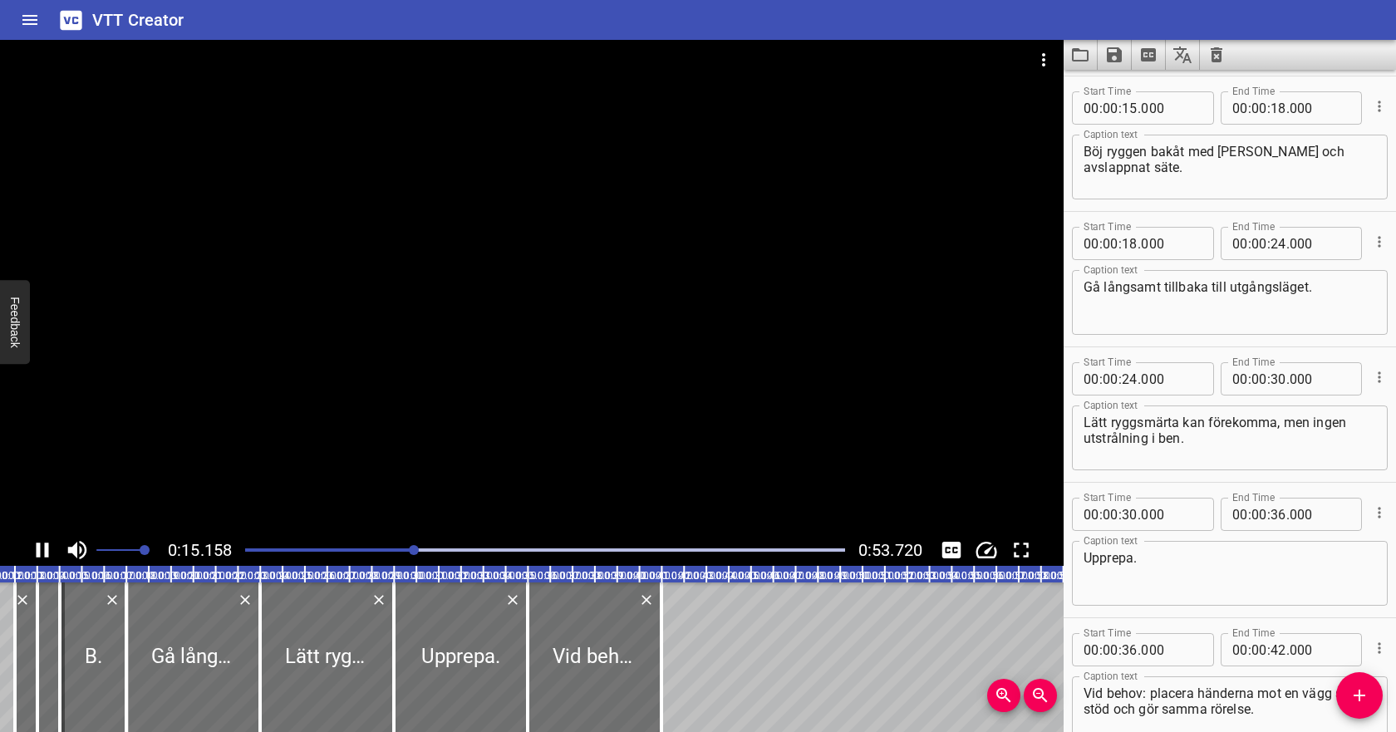
scroll to position [271, 0]
click at [38, 548] on icon "Play/Pause" at bounding box center [43, 549] width 12 height 15
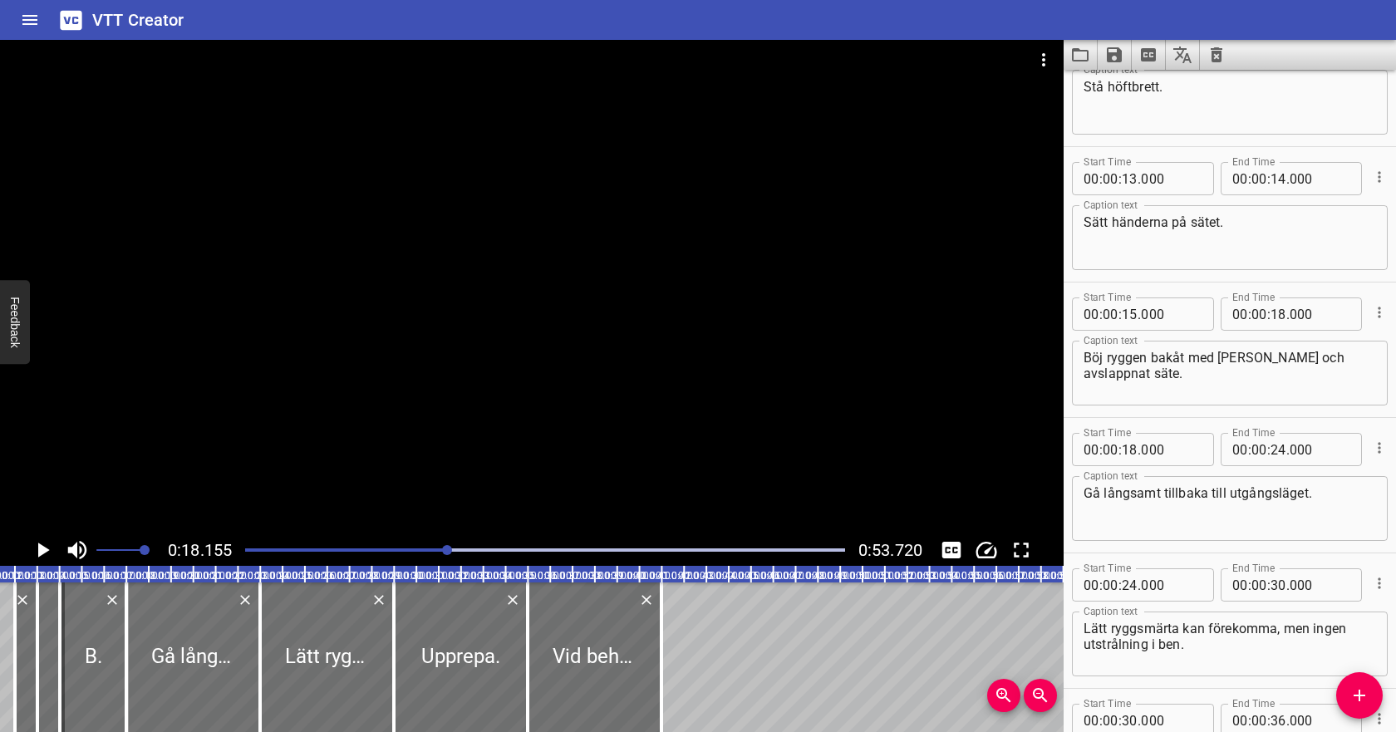
scroll to position [60, 0]
click at [1277, 179] on input "number" at bounding box center [1278, 180] width 16 height 33
type input "18"
type input "000"
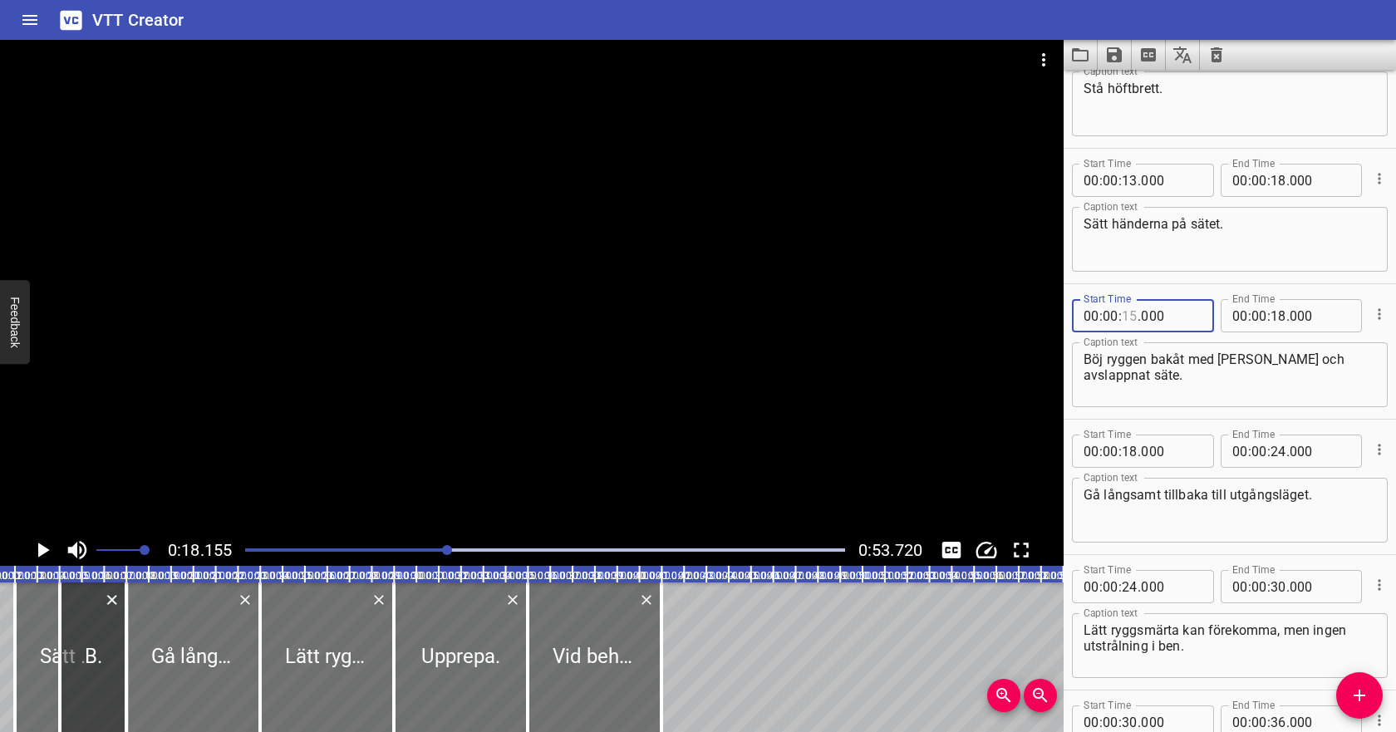
click at [1135, 311] on input "number" at bounding box center [1129, 315] width 16 height 33
type input "18"
type input "000"
click at [1278, 326] on input "number" at bounding box center [1278, 315] width 16 height 33
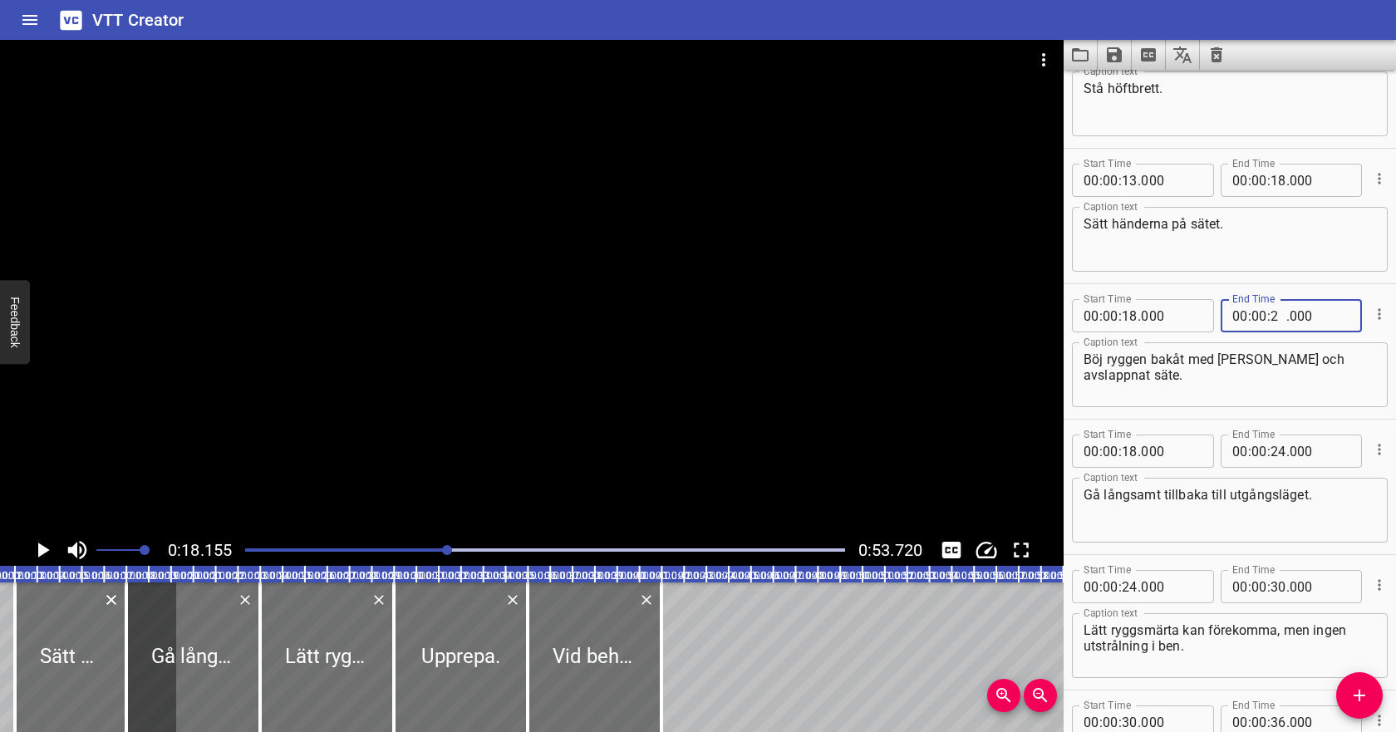
type input "22"
type input "000"
click at [1136, 455] on input "number" at bounding box center [1129, 450] width 16 height 33
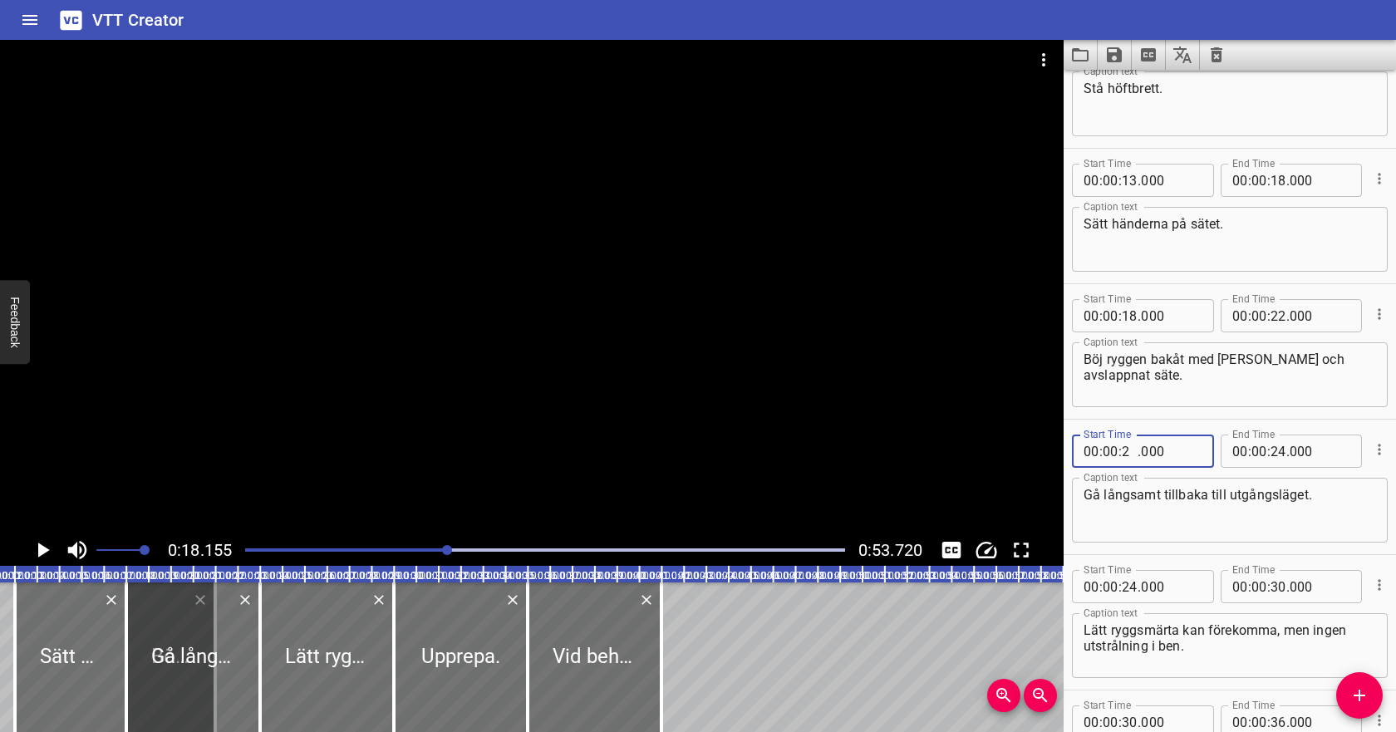
type input "22"
type input "000"
click at [1249, 502] on textarea "Gå långsamt tillbaka till utgångsläget." at bounding box center [1229, 510] width 292 height 47
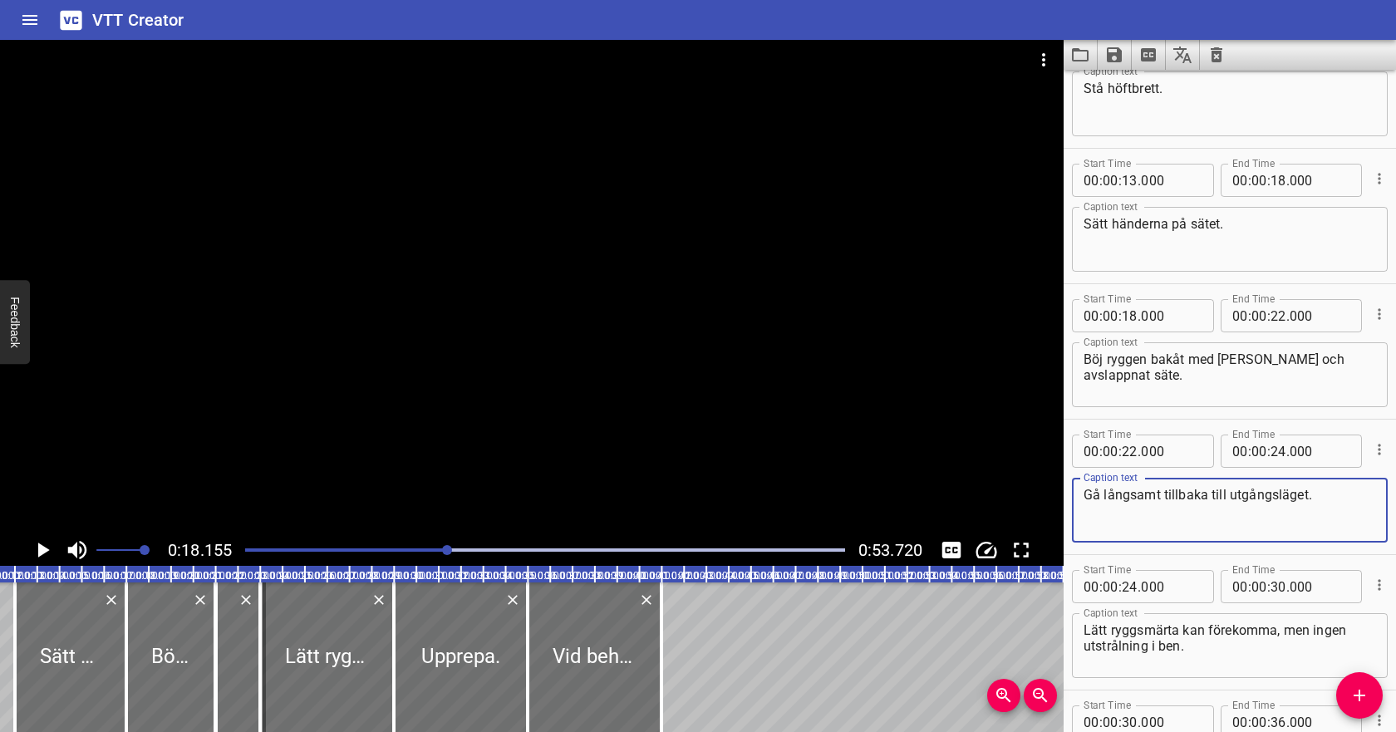
click at [49, 546] on icon "Play/Pause" at bounding box center [42, 549] width 25 height 25
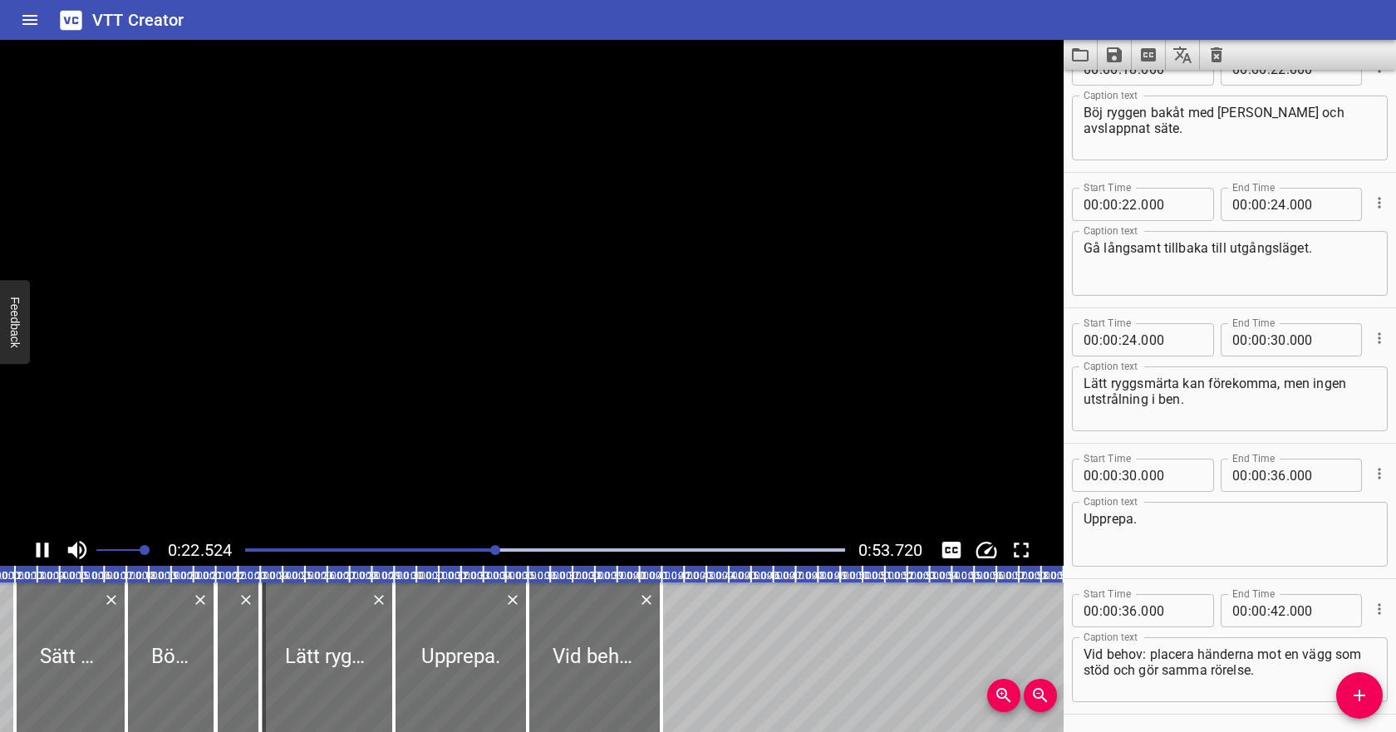
scroll to position [364, 0]
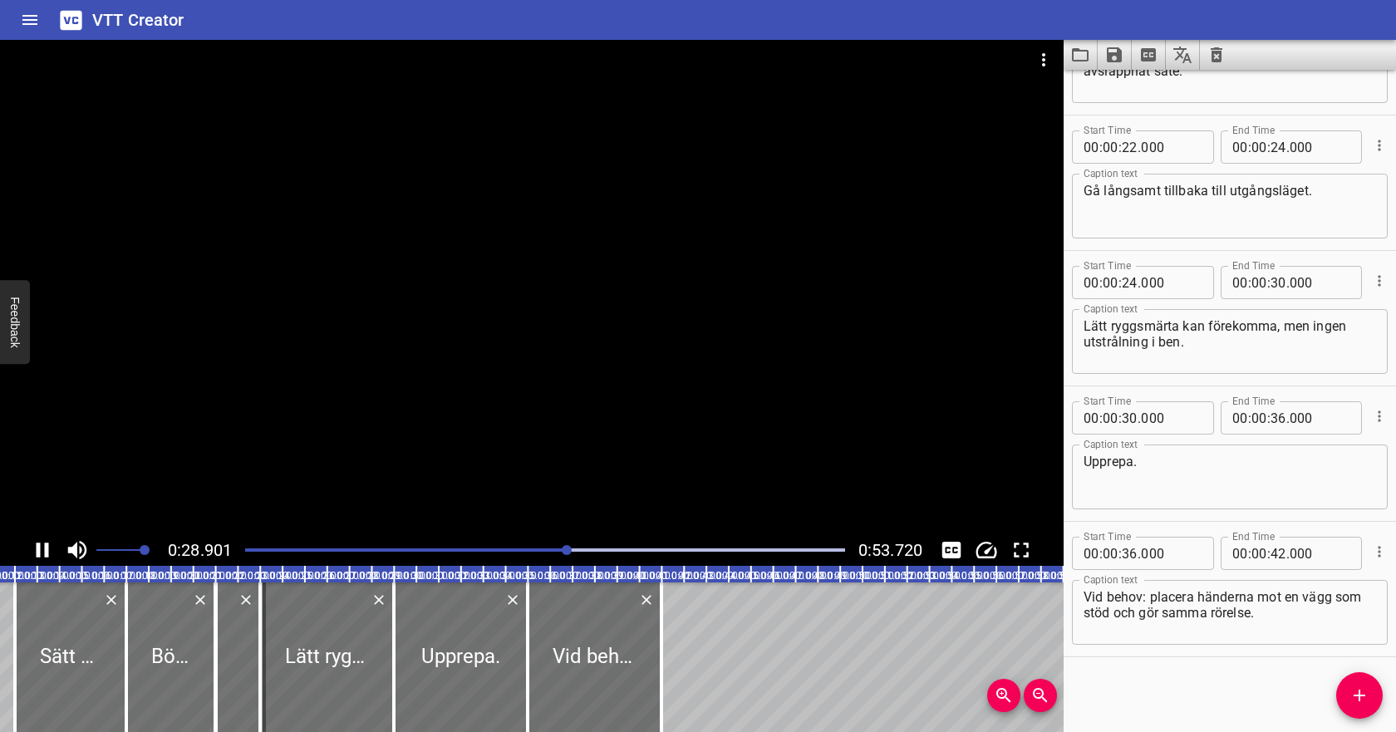
click at [49, 546] on icon "Play/Pause" at bounding box center [42, 549] width 25 height 25
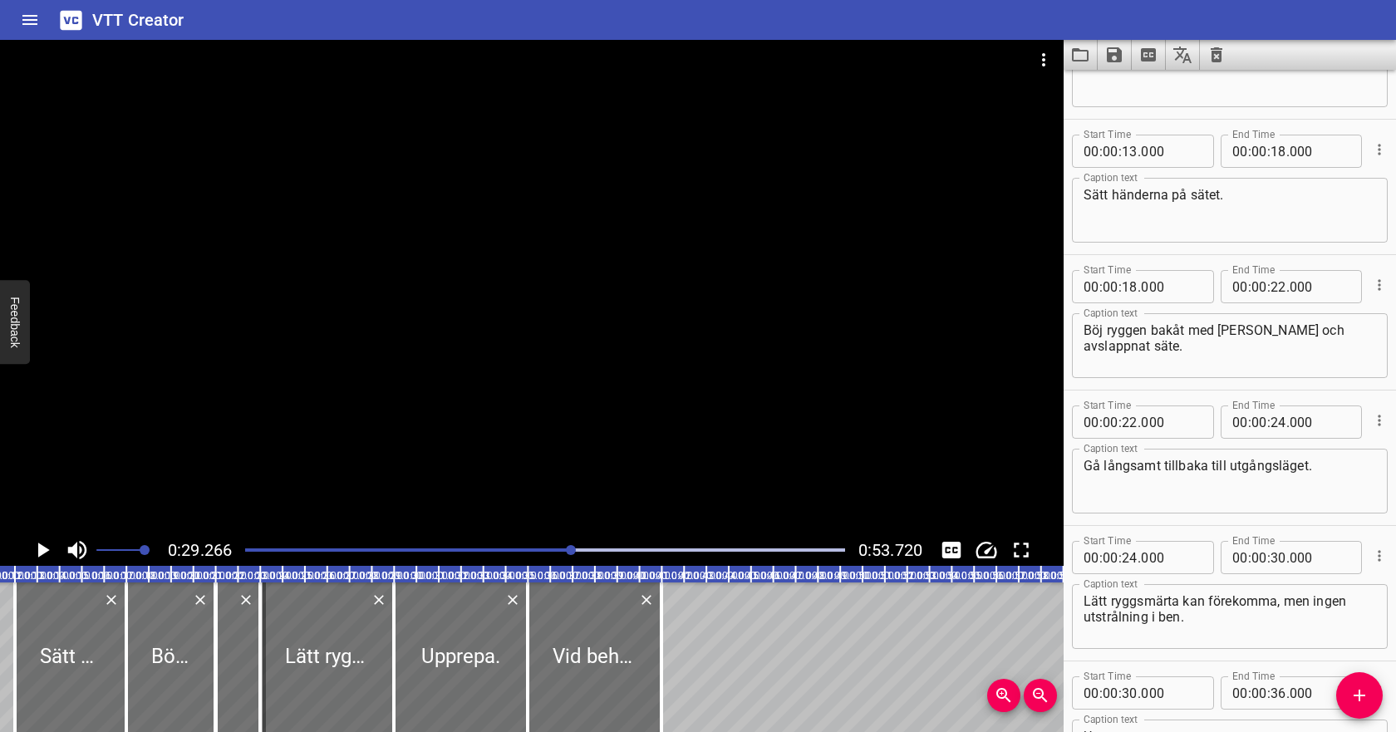
scroll to position [104, 0]
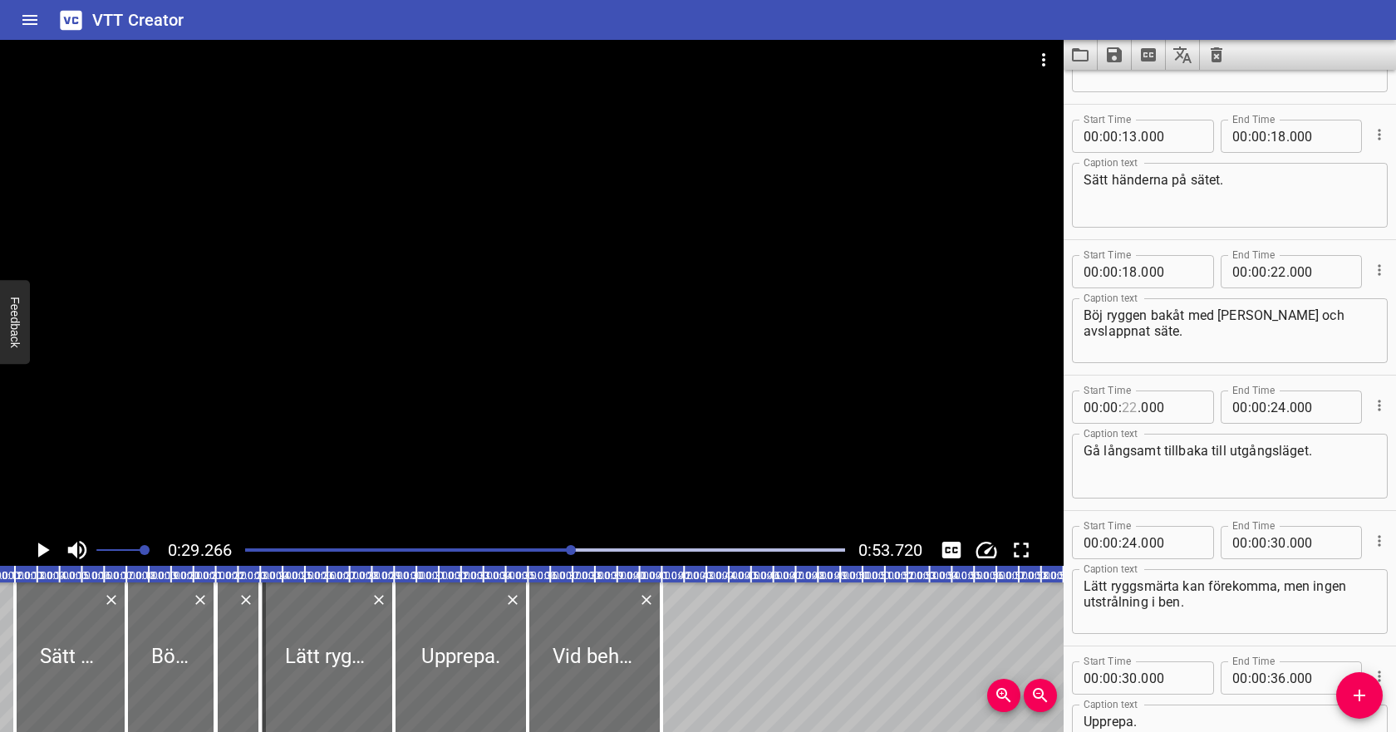
click at [1130, 409] on input "number" at bounding box center [1129, 406] width 16 height 33
type input "28"
type input "000"
click at [1278, 277] on input "number" at bounding box center [1278, 271] width 16 height 33
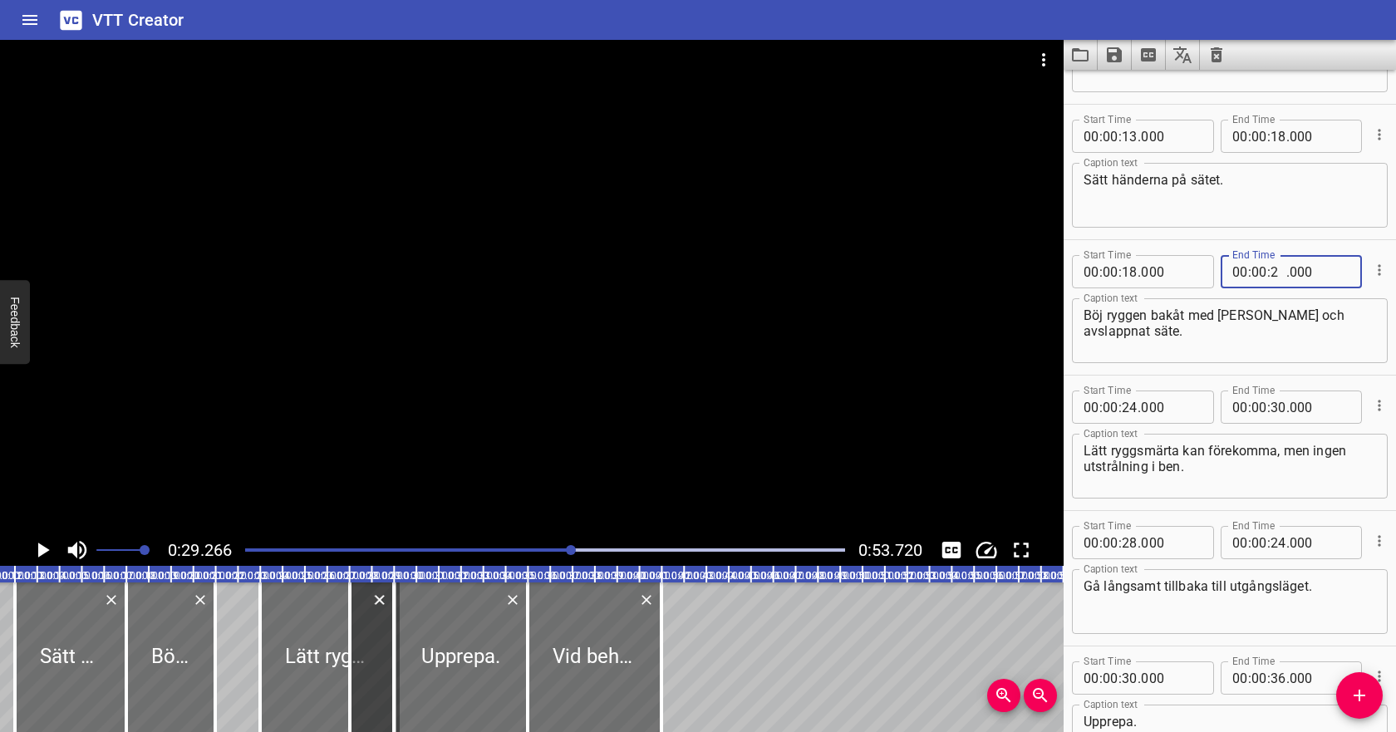
type input "28"
type input "000"
click at [1126, 404] on input "number" at bounding box center [1129, 406] width 16 height 33
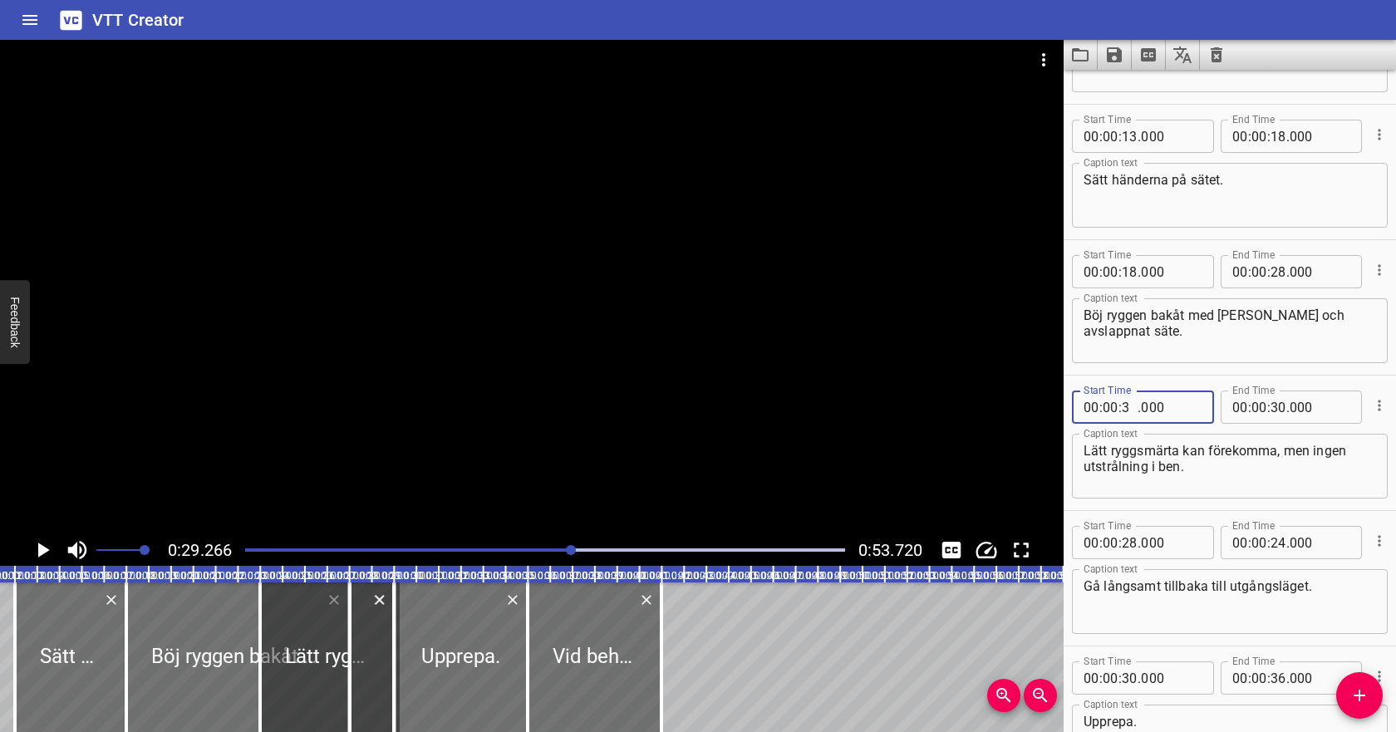
type input "30"
type input "000"
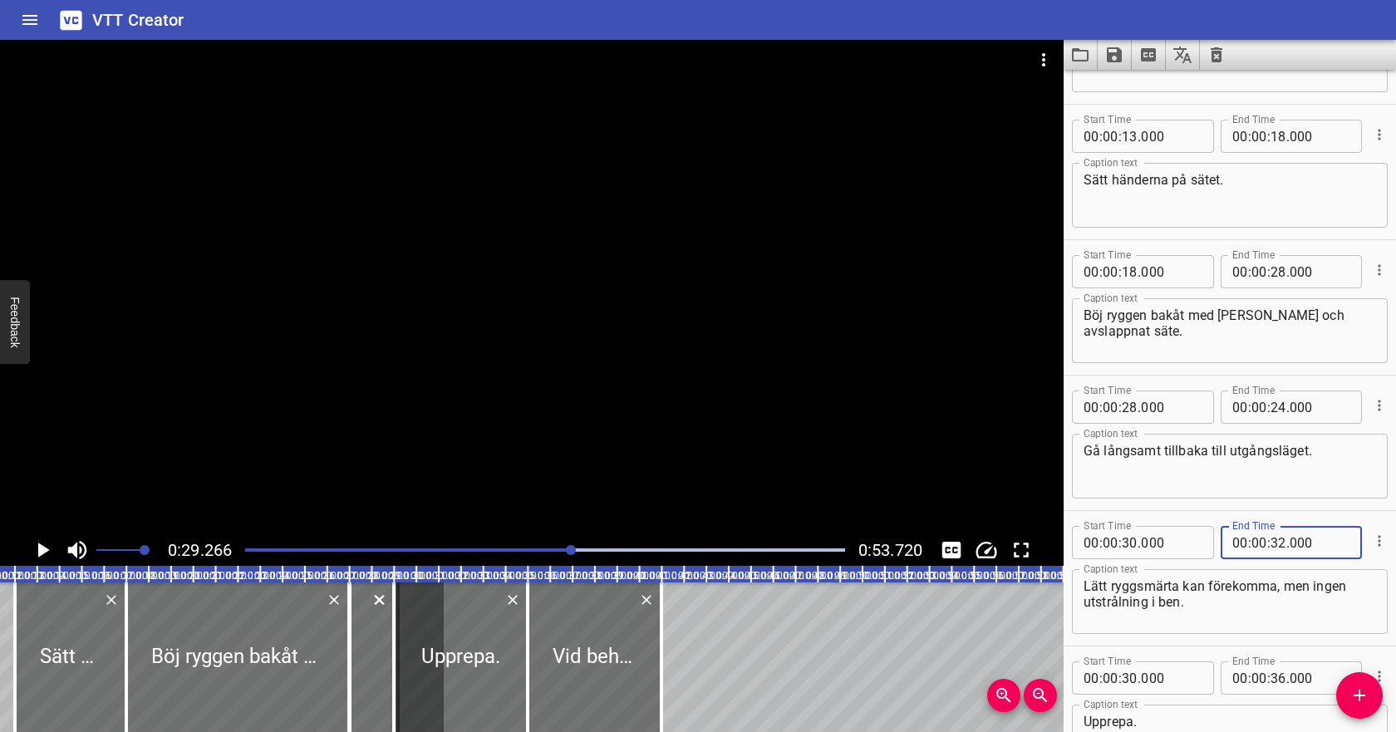
click at [1188, 601] on textarea "Lätt ryggsmärta kan förekomma, men ingen utstrålning i ben." at bounding box center [1229, 601] width 292 height 47
click at [47, 549] on icon "Play/Pause" at bounding box center [44, 549] width 12 height 15
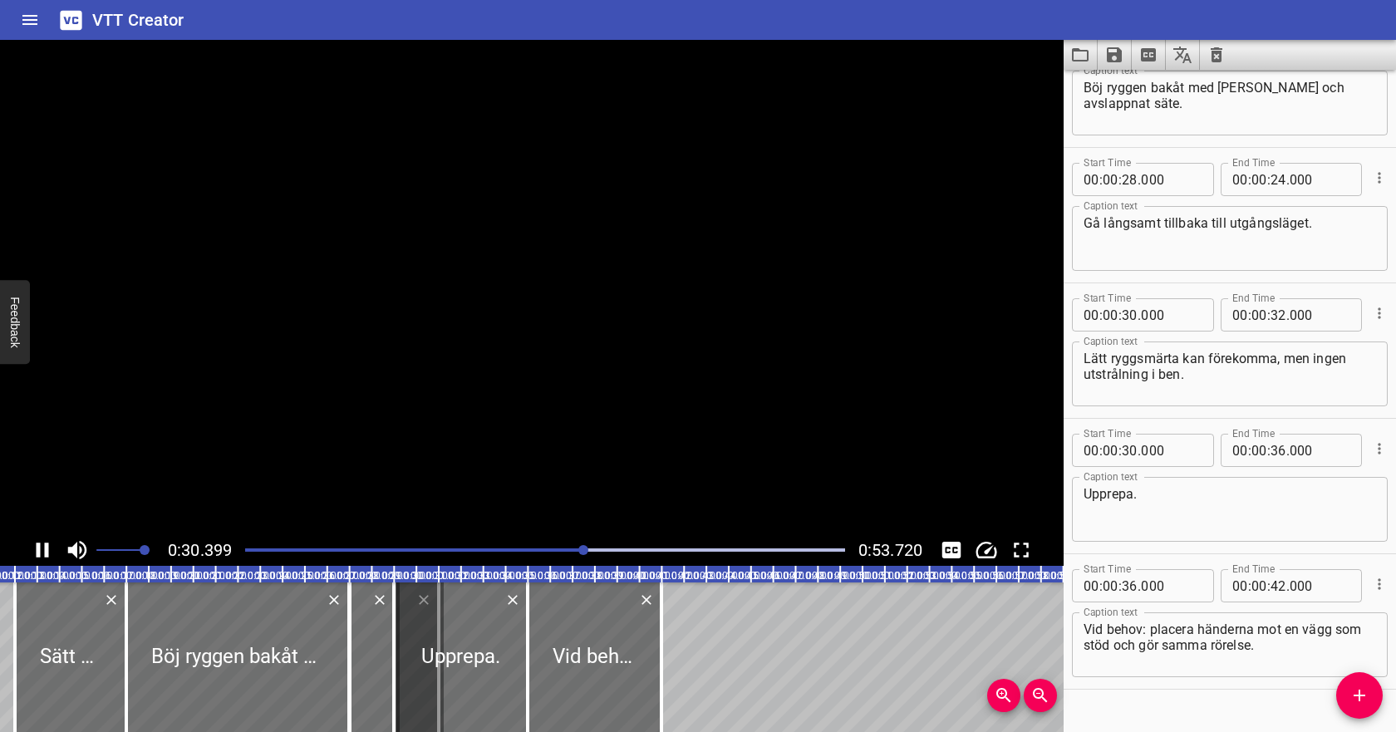
scroll to position [364, 0]
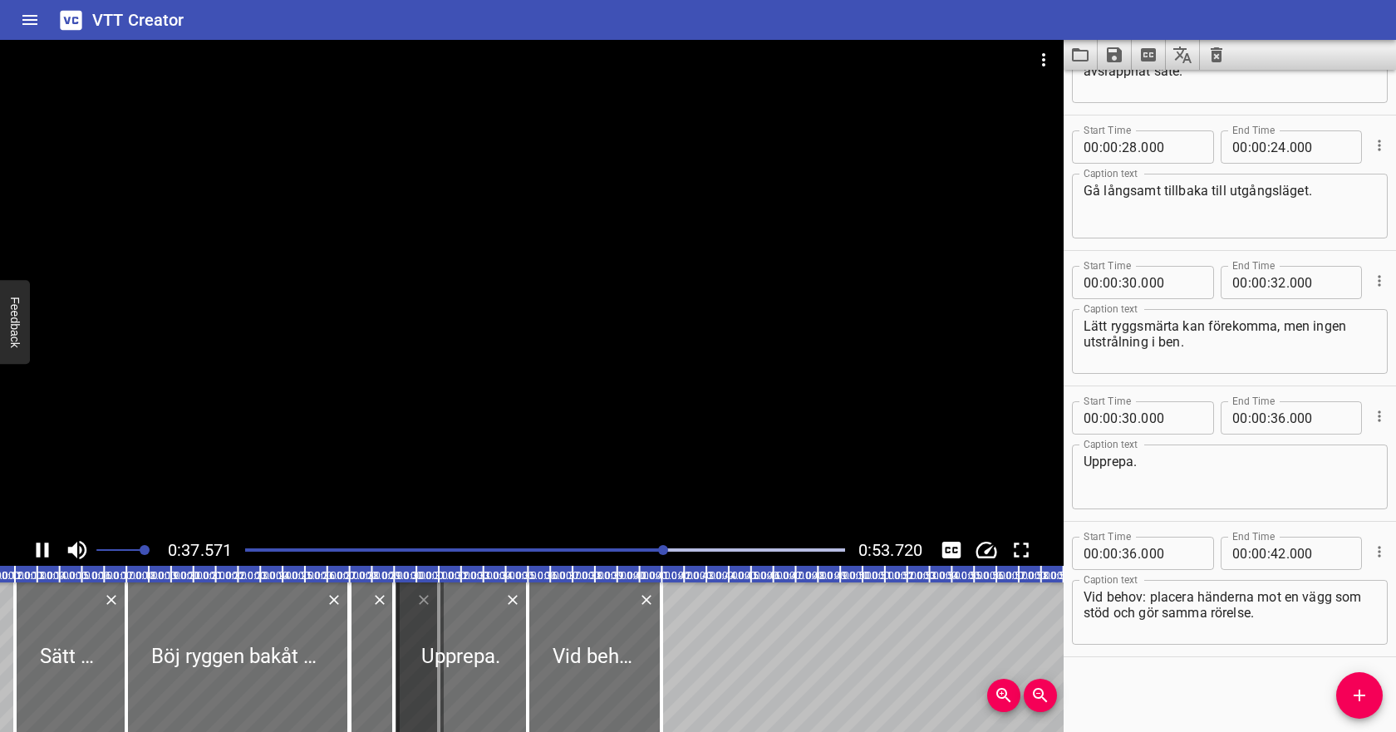
click at [47, 548] on icon "Play/Pause" at bounding box center [43, 549] width 12 height 15
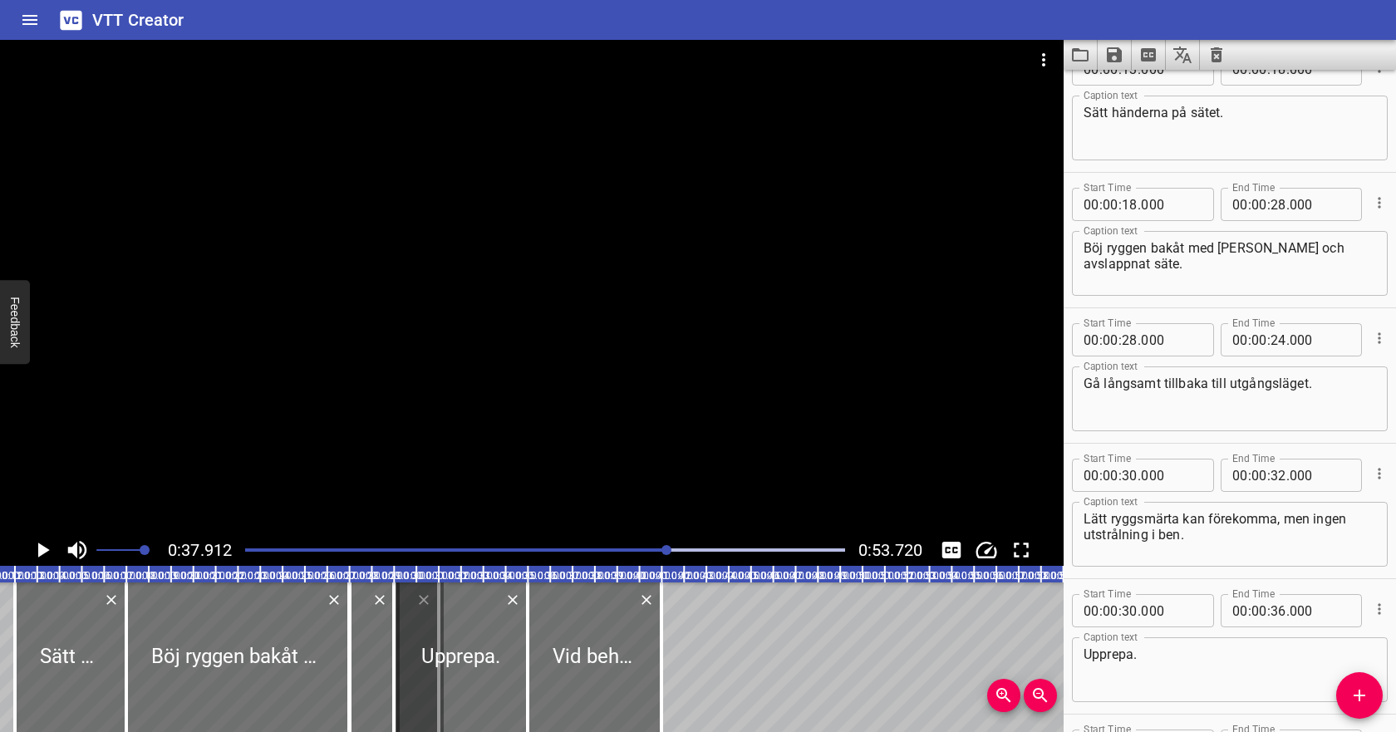
scroll to position [173, 0]
click at [1276, 337] on input "number" at bounding box center [1278, 337] width 16 height 33
click at [1129, 473] on input "number" at bounding box center [1129, 473] width 16 height 33
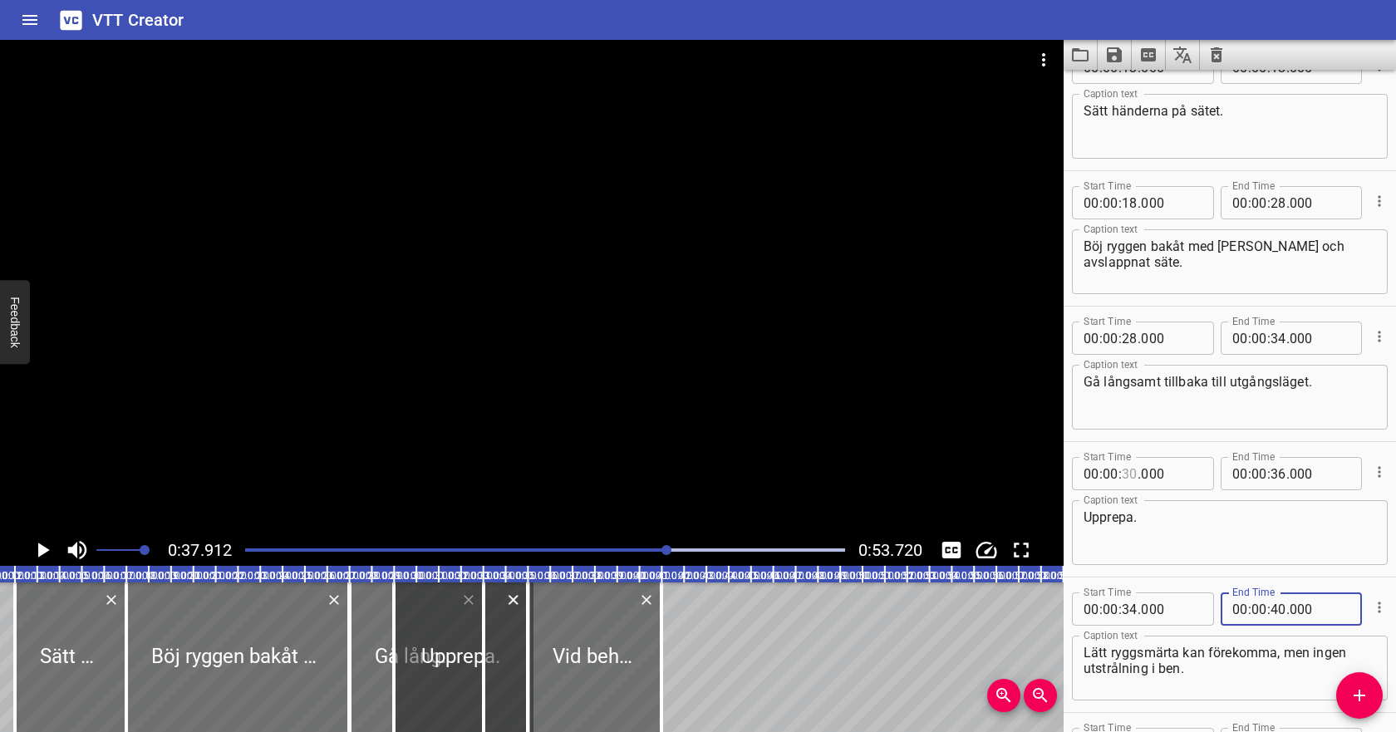
click at [1132, 475] on input "number" at bounding box center [1129, 473] width 16 height 33
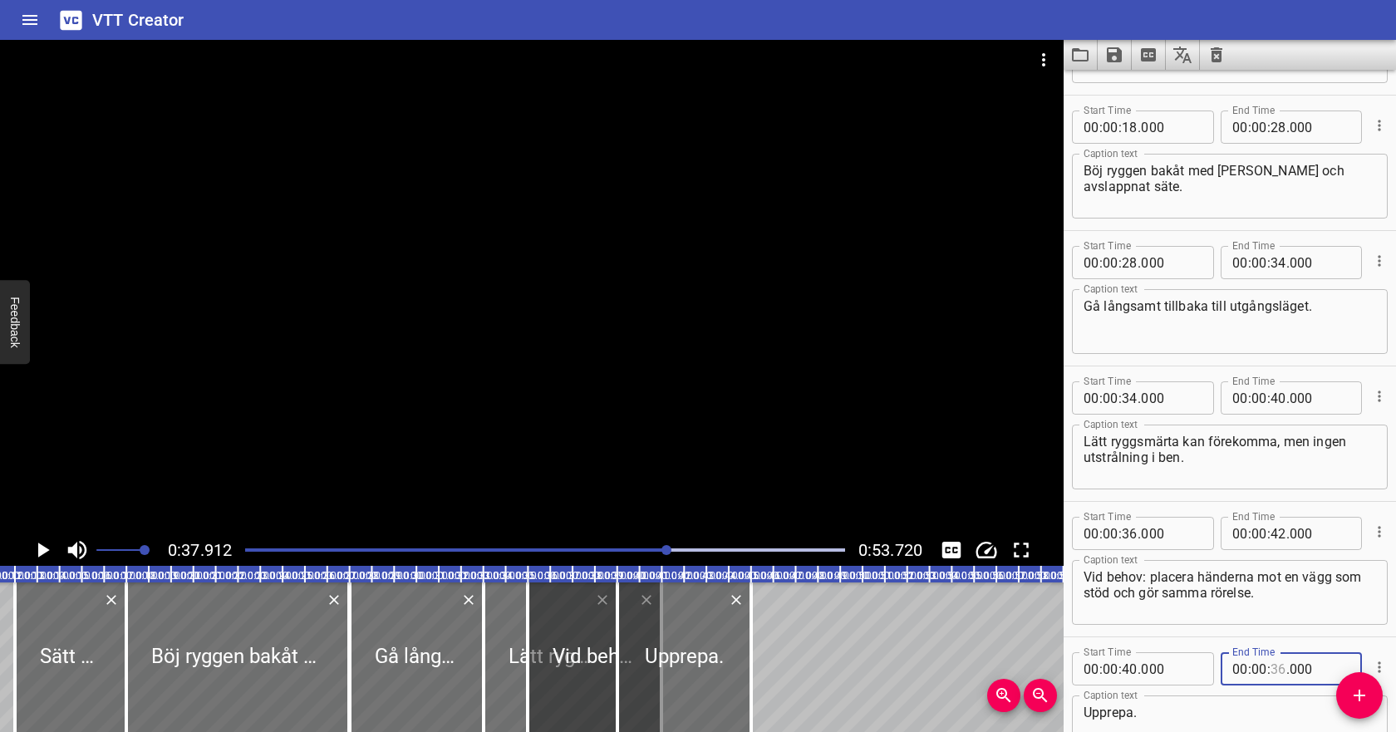
scroll to position [270, 0]
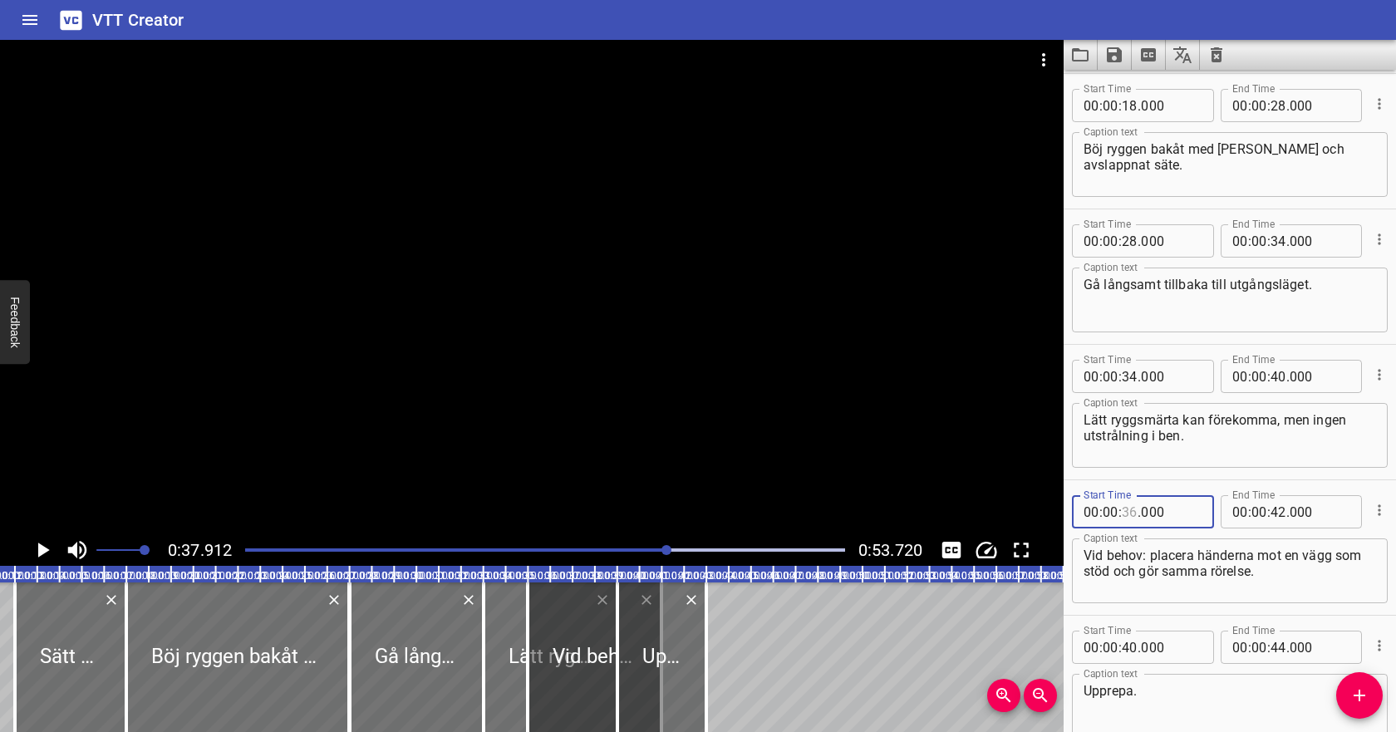
click at [1127, 513] on input "number" at bounding box center [1129, 511] width 16 height 33
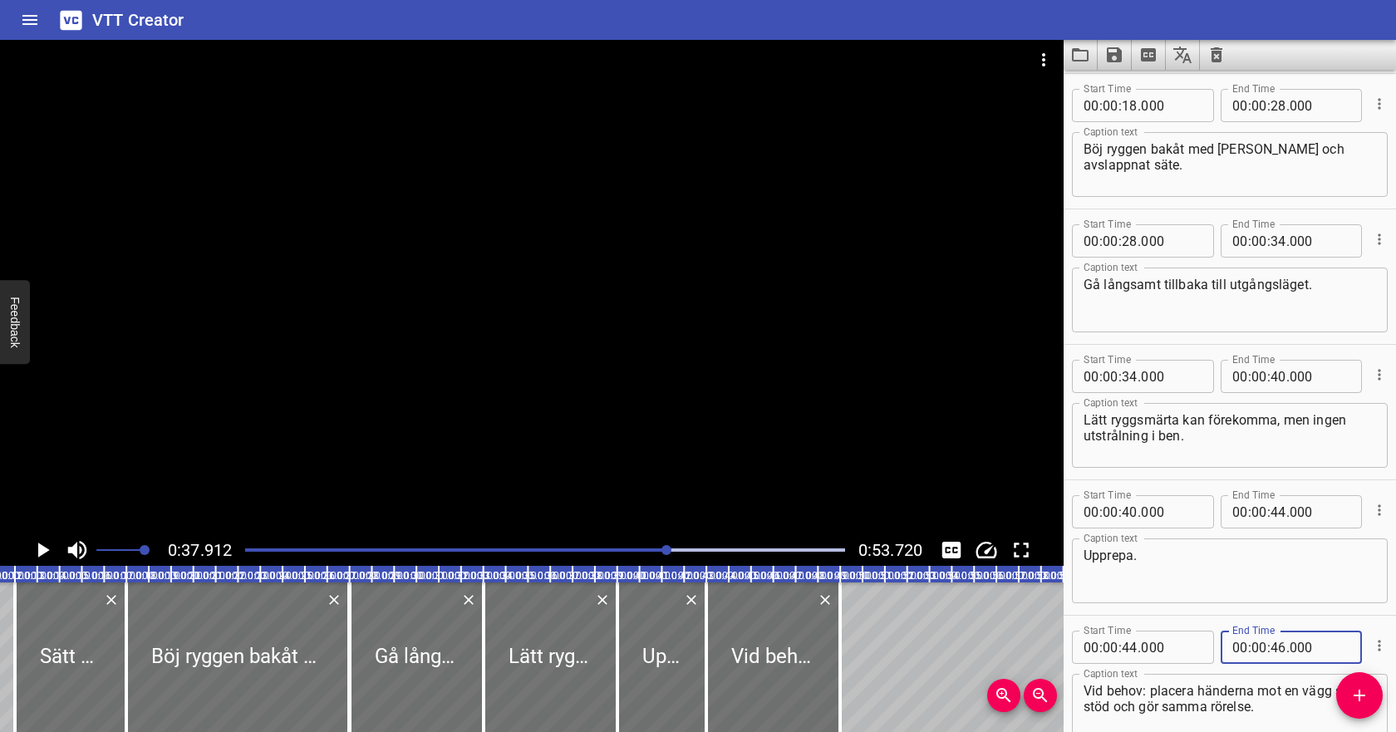
click at [1244, 552] on textarea "Upprepa." at bounding box center [1229, 570] width 292 height 47
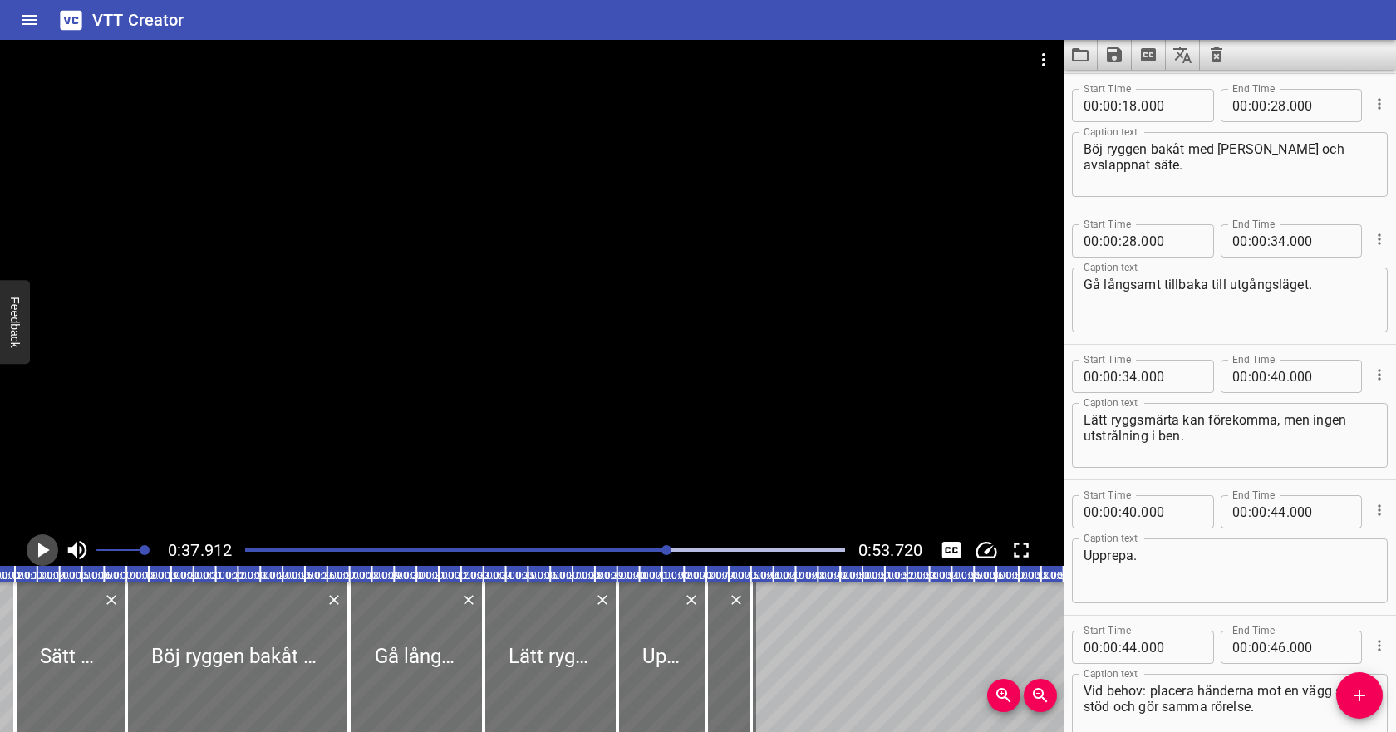
click at [43, 547] on icon "Play/Pause" at bounding box center [44, 549] width 12 height 15
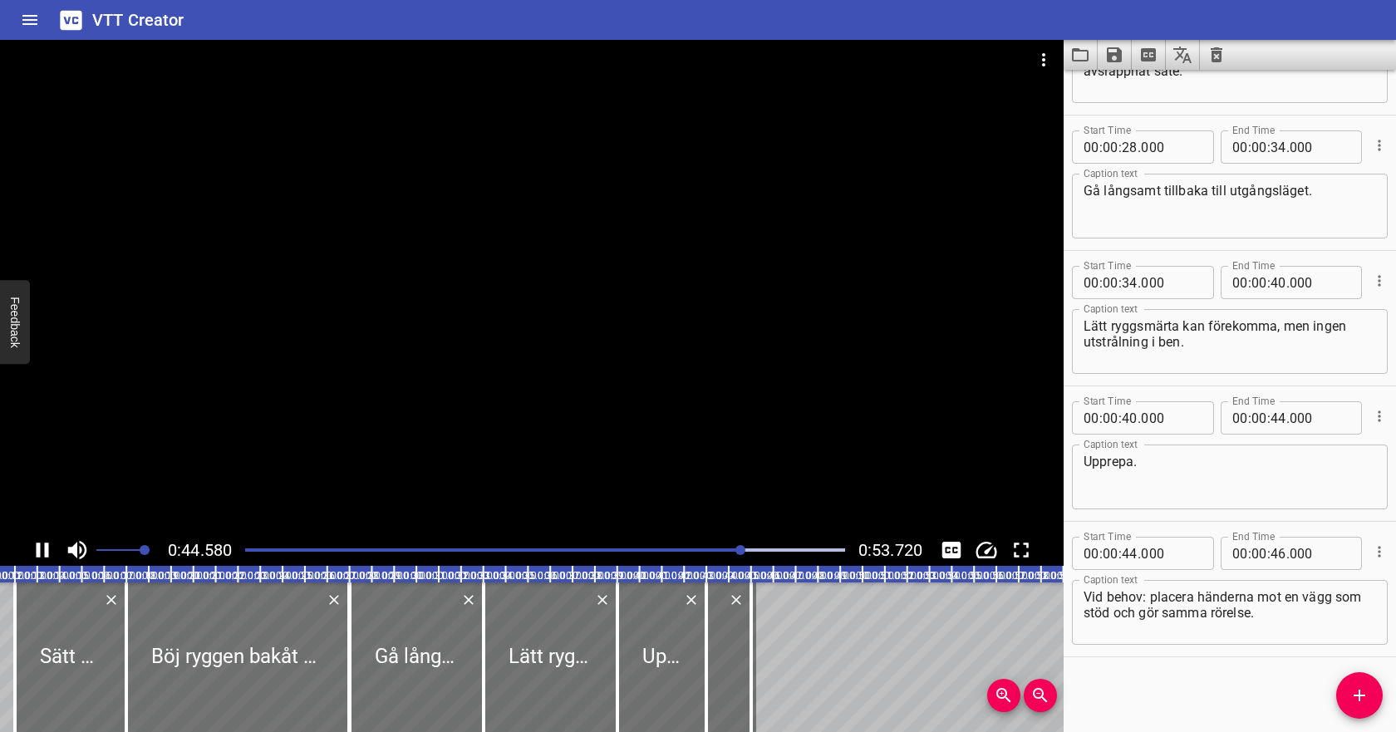
click at [253, 550] on div "Play progress" at bounding box center [443, 549] width 600 height 3
click at [1381, 421] on icon "Cue Options" at bounding box center [1379, 416] width 17 height 17
click at [1342, 445] on li "Delete Cue" at bounding box center [1309, 446] width 145 height 30
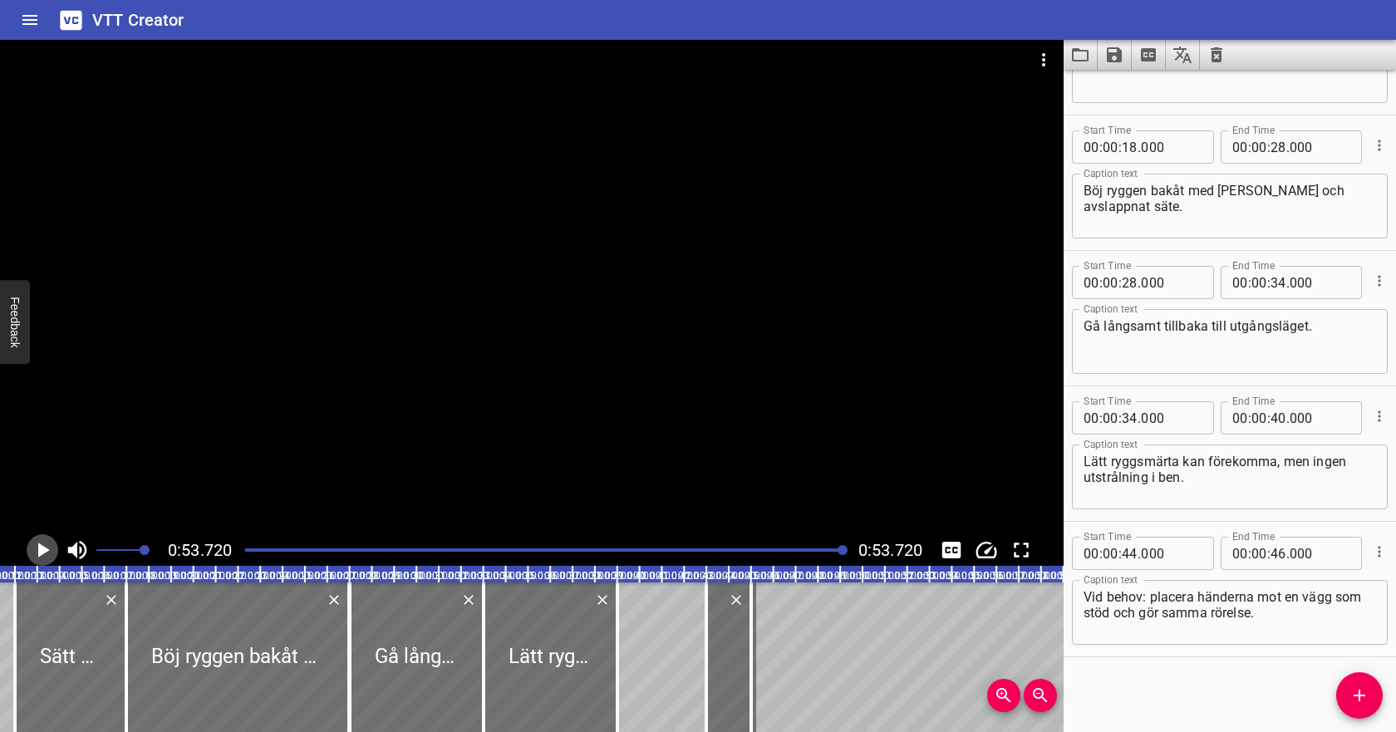
click at [45, 545] on icon "Play/Pause" at bounding box center [42, 549] width 25 height 25
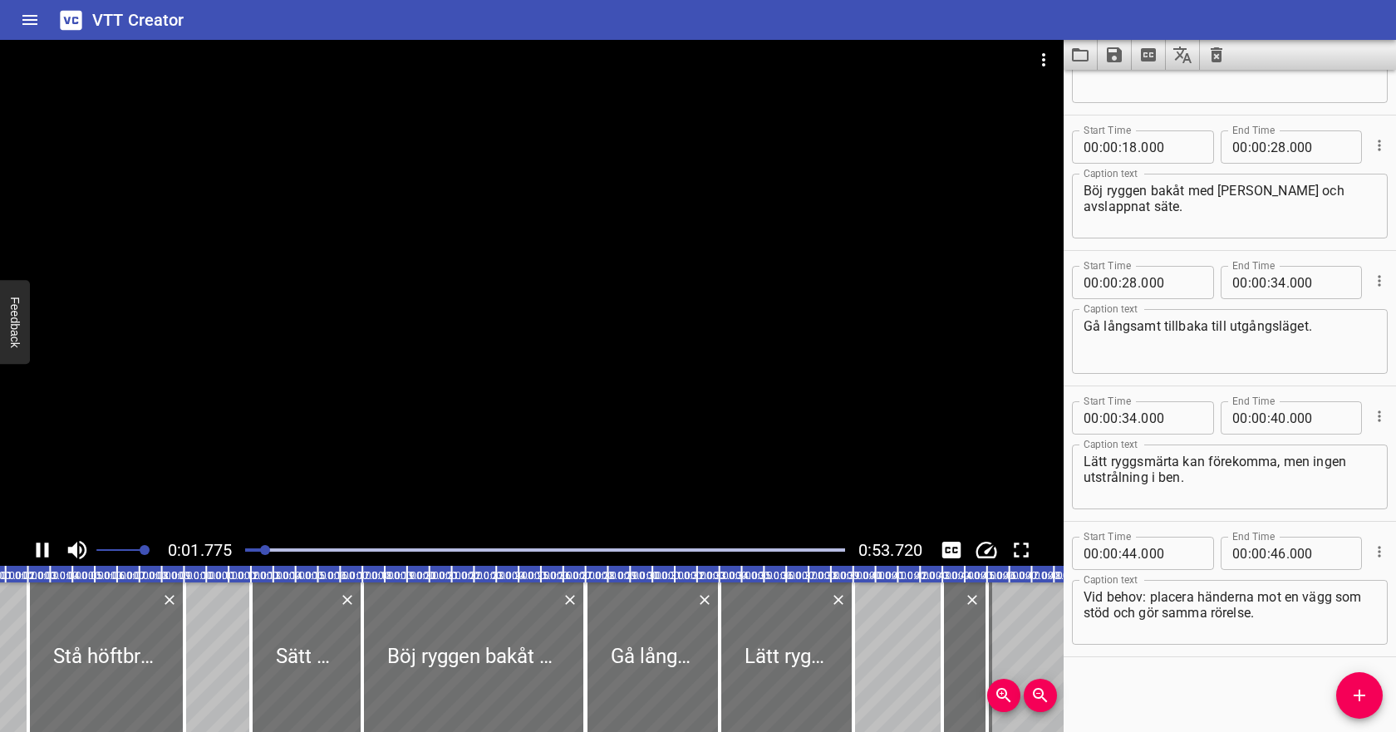
click at [44, 554] on icon "Play/Pause" at bounding box center [43, 549] width 12 height 15
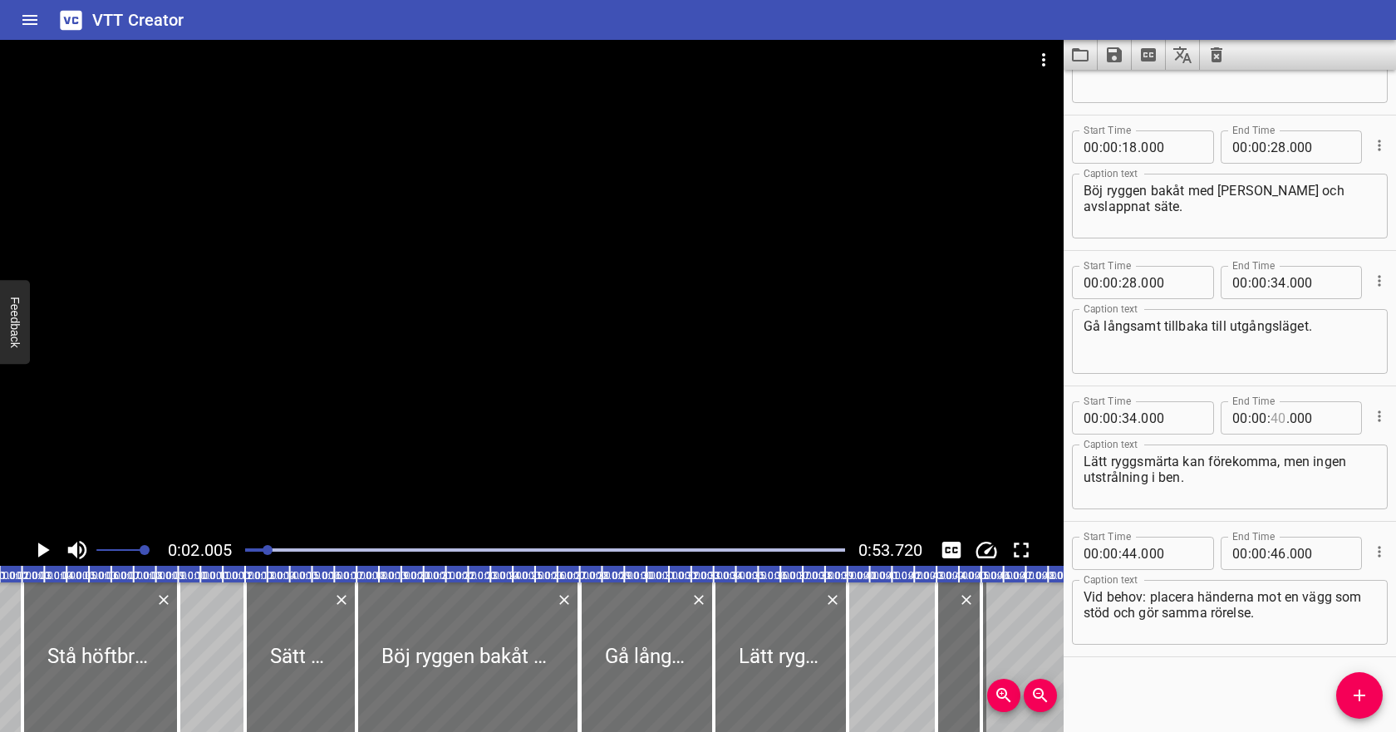
click at [1276, 413] on input "number" at bounding box center [1278, 417] width 16 height 33
click at [1135, 552] on input "number" at bounding box center [1129, 553] width 16 height 33
click at [1280, 556] on input "number" at bounding box center [1278, 553] width 16 height 33
click at [1269, 606] on textarea "Vid behov: placera händerna mot en vägg som stöd och gör samma rörelse." at bounding box center [1229, 612] width 292 height 47
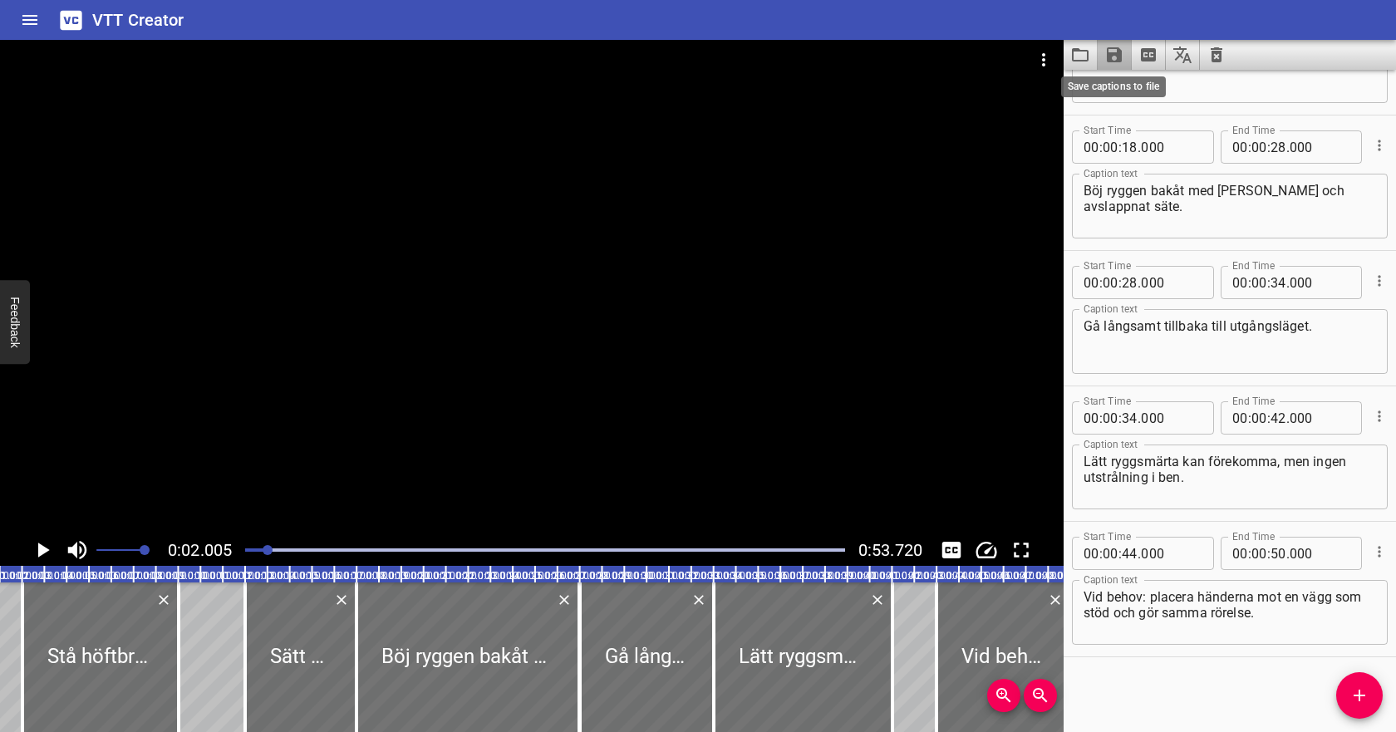
click at [1116, 53] on icon "Save captions to file" at bounding box center [1114, 54] width 15 height 15
click at [1129, 97] on li "Save to VTT file" at bounding box center [1158, 91] width 122 height 30
click at [1049, 57] on icon "Video Options" at bounding box center [1043, 60] width 20 height 20
click at [1062, 57] on li "Select New Video File..." at bounding box center [1105, 62] width 165 height 30
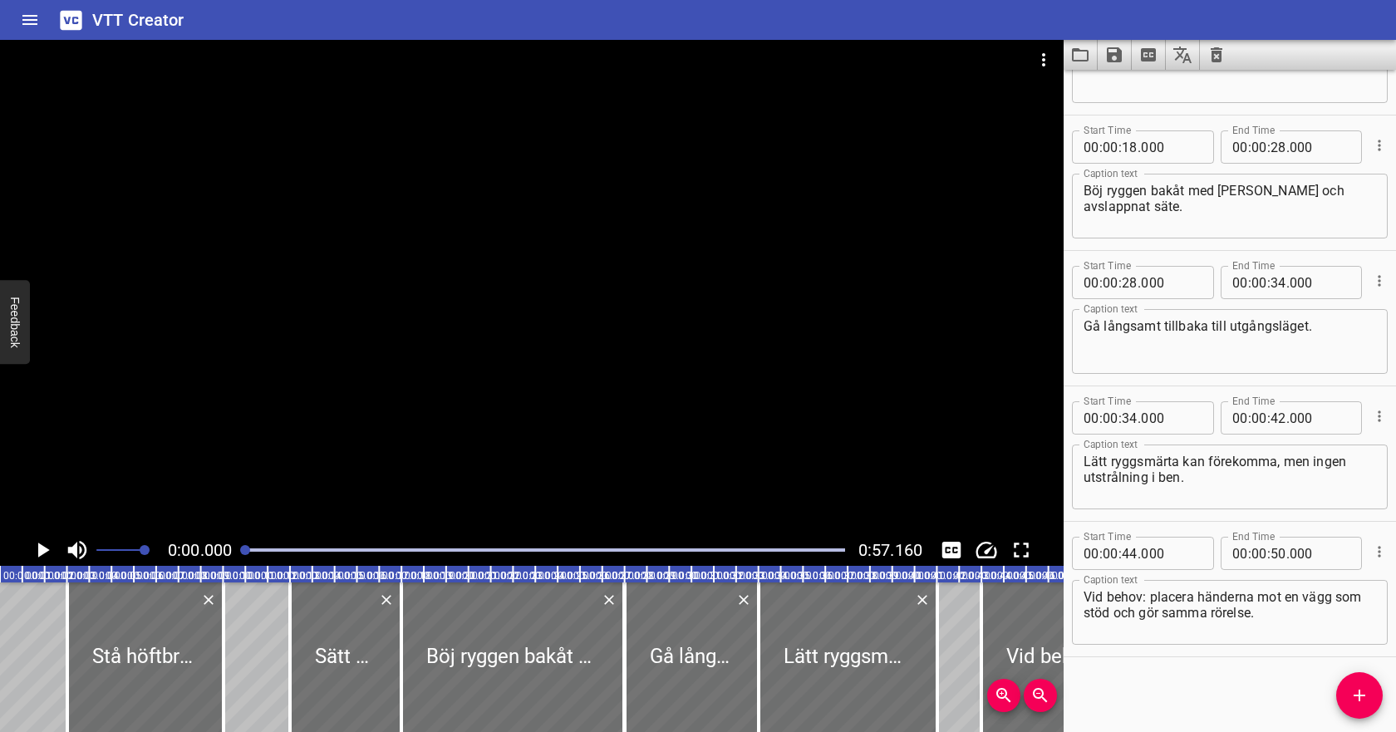
click at [1219, 52] on icon "Clear captions" at bounding box center [1216, 54] width 12 height 15
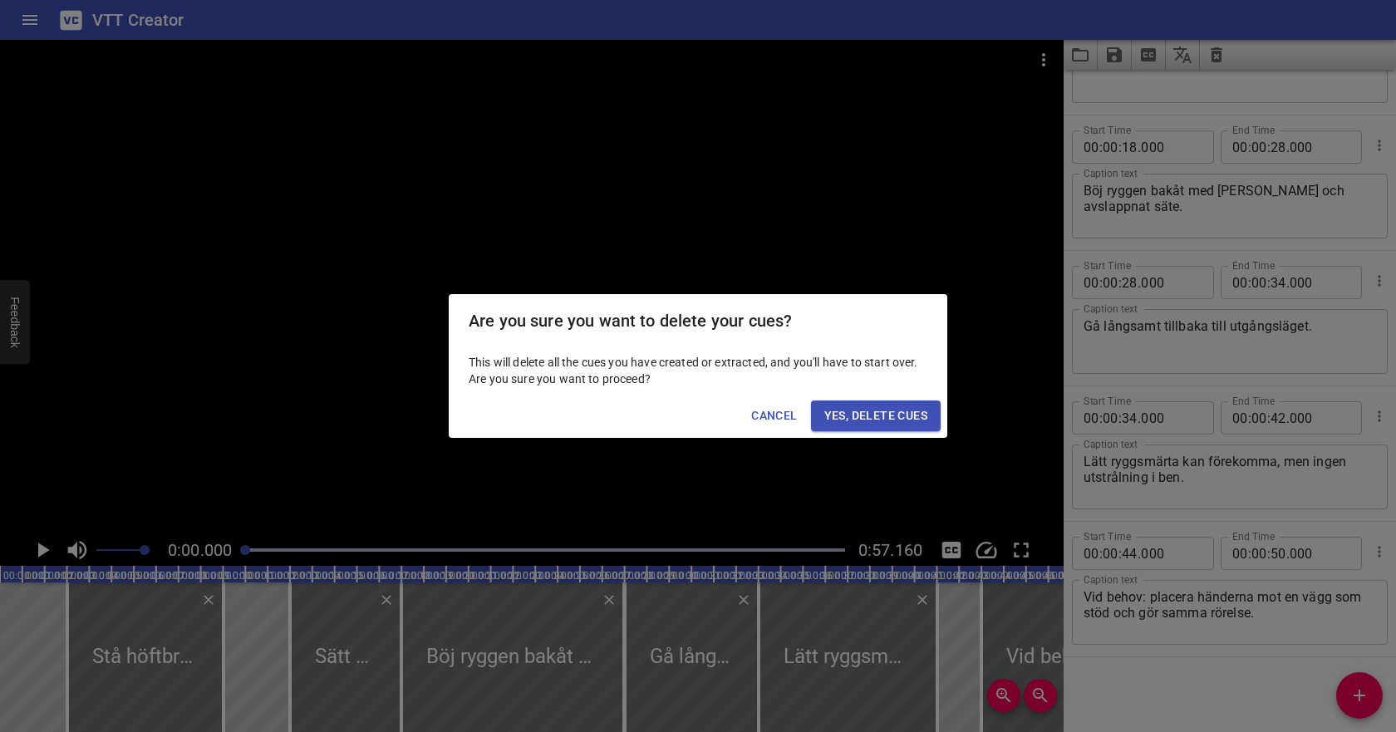
click at [903, 406] on span "Yes, Delete Cues" at bounding box center [875, 415] width 103 height 21
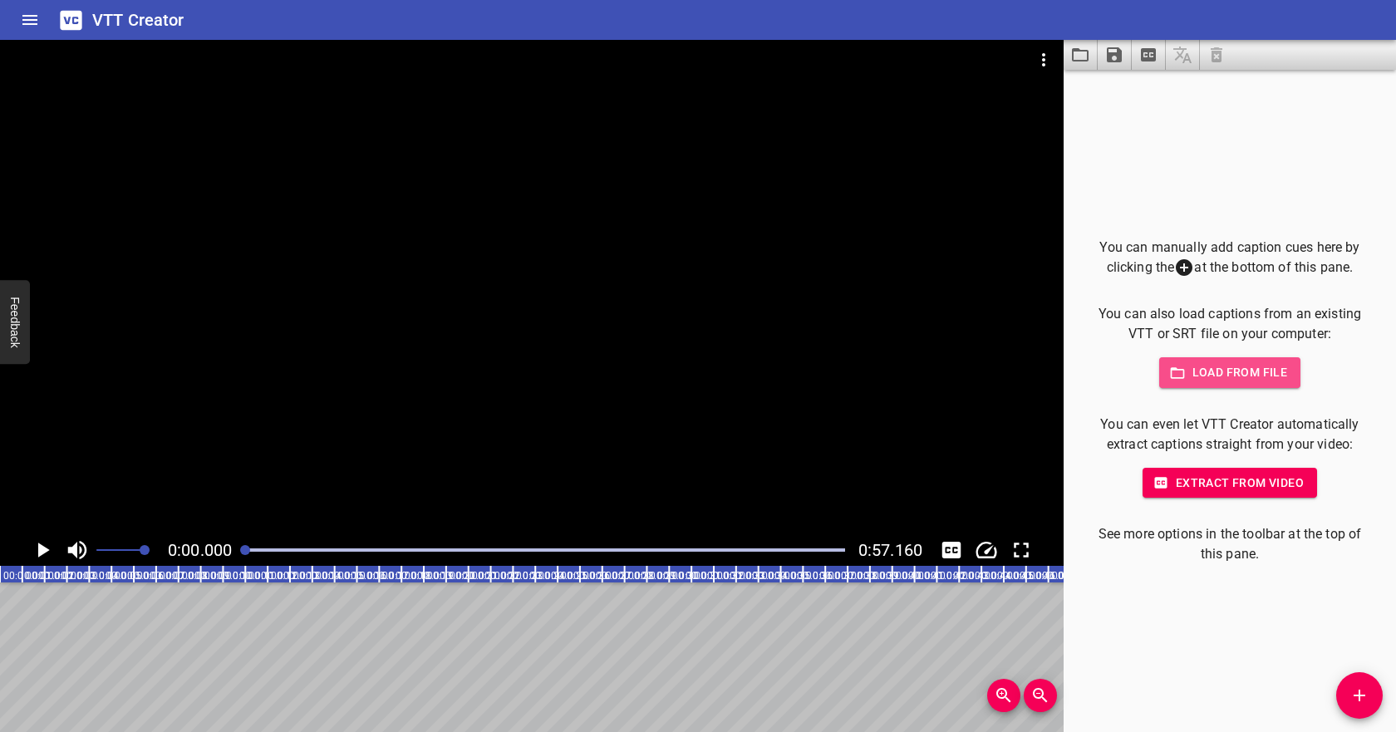
click at [1207, 369] on span "Load from file" at bounding box center [1229, 372] width 115 height 21
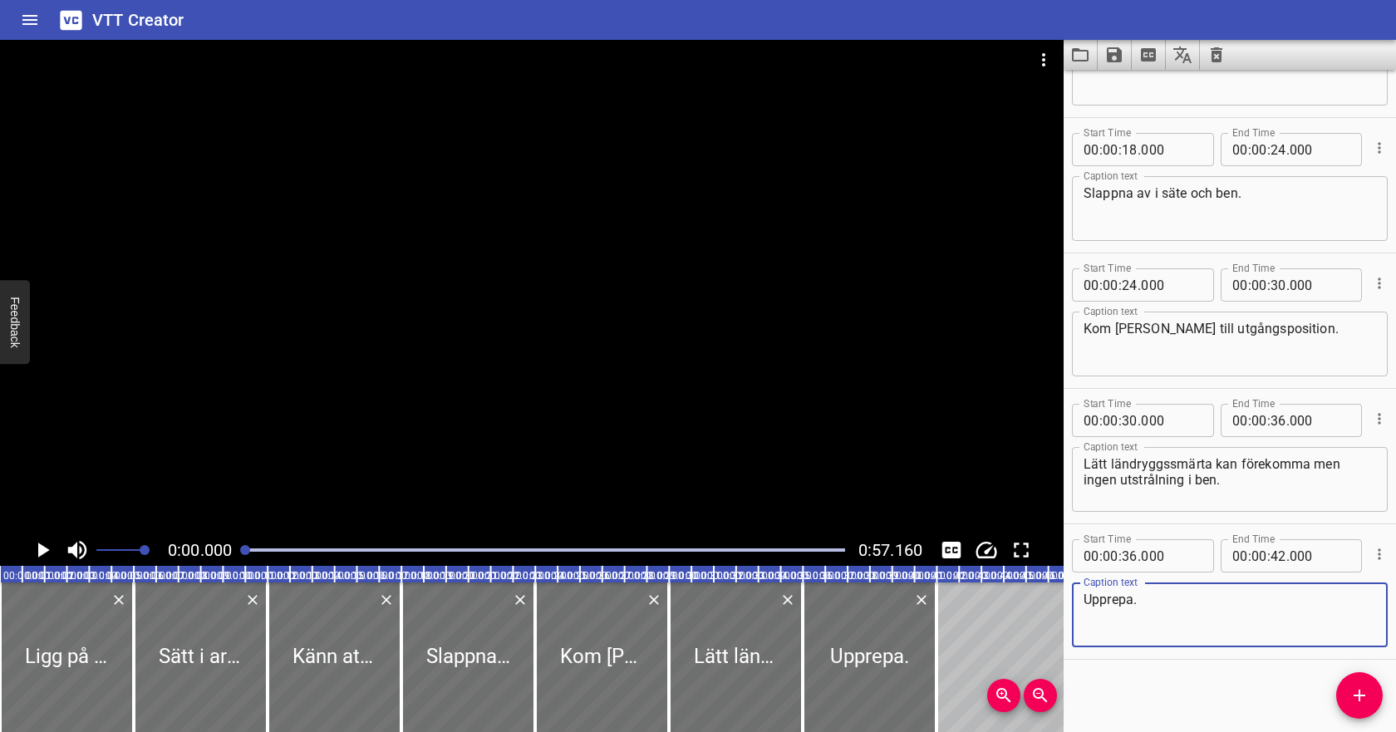
scroll to position [364, 0]
click at [43, 550] on icon "Play/Pause" at bounding box center [44, 549] width 12 height 15
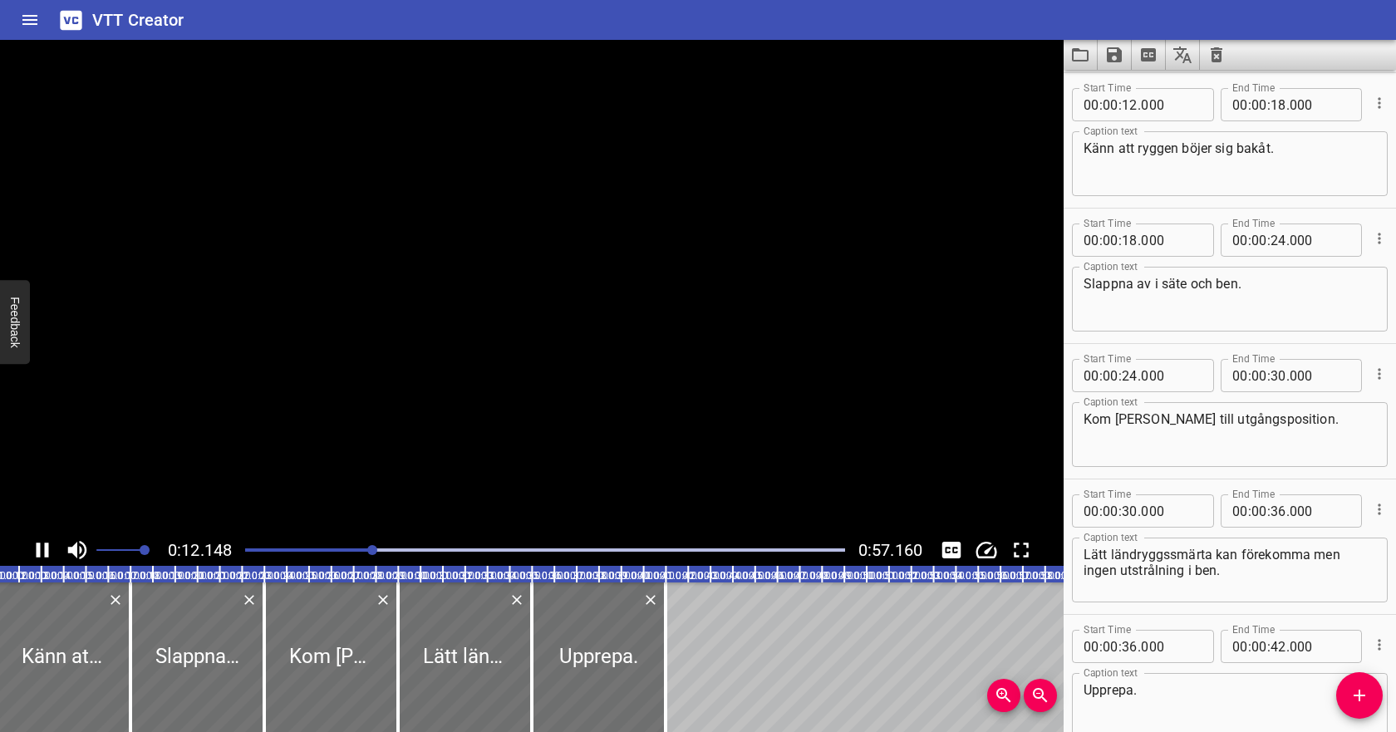
scroll to position [0, 275]
click at [43, 550] on icon "Play/Pause" at bounding box center [42, 549] width 25 height 25
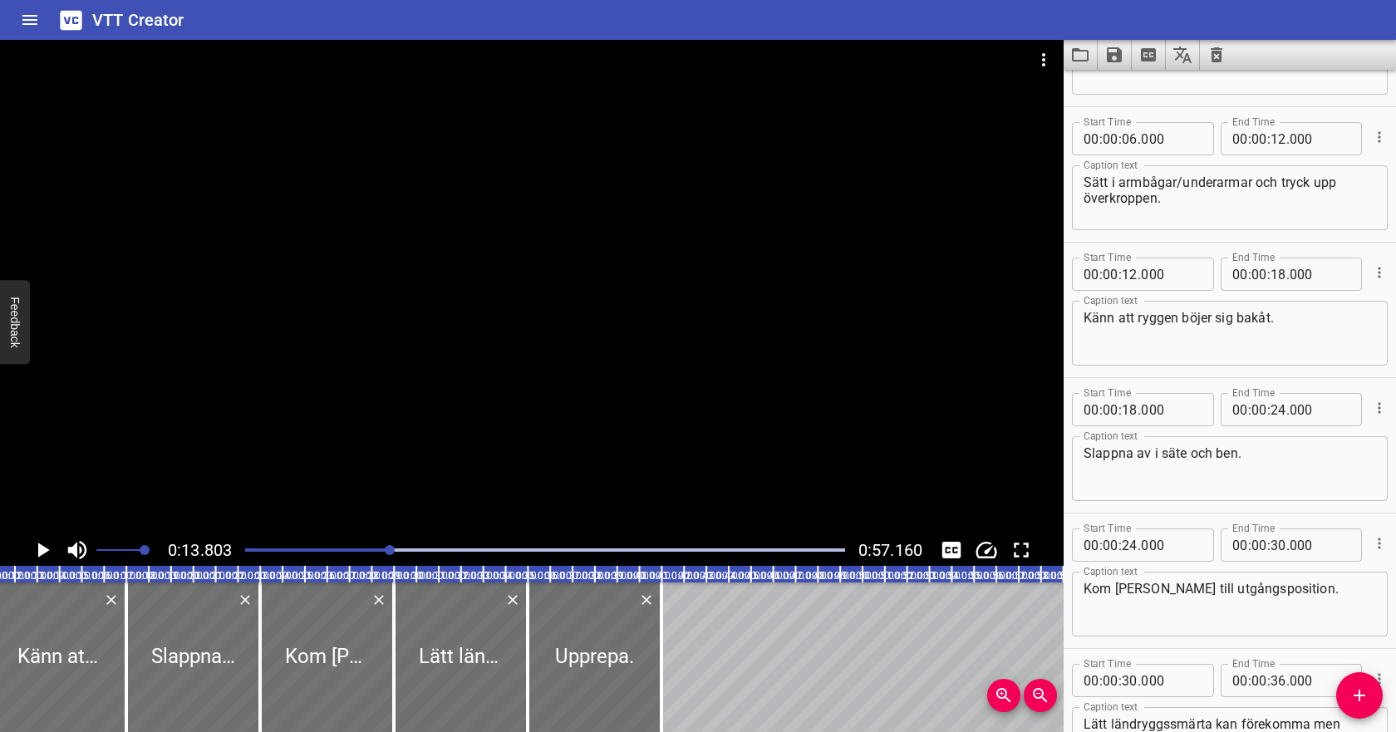
scroll to position [98, 0]
click at [1277, 136] on input "number" at bounding box center [1278, 141] width 16 height 33
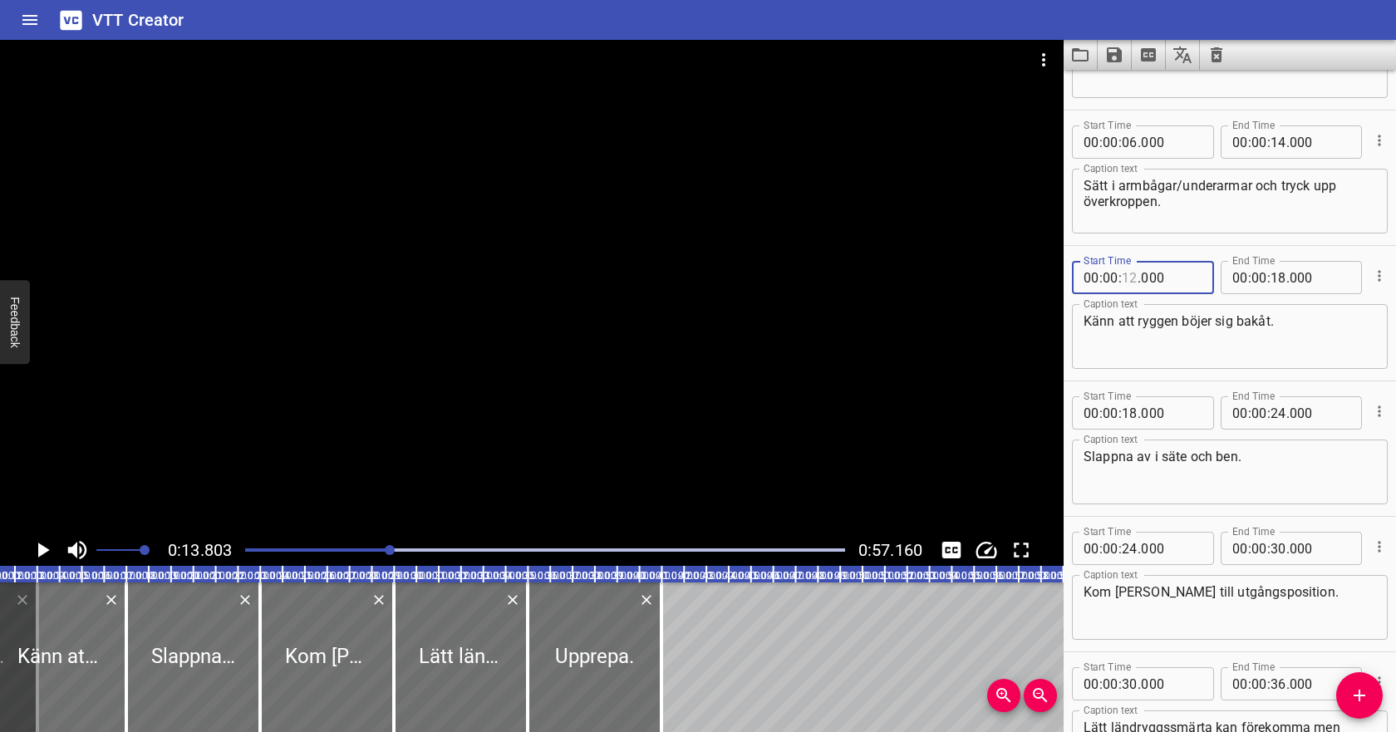
click at [1136, 276] on input "number" at bounding box center [1129, 277] width 16 height 33
click at [1173, 318] on textarea "Känn att ryggen böjer sig bakåt." at bounding box center [1229, 336] width 292 height 47
click at [42, 547] on icon "Play/Pause" at bounding box center [44, 549] width 12 height 15
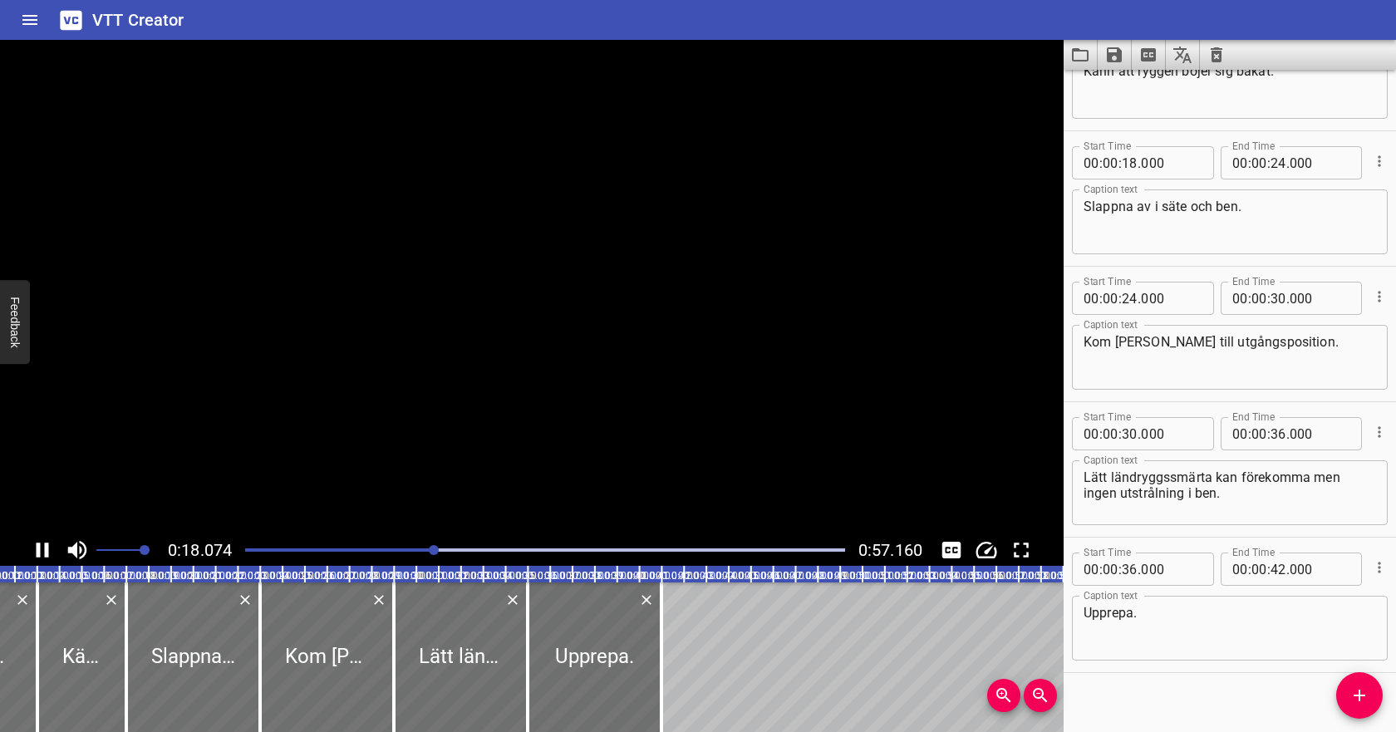
scroll to position [364, 0]
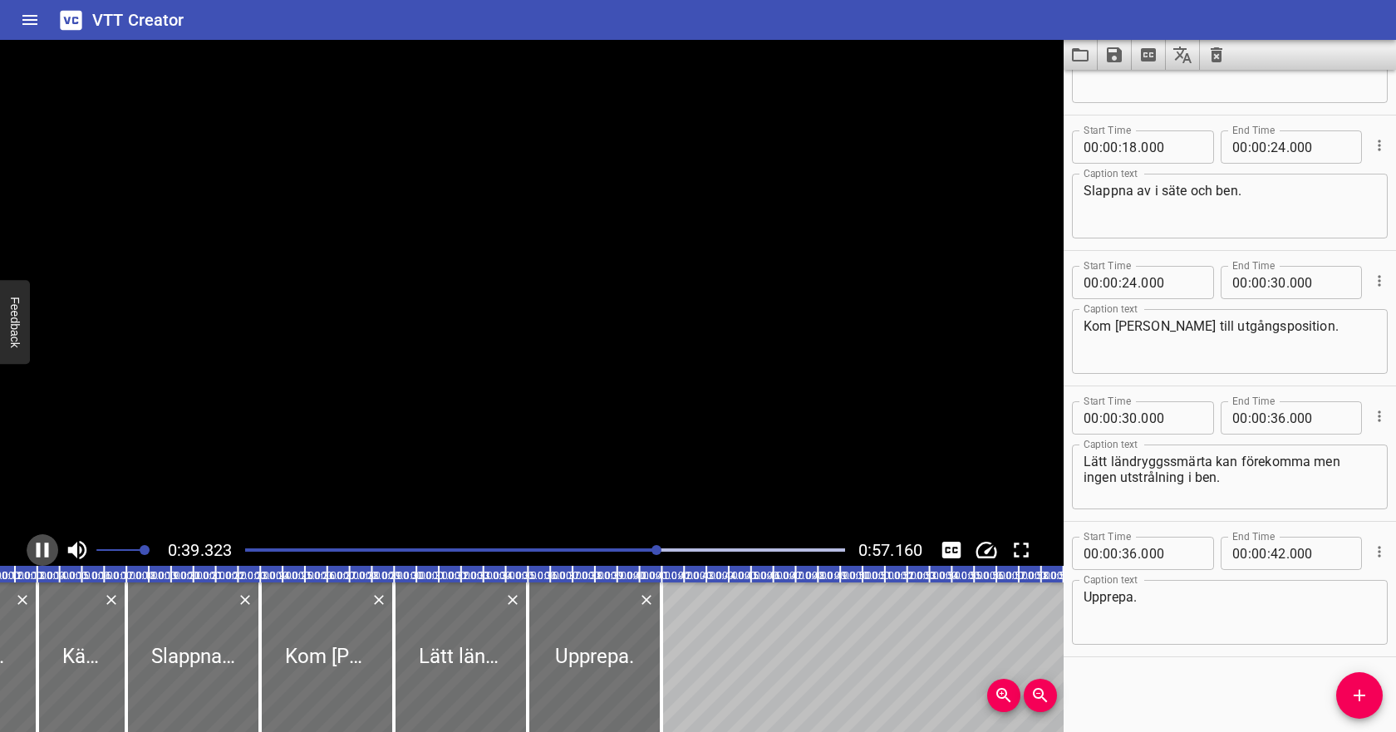
click at [42, 547] on icon "Play/Pause" at bounding box center [42, 549] width 25 height 25
click at [1268, 329] on textarea "Kom [PERSON_NAME] till utgångsposition." at bounding box center [1229, 341] width 292 height 47
click at [1377, 550] on icon "Cue Options" at bounding box center [1379, 551] width 17 height 17
click at [1352, 582] on li "Delete Cue" at bounding box center [1309, 582] width 145 height 30
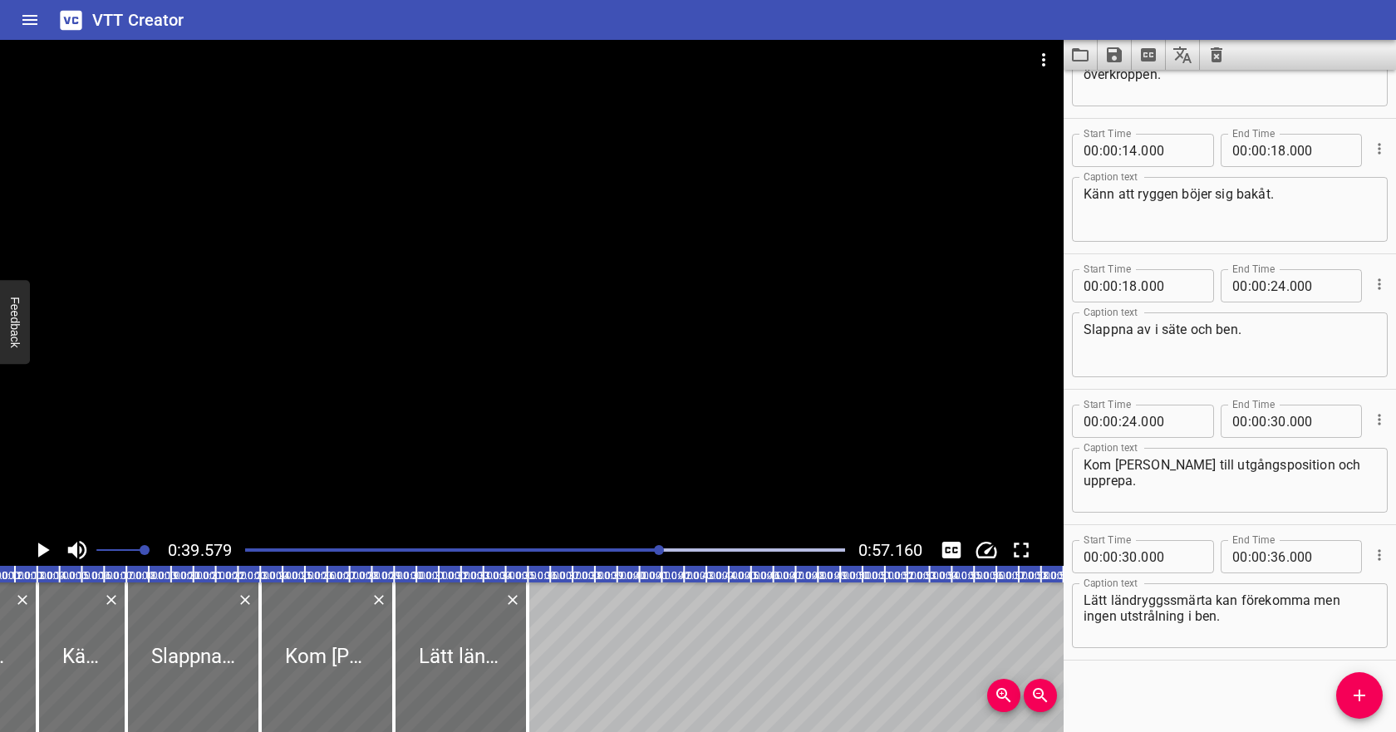
scroll to position [228, 0]
click at [430, 545] on div at bounding box center [545, 549] width 620 height 23
click at [38, 546] on icon "Play/Pause" at bounding box center [42, 549] width 25 height 25
click at [47, 549] on icon "Play/Pause" at bounding box center [43, 549] width 12 height 15
click at [1130, 552] on input "number" at bounding box center [1129, 553] width 16 height 33
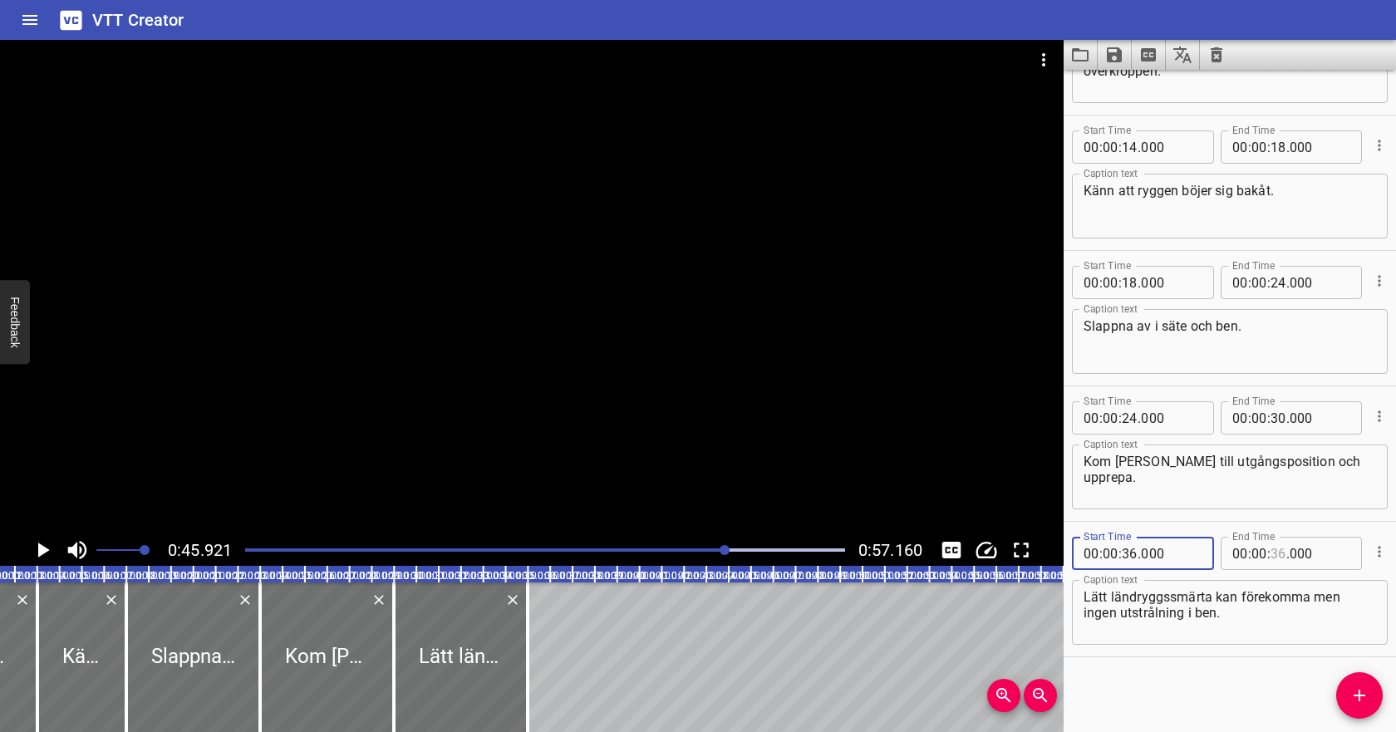
click at [1275, 555] on input "number" at bounding box center [1278, 553] width 16 height 33
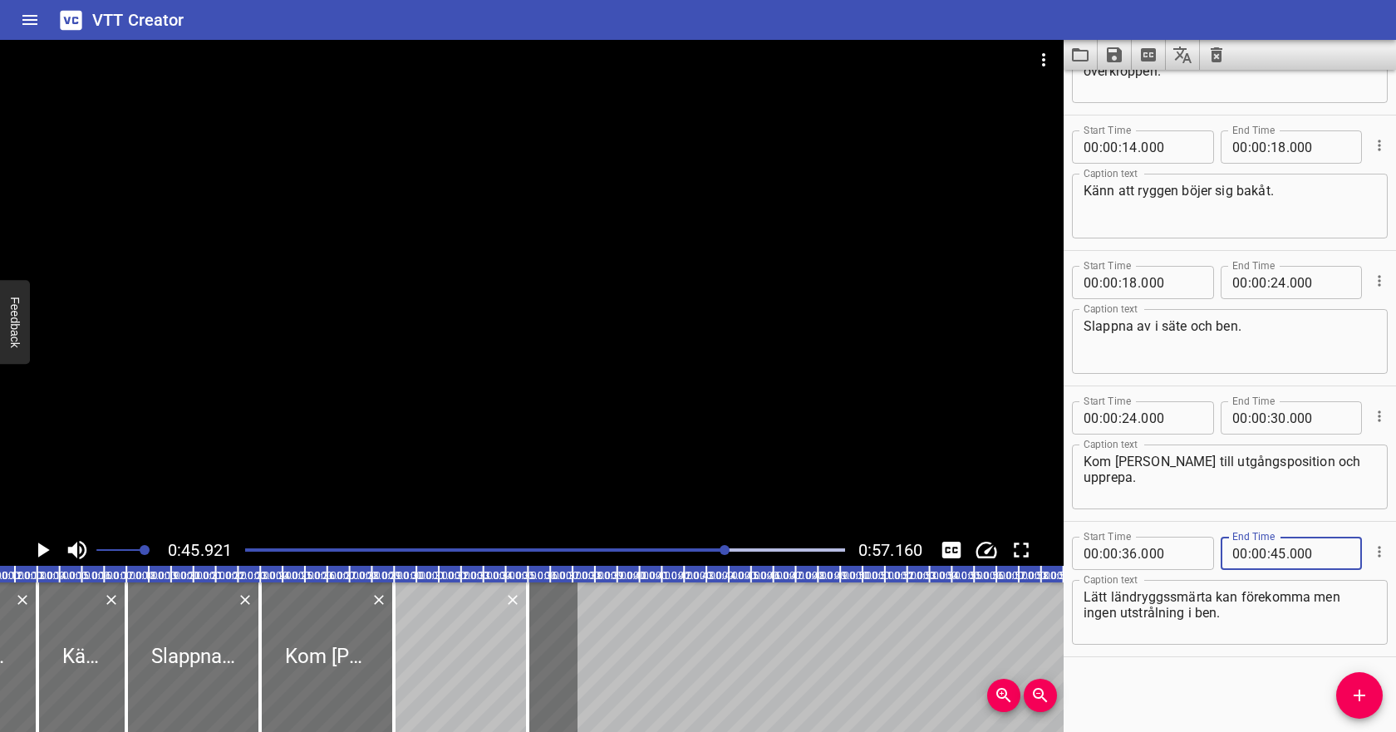
click at [1238, 613] on textarea "Lätt ländryggssmärta kan förekomma men ingen utstrålning i ben." at bounding box center [1229, 612] width 292 height 47
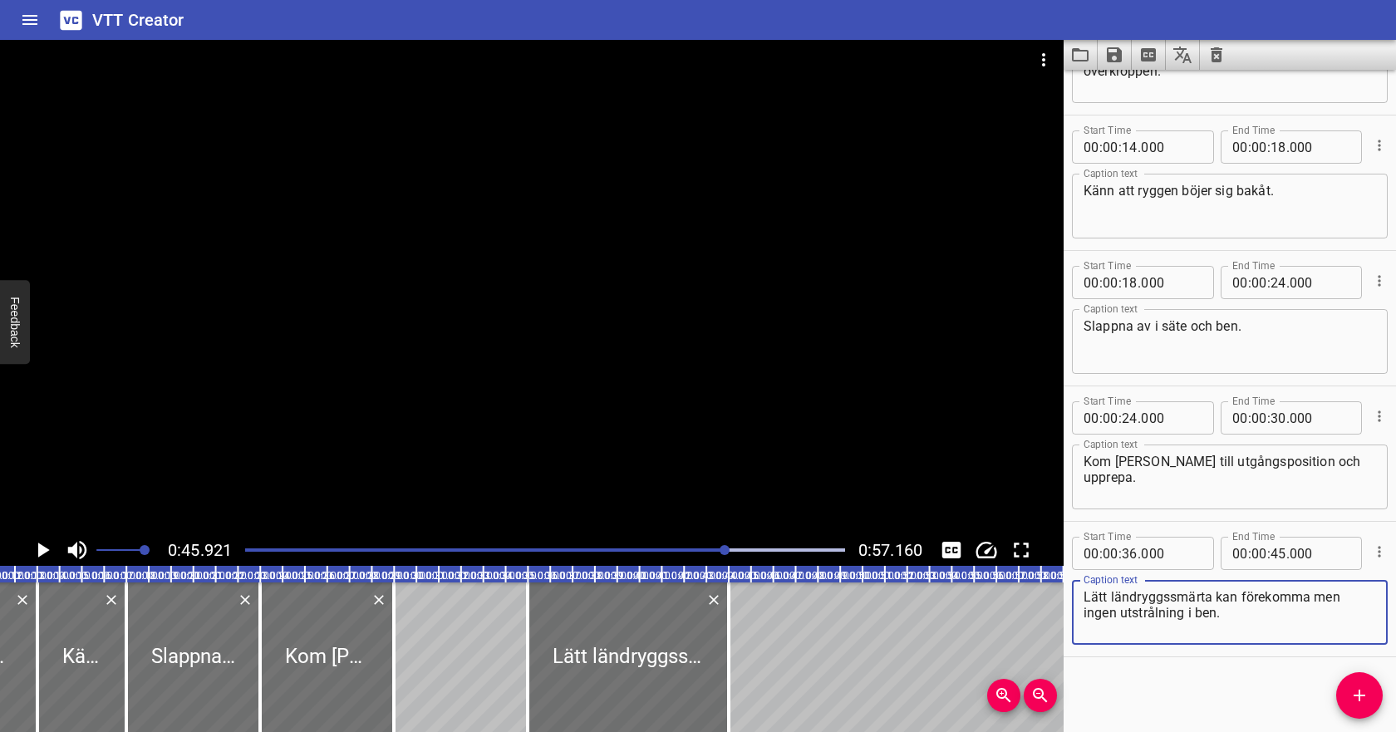
click at [610, 552] on div at bounding box center [545, 549] width 620 height 23
click at [558, 551] on div "Play progress" at bounding box center [311, 549] width 600 height 3
click at [46, 549] on icon "Play/Pause" at bounding box center [44, 549] width 12 height 15
click at [47, 550] on icon "Play/Pause" at bounding box center [43, 549] width 12 height 15
click at [52, 550] on icon "Play/Pause" at bounding box center [42, 549] width 25 height 25
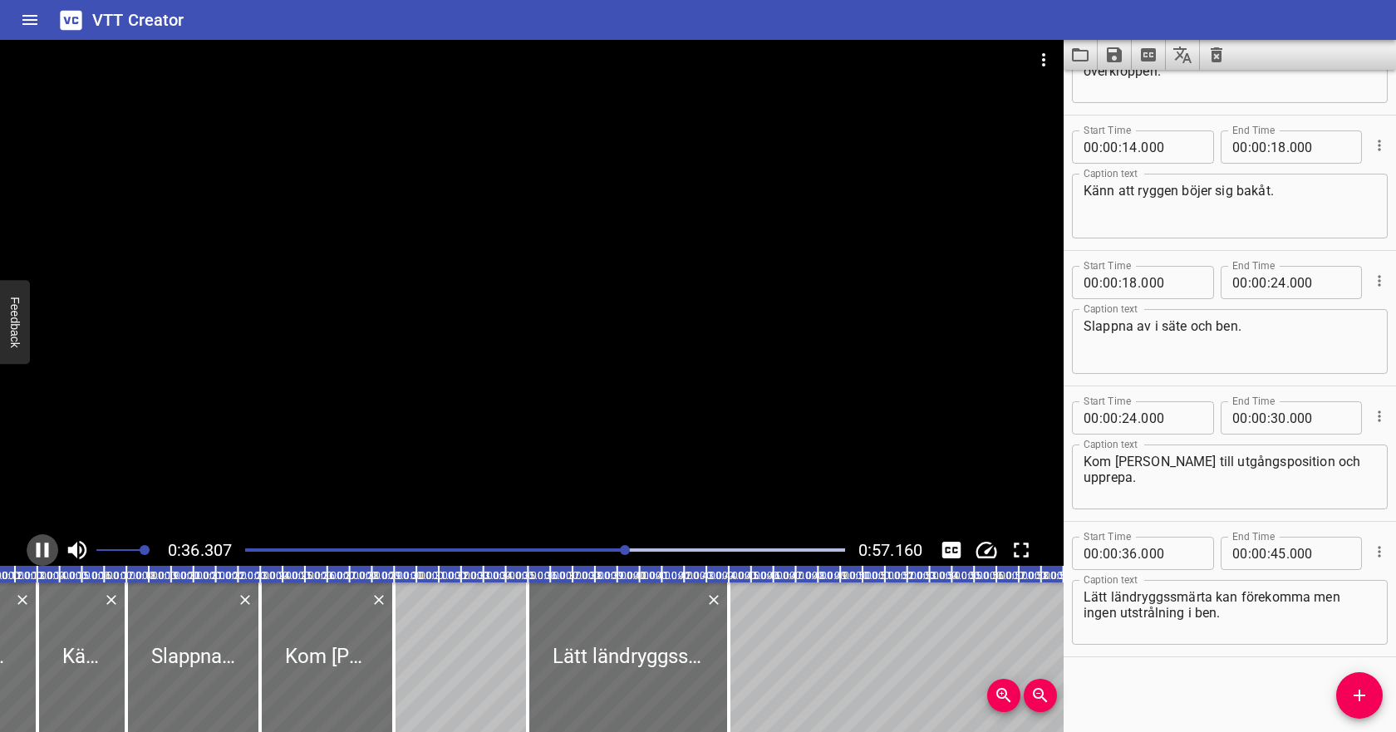
click at [51, 550] on icon "Play/Pause" at bounding box center [42, 549] width 25 height 25
click at [1280, 415] on input "number" at bounding box center [1278, 417] width 16 height 33
click at [1229, 478] on textarea "Kom [PERSON_NAME] till utgångsposition och upprepa." at bounding box center [1229, 477] width 292 height 47
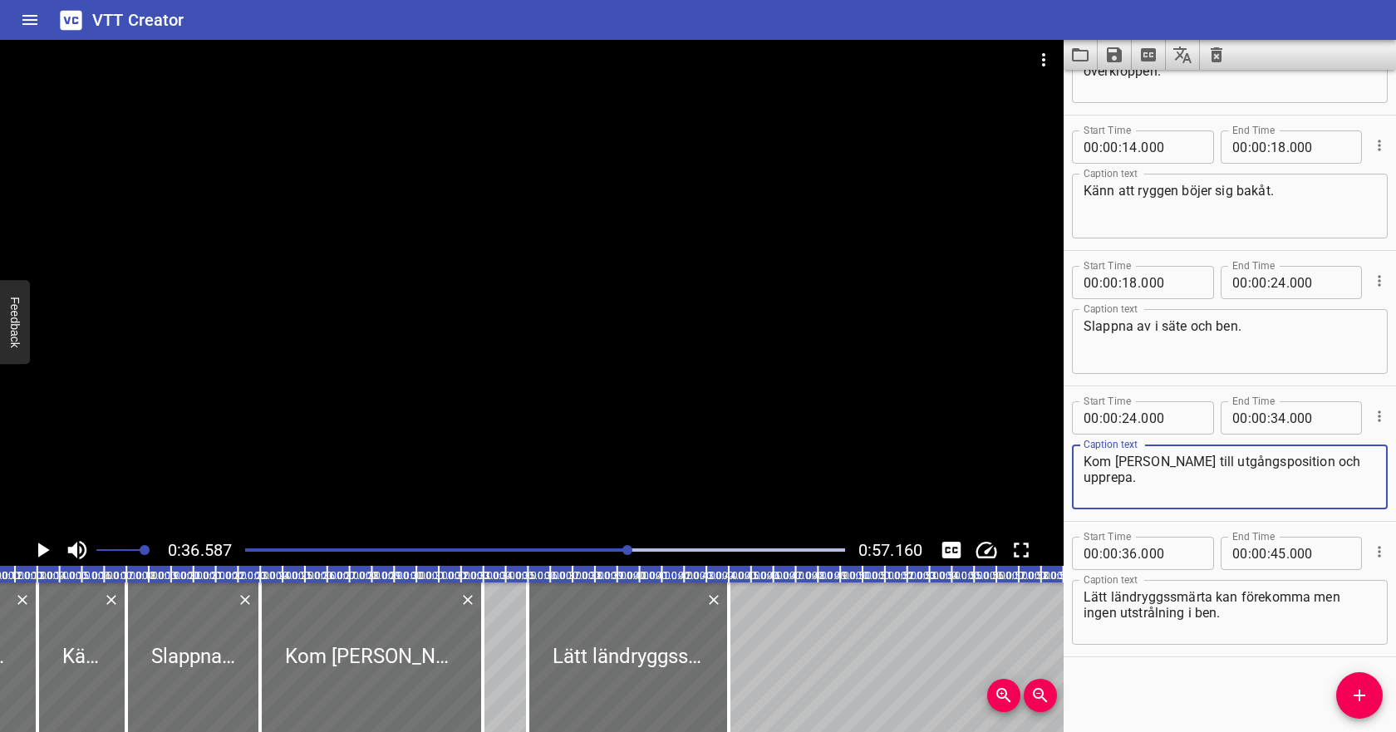
click at [586, 547] on div at bounding box center [545, 549] width 620 height 23
click at [53, 552] on icon "Play/Pause" at bounding box center [42, 549] width 25 height 25
click at [1273, 420] on input "number" at bounding box center [1278, 417] width 16 height 33
click at [1239, 478] on textarea "Kom [PERSON_NAME] till utgångsposition och upprepa." at bounding box center [1229, 477] width 292 height 47
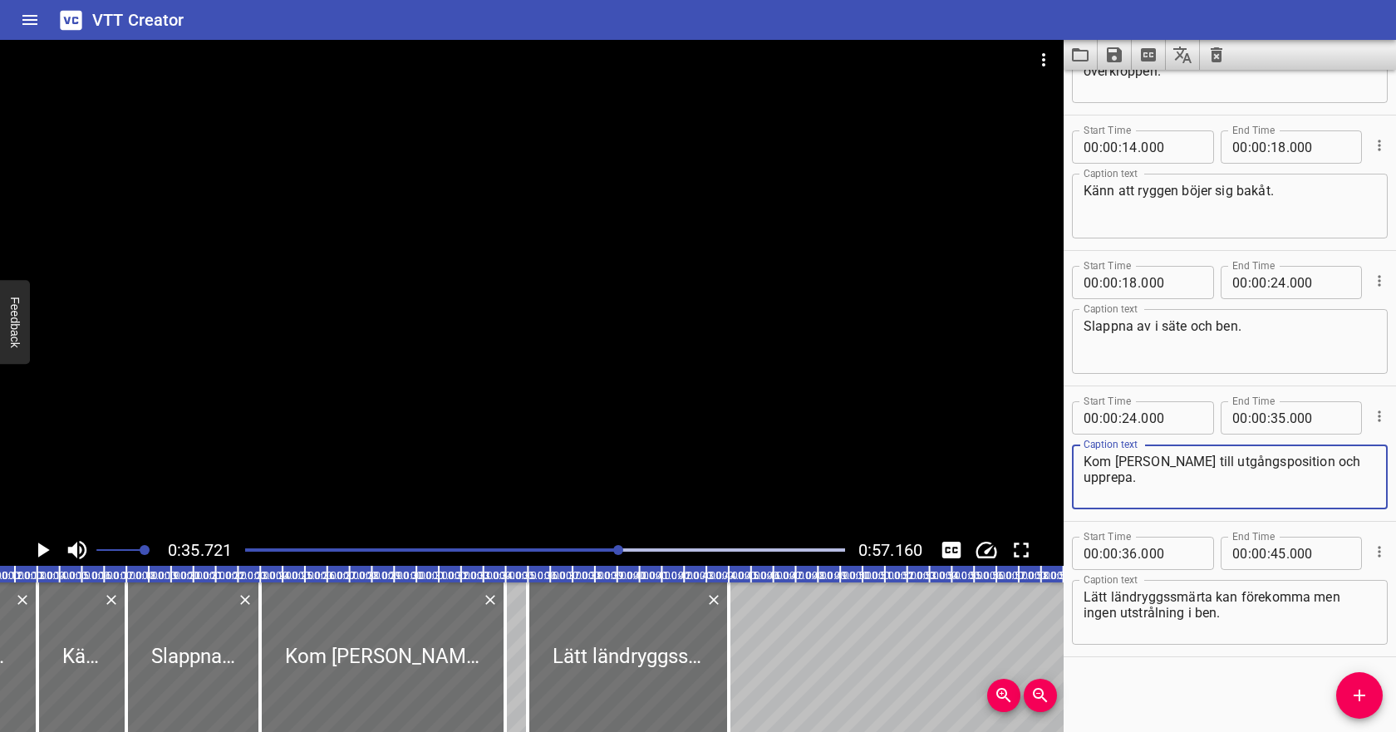
click at [597, 547] on div at bounding box center [545, 549] width 620 height 23
click at [42, 557] on icon "Play/Pause" at bounding box center [42, 549] width 25 height 25
click at [43, 557] on icon "Play/Pause" at bounding box center [42, 549] width 25 height 25
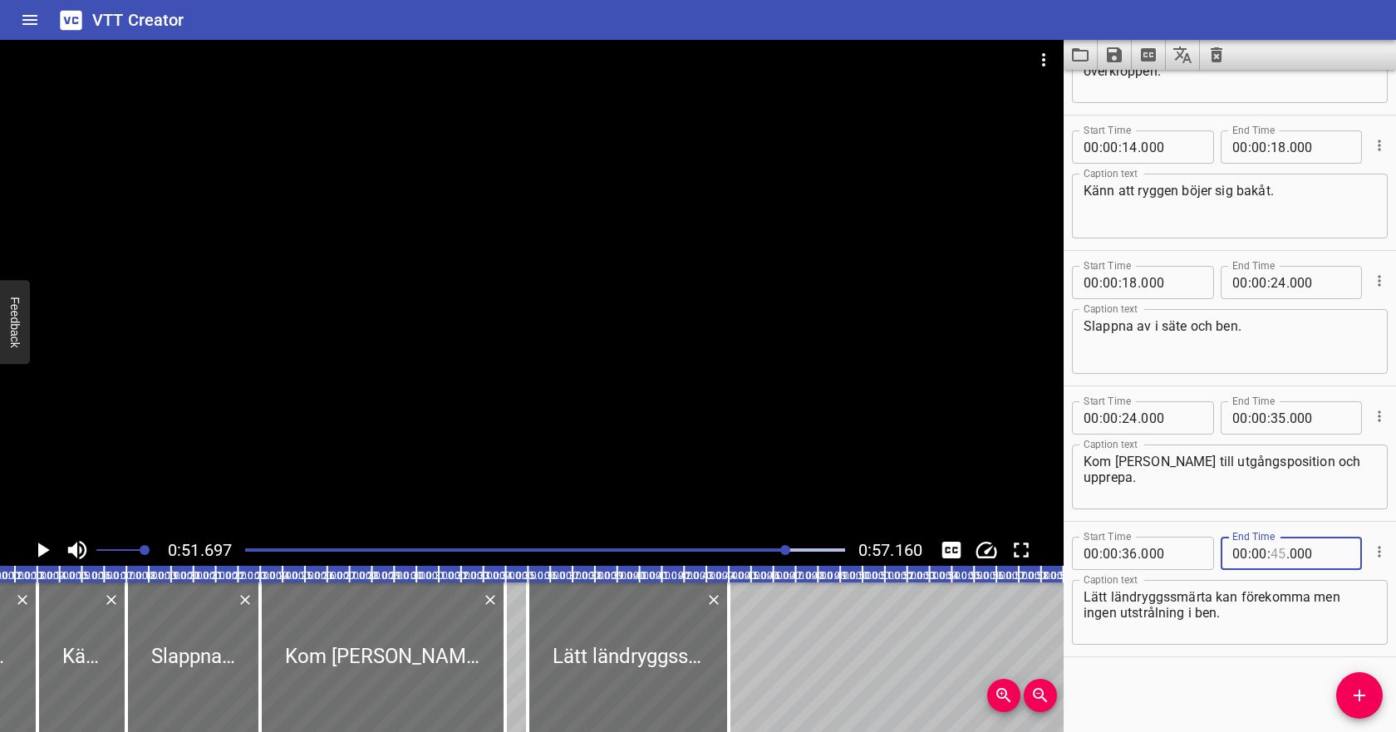
click at [1273, 557] on input "number" at bounding box center [1278, 553] width 16 height 33
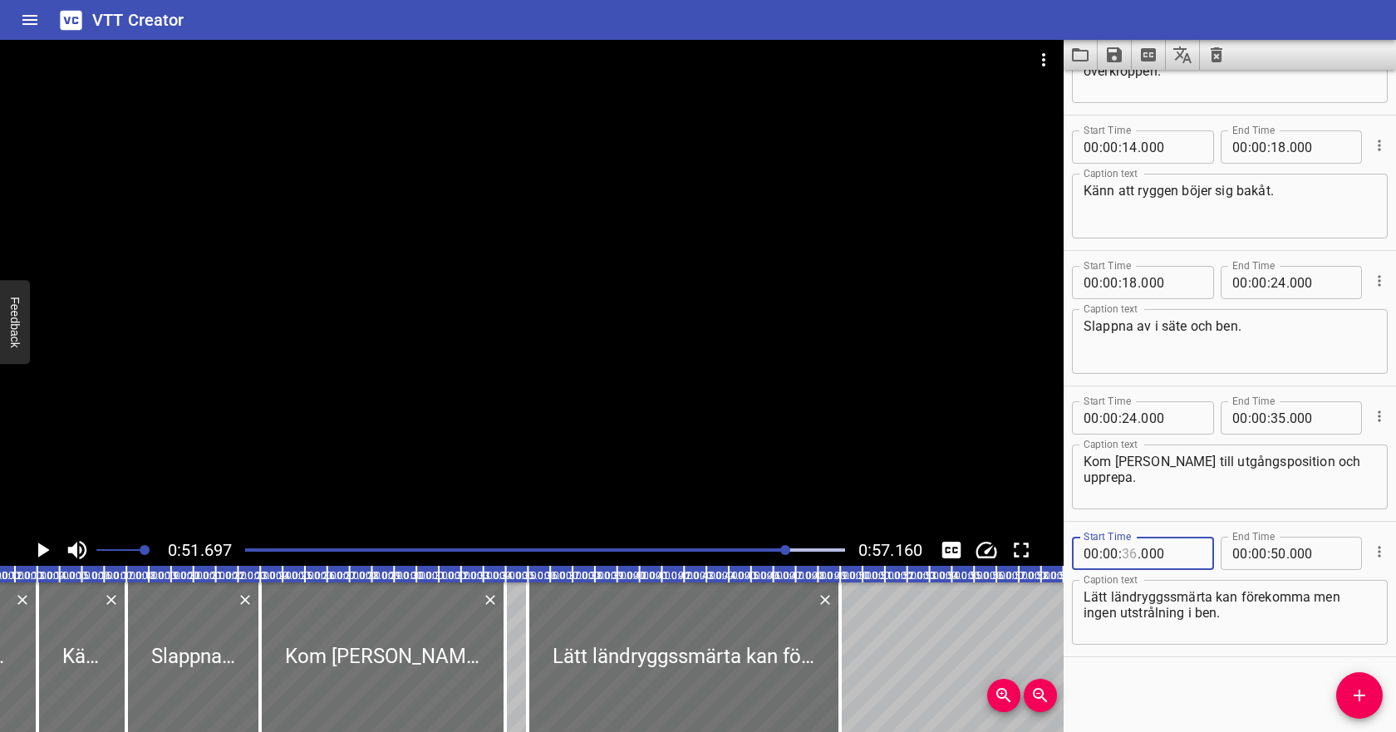
click at [1131, 557] on input "number" at bounding box center [1129, 553] width 16 height 33
click at [713, 559] on div at bounding box center [545, 549] width 620 height 23
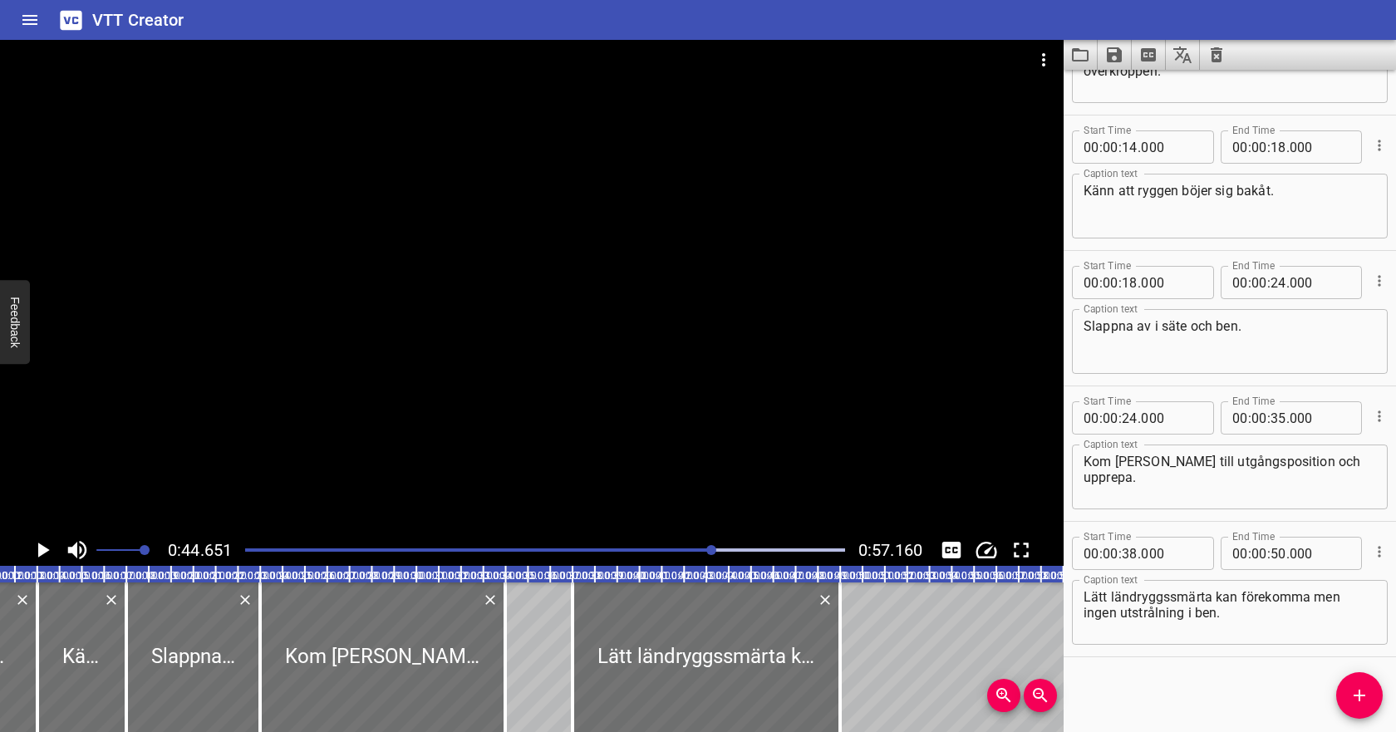
click at [674, 546] on div at bounding box center [545, 549] width 620 height 23
click at [655, 545] on div at bounding box center [545, 549] width 620 height 23
click at [648, 546] on div at bounding box center [545, 549] width 620 height 23
click at [633, 547] on div at bounding box center [545, 549] width 620 height 23
click at [606, 550] on div "Play progress" at bounding box center [334, 549] width 600 height 3
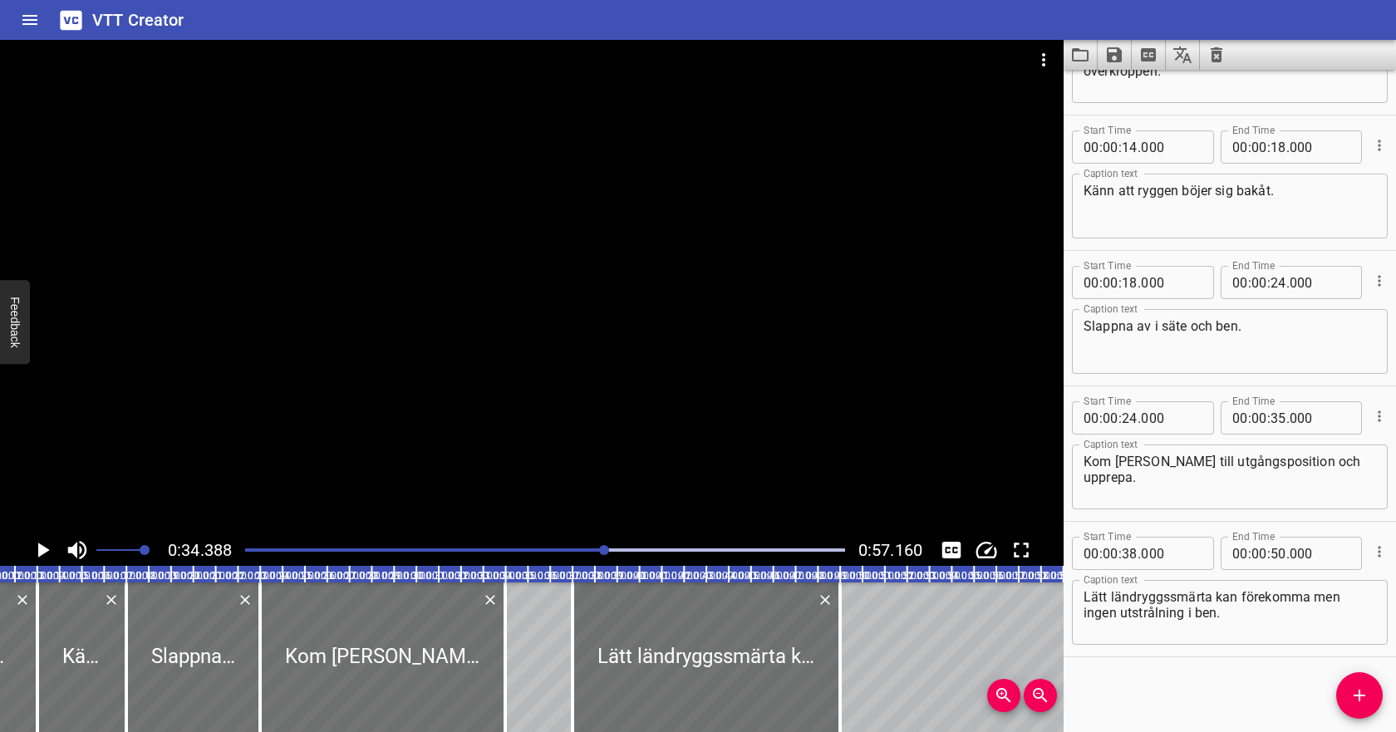
click at [42, 547] on icon "Play/Pause" at bounding box center [44, 549] width 12 height 15
click at [45, 552] on icon "Play/Pause" at bounding box center [43, 549] width 12 height 15
click at [1280, 416] on input "number" at bounding box center [1278, 417] width 16 height 33
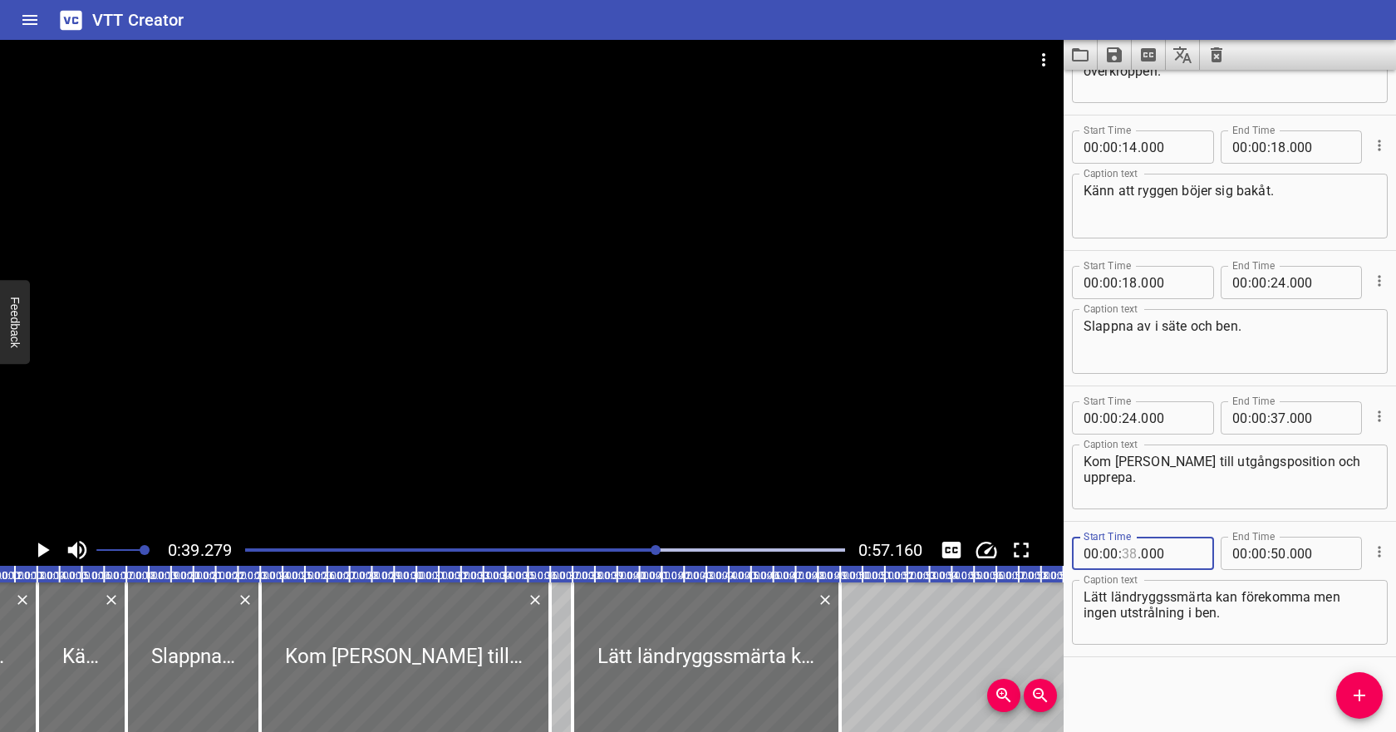
click at [1131, 557] on input "number" at bounding box center [1129, 553] width 16 height 33
click at [1165, 605] on textarea "Lätt ländryggssmärta kan förekomma men ingen utstrålning i ben." at bounding box center [1229, 612] width 292 height 47
click at [39, 551] on icon "Play/Pause" at bounding box center [44, 549] width 12 height 15
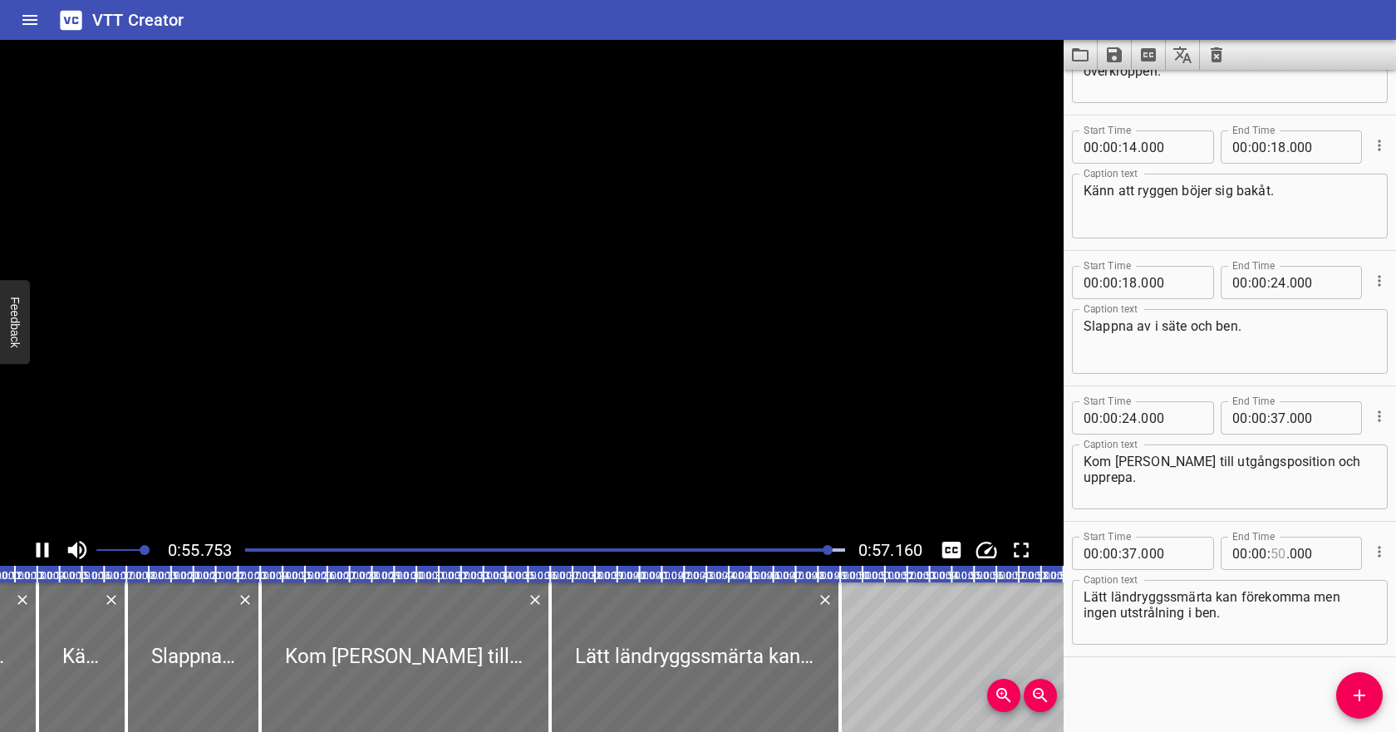
click at [1276, 555] on input "number" at bounding box center [1278, 553] width 16 height 33
click at [1286, 617] on textarea "Lätt ländryggssmärta kan förekomma men ingen utstrålning i ben." at bounding box center [1229, 612] width 292 height 47
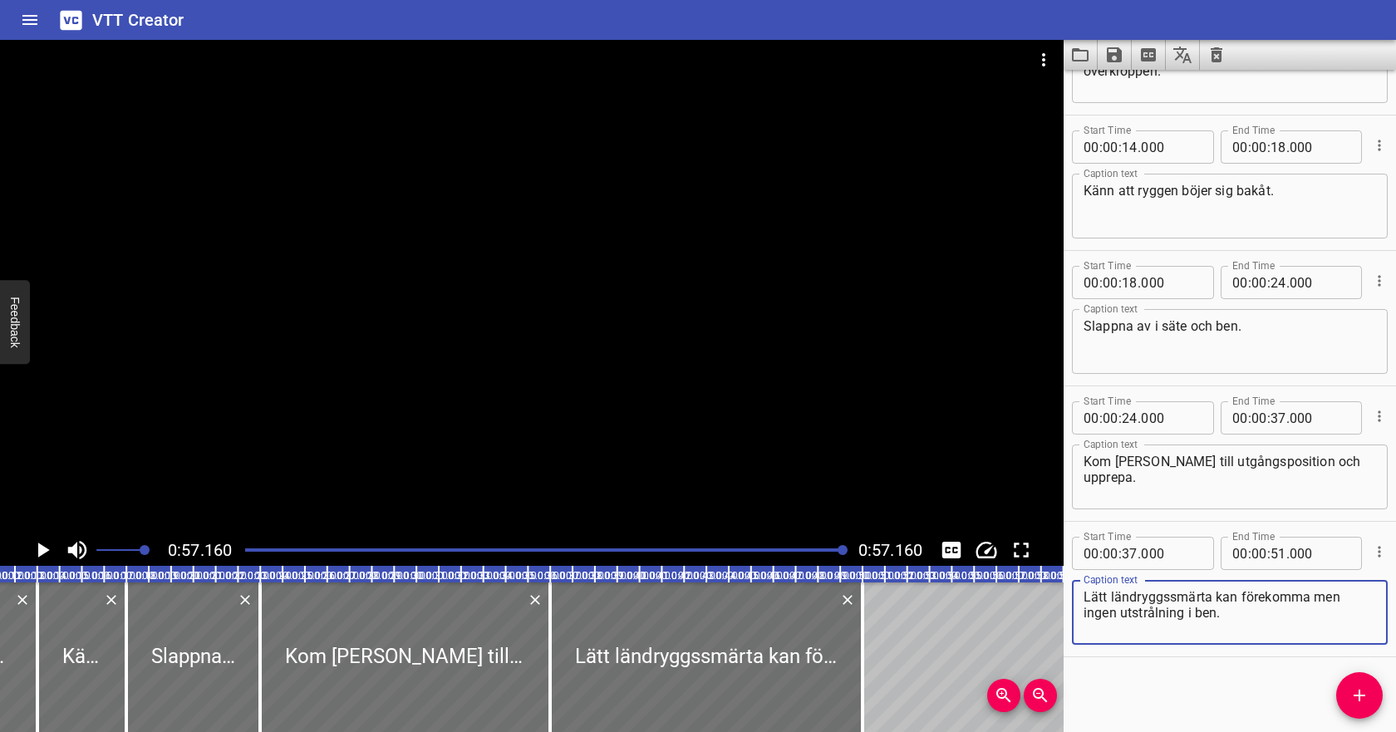
click at [1114, 58] on icon "Save captions to file" at bounding box center [1114, 55] width 20 height 20
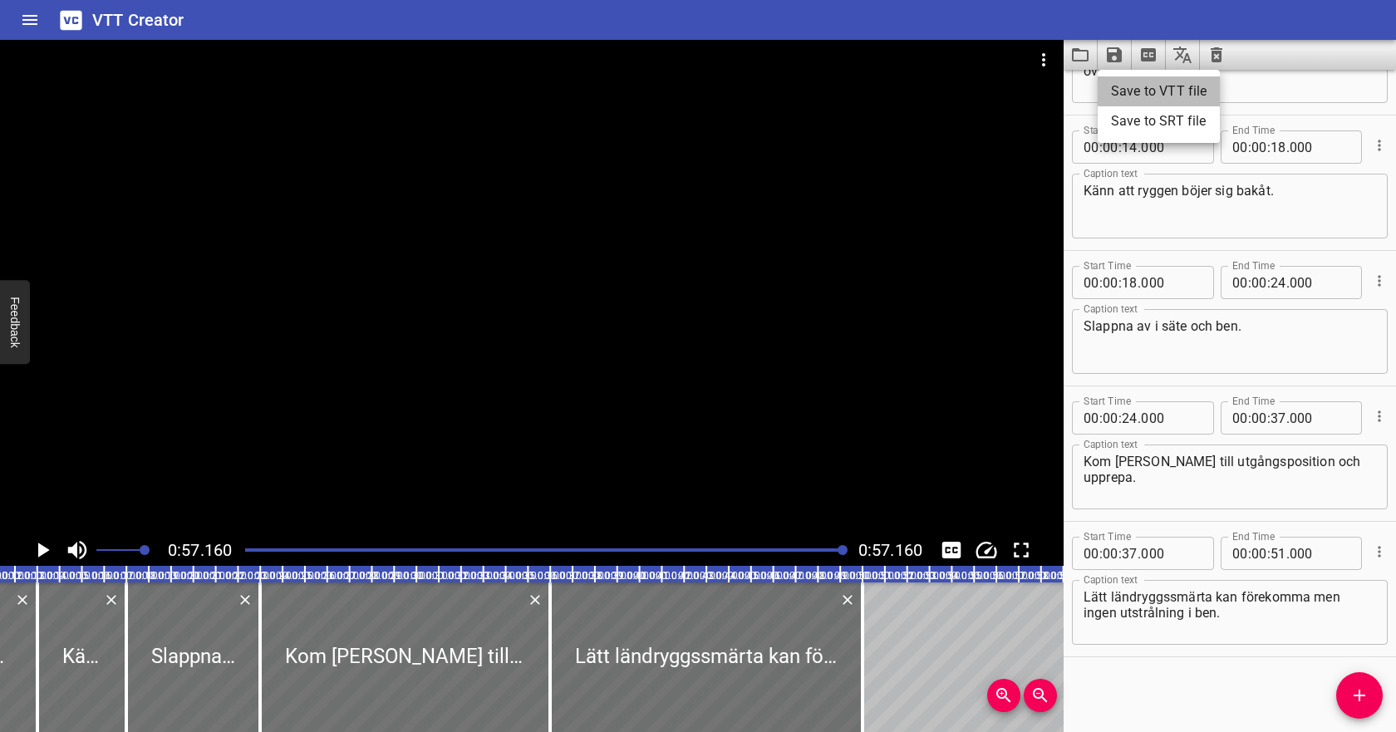
click at [1128, 96] on li "Save to VTT file" at bounding box center [1158, 91] width 122 height 30
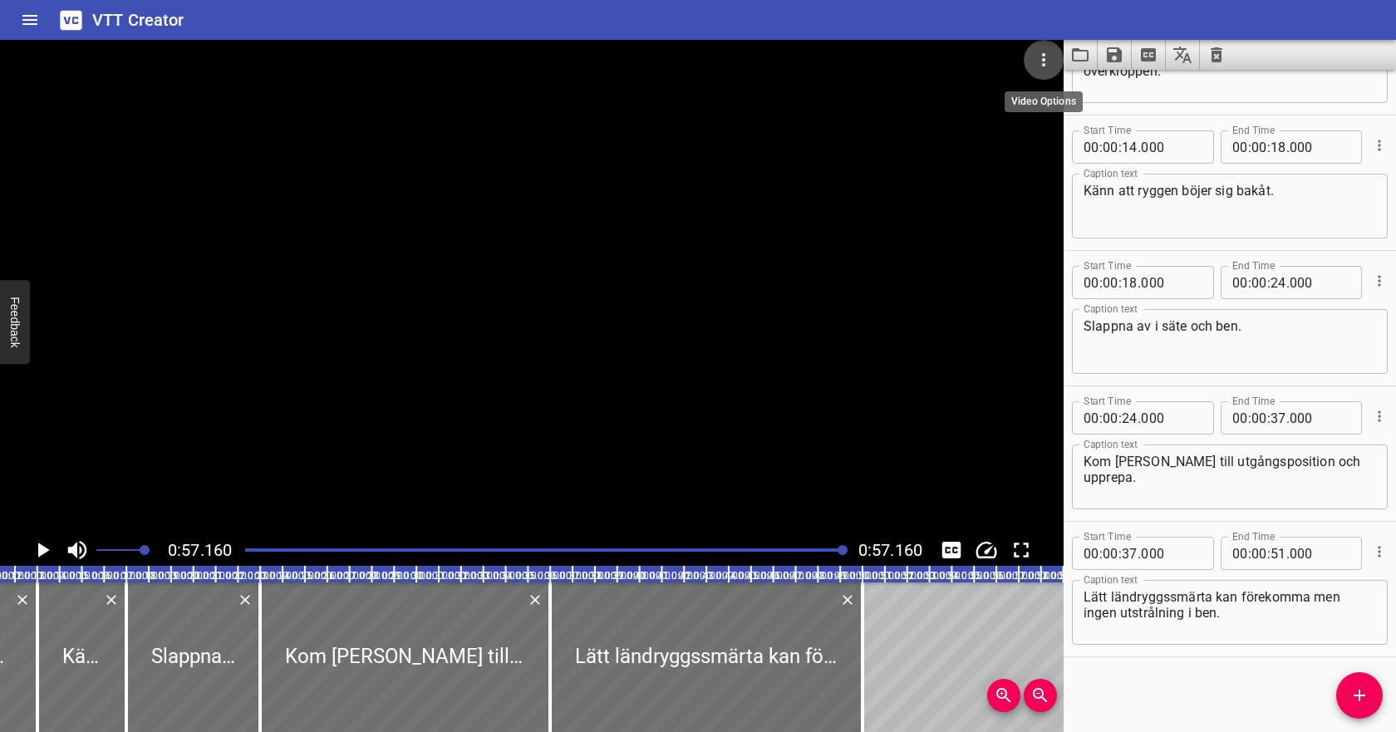
click at [1047, 59] on icon "Video Options" at bounding box center [1043, 60] width 20 height 20
click at [1057, 67] on li "Select New Video File..." at bounding box center [1105, 62] width 165 height 30
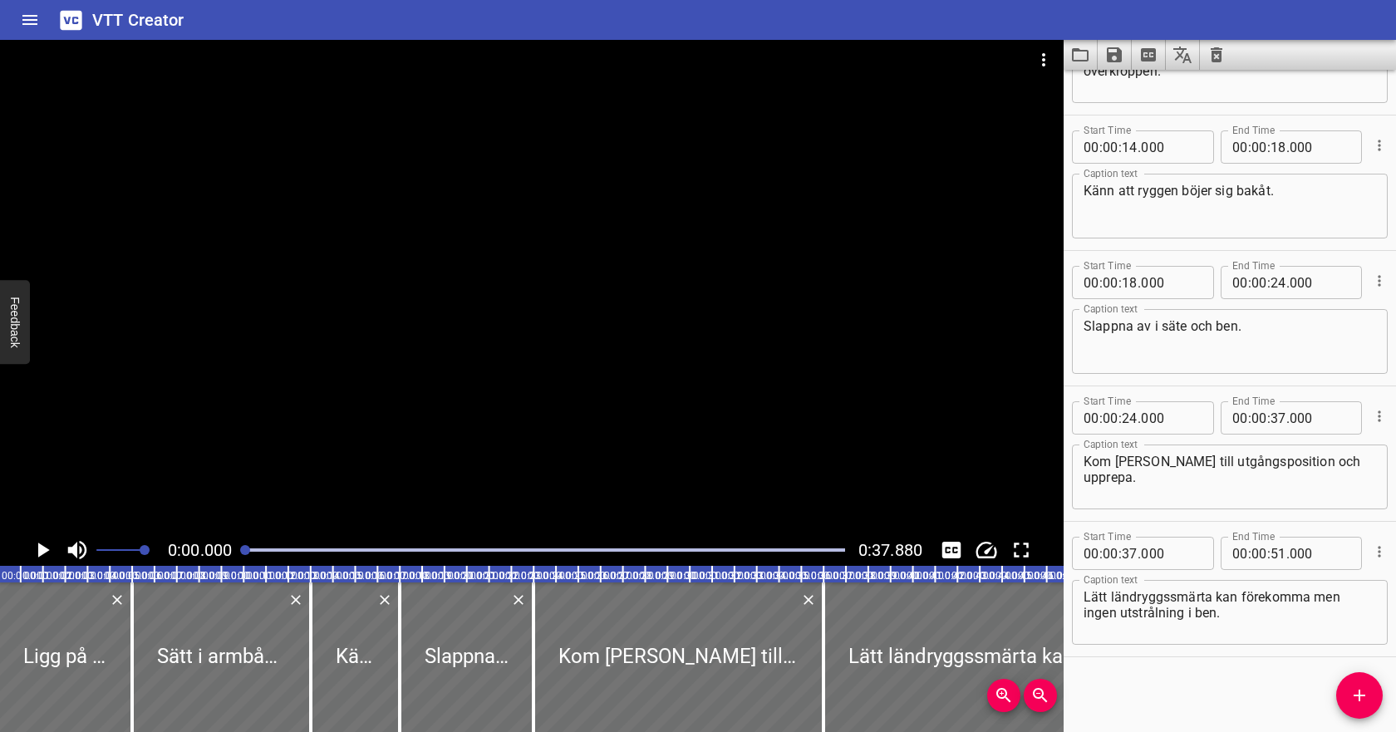
scroll to position [0, 0]
click at [1218, 58] on icon "Clear captions" at bounding box center [1216, 55] width 20 height 20
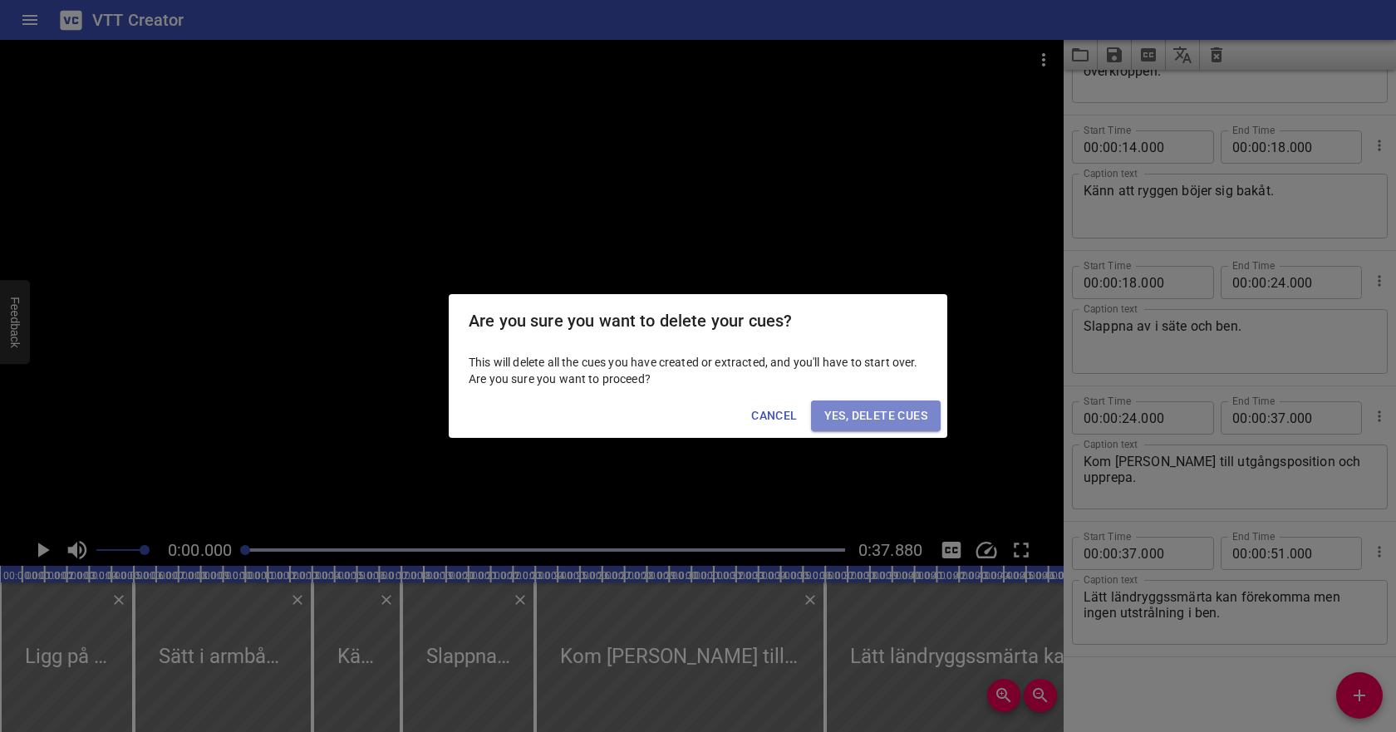
click at [892, 418] on span "Yes, Delete Cues" at bounding box center [875, 415] width 103 height 21
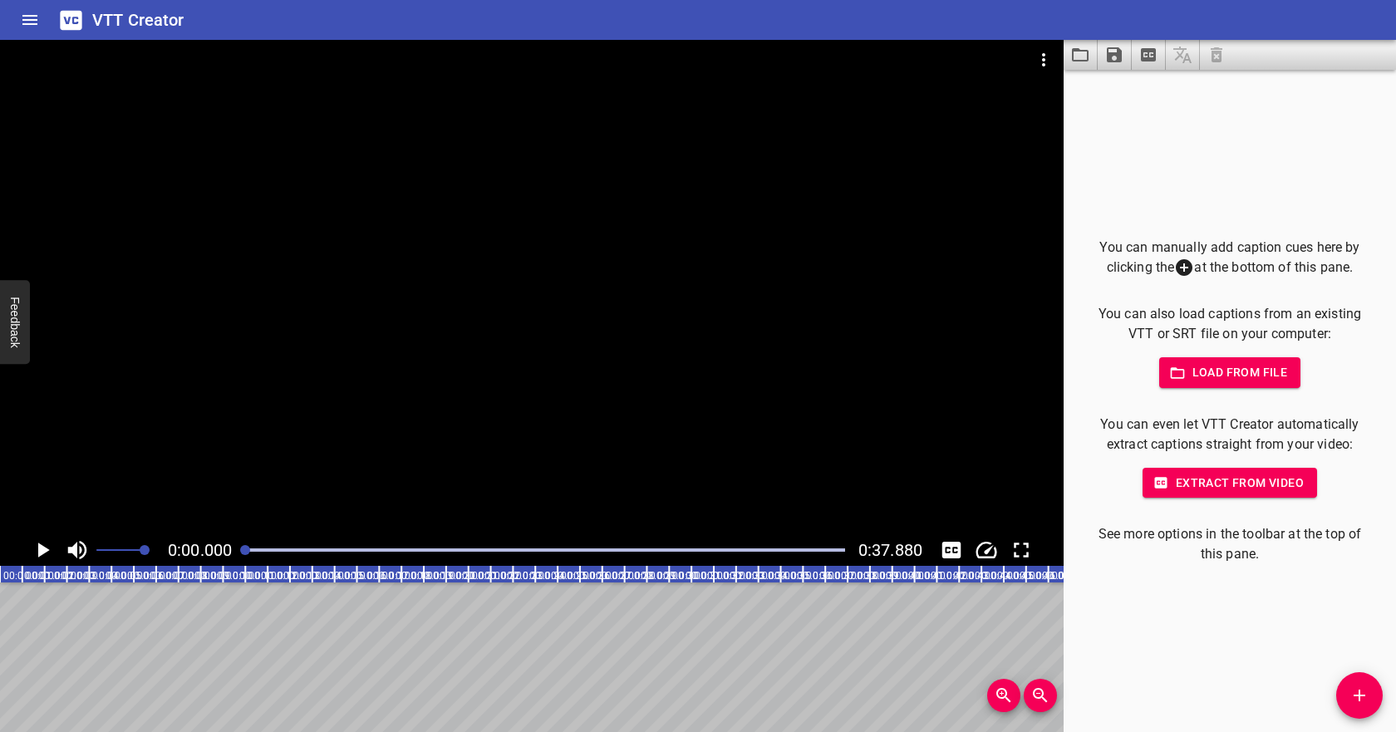
click at [1200, 371] on span "Load from file" at bounding box center [1229, 372] width 115 height 21
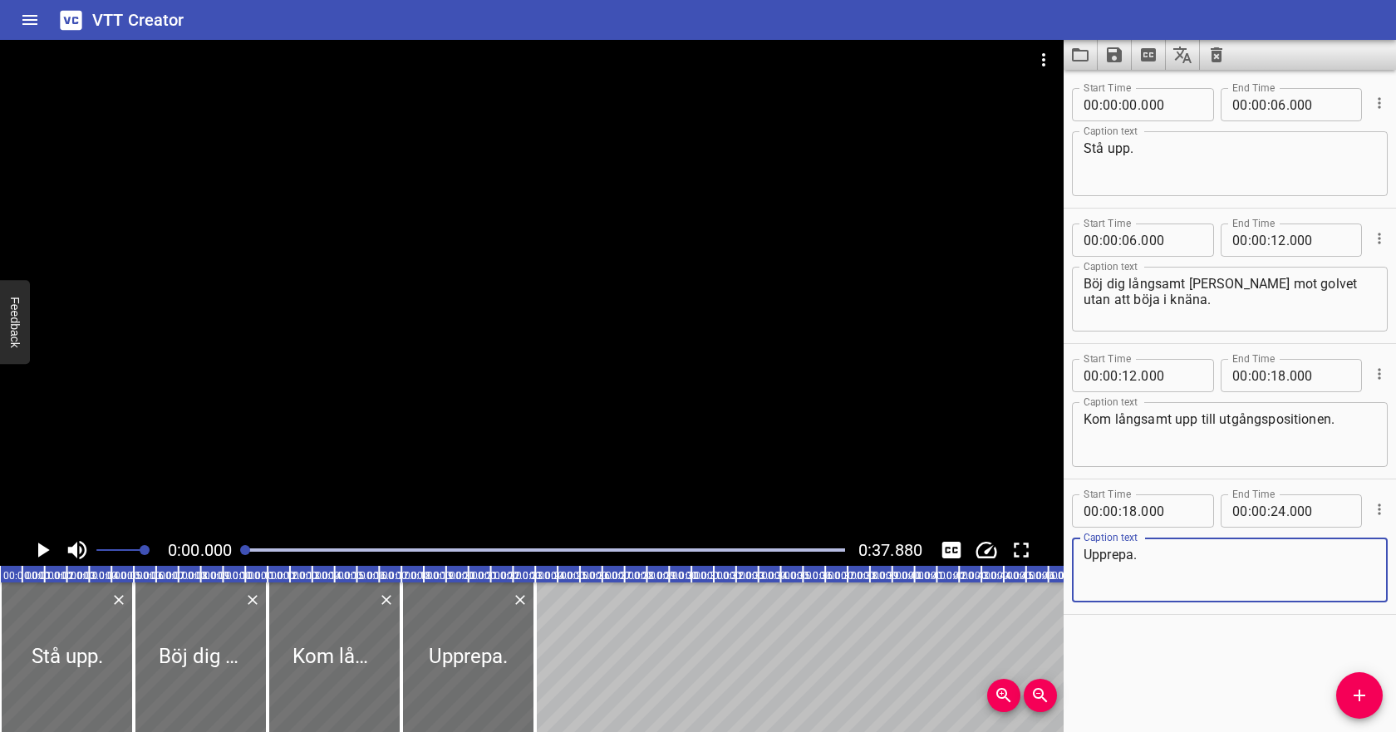
click at [41, 560] on icon "Play/Pause" at bounding box center [42, 549] width 25 height 25
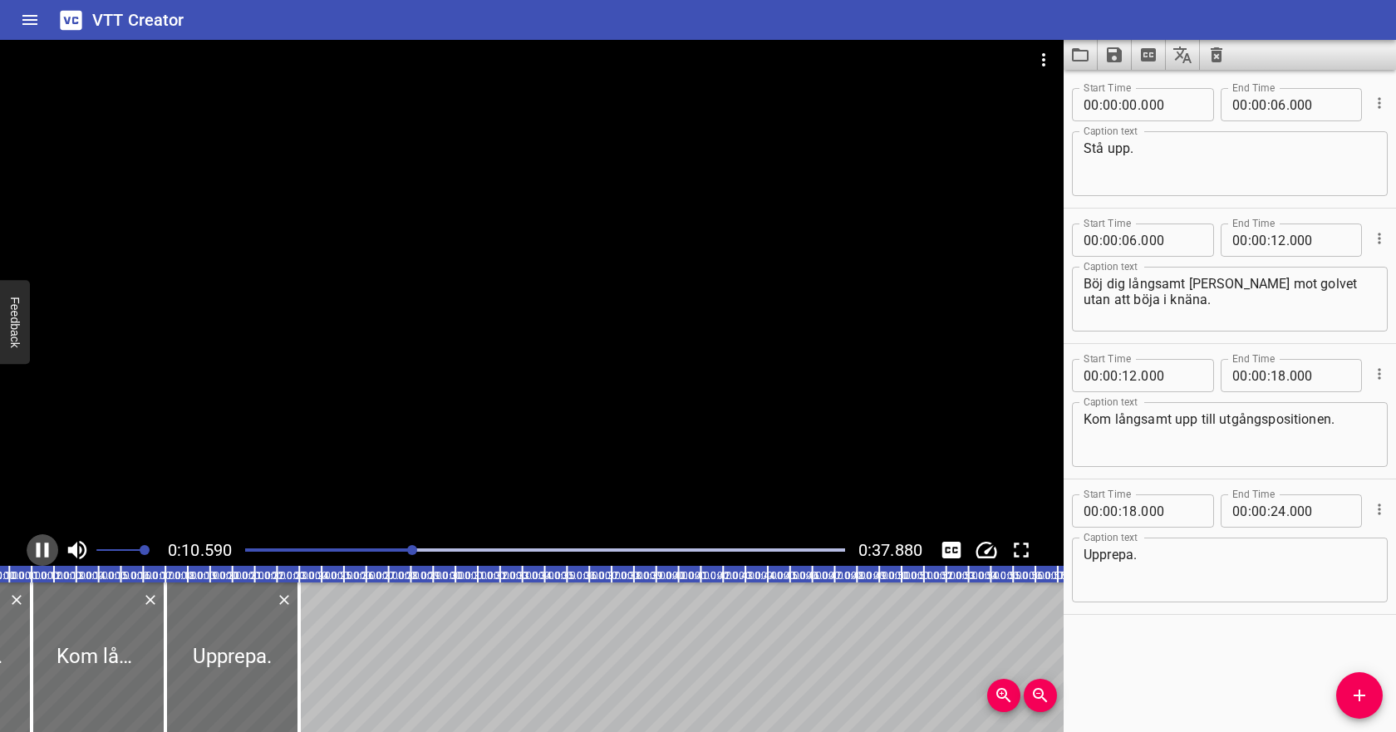
click at [42, 547] on icon "Play/Pause" at bounding box center [42, 549] width 25 height 25
click at [1126, 97] on input "number" at bounding box center [1129, 104] width 16 height 33
click at [1278, 103] on input "number" at bounding box center [1278, 104] width 16 height 33
click at [1132, 238] on input "number" at bounding box center [1129, 239] width 16 height 33
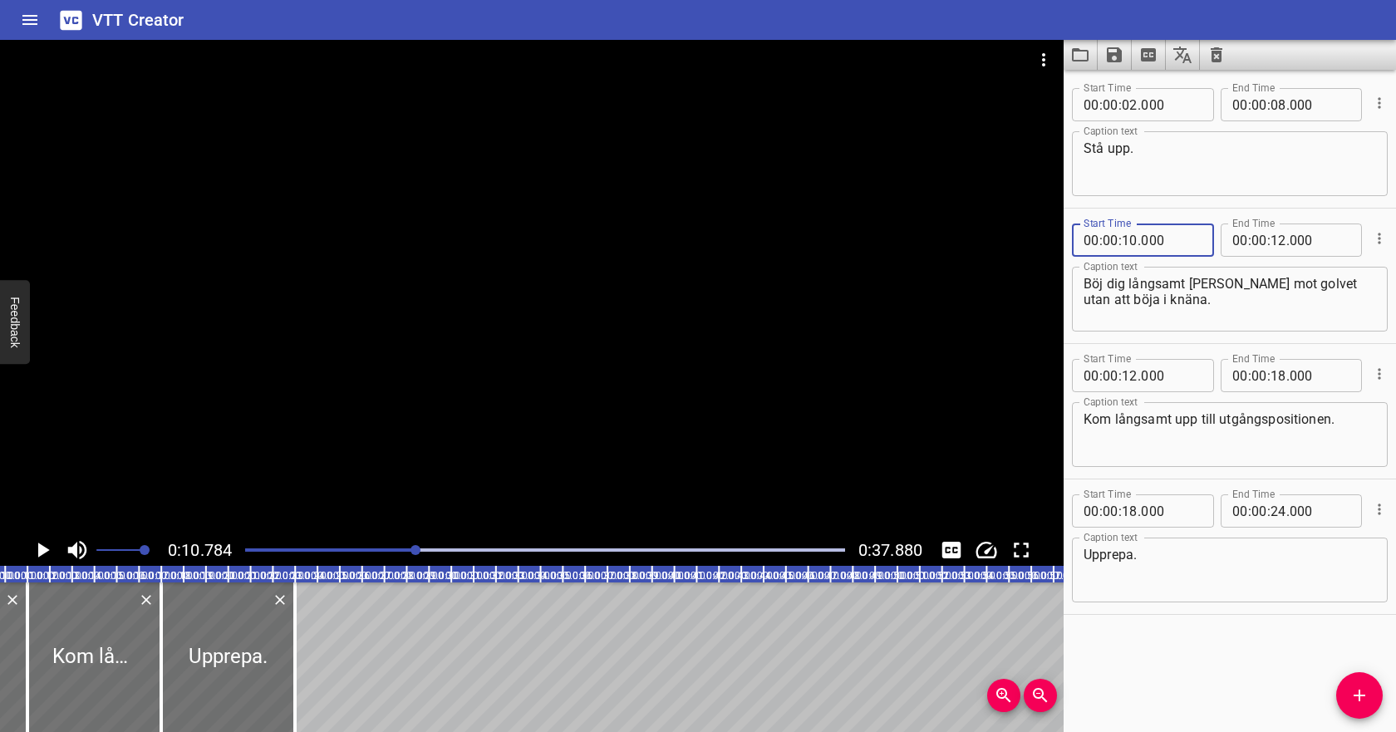
click at [39, 551] on icon "Play/Pause" at bounding box center [44, 549] width 12 height 15
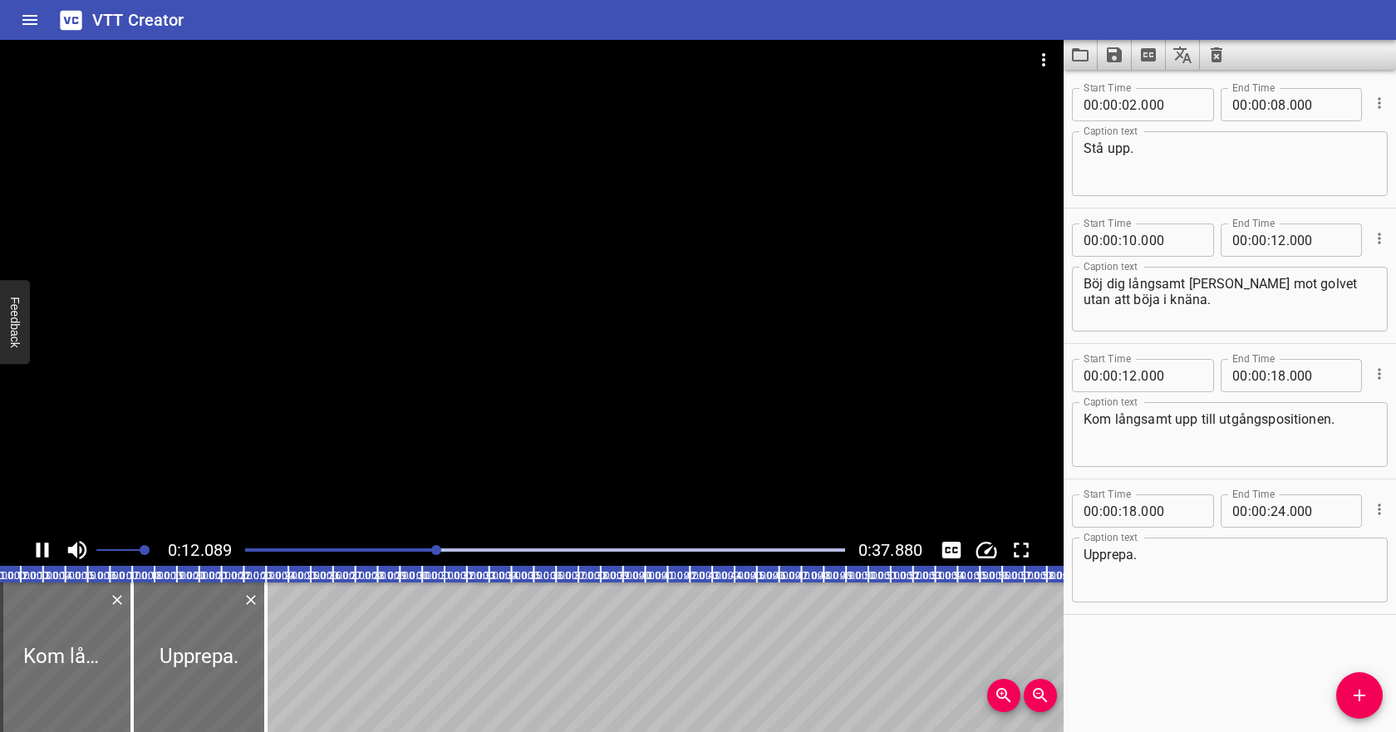
scroll to position [0, 275]
click at [42, 549] on icon "Play/Pause" at bounding box center [42, 549] width 25 height 25
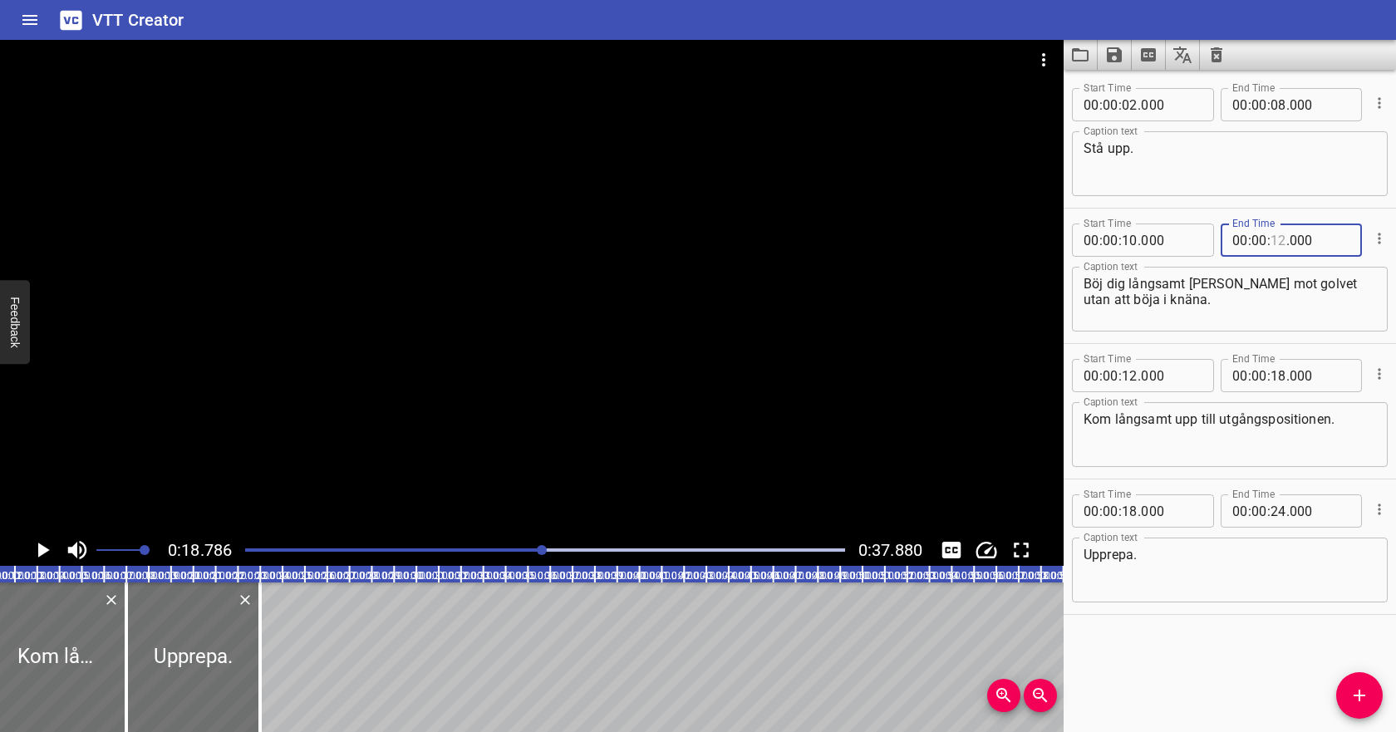
click at [1281, 238] on input "number" at bounding box center [1278, 239] width 16 height 33
click at [1134, 372] on input "number" at bounding box center [1129, 375] width 16 height 33
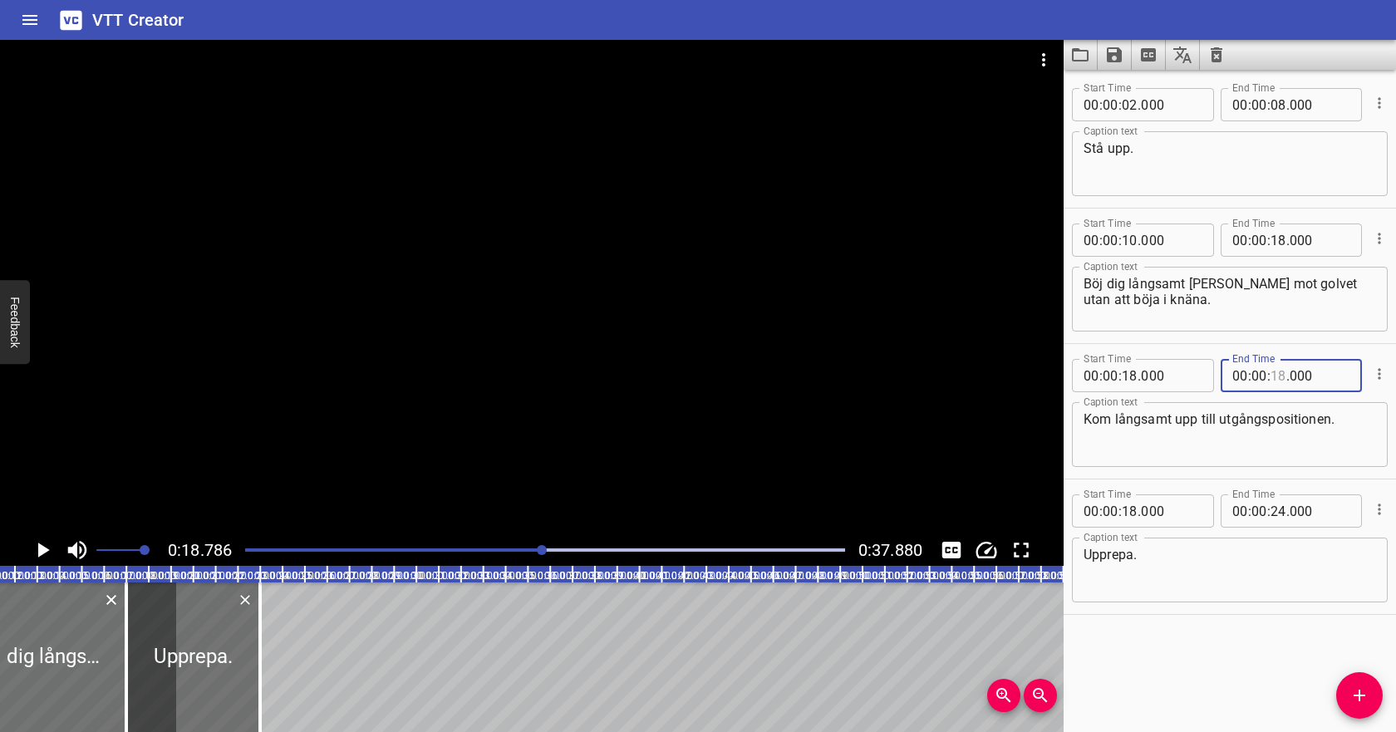
click at [1274, 378] on input "number" at bounding box center [1278, 375] width 16 height 33
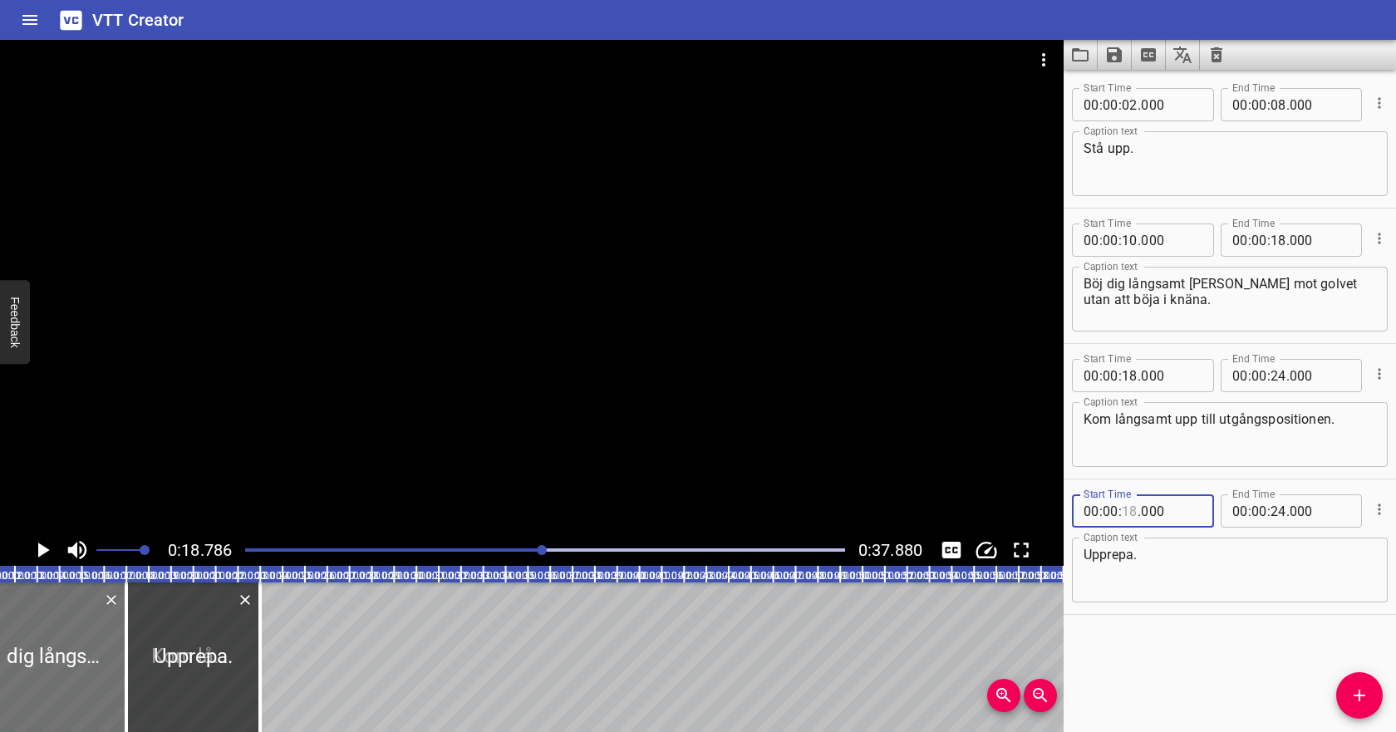
click at [1132, 517] on input "number" at bounding box center [1129, 510] width 16 height 33
click at [1278, 509] on input "number" at bounding box center [1278, 510] width 16 height 33
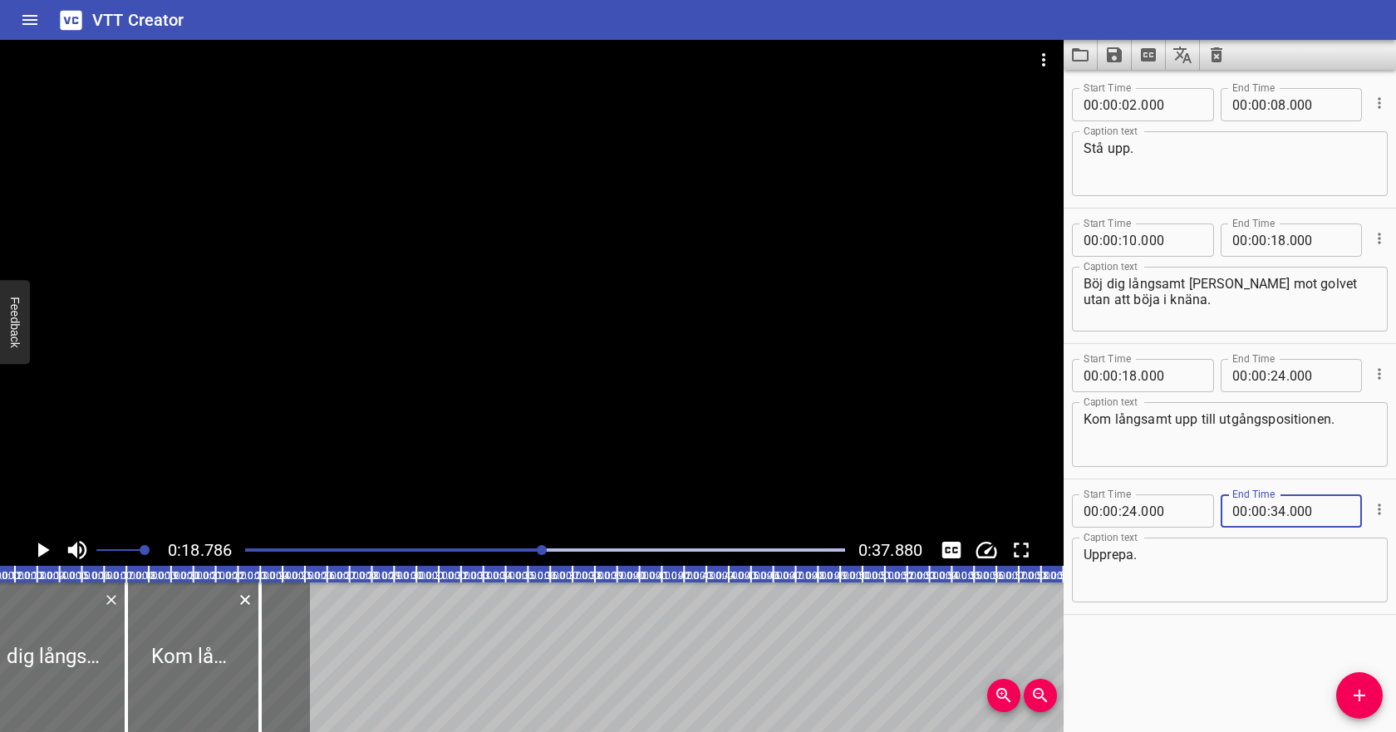
click at [1227, 598] on div "Upprepa. Caption text" at bounding box center [1230, 569] width 316 height 65
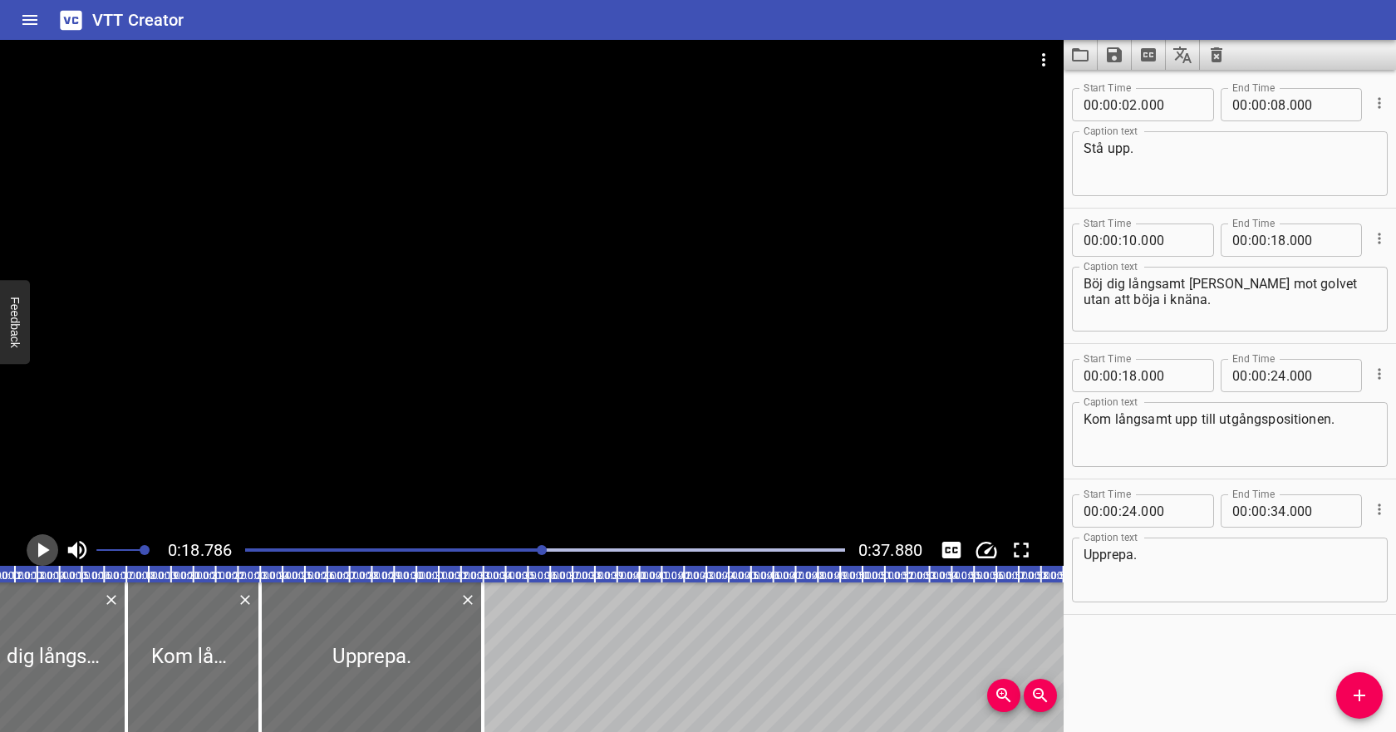
click at [47, 549] on icon "Play/Pause" at bounding box center [44, 549] width 12 height 15
click at [1116, 56] on icon "Save captions to file" at bounding box center [1114, 54] width 15 height 15
click at [1127, 92] on li "Save to VTT file" at bounding box center [1158, 91] width 122 height 30
click at [1048, 60] on icon "Video Options" at bounding box center [1043, 60] width 20 height 20
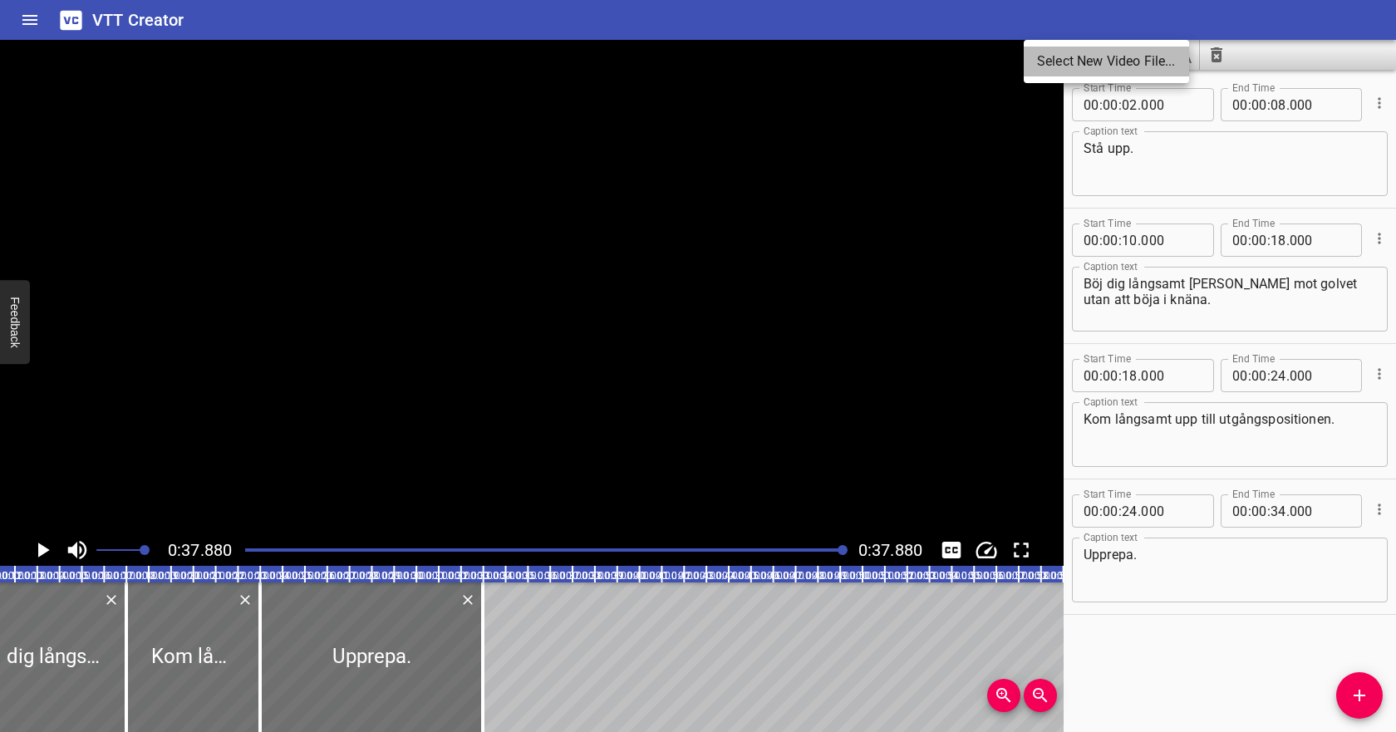
click at [1048, 70] on li "Select New Video File..." at bounding box center [1105, 62] width 165 height 30
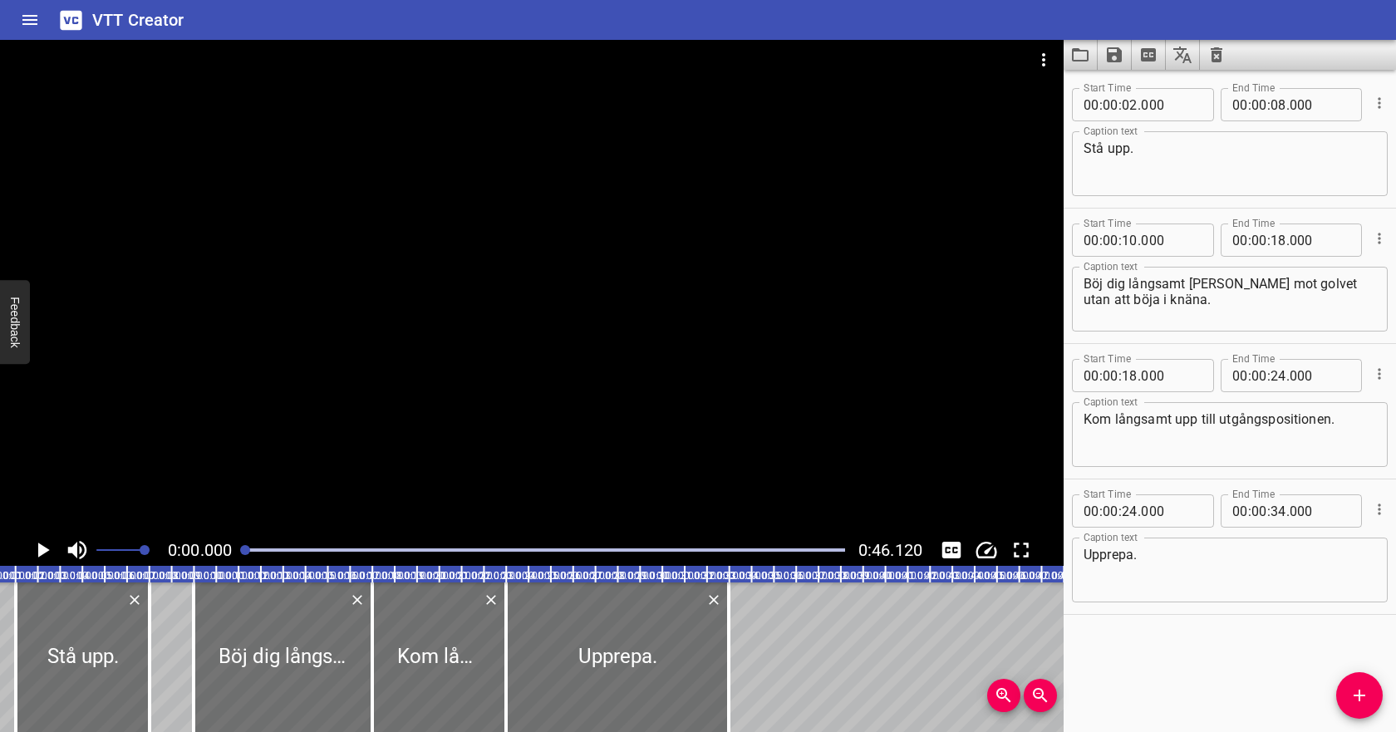
scroll to position [0, 0]
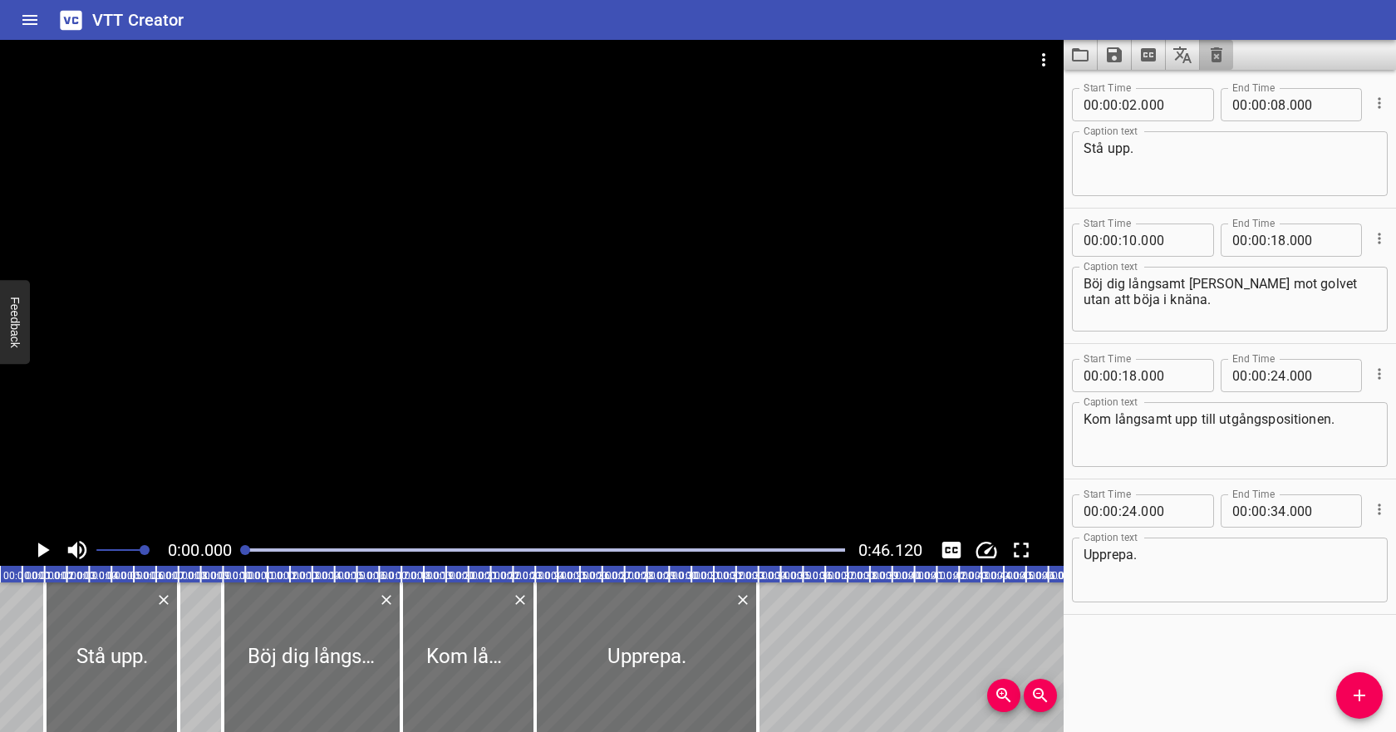
click at [1219, 66] on button "Clear captions" at bounding box center [1216, 55] width 33 height 30
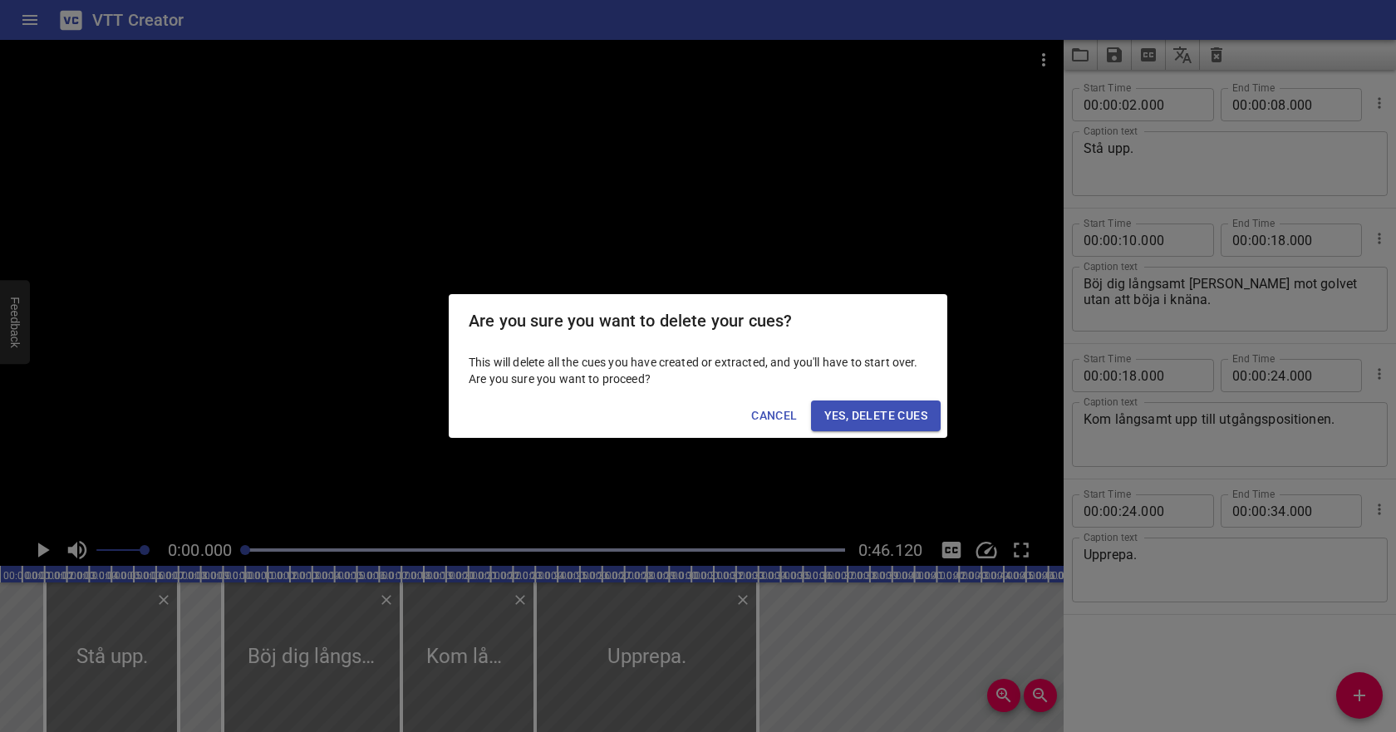
click at [907, 424] on button "Yes, Delete Cues" at bounding box center [876, 415] width 130 height 31
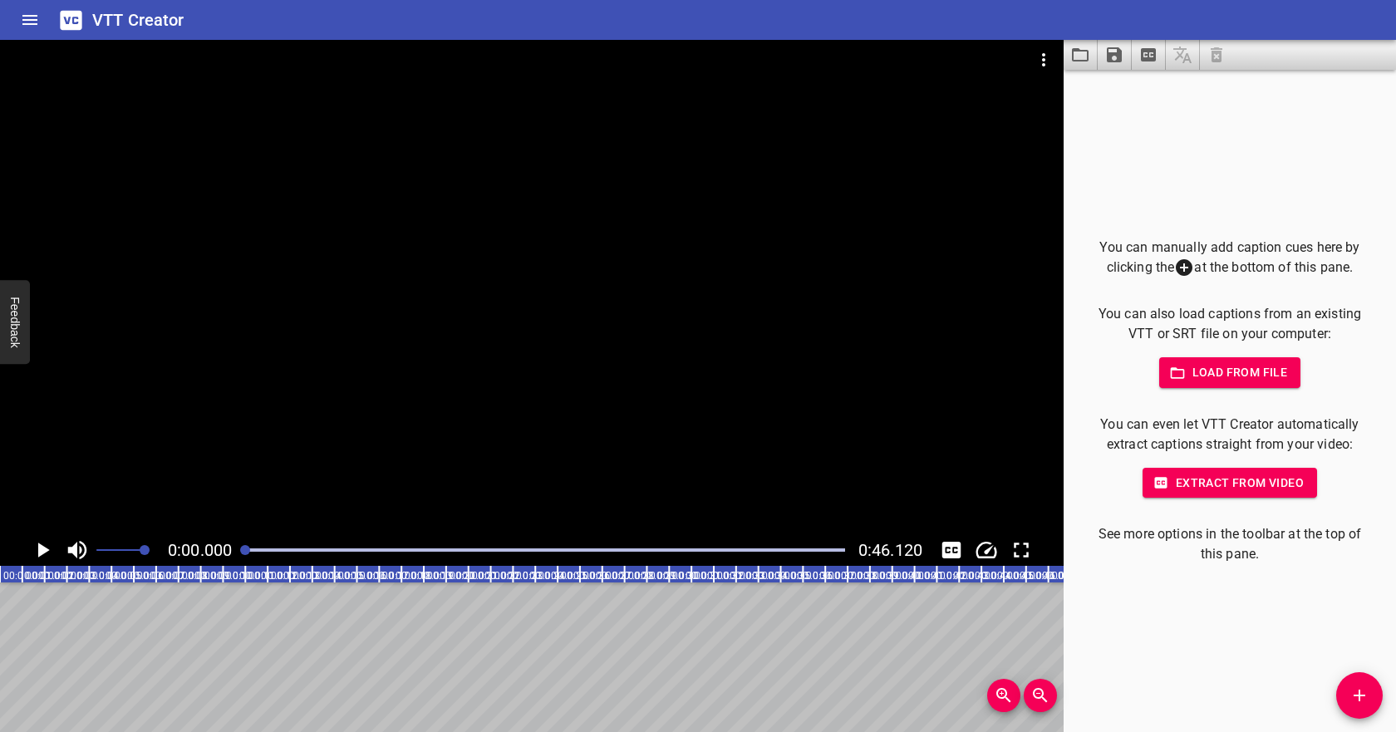
click at [1229, 372] on span "Load from file" at bounding box center [1229, 372] width 115 height 21
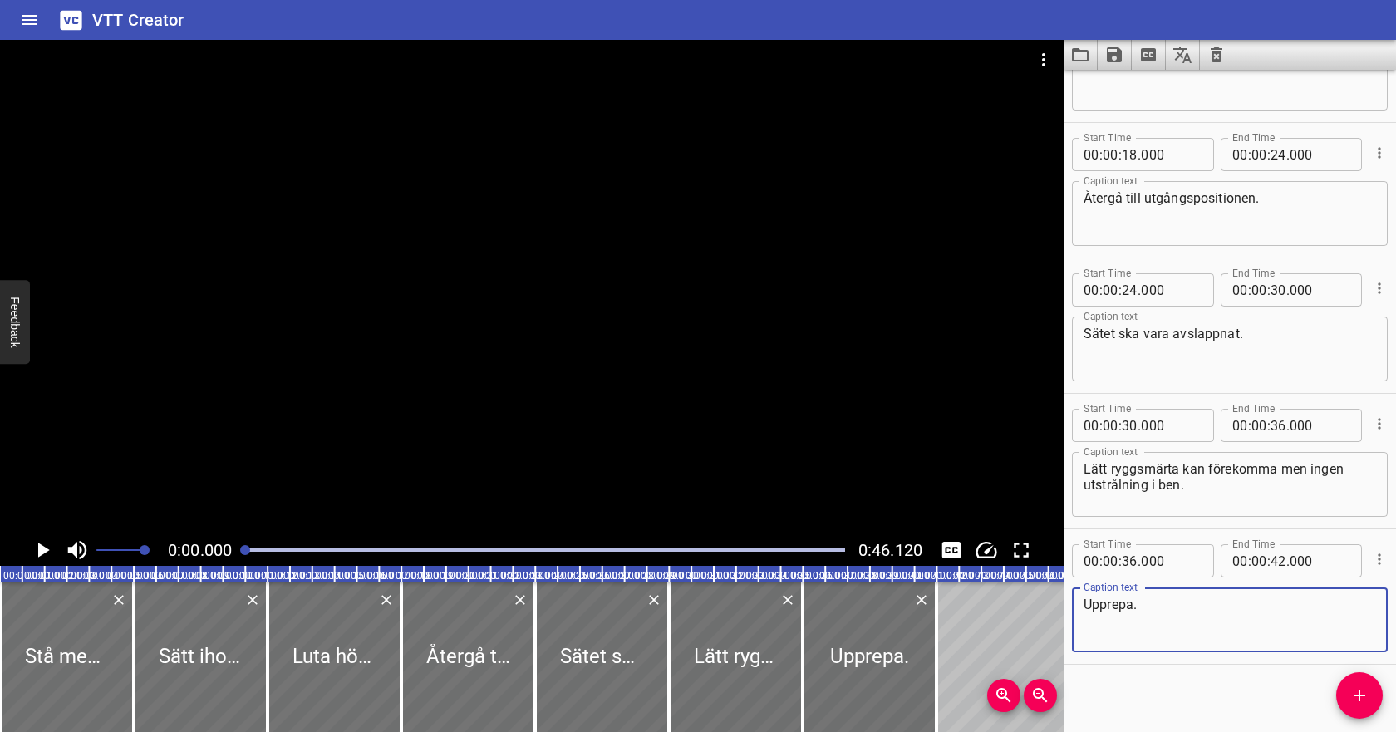
scroll to position [364, 0]
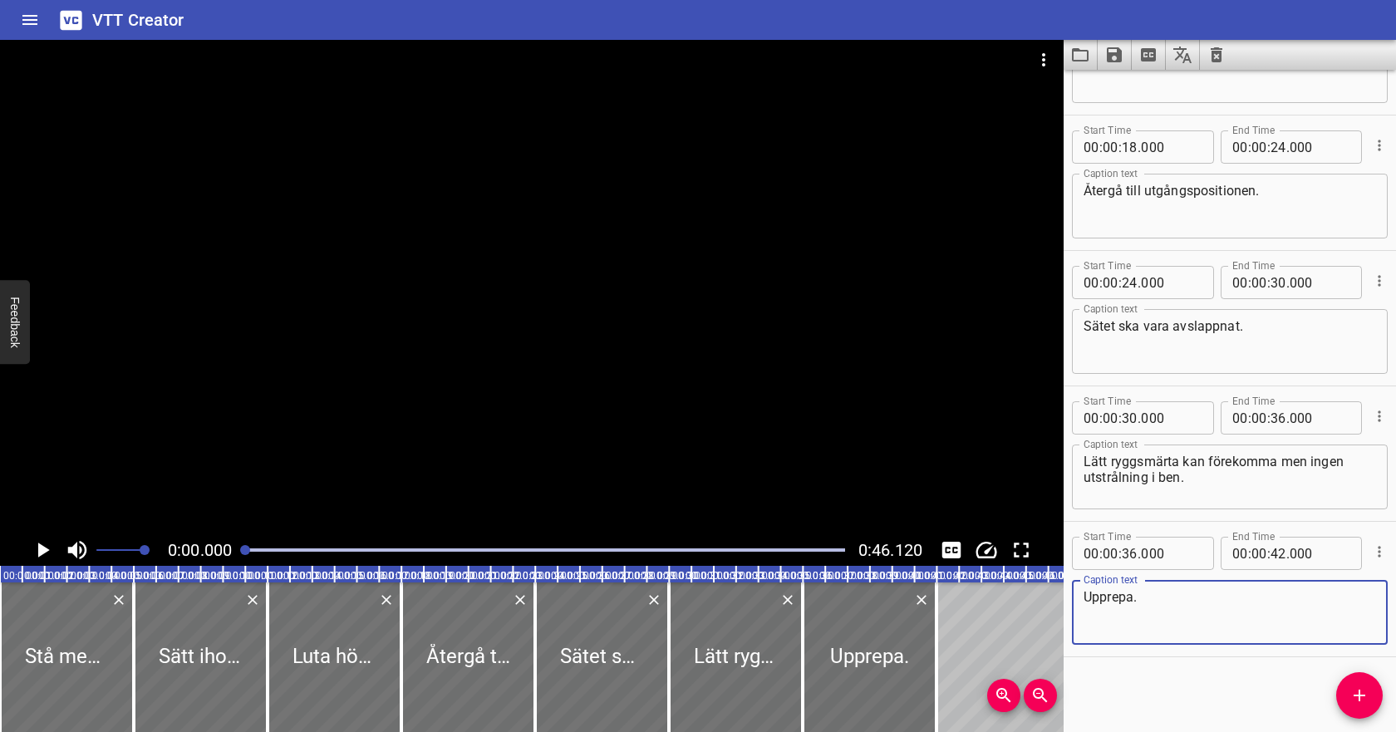
click at [33, 551] on icon "Play/Pause" at bounding box center [42, 549] width 25 height 25
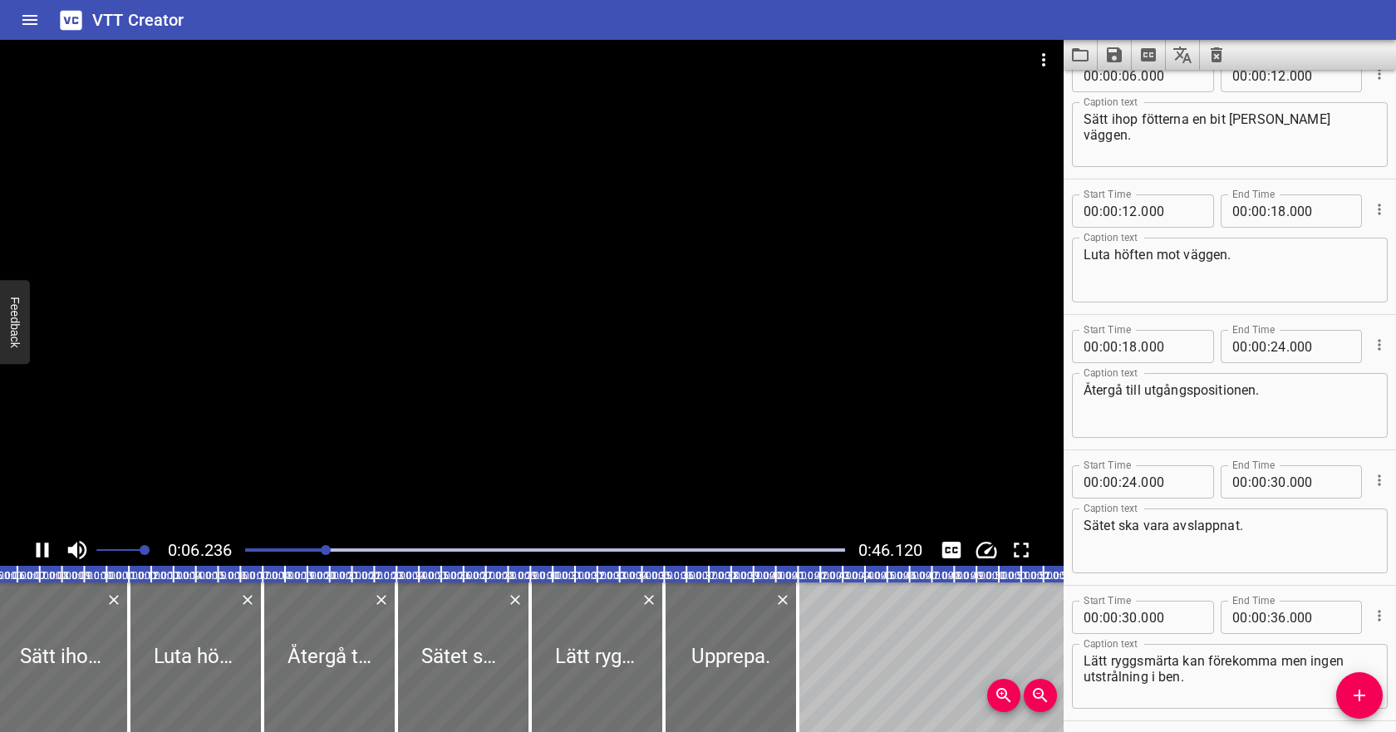
scroll to position [135, 0]
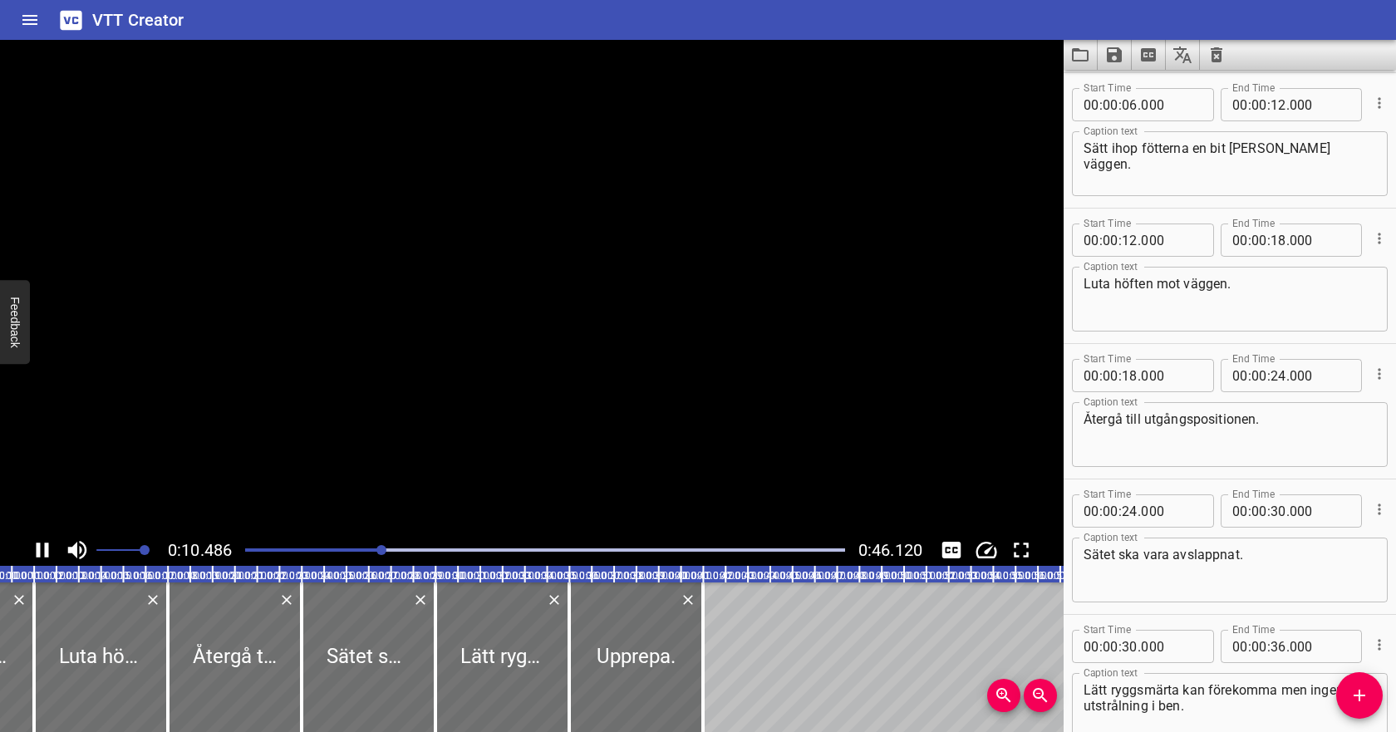
click at [37, 549] on icon "Play/Pause" at bounding box center [43, 549] width 12 height 15
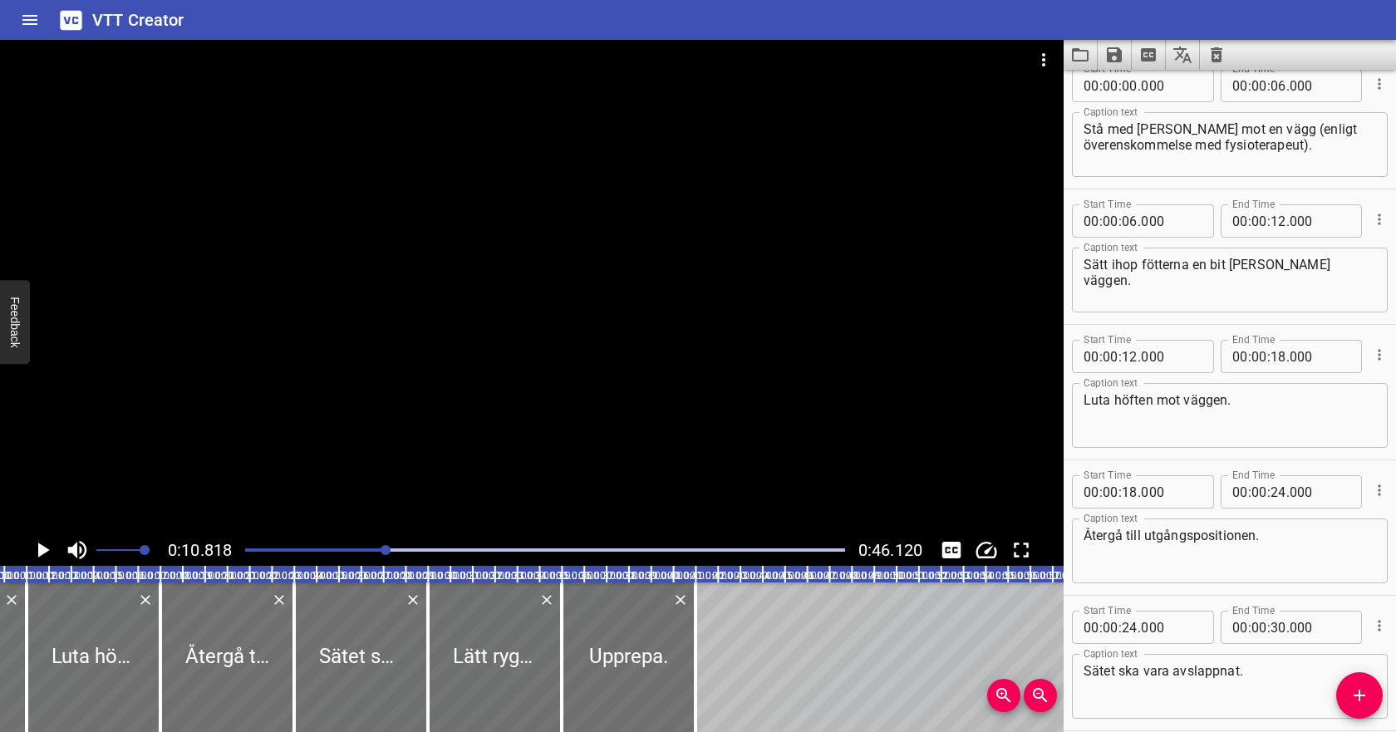
scroll to position [0, 0]
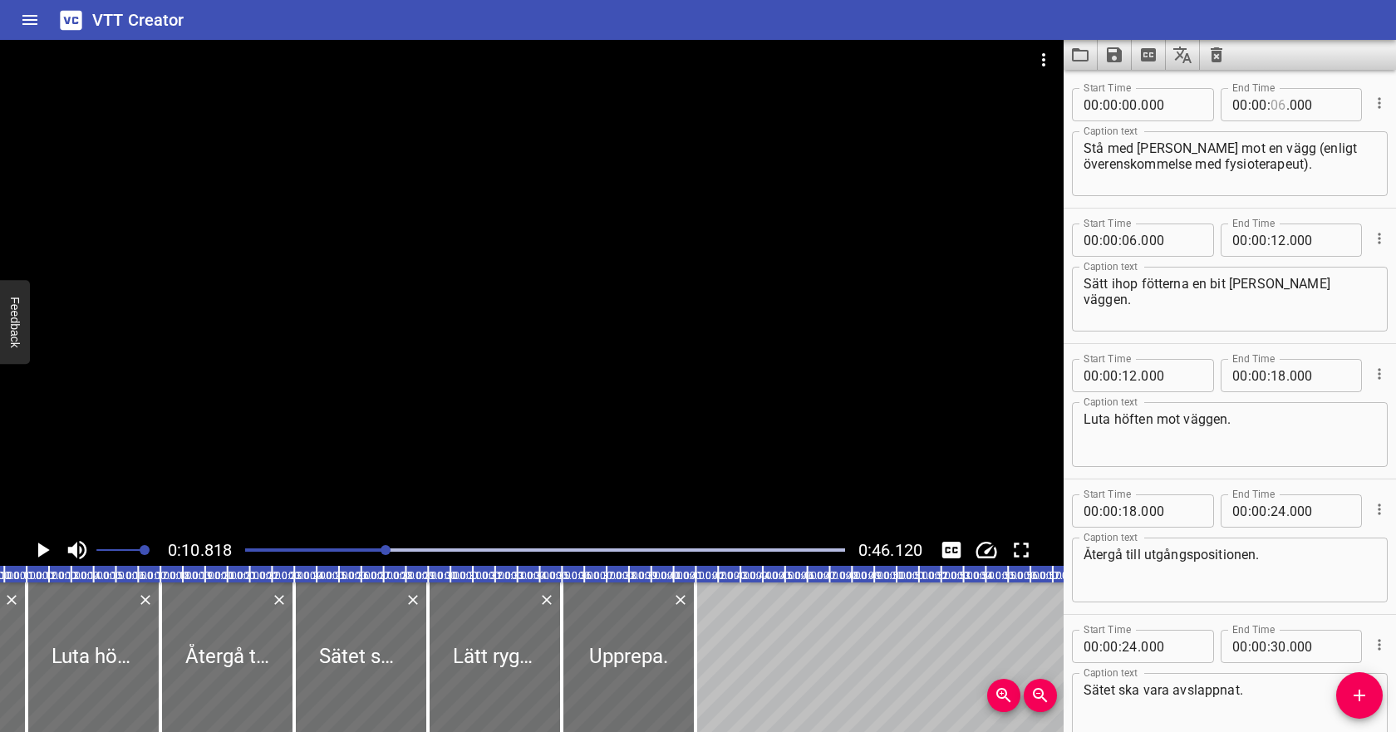
click at [1278, 106] on input "number" at bounding box center [1278, 104] width 16 height 33
click at [1131, 240] on input "number" at bounding box center [1129, 239] width 16 height 33
click at [1279, 242] on input "number" at bounding box center [1278, 239] width 16 height 33
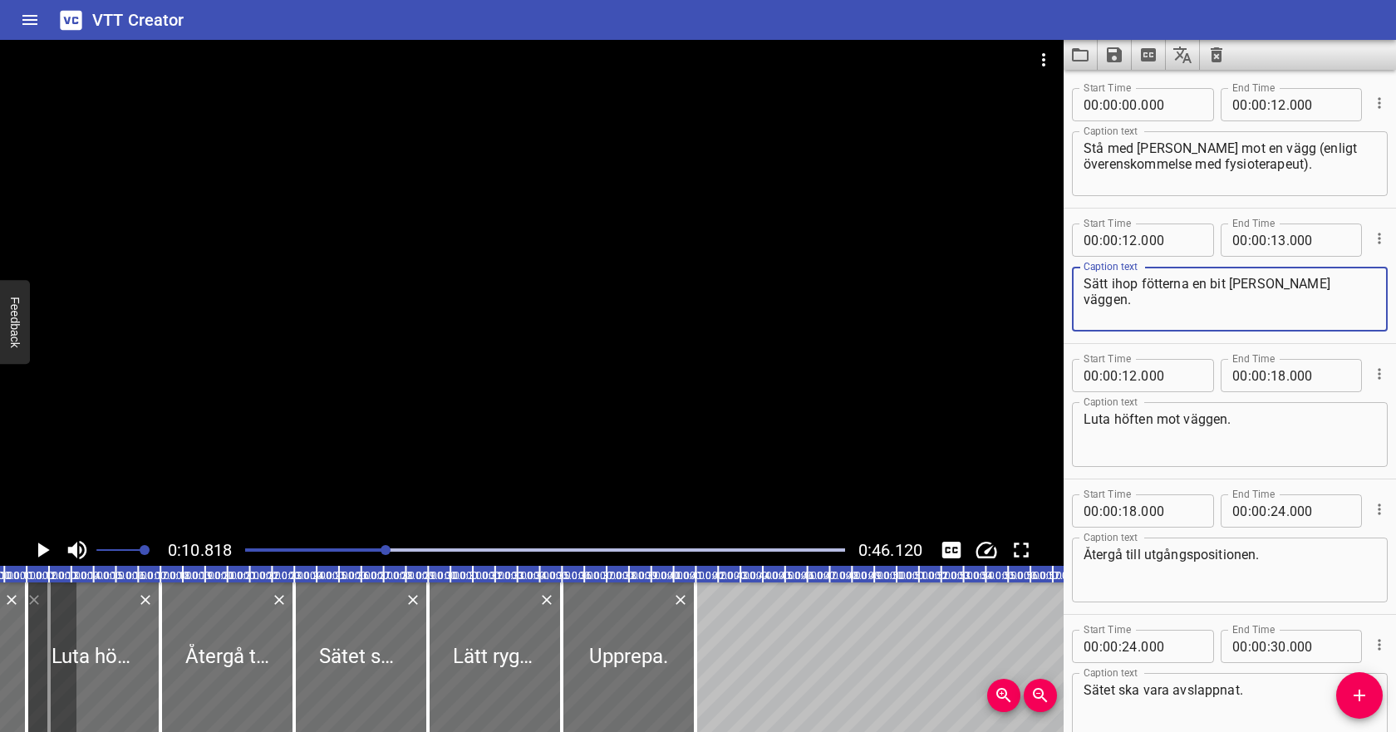
click at [1196, 306] on textarea "Sätt ihop fötterna en bit [PERSON_NAME] väggen." at bounding box center [1229, 299] width 292 height 47
click at [1125, 375] on input "number" at bounding box center [1129, 375] width 16 height 33
click at [1202, 434] on textarea "Luta höften mot väggen." at bounding box center [1229, 434] width 292 height 47
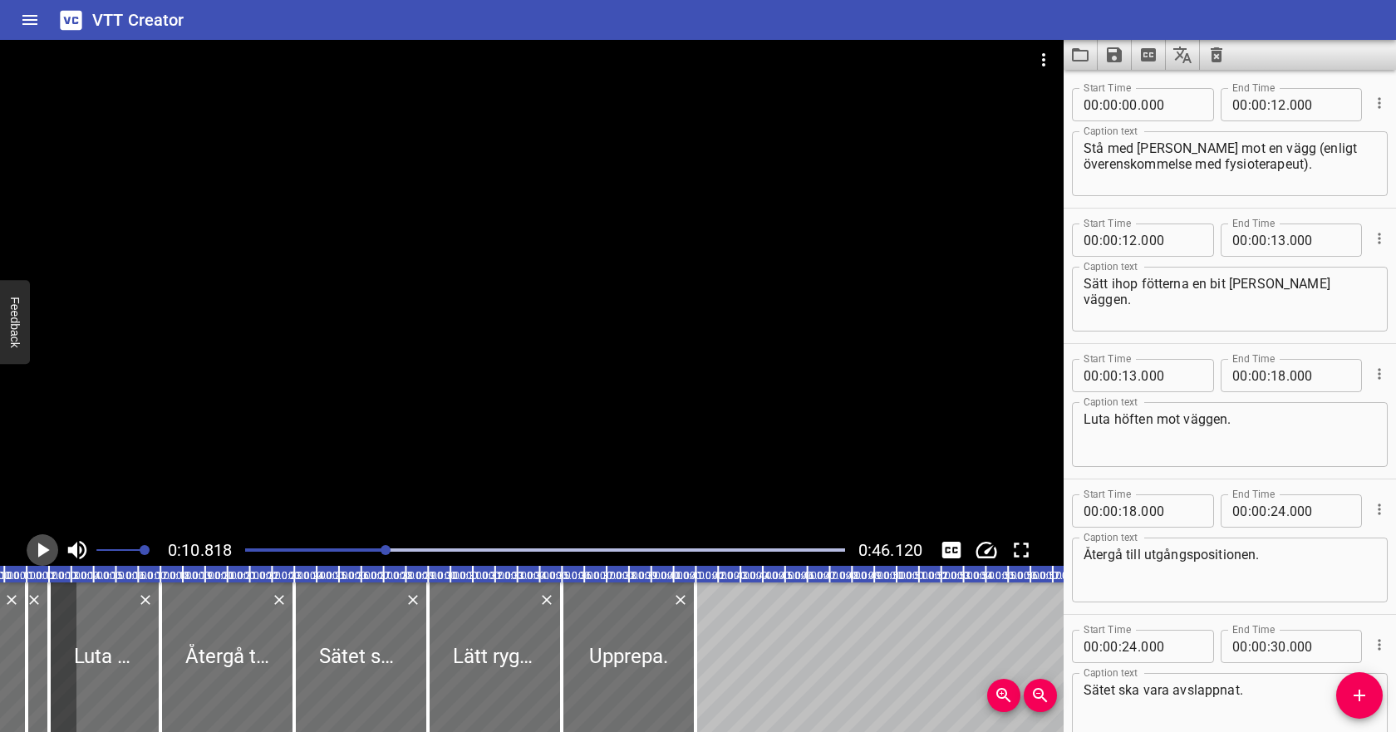
click at [48, 549] on icon "Play/Pause" at bounding box center [44, 549] width 12 height 15
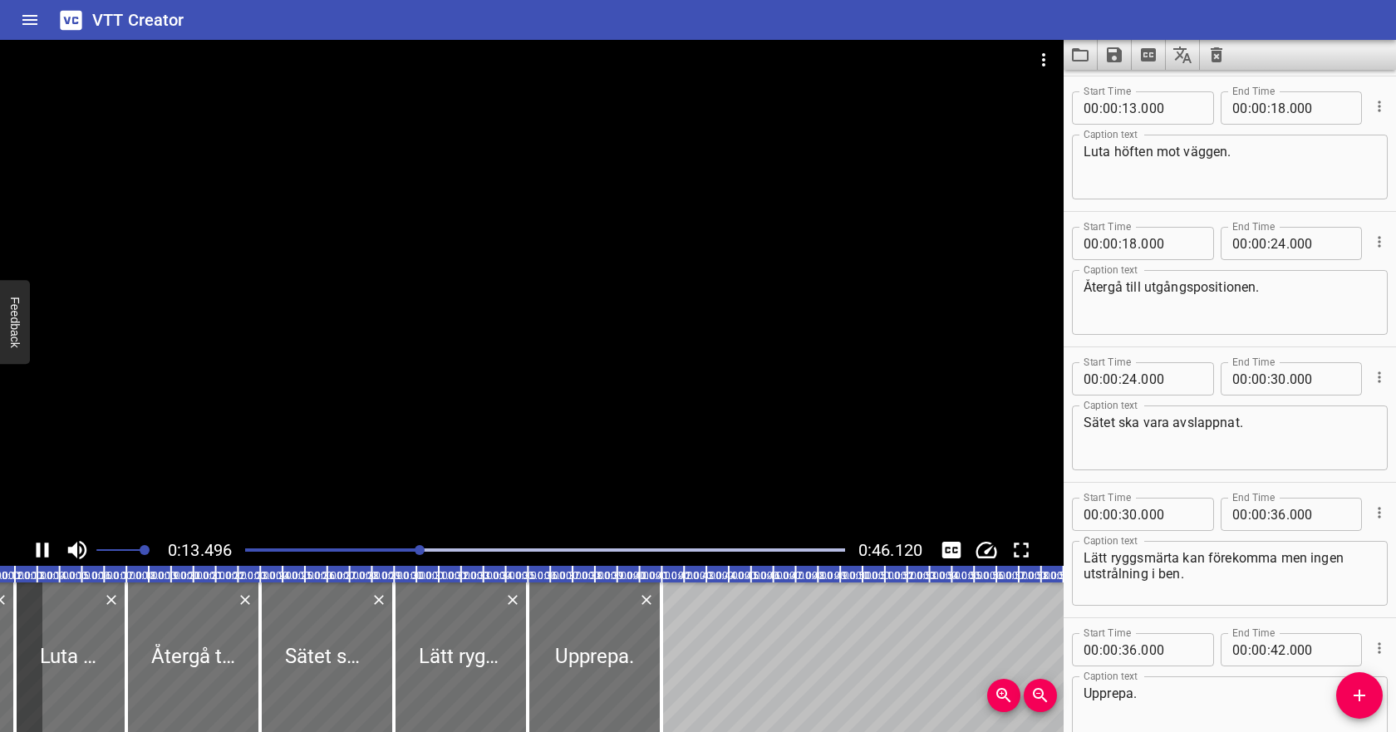
scroll to position [271, 0]
click at [48, 550] on icon "Play/Pause" at bounding box center [43, 549] width 12 height 15
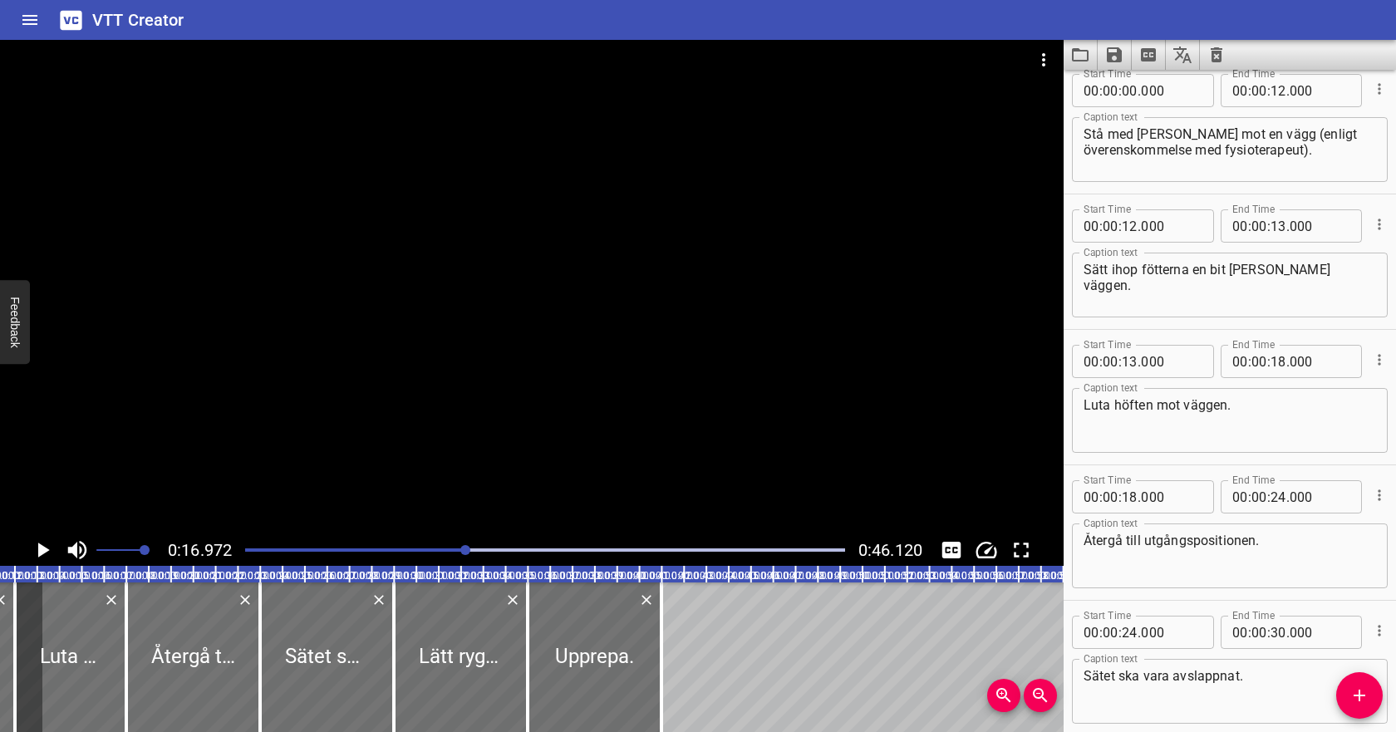
scroll to position [0, 0]
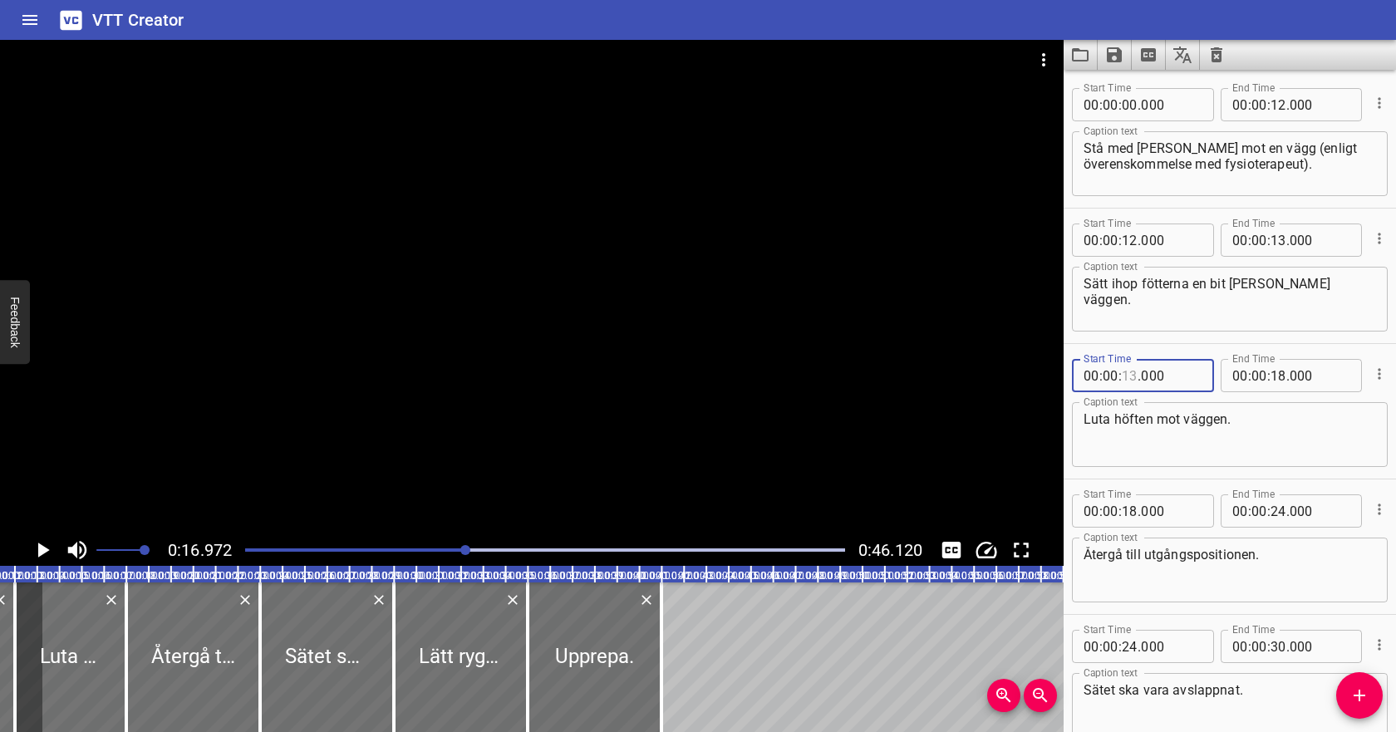
click at [1131, 381] on input "number" at bounding box center [1129, 375] width 16 height 33
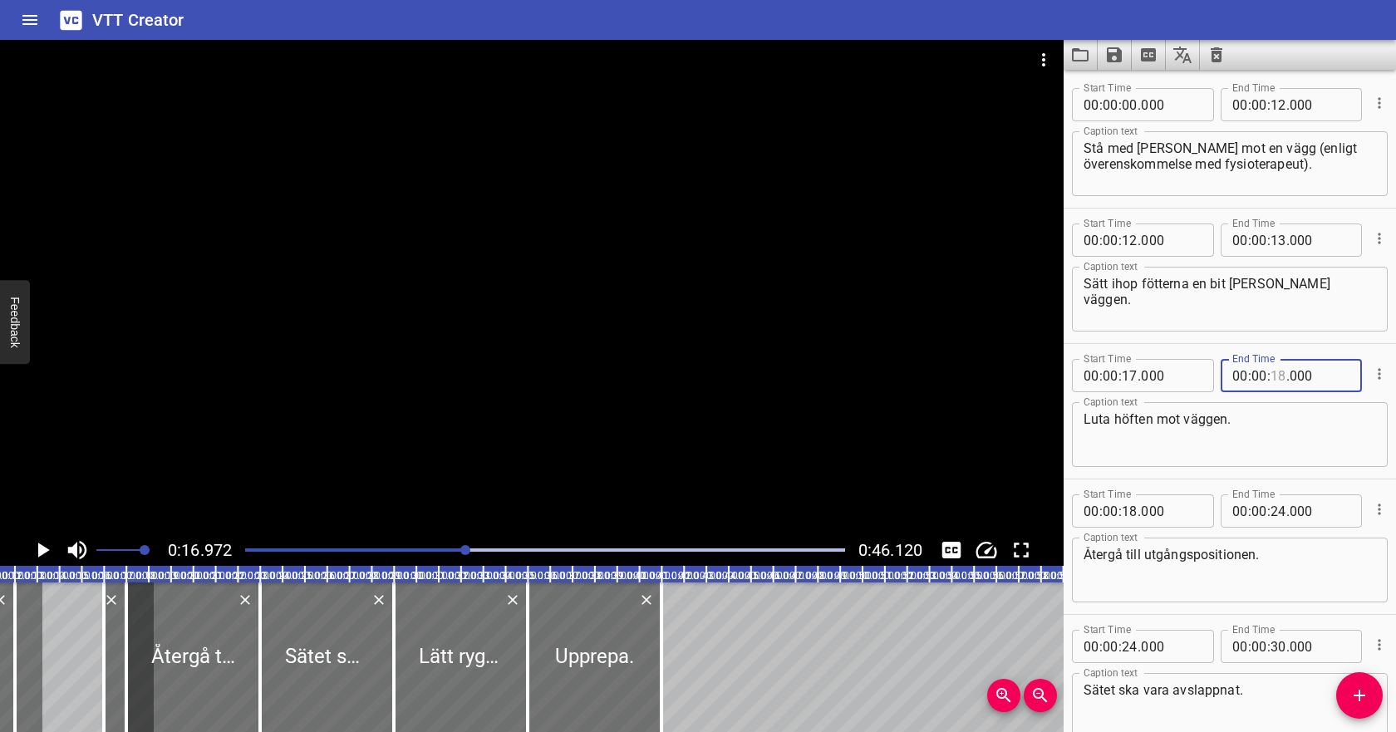
click at [1278, 380] on input "number" at bounding box center [1278, 375] width 16 height 33
click at [1278, 238] on input "number" at bounding box center [1278, 239] width 16 height 33
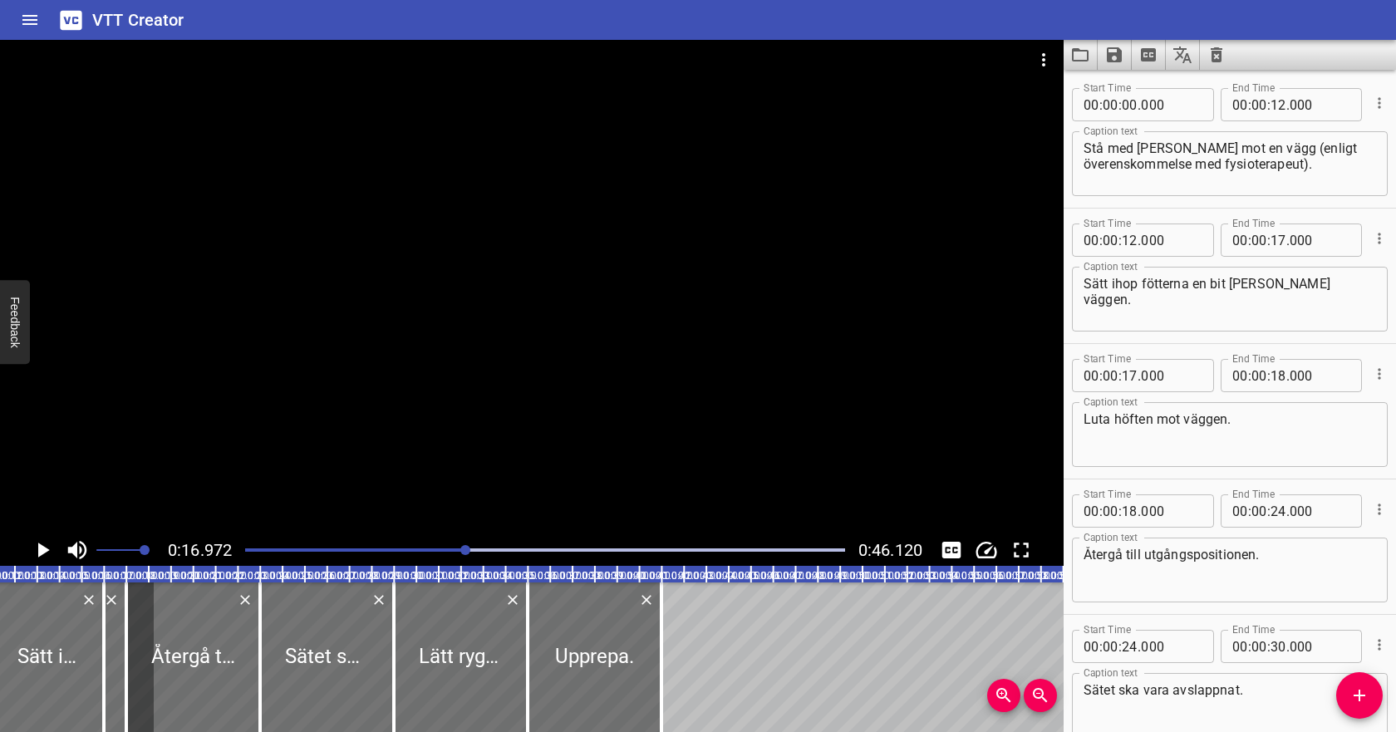
click at [1249, 380] on span ":" at bounding box center [1249, 375] width 3 height 33
click at [38, 547] on icon "Play/Pause" at bounding box center [44, 549] width 12 height 15
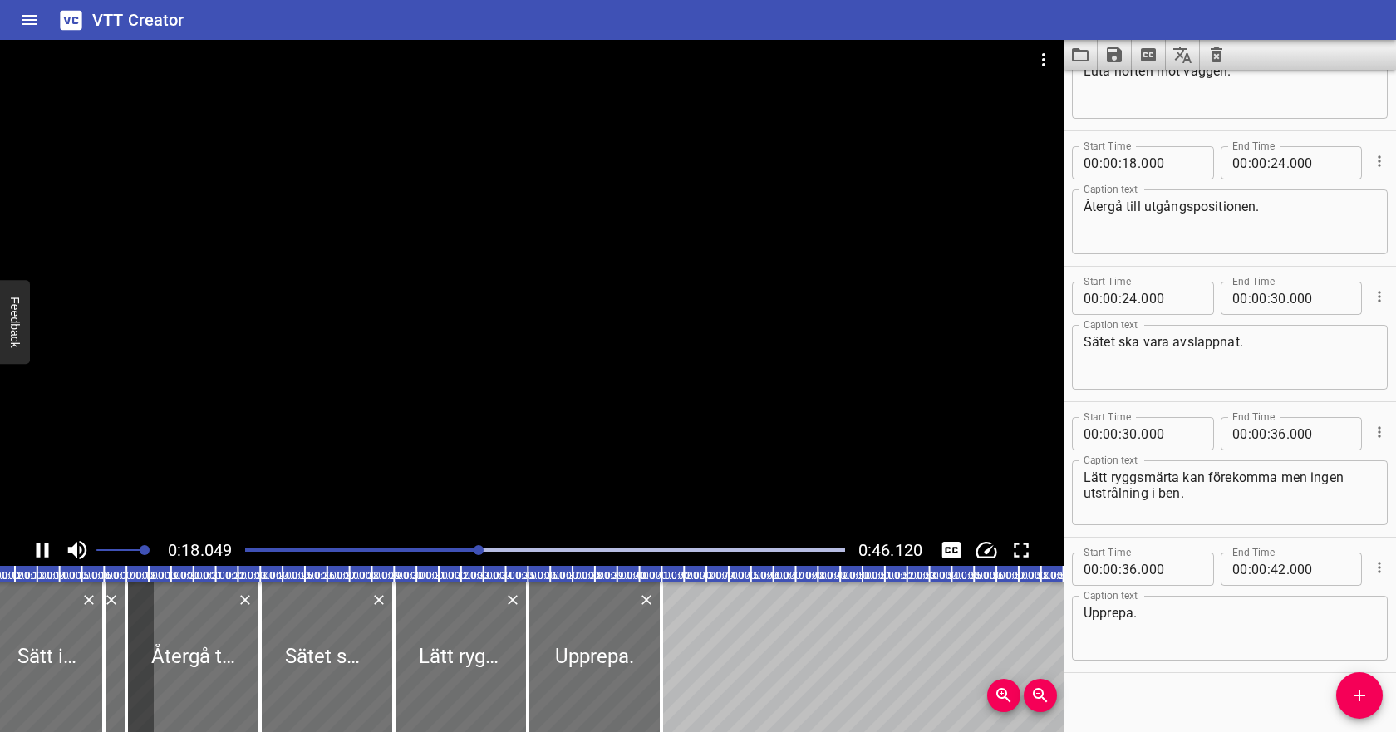
scroll to position [364, 0]
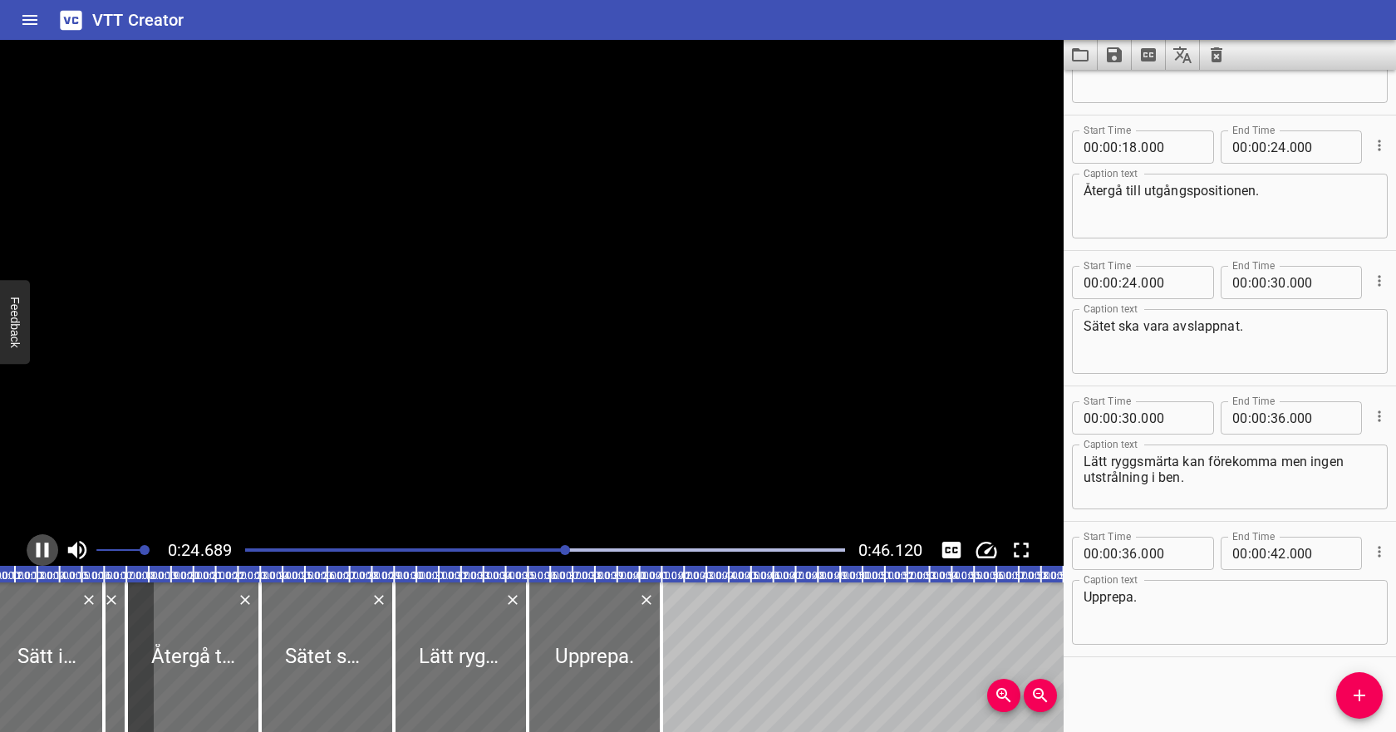
click at [44, 547] on icon "Play/Pause" at bounding box center [43, 549] width 12 height 15
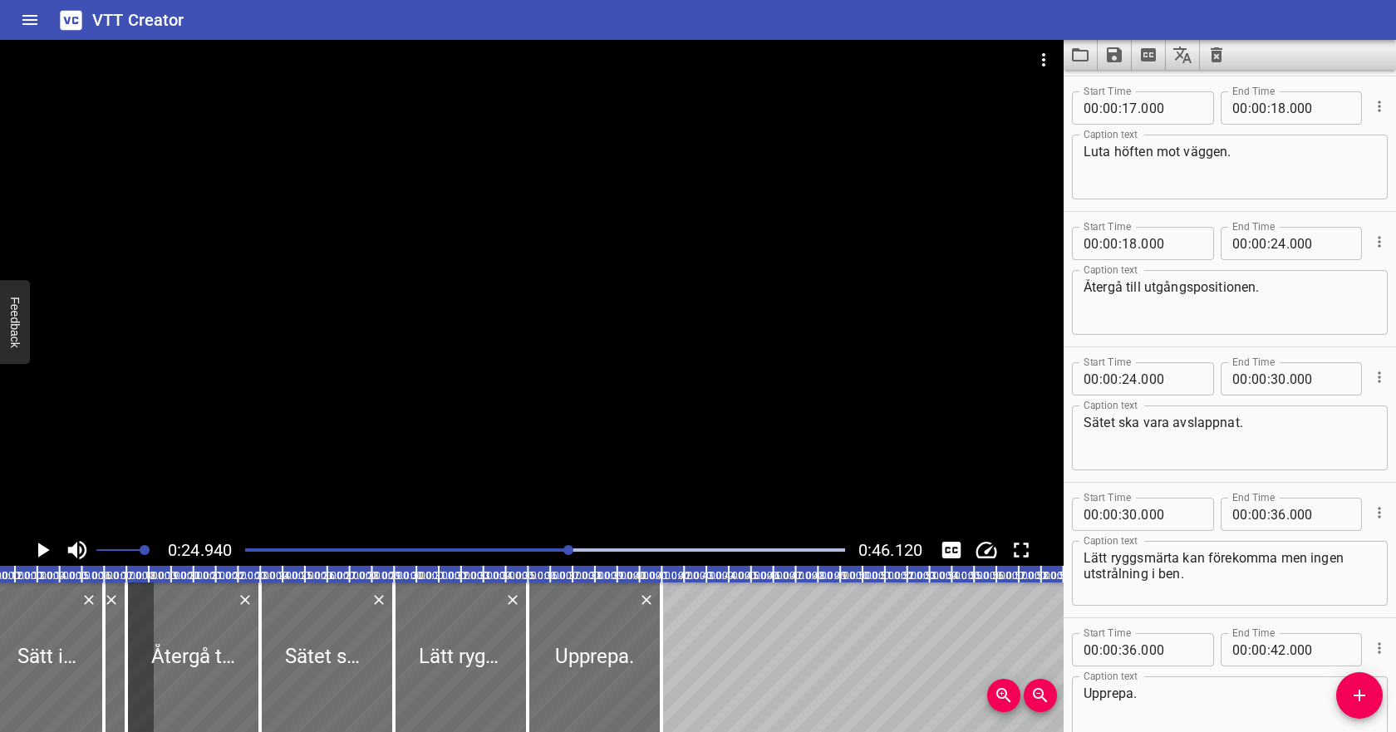
scroll to position [265, 0]
click at [1136, 252] on input "number" at bounding box center [1129, 245] width 16 height 33
click at [1276, 114] on input "number" at bounding box center [1278, 110] width 16 height 33
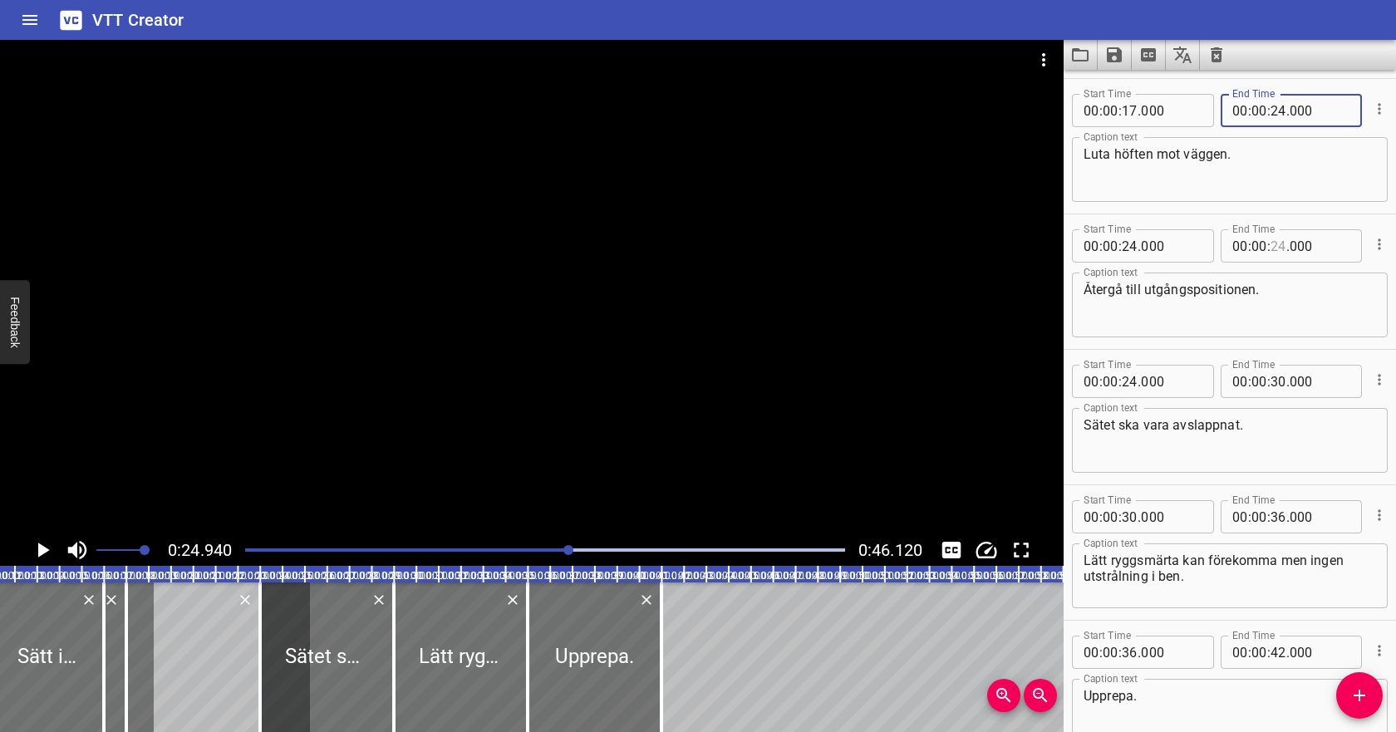
click at [1276, 243] on input "number" at bounding box center [1278, 245] width 16 height 33
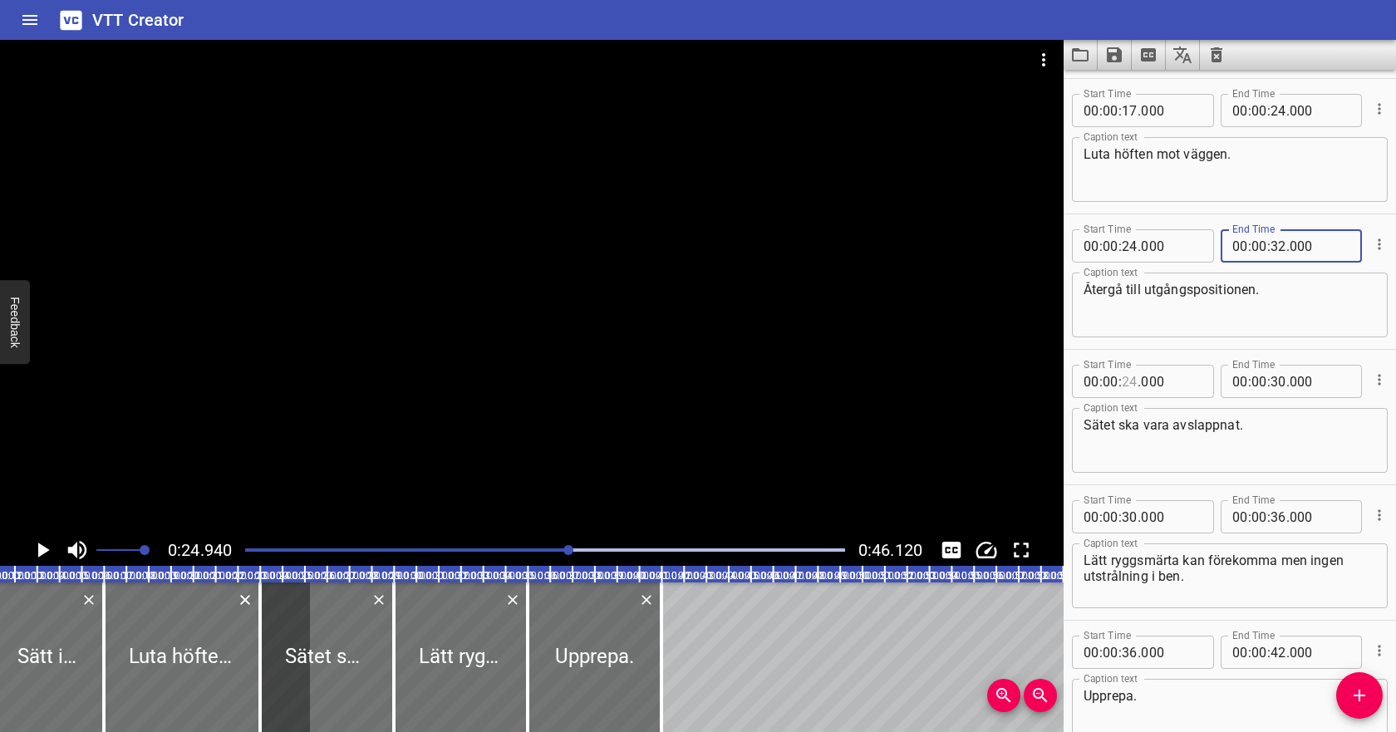
click at [1134, 378] on input "number" at bounding box center [1129, 381] width 16 height 33
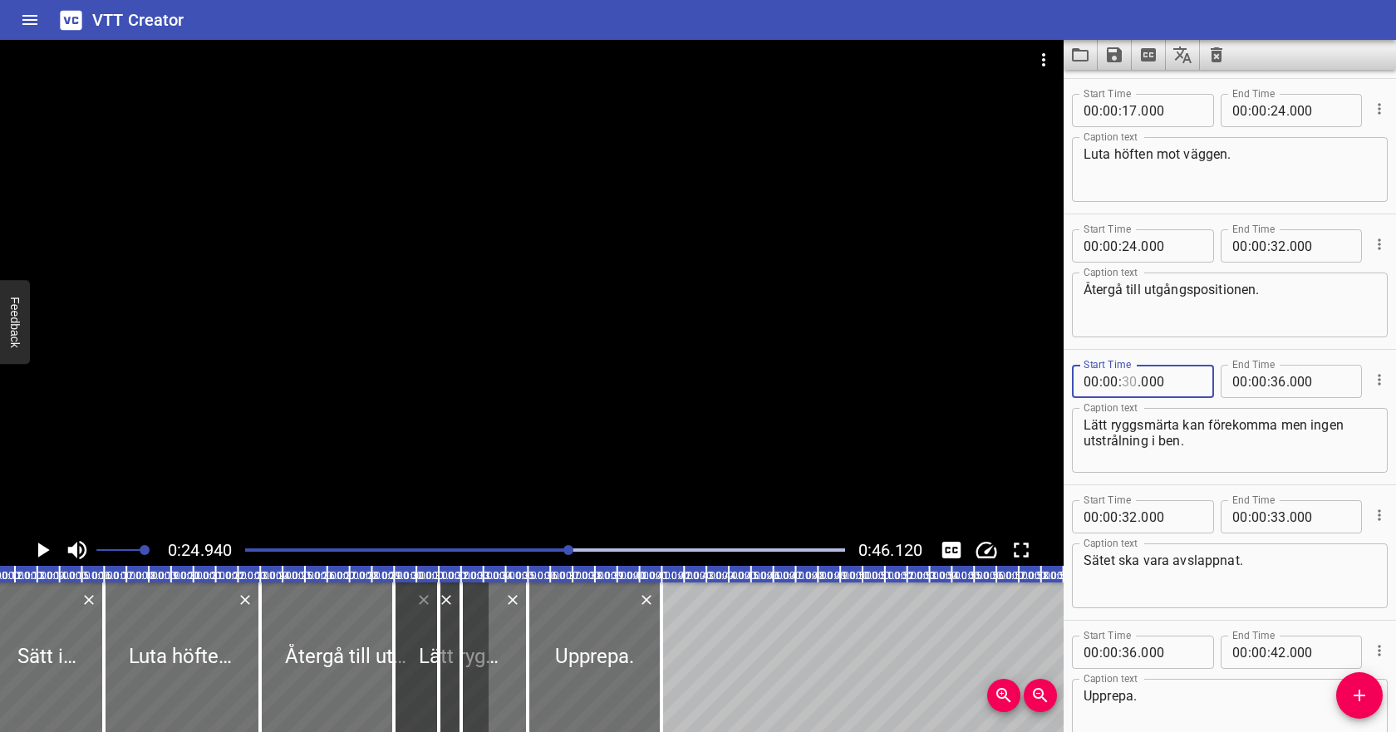
click at [1126, 386] on input "number" at bounding box center [1129, 381] width 16 height 33
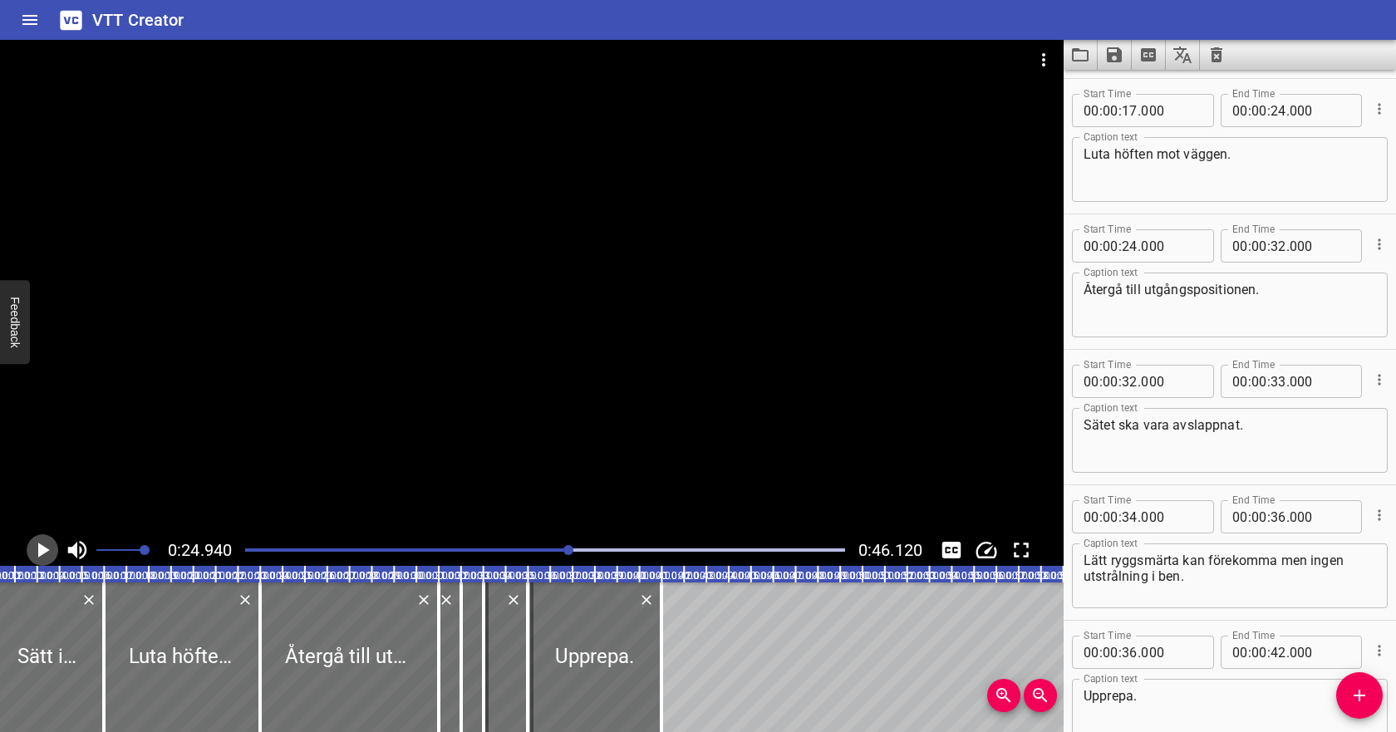
click at [41, 548] on icon "Play/Pause" at bounding box center [44, 549] width 12 height 15
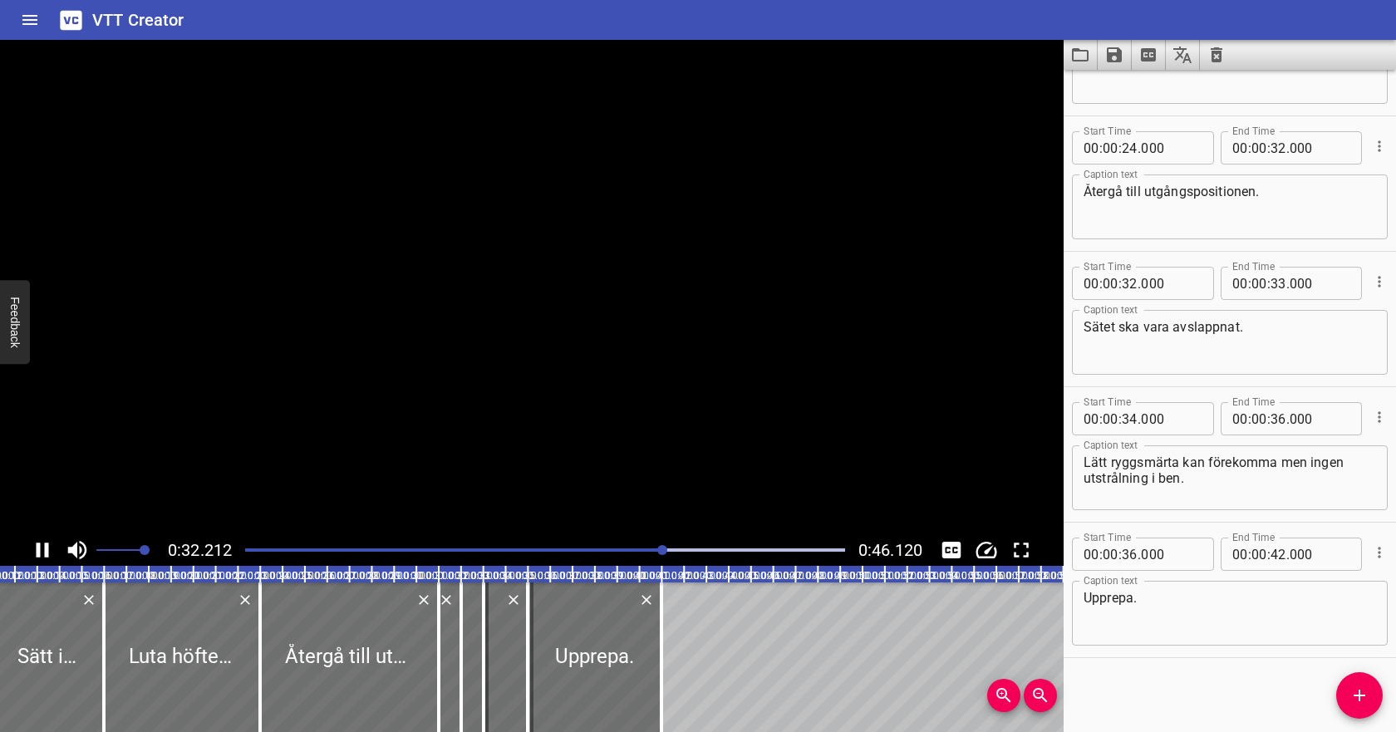
scroll to position [364, 0]
click at [41, 548] on icon "Play/Pause" at bounding box center [42, 549] width 25 height 25
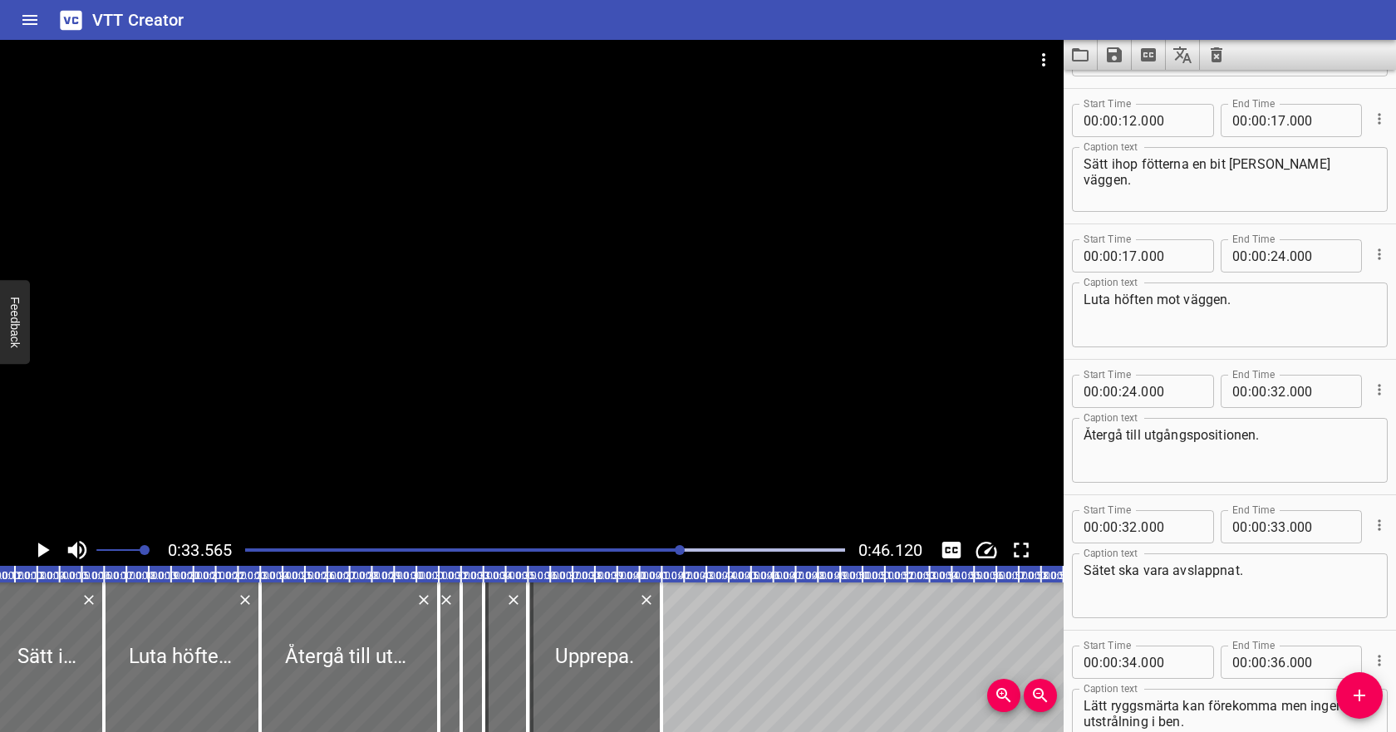
scroll to position [119, 0]
click at [1256, 435] on textarea "Återgå till utgångspositionen." at bounding box center [1229, 451] width 292 height 47
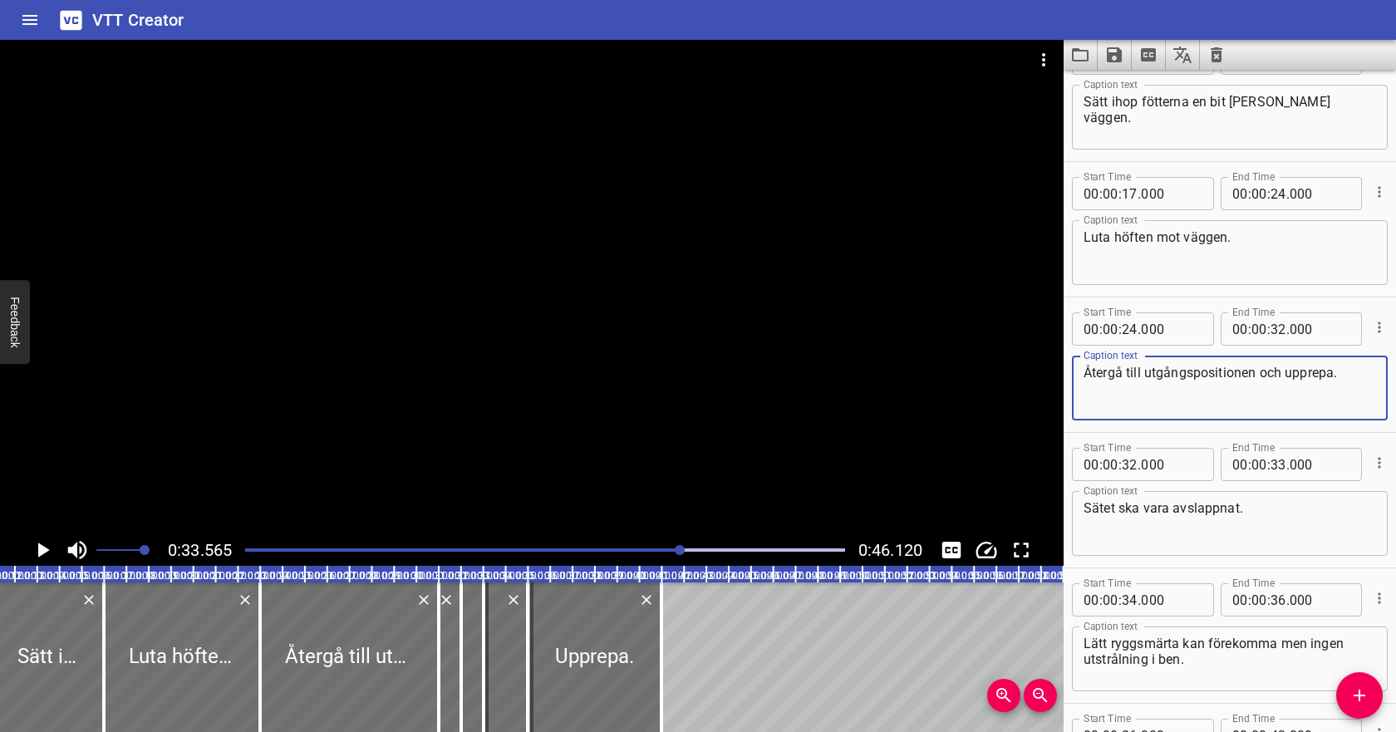
scroll to position [186, 0]
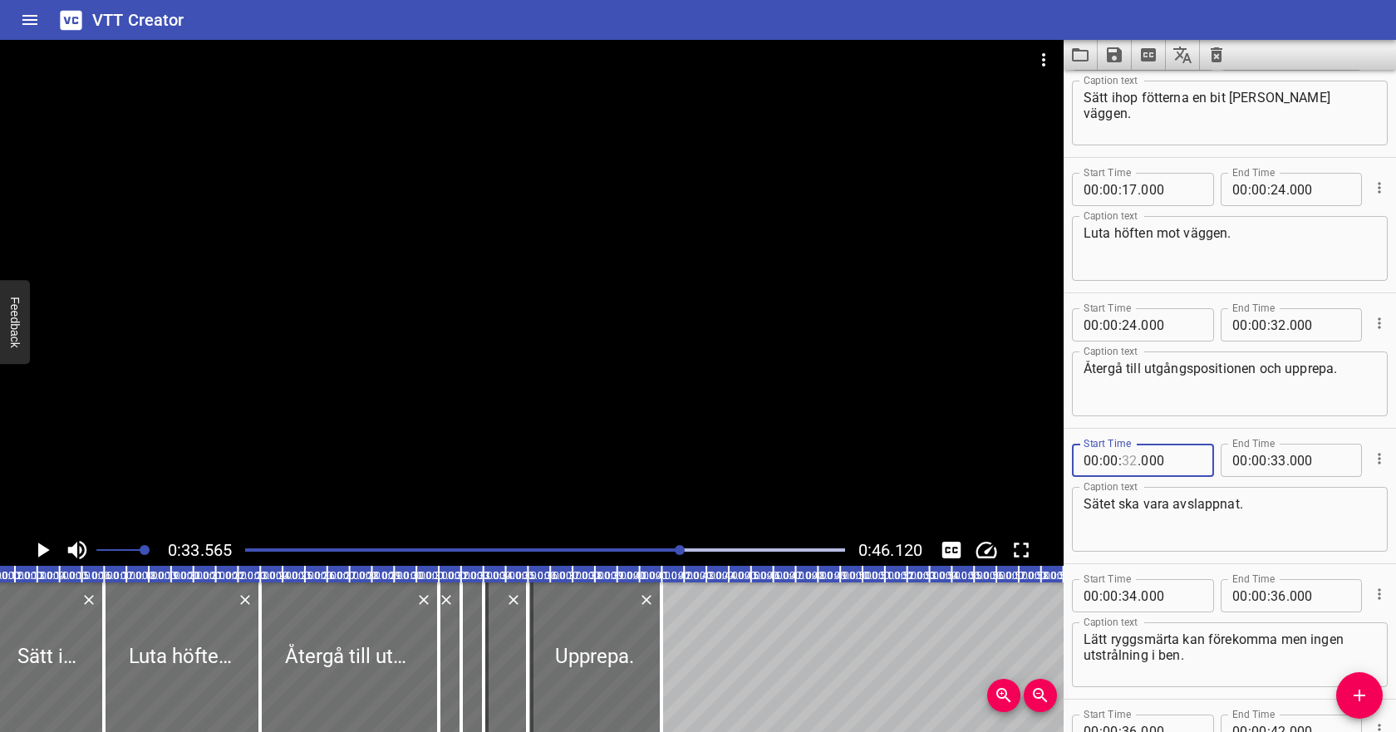
click at [1131, 459] on input "number" at bounding box center [1129, 460] width 16 height 33
click at [1278, 459] on input "number" at bounding box center [1278, 460] width 16 height 33
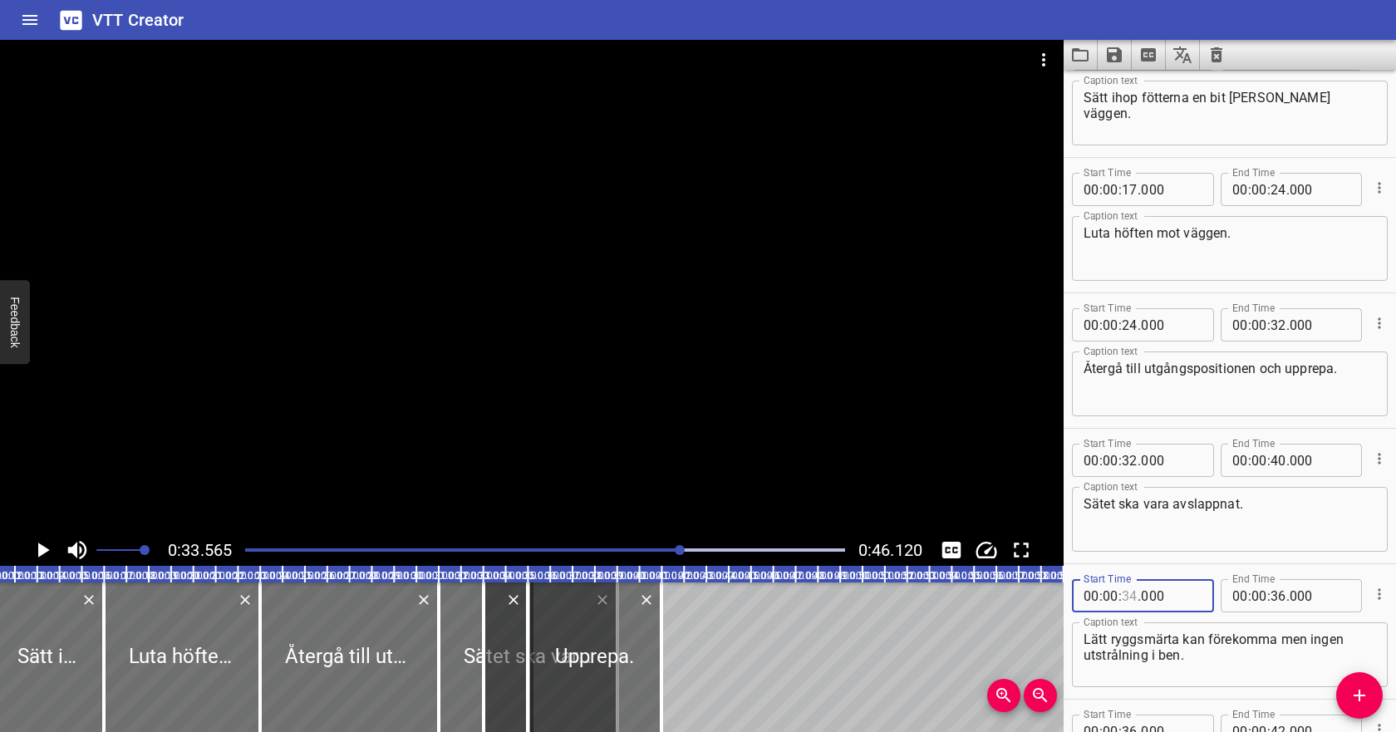
click at [1131, 594] on input "number" at bounding box center [1129, 595] width 16 height 33
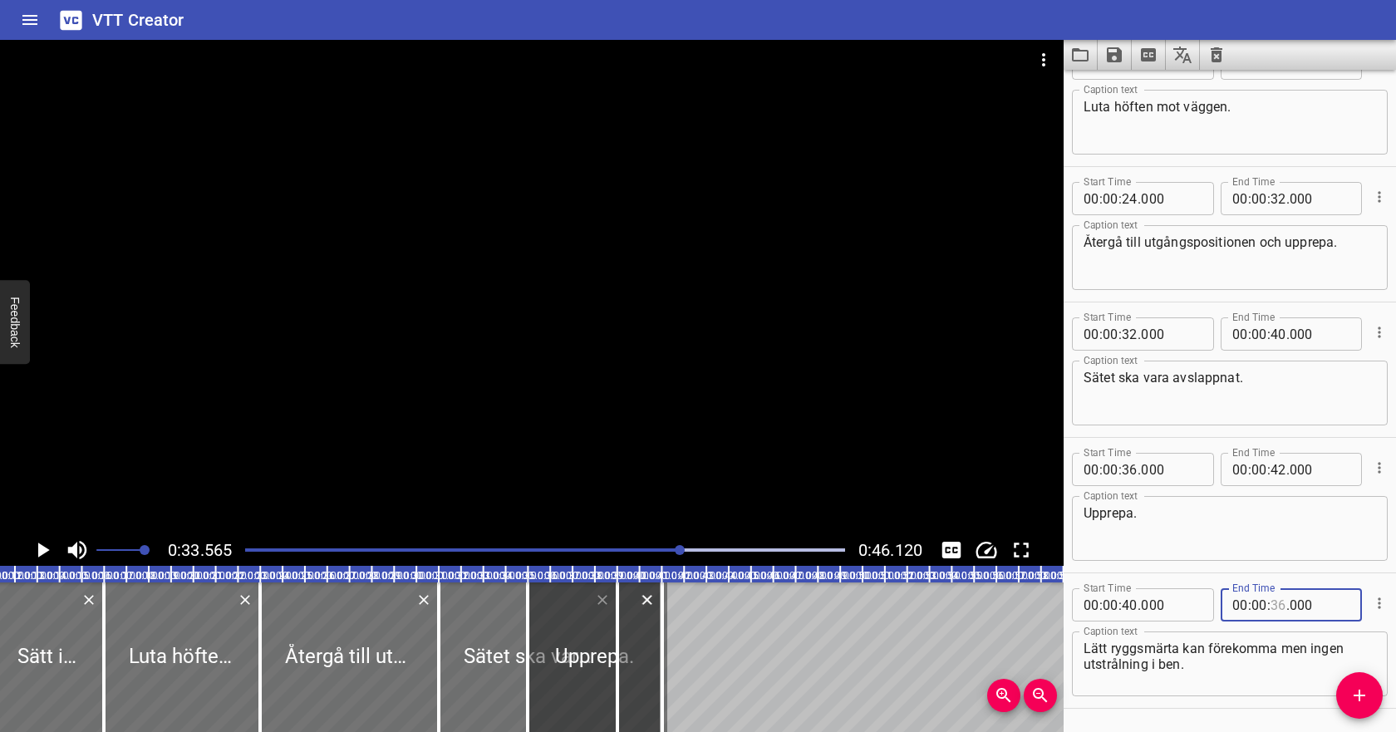
scroll to position [314, 0]
click at [1381, 467] on icon "Cue Options" at bounding box center [1379, 466] width 17 height 17
click at [1357, 488] on li "Delete Cue" at bounding box center [1309, 496] width 145 height 30
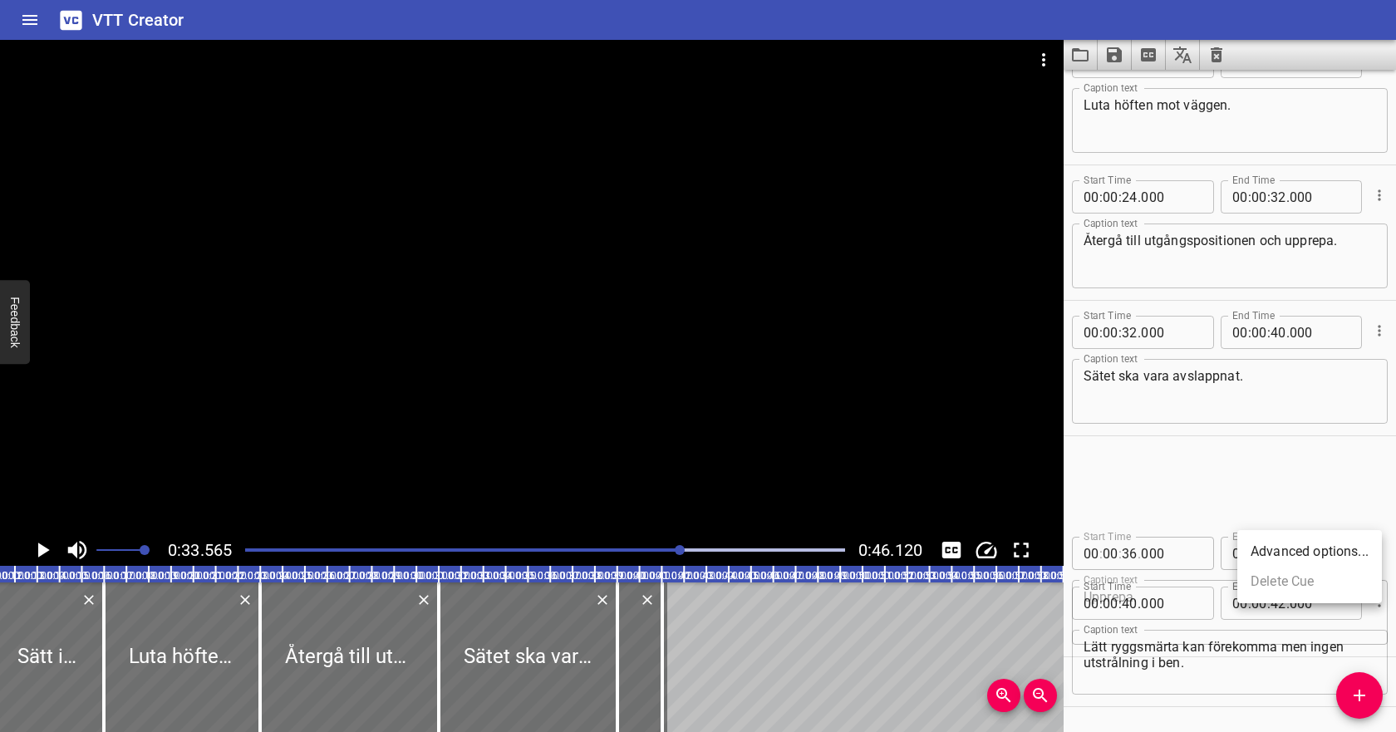
scroll to position [228, 0]
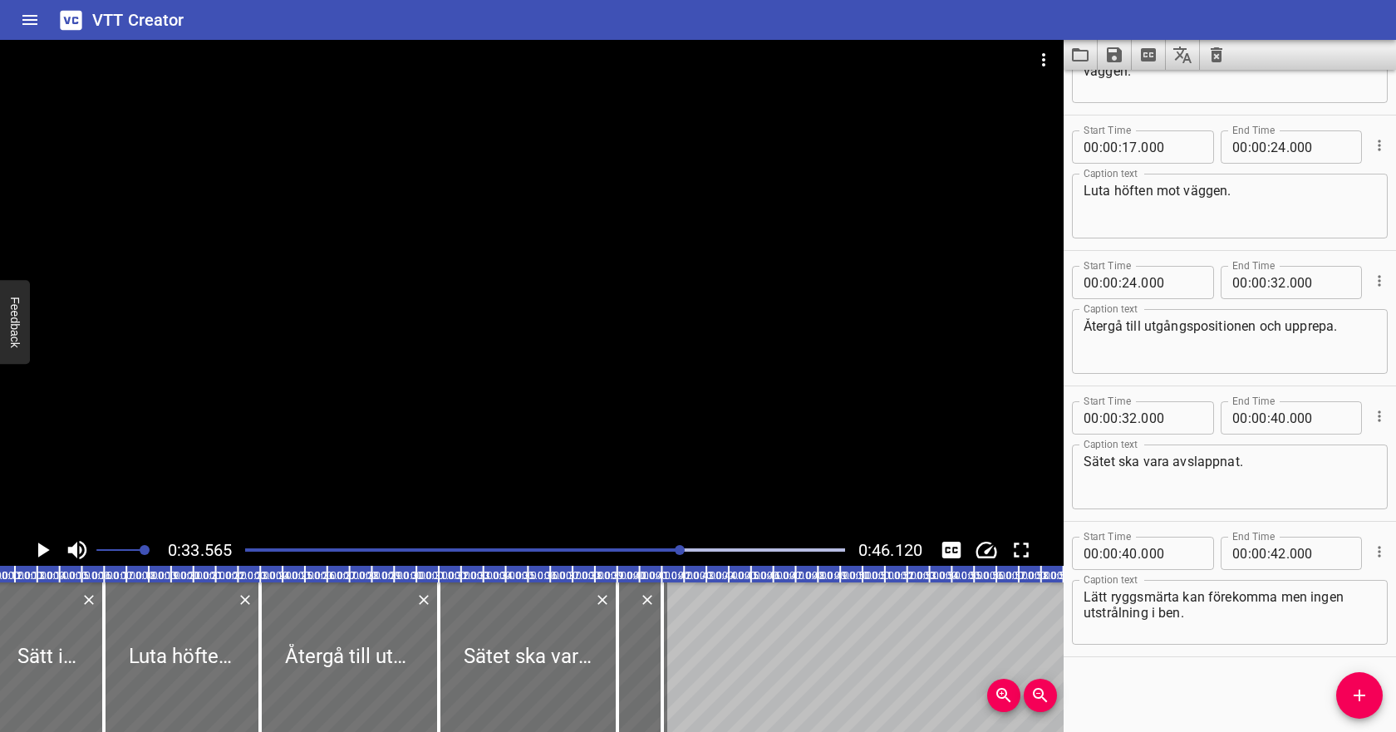
click at [47, 547] on icon "Play/Pause" at bounding box center [42, 549] width 25 height 25
click at [1281, 553] on input "number" at bounding box center [1278, 553] width 16 height 33
click at [1226, 607] on textarea "Lätt ryggsmärta kan förekomma men ingen utstrålning i ben." at bounding box center [1229, 612] width 292 height 47
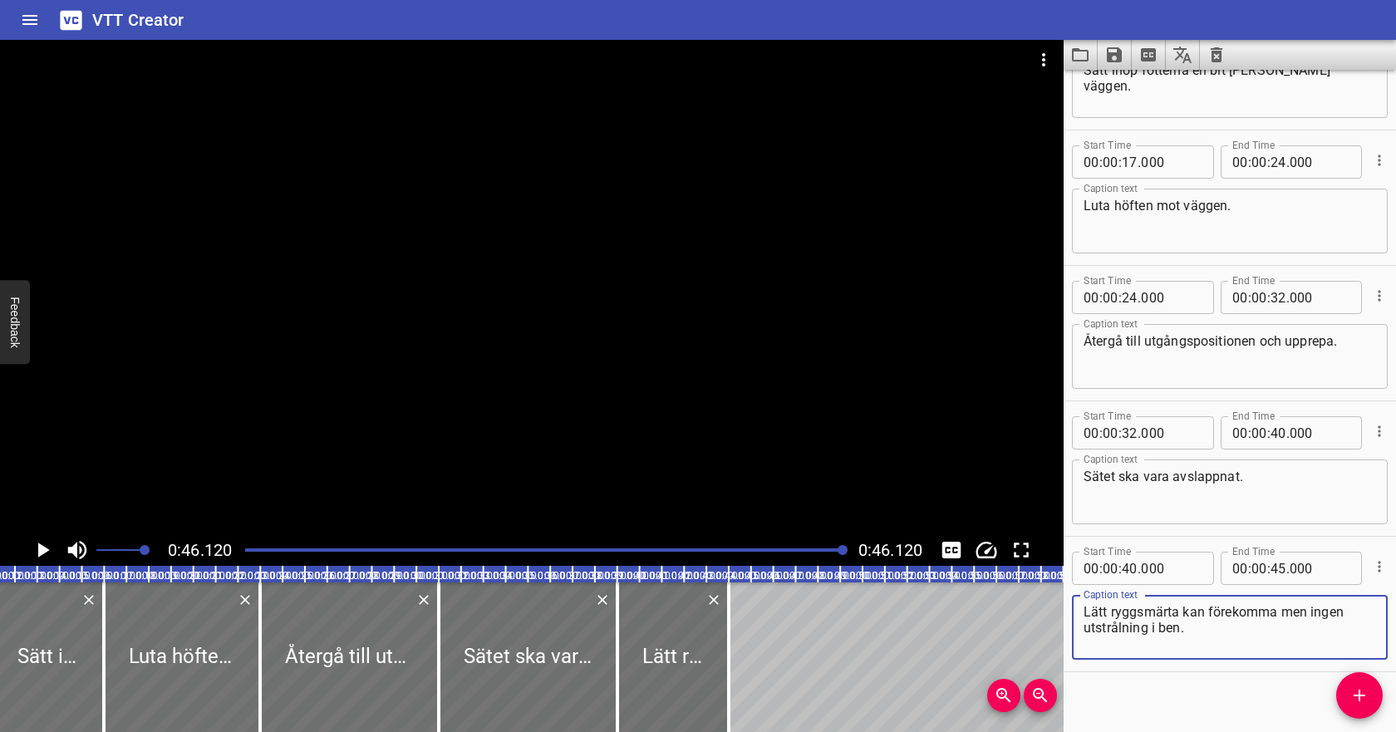
scroll to position [214, 0]
click at [1278, 433] on input "number" at bounding box center [1278, 431] width 16 height 33
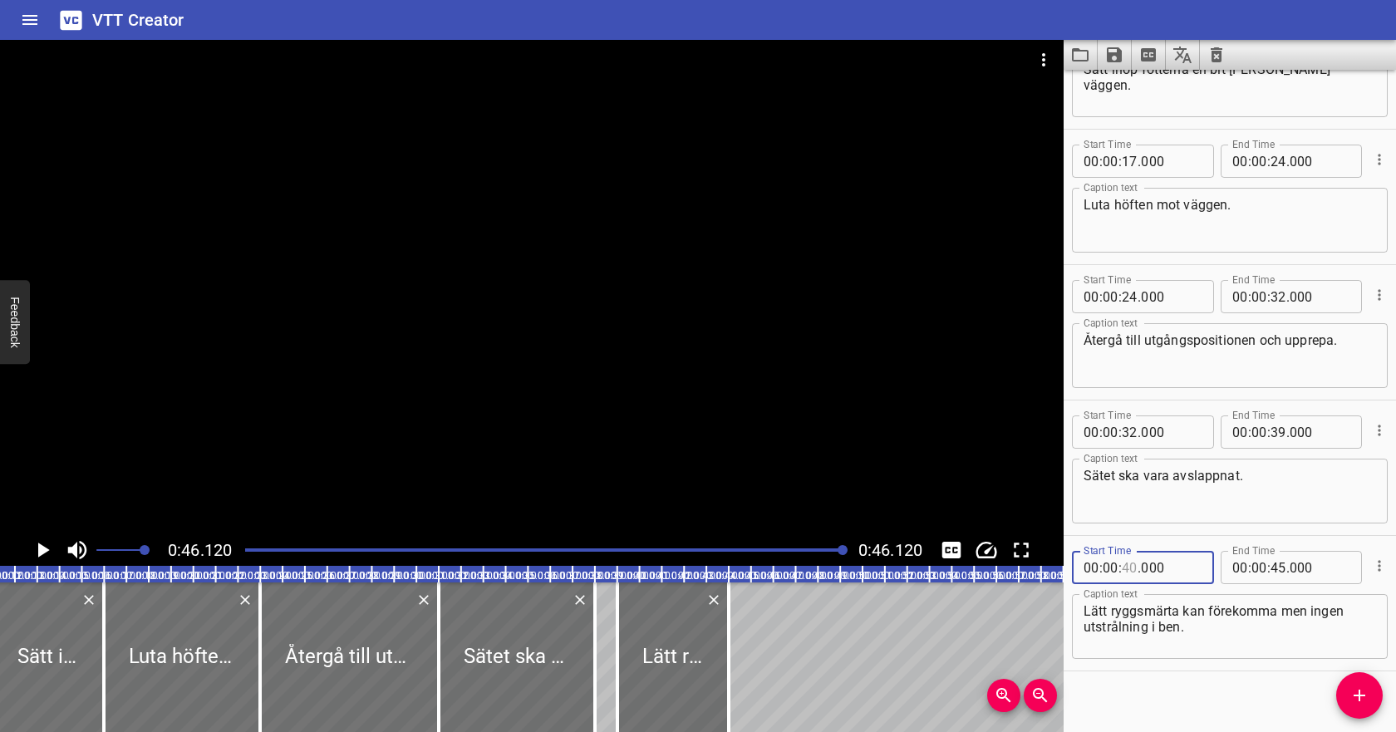
click at [1132, 562] on input "number" at bounding box center [1129, 567] width 16 height 33
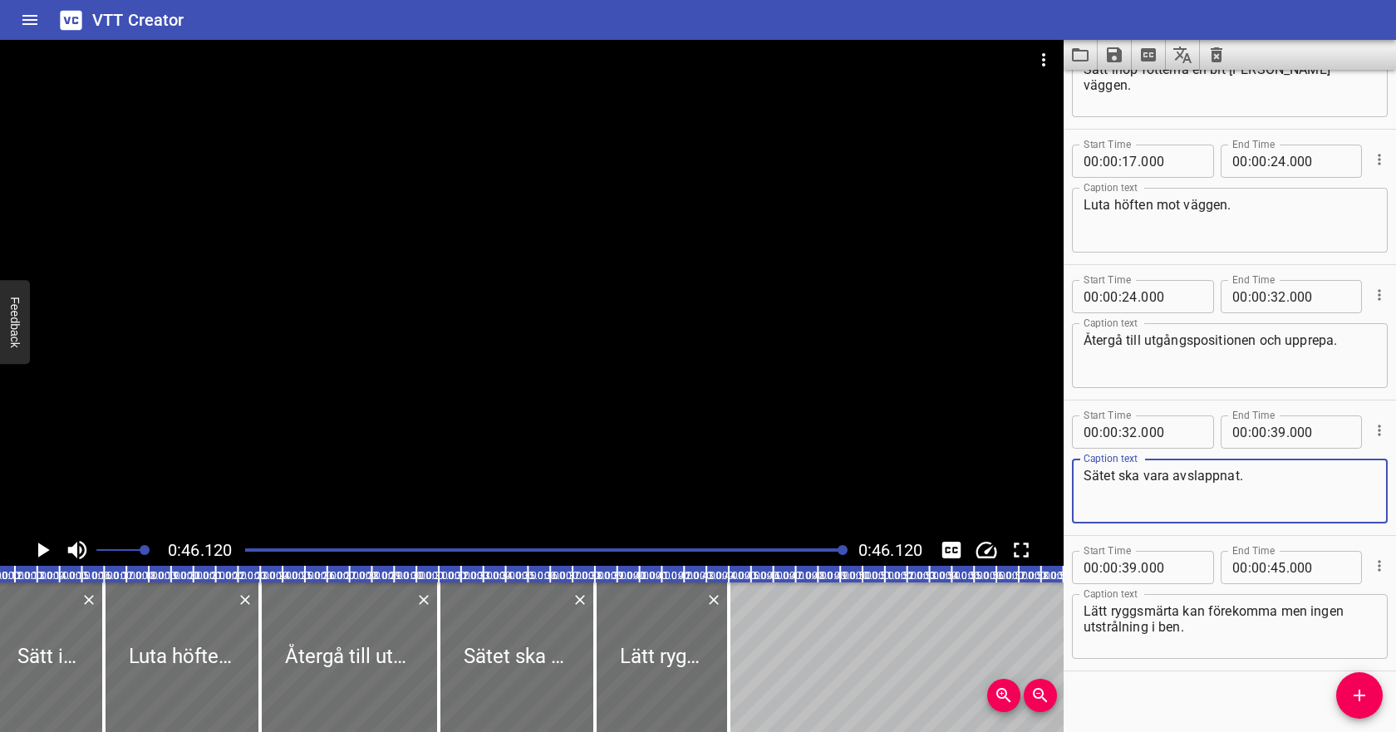
click at [1141, 507] on textarea "Sätet ska vara avslappnat." at bounding box center [1229, 491] width 292 height 47
click at [243, 551] on div at bounding box center [545, 549] width 620 height 23
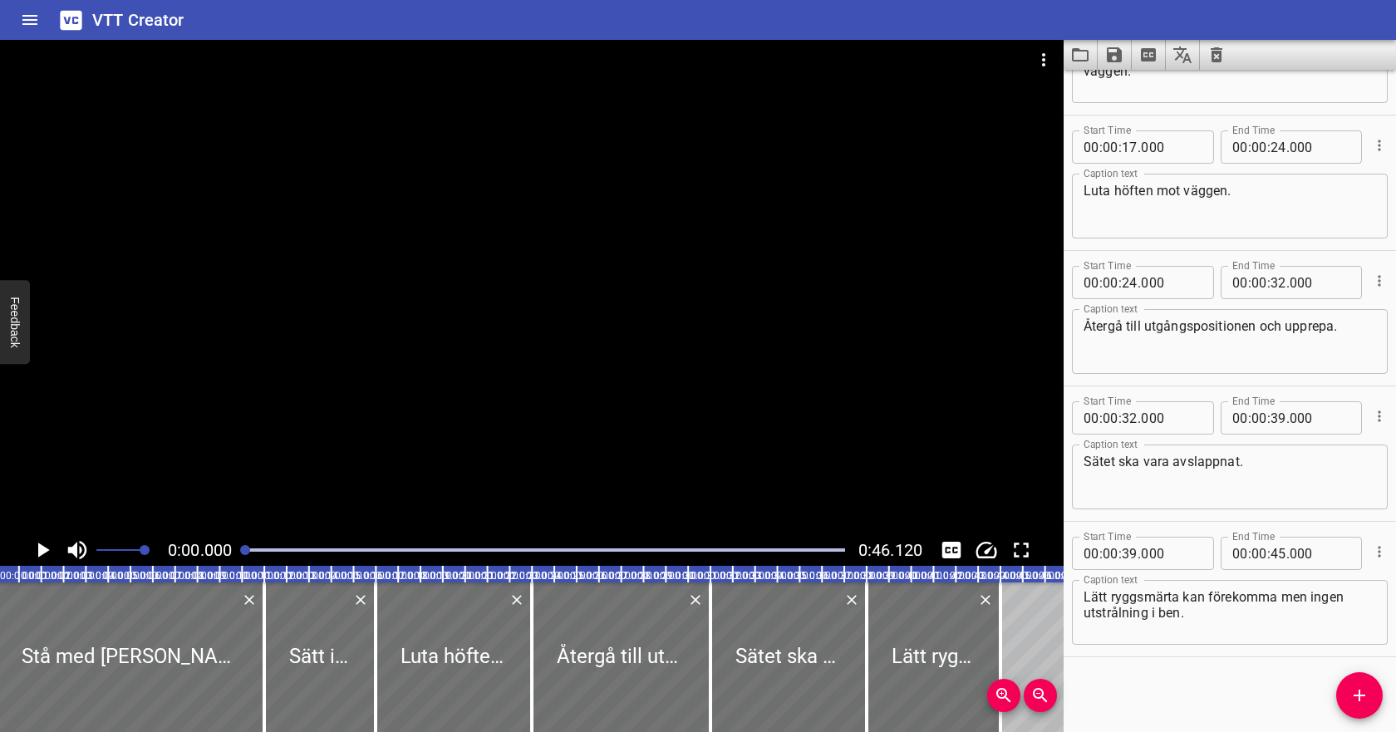
scroll to position [0, 0]
click at [44, 551] on icon "Play/Pause" at bounding box center [44, 549] width 12 height 15
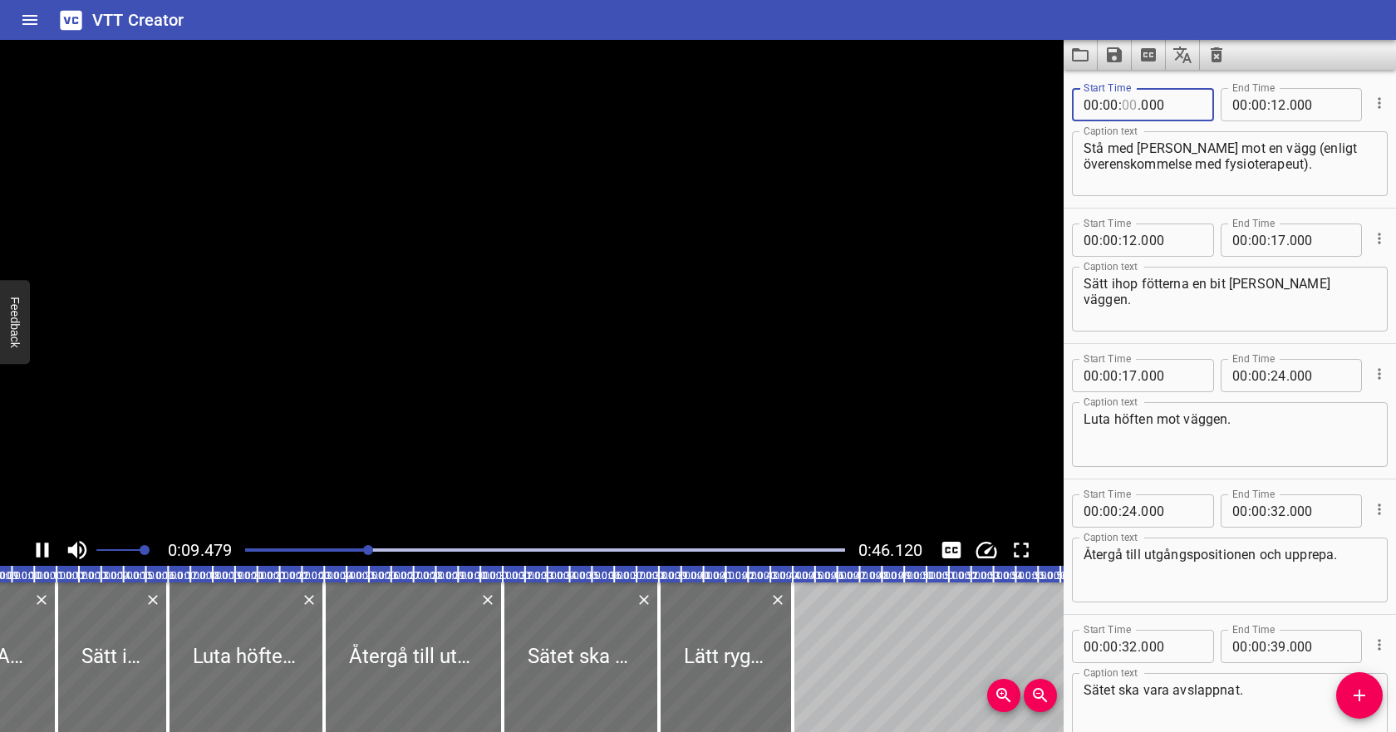
click at [1131, 106] on input "number" at bounding box center [1129, 104] width 16 height 33
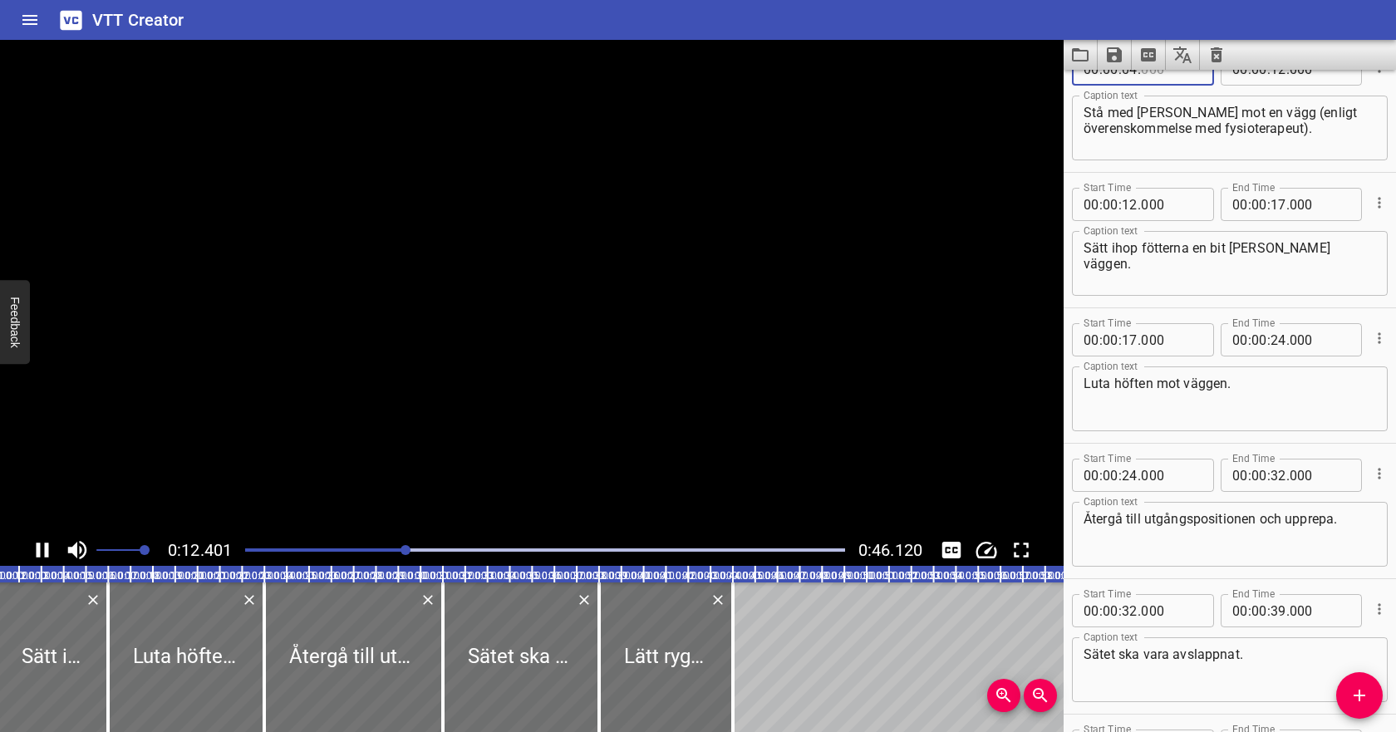
scroll to position [0, 275]
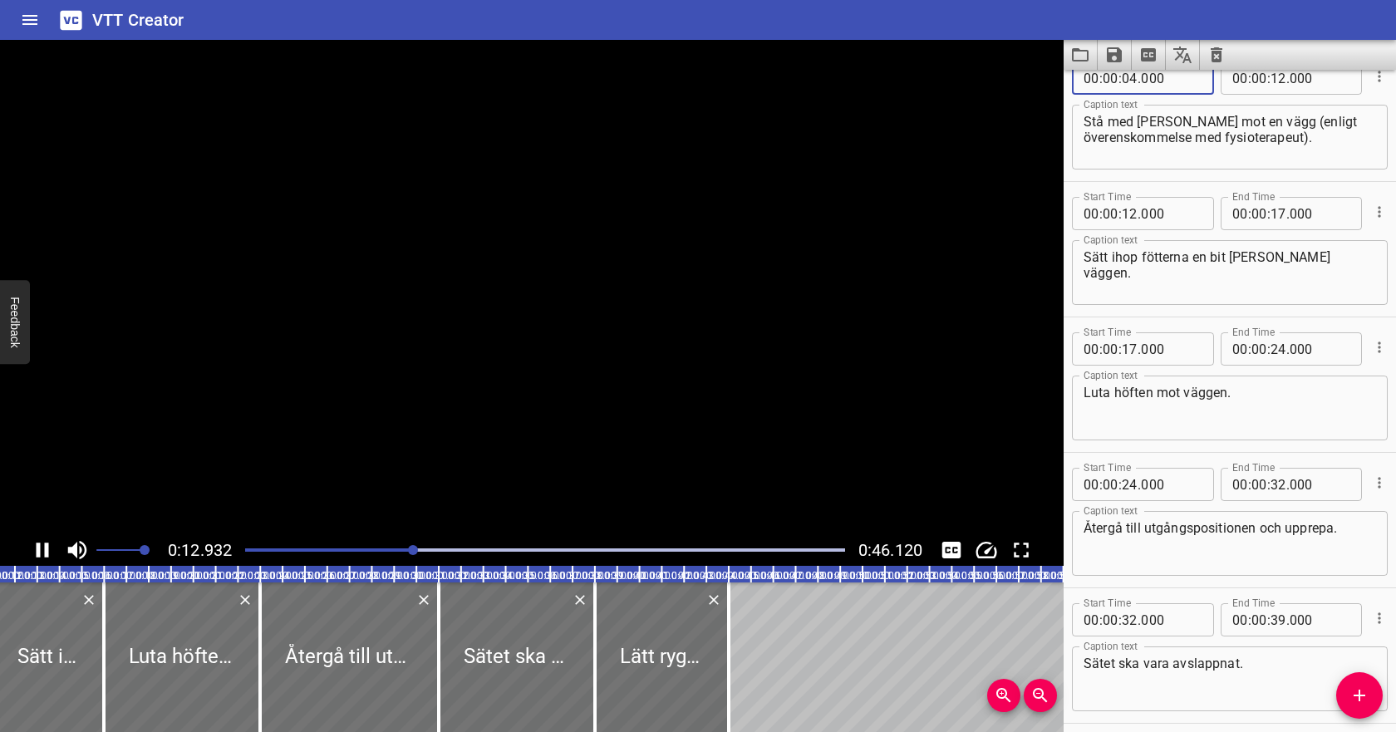
click at [1169, 140] on textarea "Stå med [PERSON_NAME] mot en vägg (enligt överenskommelse med fysioterapeut)." at bounding box center [1229, 137] width 292 height 47
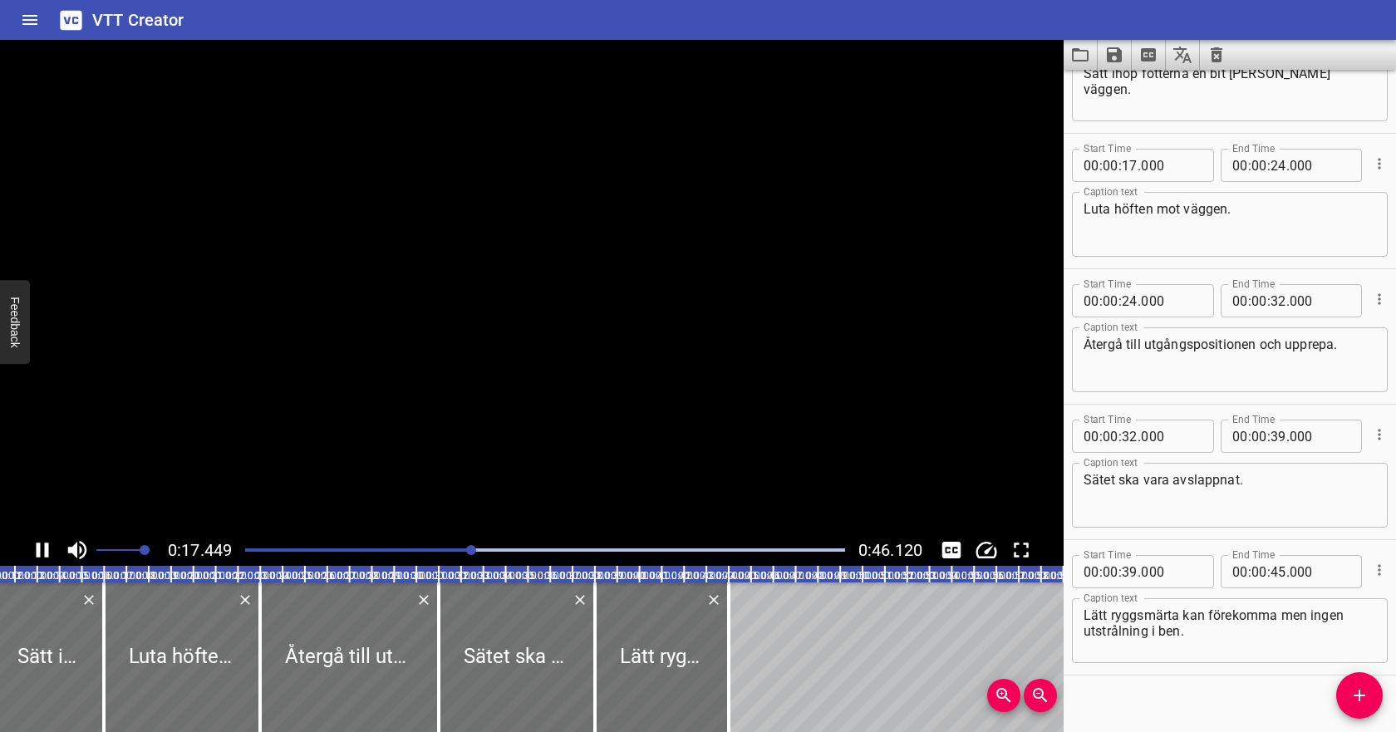
scroll to position [228, 0]
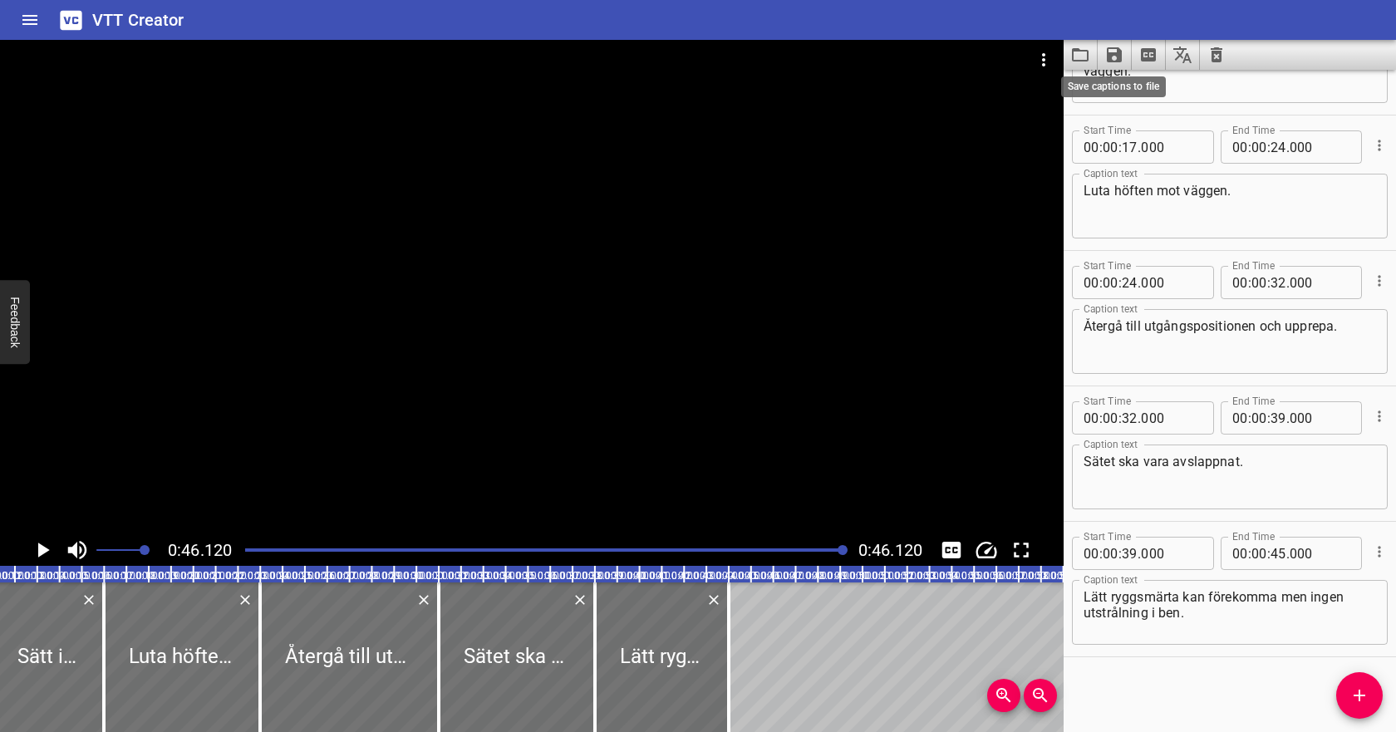
click at [1114, 53] on icon "Save captions to file" at bounding box center [1114, 54] width 15 height 15
click at [1131, 84] on li "Save to VTT file" at bounding box center [1158, 91] width 122 height 30
click at [1053, 54] on icon "Video Options" at bounding box center [1043, 60] width 20 height 20
click at [1041, 61] on li "Select New Video File..." at bounding box center [1105, 62] width 165 height 30
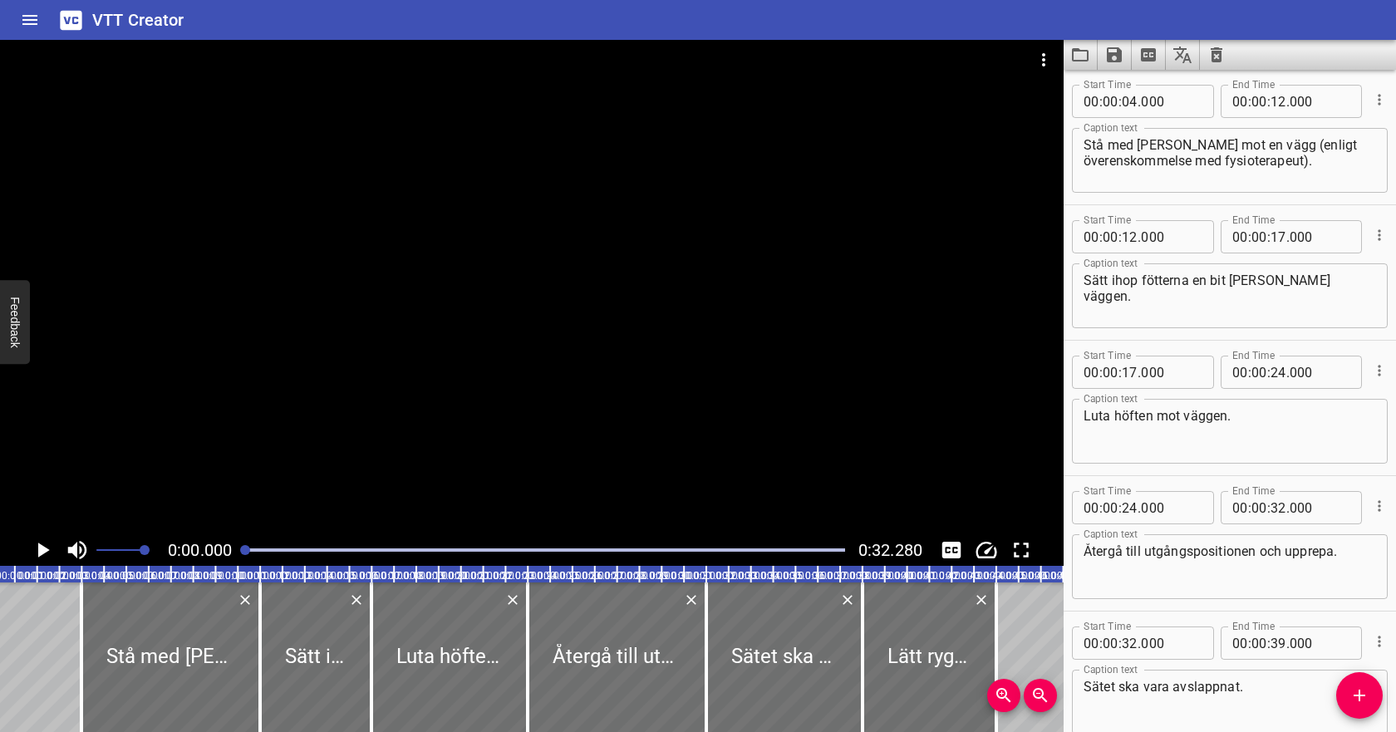
scroll to position [0, 0]
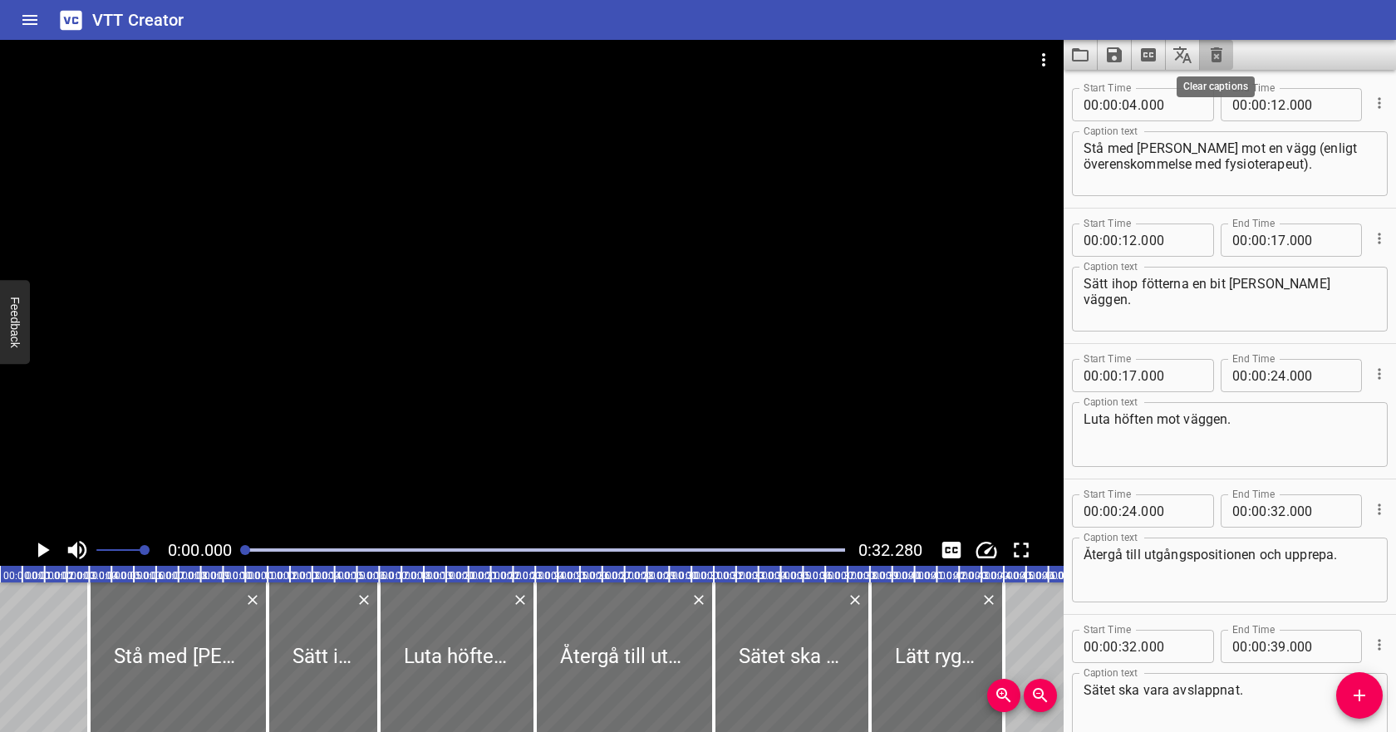
click at [1210, 58] on icon "Clear captions" at bounding box center [1216, 55] width 20 height 20
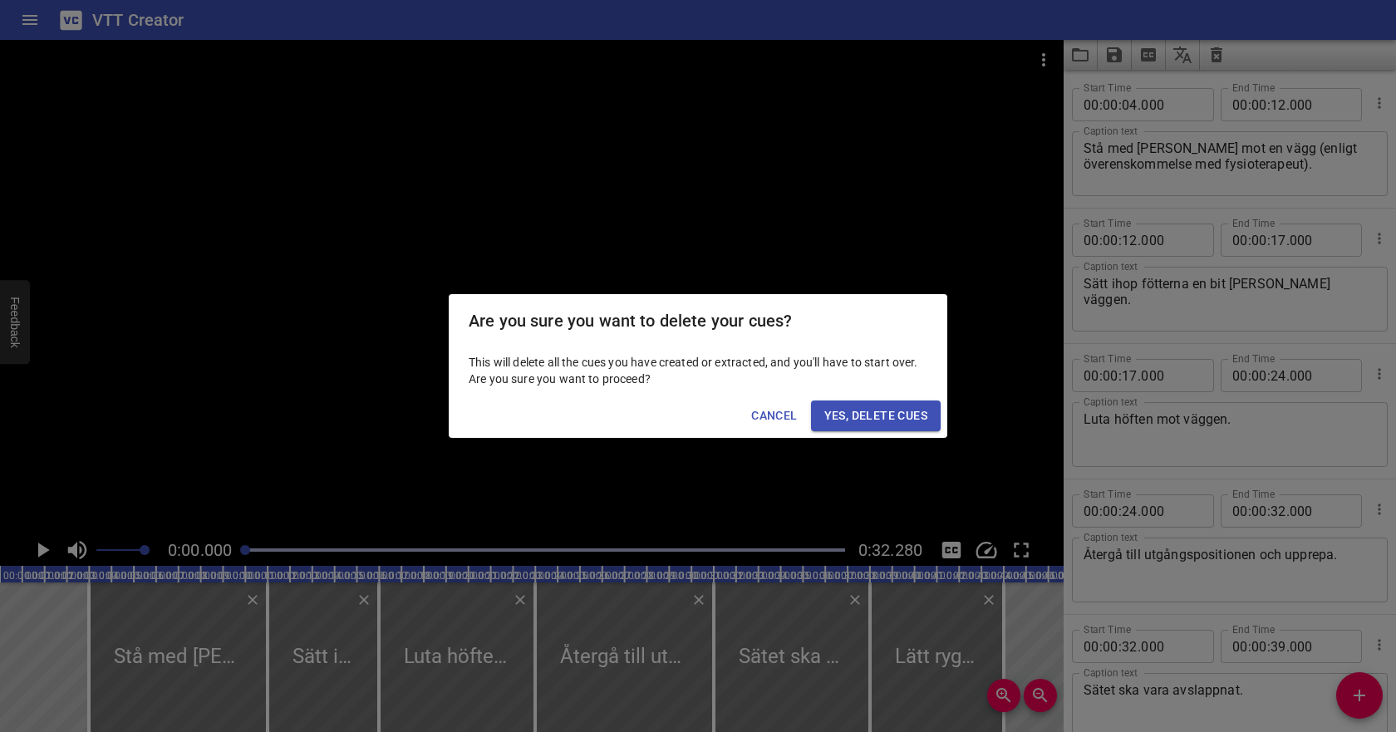
click at [889, 420] on span "Yes, Delete Cues" at bounding box center [875, 415] width 103 height 21
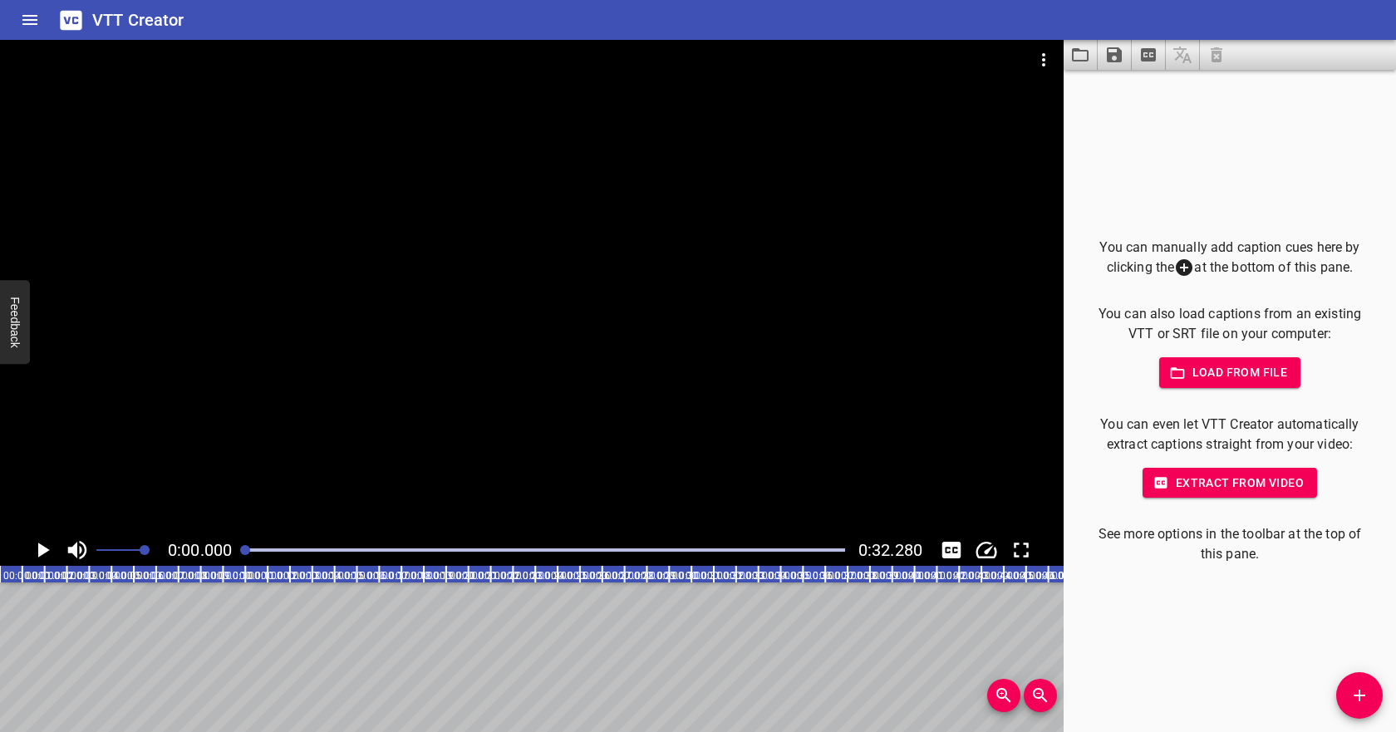
click at [1207, 383] on button "Load from file" at bounding box center [1230, 372] width 142 height 31
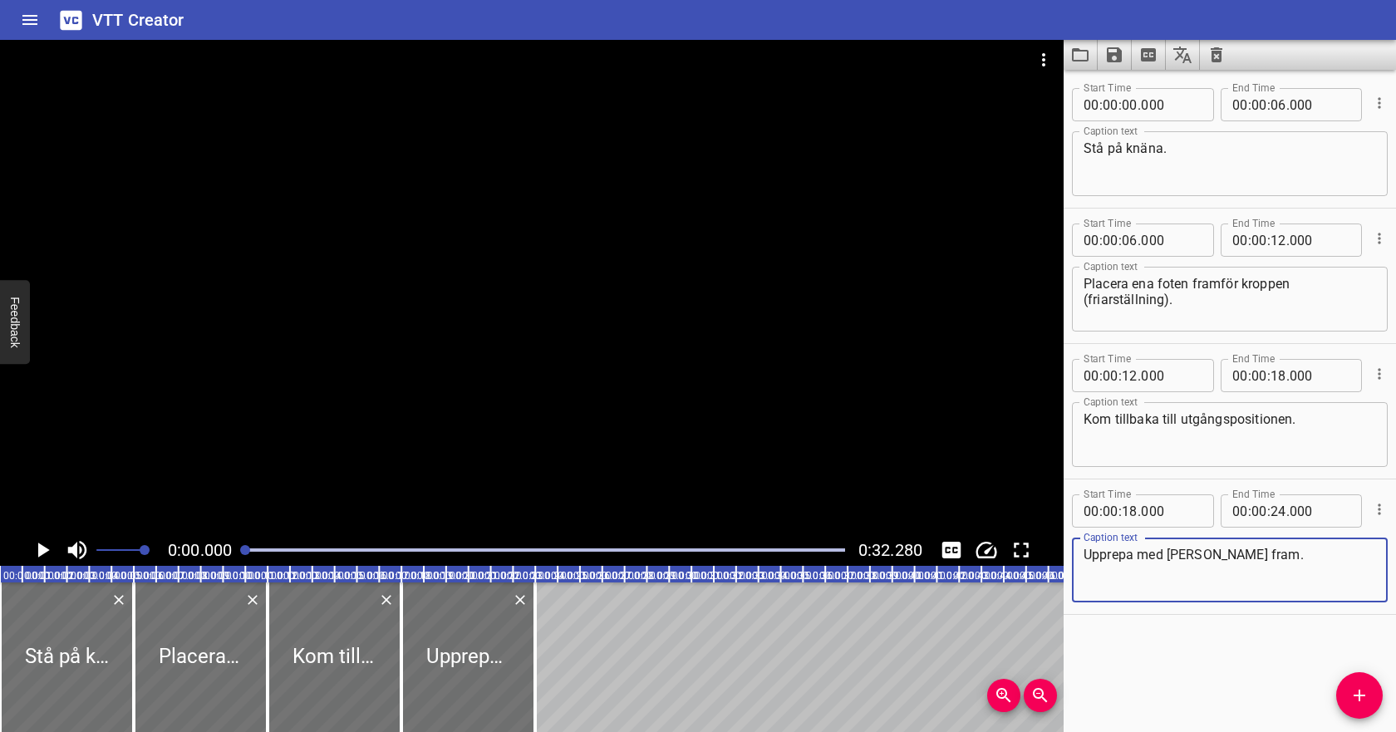
click at [42, 547] on icon "Play/Pause" at bounding box center [44, 549] width 12 height 15
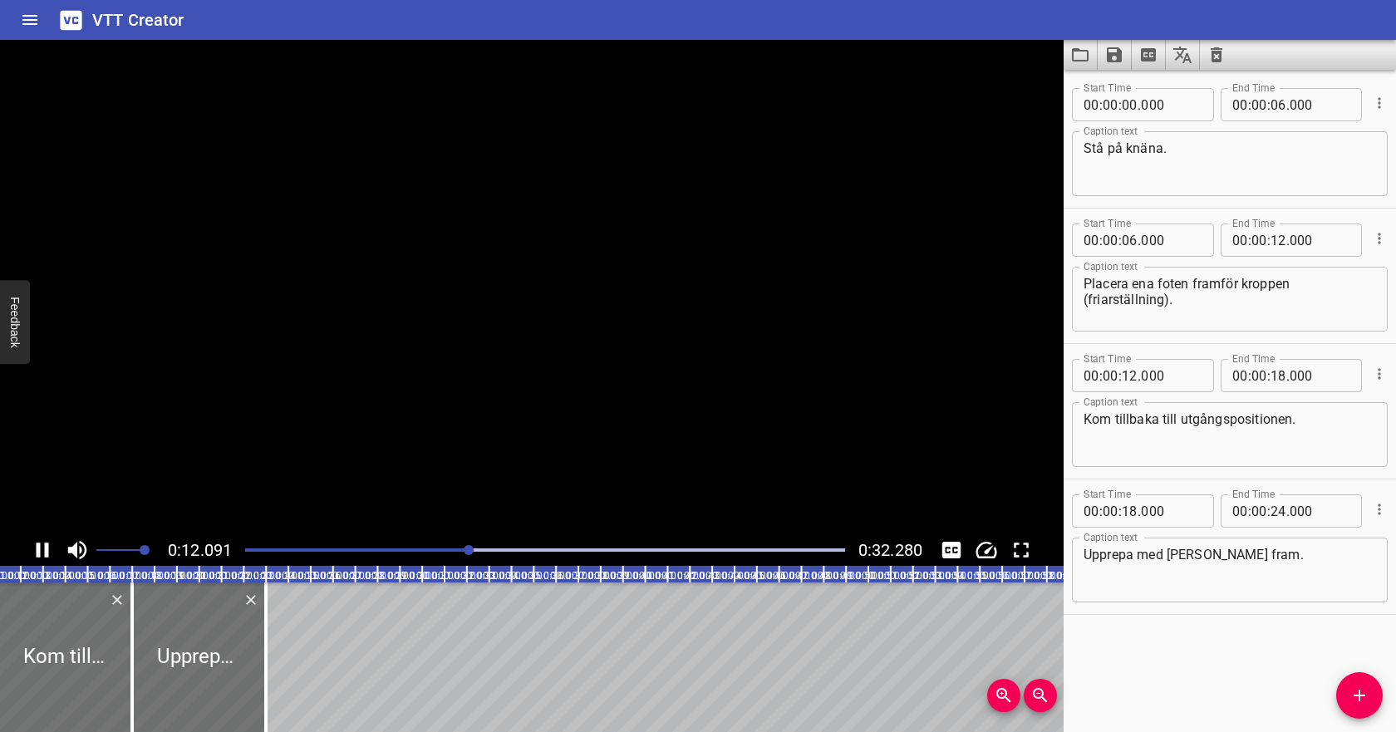
scroll to position [0, 275]
click at [42, 547] on icon "Play/Pause" at bounding box center [42, 549] width 25 height 25
click at [1276, 108] on input "number" at bounding box center [1278, 104] width 16 height 33
click at [1128, 236] on input "number" at bounding box center [1129, 239] width 16 height 33
click at [1282, 240] on input "number" at bounding box center [1278, 239] width 16 height 33
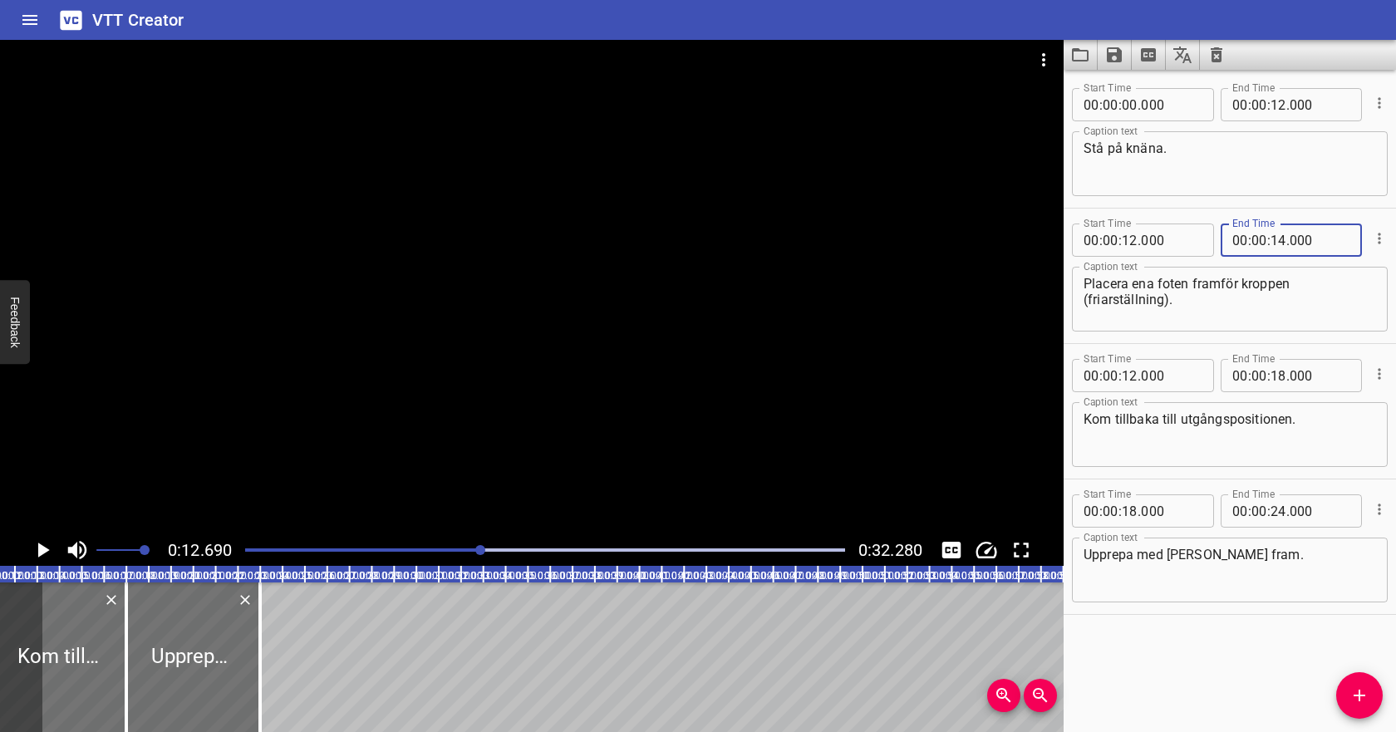
click at [1205, 150] on textarea "Stå på knäna." at bounding box center [1229, 163] width 292 height 47
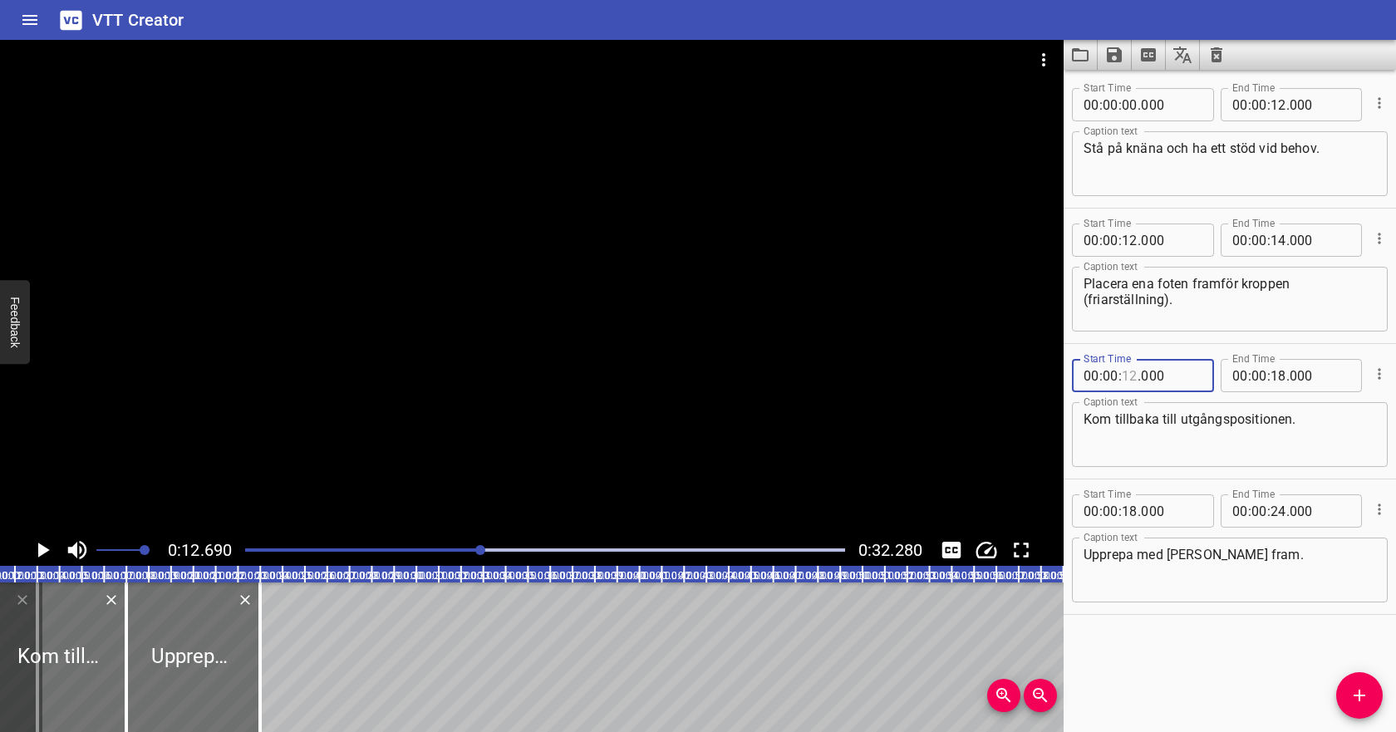
click at [1128, 371] on input "number" at bounding box center [1129, 375] width 16 height 33
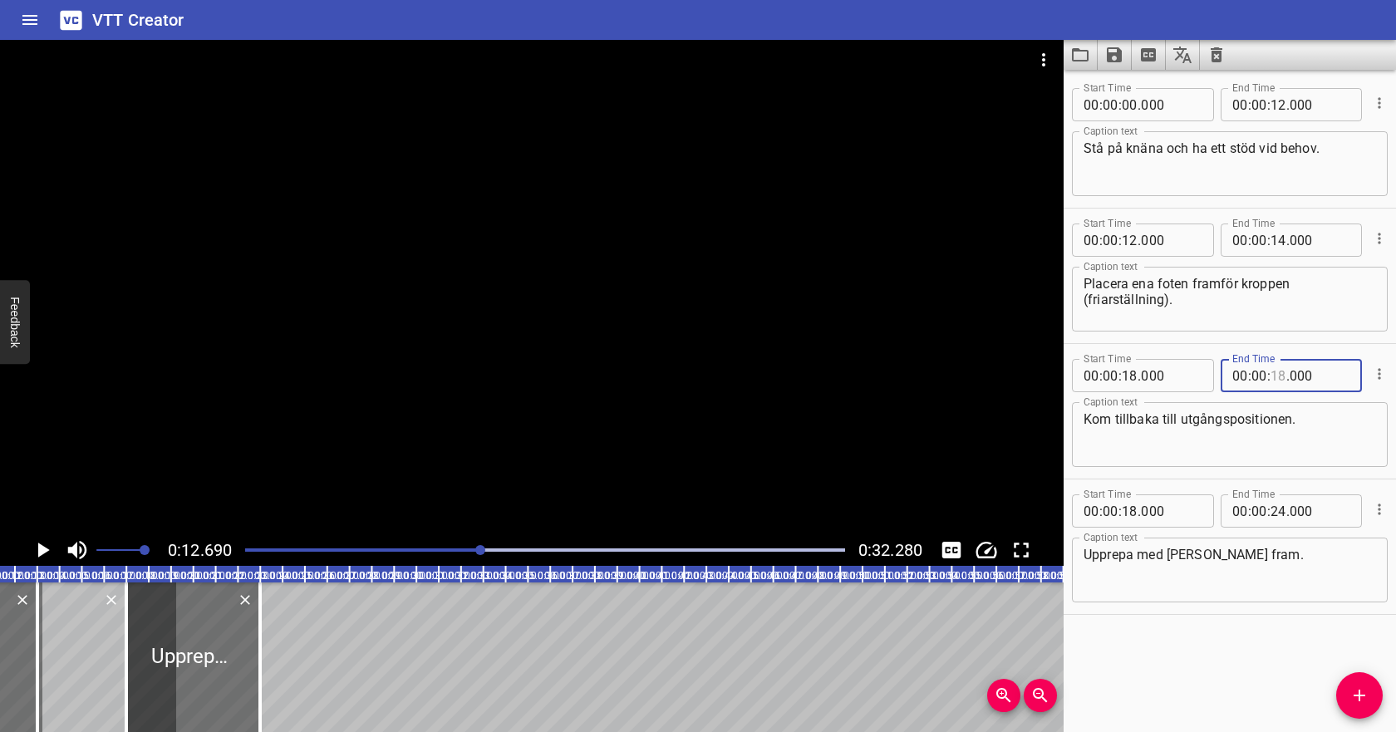
click at [1278, 374] on input "number" at bounding box center [1278, 375] width 16 height 33
click at [1131, 504] on input "number" at bounding box center [1129, 510] width 16 height 33
click at [1128, 513] on input "number" at bounding box center [1129, 510] width 16 height 33
click at [1272, 513] on input "number" at bounding box center [1278, 510] width 16 height 33
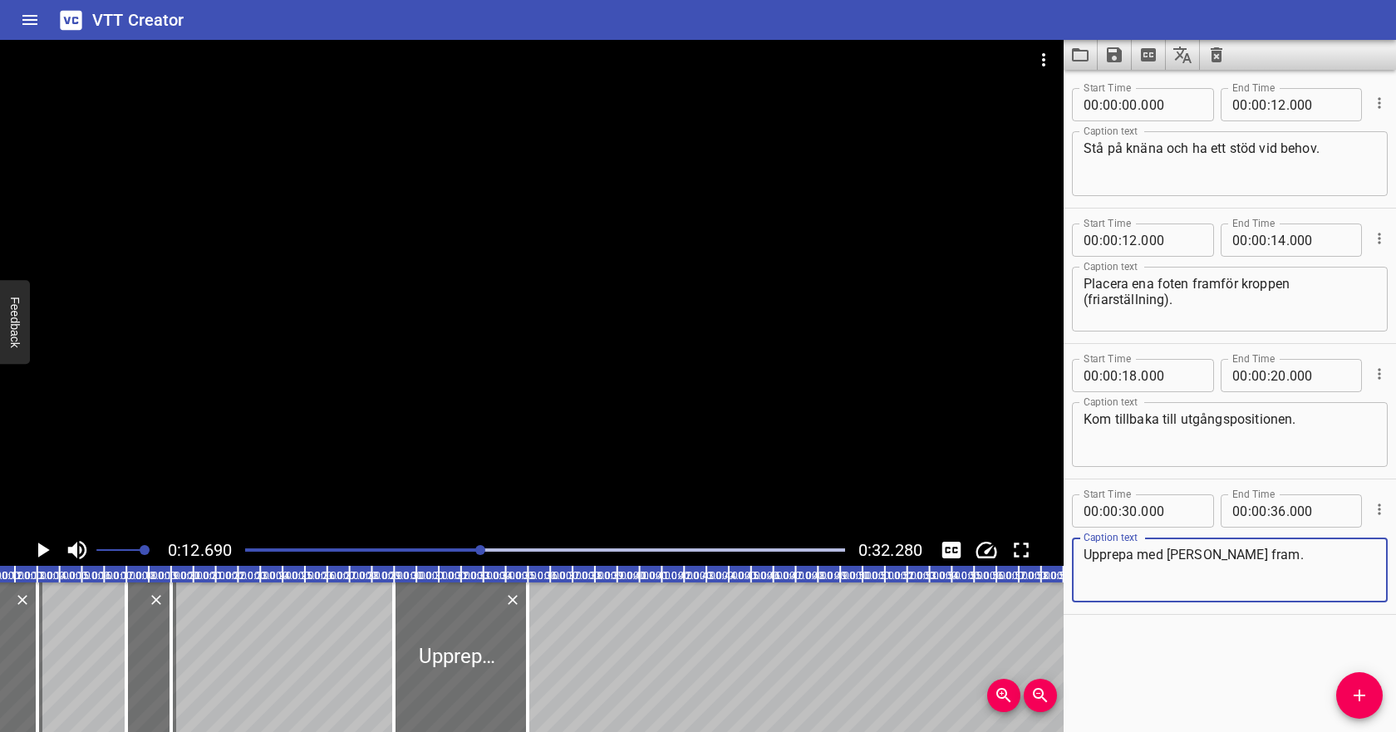
click at [1287, 578] on textarea "Upprepa med [PERSON_NAME] fram." at bounding box center [1229, 570] width 292 height 47
click at [42, 547] on icon "Play/Pause" at bounding box center [44, 549] width 12 height 15
click at [42, 547] on icon "Play/Pause" at bounding box center [42, 549] width 25 height 25
click at [1278, 244] on input "number" at bounding box center [1278, 239] width 16 height 33
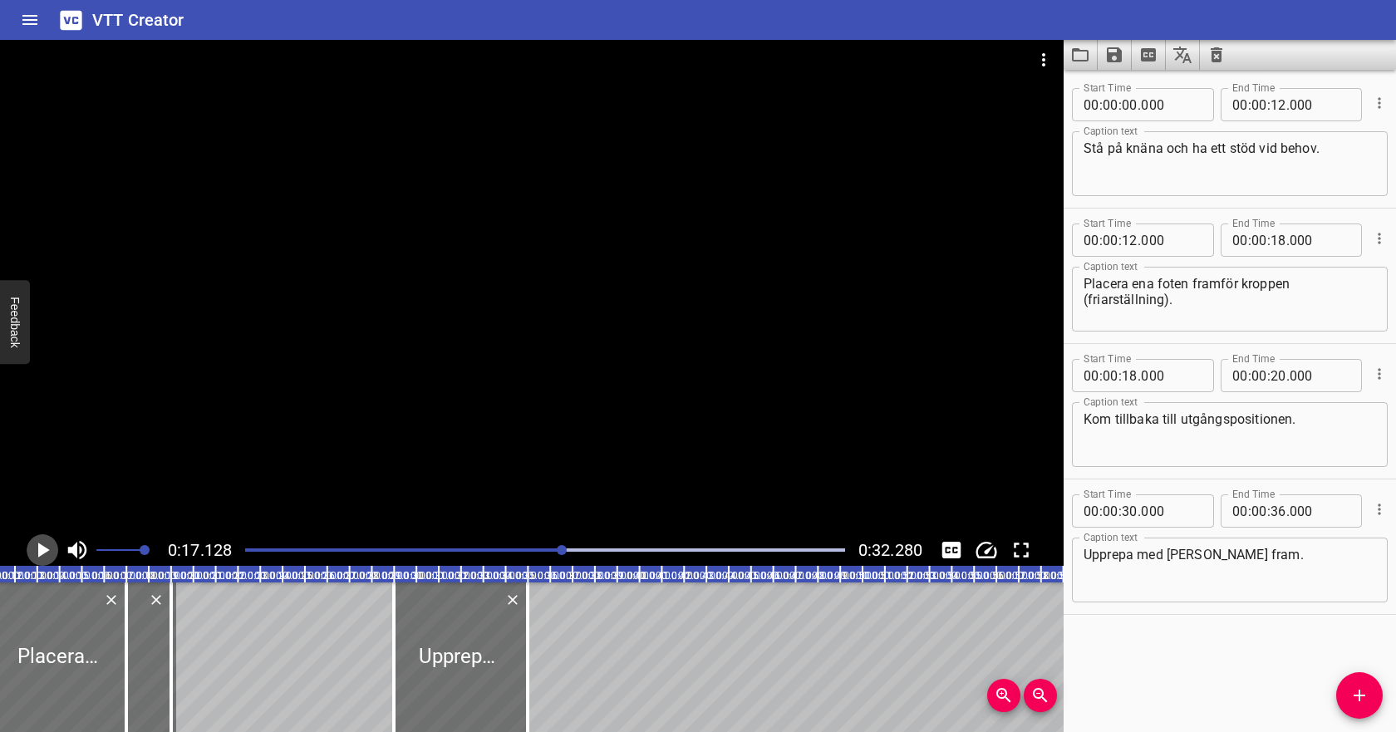
click at [46, 547] on icon "Play/Pause" at bounding box center [44, 549] width 12 height 15
click at [46, 547] on icon "Play/Pause" at bounding box center [43, 549] width 12 height 15
click at [1275, 372] on input "number" at bounding box center [1278, 375] width 16 height 33
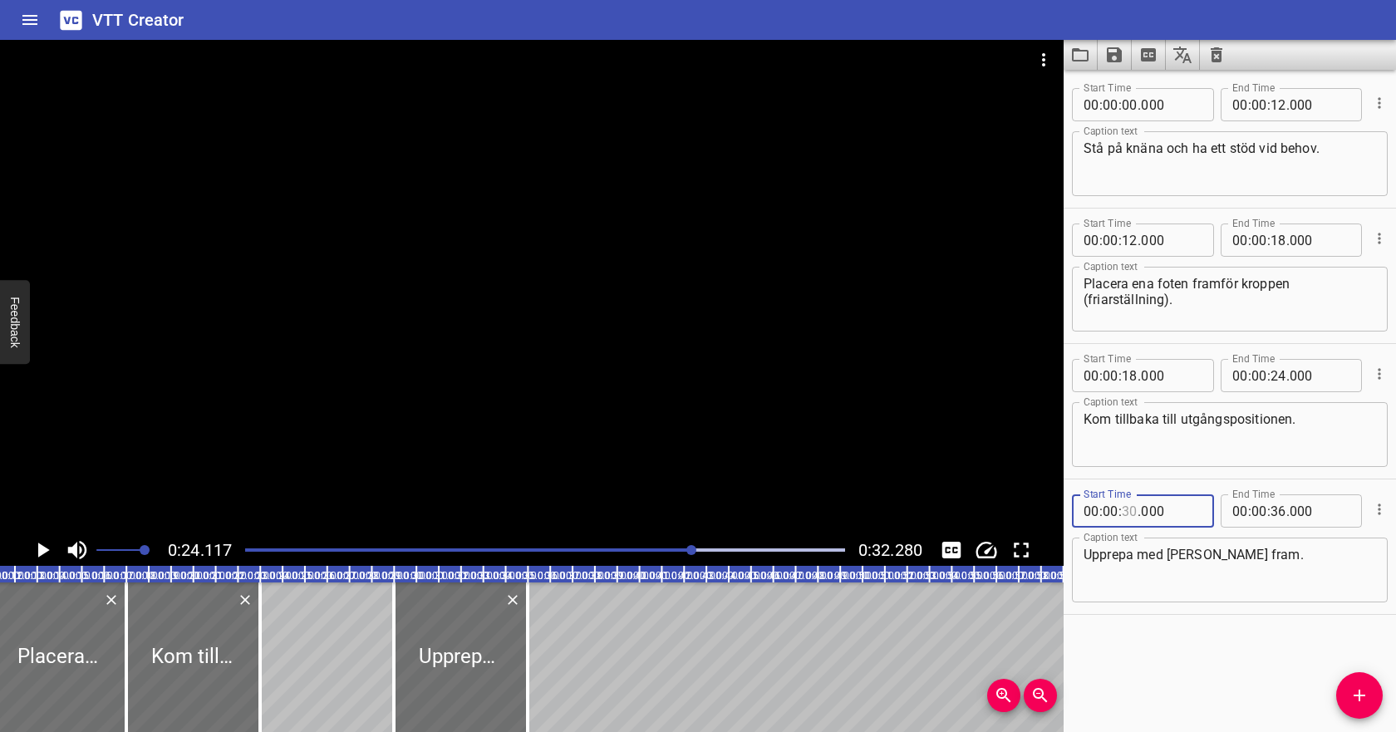
click at [1126, 513] on input "number" at bounding box center [1129, 510] width 16 height 33
click at [1271, 513] on input "number" at bounding box center [1278, 510] width 16 height 33
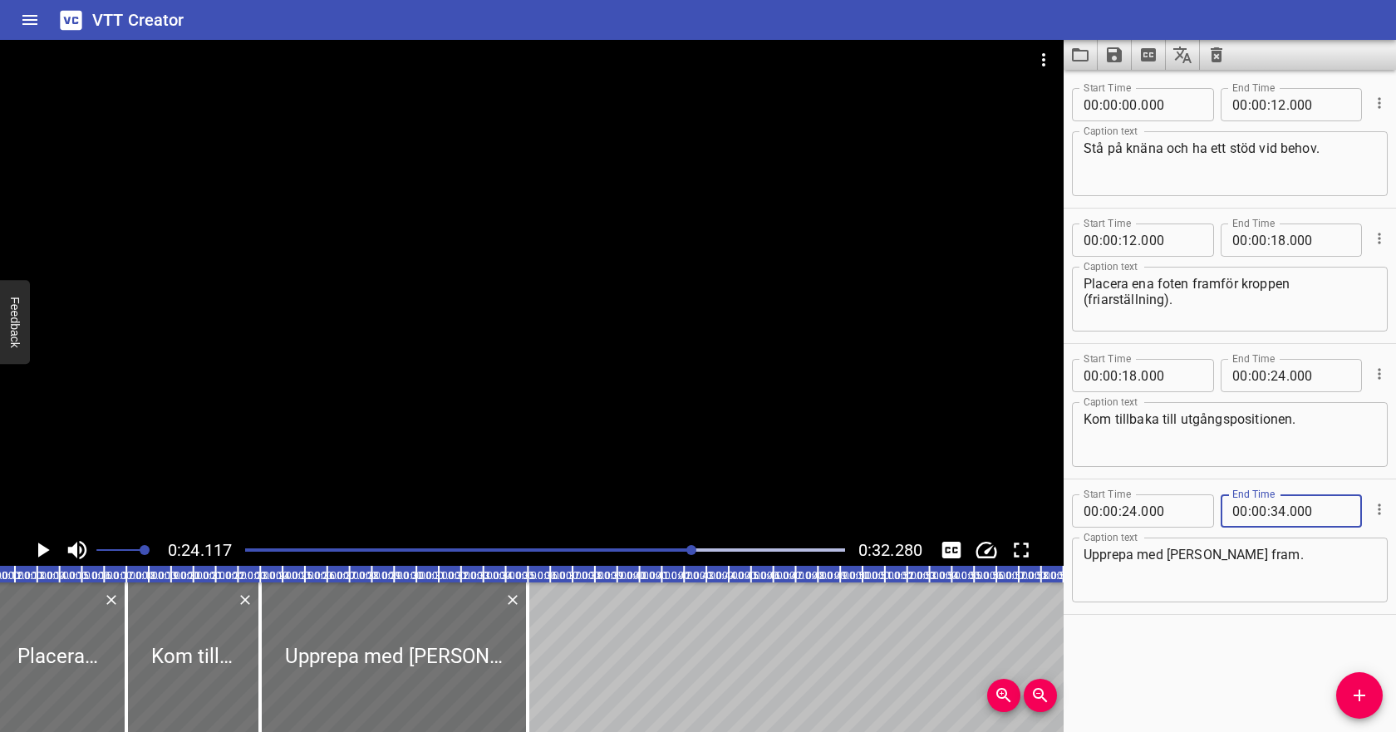
click at [1244, 567] on textarea "Upprepa med [PERSON_NAME] fram." at bounding box center [1229, 570] width 292 height 47
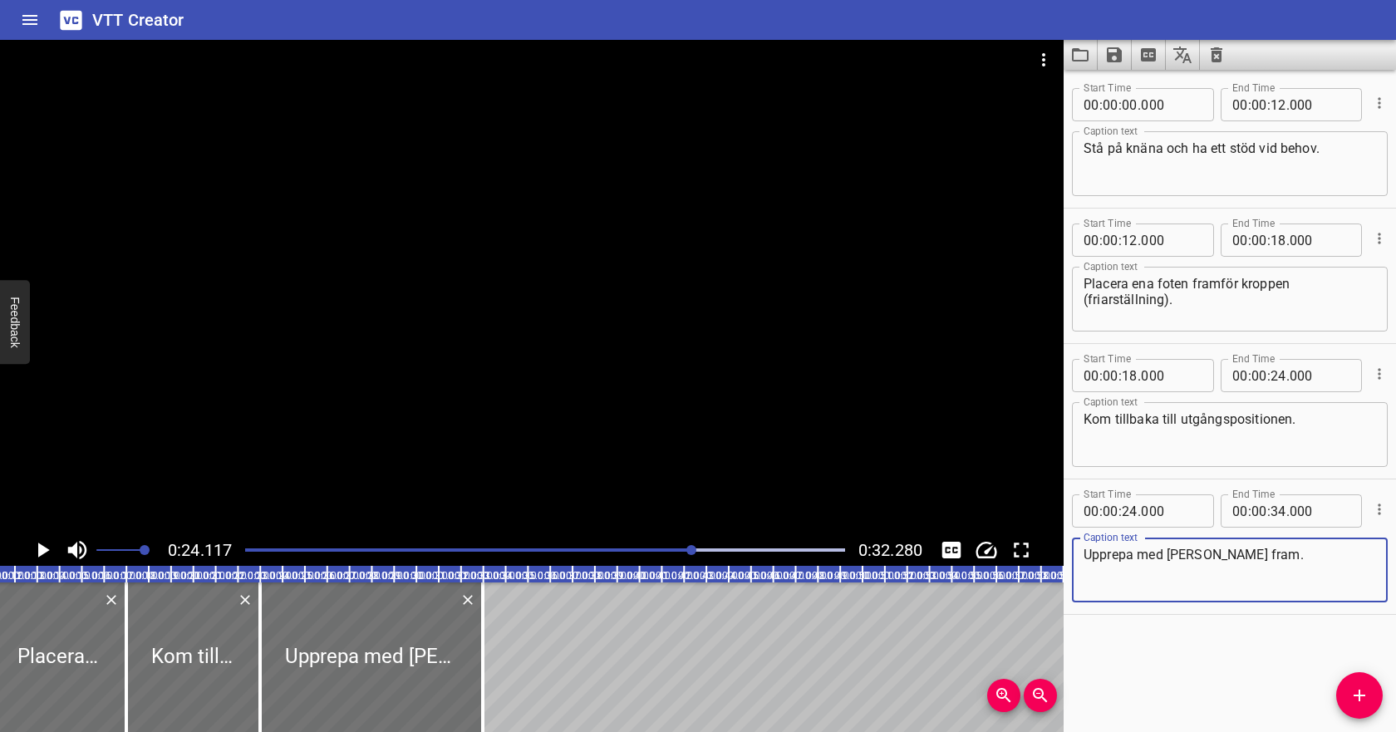
click at [292, 546] on div at bounding box center [545, 549] width 620 height 23
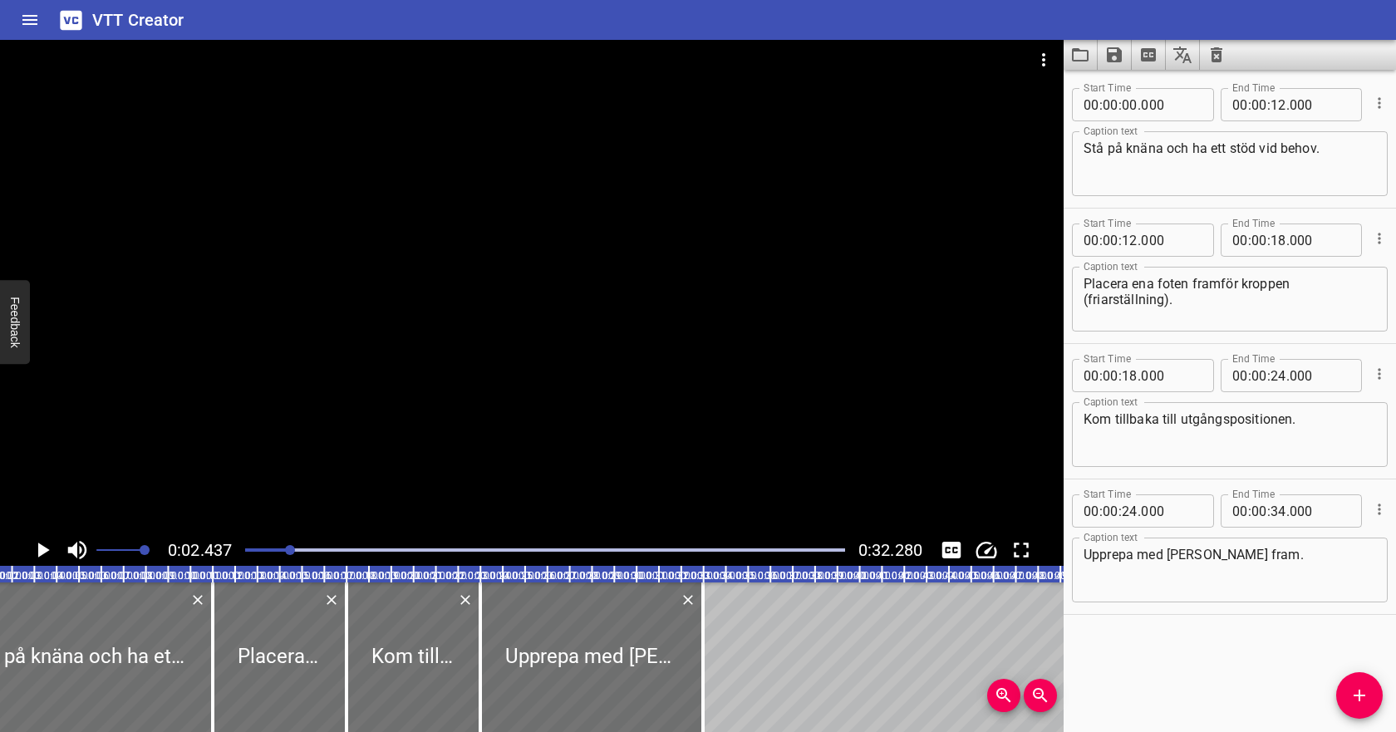
scroll to position [0, 54]
click at [26, 547] on div "0:02.437 0:32.280" at bounding box center [531, 550] width 1063 height 32
click at [42, 547] on icon "Play/Pause" at bounding box center [44, 549] width 12 height 15
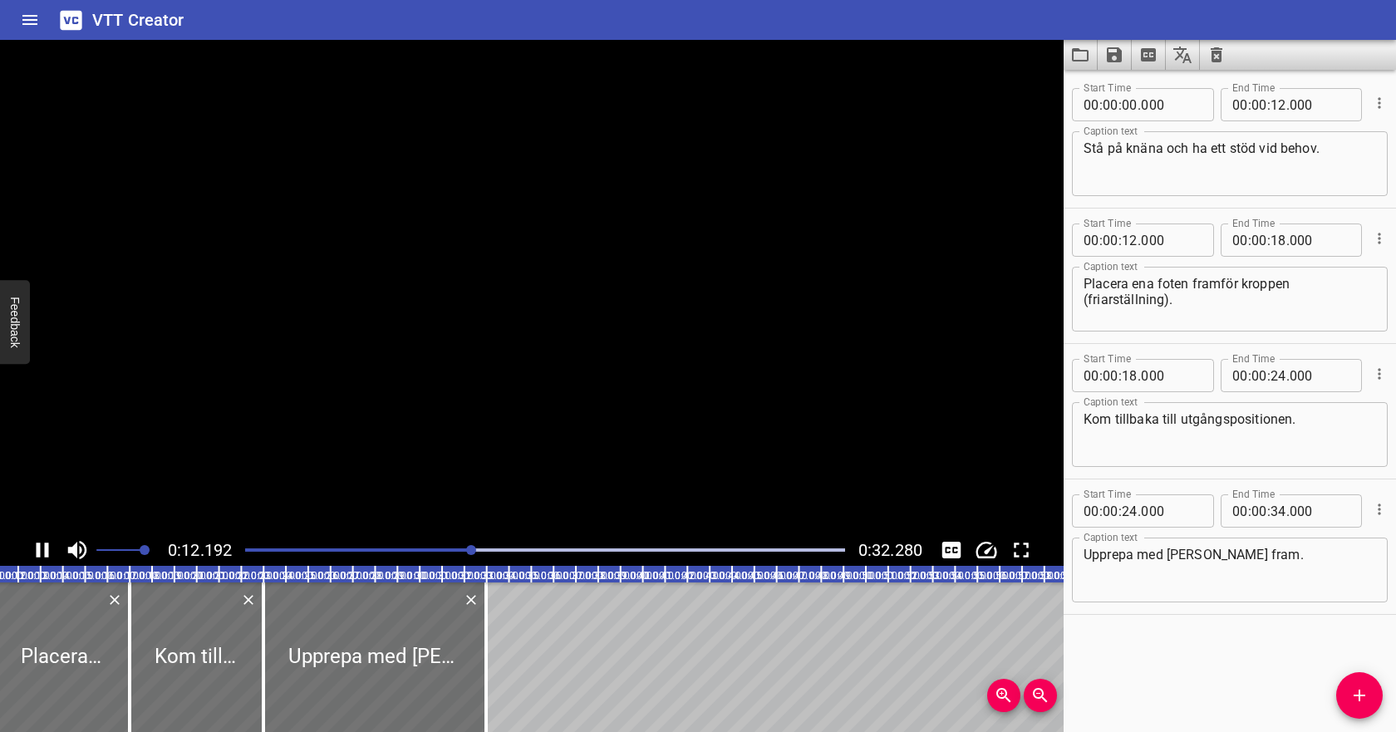
scroll to position [0, 275]
click at [43, 547] on icon "Play/Pause" at bounding box center [42, 549] width 25 height 25
click at [1273, 246] on input "number" at bounding box center [1278, 239] width 16 height 33
click at [1125, 375] on input "number" at bounding box center [1129, 375] width 16 height 33
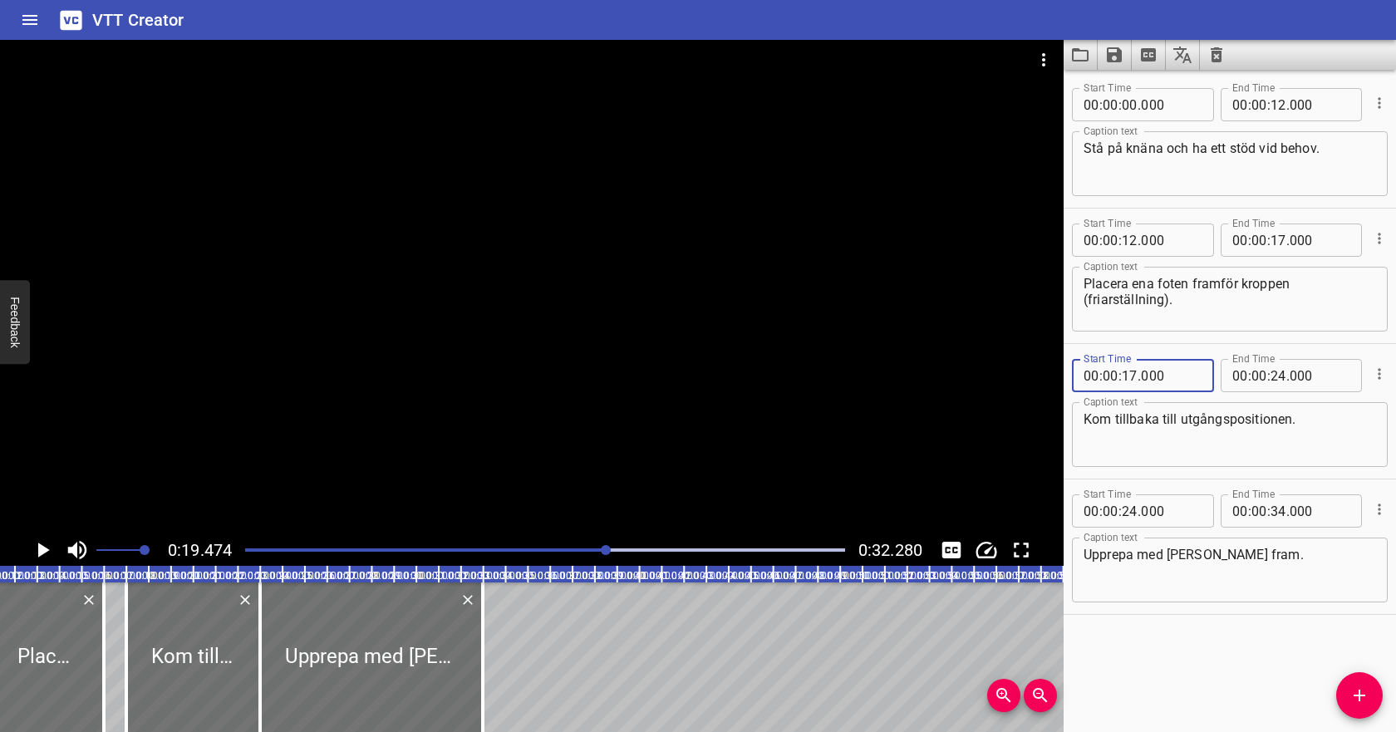
click at [1185, 429] on textarea "Kom tillbaka till utgångspositionen." at bounding box center [1229, 434] width 292 height 47
click at [40, 547] on icon "Play/Pause" at bounding box center [44, 549] width 12 height 15
click at [41, 548] on icon "Play/Pause" at bounding box center [42, 549] width 25 height 25
click at [1284, 372] on input "number" at bounding box center [1278, 375] width 16 height 33
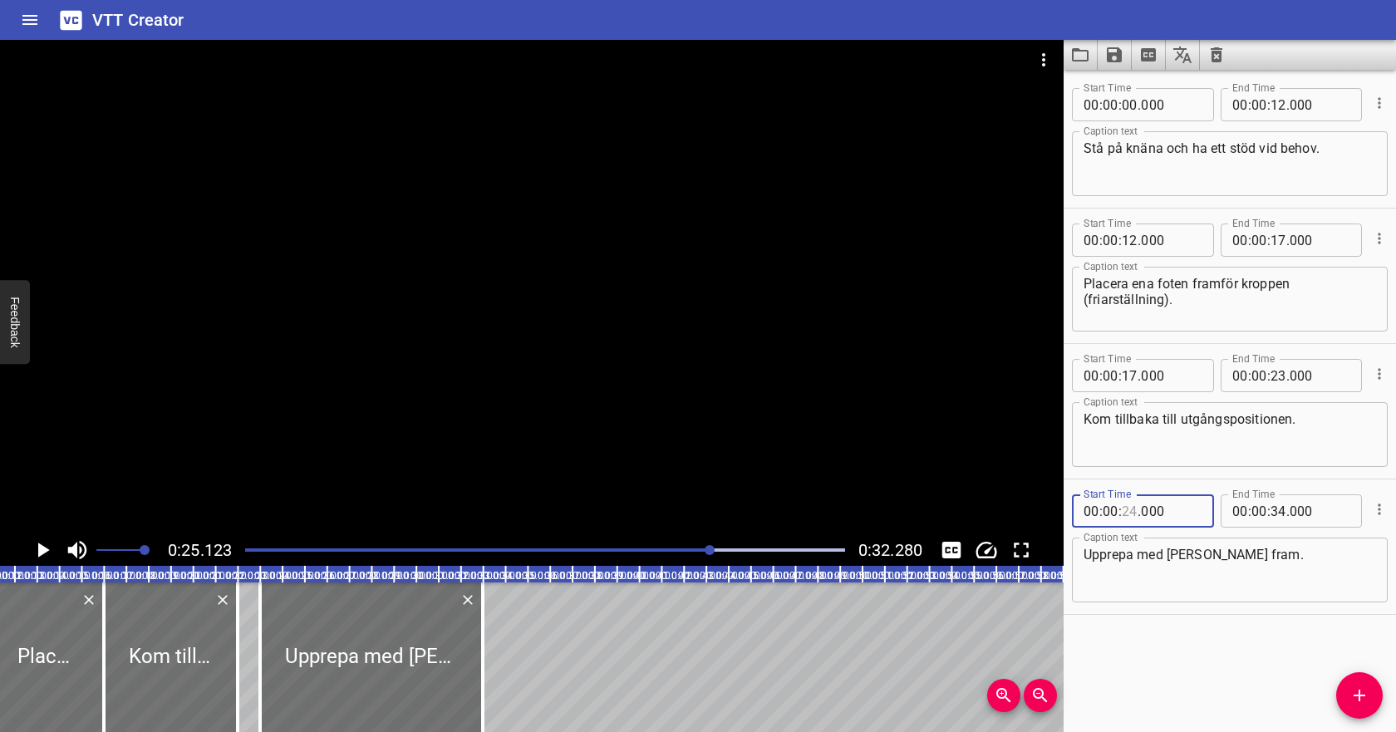
click at [1129, 511] on input "number" at bounding box center [1129, 510] width 16 height 33
click at [1141, 560] on textarea "Upprepa med [PERSON_NAME] fram." at bounding box center [1229, 570] width 292 height 47
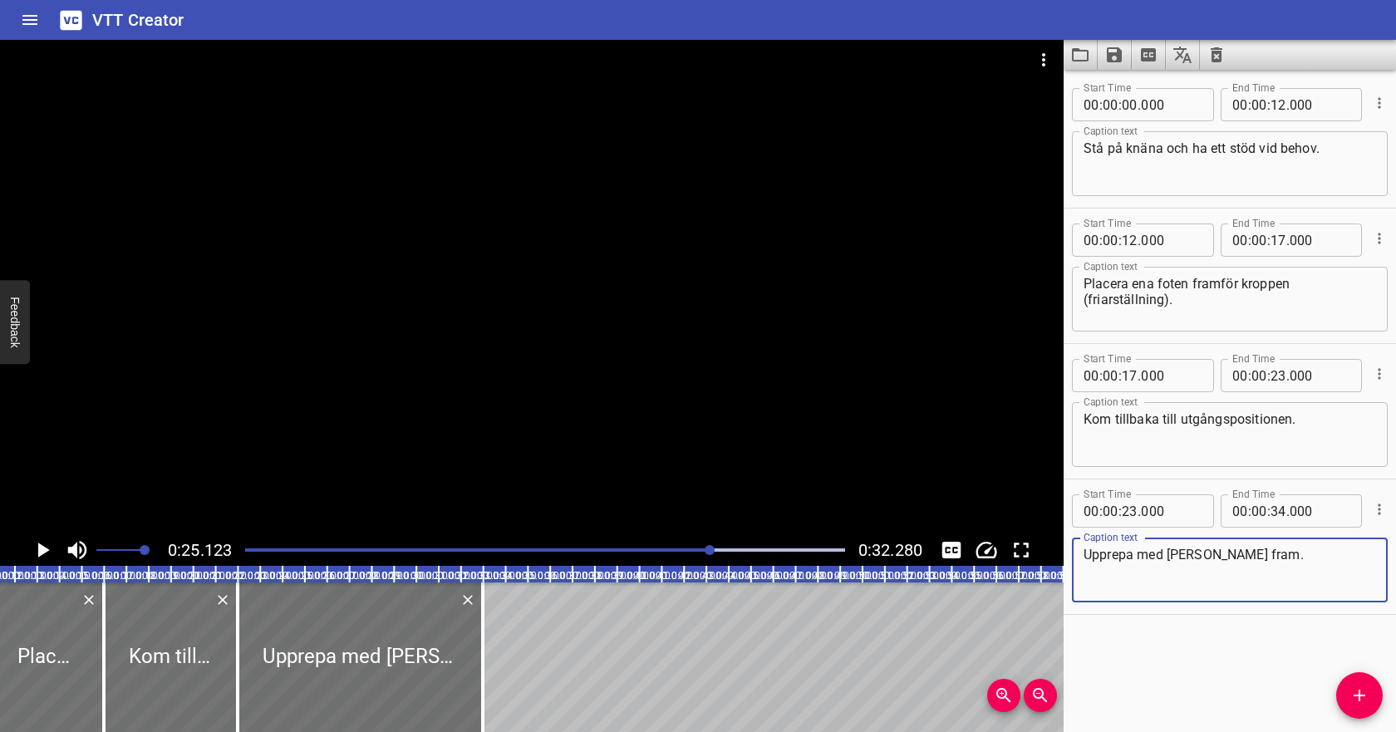
click at [39, 546] on icon "Play/Pause" at bounding box center [44, 549] width 12 height 15
click at [1286, 511] on span "." at bounding box center [1287, 510] width 3 height 33
click at [1279, 508] on input "number" at bounding box center [1278, 510] width 16 height 33
click at [1312, 480] on div "Start Time 00 : 00 : 23 . 000 Start Time End Time 00 : 00 : 30 . 000 End Time C…" at bounding box center [1229, 546] width 332 height 135
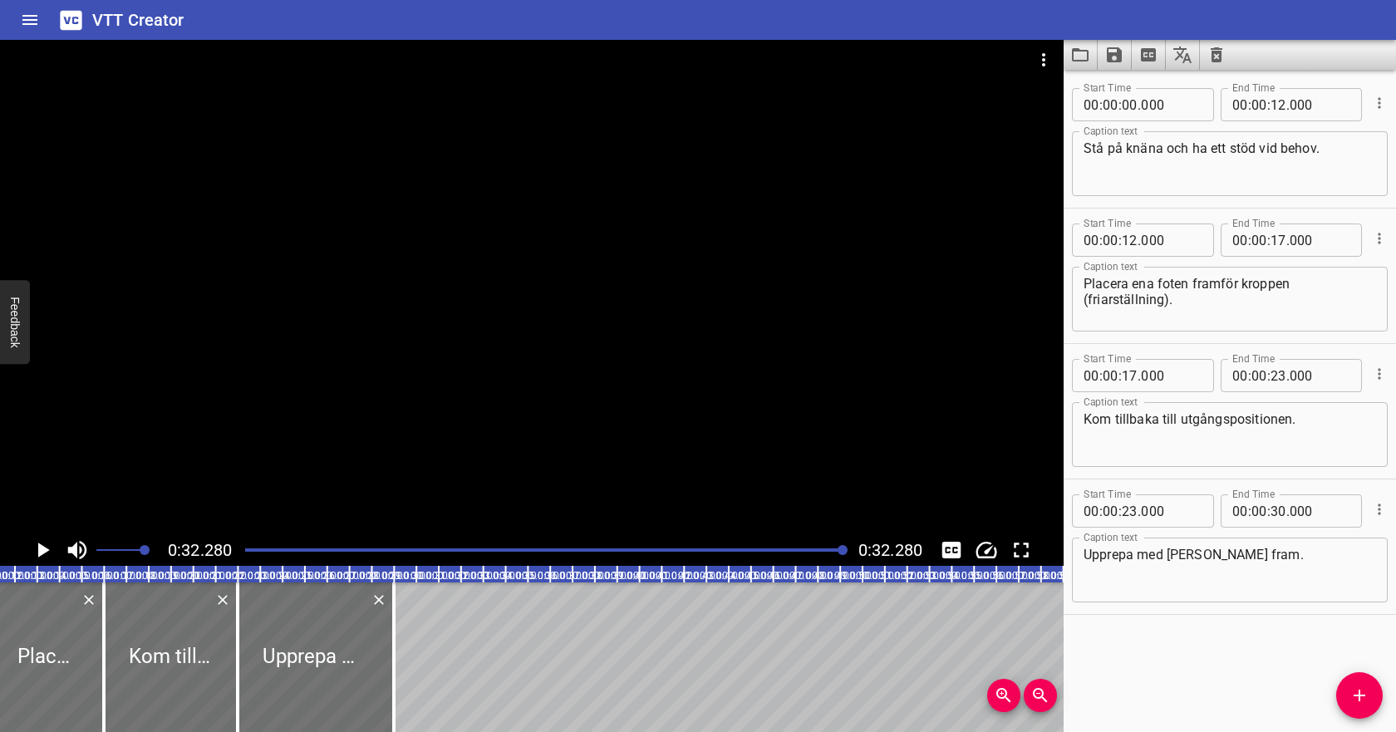
click at [1278, 566] on textarea "Upprepa med [PERSON_NAME] fram." at bounding box center [1229, 570] width 292 height 47
click at [1123, 51] on button "Save captions to file" at bounding box center [1114, 55] width 34 height 30
click at [1154, 90] on li "Save to VTT file" at bounding box center [1158, 91] width 122 height 30
click at [1045, 59] on icon "Video Options" at bounding box center [1043, 60] width 20 height 20
click at [1056, 61] on li "Select New Video File..." at bounding box center [1105, 62] width 165 height 30
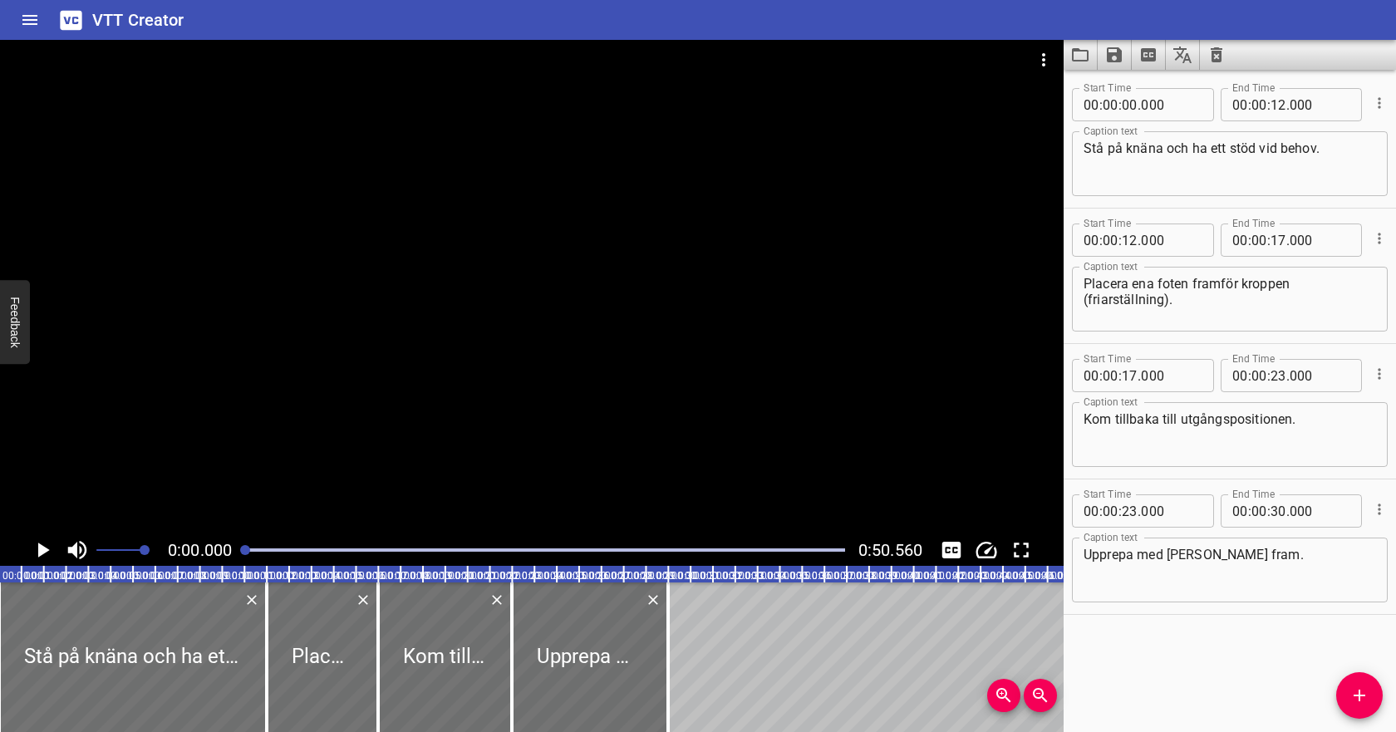
scroll to position [0, 0]
click at [1224, 49] on icon "Clear captions" at bounding box center [1216, 55] width 20 height 20
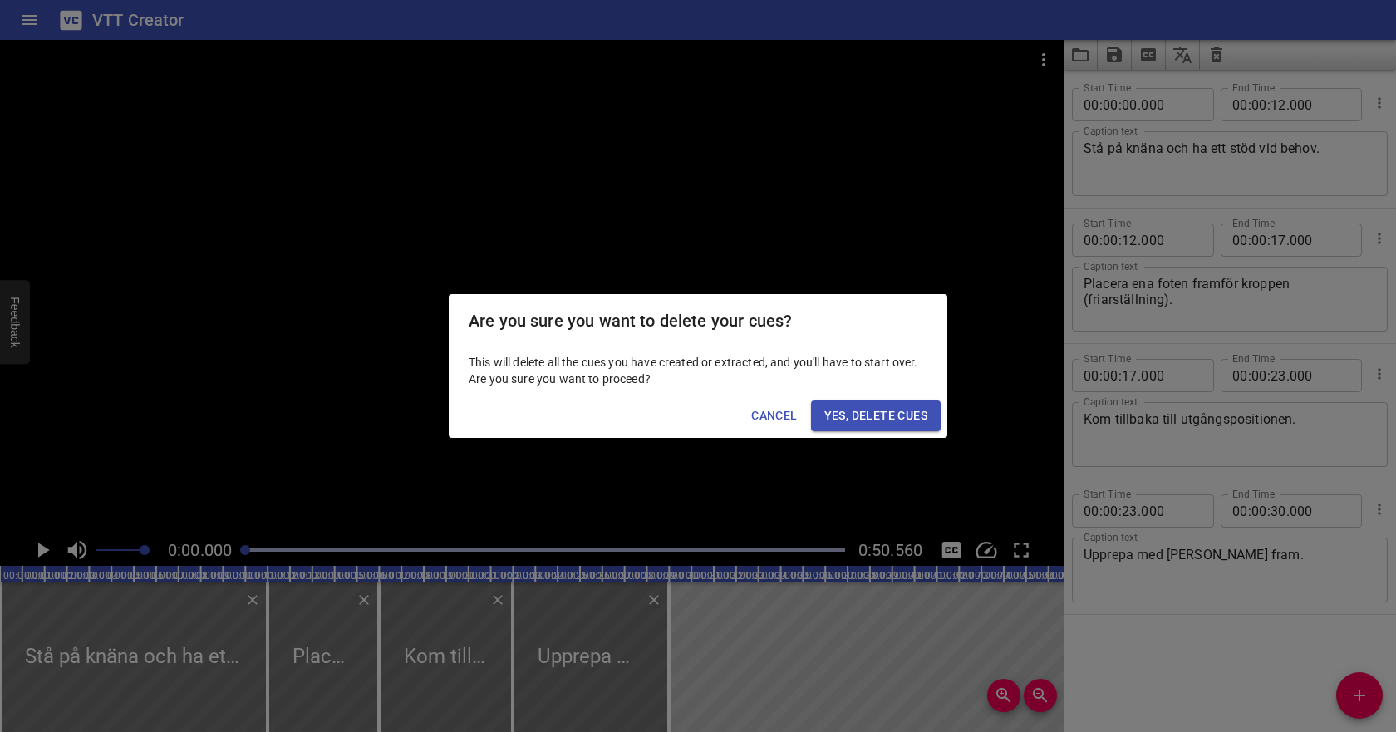
click at [904, 408] on span "Yes, Delete Cues" at bounding box center [875, 415] width 103 height 21
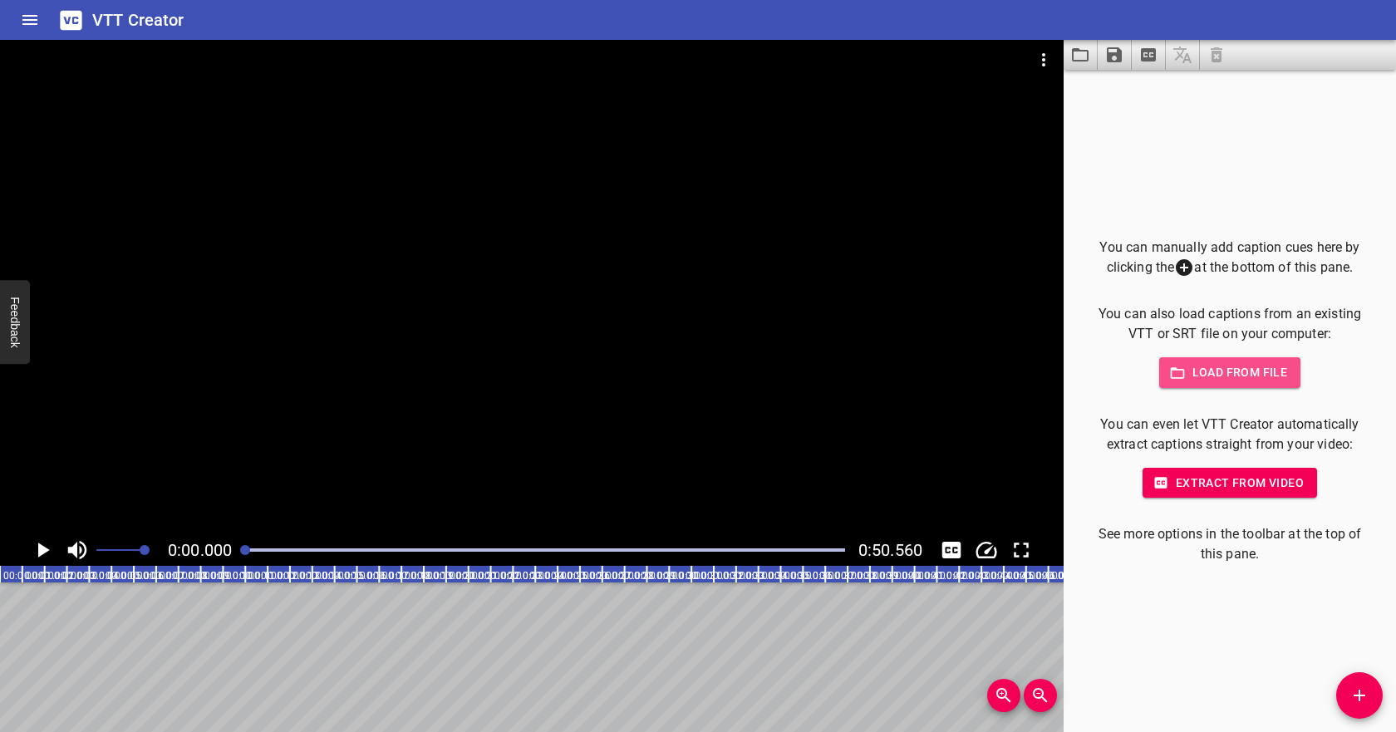
click at [1207, 359] on button "Load from file" at bounding box center [1230, 372] width 142 height 31
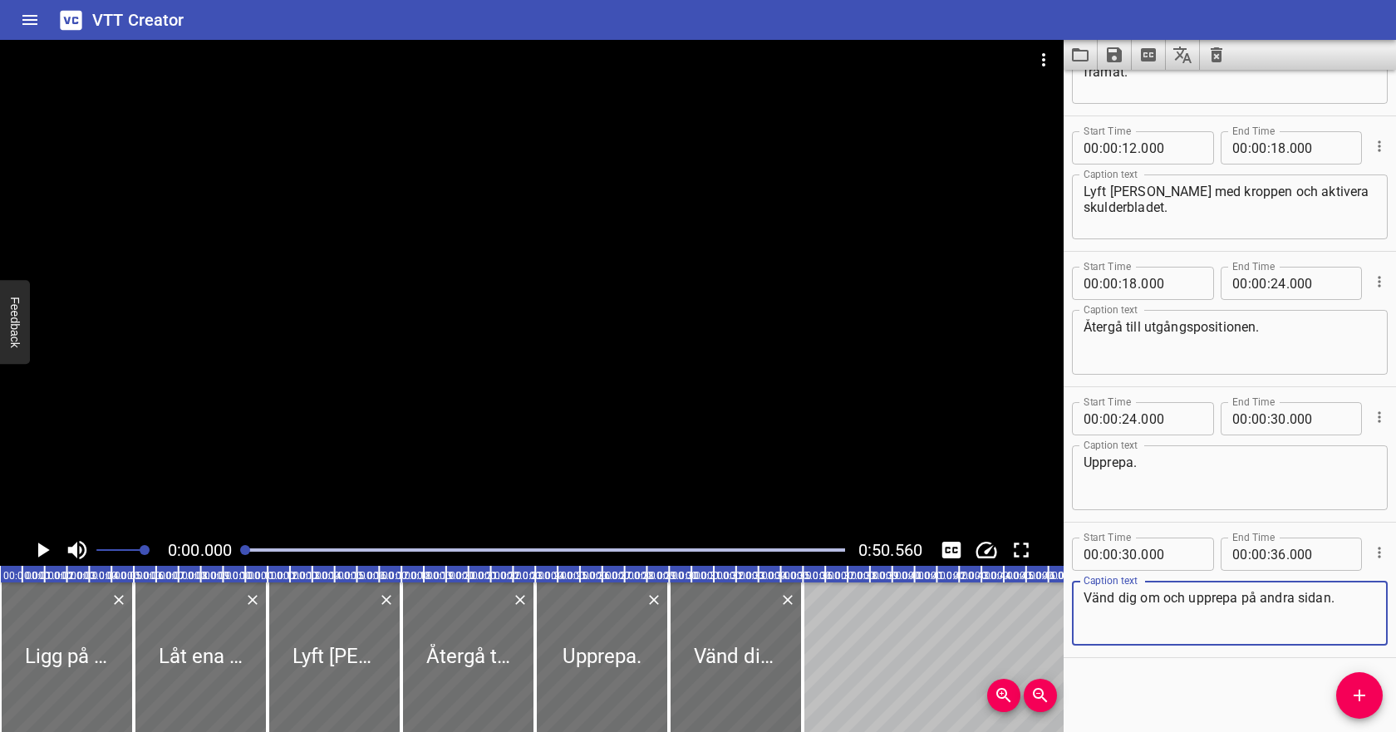
scroll to position [228, 0]
click at [40, 543] on icon "Play/Pause" at bounding box center [42, 549] width 25 height 25
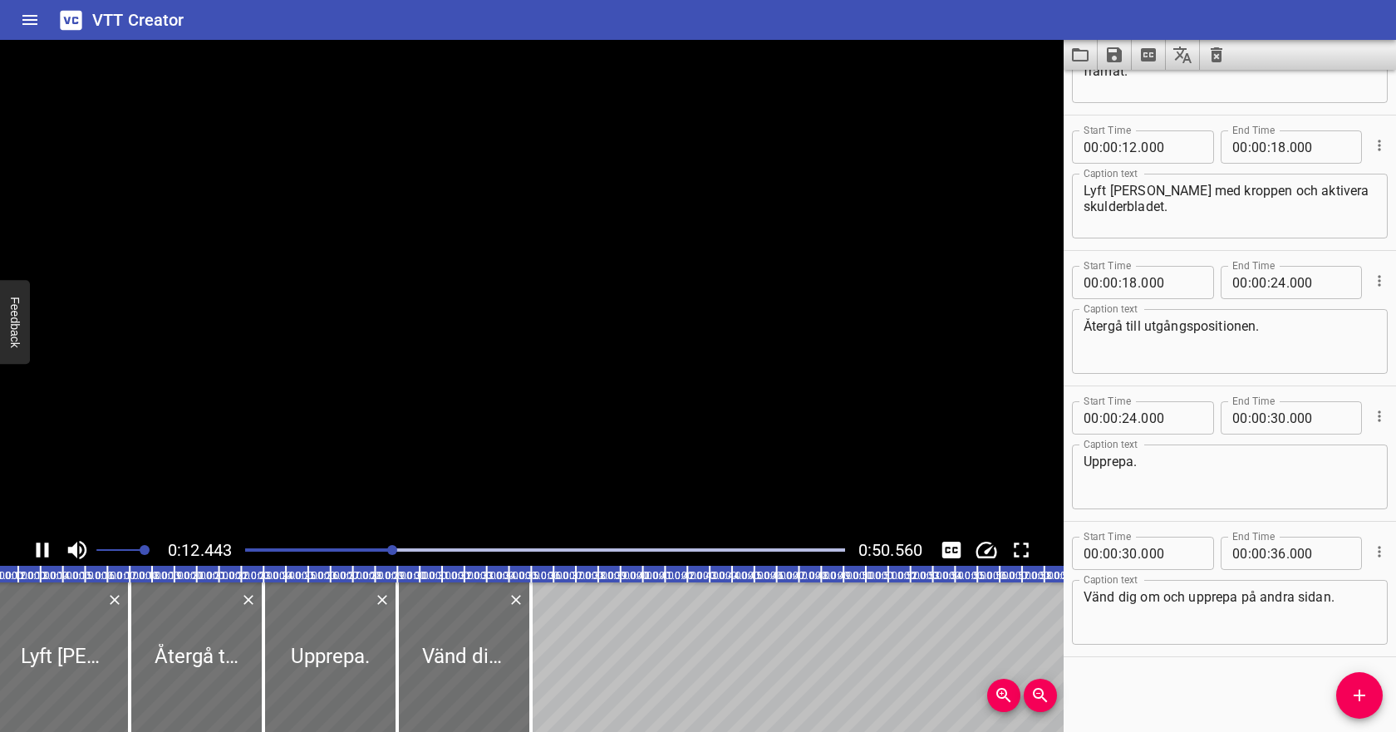
scroll to position [0, 275]
click at [40, 543] on icon "Play/Pause" at bounding box center [42, 549] width 25 height 25
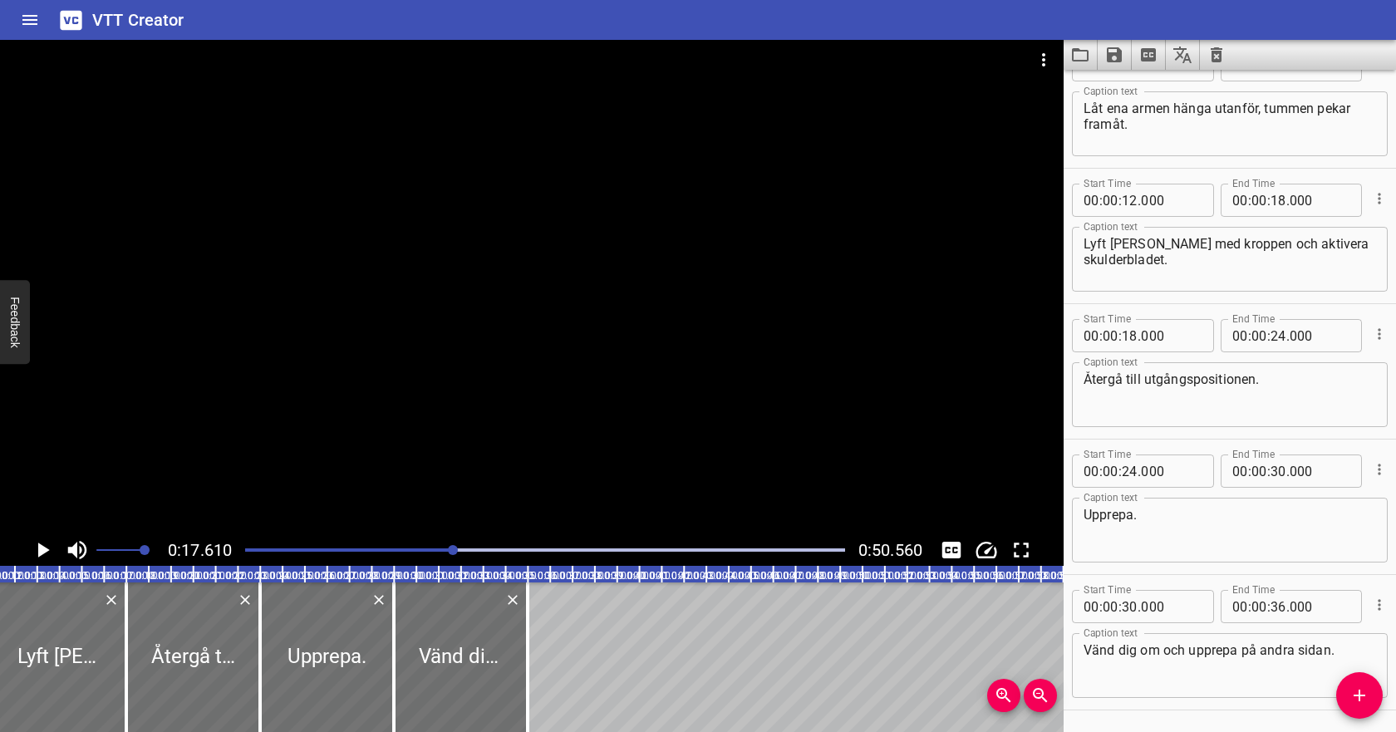
scroll to position [173, 0]
click at [1126, 204] on input "number" at bounding box center [1129, 202] width 16 height 33
click at [1137, 339] on span "." at bounding box center [1138, 337] width 3 height 33
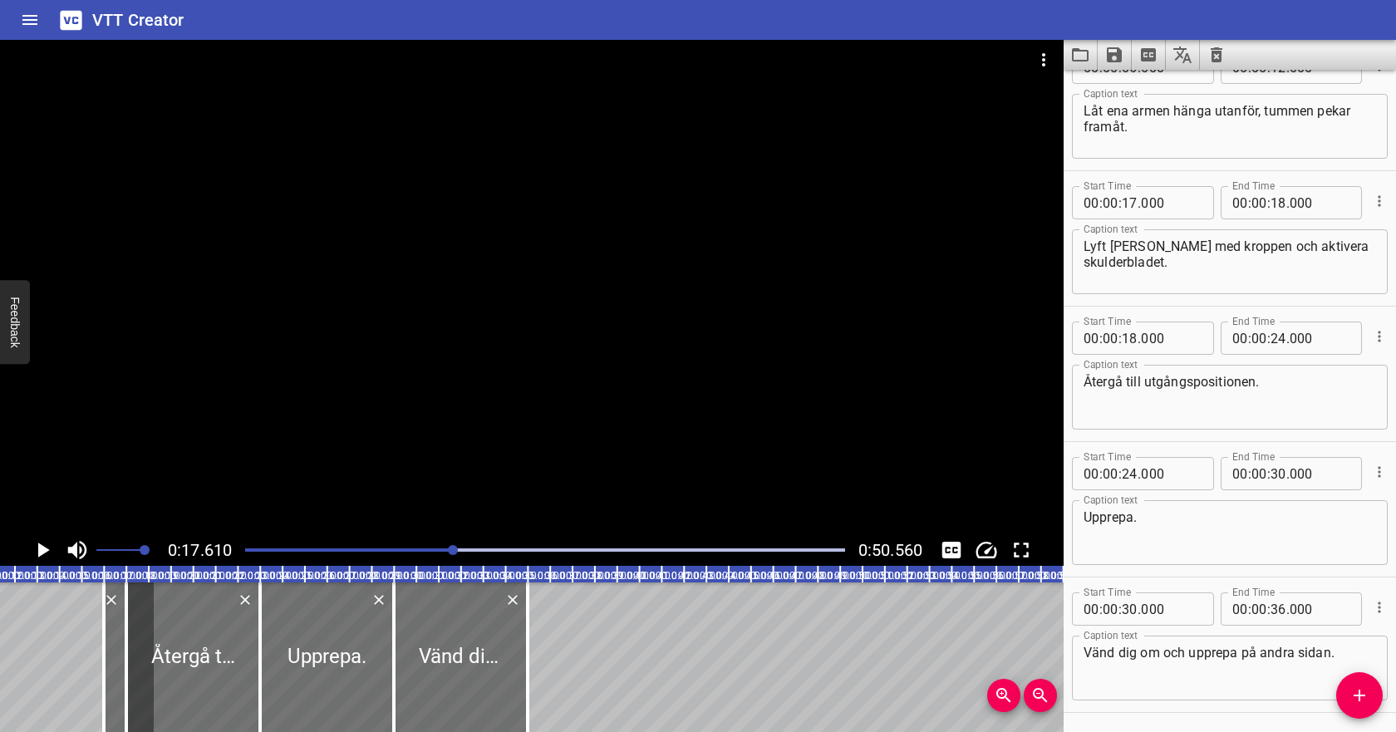
click at [37, 552] on icon "Play/Pause" at bounding box center [42, 549] width 25 height 25
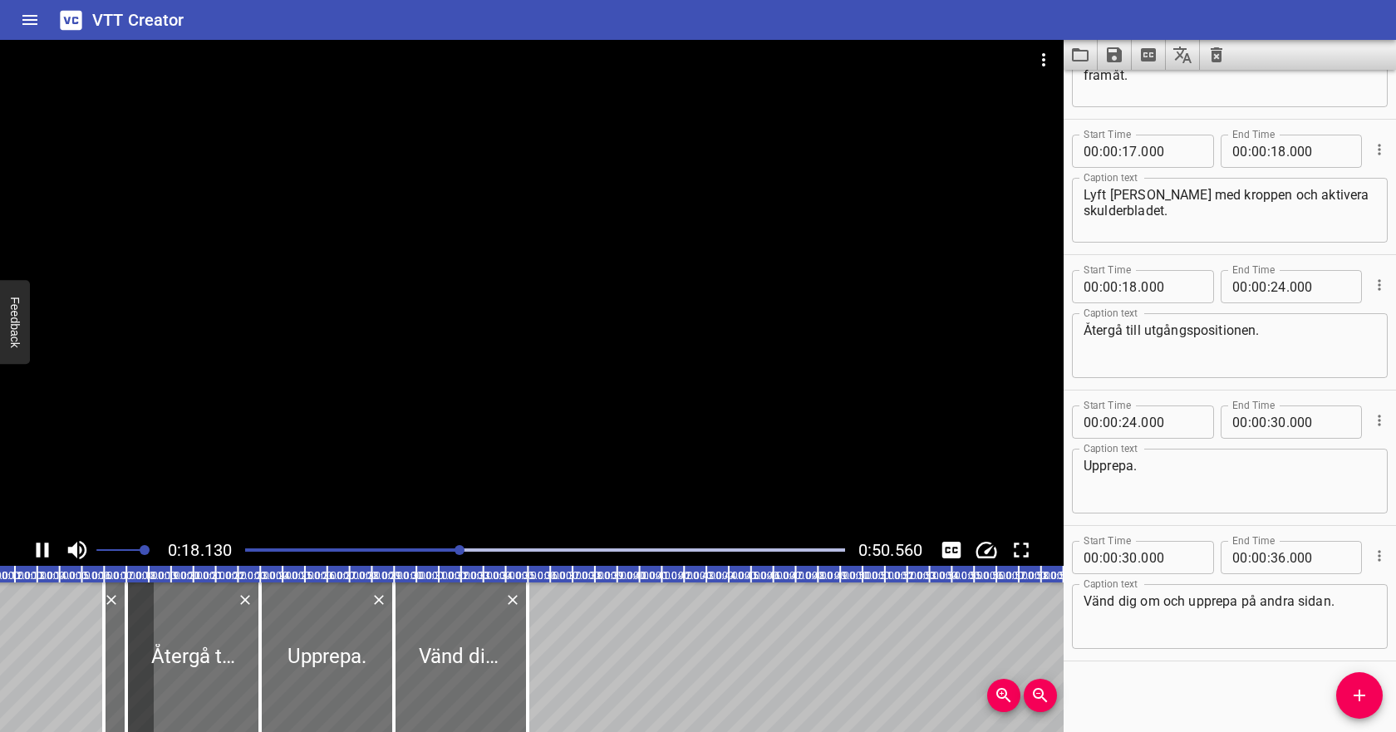
scroll to position [228, 0]
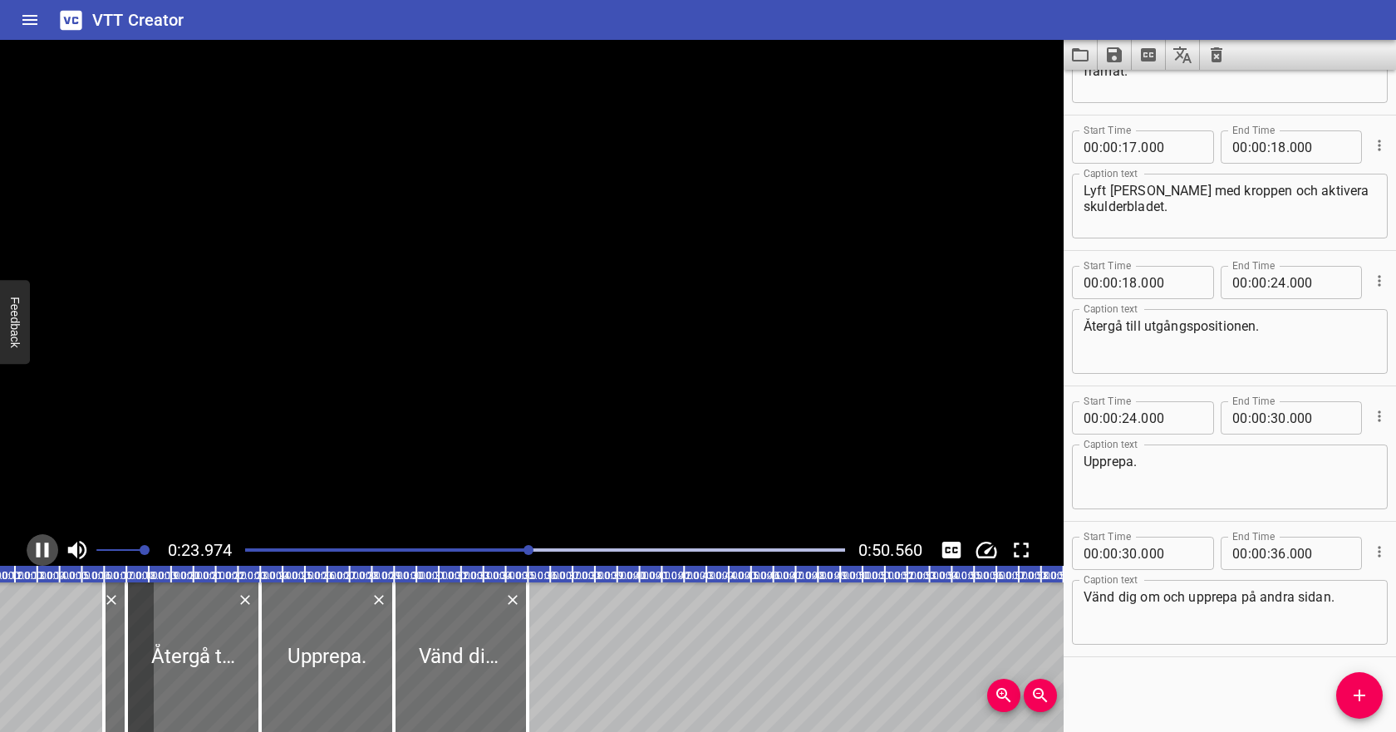
click at [37, 552] on icon "Play/Pause" at bounding box center [43, 549] width 12 height 15
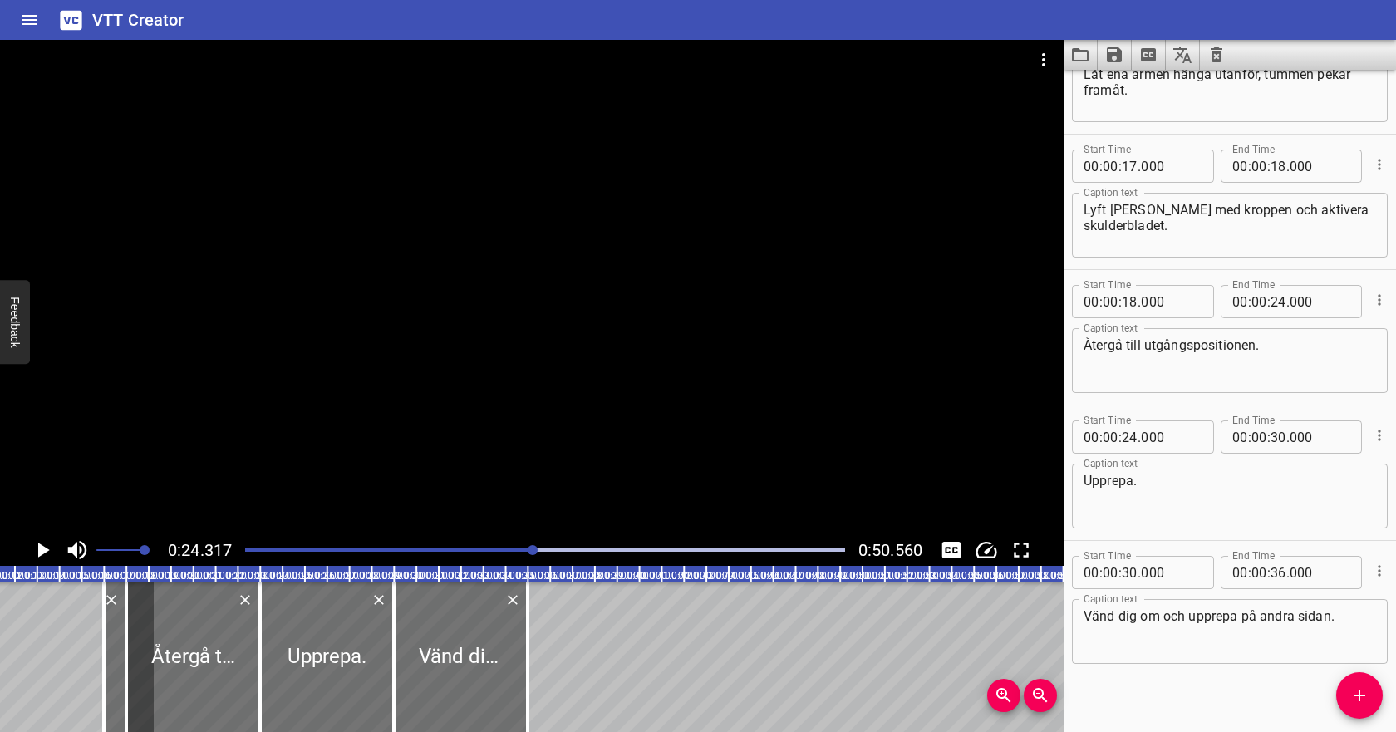
scroll to position [200, 0]
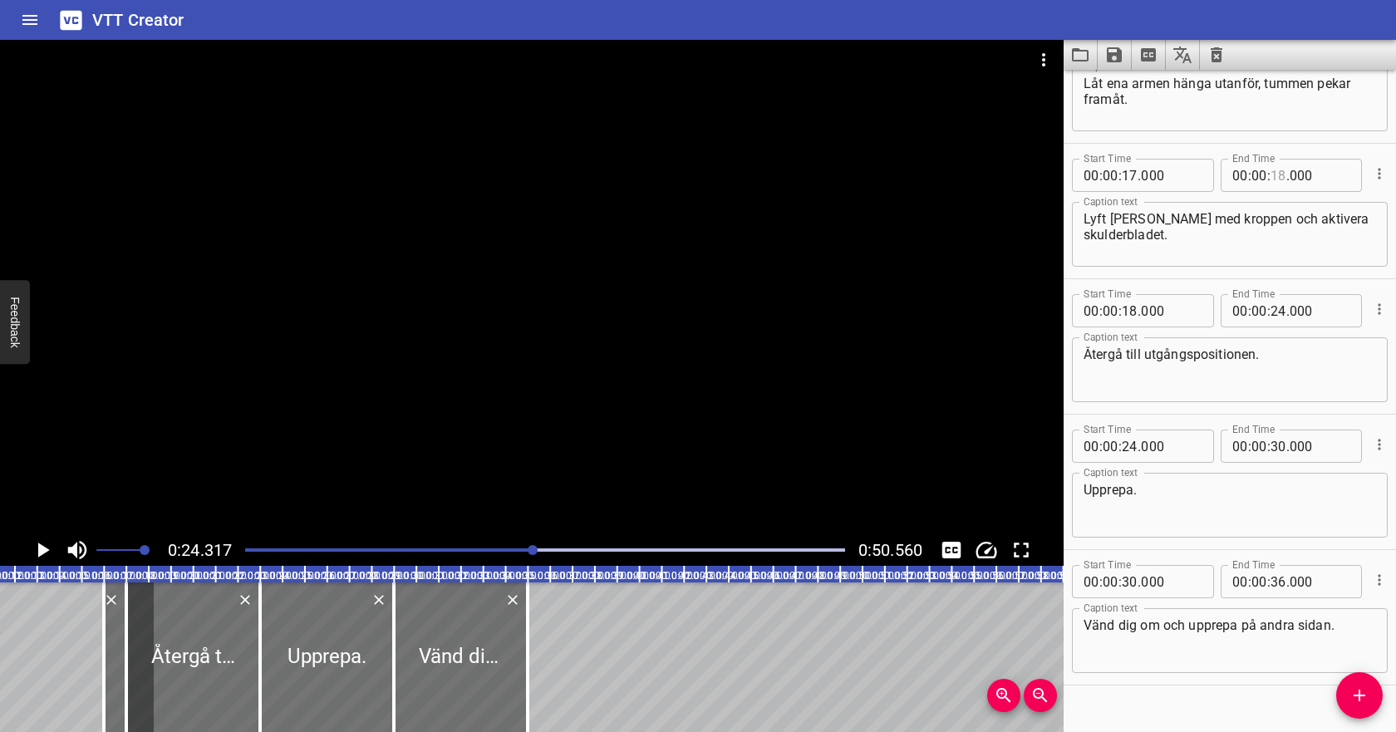
click at [1276, 175] on input "number" at bounding box center [1278, 175] width 16 height 33
click at [1133, 311] on input "number" at bounding box center [1129, 310] width 16 height 33
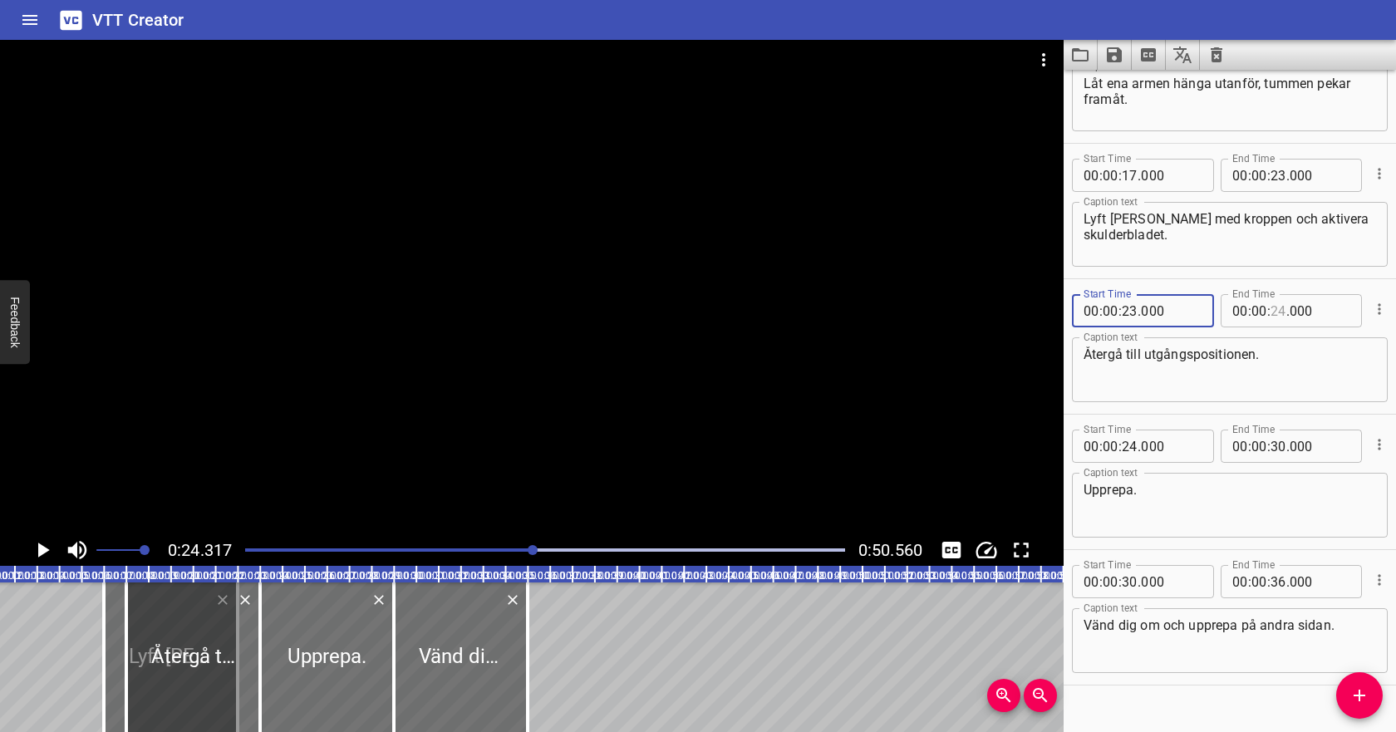
click at [1275, 307] on input "number" at bounding box center [1278, 310] width 16 height 33
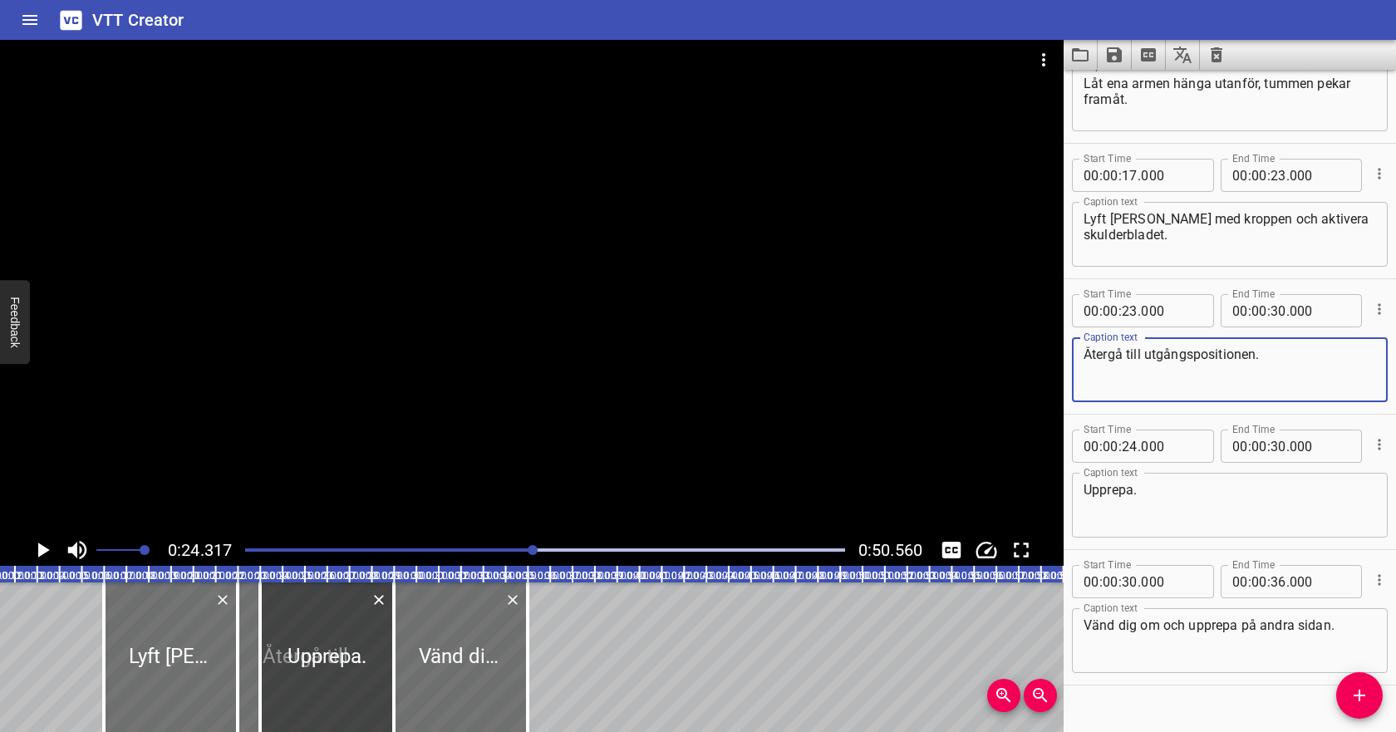
click at [1255, 351] on textarea "Återgå till utgångspositionen." at bounding box center [1229, 369] width 292 height 47
click at [1377, 444] on icon "Cue Options" at bounding box center [1378, 444] width 2 height 11
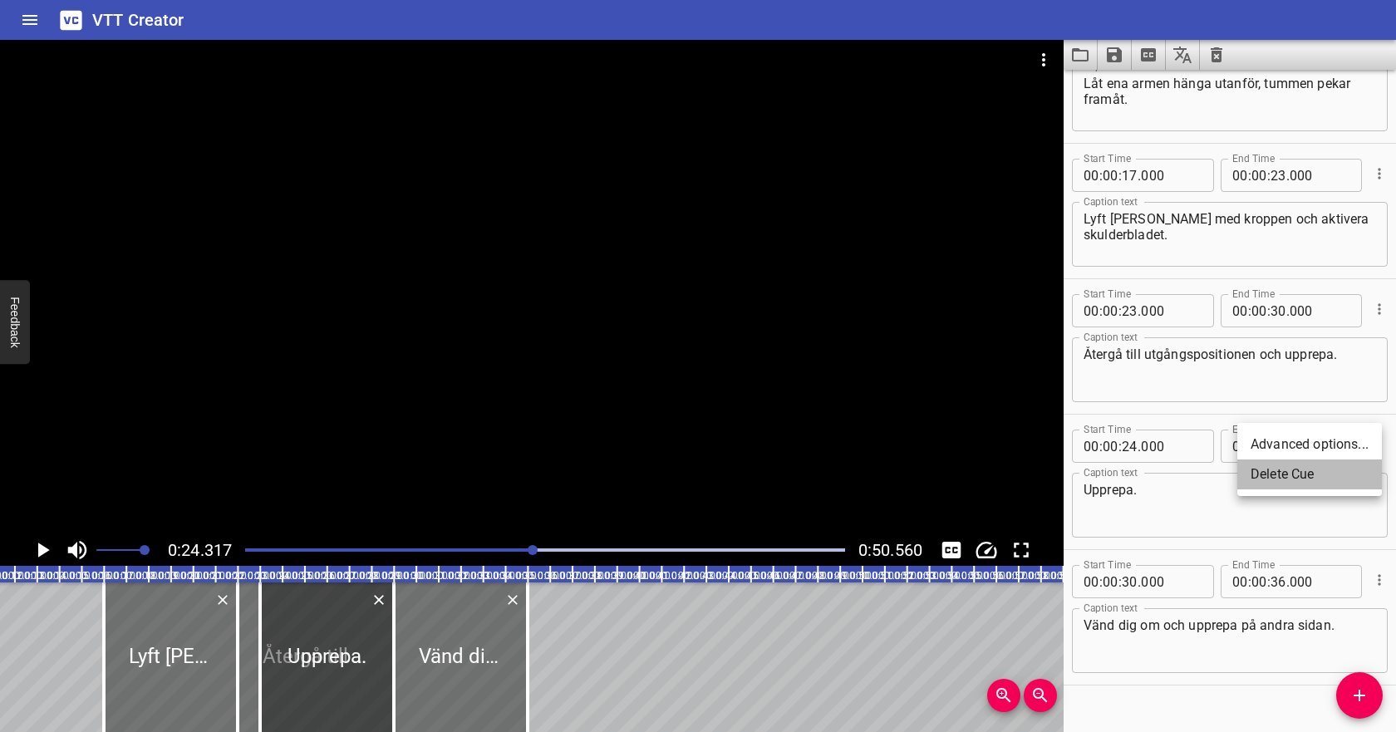
click at [1358, 472] on li "Delete Cue" at bounding box center [1309, 474] width 145 height 30
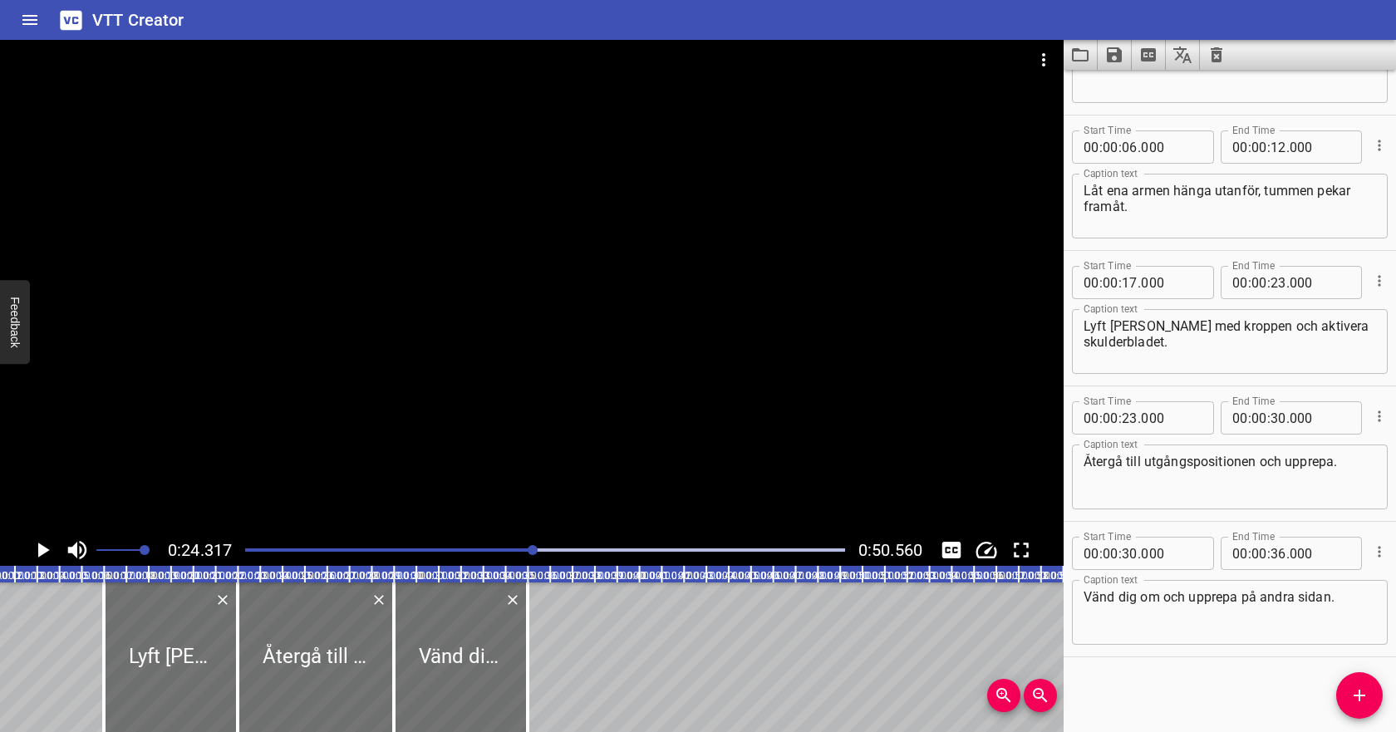
click at [42, 545] on icon "Play/Pause" at bounding box center [42, 549] width 25 height 25
click at [719, 547] on div at bounding box center [545, 549] width 620 height 23
click at [746, 547] on div at bounding box center [545, 549] width 620 height 23
click at [752, 547] on div at bounding box center [747, 550] width 10 height 10
click at [773, 548] on div "Play progress" at bounding box center [545, 549] width 600 height 3
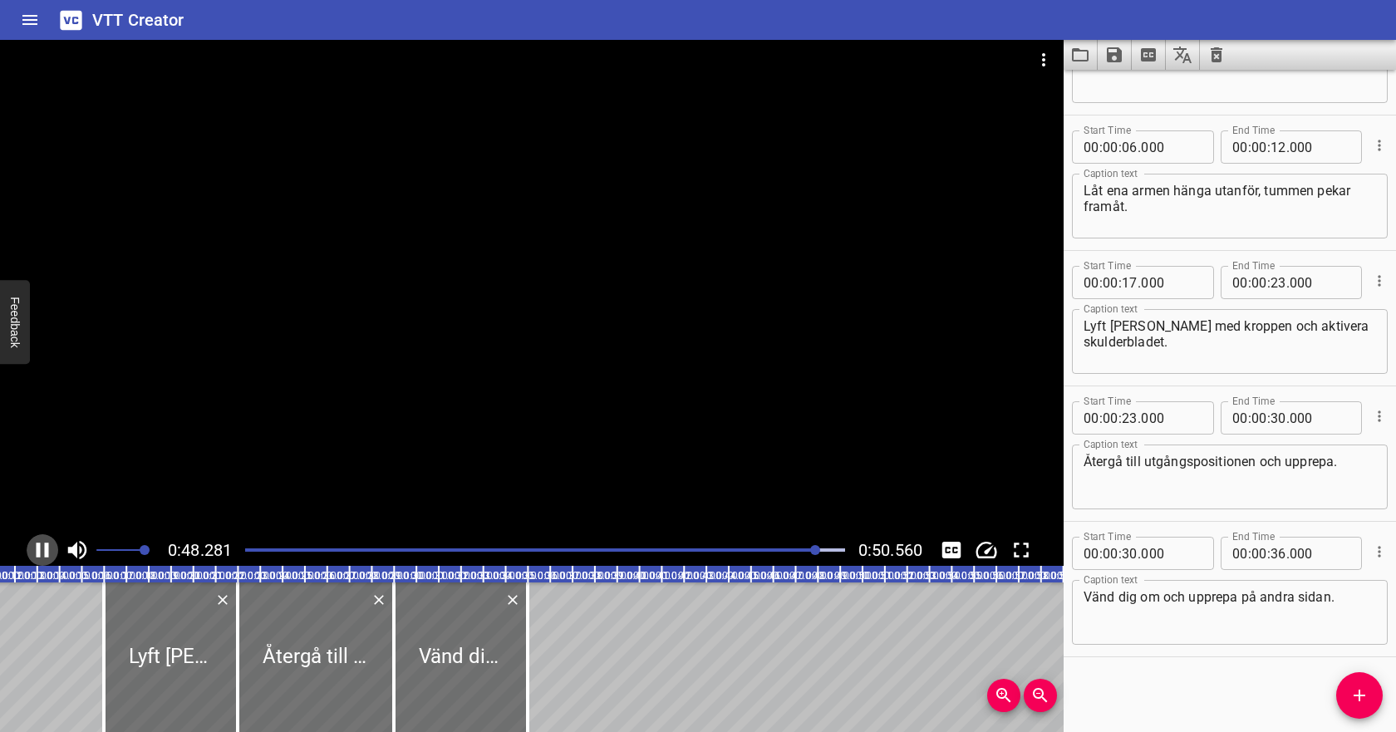
click at [51, 547] on icon "Play/Pause" at bounding box center [42, 549] width 25 height 25
click at [1132, 552] on input "number" at bounding box center [1129, 553] width 16 height 33
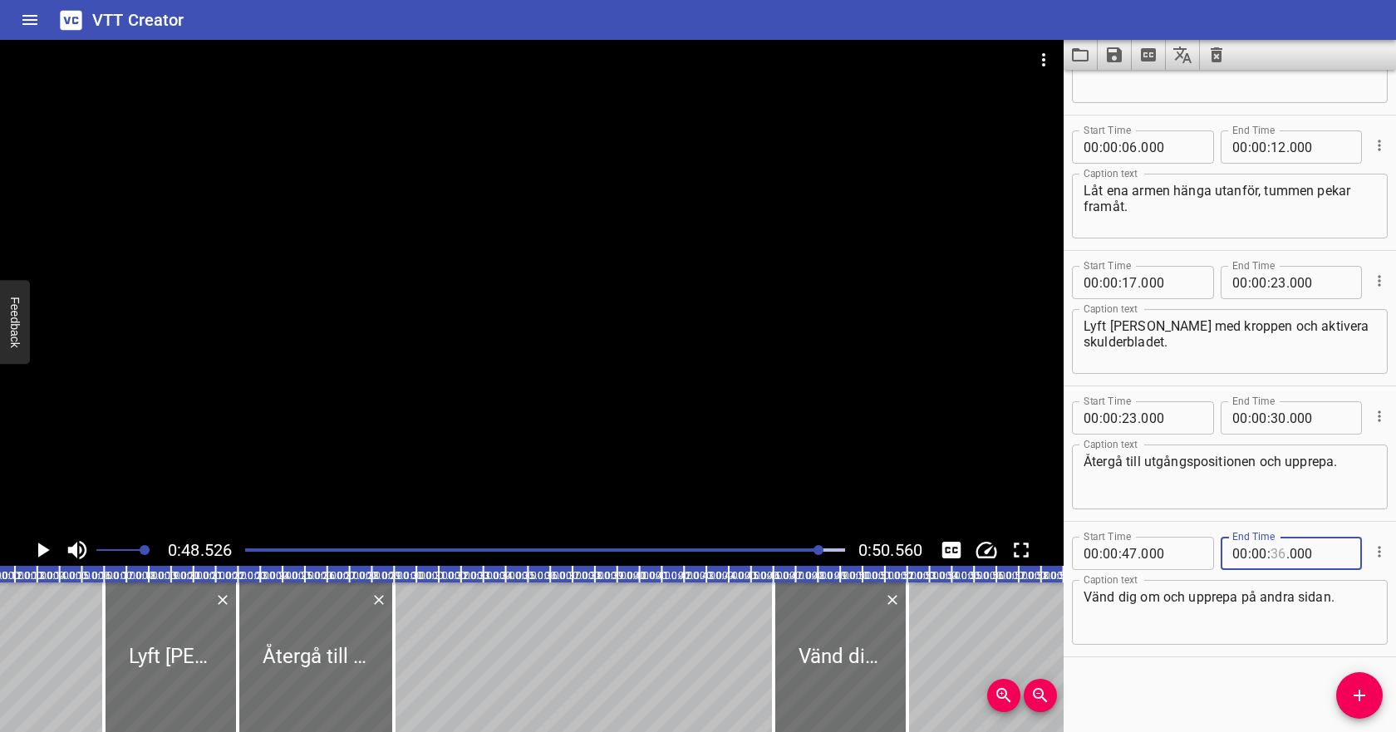
click at [1275, 556] on input "number" at bounding box center [1278, 553] width 16 height 33
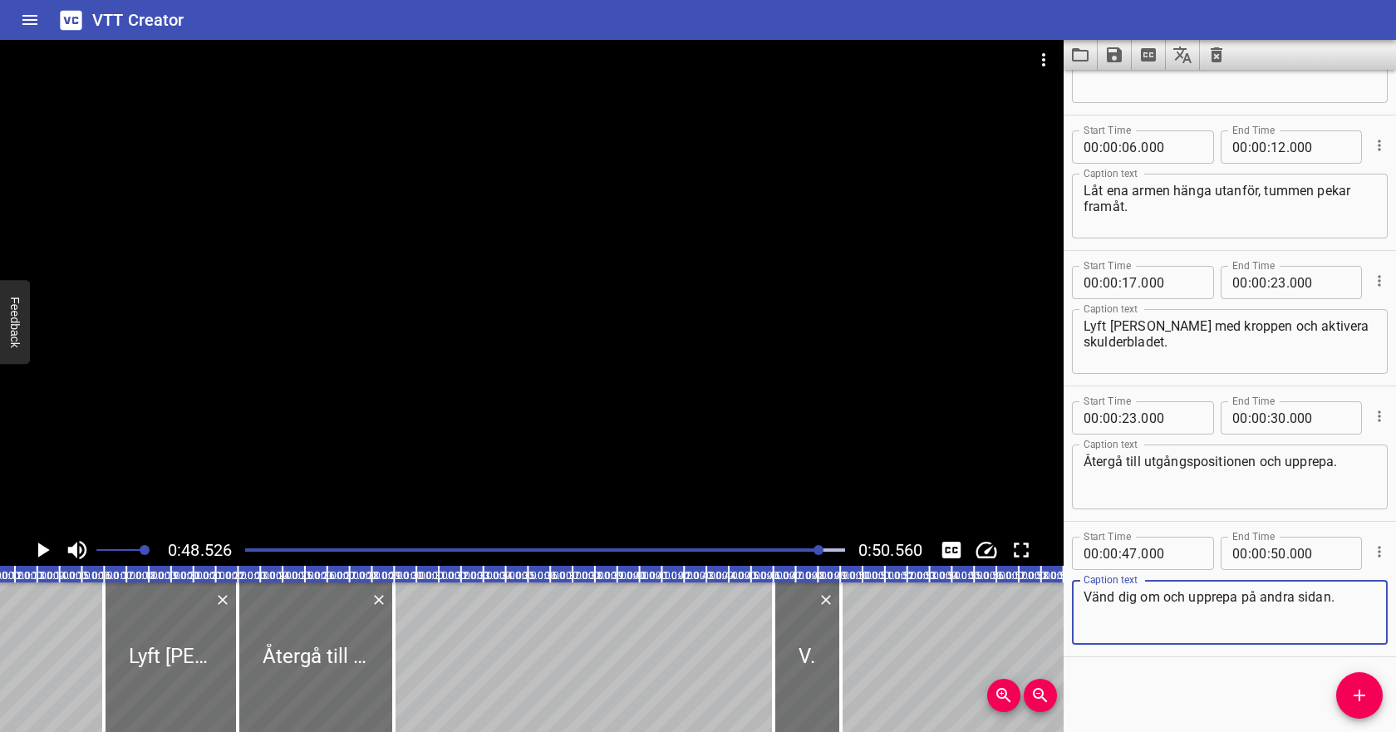
click at [1244, 608] on textarea "Vänd dig om och upprepa på andra sidan." at bounding box center [1229, 612] width 292 height 47
click at [34, 551] on icon "Play/Pause" at bounding box center [42, 549] width 25 height 25
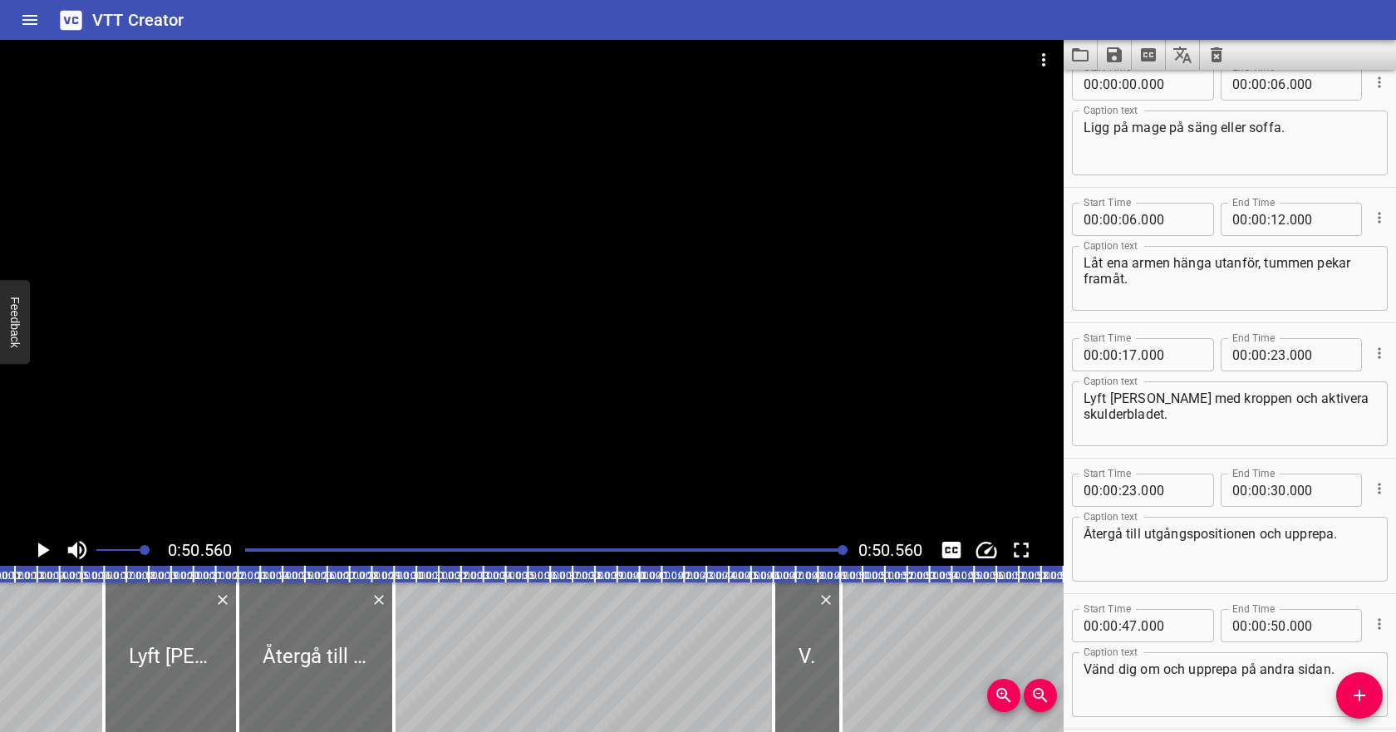
scroll to position [0, 0]
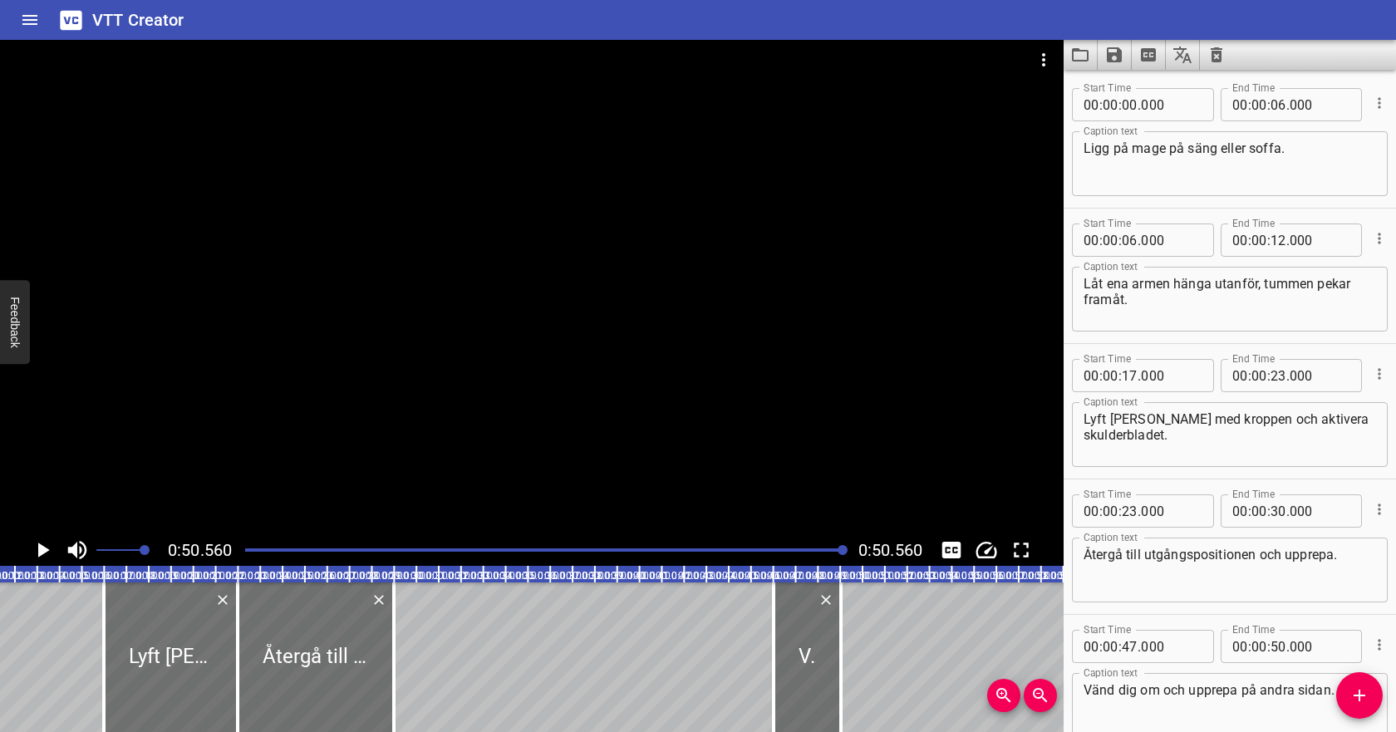
click at [259, 541] on div at bounding box center [545, 549] width 620 height 23
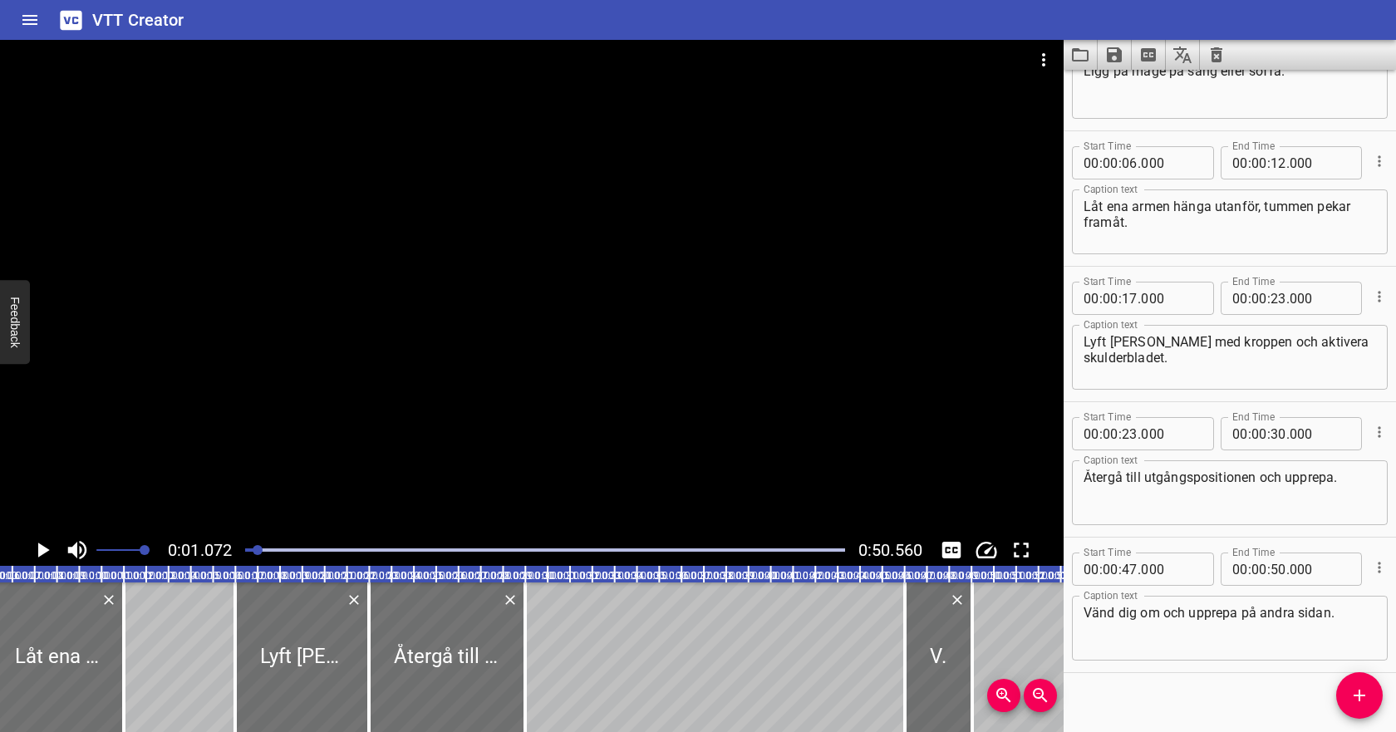
scroll to position [93, 0]
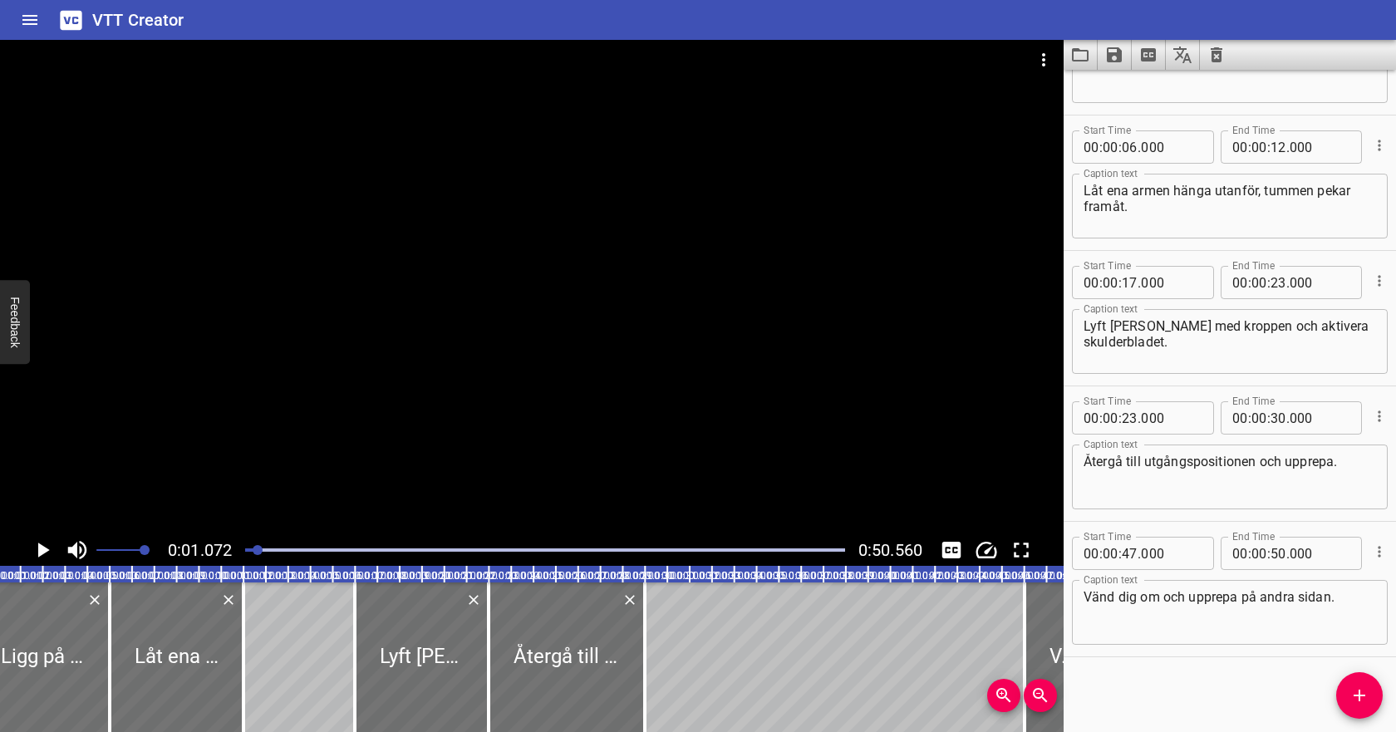
click at [47, 542] on icon "Play/Pause" at bounding box center [42, 549] width 25 height 25
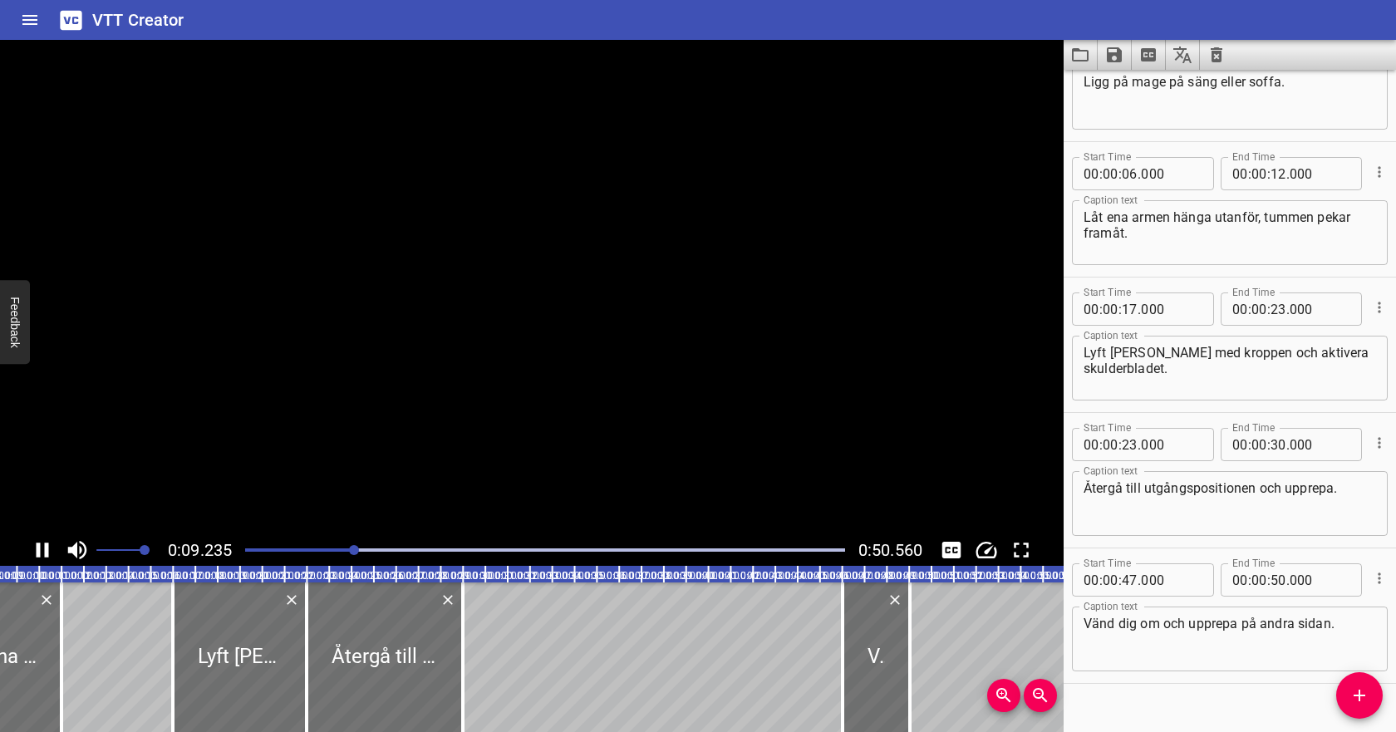
scroll to position [0, 0]
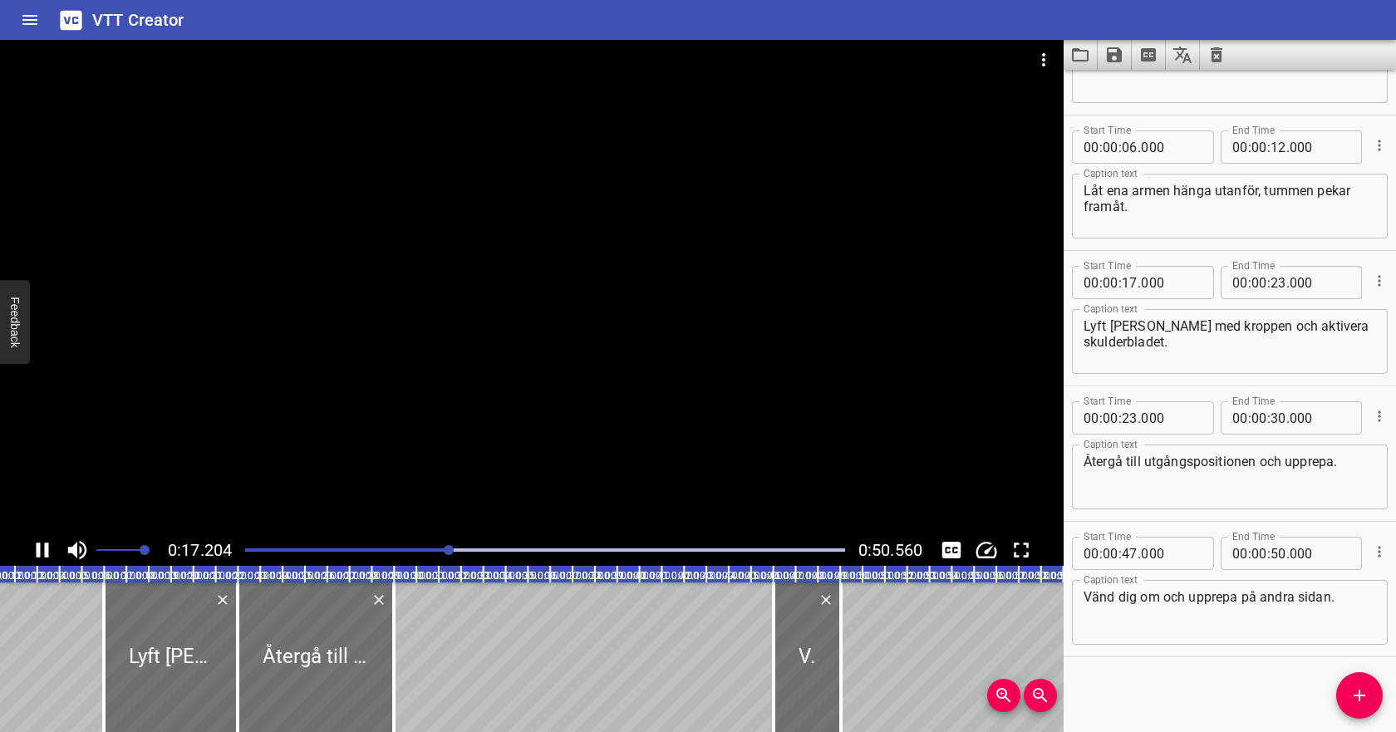
click at [47, 550] on icon "Play/Pause" at bounding box center [43, 549] width 12 height 15
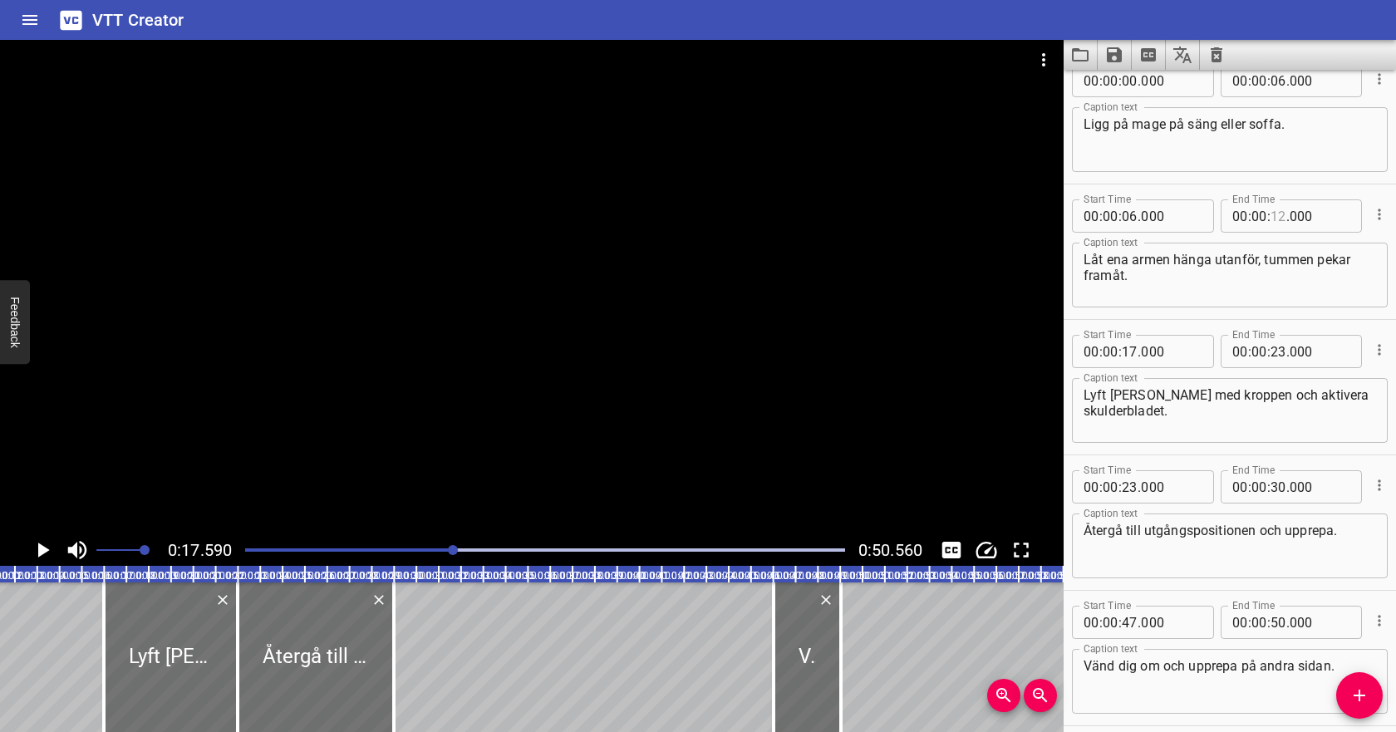
click at [1278, 215] on input "number" at bounding box center [1278, 215] width 16 height 33
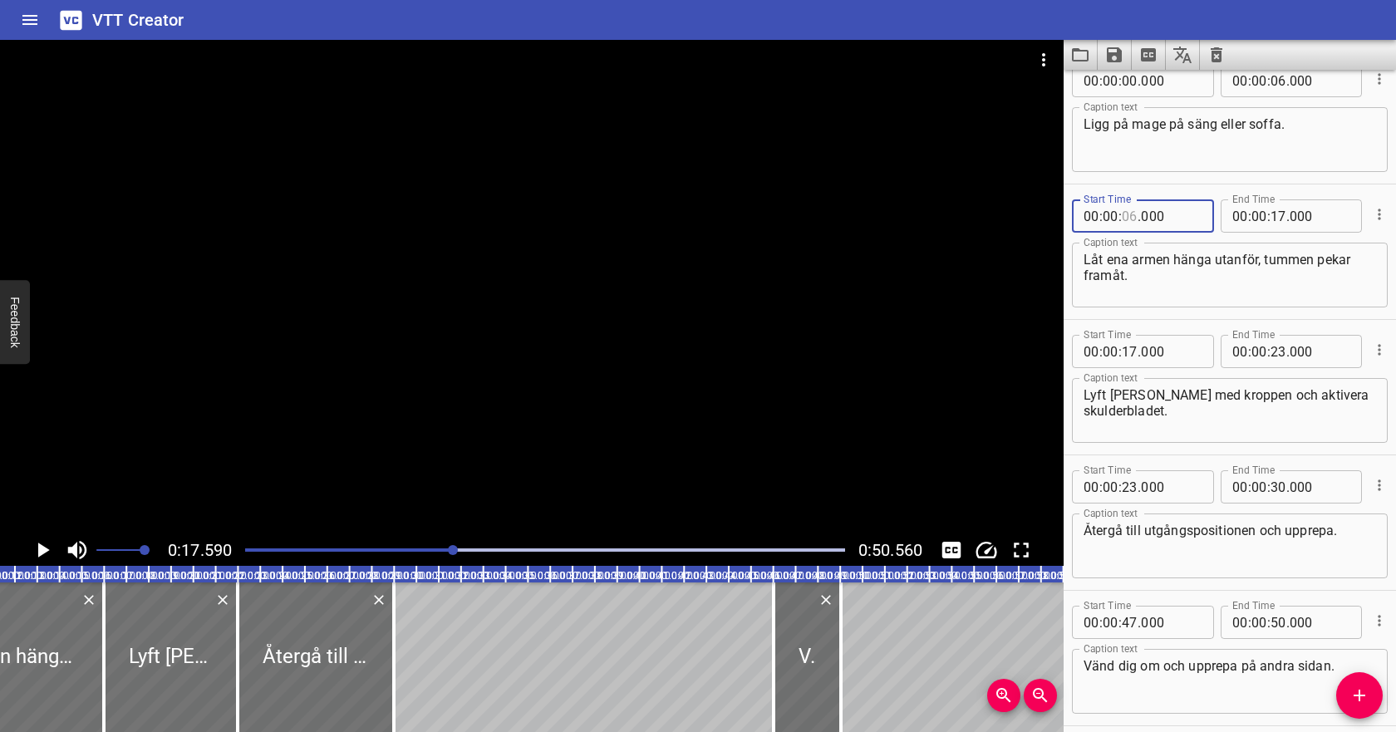
click at [1134, 216] on input "number" at bounding box center [1129, 215] width 16 height 33
click at [1136, 270] on textarea "Låt ena armen hänga utanför, tummen pekar framåt." at bounding box center [1229, 275] width 292 height 47
click at [390, 552] on div at bounding box center [545, 549] width 620 height 23
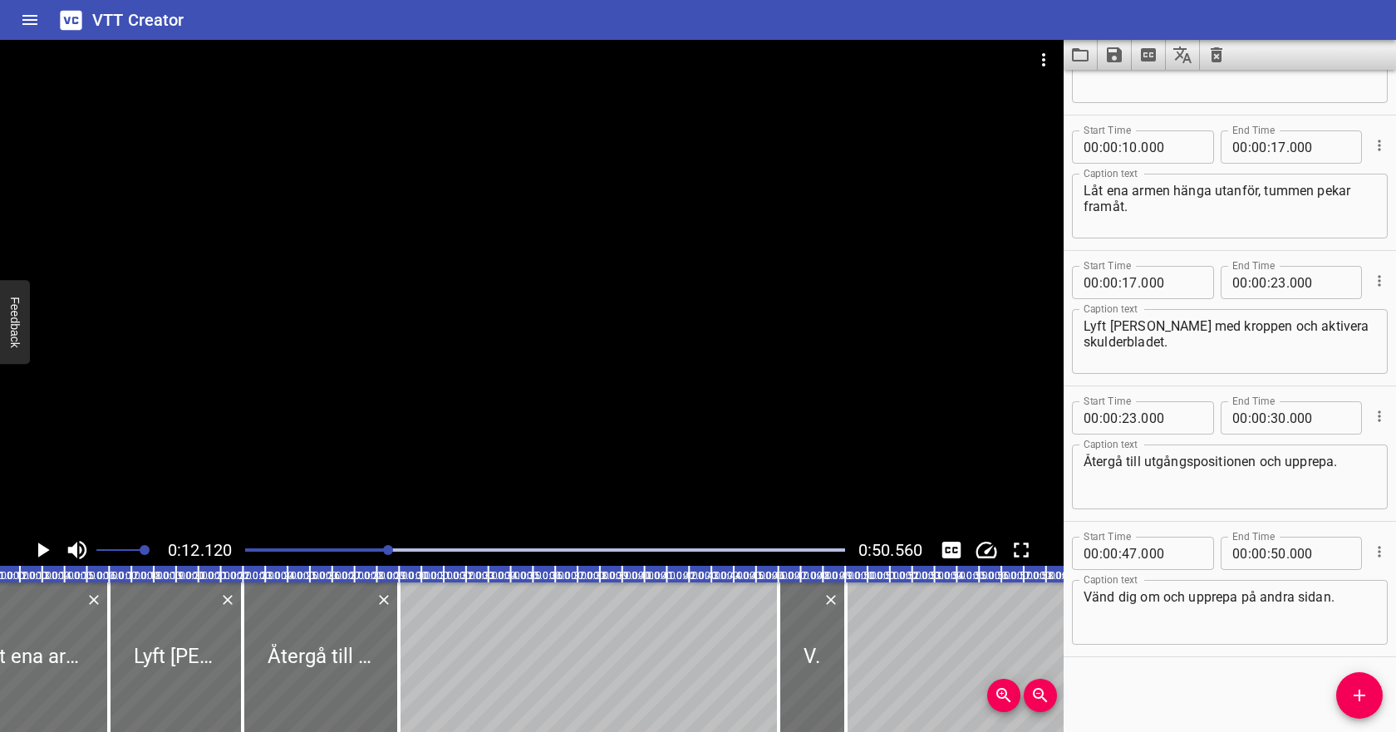
click at [366, 550] on div "Play progress" at bounding box center [90, 549] width 600 height 3
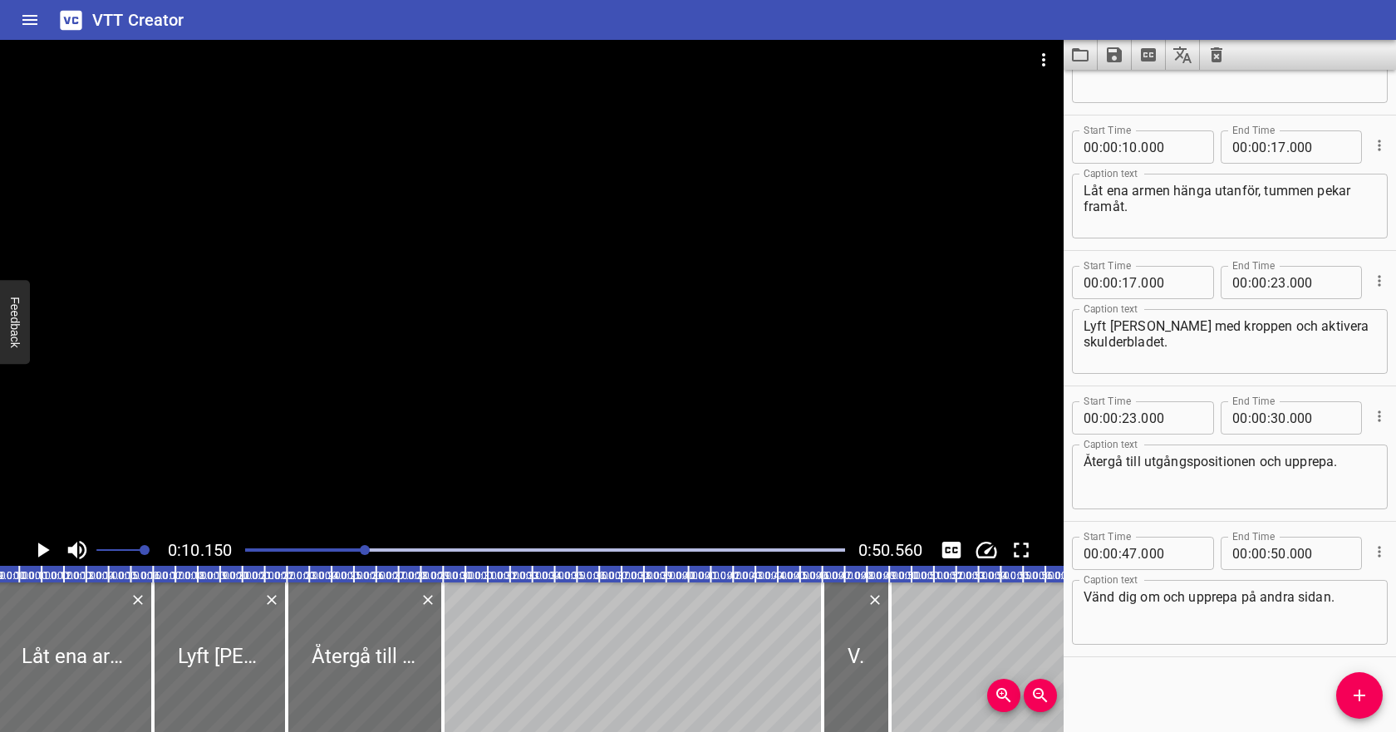
click at [350, 551] on div "Play progress" at bounding box center [66, 549] width 600 height 3
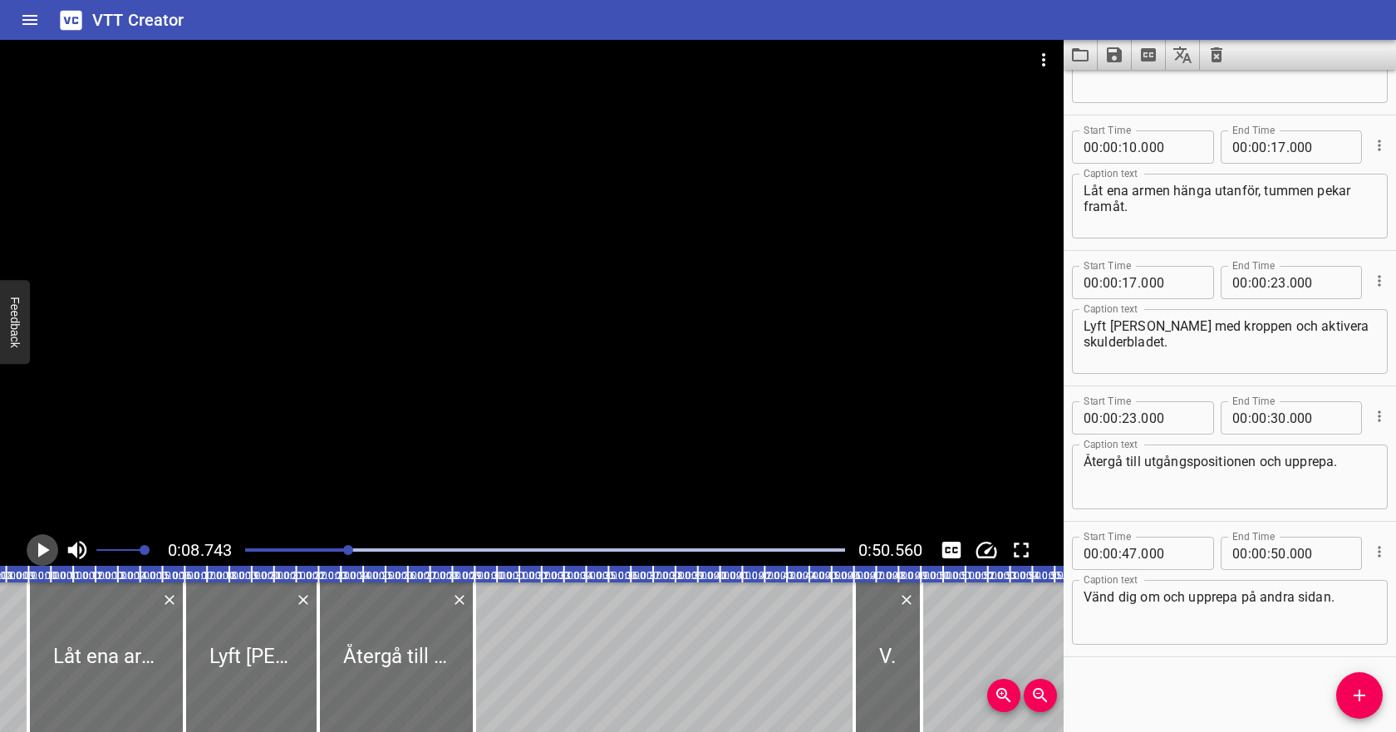
click at [39, 552] on icon "Play/Pause" at bounding box center [44, 549] width 12 height 15
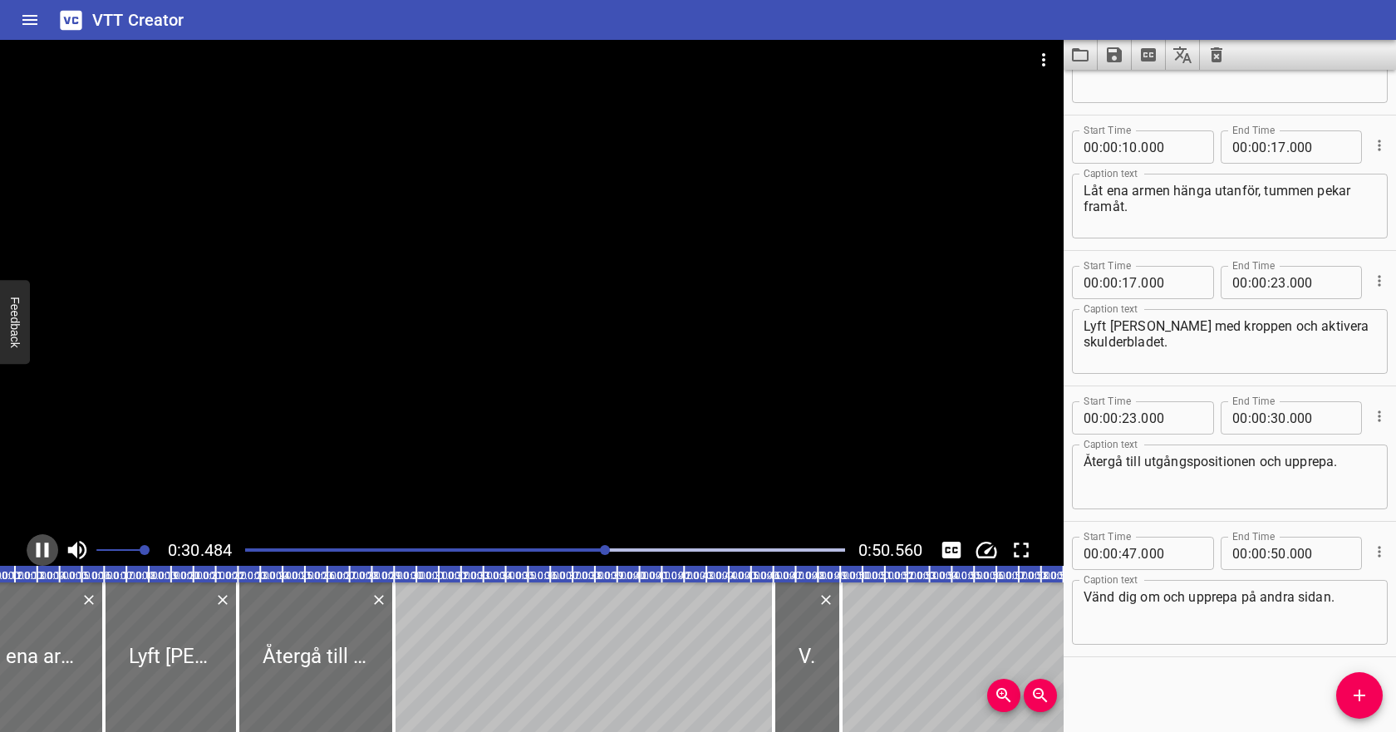
click at [40, 550] on icon "Play/Pause" at bounding box center [42, 549] width 25 height 25
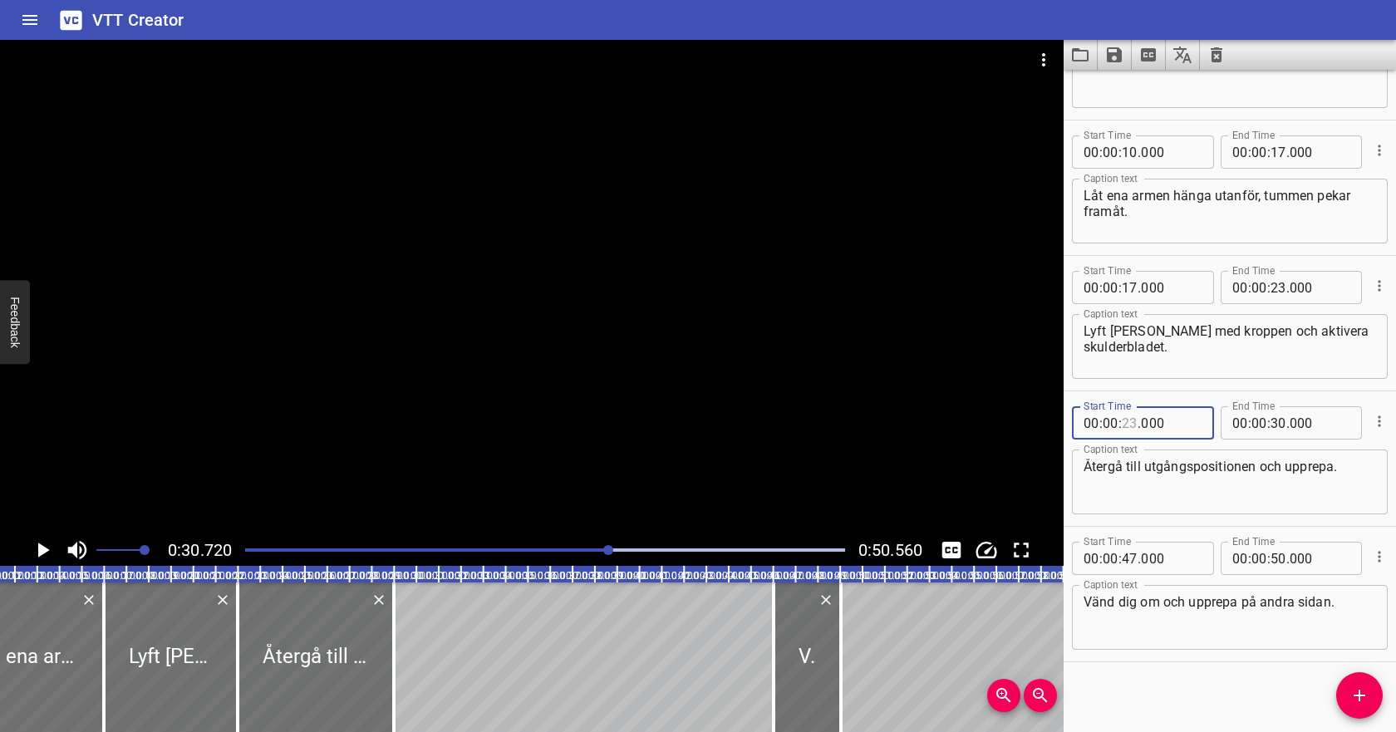
click at [1126, 425] on input "number" at bounding box center [1129, 422] width 16 height 33
click at [1273, 424] on input "number" at bounding box center [1278, 422] width 16 height 33
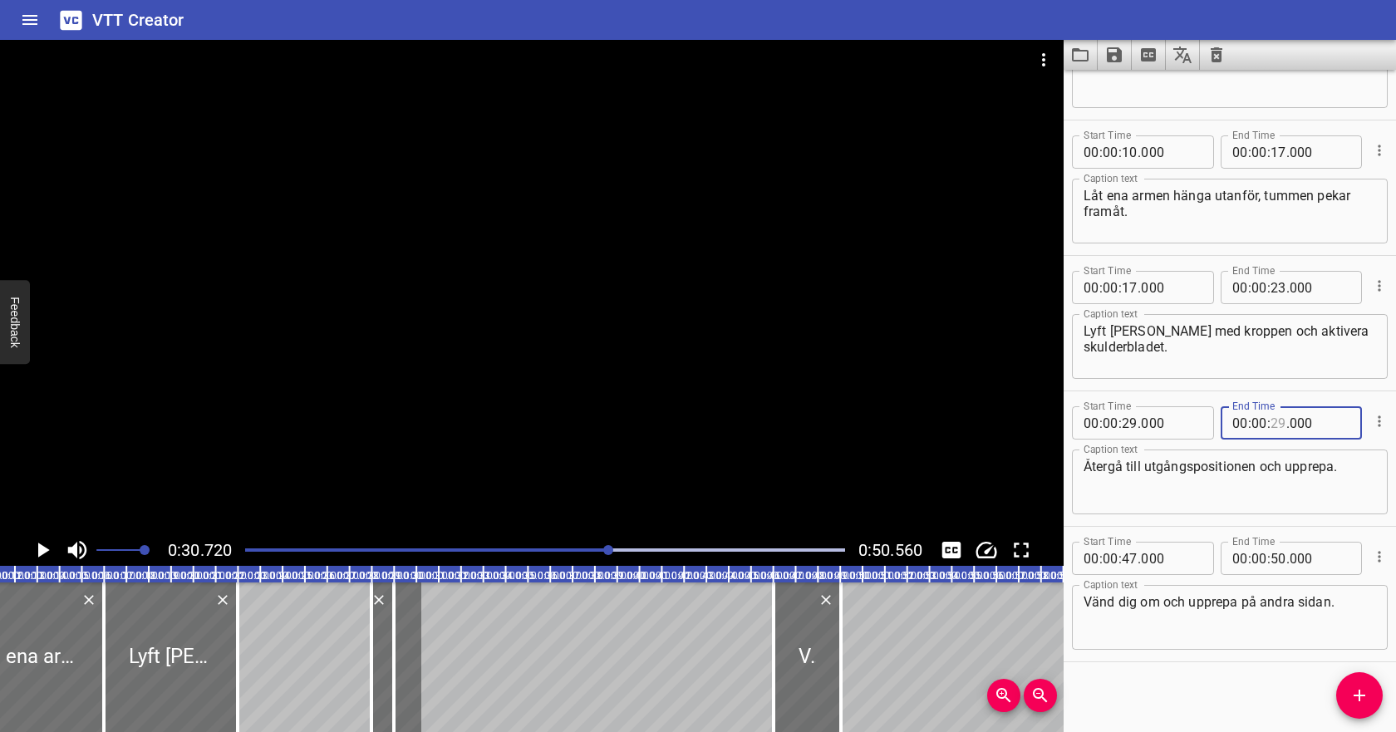
click at [1274, 427] on input "number" at bounding box center [1278, 422] width 16 height 33
click at [1269, 491] on textarea "Återgå till utgångspositionen och upprepa." at bounding box center [1229, 482] width 292 height 47
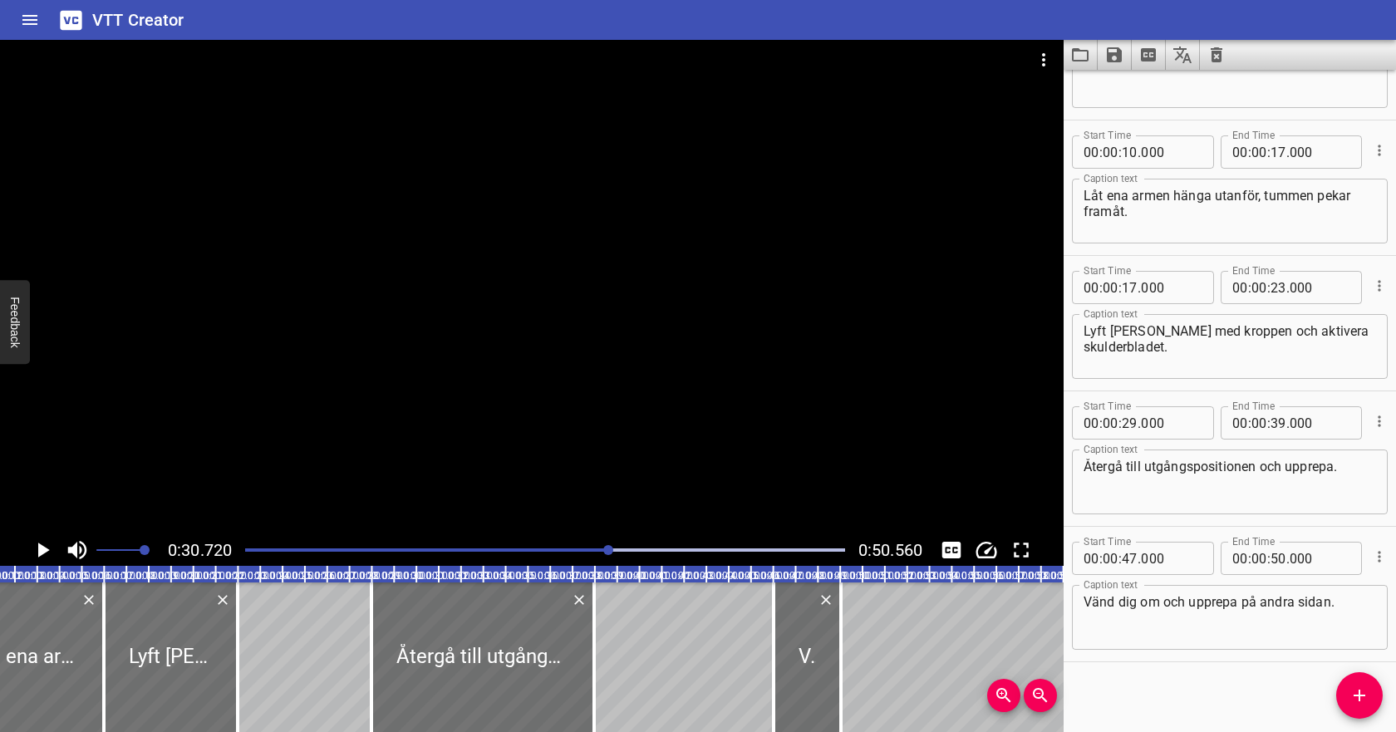
click at [552, 540] on div at bounding box center [545, 549] width 620 height 23
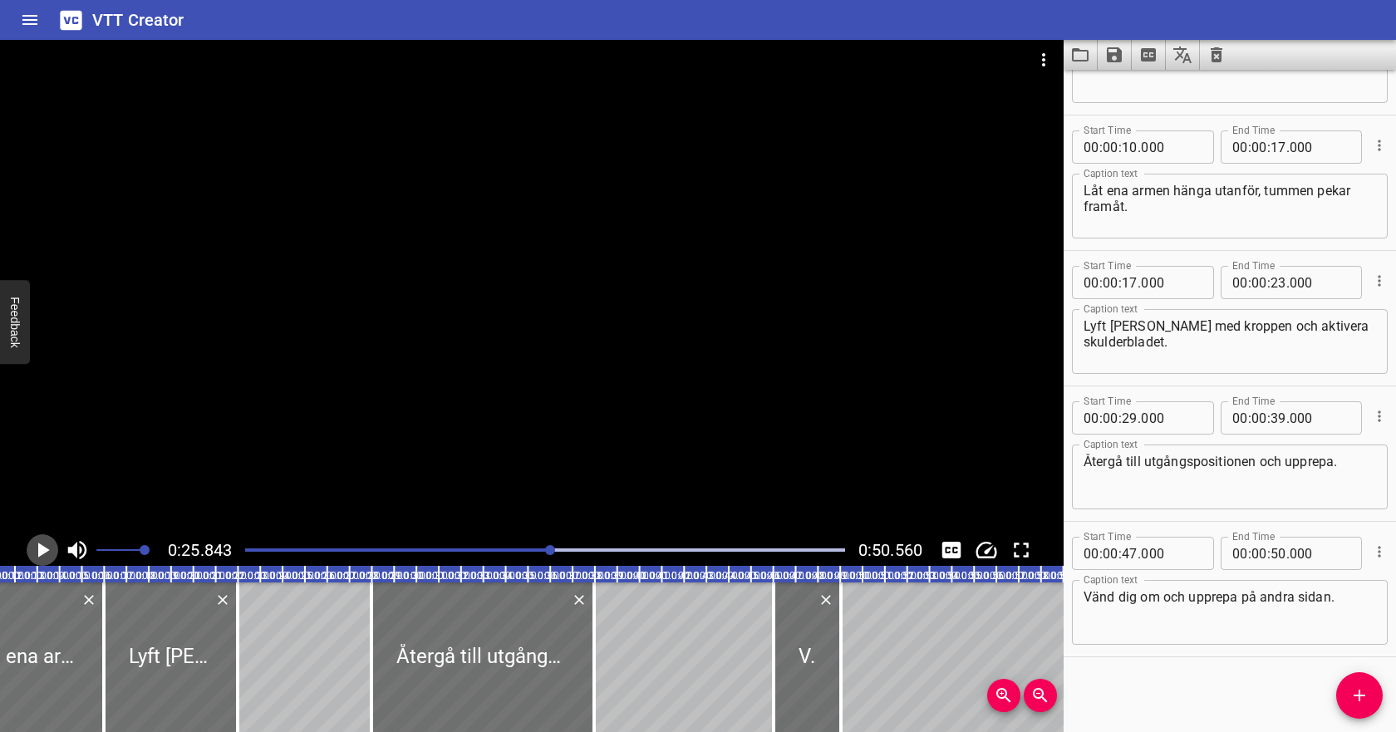
click at [35, 547] on icon "Play/Pause" at bounding box center [42, 549] width 25 height 25
click at [499, 549] on div "Play progress" at bounding box center [469, 549] width 600 height 3
click at [1276, 283] on input "number" at bounding box center [1278, 282] width 16 height 33
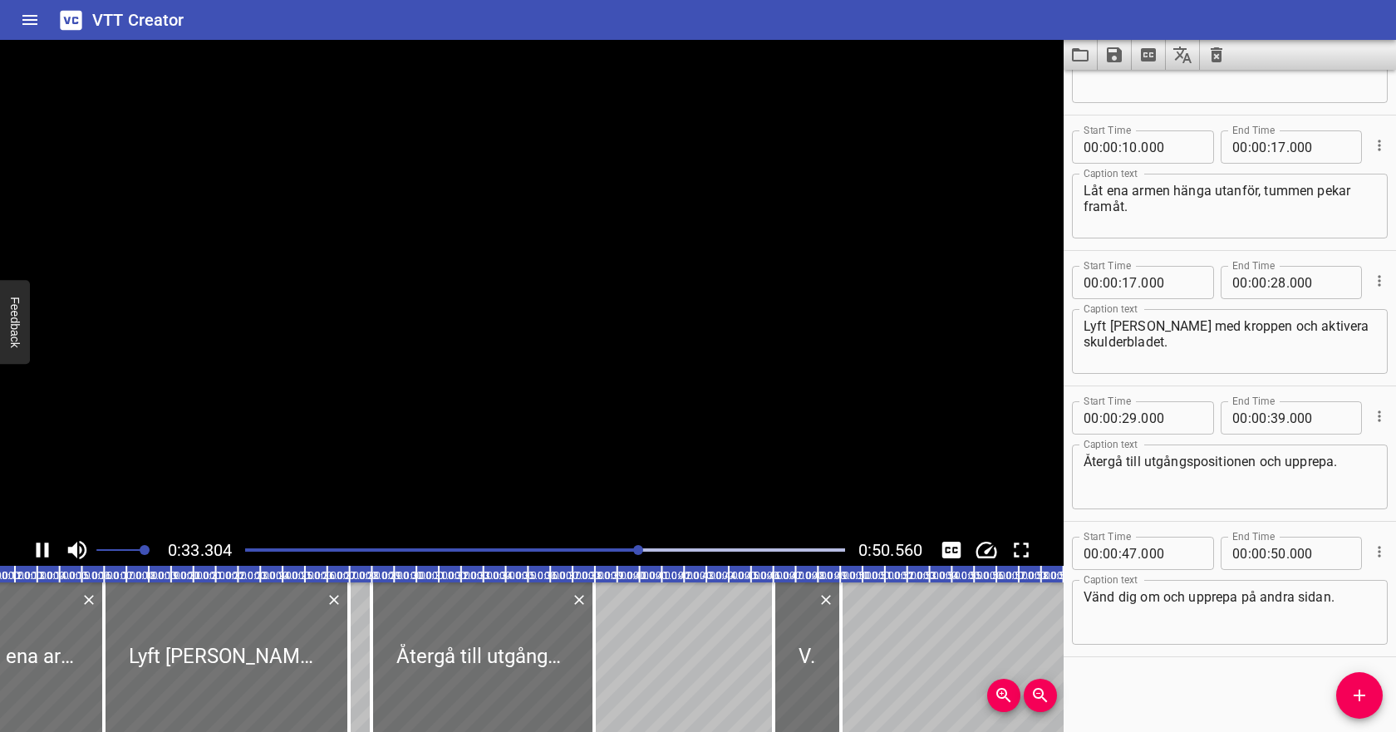
click at [1268, 317] on div "Lyft [PERSON_NAME] med kroppen och aktivera skulderbladet. Caption text" at bounding box center [1230, 341] width 316 height 65
click at [1146, 51] on icon "Extract captions from video" at bounding box center [1148, 54] width 15 height 13
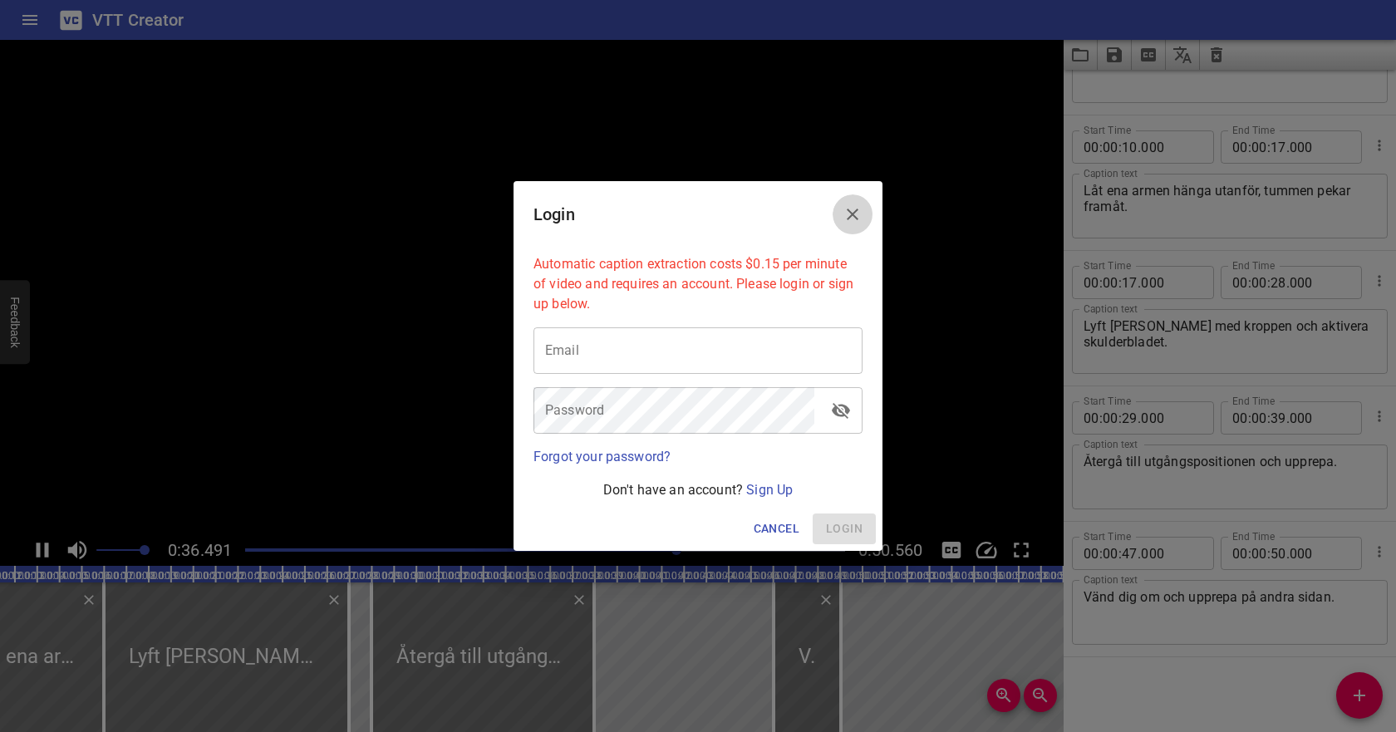
click at [844, 215] on icon "Close" at bounding box center [852, 214] width 20 height 20
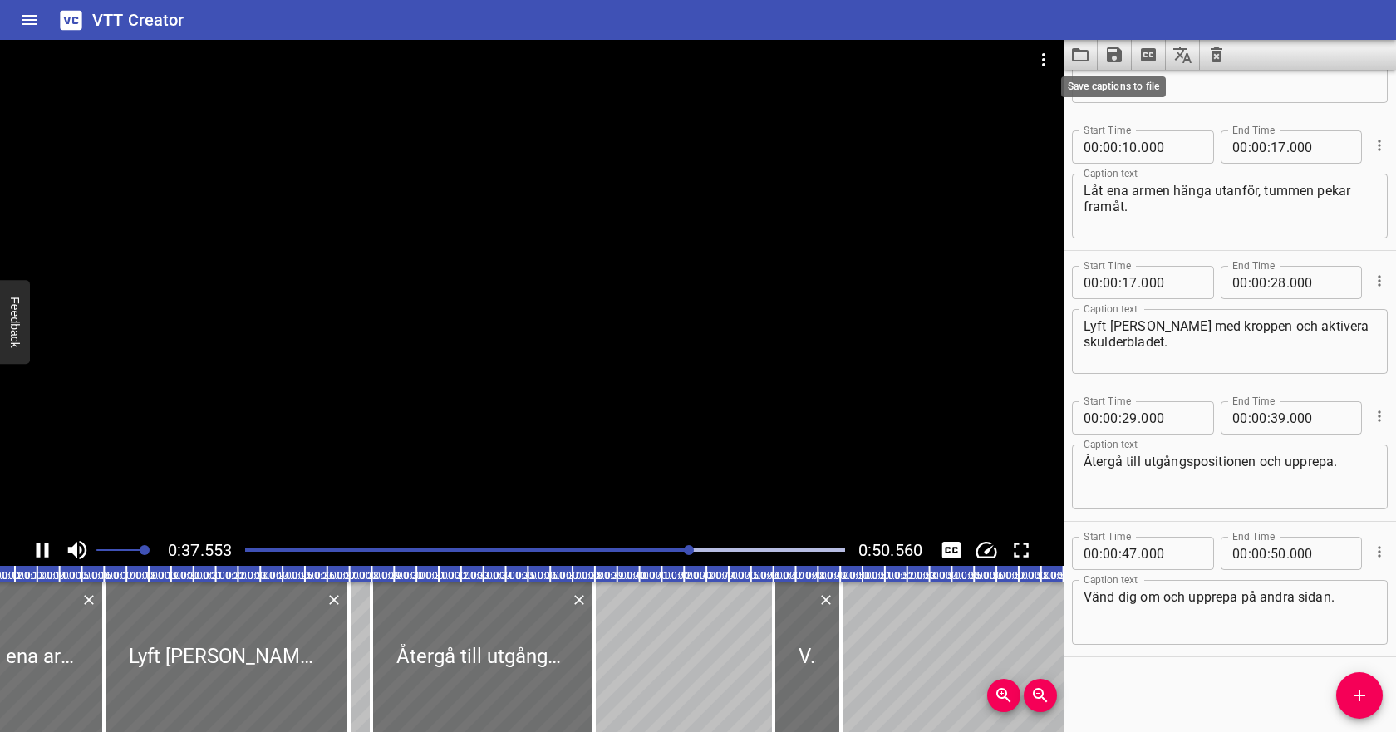
click at [1110, 55] on icon "Save captions to file" at bounding box center [1114, 54] width 15 height 15
click at [1144, 96] on li "Save to VTT file" at bounding box center [1158, 91] width 122 height 30
click at [1040, 55] on icon "Video Options" at bounding box center [1043, 60] width 20 height 20
click at [1058, 66] on li "Select New Video File..." at bounding box center [1105, 62] width 165 height 30
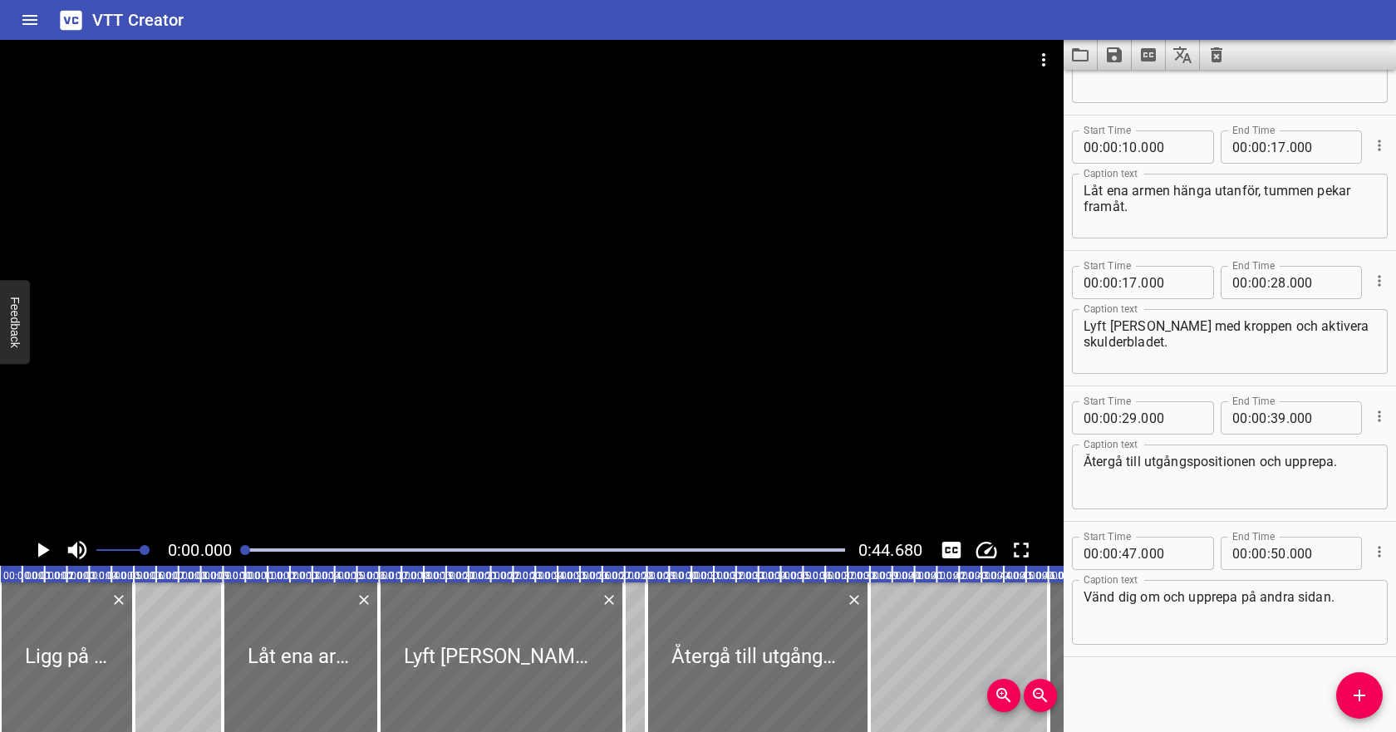
click at [1225, 54] on button "Clear captions" at bounding box center [1216, 55] width 33 height 30
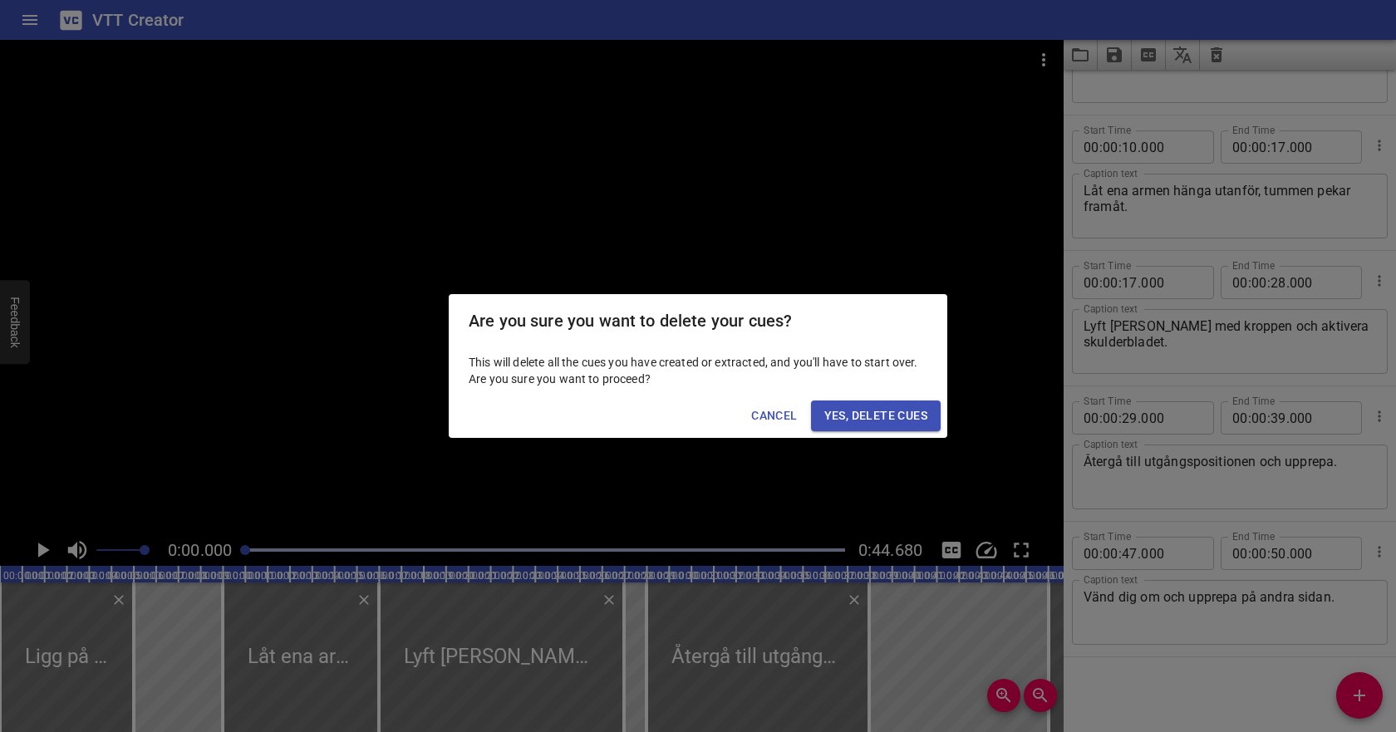
click at [864, 423] on span "Yes, Delete Cues" at bounding box center [875, 415] width 103 height 21
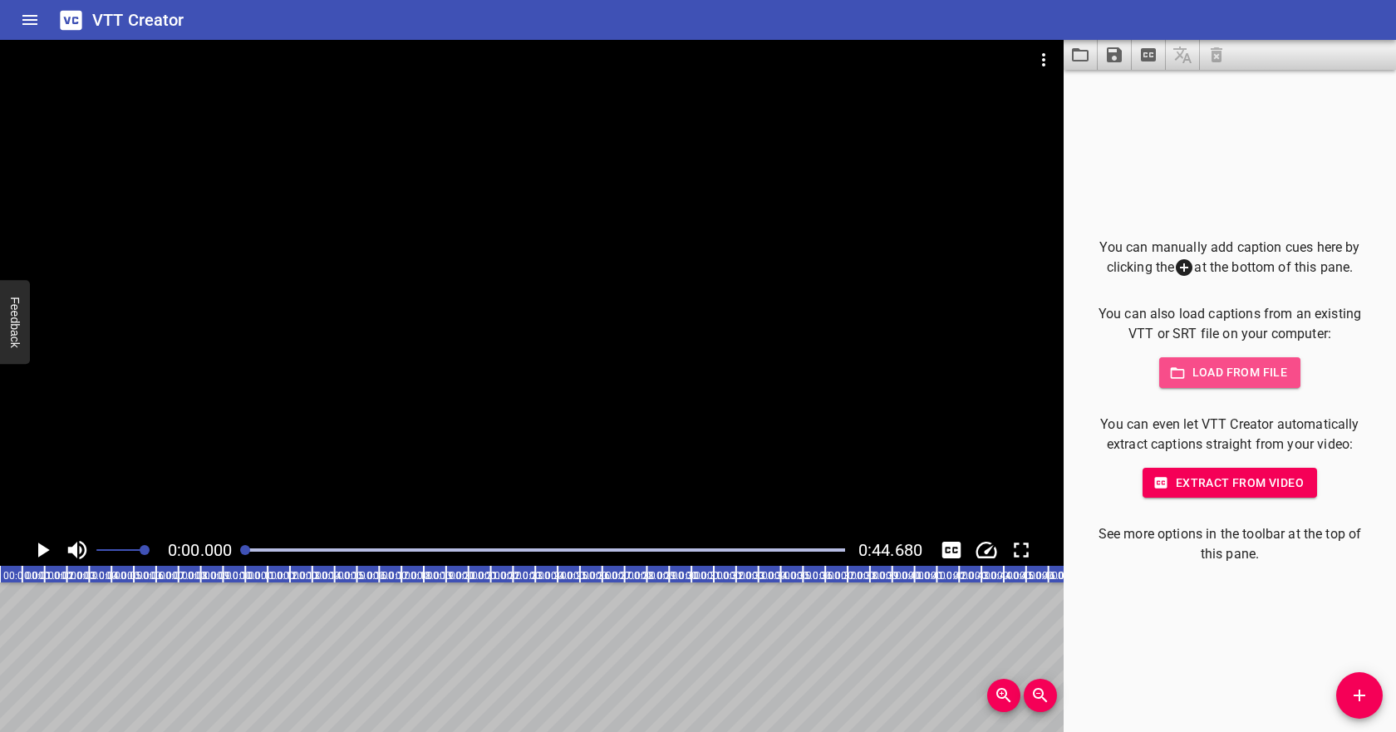
click at [1238, 371] on span "Load from file" at bounding box center [1229, 372] width 115 height 21
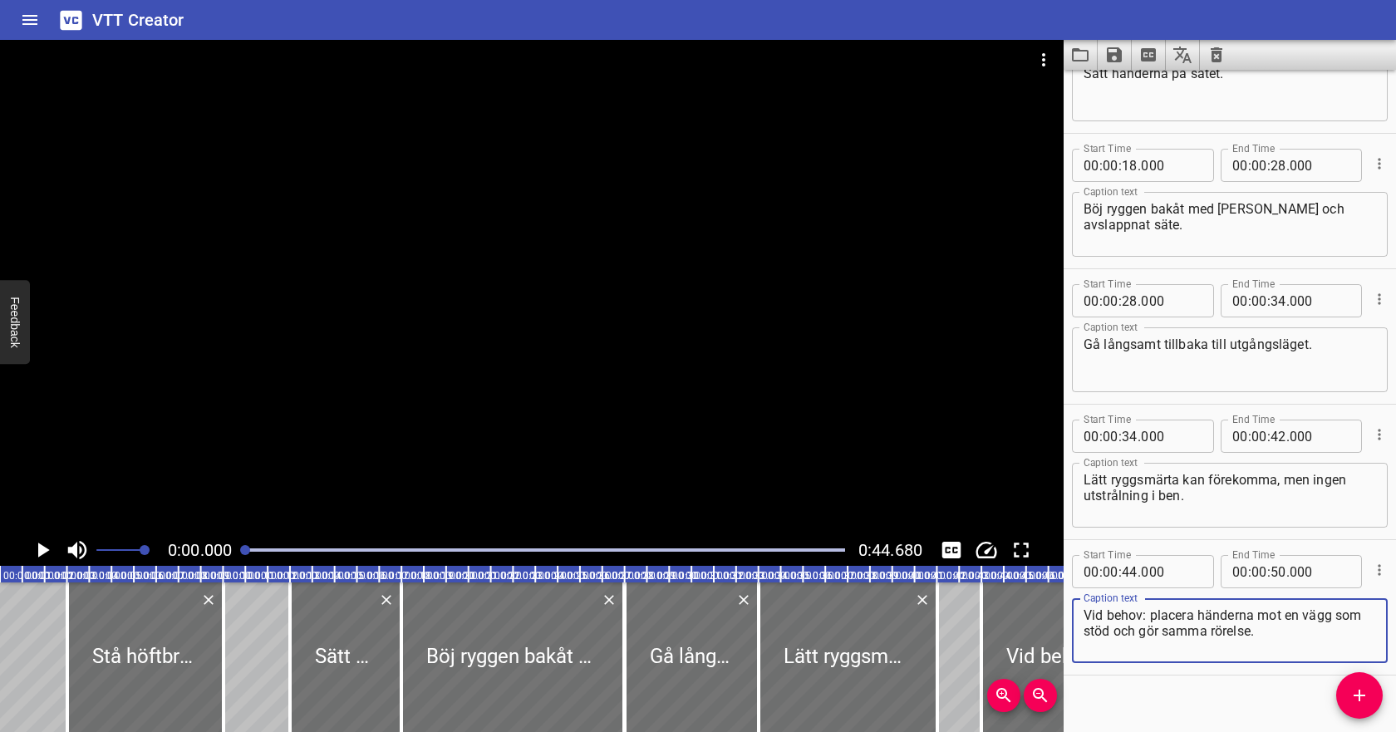
scroll to position [228, 0]
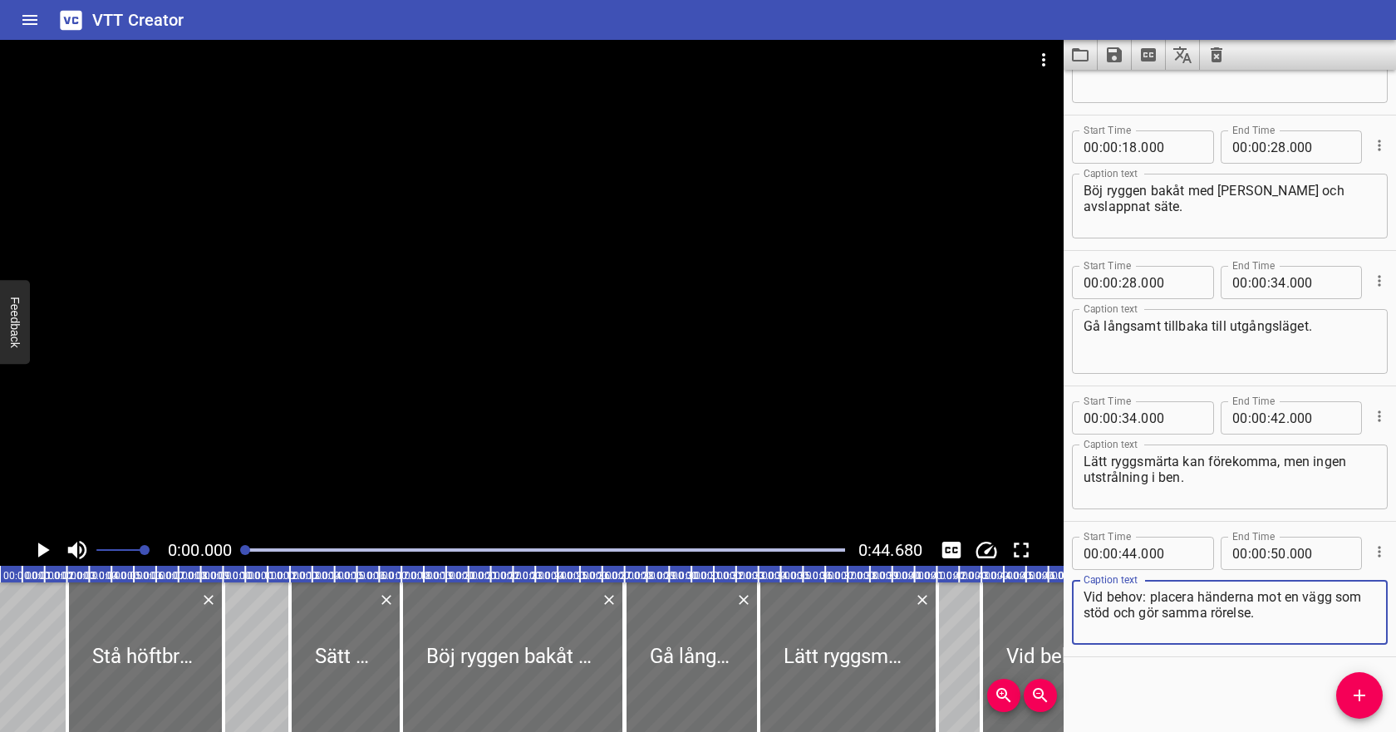
click at [36, 549] on icon "Play/Pause" at bounding box center [42, 549] width 25 height 25
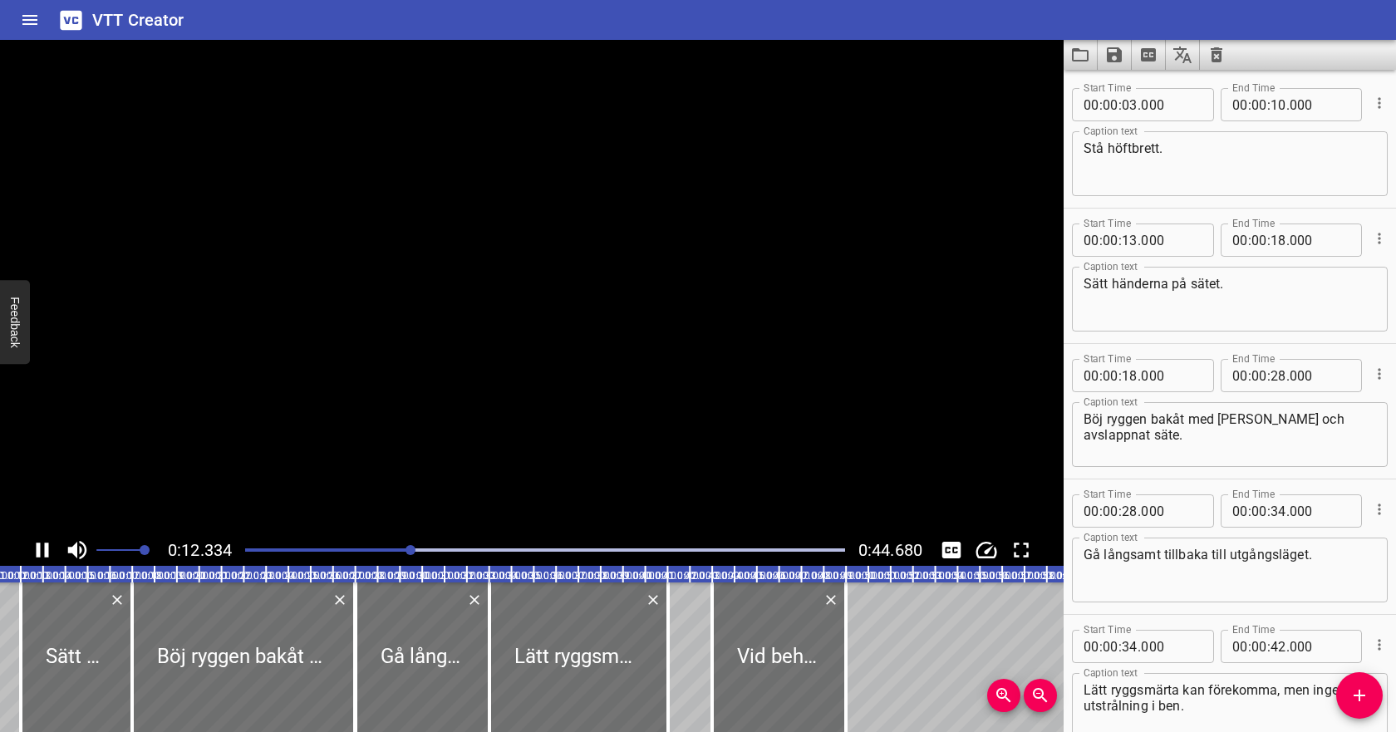
scroll to position [0, 275]
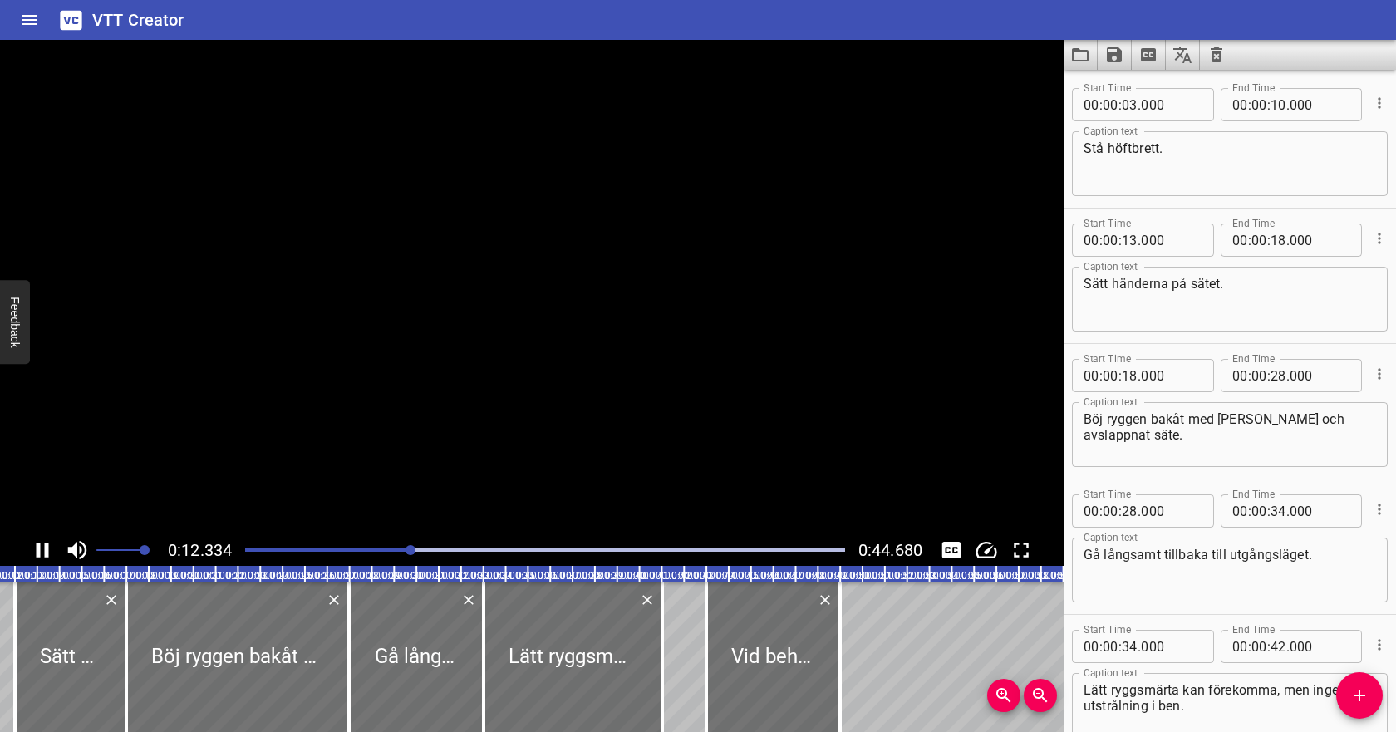
click at [43, 550] on icon "Play/Pause" at bounding box center [42, 549] width 25 height 25
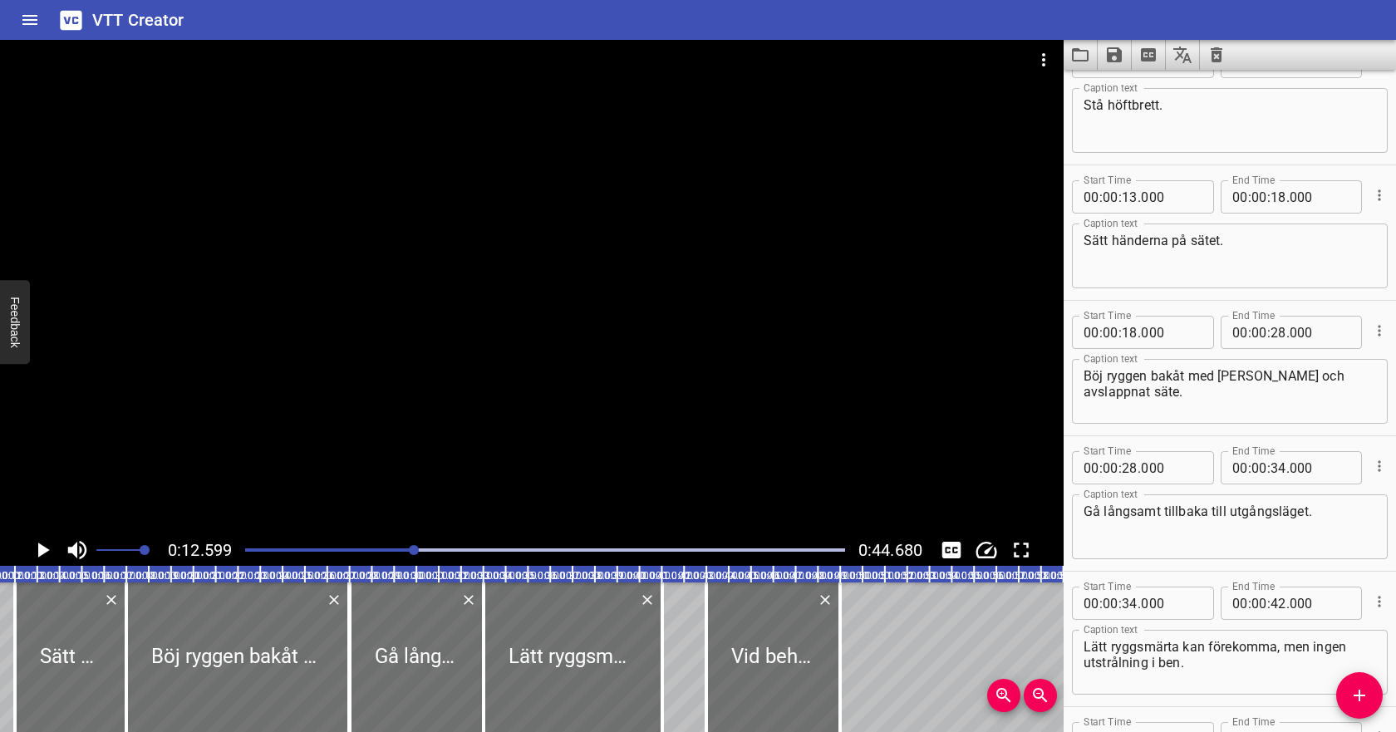
scroll to position [0, 0]
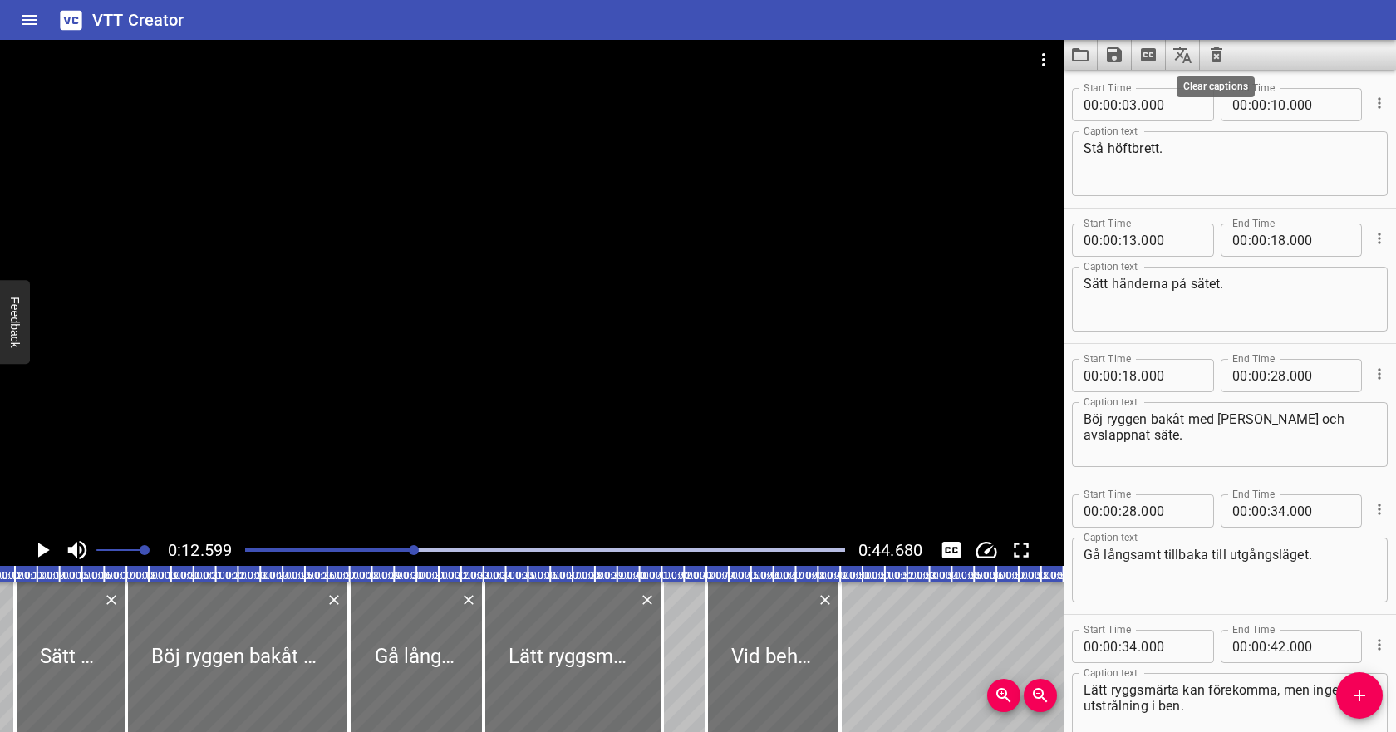
click at [1223, 55] on icon "Clear captions" at bounding box center [1216, 55] width 20 height 20
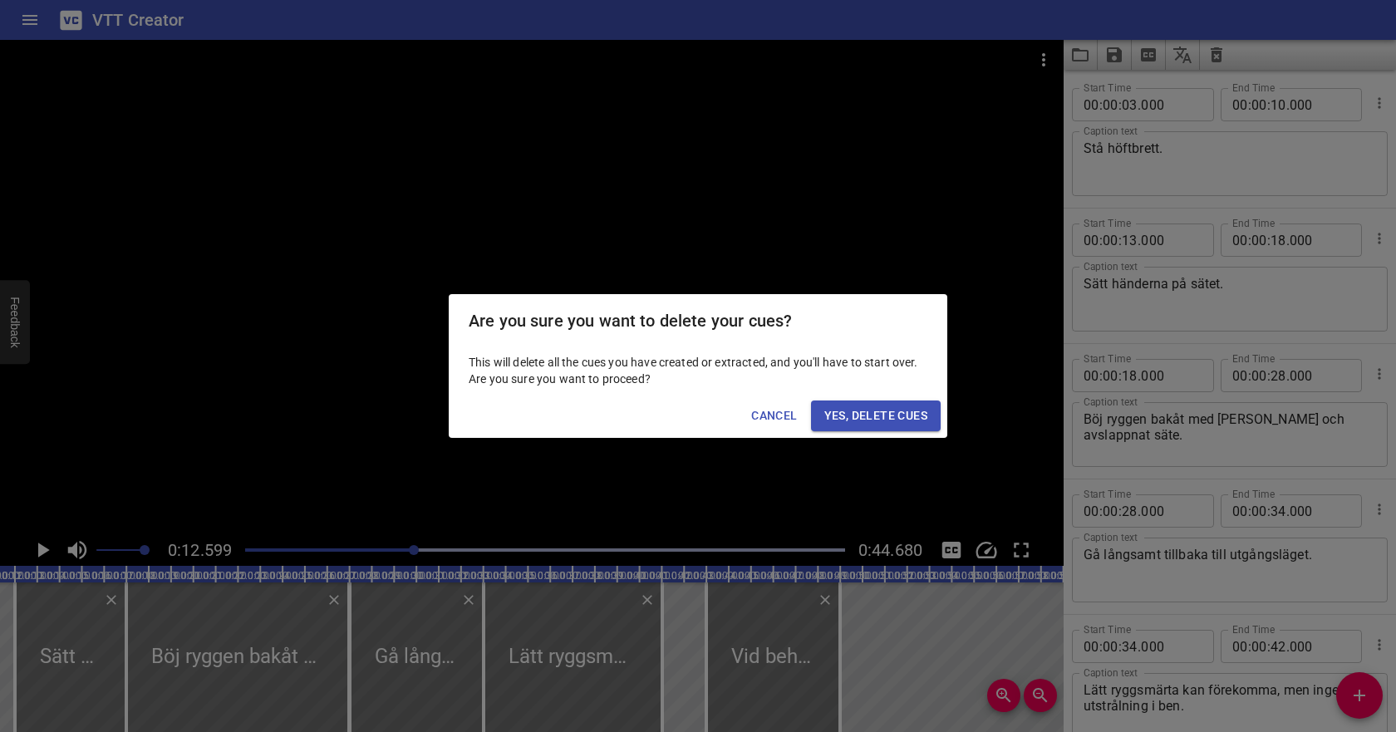
click at [914, 416] on span "Yes, Delete Cues" at bounding box center [875, 415] width 103 height 21
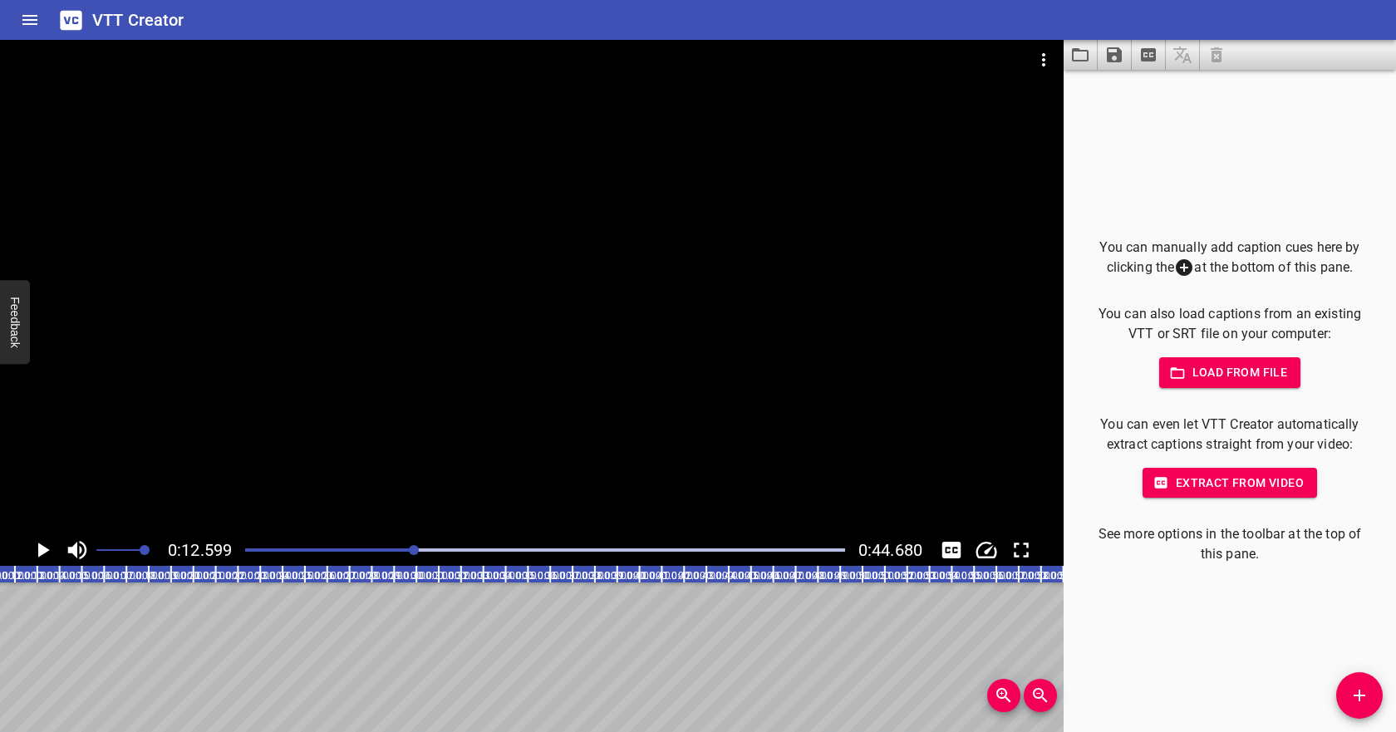
click at [1267, 376] on span "Load from file" at bounding box center [1229, 372] width 115 height 21
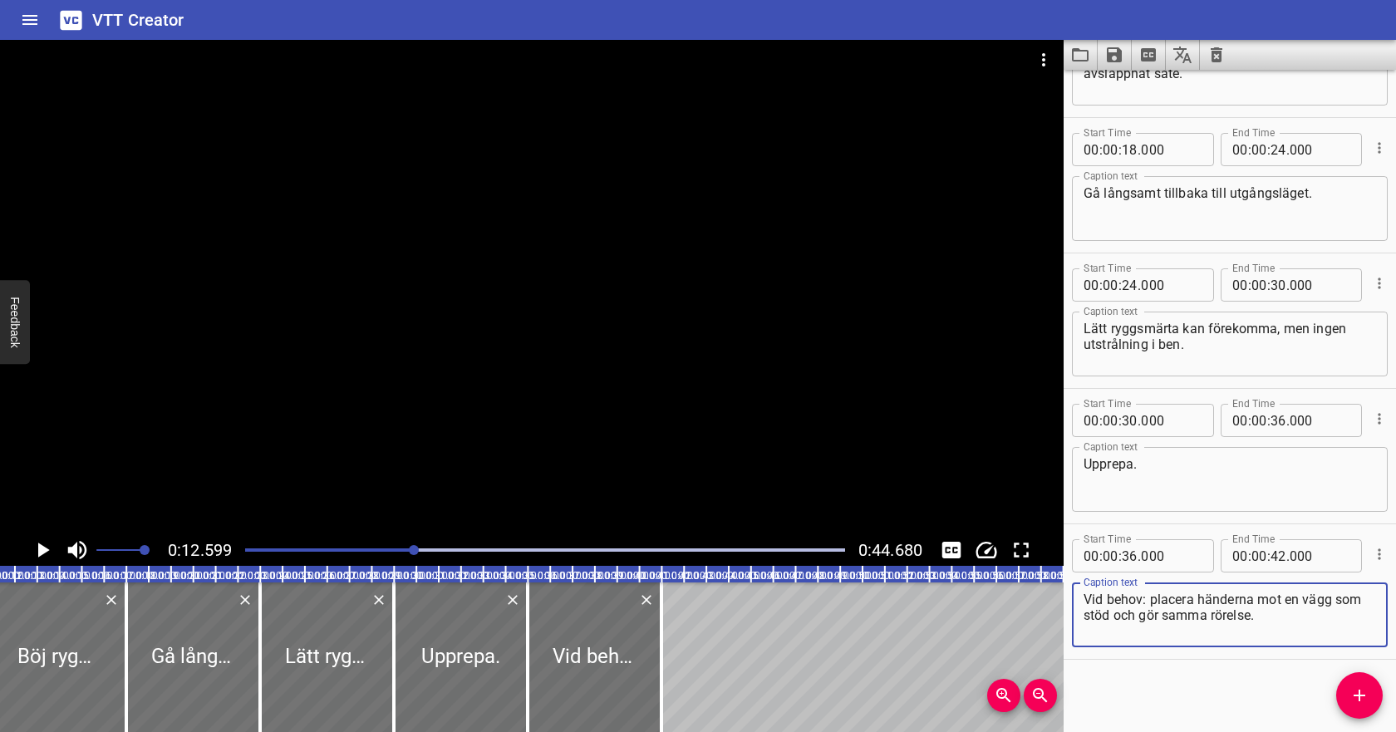
scroll to position [364, 0]
click at [246, 546] on div at bounding box center [545, 549] width 620 height 23
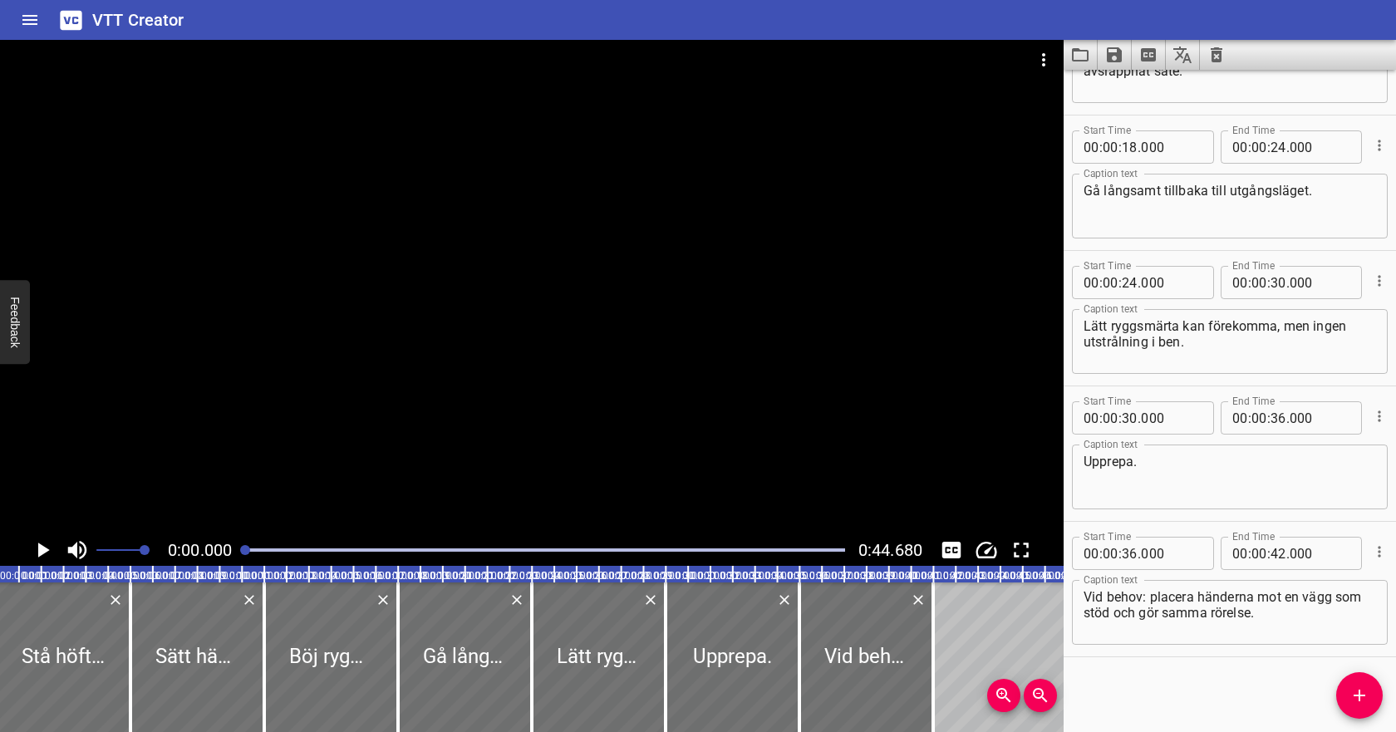
scroll to position [0, 0]
click at [41, 545] on icon "Play/Pause" at bounding box center [44, 549] width 12 height 15
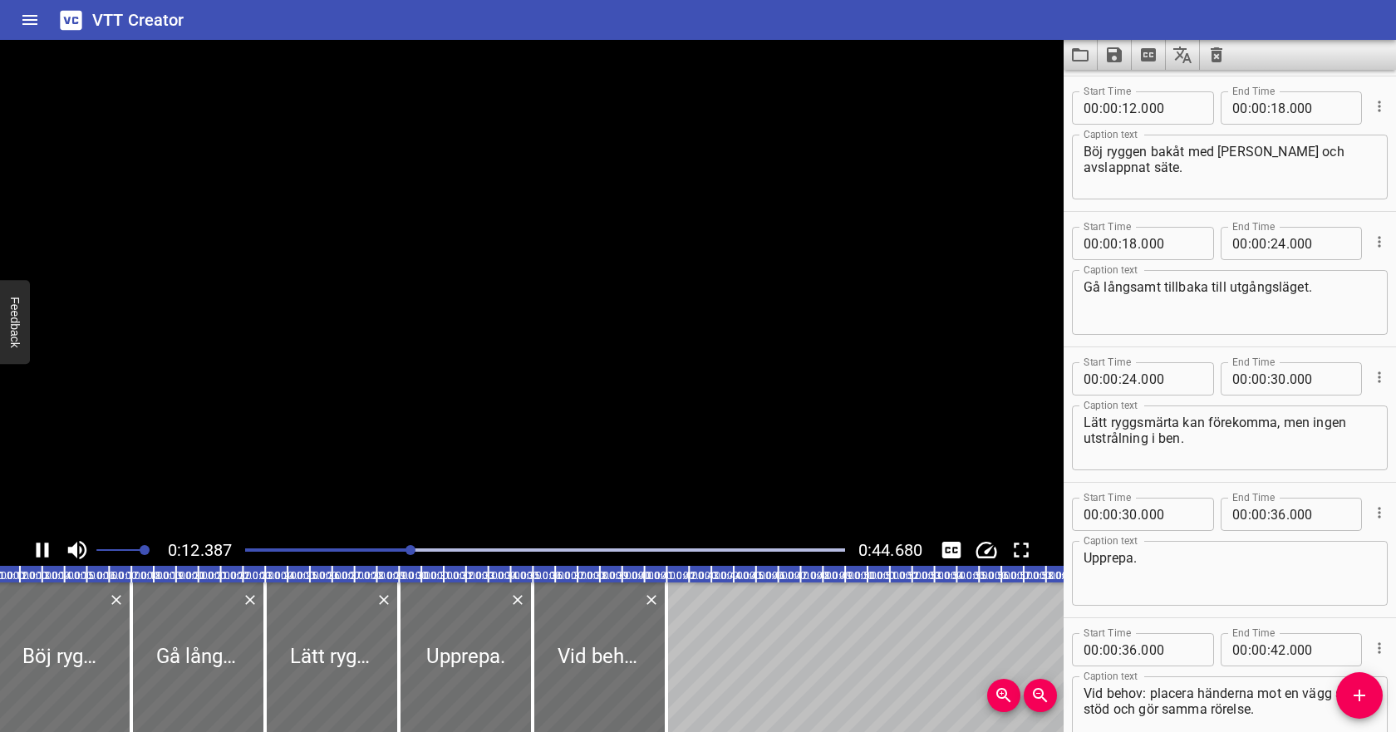
scroll to position [0, 275]
click at [43, 547] on icon "Play/Pause" at bounding box center [42, 549] width 25 height 25
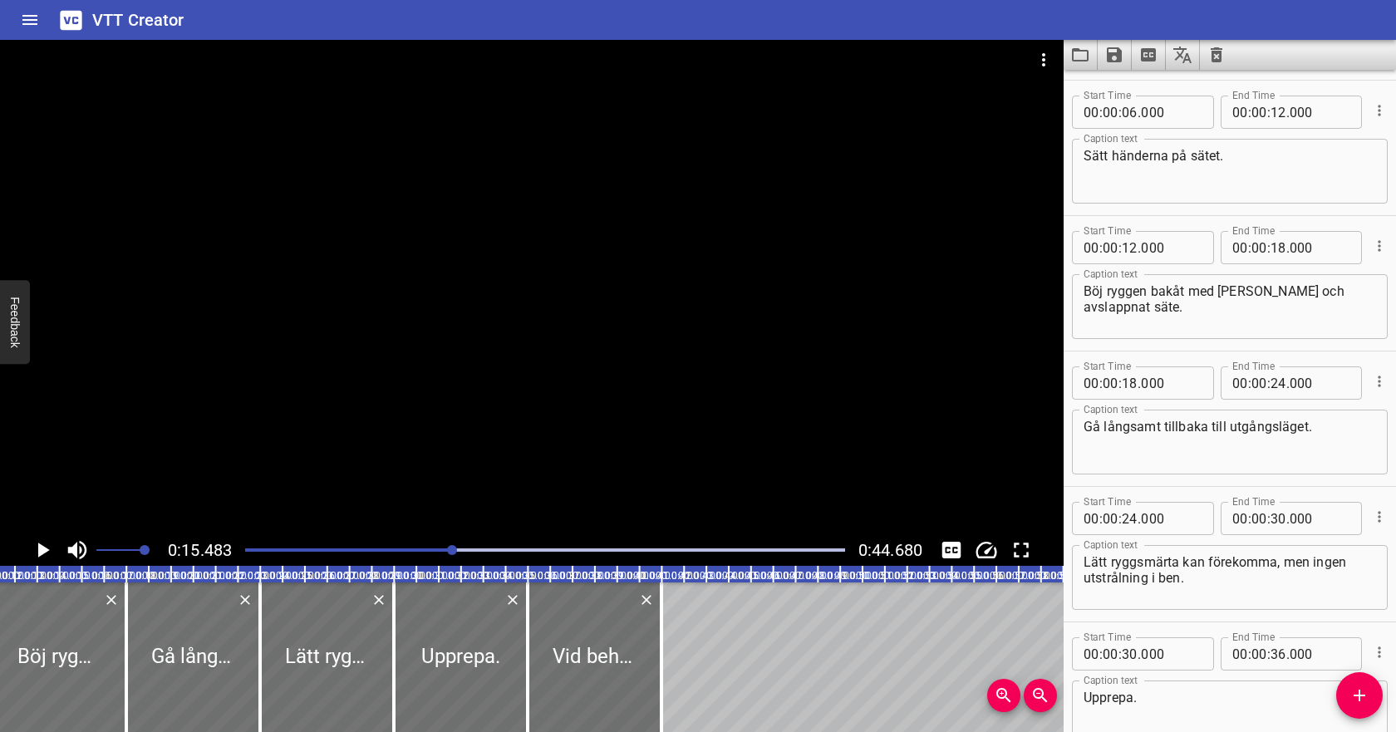
scroll to position [0, 0]
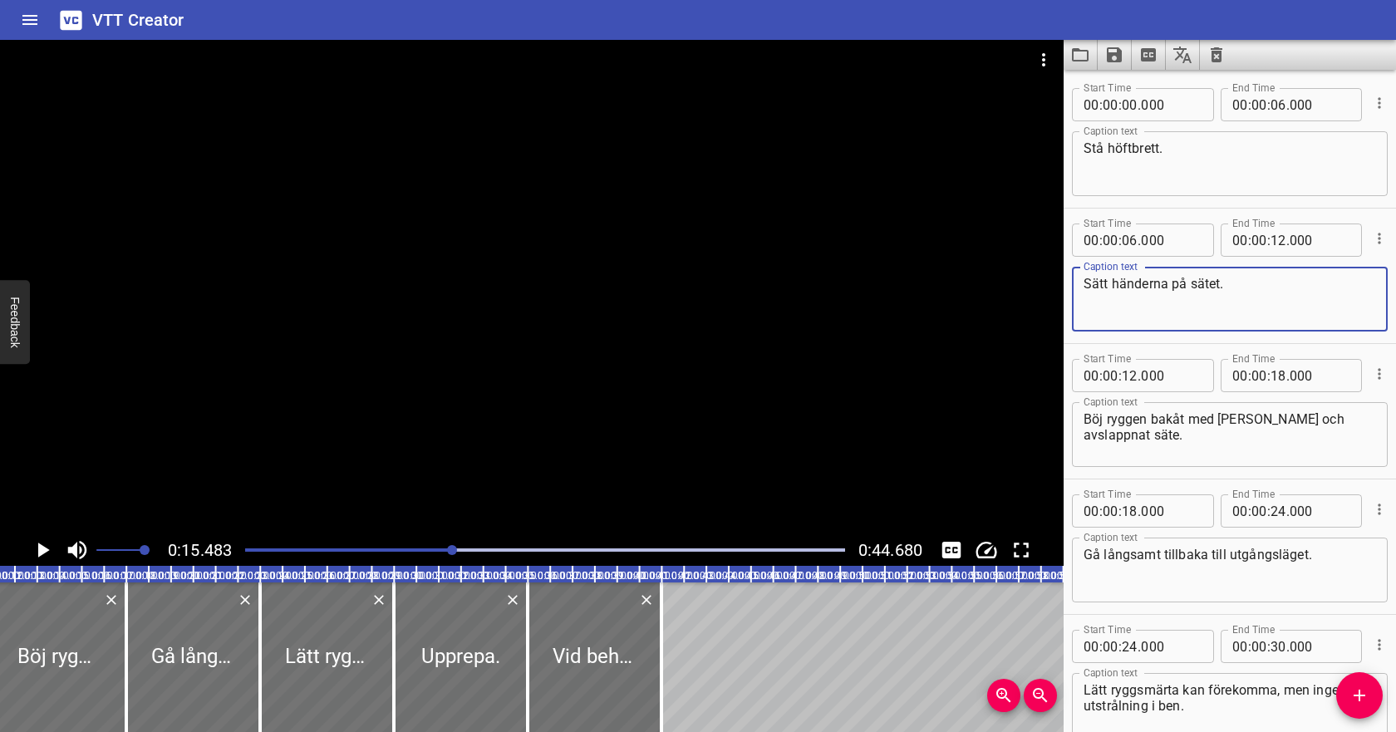
drag, startPoint x: 1173, startPoint y: 281, endPoint x: 1234, endPoint y: 282, distance: 61.5
click at [1234, 282] on textarea "Sätt händerna på sätet." at bounding box center [1229, 299] width 292 height 47
click at [1149, 445] on textarea "Böj ryggen bakåt med [PERSON_NAME] och avslappnat säte." at bounding box center [1229, 434] width 292 height 47
click at [362, 552] on div at bounding box center [545, 549] width 620 height 23
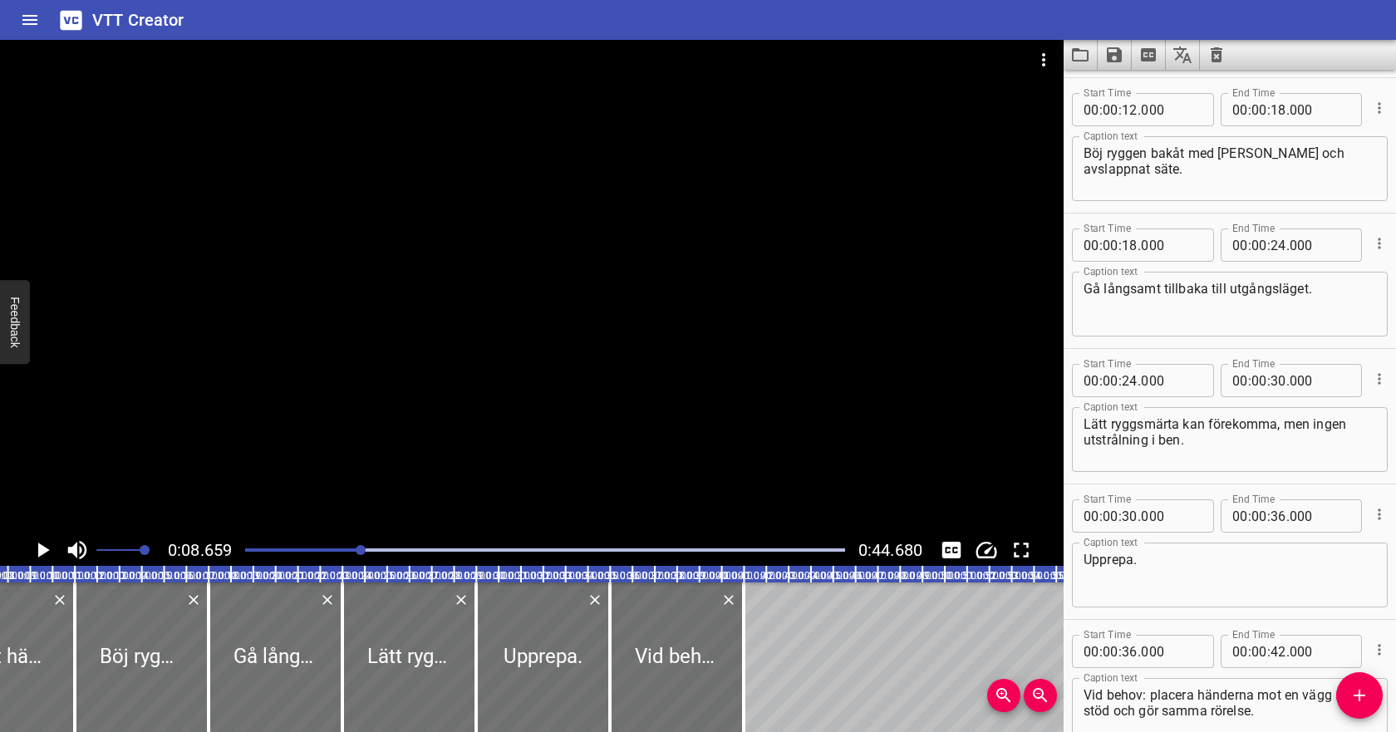
scroll to position [271, 0]
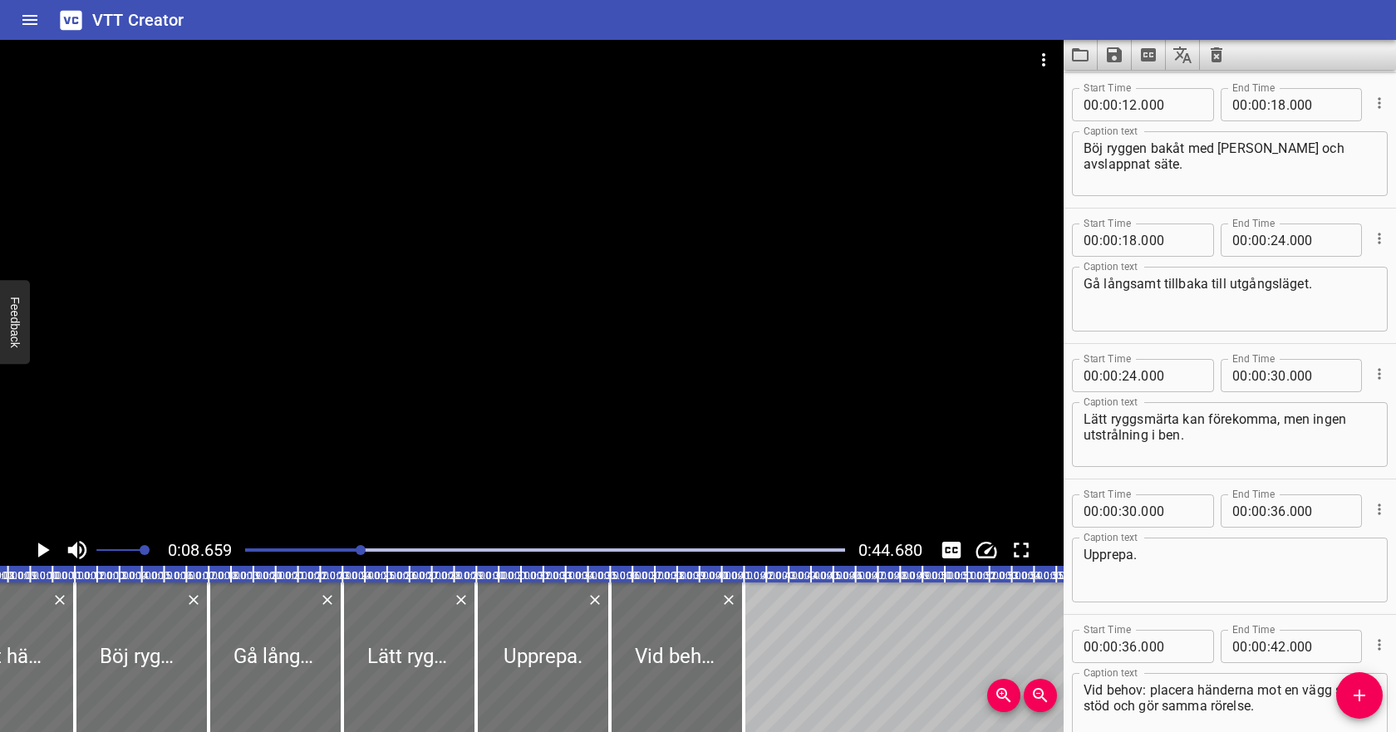
click at [327, 549] on div "Play progress" at bounding box center [62, 549] width 600 height 3
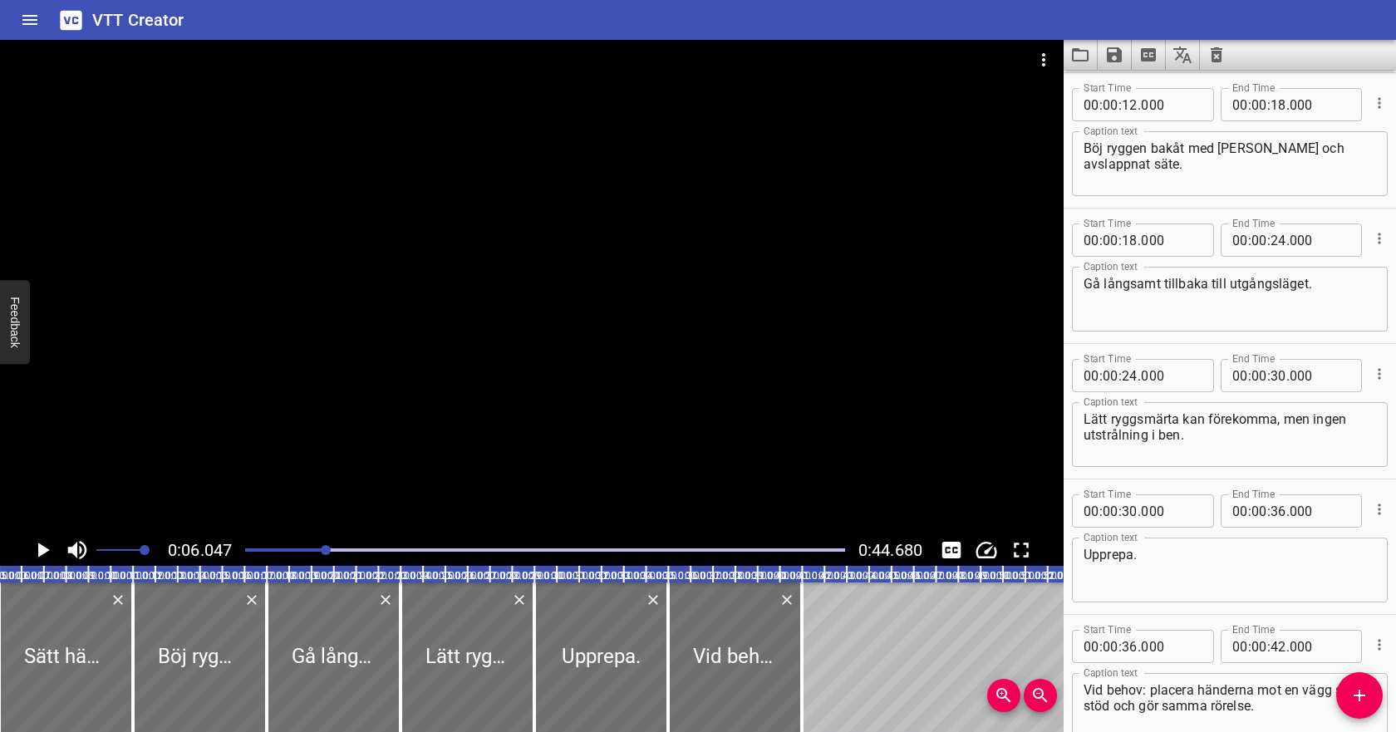
click at [316, 545] on div at bounding box center [545, 549] width 620 height 23
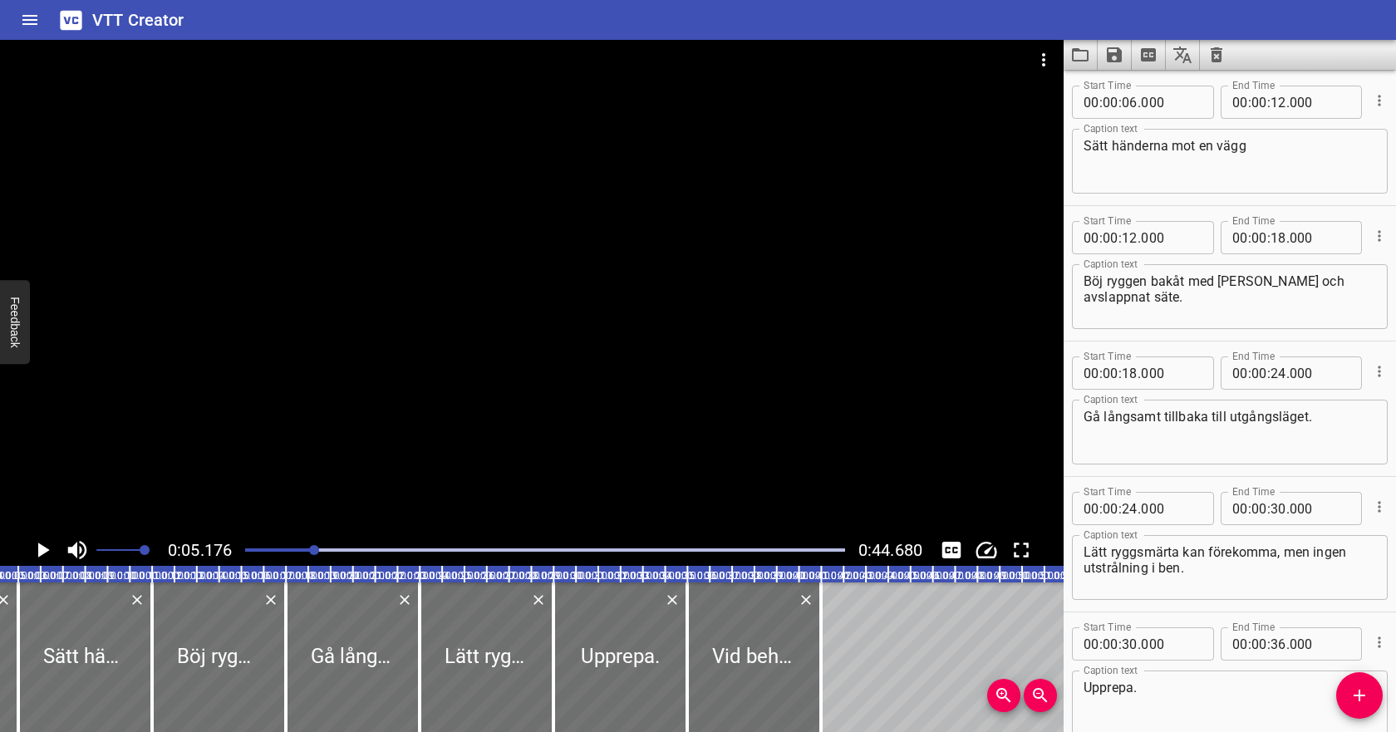
scroll to position [135, 0]
click at [37, 537] on icon "Play/Pause" at bounding box center [42, 549] width 25 height 25
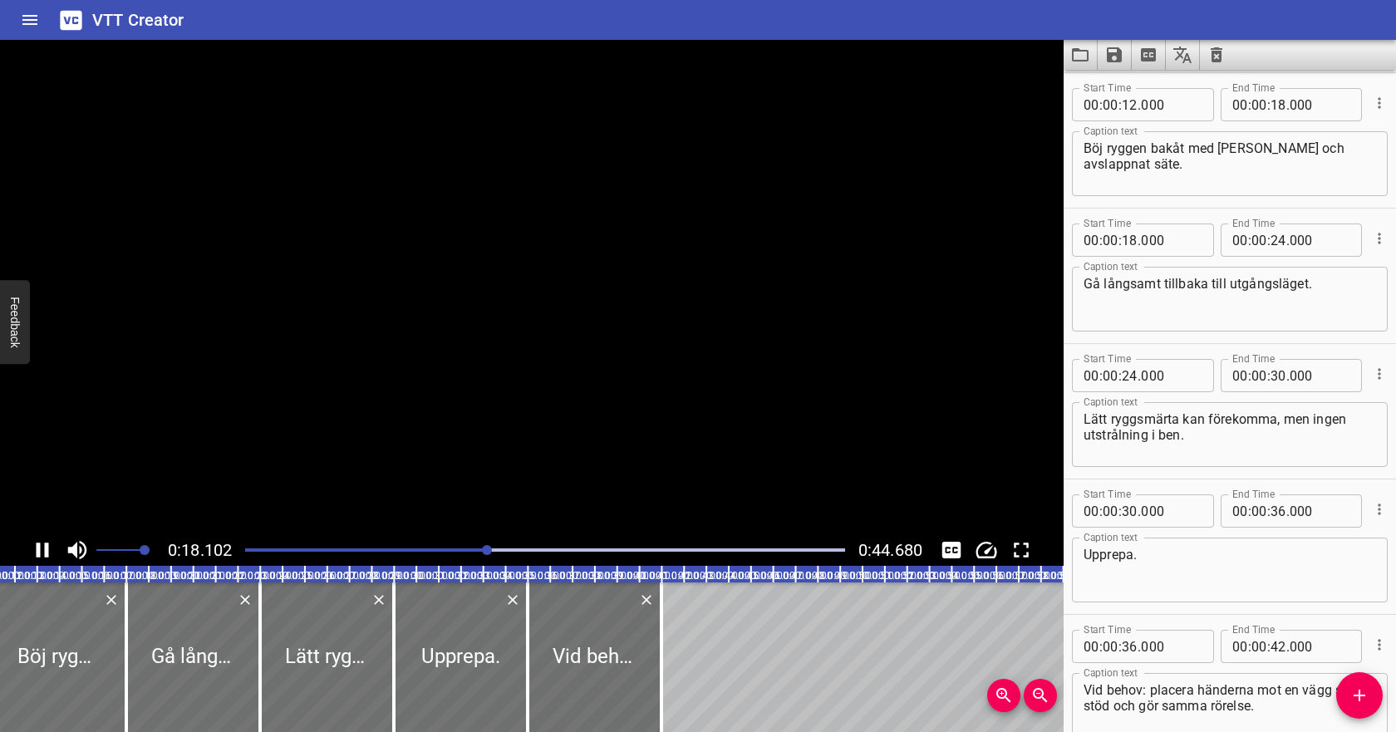
scroll to position [364, 0]
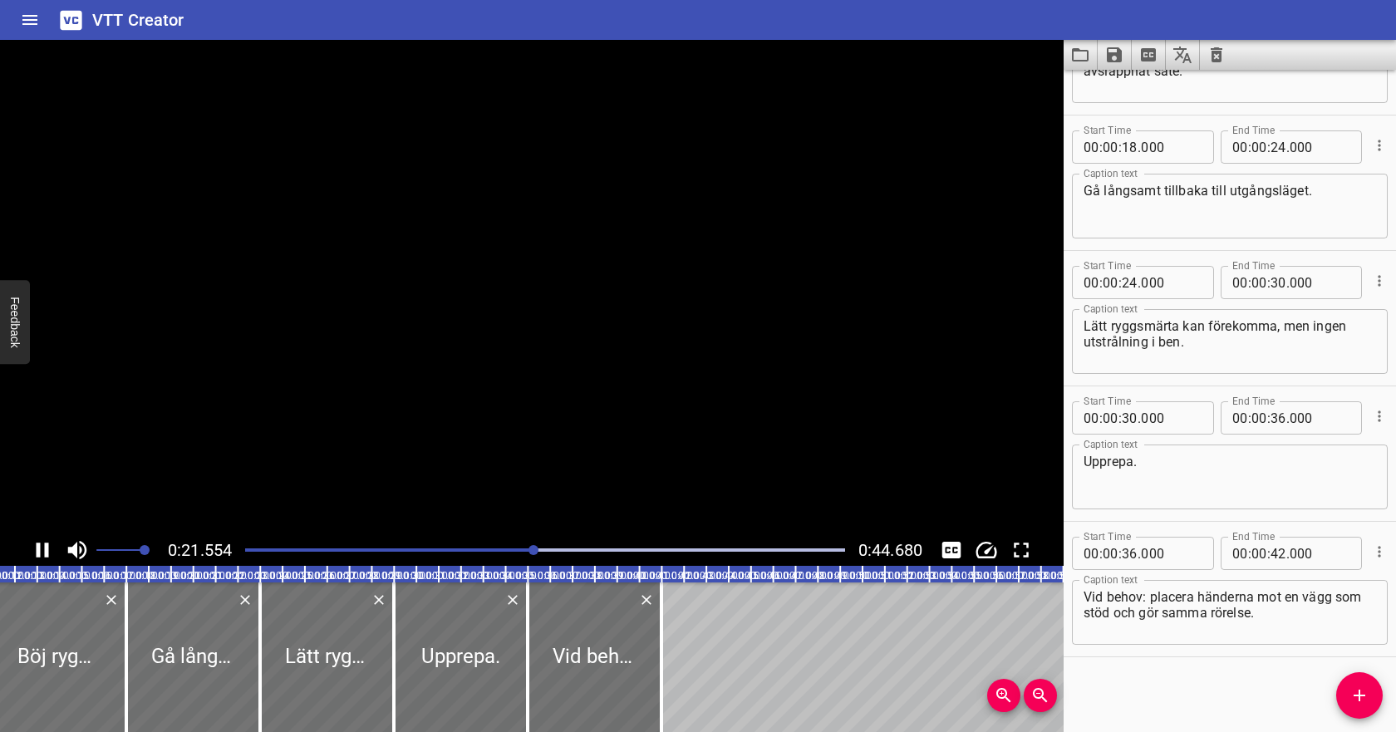
click at [42, 542] on icon "Play/Pause" at bounding box center [42, 549] width 25 height 25
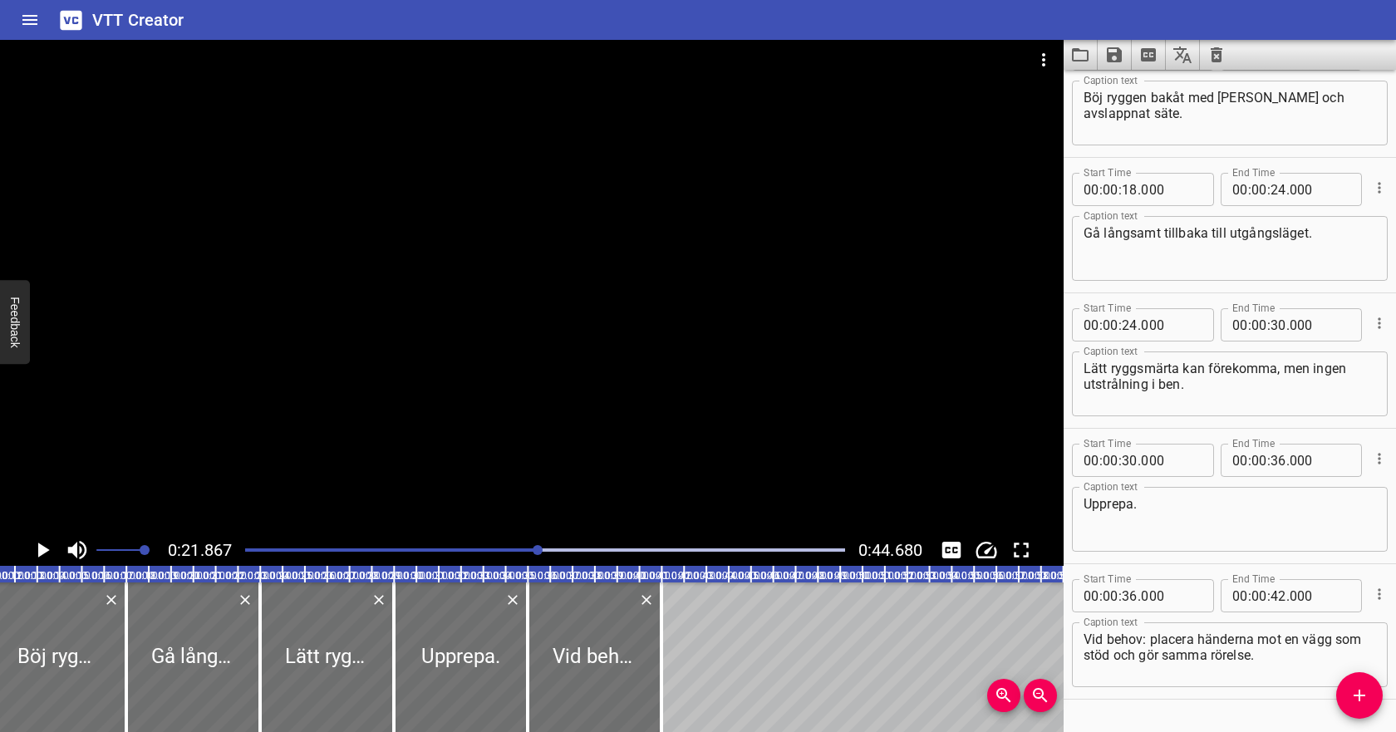
scroll to position [314, 0]
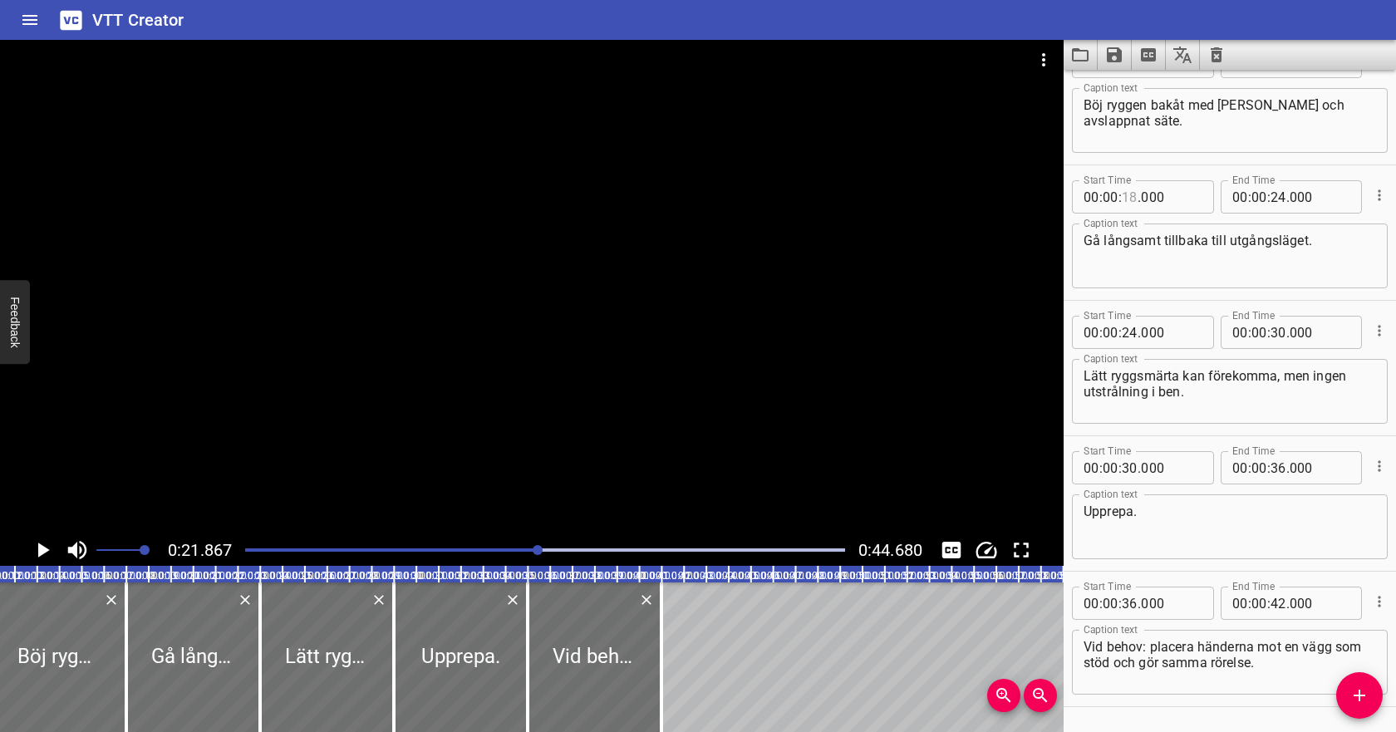
click at [1136, 204] on input "number" at bounding box center [1129, 196] width 16 height 33
click at [1273, 197] on input "number" at bounding box center [1278, 196] width 16 height 33
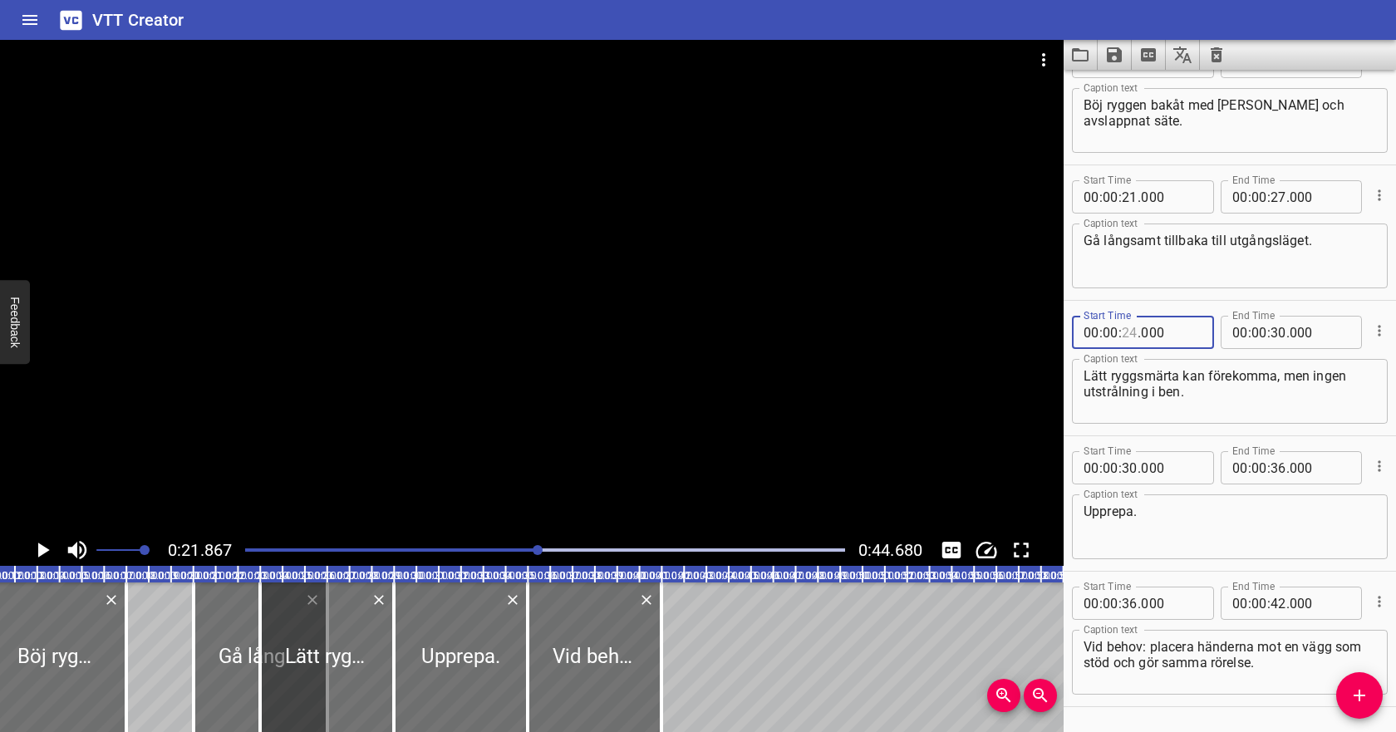
click at [1133, 331] on input "number" at bounding box center [1129, 332] width 16 height 33
click at [1279, 336] on input "number" at bounding box center [1278, 332] width 16 height 33
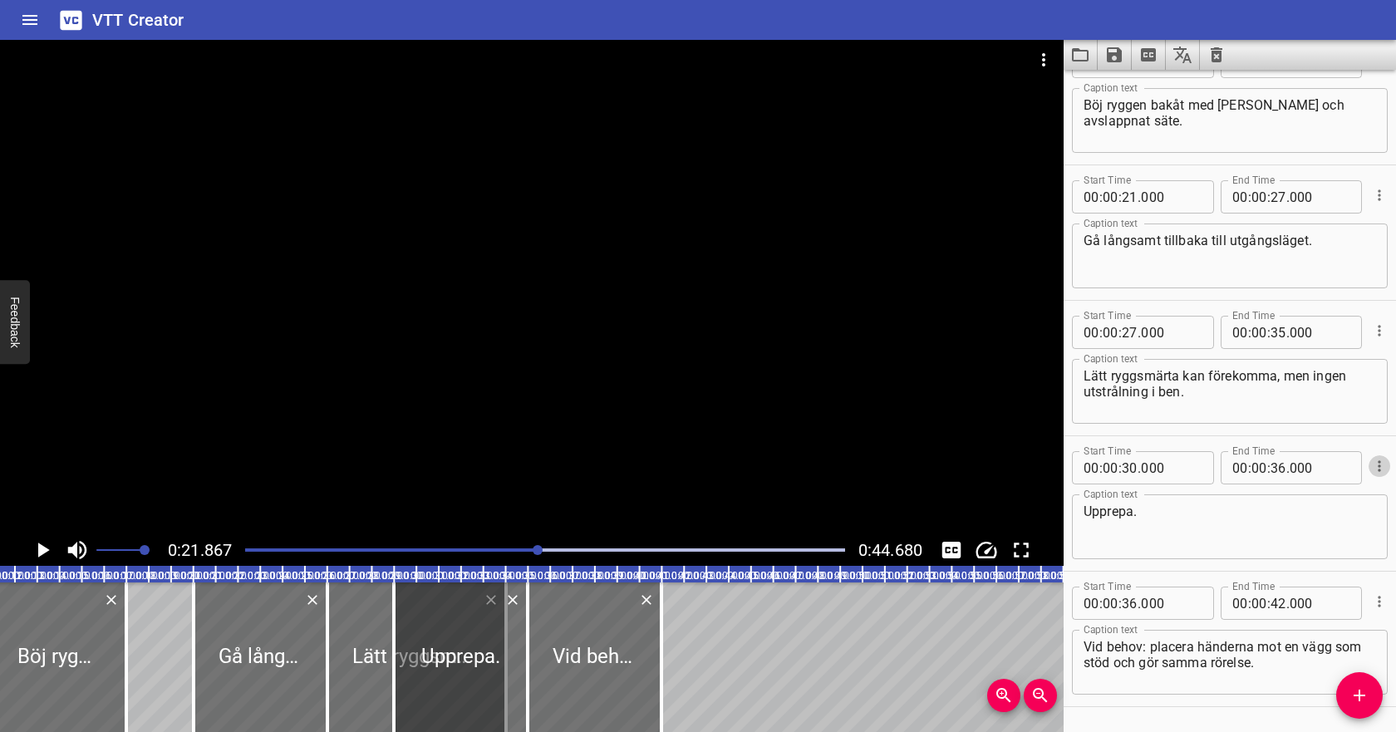
click at [1378, 463] on icon "Cue Options" at bounding box center [1378, 465] width 2 height 11
click at [1347, 489] on li "Delete Cue" at bounding box center [1309, 496] width 145 height 30
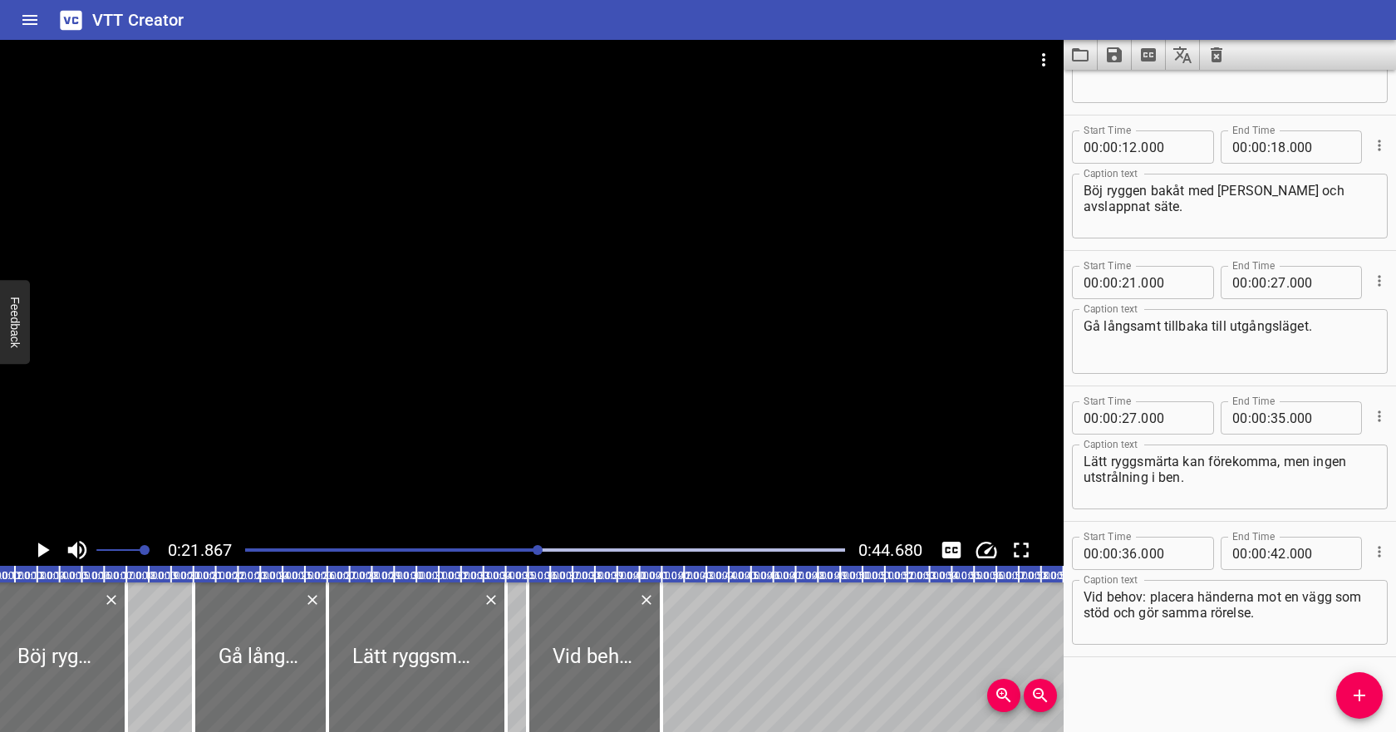
click at [498, 546] on div at bounding box center [545, 549] width 620 height 23
click at [51, 547] on icon "Play/Pause" at bounding box center [42, 549] width 25 height 25
click at [1375, 557] on icon "Cue Options" at bounding box center [1379, 551] width 17 height 17
click at [1337, 578] on li "Delete Cue" at bounding box center [1309, 582] width 145 height 30
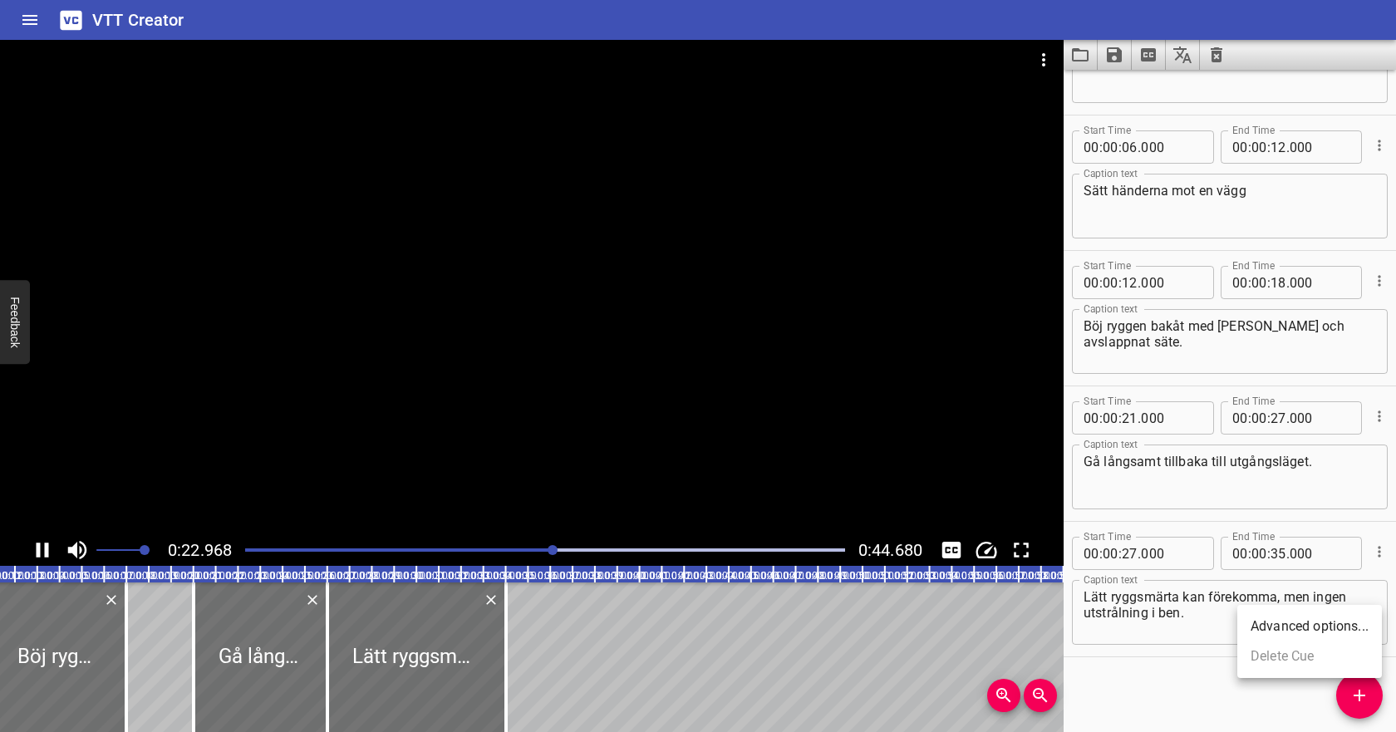
scroll to position [93, 0]
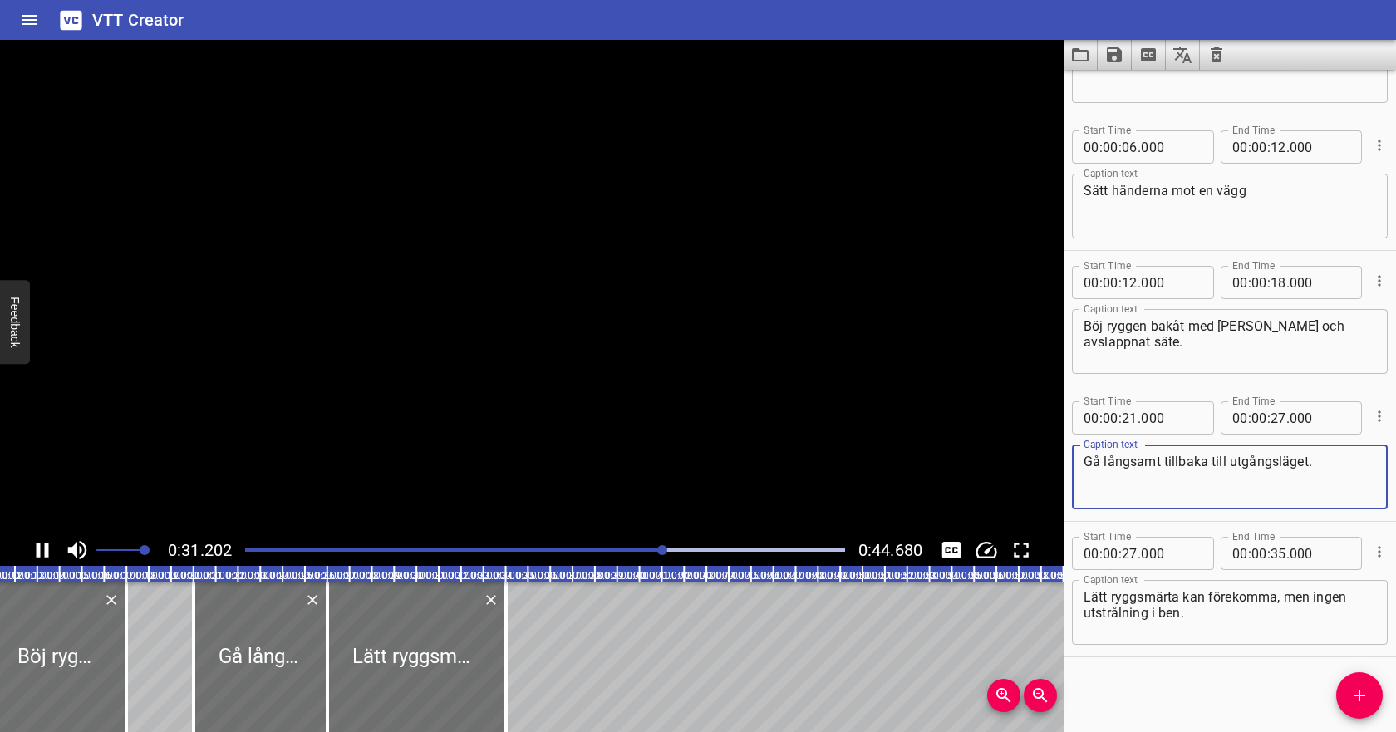
click at [1307, 466] on textarea "Gå långsamt tillbaka till utgångsläget." at bounding box center [1229, 477] width 292 height 47
click at [1278, 553] on input "number" at bounding box center [1278, 553] width 16 height 33
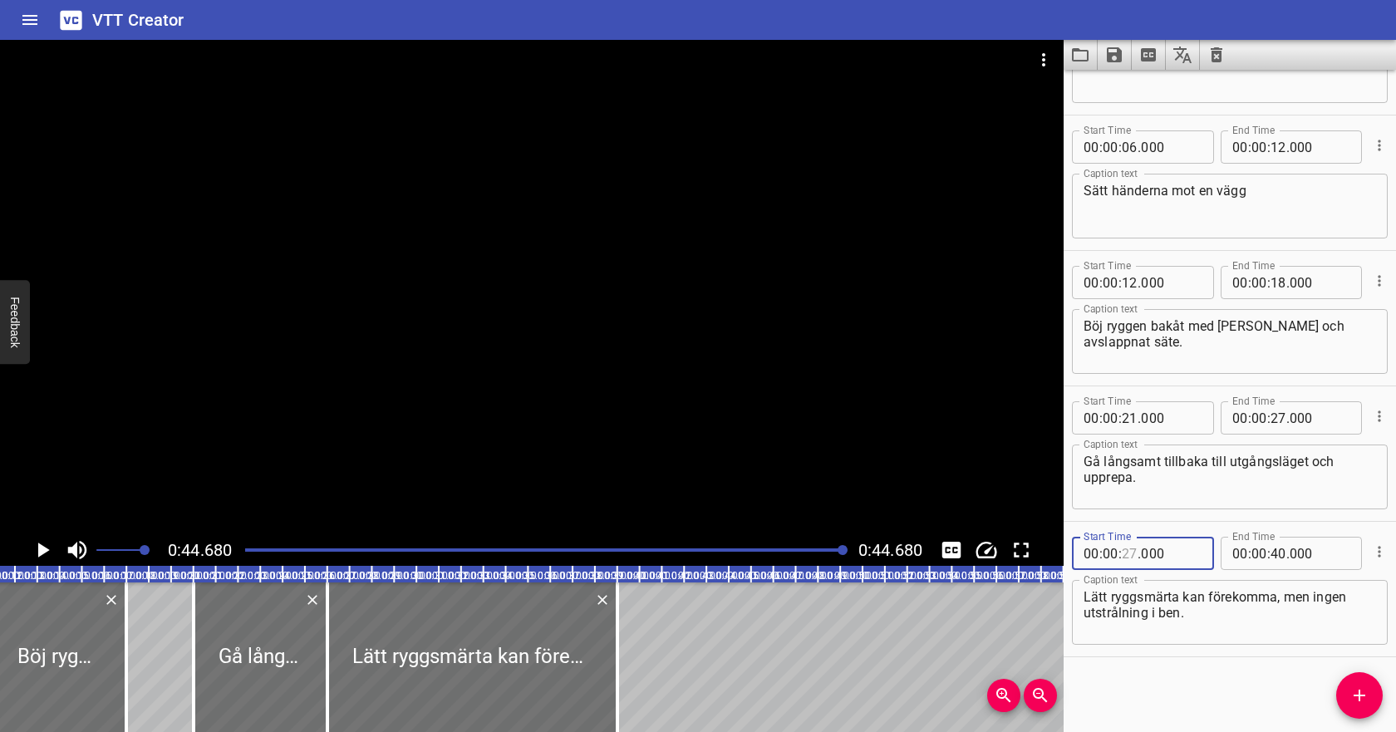
click at [1132, 552] on input "number" at bounding box center [1129, 553] width 16 height 33
click at [1279, 421] on input "number" at bounding box center [1278, 417] width 16 height 33
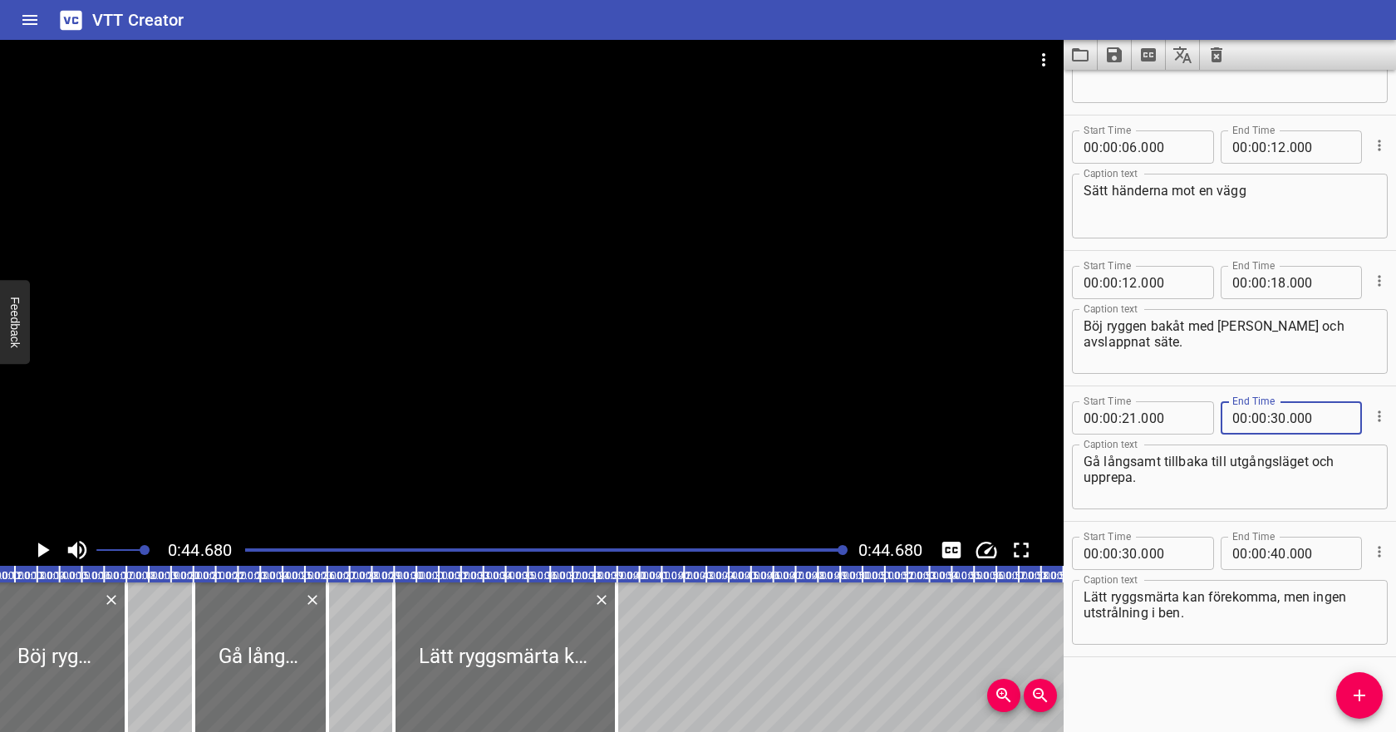
click at [1273, 476] on textarea "Gå långsamt tillbaka till utgångsläget och upprepa." at bounding box center [1229, 477] width 292 height 47
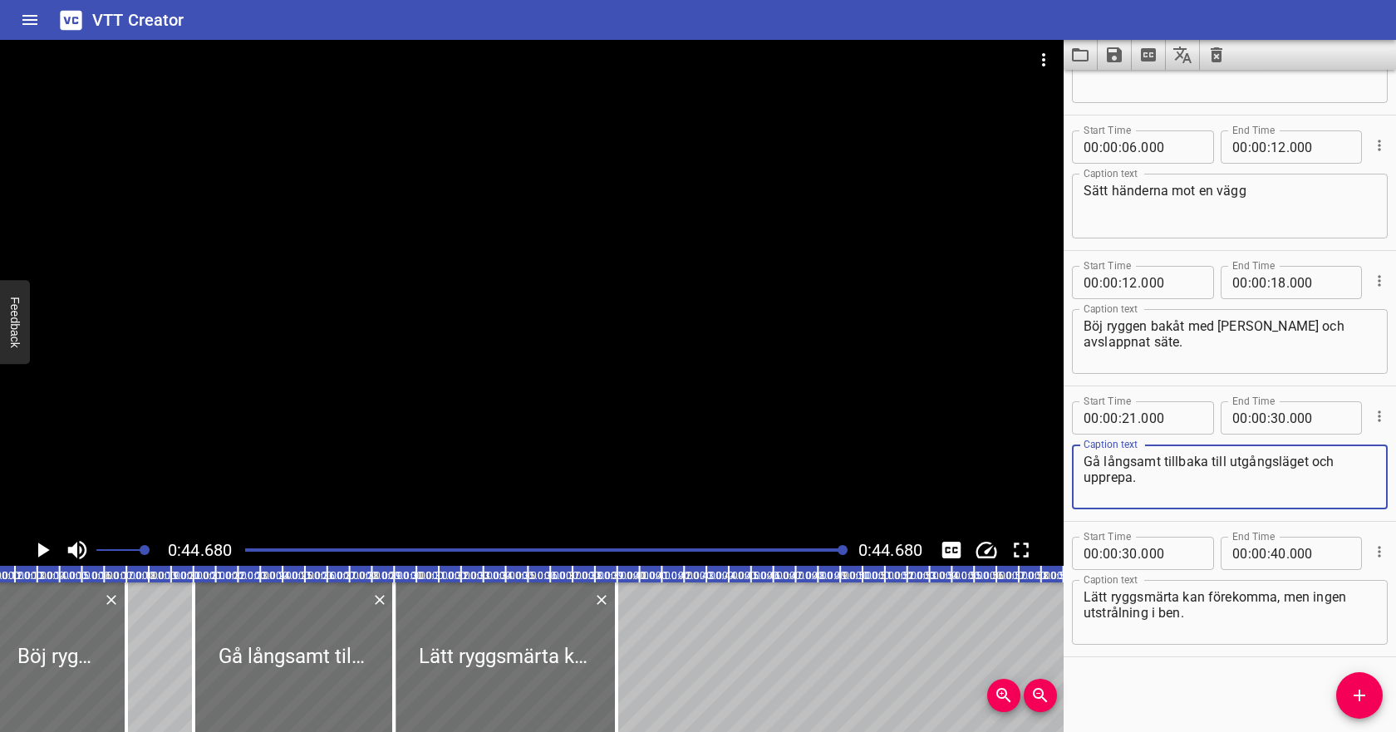
click at [537, 551] on div "Play progress" at bounding box center [545, 549] width 600 height 3
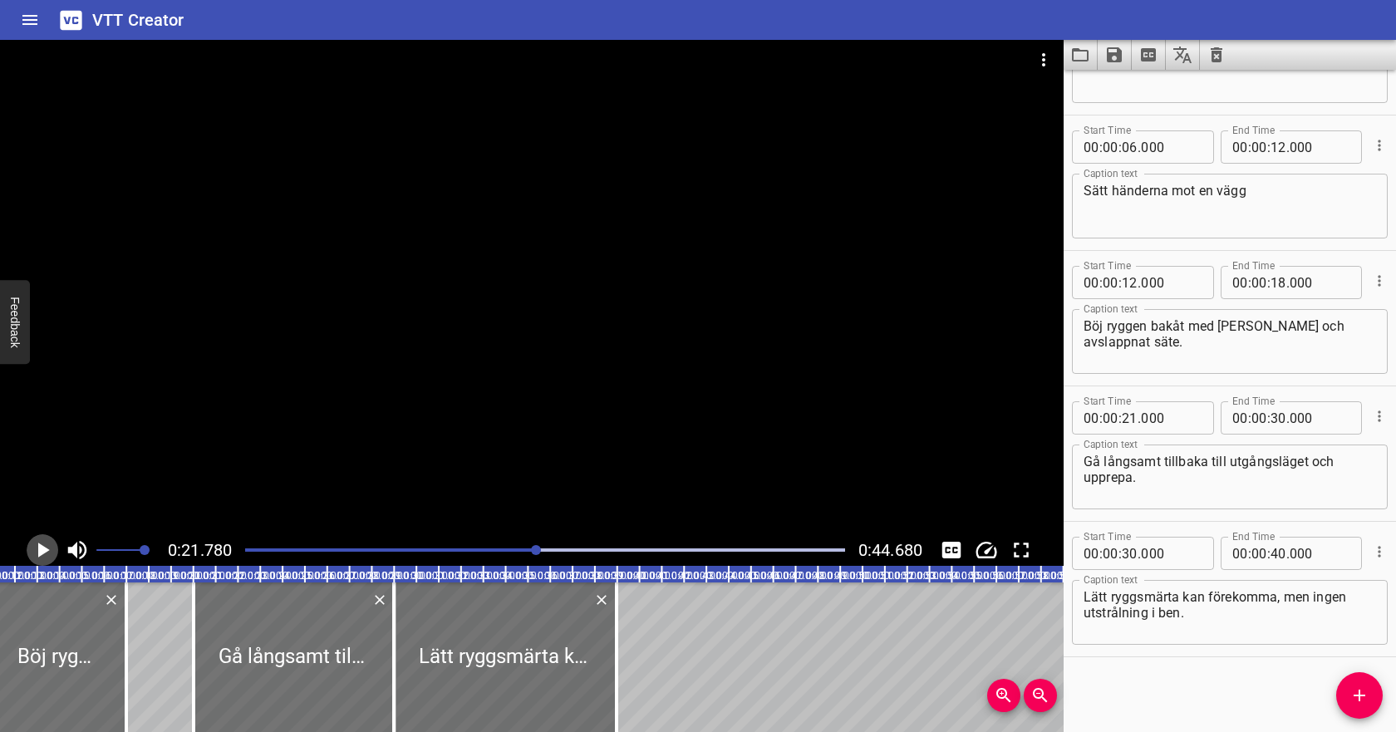
click at [44, 547] on icon "Play/Pause" at bounding box center [44, 549] width 12 height 15
click at [1121, 60] on icon "Save captions to file" at bounding box center [1114, 54] width 15 height 15
click at [1121, 91] on li "Save to VTT file" at bounding box center [1158, 91] width 122 height 30
click at [1043, 56] on icon "Video Options" at bounding box center [1043, 59] width 3 height 13
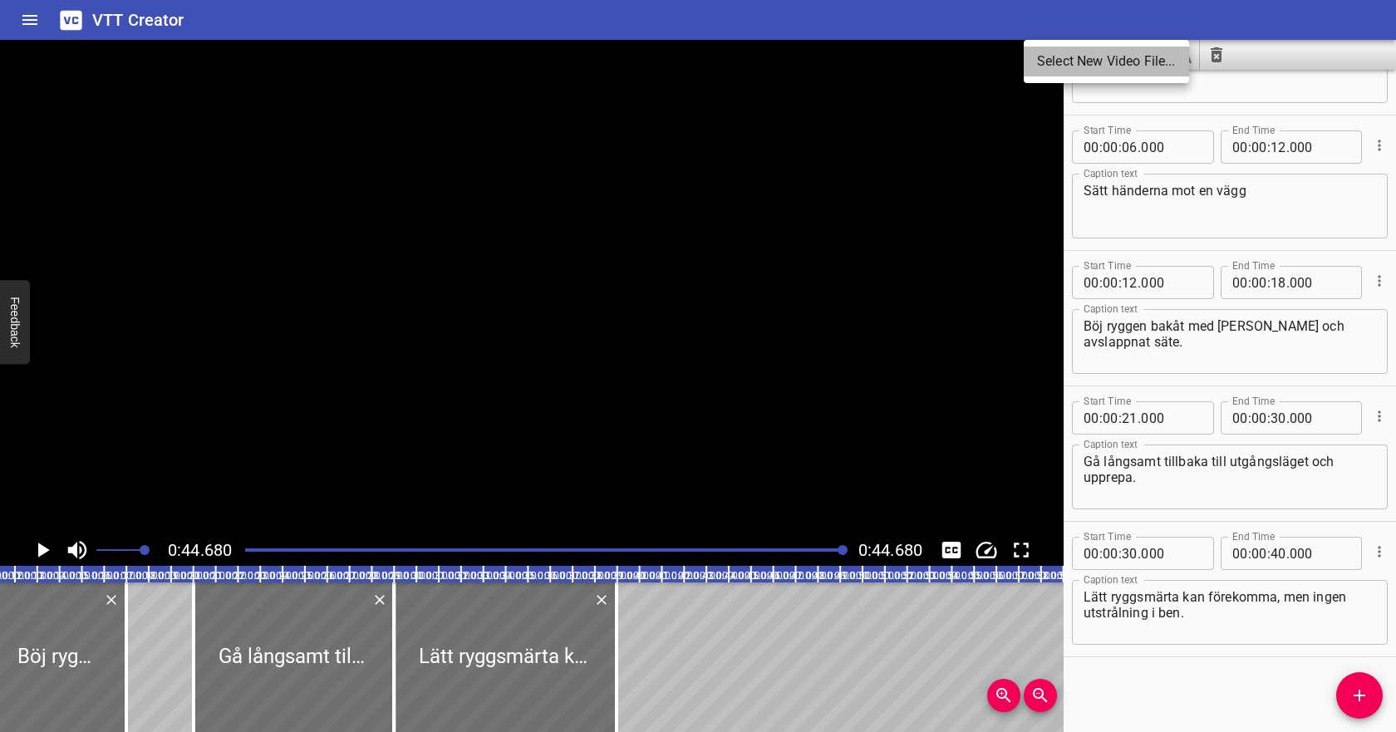
click at [1053, 64] on li "Select New Video File..." at bounding box center [1105, 62] width 165 height 30
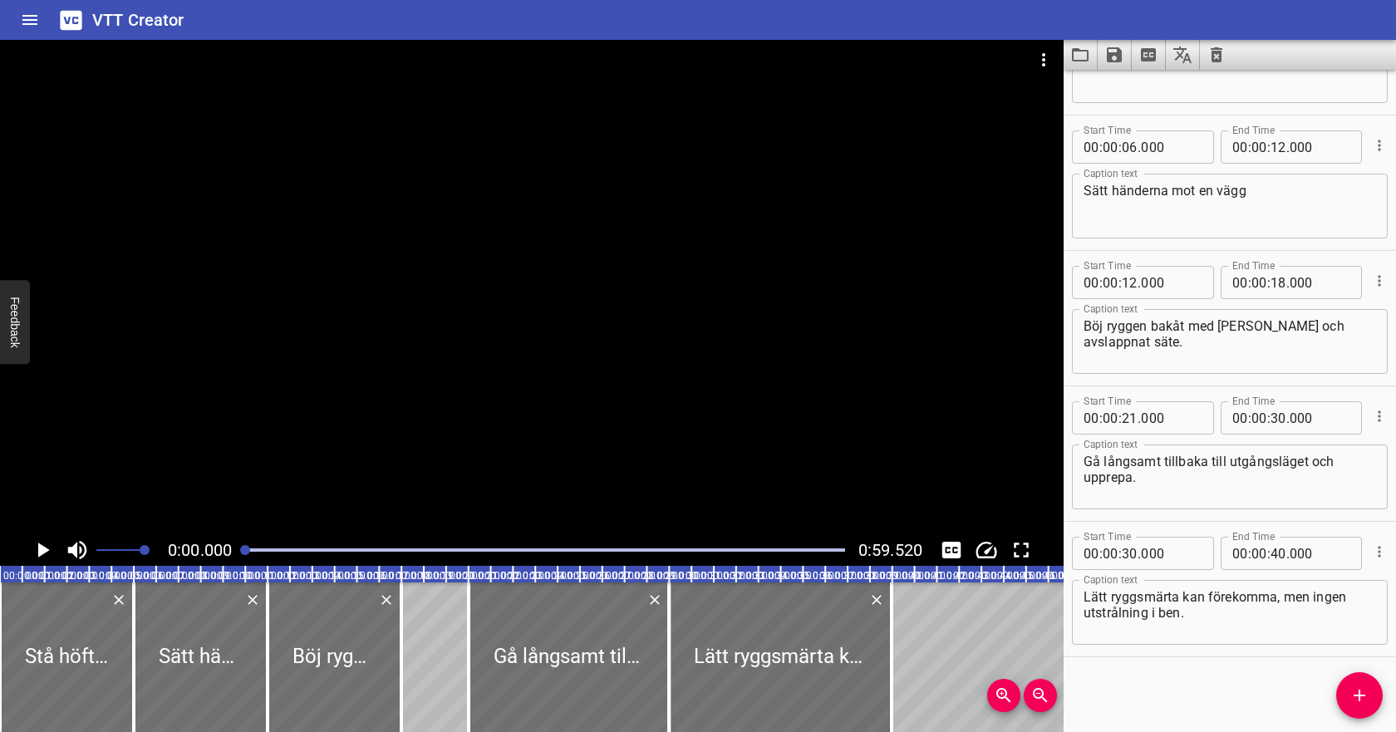
scroll to position [0, 0]
click at [1220, 54] on icon "Clear captions" at bounding box center [1216, 54] width 12 height 15
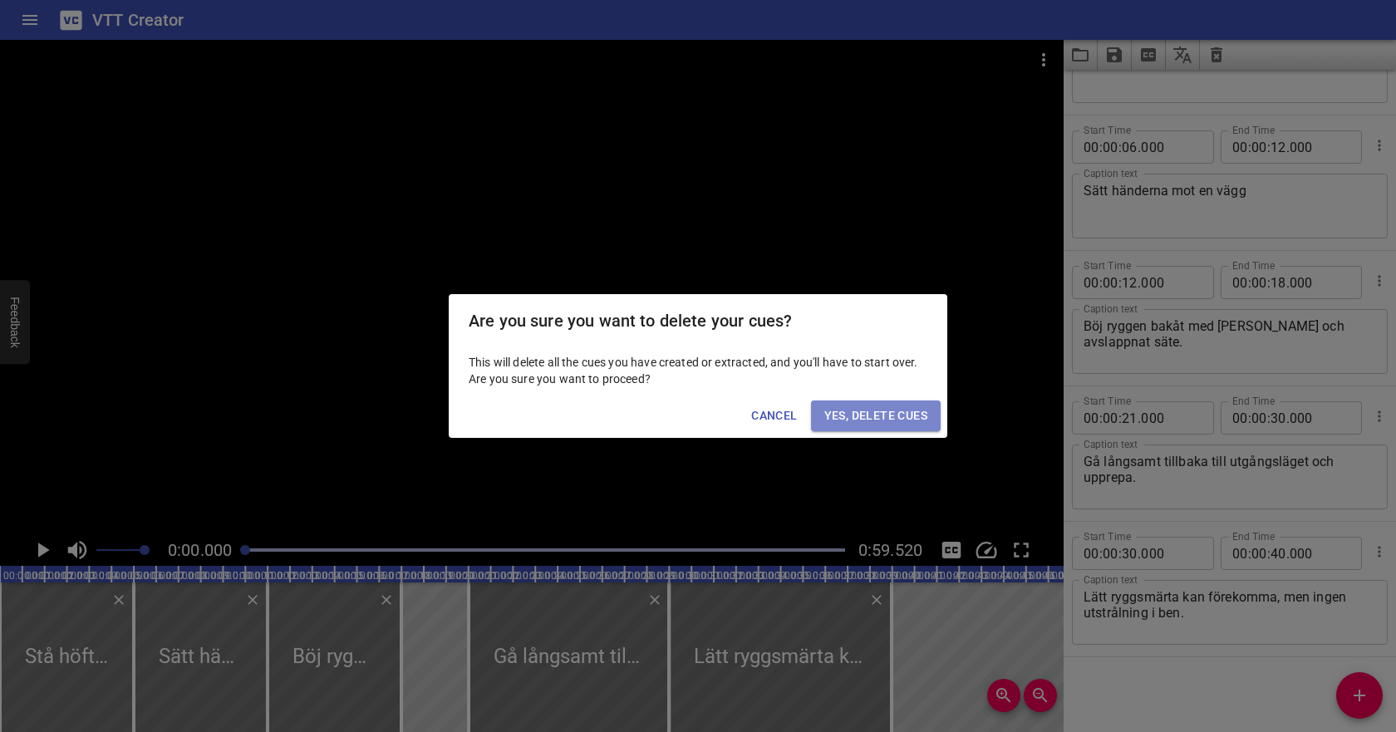
click at [920, 417] on span "Yes, Delete Cues" at bounding box center [875, 415] width 103 height 21
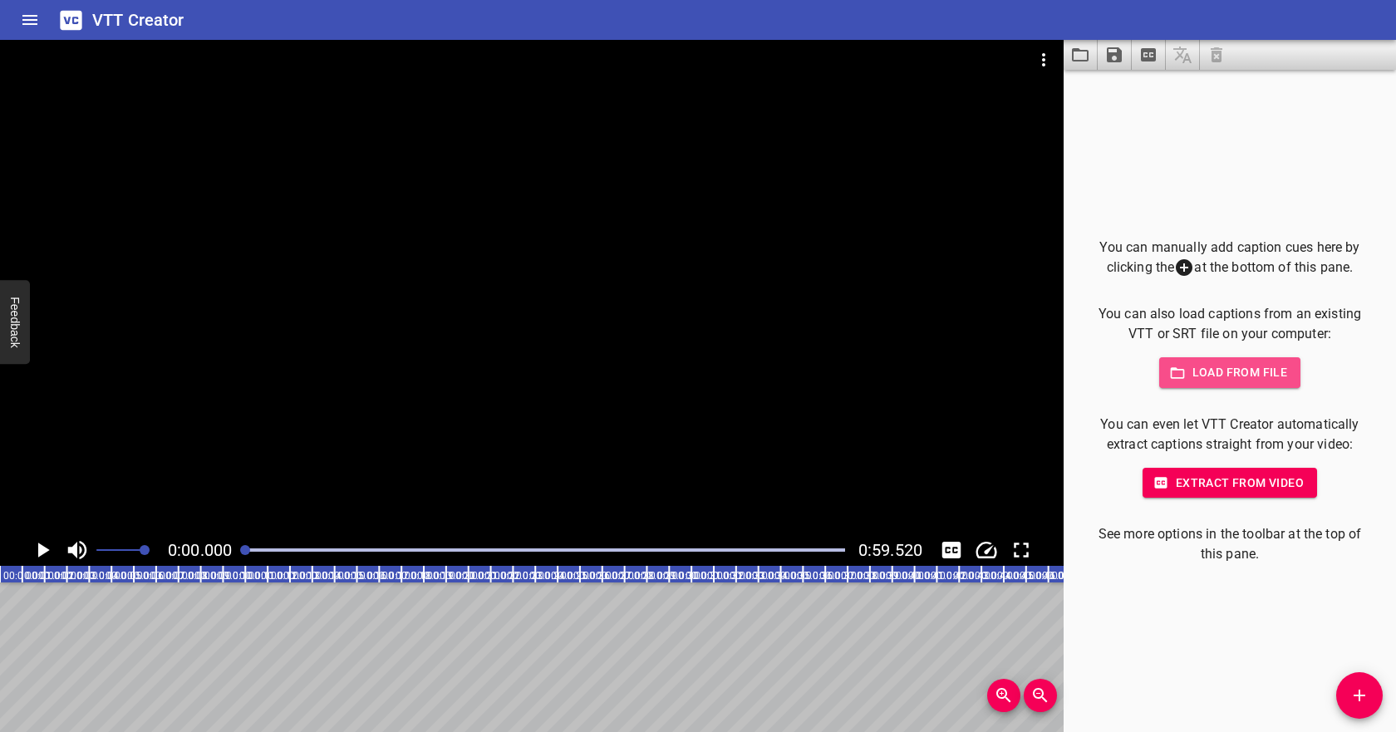
click at [1202, 368] on span "Load from file" at bounding box center [1229, 372] width 115 height 21
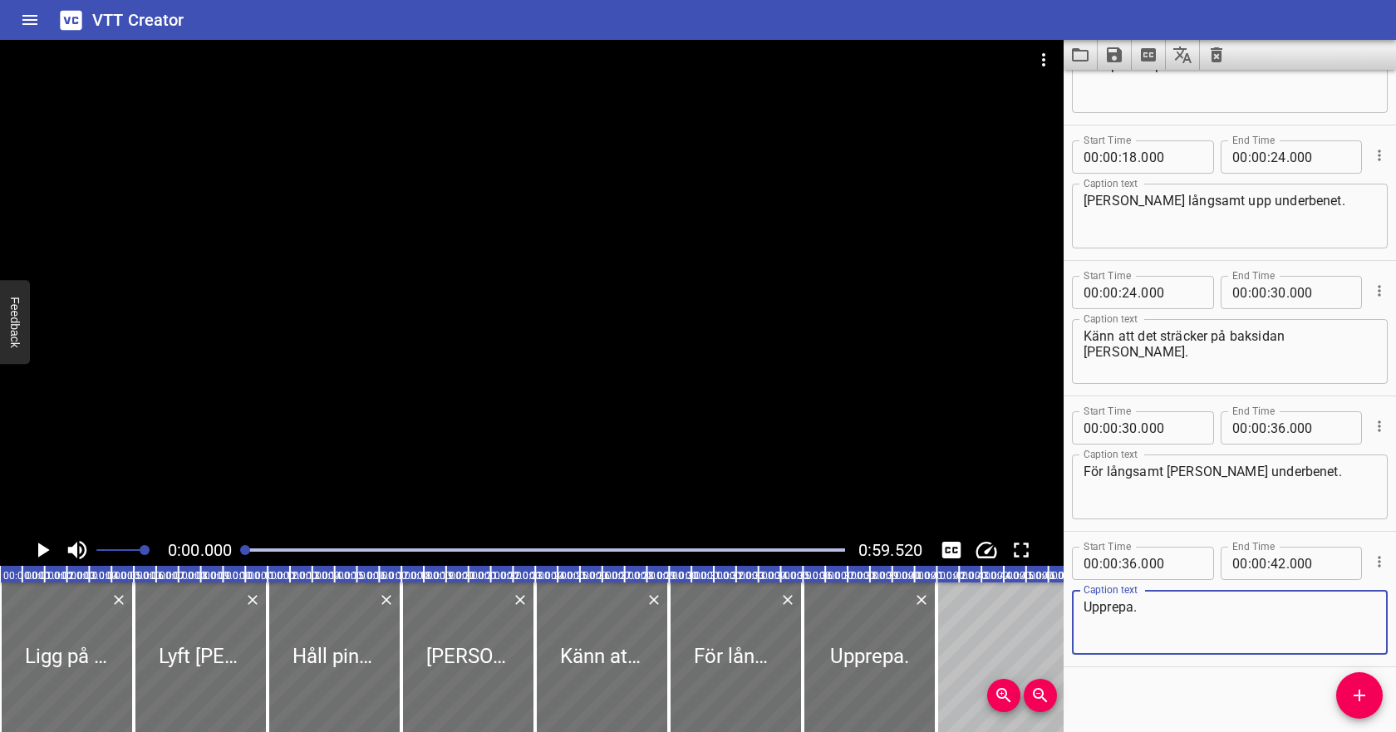
scroll to position [364, 0]
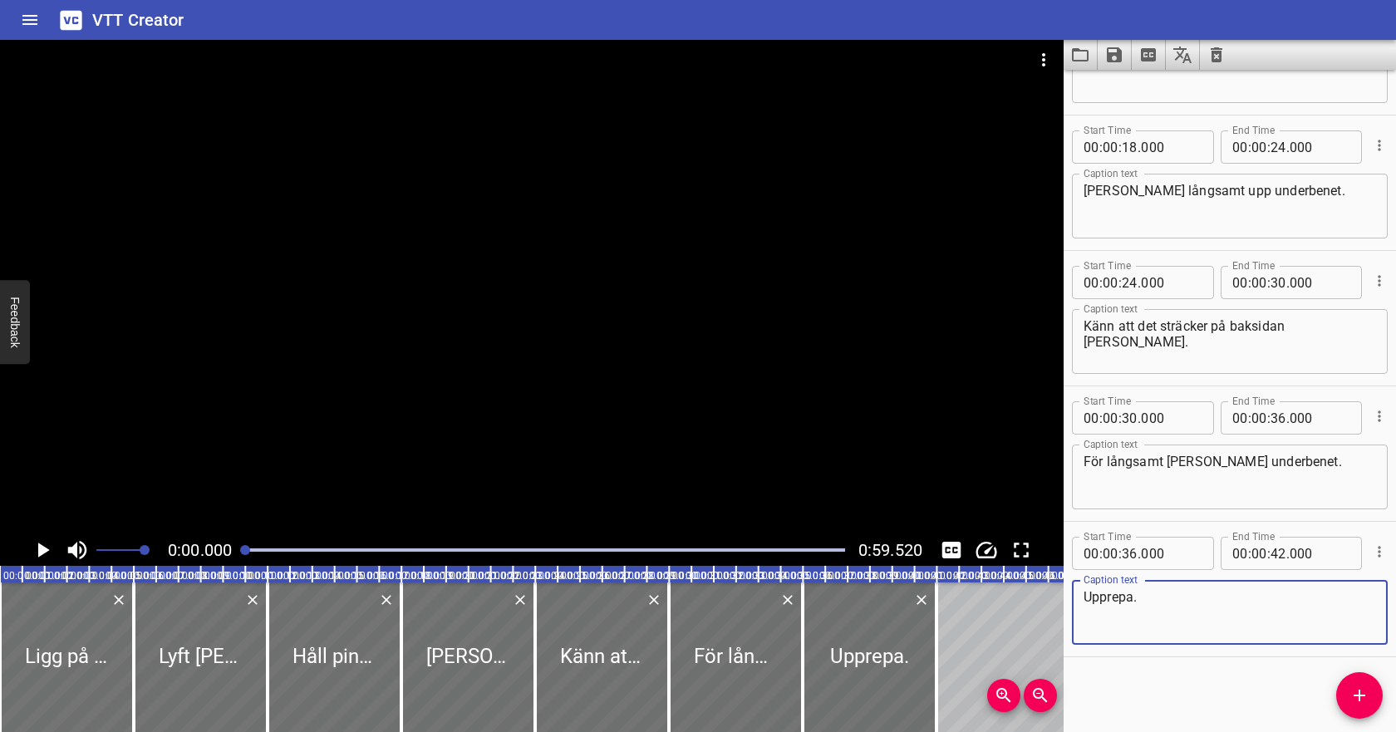
click at [43, 546] on icon "Play/Pause" at bounding box center [44, 549] width 12 height 15
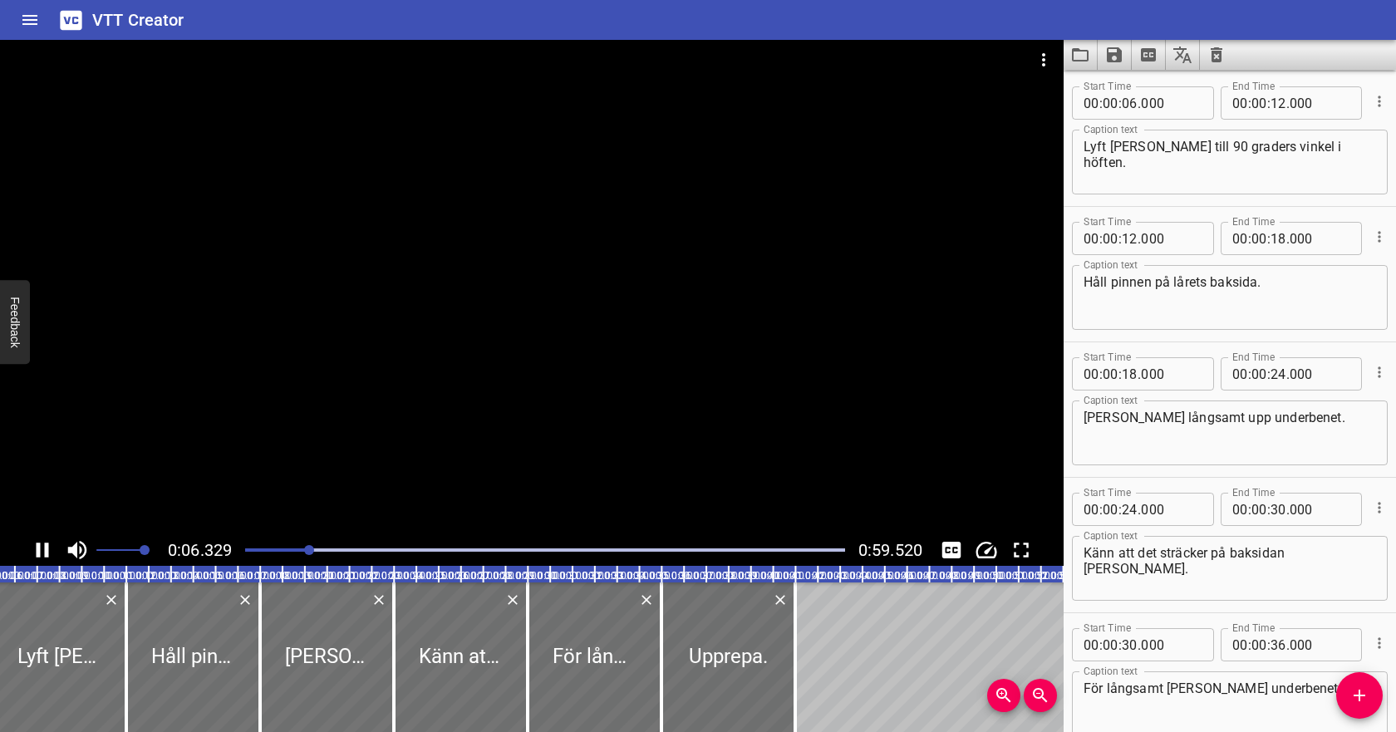
scroll to position [135, 0]
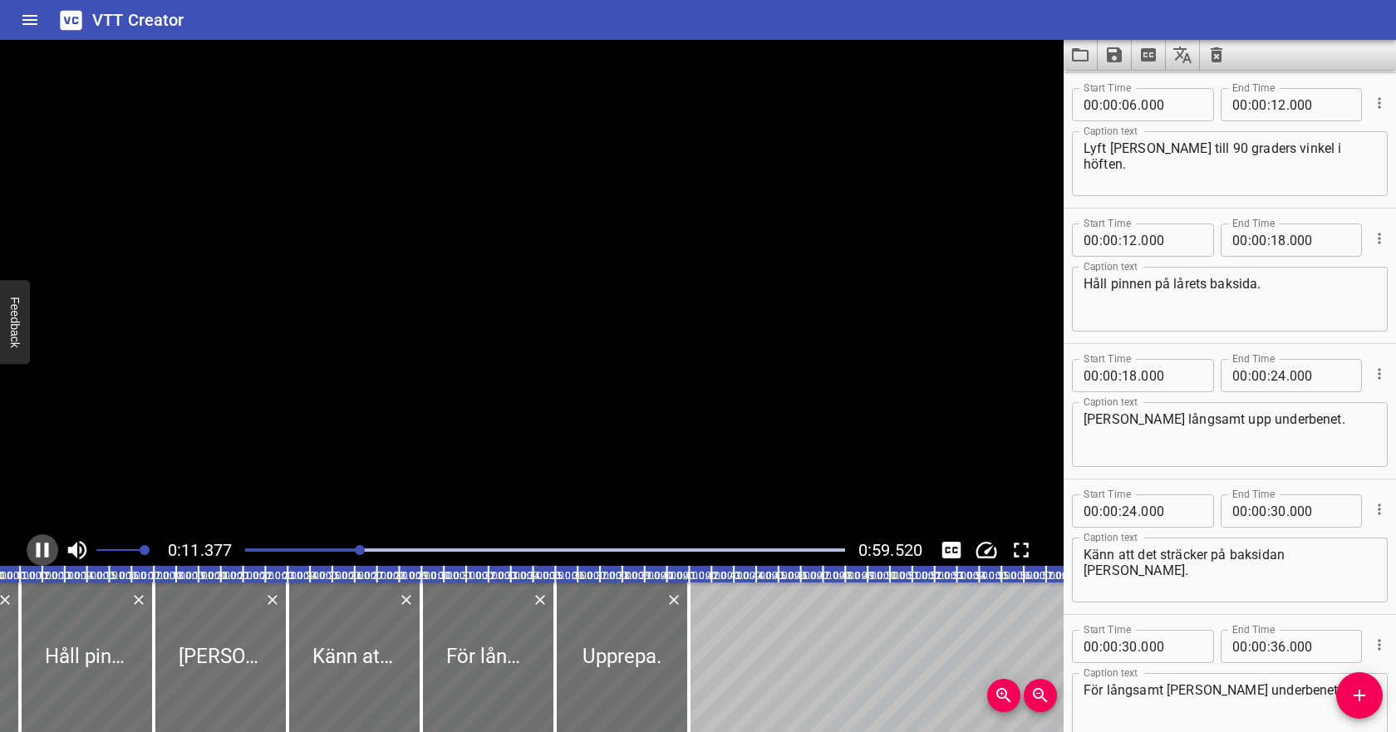
click at [45, 550] on icon "Play/Pause" at bounding box center [43, 549] width 12 height 15
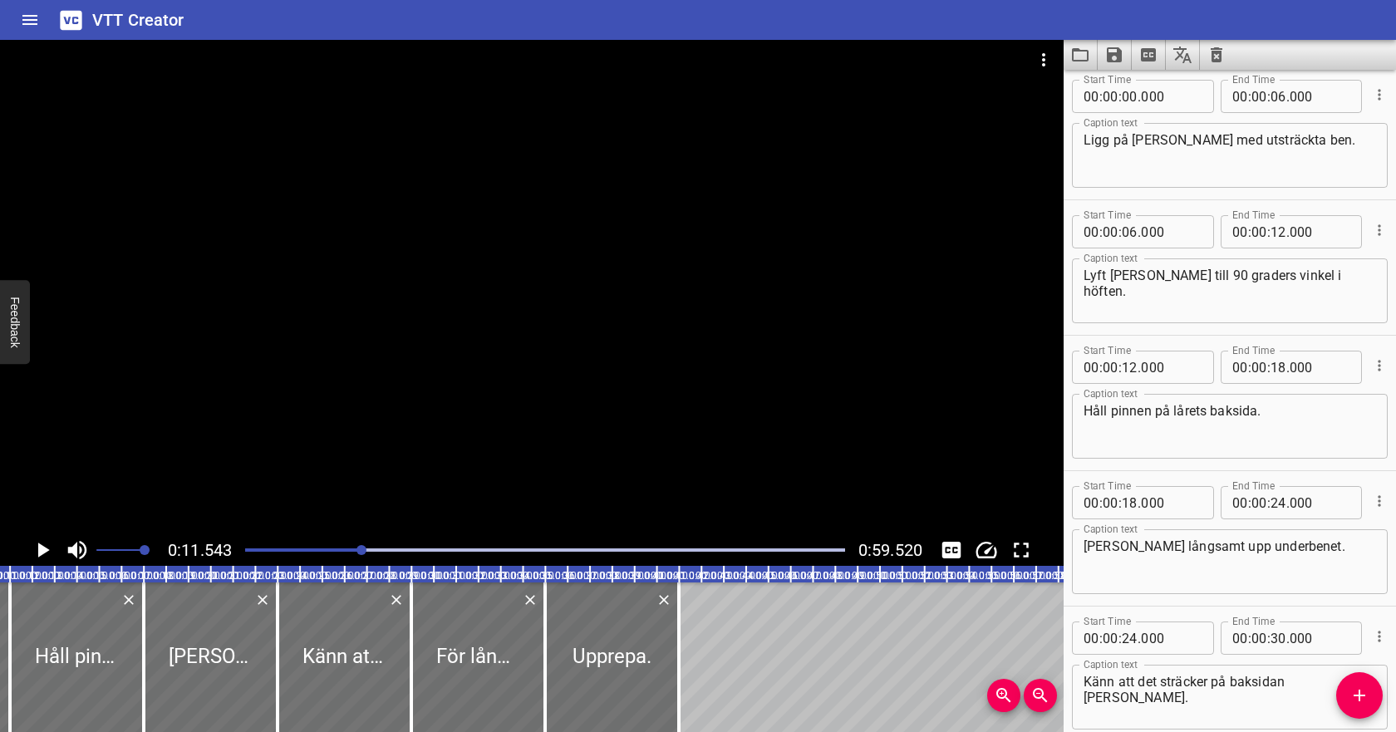
scroll to position [0, 0]
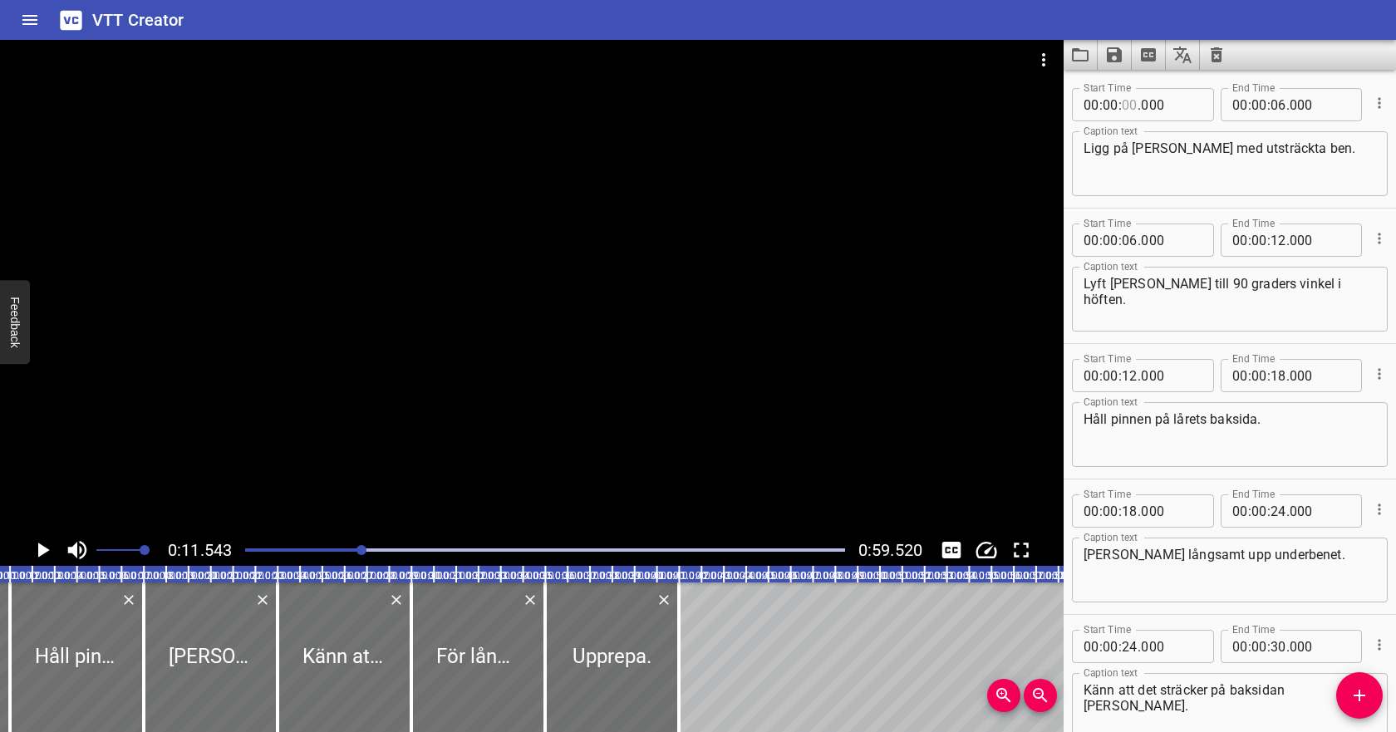
click at [1133, 104] on input "number" at bounding box center [1129, 104] width 16 height 33
click at [1276, 107] on input "number" at bounding box center [1278, 104] width 16 height 33
click at [1128, 242] on input "number" at bounding box center [1129, 239] width 16 height 33
click at [1278, 241] on input "number" at bounding box center [1278, 239] width 16 height 33
click at [1239, 297] on textarea "Lyft [PERSON_NAME] till 90 graders vinkel i höften." at bounding box center [1229, 299] width 292 height 47
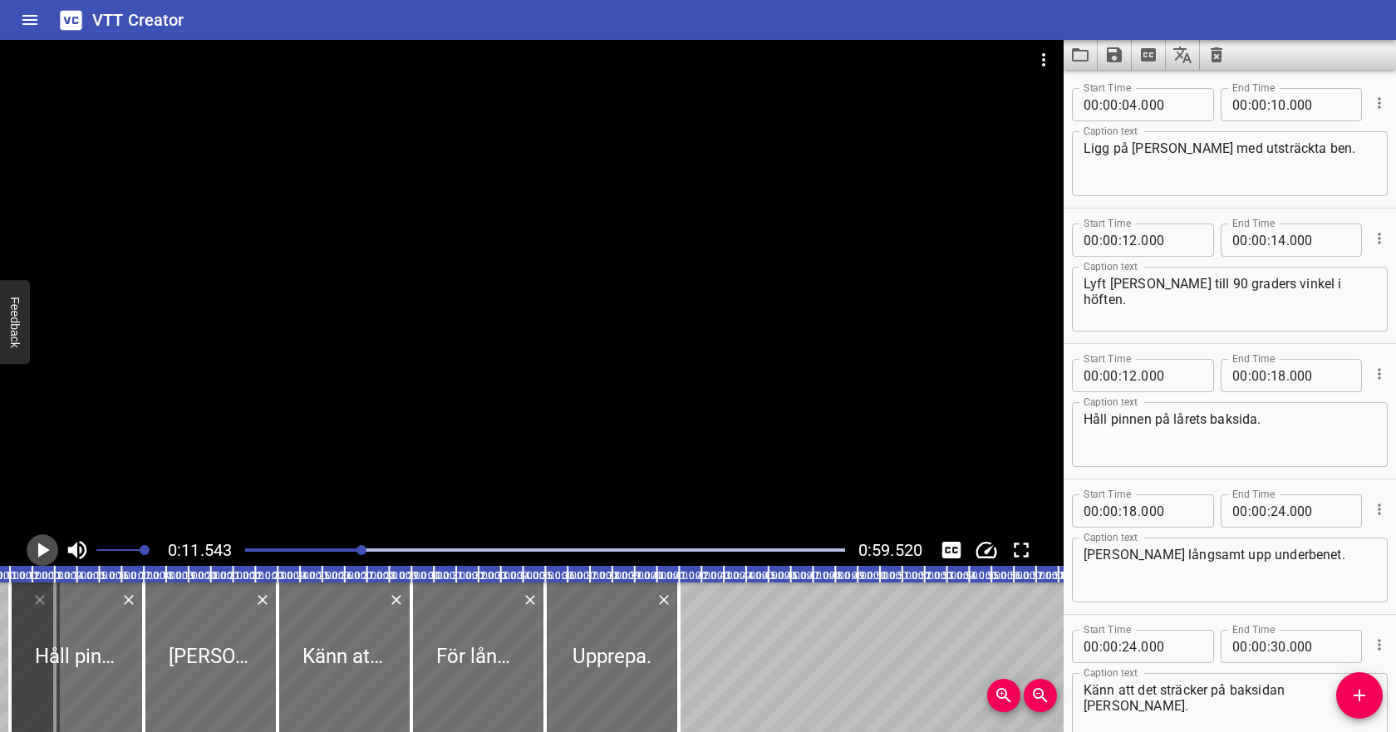
click at [42, 556] on icon "Play/Pause" at bounding box center [42, 549] width 25 height 25
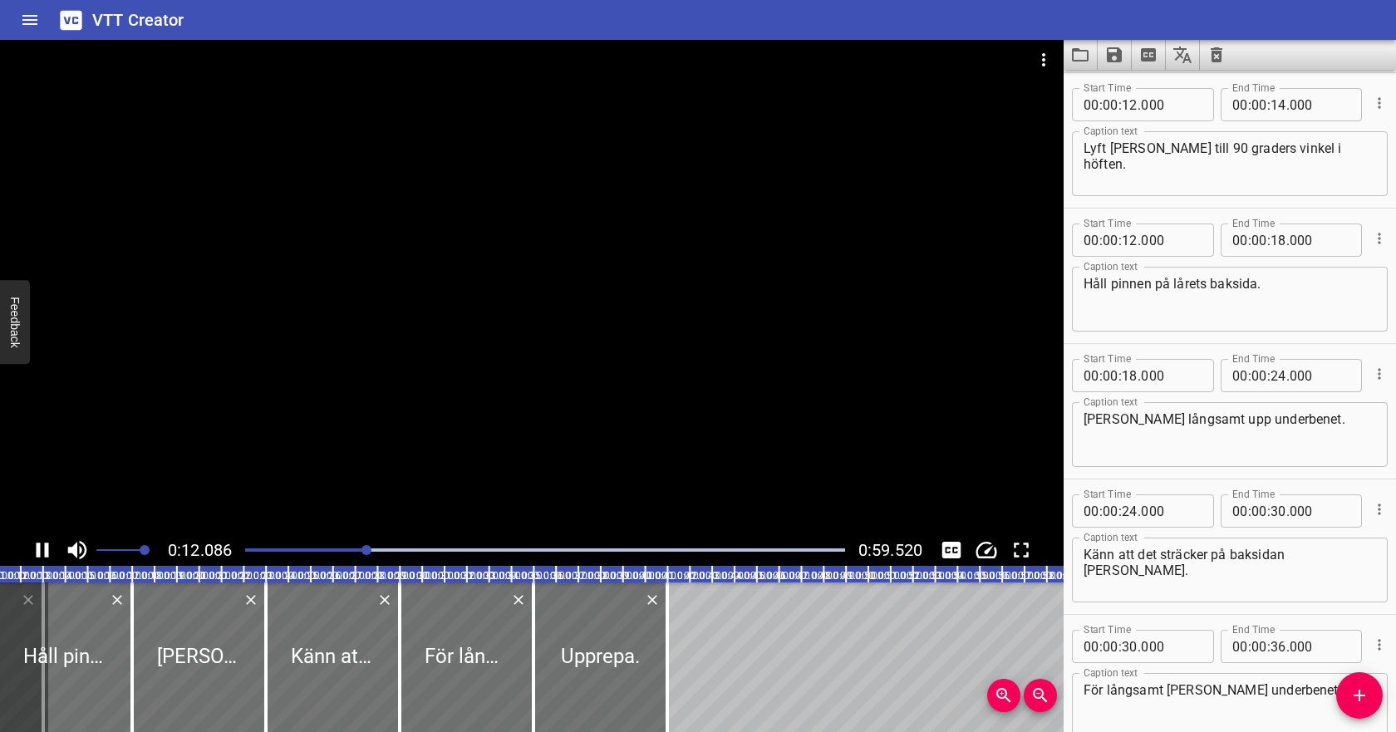
scroll to position [0, 275]
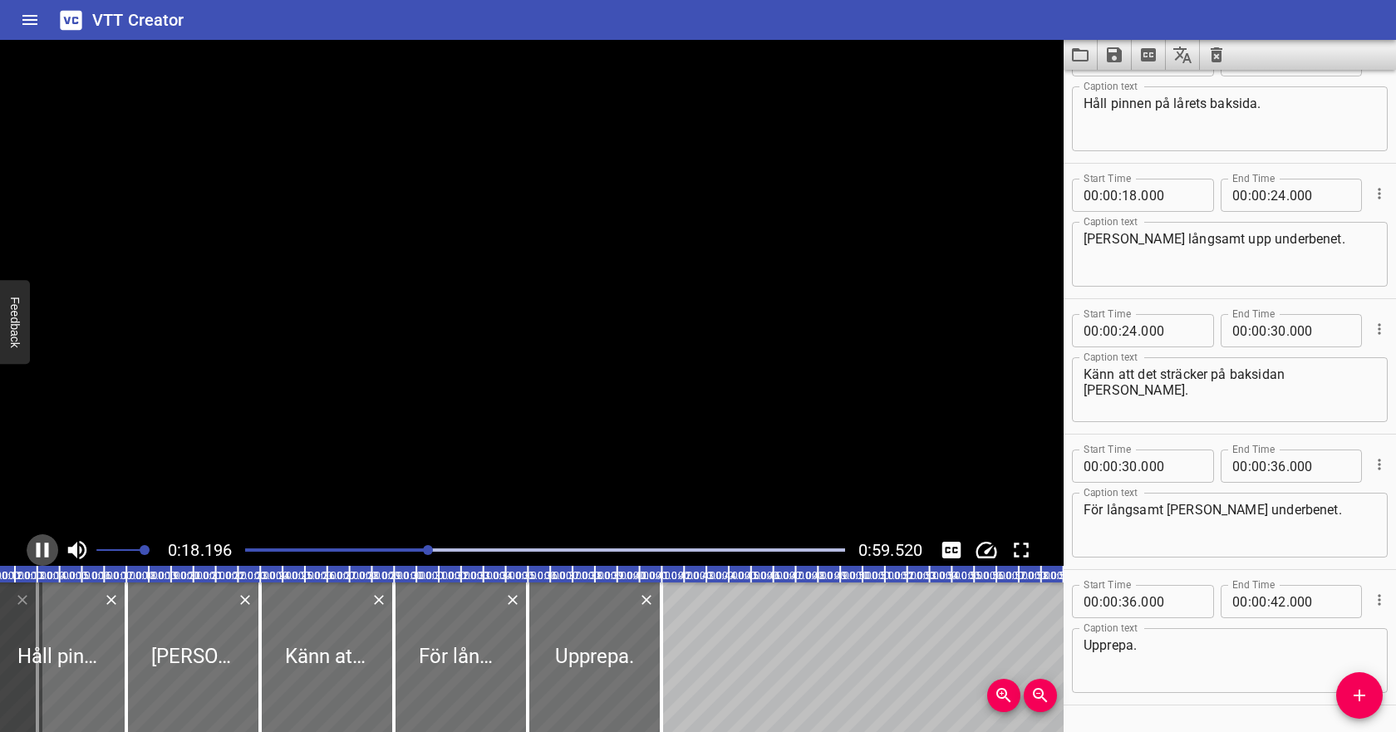
click at [42, 553] on icon "Play/Pause" at bounding box center [42, 549] width 25 height 25
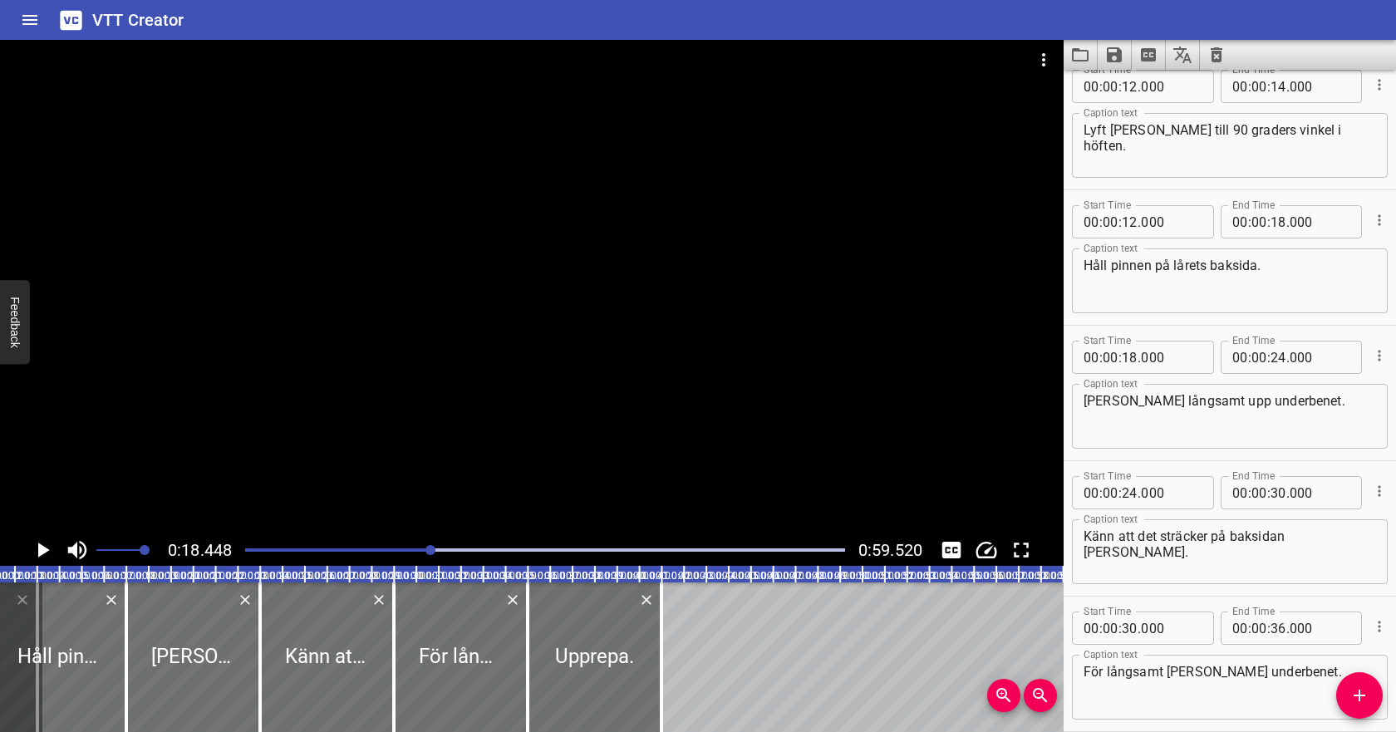
scroll to position [132, 0]
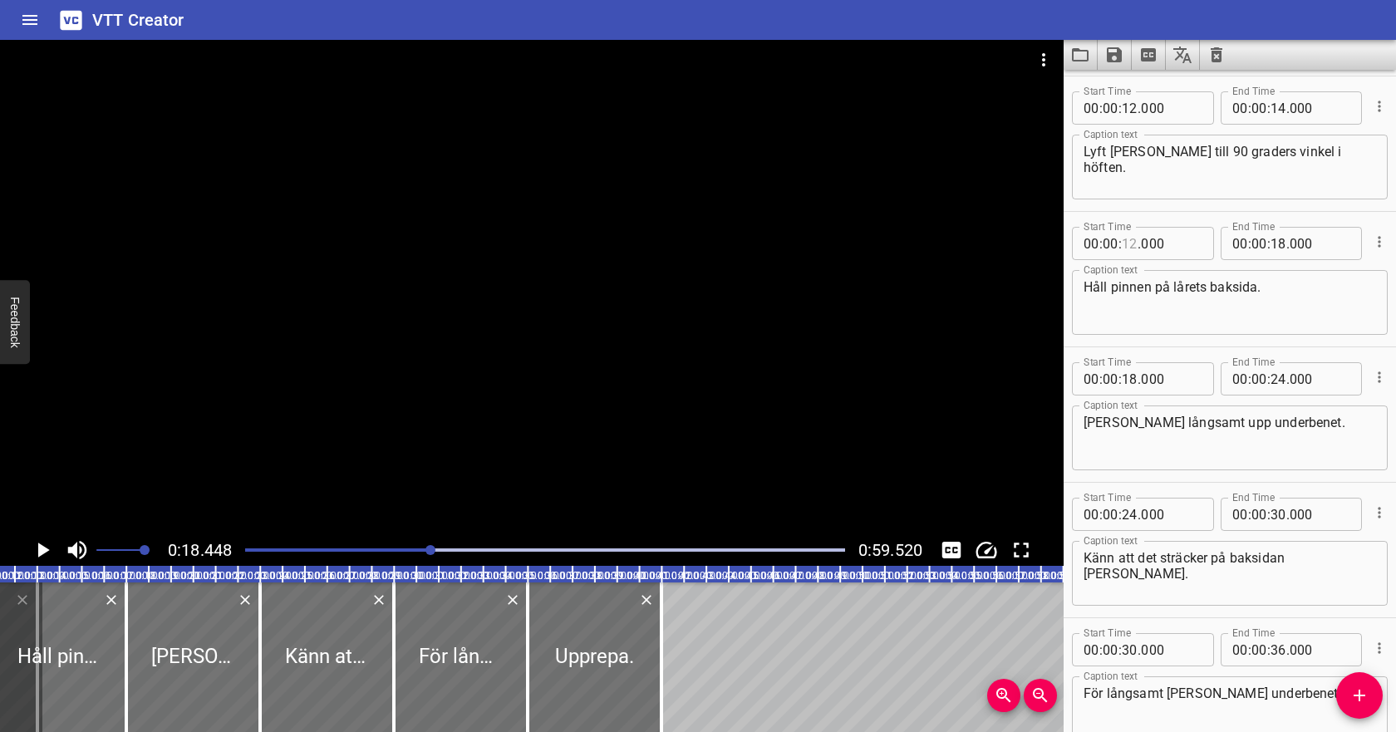
click at [1126, 247] on input "number" at bounding box center [1129, 243] width 16 height 33
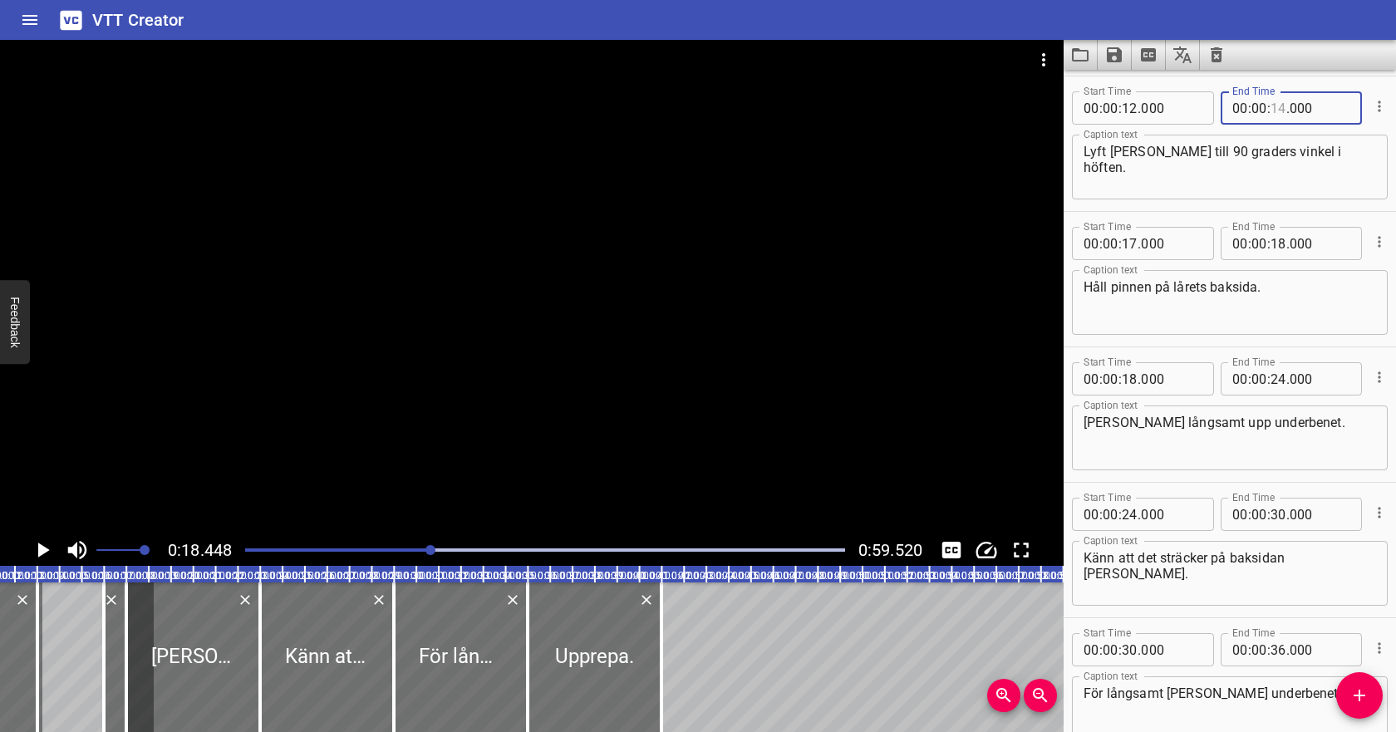
click at [1273, 112] on input "number" at bounding box center [1278, 107] width 16 height 33
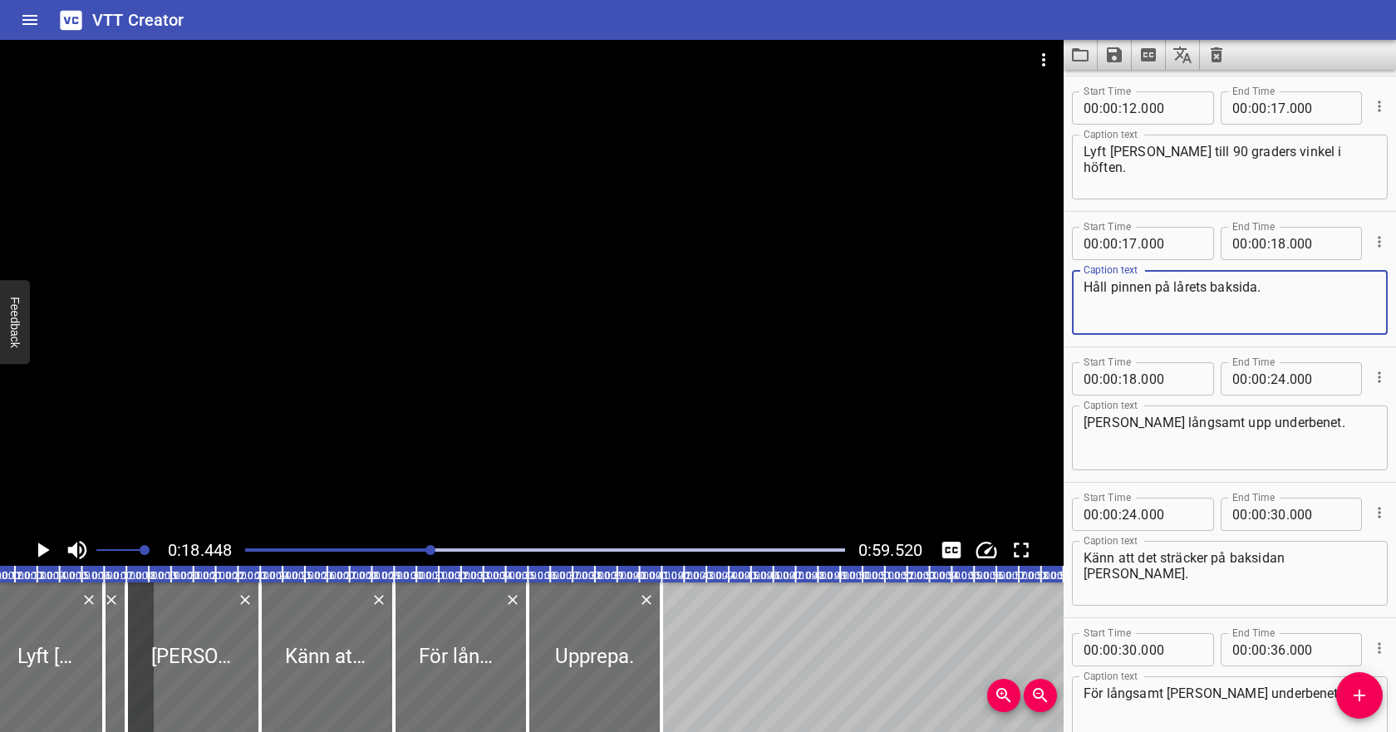
click at [1256, 279] on textarea "Håll pinnen på lårets baksida." at bounding box center [1229, 302] width 292 height 47
click at [47, 552] on icon "Play/Pause" at bounding box center [42, 549] width 25 height 25
click at [47, 552] on icon "Play/Pause" at bounding box center [43, 549] width 12 height 15
click at [1271, 247] on input "number" at bounding box center [1278, 243] width 16 height 33
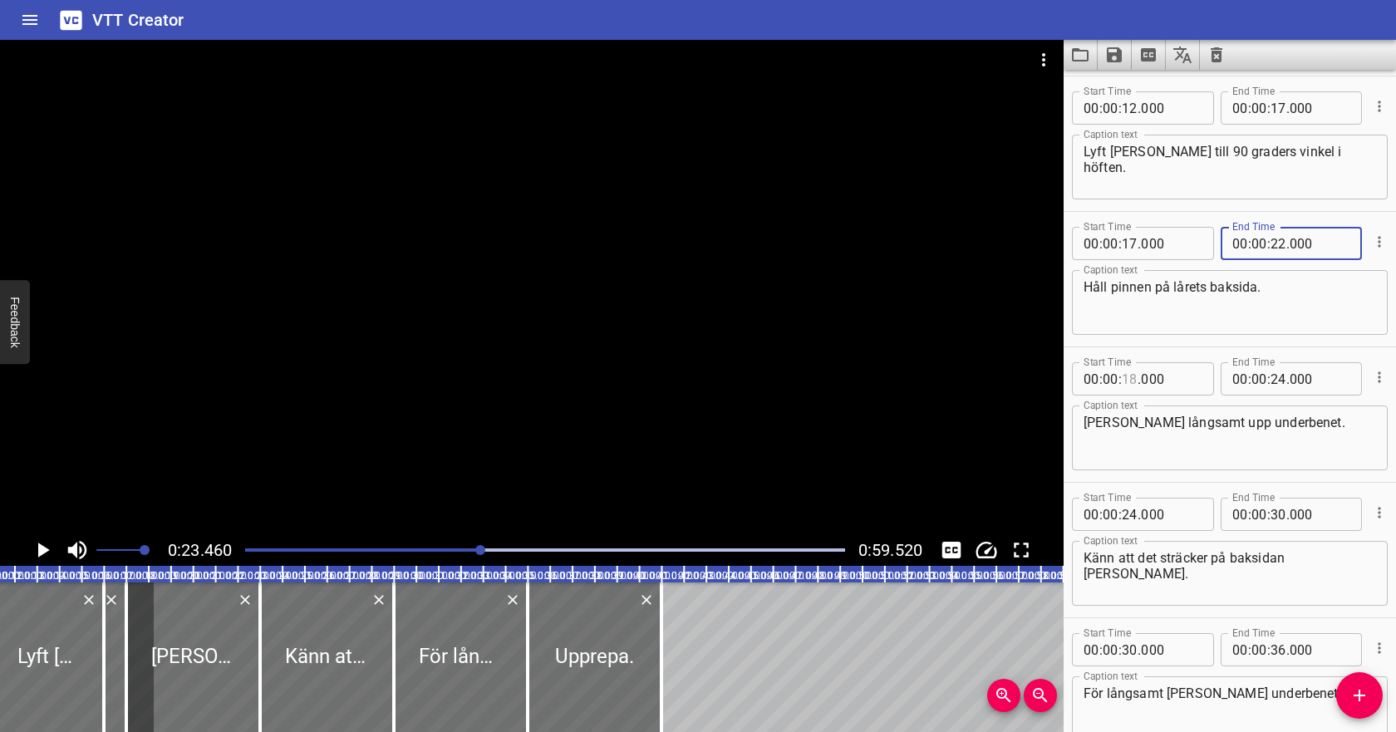
click at [1135, 378] on input "number" at bounding box center [1129, 378] width 16 height 33
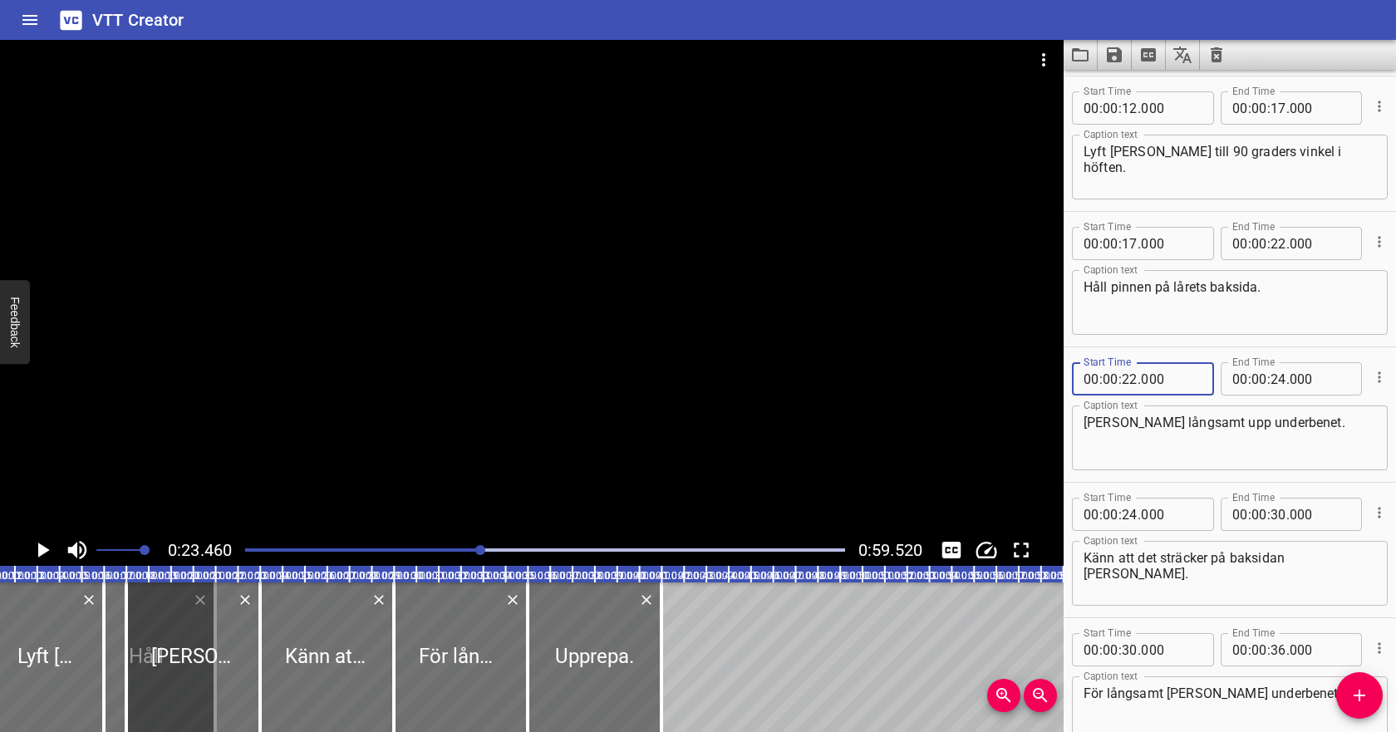
click at [49, 542] on icon "Play/Pause" at bounding box center [42, 549] width 25 height 25
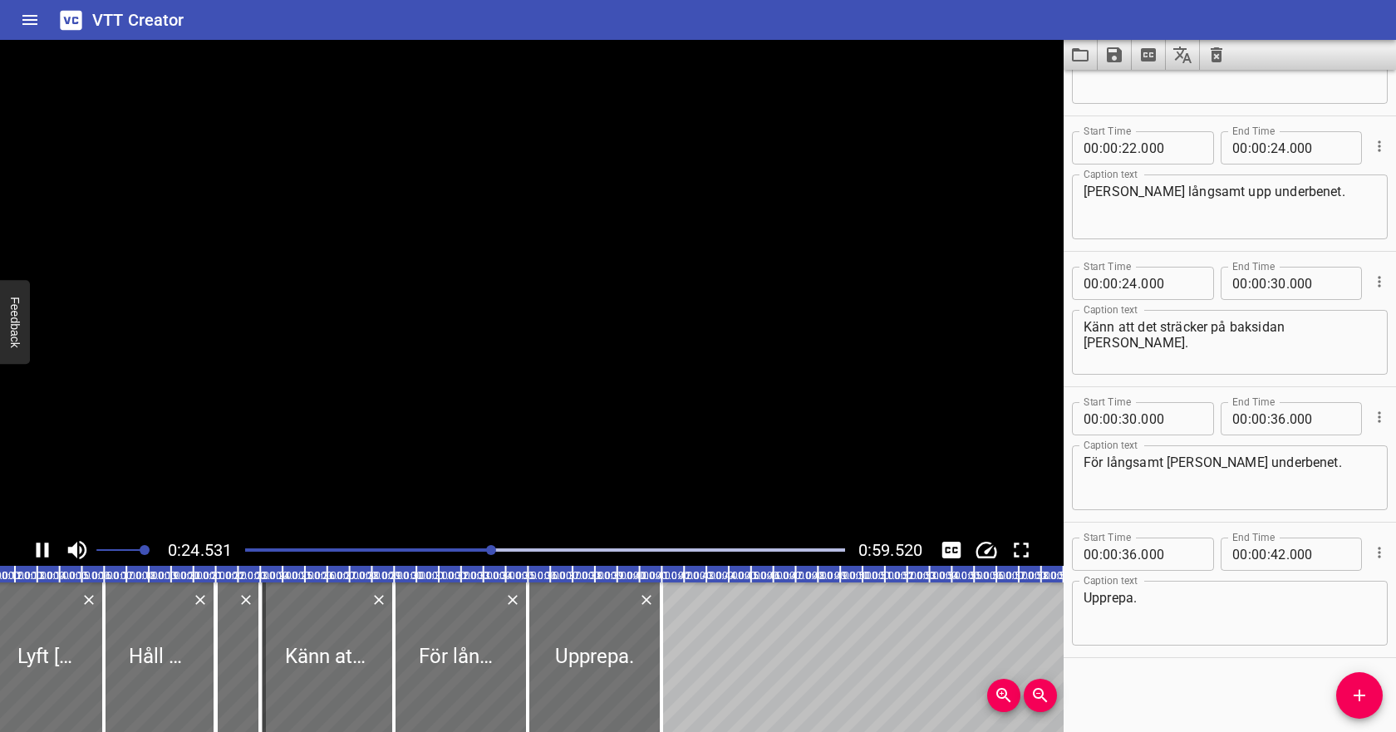
scroll to position [364, 0]
click at [49, 542] on icon "Play/Pause" at bounding box center [42, 549] width 25 height 25
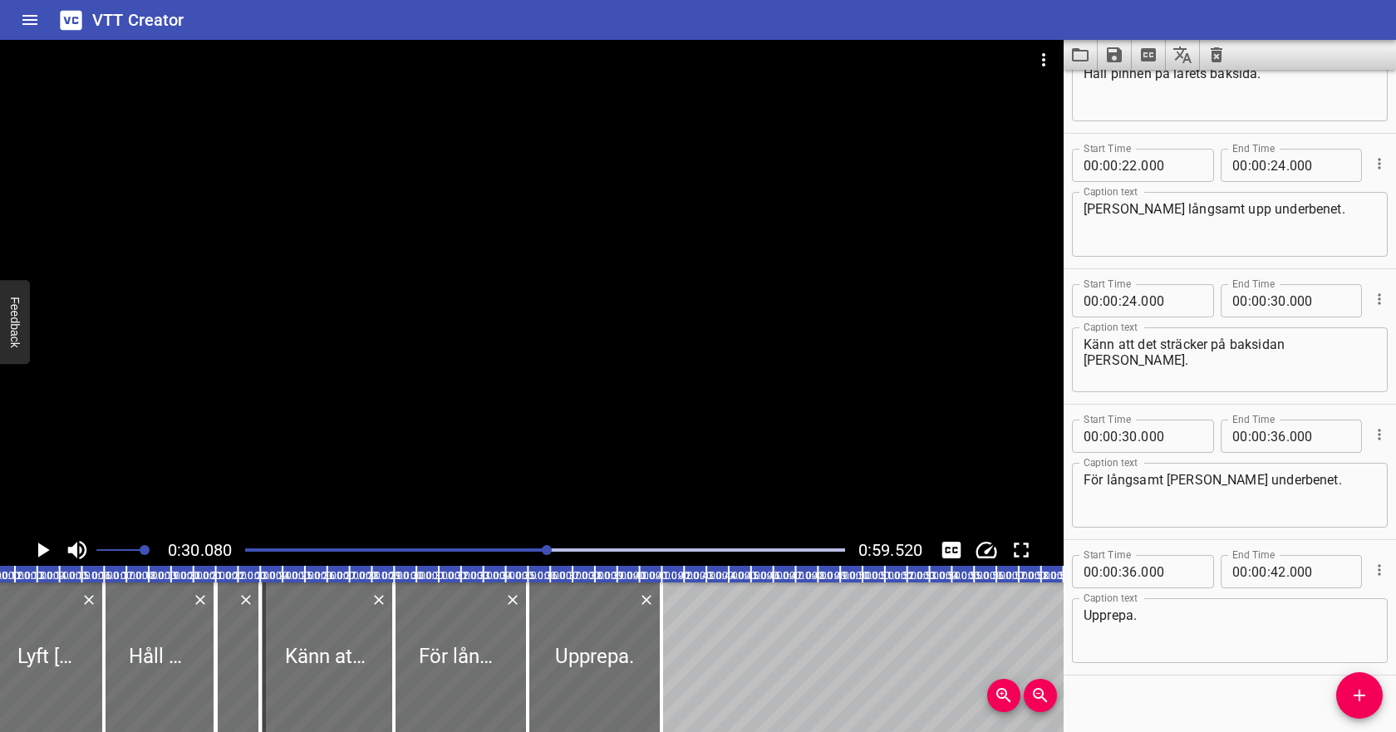
scroll to position [335, 0]
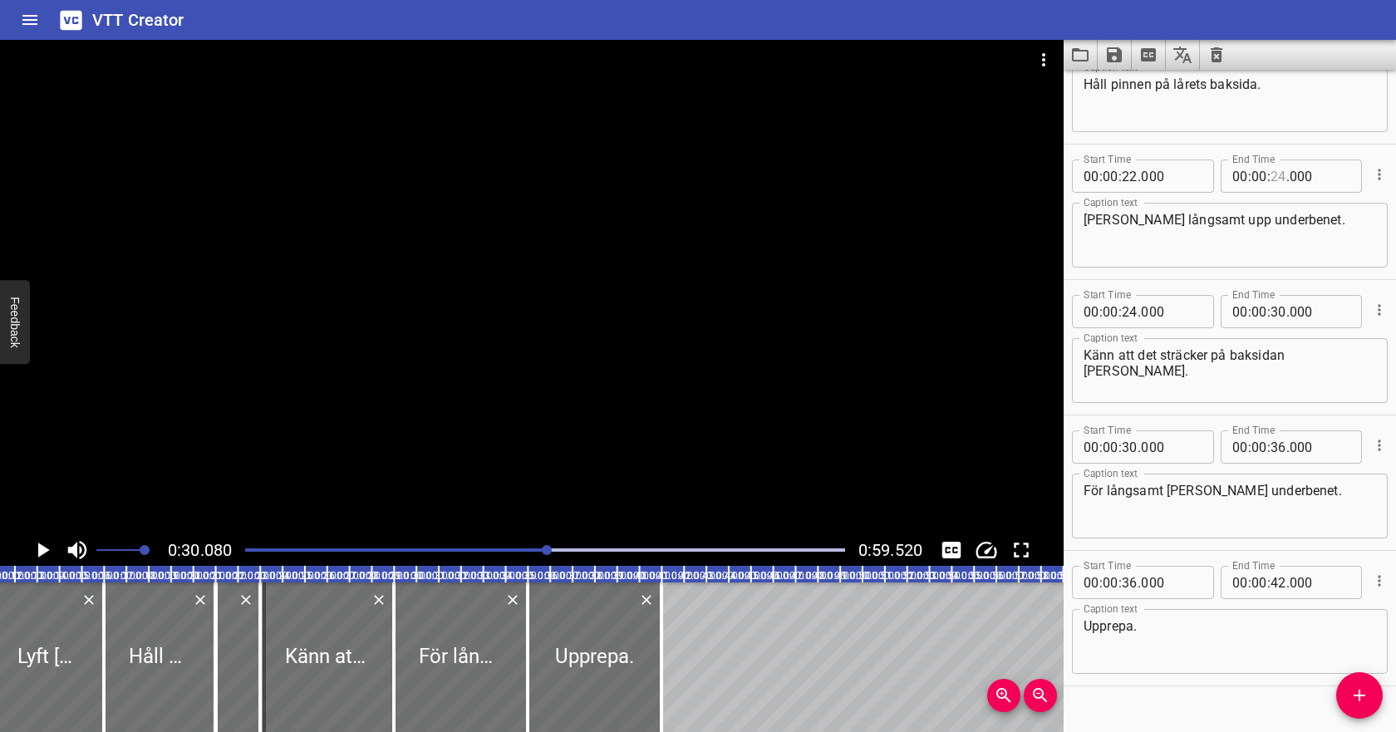
click at [1273, 182] on input "number" at bounding box center [1278, 175] width 16 height 33
click at [1212, 214] on textarea "[PERSON_NAME] långsamt upp underbenet." at bounding box center [1229, 235] width 292 height 47
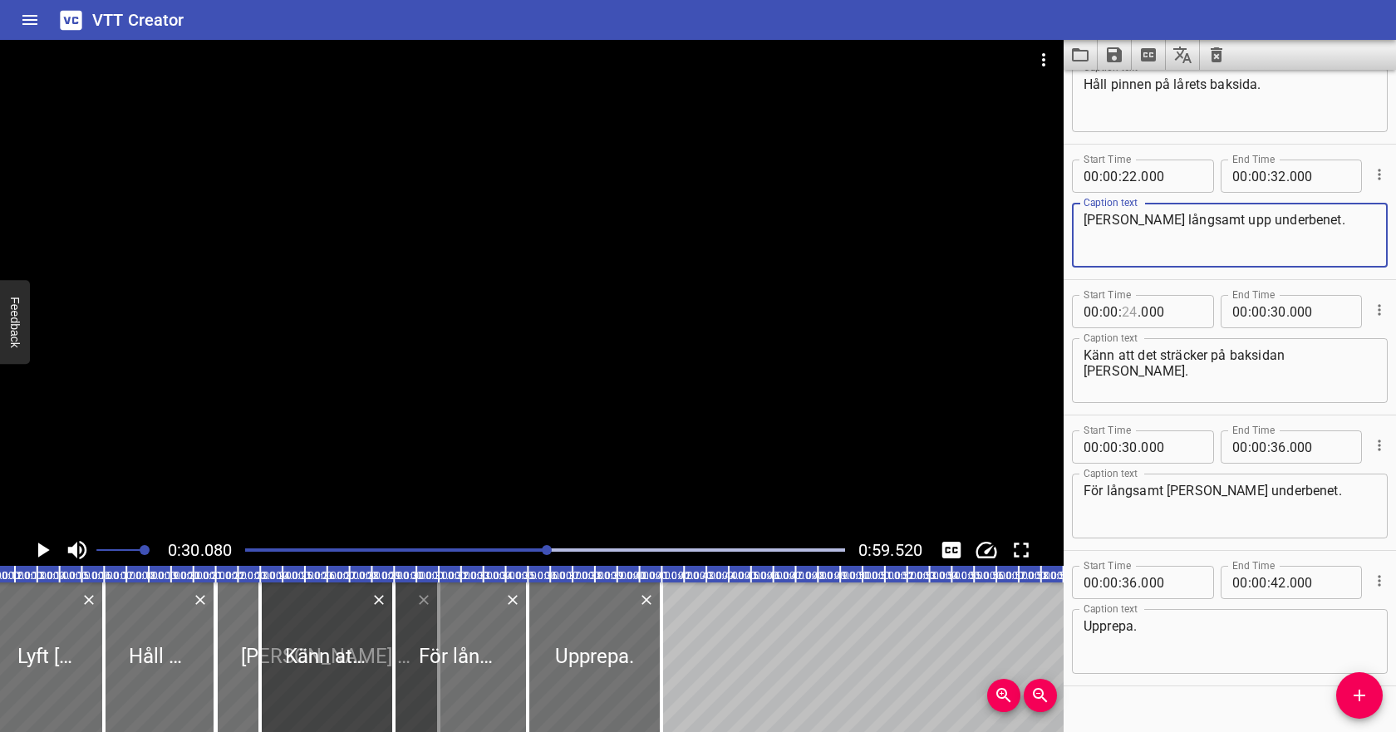
click at [1130, 315] on input "number" at bounding box center [1129, 311] width 16 height 33
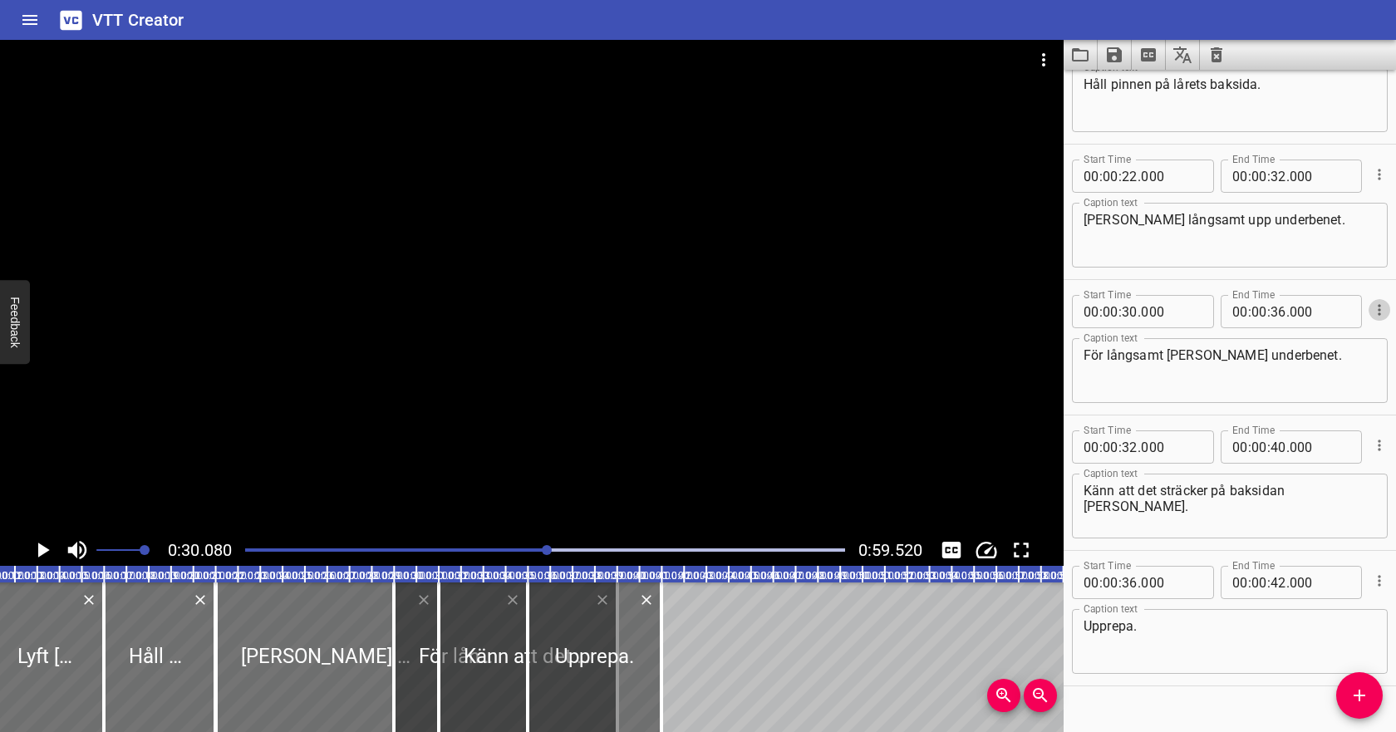
click at [1381, 313] on icon "Cue Options" at bounding box center [1379, 310] width 17 height 17
click at [1348, 339] on li "Delete Cue" at bounding box center [1309, 340] width 145 height 30
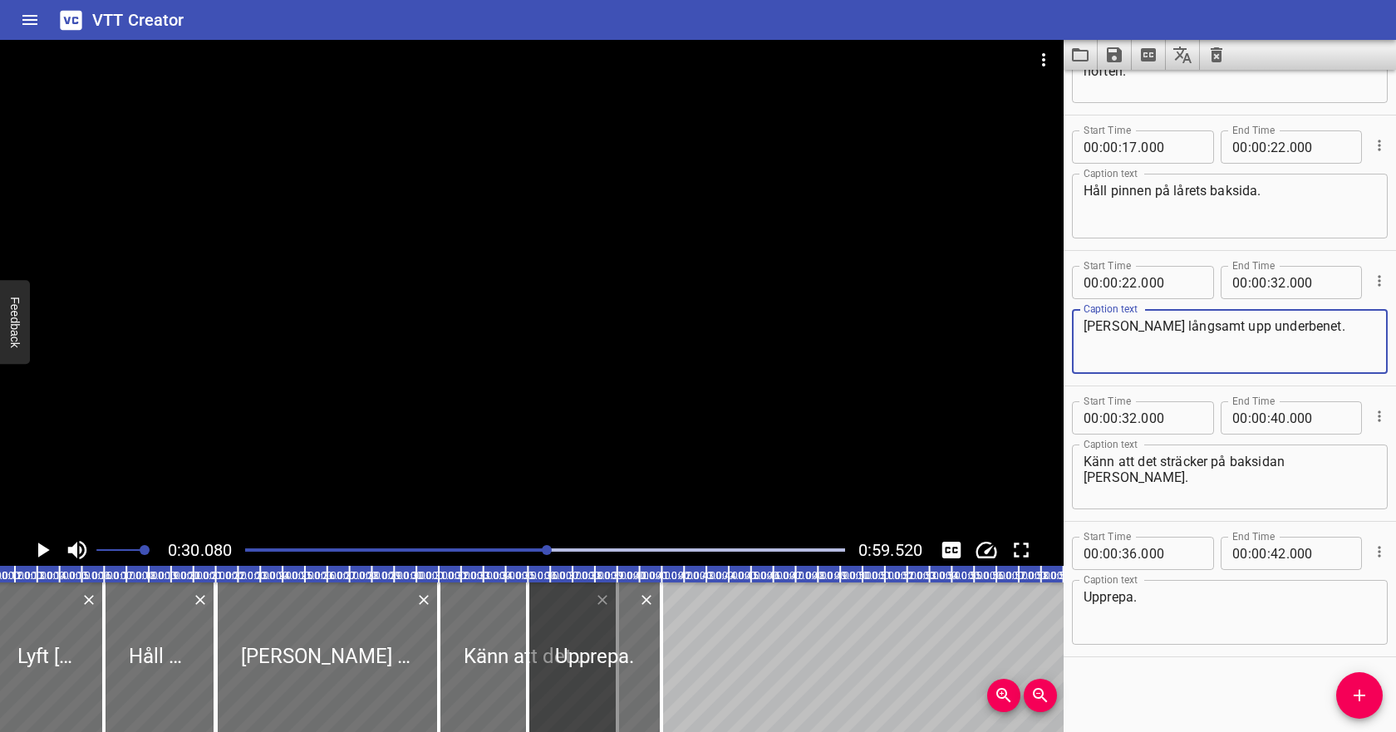
click at [1210, 326] on textarea "[PERSON_NAME] långsamt upp underbenet." at bounding box center [1229, 341] width 292 height 47
click at [1380, 552] on icon "Cue Options" at bounding box center [1379, 551] width 17 height 17
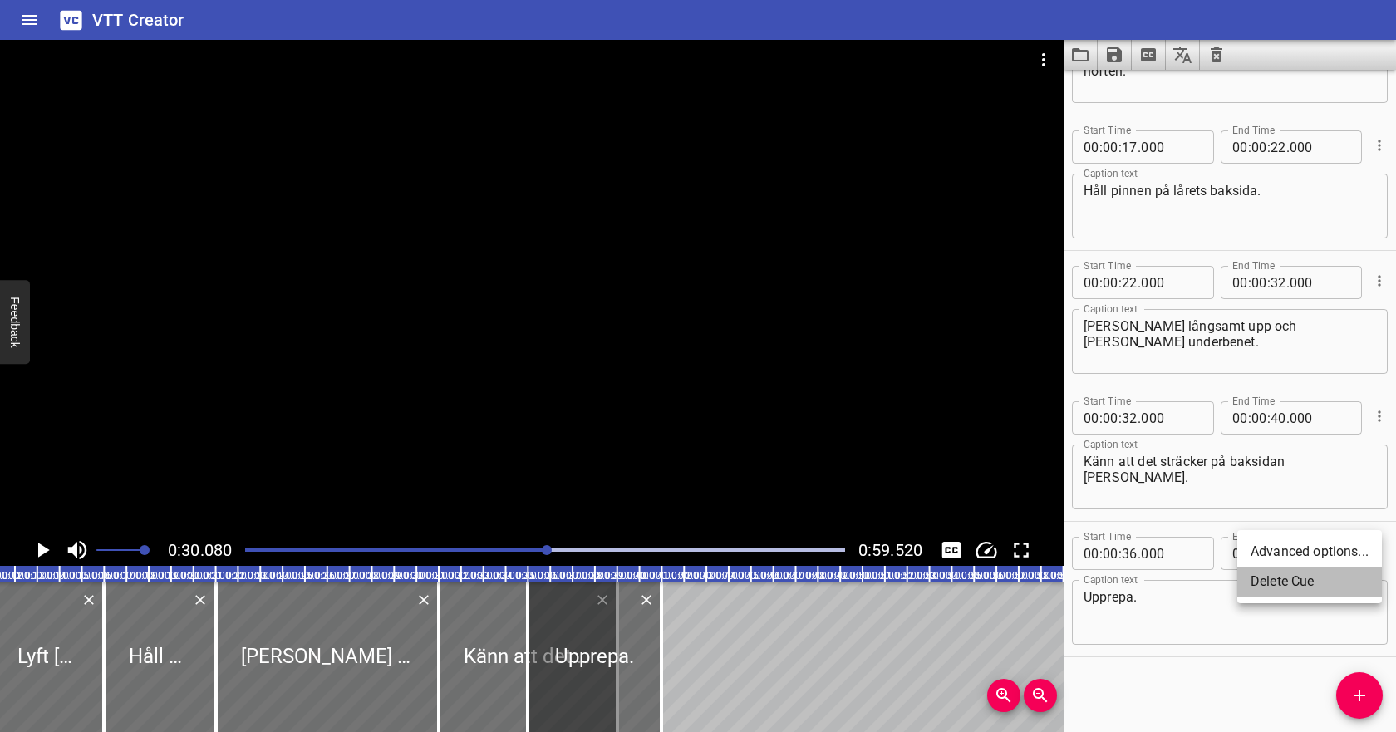
click at [1341, 577] on li "Delete Cue" at bounding box center [1309, 582] width 145 height 30
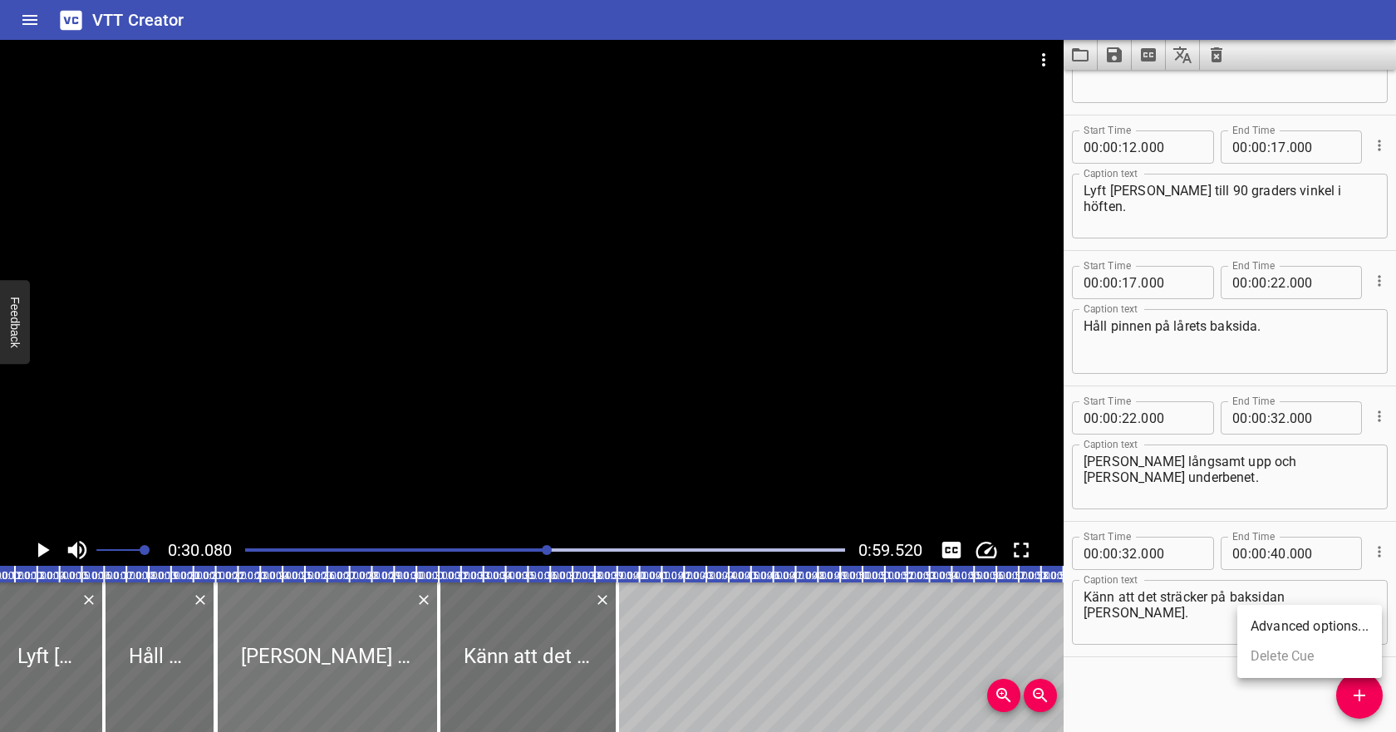
scroll to position [93, 0]
click at [40, 544] on icon "Play/Pause" at bounding box center [42, 549] width 25 height 25
click at [1131, 557] on input "number" at bounding box center [1129, 553] width 16 height 33
click at [1273, 556] on input "number" at bounding box center [1278, 553] width 16 height 33
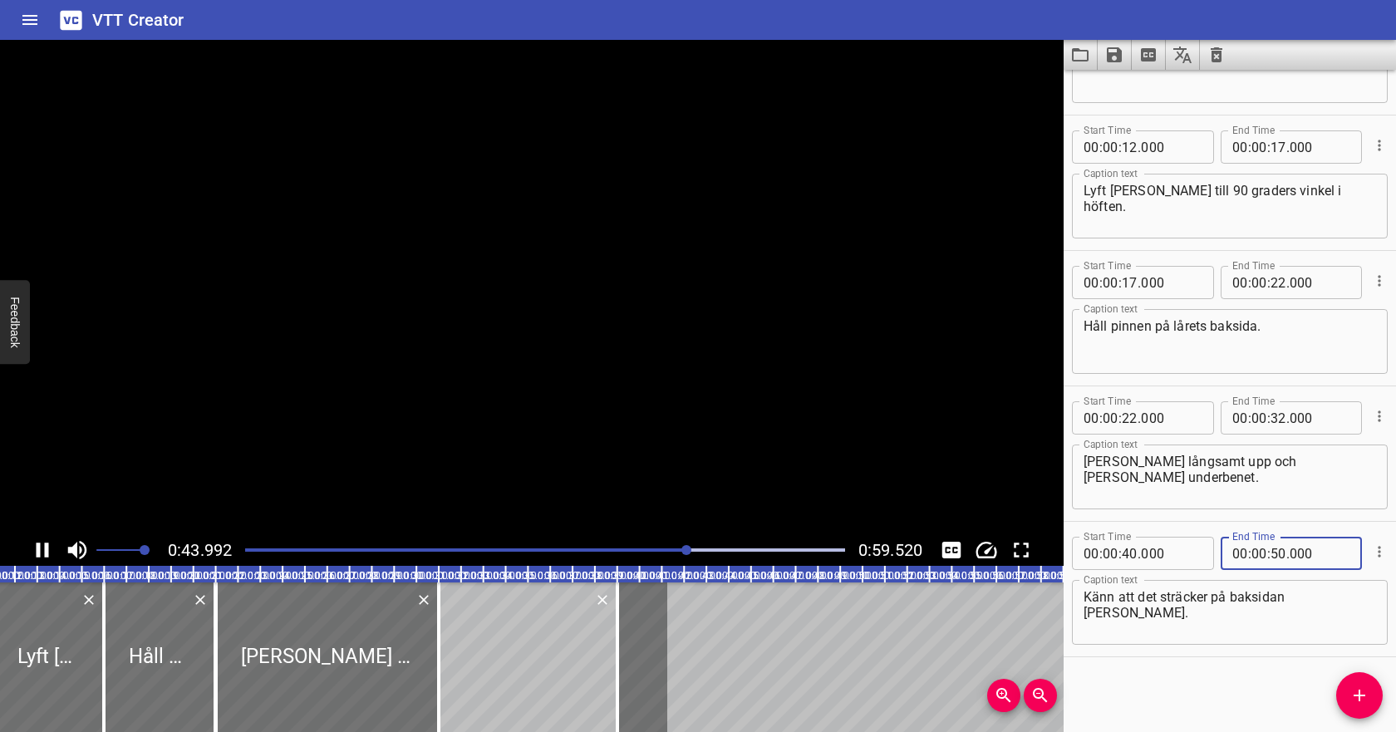
click at [1264, 596] on textarea "Känn att det sträcker på baksidan [PERSON_NAME]." at bounding box center [1229, 612] width 292 height 47
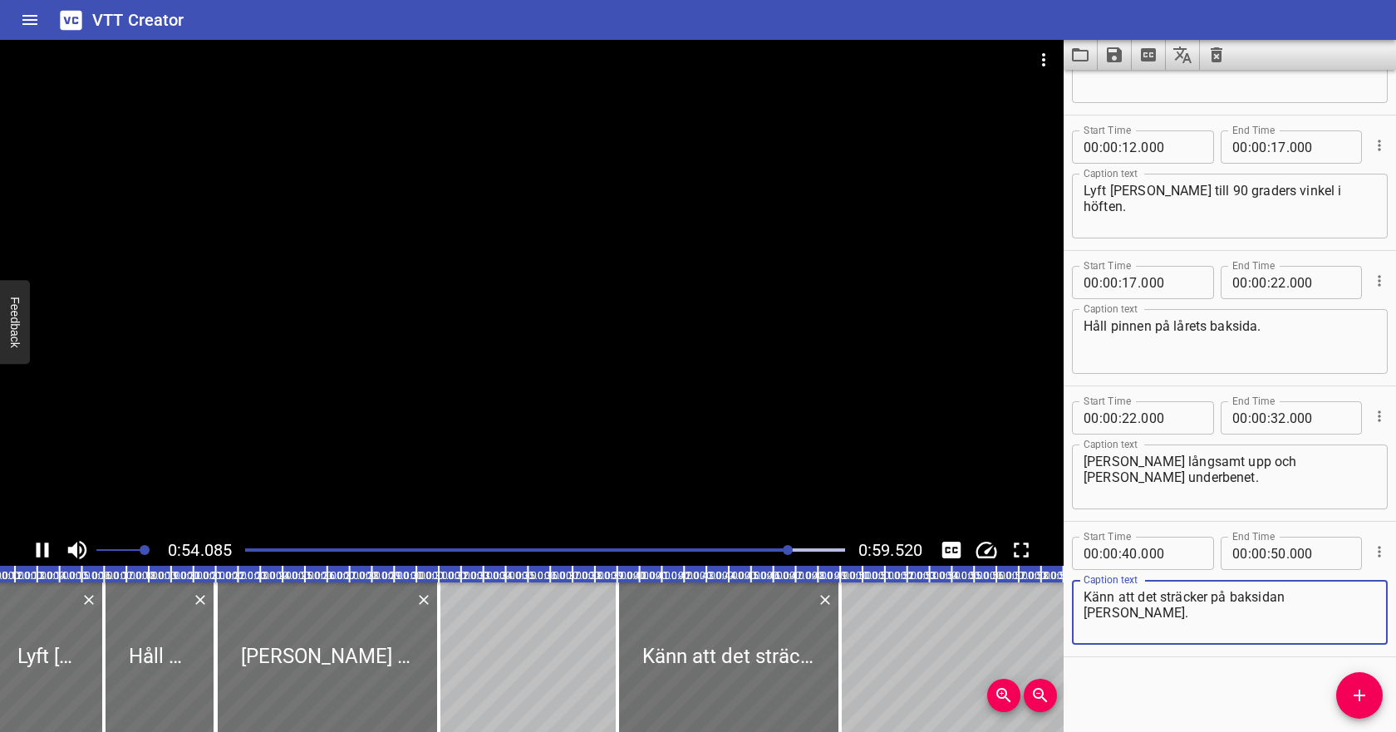
click at [47, 545] on icon "Play/Pause" at bounding box center [43, 549] width 12 height 15
click at [250, 554] on div at bounding box center [545, 549] width 620 height 23
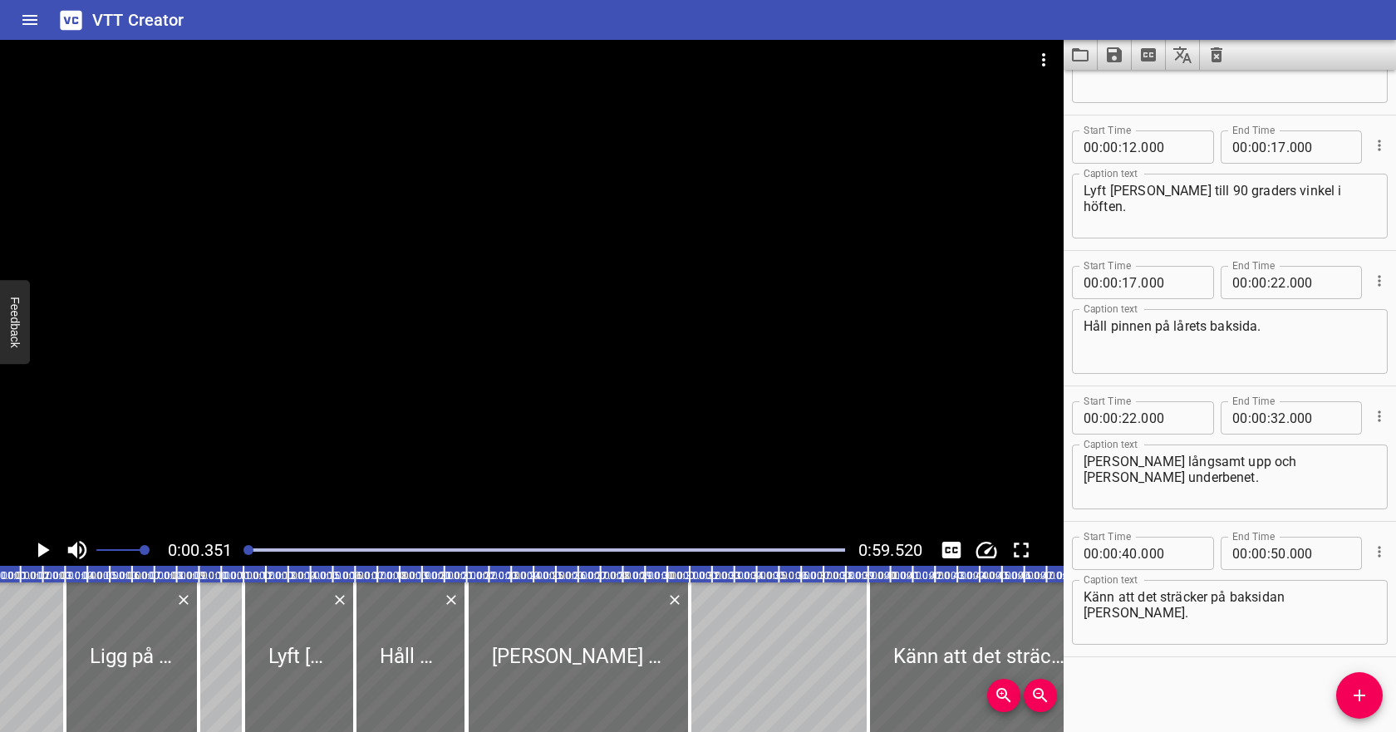
scroll to position [0, 7]
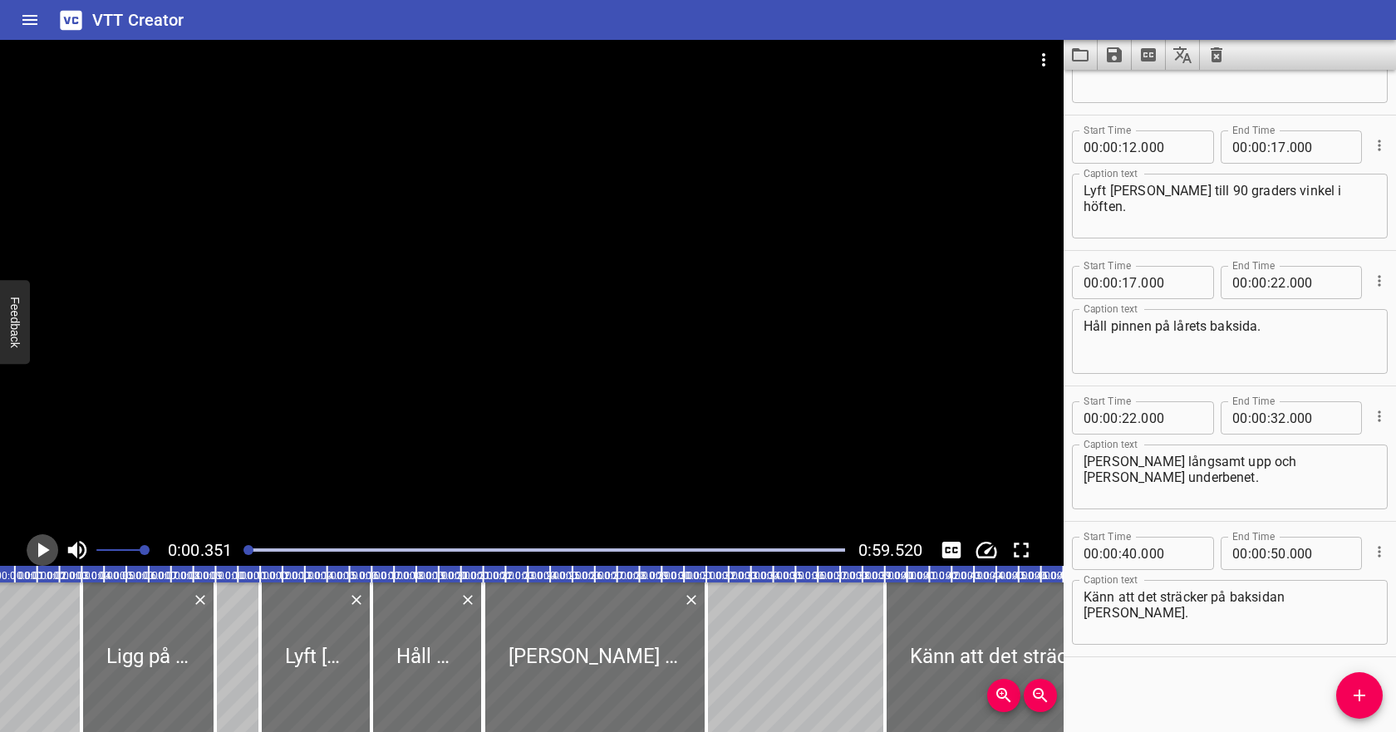
click at [49, 550] on icon "Play/Pause" at bounding box center [42, 549] width 25 height 25
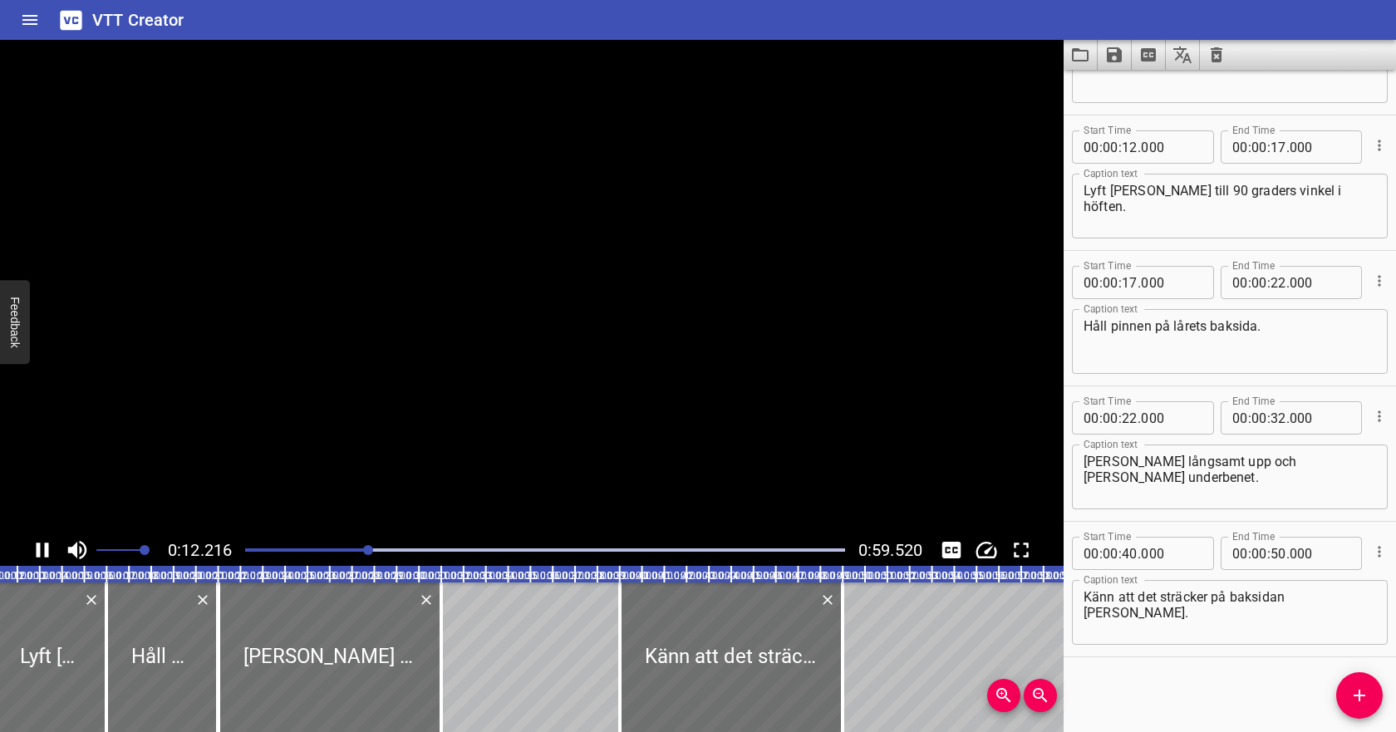
scroll to position [0, 275]
click at [46, 550] on icon "Play/Pause" at bounding box center [43, 549] width 12 height 15
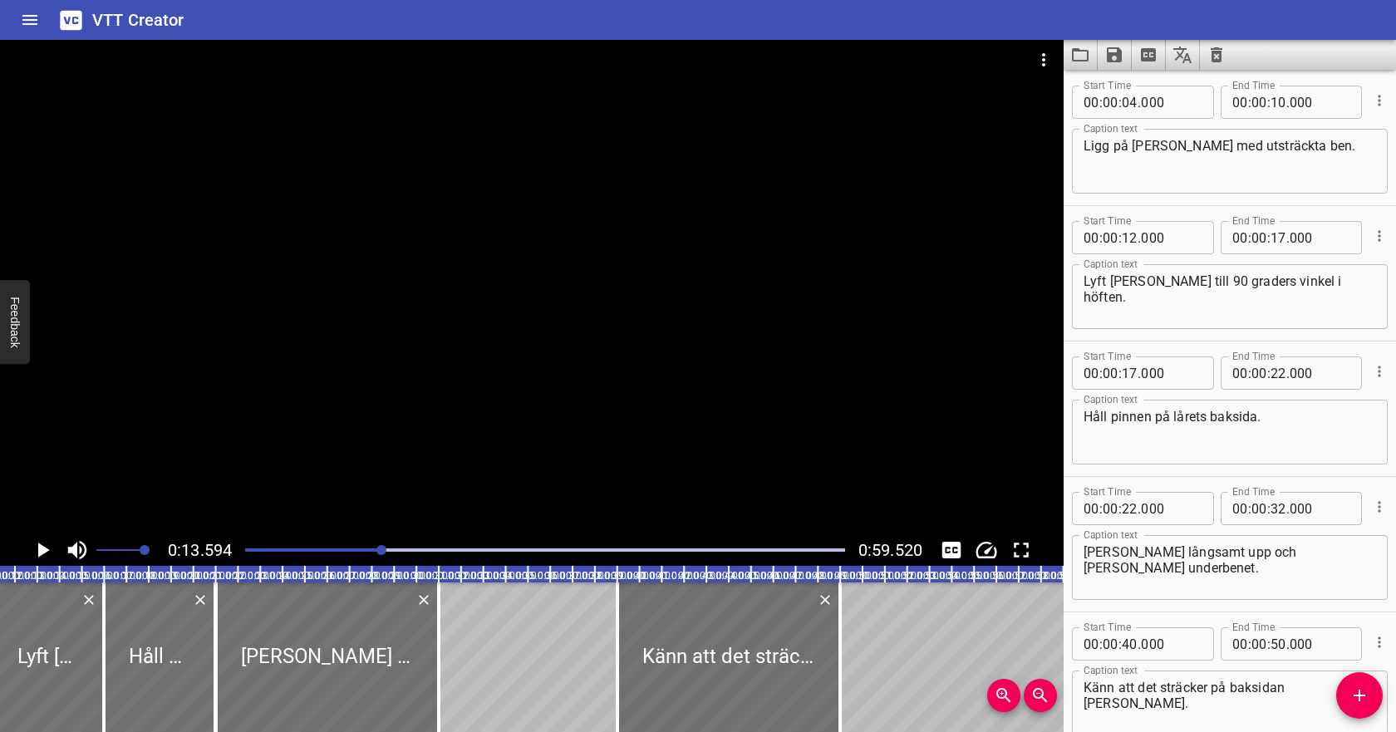
scroll to position [0, 0]
click at [1131, 239] on input "number" at bounding box center [1129, 239] width 16 height 33
click at [1274, 105] on input "number" at bounding box center [1278, 104] width 16 height 33
click at [1178, 245] on input "number" at bounding box center [1171, 239] width 61 height 33
click at [42, 548] on icon "Play/Pause" at bounding box center [44, 549] width 12 height 15
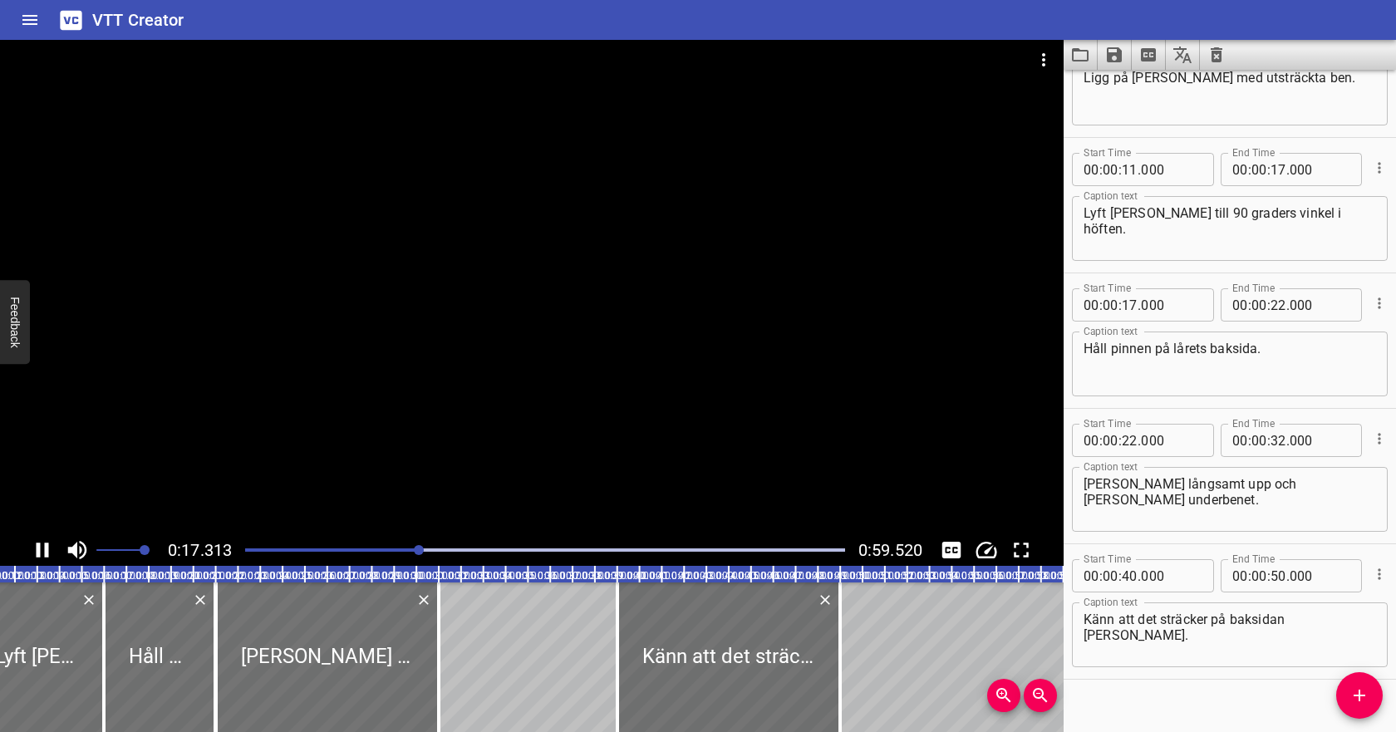
scroll to position [93, 0]
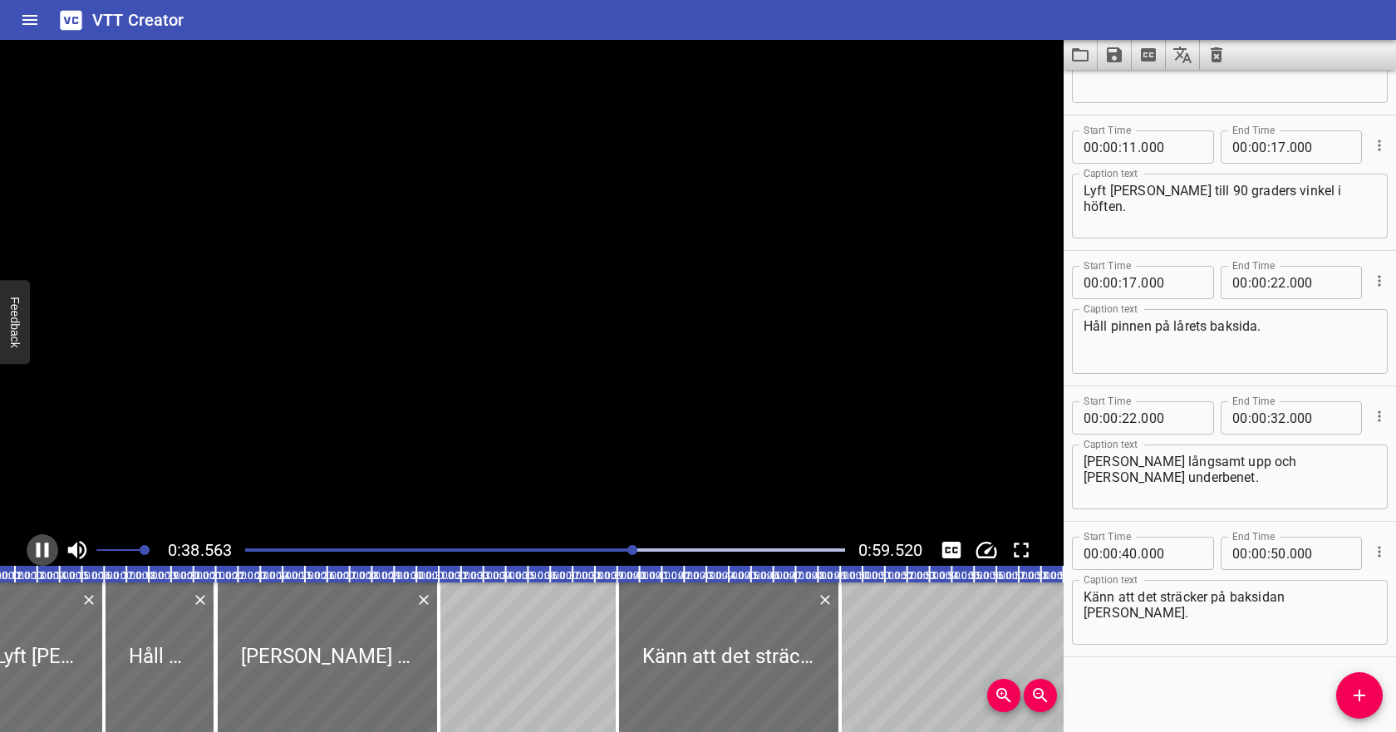
click at [42, 549] on icon "Play/Pause" at bounding box center [42, 549] width 25 height 25
click at [1281, 415] on input "number" at bounding box center [1278, 417] width 16 height 33
click at [1257, 458] on textarea "[PERSON_NAME] långsamt upp och [PERSON_NAME] underbenet." at bounding box center [1229, 477] width 292 height 47
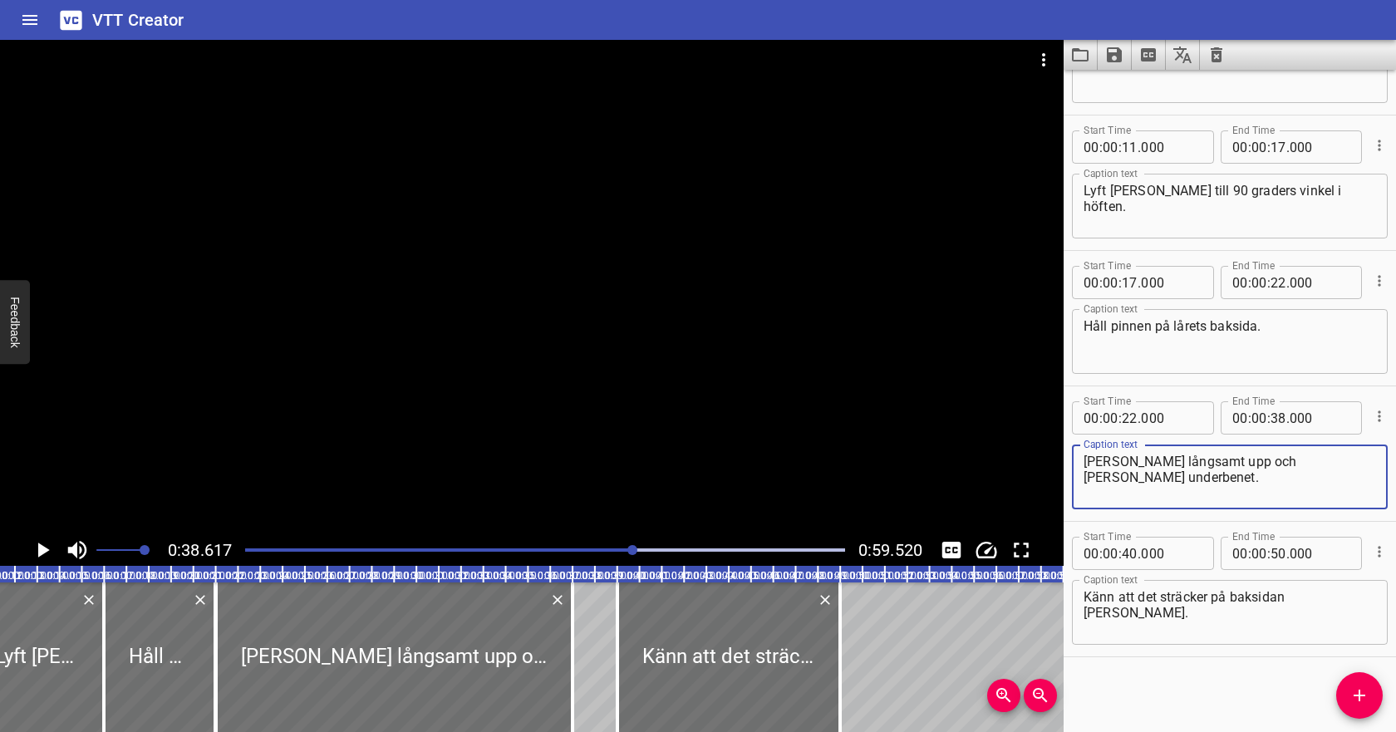
click at [43, 552] on icon "Play/Pause" at bounding box center [44, 549] width 12 height 15
click at [51, 553] on icon "Play/Pause" at bounding box center [42, 549] width 25 height 25
click at [1278, 558] on input "number" at bounding box center [1278, 553] width 16 height 33
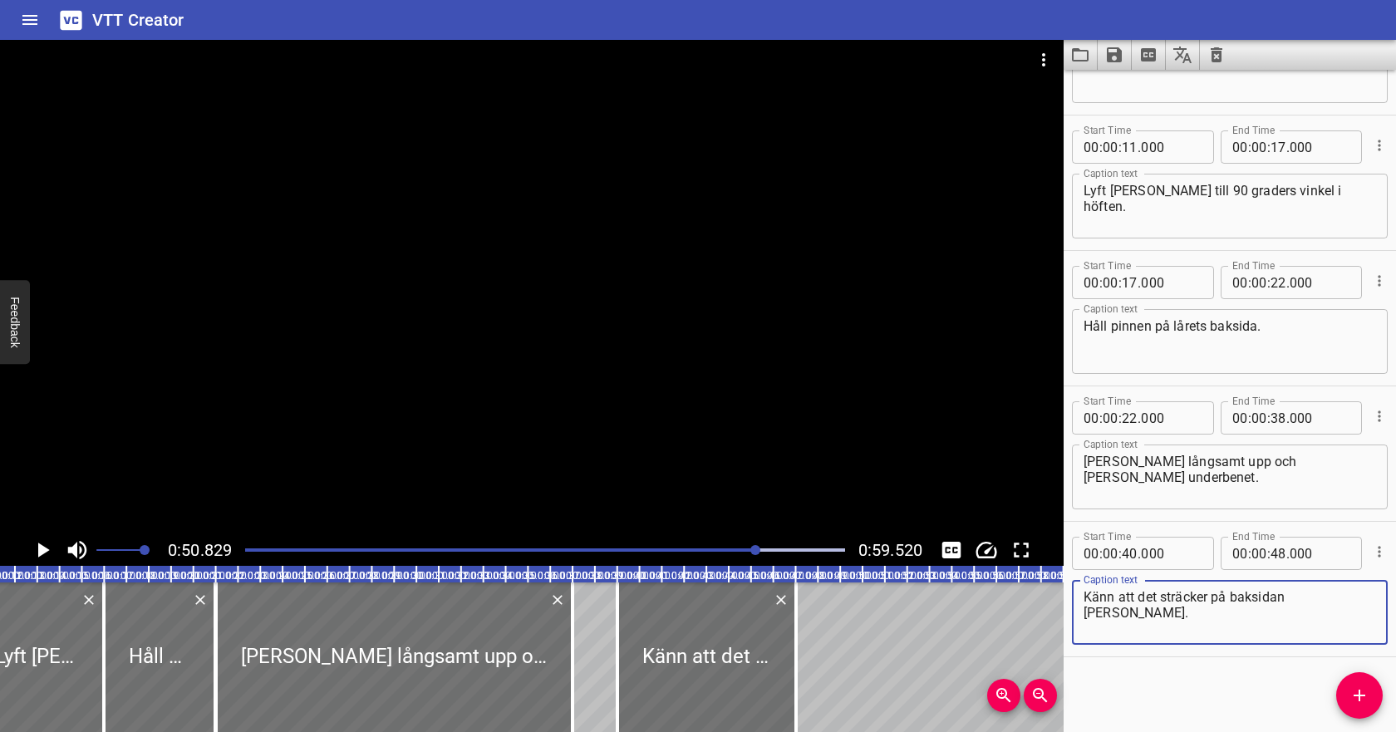
click at [1259, 597] on textarea "Känn att det sträcker på baksidan [PERSON_NAME]." at bounding box center [1229, 612] width 292 height 47
click at [1118, 52] on icon "Save captions to file" at bounding box center [1114, 54] width 15 height 15
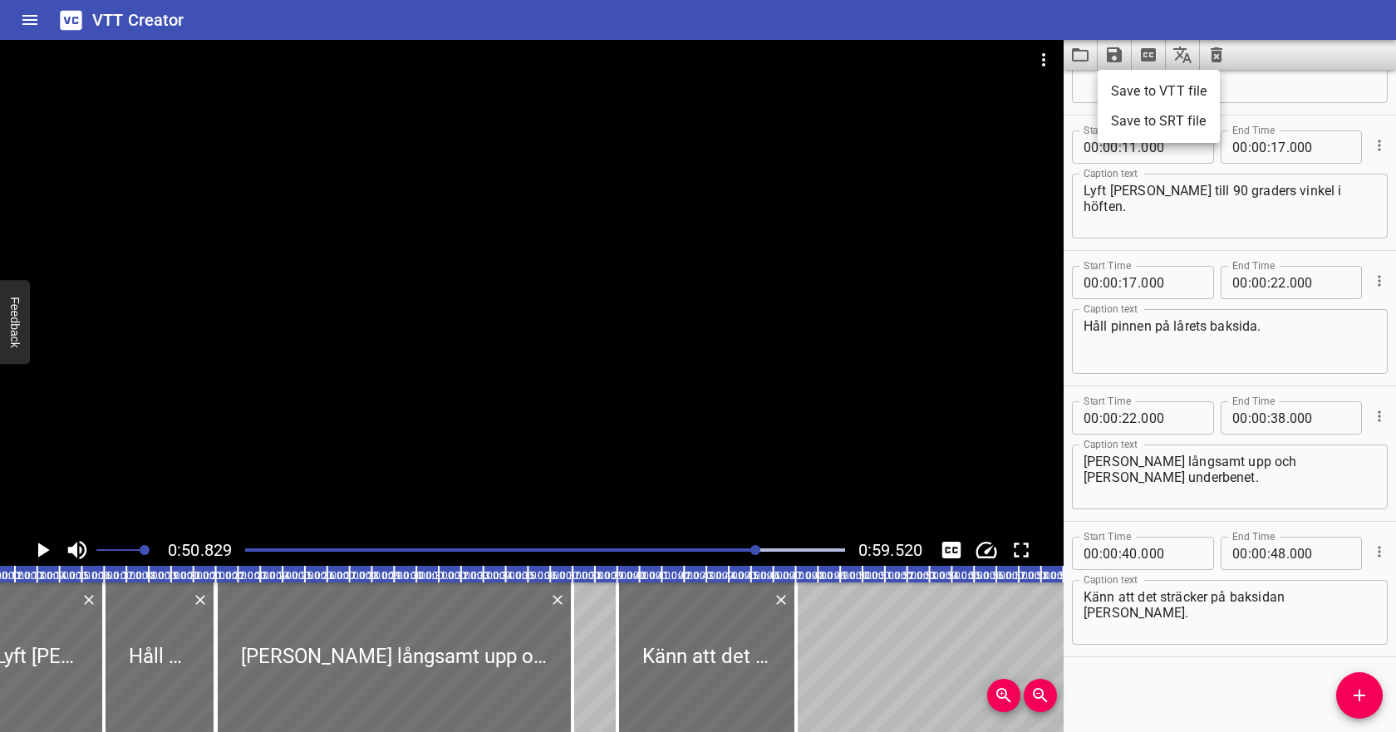
click at [1132, 87] on li "Save to VTT file" at bounding box center [1158, 91] width 122 height 30
click at [1048, 55] on icon "Video Options" at bounding box center [1043, 60] width 20 height 20
click at [1053, 65] on li "Select New Video File..." at bounding box center [1105, 62] width 165 height 30
click at [39, 551] on div at bounding box center [698, 366] width 1396 height 732
click at [48, 542] on icon "Play/Pause" at bounding box center [42, 549] width 25 height 25
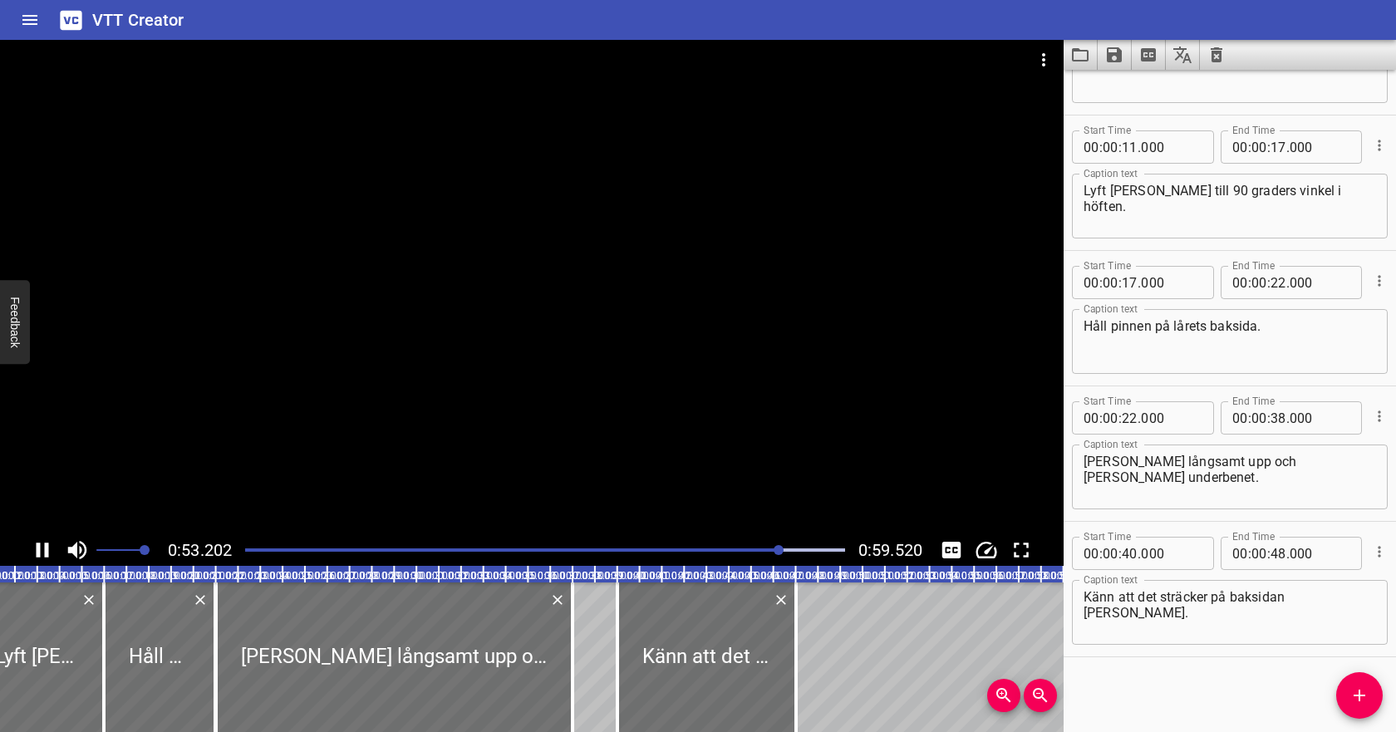
click at [47, 547] on icon "Play/Pause" at bounding box center [43, 549] width 12 height 15
click at [1052, 58] on icon "Video Options" at bounding box center [1043, 60] width 20 height 20
click at [1058, 62] on li "Select New Video File..." at bounding box center [1105, 62] width 165 height 30
click at [1067, 64] on li "Select New Video File..." at bounding box center [1105, 62] width 165 height 30
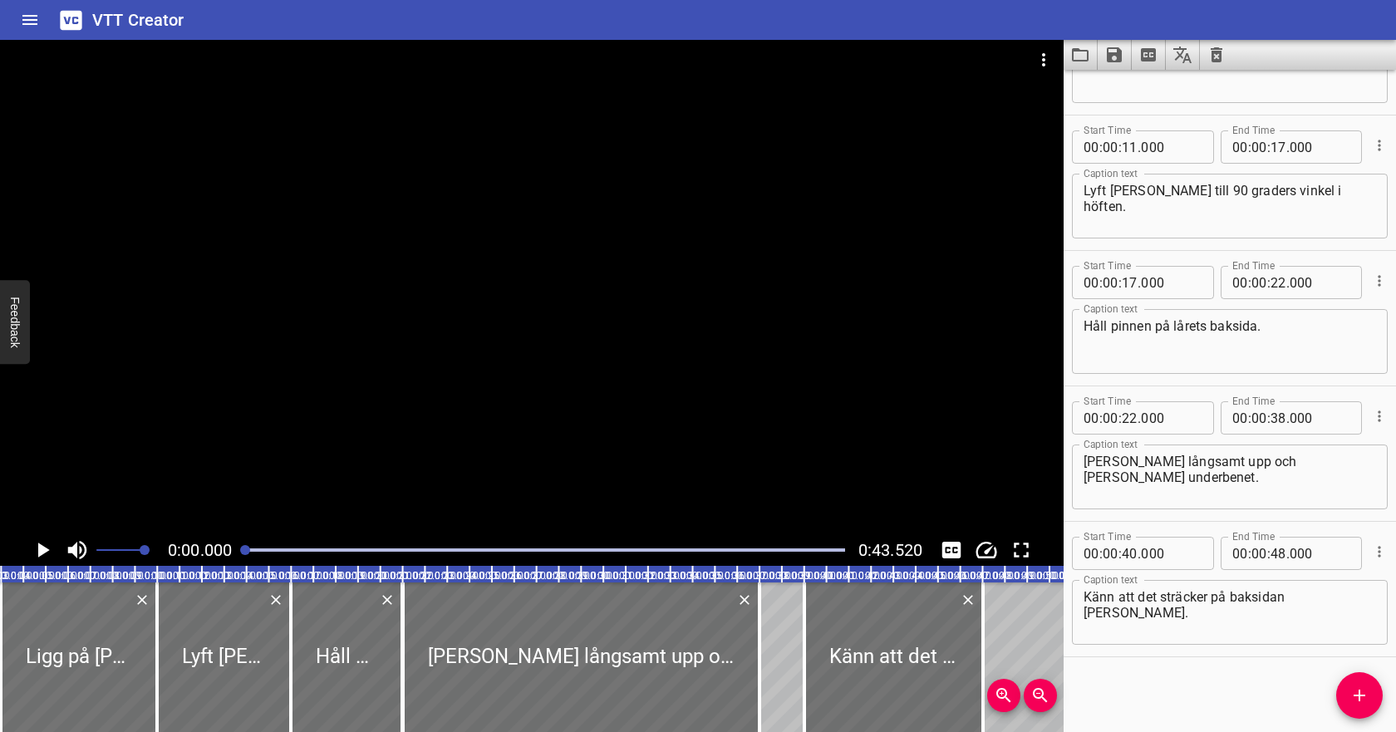
scroll to position [0, 0]
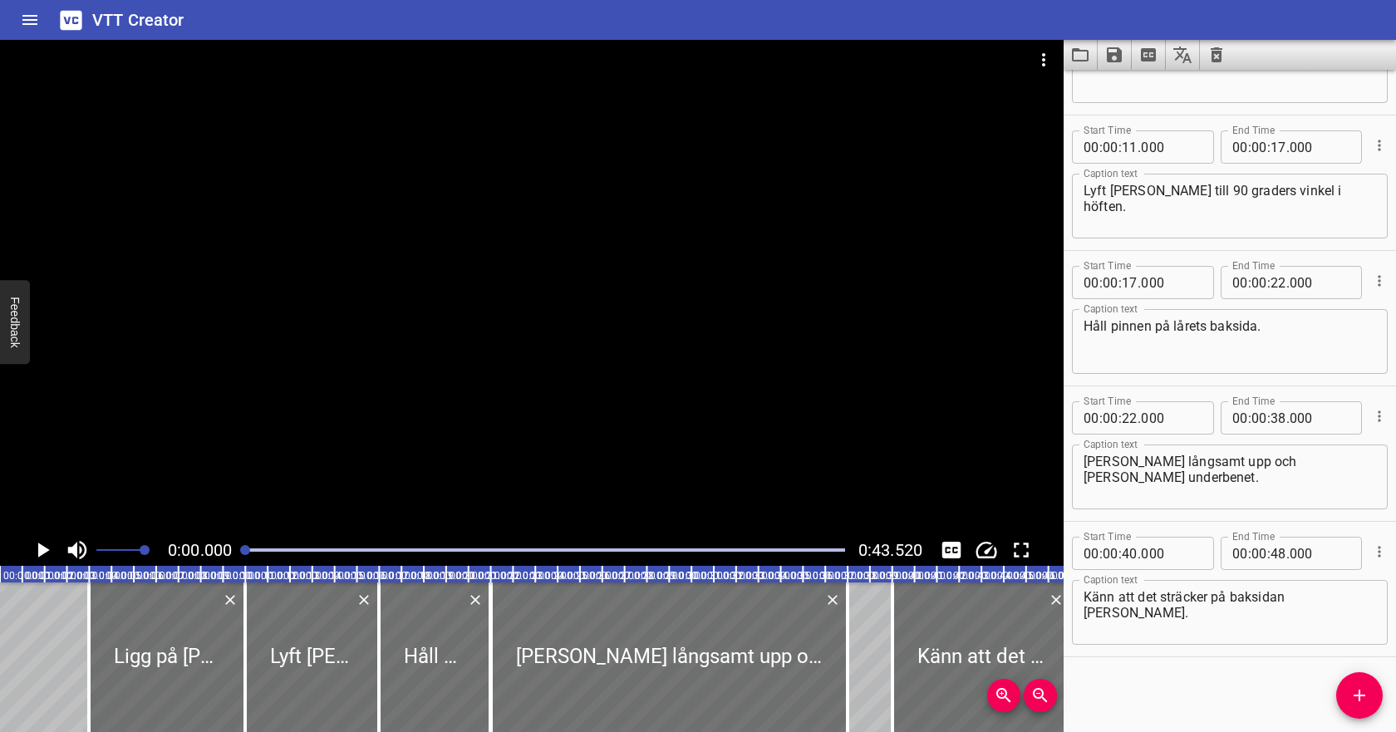
click at [1216, 53] on icon "Clear captions" at bounding box center [1216, 54] width 12 height 15
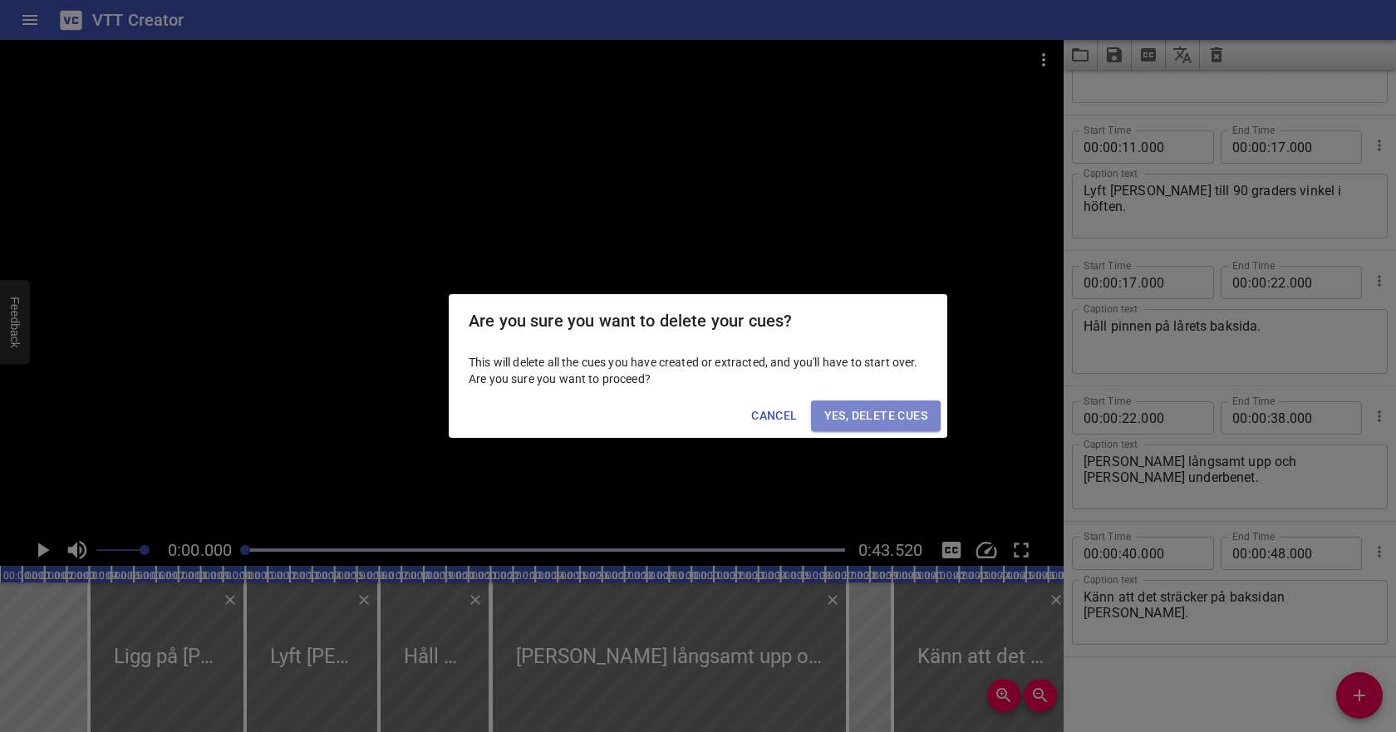
click at [880, 415] on span "Yes, Delete Cues" at bounding box center [875, 415] width 103 height 21
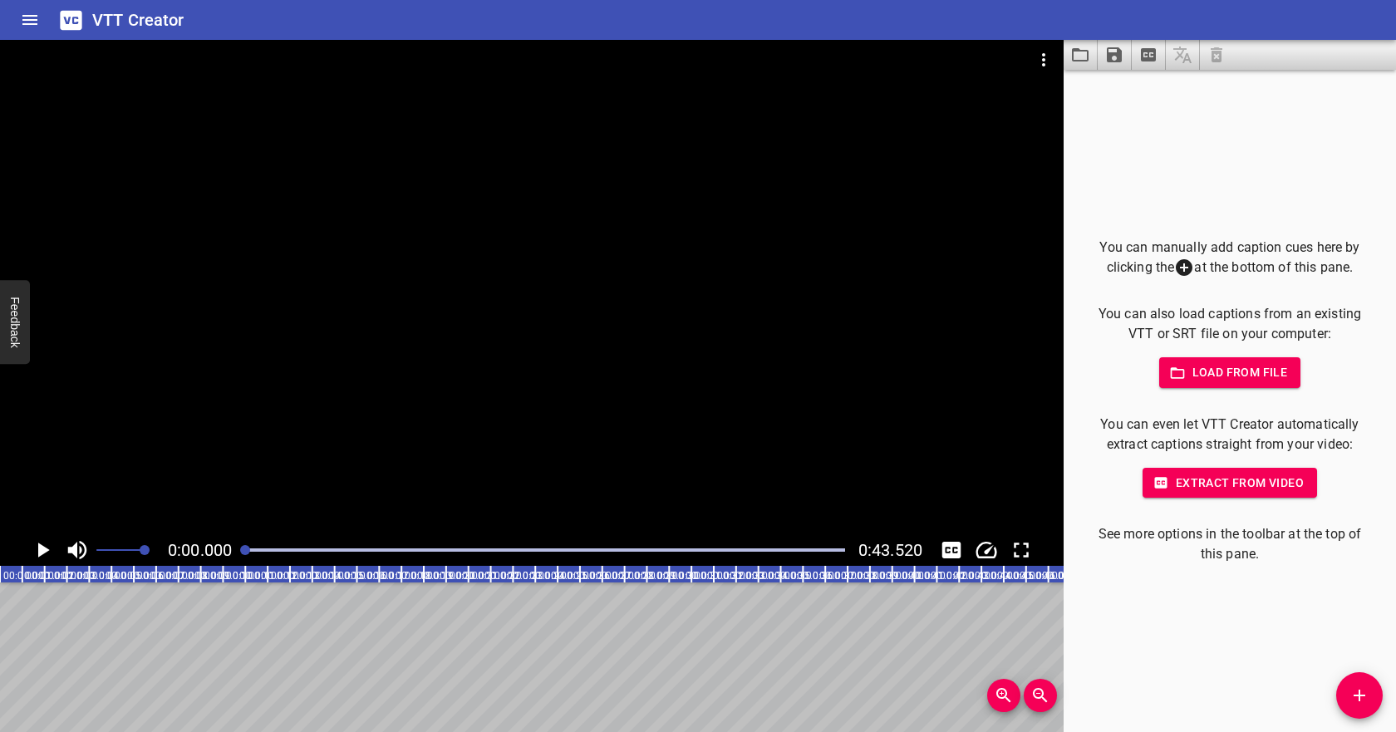
click at [1185, 392] on div "You can manually add caption cues here by clicking the at the bottom of this pa…" at bounding box center [1229, 401] width 279 height 327
click at [1186, 361] on button "Load from file" at bounding box center [1230, 372] width 142 height 31
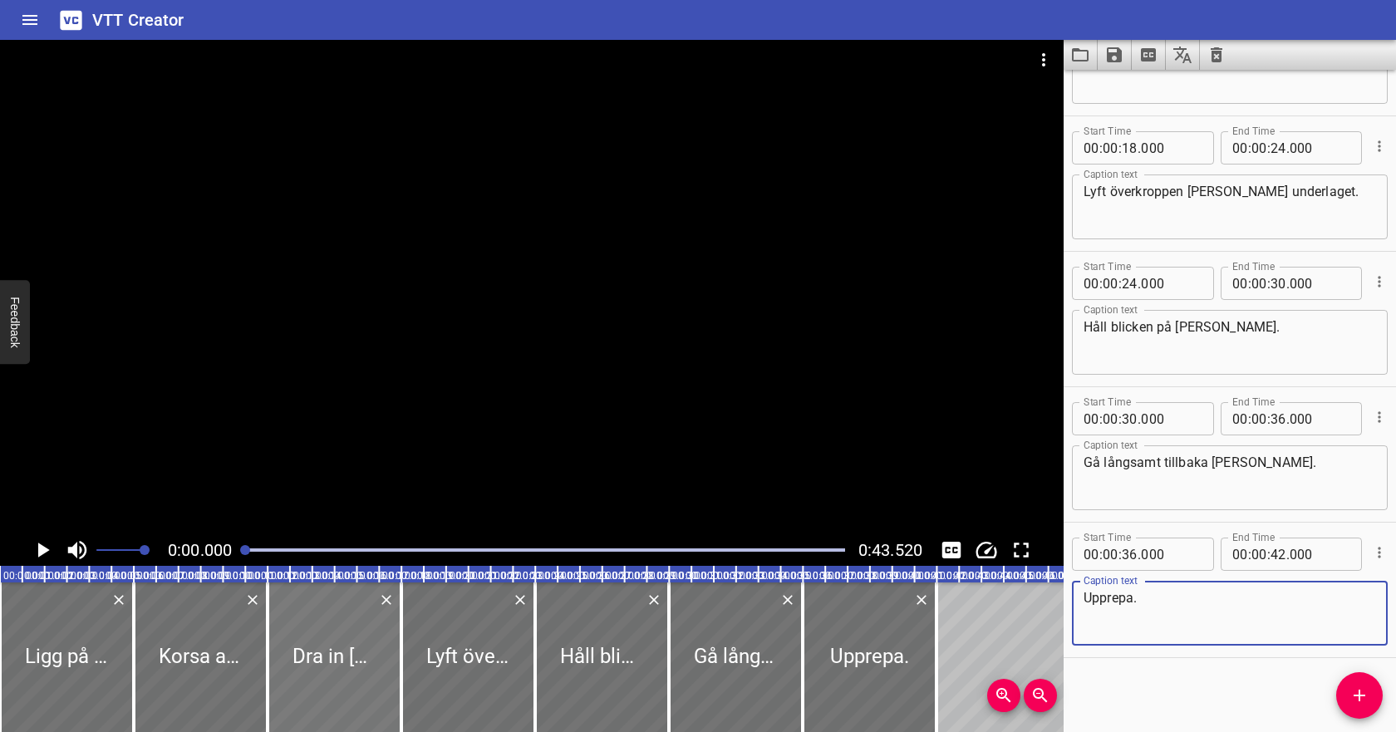
scroll to position [364, 0]
click at [37, 548] on icon "Play/Pause" at bounding box center [42, 549] width 25 height 25
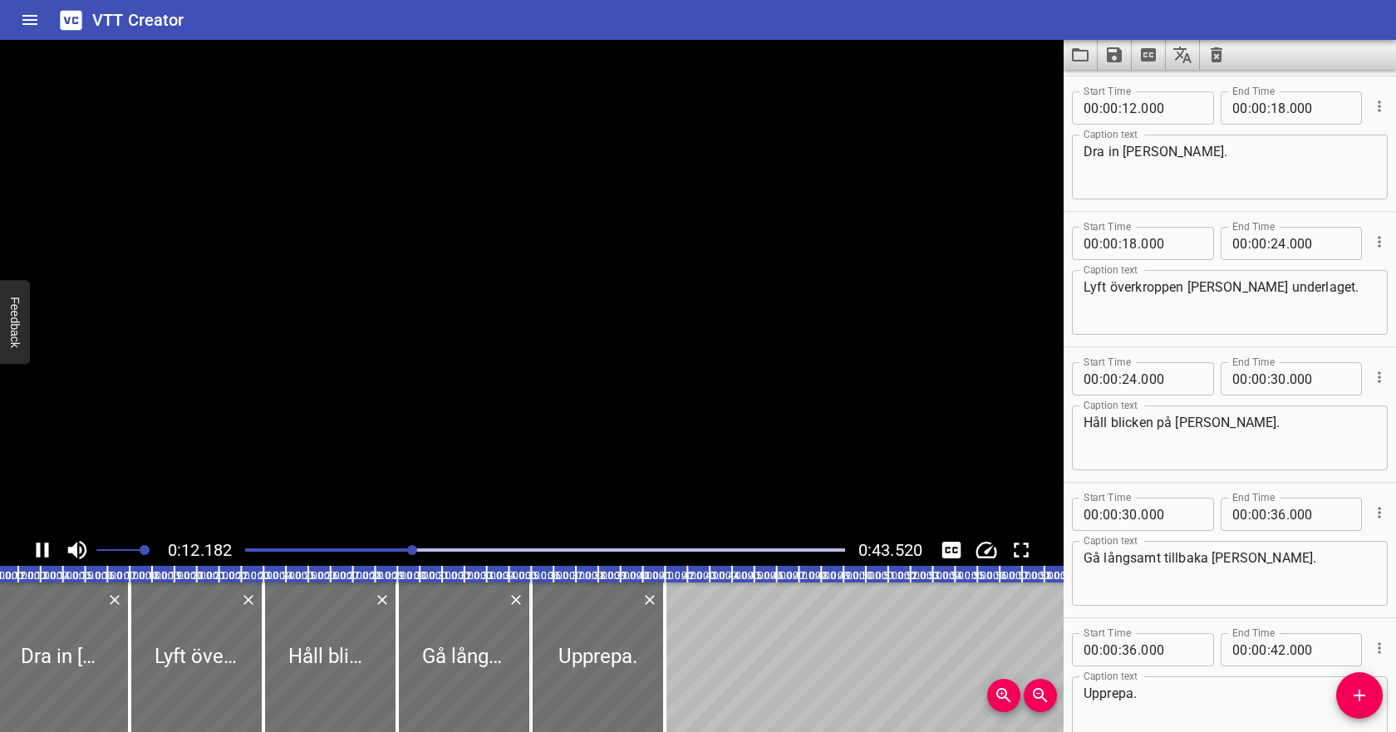
scroll to position [0, 275]
click at [45, 548] on icon "Play/Pause" at bounding box center [43, 549] width 12 height 15
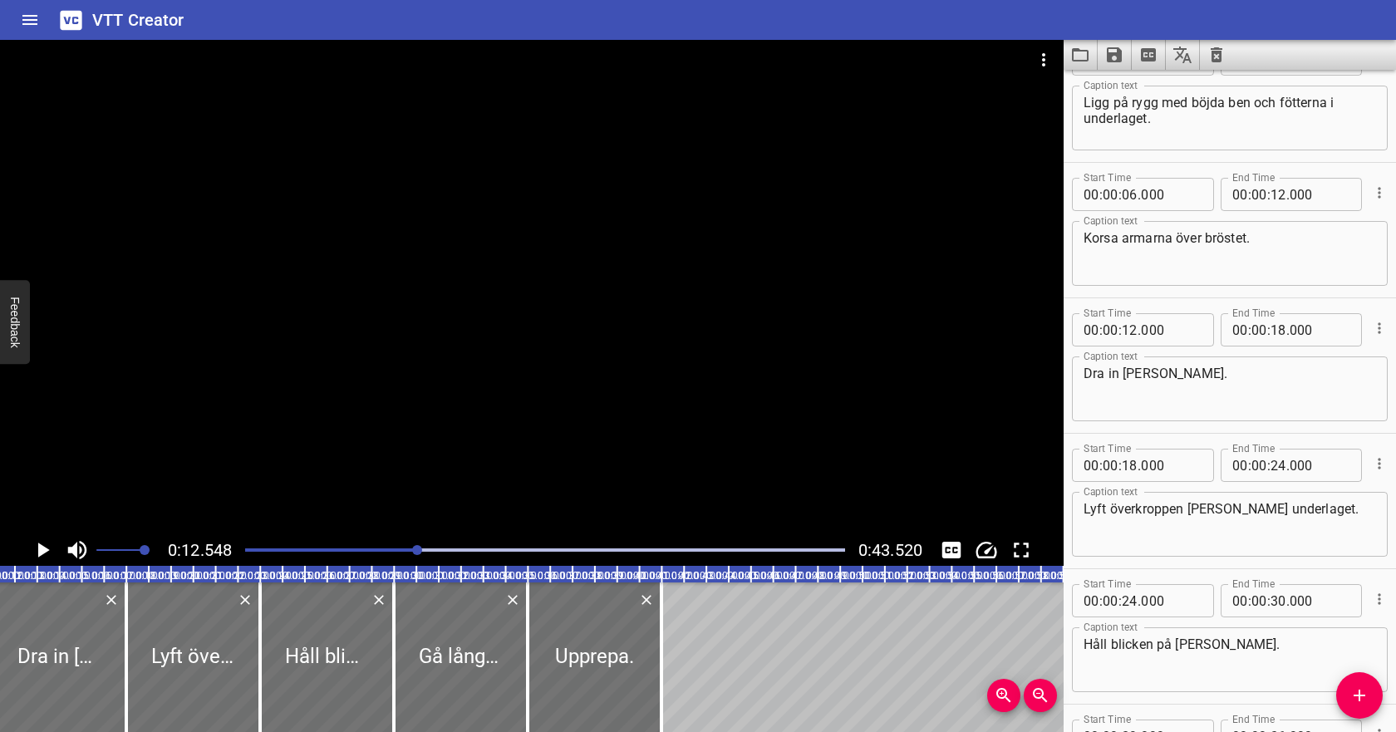
scroll to position [0, 0]
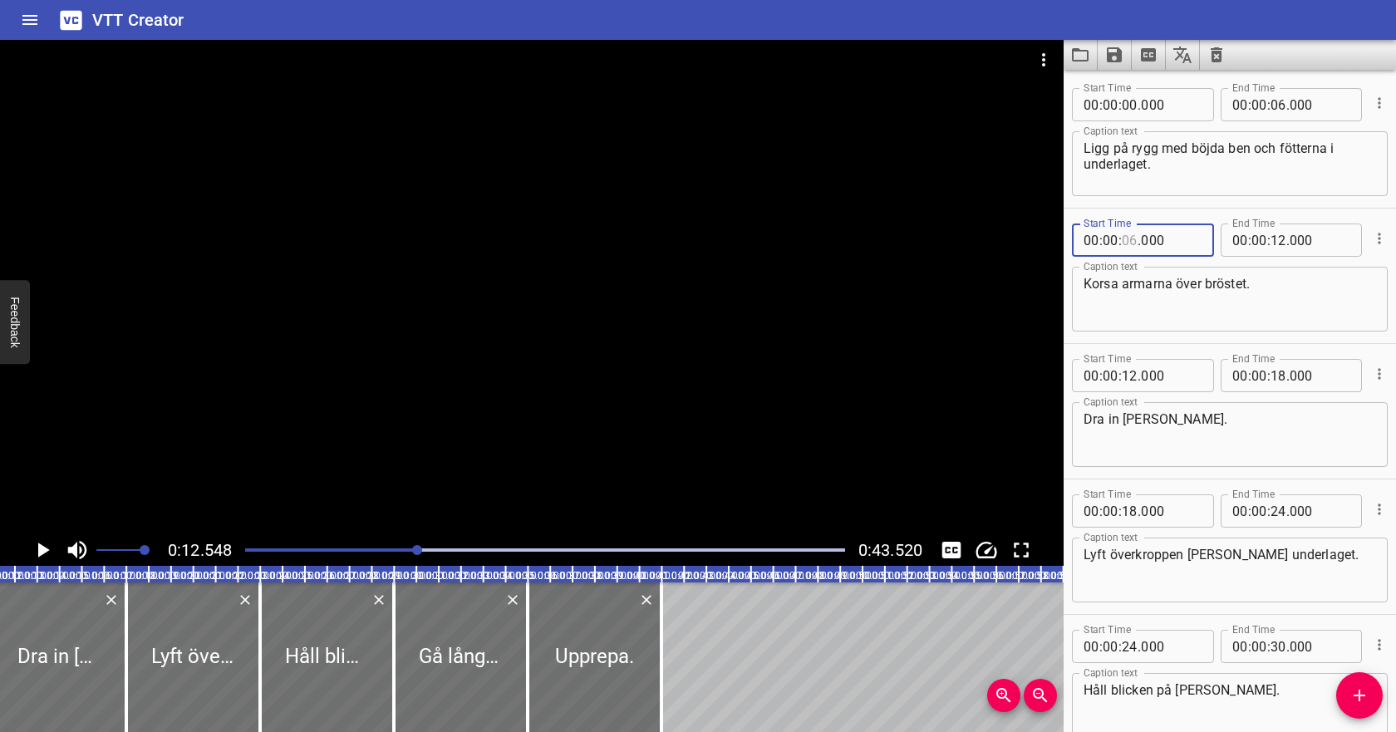
click at [1131, 243] on input "number" at bounding box center [1129, 239] width 16 height 33
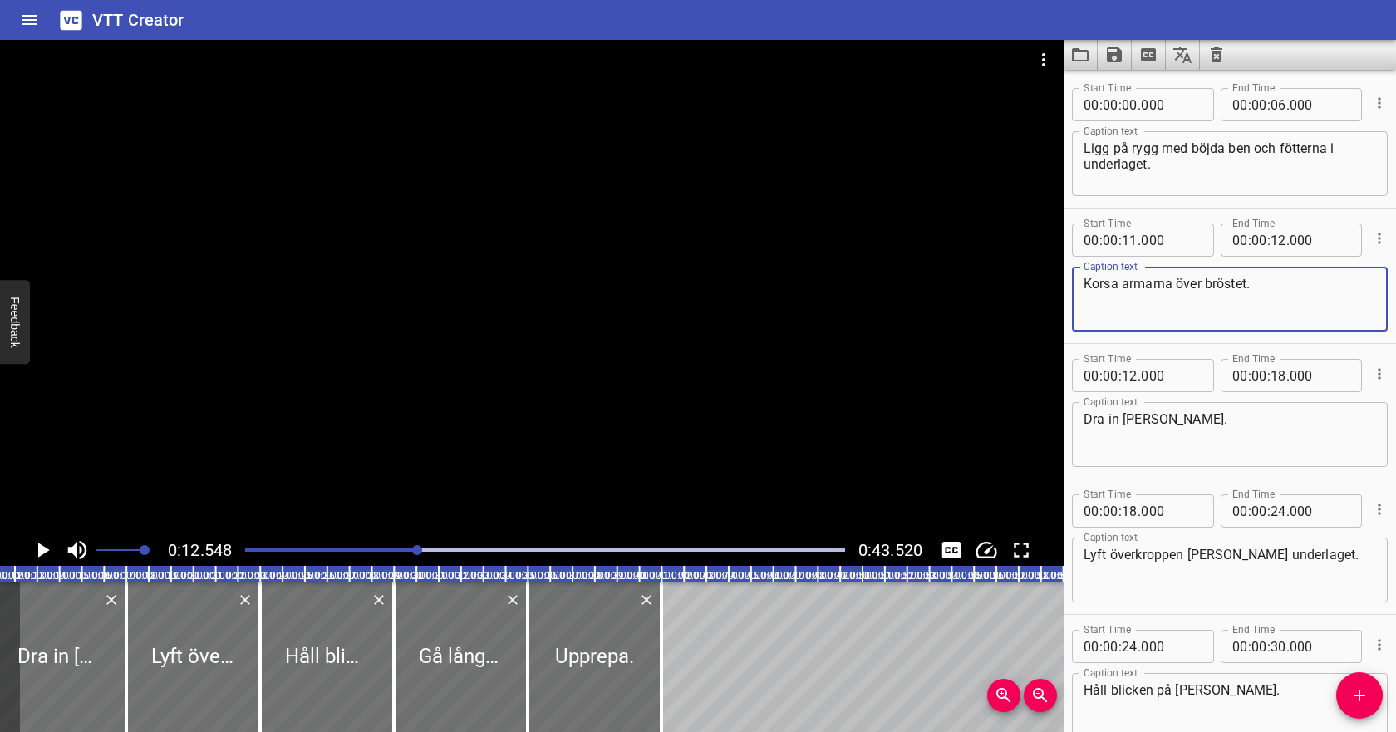
click at [1229, 287] on textarea "Korsa armarna över bröstet." at bounding box center [1229, 299] width 292 height 47
click at [1128, 105] on input "number" at bounding box center [1129, 104] width 16 height 33
click at [1273, 104] on input "number" at bounding box center [1278, 104] width 16 height 33
click at [1207, 284] on textarea "Korsa armarna över bröstet." at bounding box center [1229, 299] width 292 height 47
click at [45, 548] on icon "Play/Pause" at bounding box center [44, 549] width 12 height 15
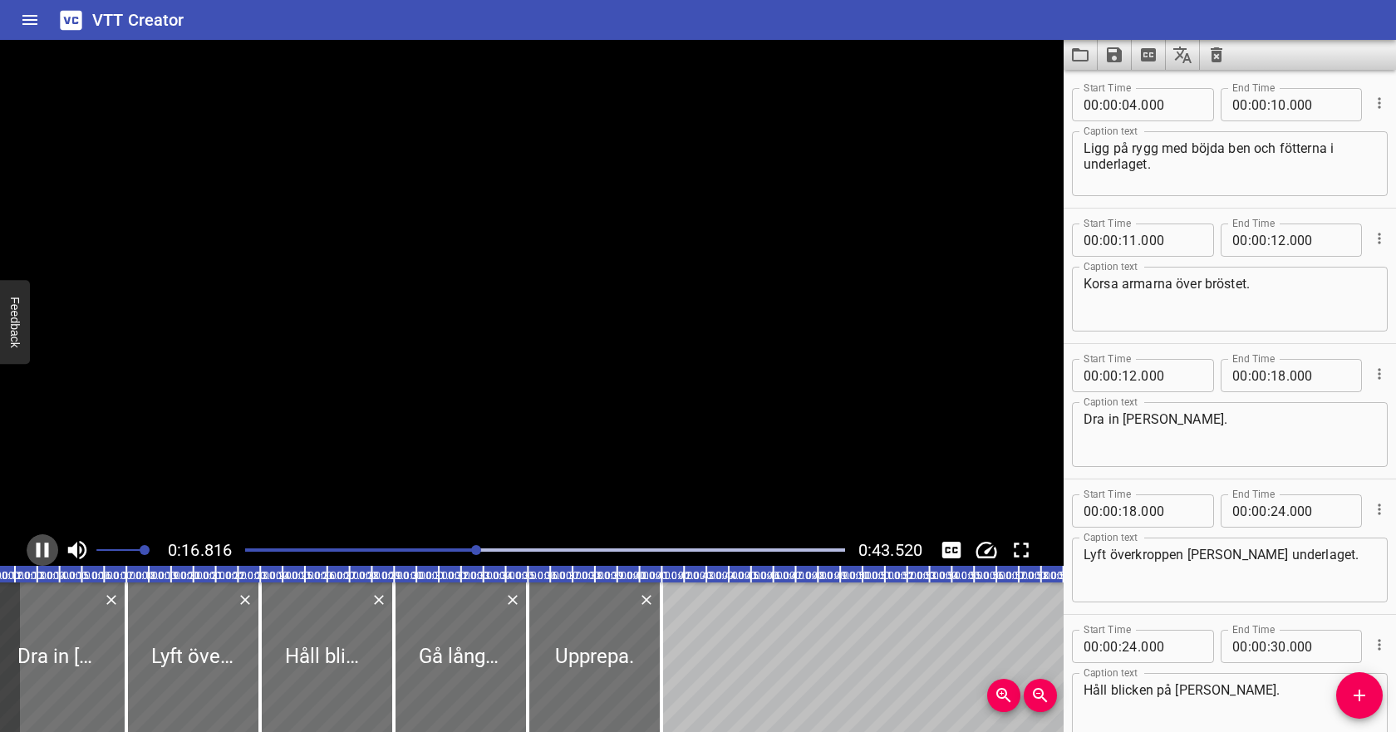
click at [45, 548] on icon "Play/Pause" at bounding box center [43, 549] width 12 height 15
click at [1281, 243] on input "number" at bounding box center [1278, 239] width 16 height 33
click at [1128, 375] on input "number" at bounding box center [1129, 375] width 16 height 33
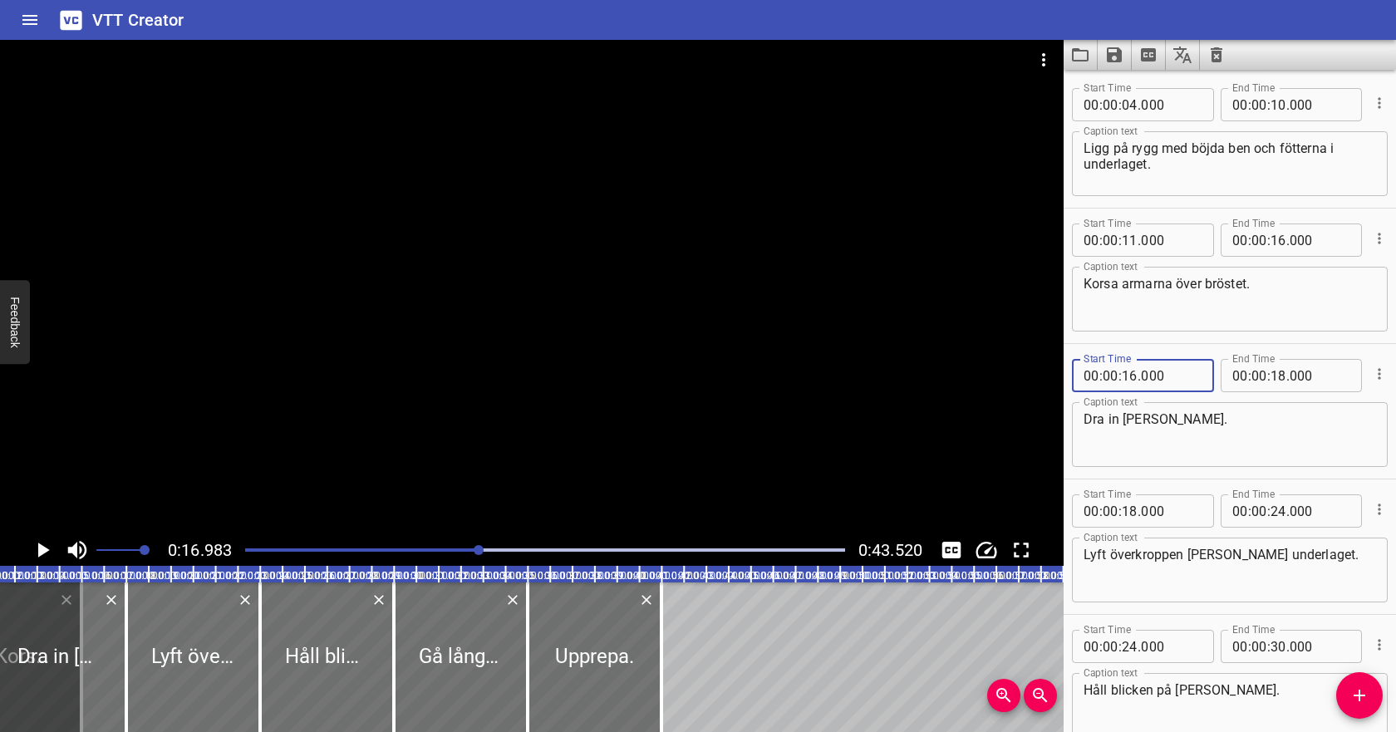
click at [44, 545] on icon "Play/Pause" at bounding box center [42, 549] width 25 height 25
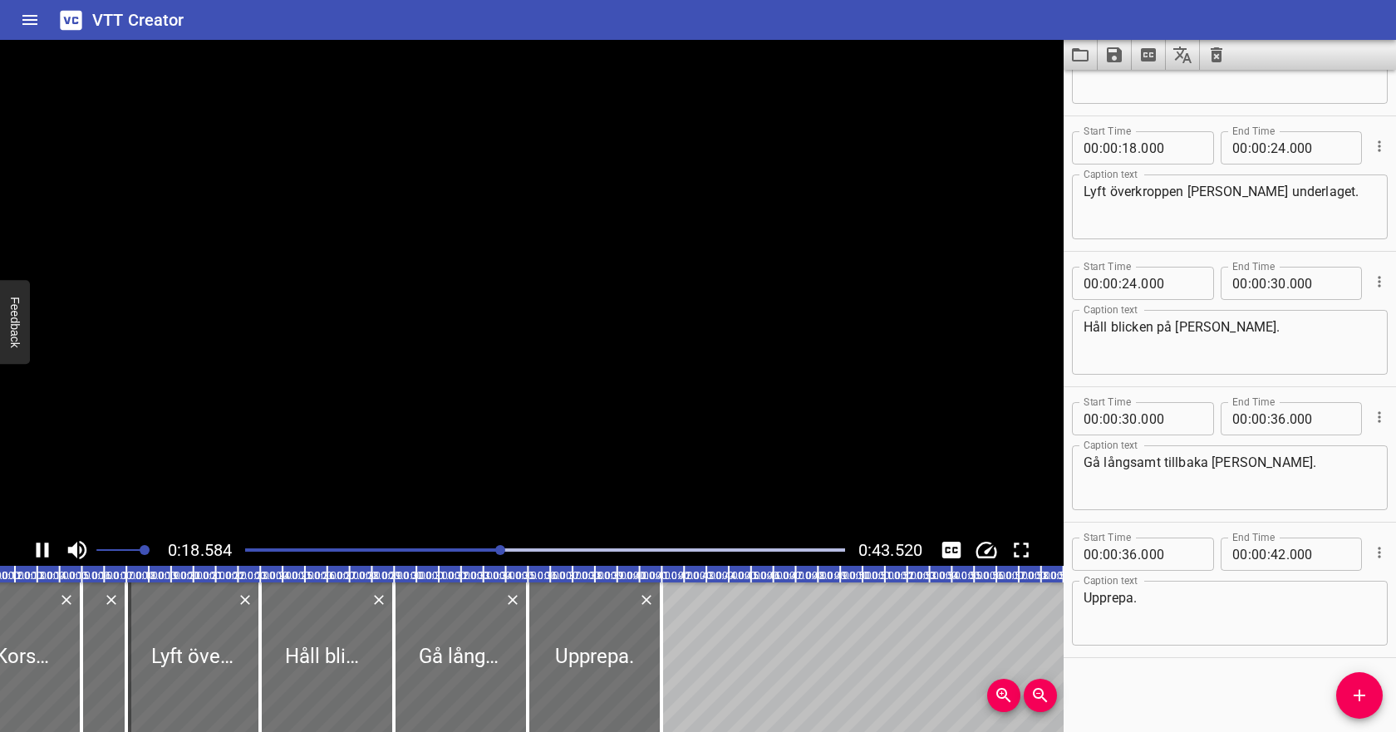
scroll to position [364, 0]
click at [52, 545] on icon "Play/Pause" at bounding box center [42, 549] width 25 height 25
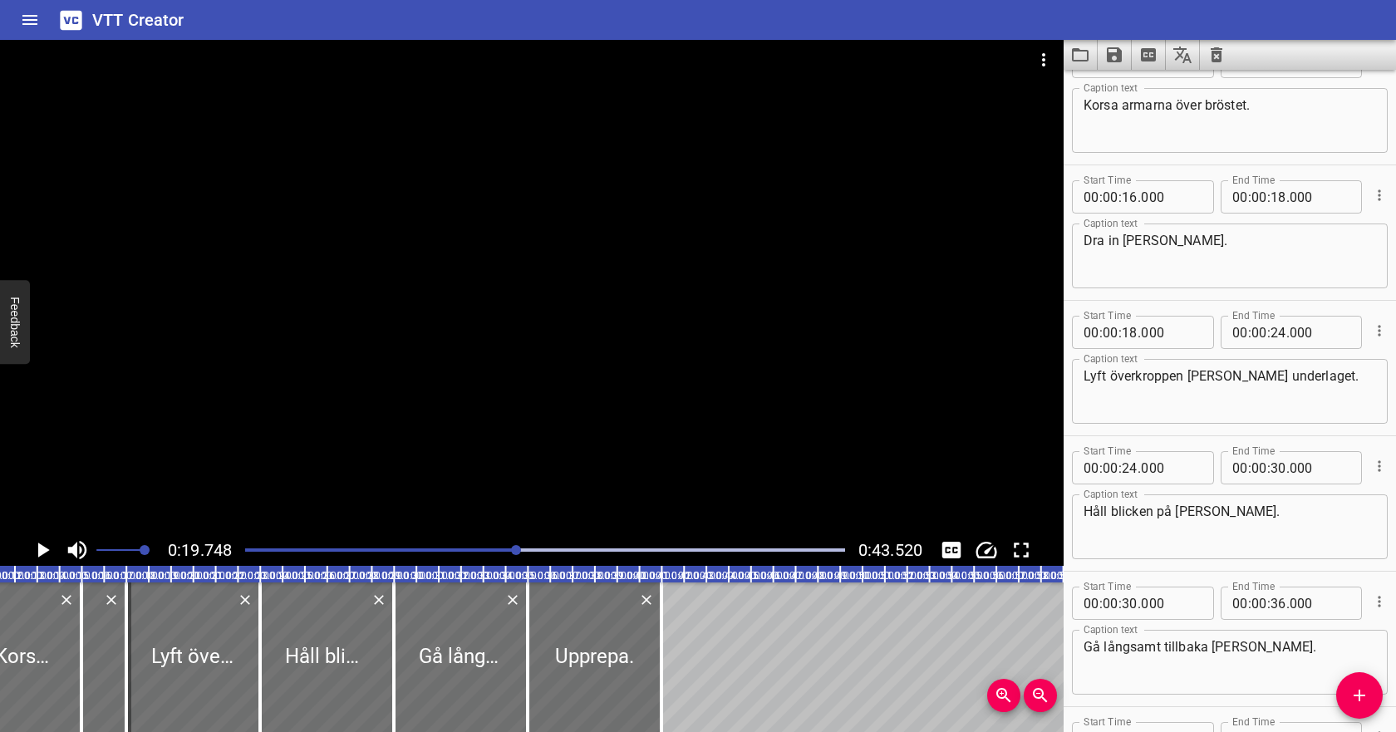
scroll to position [175, 0]
click at [1281, 203] on input "number" at bounding box center [1278, 200] width 16 height 33
click at [1131, 337] on input "number" at bounding box center [1129, 335] width 16 height 33
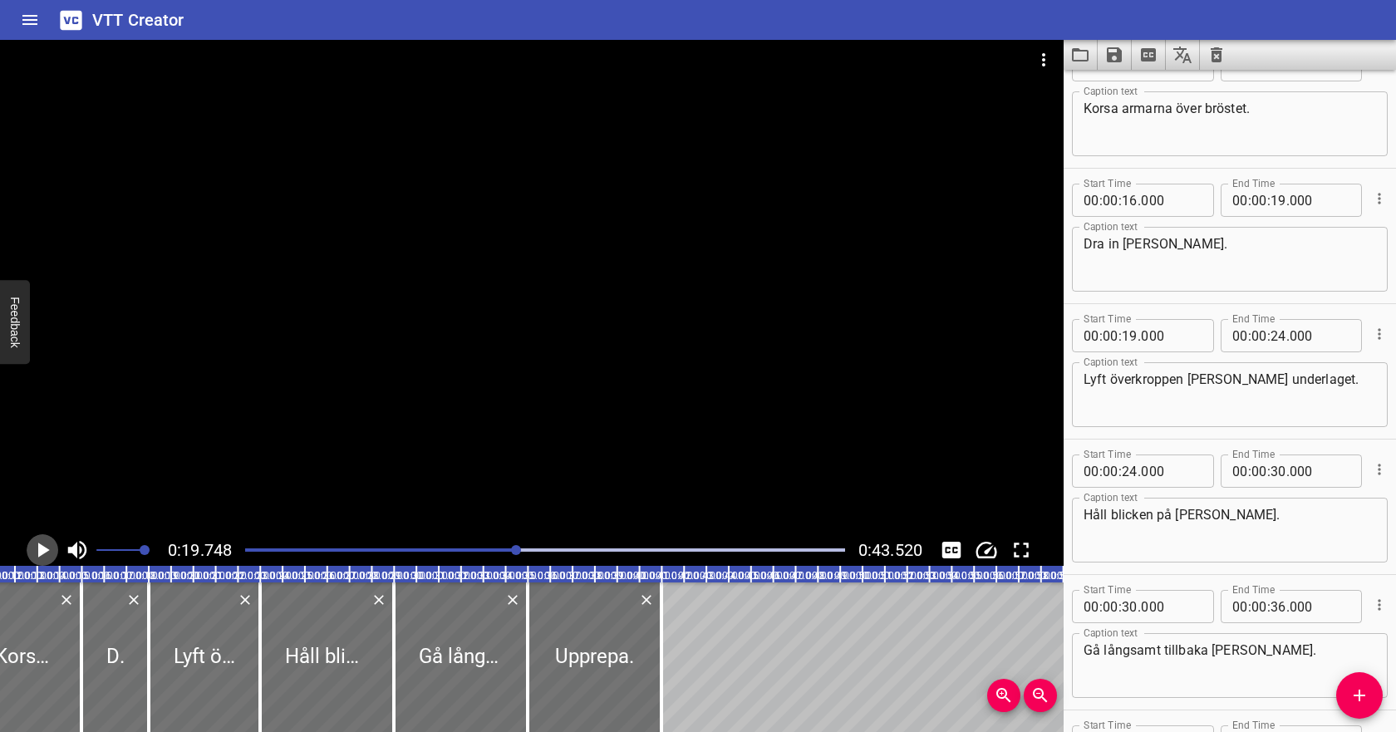
click at [42, 548] on icon "Play/Pause" at bounding box center [44, 549] width 12 height 15
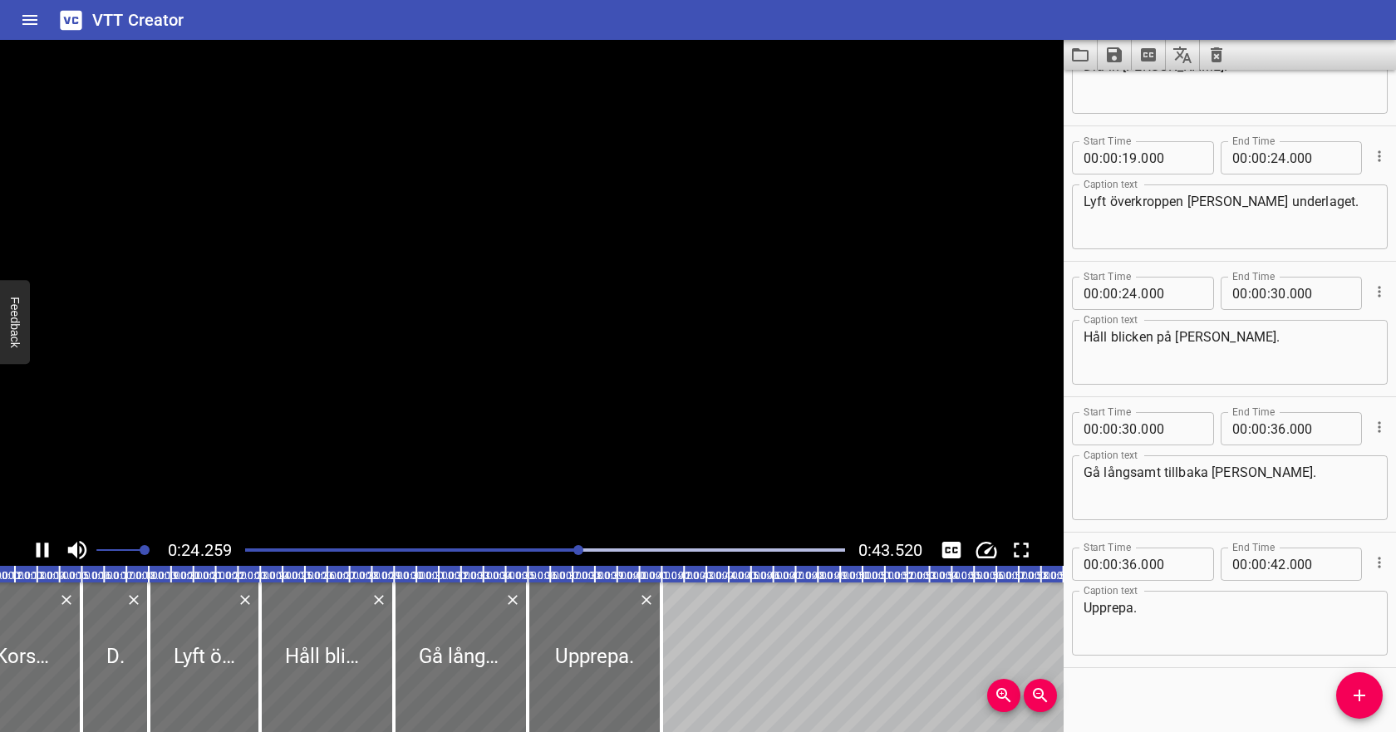
scroll to position [364, 0]
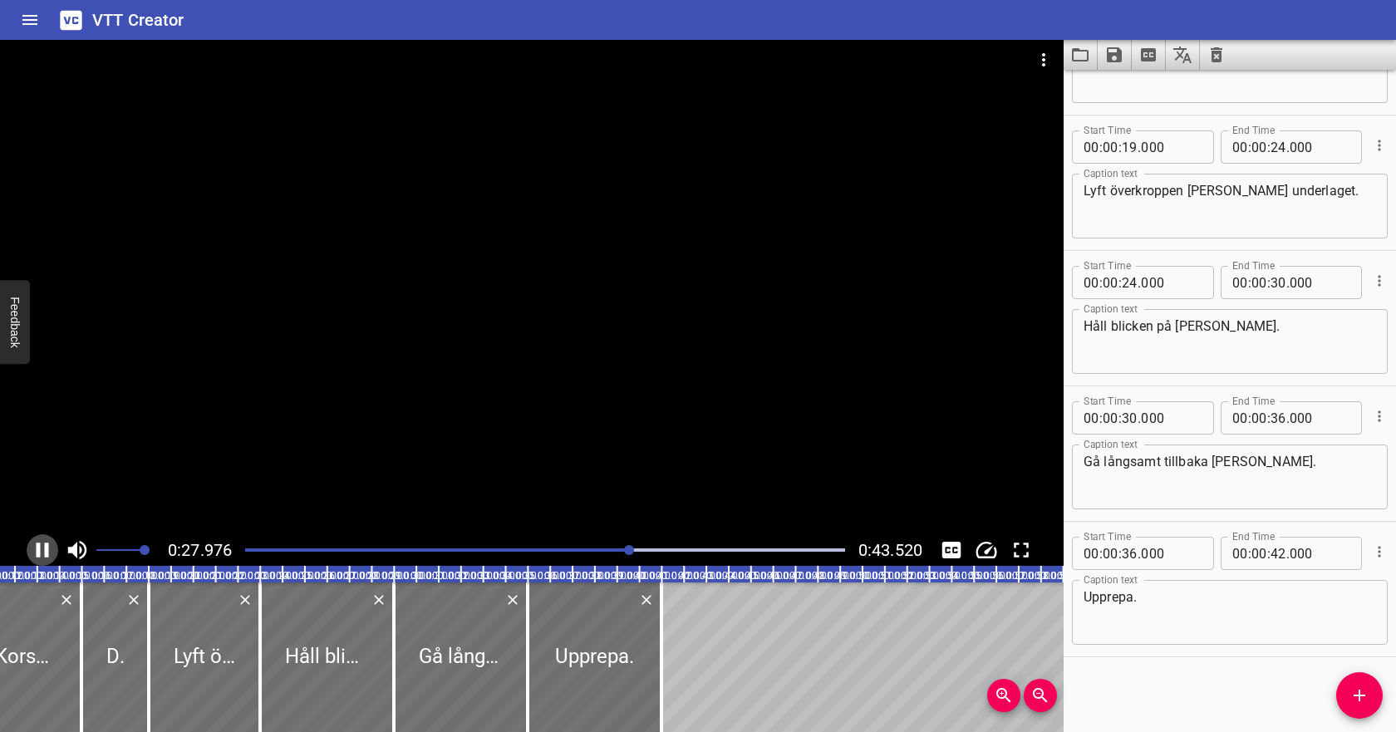
click at [43, 548] on icon "Play/Pause" at bounding box center [42, 549] width 25 height 25
click at [1131, 287] on input "number" at bounding box center [1129, 282] width 16 height 33
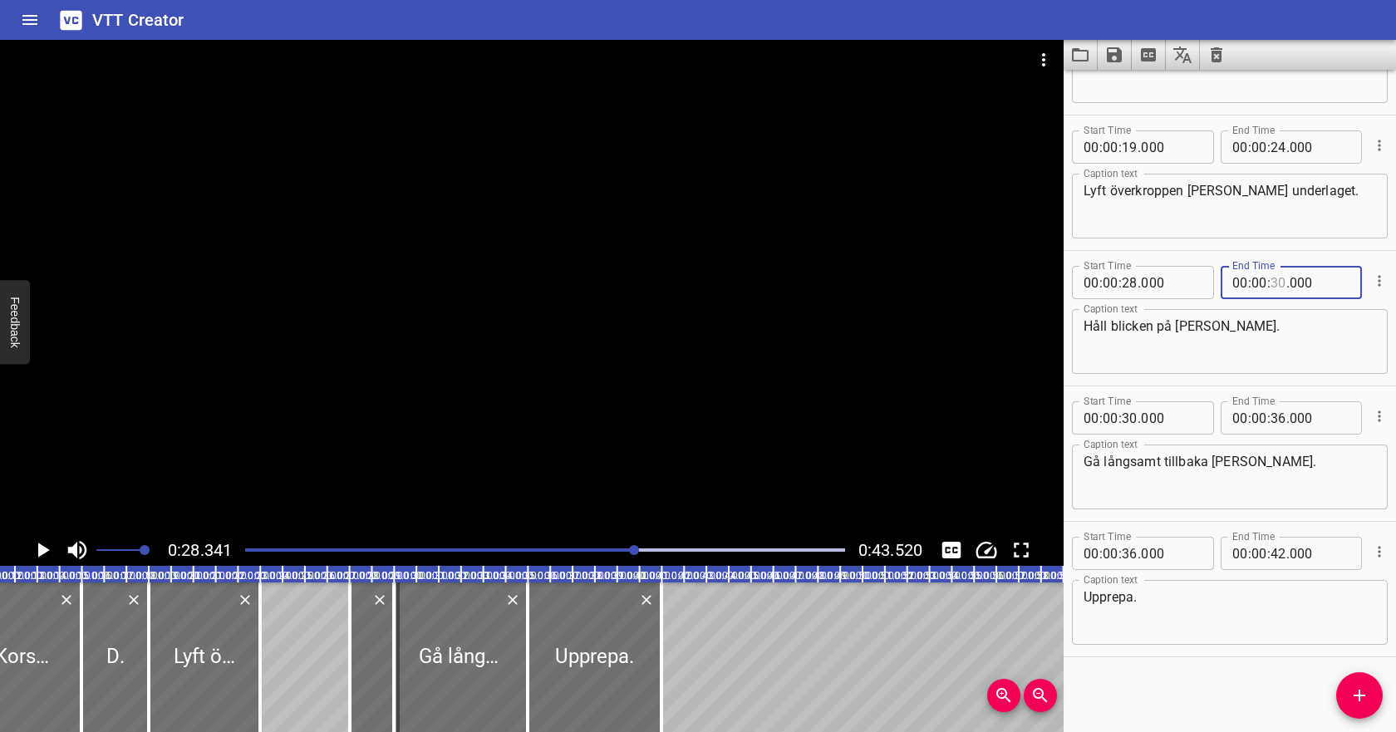
click at [1277, 282] on input "number" at bounding box center [1278, 282] width 16 height 33
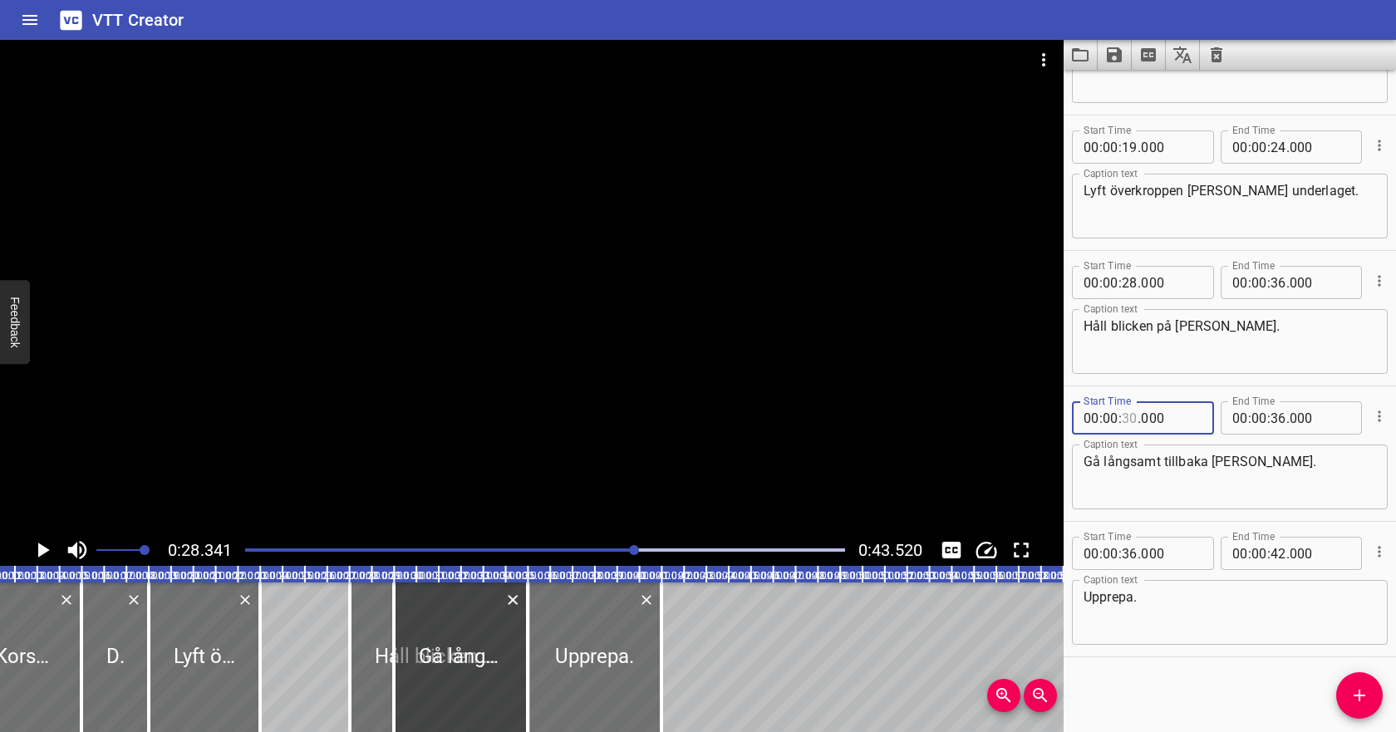
click at [1128, 415] on input "number" at bounding box center [1129, 417] width 16 height 33
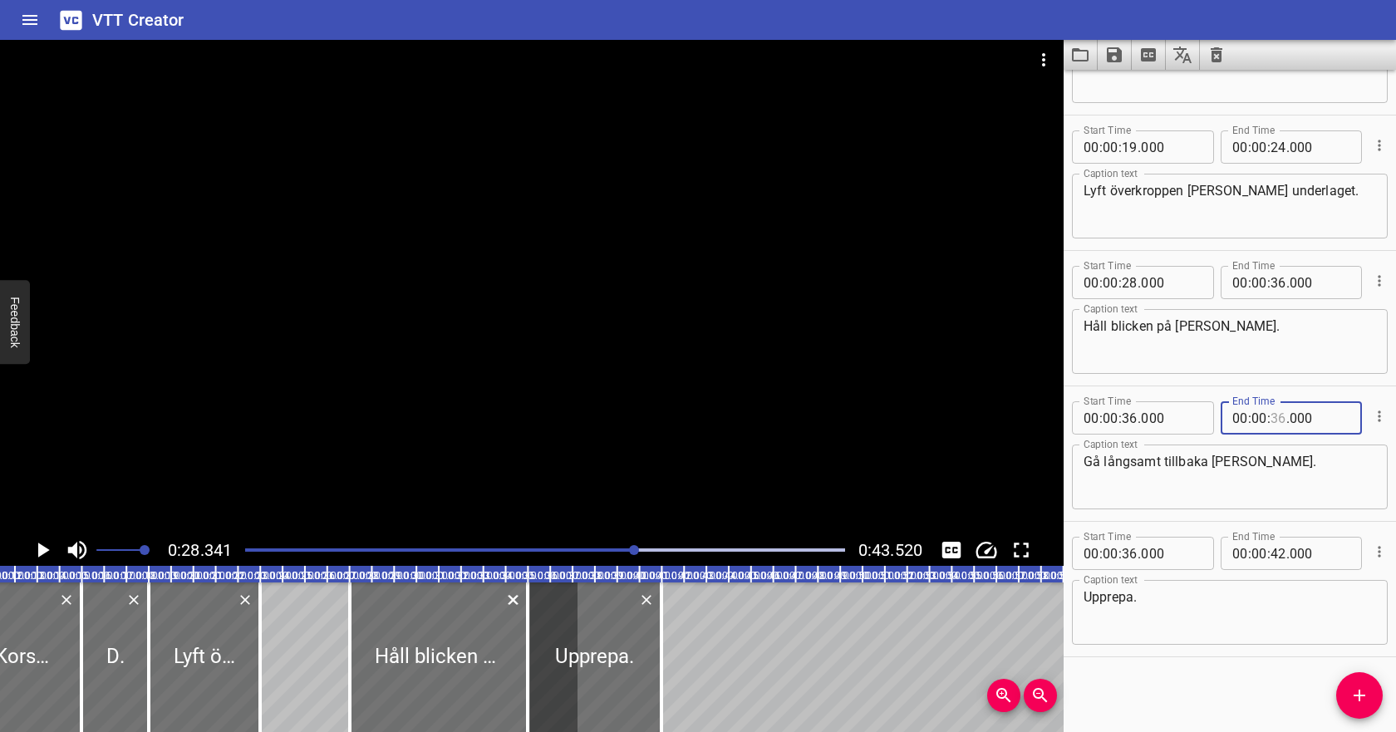
click at [1276, 416] on input "number" at bounding box center [1278, 417] width 16 height 33
click at [1153, 556] on input "number" at bounding box center [1171, 553] width 61 height 33
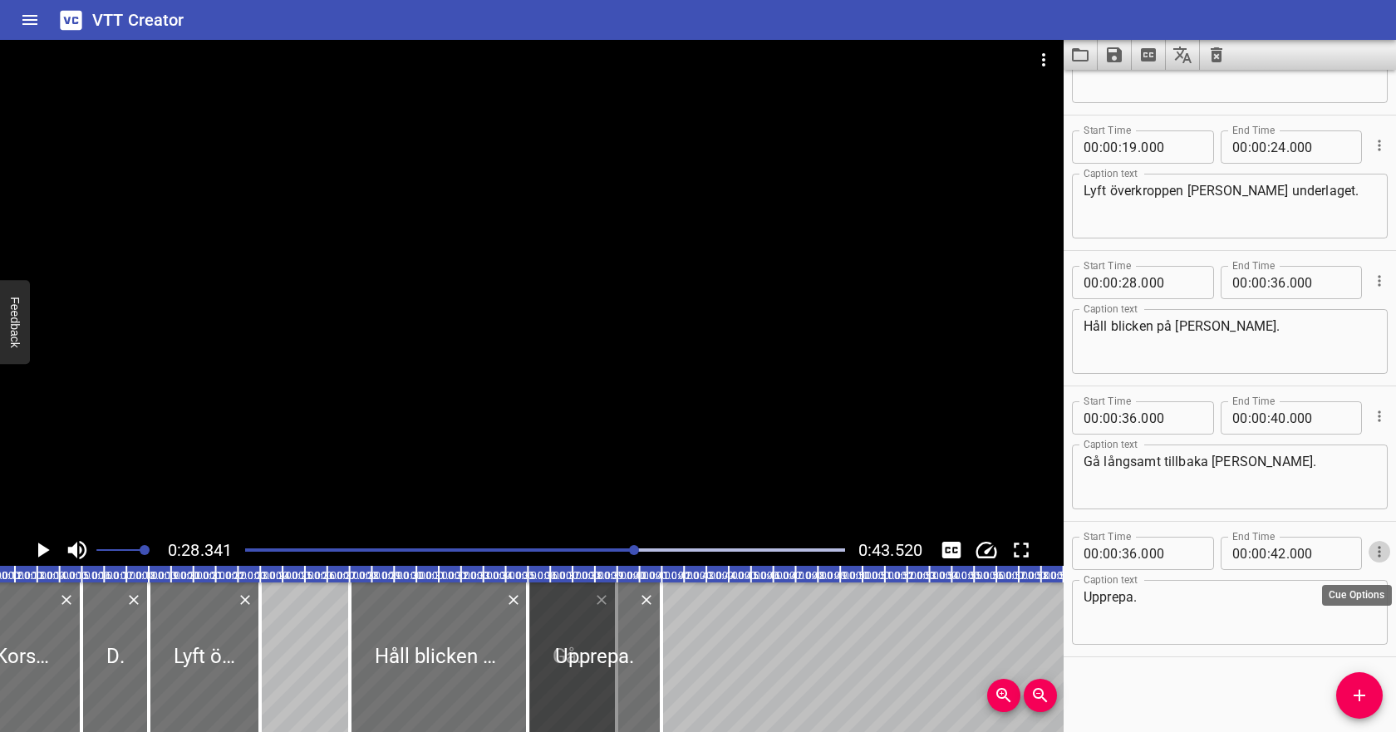
click at [1382, 546] on icon "Cue Options" at bounding box center [1379, 551] width 17 height 17
click at [1324, 572] on li "Delete Cue" at bounding box center [1309, 582] width 145 height 30
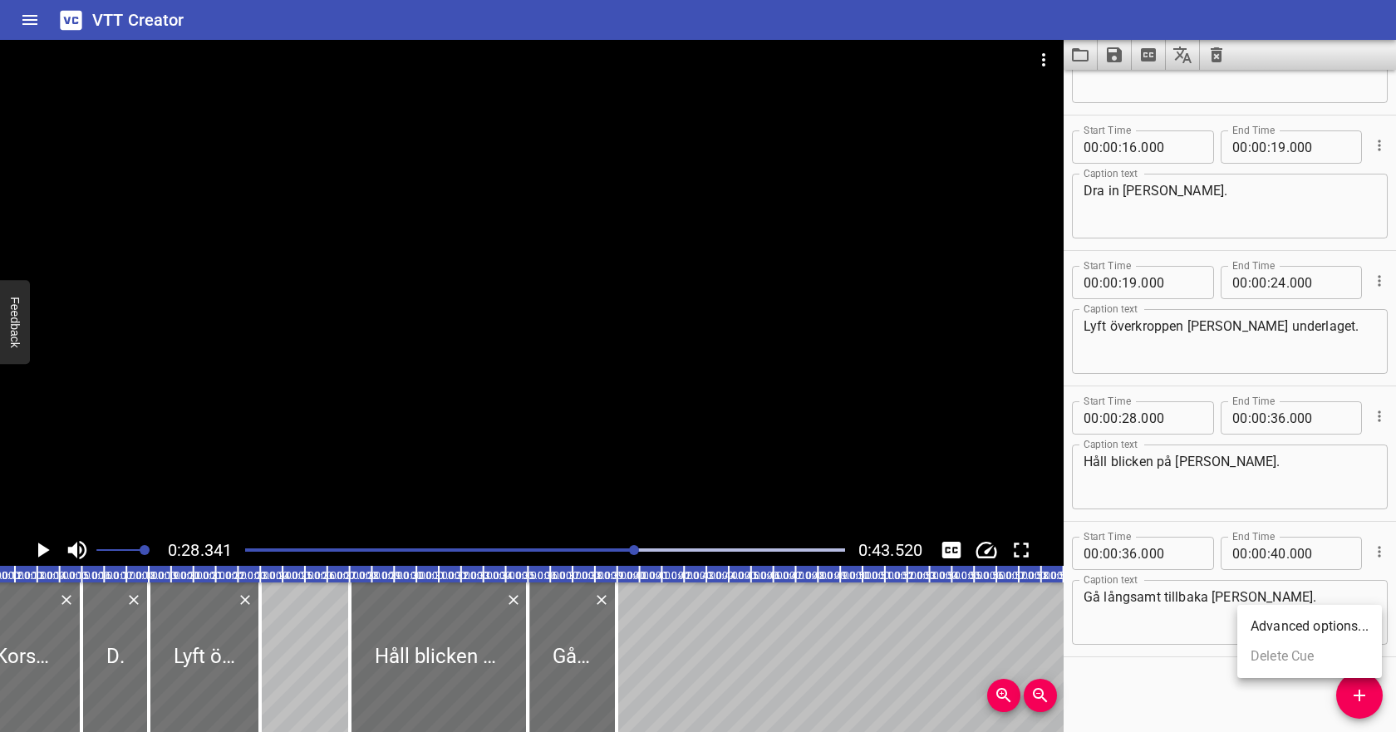
scroll to position [228, 0]
click at [36, 542] on icon "Play/Pause" at bounding box center [42, 549] width 25 height 25
click at [28, 552] on button "Play/Pause" at bounding box center [43, 550] width 32 height 32
click at [1133, 421] on input "number" at bounding box center [1129, 417] width 16 height 33
drag, startPoint x: 1370, startPoint y: 534, endPoint x: 1356, endPoint y: 549, distance: 20.6
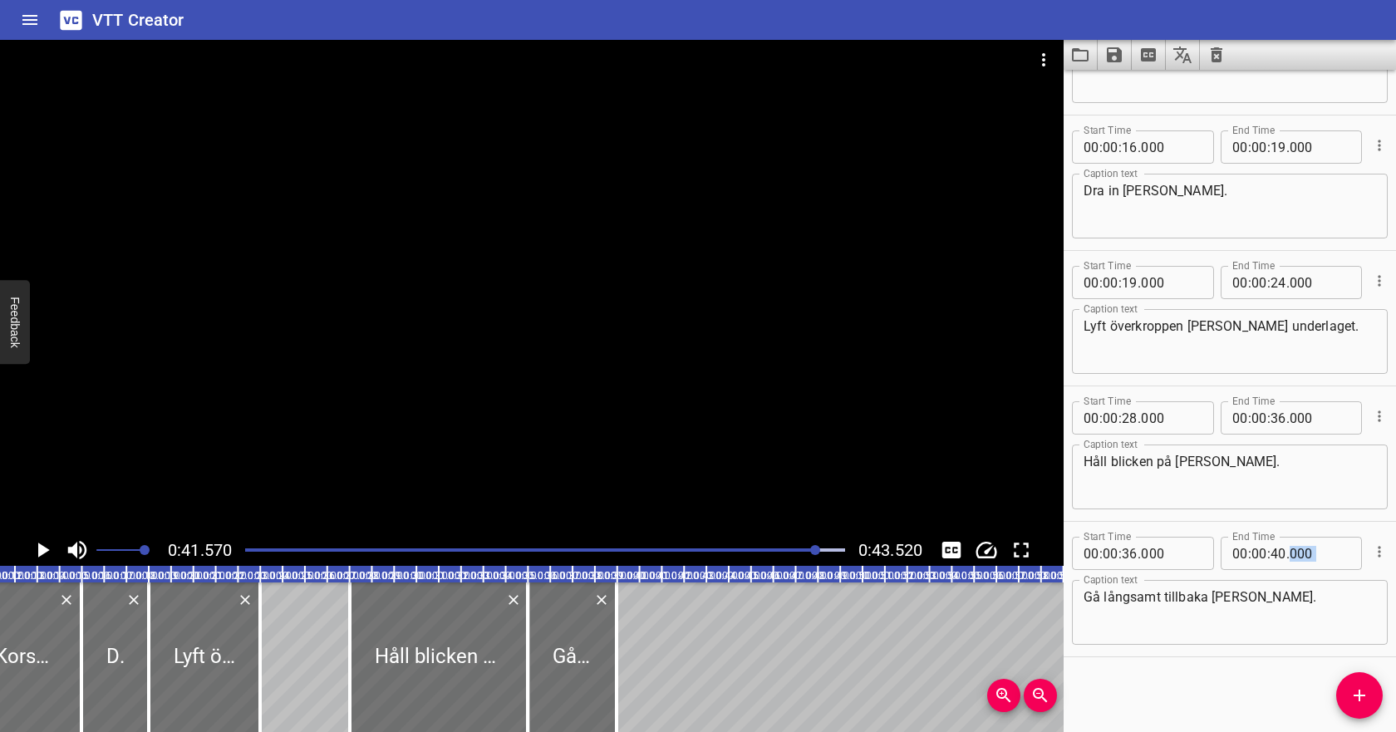
click at [1356, 549] on div "Start Time 00 : 00 : 36 . 000 Start Time End Time 00 : 00 : 40 . 000 End Time" at bounding box center [1230, 551] width 316 height 43
click at [1126, 417] on input "number" at bounding box center [1129, 417] width 16 height 33
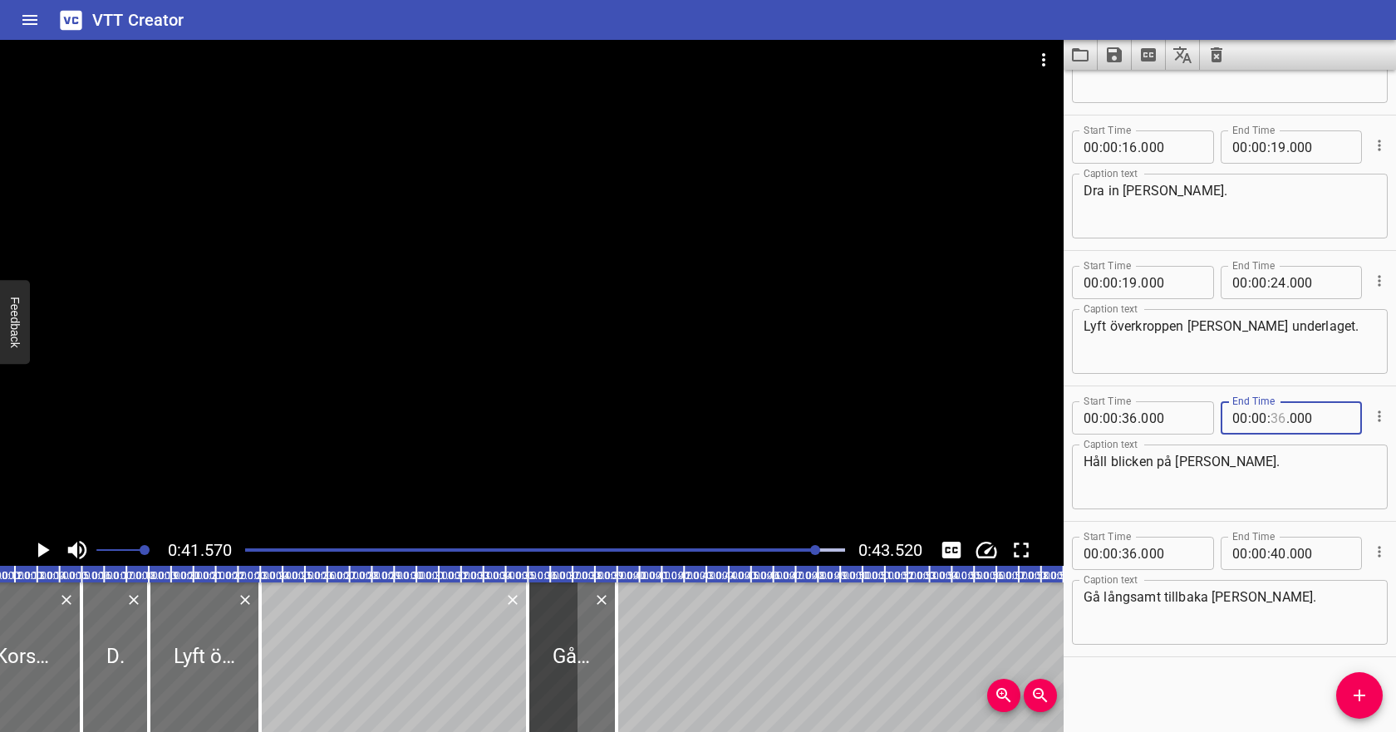
click at [1273, 420] on input "number" at bounding box center [1278, 417] width 16 height 33
click at [1130, 550] on input "number" at bounding box center [1129, 553] width 16 height 33
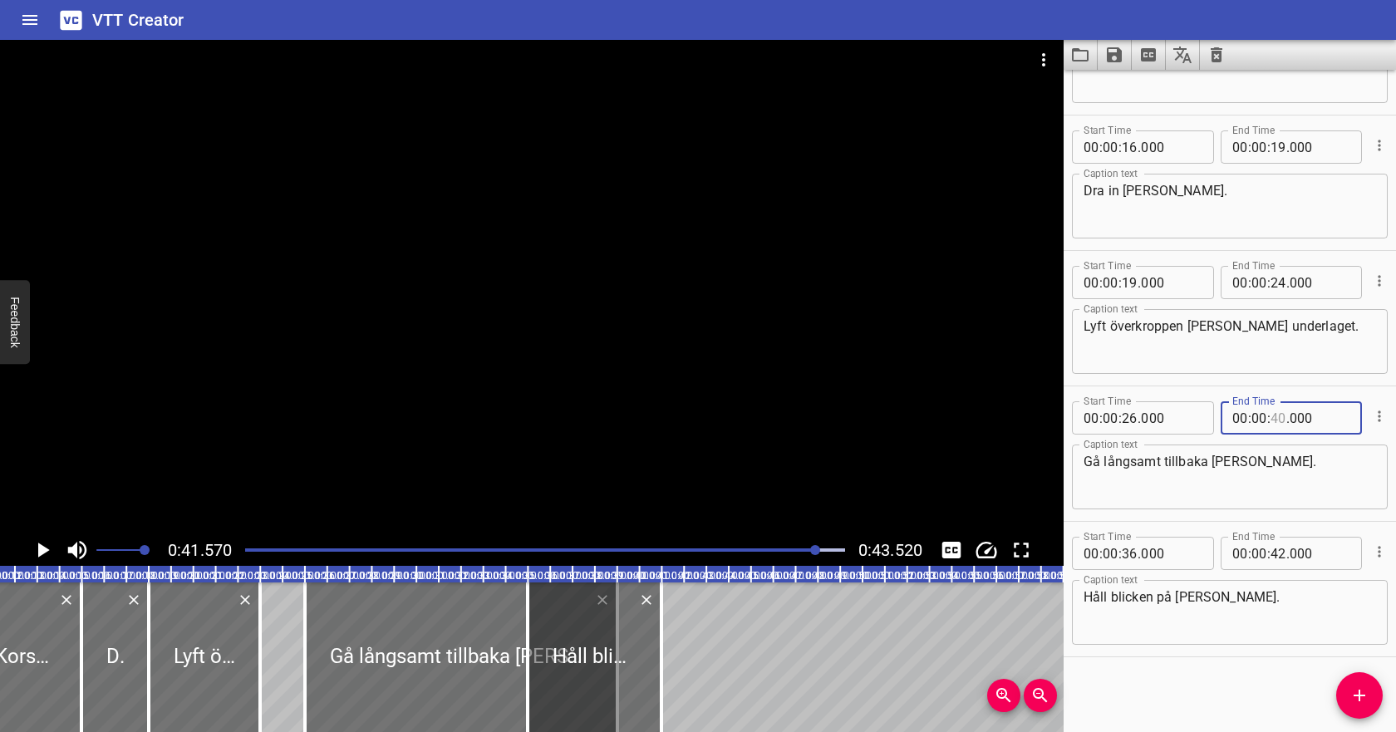
click at [1277, 438] on div "Start Time 00 : 00 : 26 . 000 Start Time End Time 00 : 00 : . 000 End Time" at bounding box center [1230, 416] width 316 height 43
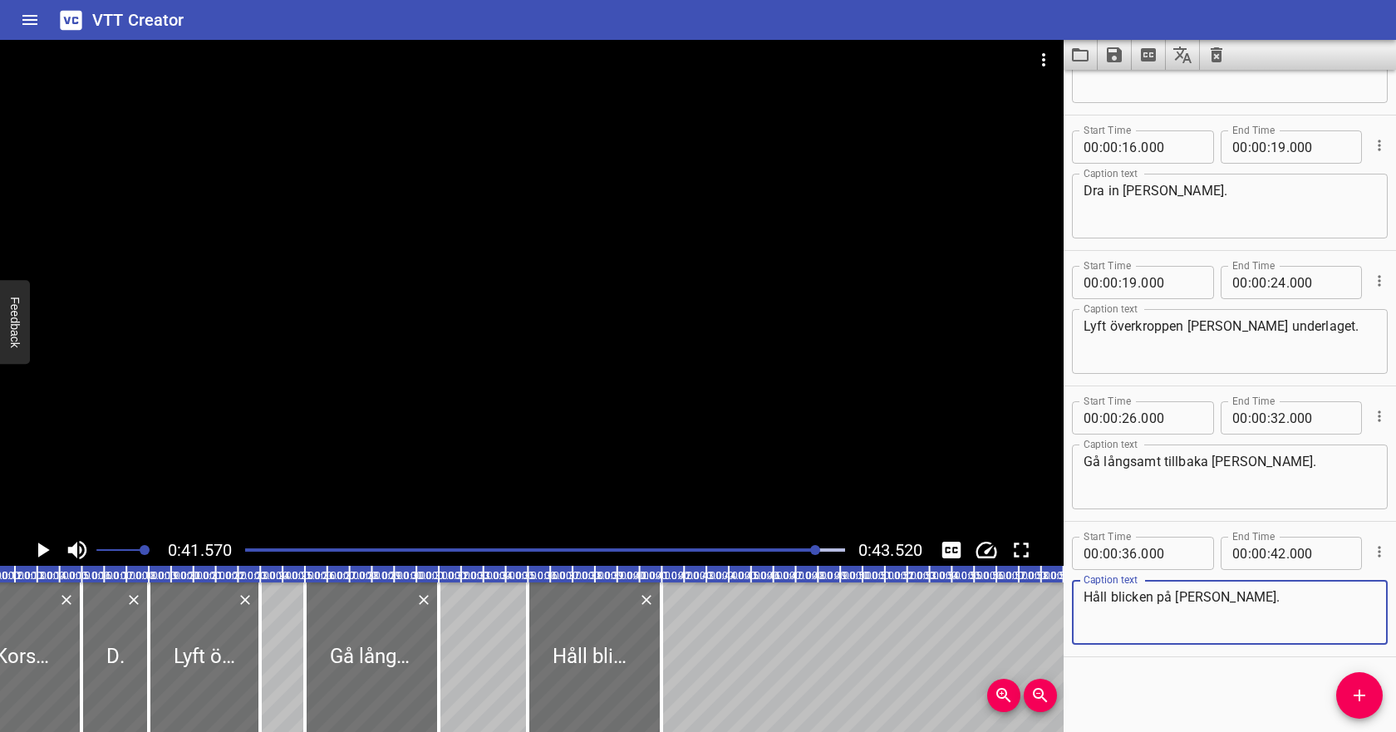
click at [1245, 626] on textarea "Håll blicken på [PERSON_NAME]." at bounding box center [1229, 612] width 292 height 47
click at [243, 551] on div at bounding box center [545, 549] width 620 height 23
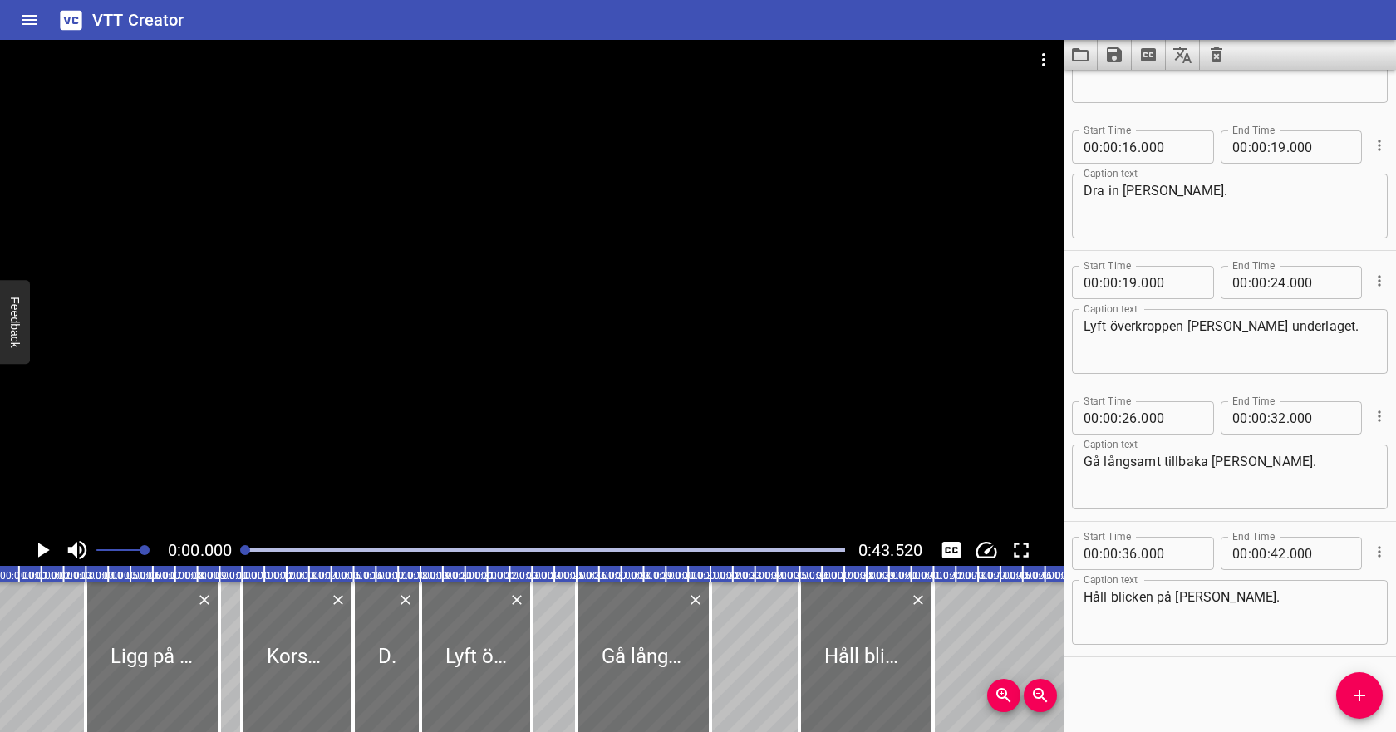
scroll to position [0, 0]
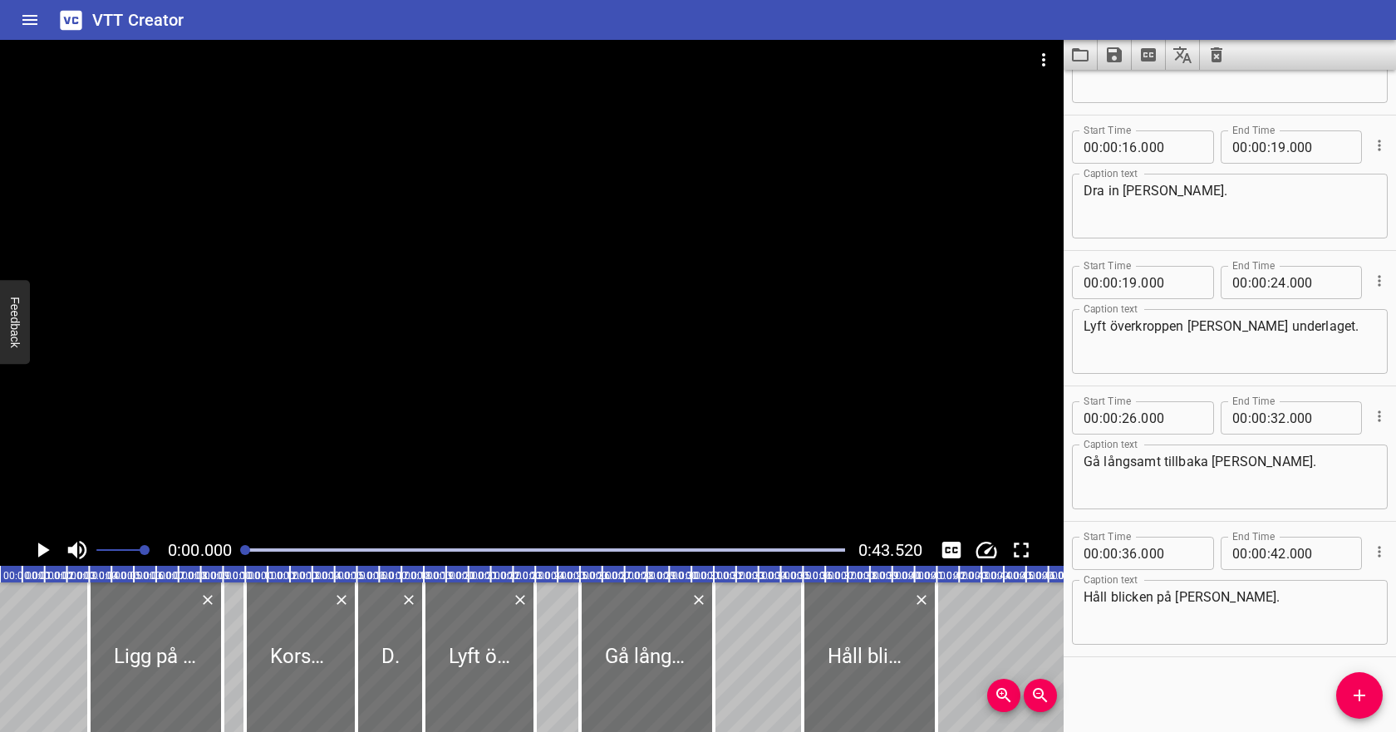
click at [40, 547] on icon "Play/Pause" at bounding box center [44, 549] width 12 height 15
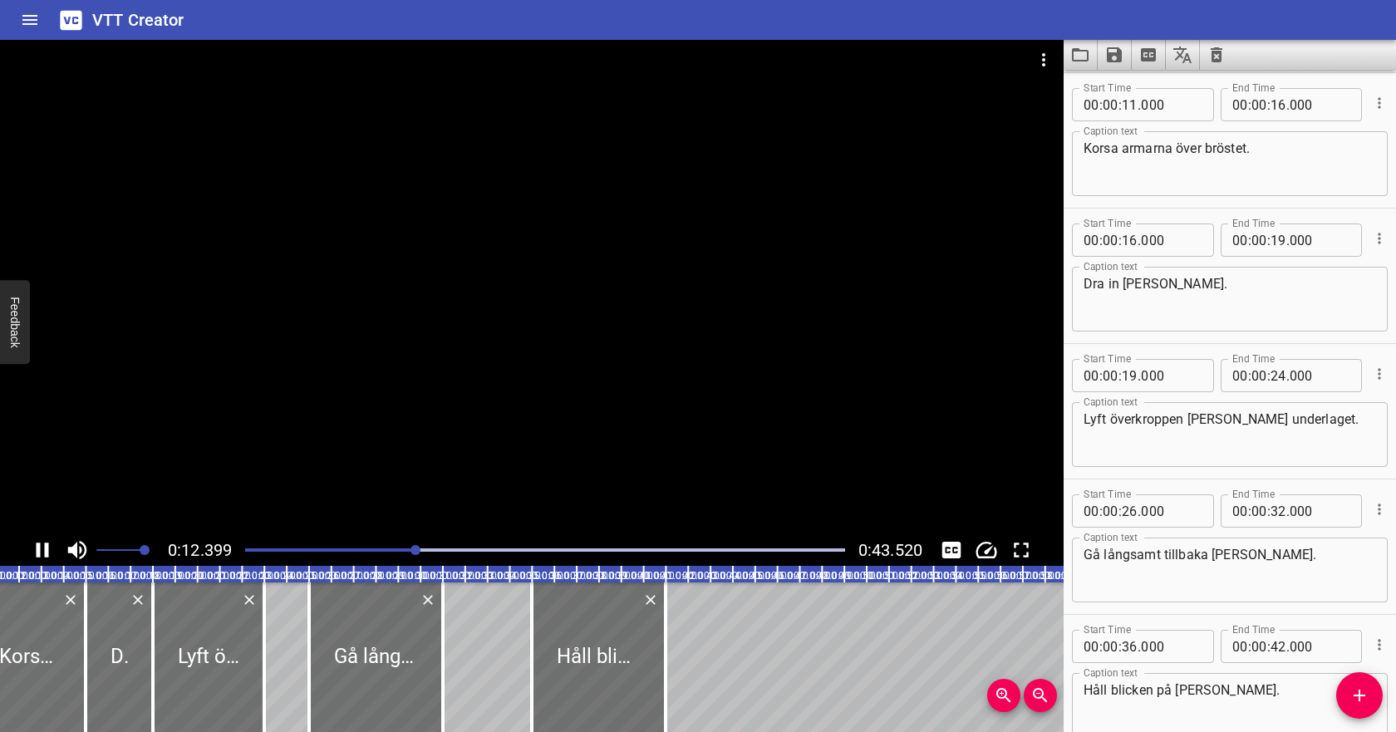
scroll to position [0, 275]
click at [47, 557] on icon "Play/Pause" at bounding box center [43, 549] width 12 height 15
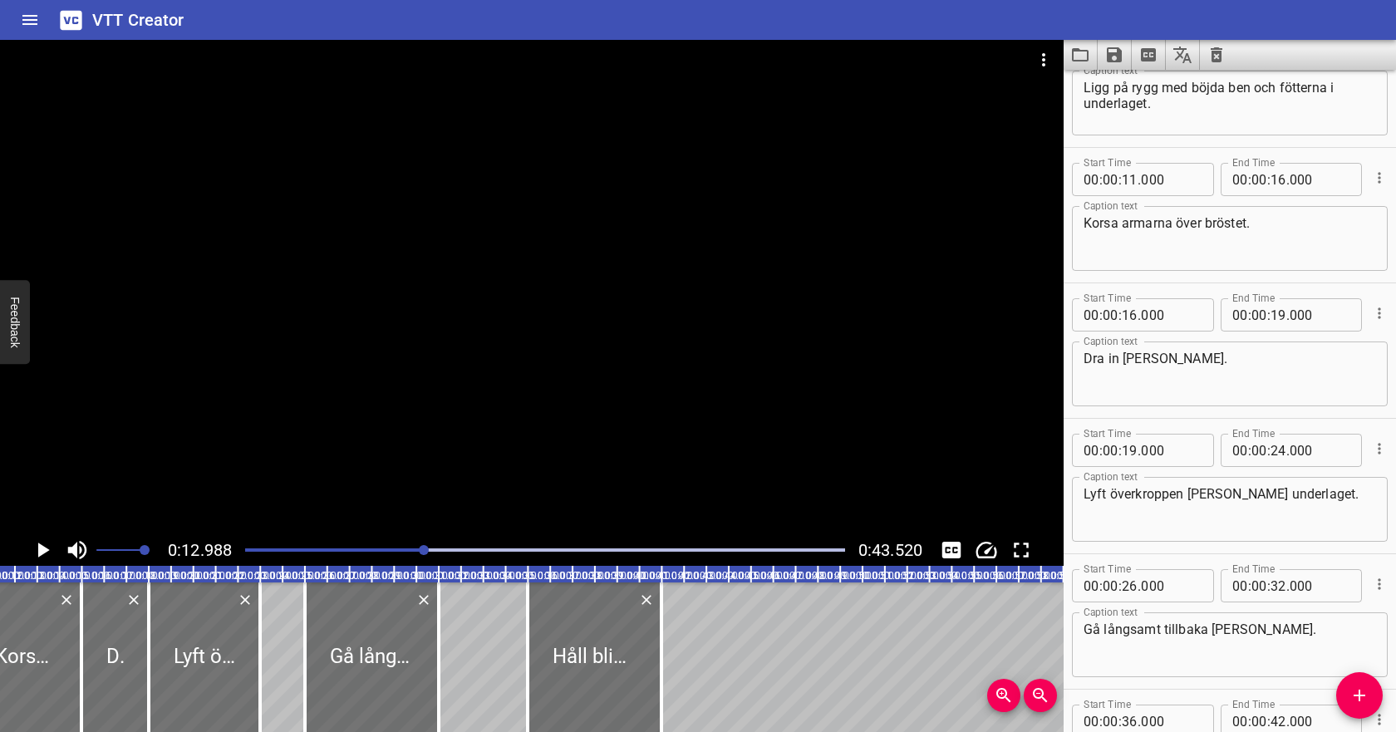
scroll to position [0, 0]
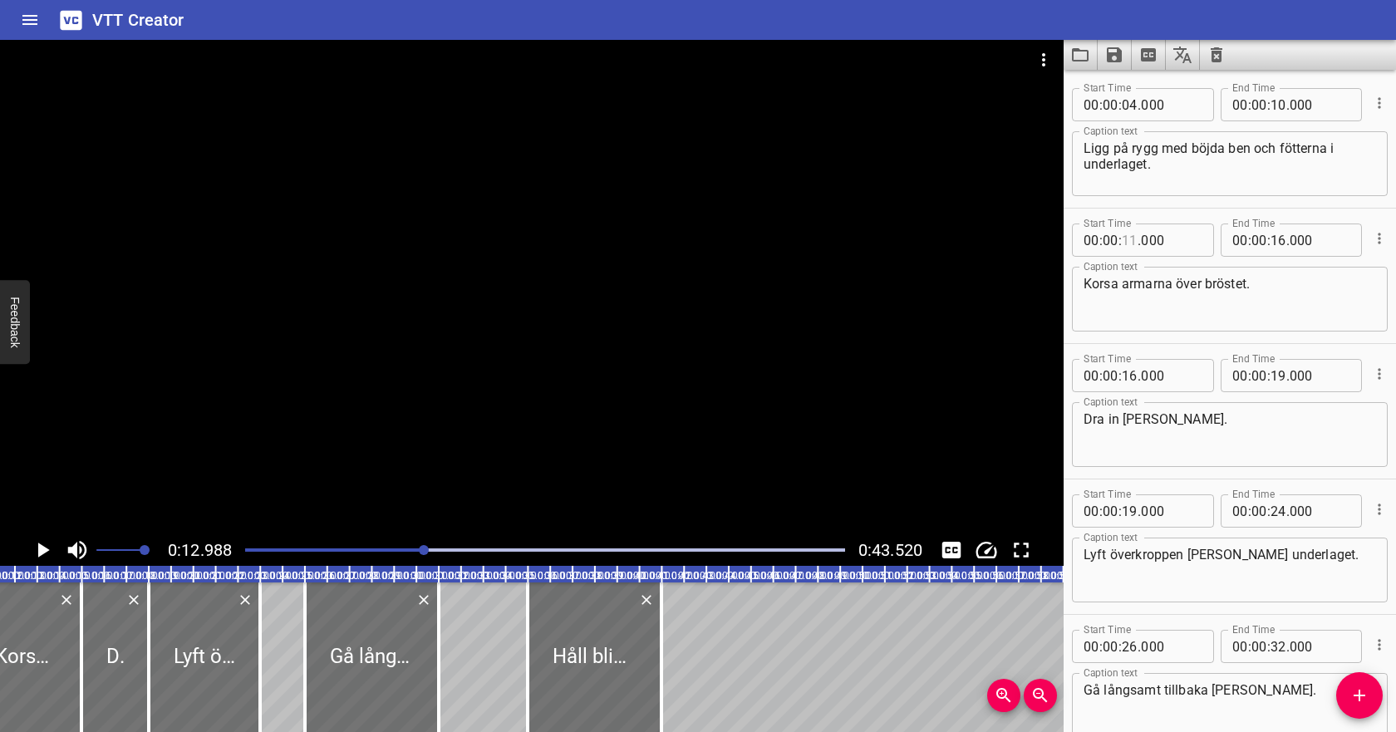
click at [1128, 238] on input "number" at bounding box center [1129, 239] width 16 height 33
click at [1125, 287] on textarea "Korsa armarna över bröstet." at bounding box center [1229, 299] width 292 height 47
click at [43, 544] on icon "Play/Pause" at bounding box center [42, 549] width 25 height 25
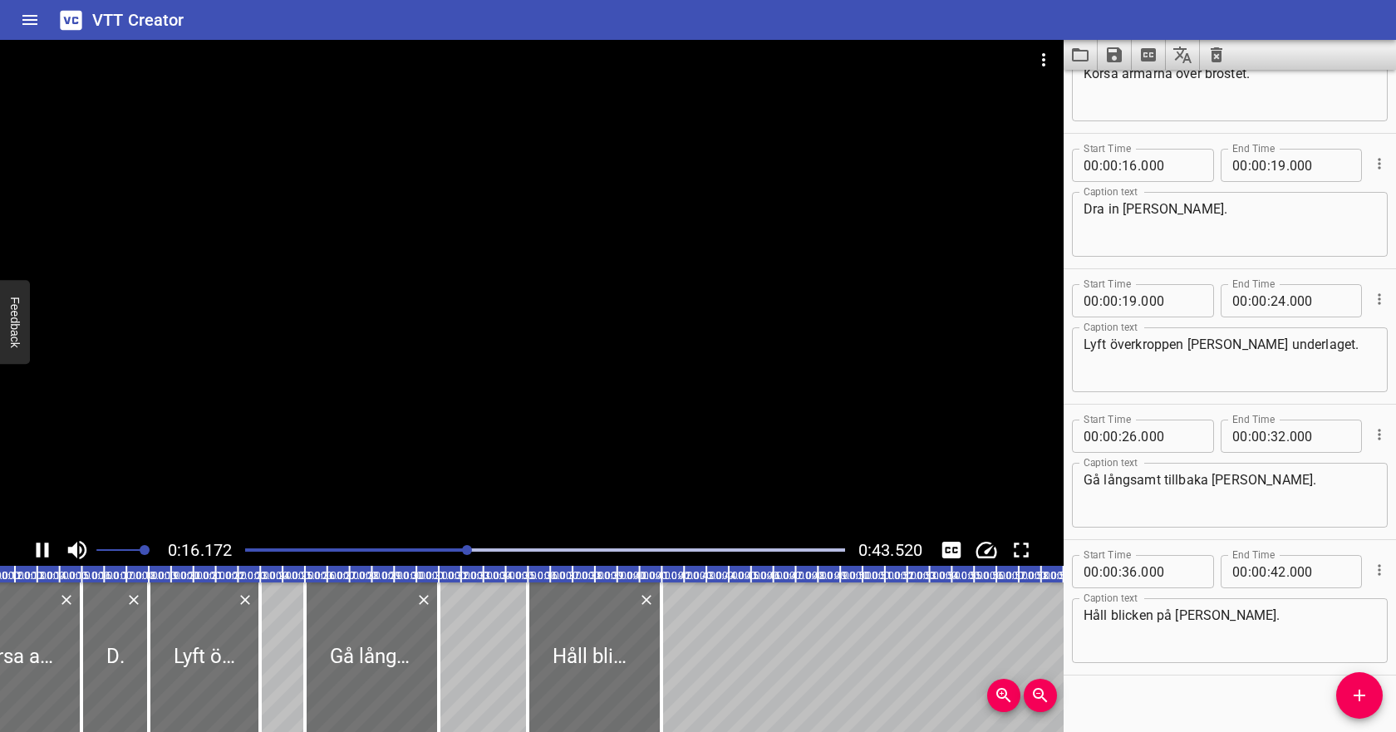
scroll to position [228, 0]
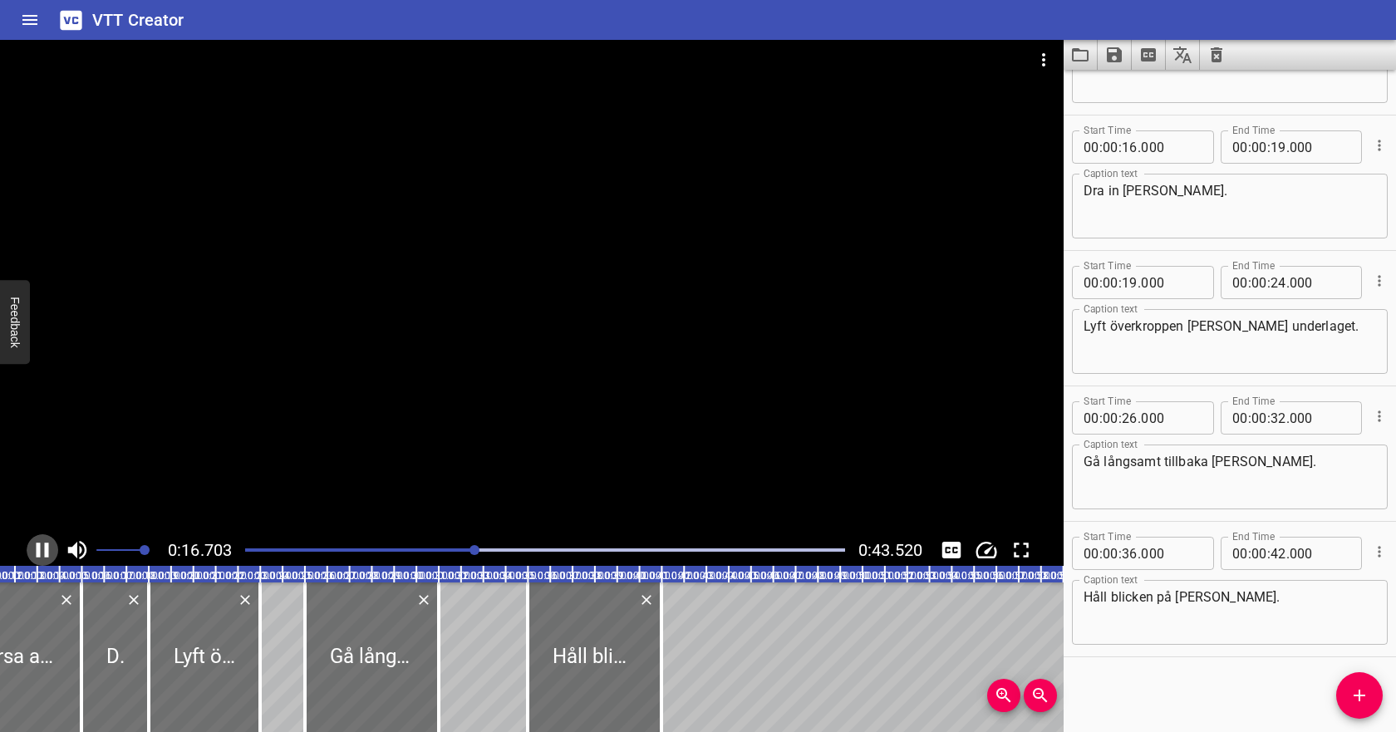
click at [43, 544] on icon "Play/Pause" at bounding box center [42, 549] width 25 height 25
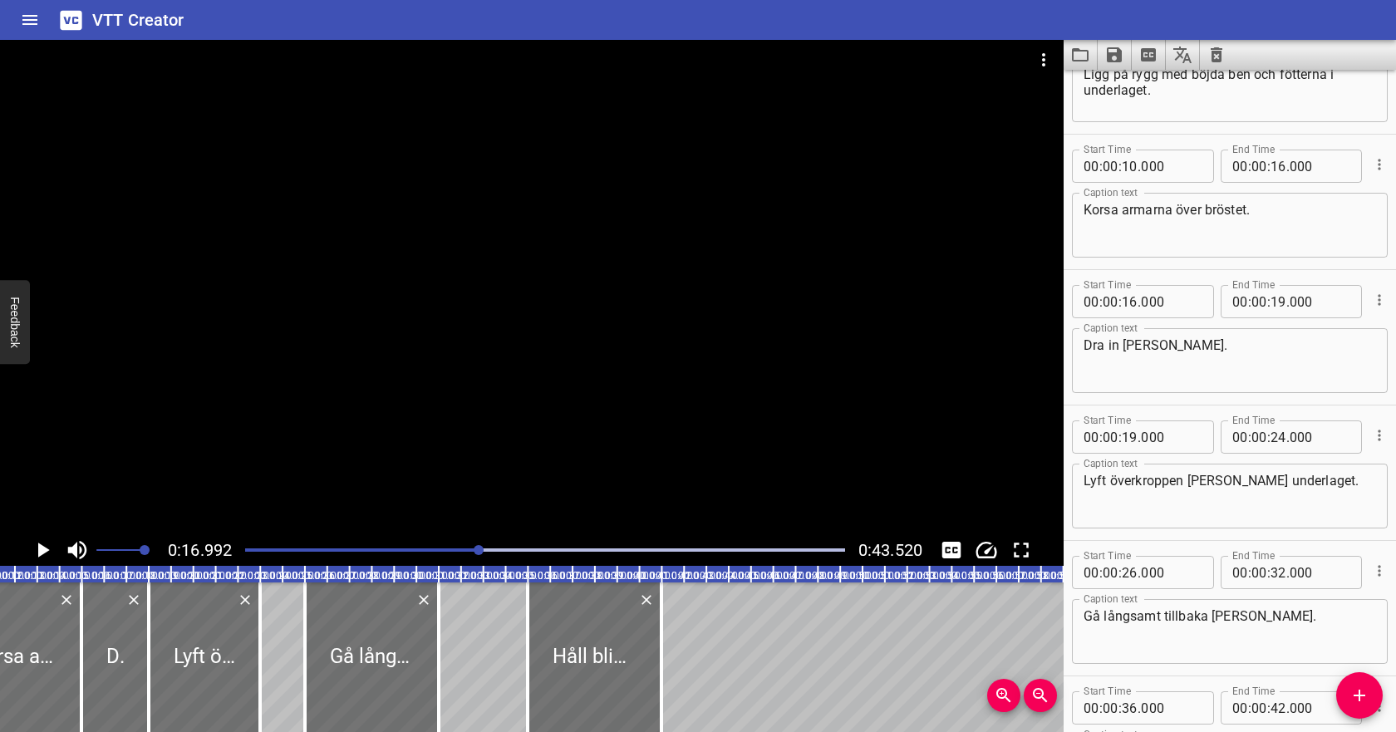
scroll to position [66, 0]
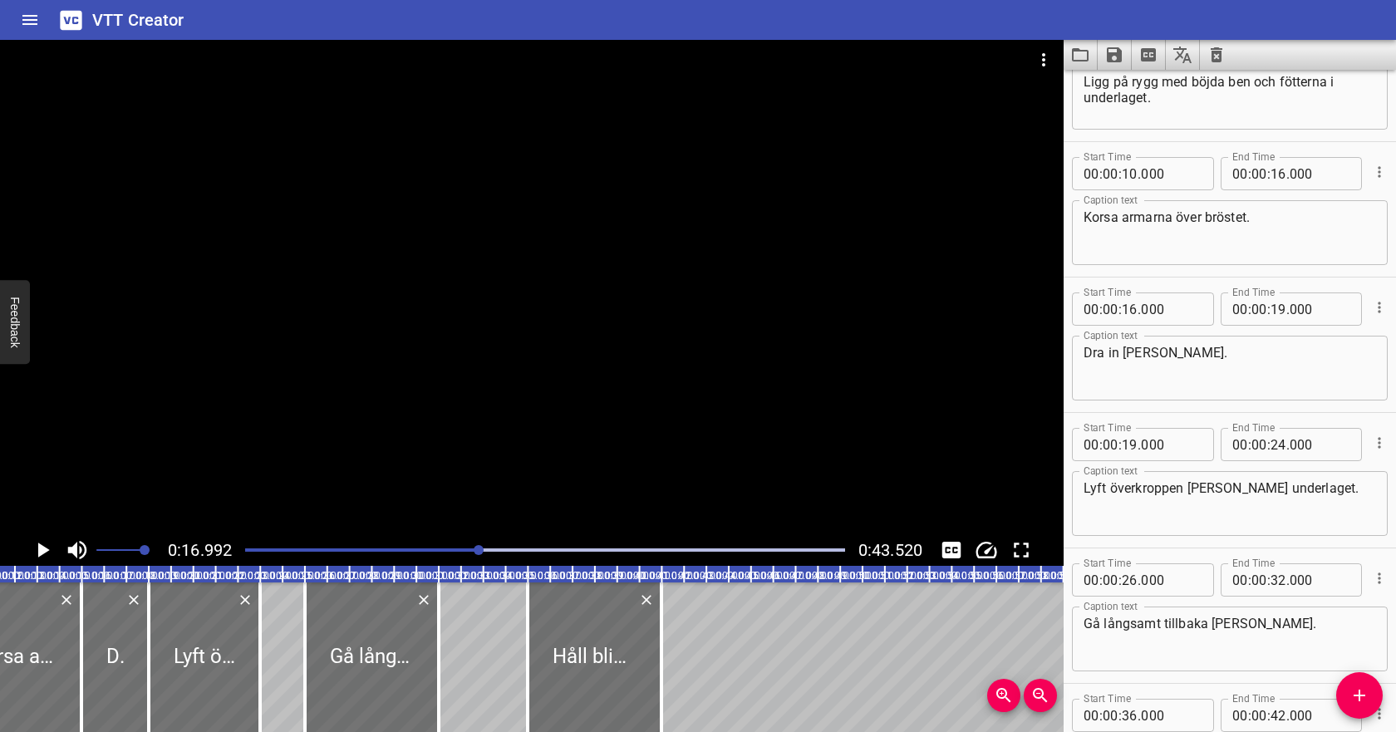
click at [465, 551] on div "Play progress" at bounding box center [180, 549] width 600 height 3
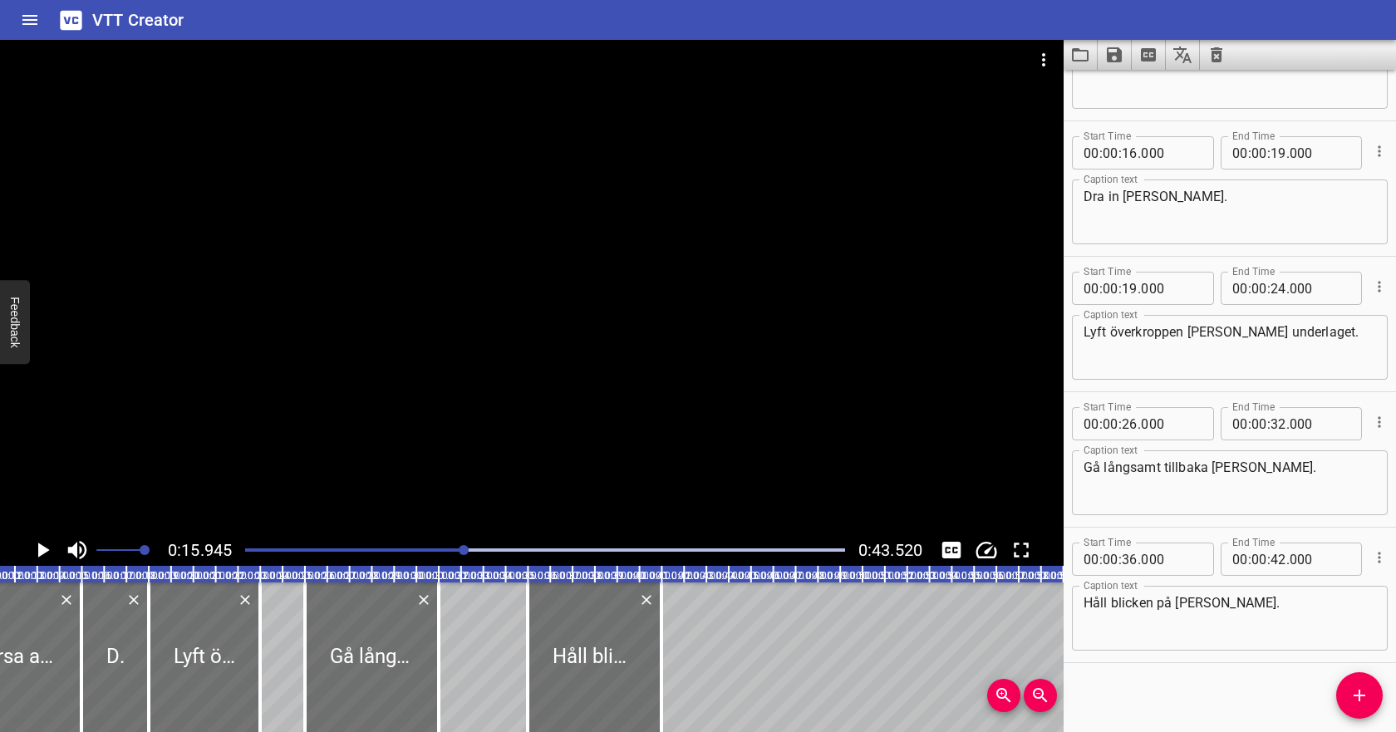
scroll to position [228, 0]
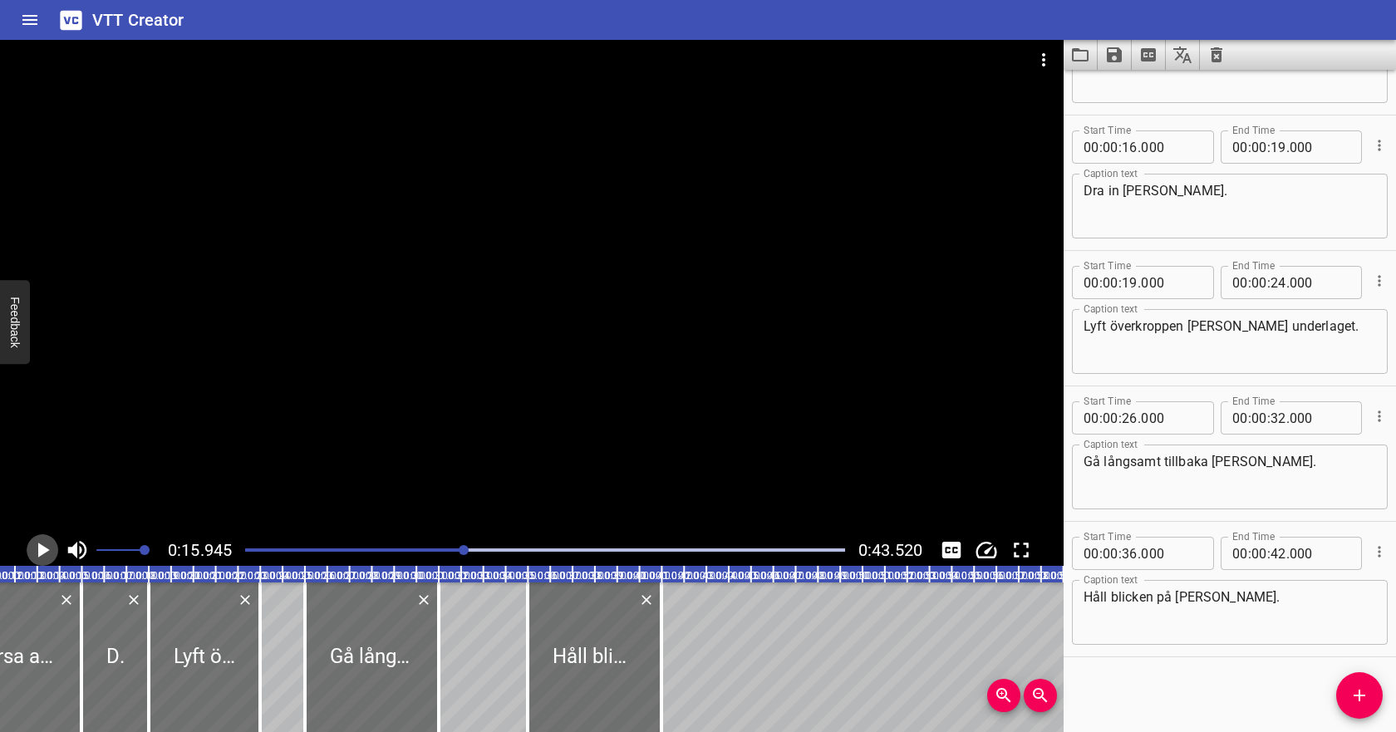
click at [42, 558] on icon "Play/Pause" at bounding box center [42, 549] width 25 height 25
click at [43, 558] on icon "Play/Pause" at bounding box center [42, 549] width 25 height 25
click at [45, 558] on icon "Play/Pause" at bounding box center [42, 549] width 25 height 25
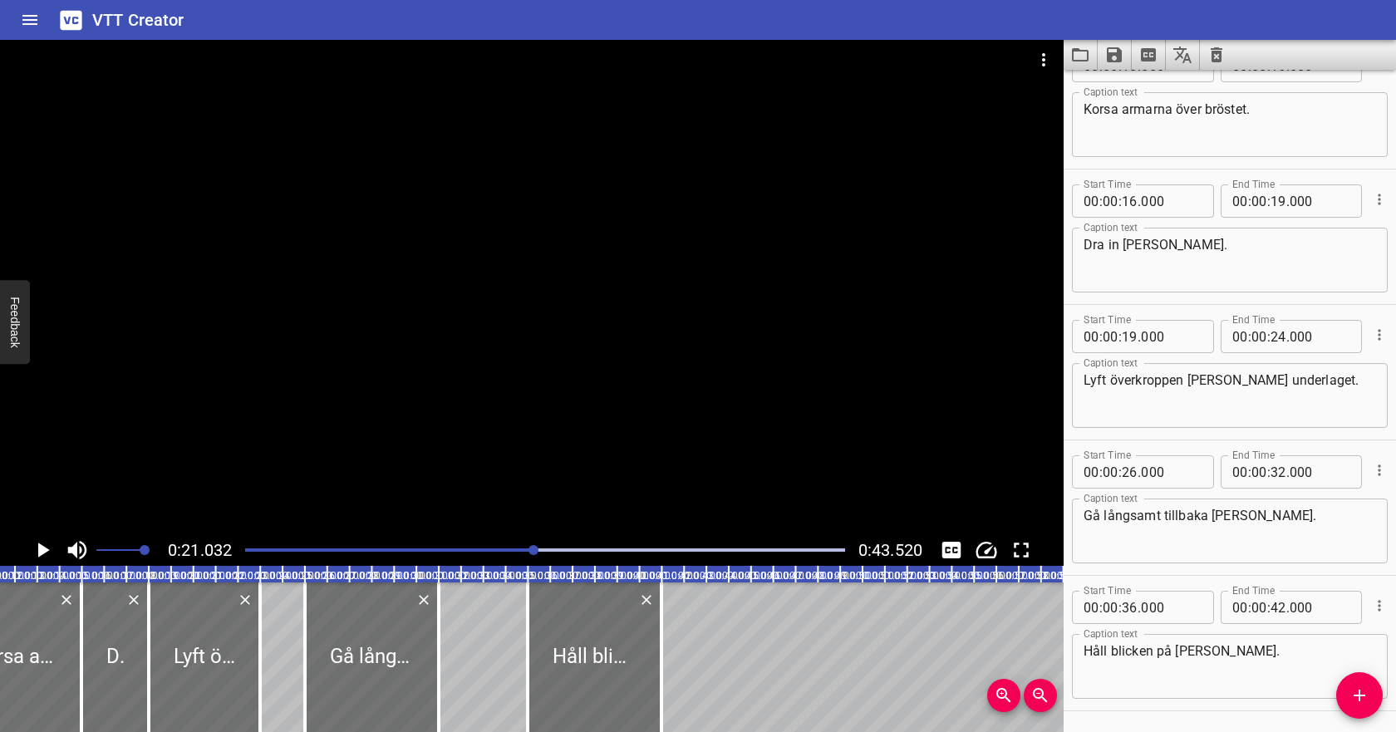
scroll to position [171, 0]
click at [42, 550] on icon "Play/Pause" at bounding box center [44, 549] width 12 height 15
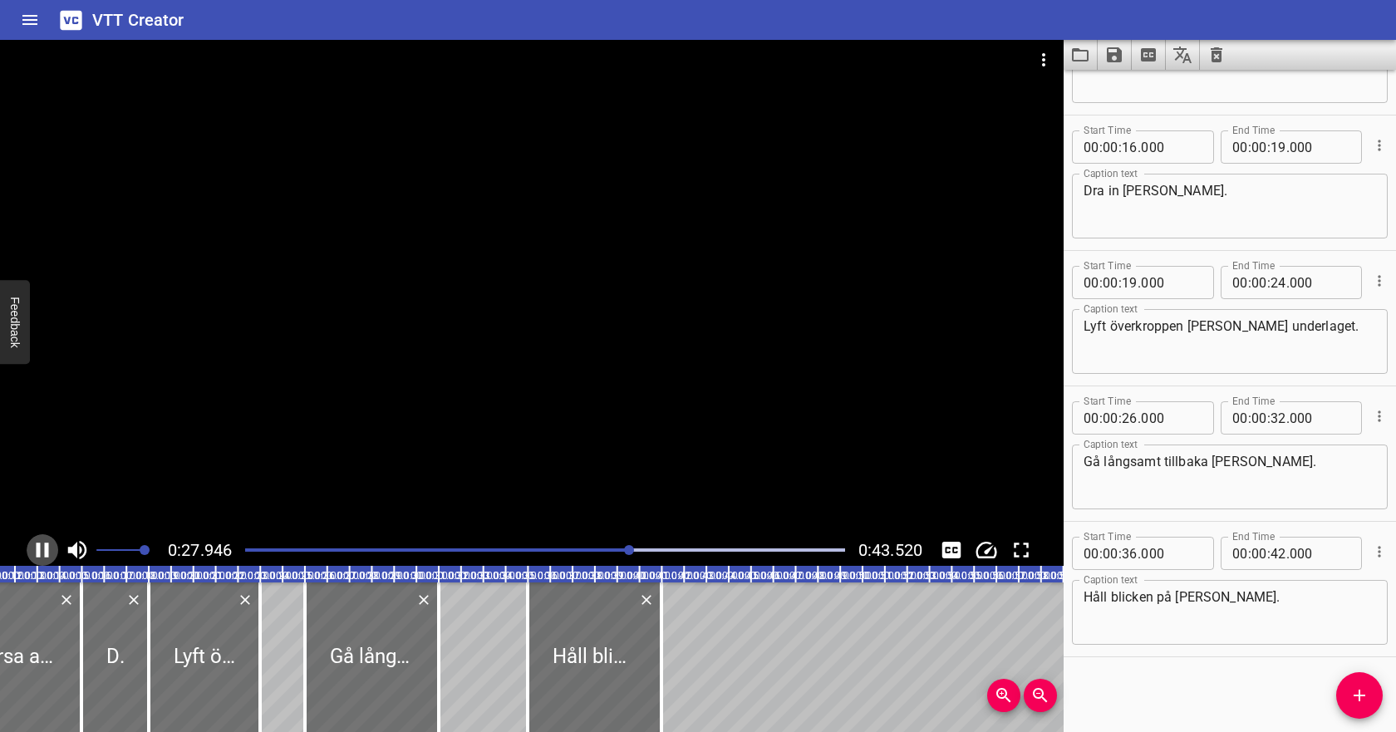
click at [42, 550] on icon "Play/Pause" at bounding box center [42, 549] width 25 height 25
click at [1275, 286] on input "number" at bounding box center [1278, 282] width 16 height 33
click at [1127, 416] on input "number" at bounding box center [1129, 417] width 16 height 33
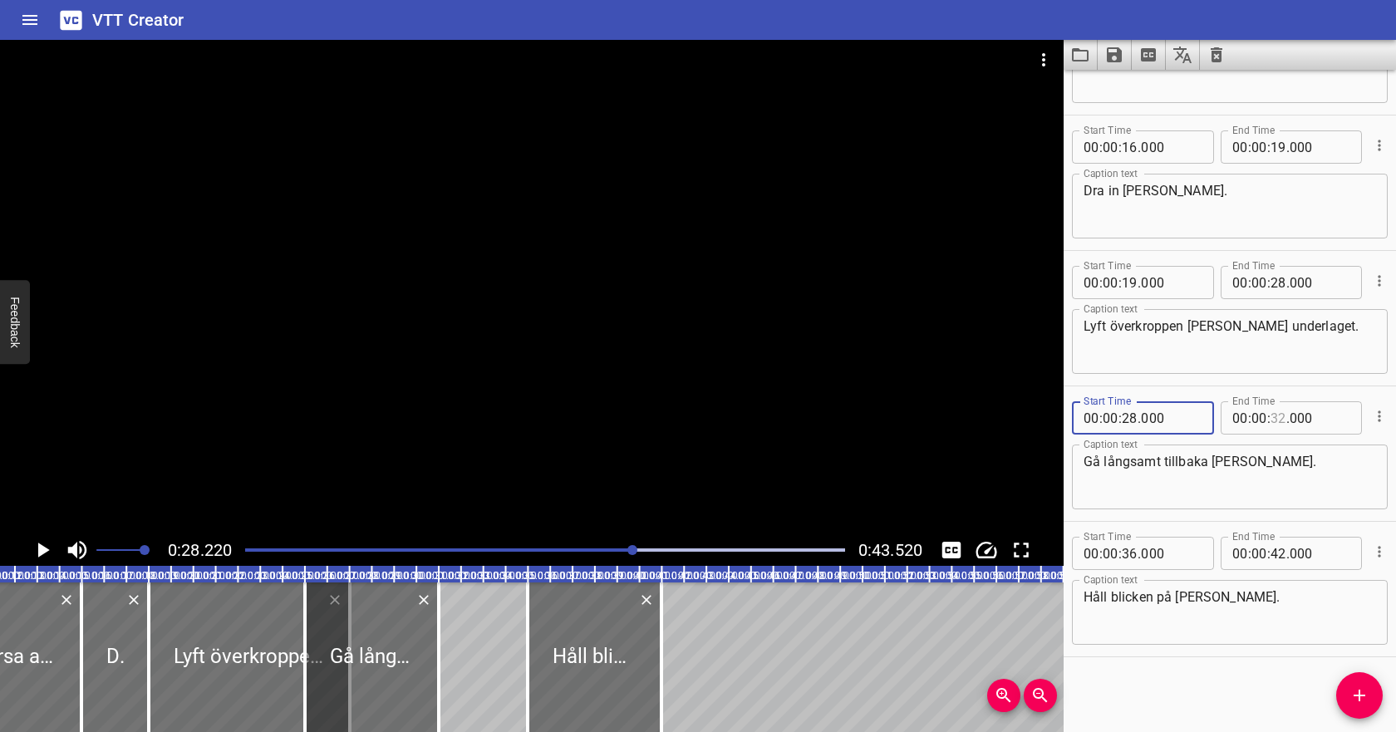
click at [1278, 422] on input "number" at bounding box center [1278, 417] width 16 height 33
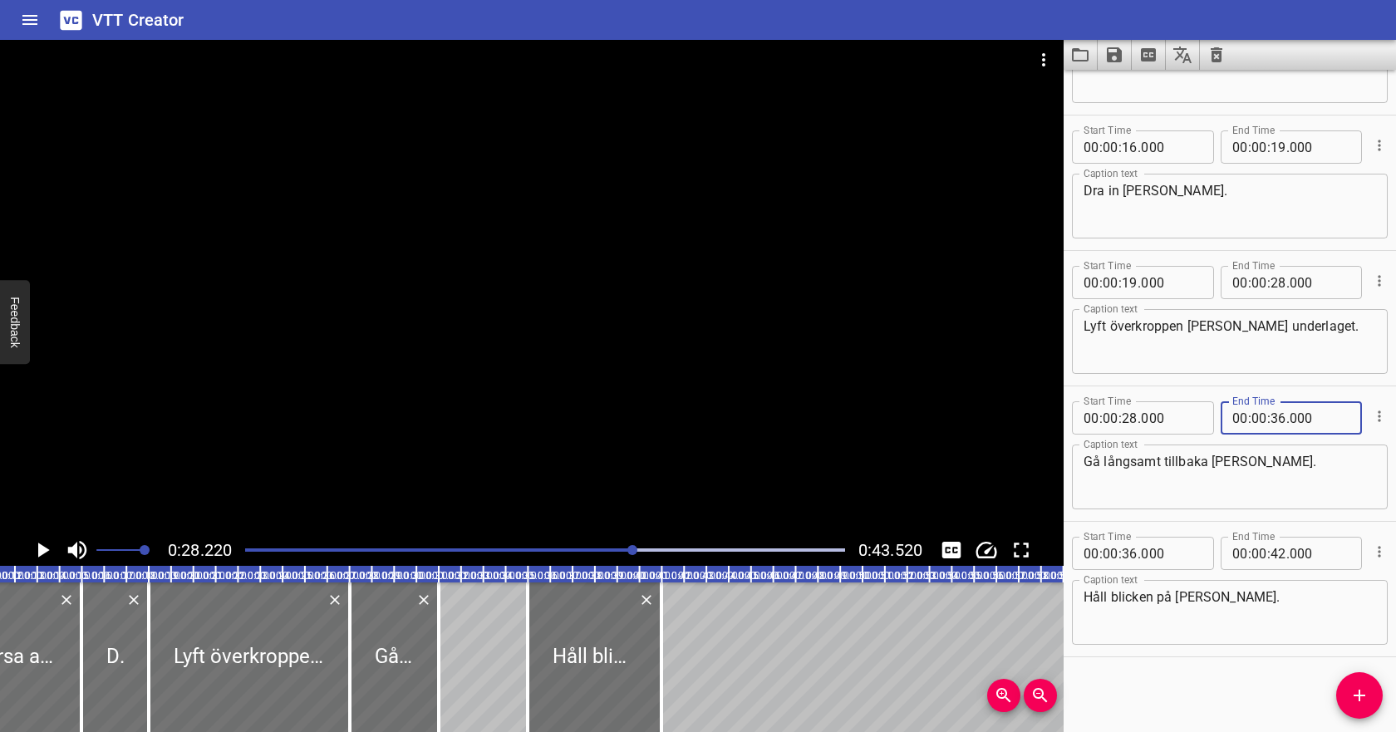
click at [1247, 476] on textarea "Gå långsamt tillbaka [PERSON_NAME]." at bounding box center [1229, 477] width 292 height 47
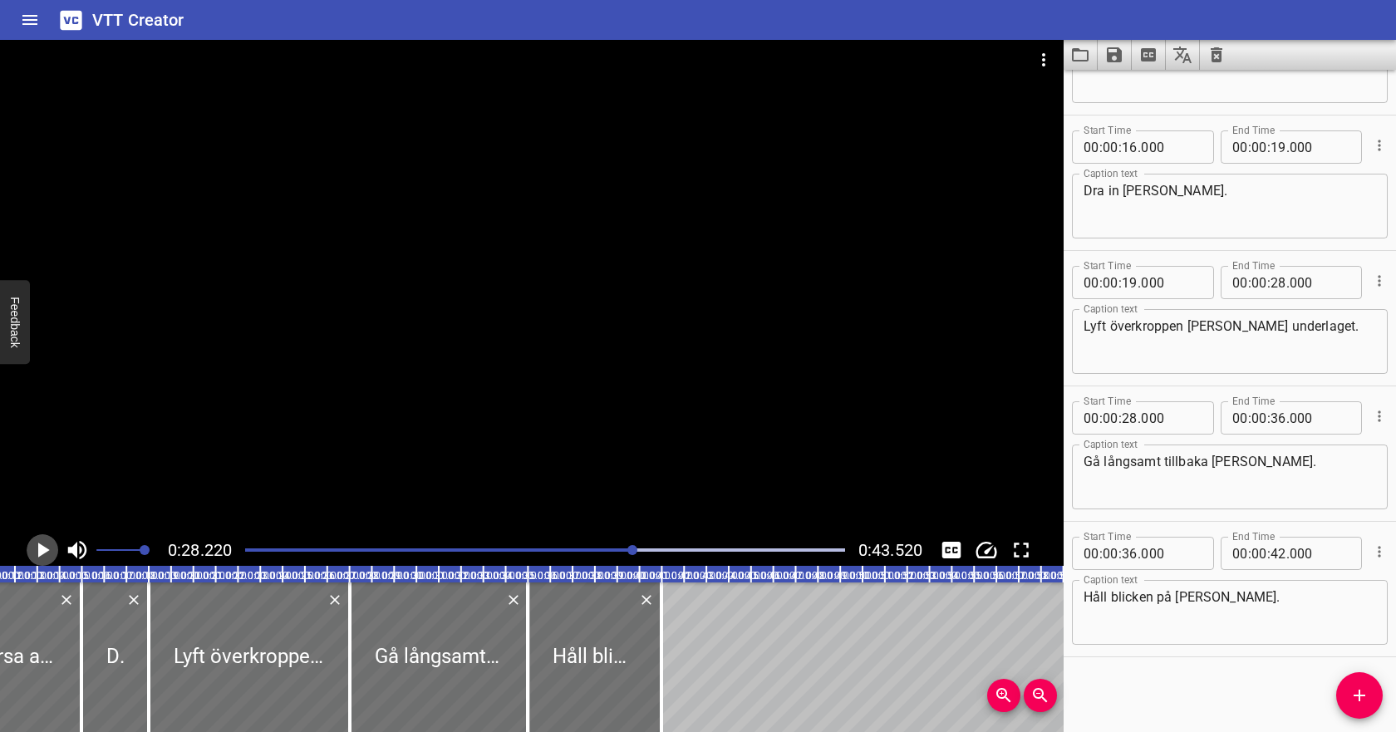
click at [43, 550] on icon "Play/Pause" at bounding box center [44, 549] width 12 height 15
click at [43, 550] on icon "Play/Pause" at bounding box center [42, 549] width 25 height 25
click at [1280, 553] on input "number" at bounding box center [1278, 553] width 16 height 33
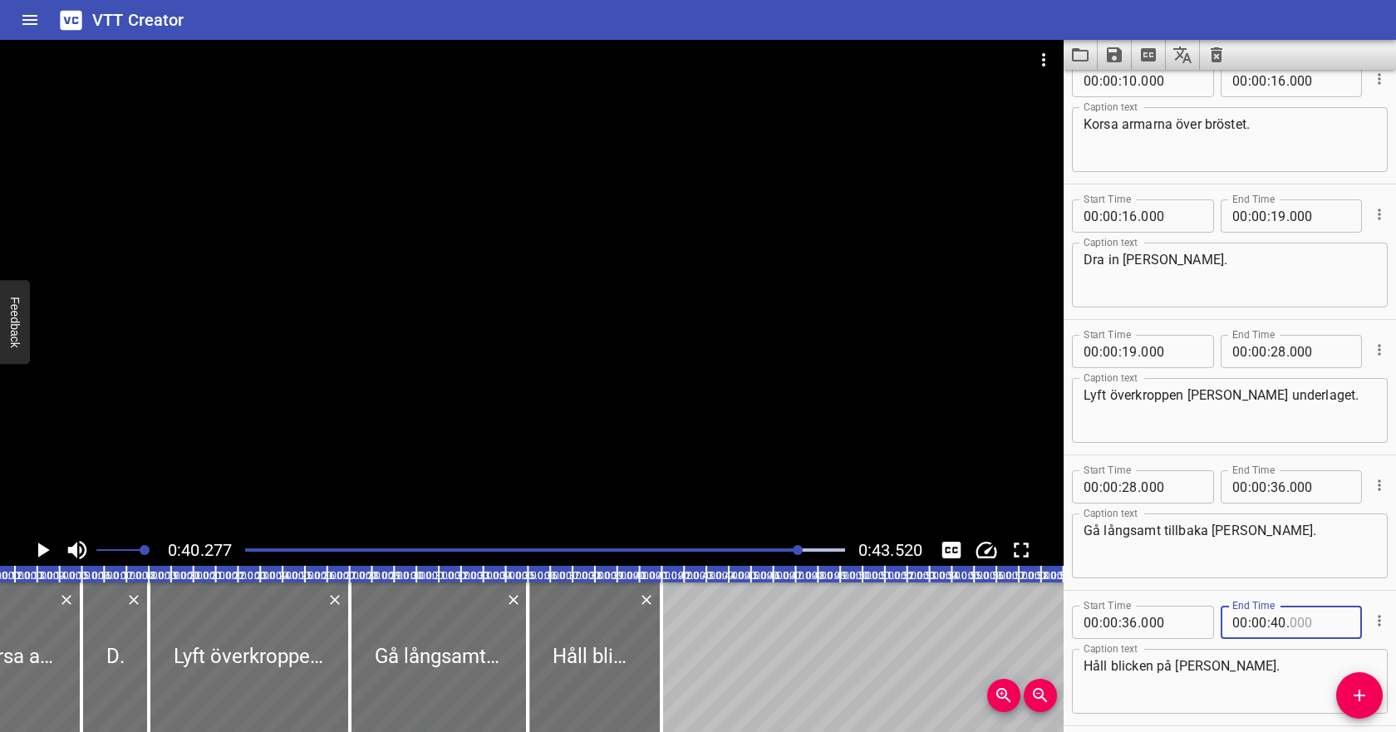
scroll to position [158, 0]
click at [547, 555] on div at bounding box center [545, 549] width 620 height 23
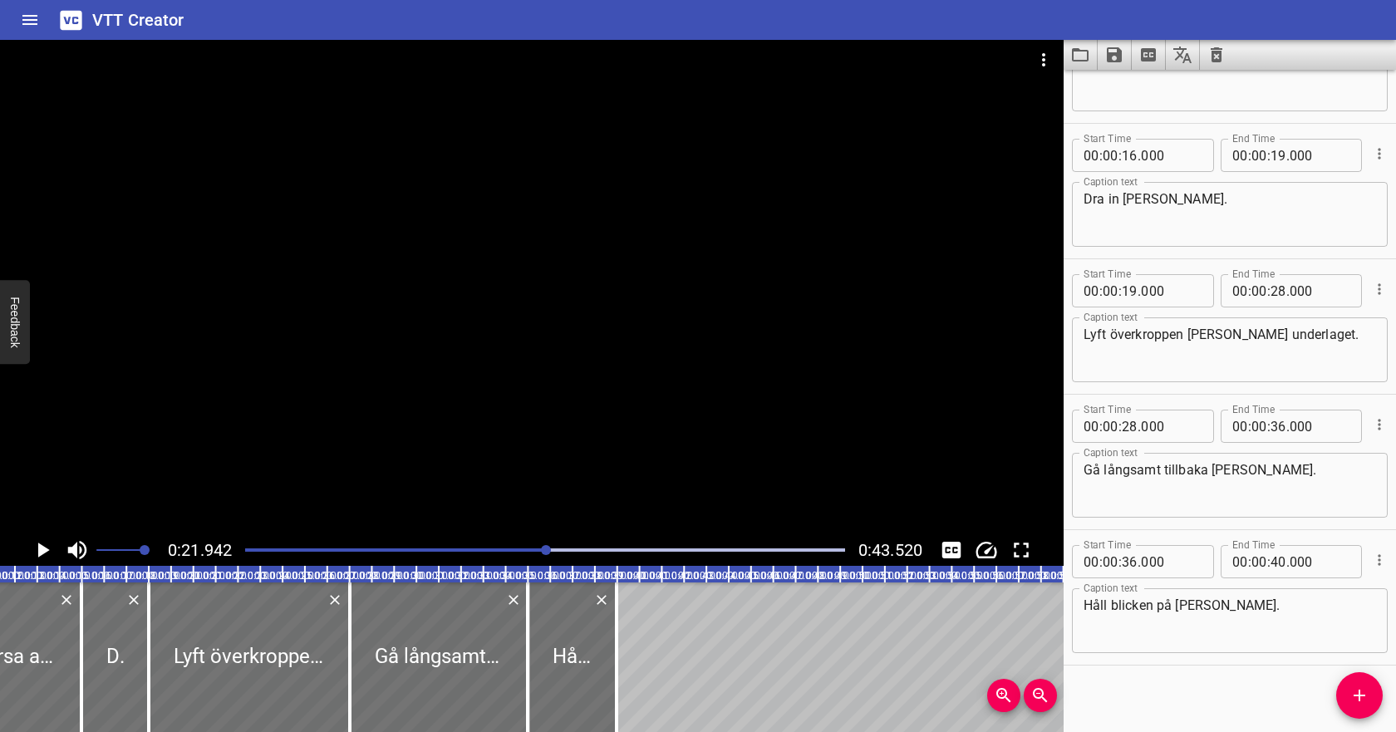
scroll to position [228, 0]
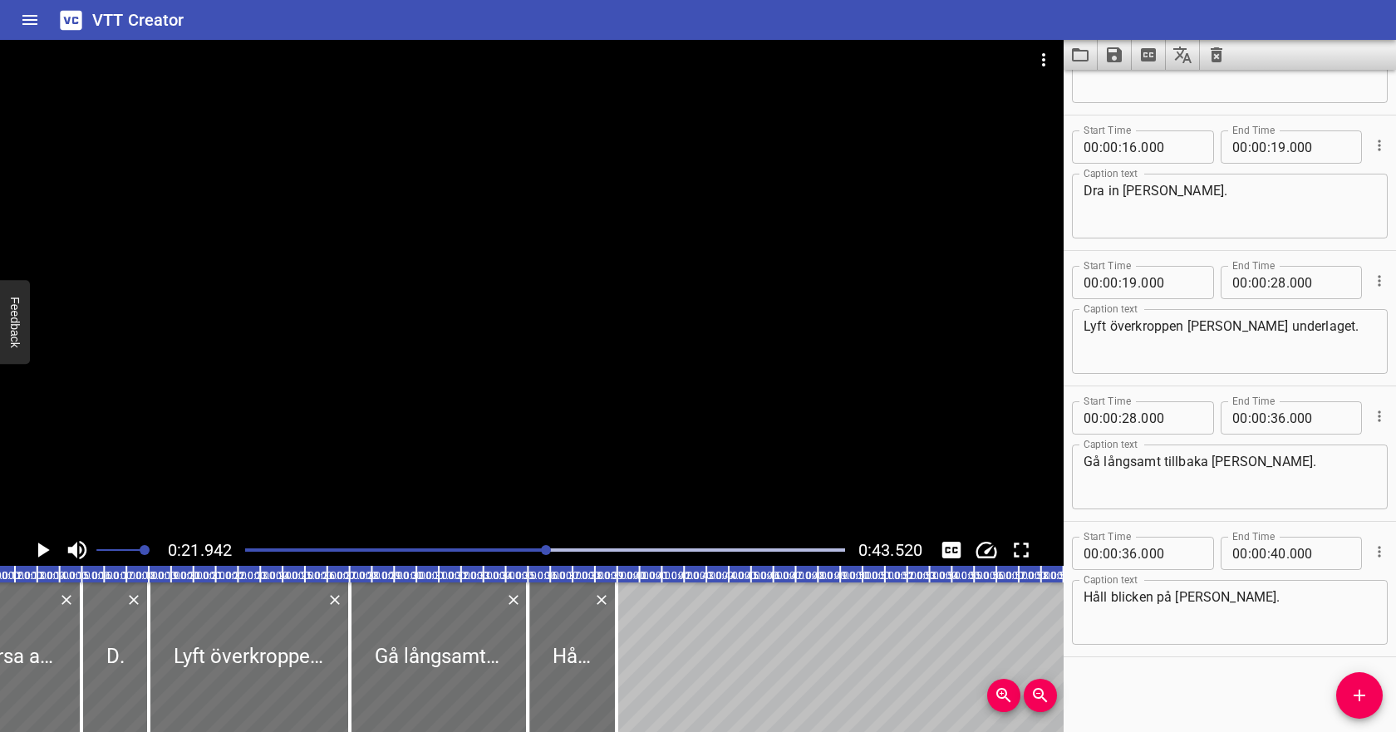
click at [39, 557] on icon "Play/Pause" at bounding box center [42, 549] width 25 height 25
click at [39, 557] on icon "Play/Pause" at bounding box center [43, 549] width 12 height 15
click at [1297, 327] on textarea "Lyft överkroppen [PERSON_NAME] underlaget." at bounding box center [1229, 341] width 292 height 47
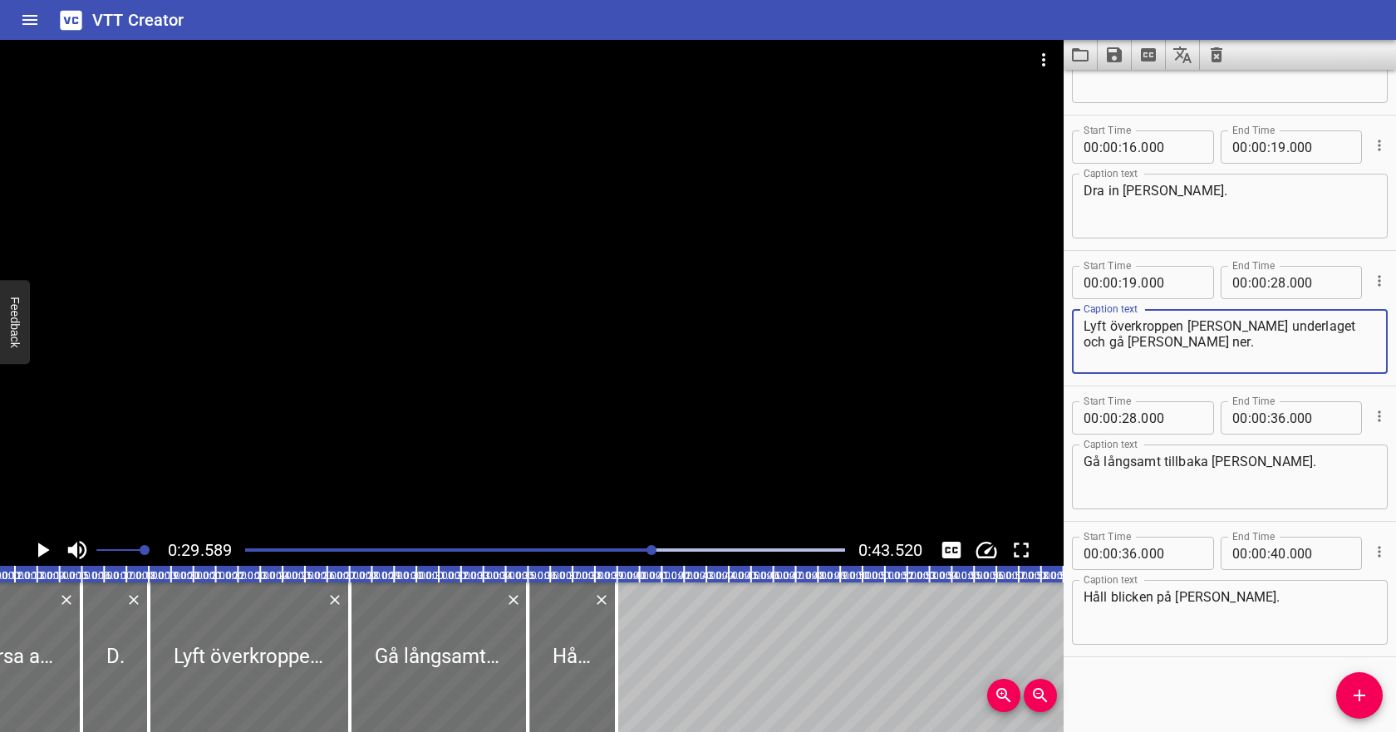
click at [1383, 415] on icon "Cue Options" at bounding box center [1379, 416] width 17 height 17
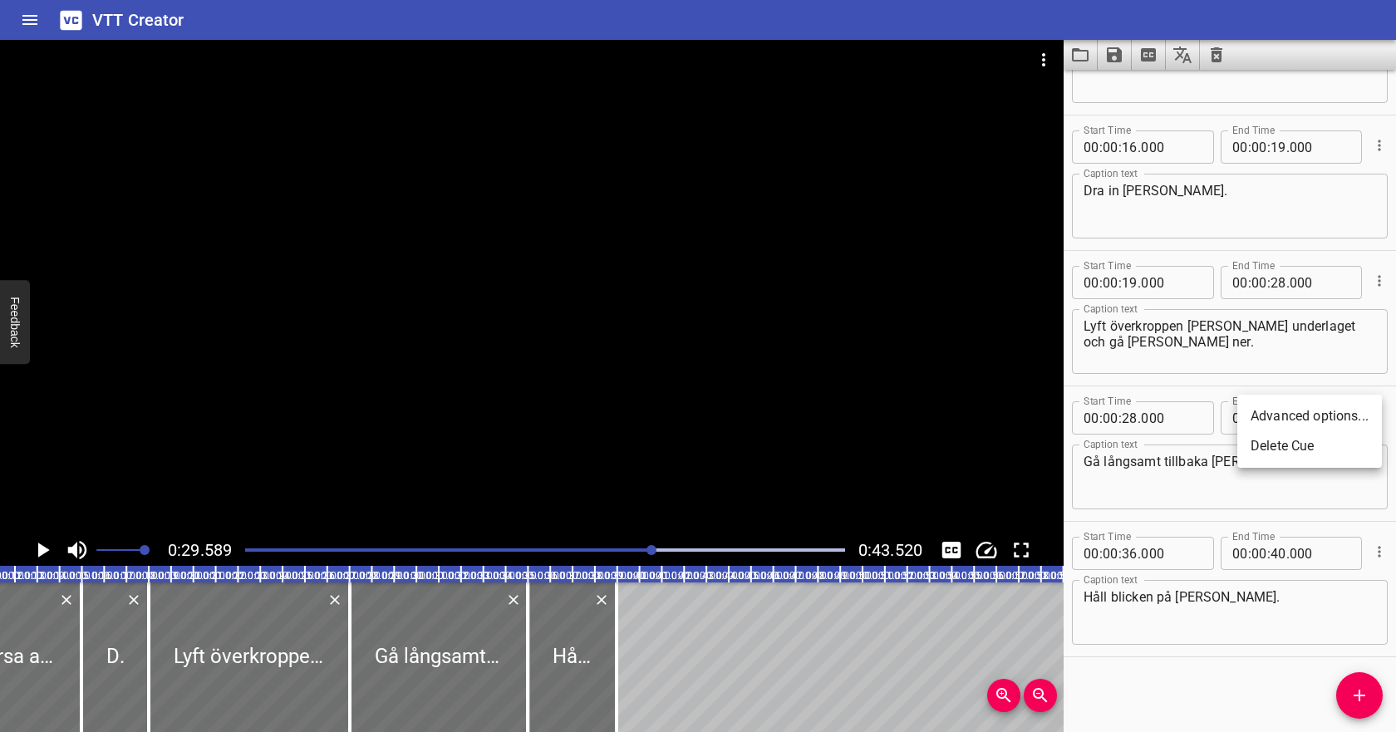
click at [1344, 446] on li "Delete Cue" at bounding box center [1309, 446] width 145 height 30
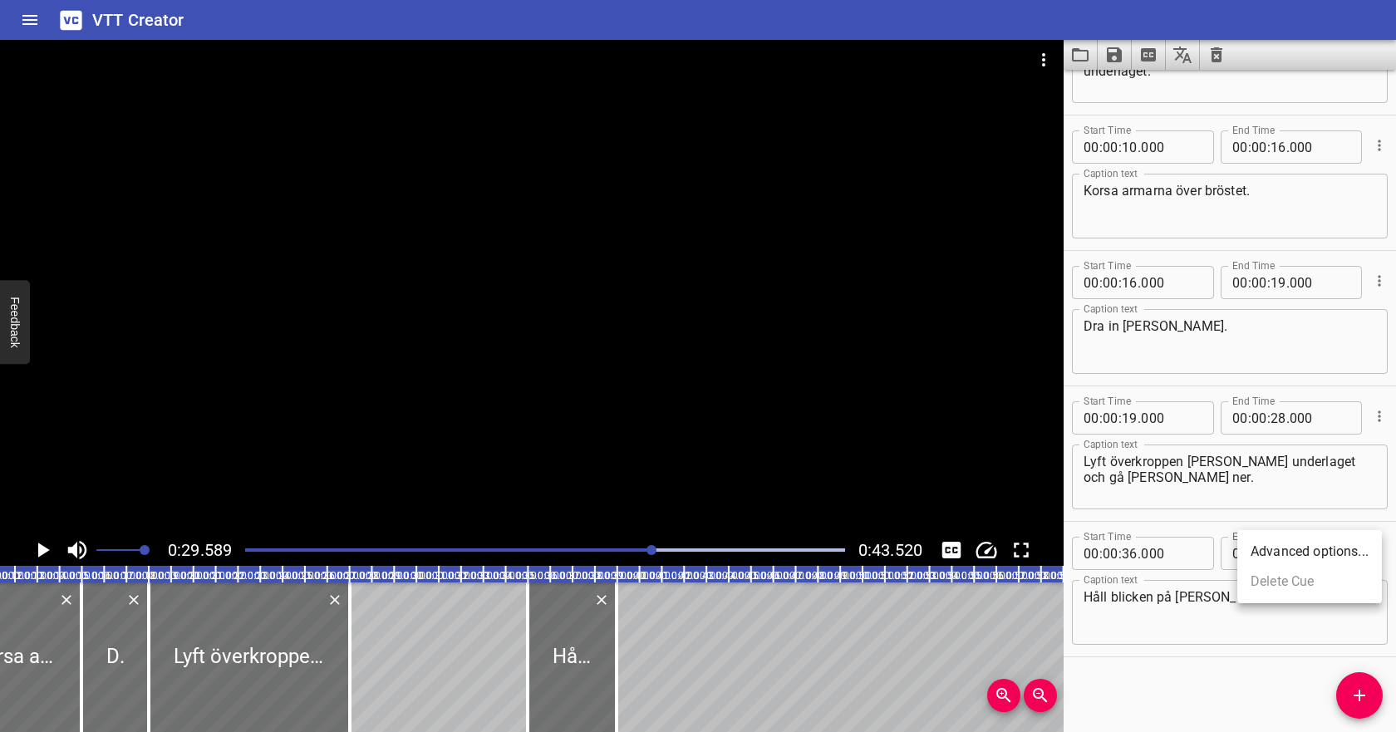
scroll to position [93, 0]
click at [523, 544] on div at bounding box center [545, 549] width 620 height 23
click at [41, 547] on icon "Play/Pause" at bounding box center [44, 549] width 12 height 15
click at [1273, 408] on input "number" at bounding box center [1278, 417] width 16 height 33
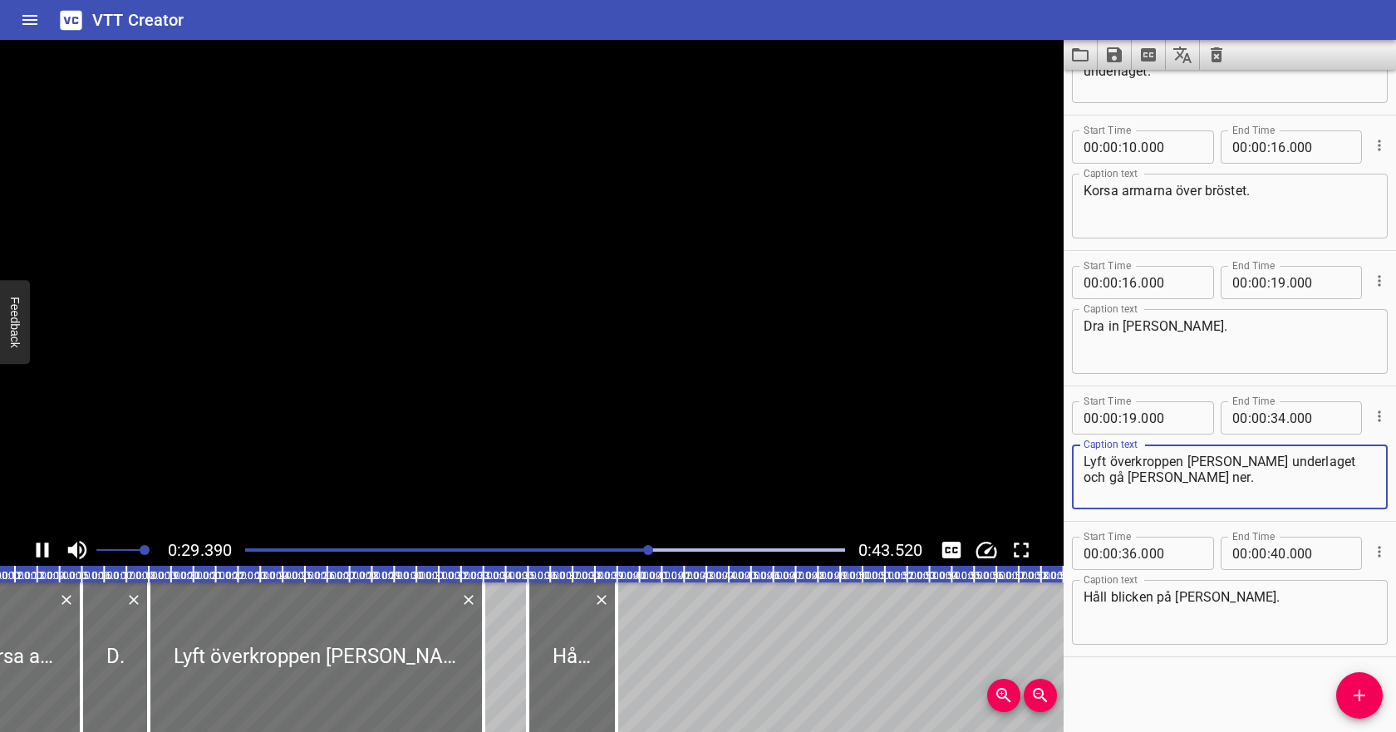
click at [1244, 457] on textarea "Lyft överkroppen [PERSON_NAME] underlaget och gå [PERSON_NAME] ner." at bounding box center [1229, 477] width 292 height 47
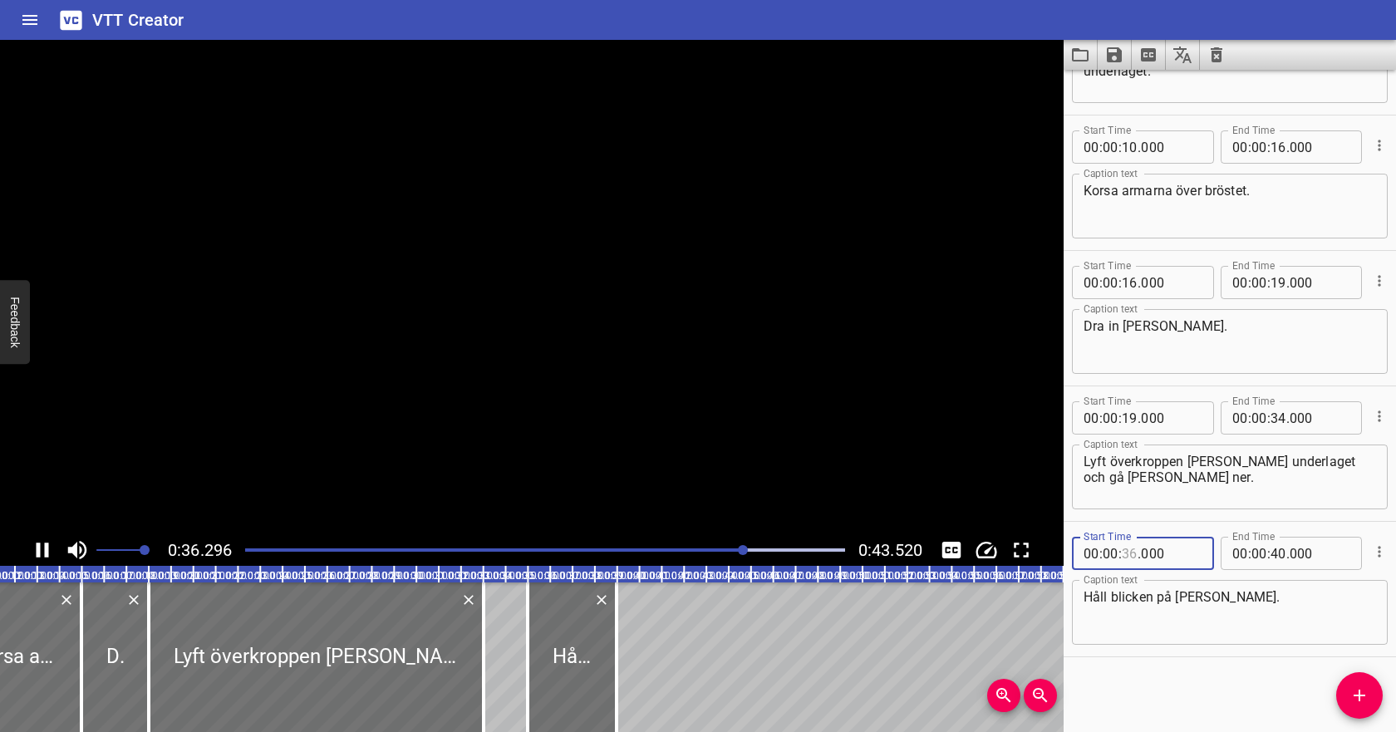
click at [1126, 552] on input "number" at bounding box center [1129, 553] width 16 height 33
click at [1145, 586] on div "Håll blicken på [PERSON_NAME]. Caption text" at bounding box center [1230, 612] width 316 height 65
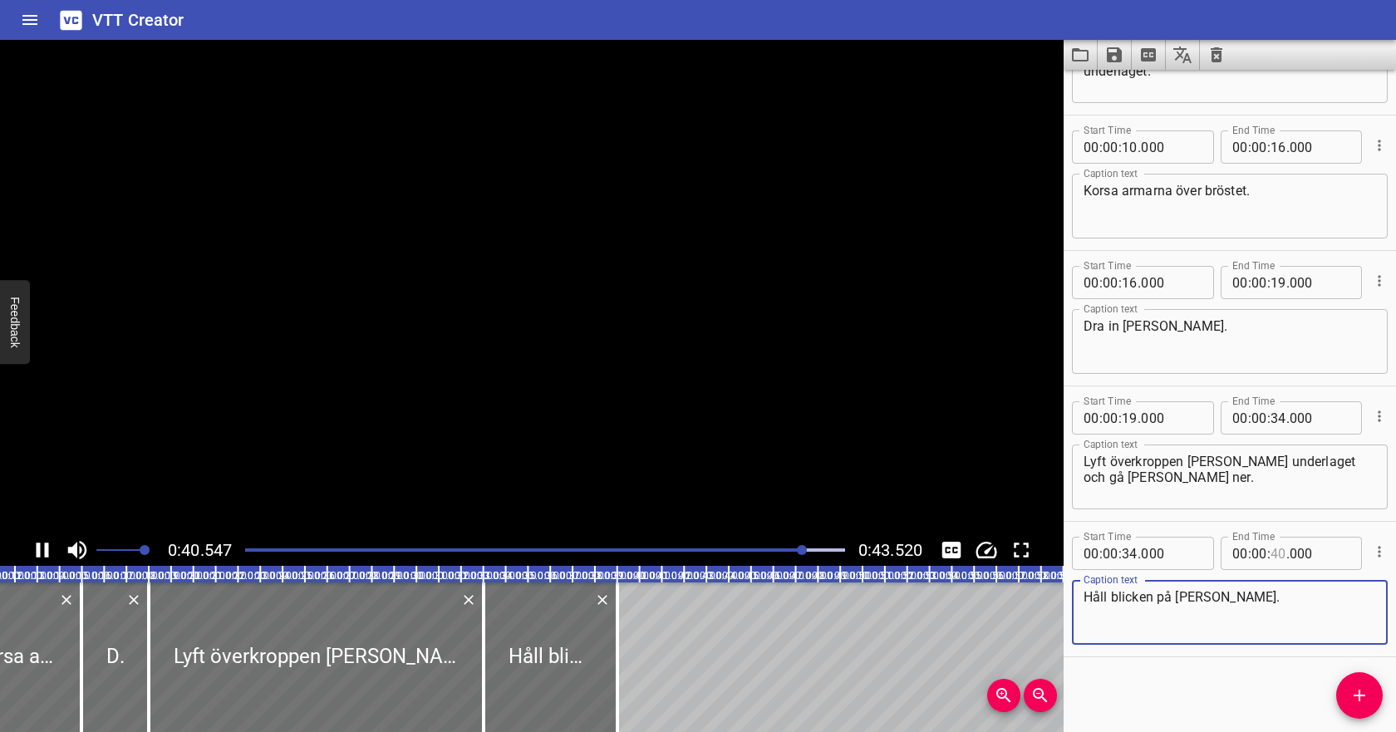
click at [1284, 553] on input "number" at bounding box center [1278, 553] width 16 height 33
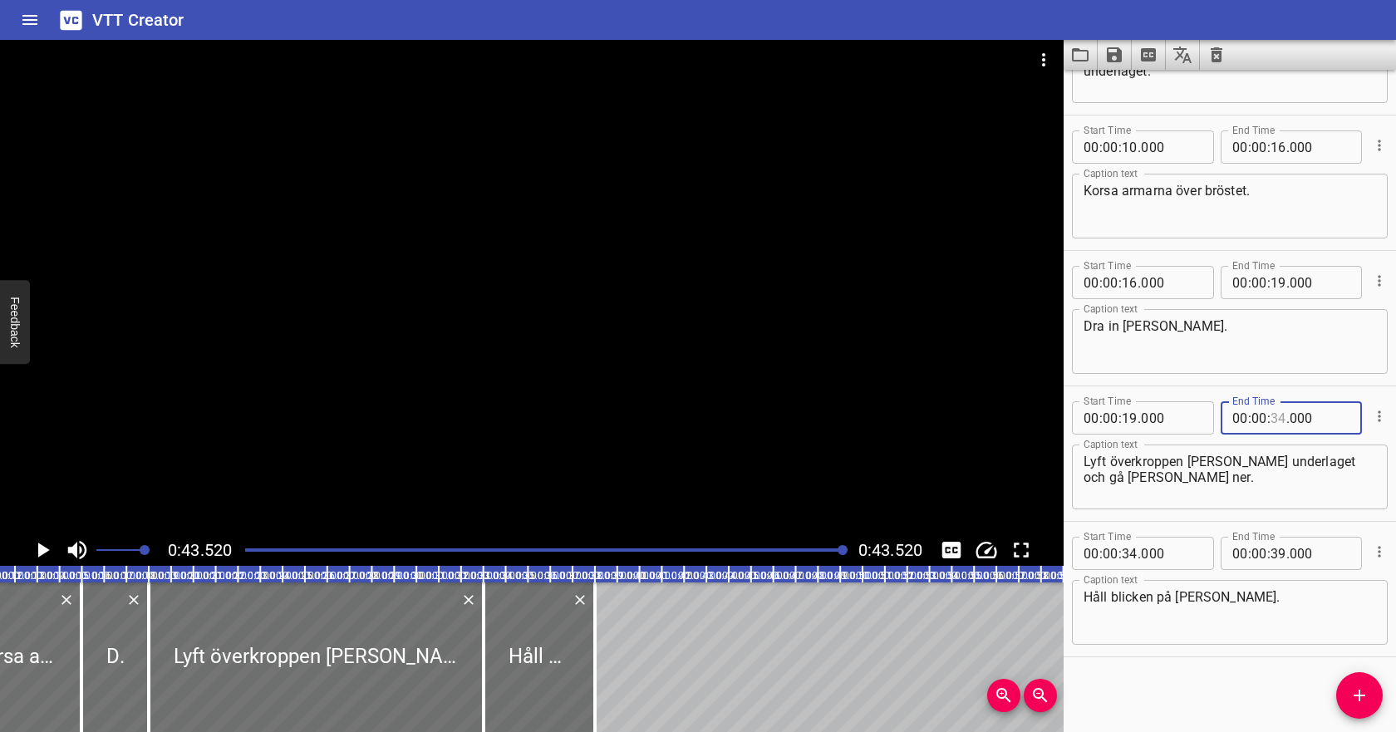
click at [1278, 419] on input "number" at bounding box center [1278, 417] width 16 height 33
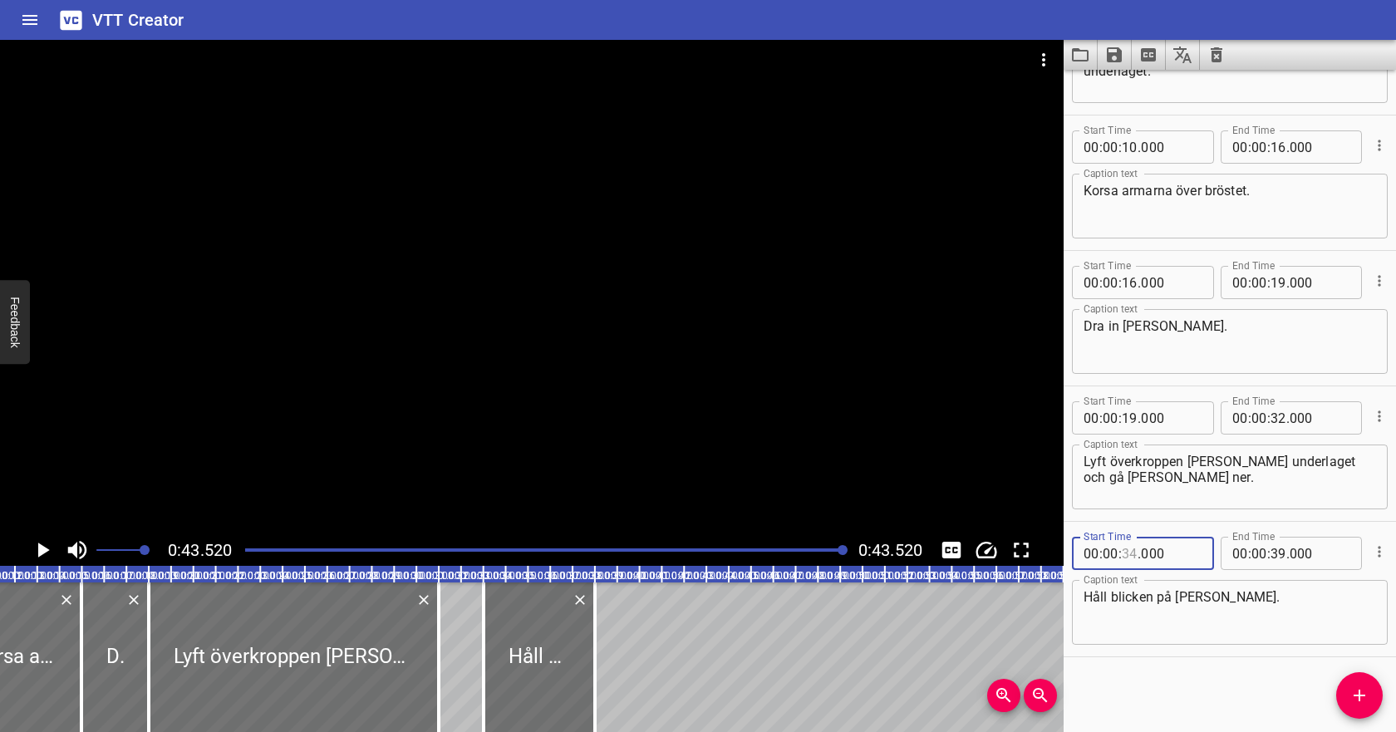
click at [1132, 548] on input "number" at bounding box center [1129, 553] width 16 height 33
click at [1281, 552] on input "number" at bounding box center [1278, 553] width 16 height 33
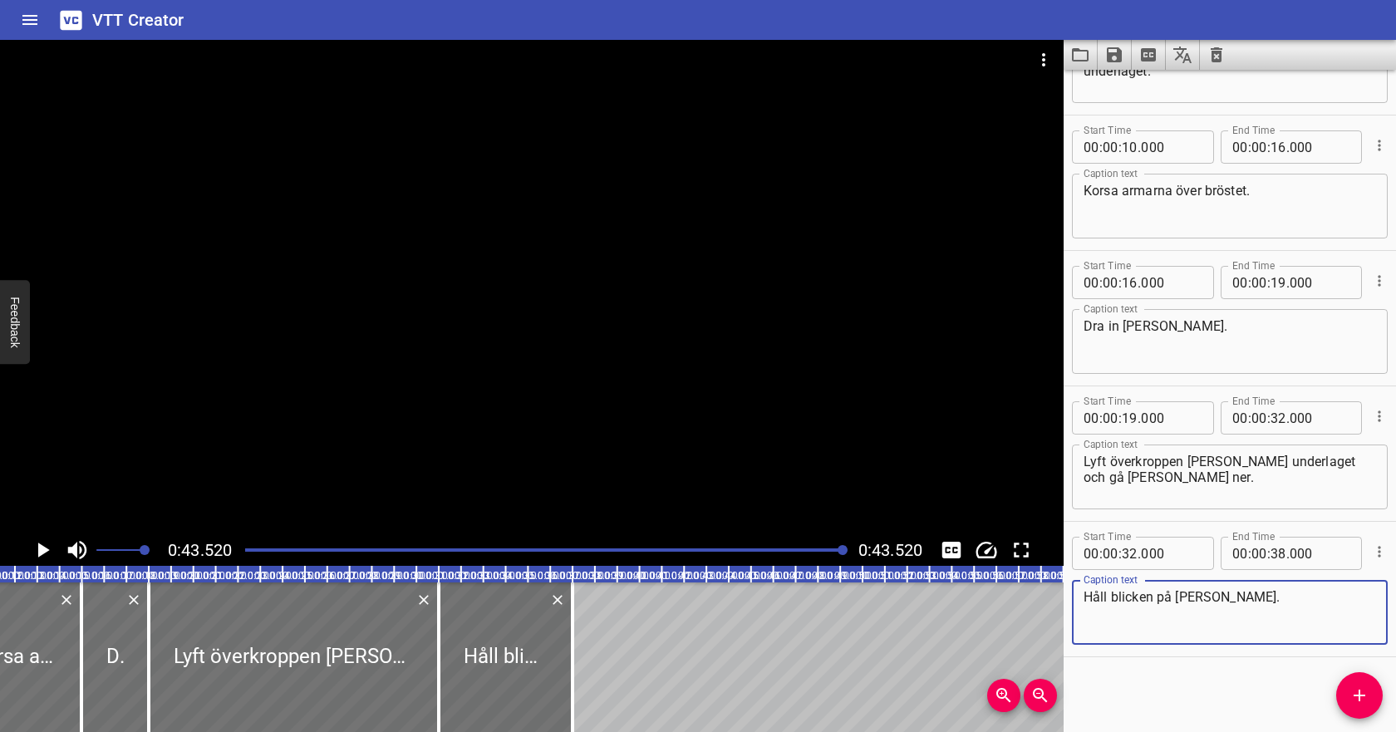
click at [1239, 604] on textarea "Håll blicken på [PERSON_NAME]." at bounding box center [1229, 612] width 292 height 47
click at [717, 547] on div at bounding box center [545, 549] width 620 height 23
click at [654, 550] on div "Play progress" at bounding box center [418, 549] width 600 height 3
click at [47, 546] on icon "Play/Pause" at bounding box center [42, 549] width 25 height 25
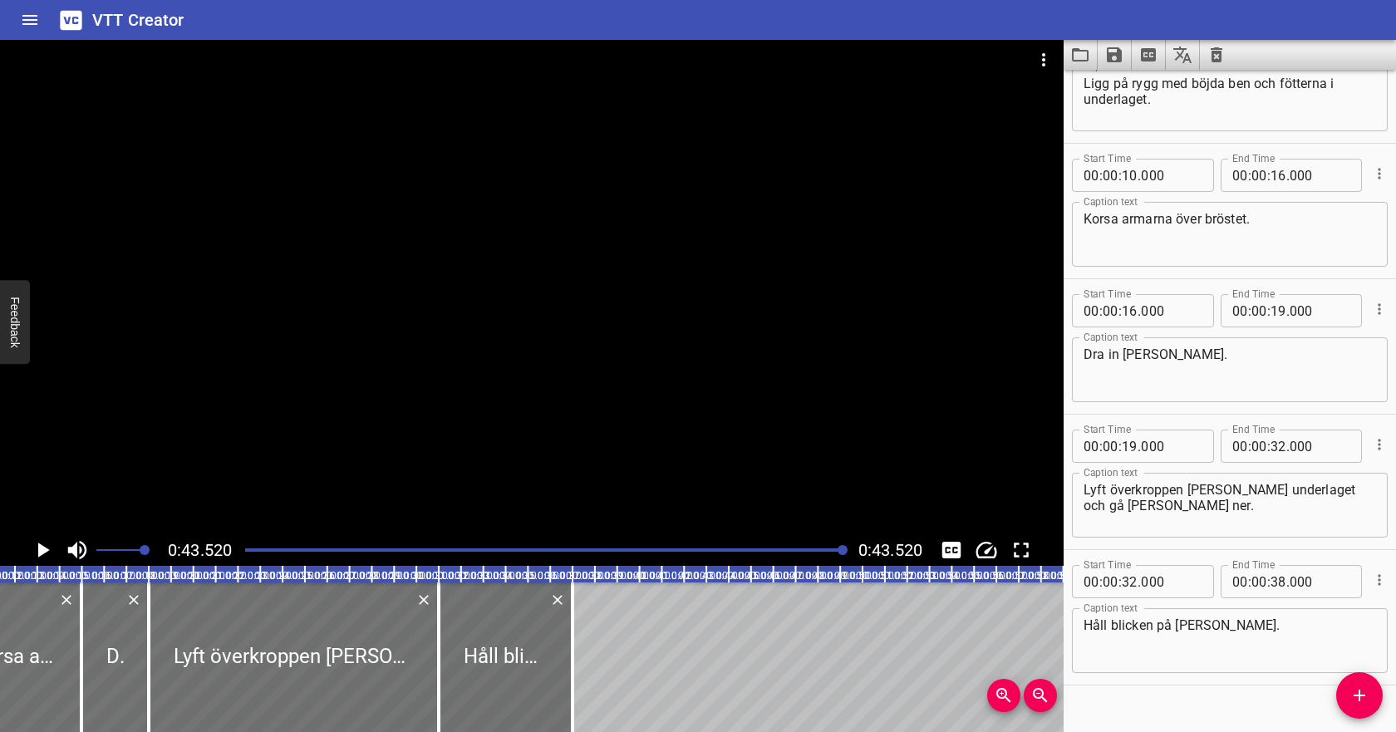
scroll to position [64, 0]
click at [1275, 445] on input "number" at bounding box center [1278, 446] width 16 height 33
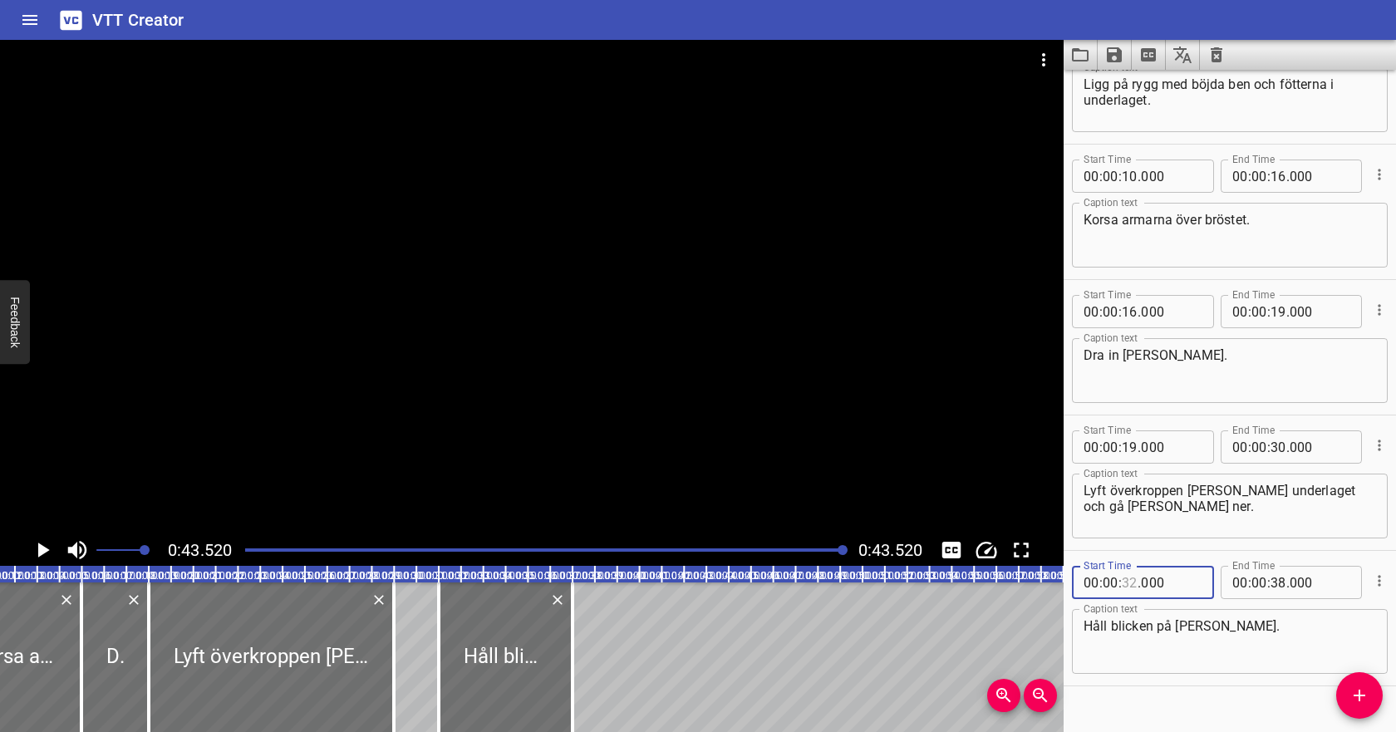
click at [1126, 585] on input "number" at bounding box center [1129, 582] width 16 height 33
click at [1273, 586] on input "number" at bounding box center [1278, 582] width 16 height 33
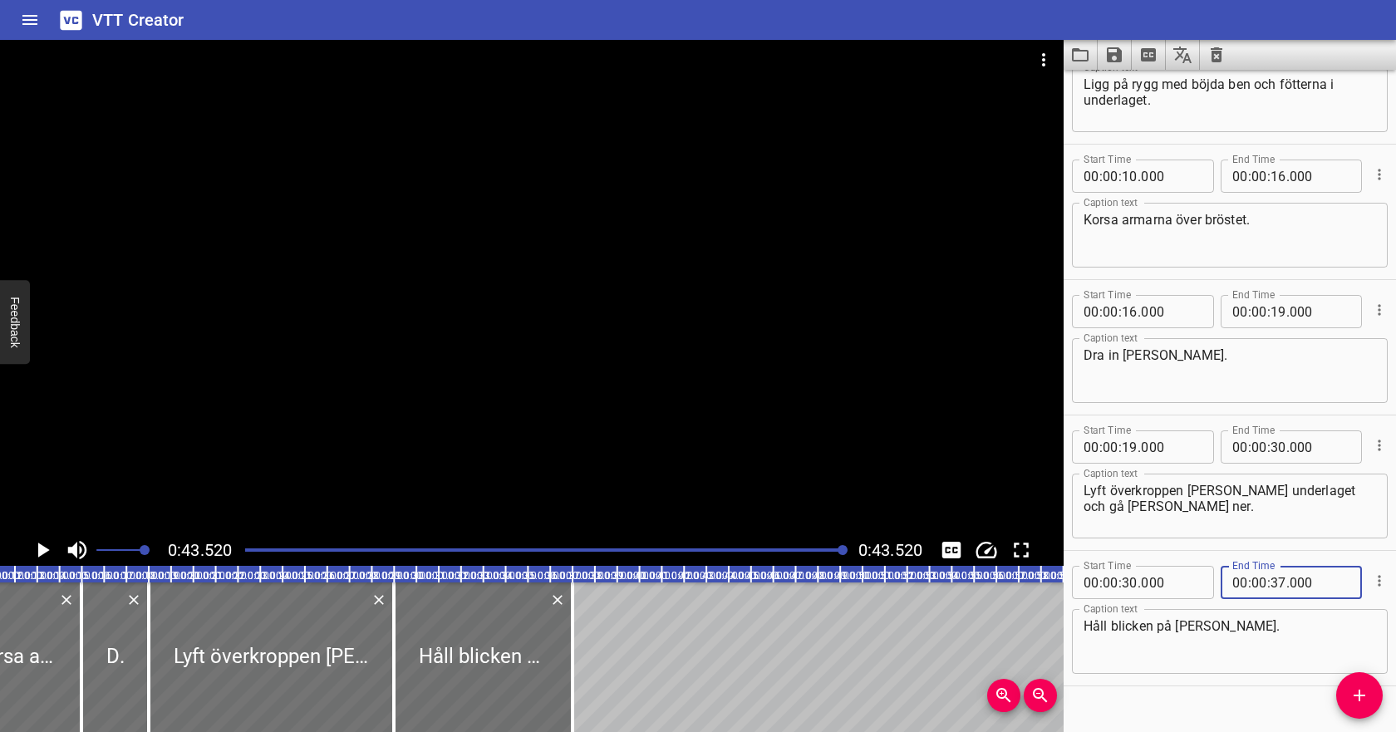
click at [746, 544] on div at bounding box center [545, 549] width 620 height 23
click at [43, 543] on icon "Play/Pause" at bounding box center [42, 549] width 25 height 25
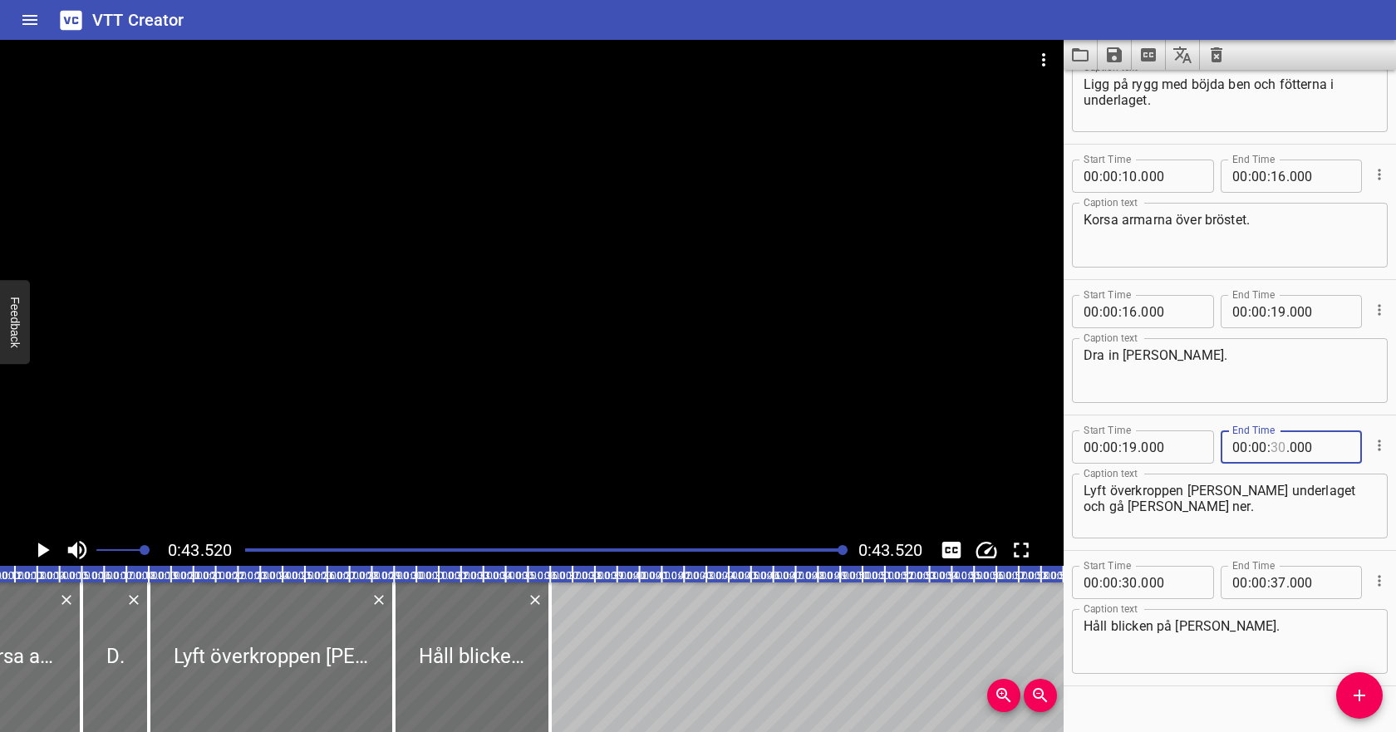
click at [1276, 447] on input "number" at bounding box center [1278, 446] width 16 height 33
click at [1131, 580] on input "number" at bounding box center [1129, 582] width 16 height 33
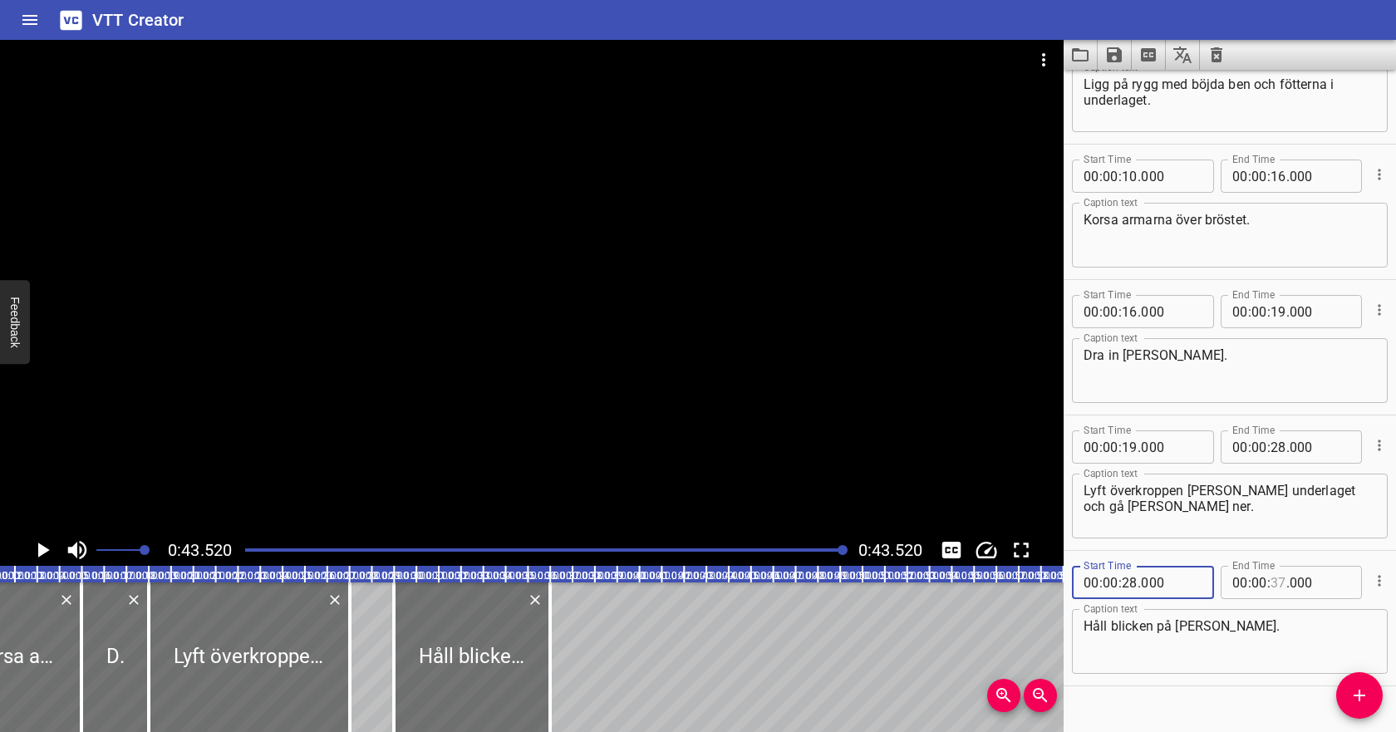
click at [1278, 586] on input "number" at bounding box center [1278, 582] width 16 height 33
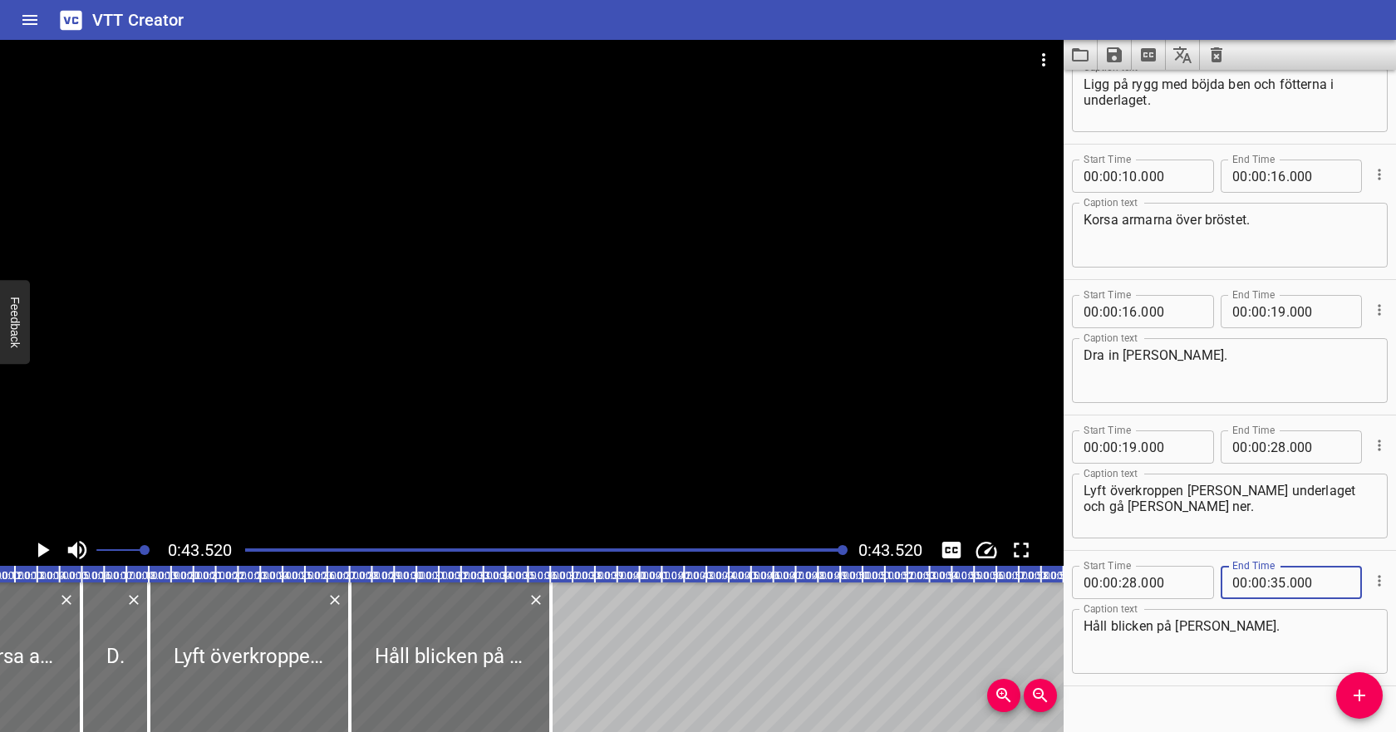
click at [1281, 634] on textarea "Håll blicken på [PERSON_NAME]." at bounding box center [1229, 641] width 292 height 47
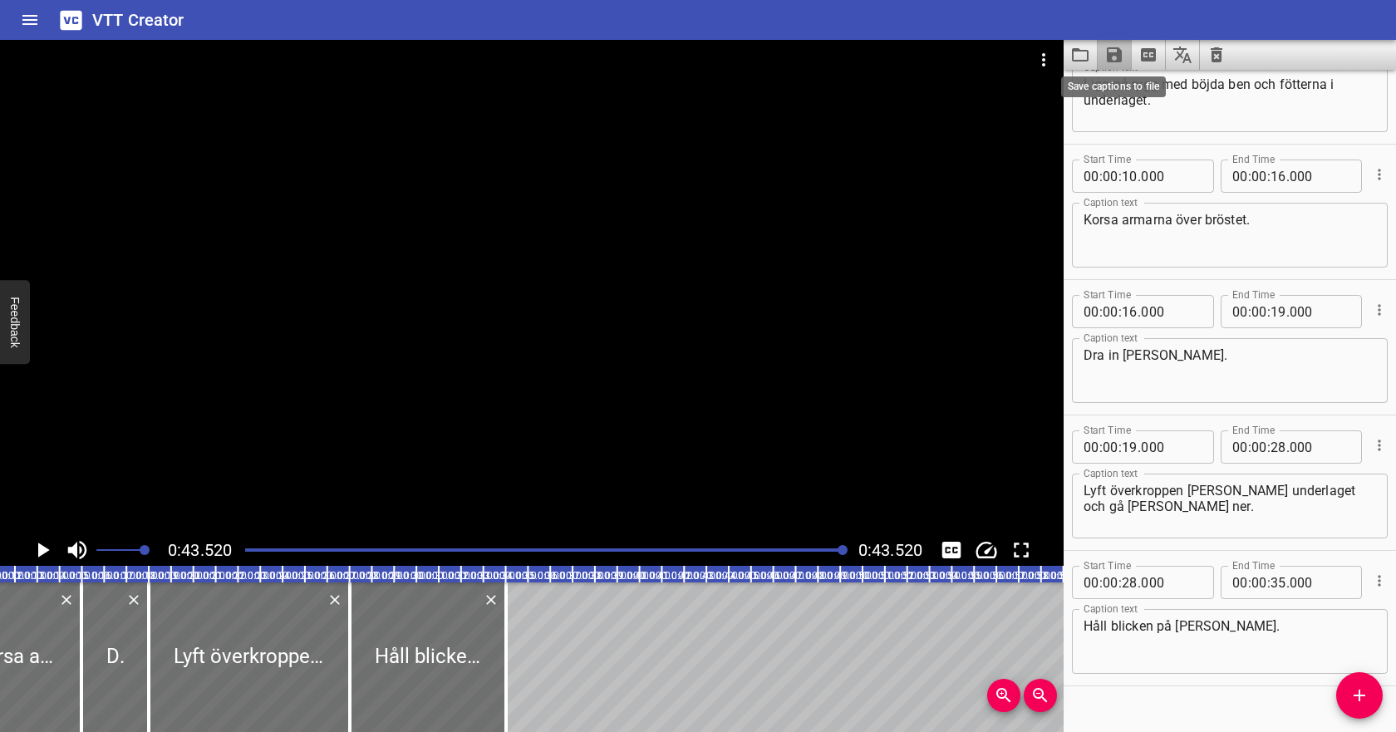
click at [1114, 61] on icon "Save captions to file" at bounding box center [1114, 54] width 15 height 15
click at [1133, 91] on li "Save to VTT file" at bounding box center [1158, 91] width 122 height 30
click at [1047, 58] on icon "Video Options" at bounding box center [1043, 60] width 20 height 20
click at [1066, 63] on li "Select New Video File..." at bounding box center [1105, 62] width 165 height 30
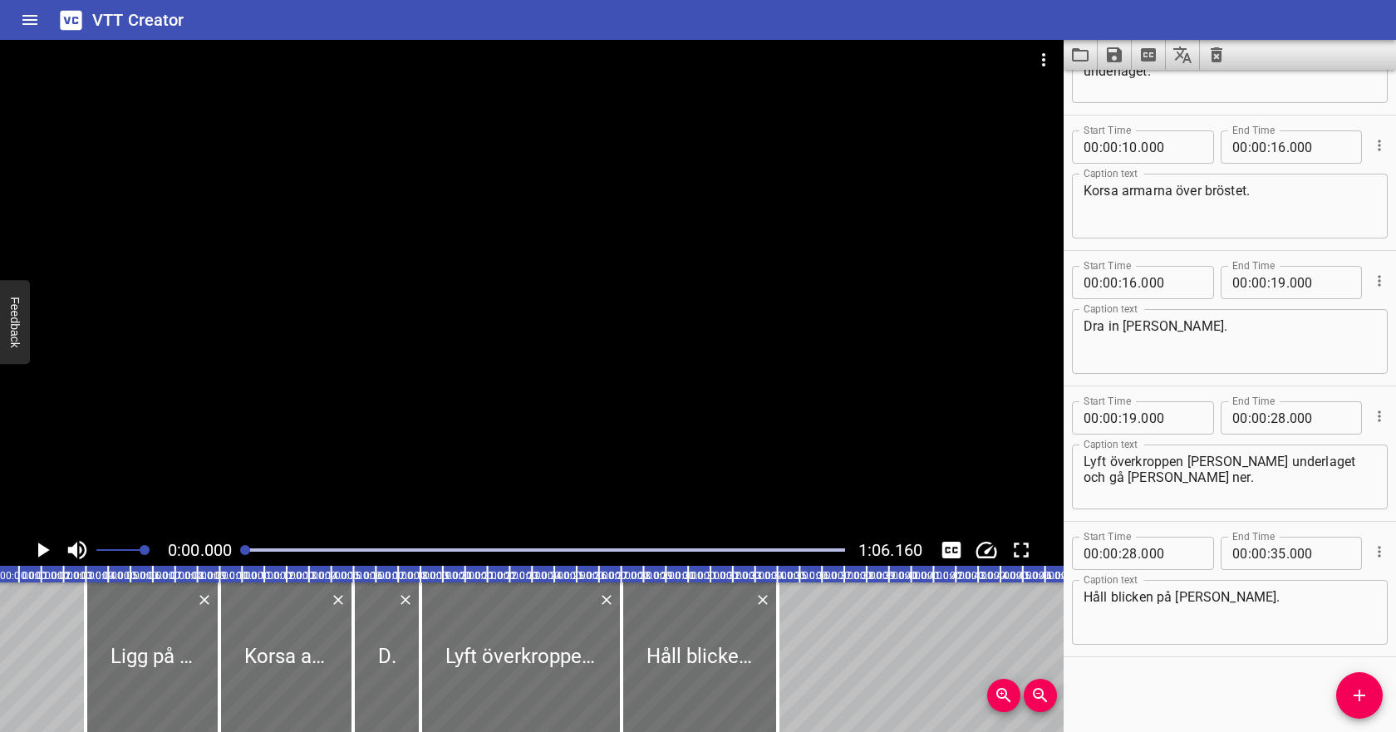
scroll to position [0, 0]
click at [1221, 56] on icon "Clear captions" at bounding box center [1216, 55] width 20 height 20
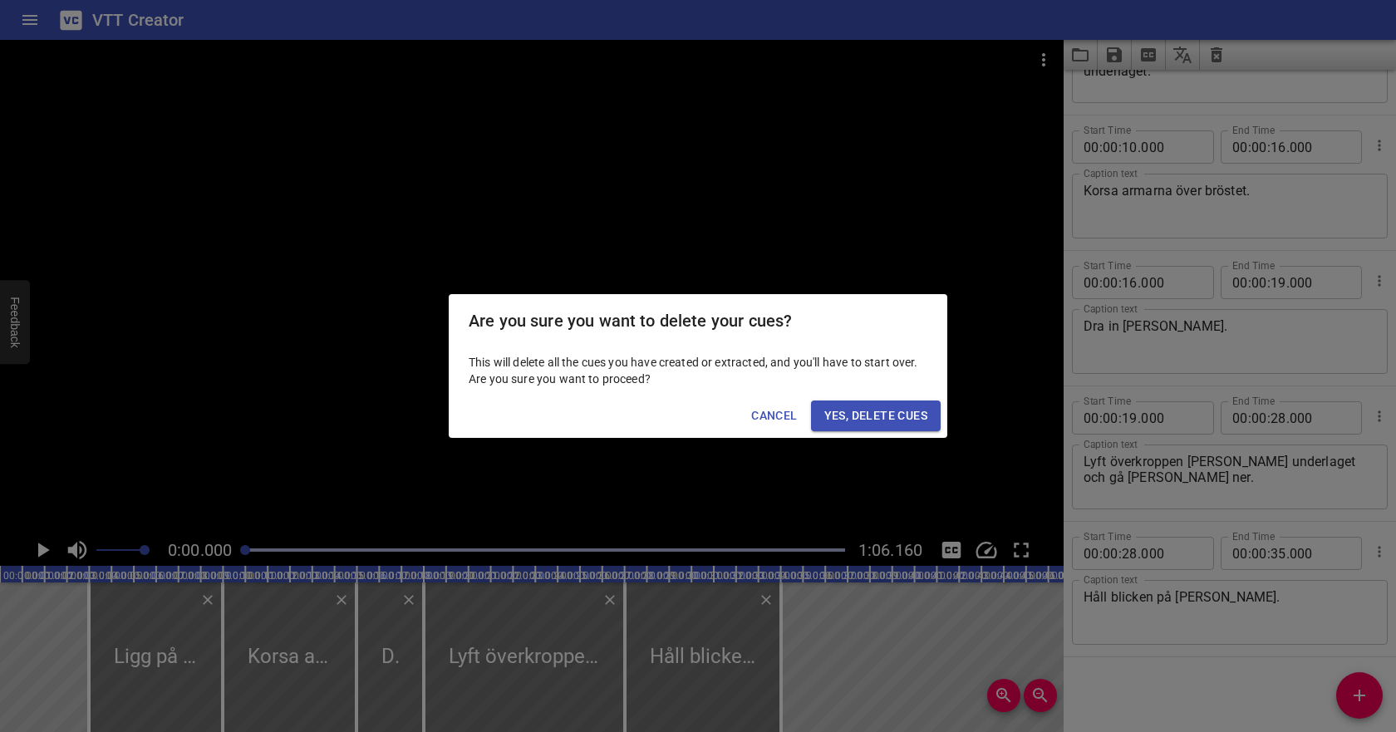
click at [909, 397] on div "Cancel Yes, Delete Cues" at bounding box center [698, 416] width 498 height 44
click at [909, 403] on button "Yes, Delete Cues" at bounding box center [876, 415] width 130 height 31
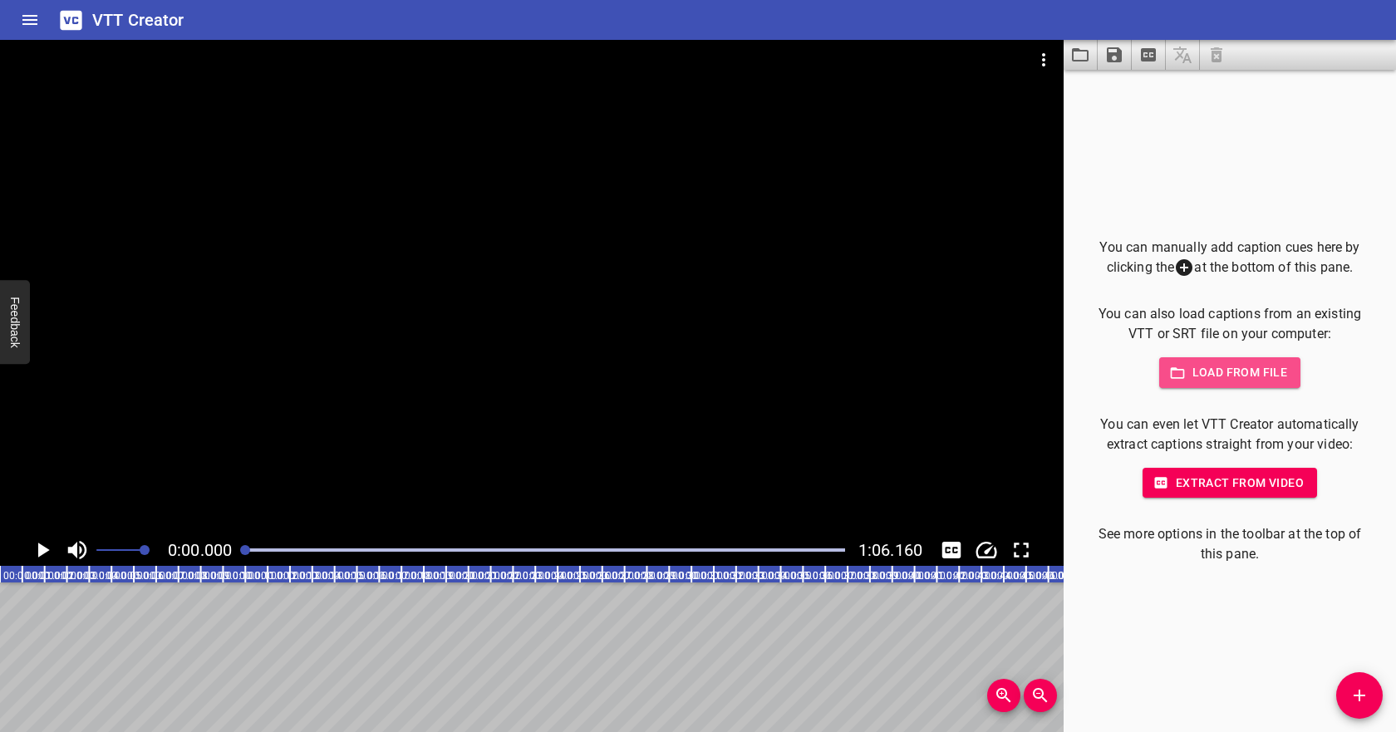
click at [1239, 379] on span "Load from file" at bounding box center [1229, 372] width 115 height 21
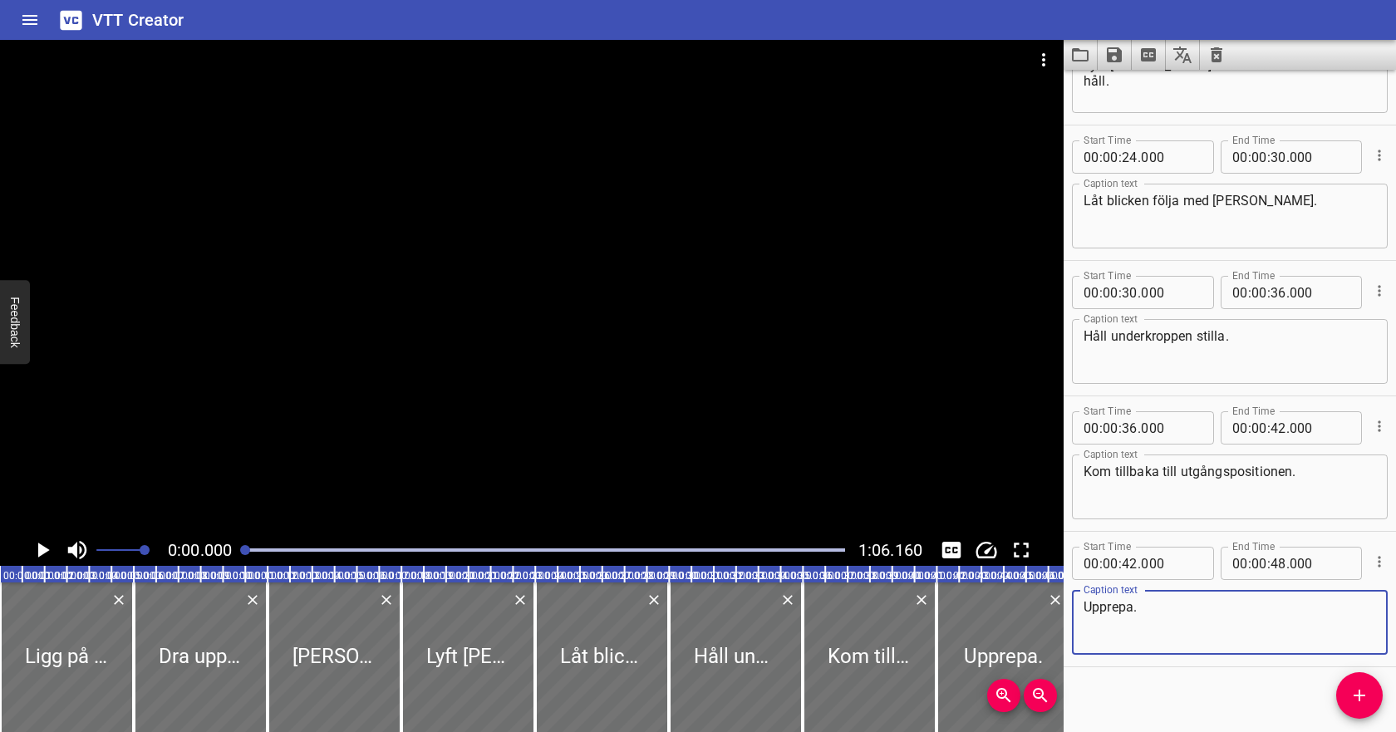
scroll to position [499, 0]
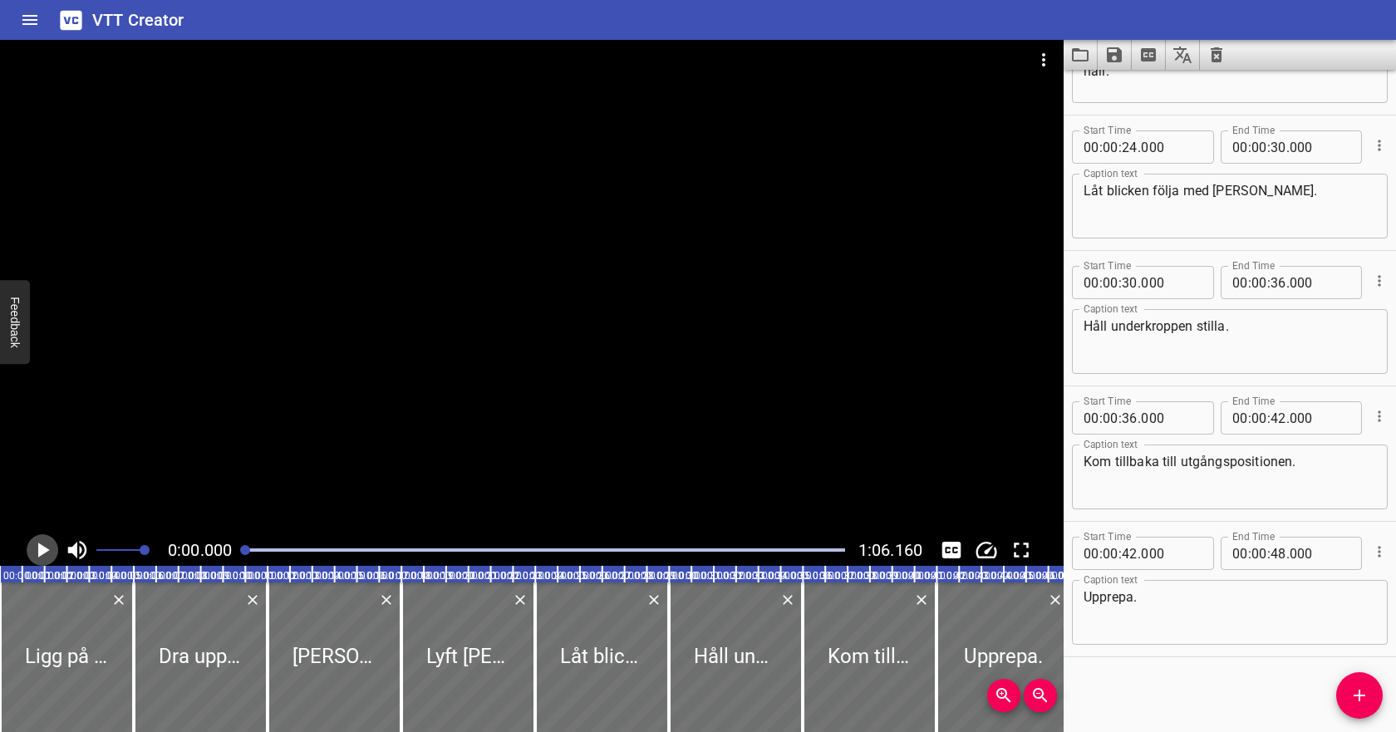
click at [45, 550] on icon "Play/Pause" at bounding box center [44, 549] width 12 height 15
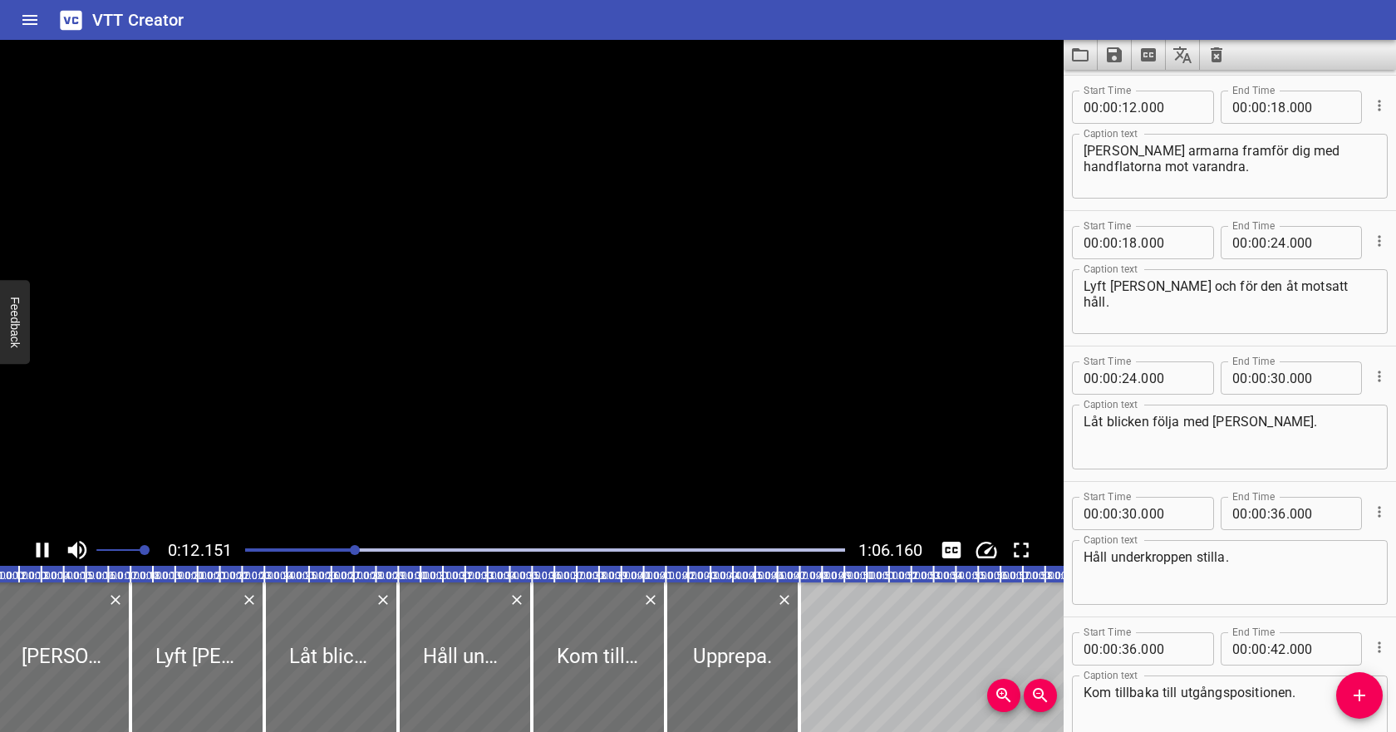
scroll to position [271, 0]
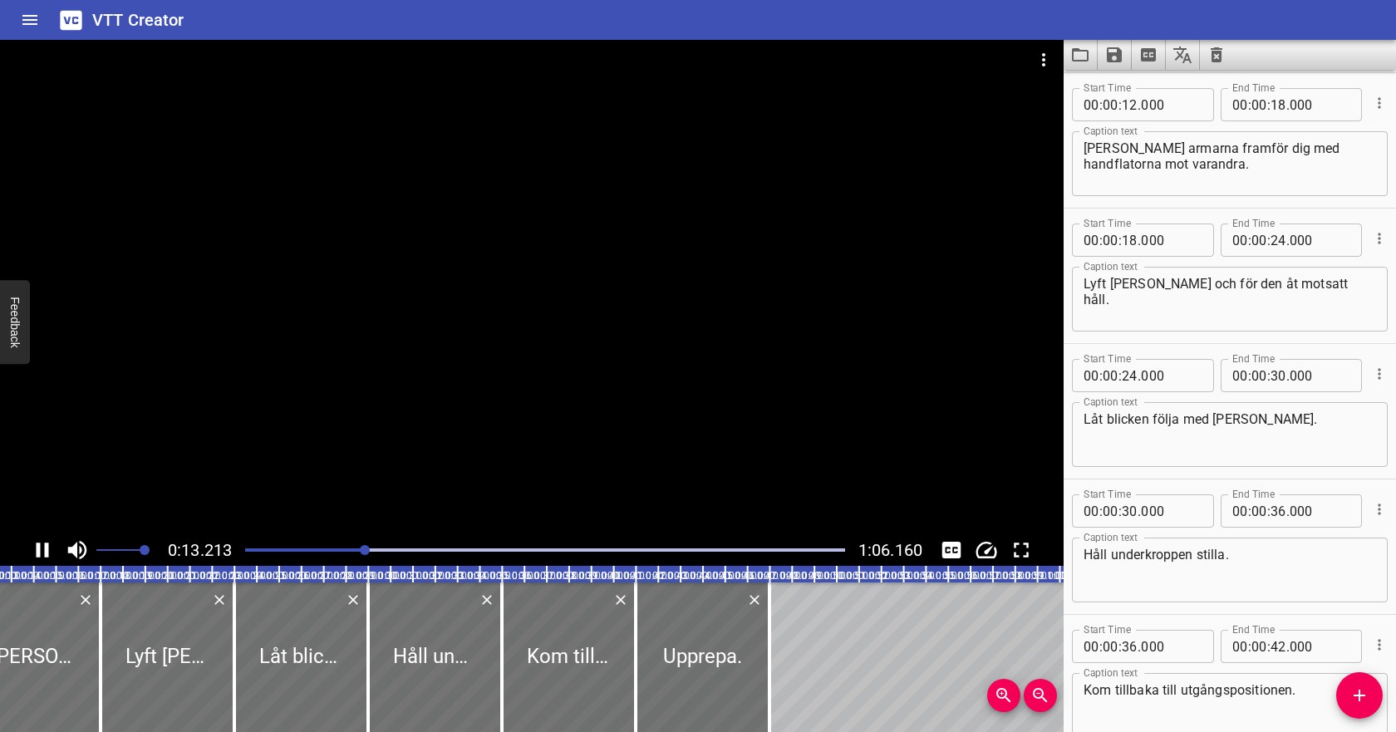
click at [42, 551] on icon "Play/Pause" at bounding box center [42, 549] width 25 height 25
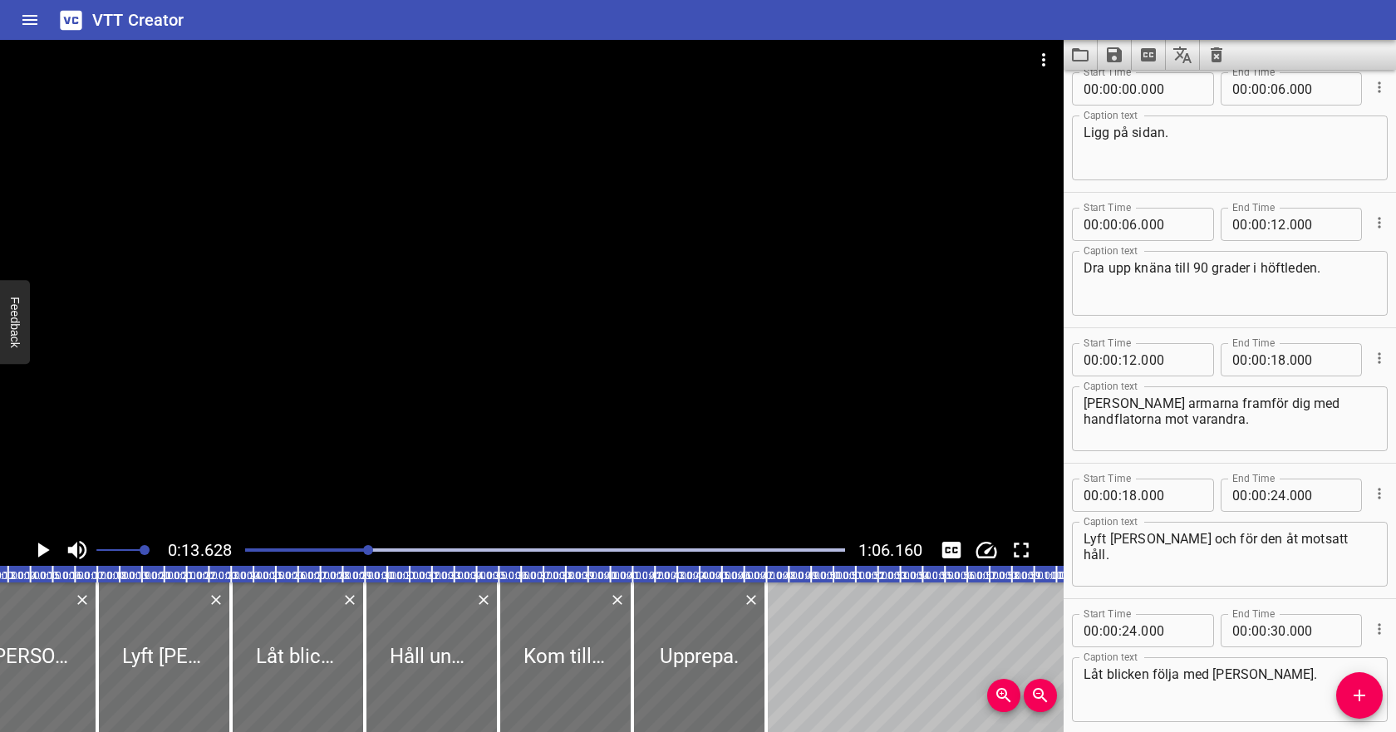
scroll to position [0, 0]
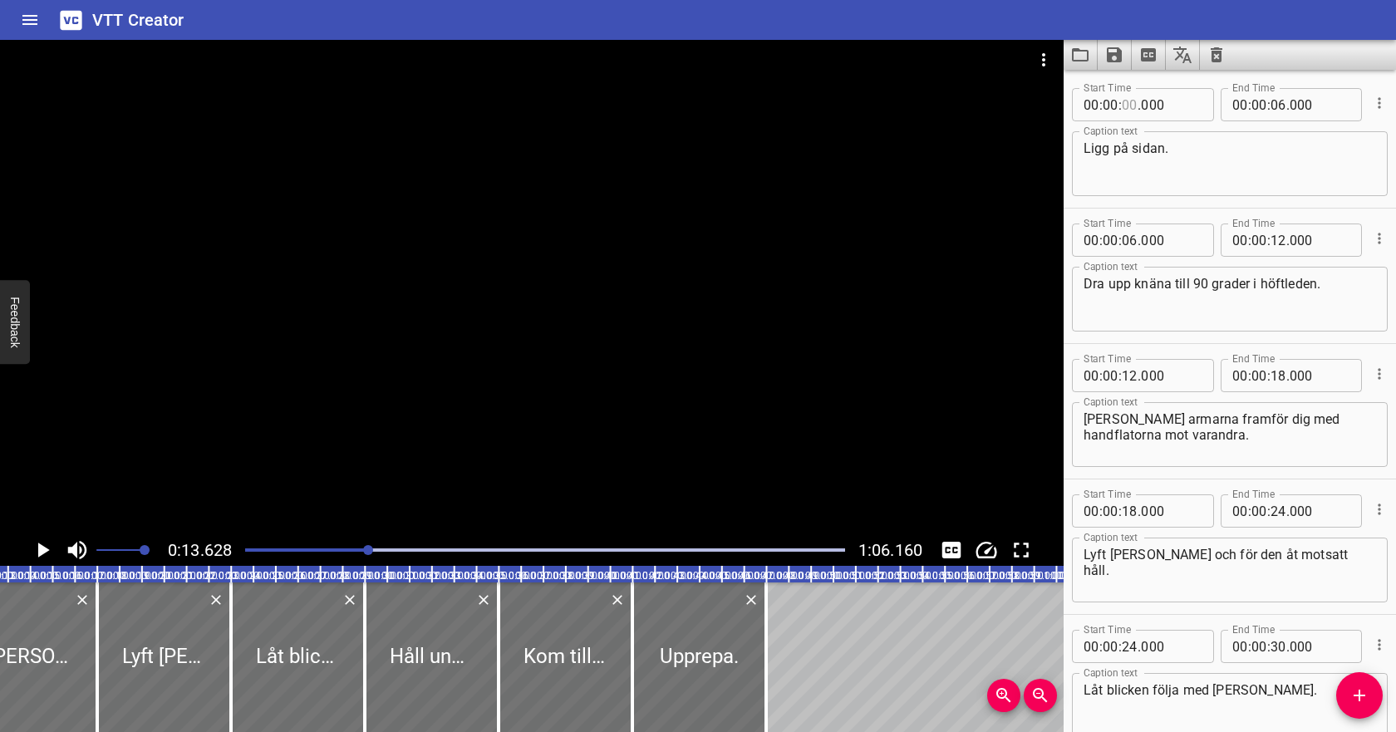
click at [1131, 110] on input "number" at bounding box center [1129, 104] width 16 height 33
click at [1131, 101] on input "number" at bounding box center [1129, 104] width 16 height 33
click at [1278, 104] on input "number" at bounding box center [1278, 104] width 16 height 33
click at [1132, 243] on input "number" at bounding box center [1129, 239] width 16 height 33
click at [1280, 238] on input "number" at bounding box center [1278, 239] width 16 height 33
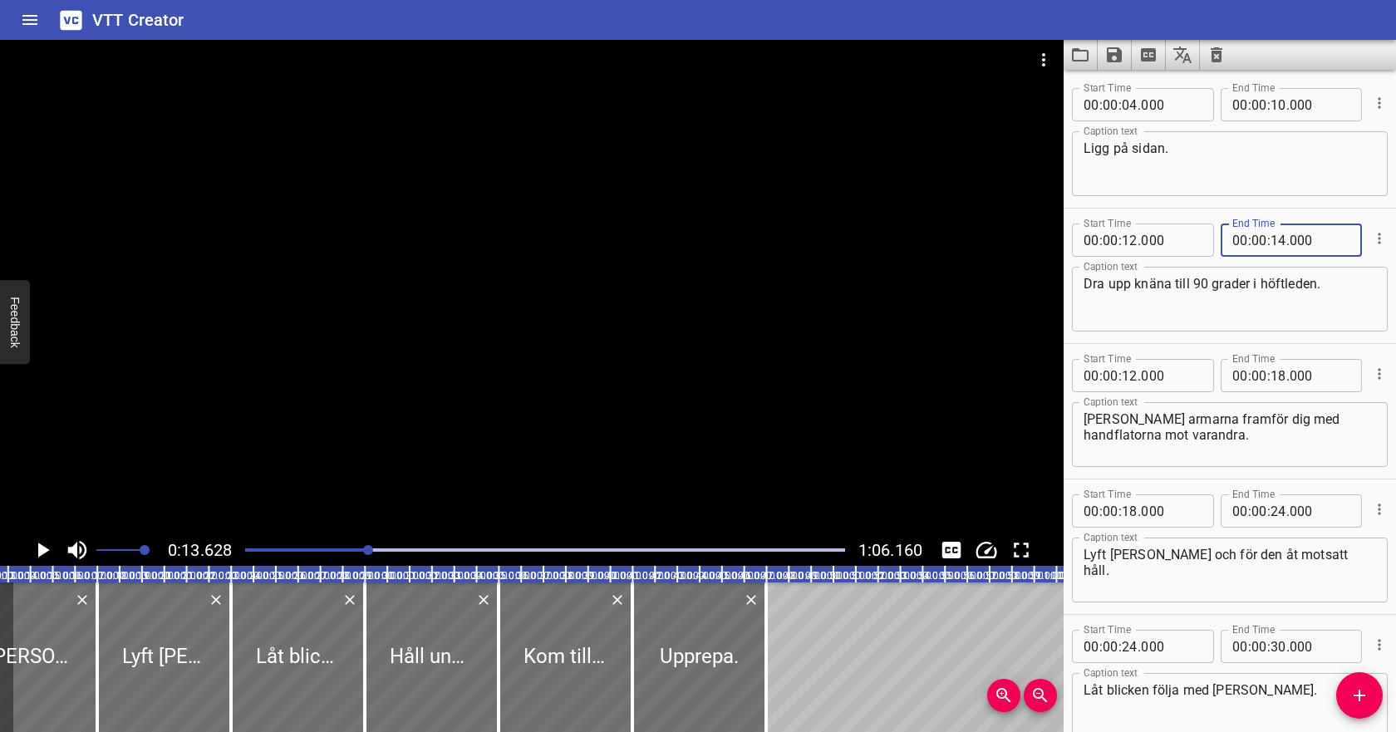
click at [1233, 299] on textarea "Dra upp knäna till 90 grader i höftleden." at bounding box center [1229, 299] width 292 height 47
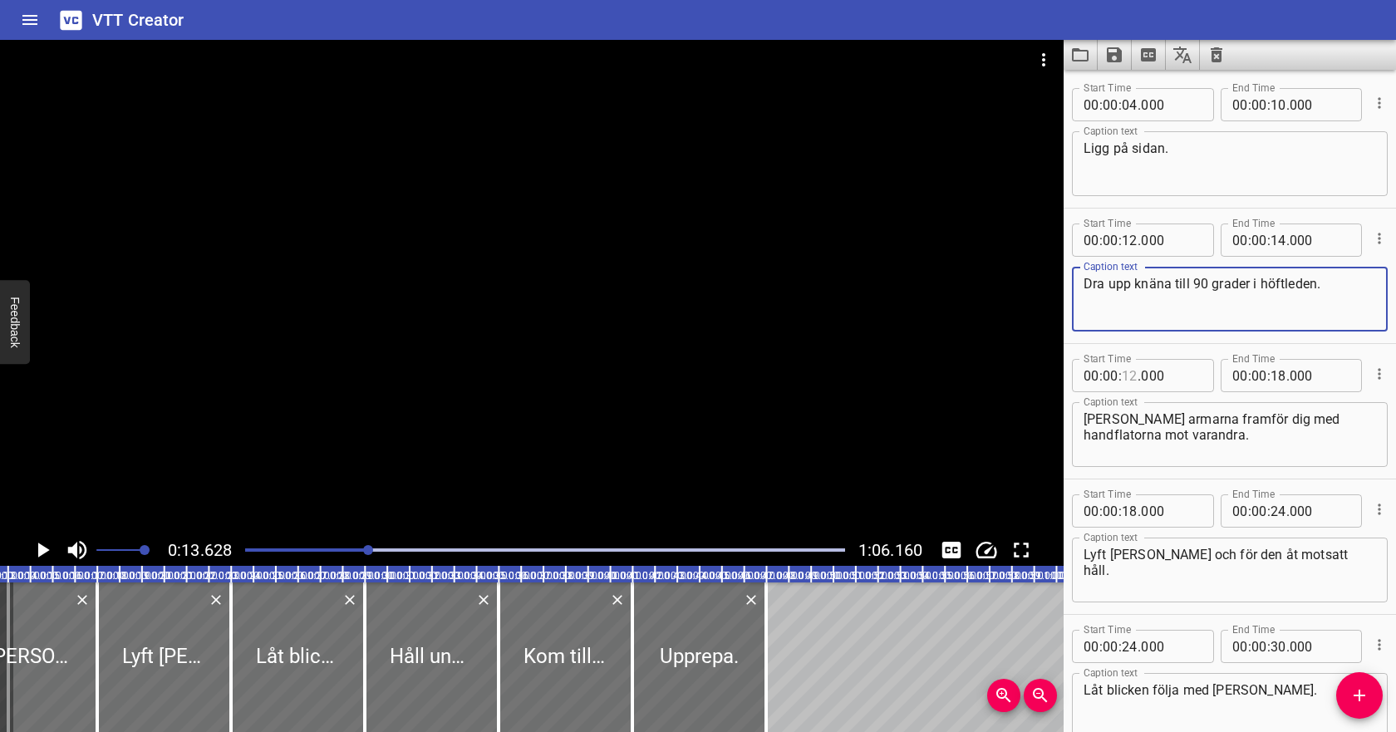
click at [1132, 378] on input "number" at bounding box center [1129, 375] width 16 height 33
click at [1234, 422] on textarea "[PERSON_NAME] armarna framför dig med handflatorna mot varandra." at bounding box center [1229, 434] width 292 height 47
click at [42, 551] on icon "Play/Pause" at bounding box center [44, 549] width 12 height 15
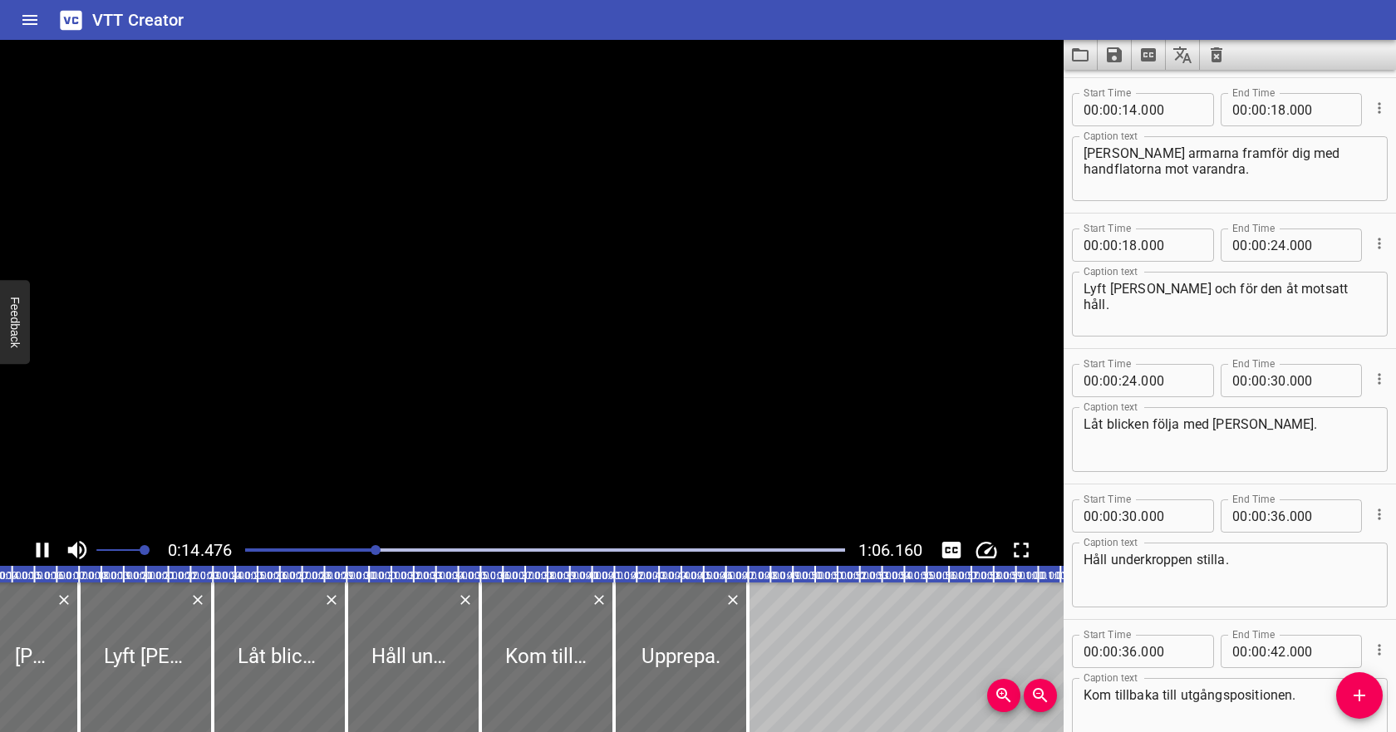
scroll to position [271, 0]
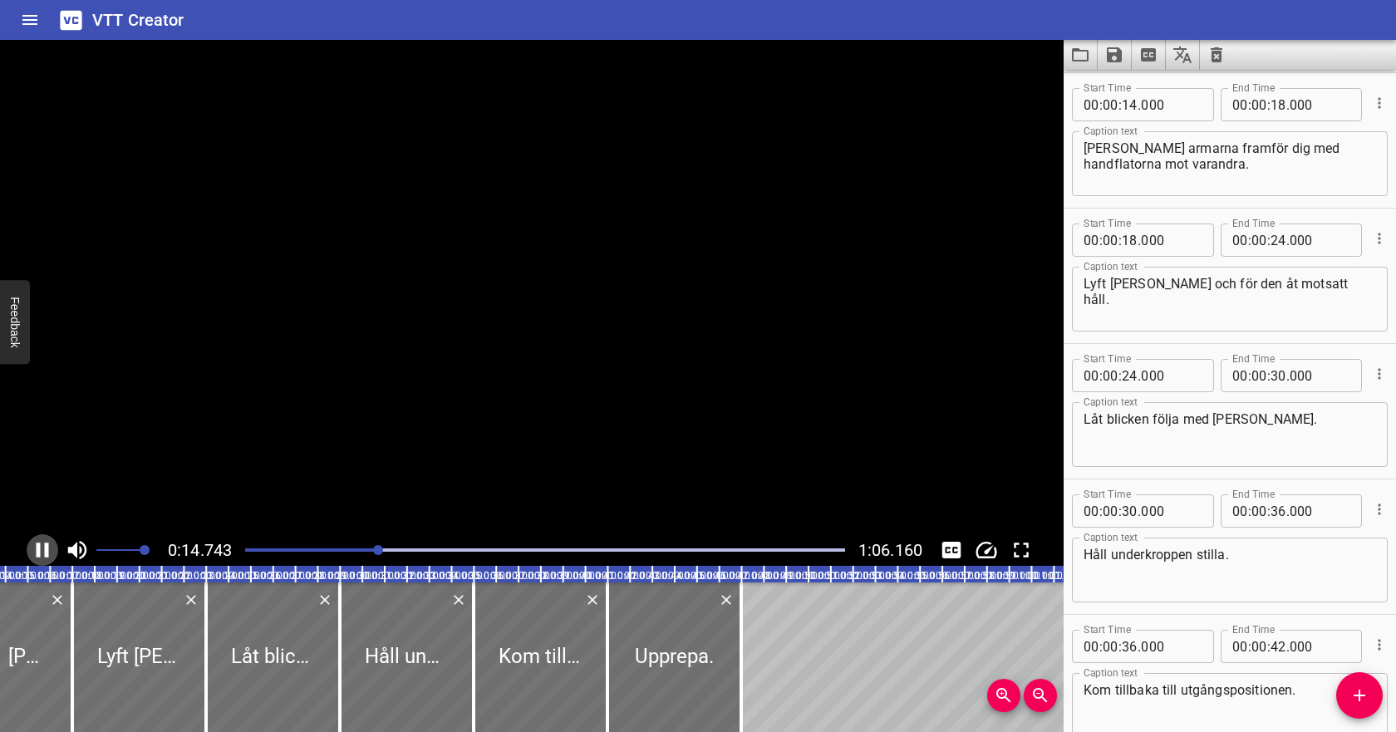
click at [42, 550] on icon "Play/Pause" at bounding box center [42, 549] width 25 height 25
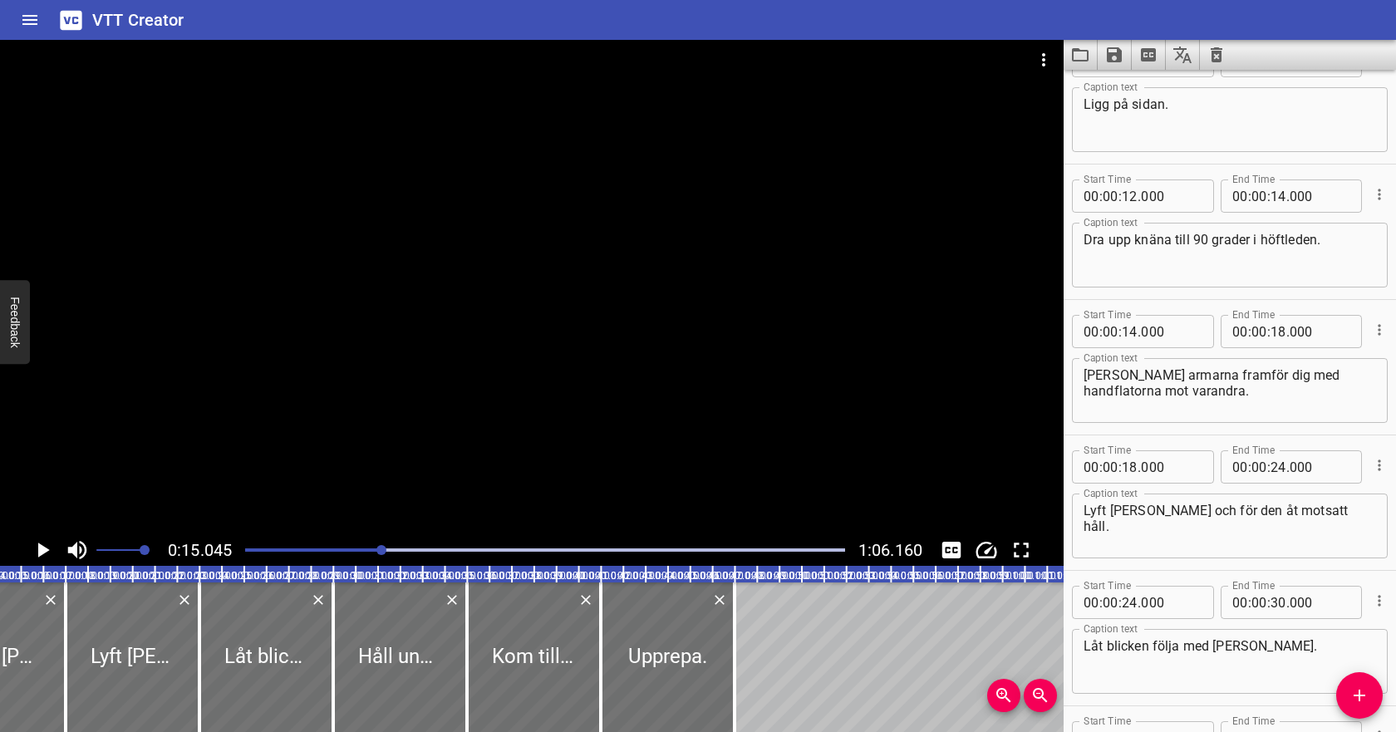
scroll to position [0, 0]
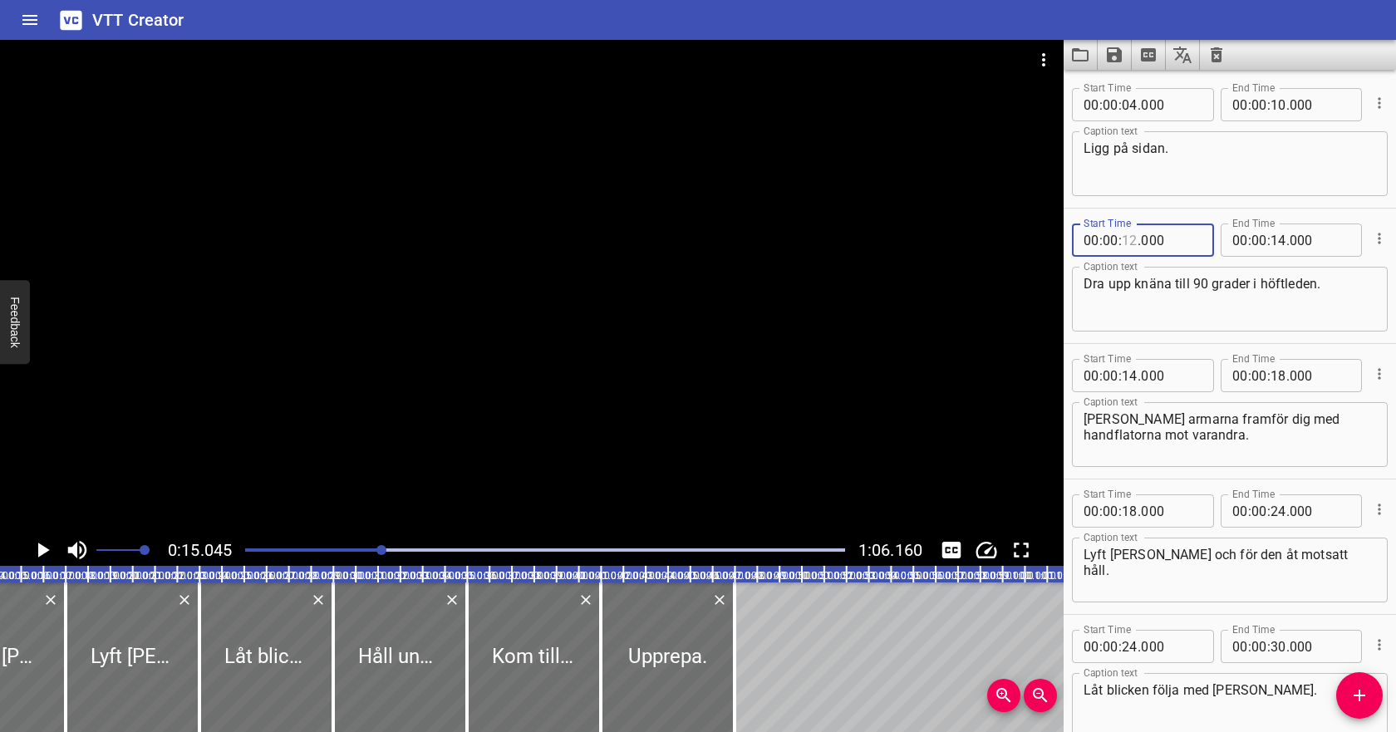
click at [1132, 241] on input "number" at bounding box center [1129, 239] width 16 height 33
click at [1283, 244] on input "number" at bounding box center [1278, 239] width 16 height 33
click at [1126, 376] on input "number" at bounding box center [1129, 375] width 16 height 33
click at [1224, 430] on textarea "[PERSON_NAME] armarna framför dig med handflatorna mot varandra." at bounding box center [1229, 434] width 292 height 47
click at [46, 542] on icon "Play/Pause" at bounding box center [42, 549] width 25 height 25
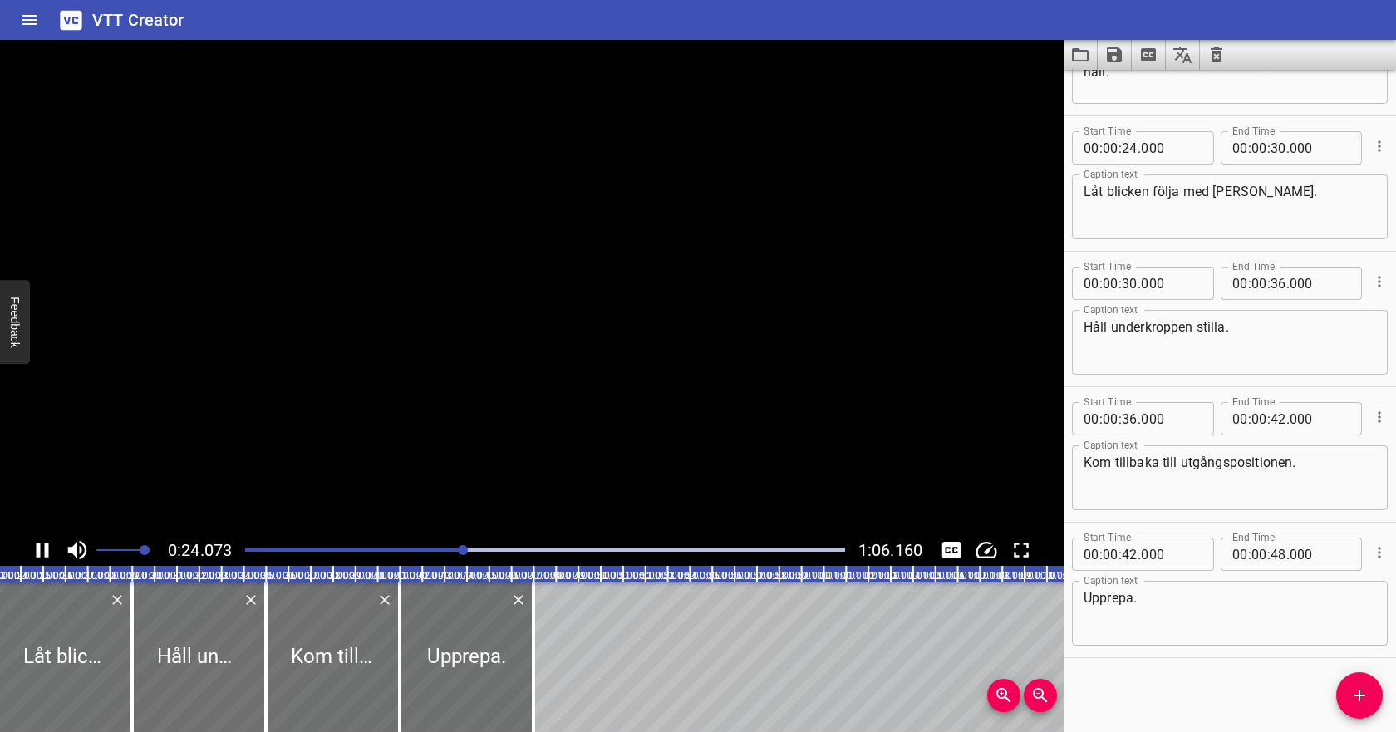
scroll to position [499, 0]
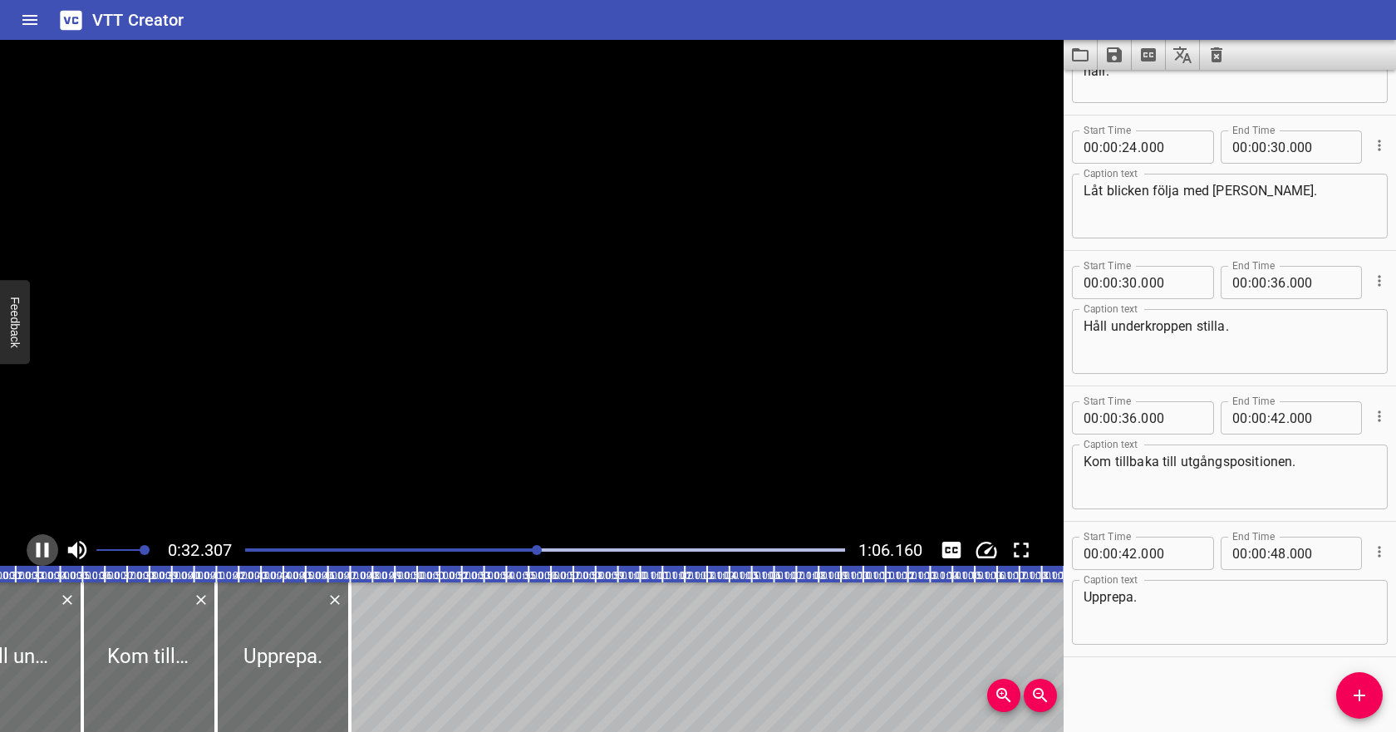
click at [46, 542] on icon "Play/Pause" at bounding box center [42, 549] width 25 height 25
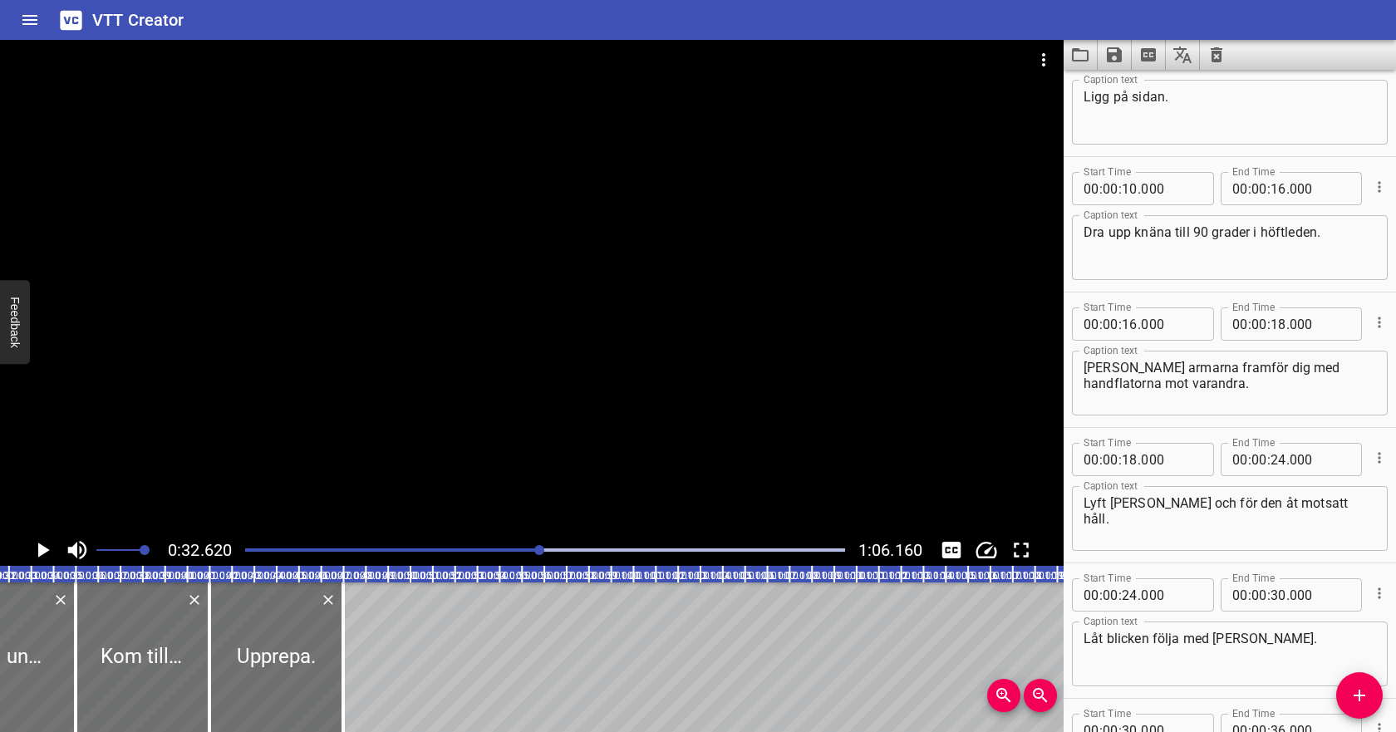
scroll to position [49, 0]
click at [1127, 462] on input "number" at bounding box center [1129, 461] width 16 height 33
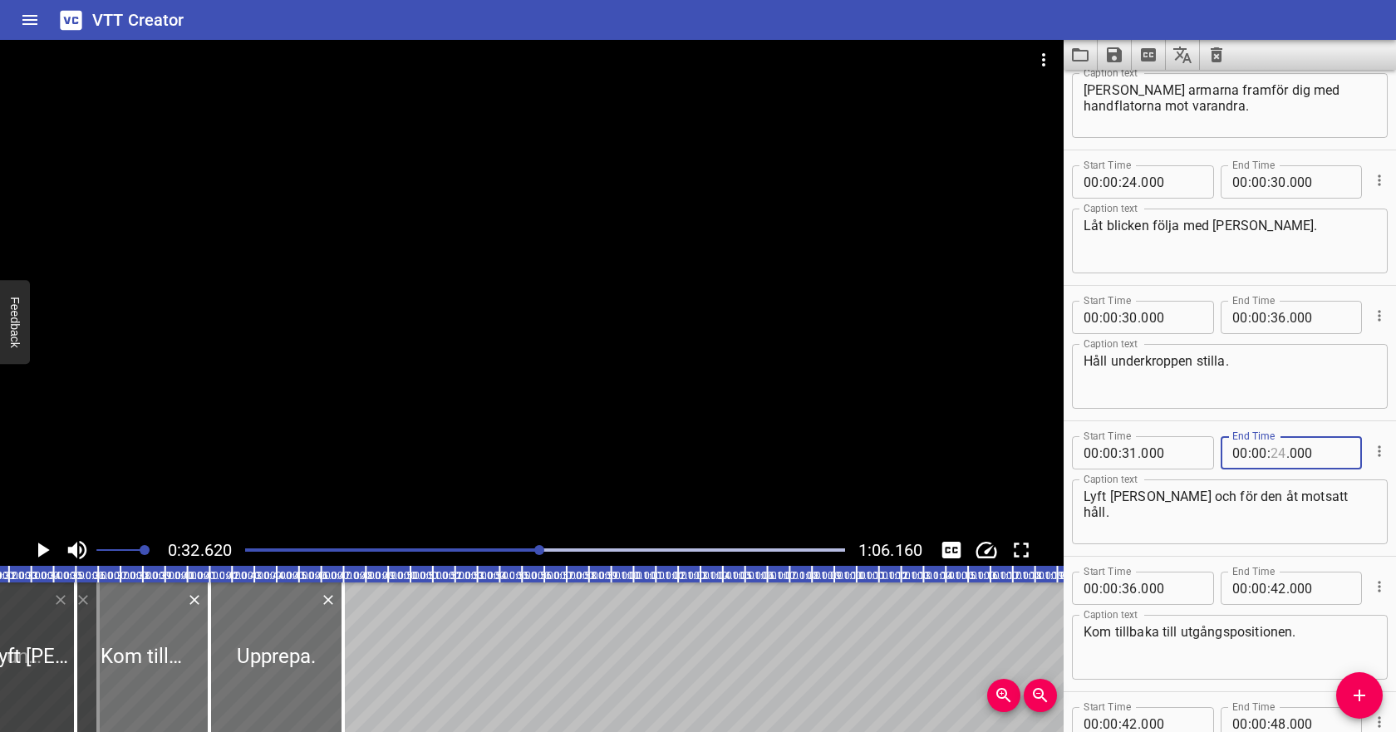
scroll to position [343, 0]
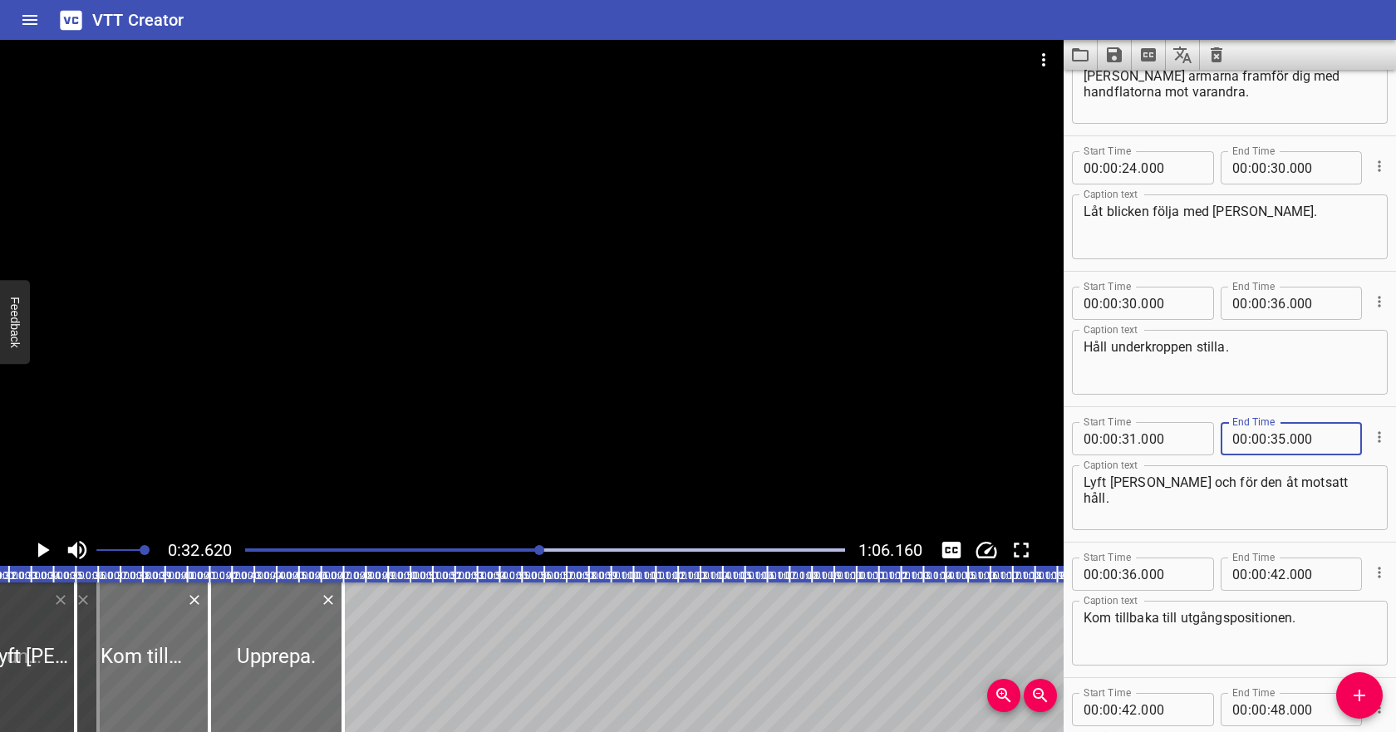
click at [1255, 408] on div "Start Time 00 : 00 : 31 . 000 Start Time End Time 00 : 00 : 35 . 000 End Time C…" at bounding box center [1229, 474] width 332 height 135
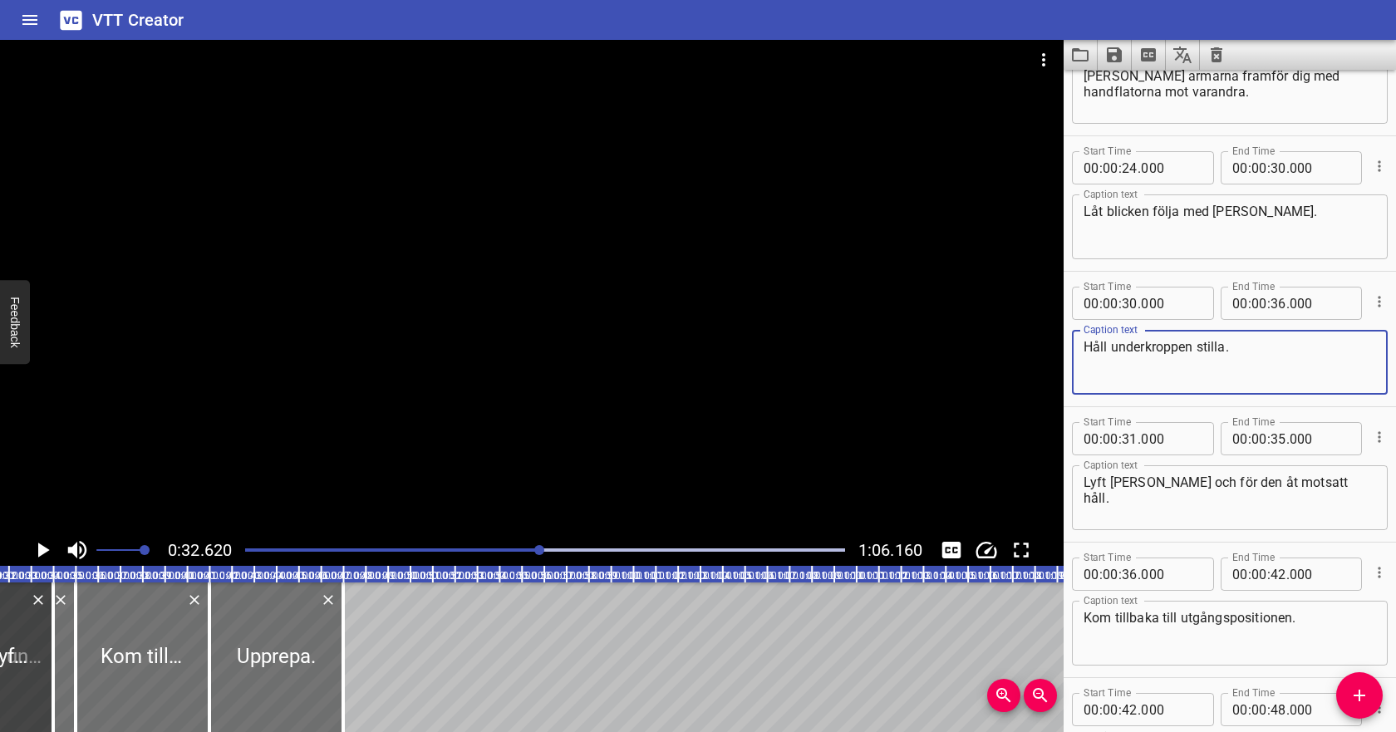
click at [1234, 376] on textarea "Håll underkroppen stilla." at bounding box center [1229, 362] width 292 height 47
click at [1130, 307] on input "number" at bounding box center [1129, 303] width 16 height 33
click at [1128, 303] on input "number" at bounding box center [1129, 303] width 16 height 33
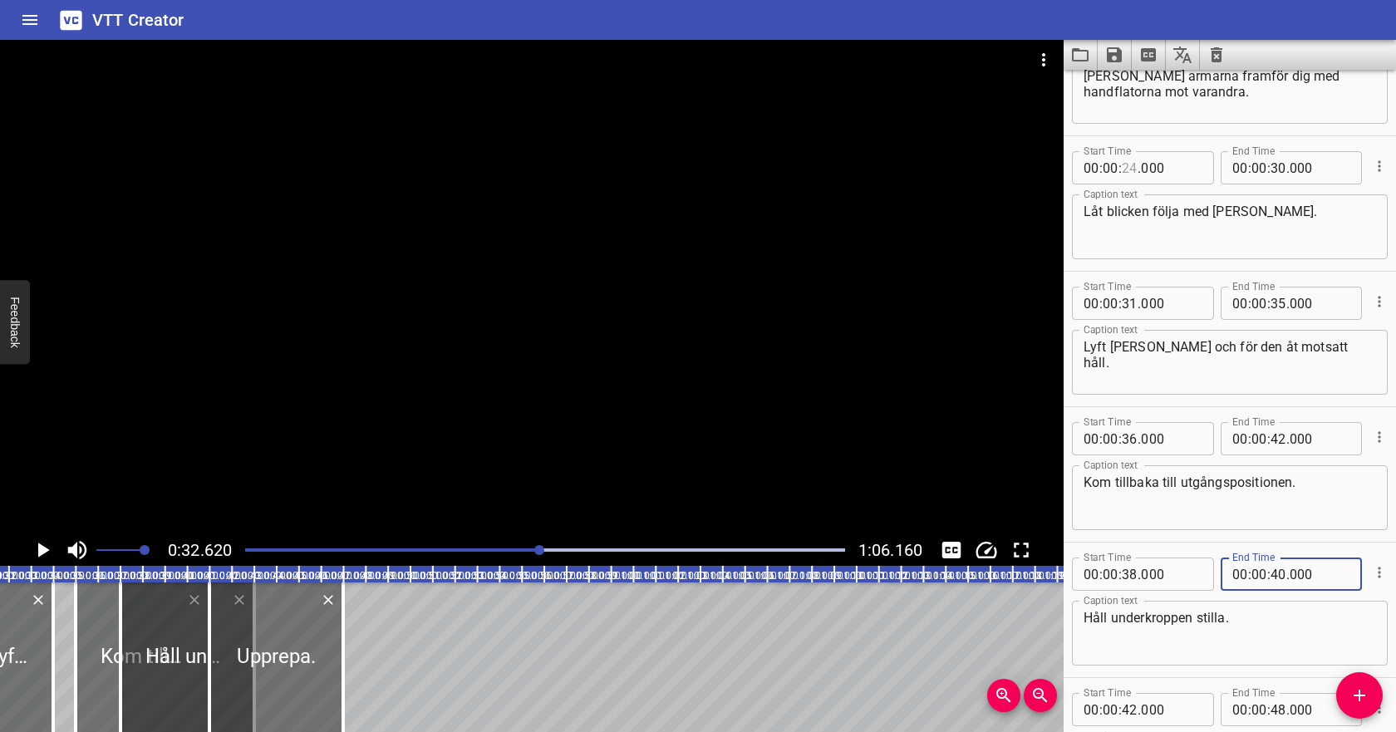
click at [1128, 170] on input "number" at bounding box center [1129, 167] width 16 height 33
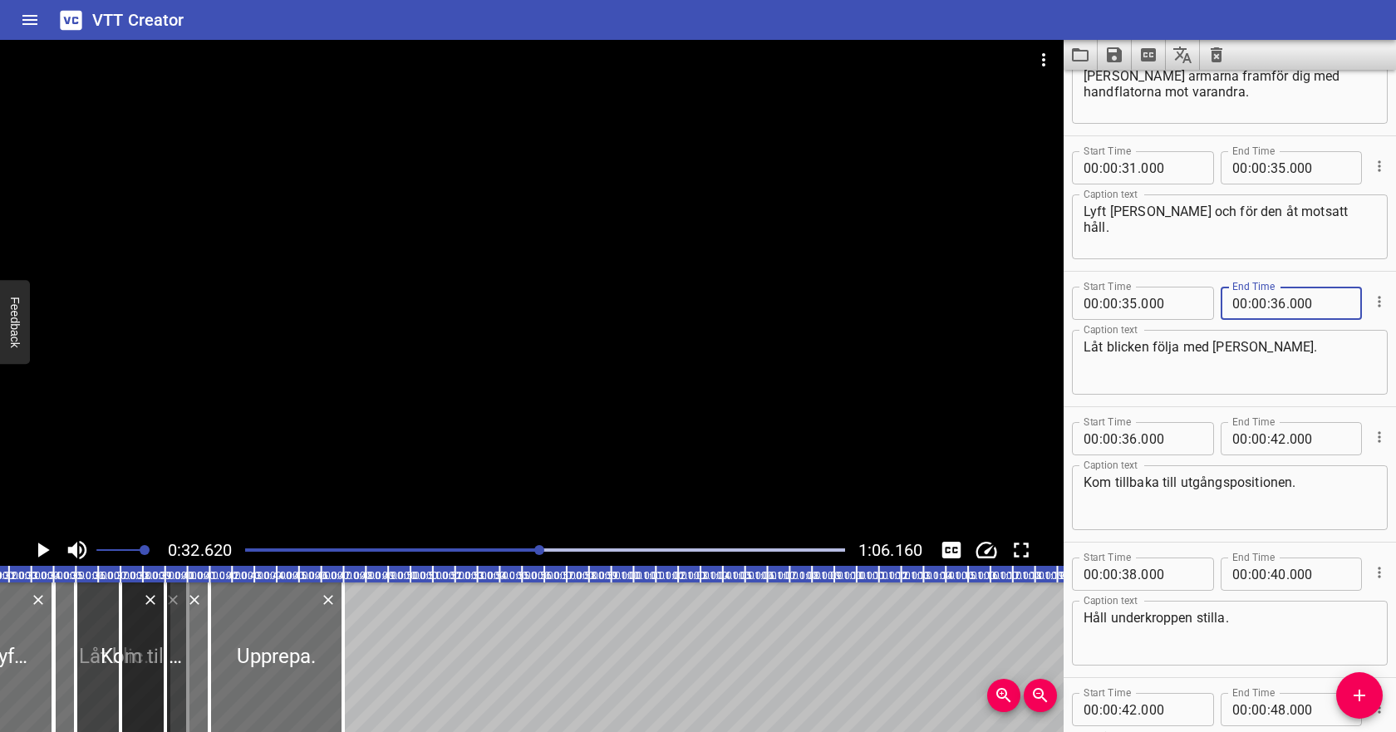
click at [1200, 484] on textarea "Kom tillbaka till utgångspositionen." at bounding box center [1229, 497] width 292 height 47
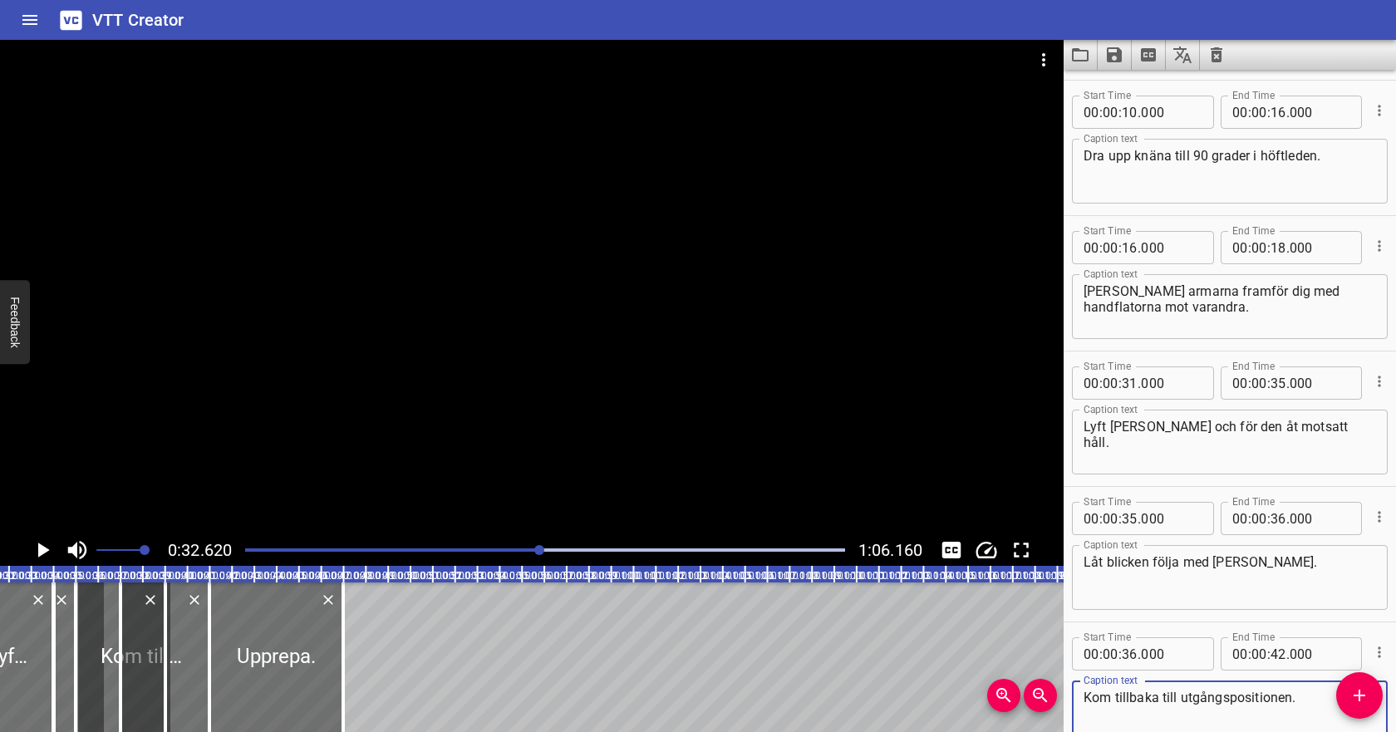
scroll to position [0, 0]
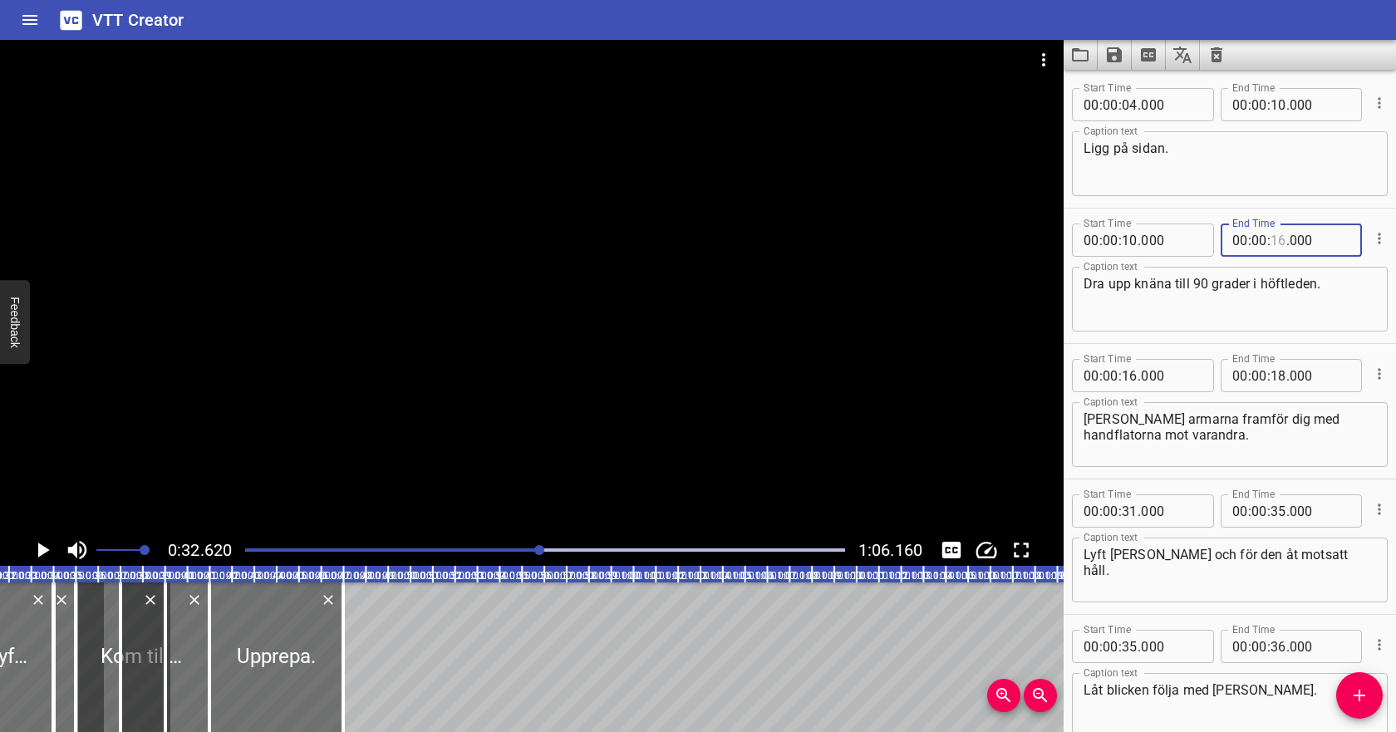
click at [1278, 241] on input "number" at bounding box center [1278, 239] width 16 height 33
click at [1131, 375] on input "number" at bounding box center [1129, 375] width 16 height 33
click at [1283, 378] on input "number" at bounding box center [1278, 375] width 16 height 33
click at [1247, 428] on textarea "[PERSON_NAME] armarna framför dig med handflatorna mot varandra." at bounding box center [1229, 434] width 292 height 47
click at [276, 550] on div "Play progress" at bounding box center [241, 549] width 600 height 3
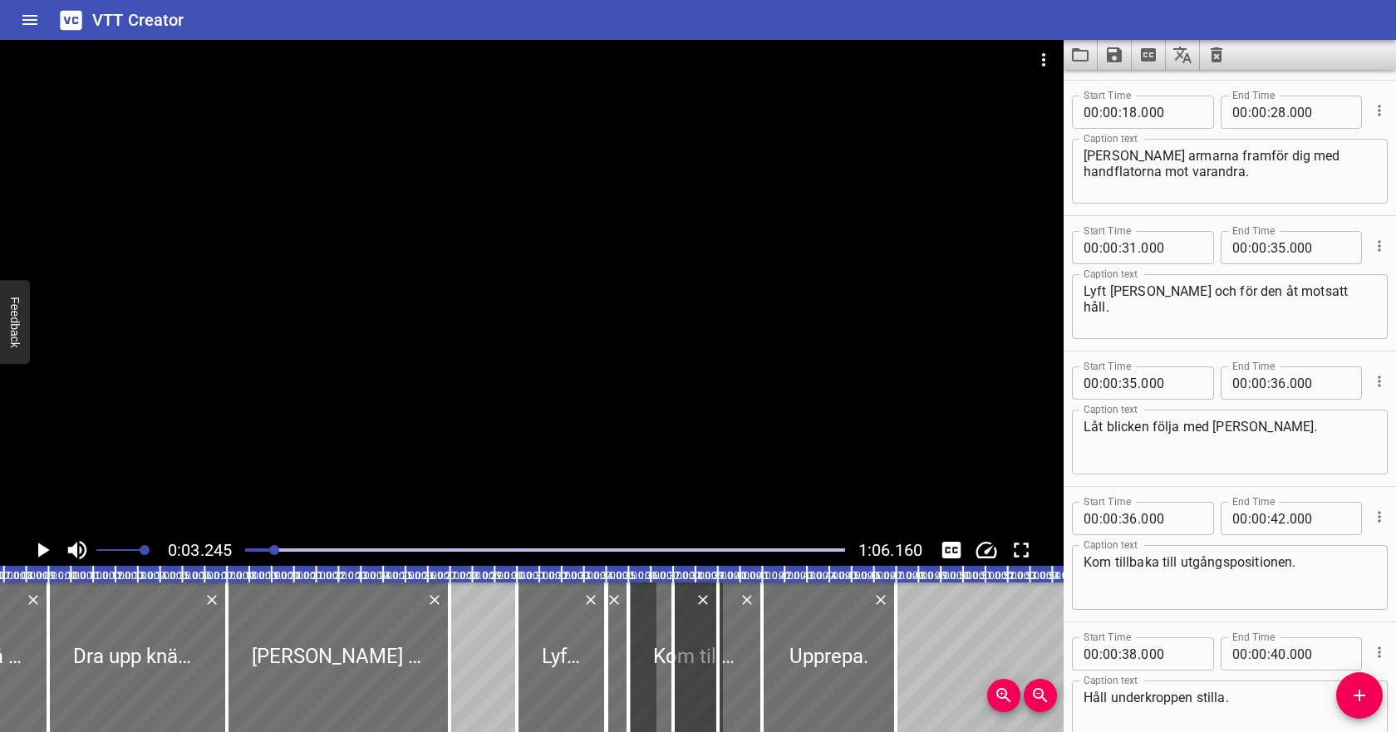
scroll to position [271, 0]
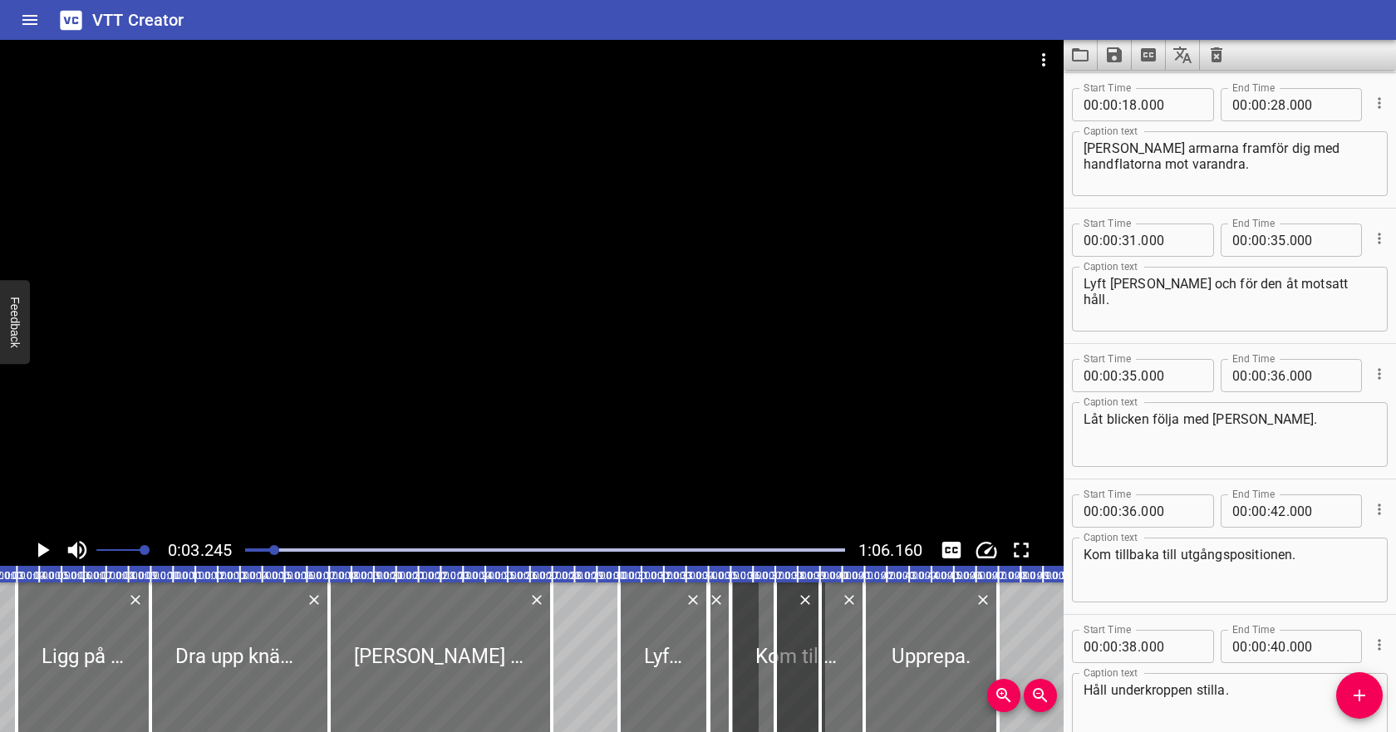
click at [45, 552] on icon "Play/Pause" at bounding box center [44, 549] width 12 height 15
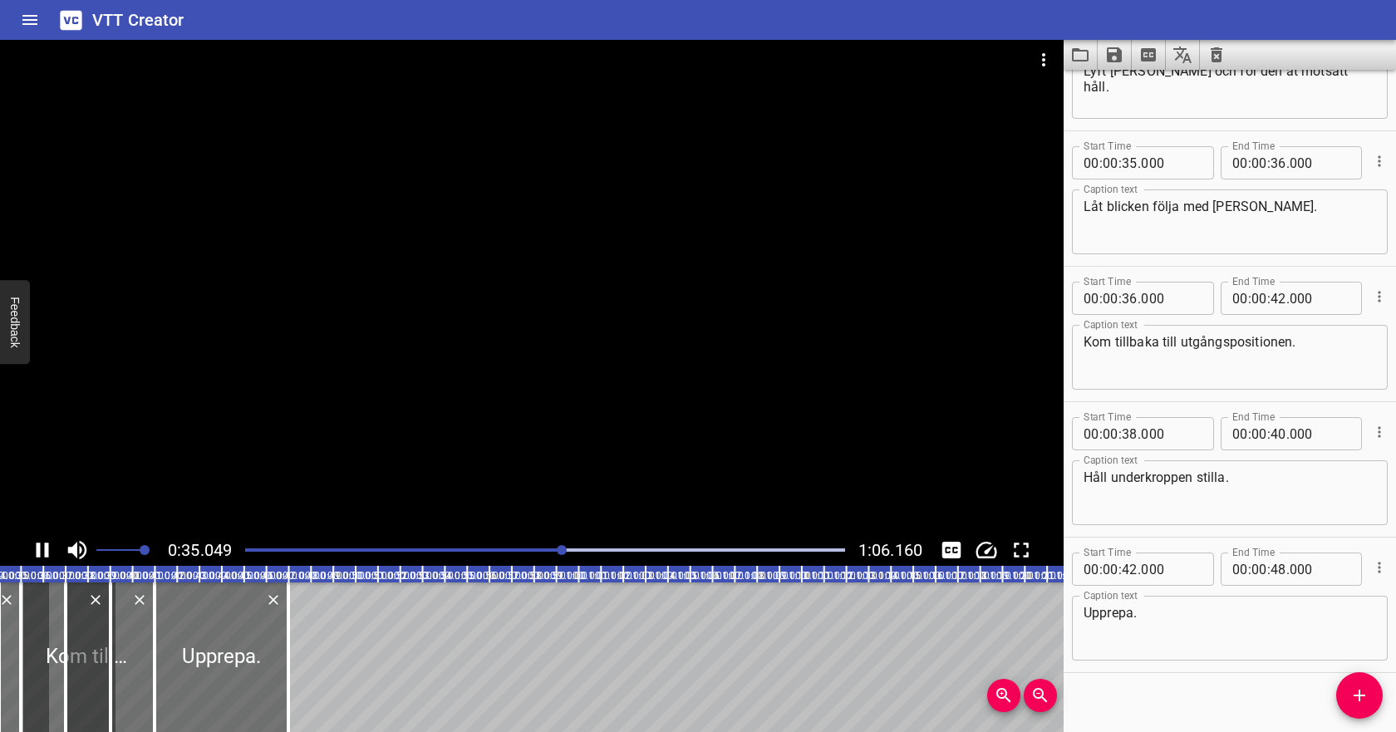
scroll to position [499, 0]
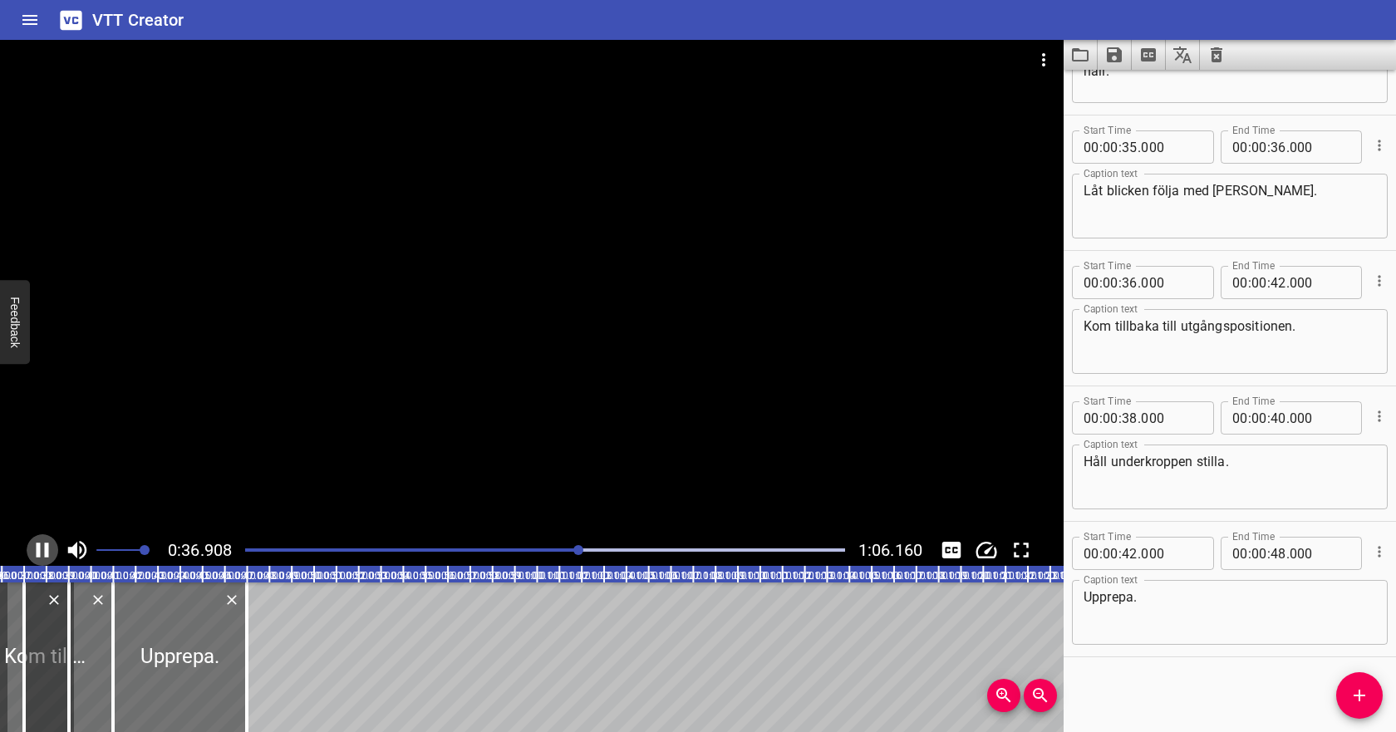
click at [49, 547] on icon "Play/Pause" at bounding box center [42, 549] width 25 height 25
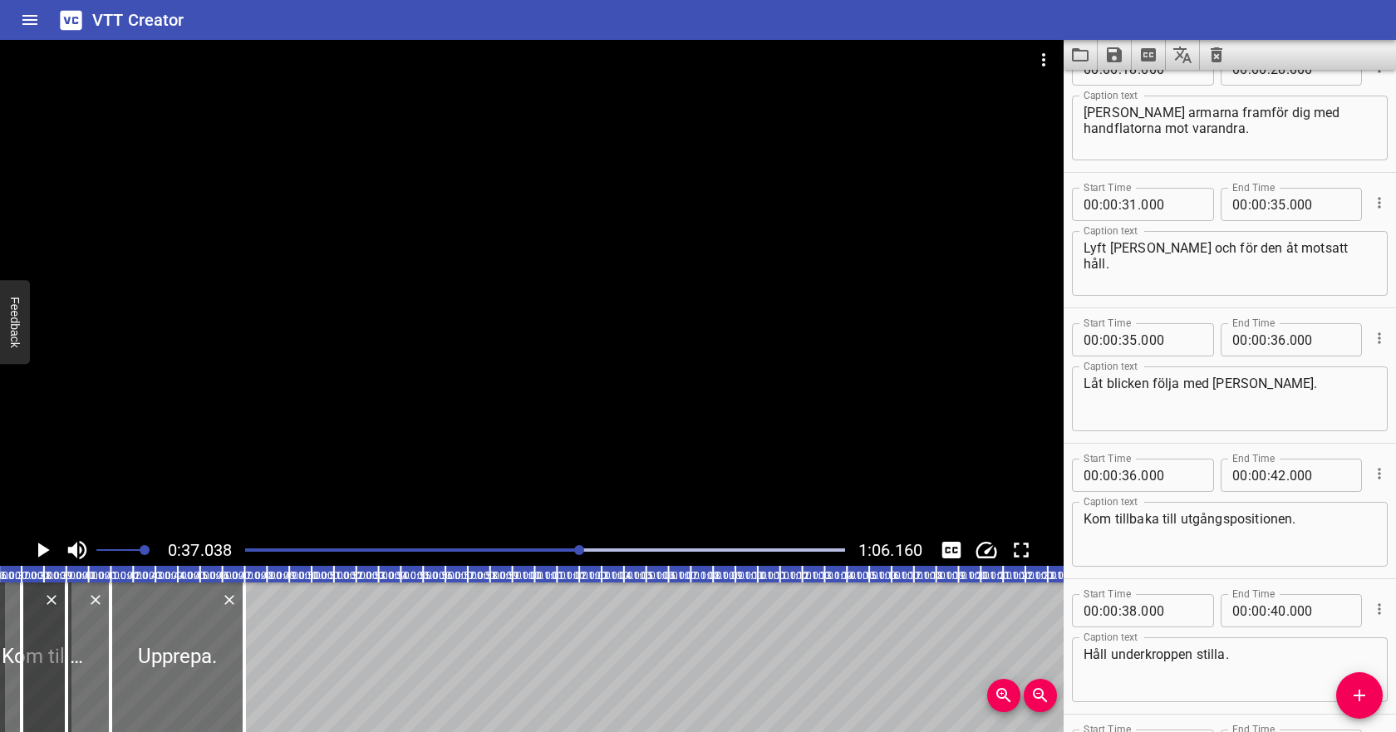
scroll to position [304, 0]
click at [1135, 208] on input "number" at bounding box center [1129, 206] width 16 height 33
click at [1270, 208] on input "number" at bounding box center [1278, 206] width 16 height 33
click at [1131, 342] on input "number" at bounding box center [1129, 342] width 16 height 33
click at [1283, 342] on input "number" at bounding box center [1278, 342] width 16 height 33
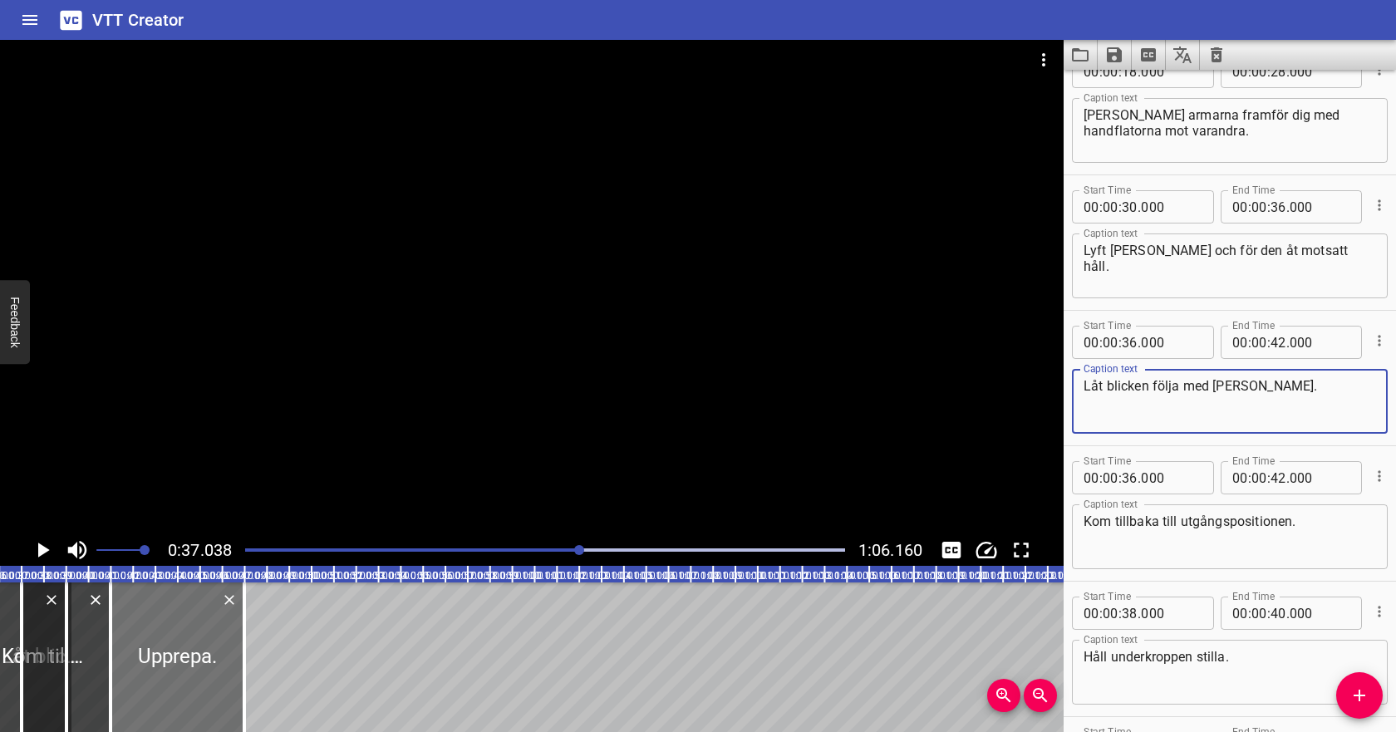
click at [1257, 387] on textarea "Låt blicken följa med [PERSON_NAME]." at bounding box center [1229, 401] width 292 height 47
click at [1131, 480] on input "number" at bounding box center [1129, 477] width 16 height 33
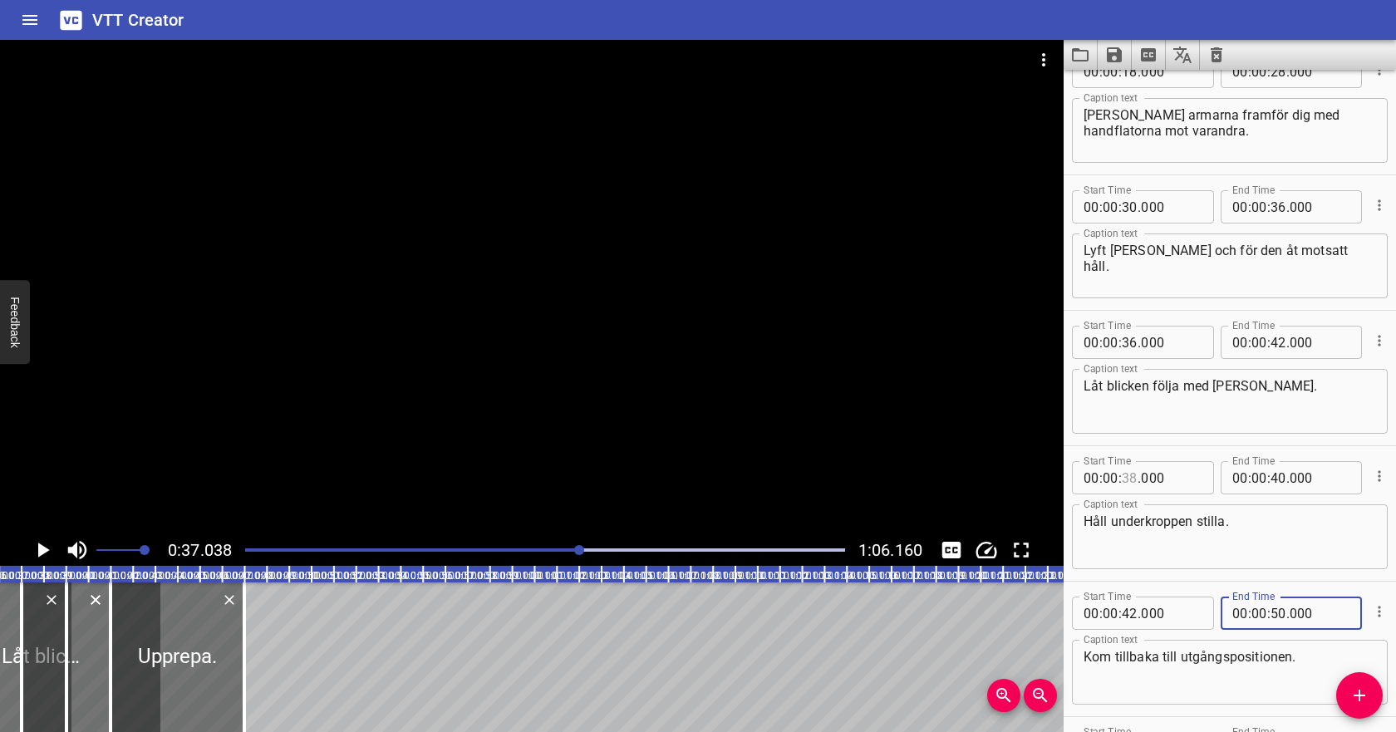
click at [1133, 476] on input "number" at bounding box center [1129, 477] width 16 height 33
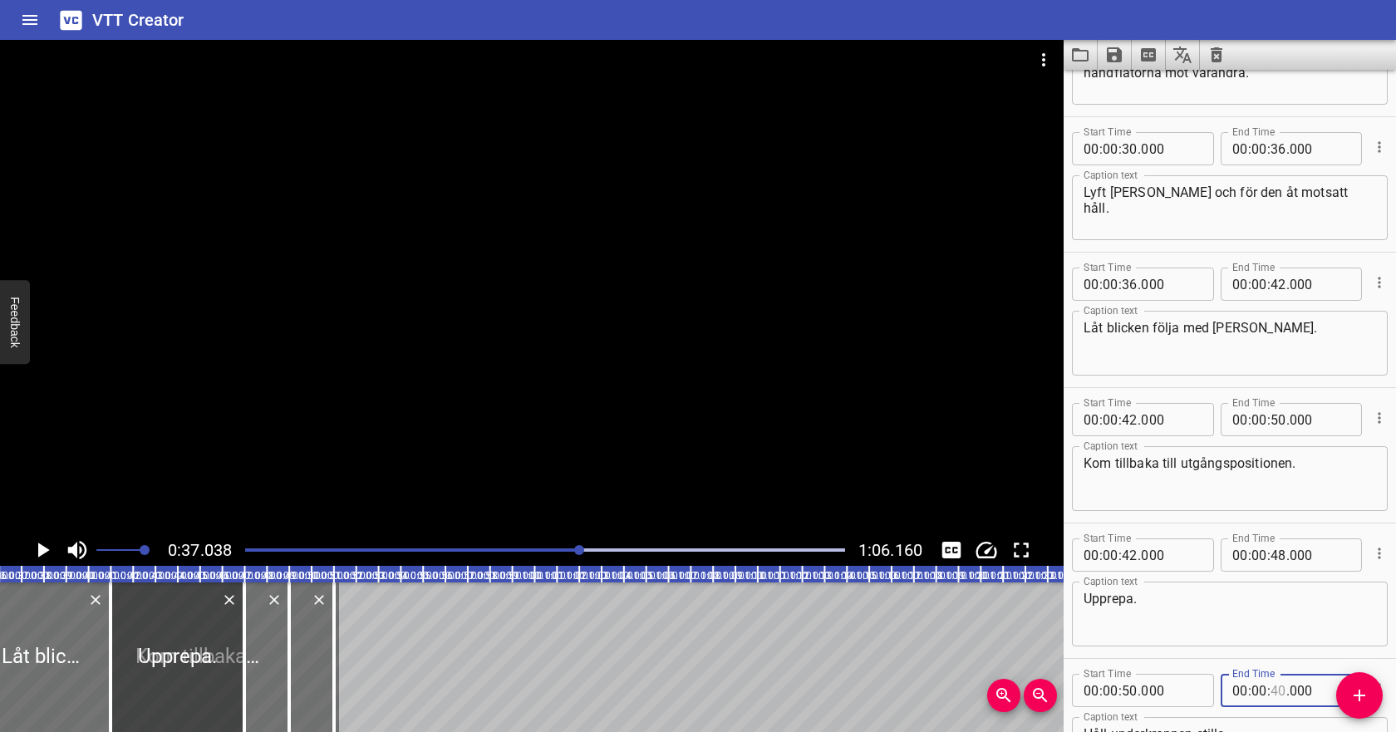
scroll to position [381, 0]
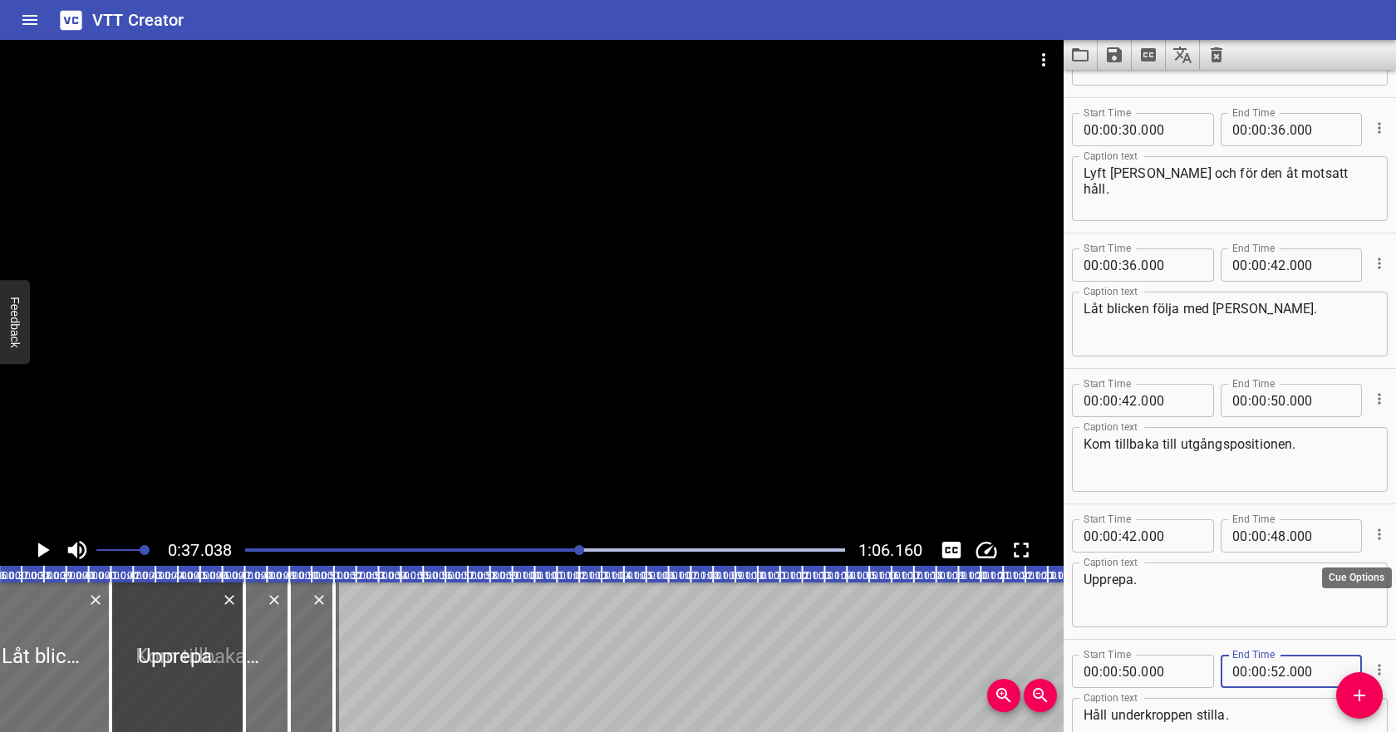
click at [1379, 538] on icon "Cue Options" at bounding box center [1378, 533] width 2 height 11
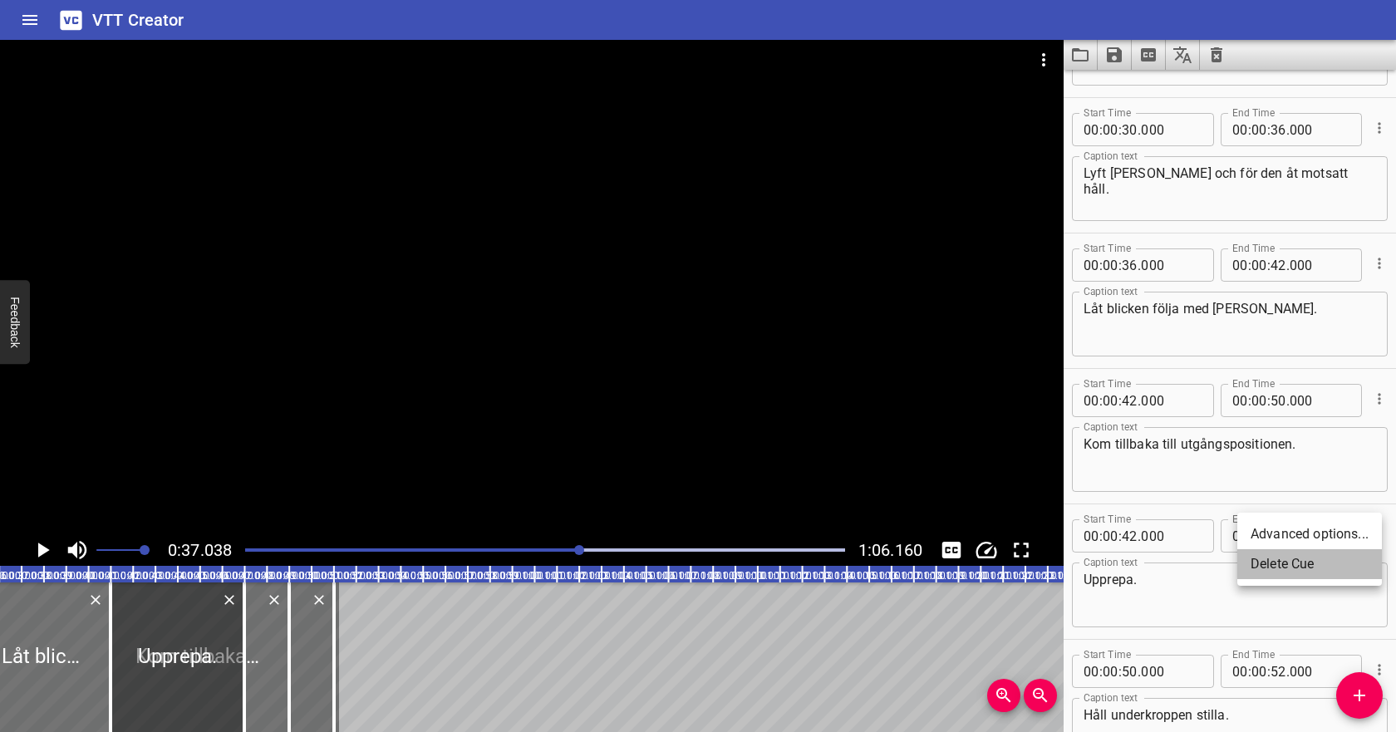
click at [1323, 561] on li "Delete Cue" at bounding box center [1309, 564] width 145 height 30
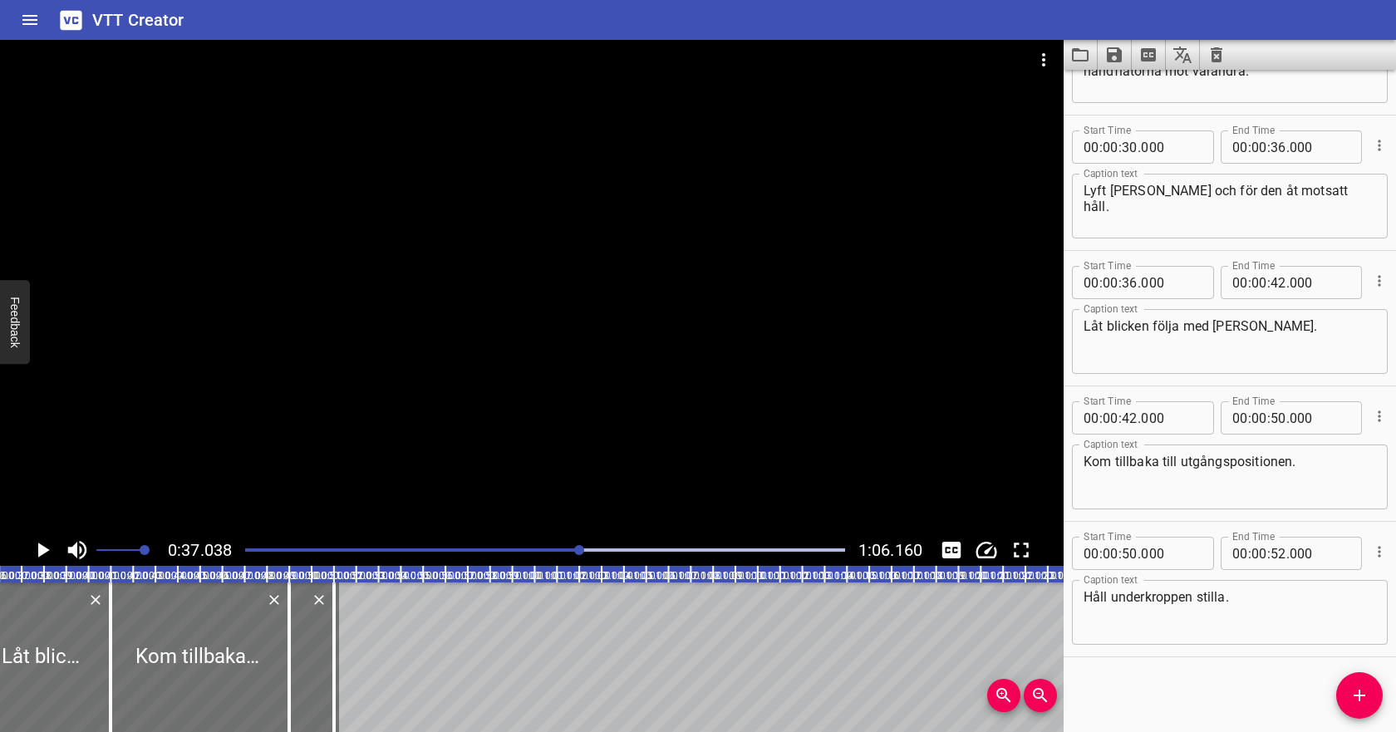
click at [524, 547] on div at bounding box center [545, 549] width 620 height 23
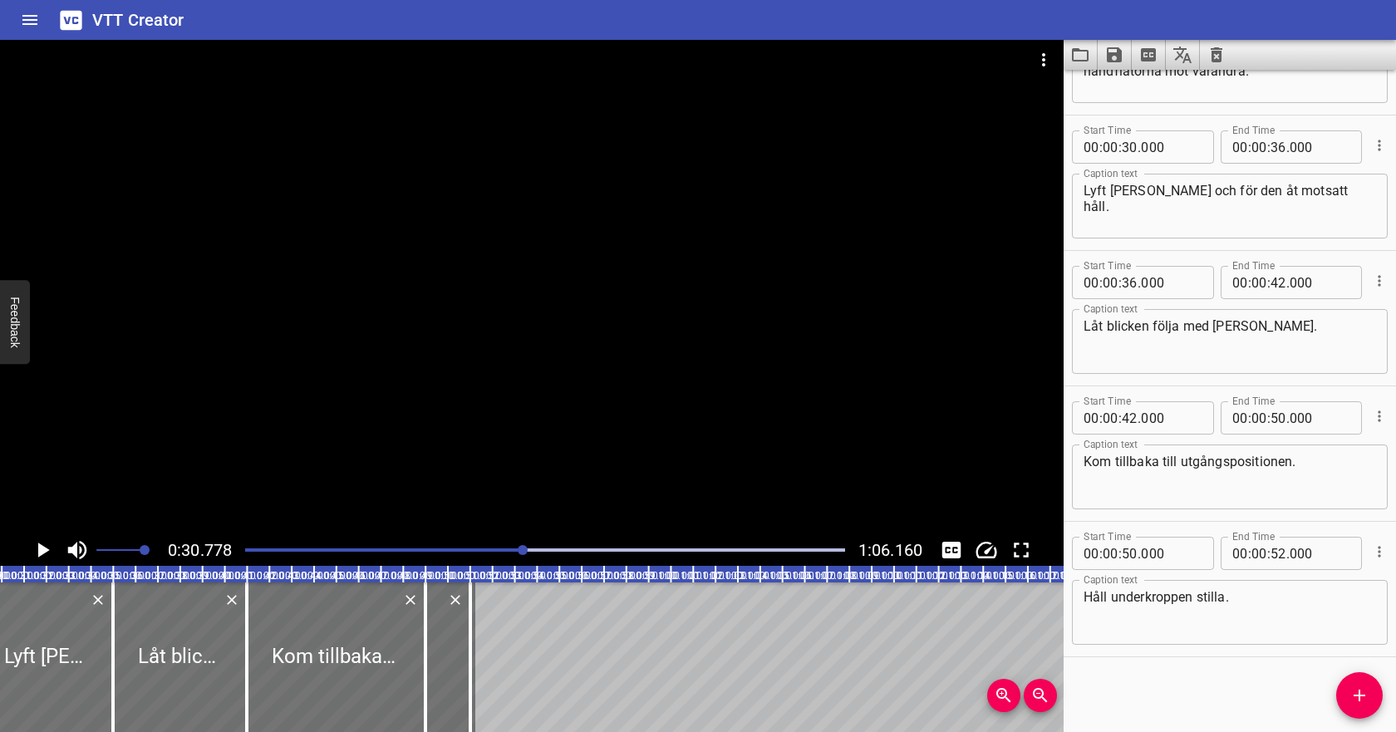
scroll to position [0, 686]
click at [41, 547] on icon "Play/Pause" at bounding box center [44, 549] width 12 height 15
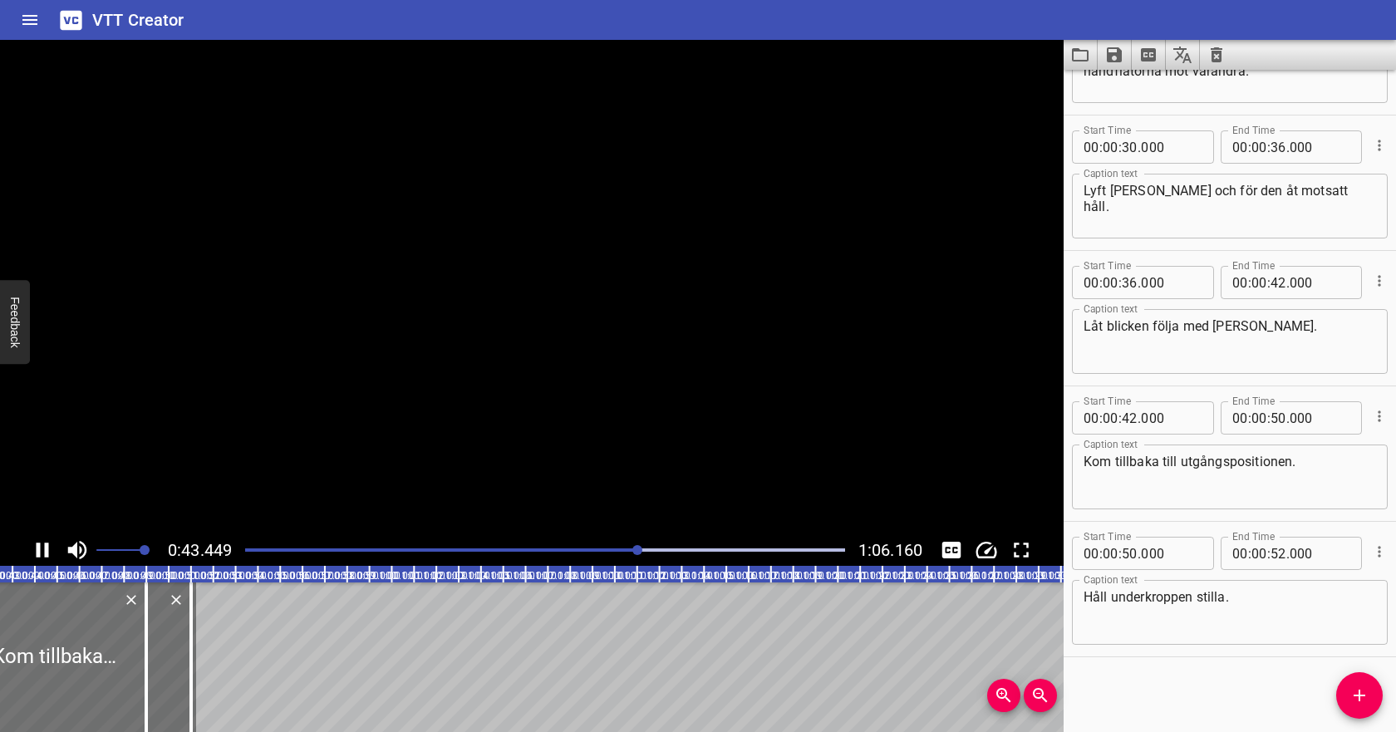
click at [45, 549] on icon "Play/Pause" at bounding box center [43, 549] width 12 height 15
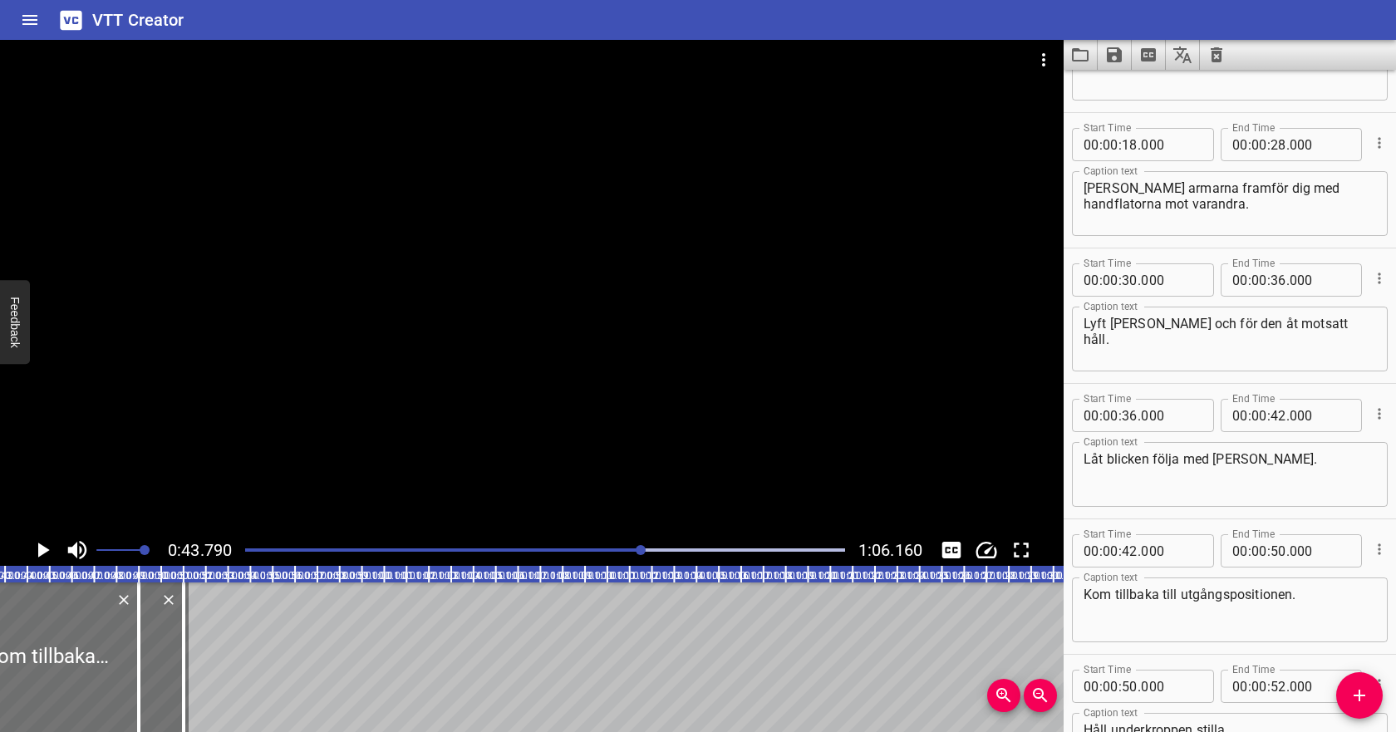
scroll to position [230, 0]
click at [1275, 279] on input "number" at bounding box center [1278, 280] width 16 height 33
click at [1134, 413] on input "number" at bounding box center [1129, 416] width 16 height 33
click at [1277, 414] on input "number" at bounding box center [1278, 416] width 16 height 33
click at [1229, 457] on textarea "Låt blicken följa med [PERSON_NAME]." at bounding box center [1229, 475] width 292 height 47
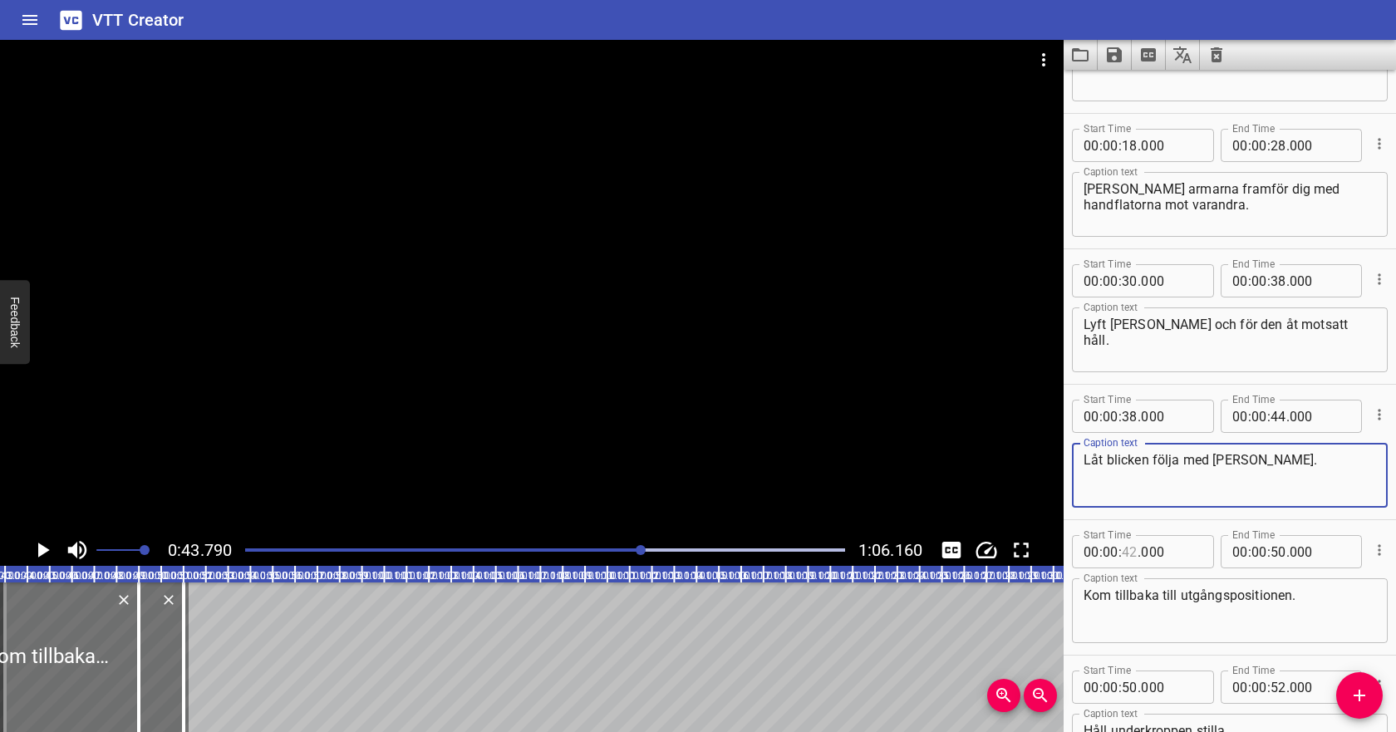
click at [1133, 552] on input "number" at bounding box center [1129, 551] width 16 height 33
click at [1271, 554] on input "number" at bounding box center [1278, 551] width 16 height 33
click at [42, 547] on icon "Play/Pause" at bounding box center [44, 549] width 12 height 15
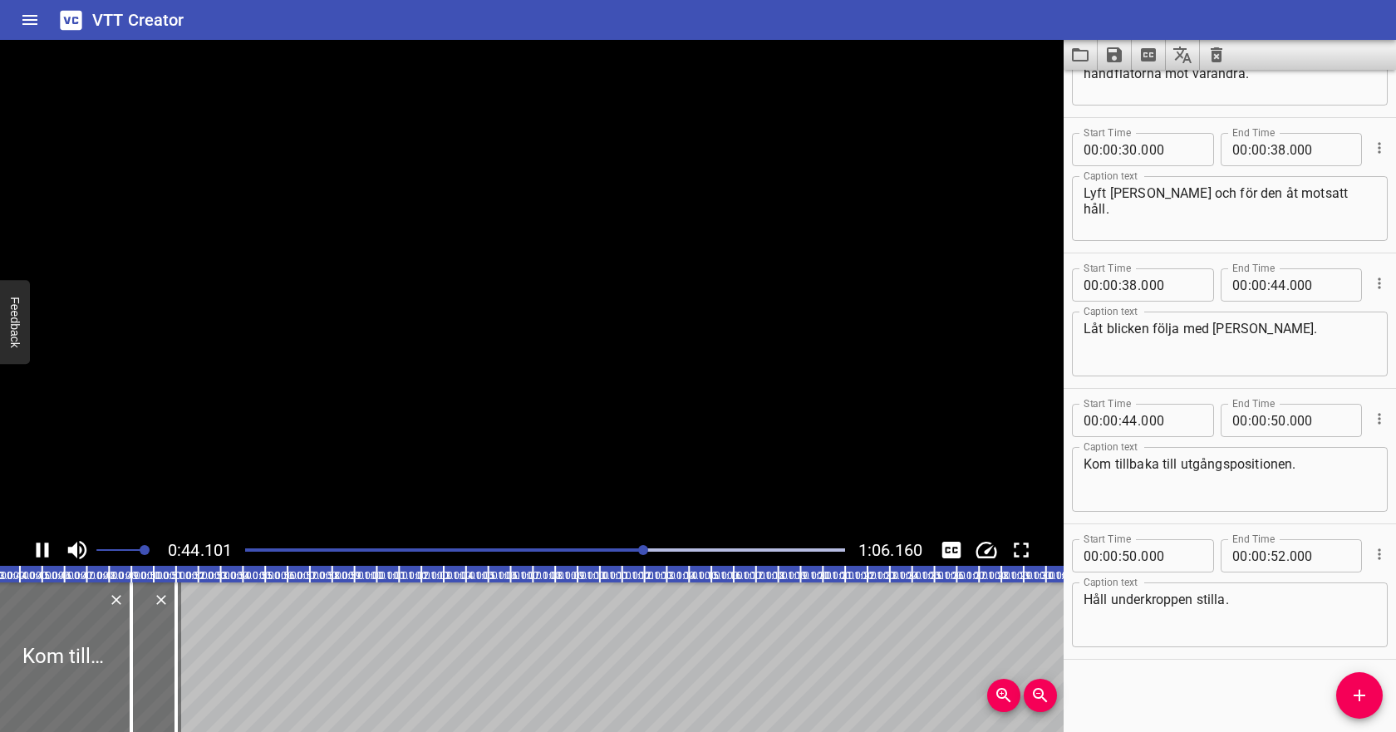
scroll to position [364, 0]
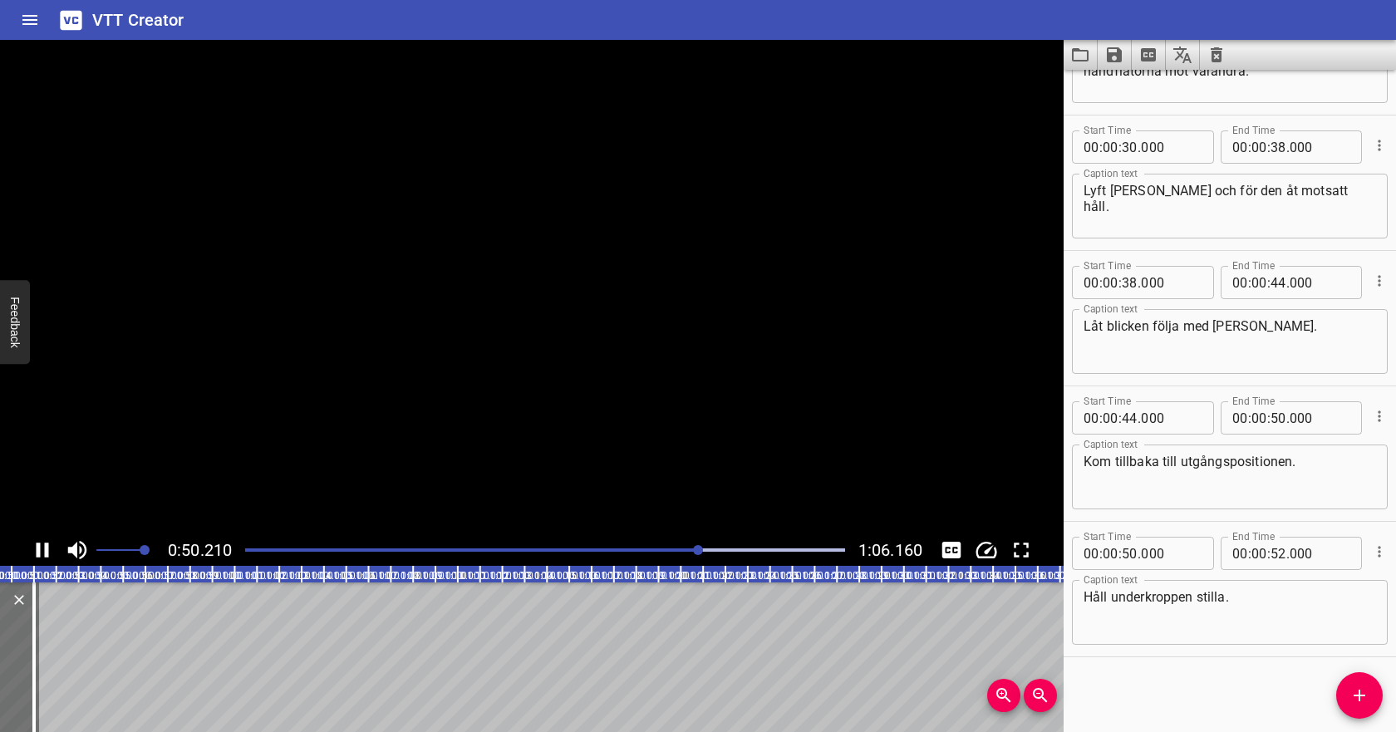
click at [42, 547] on icon "Play/Pause" at bounding box center [42, 549] width 25 height 25
click at [1378, 416] on icon "Cue Options" at bounding box center [1378, 415] width 2 height 11
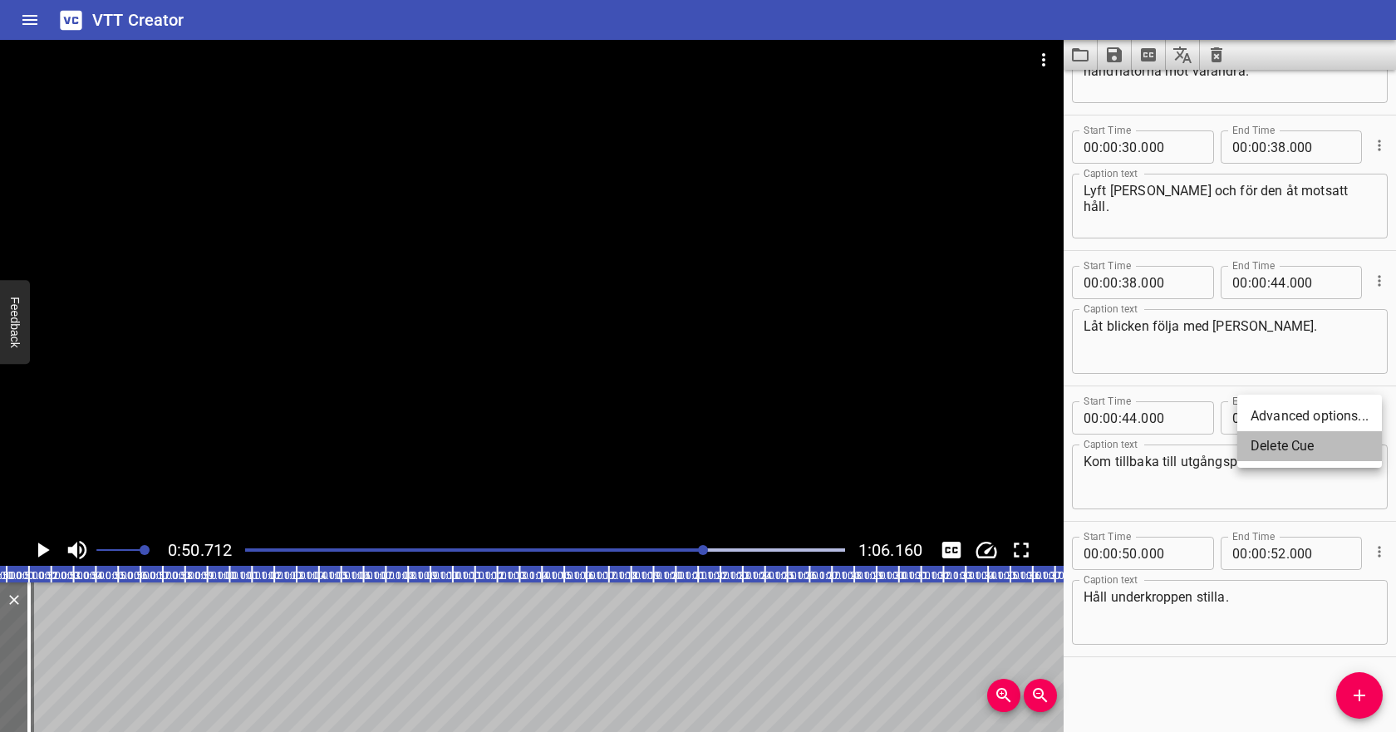
click at [1315, 448] on li "Delete Cue" at bounding box center [1309, 446] width 145 height 30
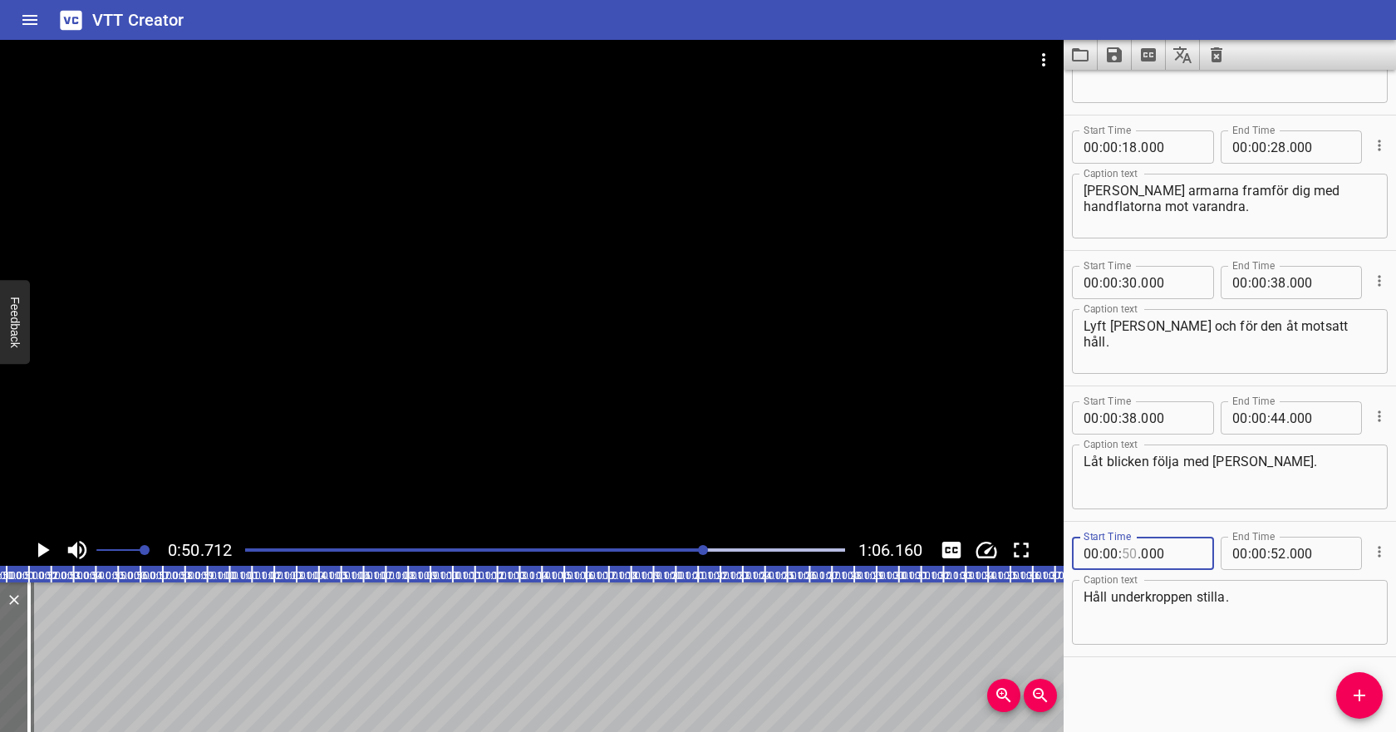
click at [1129, 556] on input "number" at bounding box center [1129, 553] width 16 height 33
click at [1283, 556] on input "number" at bounding box center [1278, 553] width 16 height 33
click at [1275, 633] on textarea "Håll underkroppen stilla." at bounding box center [1229, 612] width 292 height 47
click at [650, 548] on div "Play progress" at bounding box center [406, 549] width 600 height 3
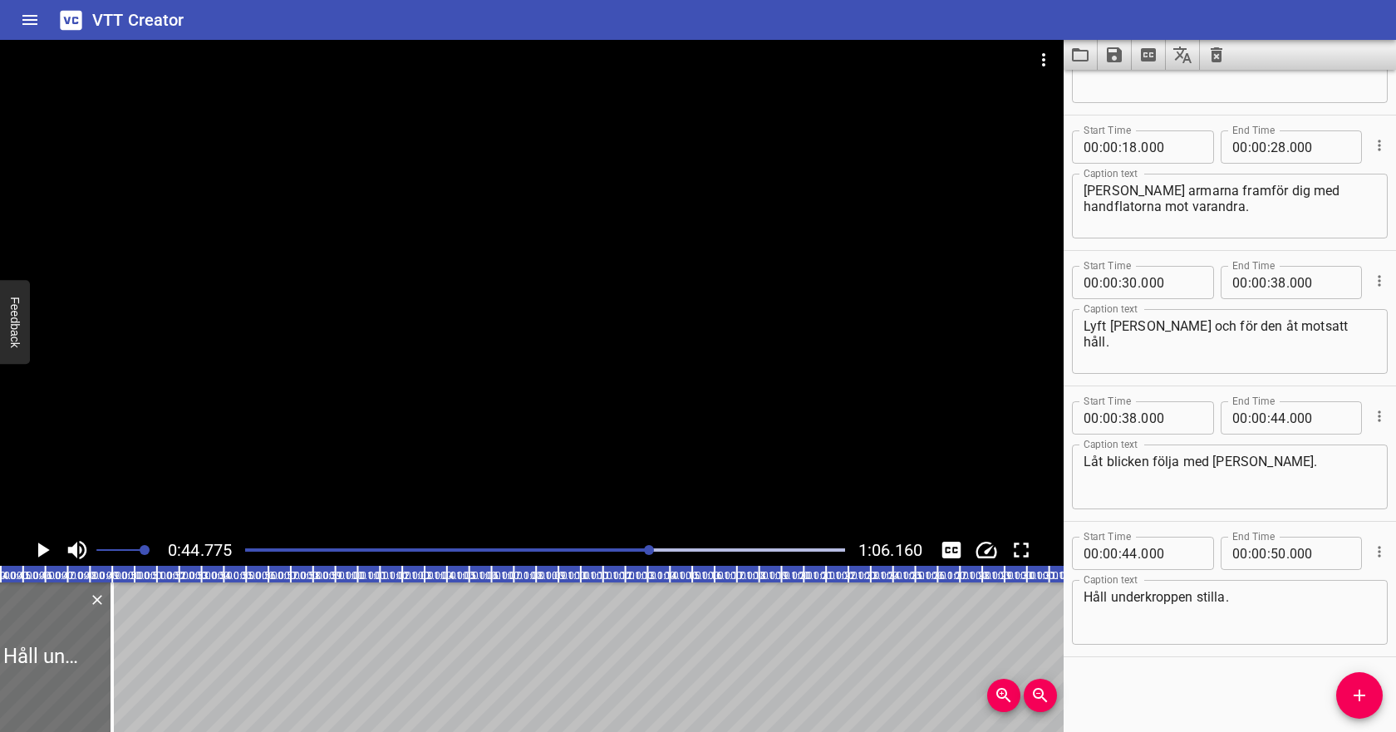
scroll to position [0, 999]
click at [38, 550] on icon "Play/Pause" at bounding box center [44, 549] width 12 height 15
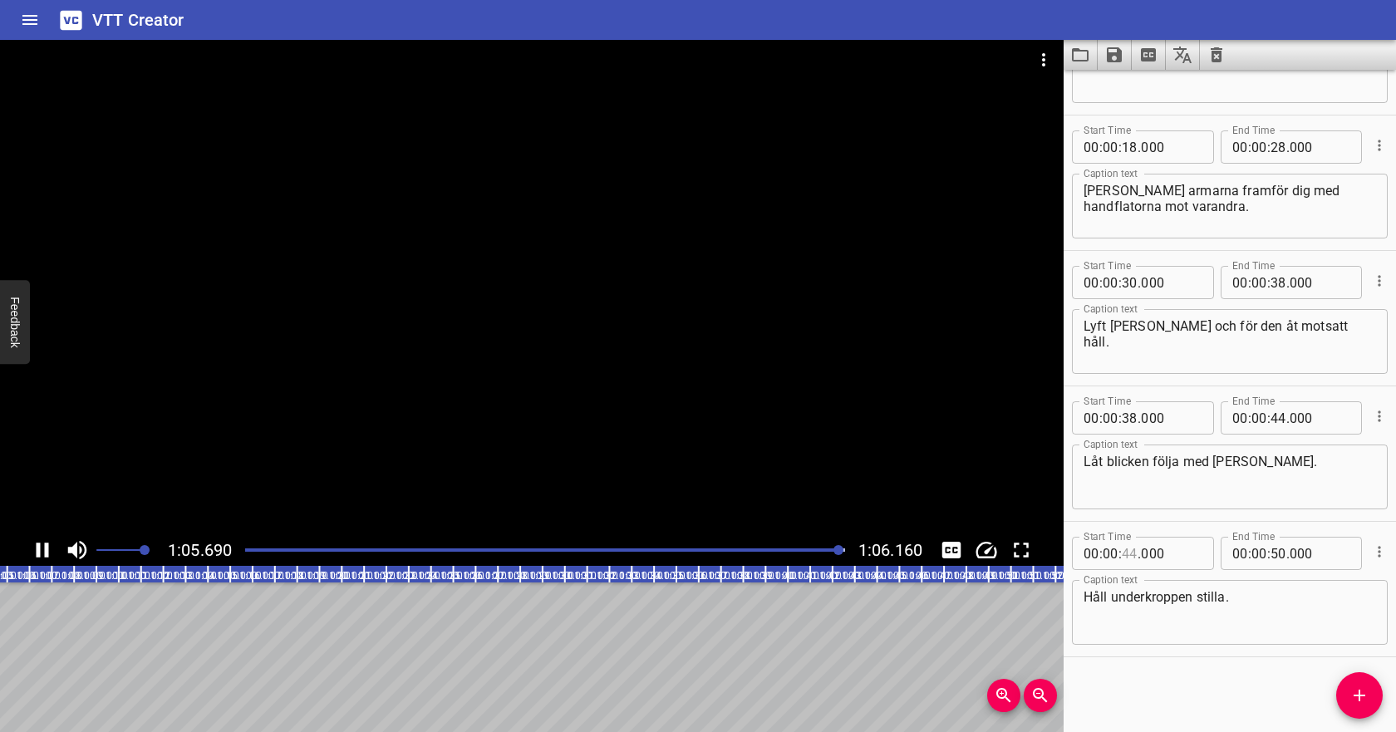
click at [1131, 557] on input "number" at bounding box center [1129, 553] width 16 height 33
click at [1362, 689] on icon "Add Cue" at bounding box center [1359, 695] width 20 height 20
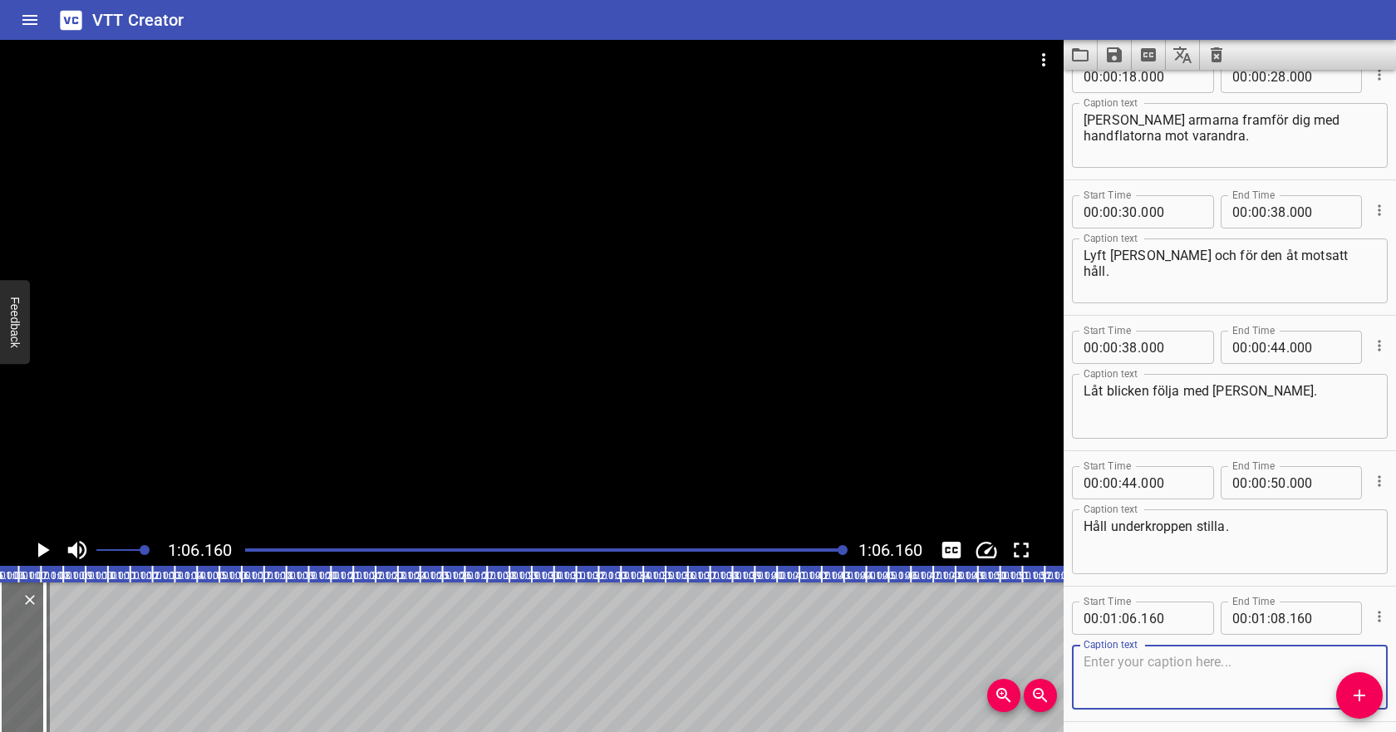
scroll to position [304, 0]
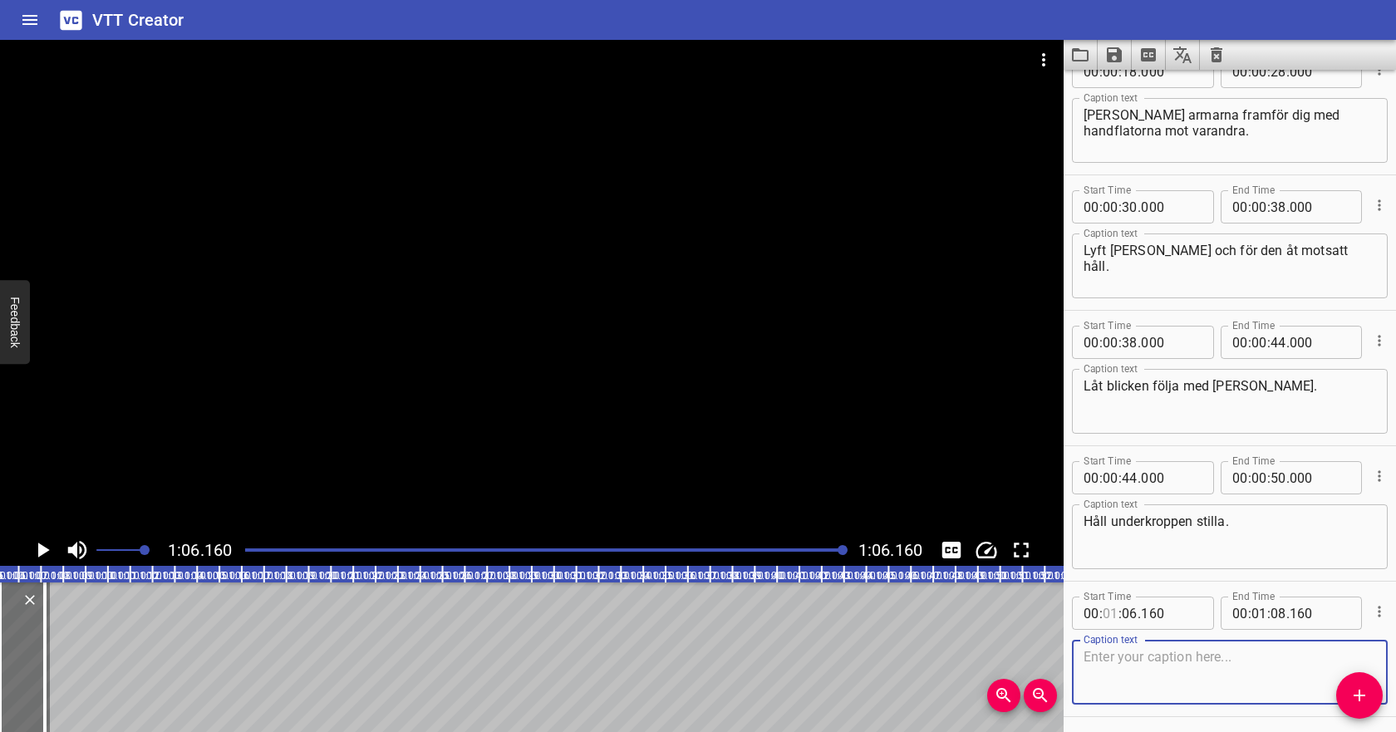
click at [1110, 613] on input "number" at bounding box center [1110, 612] width 16 height 33
click at [1105, 611] on input "number" at bounding box center [1110, 612] width 16 height 33
click at [1281, 616] on input "number" at bounding box center [1278, 612] width 16 height 33
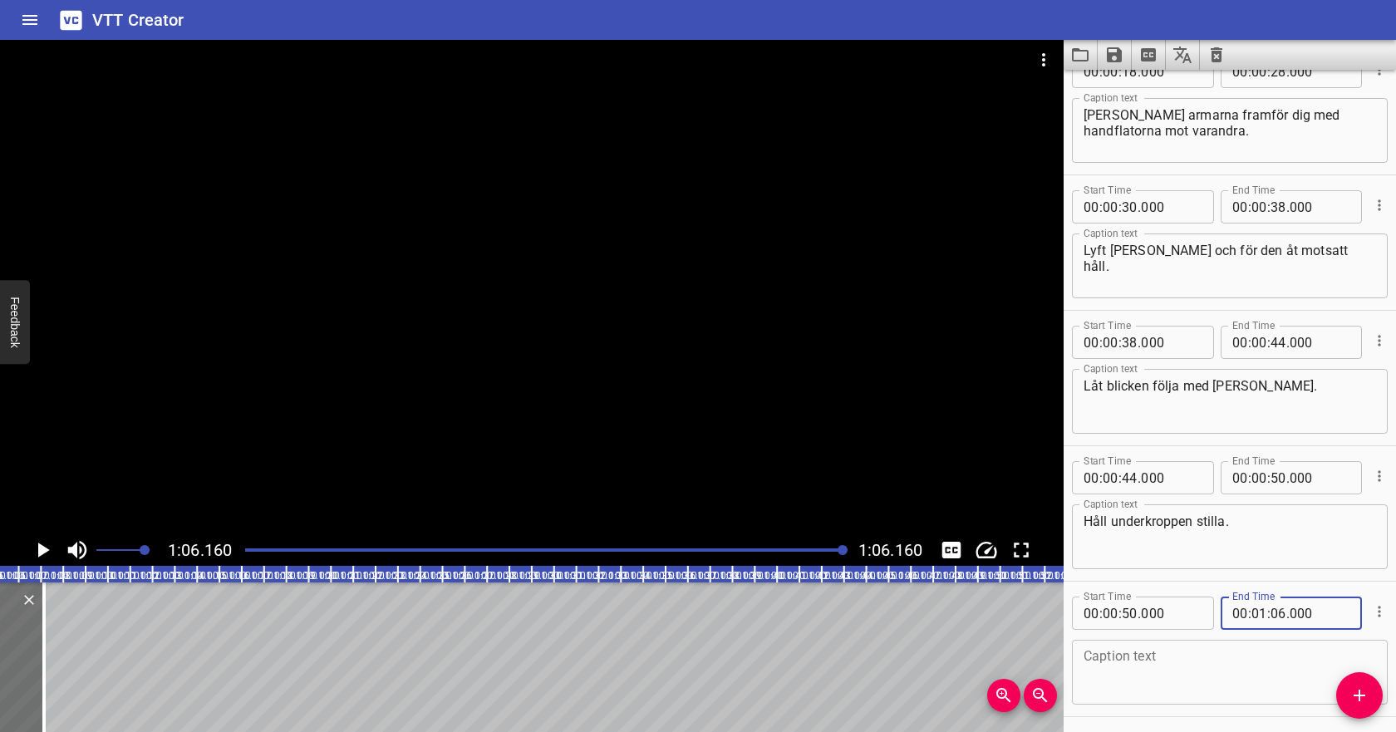
click at [1230, 653] on textarea at bounding box center [1229, 672] width 292 height 47
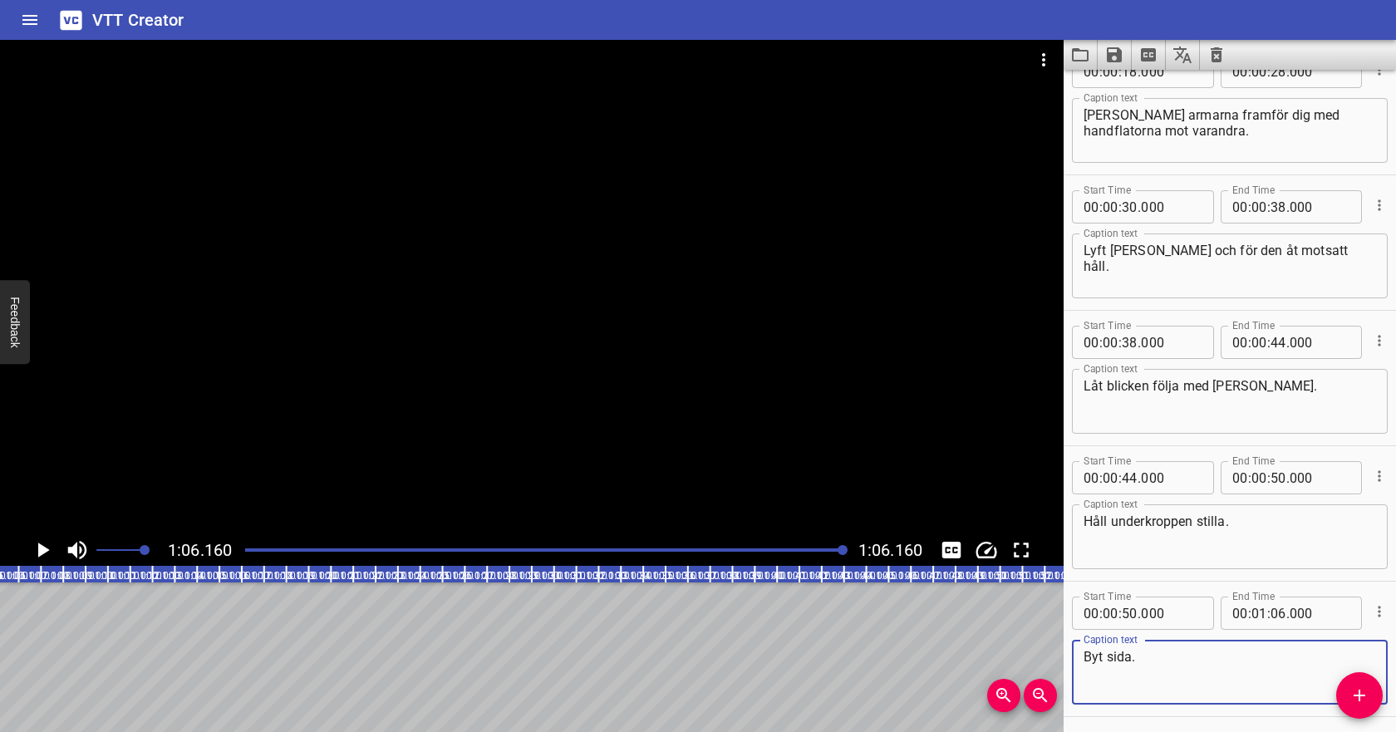
click at [725, 552] on div at bounding box center [545, 549] width 620 height 23
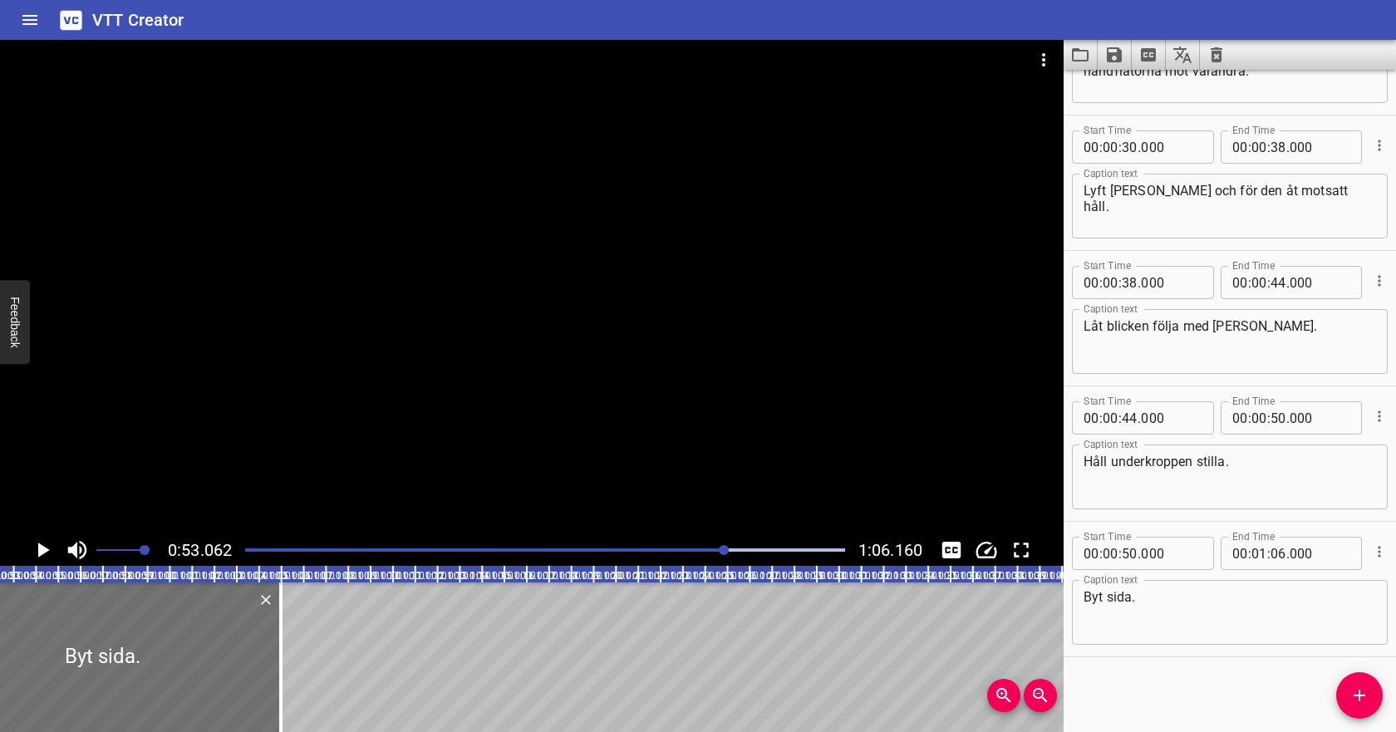
scroll to position [0, 1183]
click at [590, 547] on div at bounding box center [545, 549] width 620 height 23
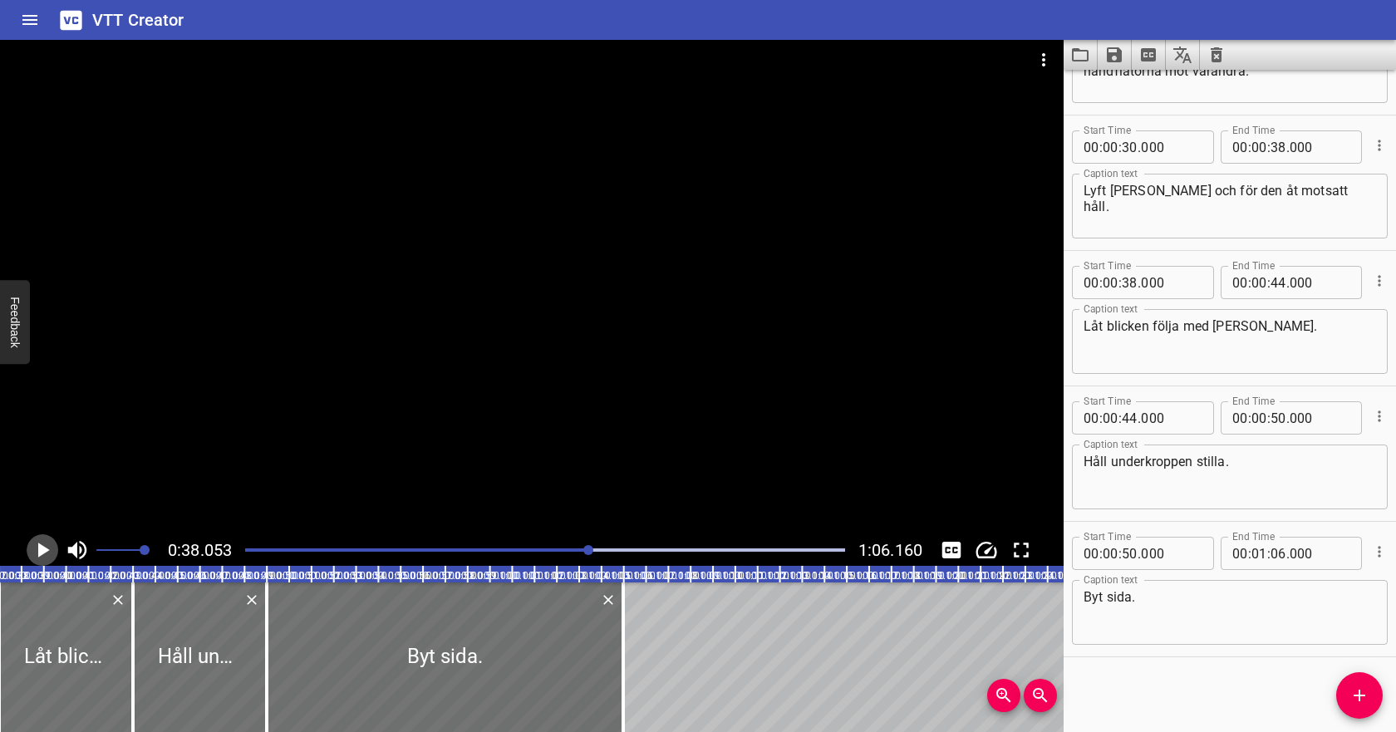
click at [36, 551] on icon "Play/Pause" at bounding box center [42, 549] width 25 height 25
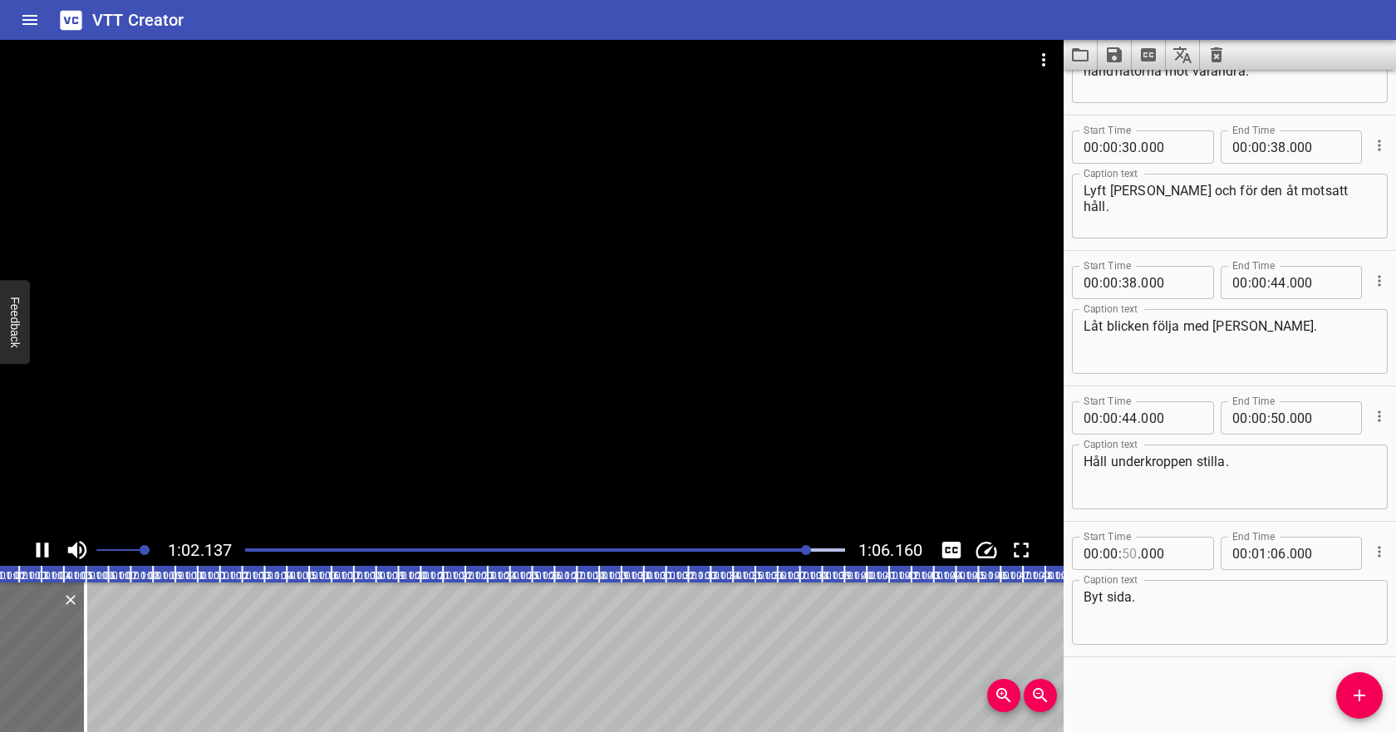
click at [1130, 549] on input "number" at bounding box center [1129, 553] width 16 height 33
click at [1112, 552] on input "number" at bounding box center [1110, 553] width 16 height 33
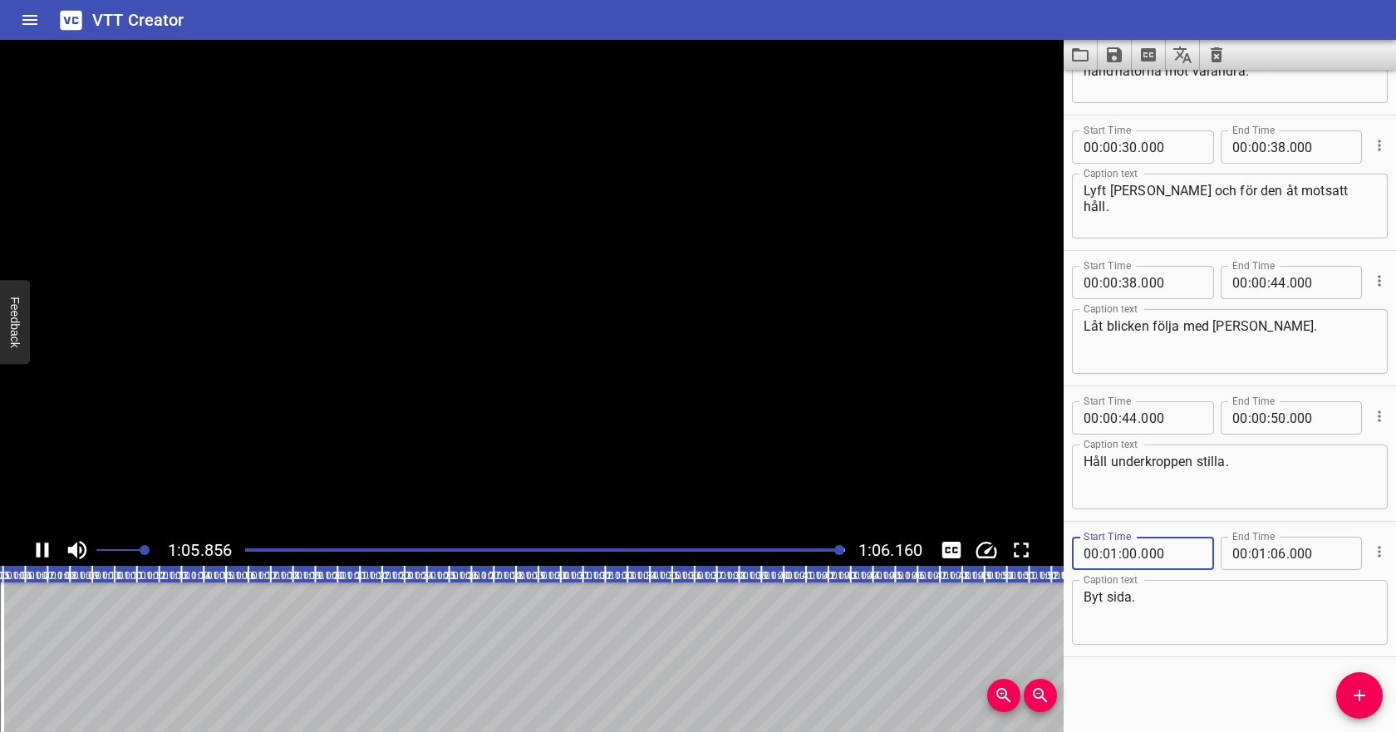
click at [1128, 601] on textarea "Byt sida." at bounding box center [1229, 612] width 292 height 47
click at [758, 547] on div at bounding box center [545, 549] width 620 height 23
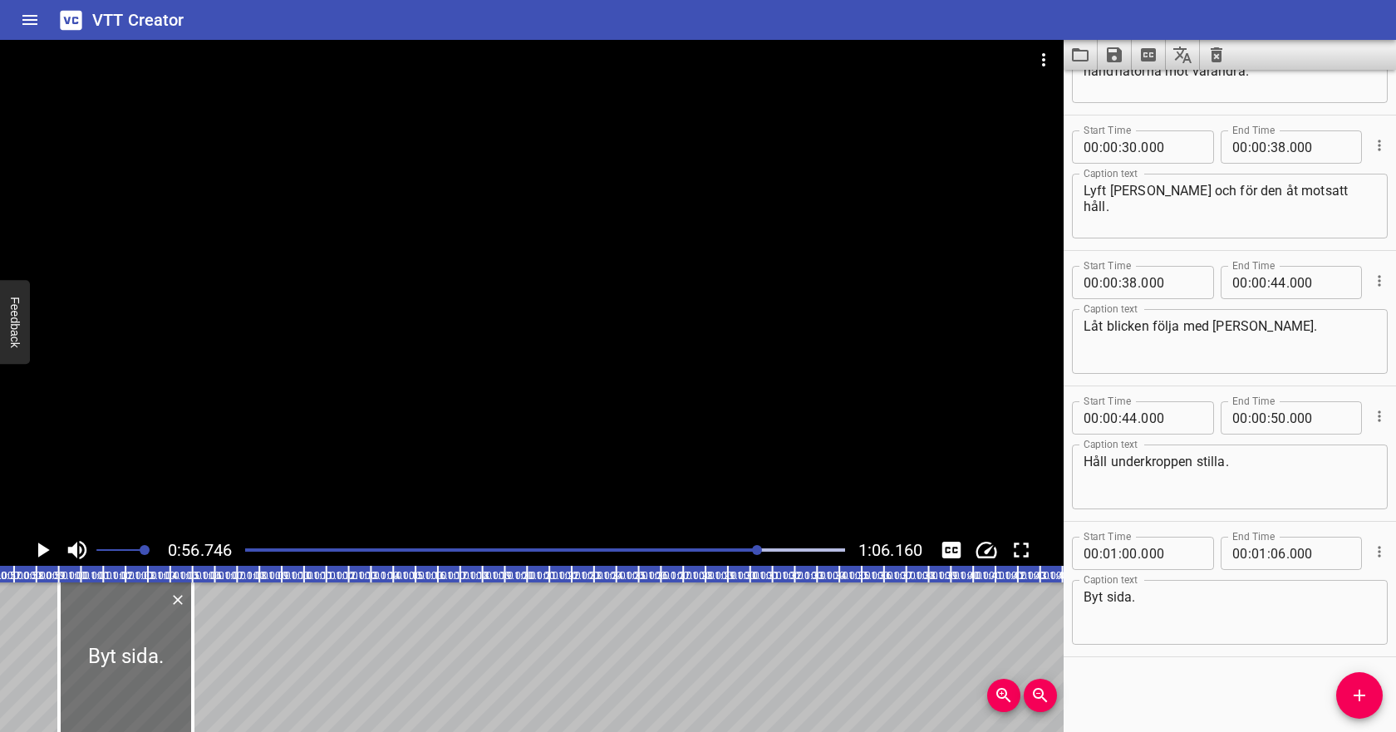
scroll to position [0, 1265]
click at [52, 542] on icon "Play/Pause" at bounding box center [42, 549] width 25 height 25
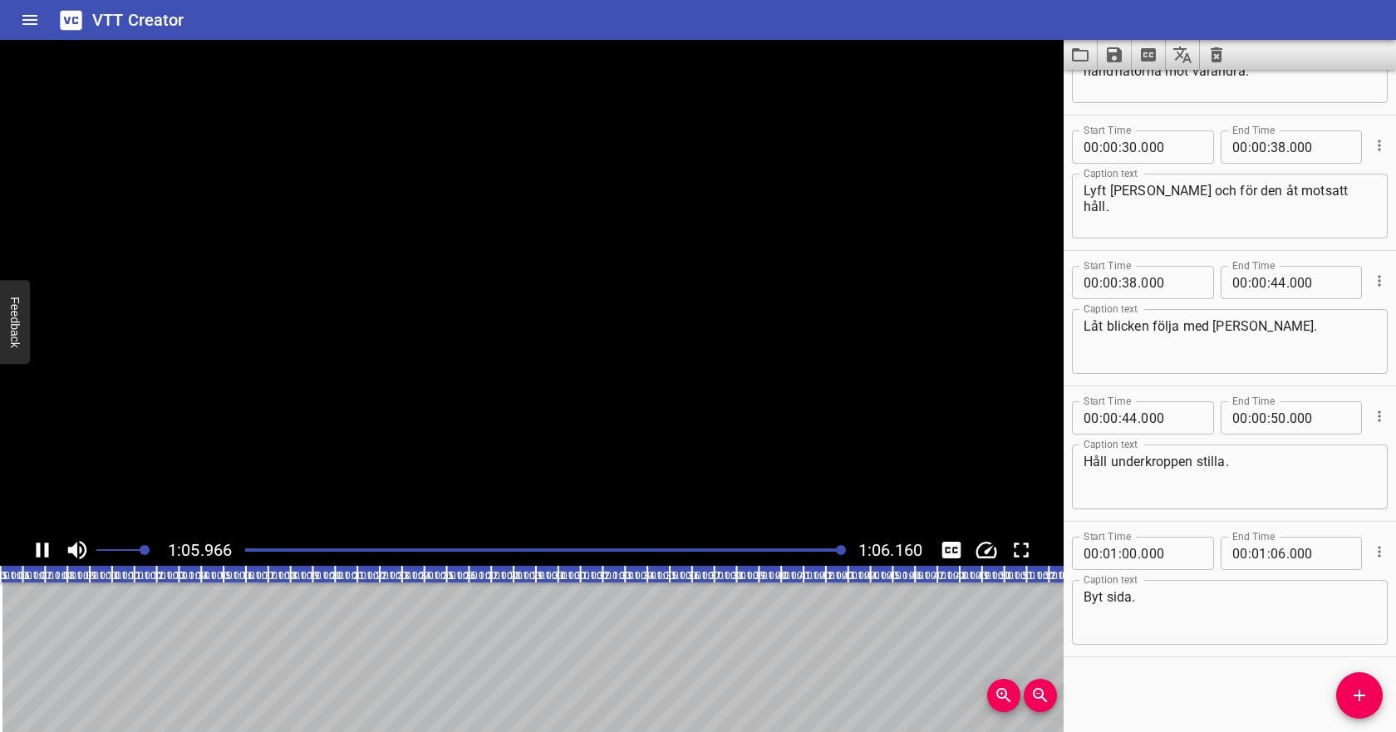
scroll to position [0, 1475]
click at [1125, 53] on button "Save captions to file" at bounding box center [1114, 55] width 34 height 30
click at [1127, 100] on li "Save to VTT file" at bounding box center [1158, 91] width 122 height 30
click at [1048, 52] on icon "Video Options" at bounding box center [1043, 60] width 20 height 20
click at [1065, 68] on li "Select New Video File..." at bounding box center [1105, 62] width 165 height 30
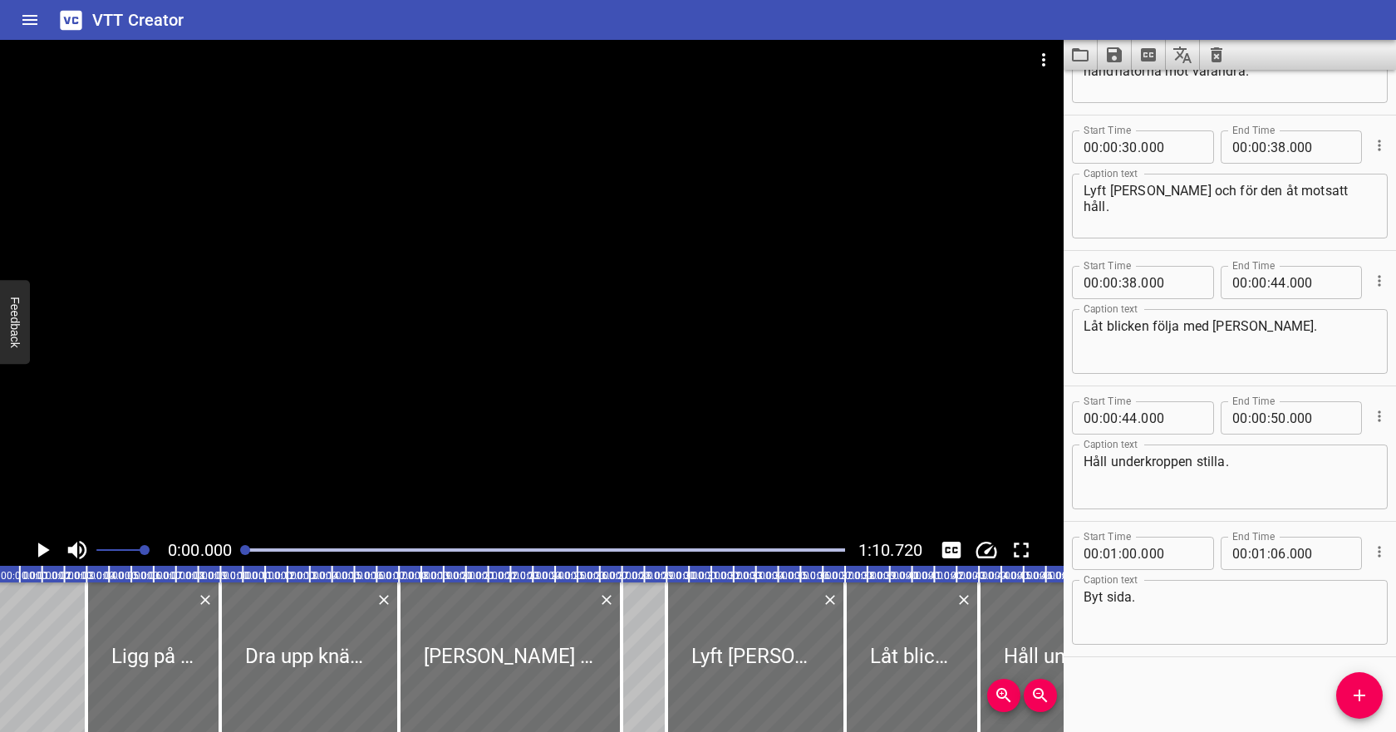
scroll to position [0, 0]
click at [1222, 53] on icon "Clear captions" at bounding box center [1216, 55] width 20 height 20
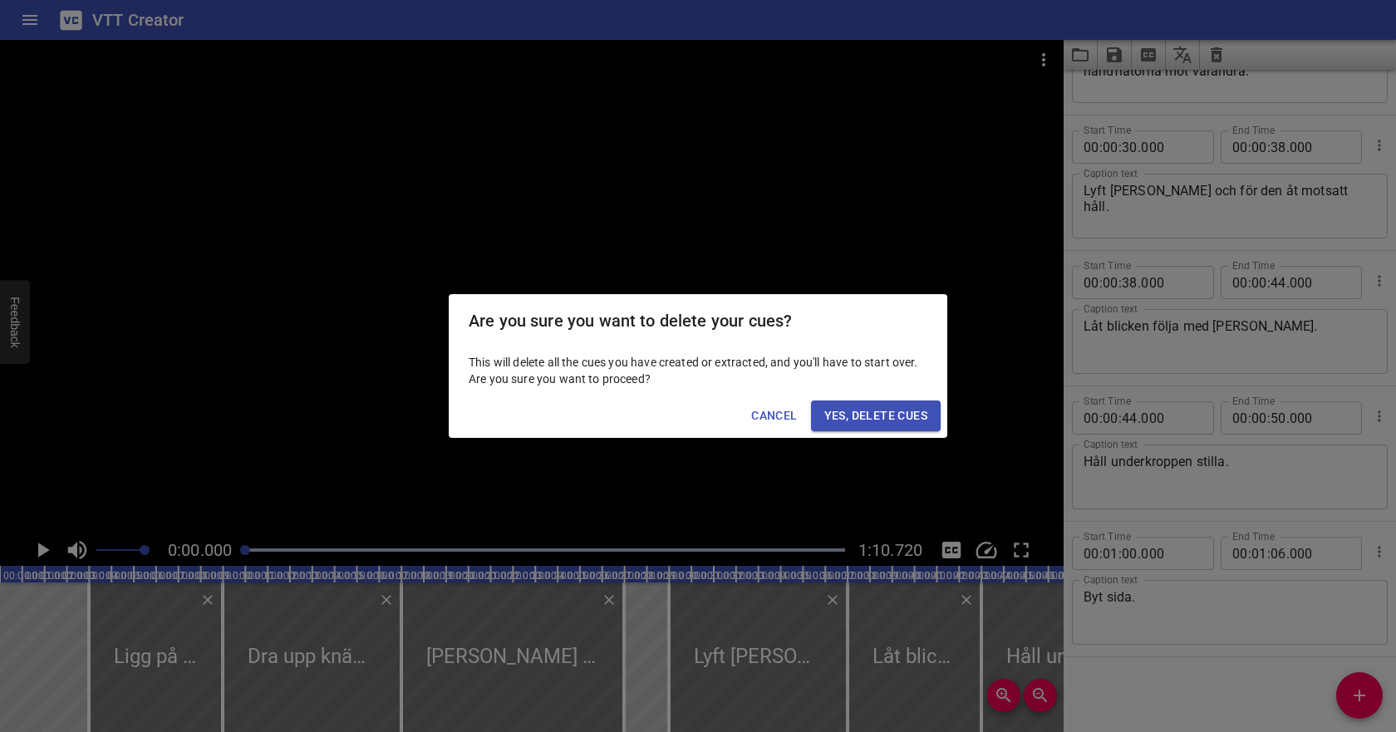
click at [888, 411] on span "Yes, Delete Cues" at bounding box center [875, 415] width 103 height 21
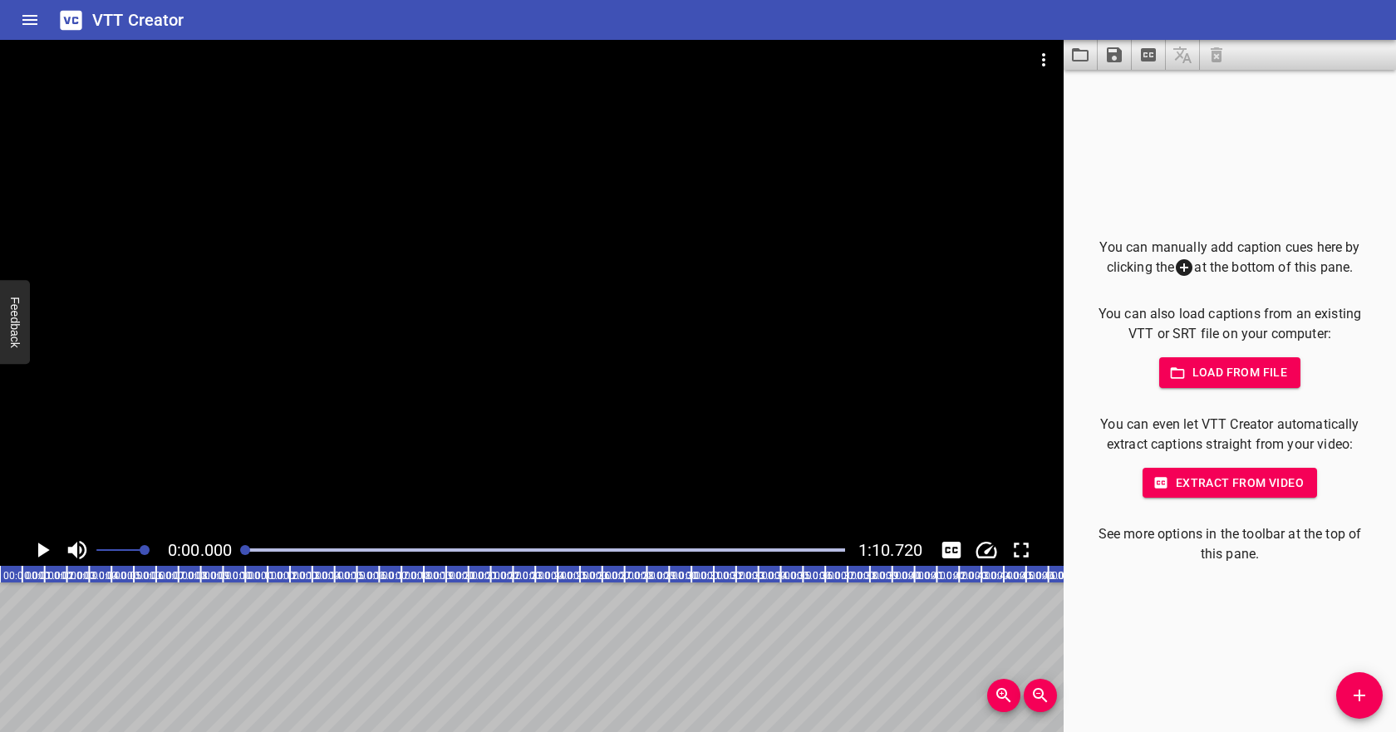
click at [1195, 377] on span "Load from file" at bounding box center [1229, 372] width 115 height 21
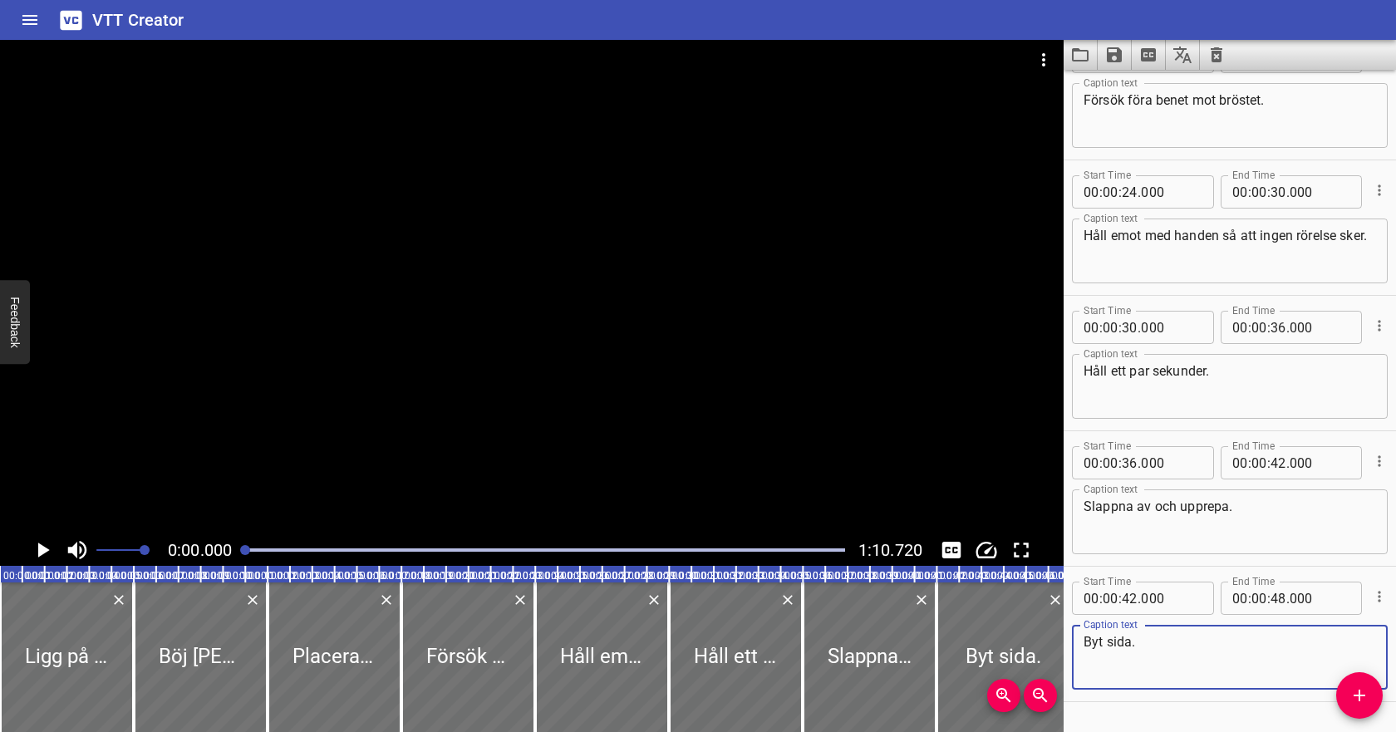
scroll to position [499, 0]
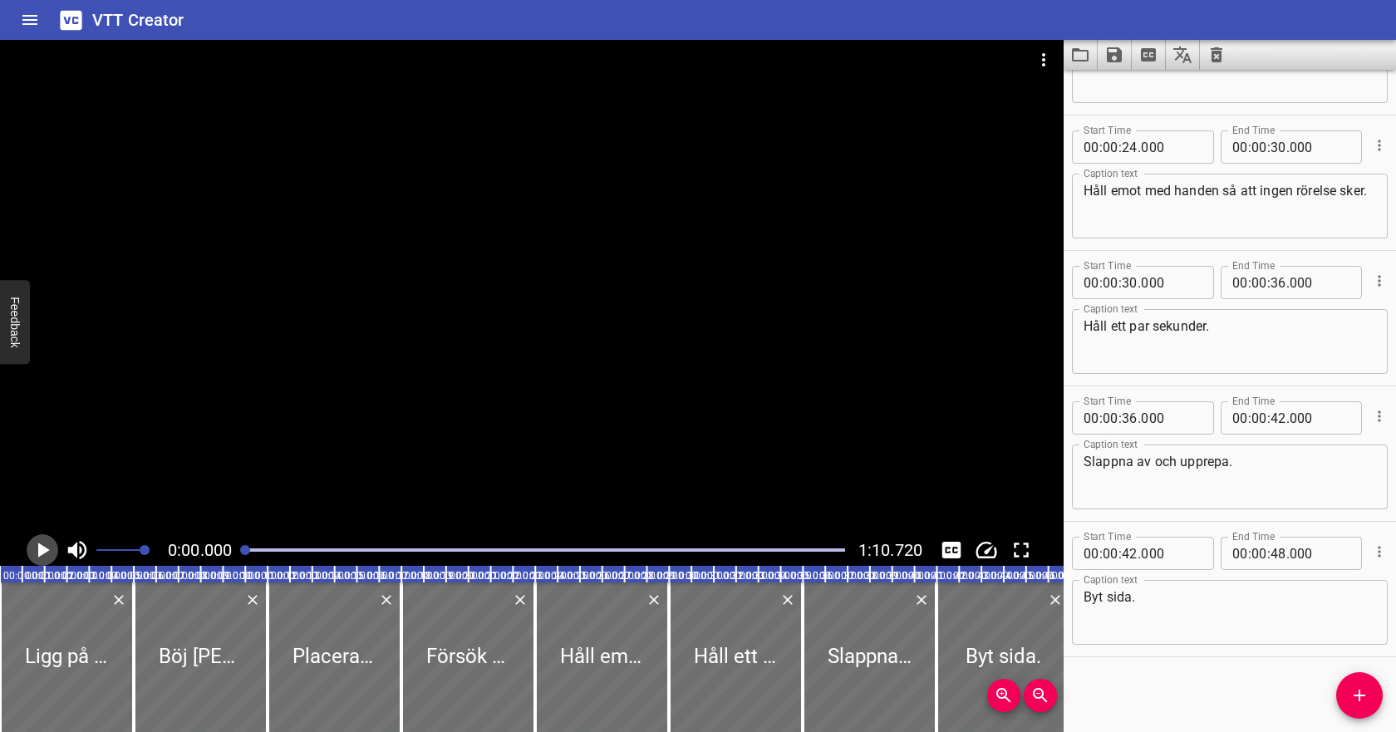
click at [44, 552] on icon "Play/Pause" at bounding box center [44, 549] width 12 height 15
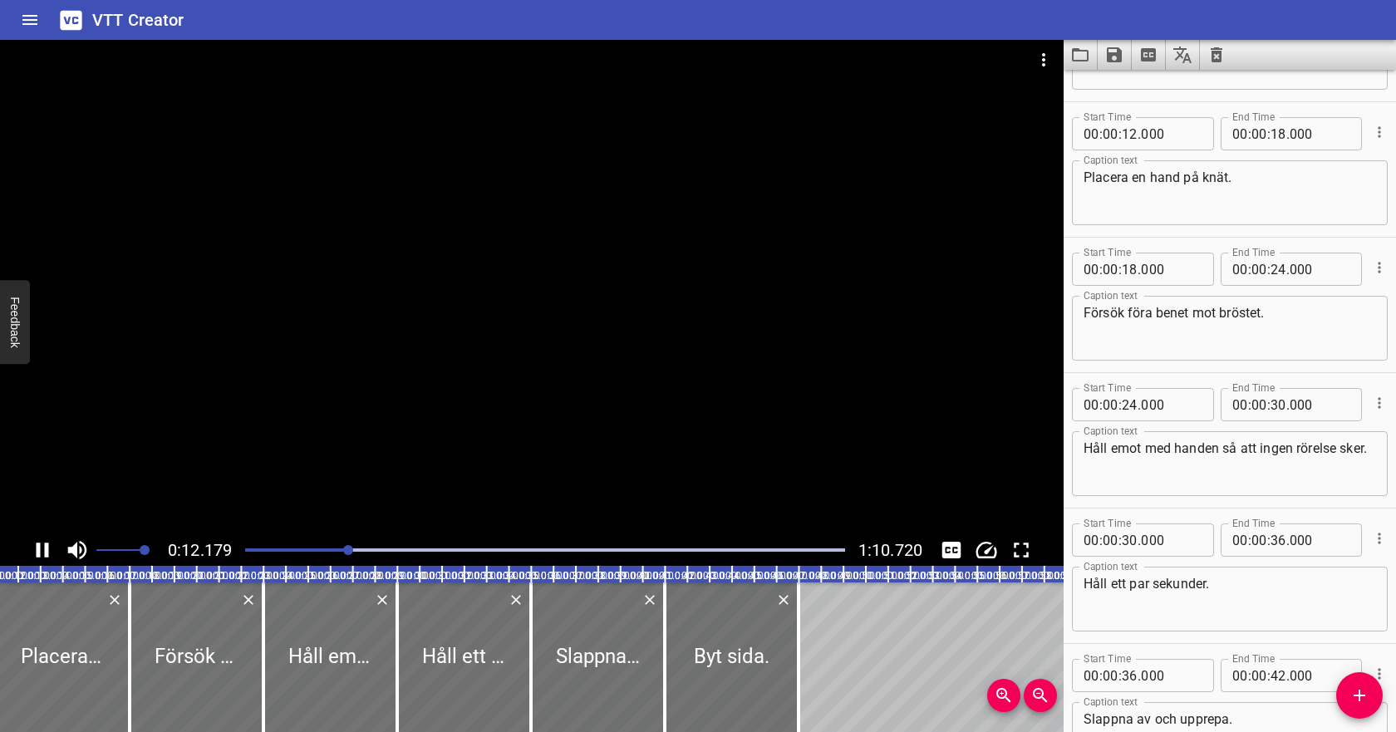
scroll to position [271, 0]
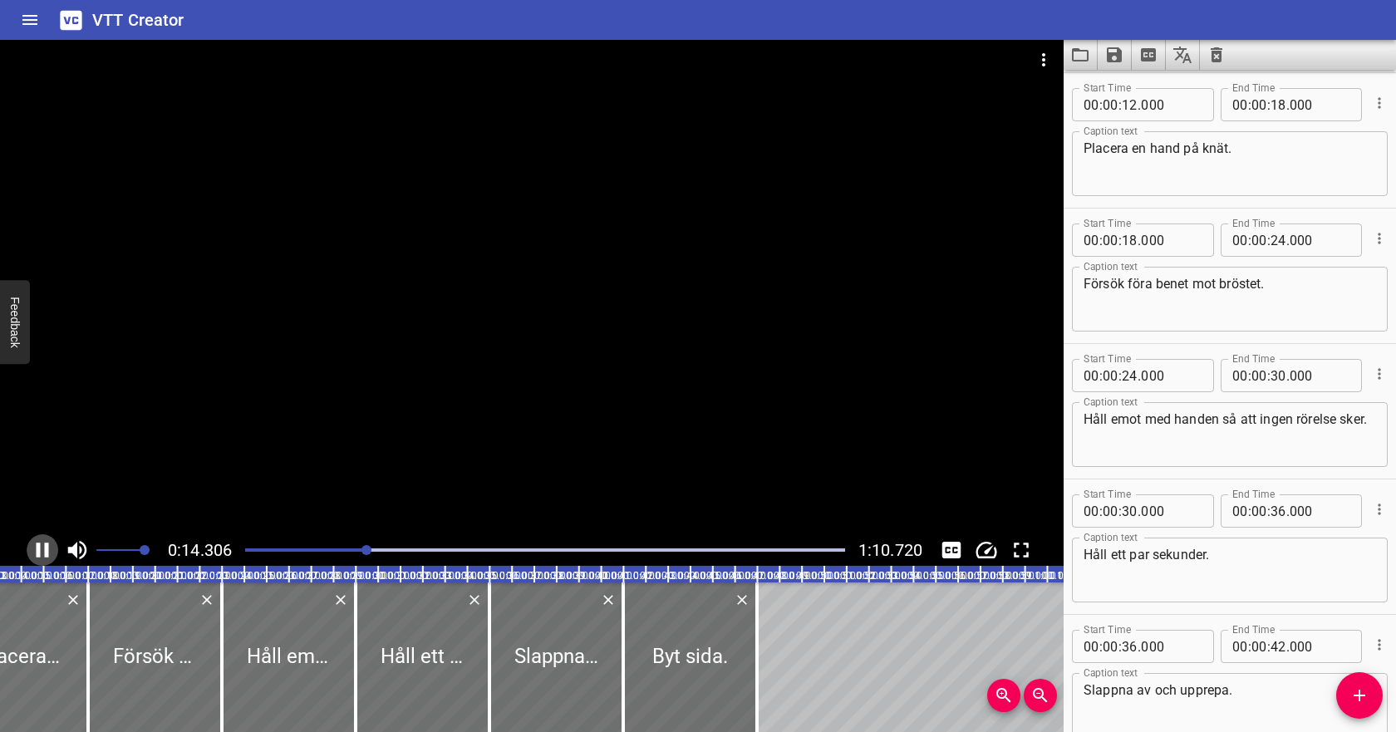
click at [46, 544] on icon "Play/Pause" at bounding box center [43, 549] width 12 height 15
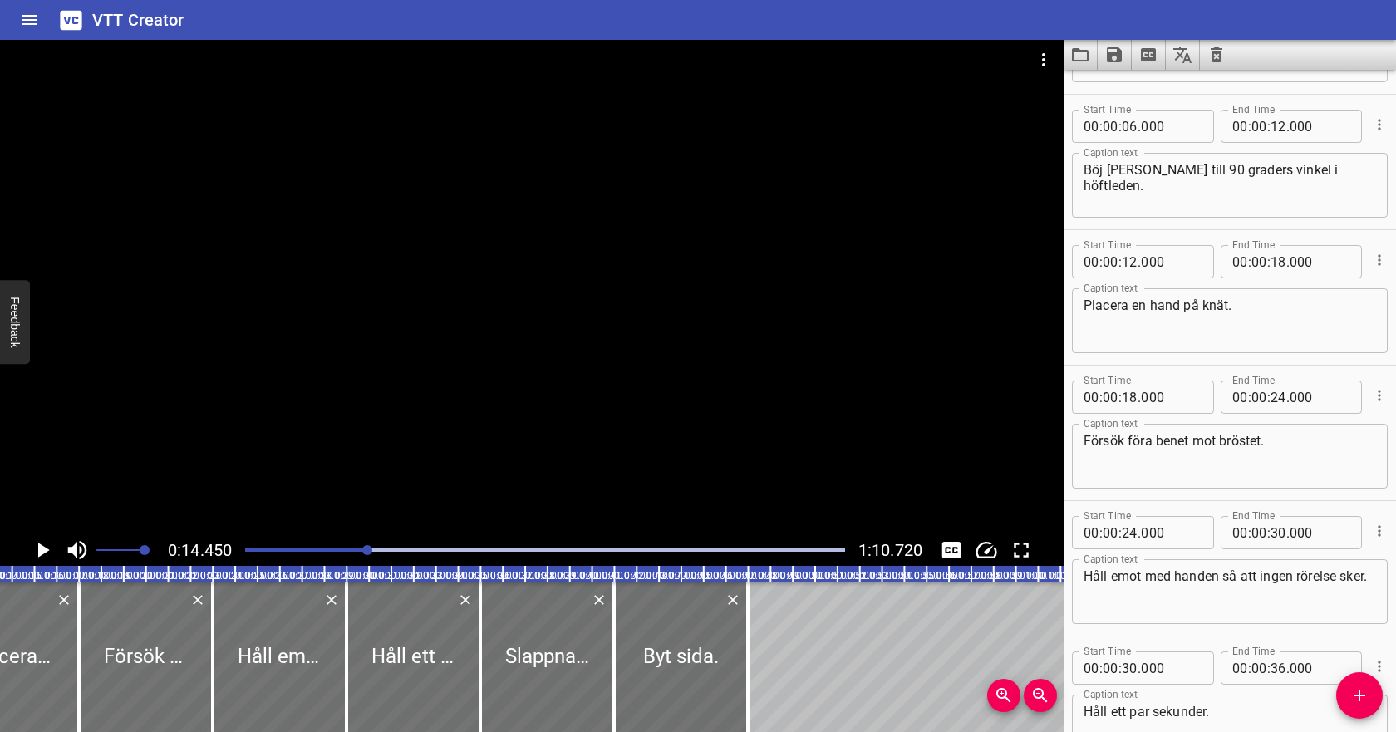
scroll to position [0, 0]
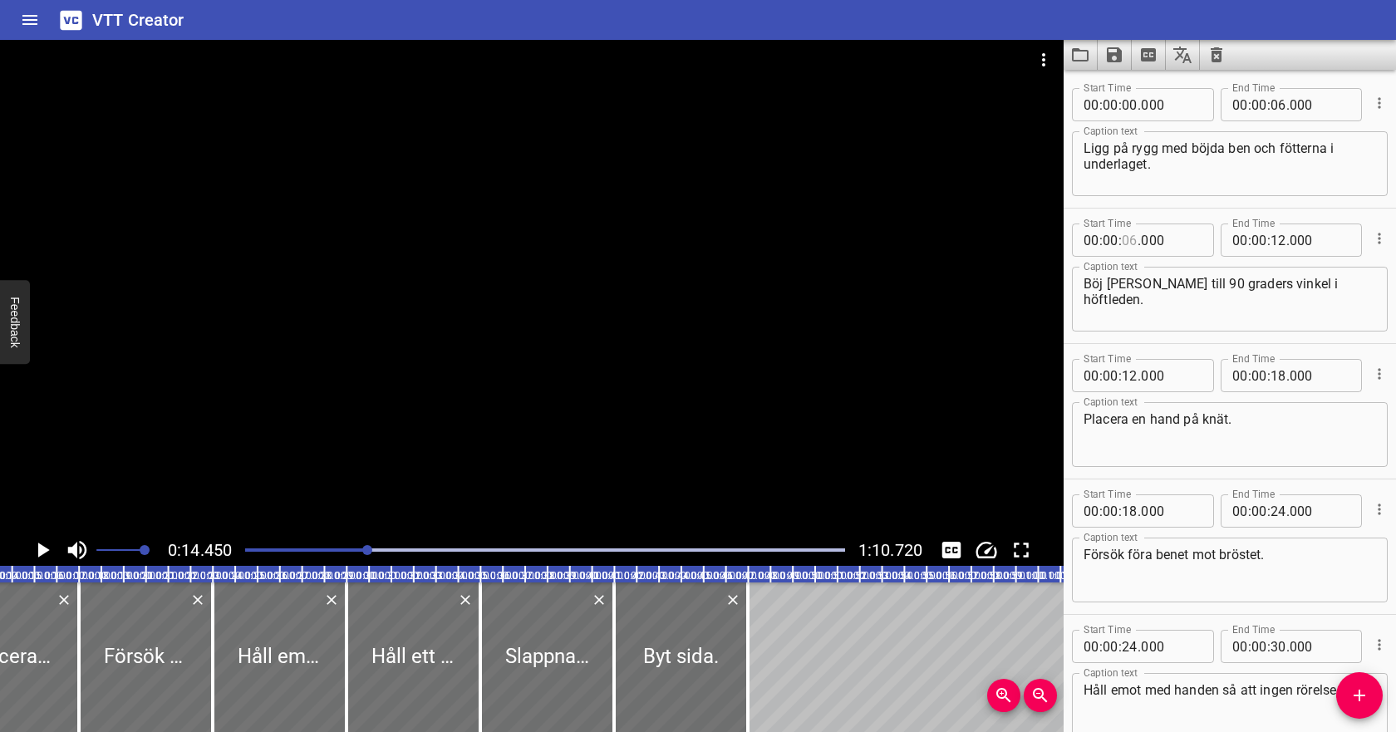
click at [1127, 241] on input "number" at bounding box center [1129, 239] width 16 height 33
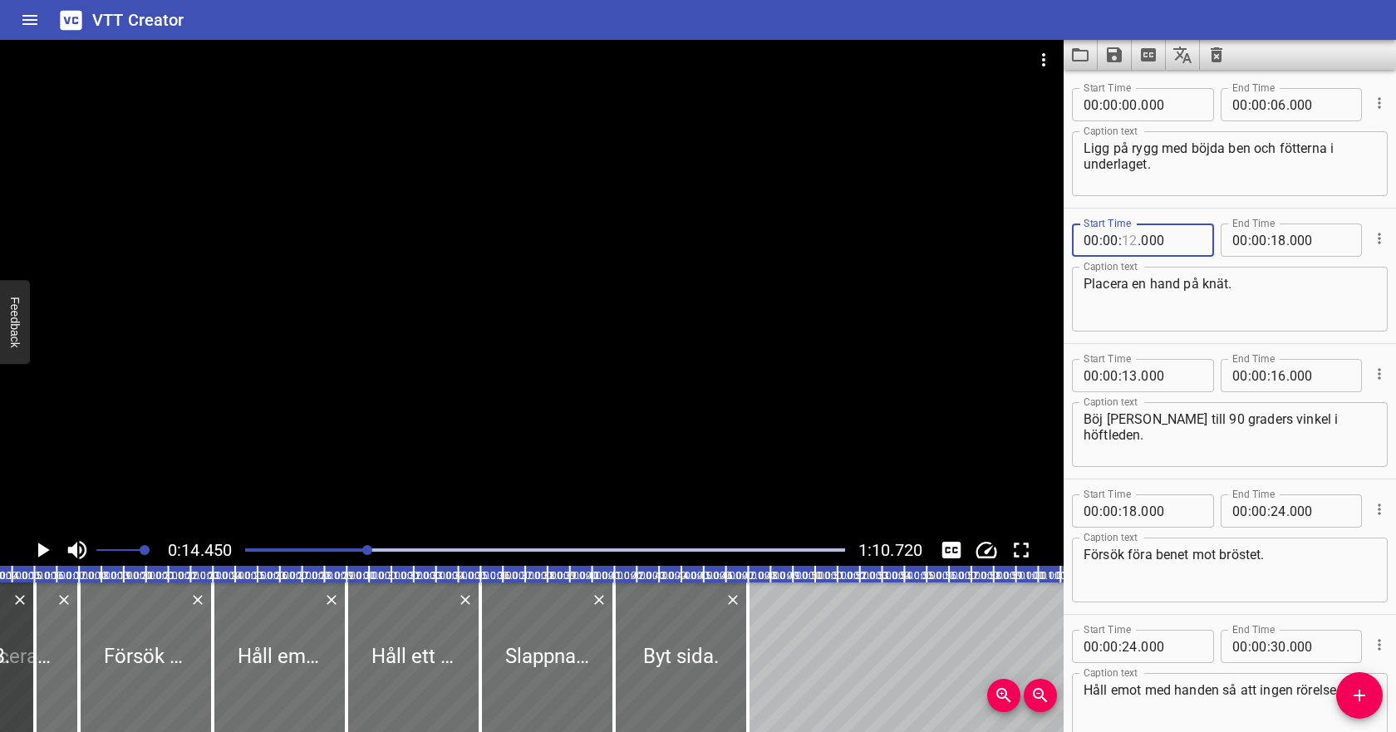
click at [1134, 243] on input "number" at bounding box center [1129, 239] width 16 height 33
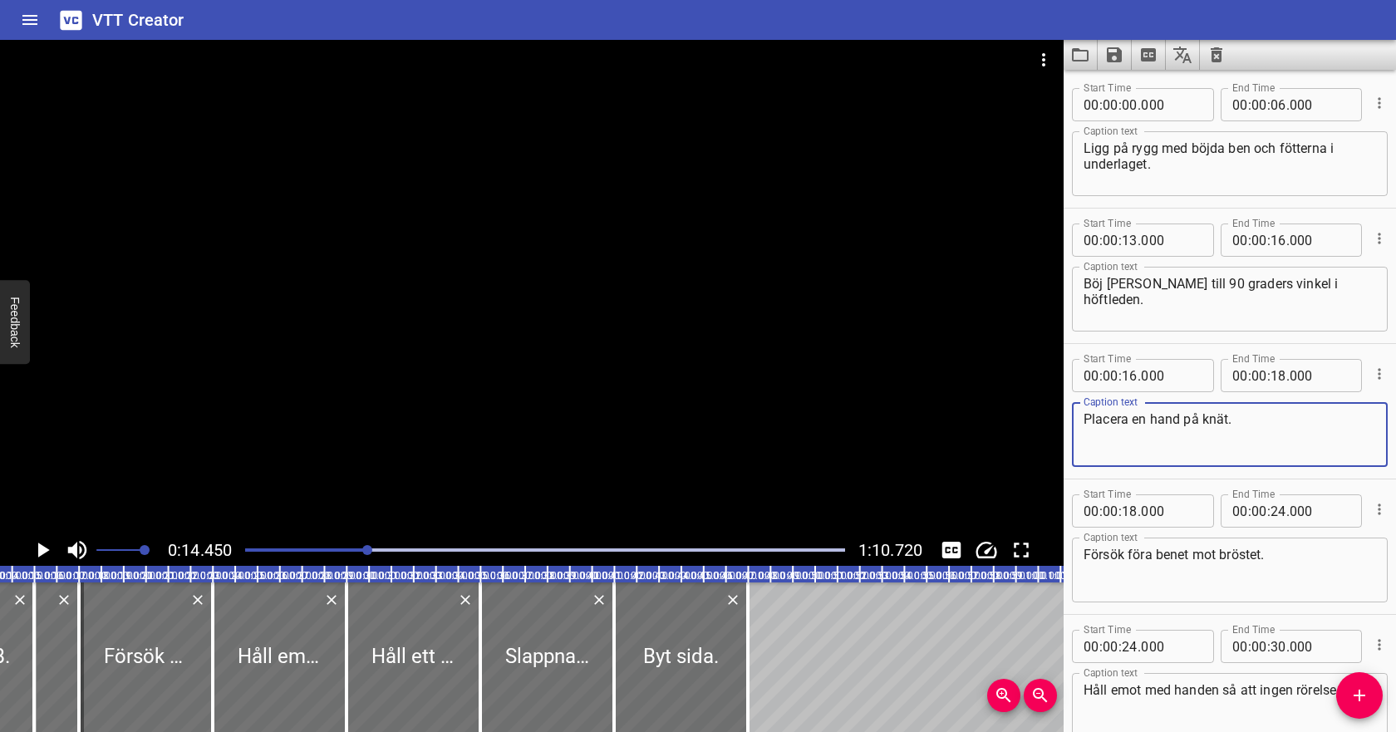
click at [46, 547] on icon "Play/Pause" at bounding box center [42, 549] width 25 height 25
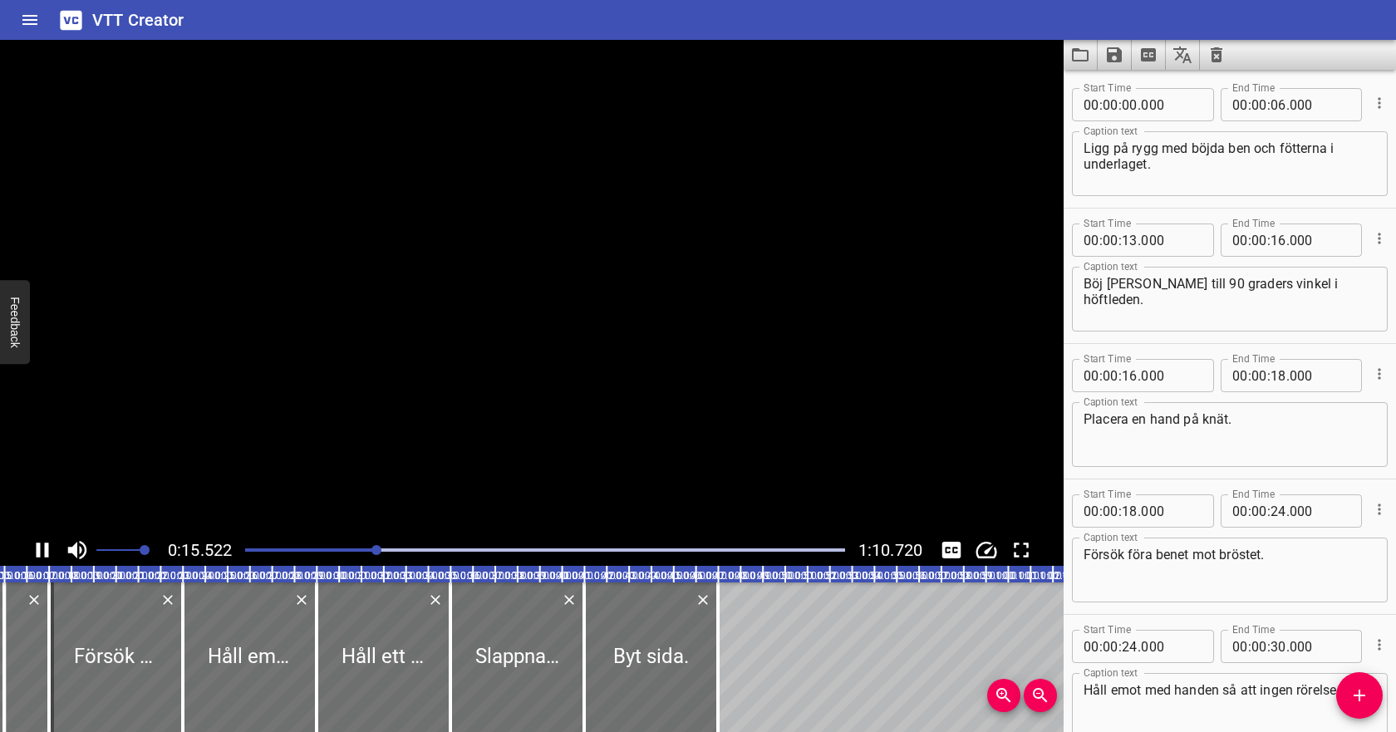
click at [46, 547] on icon "Play/Pause" at bounding box center [43, 549] width 12 height 15
click at [46, 547] on icon "Play/Pause" at bounding box center [42, 549] width 25 height 25
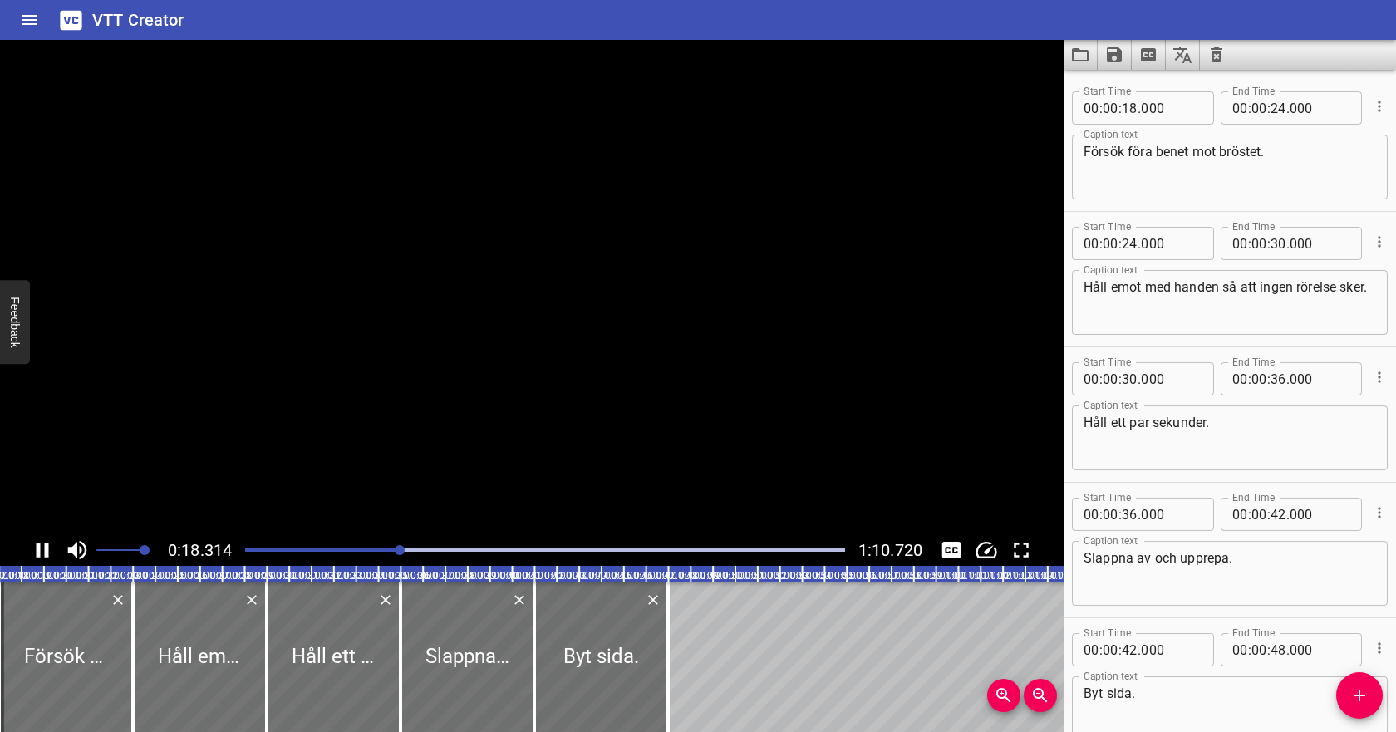
scroll to position [406, 0]
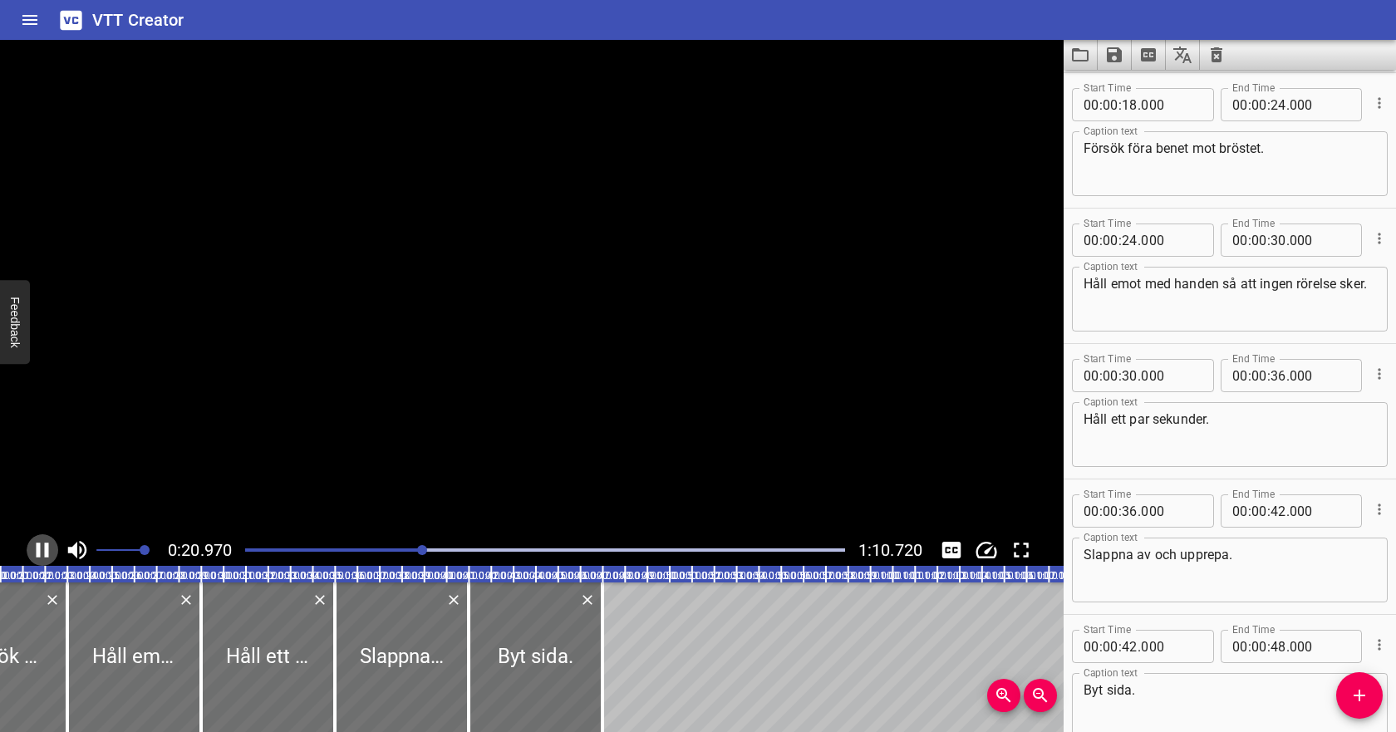
click at [46, 547] on icon "Play/Pause" at bounding box center [43, 549] width 12 height 15
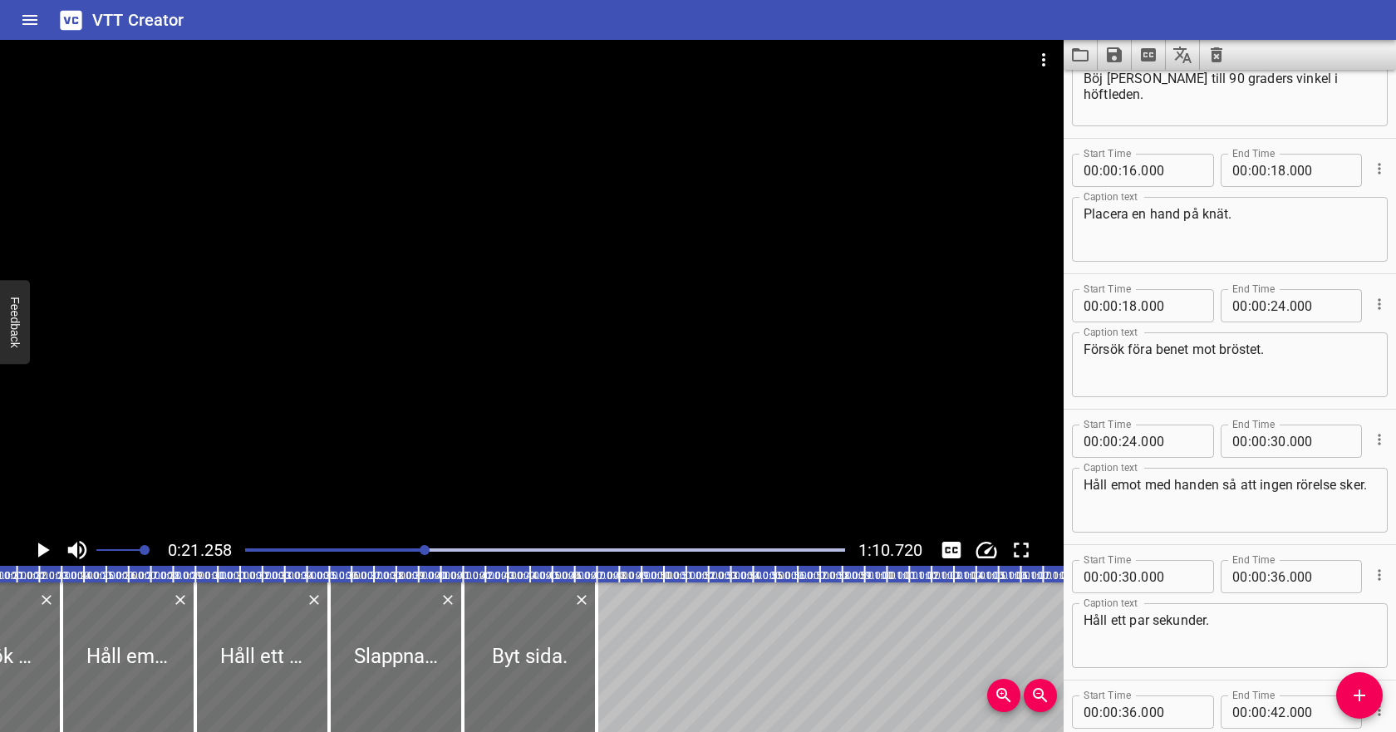
scroll to position [196, 0]
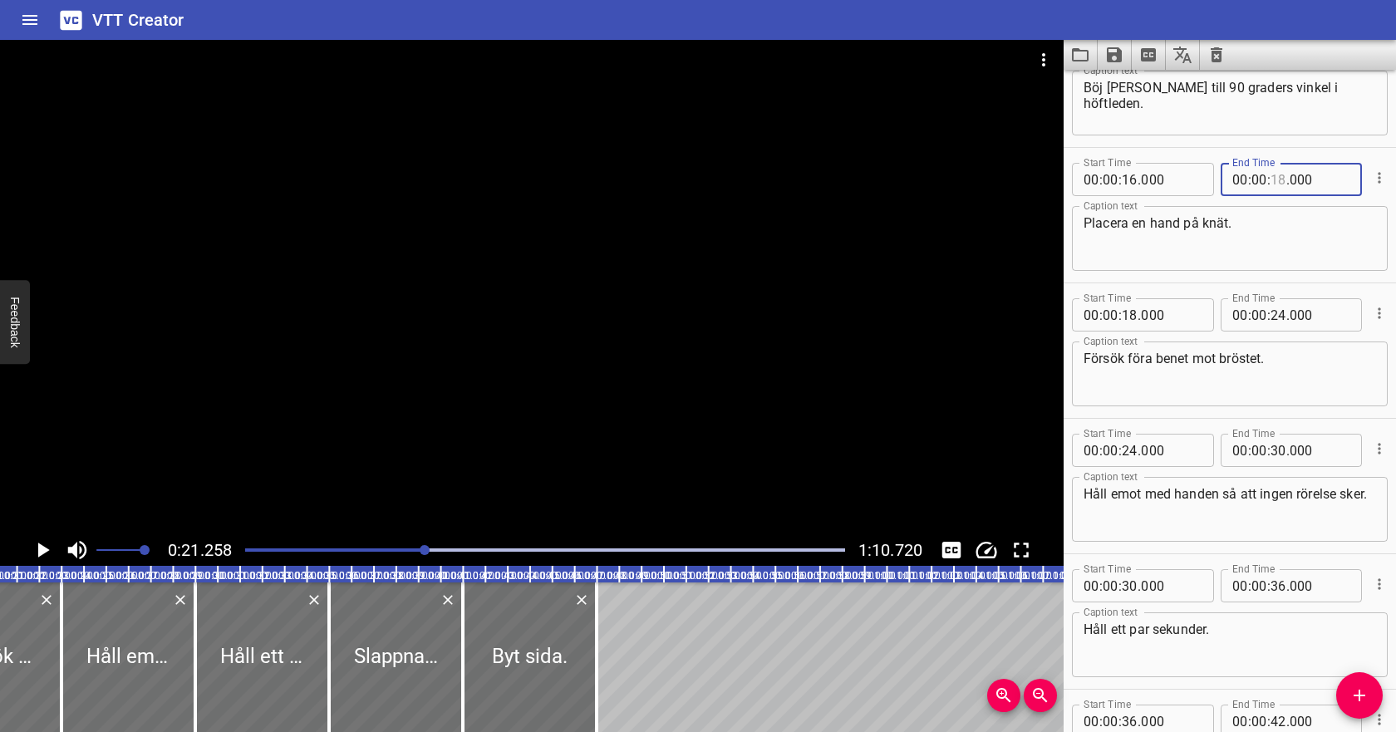
click at [1281, 184] on input "number" at bounding box center [1278, 179] width 16 height 33
click at [1133, 316] on input "number" at bounding box center [1129, 314] width 16 height 33
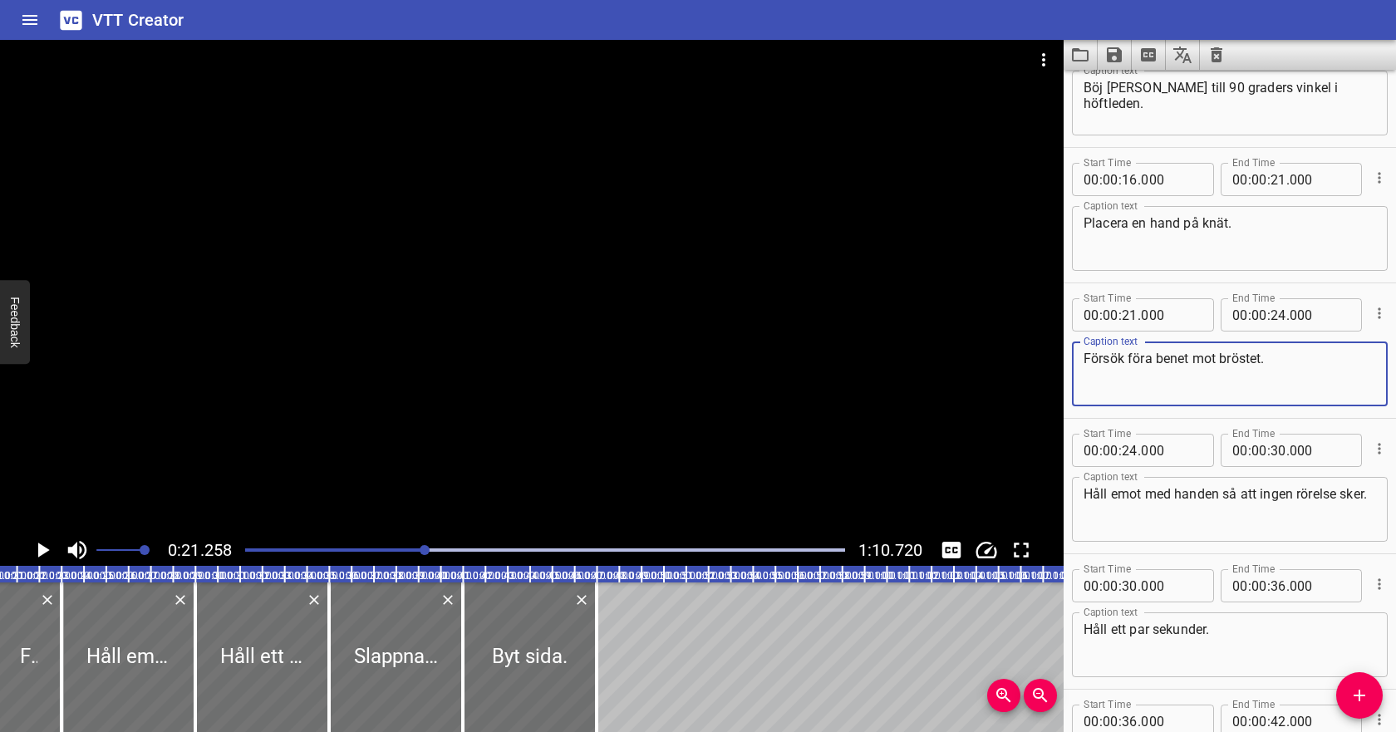
click at [1106, 389] on textarea "Försök föra benet mot bröstet." at bounding box center [1229, 374] width 292 height 47
click at [41, 548] on icon "Play/Pause" at bounding box center [44, 549] width 12 height 15
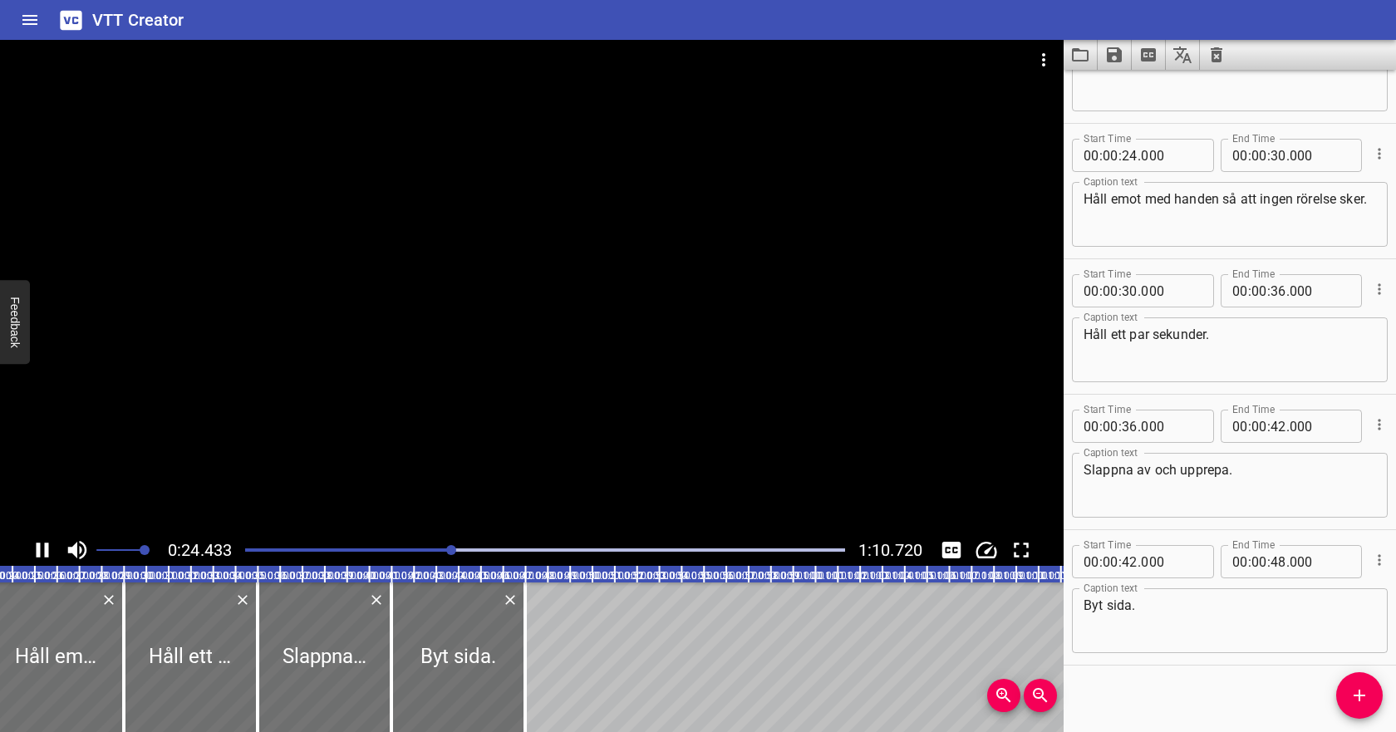
scroll to position [499, 0]
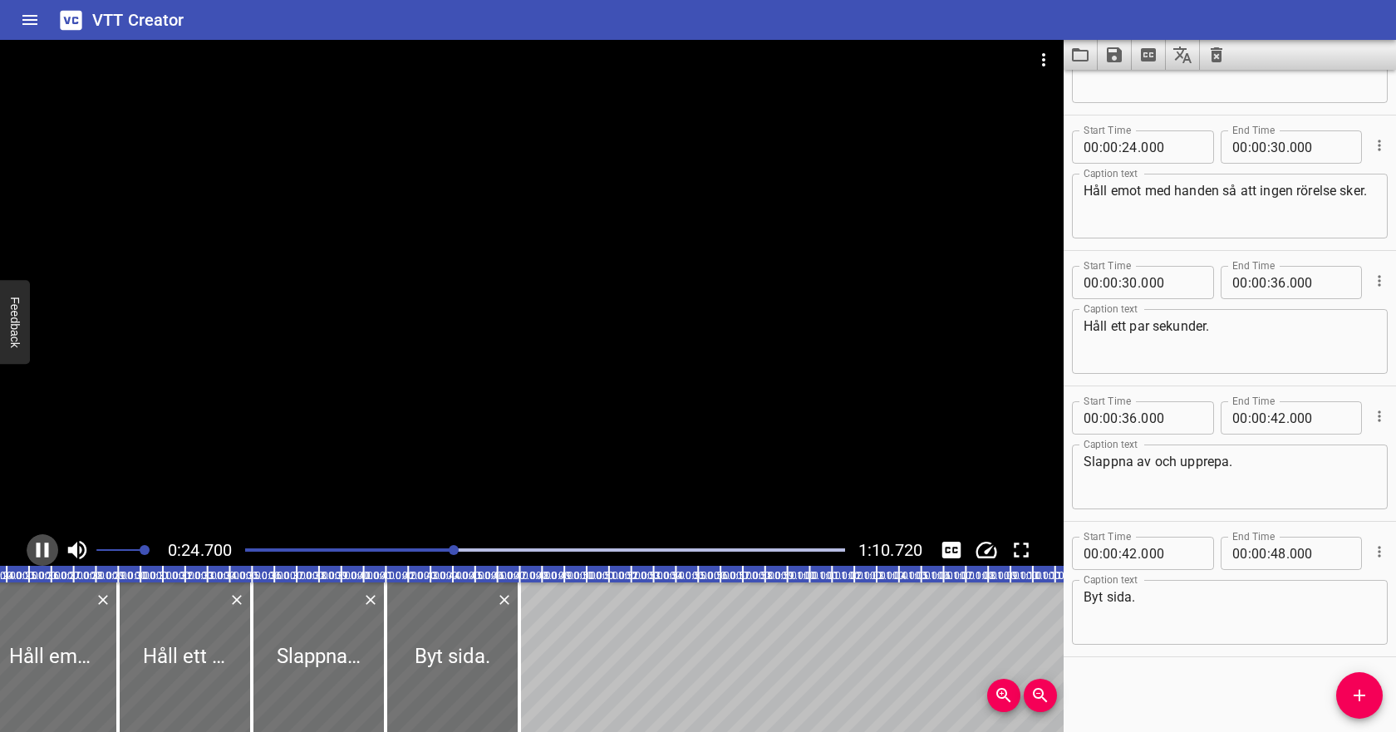
click at [41, 548] on icon "Play/Pause" at bounding box center [42, 549] width 25 height 25
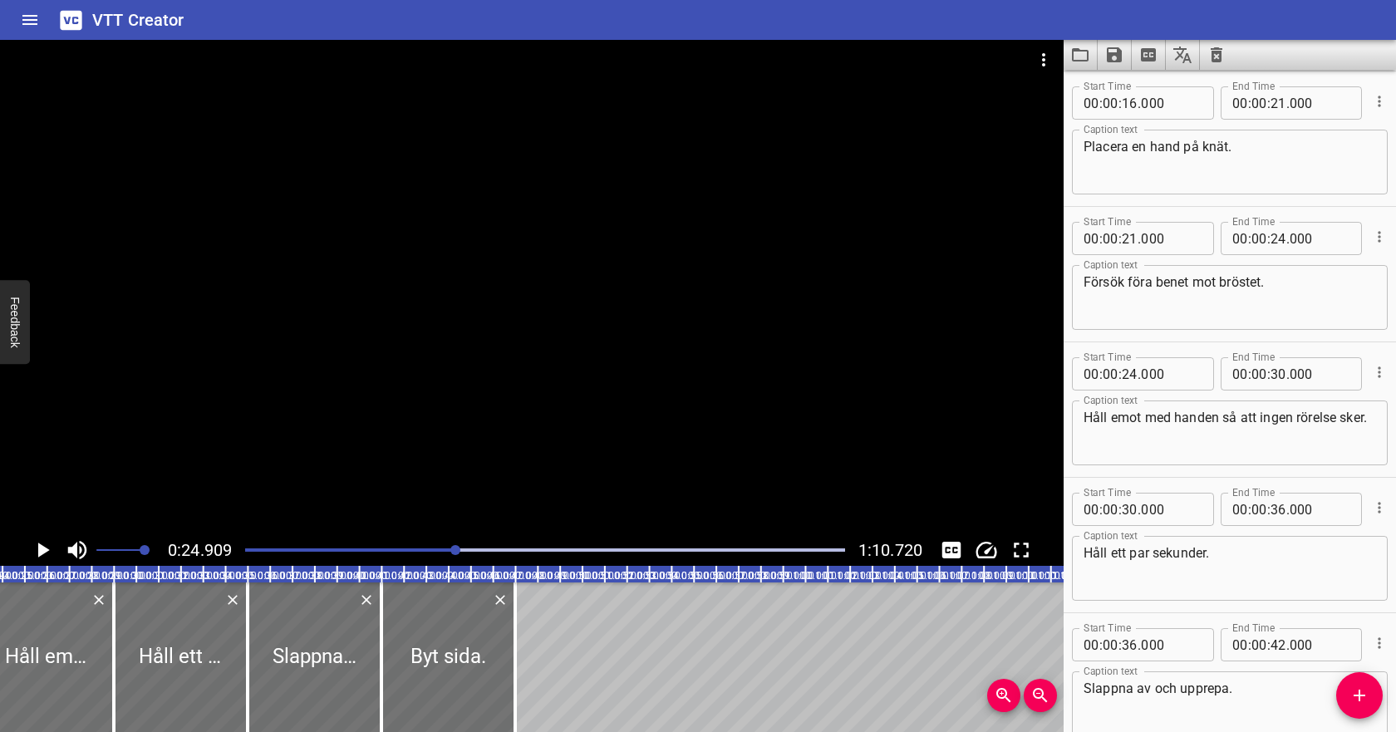
scroll to position [257, 0]
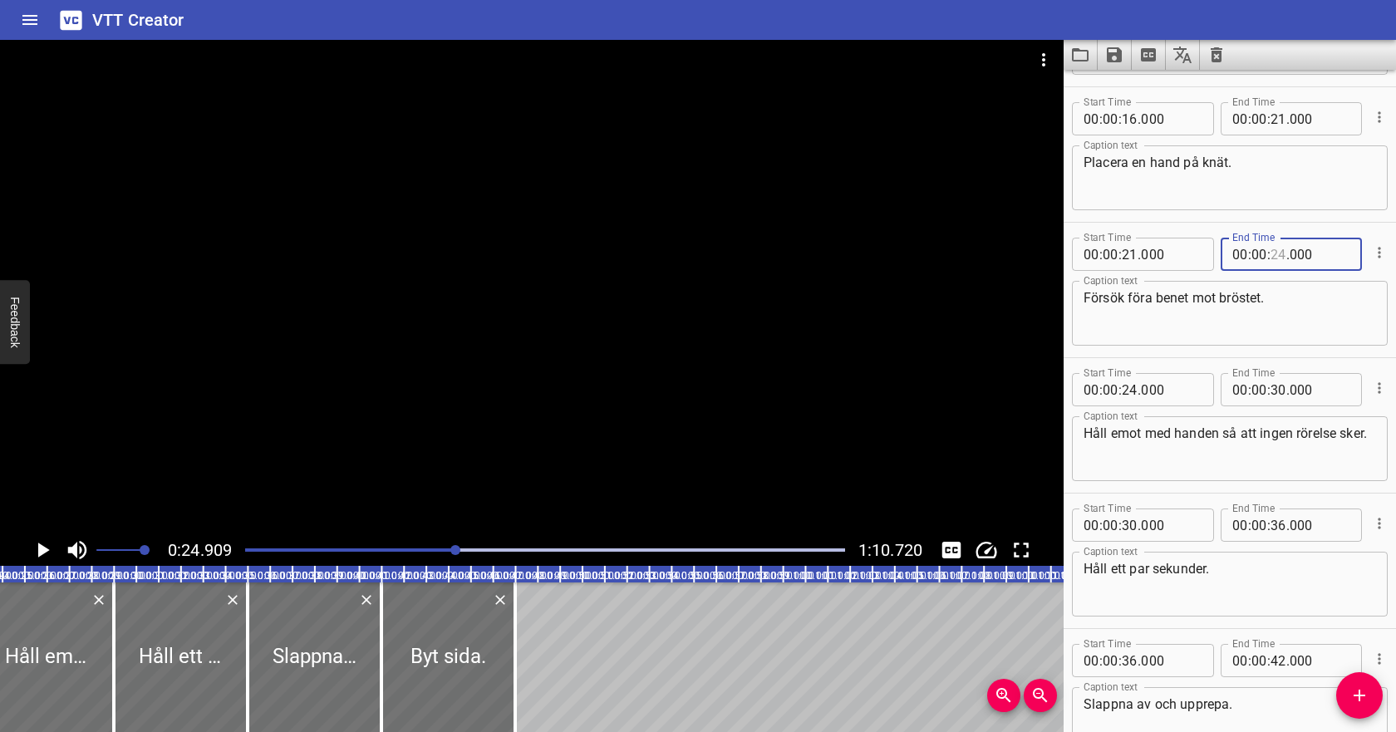
click at [1281, 256] on input "number" at bounding box center [1278, 254] width 16 height 33
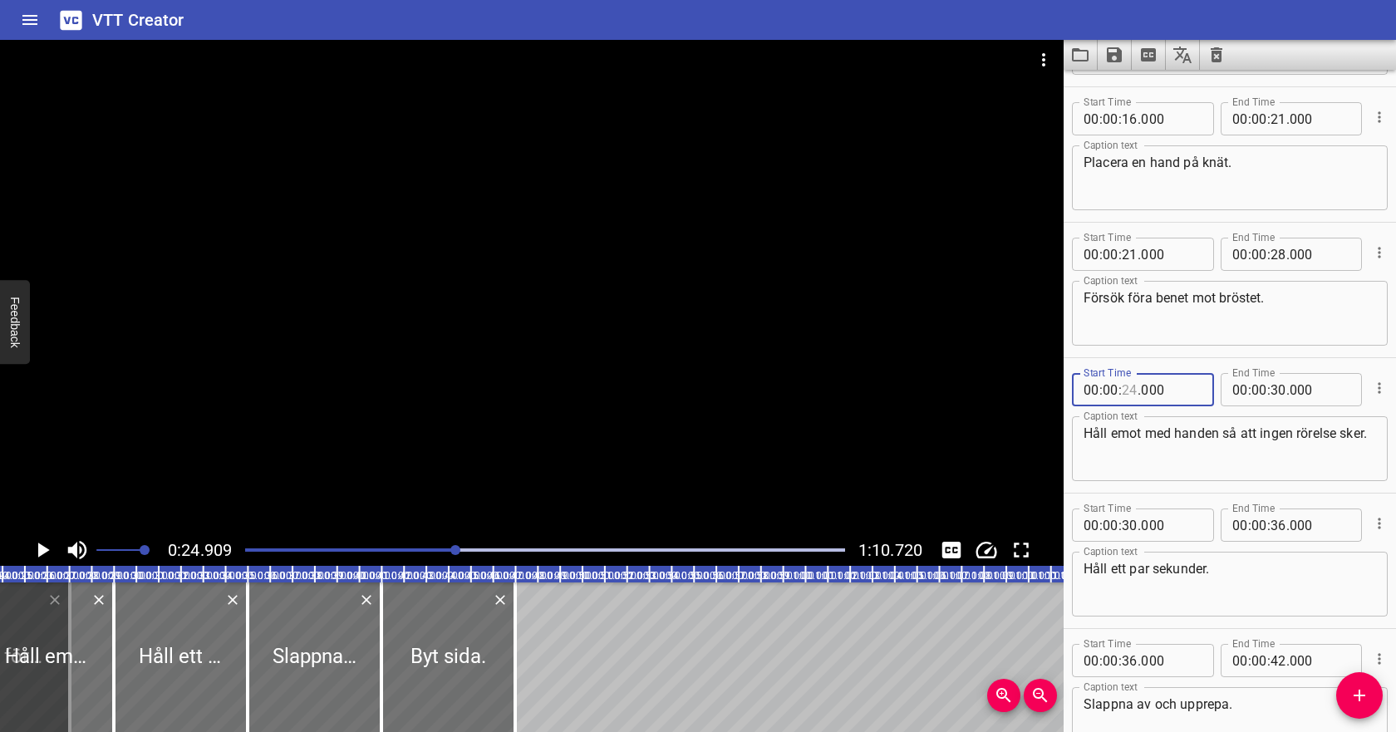
click at [1125, 391] on input "number" at bounding box center [1129, 389] width 16 height 33
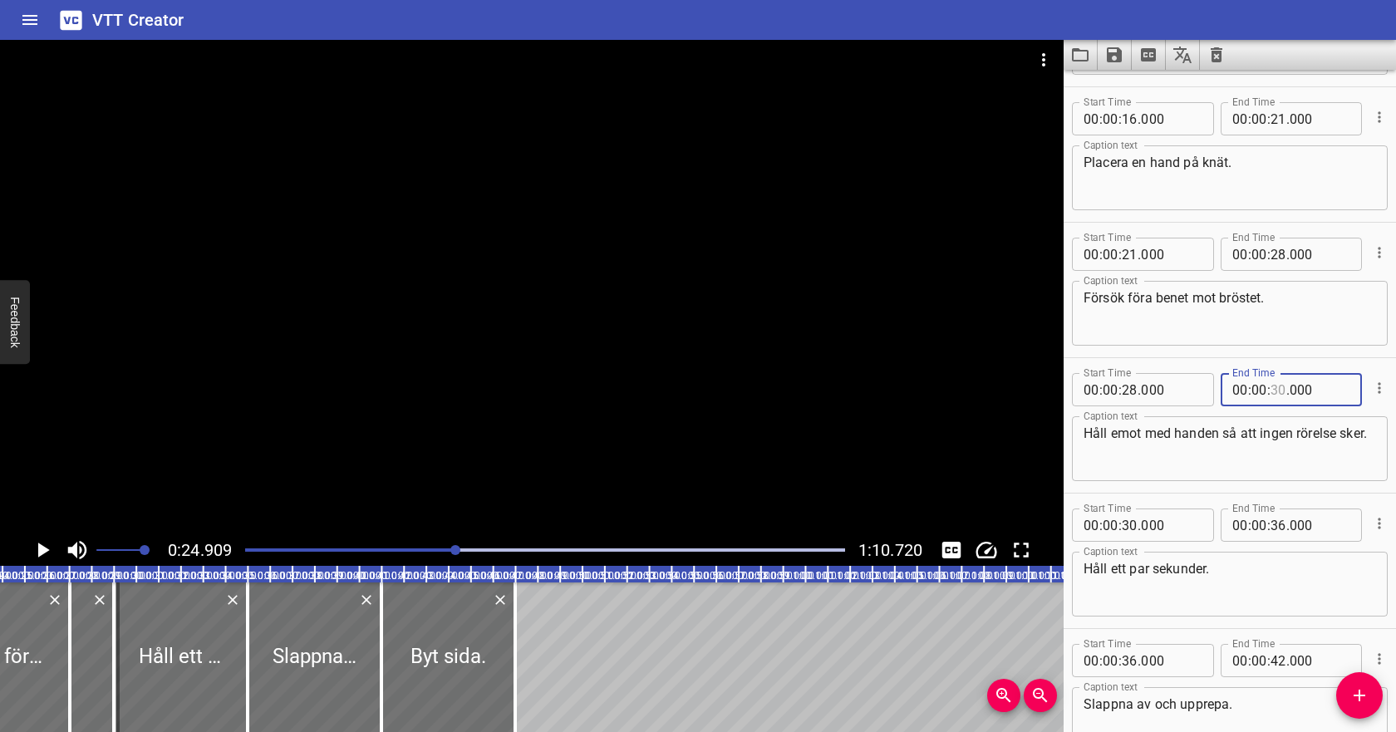
click at [1278, 390] on input "number" at bounding box center [1278, 389] width 16 height 33
click at [1276, 397] on input "number" at bounding box center [1278, 389] width 16 height 33
click at [1136, 521] on input "number" at bounding box center [1129, 524] width 16 height 33
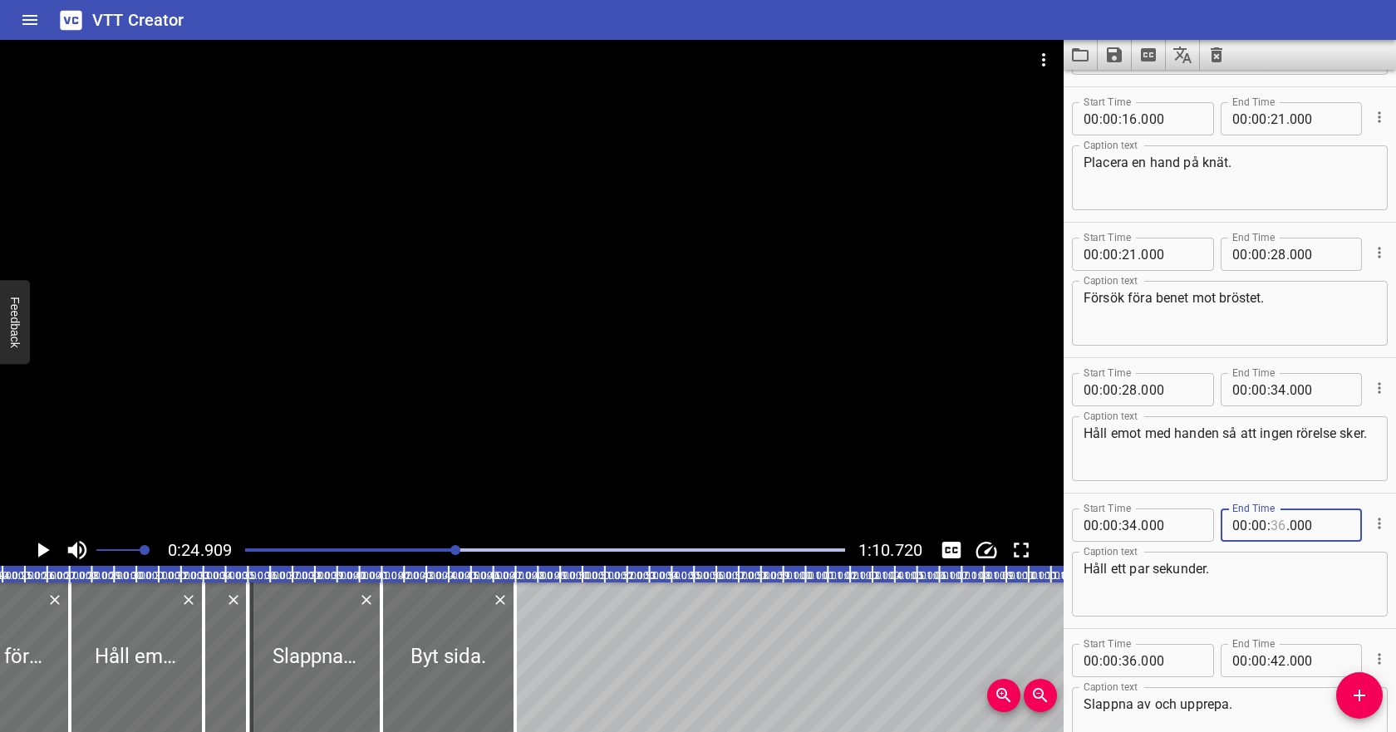
click at [1279, 525] on input "number" at bounding box center [1278, 524] width 16 height 33
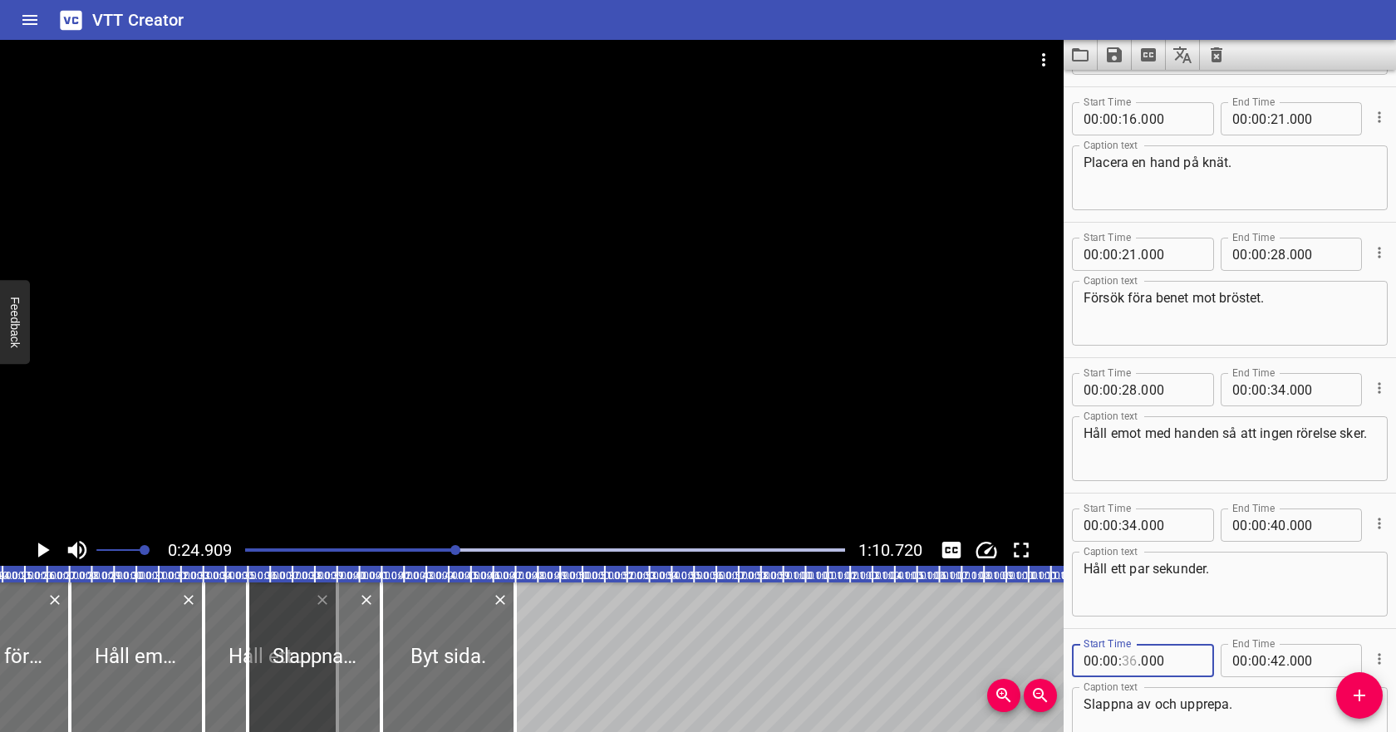
click at [1129, 657] on input "number" at bounding box center [1129, 660] width 16 height 33
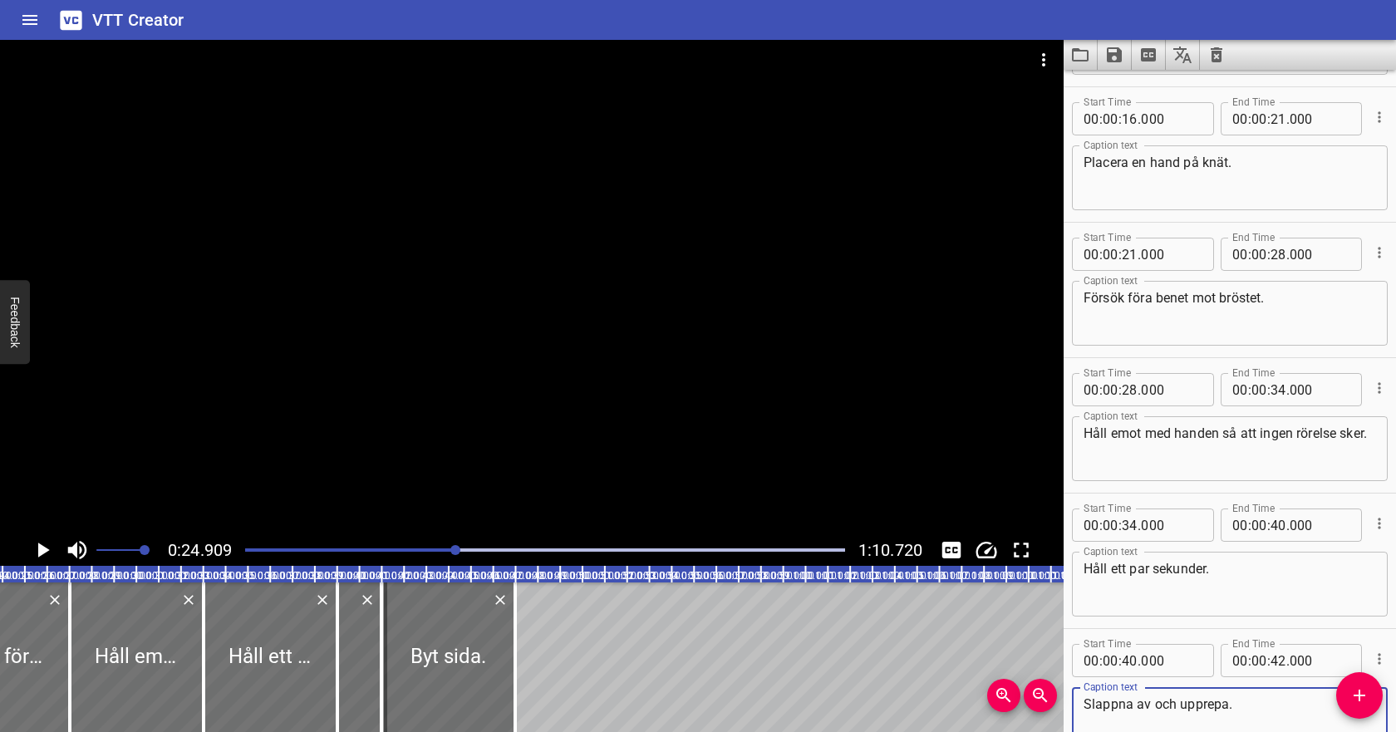
click at [1259, 703] on textarea "Slappna av och upprepa." at bounding box center [1229, 719] width 292 height 47
click at [248, 552] on div at bounding box center [545, 549] width 620 height 23
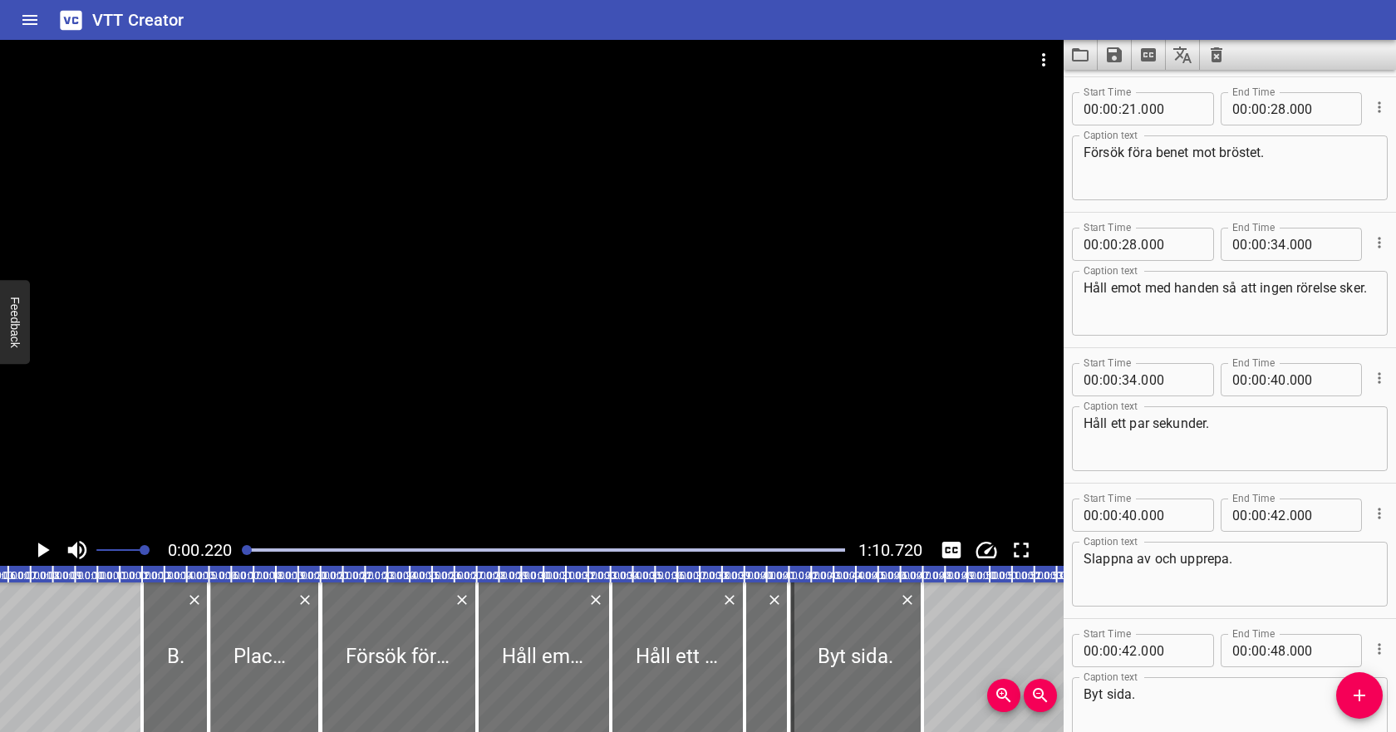
scroll to position [406, 0]
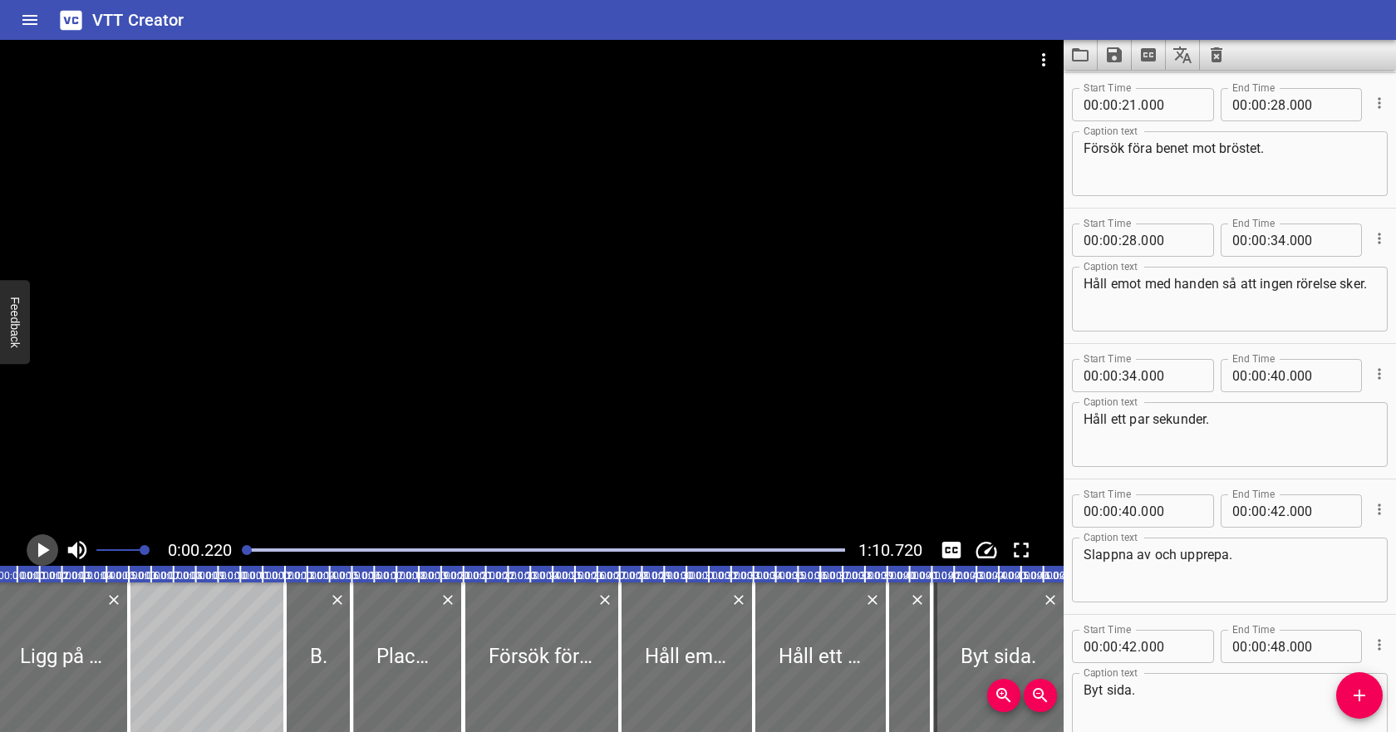
click at [52, 552] on icon "Play/Pause" at bounding box center [42, 549] width 25 height 25
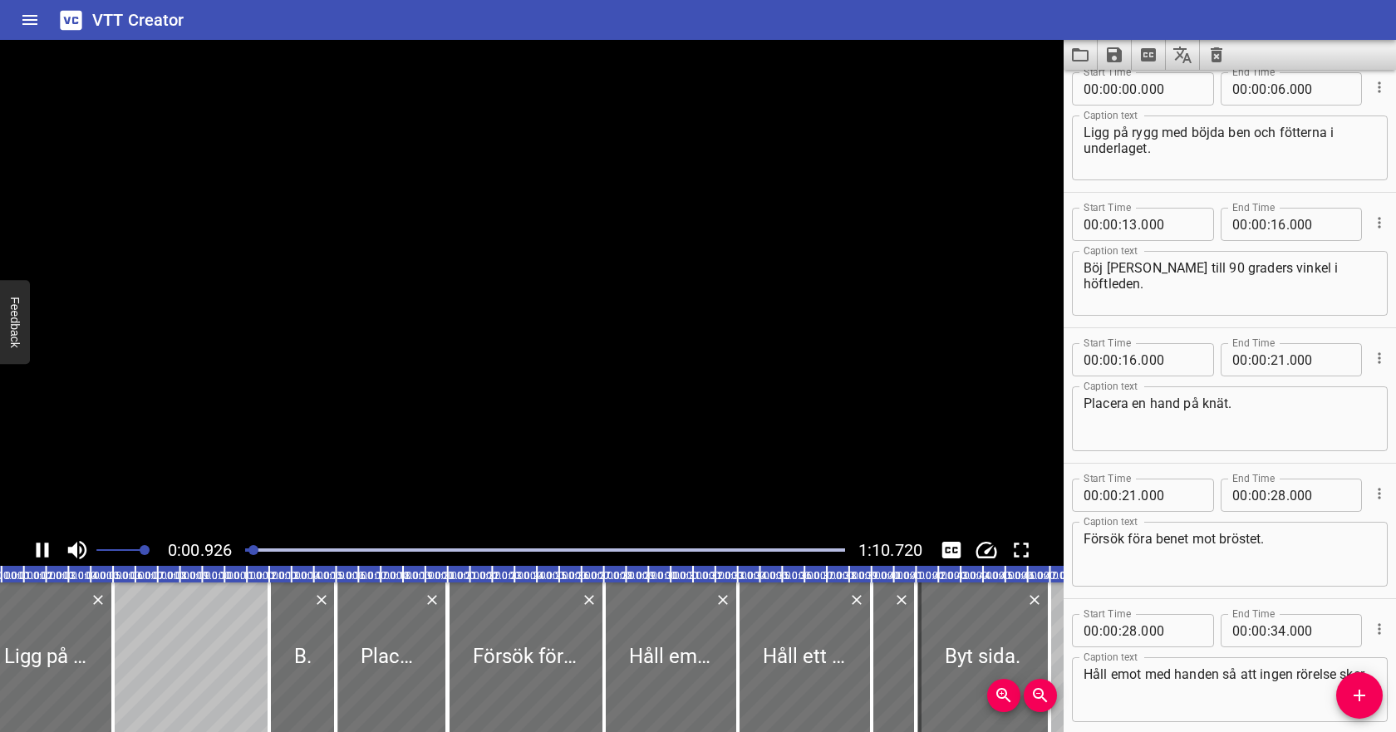
scroll to position [0, 0]
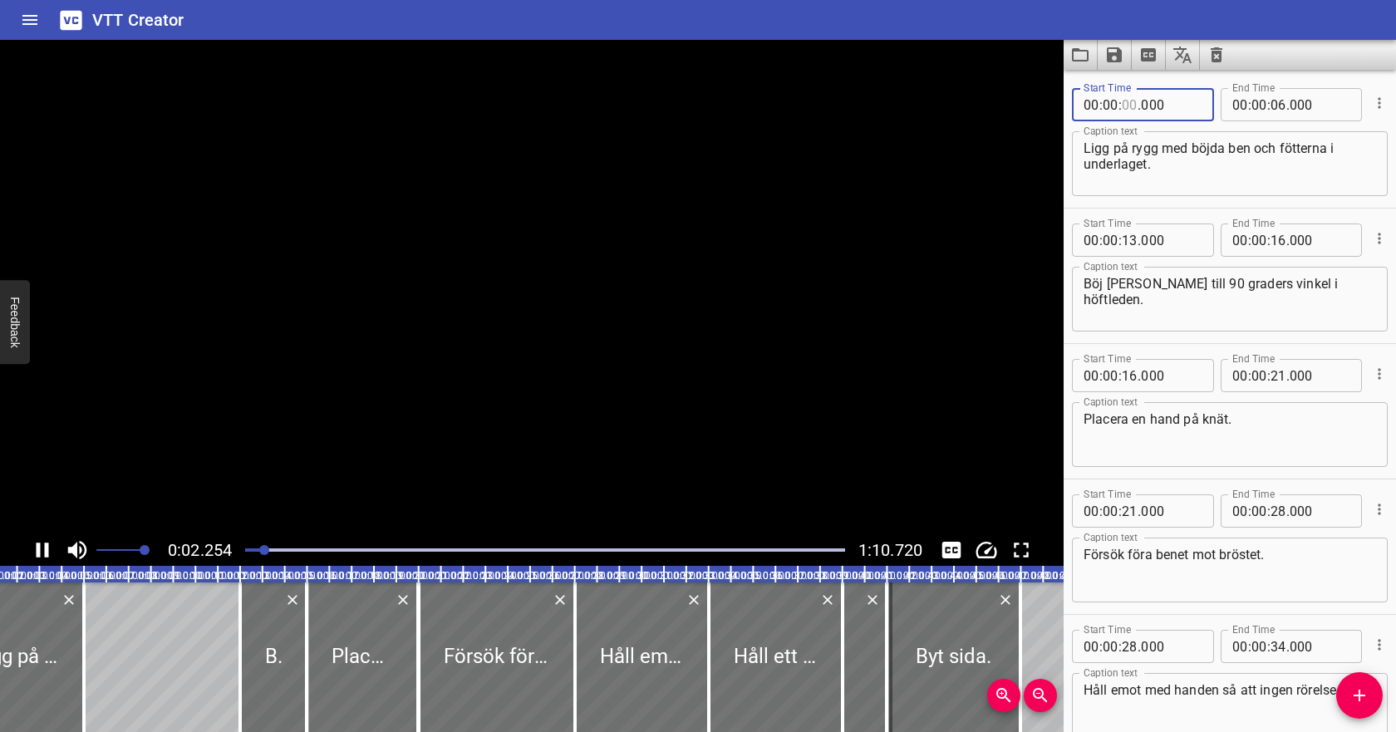
click at [1128, 104] on input "number" at bounding box center [1129, 104] width 16 height 33
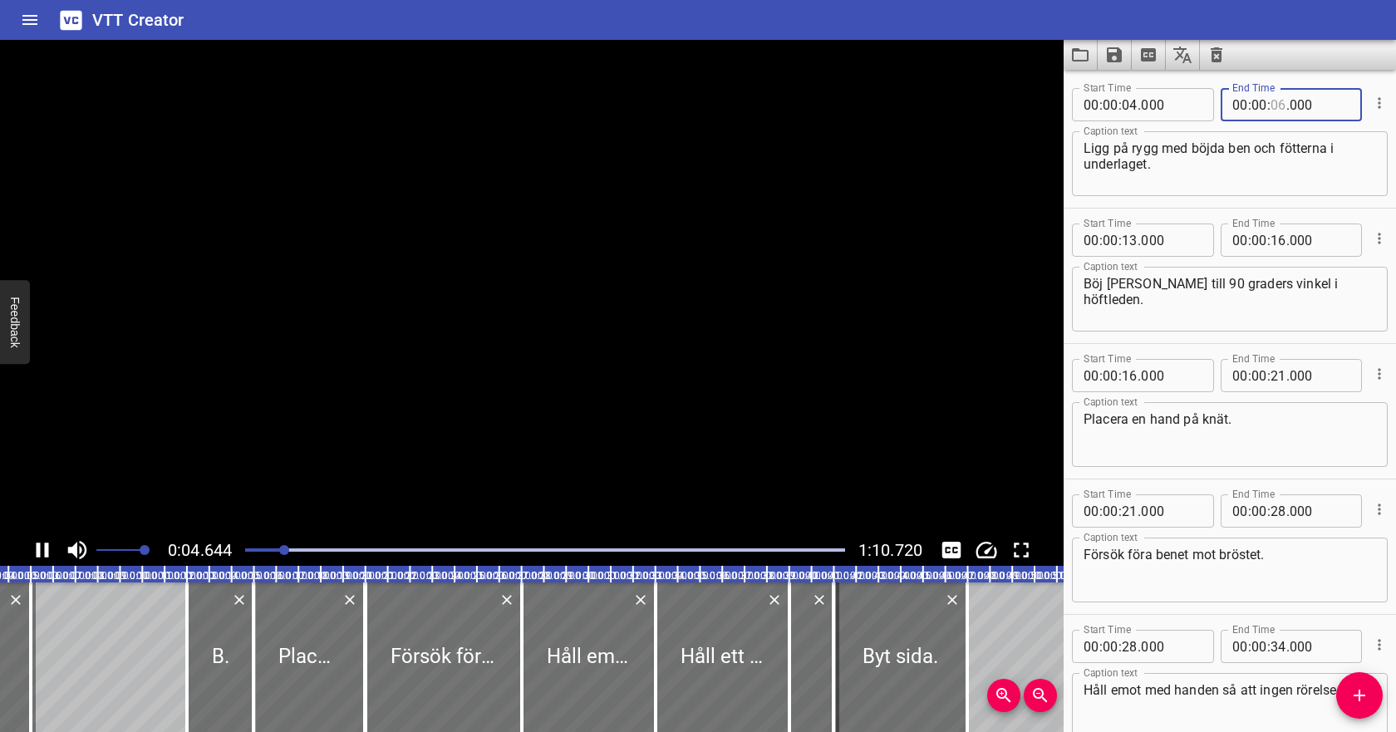
click at [1281, 105] on input "number" at bounding box center [1278, 104] width 16 height 33
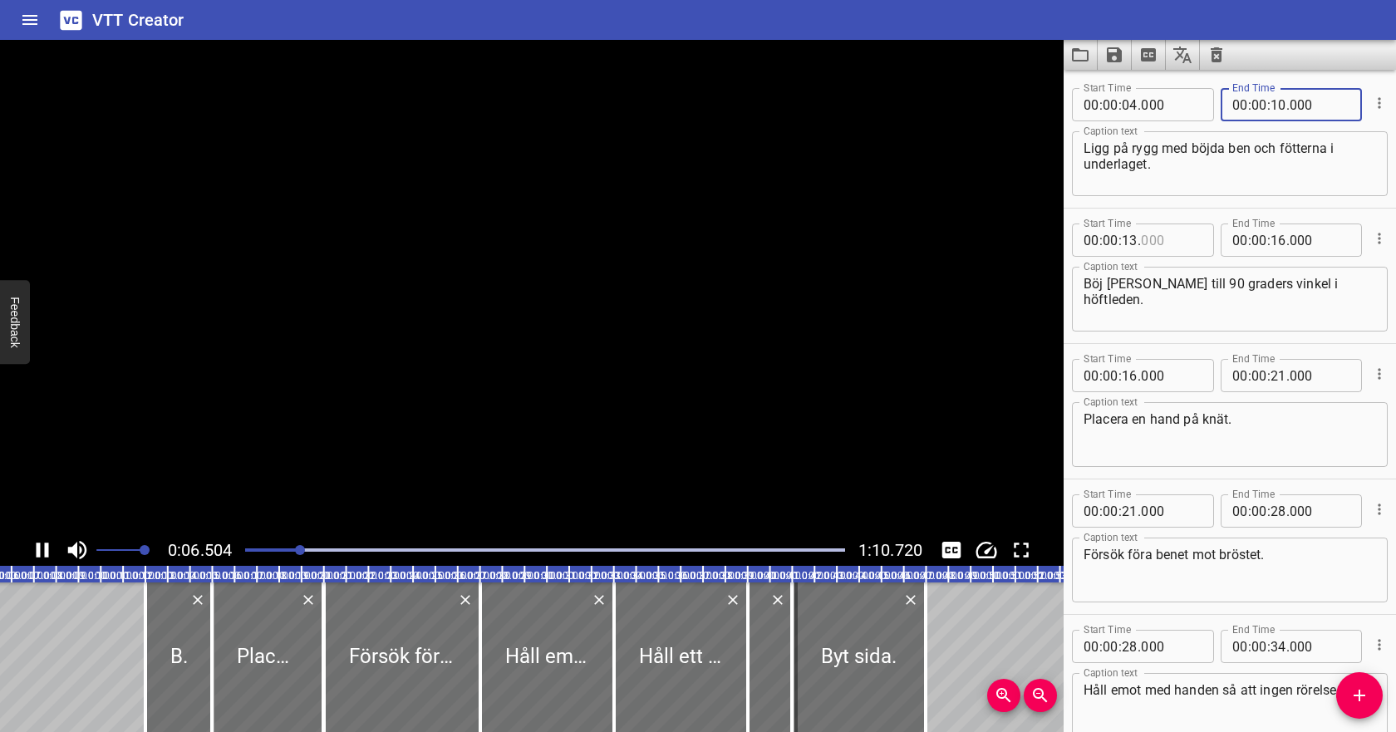
click at [1151, 237] on input "number" at bounding box center [1171, 239] width 61 height 33
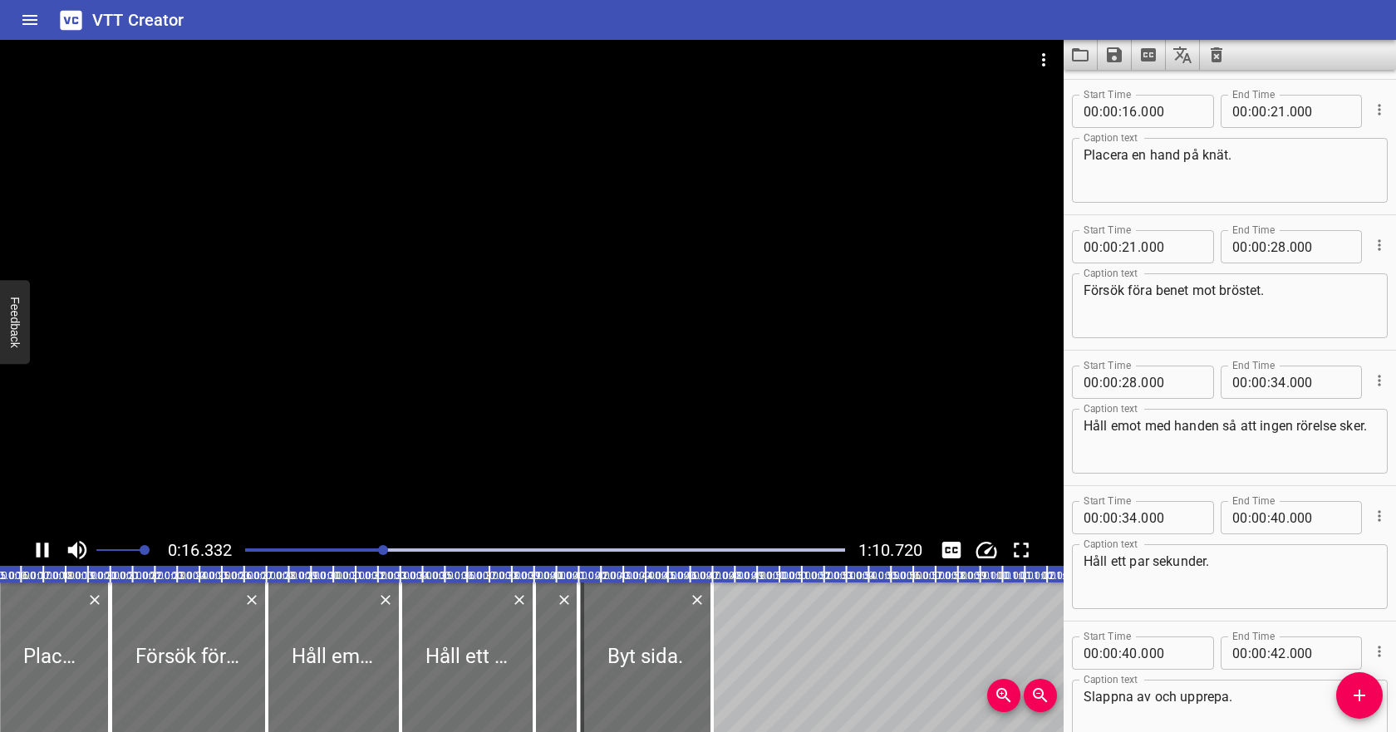
scroll to position [271, 0]
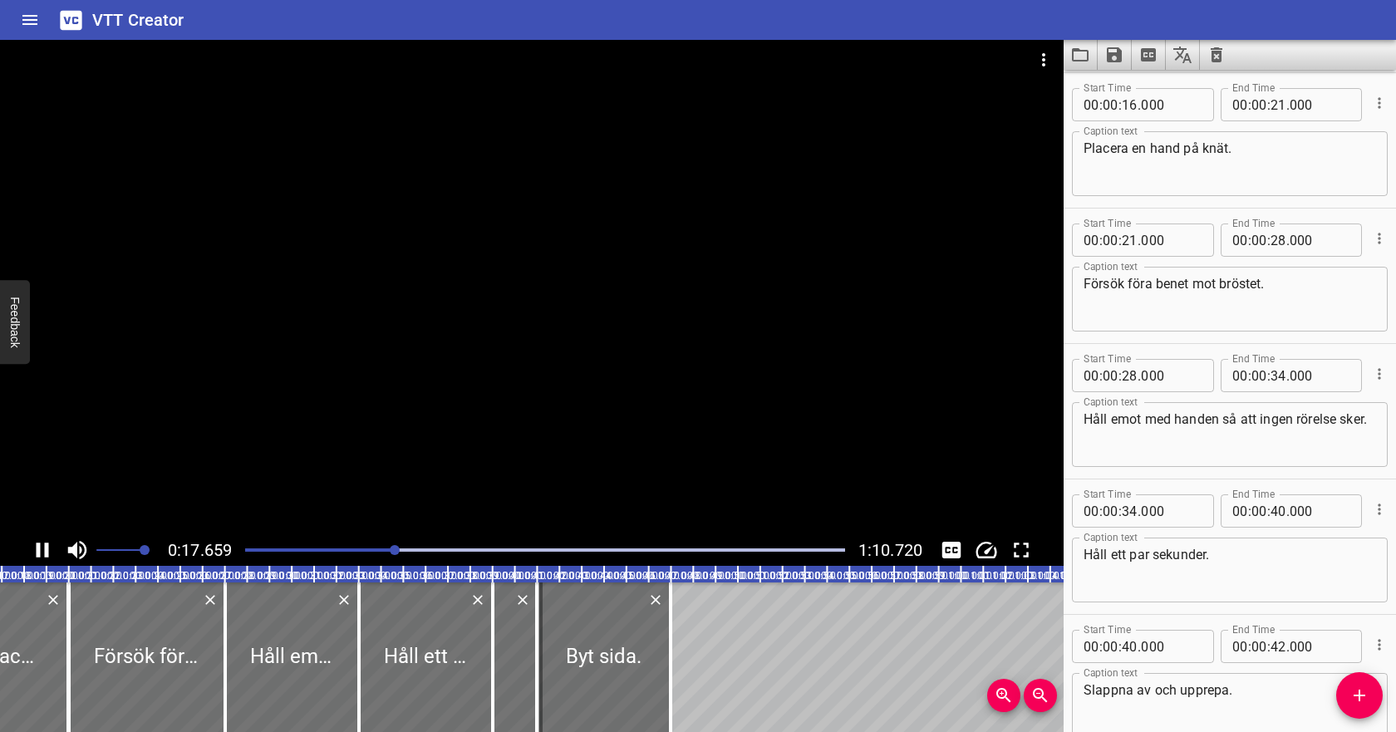
click at [37, 547] on icon "Play/Pause" at bounding box center [43, 549] width 12 height 15
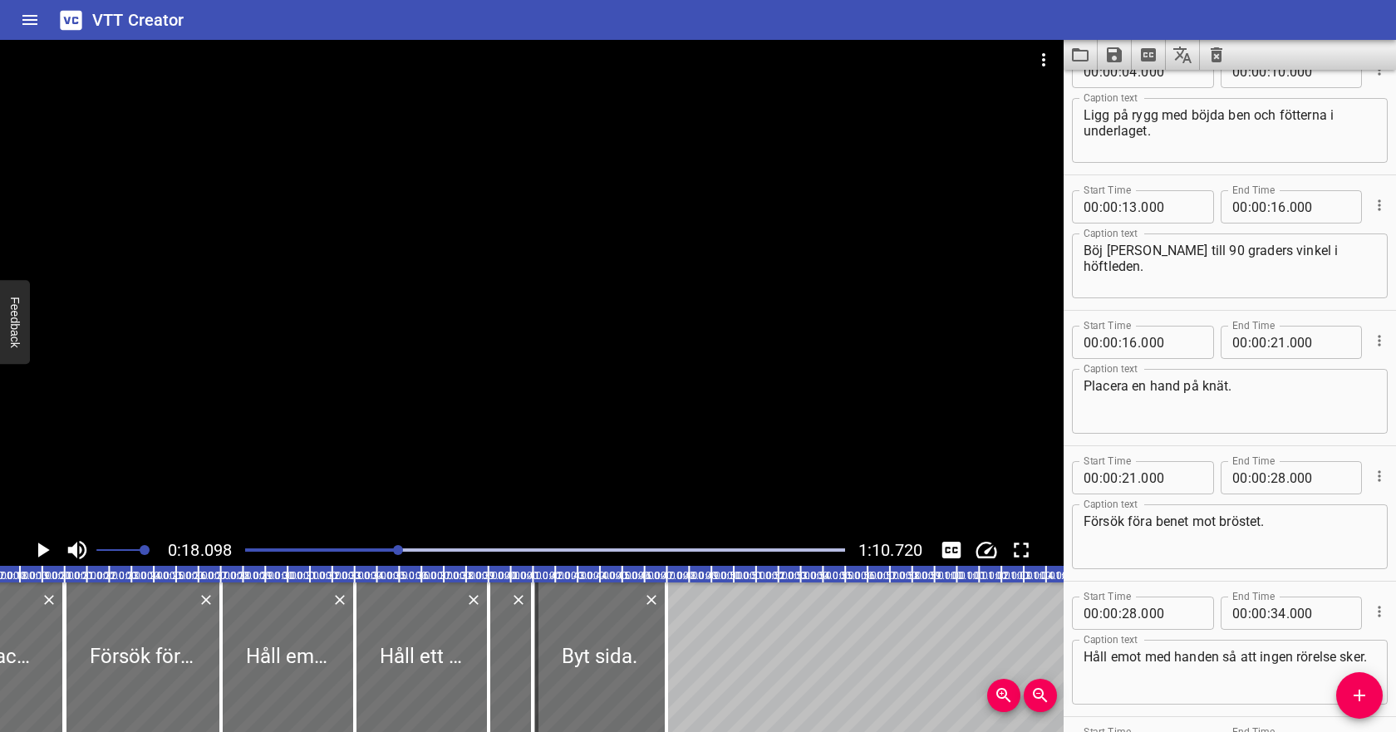
scroll to position [0, 0]
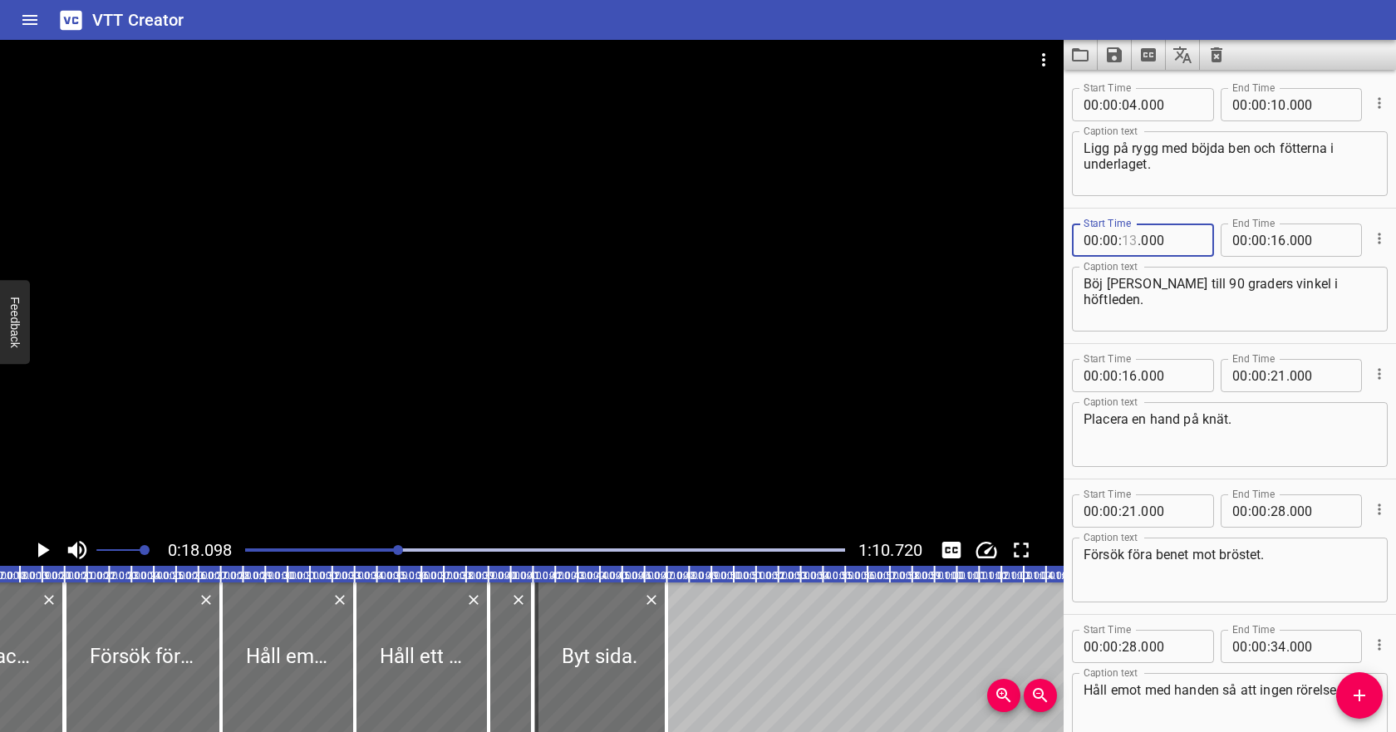
click at [1130, 243] on input "number" at bounding box center [1129, 239] width 16 height 33
click at [1158, 294] on textarea "Böj [PERSON_NAME] till 90 graders vinkel i höftleden." at bounding box center [1229, 299] width 292 height 47
click at [42, 547] on icon "Play/Pause" at bounding box center [44, 549] width 12 height 15
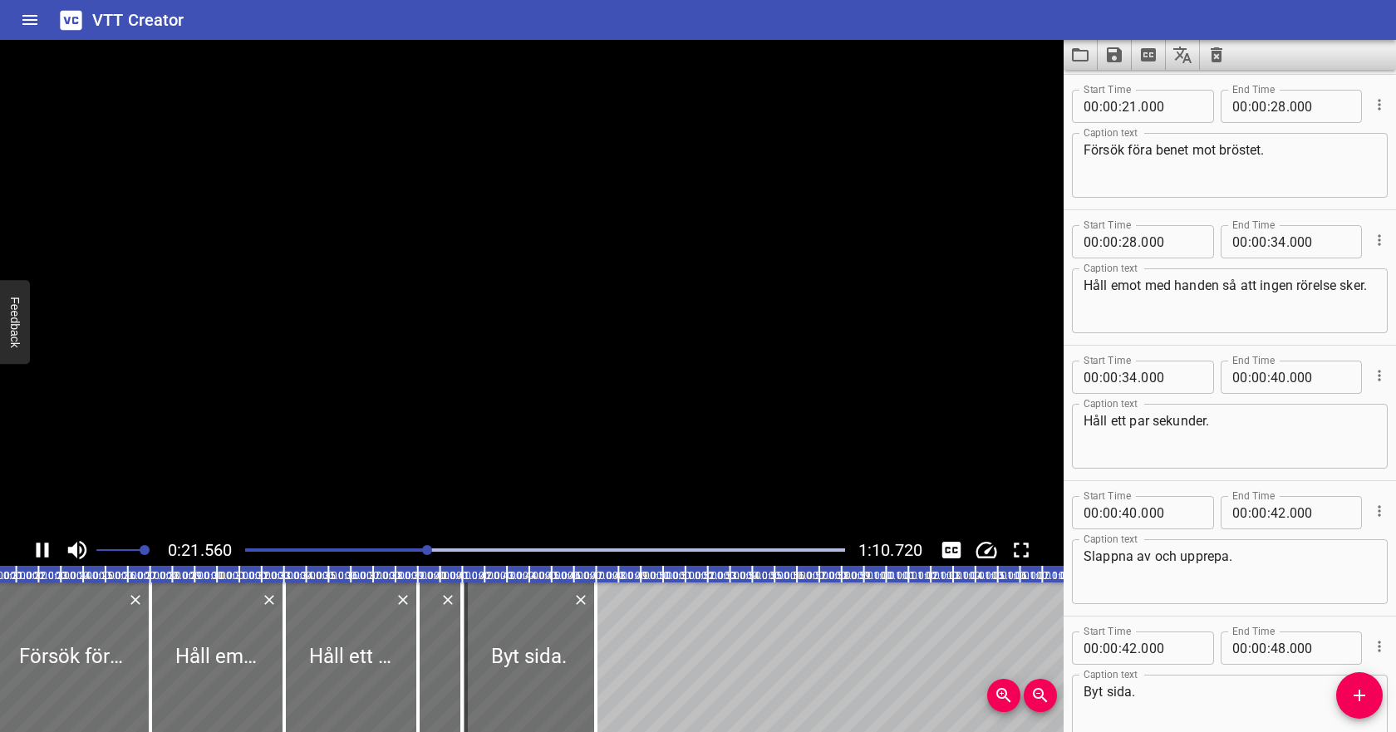
scroll to position [406, 0]
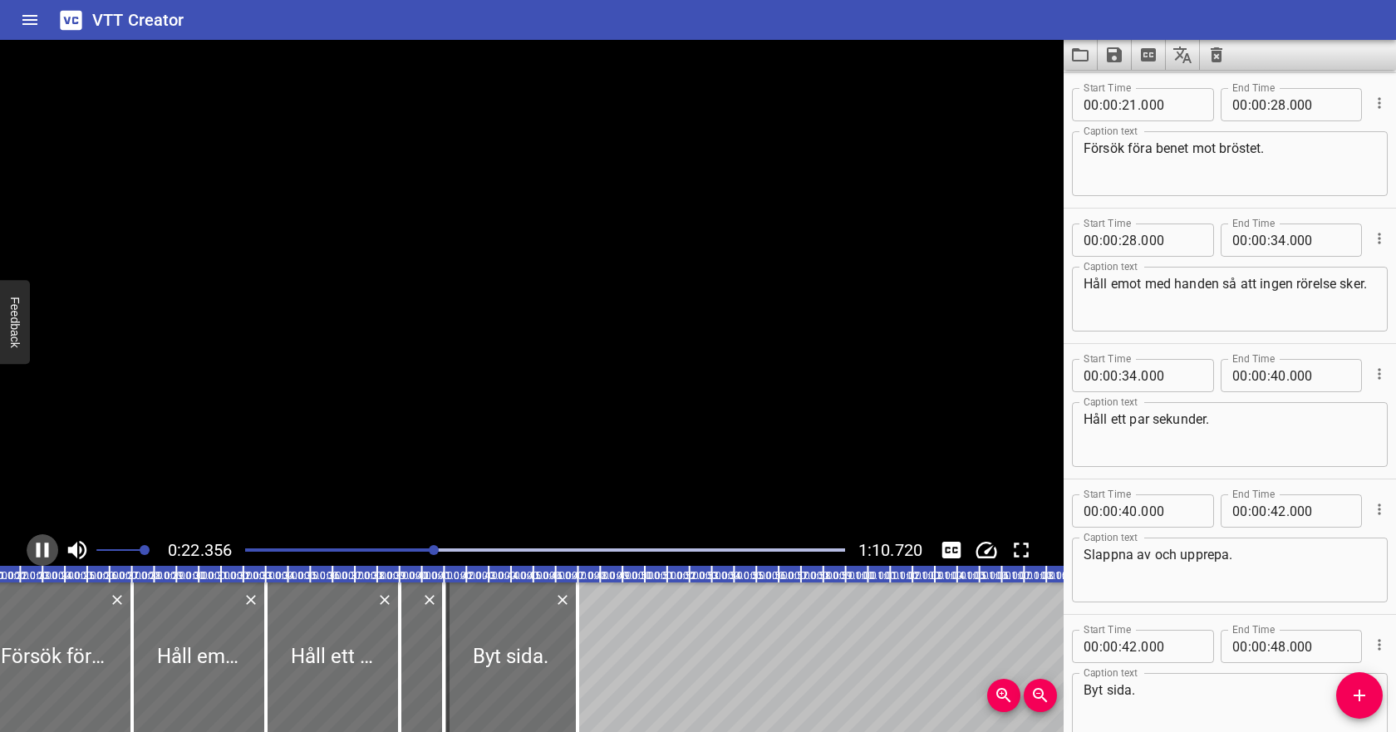
click at [42, 547] on icon "Play/Pause" at bounding box center [42, 549] width 25 height 25
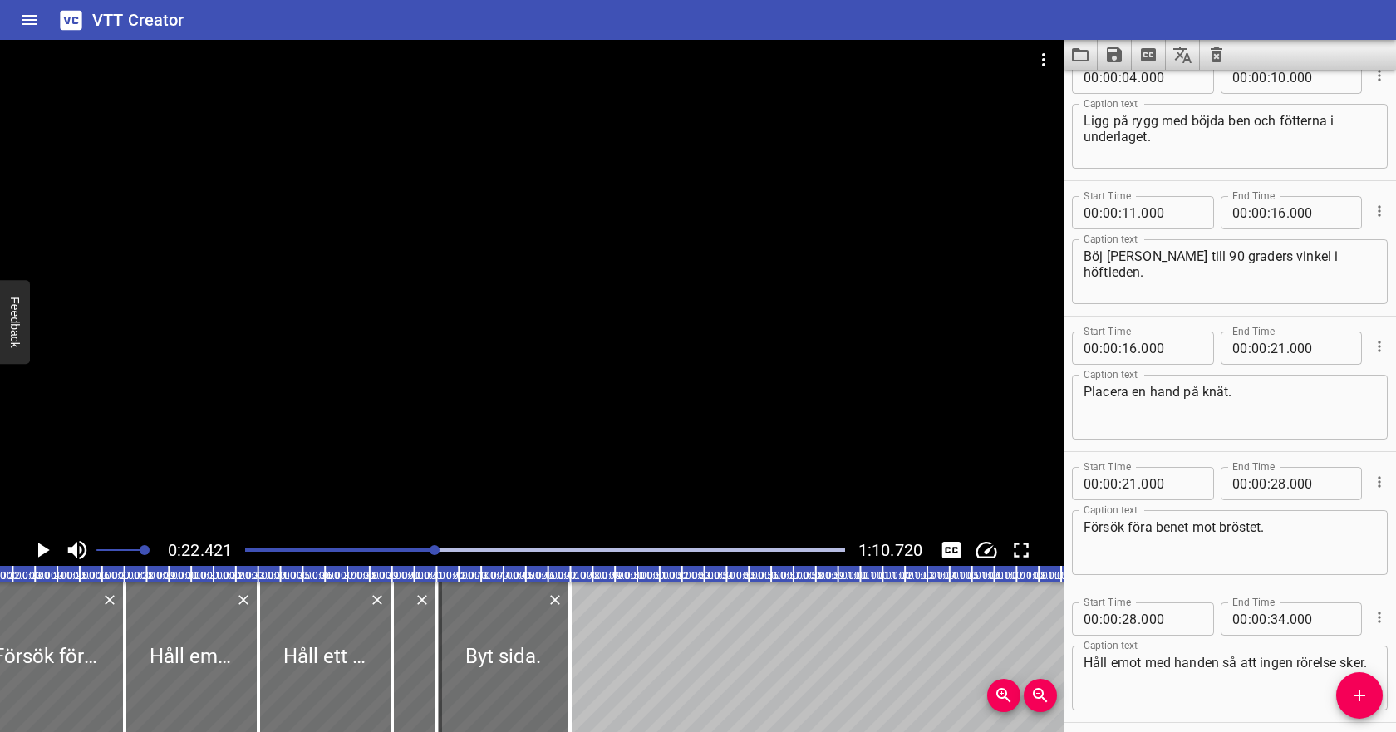
scroll to position [30, 0]
click at [1274, 347] on input "number" at bounding box center [1278, 345] width 16 height 33
click at [1130, 481] on input "number" at bounding box center [1129, 480] width 16 height 33
click at [1274, 480] on input "number" at bounding box center [1278, 480] width 16 height 33
click at [1132, 618] on input "number" at bounding box center [1129, 616] width 16 height 33
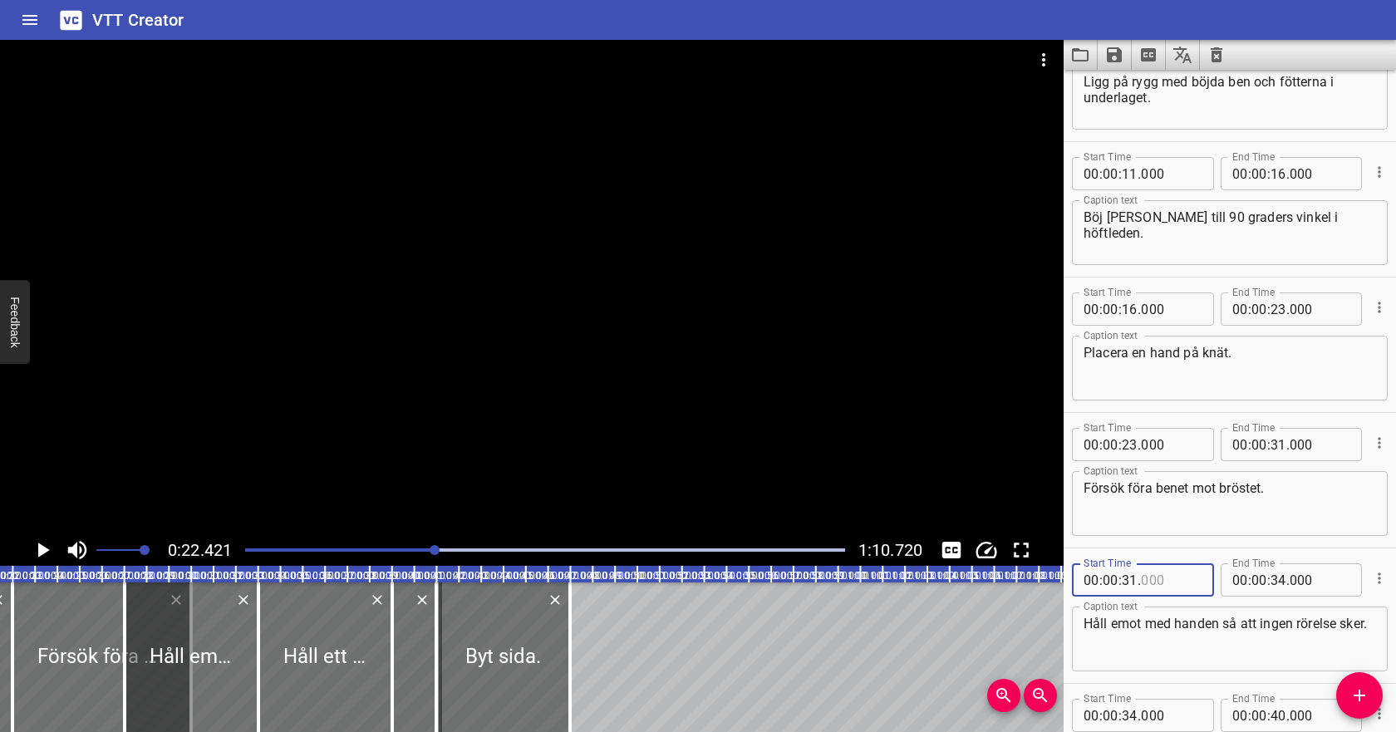
scroll to position [68, 0]
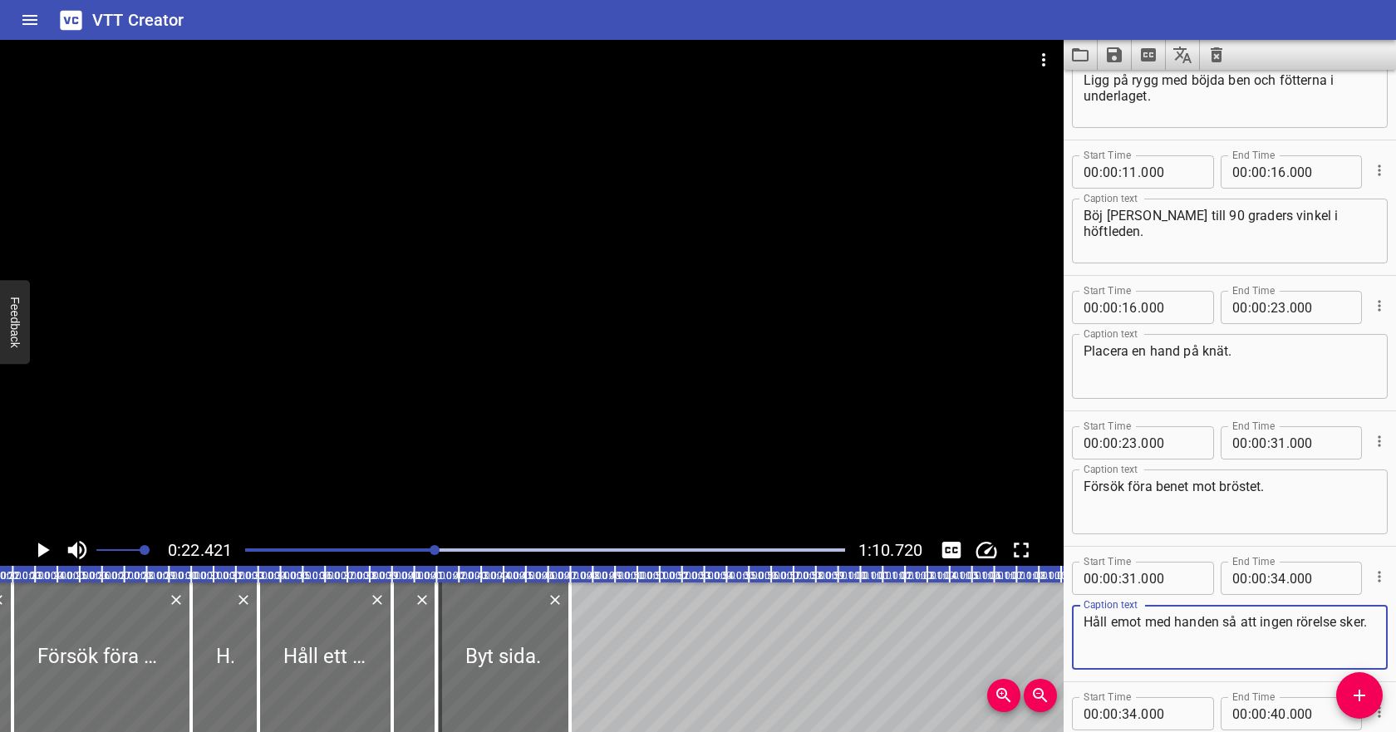
click at [1234, 631] on textarea "Håll emot med handen så att ingen rörelse sker." at bounding box center [1229, 637] width 292 height 47
click at [37, 545] on icon "Play/Pause" at bounding box center [42, 549] width 25 height 25
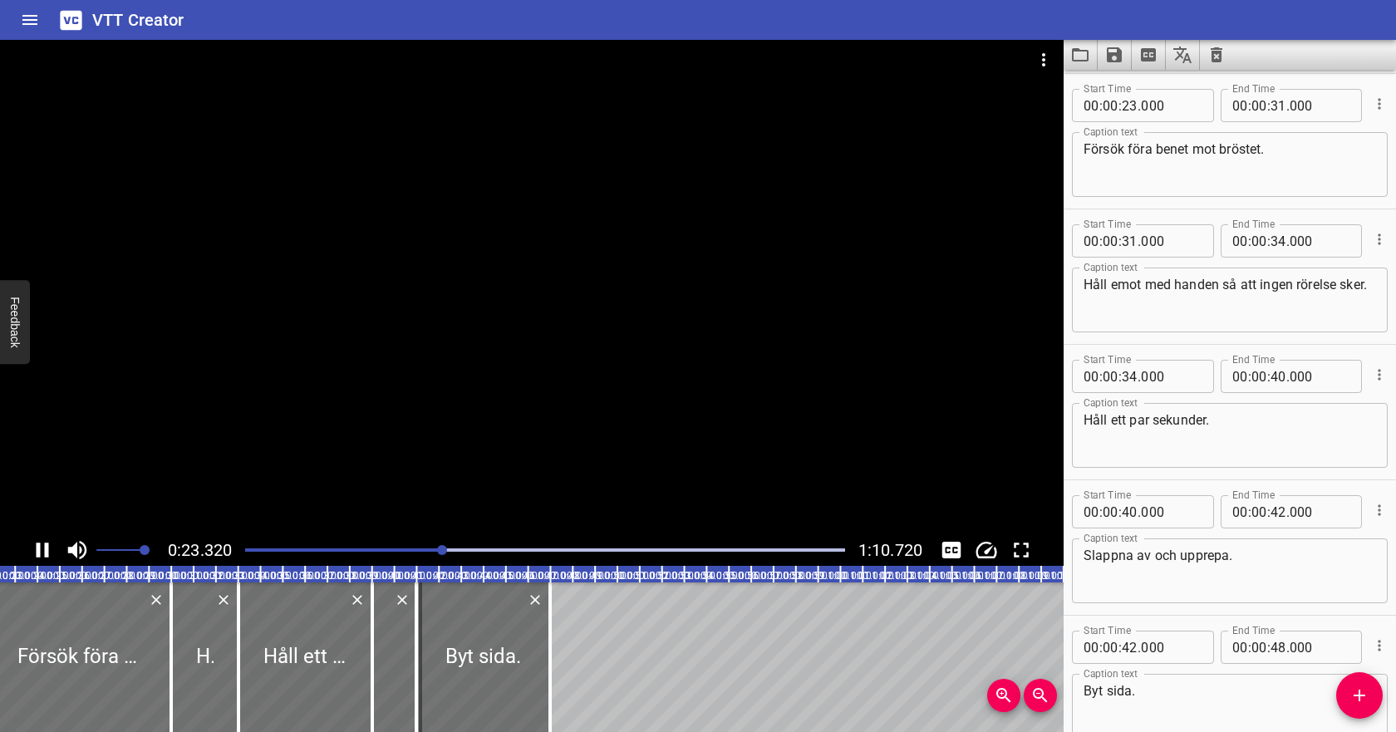
scroll to position [406, 0]
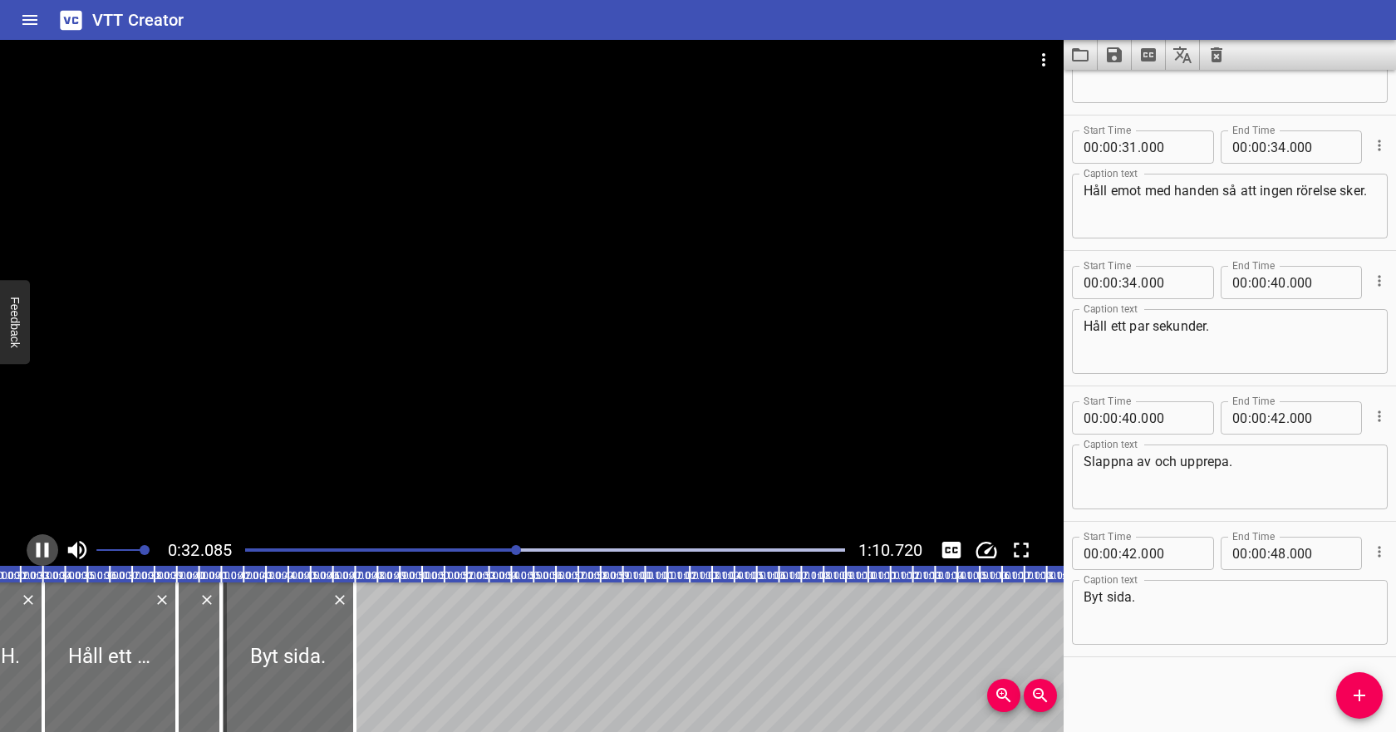
click at [37, 545] on icon "Play/Pause" at bounding box center [43, 549] width 12 height 15
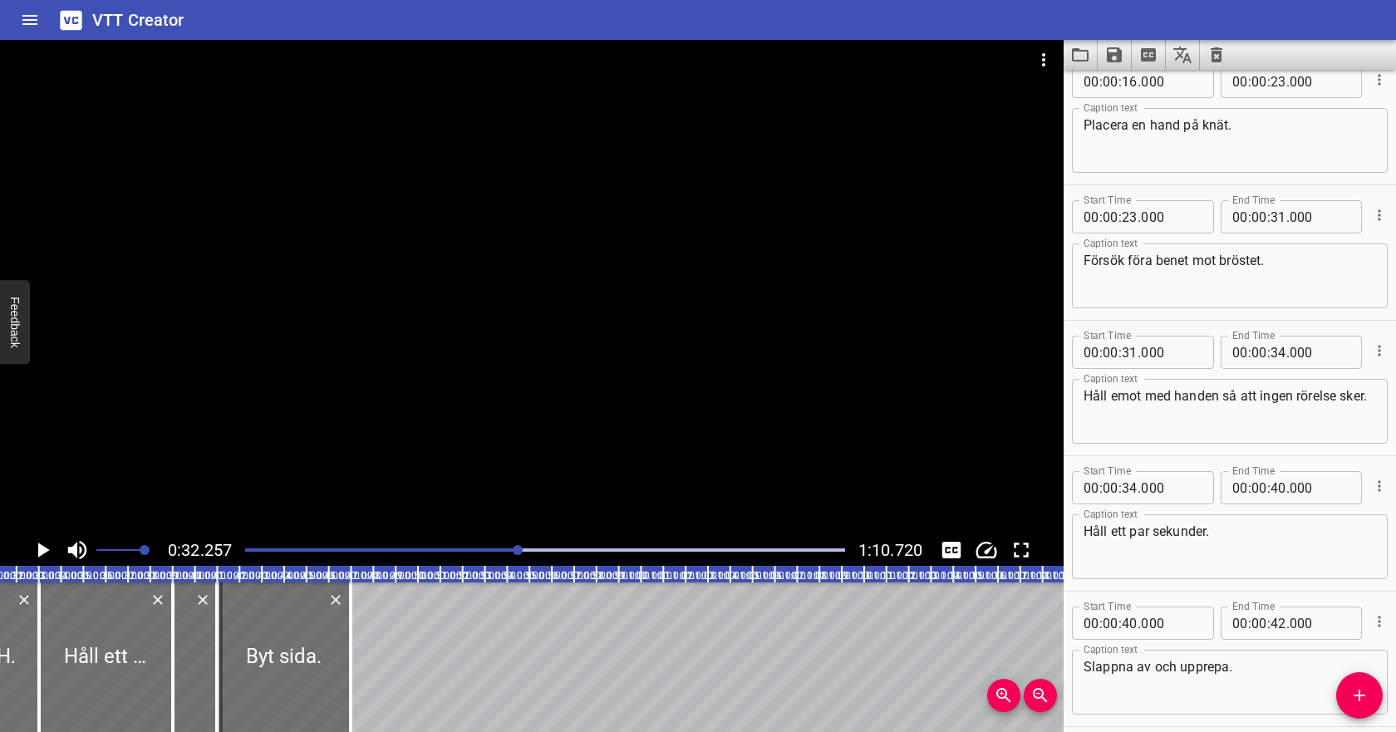
scroll to position [293, 0]
click at [1277, 221] on input "number" at bounding box center [1278, 217] width 16 height 33
click at [1133, 348] on input "number" at bounding box center [1129, 352] width 16 height 33
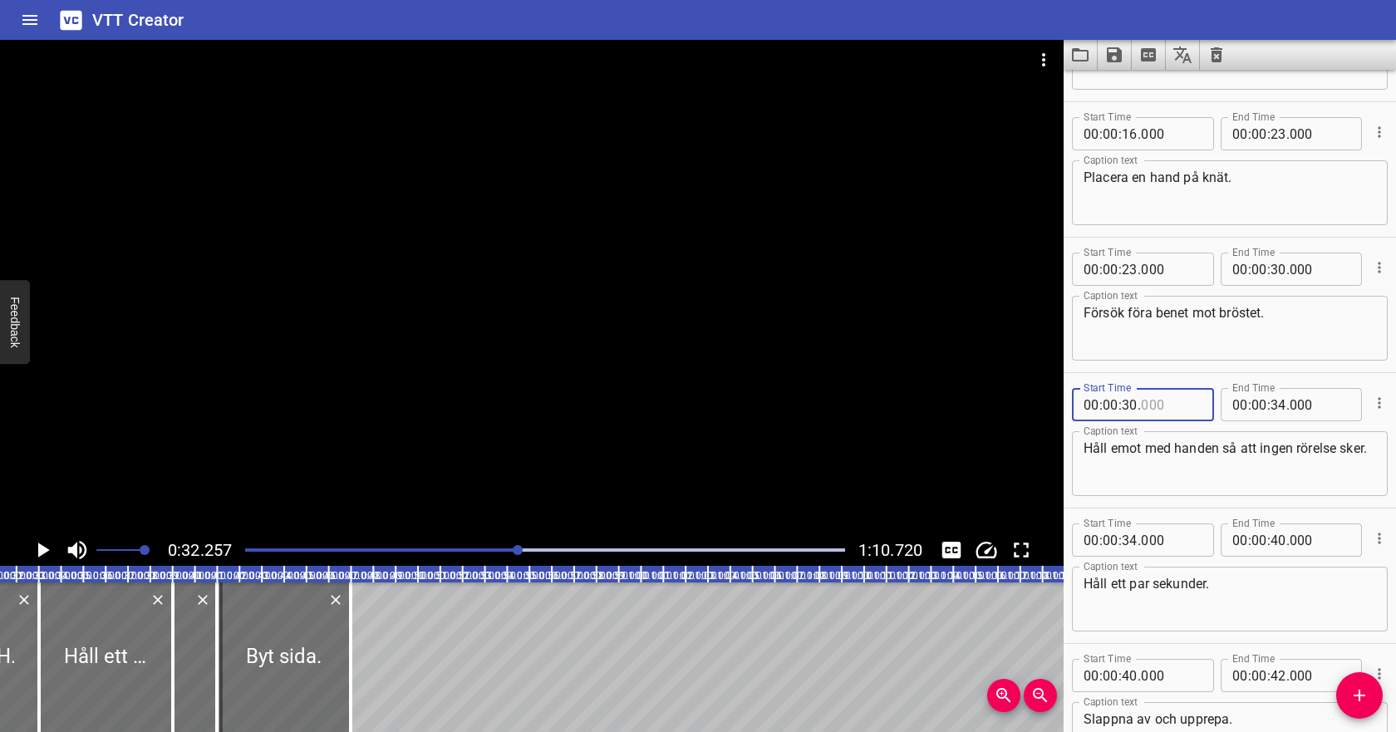
scroll to position [235, 0]
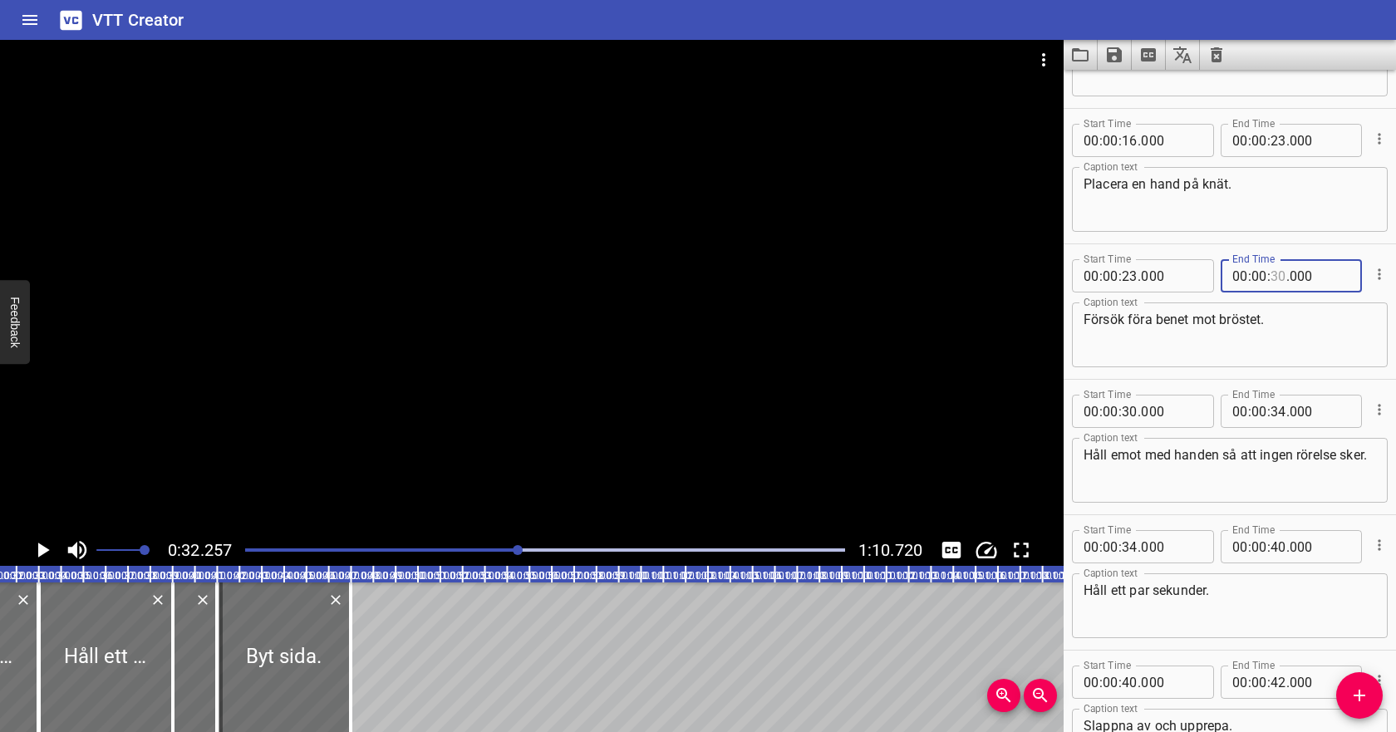
click at [1280, 282] on input "number" at bounding box center [1278, 275] width 16 height 33
click at [1134, 403] on input "number" at bounding box center [1129, 411] width 16 height 33
click at [1141, 469] on textarea "Håll emot med handen så att ingen rörelse sker." at bounding box center [1229, 470] width 292 height 47
click at [435, 547] on div at bounding box center [545, 549] width 620 height 23
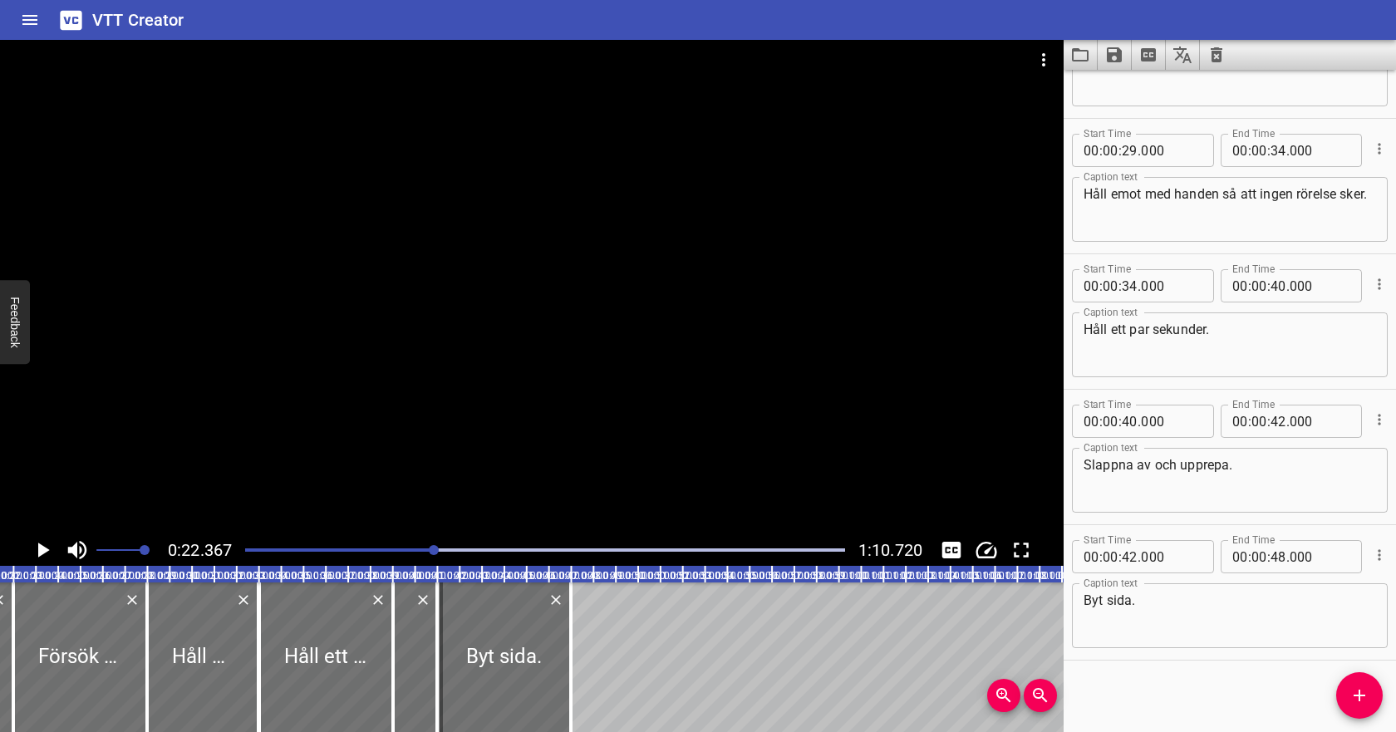
scroll to position [499, 0]
click at [38, 546] on icon "Play/Pause" at bounding box center [44, 549] width 12 height 15
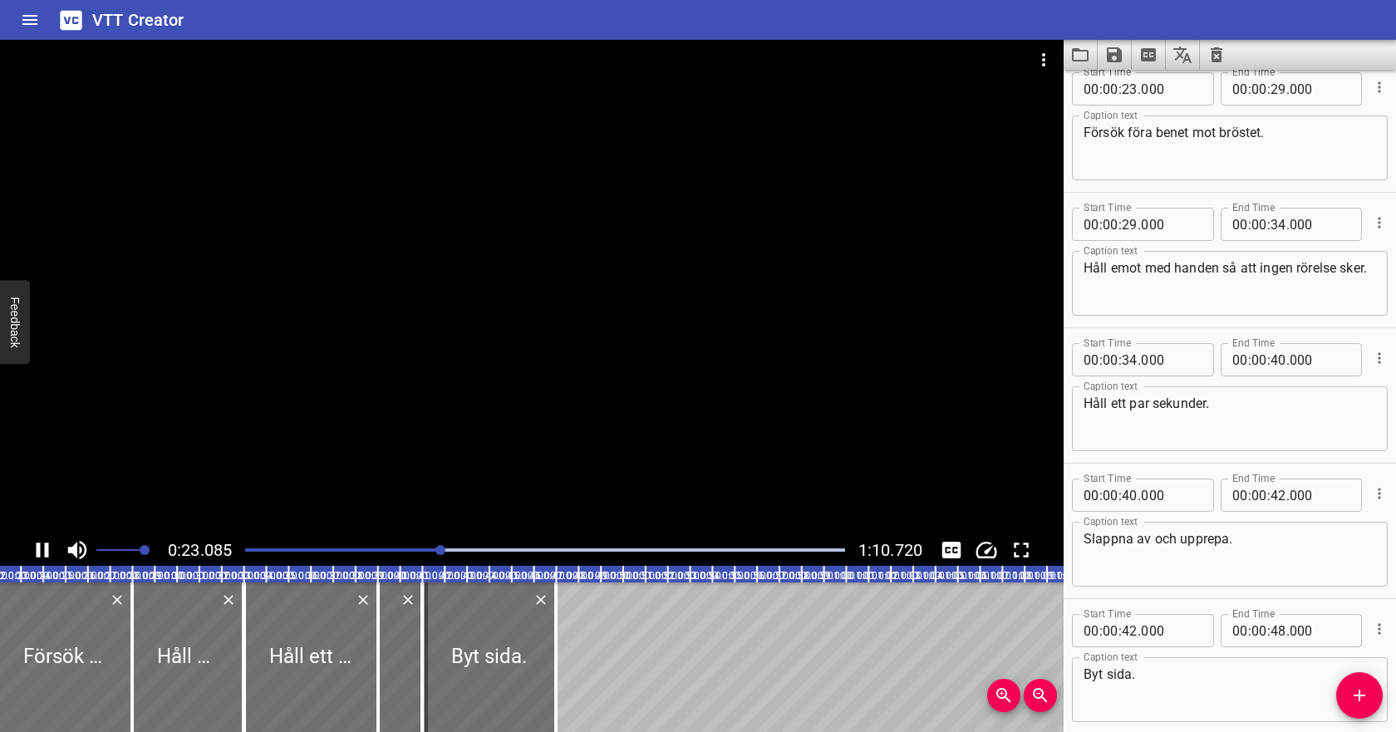
scroll to position [406, 0]
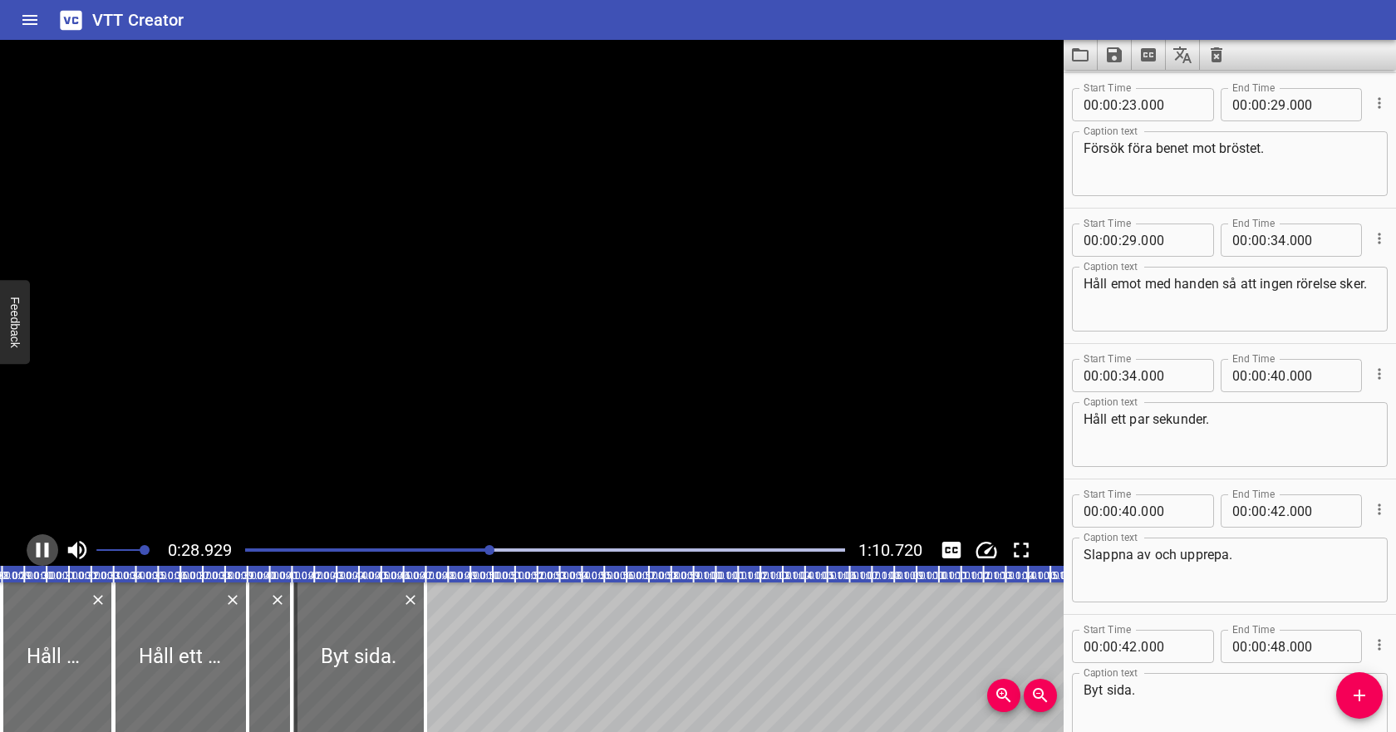
click at [39, 546] on icon "Play/Pause" at bounding box center [43, 549] width 12 height 15
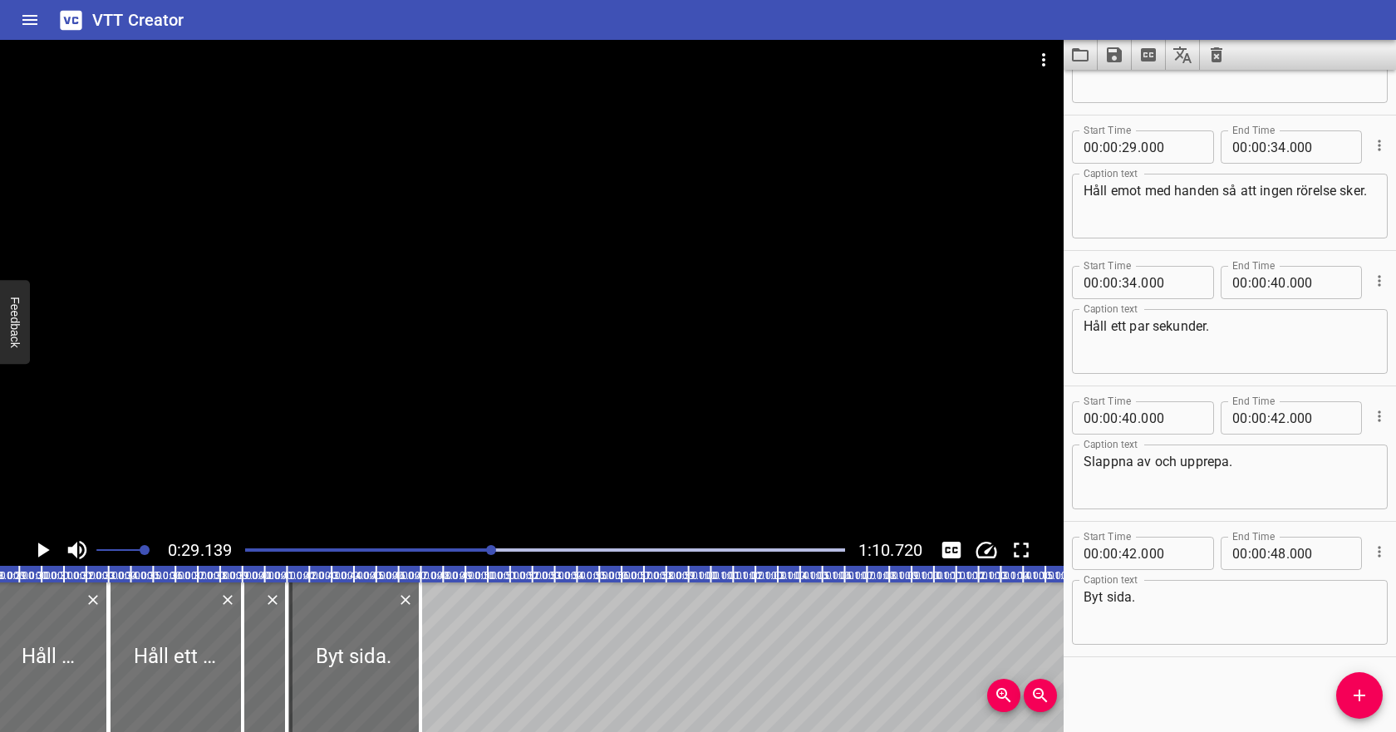
click at [39, 546] on icon "Play/Pause" at bounding box center [44, 549] width 12 height 15
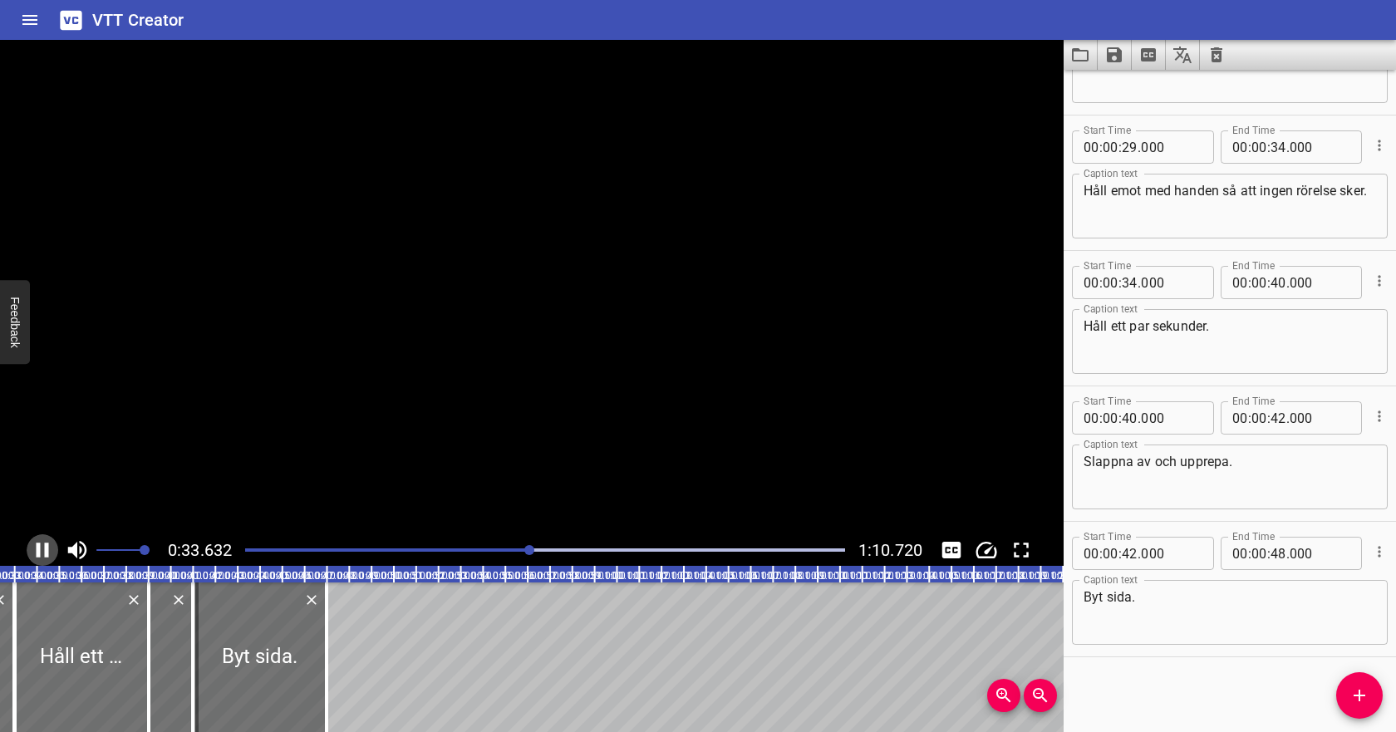
click at [39, 546] on icon "Play/Pause" at bounding box center [43, 549] width 12 height 15
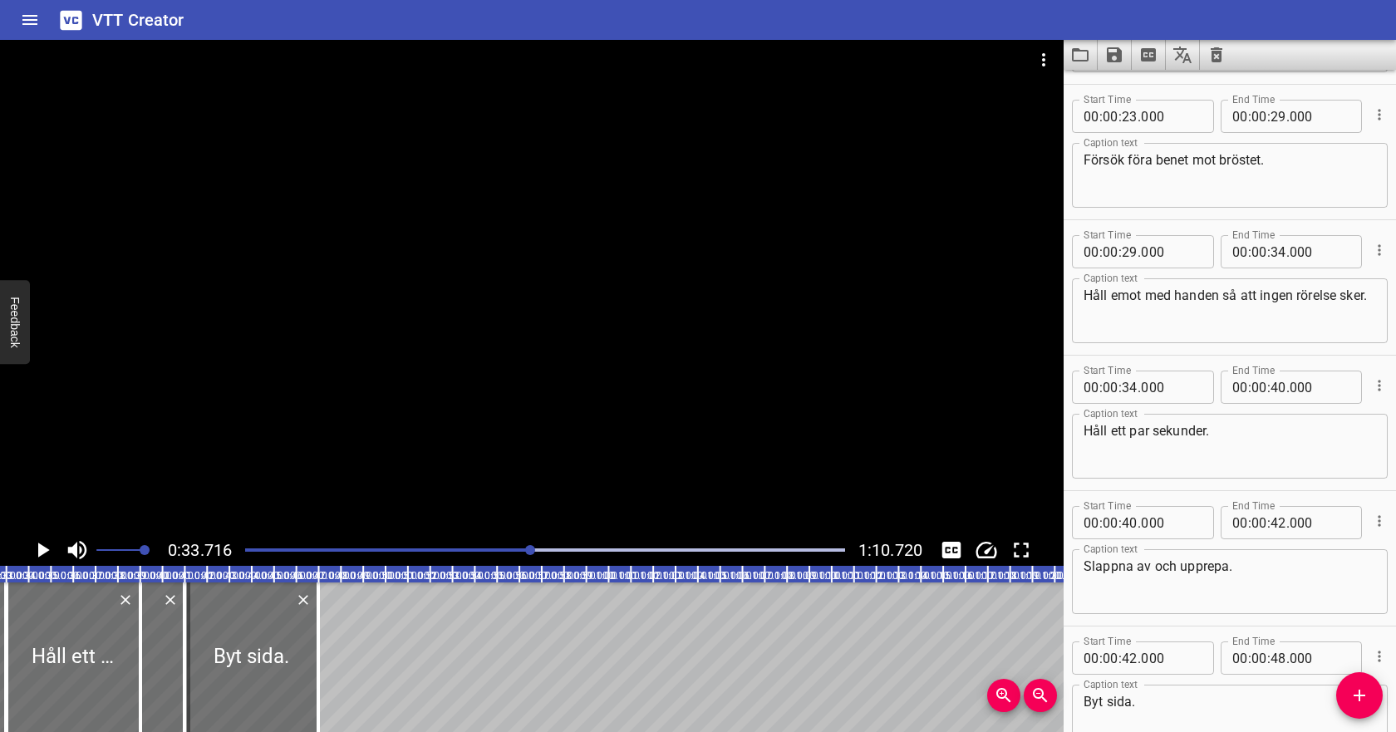
scroll to position [399, 0]
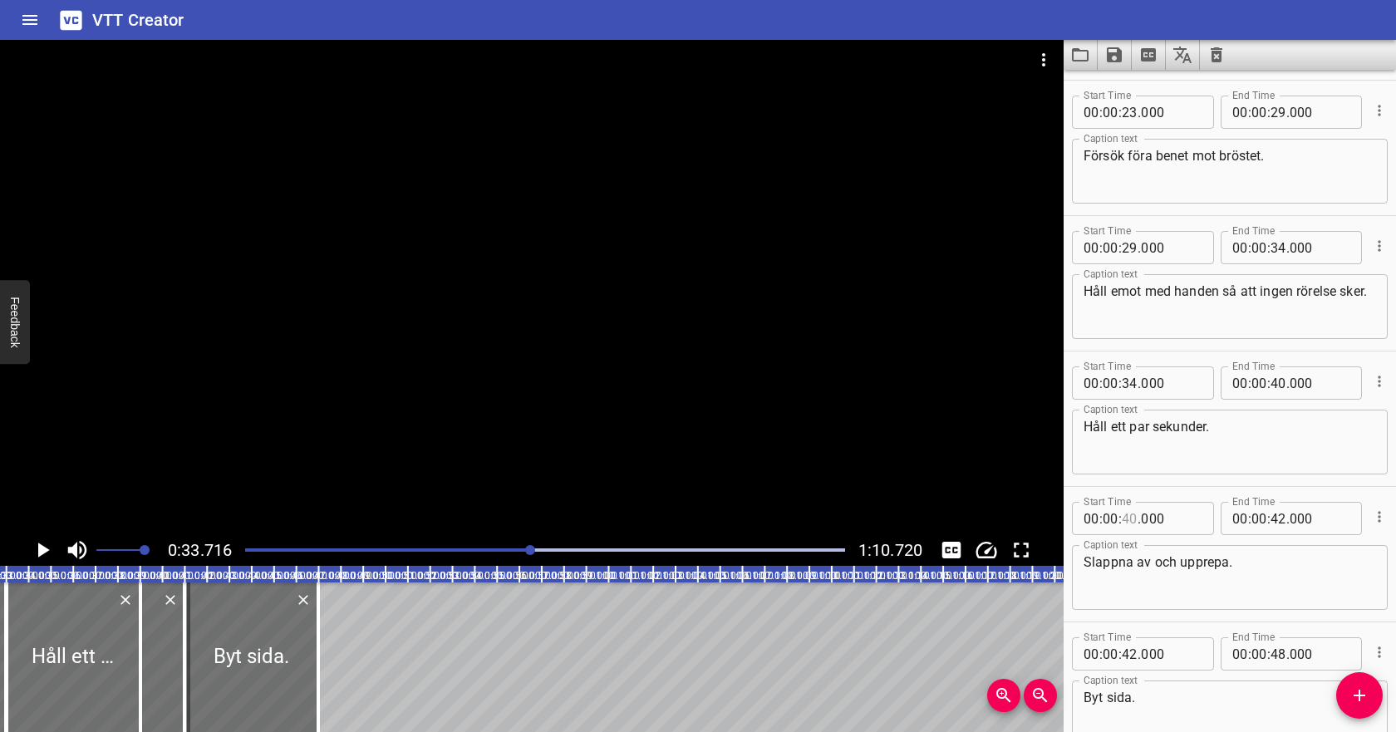
click at [1131, 516] on input "number" at bounding box center [1129, 518] width 16 height 33
click at [1275, 525] on div "Start Time 00 : 00 : 29 . 000 Start Time End Time 00 : 00 : . 000 End Time Capt…" at bounding box center [1230, 554] width 316 height 118
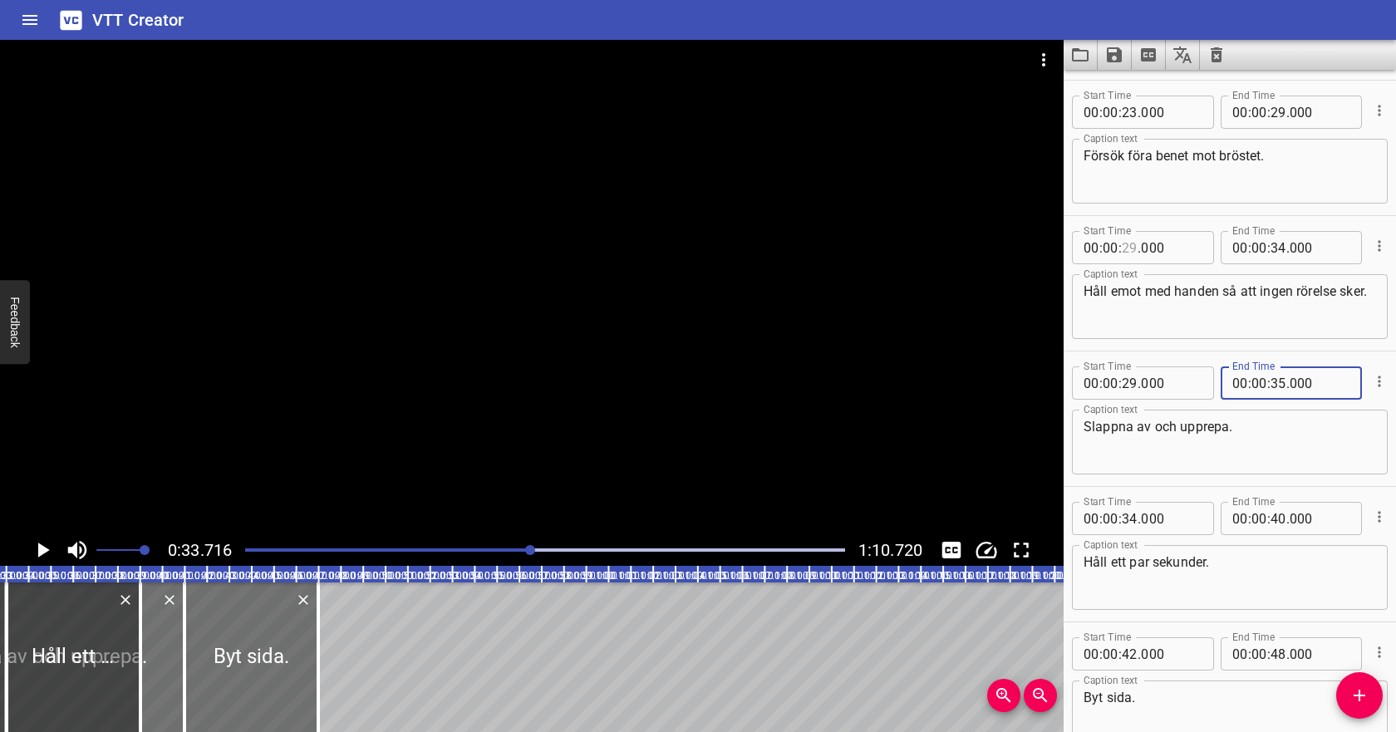
click at [1132, 254] on input "number" at bounding box center [1129, 247] width 16 height 33
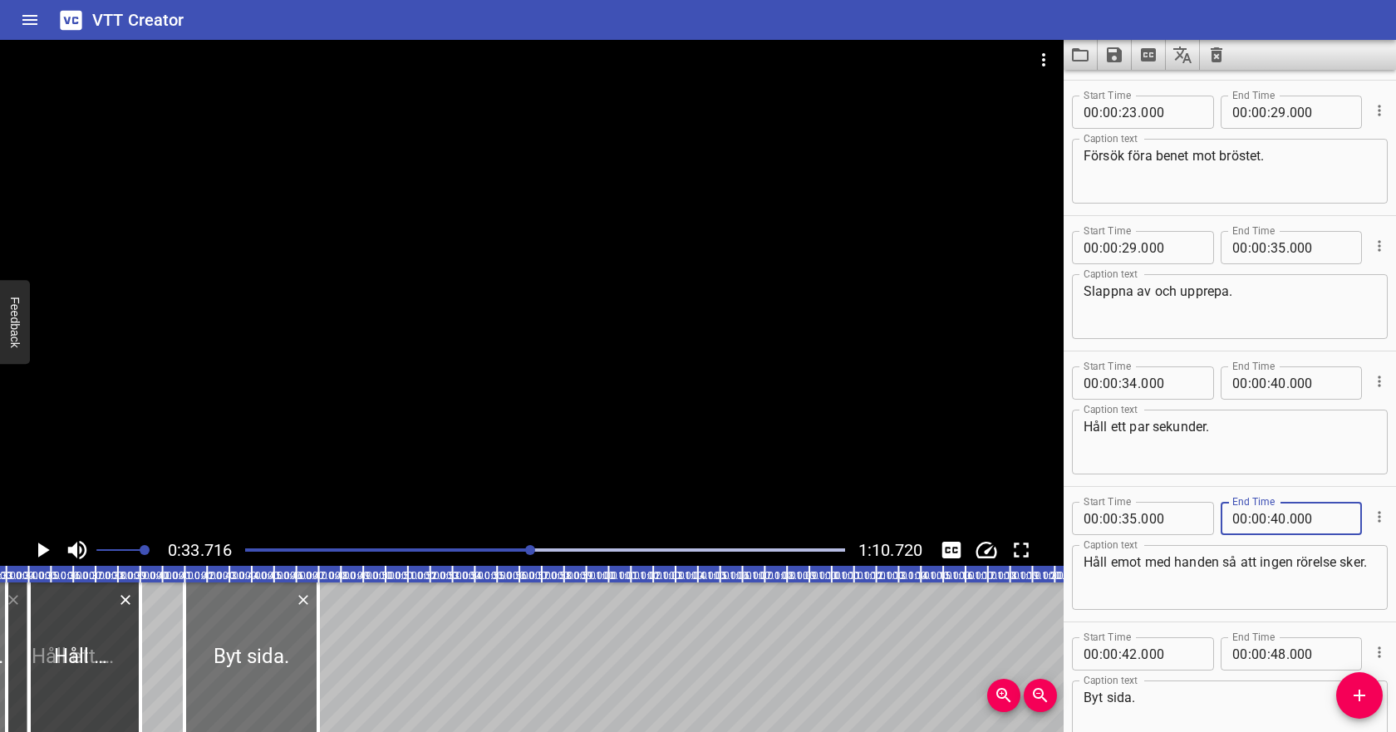
click at [1116, 578] on textarea "Håll emot med handen så att ingen rörelse sker." at bounding box center [1229, 577] width 292 height 47
click at [428, 541] on div at bounding box center [545, 549] width 620 height 23
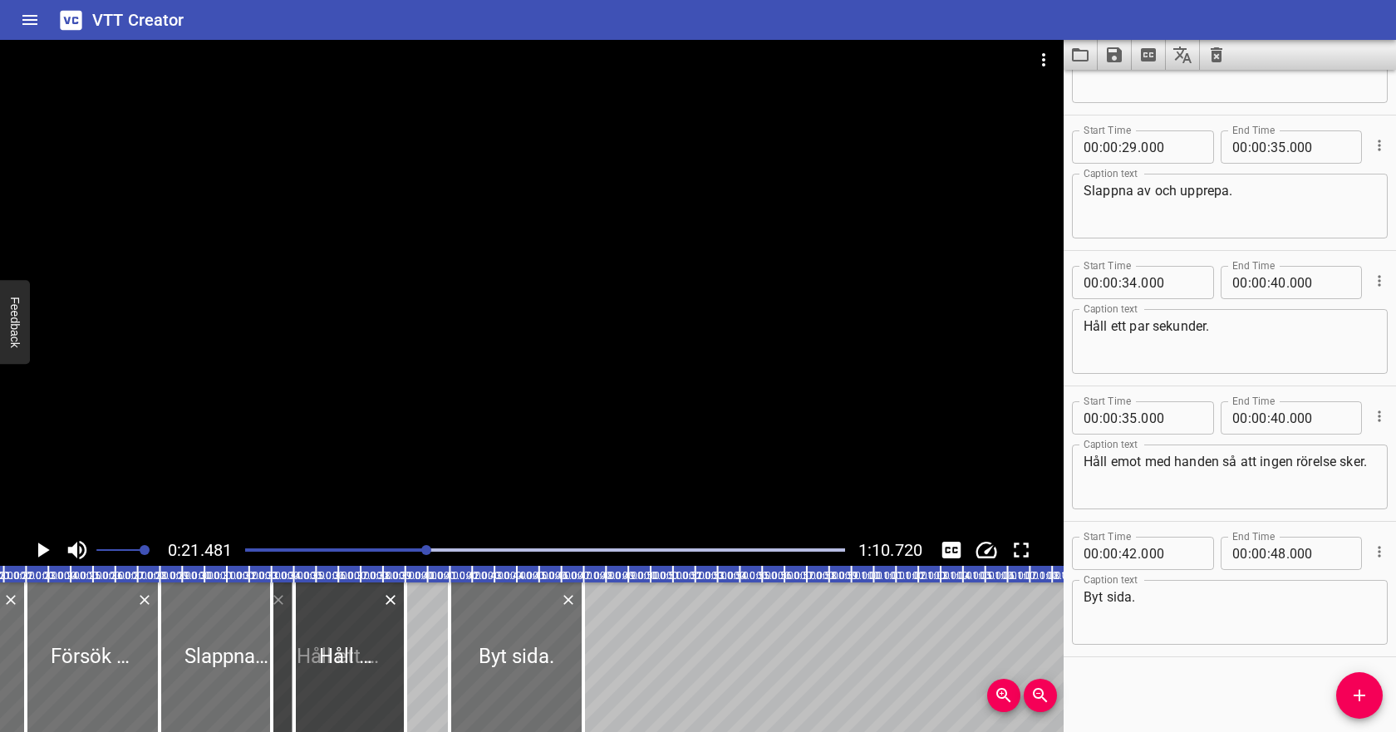
scroll to position [0, 478]
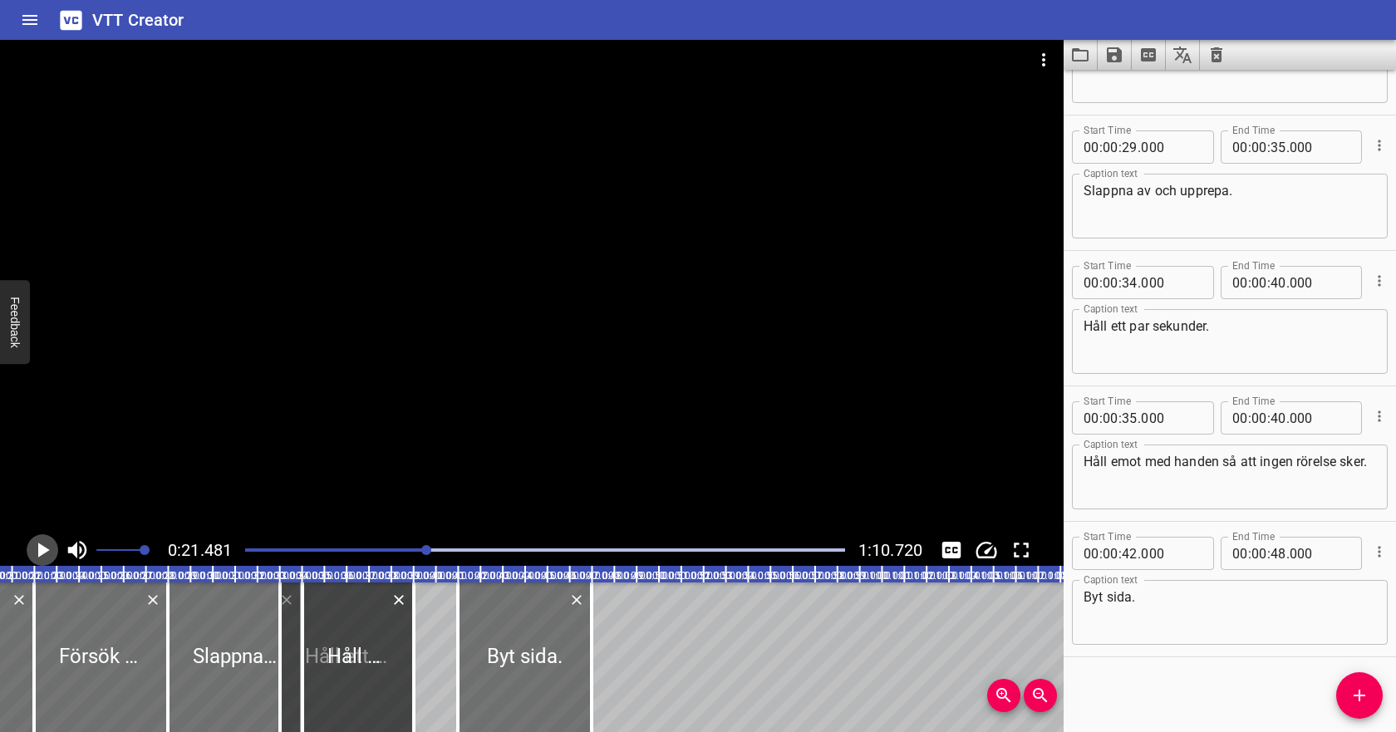
click at [33, 551] on icon "Play/Pause" at bounding box center [42, 549] width 25 height 25
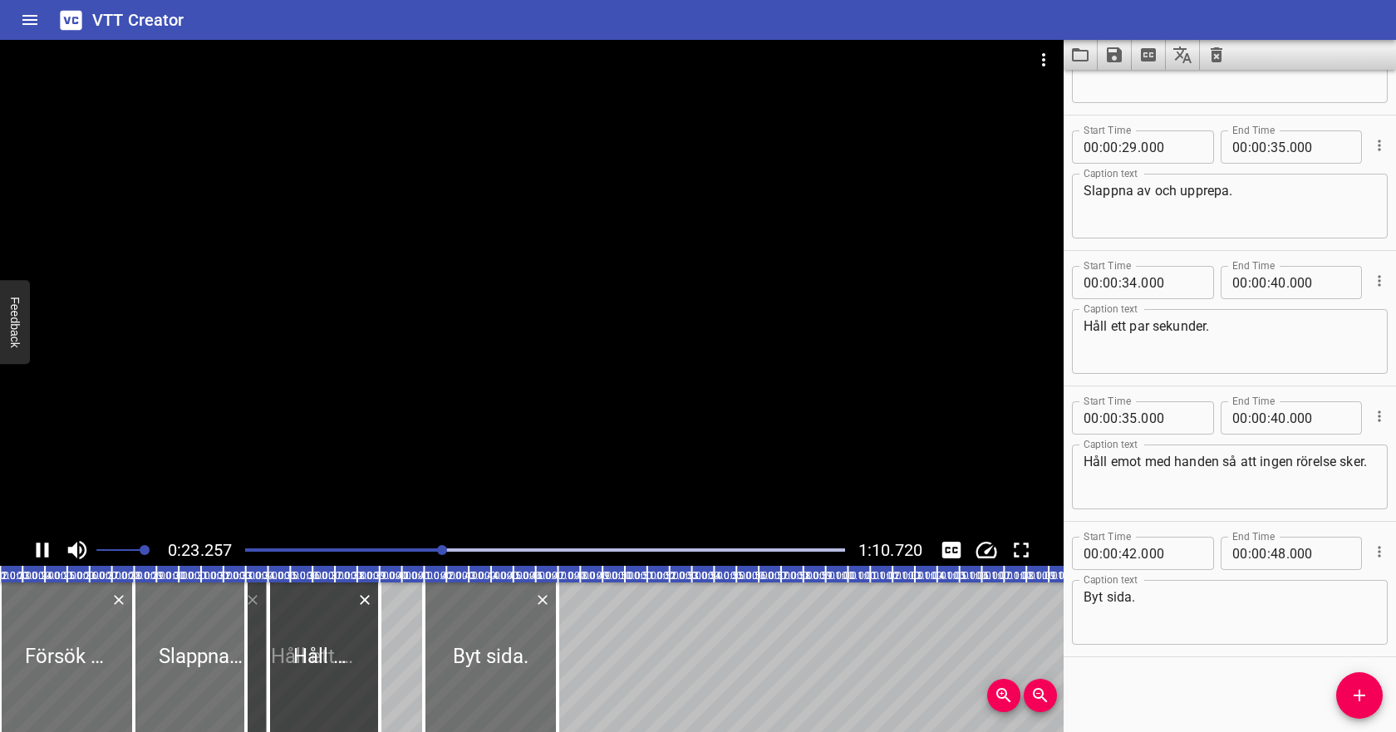
scroll to position [406, 0]
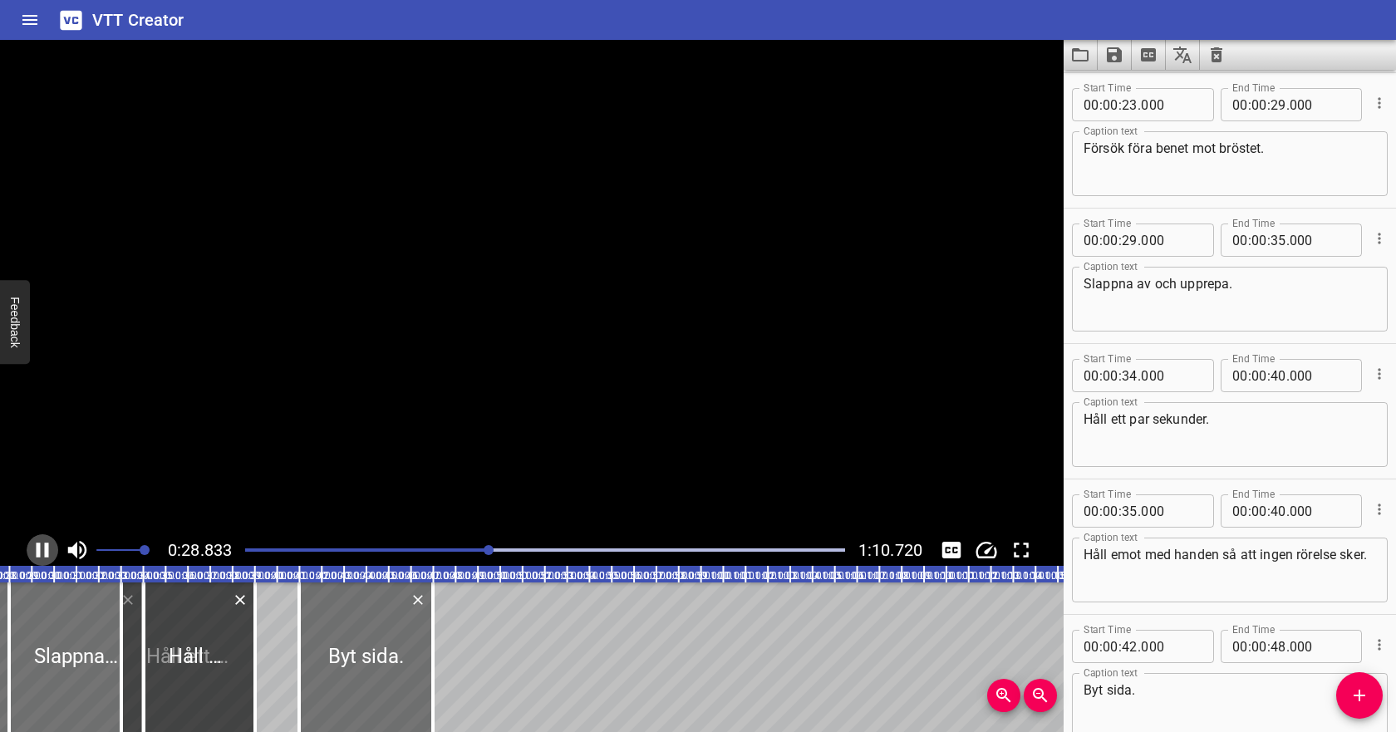
click at [35, 552] on icon "Play/Pause" at bounding box center [42, 549] width 25 height 25
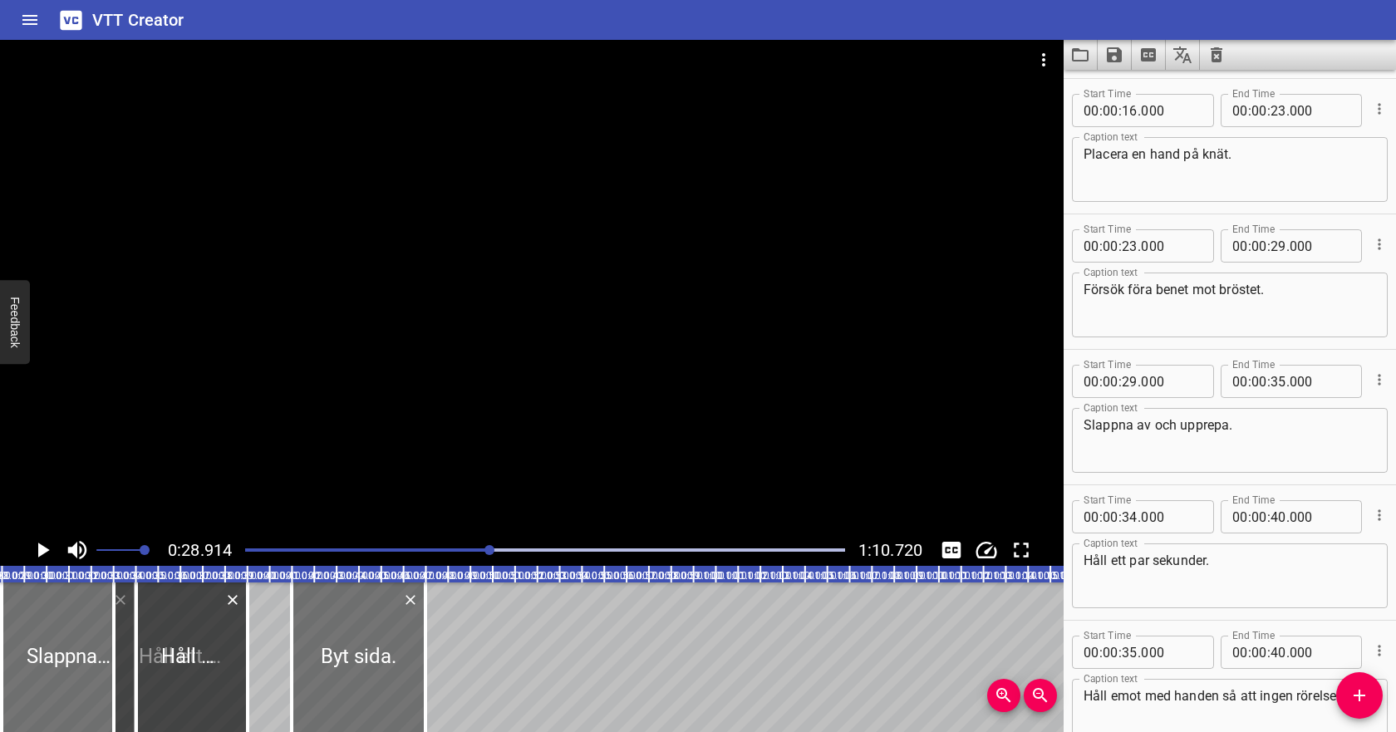
scroll to position [264, 0]
click at [1275, 249] on input "number" at bounding box center [1278, 246] width 16 height 33
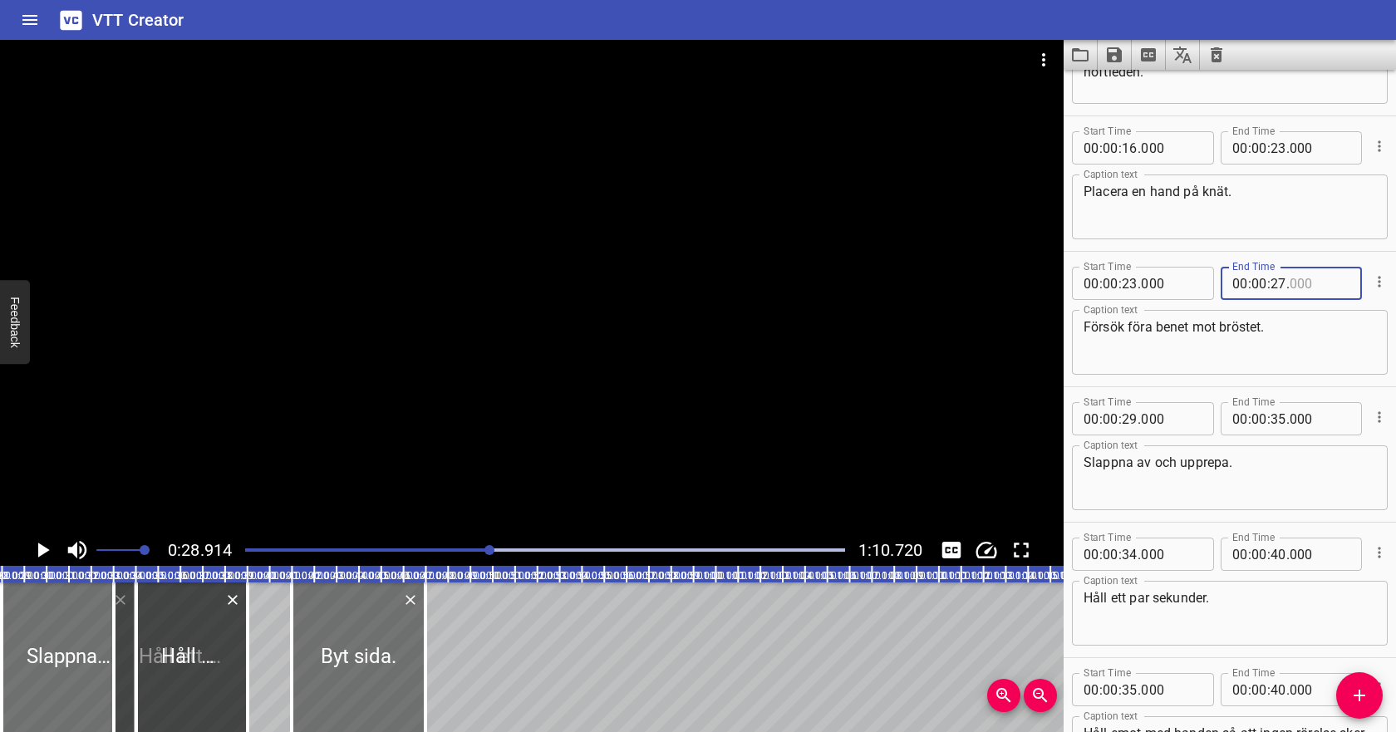
scroll to position [225, 0]
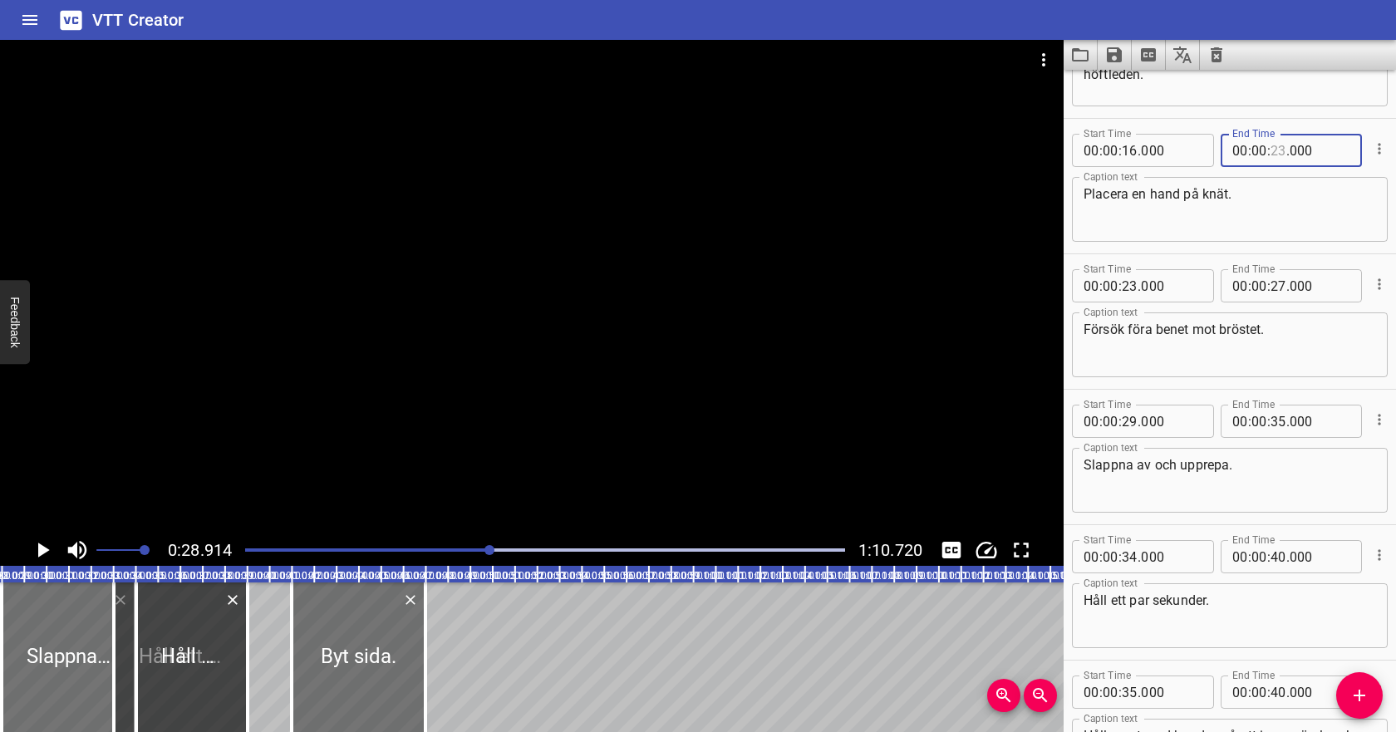
click at [1277, 155] on input "number" at bounding box center [1278, 150] width 16 height 33
click at [1129, 283] on input "number" at bounding box center [1129, 285] width 16 height 33
click at [1162, 328] on textarea "Försök föra benet mot bröstet." at bounding box center [1229, 344] width 292 height 47
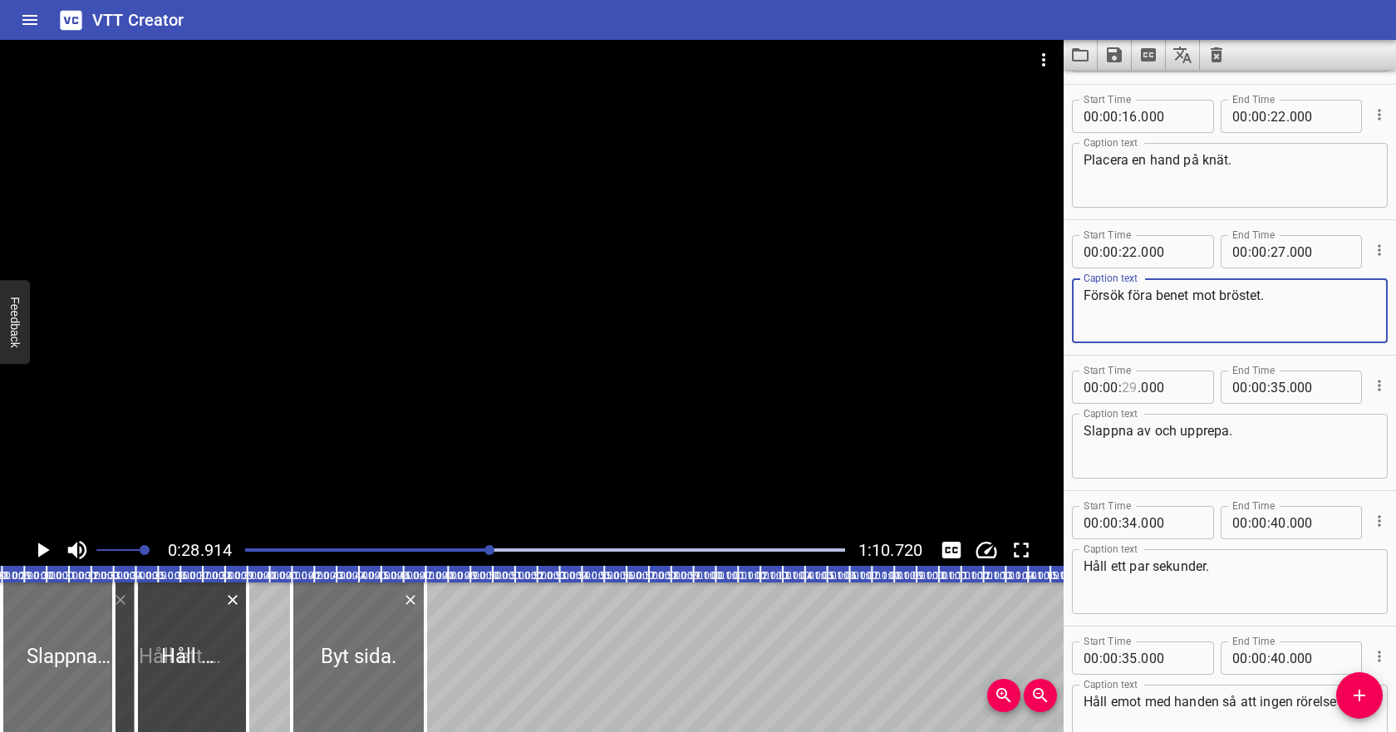
click at [1133, 385] on input "number" at bounding box center [1129, 387] width 16 height 33
click at [406, 494] on div at bounding box center [531, 287] width 1063 height 494
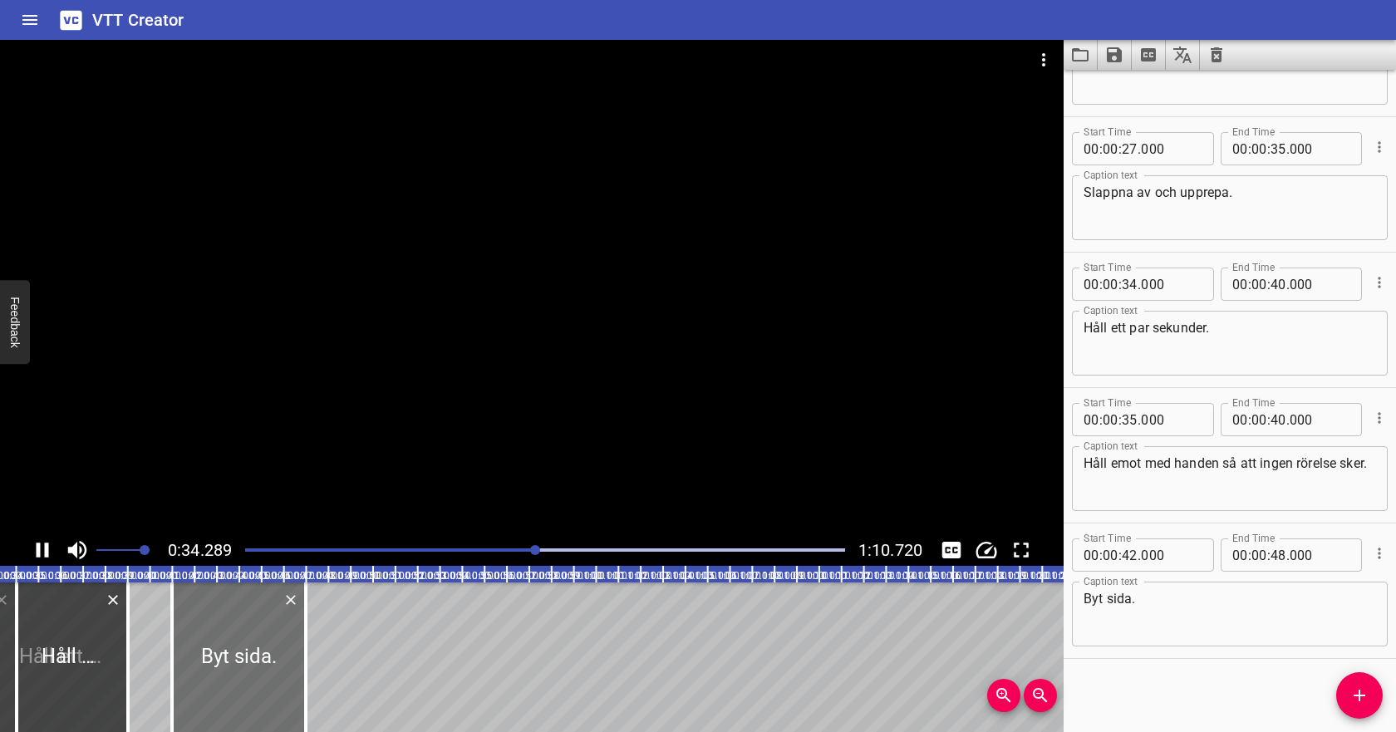
scroll to position [499, 0]
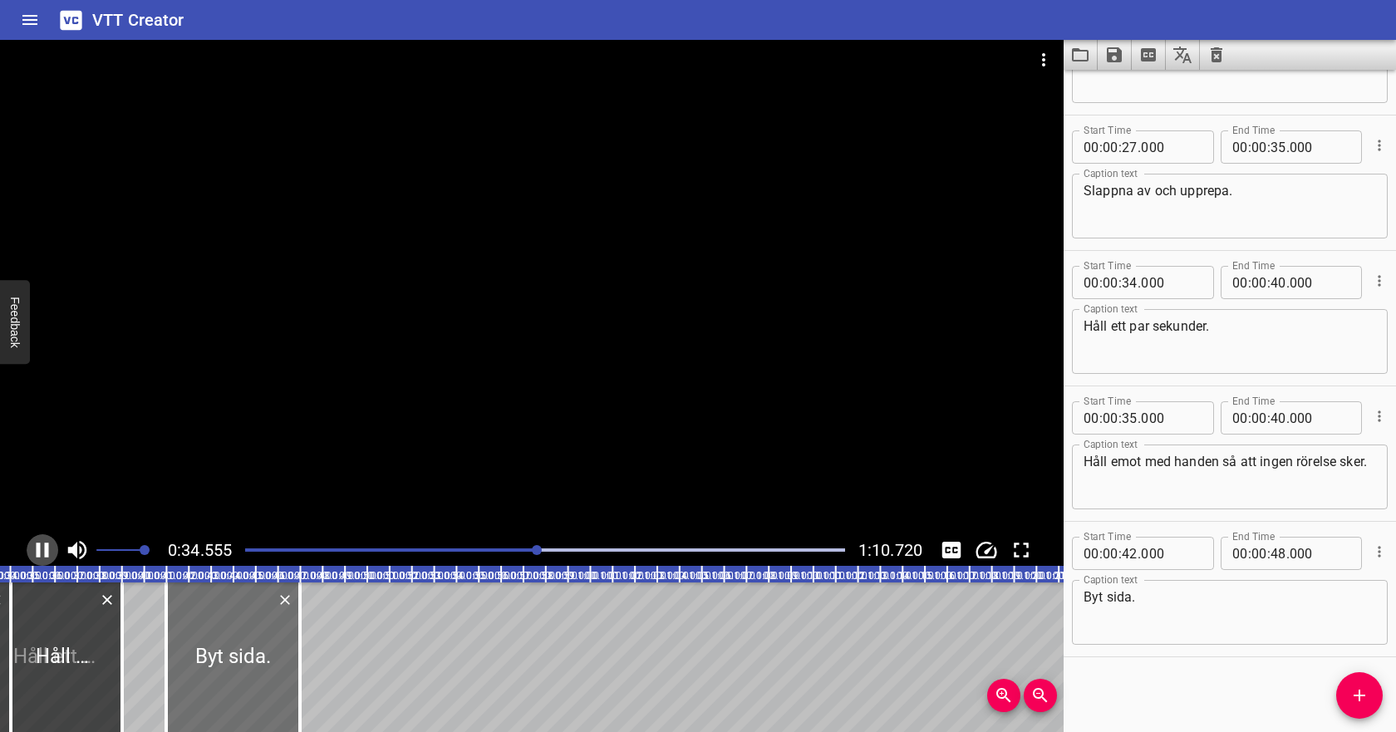
click at [37, 546] on icon "Play/Pause" at bounding box center [43, 549] width 12 height 15
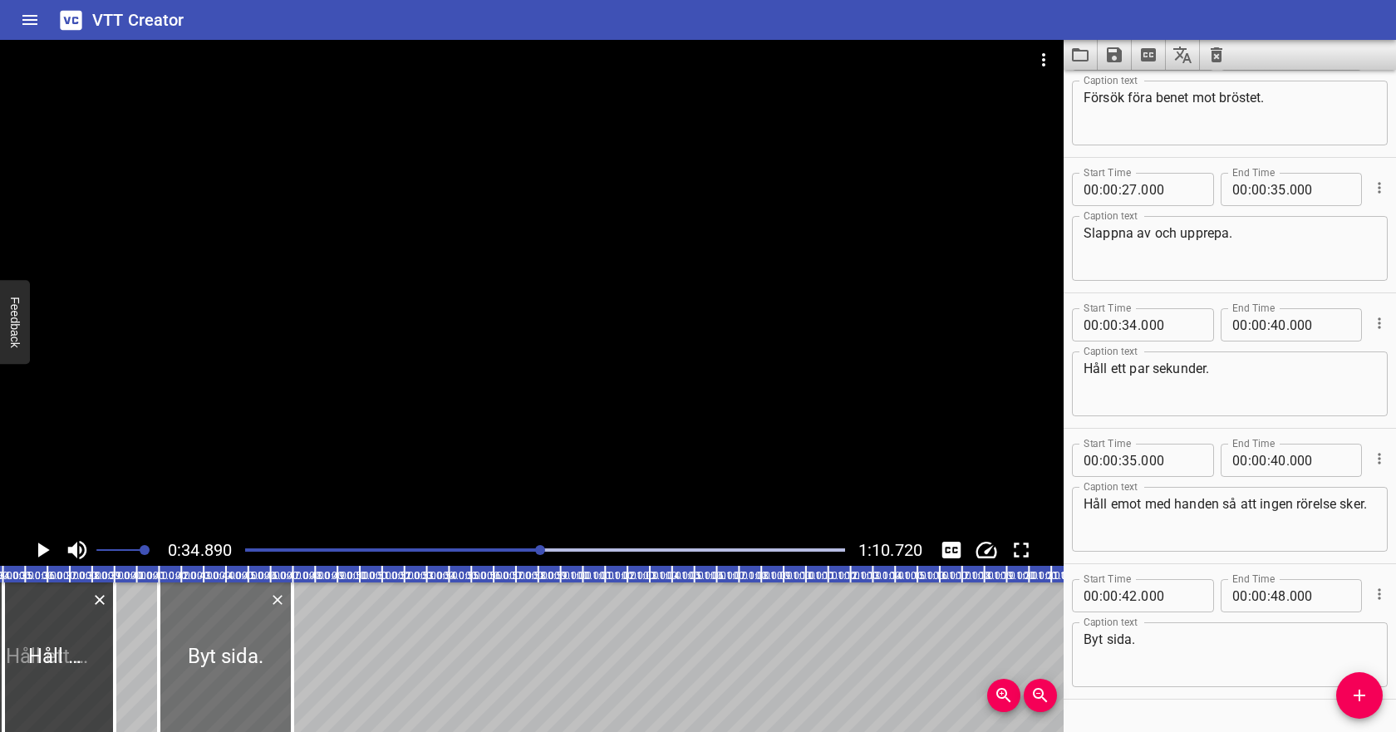
scroll to position [456, 0]
click at [1131, 332] on input "number" at bounding box center [1129, 325] width 16 height 33
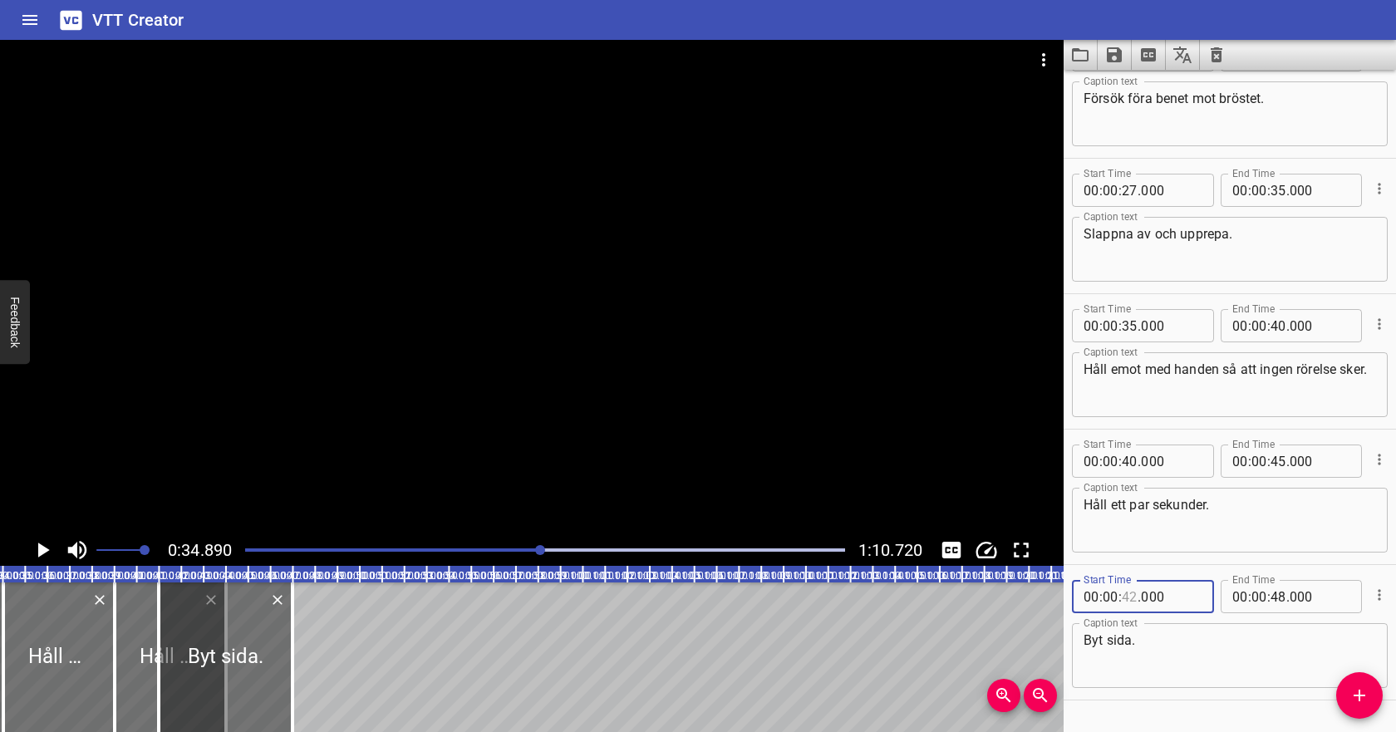
click at [1132, 596] on input "number" at bounding box center [1129, 596] width 16 height 33
click at [1163, 664] on textarea "Byt sida." at bounding box center [1229, 655] width 292 height 47
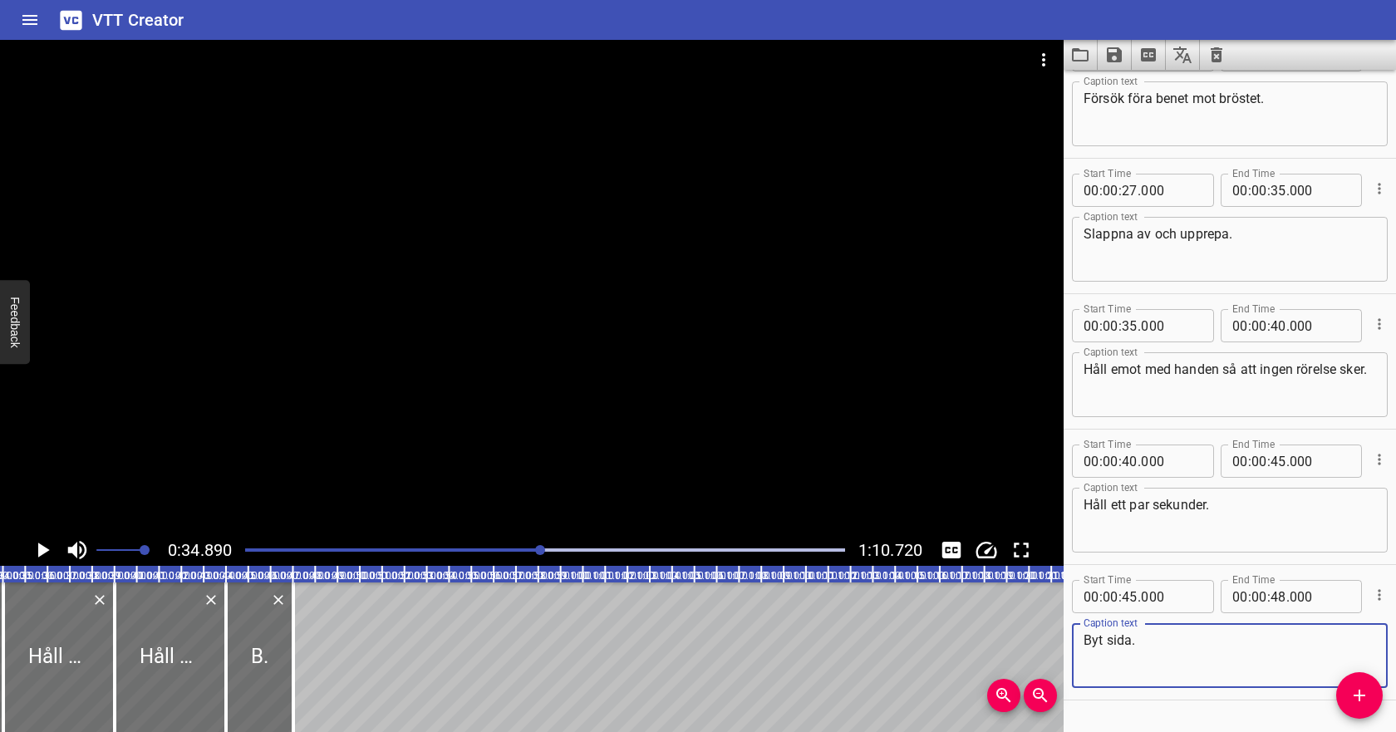
click at [42, 548] on icon "Play/Pause" at bounding box center [44, 549] width 12 height 15
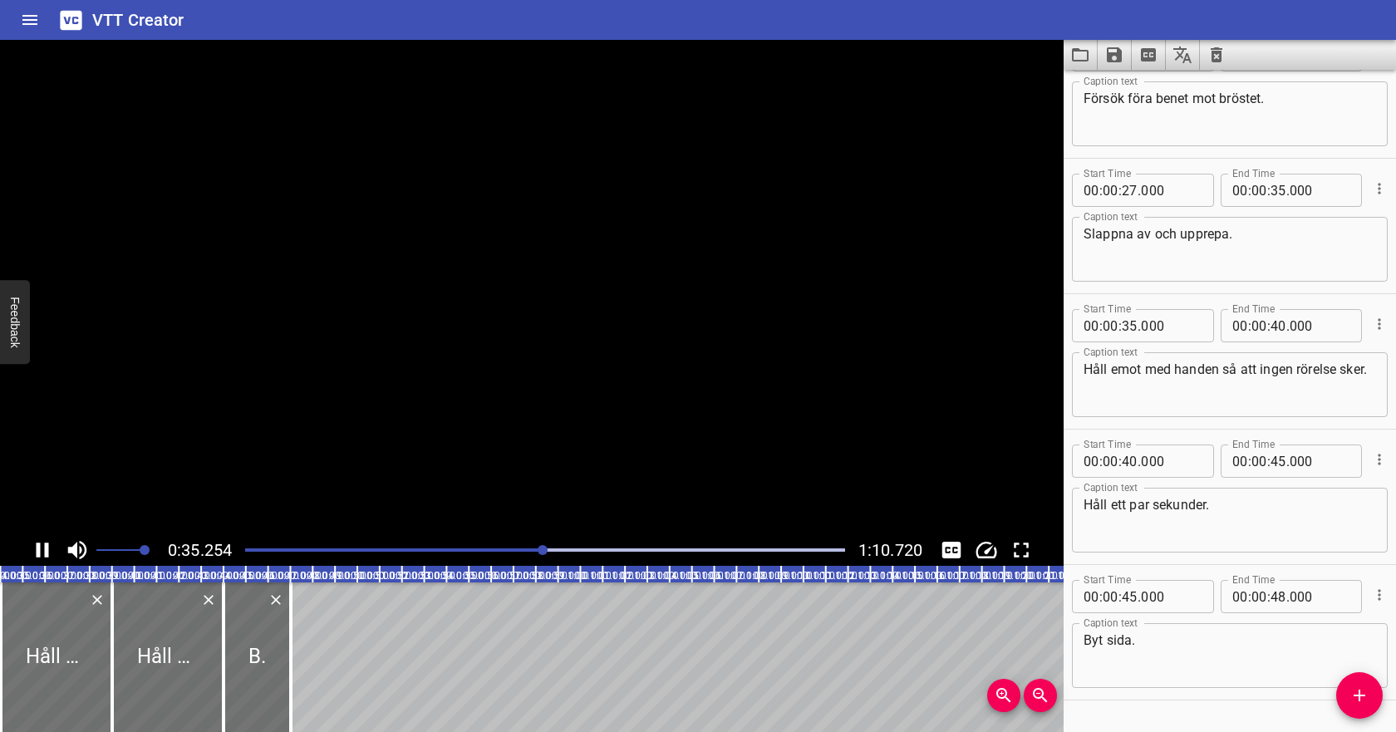
scroll to position [499, 0]
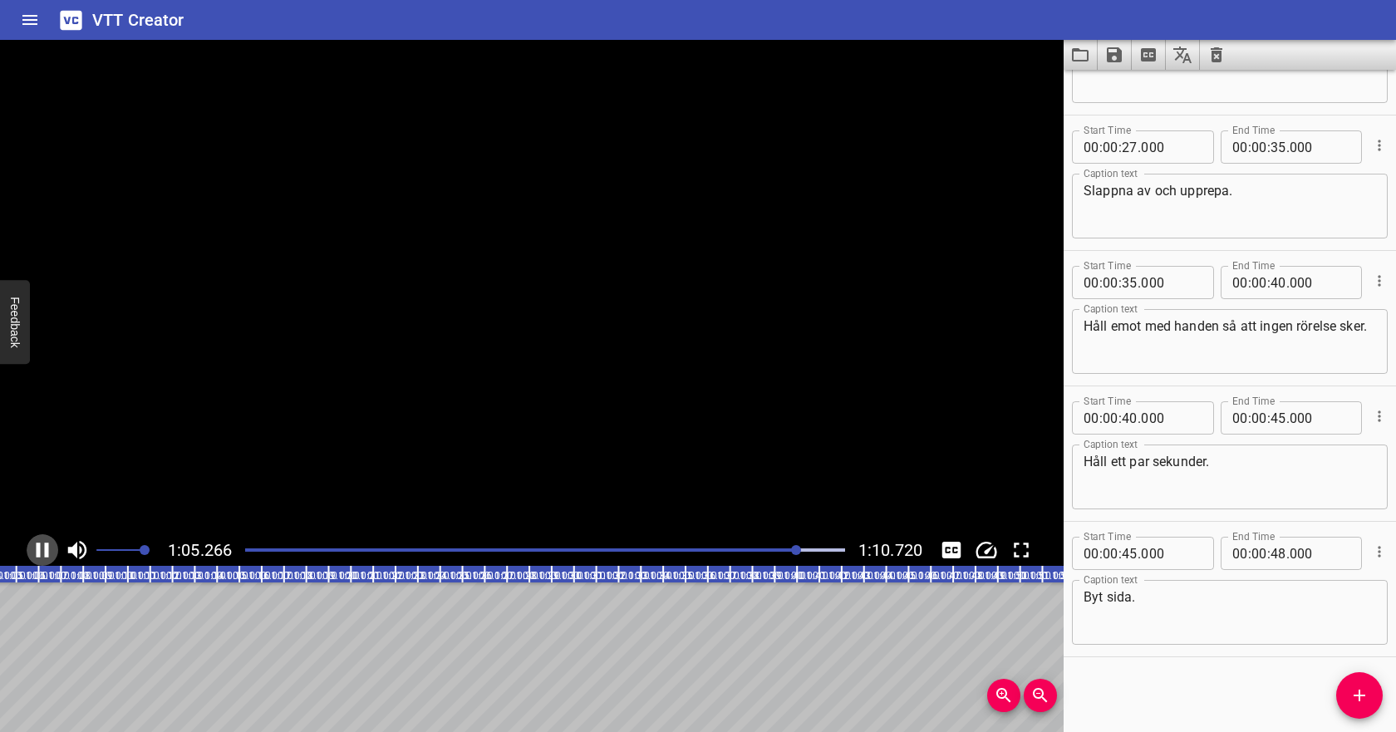
click at [42, 547] on icon "Play/Pause" at bounding box center [42, 549] width 25 height 25
click at [1136, 548] on input "number" at bounding box center [1129, 553] width 16 height 33
click at [1116, 555] on input "number" at bounding box center [1110, 553] width 16 height 33
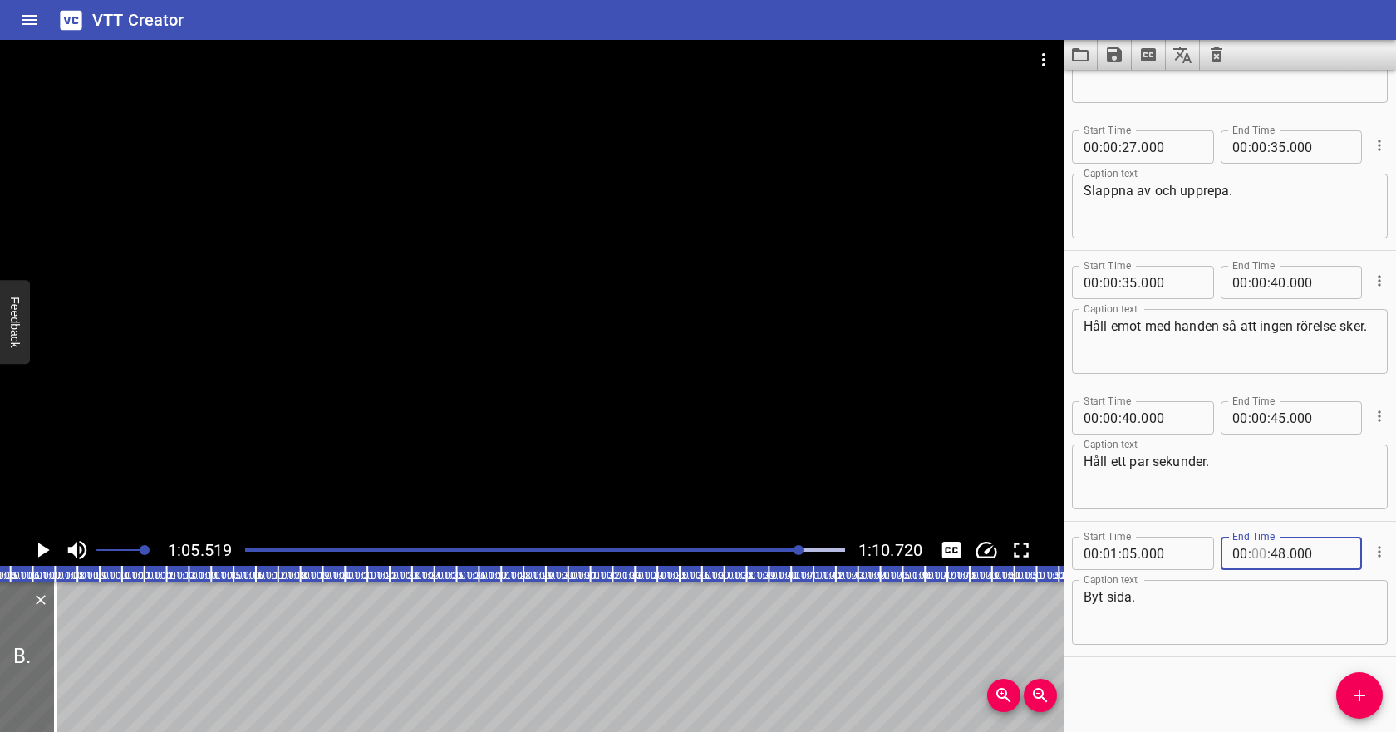
click at [1261, 552] on input "number" at bounding box center [1259, 553] width 16 height 33
click at [1293, 616] on textarea "Byt sida." at bounding box center [1229, 612] width 292 height 47
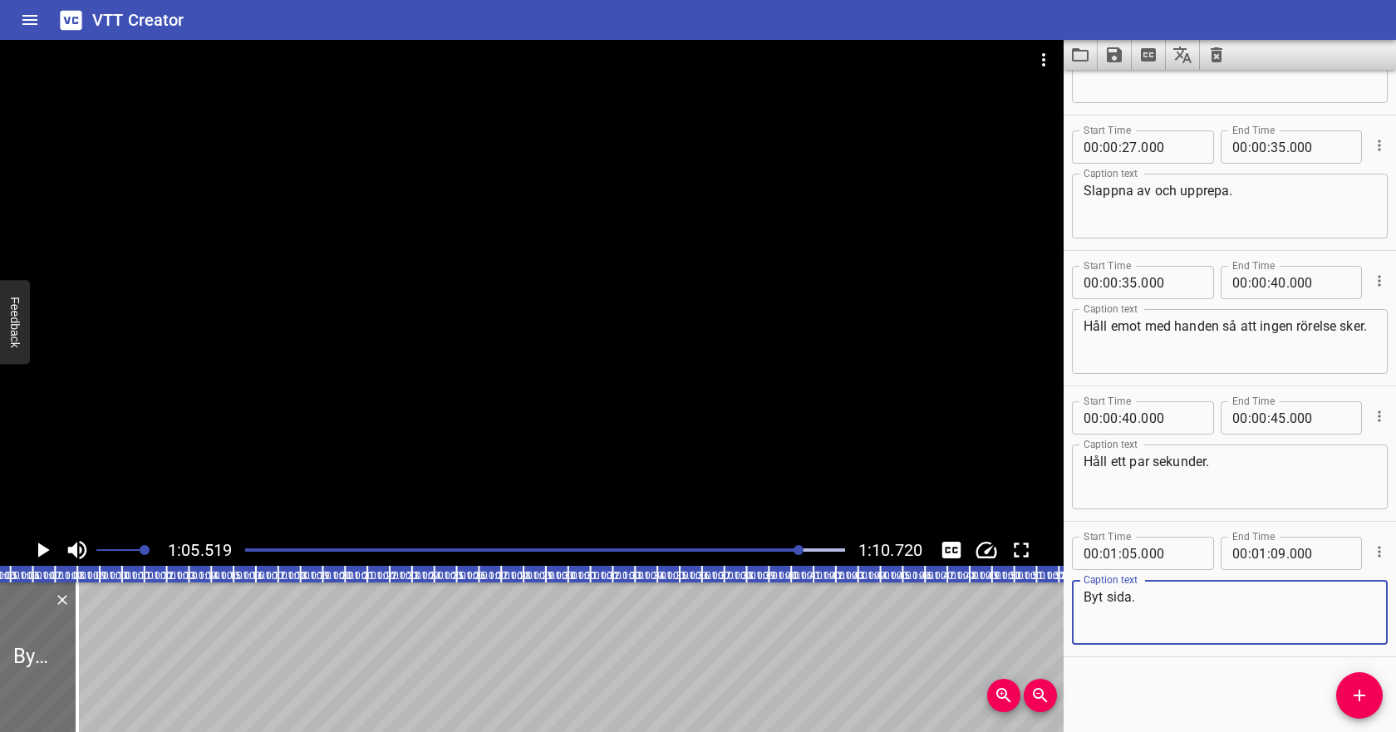
click at [52, 550] on icon "Play/Pause" at bounding box center [42, 549] width 25 height 25
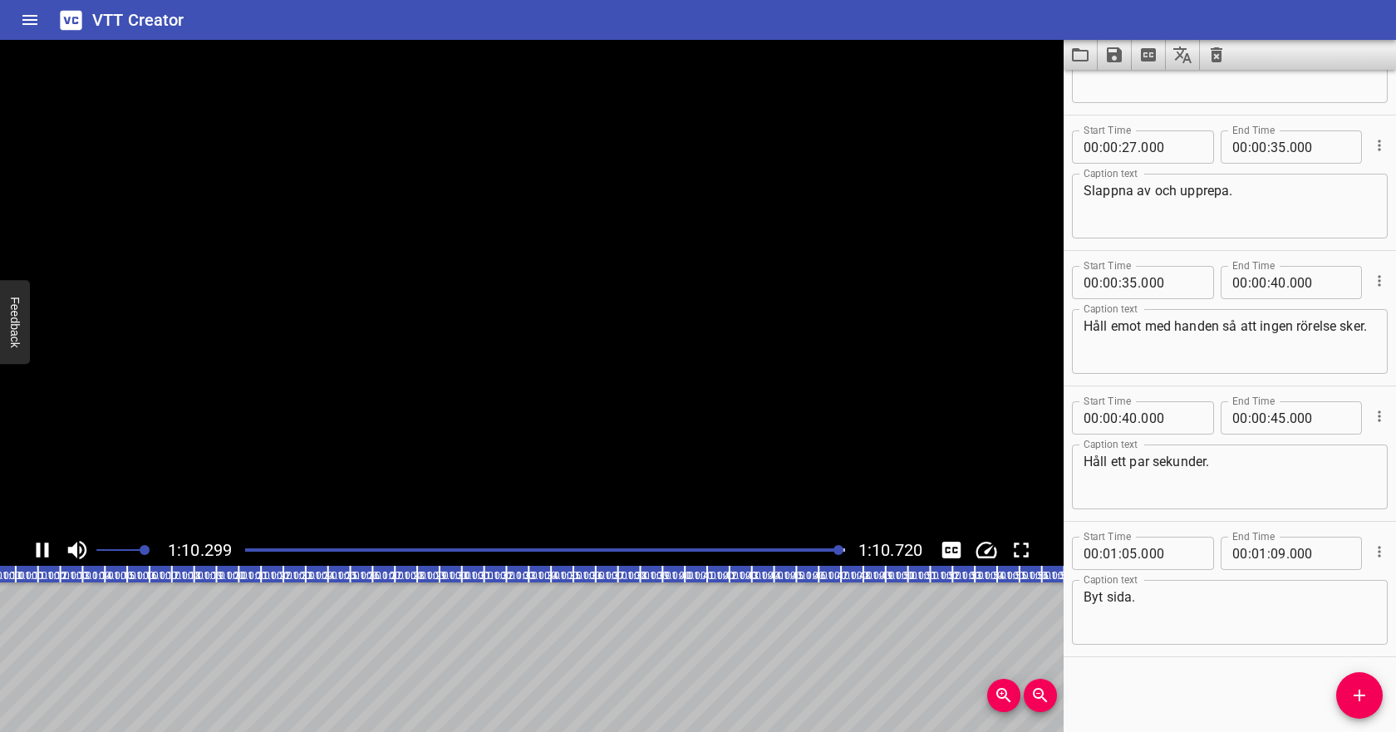
click at [52, 550] on icon "Play/Pause" at bounding box center [42, 549] width 25 height 25
click at [1187, 597] on textarea "Byt sida." at bounding box center [1229, 612] width 292 height 47
click at [812, 552] on div at bounding box center [545, 549] width 620 height 23
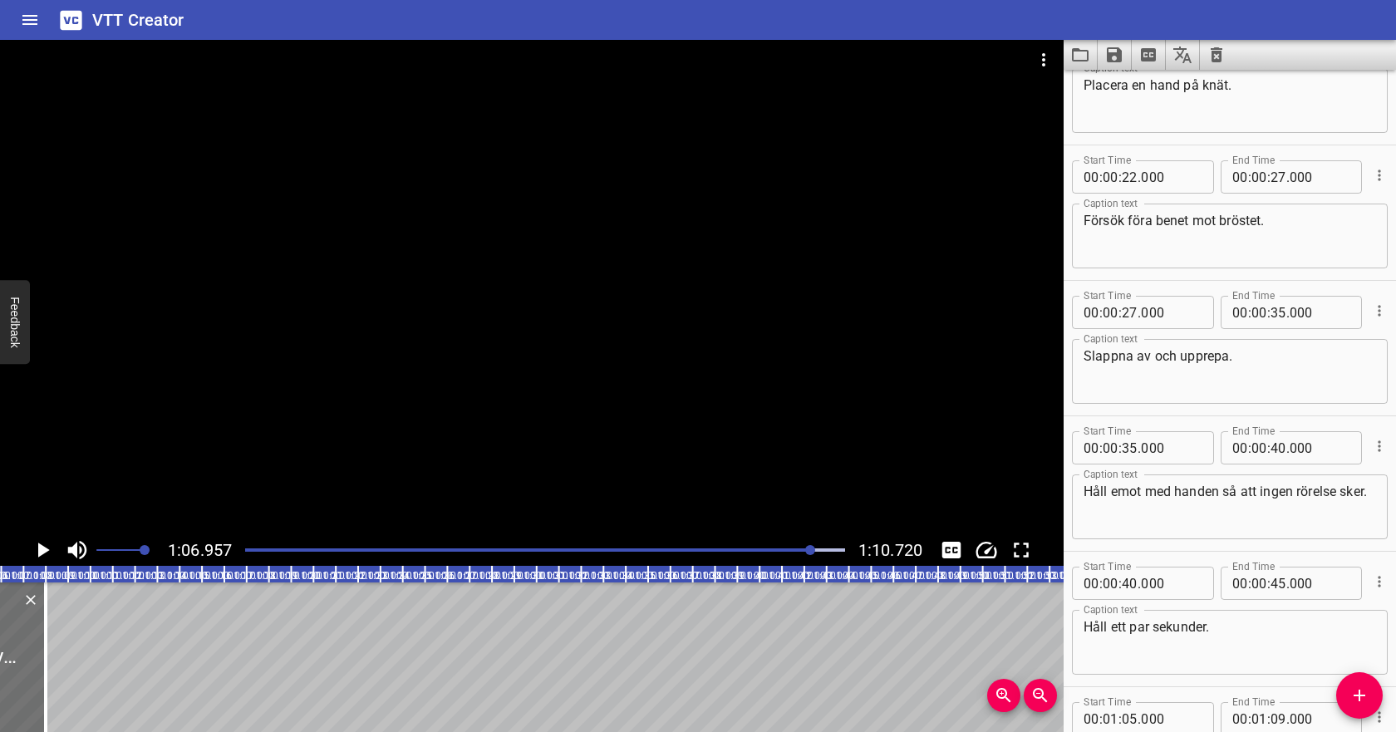
scroll to position [335, 0]
click at [402, 547] on div at bounding box center [545, 549] width 620 height 23
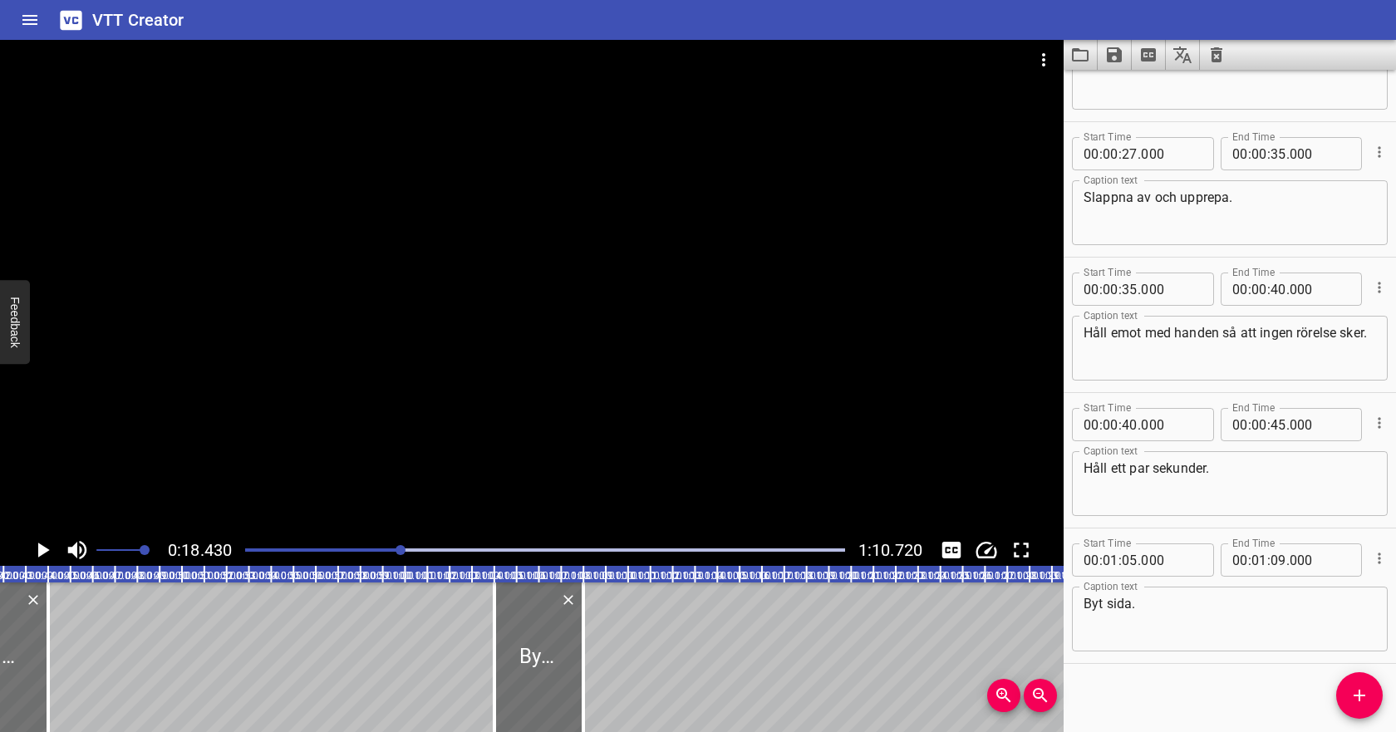
scroll to position [499, 0]
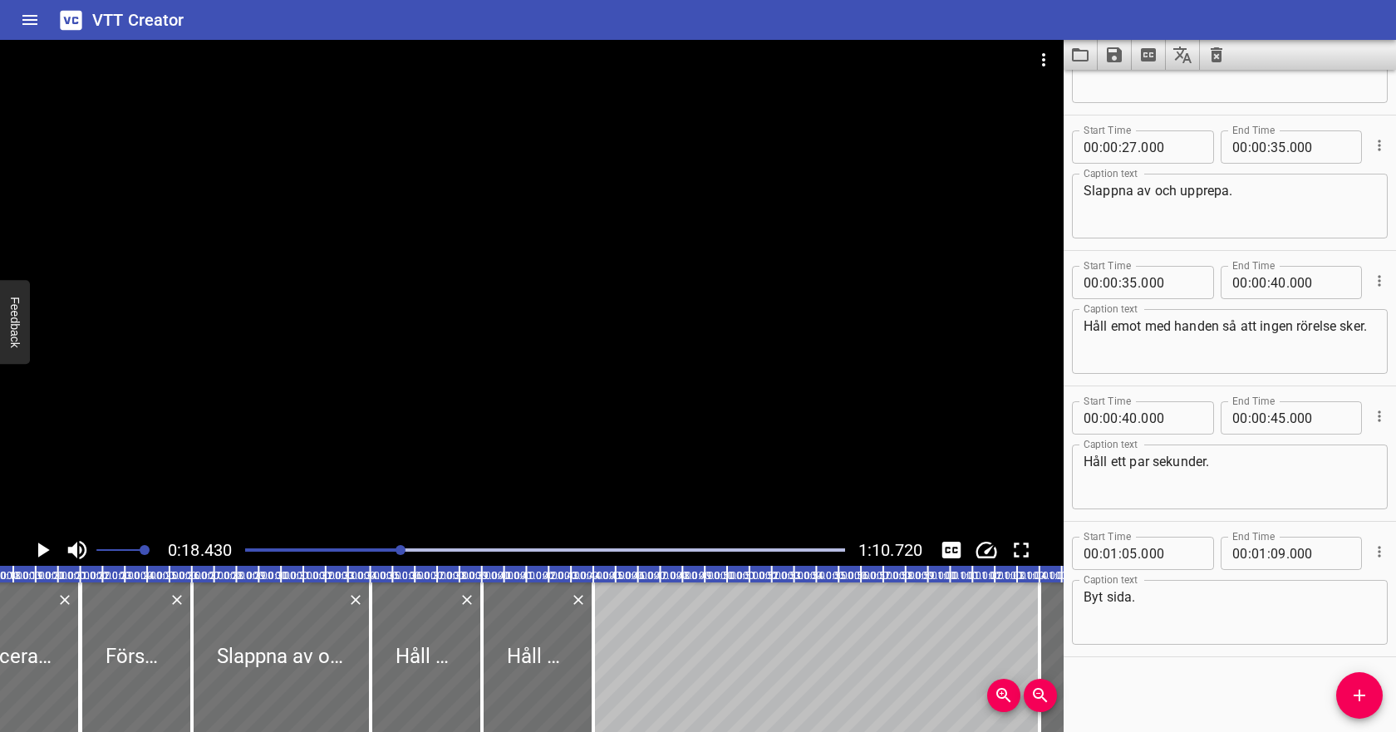
click at [38, 542] on icon "Play/Pause" at bounding box center [42, 549] width 25 height 25
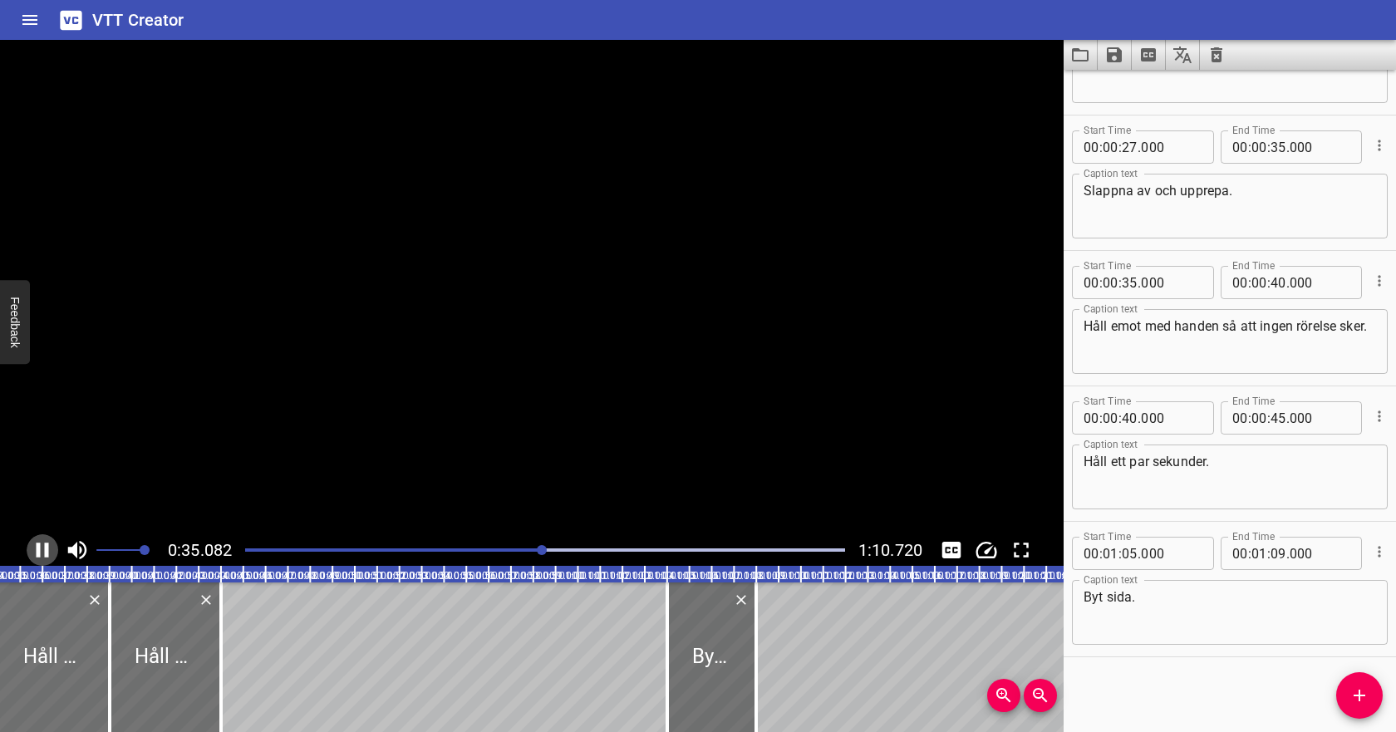
click at [45, 547] on icon "Play/Pause" at bounding box center [43, 549] width 12 height 15
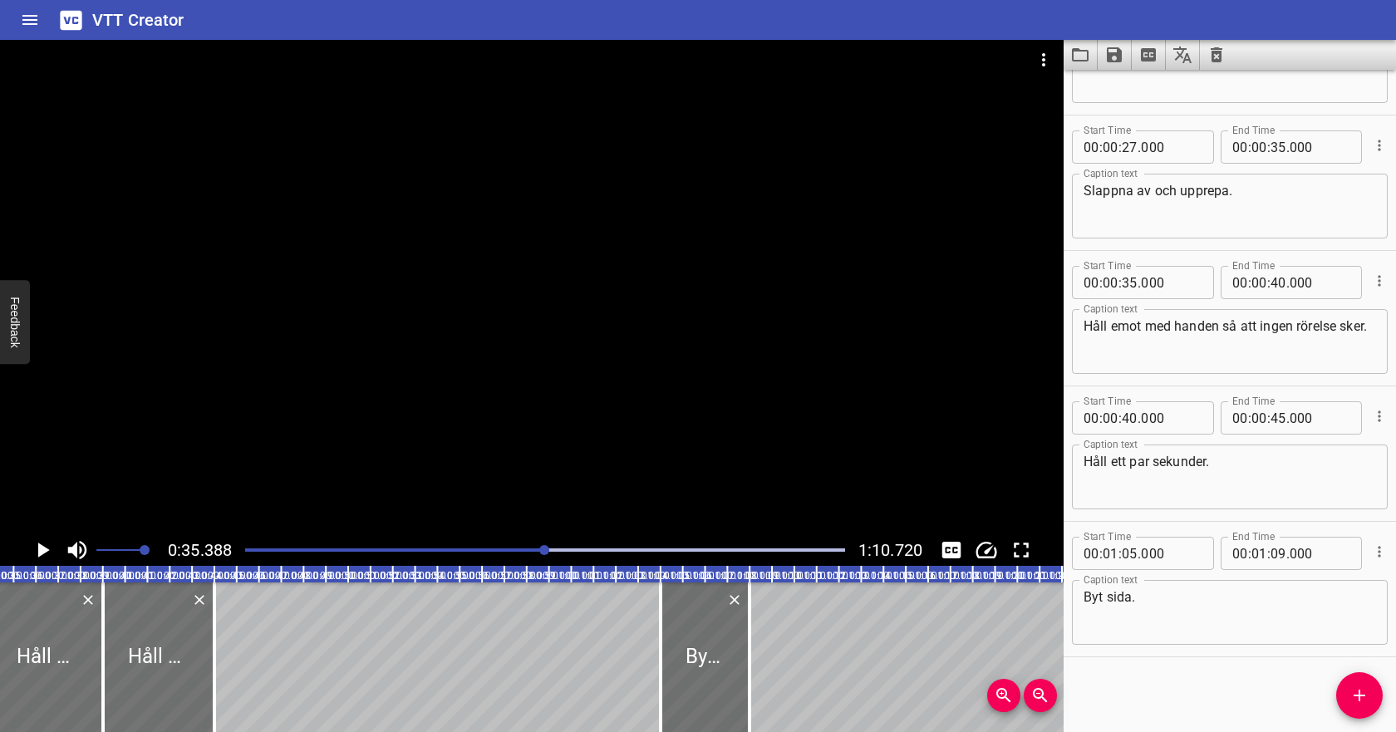
click at [45, 547] on icon "Play/Pause" at bounding box center [44, 549] width 12 height 15
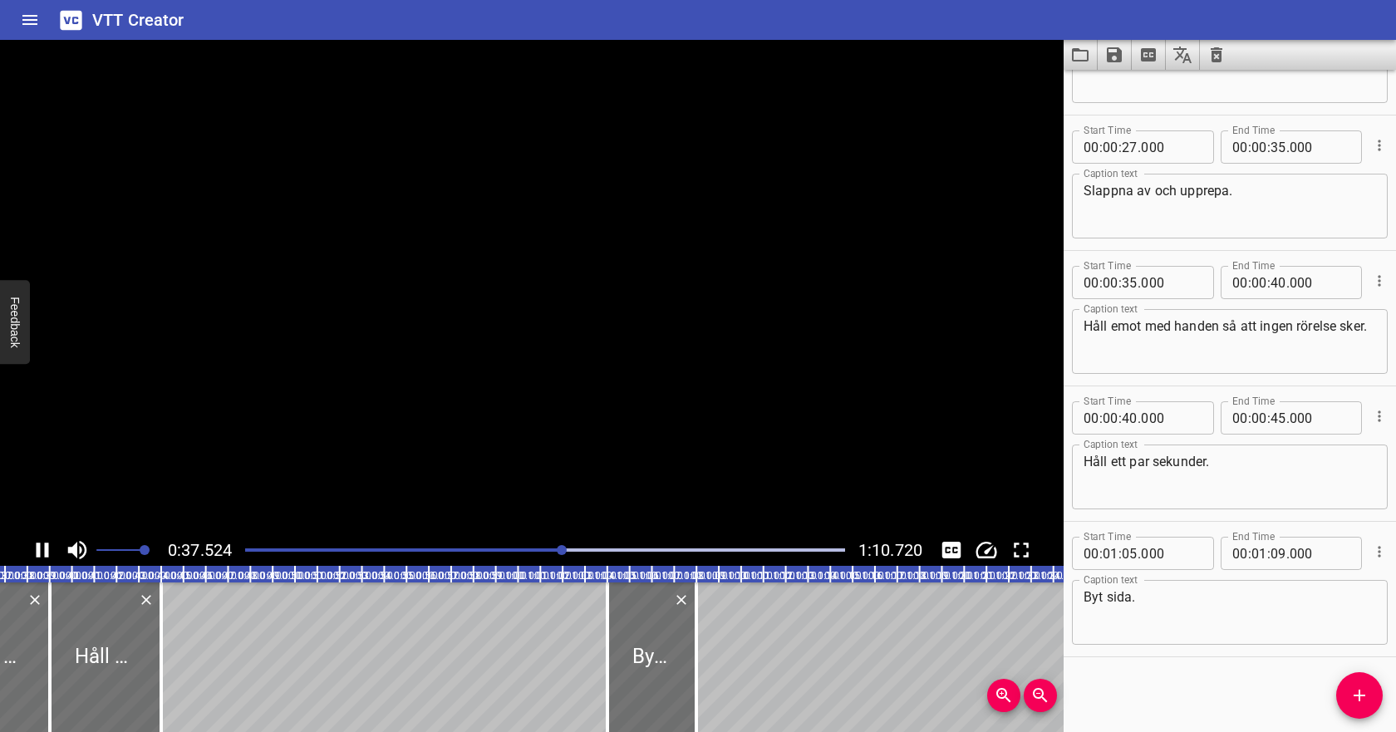
click at [45, 547] on icon "Play/Pause" at bounding box center [43, 549] width 12 height 15
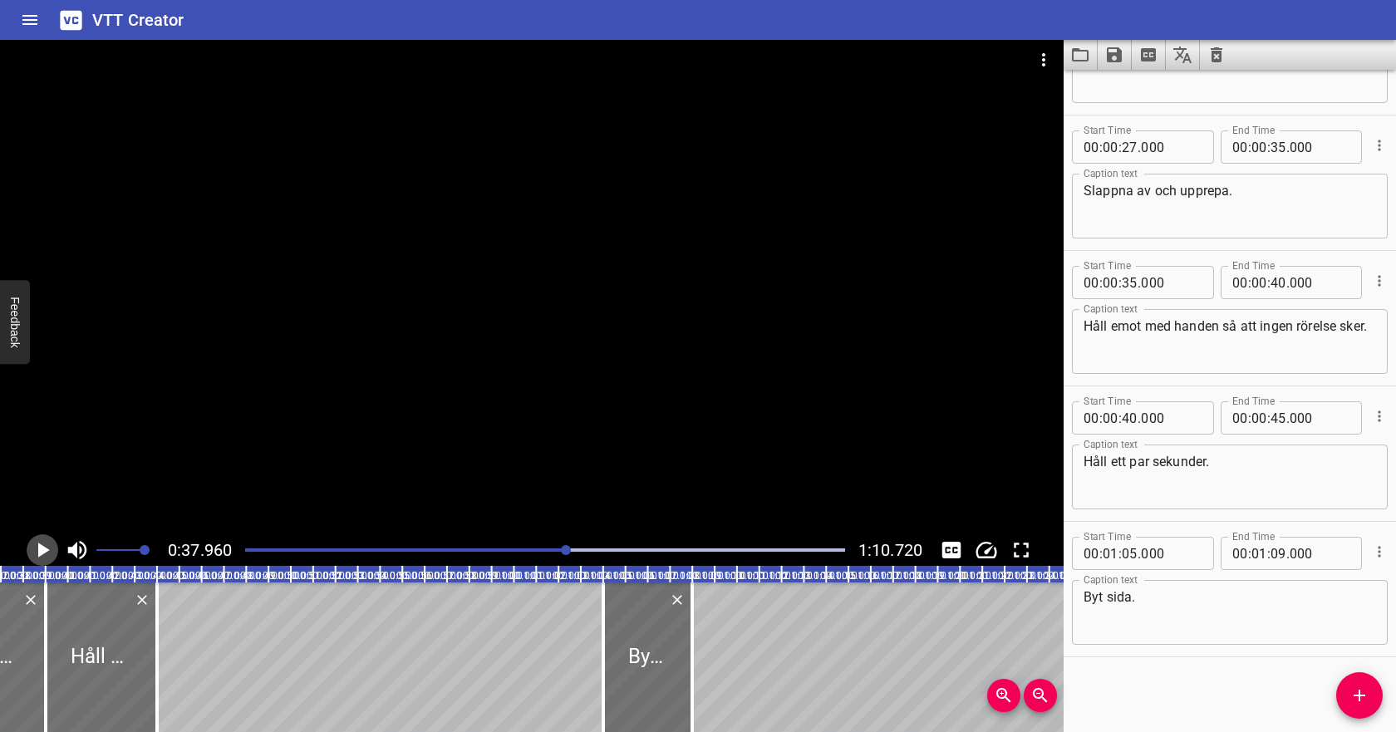
click at [45, 547] on icon "Play/Pause" at bounding box center [44, 549] width 12 height 15
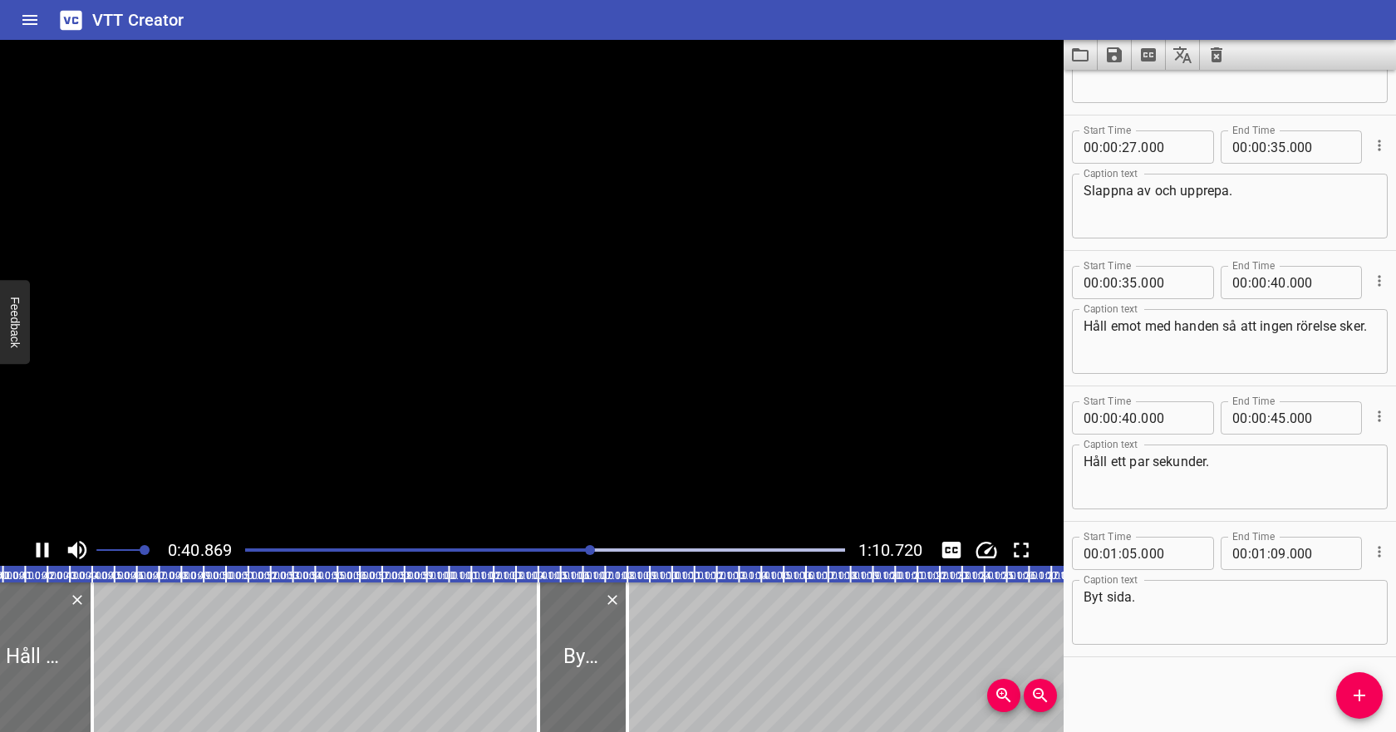
click at [45, 547] on icon "Play/Pause" at bounding box center [43, 549] width 12 height 15
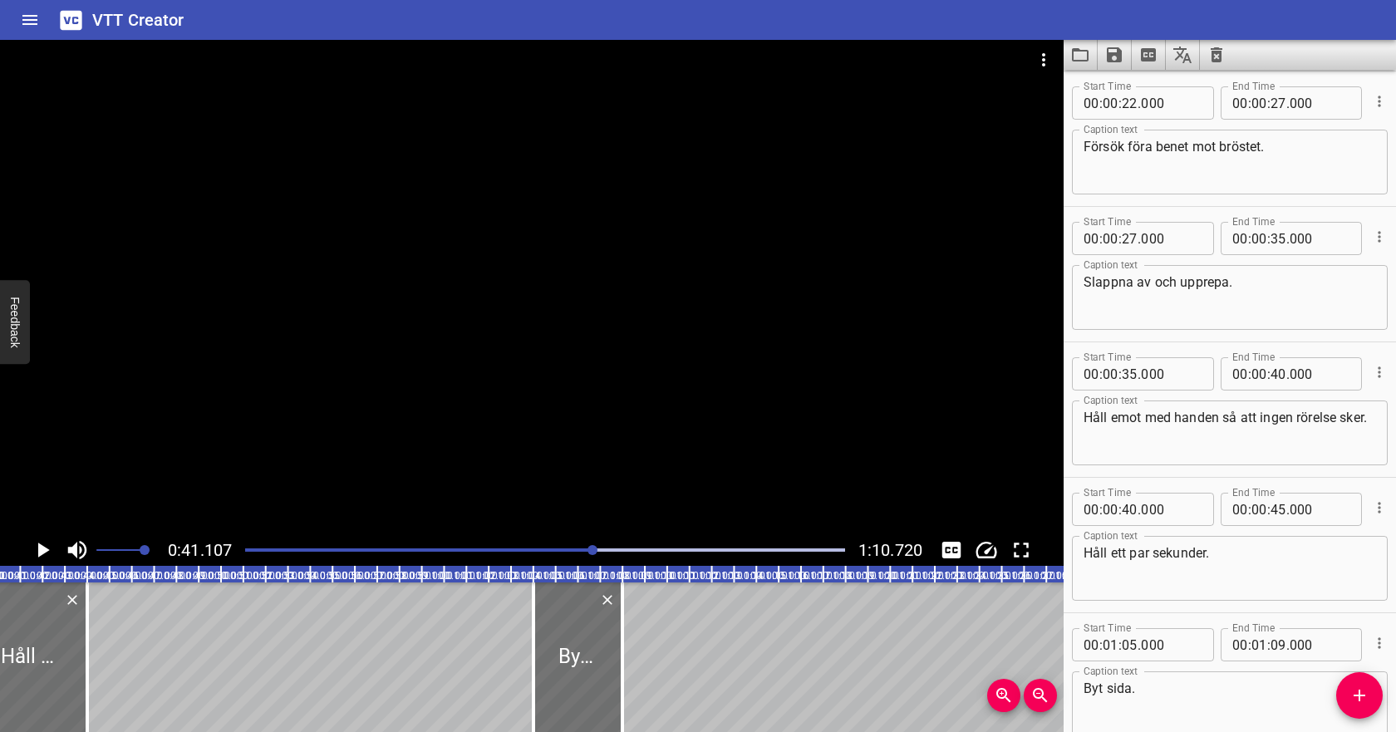
scroll to position [404, 0]
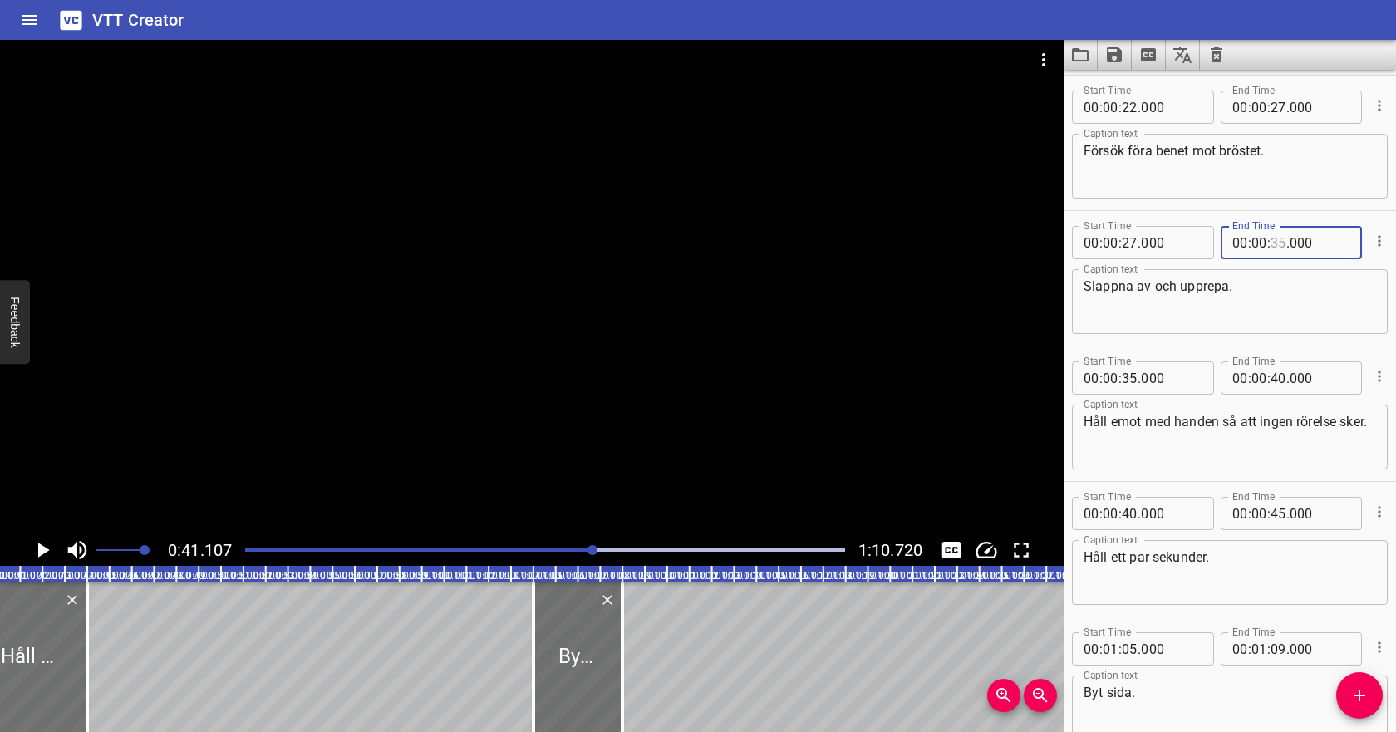
click at [1280, 245] on input "number" at bounding box center [1278, 242] width 16 height 33
click at [1136, 375] on input "number" at bounding box center [1129, 377] width 16 height 33
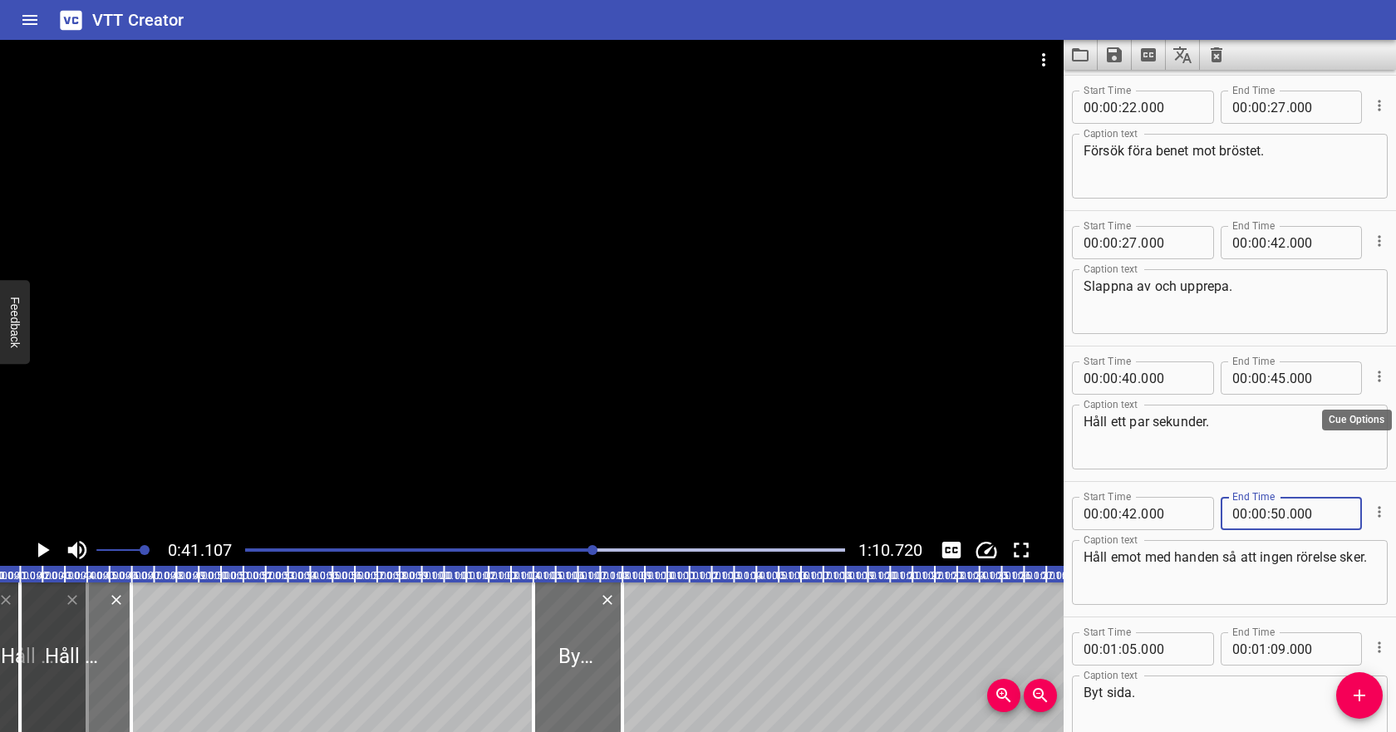
click at [1381, 376] on icon "Cue Options" at bounding box center [1379, 376] width 17 height 17
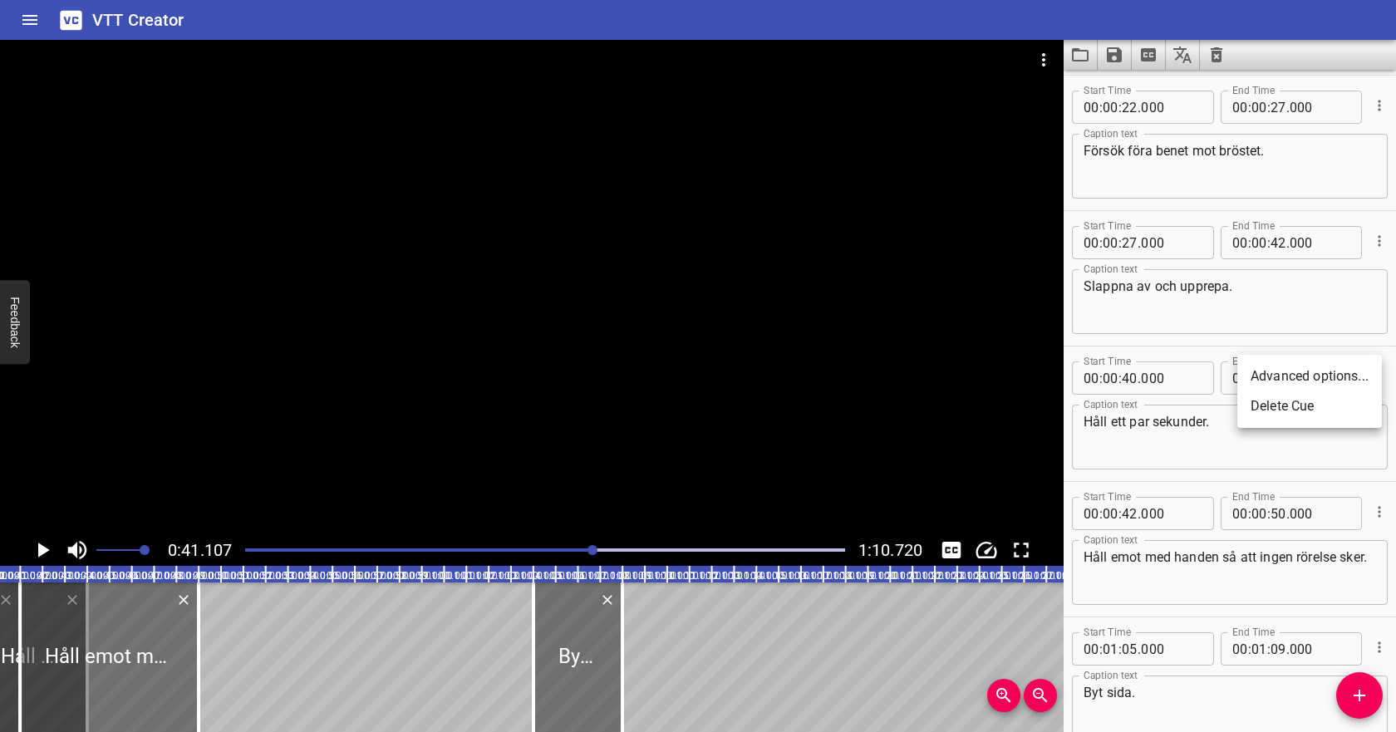
click at [1319, 407] on li "Delete Cue" at bounding box center [1309, 406] width 145 height 30
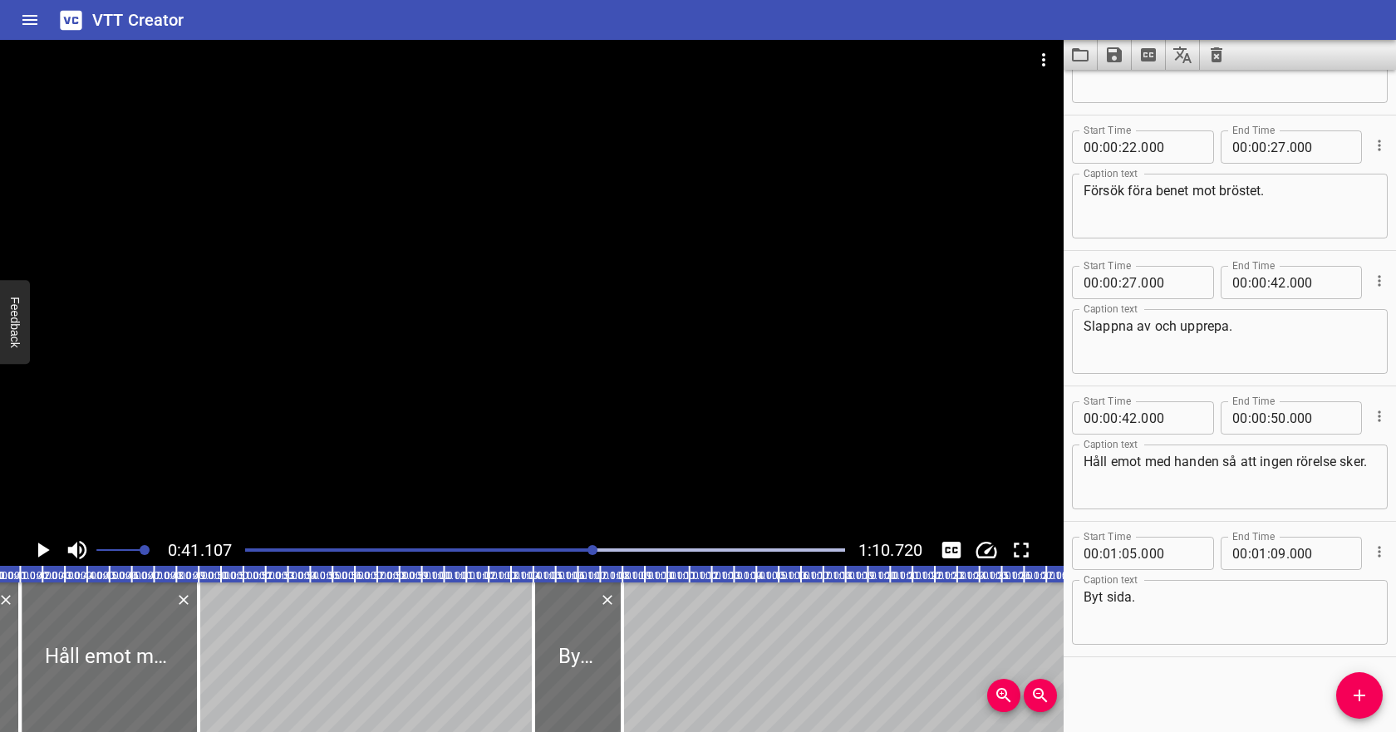
click at [503, 548] on div "Play progress" at bounding box center [294, 549] width 600 height 3
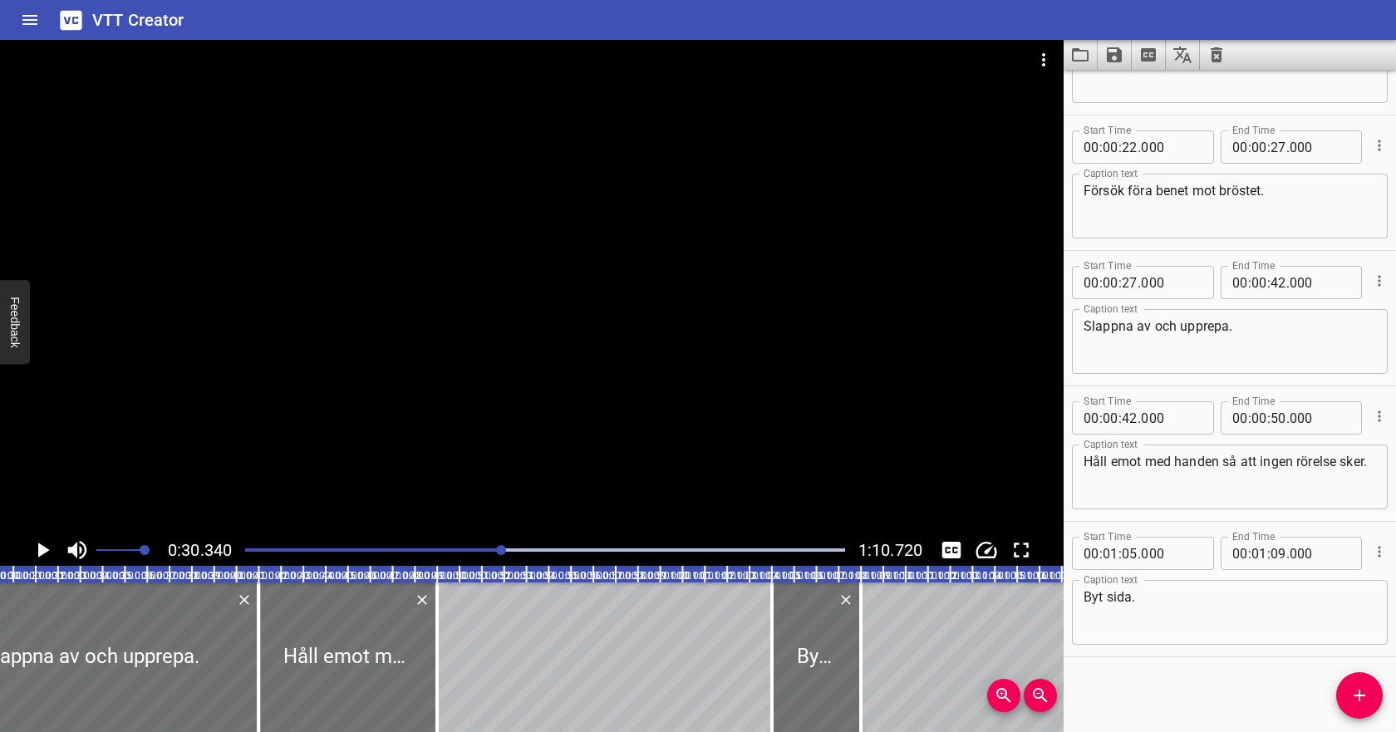
scroll to position [0, 676]
click at [52, 545] on icon "Play/Pause" at bounding box center [42, 549] width 25 height 25
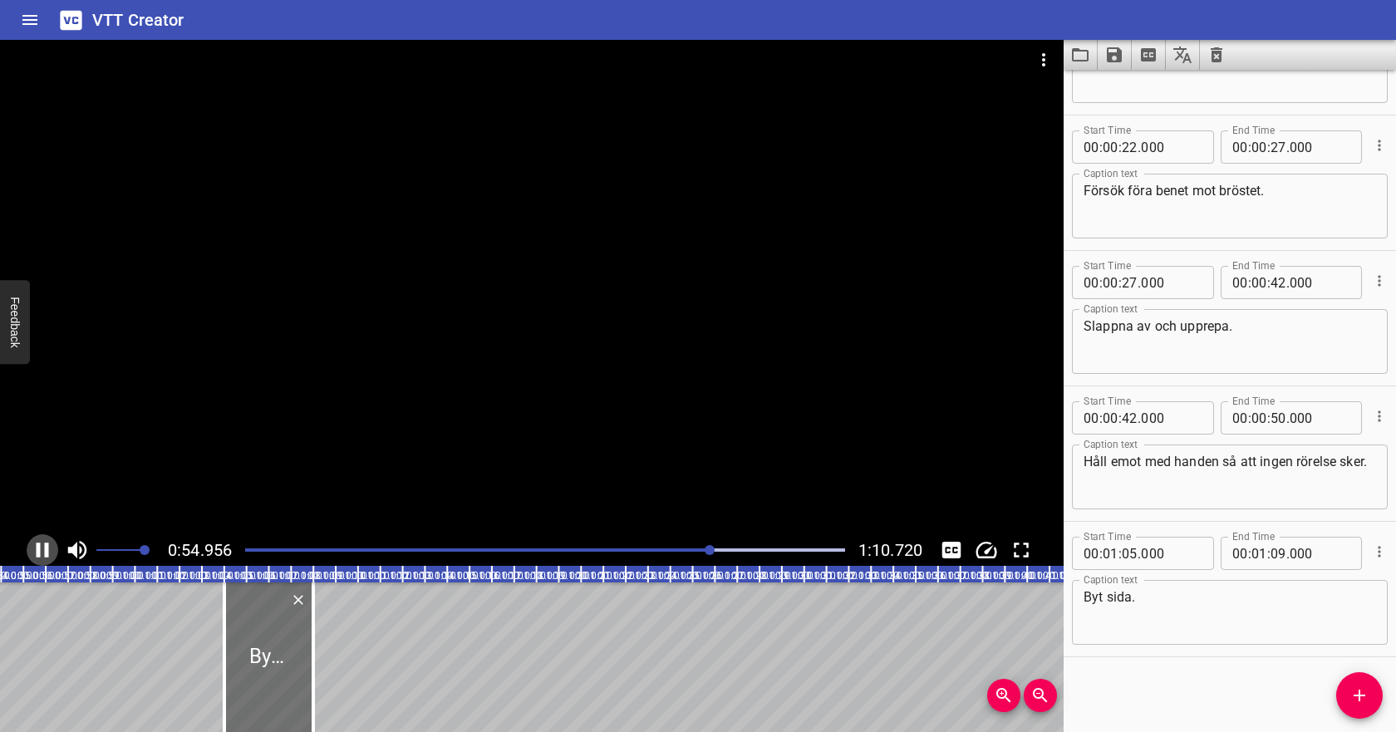
click at [46, 546] on icon "Play/Pause" at bounding box center [43, 549] width 12 height 15
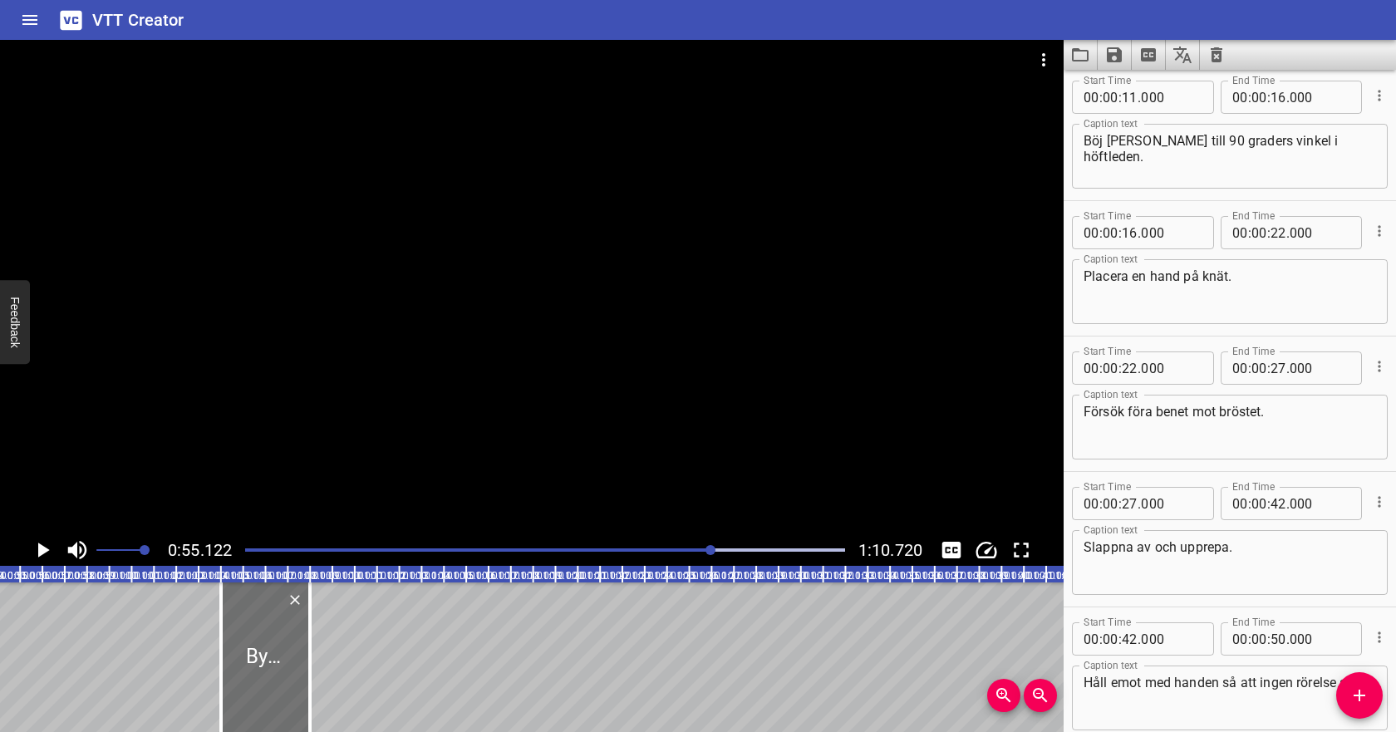
scroll to position [0, 0]
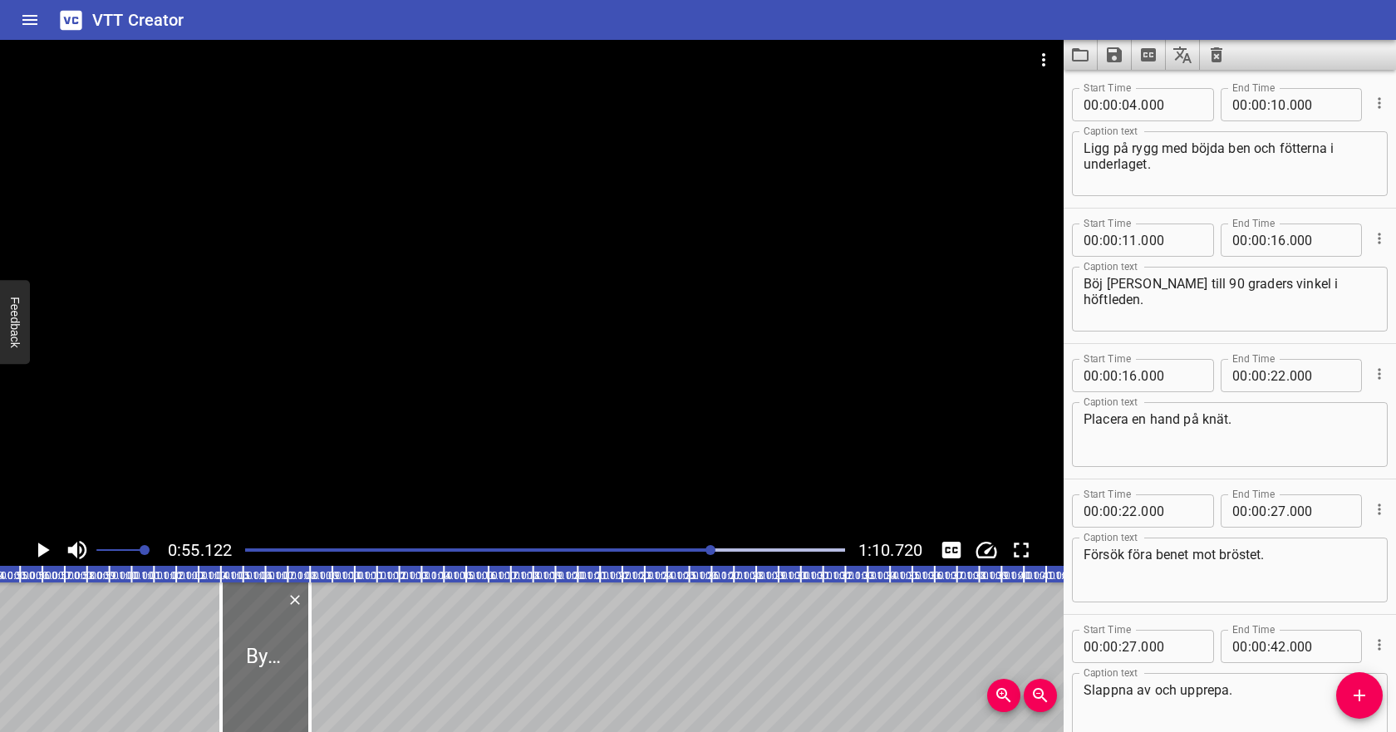
click at [1117, 51] on icon "Save captions to file" at bounding box center [1114, 54] width 15 height 15
click at [1129, 80] on li "Save to VTT file" at bounding box center [1158, 91] width 122 height 30
click at [1048, 57] on icon "Video Options" at bounding box center [1043, 60] width 20 height 20
click at [1060, 67] on li "Select New Video File..." at bounding box center [1105, 62] width 165 height 30
click at [1216, 60] on div at bounding box center [698, 366] width 1396 height 732
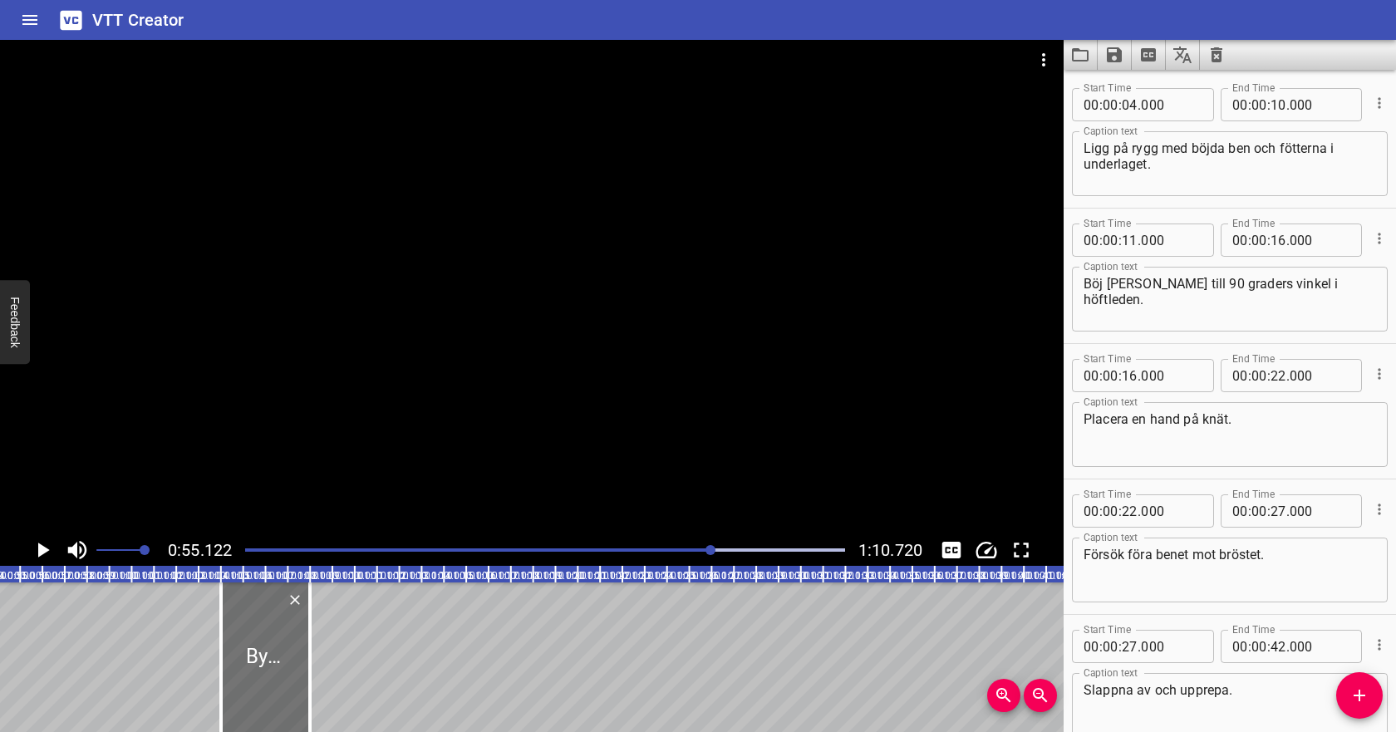
click at [1227, 47] on button "Clear captions" at bounding box center [1216, 55] width 33 height 30
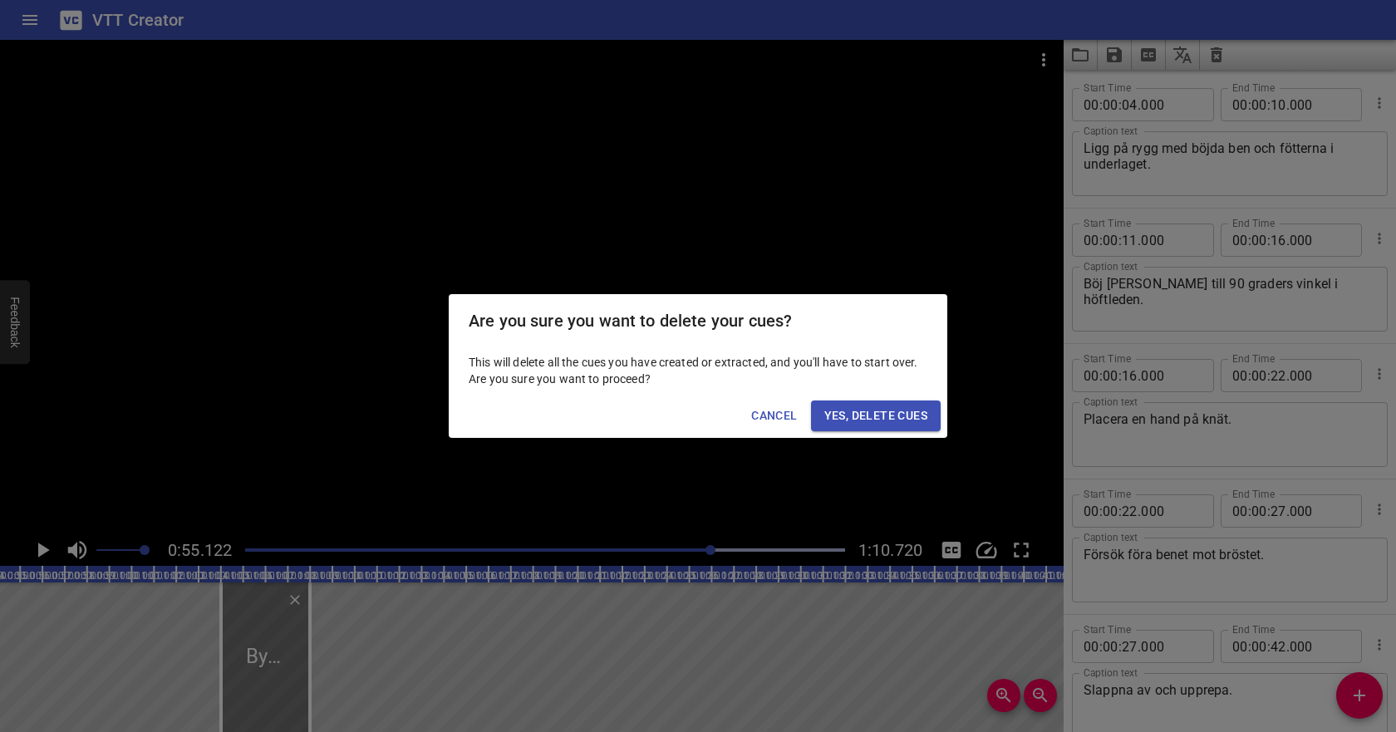
click at [901, 414] on span "Yes, Delete Cues" at bounding box center [875, 415] width 103 height 21
